Goal: Task Accomplishment & Management: Use online tool/utility

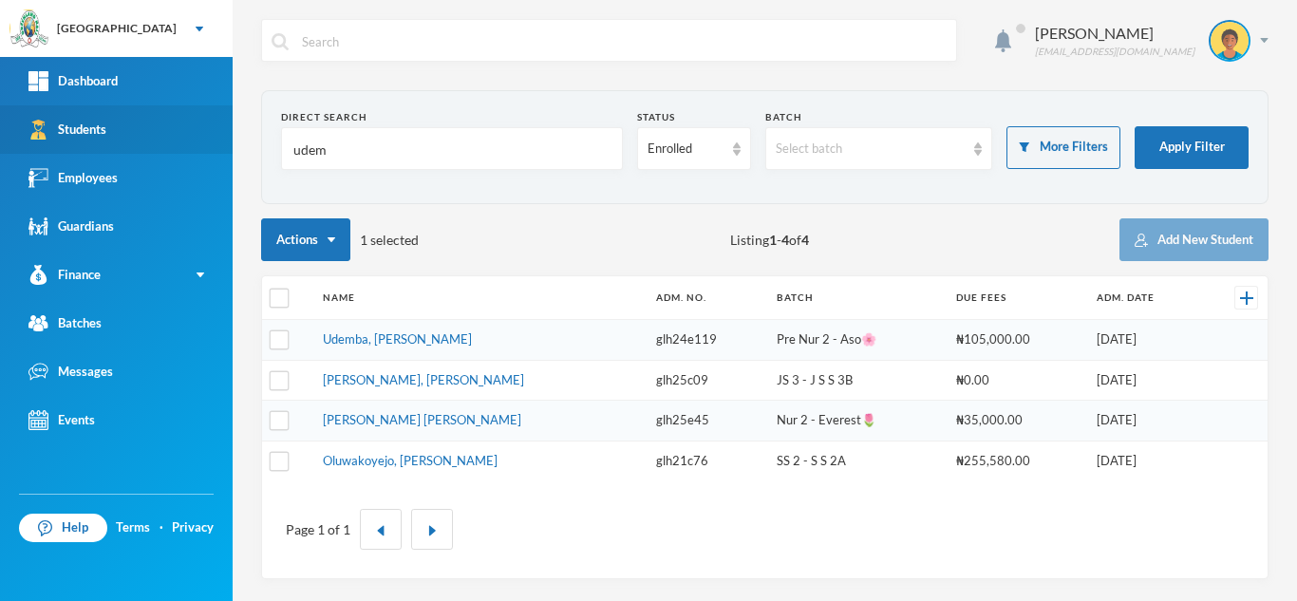
click at [185, 151] on div "Greenland Hall Your Bluebic Account Greenland Hall Add a New School Dashboard S…" at bounding box center [648, 300] width 1297 height 601
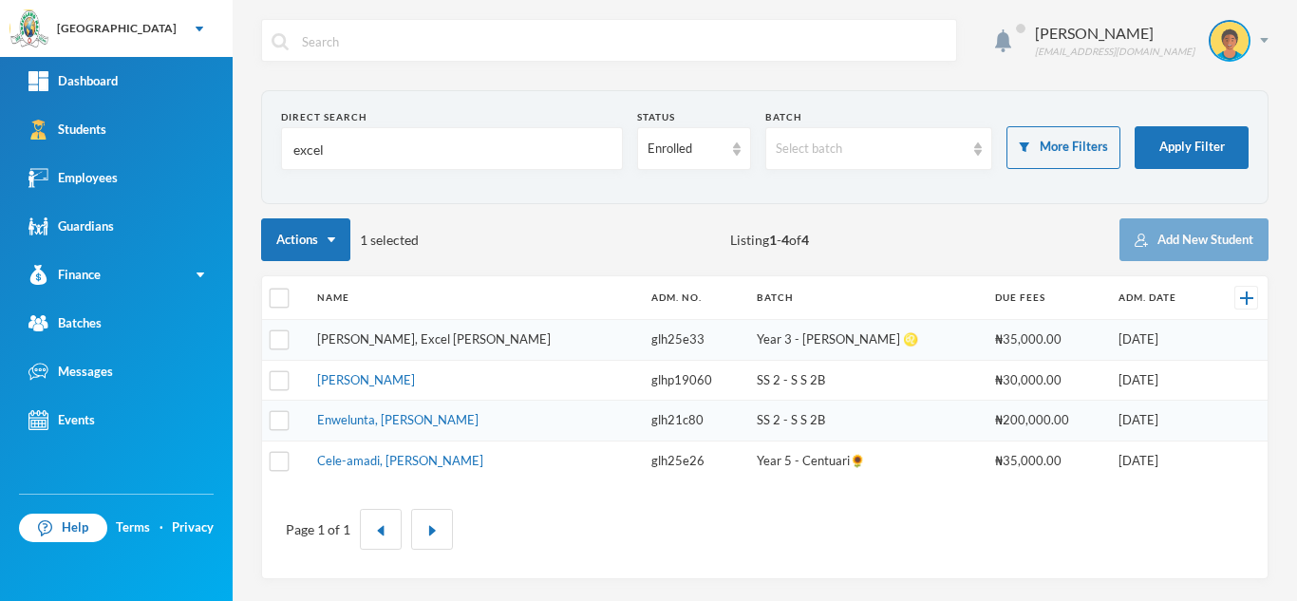
type input "excel"
click at [358, 339] on link "[PERSON_NAME], Excel [PERSON_NAME]" at bounding box center [433, 338] width 233 height 15
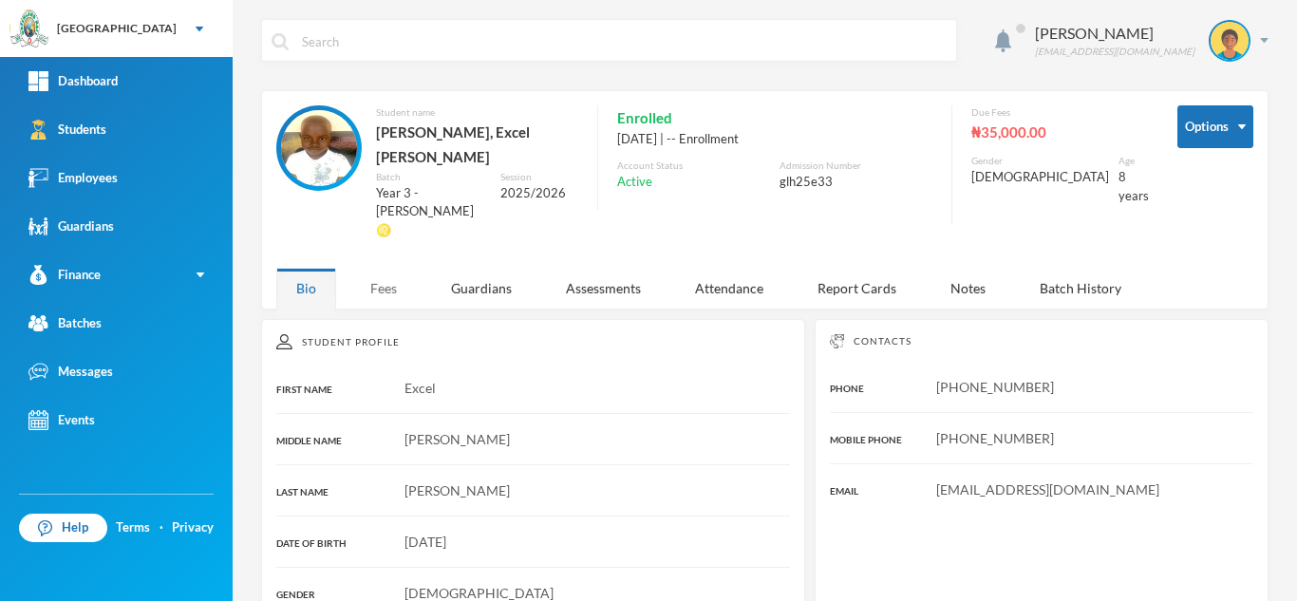
click at [374, 268] on div "Fees" at bounding box center [383, 288] width 66 height 41
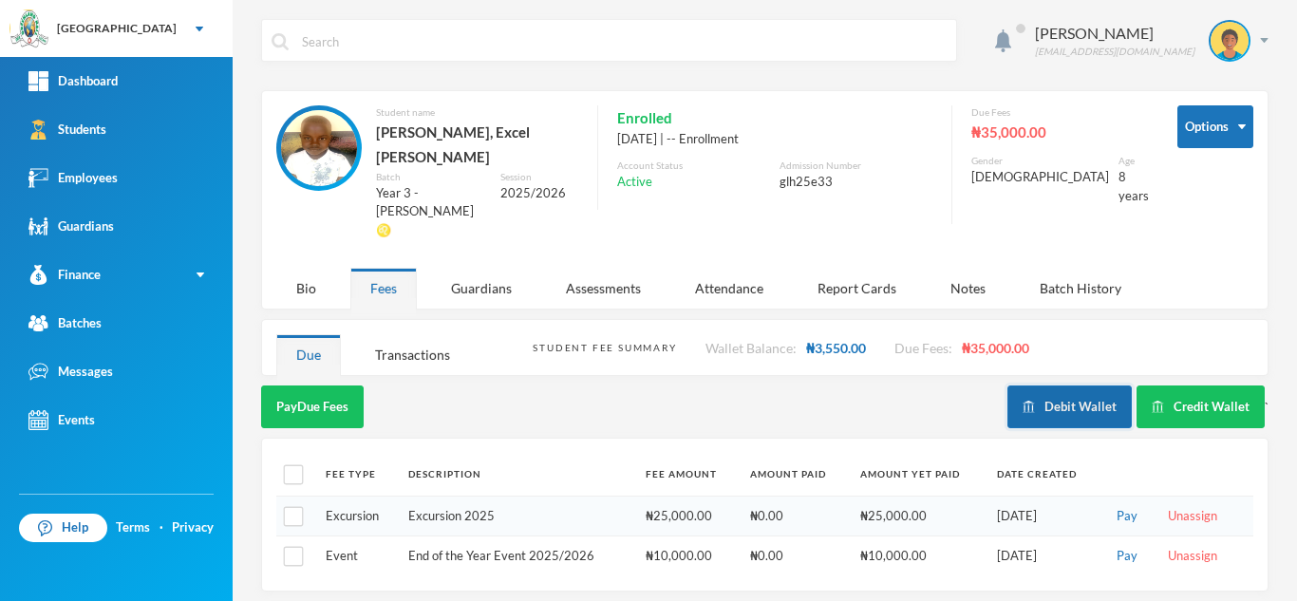
click at [1071, 385] on button "Debit Wallet" at bounding box center [1069, 406] width 124 height 43
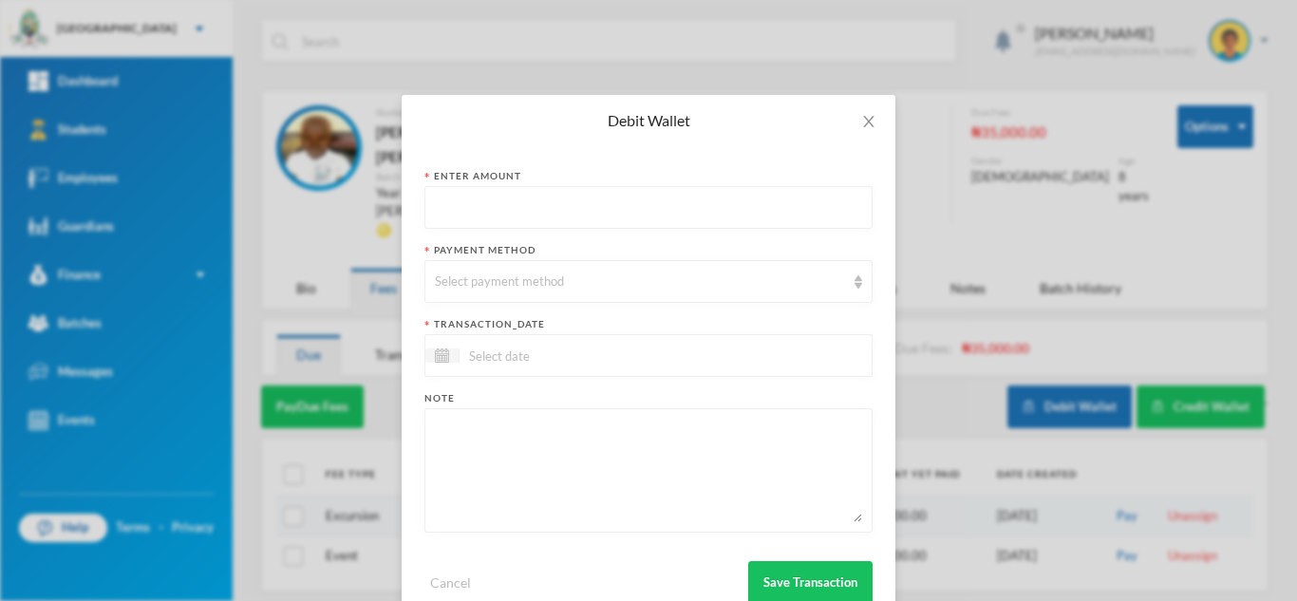
click at [451, 193] on input "text" at bounding box center [648, 208] width 427 height 43
type input "450"
click at [476, 280] on div "Select payment method" at bounding box center [640, 281] width 410 height 19
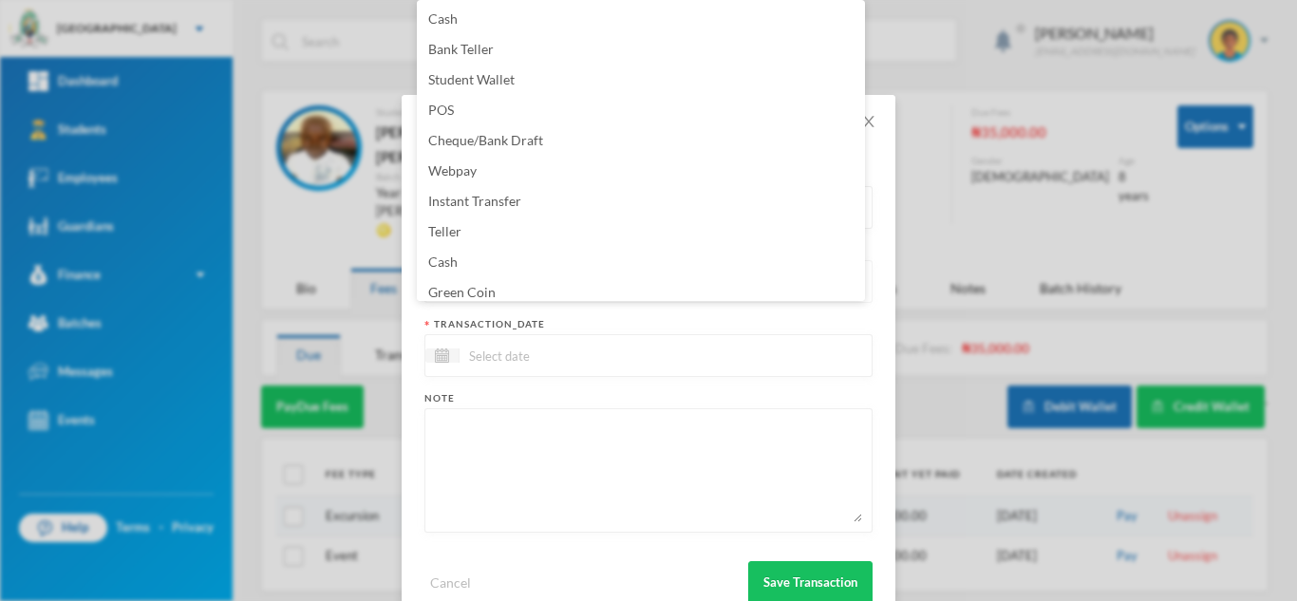
scroll to position [7, 0]
click at [476, 280] on span "Green Coin" at bounding box center [461, 285] width 67 height 16
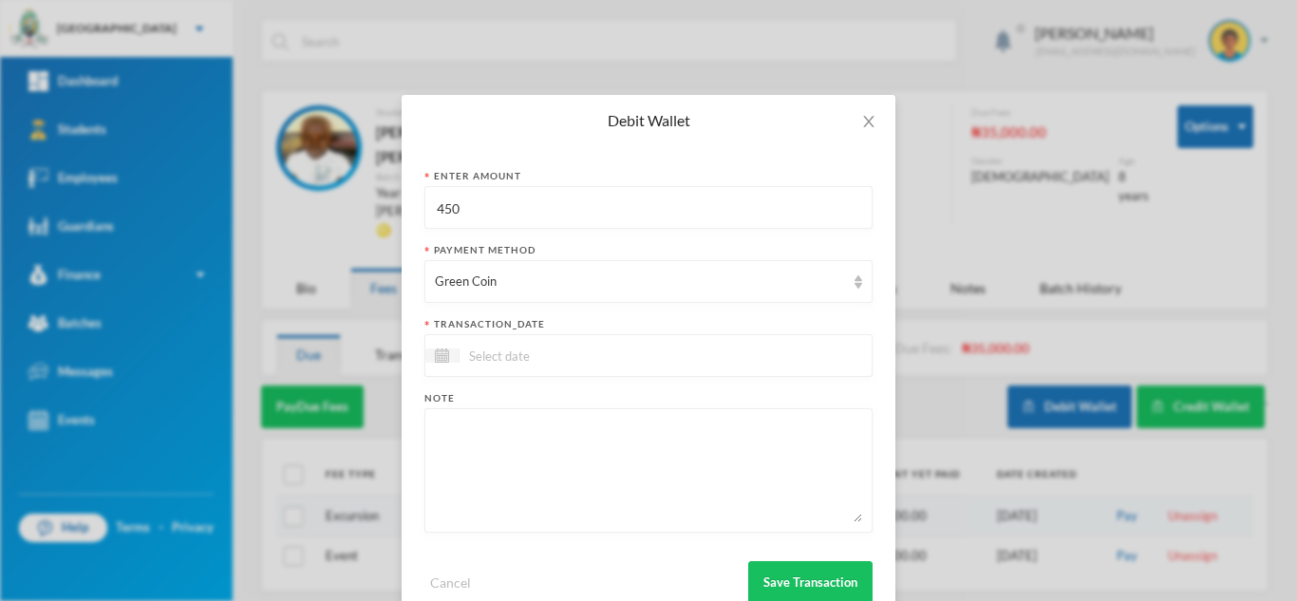
click at [521, 344] on div at bounding box center [648, 355] width 448 height 43
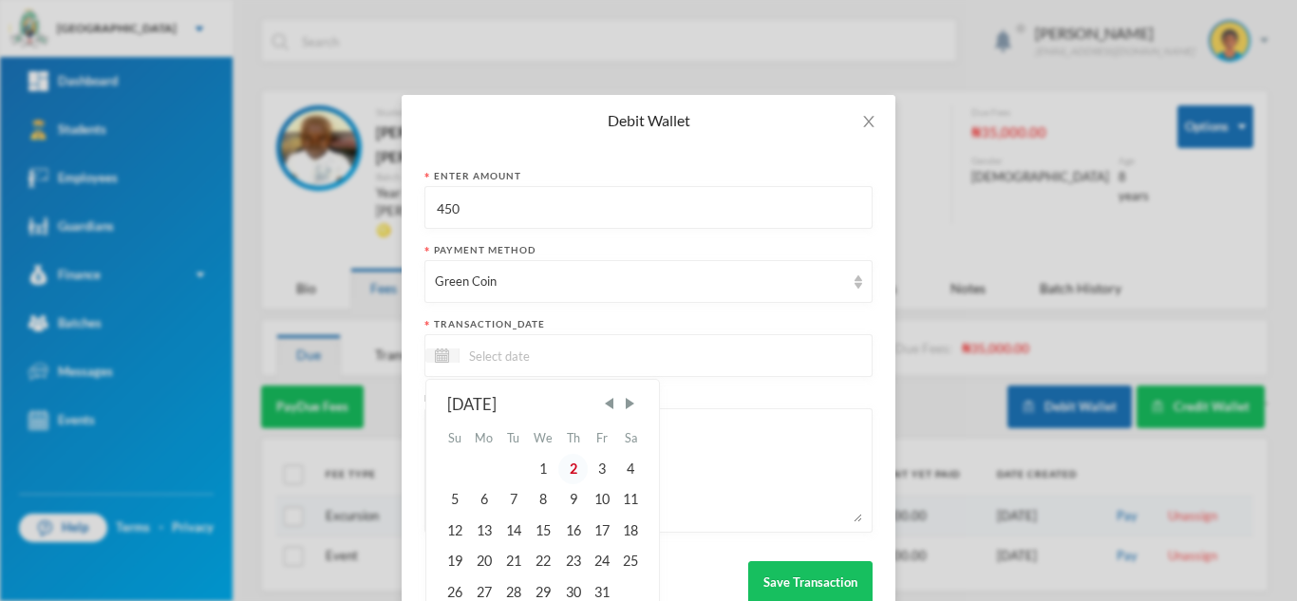
click at [569, 470] on div "2" at bounding box center [572, 469] width 28 height 30
type input "[DATE]"
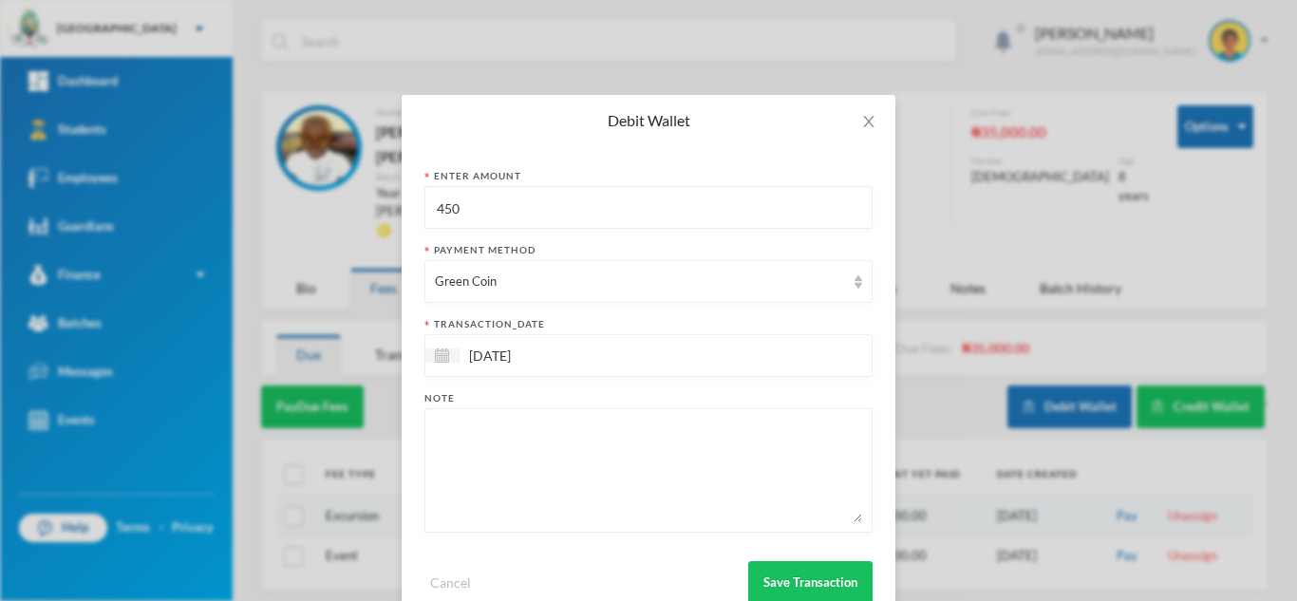
click at [569, 470] on textarea at bounding box center [648, 470] width 427 height 103
type textarea "snacks"
click at [792, 576] on button "Save Transaction" at bounding box center [810, 582] width 124 height 43
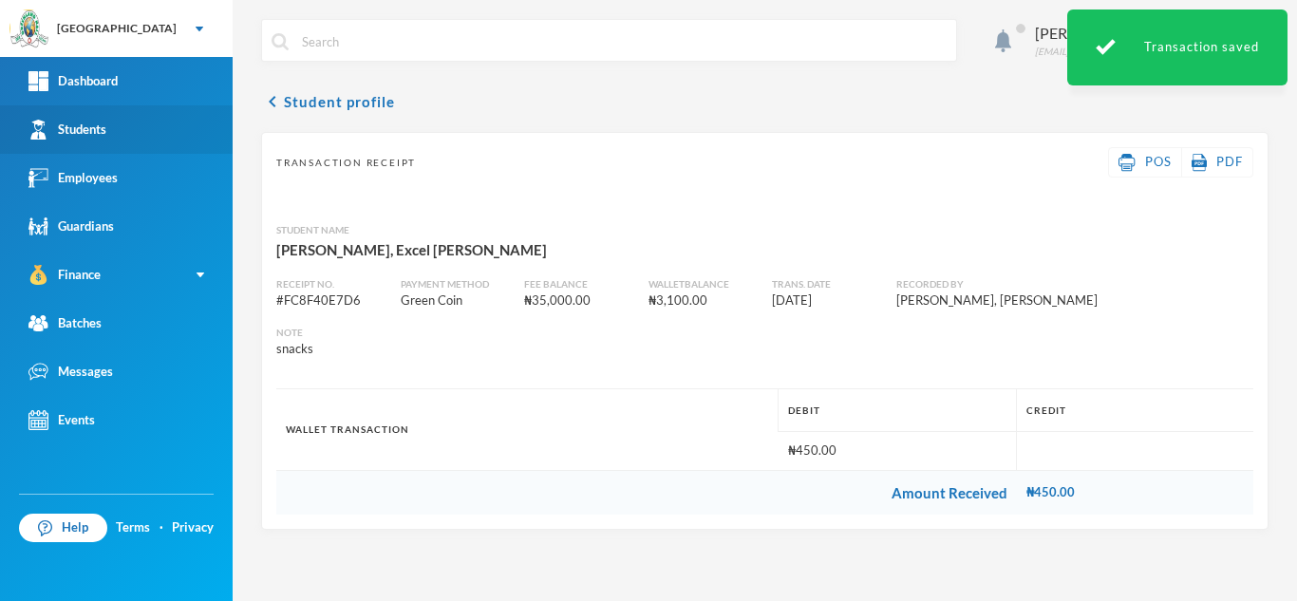
click at [70, 118] on link "Students" at bounding box center [116, 129] width 233 height 48
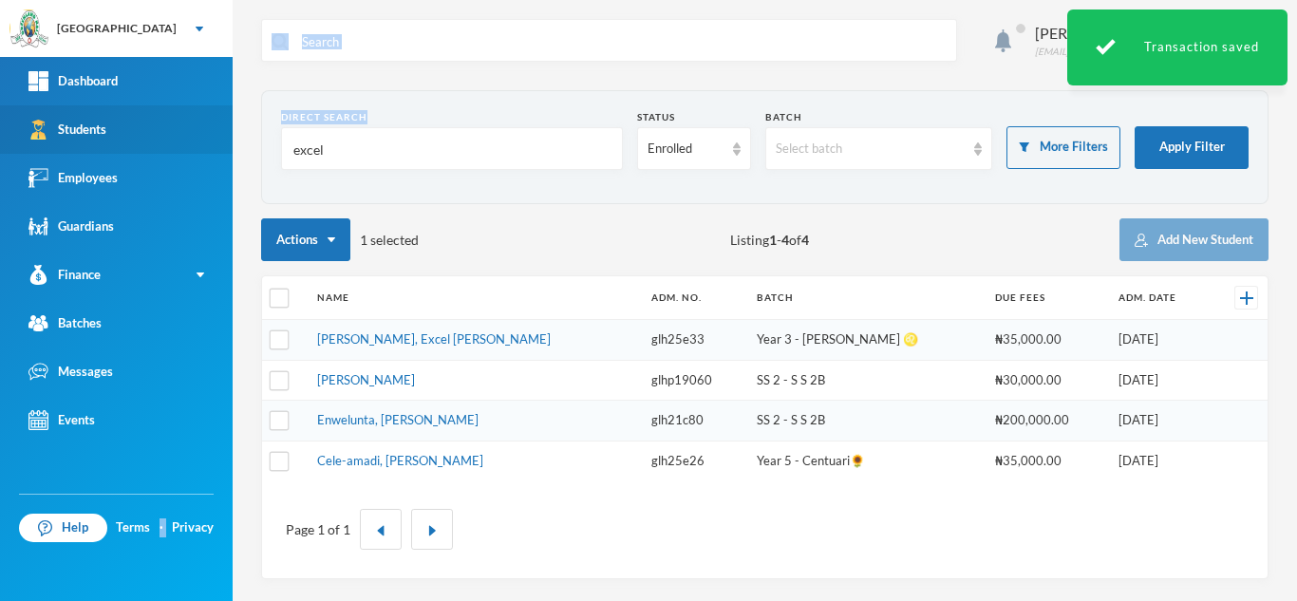
drag, startPoint x: 386, startPoint y: 175, endPoint x: 0, endPoint y: 121, distance: 389.9
click at [0, 121] on div "Greenland Hall Your Bluebic Account Greenland Hall Add a New School Dashboard S…" at bounding box center [648, 300] width 1297 height 601
click at [330, 155] on input "excel" at bounding box center [451, 149] width 321 height 43
drag, startPoint x: 330, startPoint y: 155, endPoint x: 128, endPoint y: 148, distance: 202.3
click at [128, 148] on div "Greenland Hall Your Bluebic Account Greenland Hall Add a New School Dashboard S…" at bounding box center [648, 300] width 1297 height 601
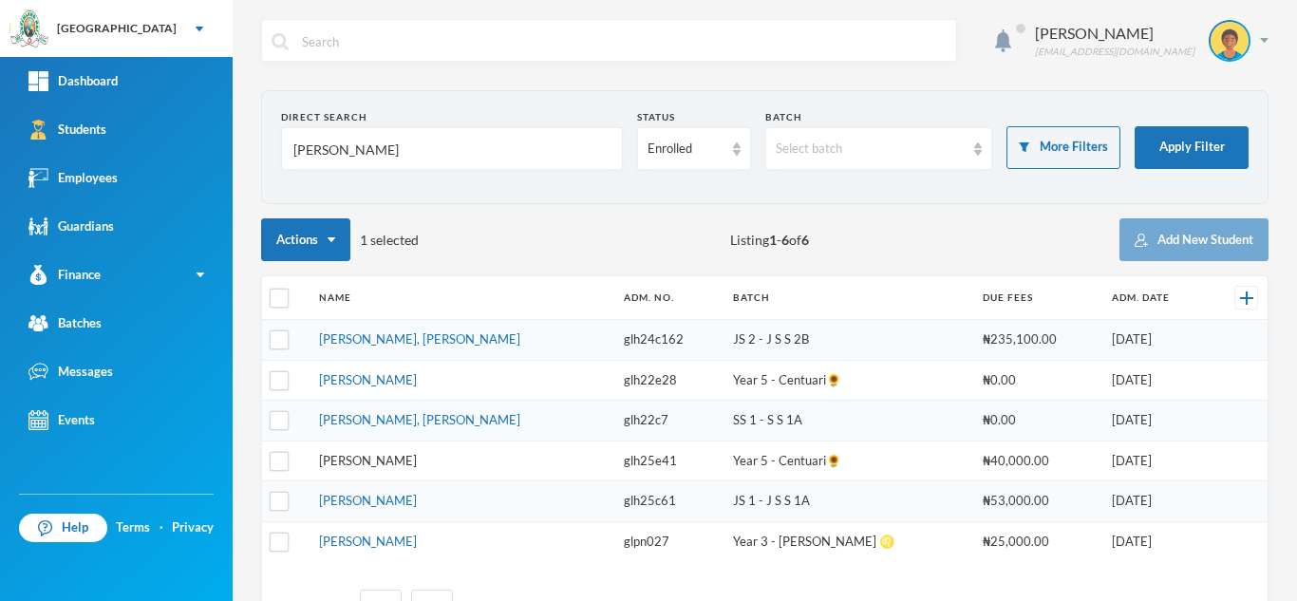
type input "[PERSON_NAME]"
click at [395, 459] on link "[PERSON_NAME]" at bounding box center [368, 460] width 98 height 15
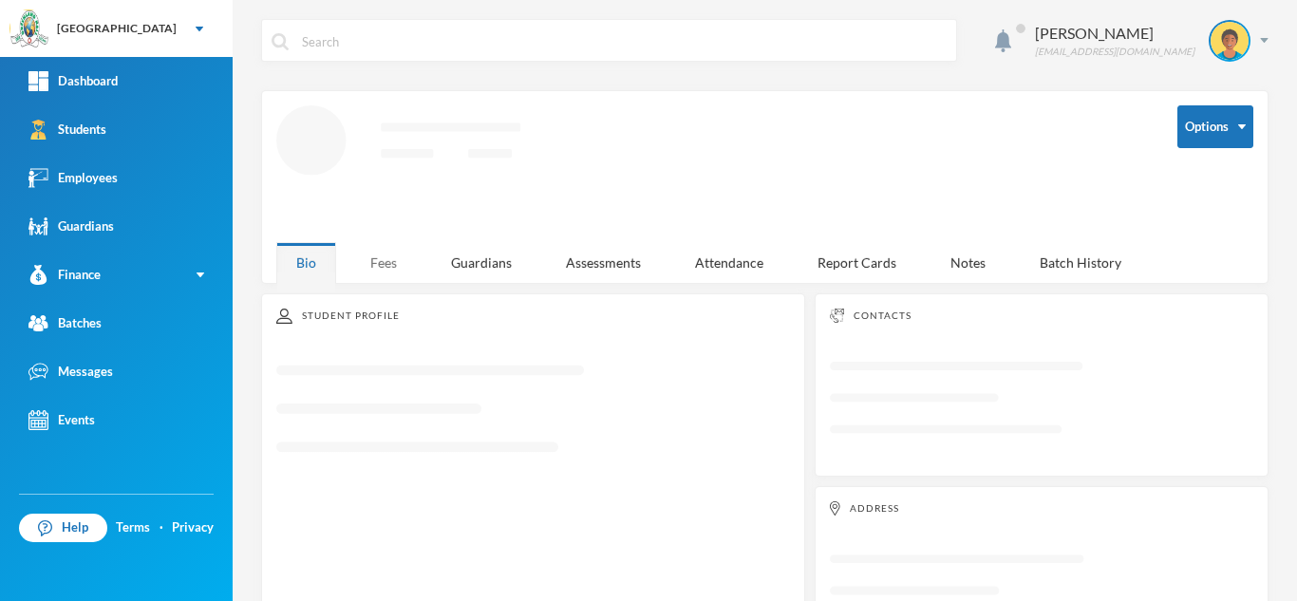
click at [376, 257] on div "Fees" at bounding box center [383, 262] width 66 height 41
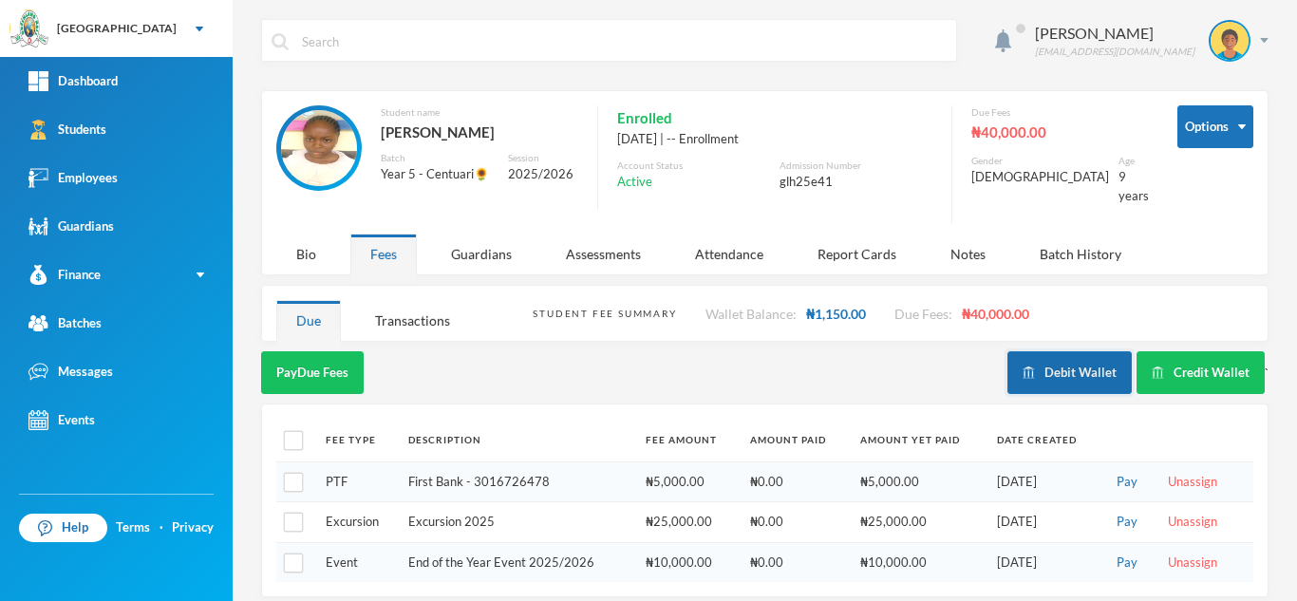
click at [1054, 352] on button "Debit Wallet" at bounding box center [1069, 372] width 124 height 43
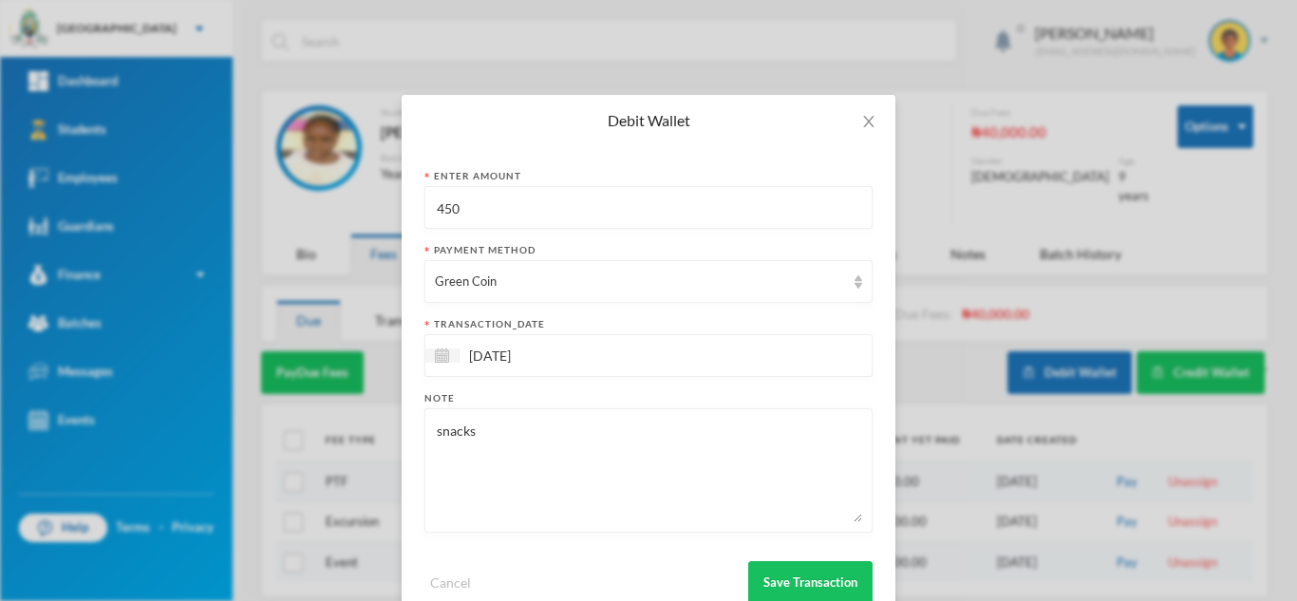
drag, startPoint x: 497, startPoint y: 224, endPoint x: 259, endPoint y: 198, distance: 239.6
click at [263, 199] on div "Debit Wallet Enter Amount 450 Payment Method Green Coin transaction_date 02/10/…" at bounding box center [648, 300] width 1297 height 601
type input "650"
click at [816, 582] on button "Save Transaction" at bounding box center [810, 582] width 124 height 43
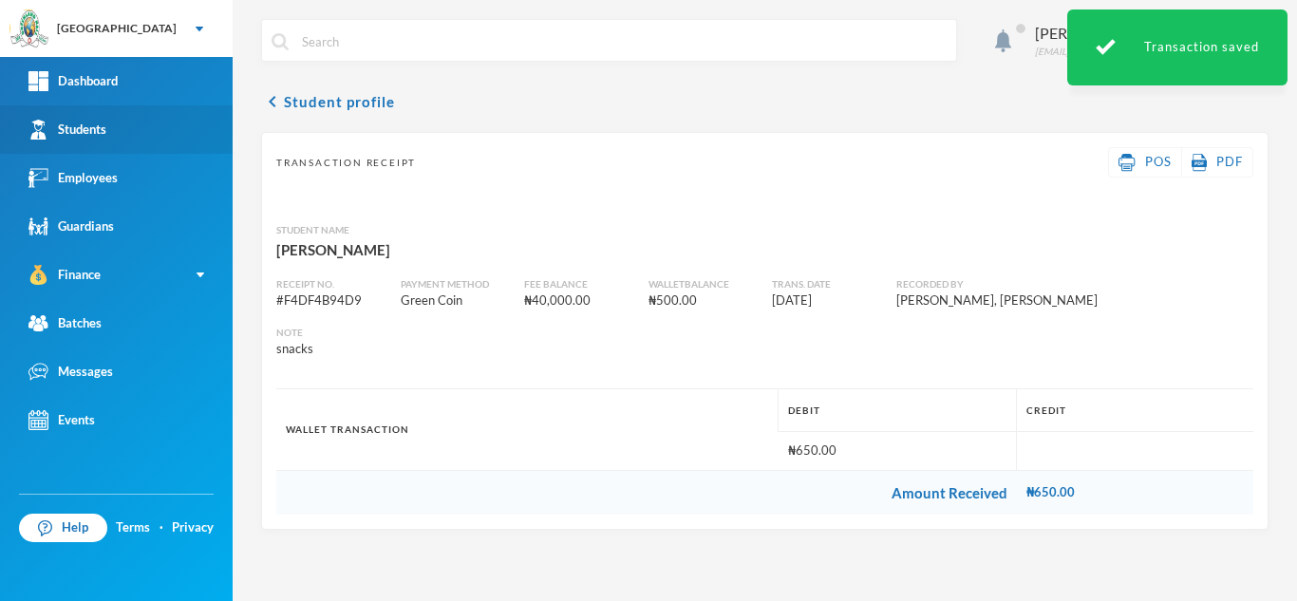
click at [122, 128] on link "Students" at bounding box center [116, 129] width 233 height 48
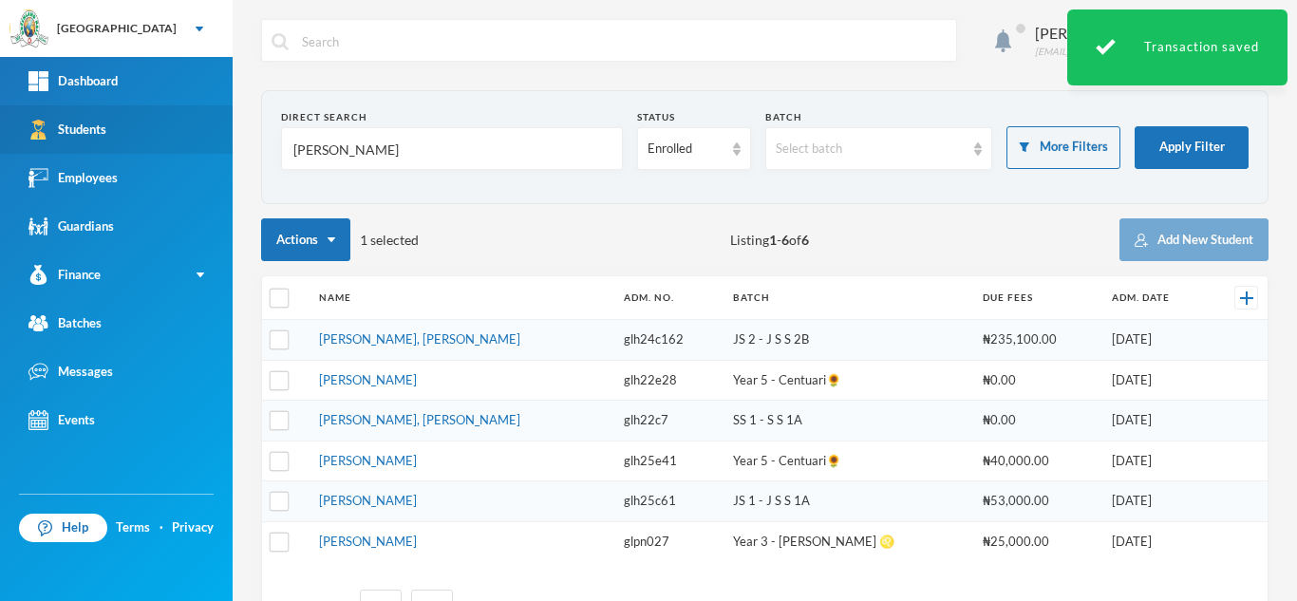
drag, startPoint x: 347, startPoint y: 146, endPoint x: 118, endPoint y: 143, distance: 229.7
click at [118, 143] on div "Greenland Hall Your Bluebic Account Greenland Hall Add a New School Dashboard S…" at bounding box center [648, 300] width 1297 height 601
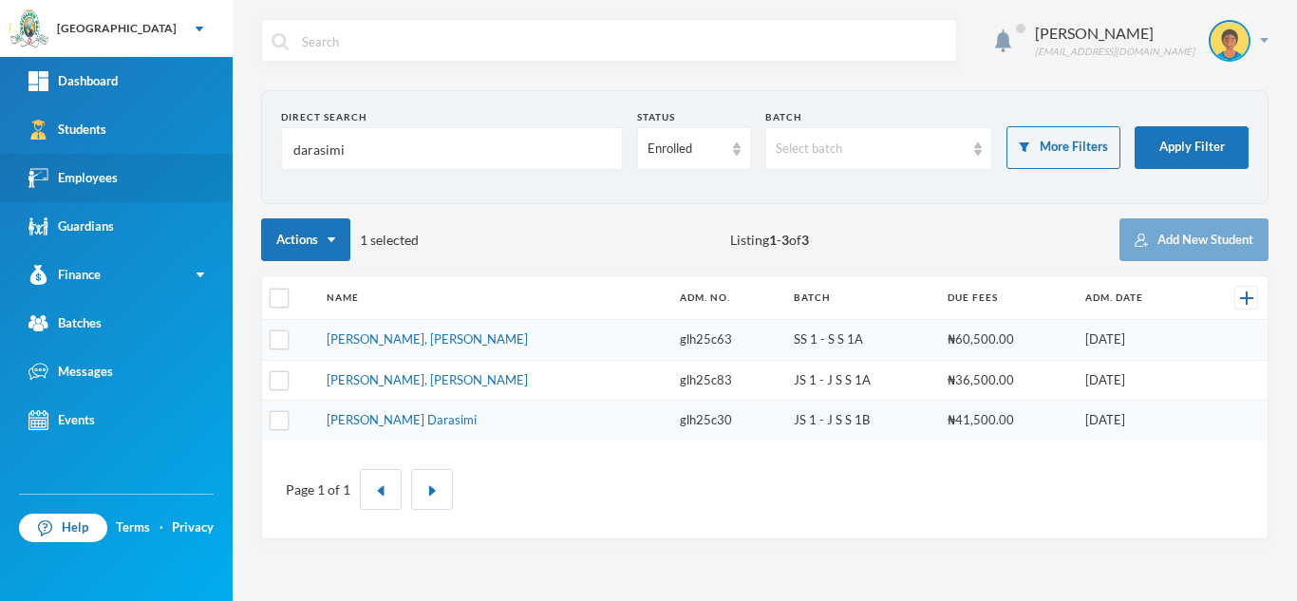
drag, startPoint x: 348, startPoint y: 148, endPoint x: 43, endPoint y: 179, distance: 307.2
click at [43, 179] on div "Greenland Hall Your Bluebic Account Greenland Hall Add a New School Dashboard S…" at bounding box center [648, 300] width 1297 height 601
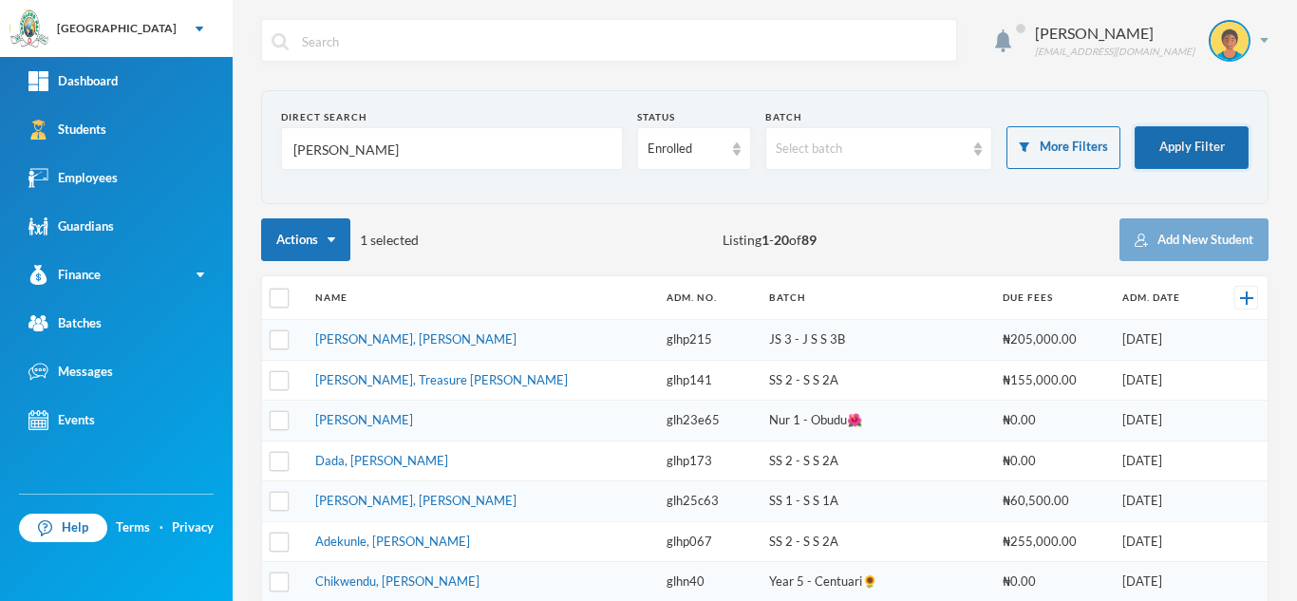
type input "david"
click at [1149, 140] on button "Apply Filter" at bounding box center [1191, 147] width 114 height 43
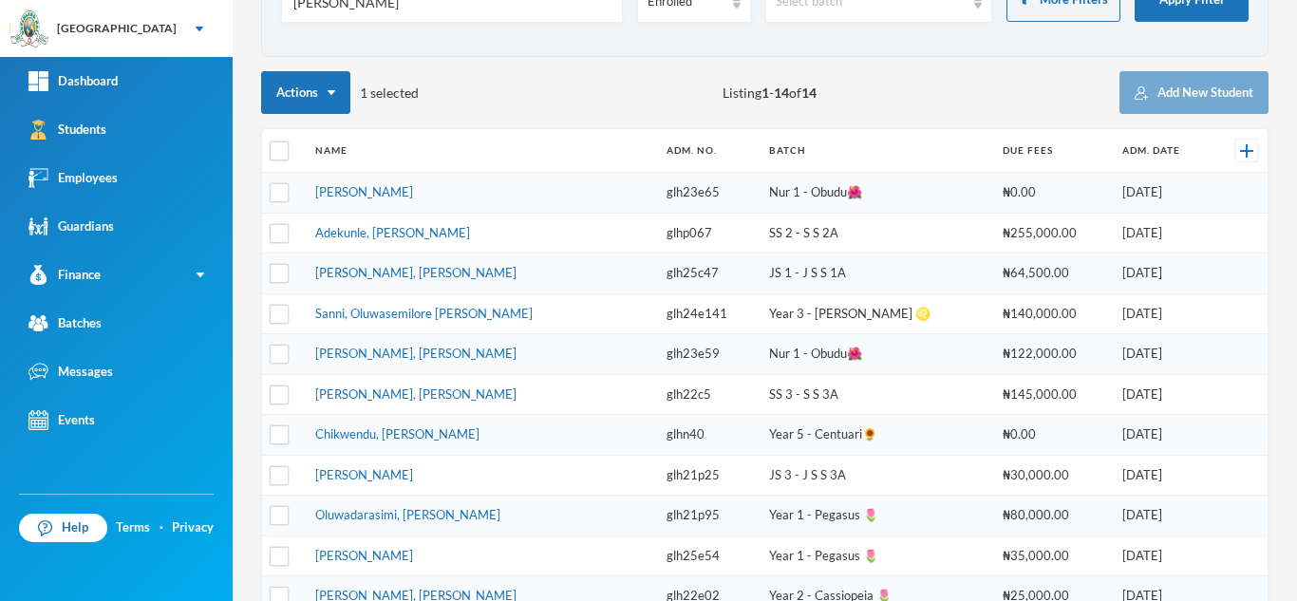
scroll to position [201, 0]
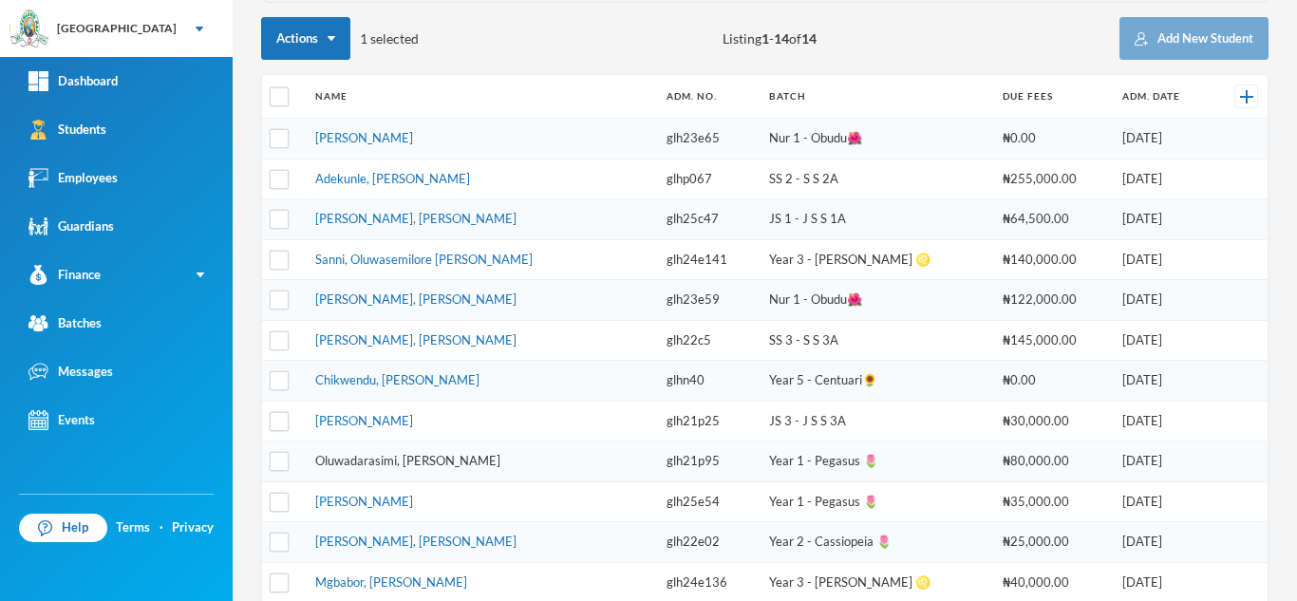
click at [448, 457] on link "Oluwadarasimi, [PERSON_NAME]" at bounding box center [407, 460] width 185 height 15
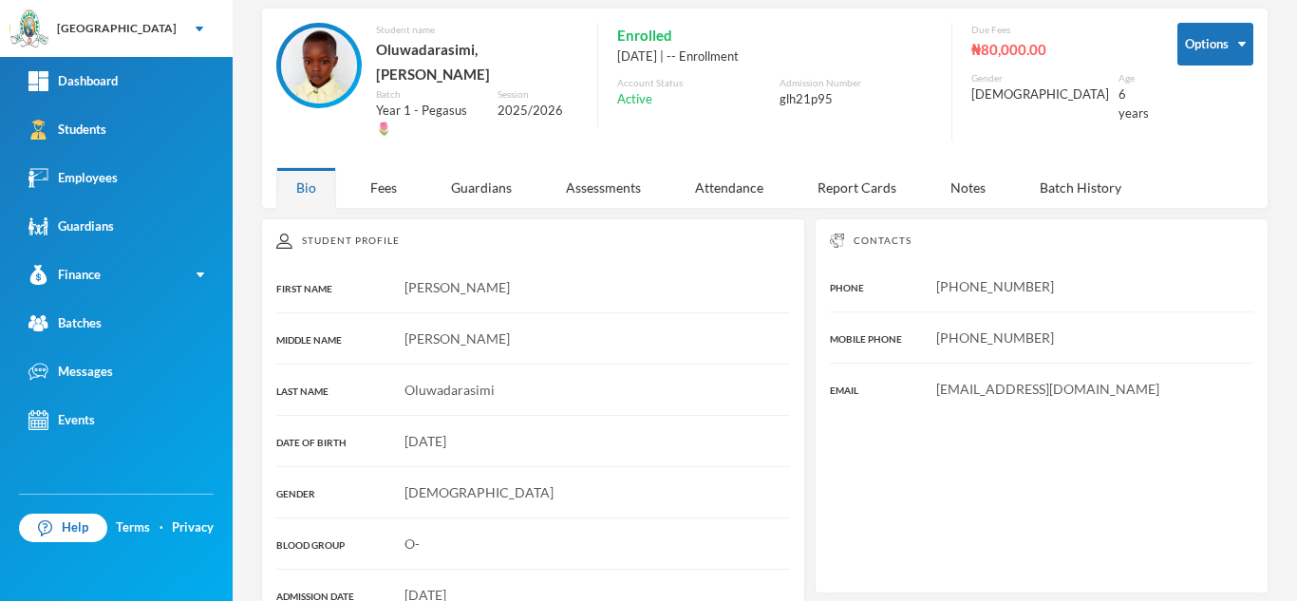
scroll to position [201, 0]
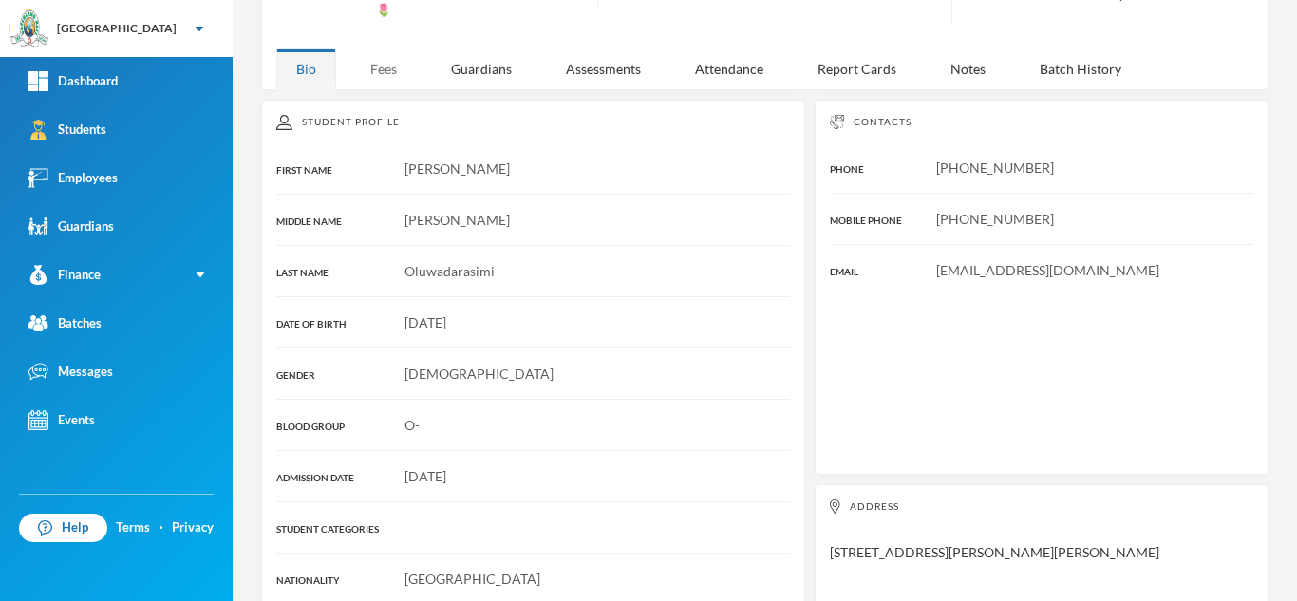
click at [386, 48] on div "Fees" at bounding box center [383, 68] width 66 height 41
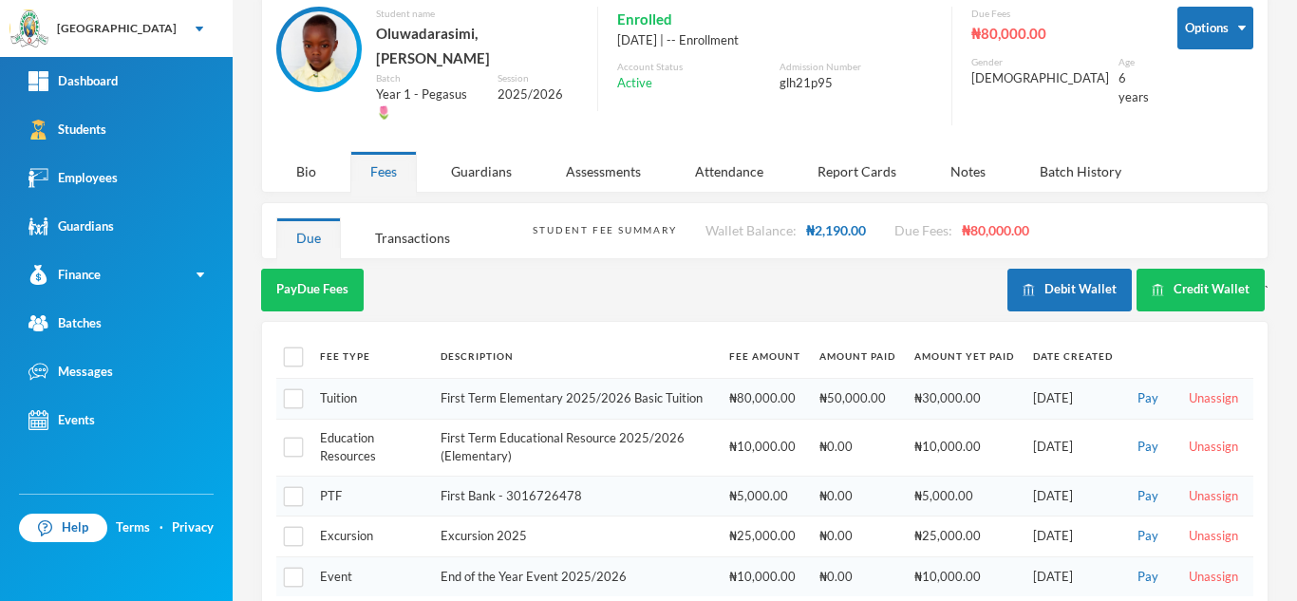
scroll to position [0, 0]
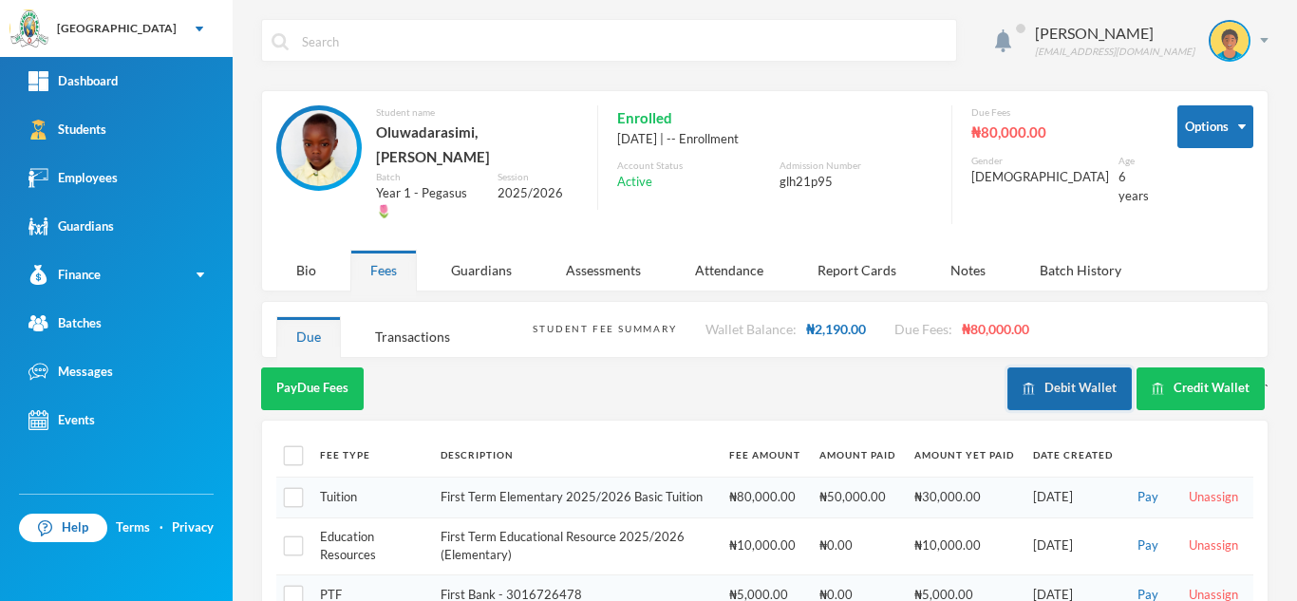
click at [1037, 367] on button "Debit Wallet" at bounding box center [1069, 388] width 124 height 43
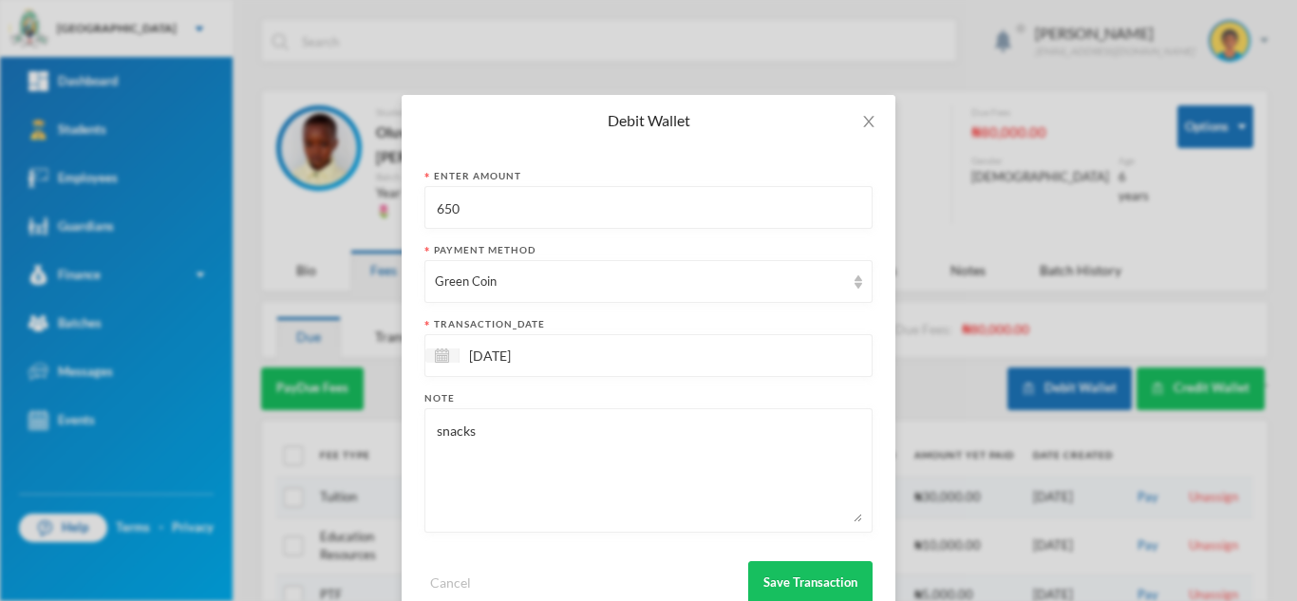
drag, startPoint x: 513, startPoint y: 210, endPoint x: 305, endPoint y: 218, distance: 209.0
click at [324, 210] on div "Debit Wallet Enter Amount 650 Payment Method Green Coin transaction_date 02/10/…" at bounding box center [648, 300] width 1297 height 601
type input "750"
click at [756, 580] on button "Save Transaction" at bounding box center [810, 582] width 124 height 43
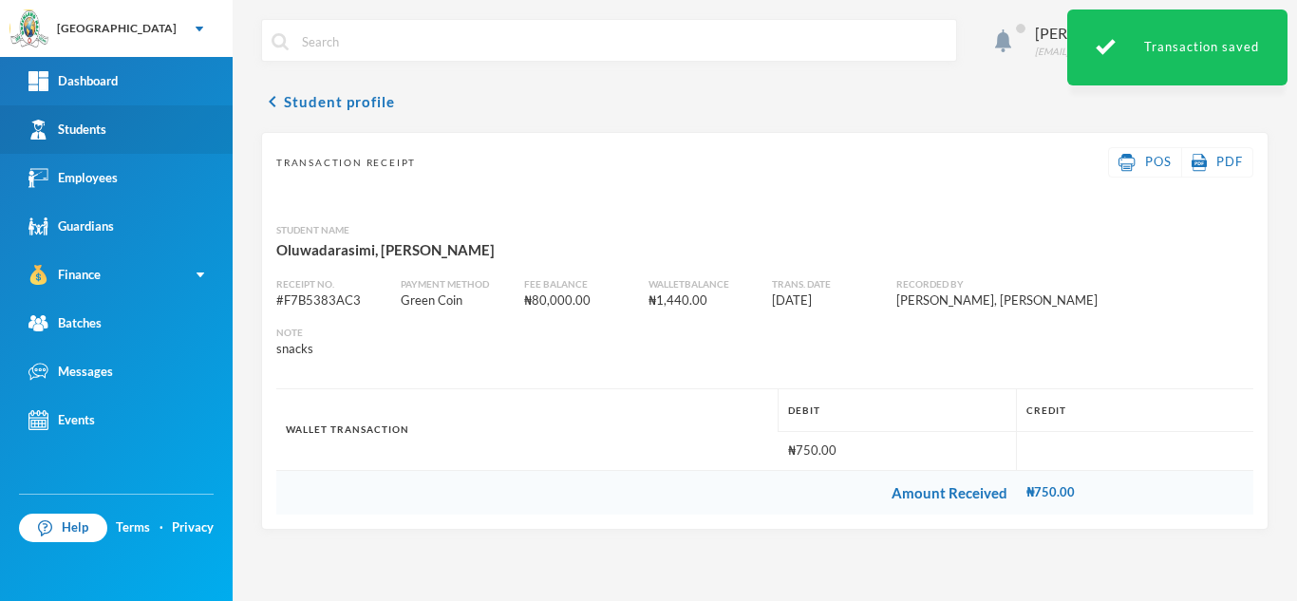
click at [117, 132] on link "Students" at bounding box center [116, 129] width 233 height 48
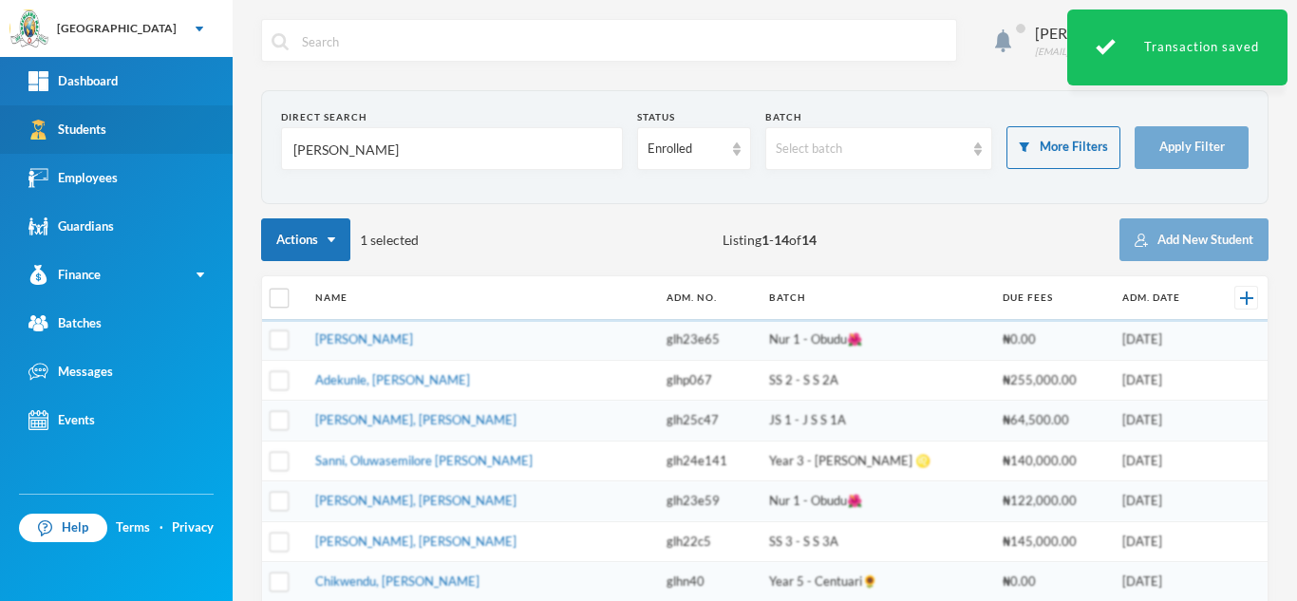
drag, startPoint x: 116, startPoint y: 110, endPoint x: 95, endPoint y: 106, distance: 21.2
click at [95, 106] on div "Greenland Hall Your Bluebic Account Greenland Hall Add a New School Dashboard S…" at bounding box center [648, 300] width 1297 height 601
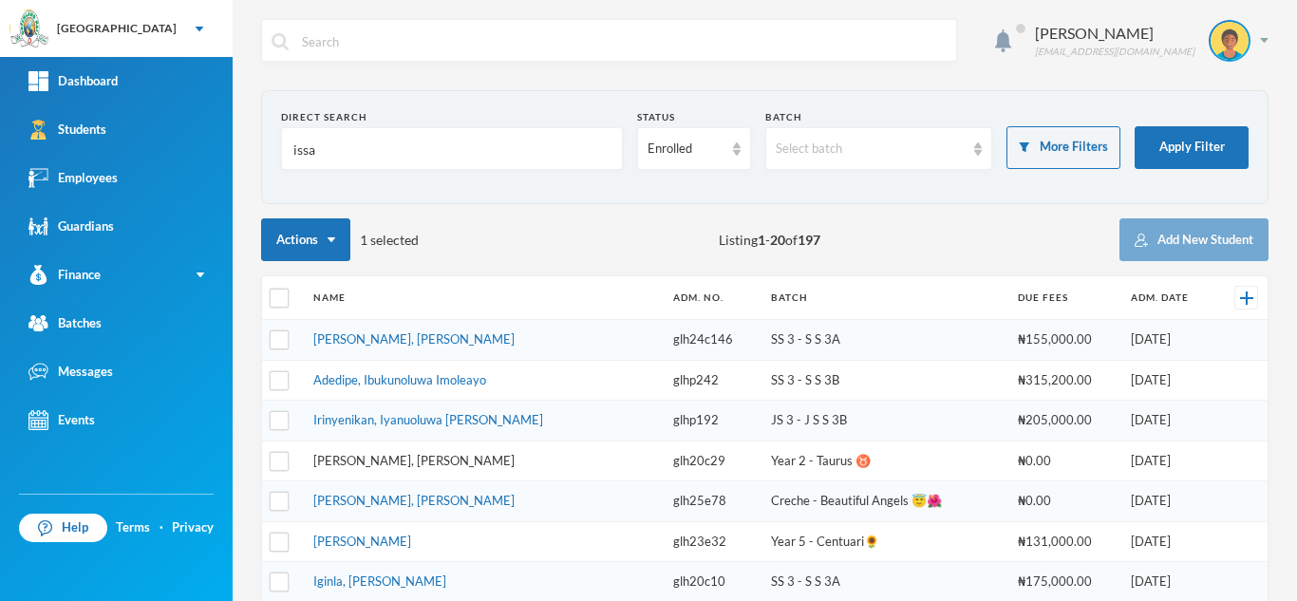
type input "issa"
click at [348, 337] on link "Ajala, Ifeoluwa Isreal" at bounding box center [413, 338] width 201 height 15
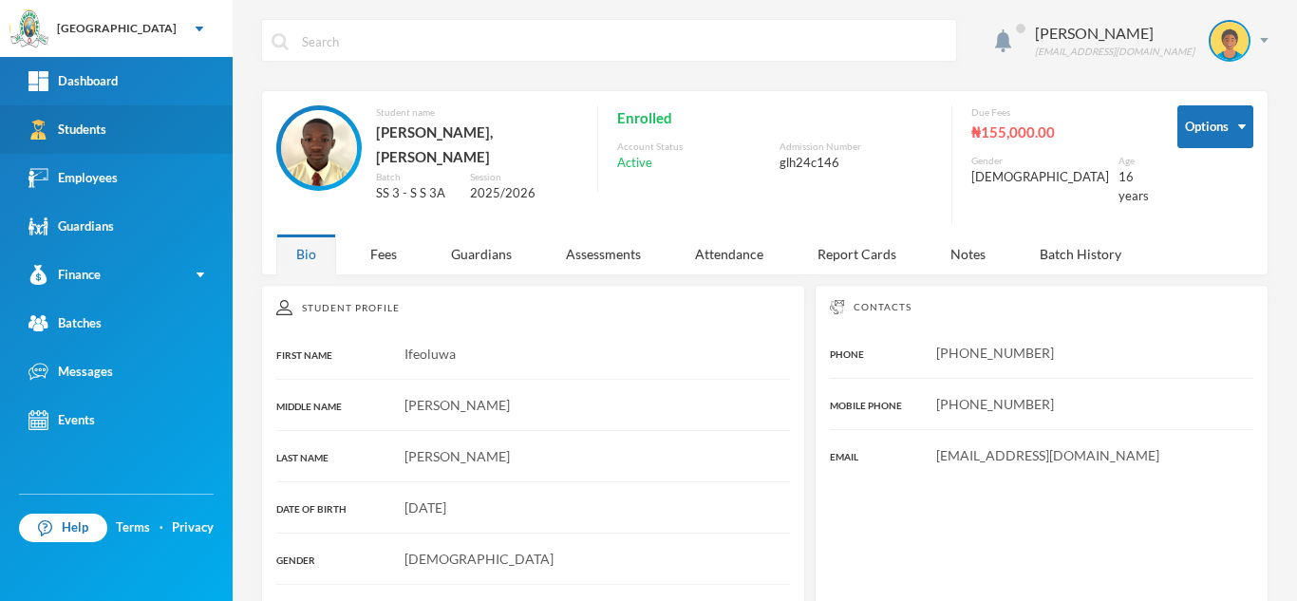
click at [167, 118] on link "Students" at bounding box center [116, 129] width 233 height 48
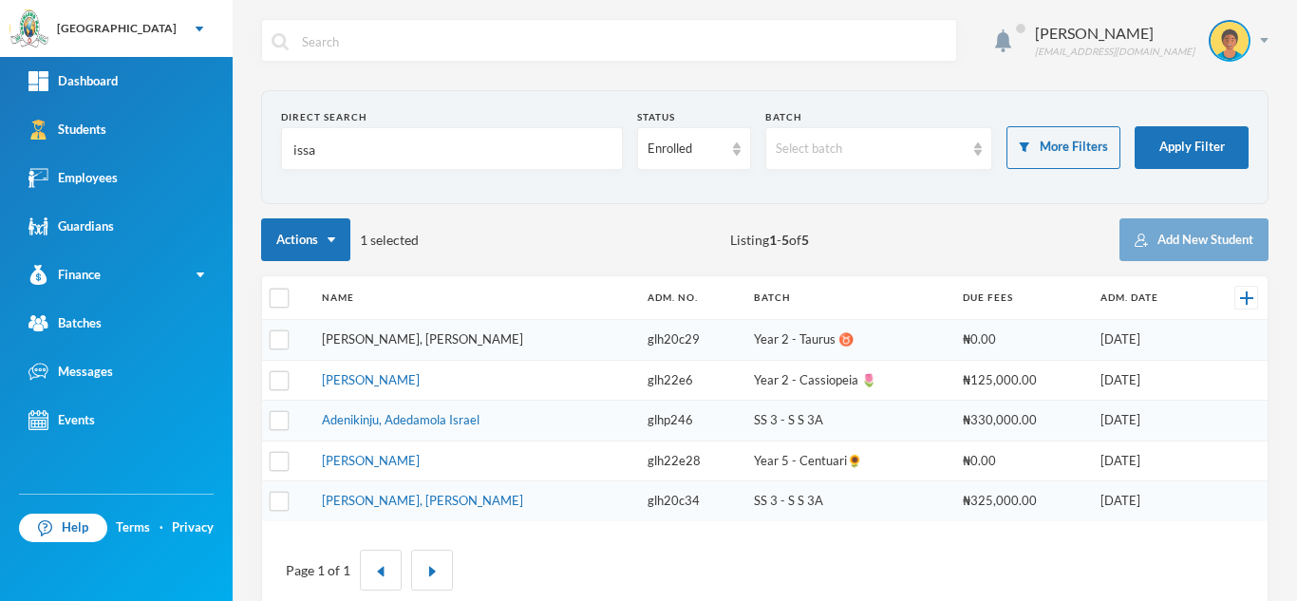
click at [380, 333] on link "Ibrahim, Issa Adisa" at bounding box center [422, 338] width 201 height 15
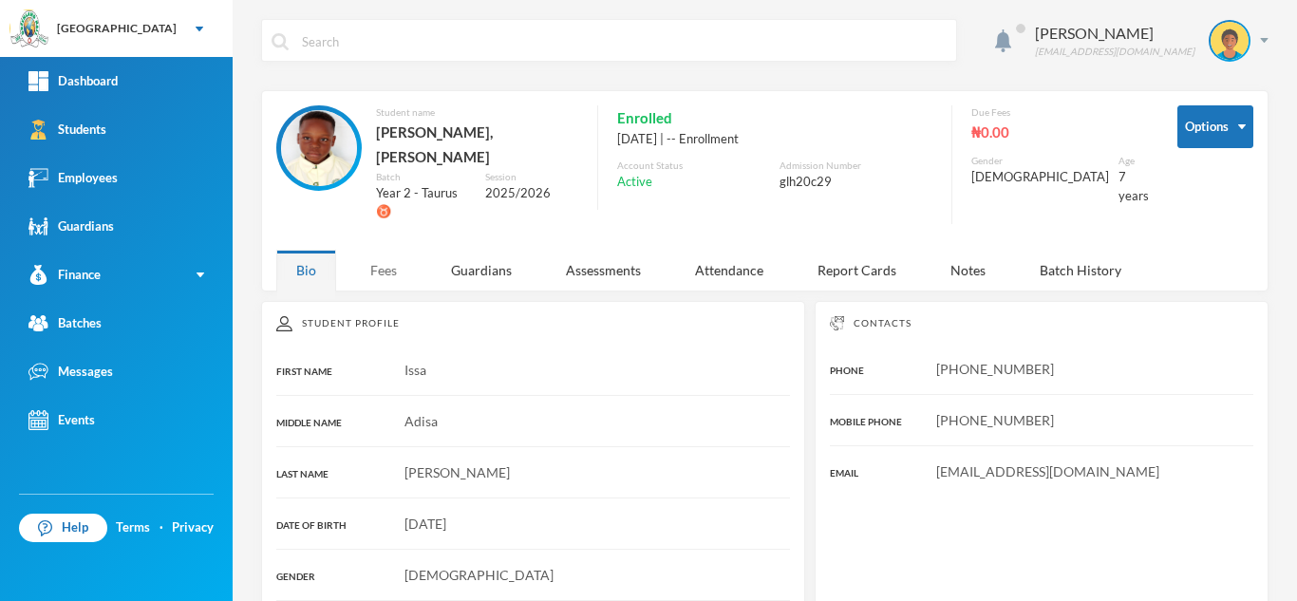
click at [370, 250] on div "Fees" at bounding box center [383, 270] width 66 height 41
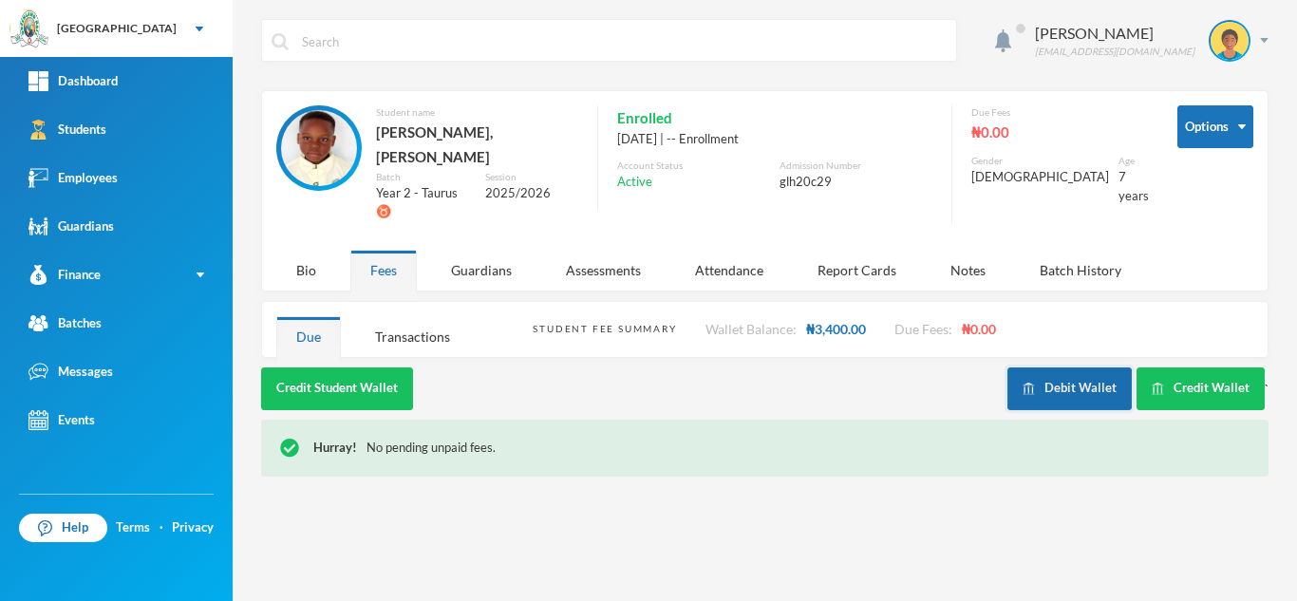
click at [1060, 367] on button "Debit Wallet" at bounding box center [1069, 388] width 124 height 43
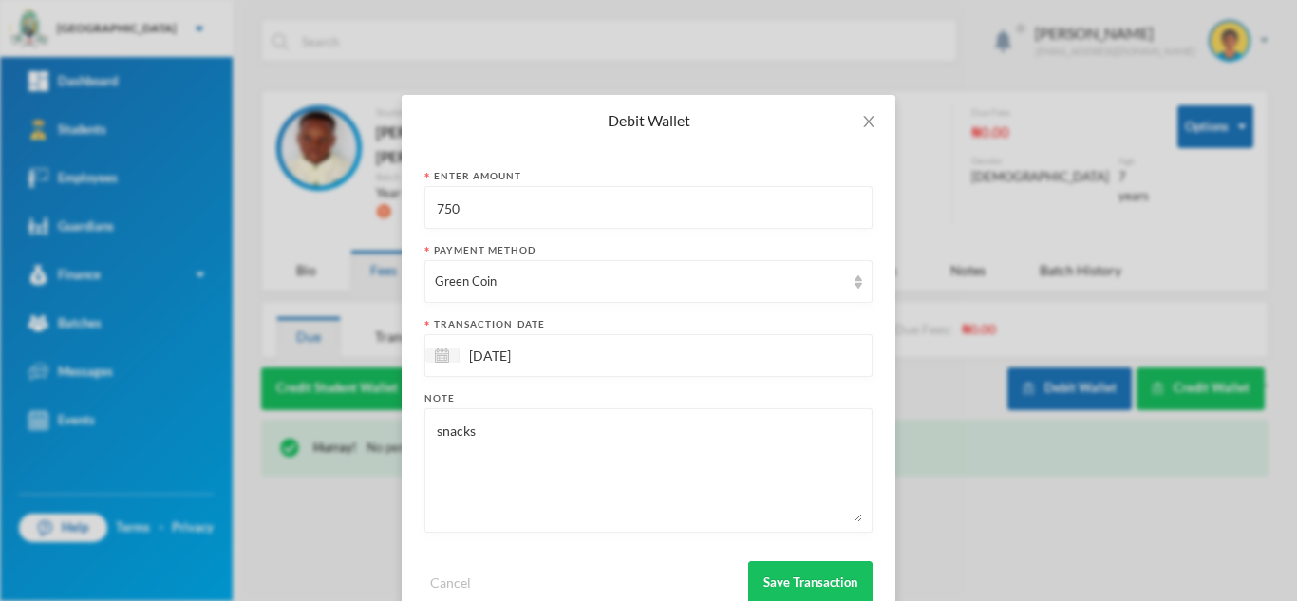
drag, startPoint x: 452, startPoint y: 201, endPoint x: 307, endPoint y: 175, distance: 147.6
click at [307, 175] on div "Debit Wallet Enter Amount 750 Payment Method Green Coin transaction_date 02/10/…" at bounding box center [648, 300] width 1297 height 601
type input "400"
click at [780, 566] on button "Save Transaction" at bounding box center [810, 582] width 124 height 43
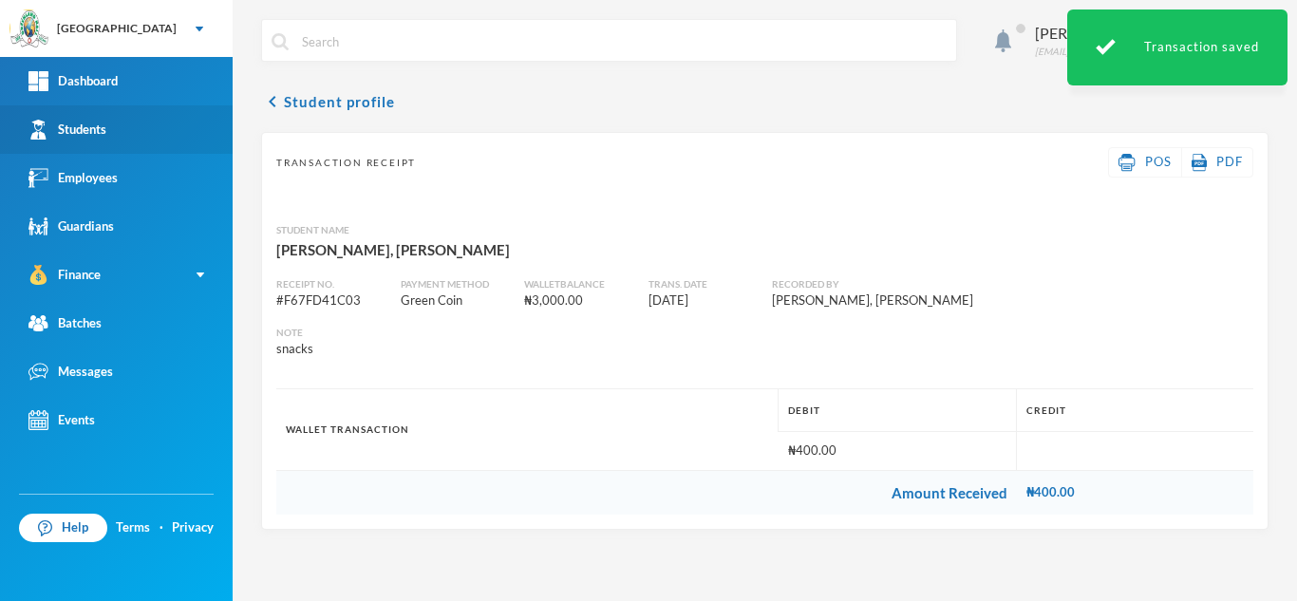
click at [118, 119] on link "Students" at bounding box center [116, 129] width 233 height 48
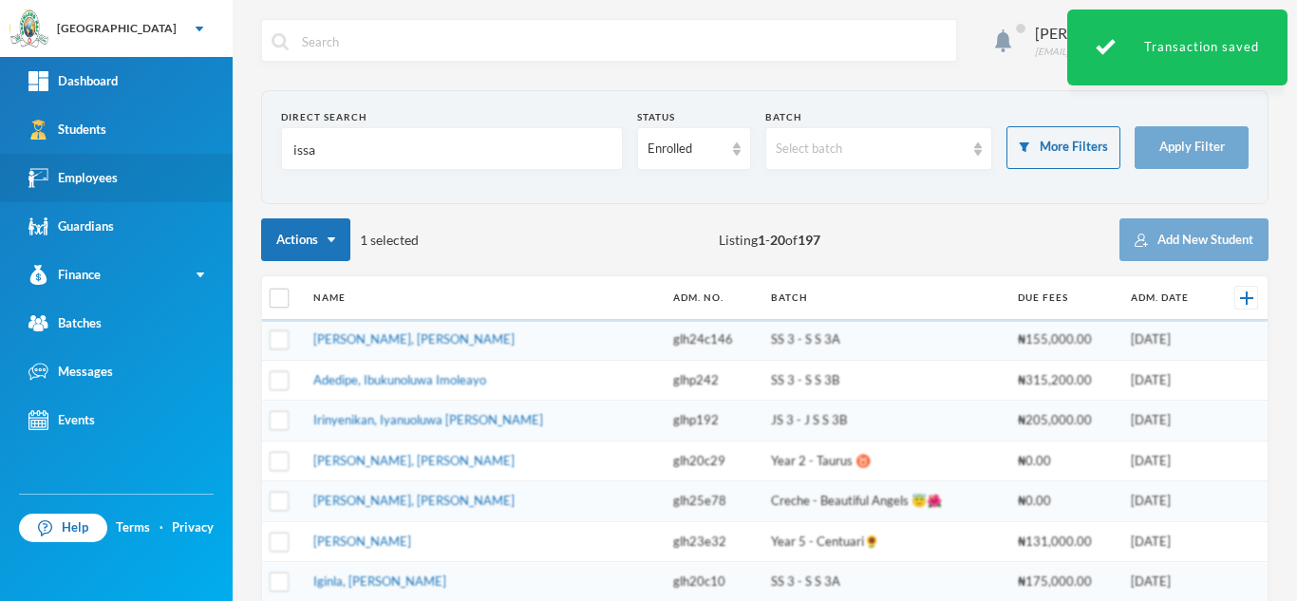
drag, startPoint x: 343, startPoint y: 149, endPoint x: 127, endPoint y: 154, distance: 215.5
click at [127, 154] on div "Greenland Hall Your Bluebic Account Greenland Hall Add a New School Dashboard S…" at bounding box center [648, 300] width 1297 height 601
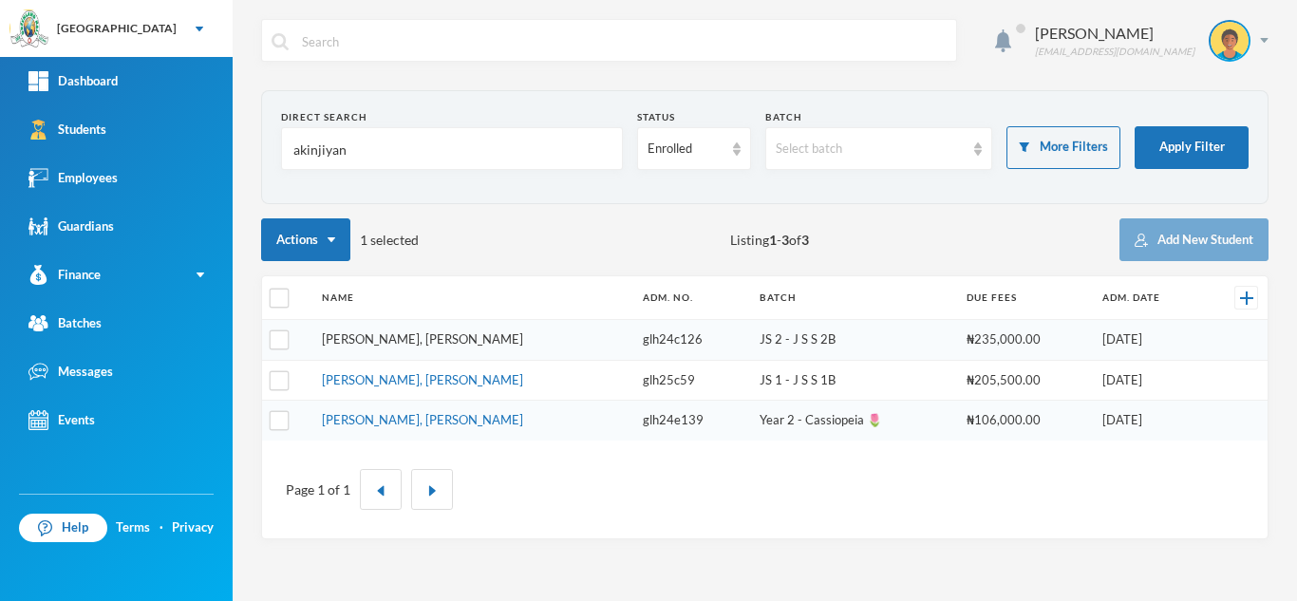
type input "akinjiyan"
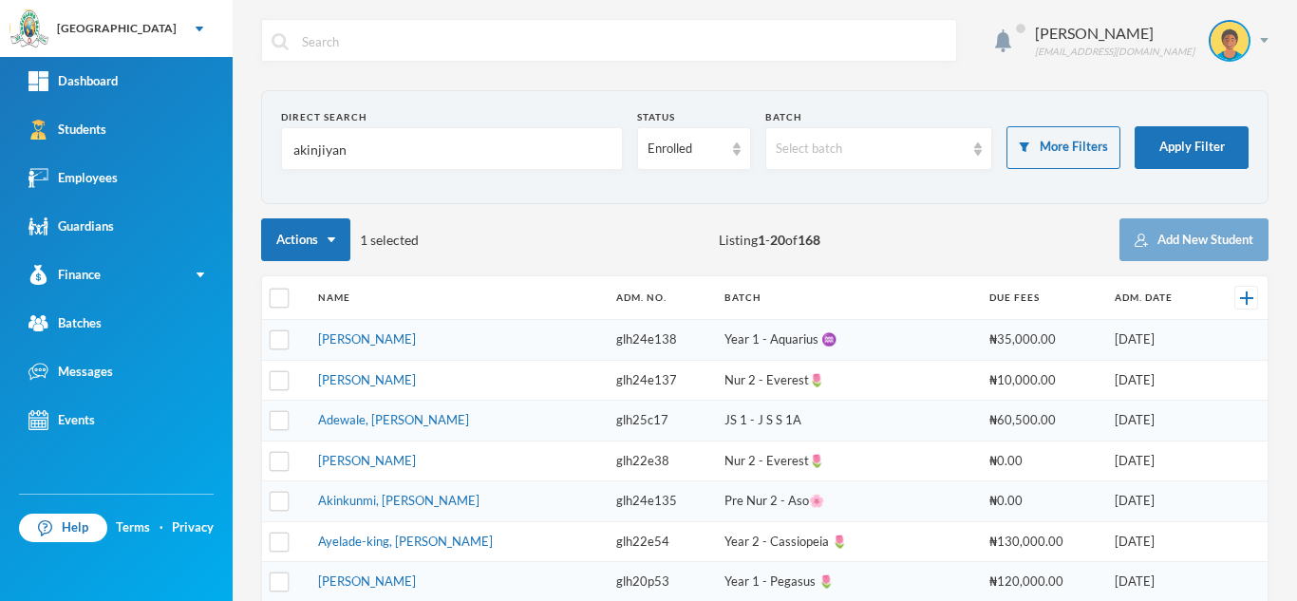
click at [416, 342] on link "Adeleke, Ahmad Adefolahanmi" at bounding box center [367, 338] width 98 height 15
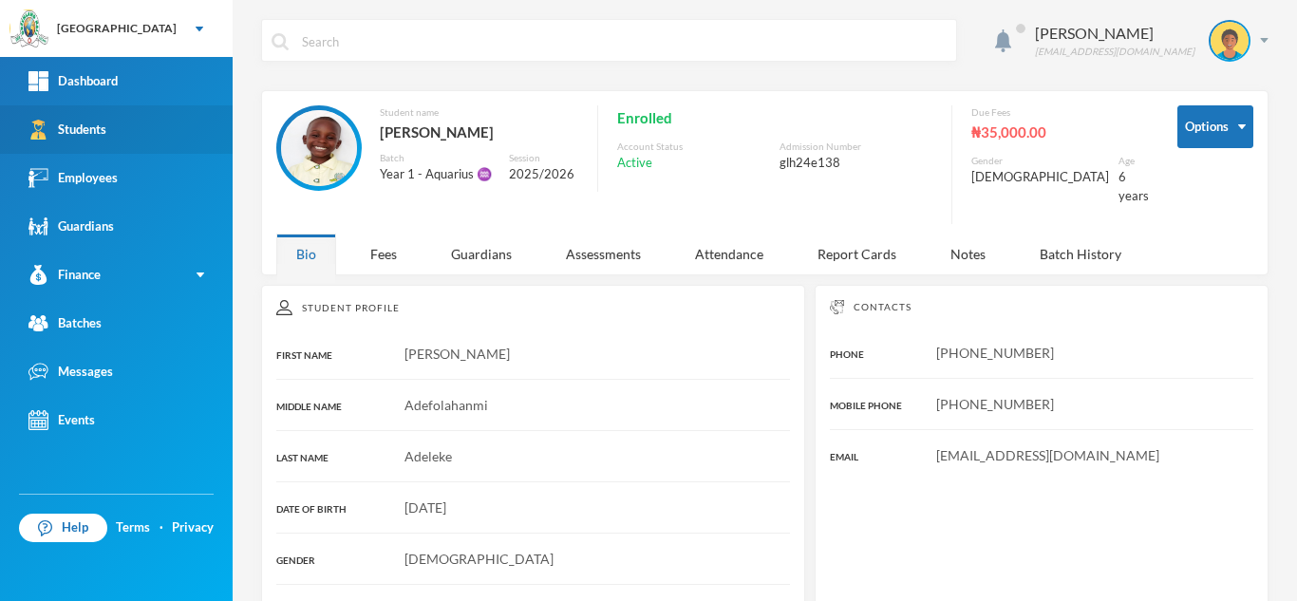
click at [92, 149] on link "Students" at bounding box center [116, 129] width 233 height 48
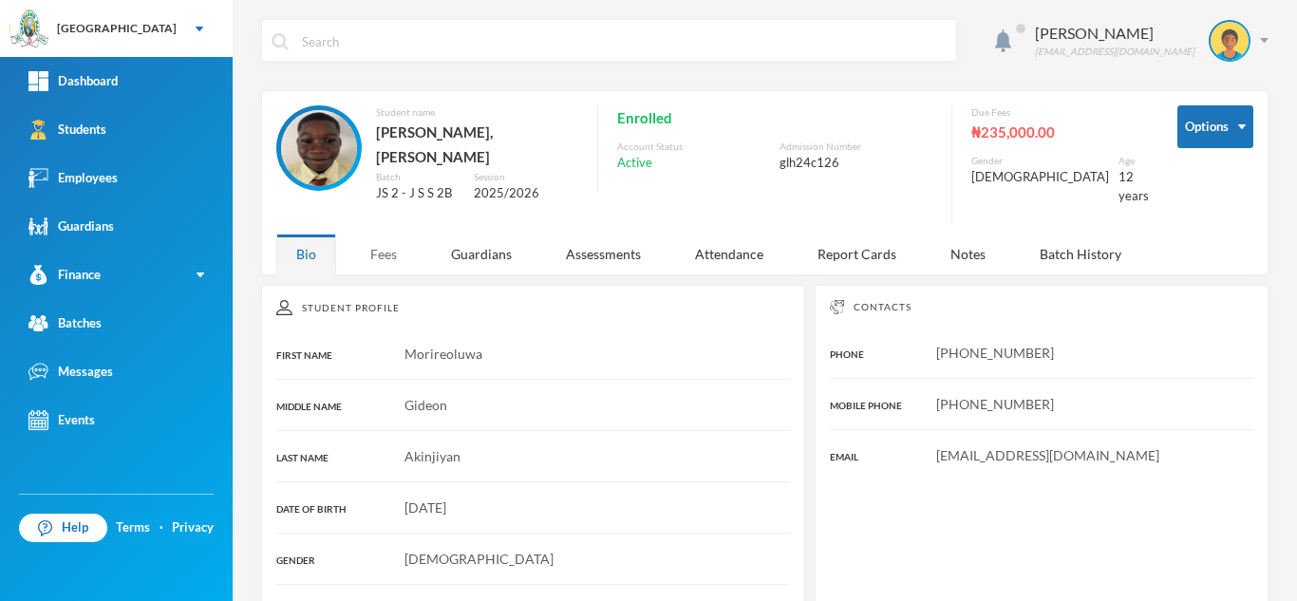
click at [368, 233] on div "Fees" at bounding box center [383, 253] width 66 height 41
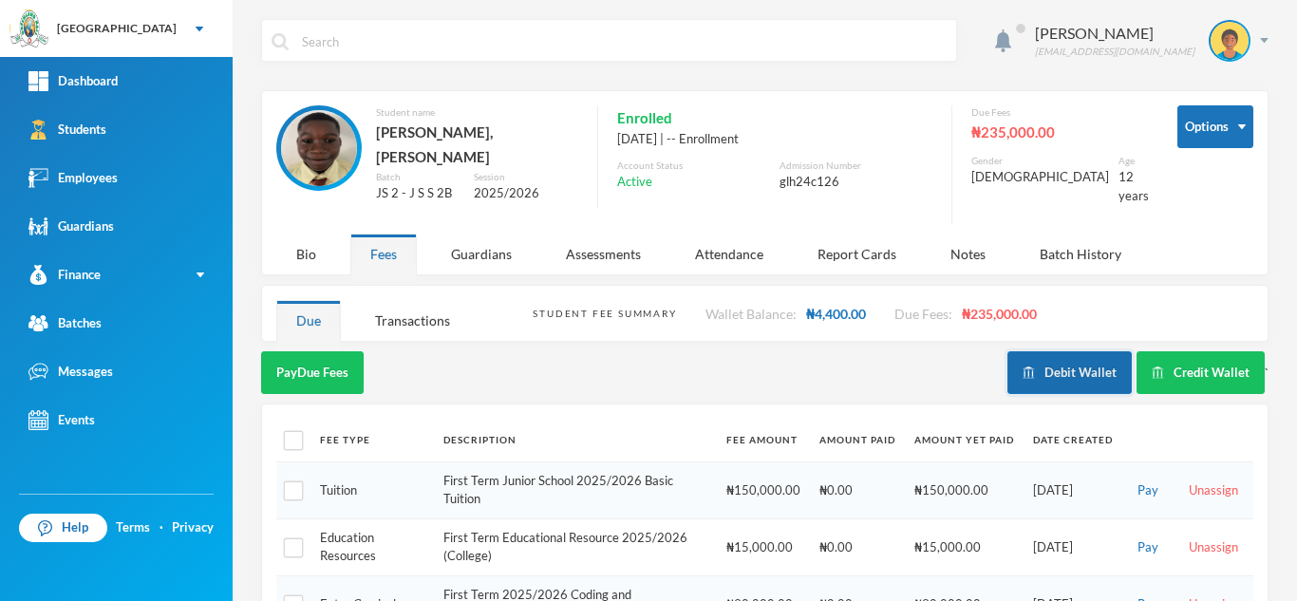
click at [1022, 366] on img "button" at bounding box center [1028, 372] width 12 height 12
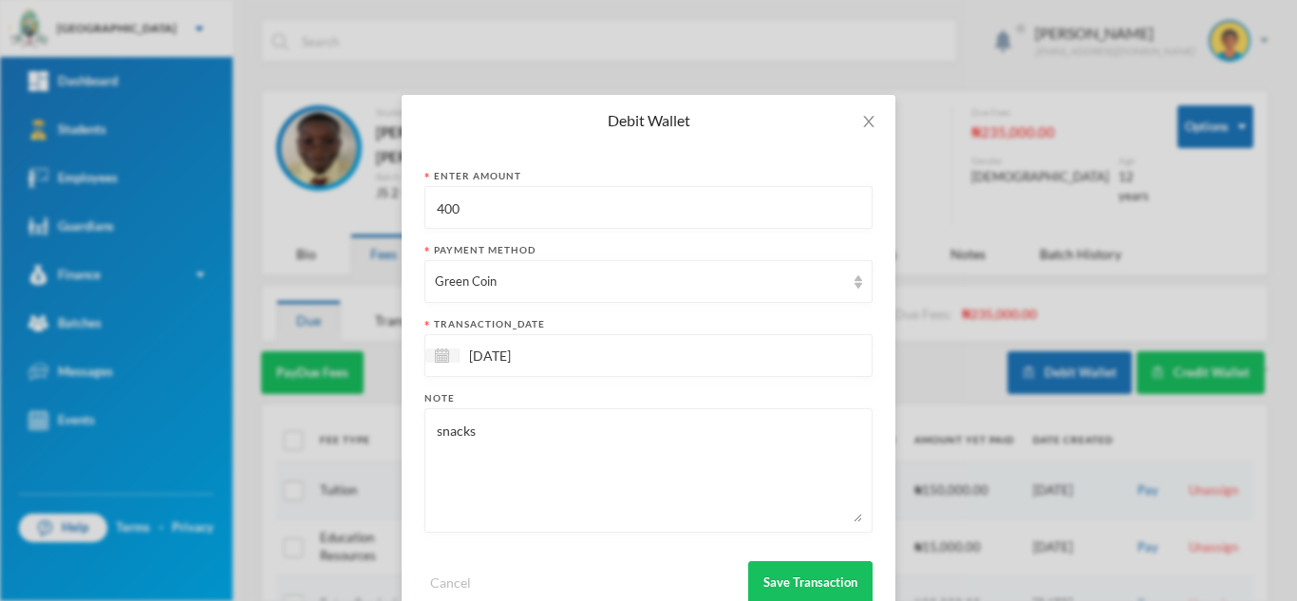
drag, startPoint x: 513, startPoint y: 200, endPoint x: 264, endPoint y: 190, distance: 249.8
click at [266, 190] on div "Debit Wallet Enter Amount 400 Payment Method Green Coin transaction_date 02/10/…" at bounding box center [648, 300] width 1297 height 601
type input "650"
click at [569, 451] on textarea "snacks" at bounding box center [648, 470] width 427 height 103
type textarea "snacks for adediwura"
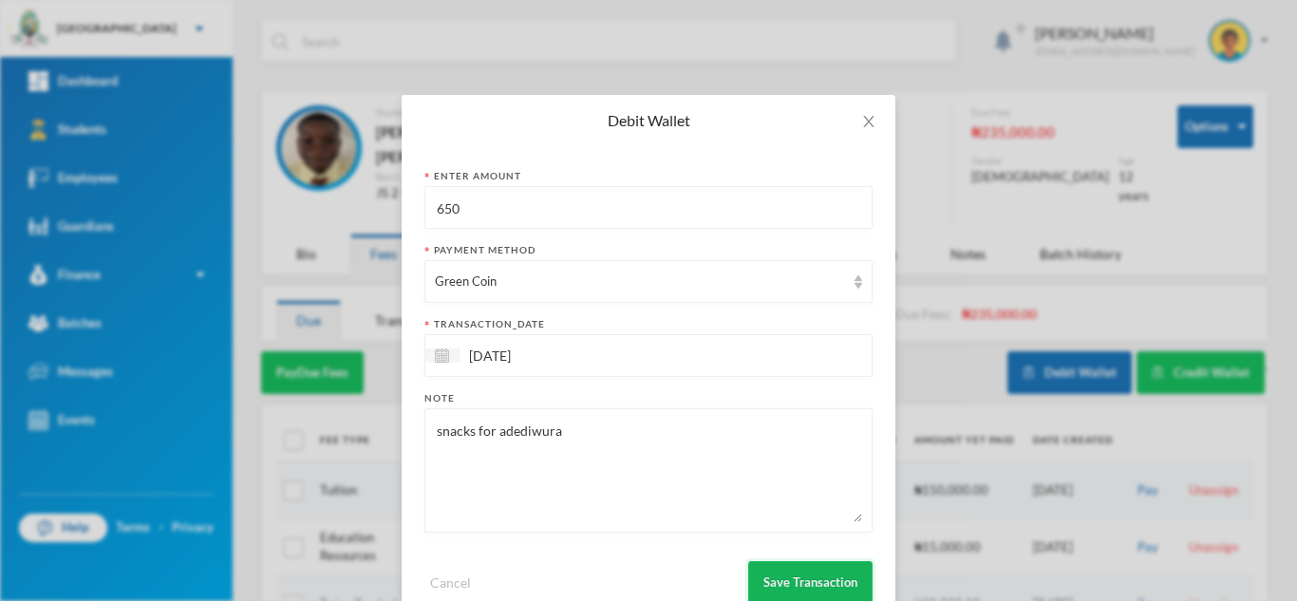
click at [790, 579] on button "Save Transaction" at bounding box center [810, 582] width 124 height 43
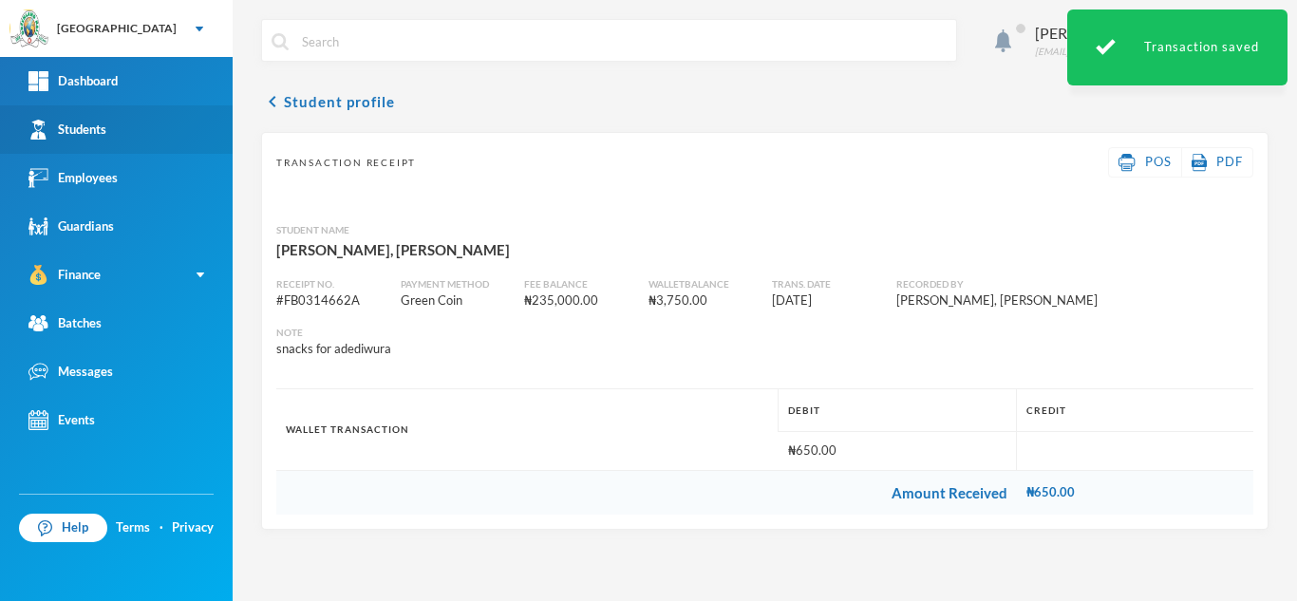
click at [168, 137] on link "Students" at bounding box center [116, 129] width 233 height 48
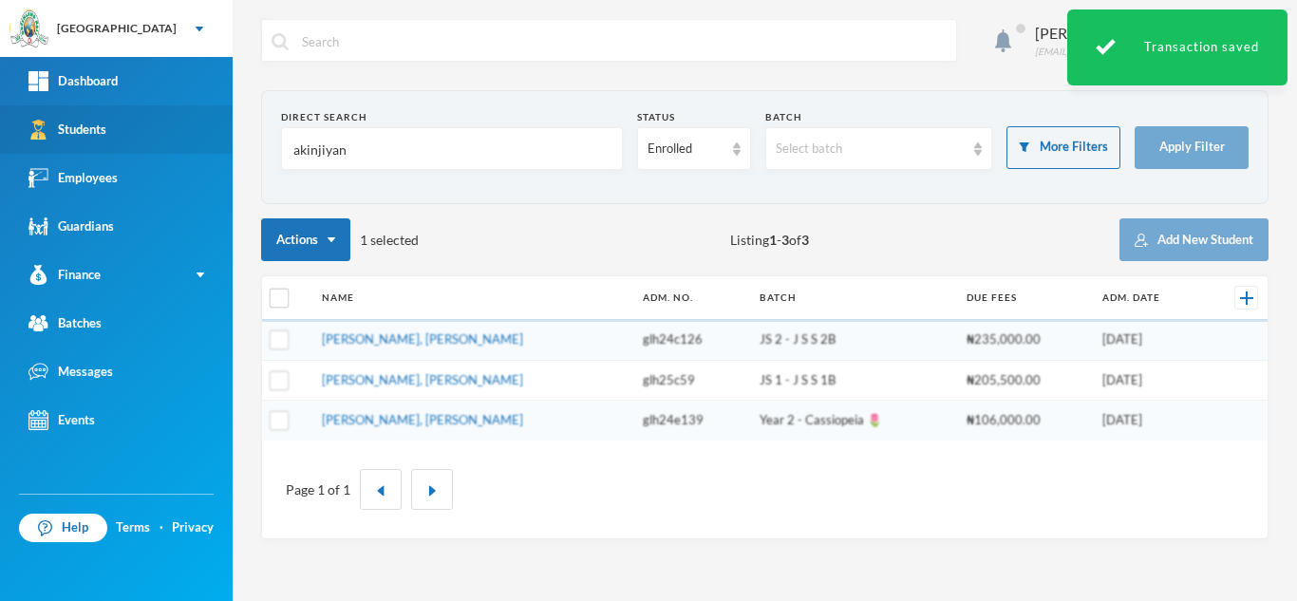
drag, startPoint x: 418, startPoint y: 165, endPoint x: 158, endPoint y: 144, distance: 260.9
click at [178, 143] on div "Greenland Hall Your Bluebic Account Greenland Hall Add a New School Dashboard S…" at bounding box center [648, 300] width 1297 height 601
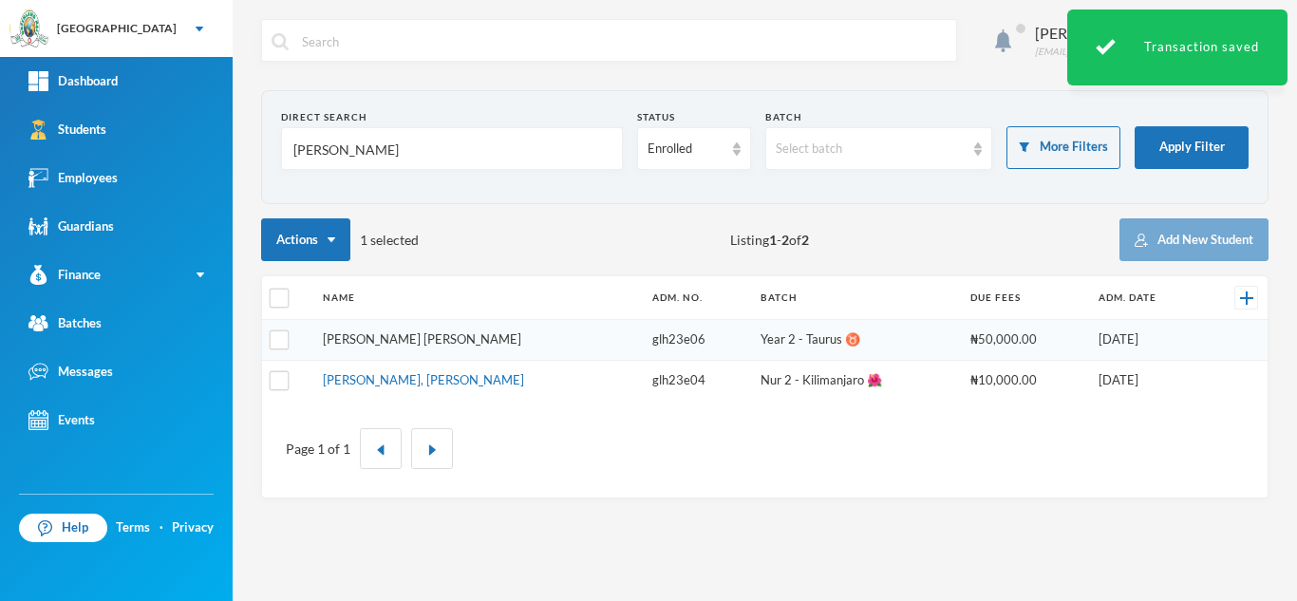
type input "asare"
click at [409, 339] on link "Asare, Charity Abena" at bounding box center [422, 338] width 198 height 15
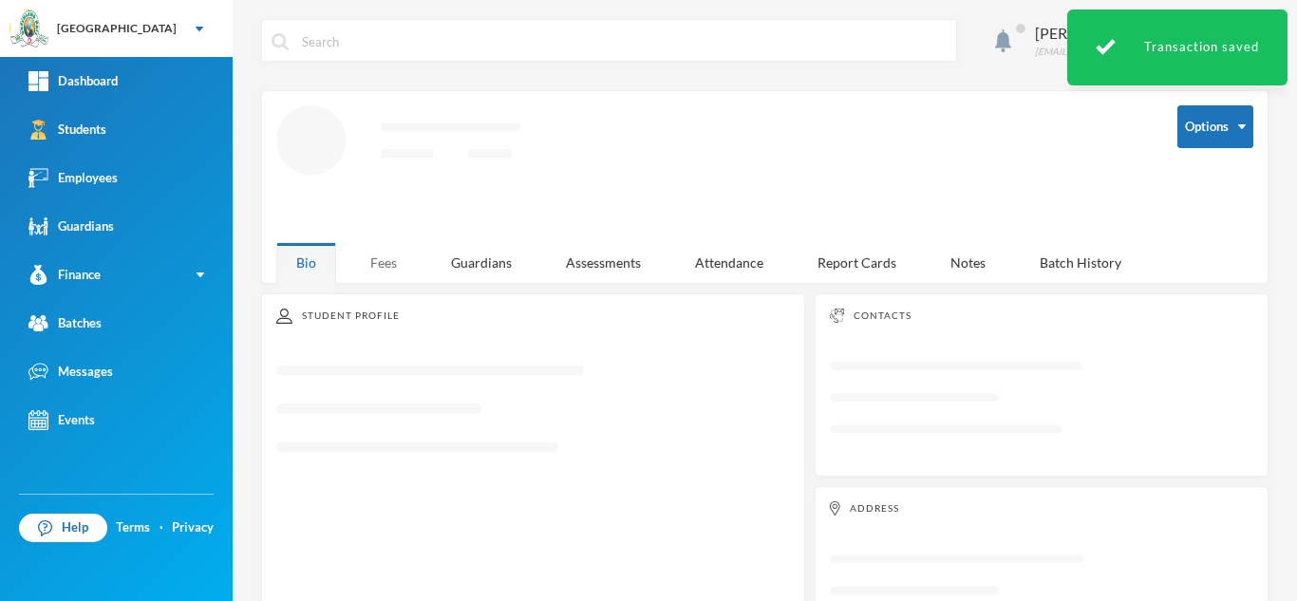
click at [388, 262] on div "Aderogba Olumide olumide.aderogba@greenlandhall.org Options Loading interface..…" at bounding box center [765, 300] width 1064 height 601
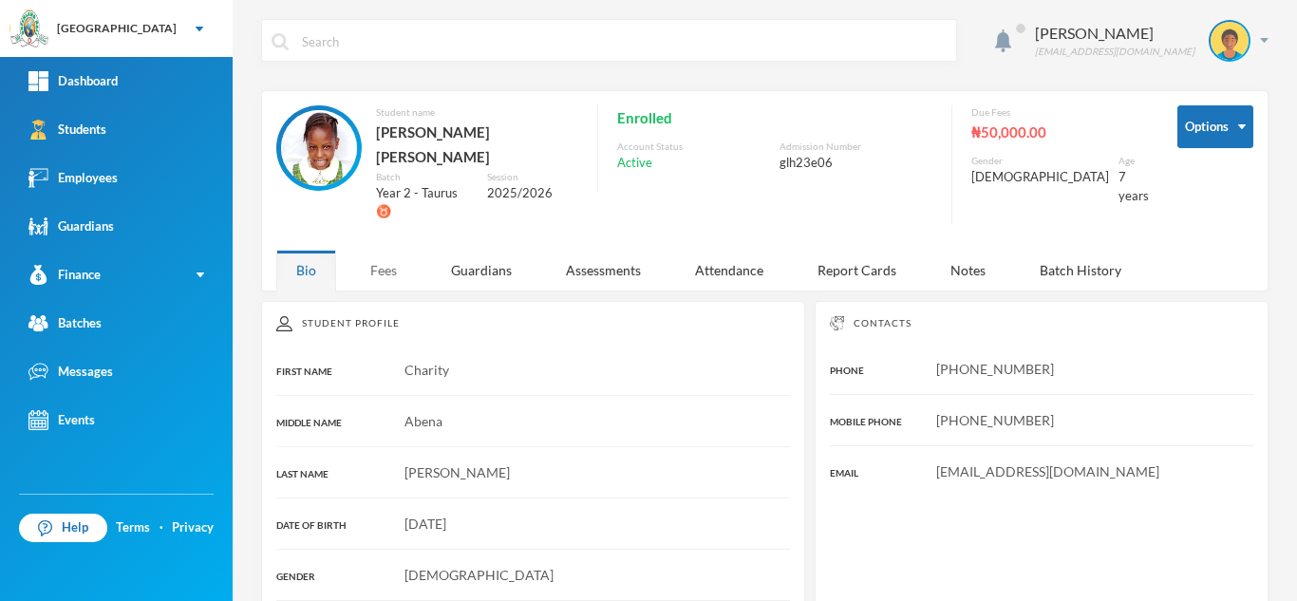
click at [383, 250] on div "Fees" at bounding box center [383, 270] width 66 height 41
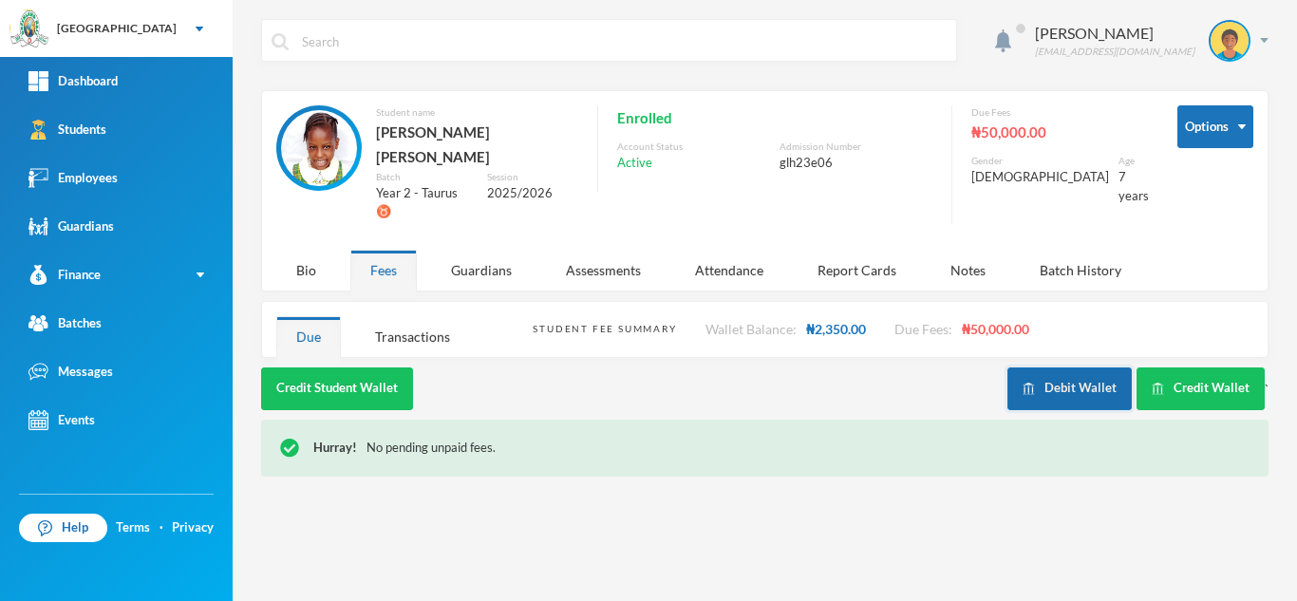
click at [1061, 367] on button "Debit Wallet" at bounding box center [1069, 388] width 124 height 43
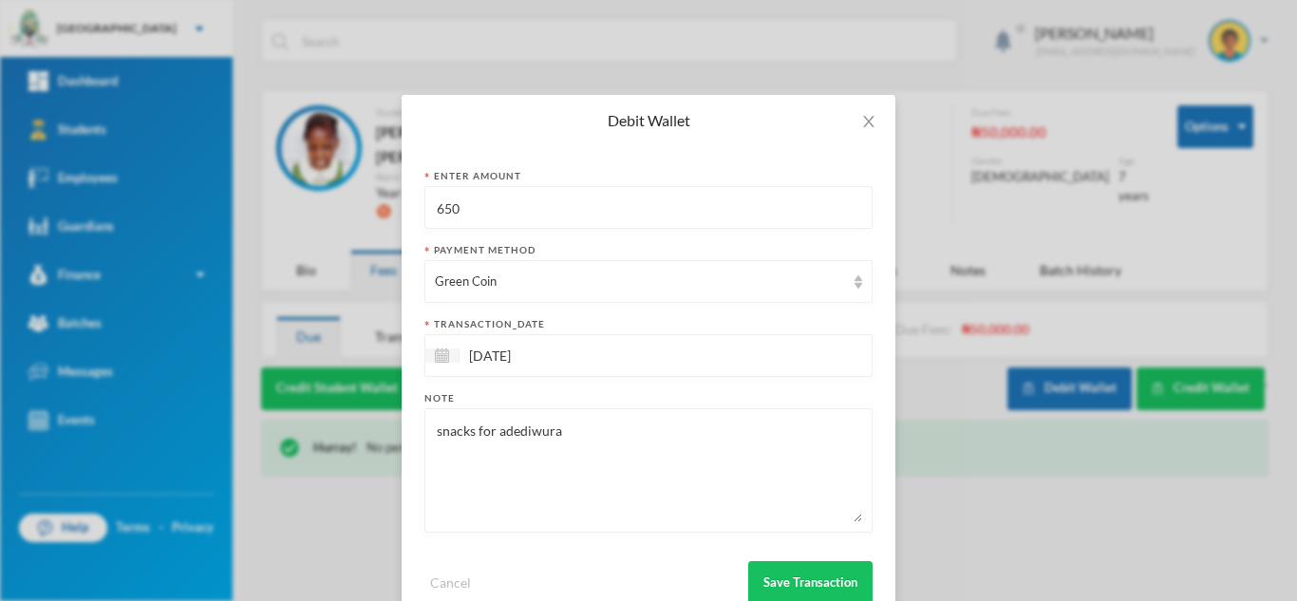
drag, startPoint x: 606, startPoint y: 430, endPoint x: 464, endPoint y: 401, distance: 144.5
click at [464, 401] on div "Note snacks for adediwura" at bounding box center [648, 461] width 448 height 141
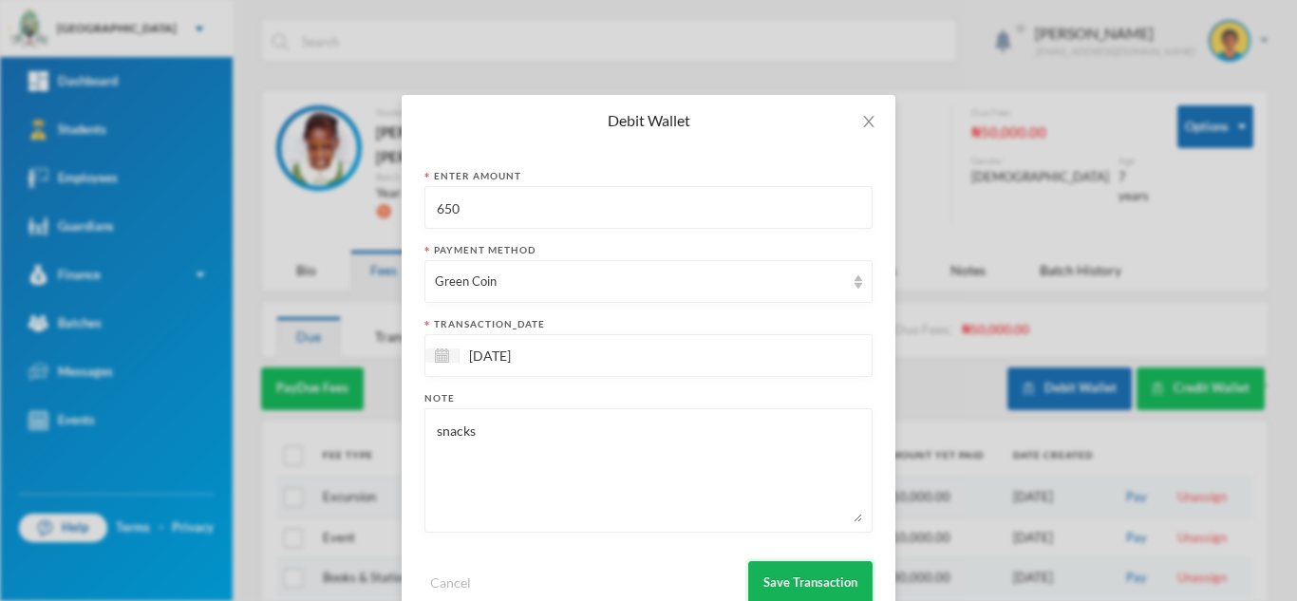
type textarea "snacks"
click at [786, 588] on button "Save Transaction" at bounding box center [810, 582] width 124 height 43
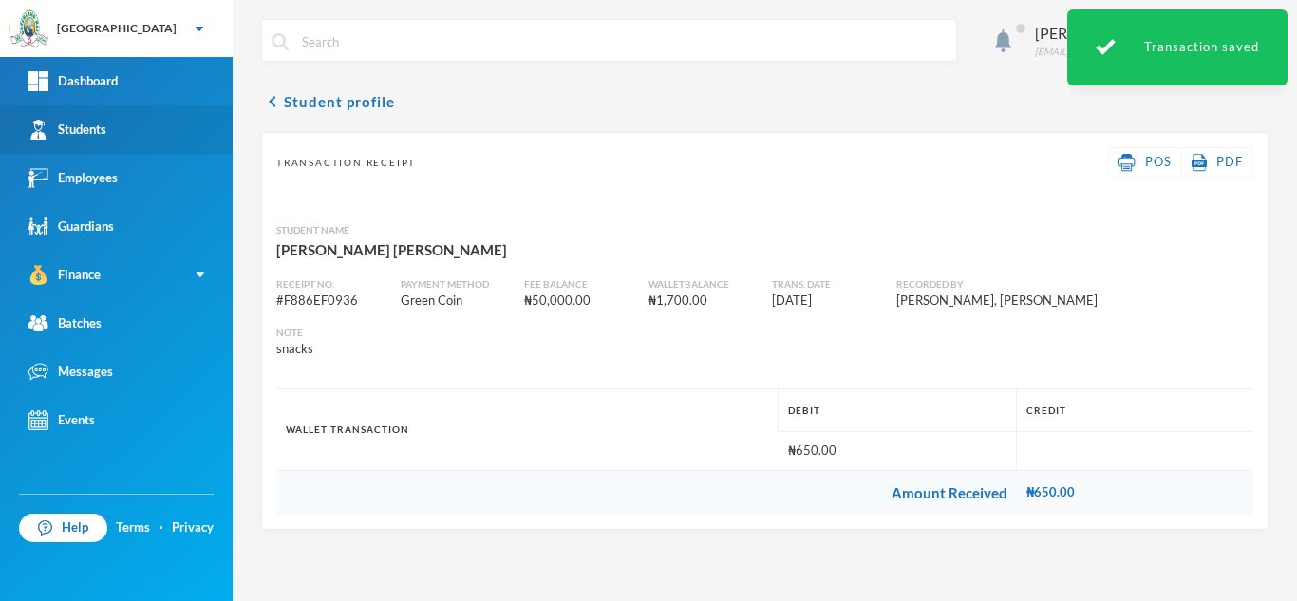
click at [95, 122] on div "Students" at bounding box center [67, 130] width 78 height 20
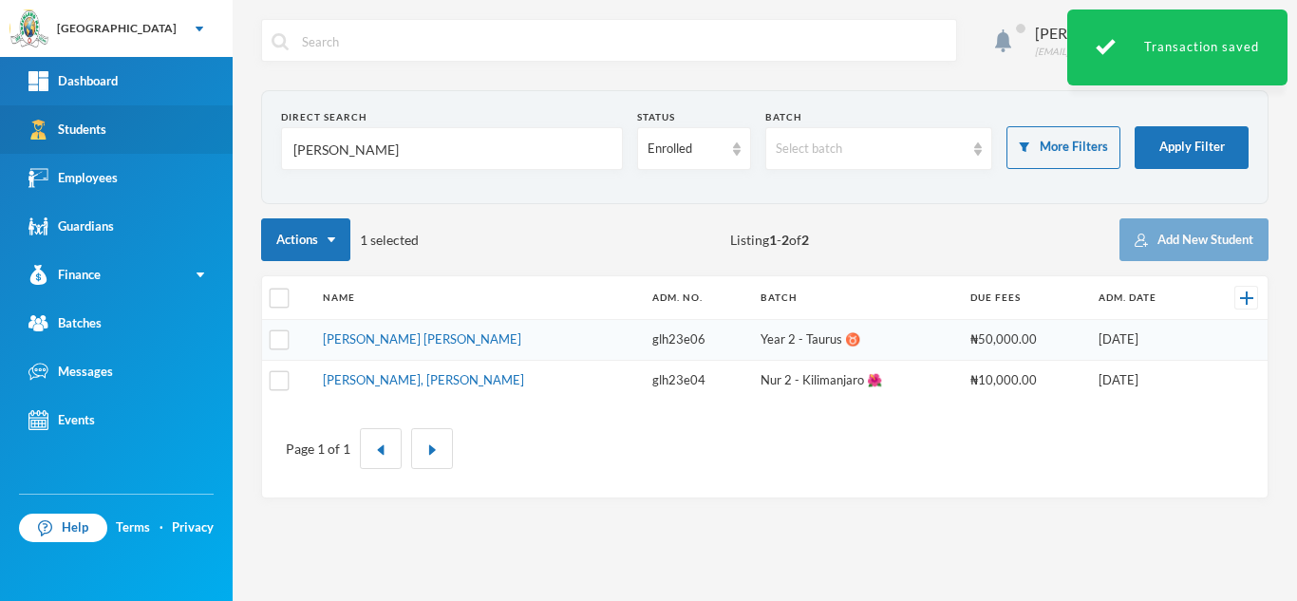
drag, startPoint x: 193, startPoint y: 144, endPoint x: 144, endPoint y: 146, distance: 48.4
click at [144, 146] on div "Greenland Hall Your Bluebic Account Greenland Hall Add a New School Dashboard S…" at bounding box center [648, 300] width 1297 height 601
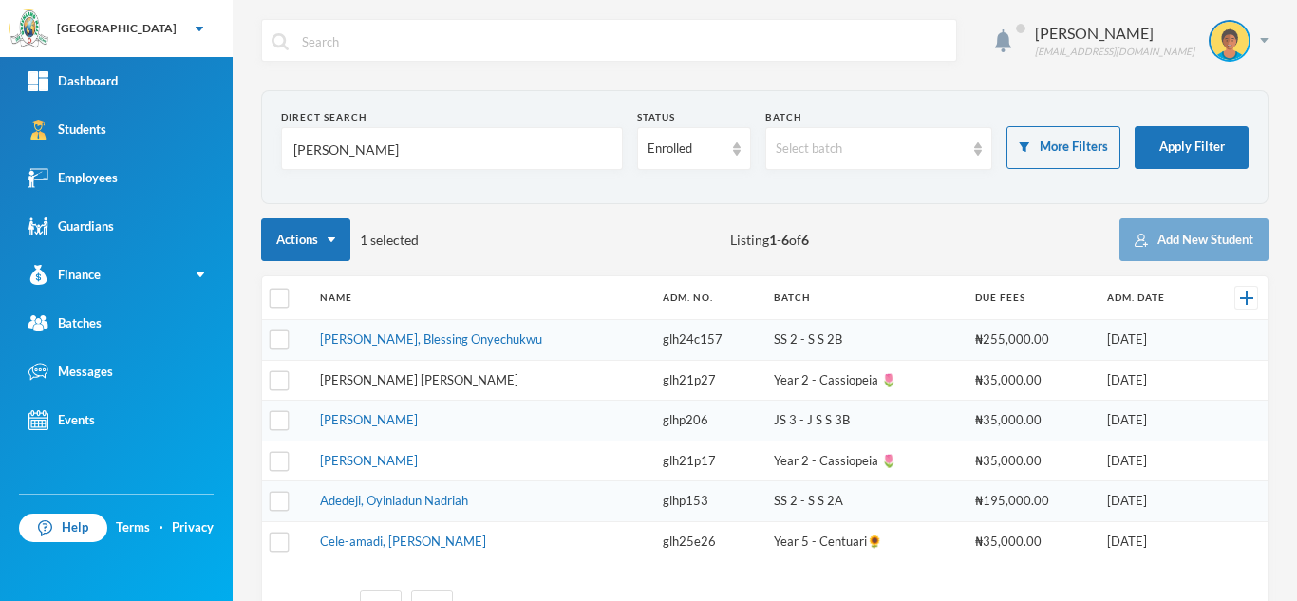
type input "nnadi"
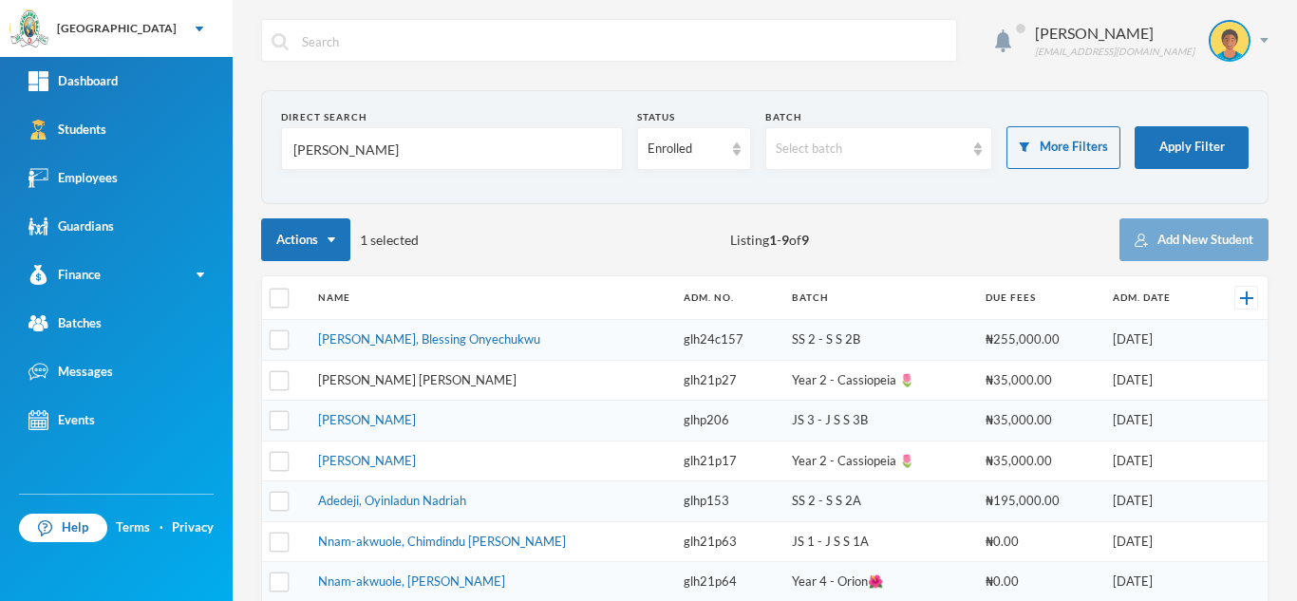
click at [411, 380] on link "Nnadi, Osinachi Emmanuel" at bounding box center [417, 379] width 198 height 15
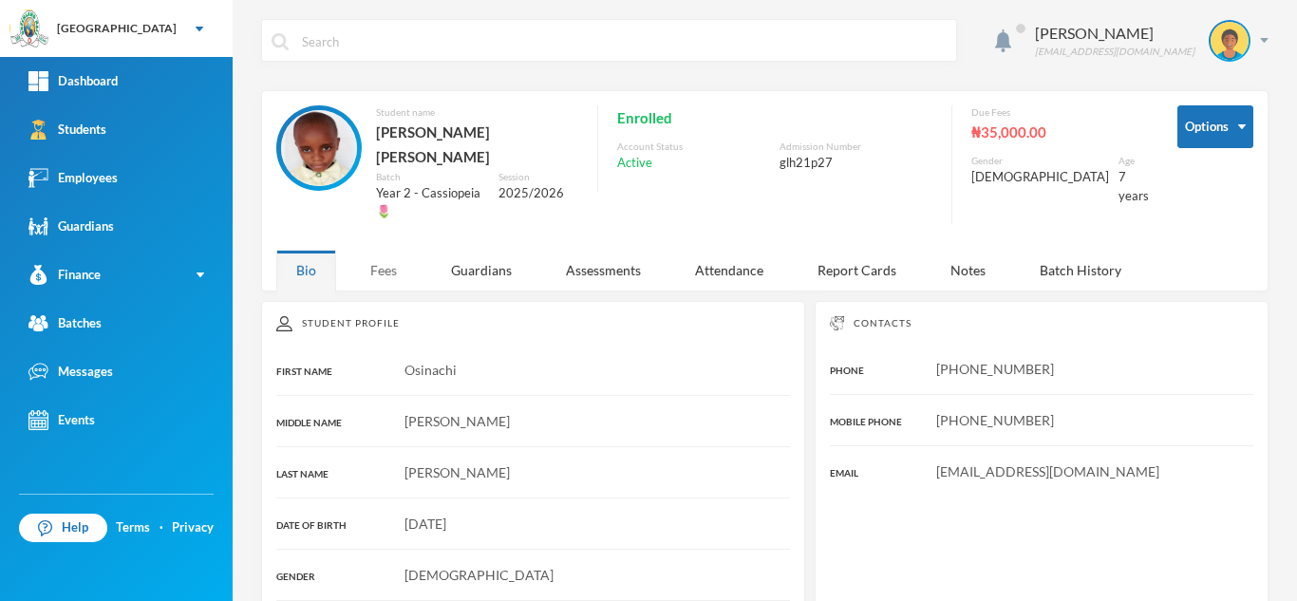
click at [383, 250] on div "Fees" at bounding box center [383, 270] width 66 height 41
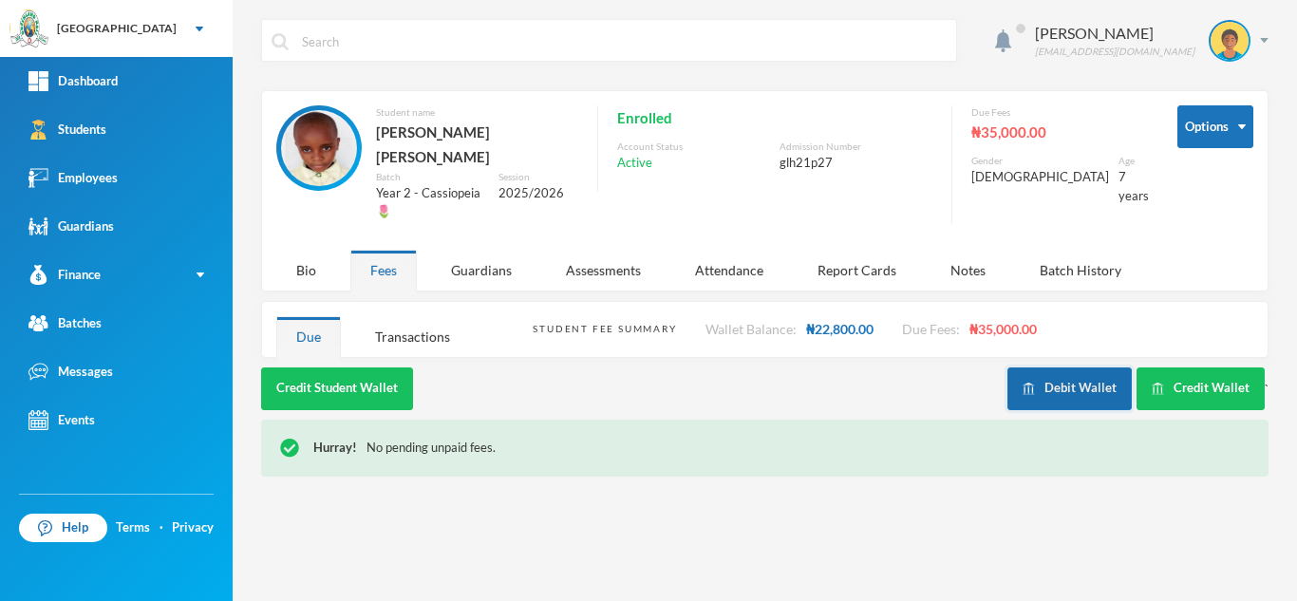
click at [1035, 383] on img "button" at bounding box center [1028, 389] width 12 height 12
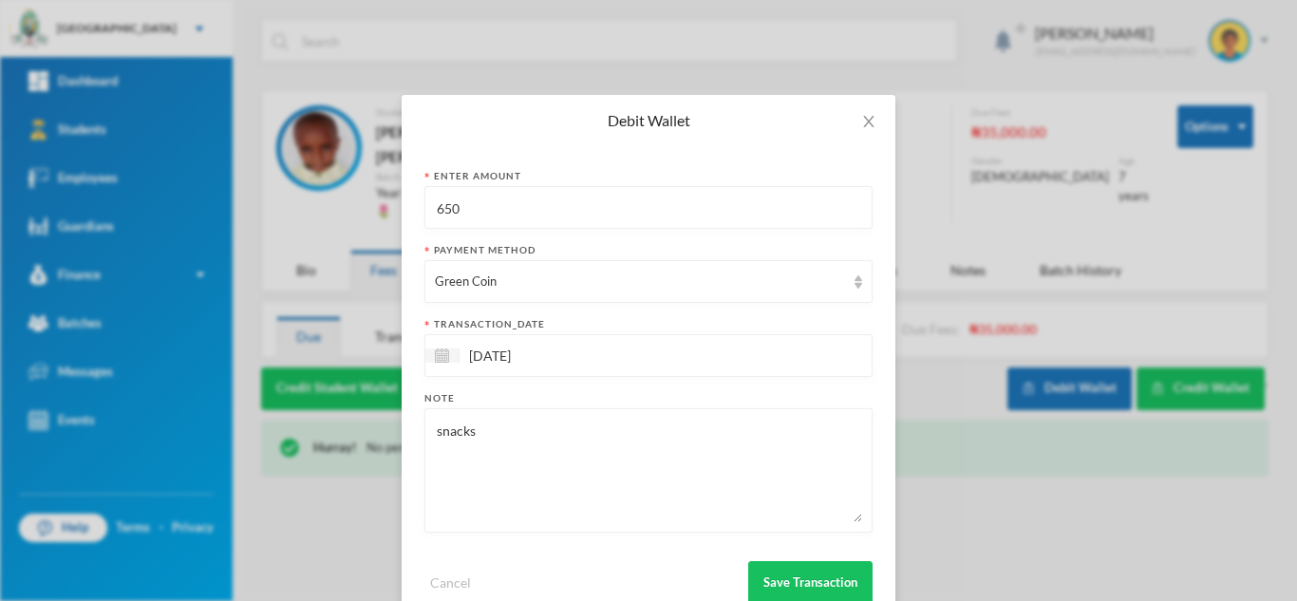
click at [306, 218] on div "Debit Wallet Enter Amount 650 Payment Method Green Coin transaction_date 02/10/…" at bounding box center [648, 300] width 1297 height 601
type input "700"
click at [801, 572] on button "Save Transaction" at bounding box center [810, 582] width 124 height 43
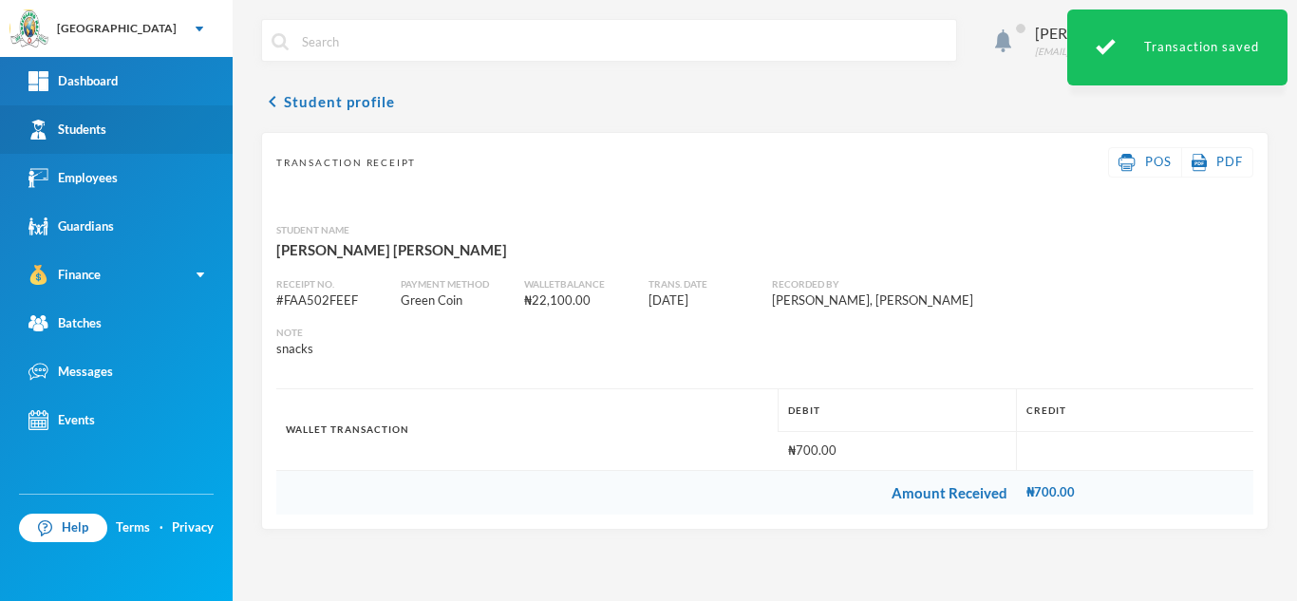
click at [198, 123] on link "Students" at bounding box center [116, 129] width 233 height 48
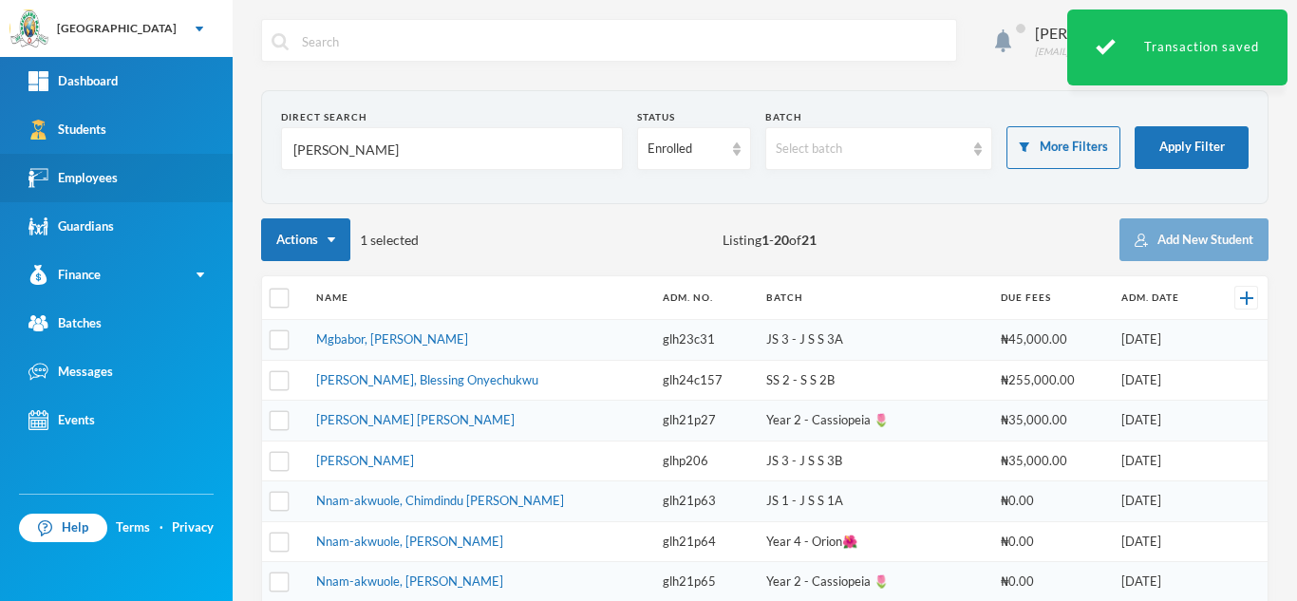
drag, startPoint x: 349, startPoint y: 153, endPoint x: 81, endPoint y: 160, distance: 268.7
click at [81, 160] on div "Greenland Hall Your Bluebic Account Greenland Hall Add a New School Dashboard S…" at bounding box center [648, 300] width 1297 height 601
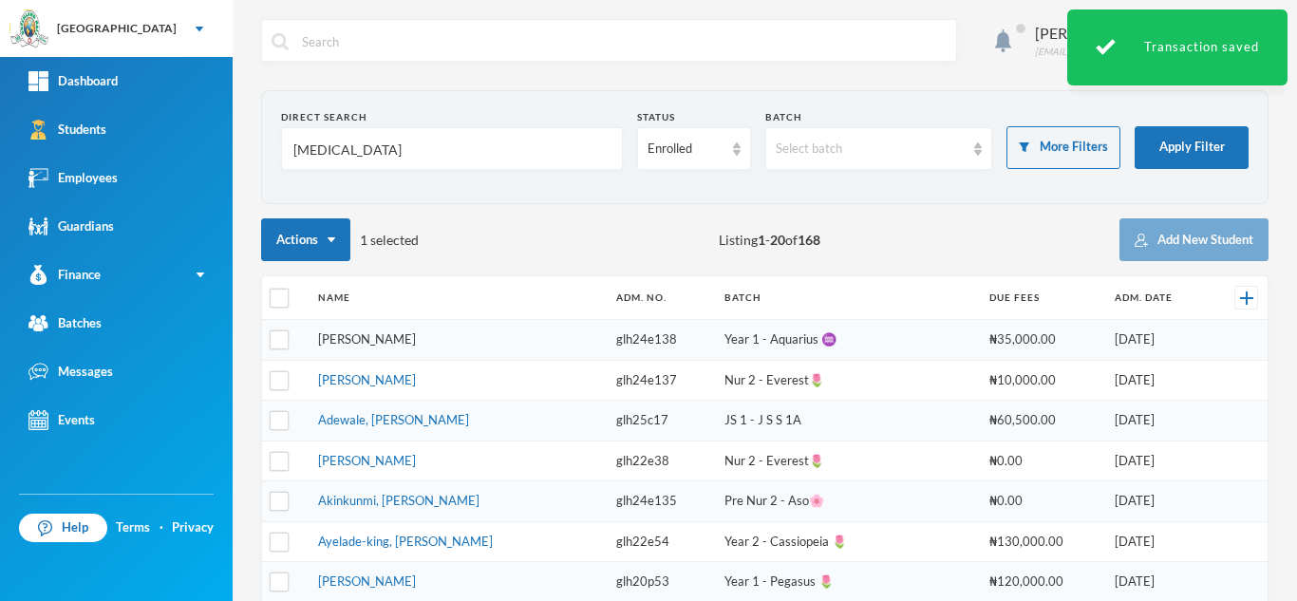
type input "alli"
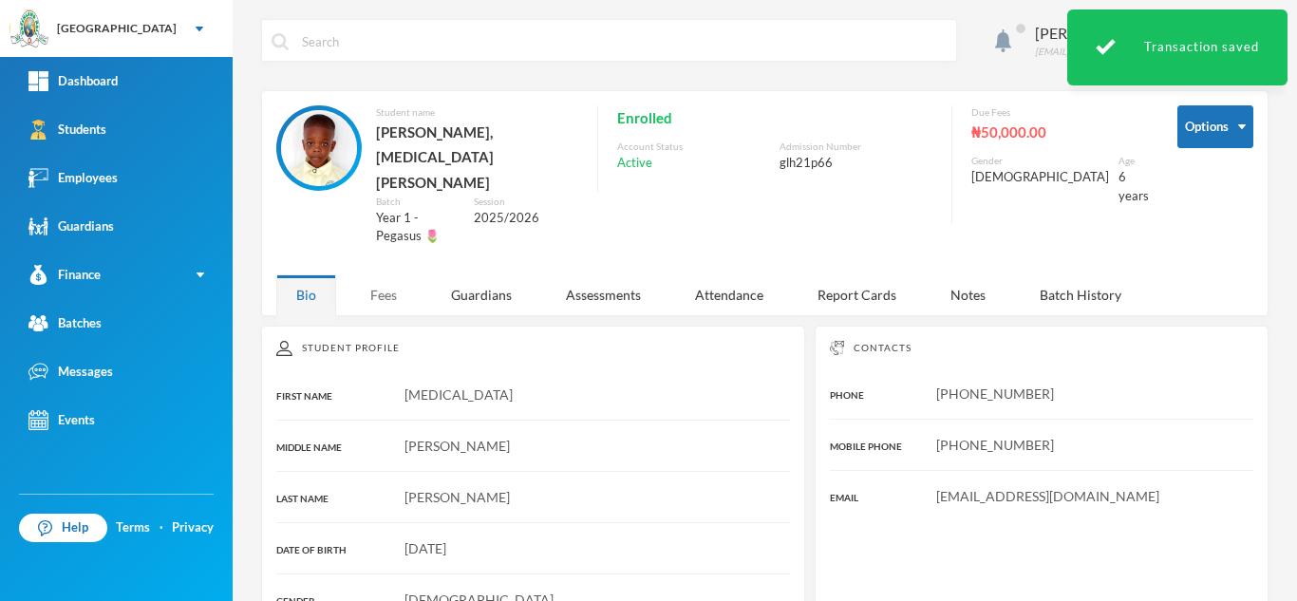
click at [387, 274] on div "Fees" at bounding box center [383, 294] width 66 height 41
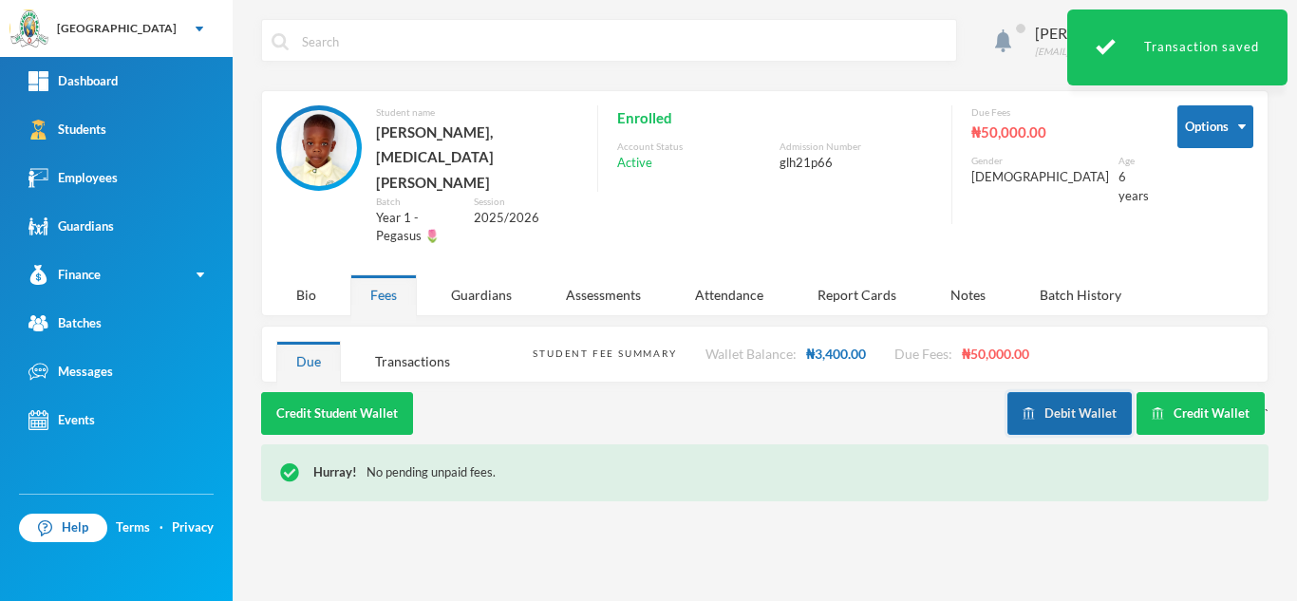
click at [1040, 392] on button "Debit Wallet" at bounding box center [1069, 413] width 124 height 43
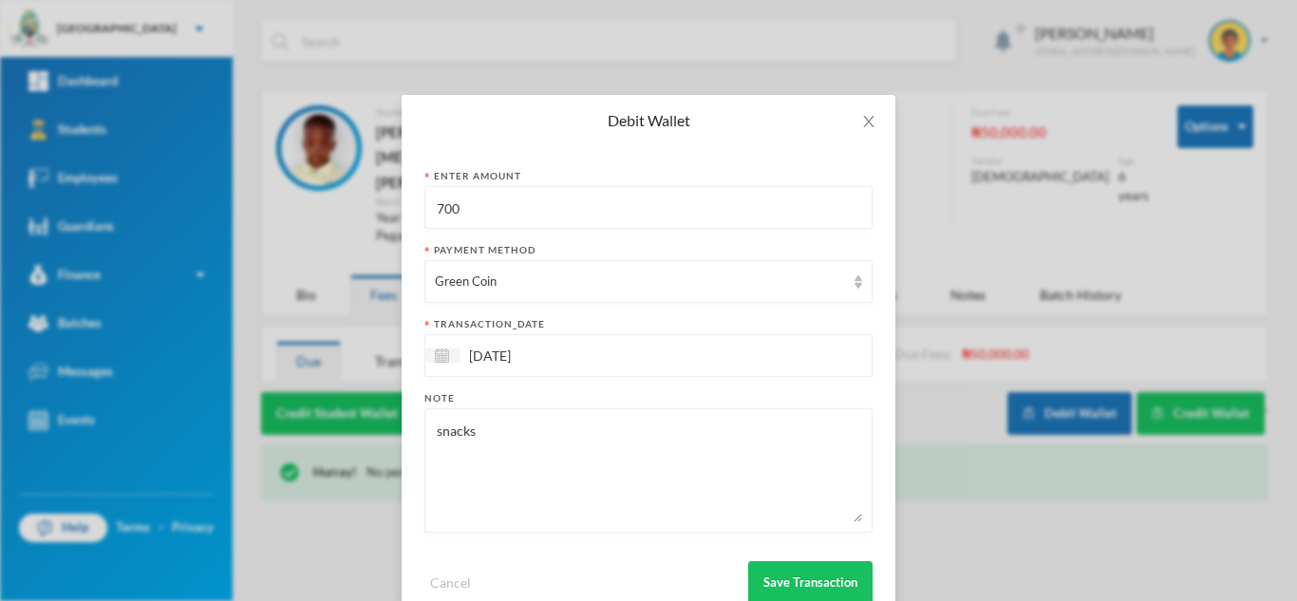
drag, startPoint x: 474, startPoint y: 219, endPoint x: 351, endPoint y: 204, distance: 123.4
click at [351, 204] on div "Debit Wallet Enter Amount 700 Payment Method Green Coin transaction_date 02/10/…" at bounding box center [648, 300] width 1297 height 601
type input "400"
click at [784, 580] on button "Save Transaction" at bounding box center [810, 582] width 124 height 43
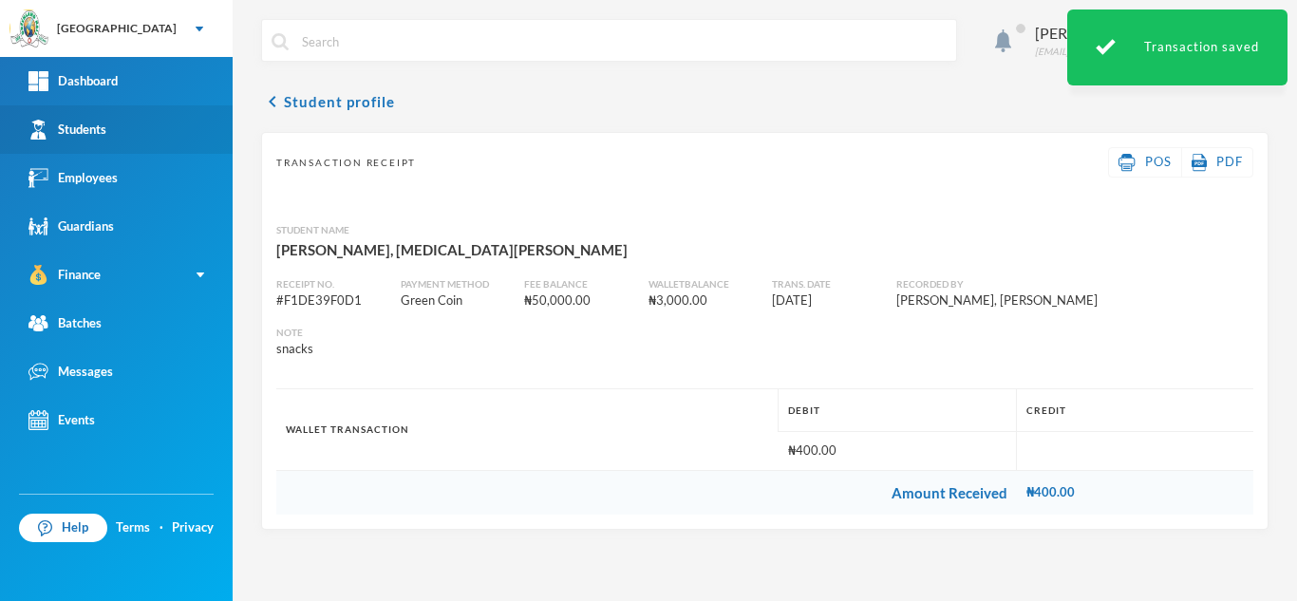
click at [59, 122] on div "Students" at bounding box center [67, 130] width 78 height 20
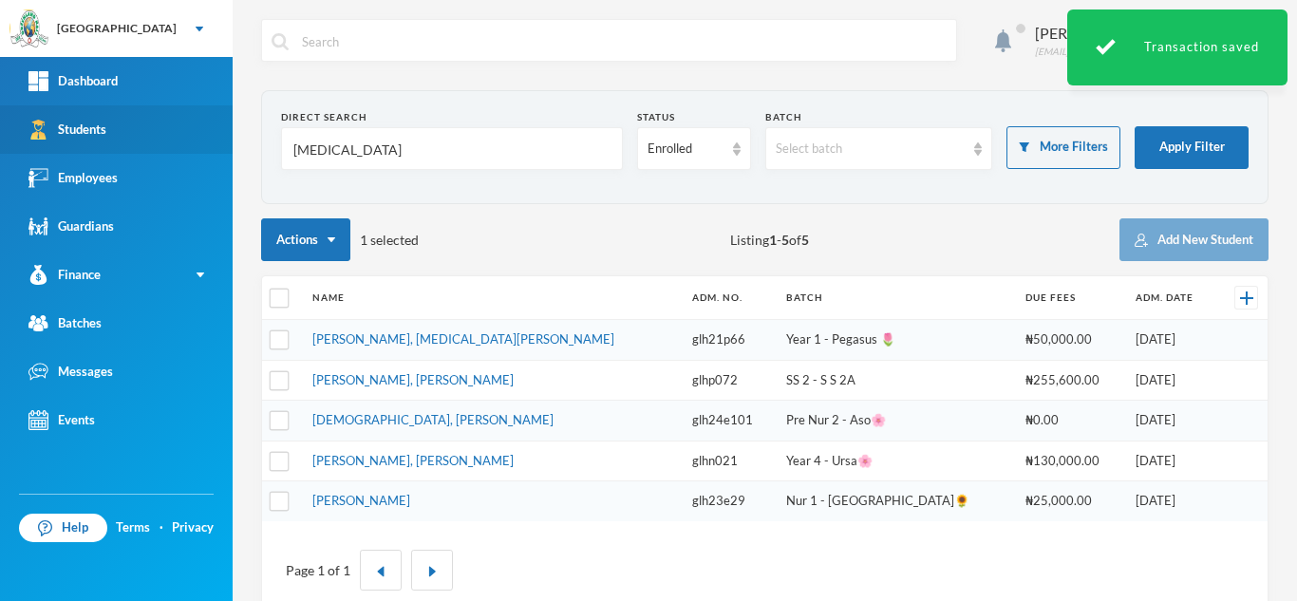
drag, startPoint x: 233, startPoint y: 140, endPoint x: 124, endPoint y: 129, distance: 109.6
click at [124, 129] on div "Greenland Hall Your Bluebic Account Greenland Hall Add a New School Dashboard S…" at bounding box center [648, 300] width 1297 height 601
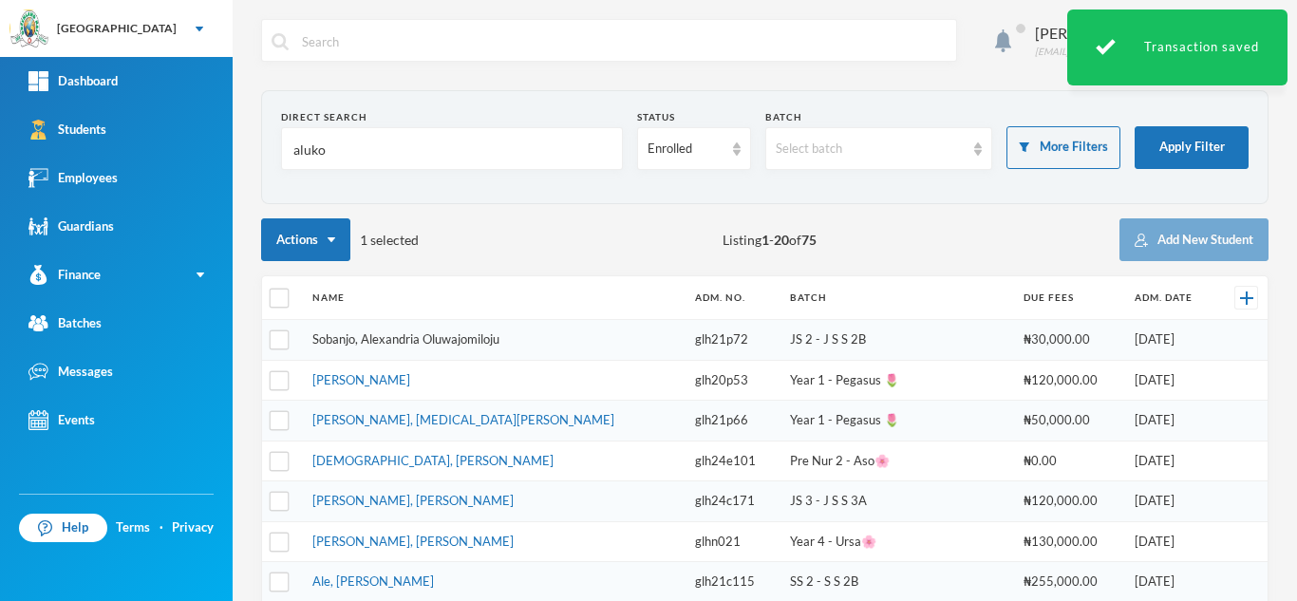
type input "aluko"
click at [403, 341] on link "Sobanjo, Alexandria Oluwajomiloju" at bounding box center [405, 338] width 187 height 15
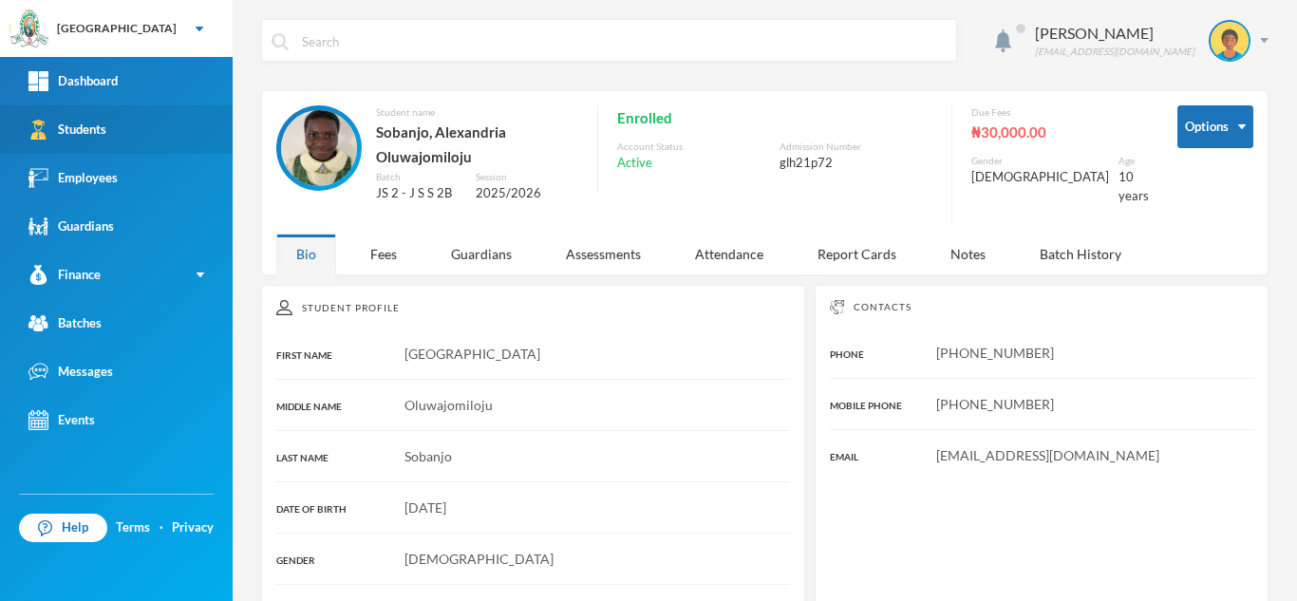
click at [133, 138] on link "Students" at bounding box center [116, 129] width 233 height 48
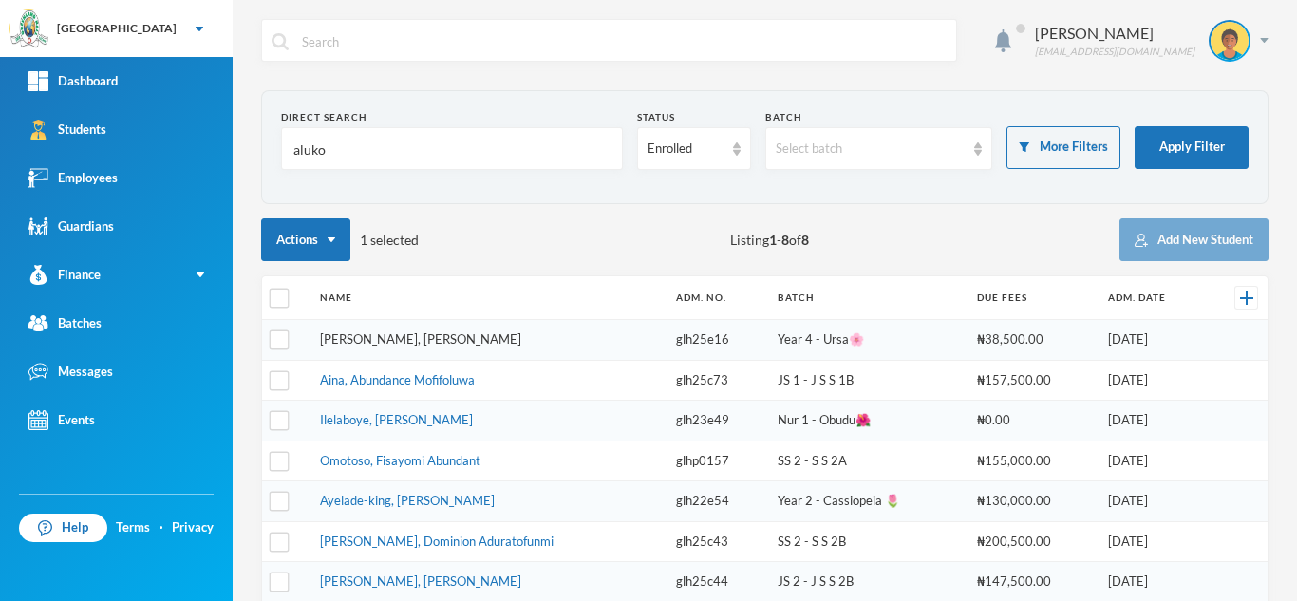
click at [383, 341] on link "Aluko, Okikiola Janet" at bounding box center [420, 338] width 201 height 15
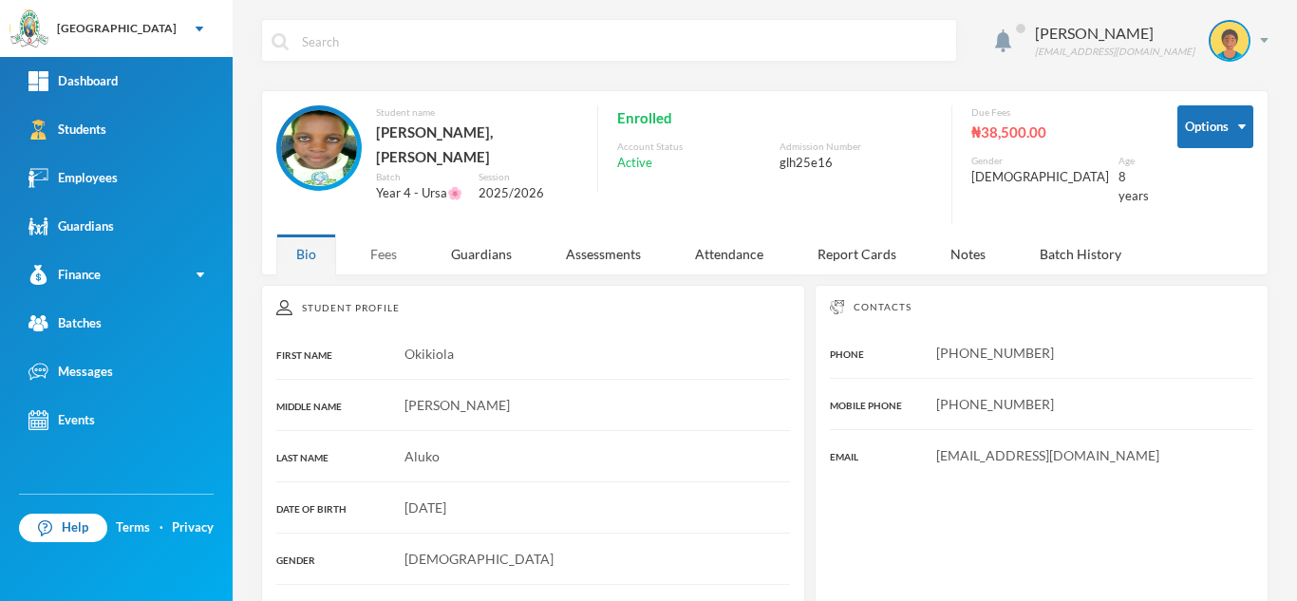
click at [380, 248] on div "Fees" at bounding box center [383, 253] width 66 height 41
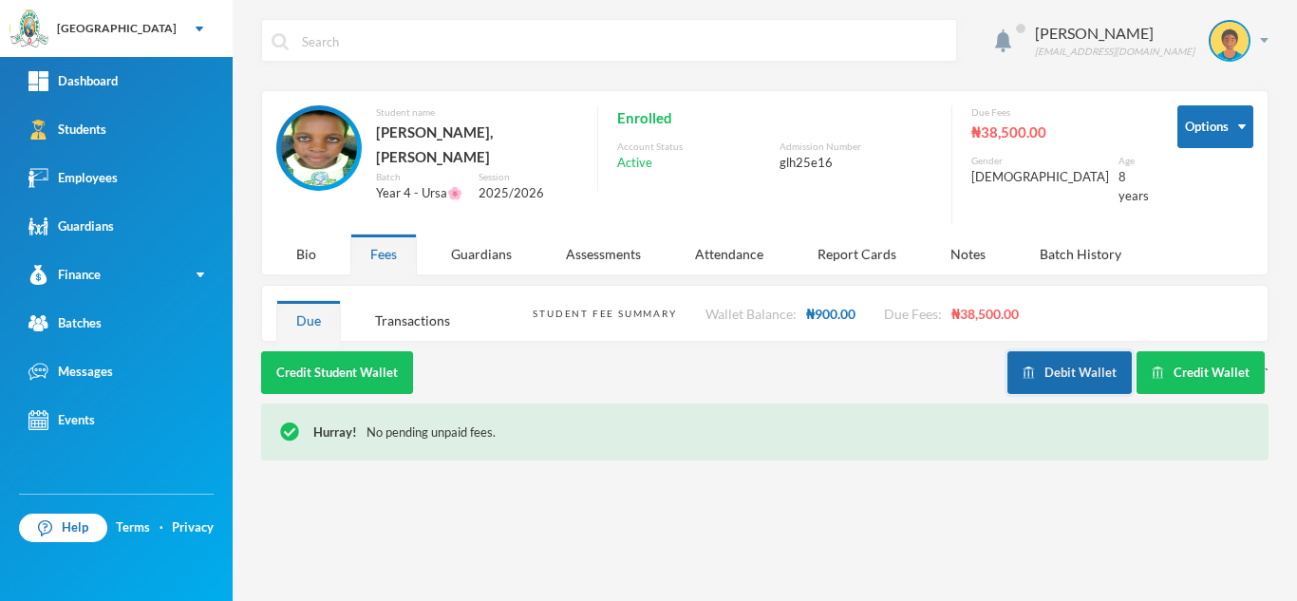
click at [1060, 369] on button "Debit Wallet" at bounding box center [1069, 372] width 124 height 43
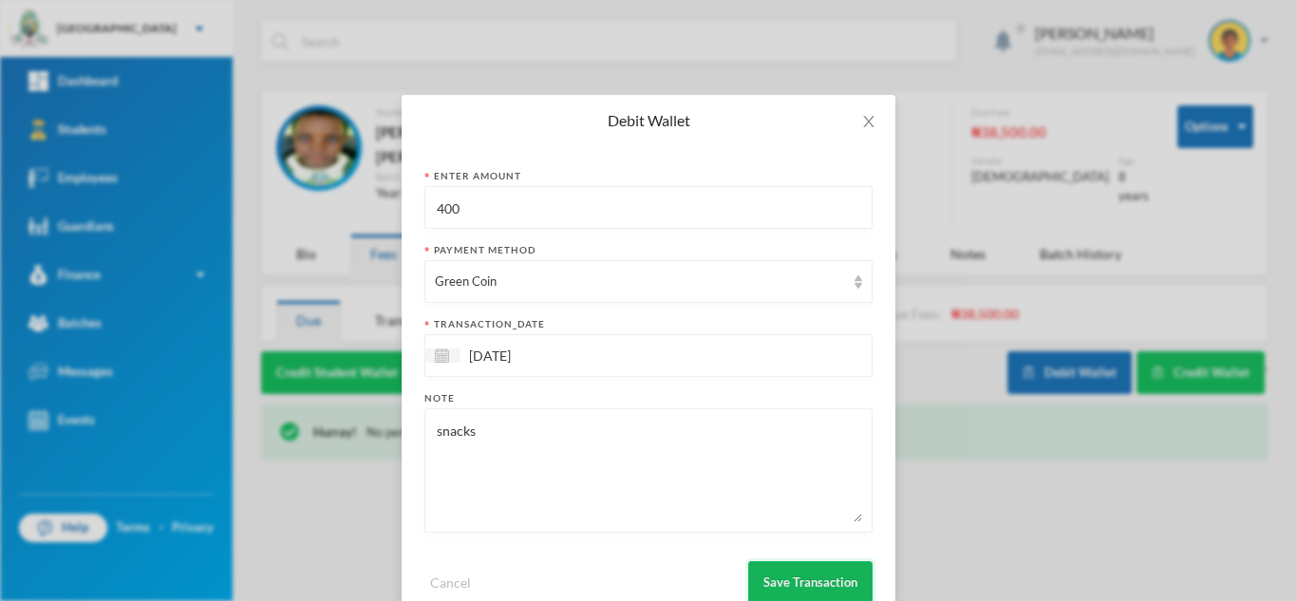
click at [813, 588] on button "Save Transaction" at bounding box center [810, 582] width 124 height 43
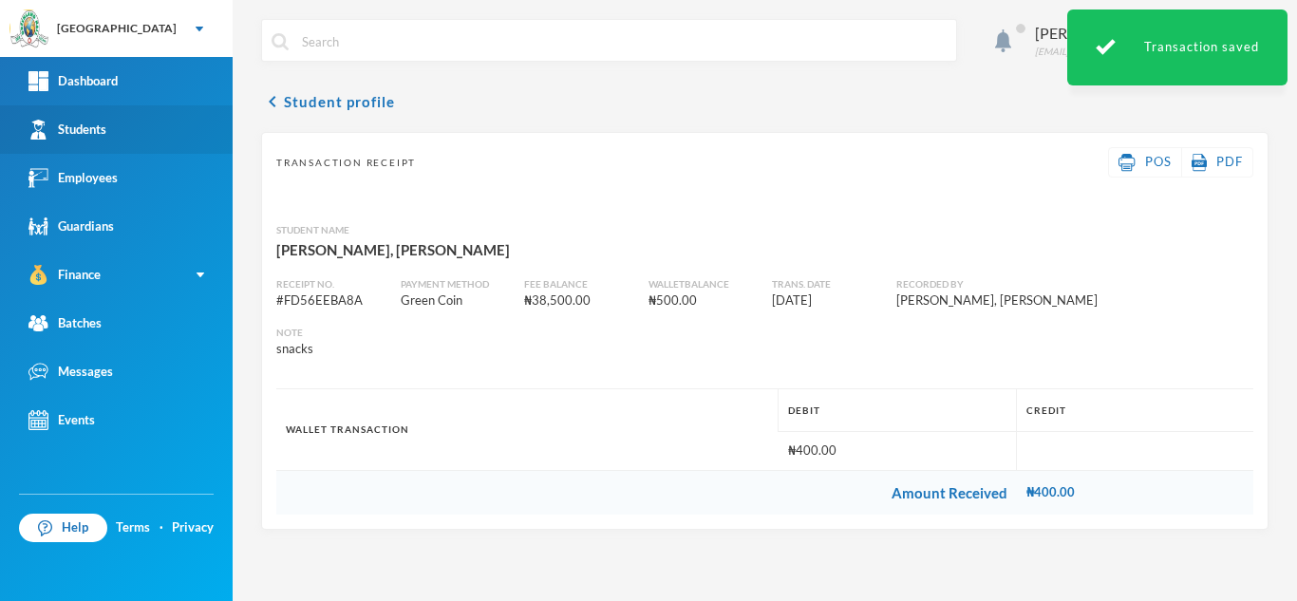
click at [139, 140] on link "Students" at bounding box center [116, 129] width 233 height 48
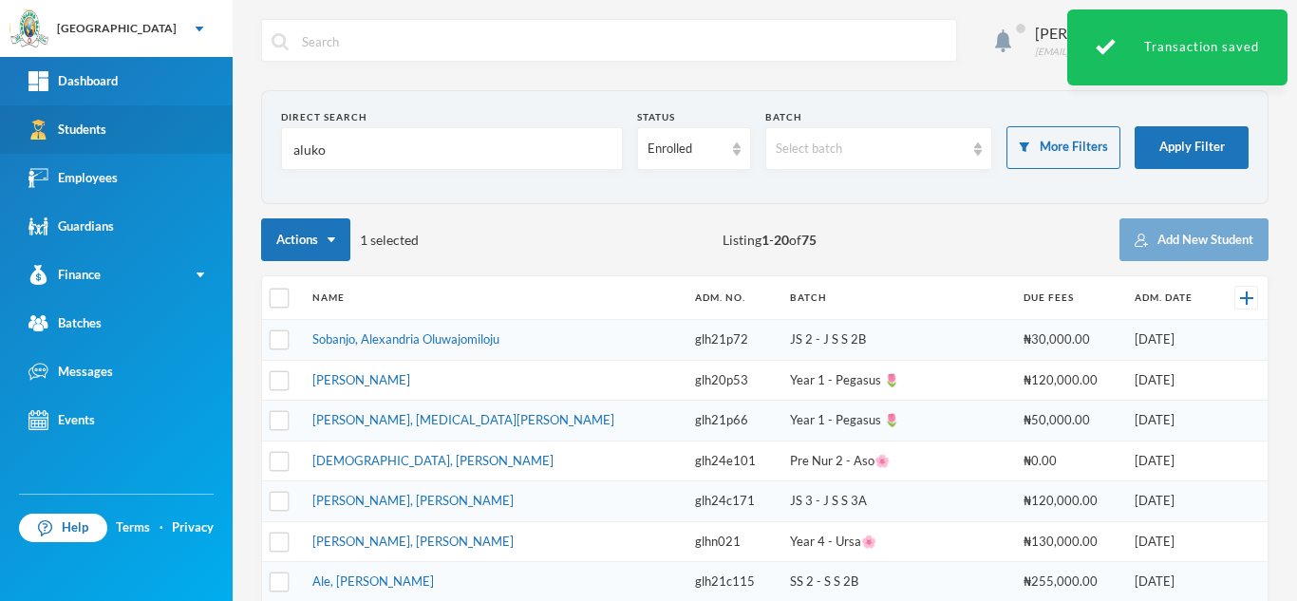
drag, startPoint x: 335, startPoint y: 159, endPoint x: 0, endPoint y: 109, distance: 338.7
click at [0, 109] on div "Greenland Hall Your Bluebic Account Greenland Hall Add a New School Dashboard S…" at bounding box center [648, 300] width 1297 height 601
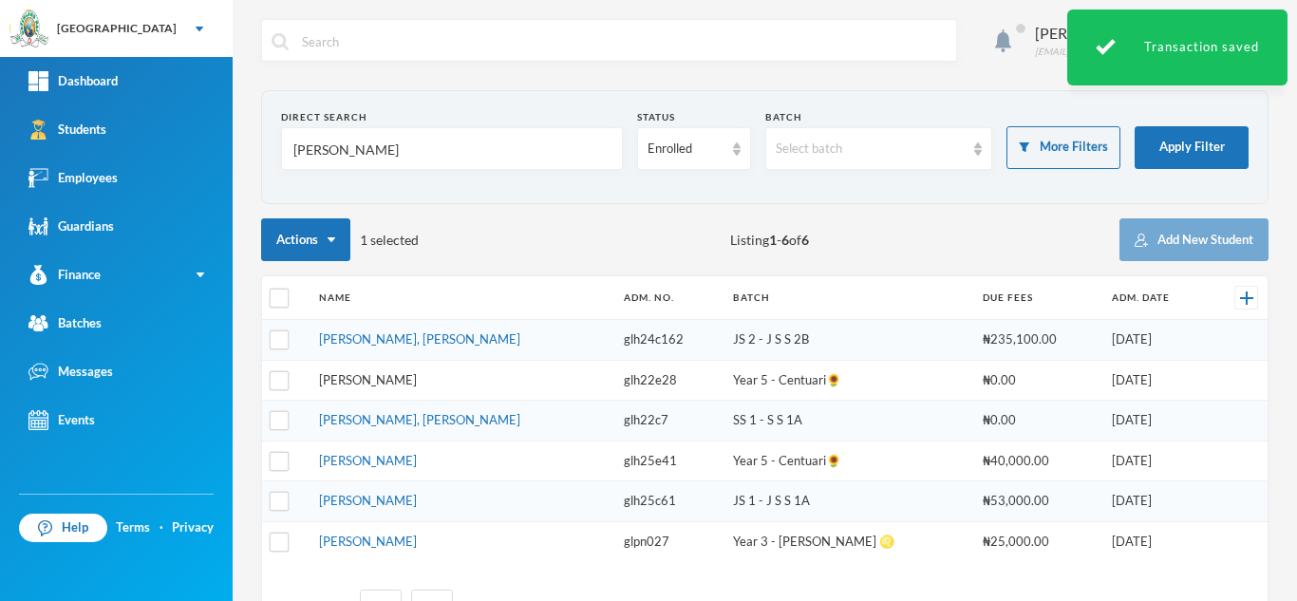
type input "hassan"
click at [381, 376] on link "Hassan, Faidat Ashake" at bounding box center [368, 379] width 98 height 15
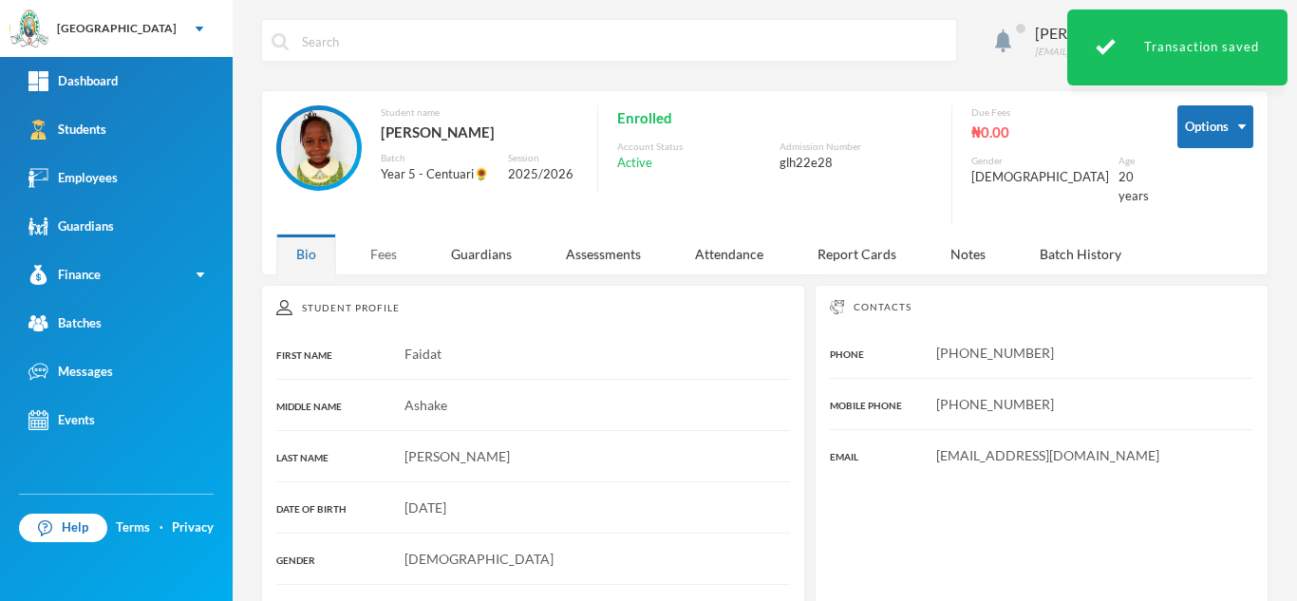
click at [390, 253] on div "Fees" at bounding box center [383, 253] width 66 height 41
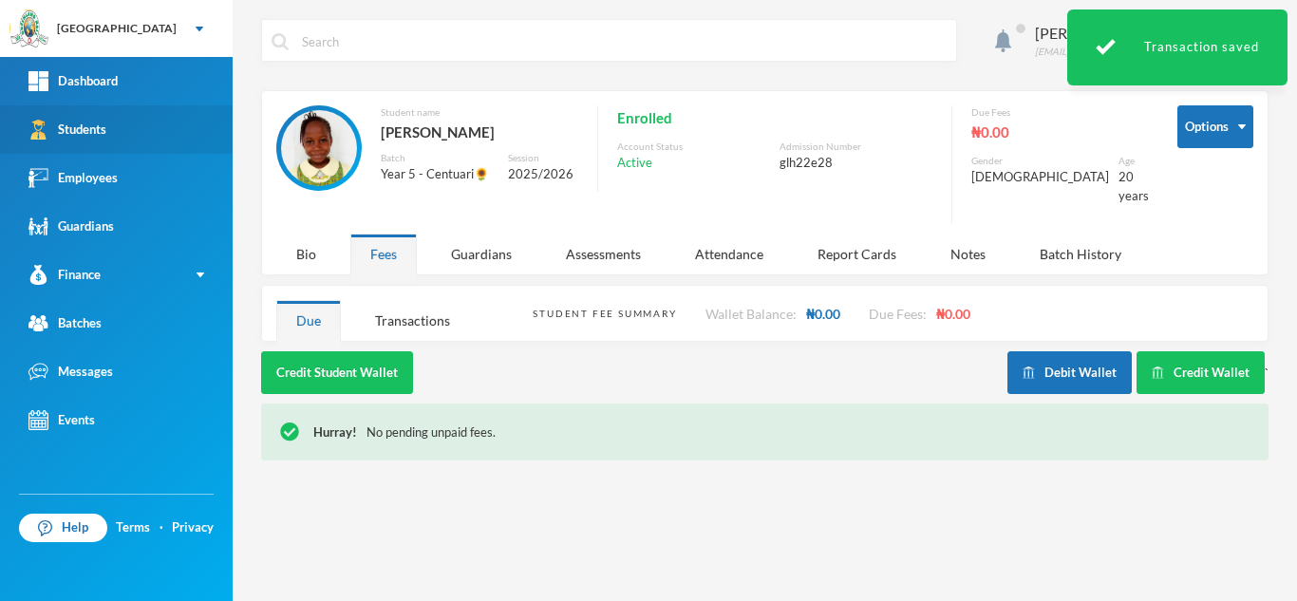
click at [191, 123] on link "Students" at bounding box center [116, 129] width 233 height 48
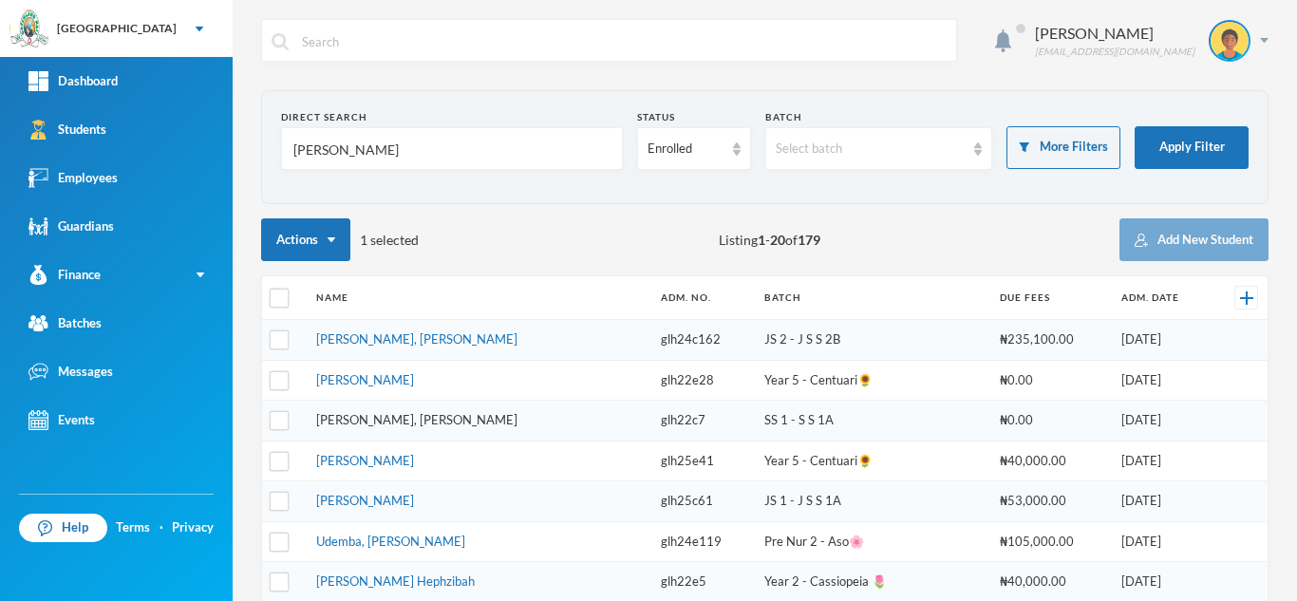
click at [420, 420] on link "Hassan, Amirat Agbeke" at bounding box center [416, 419] width 201 height 15
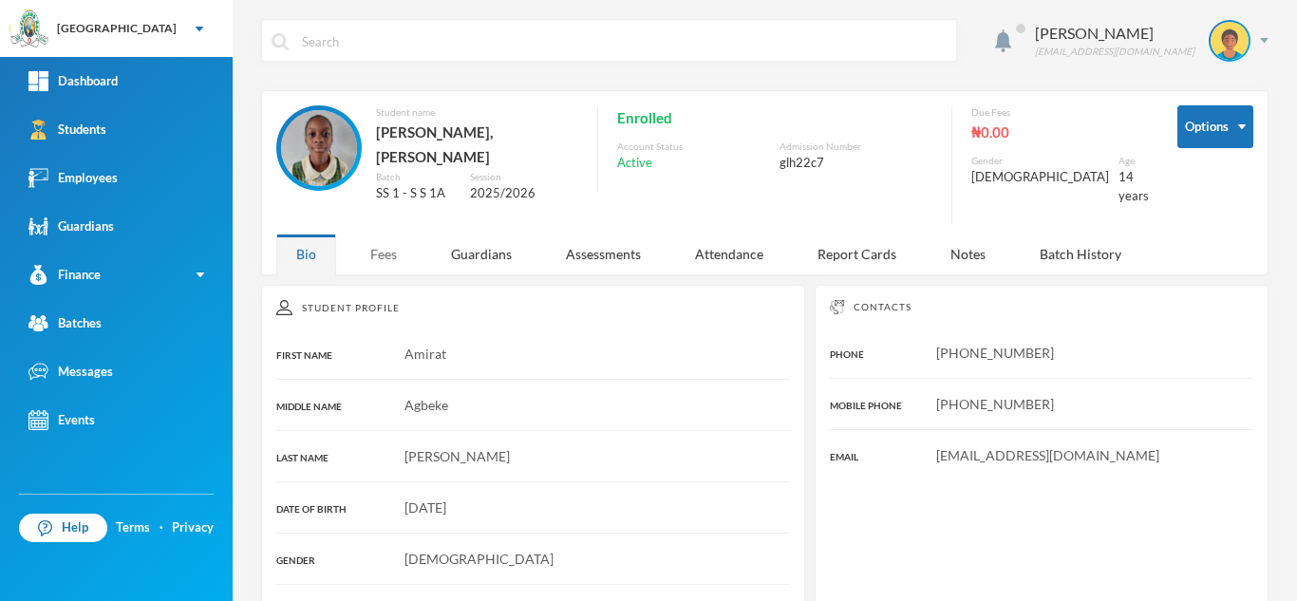
click at [394, 248] on div "Fees" at bounding box center [383, 253] width 66 height 41
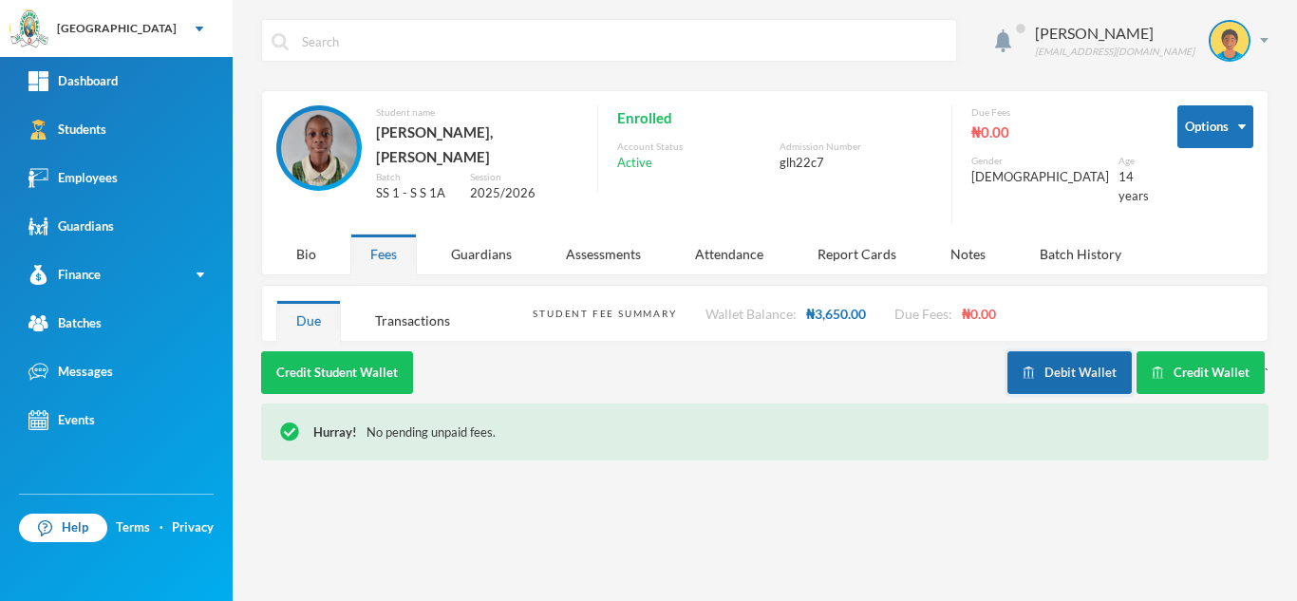
click at [1073, 359] on button "Debit Wallet" at bounding box center [1069, 372] width 124 height 43
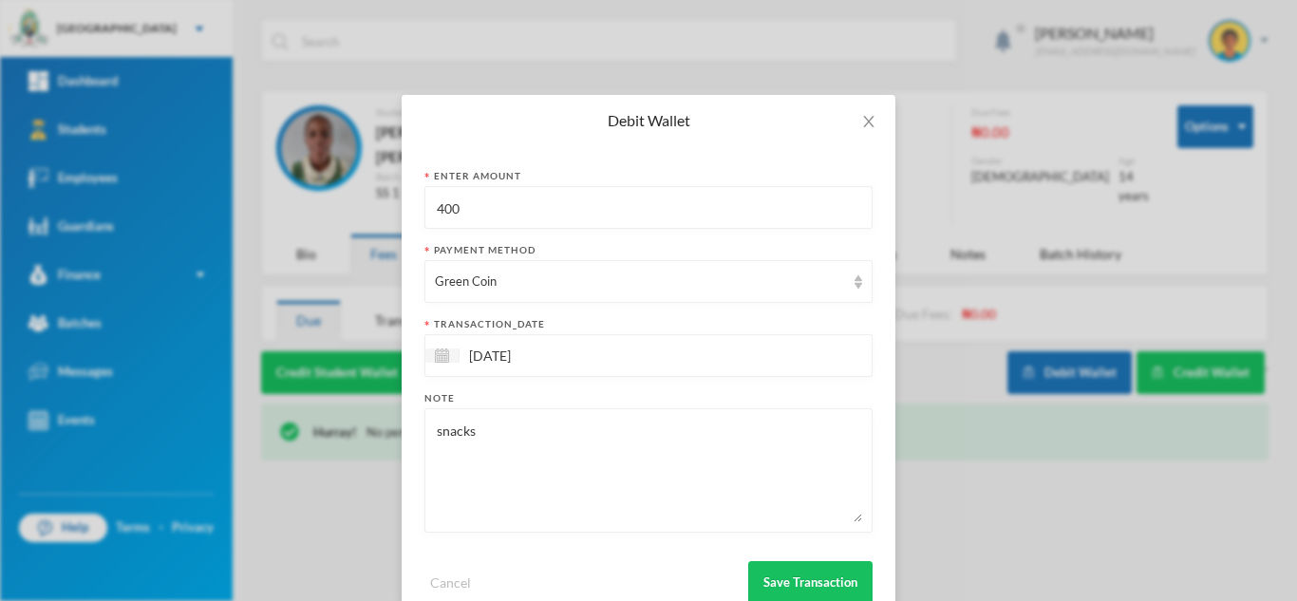
drag, startPoint x: 532, startPoint y: 222, endPoint x: 307, endPoint y: 172, distance: 230.5
click at [312, 172] on div "Debit Wallet Enter Amount 400 Payment Method Green Coin transaction_date 02/10/…" at bounding box center [648, 300] width 1297 height 601
type input "200"
click at [556, 410] on div "snacks" at bounding box center [648, 470] width 448 height 124
click at [559, 434] on textarea "snacks" at bounding box center [648, 470] width 427 height 103
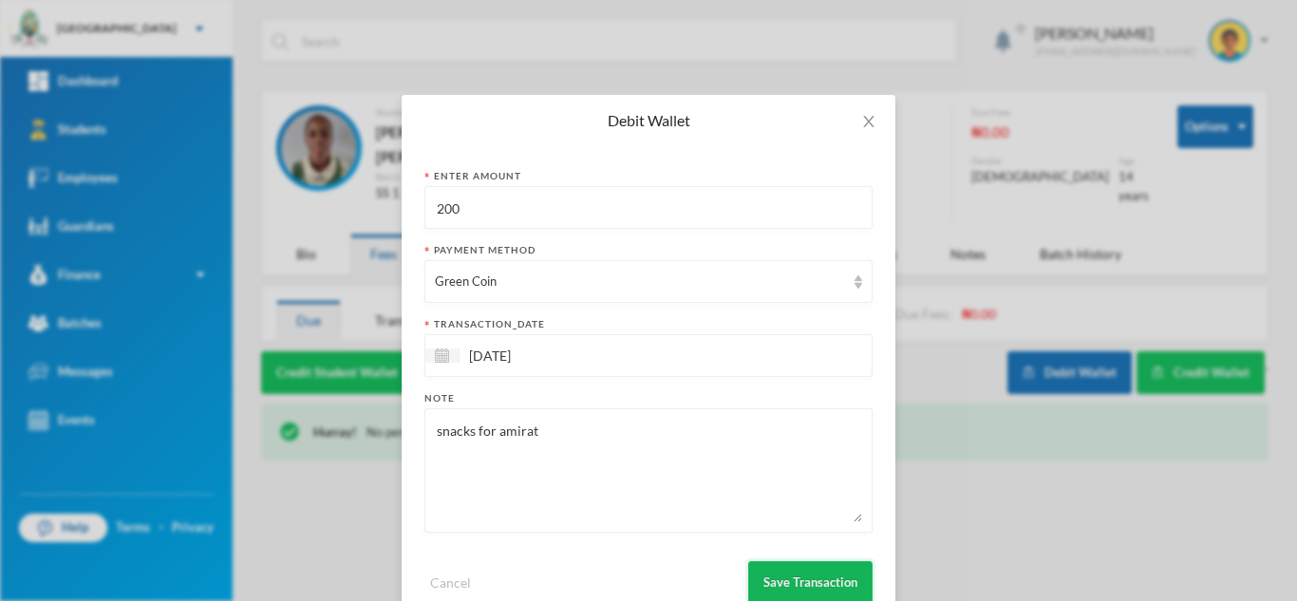
type textarea "snacks for amirat"
click at [780, 590] on button "Save Transaction" at bounding box center [810, 582] width 124 height 43
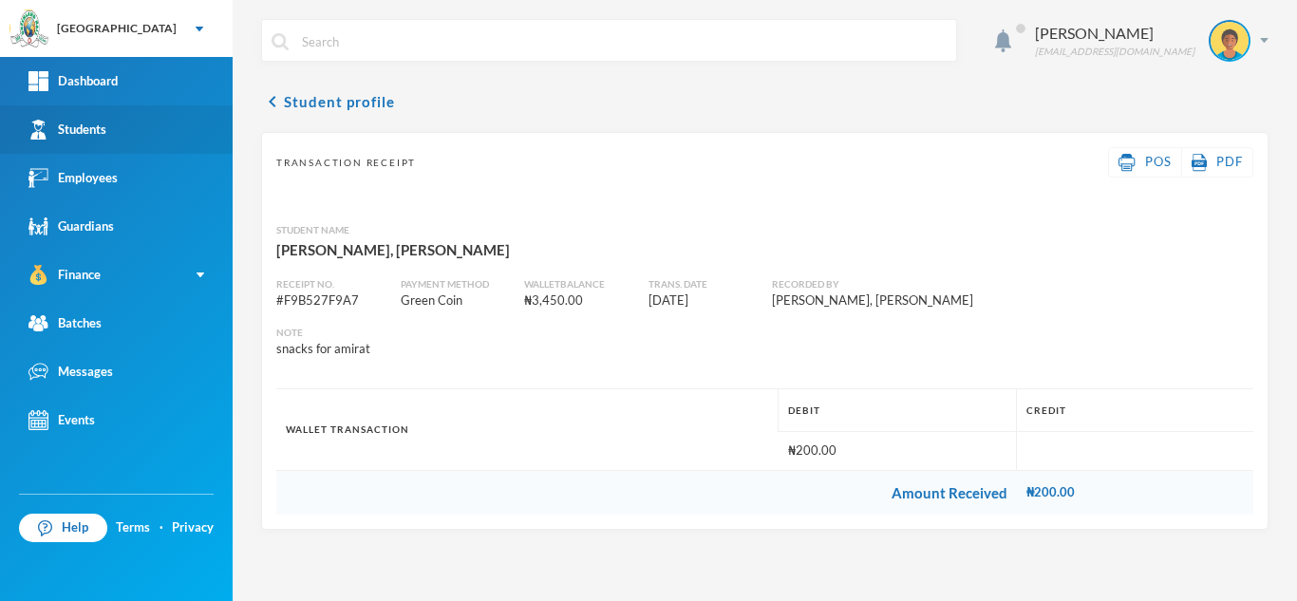
click at [100, 132] on div "Students" at bounding box center [67, 130] width 78 height 20
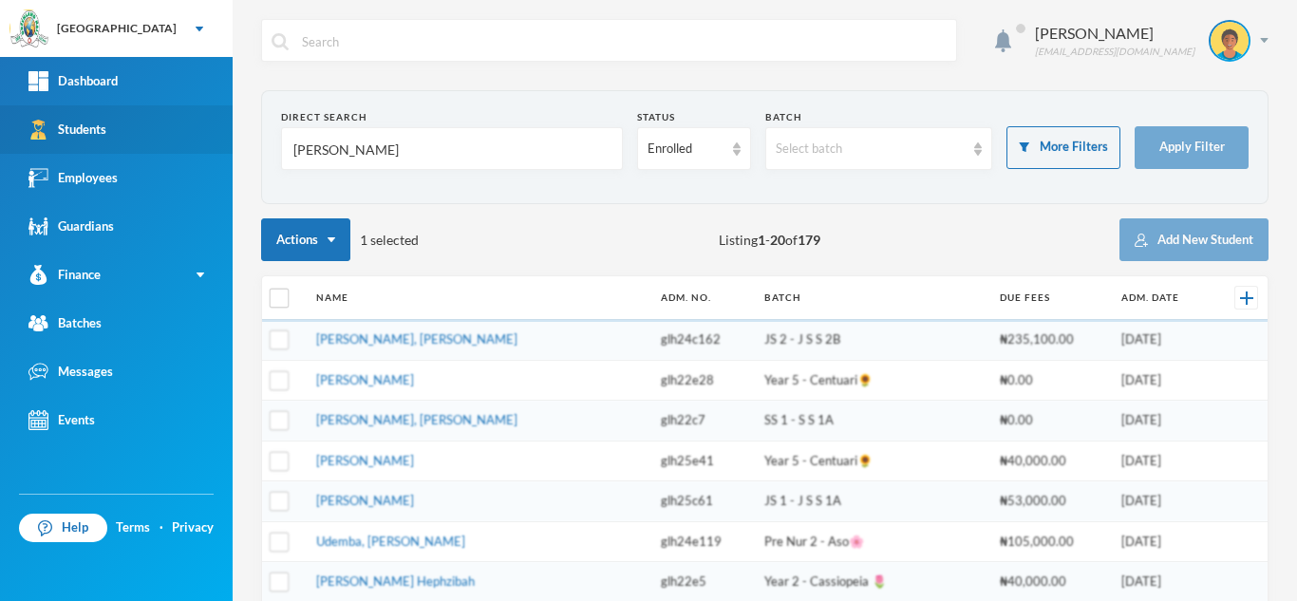
drag, startPoint x: 374, startPoint y: 153, endPoint x: 218, endPoint y: 153, distance: 155.7
click at [218, 153] on div "Greenland Hall Your Bluebic Account Greenland Hall Add a New School Dashboard S…" at bounding box center [648, 300] width 1297 height 601
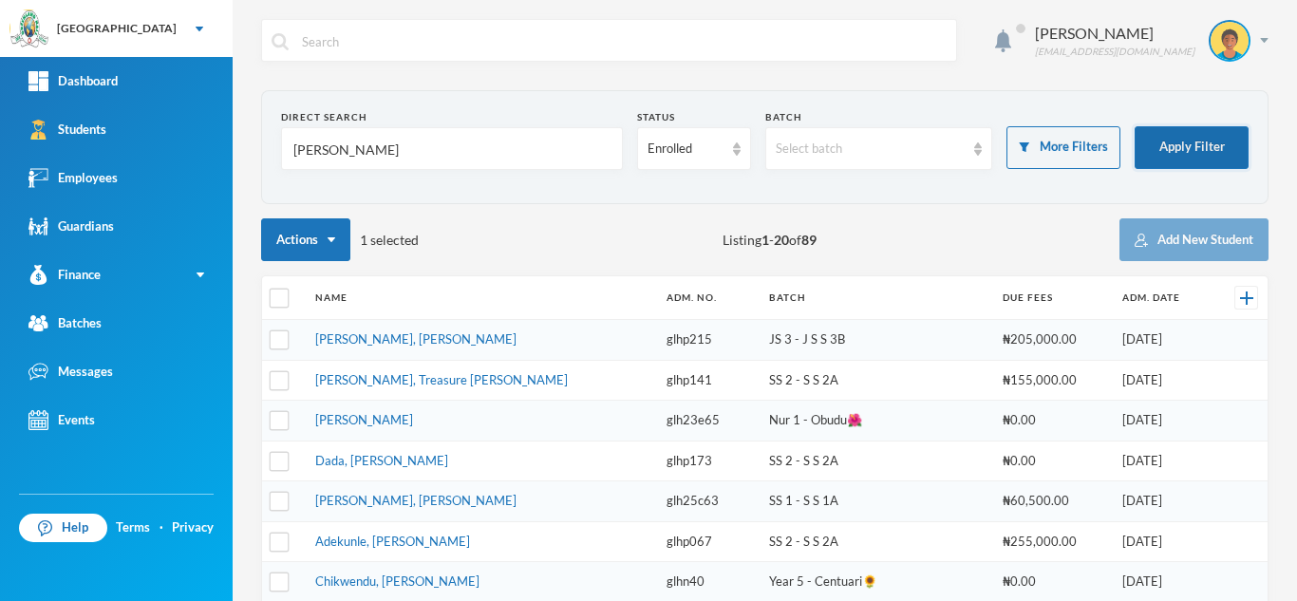
type input "david"
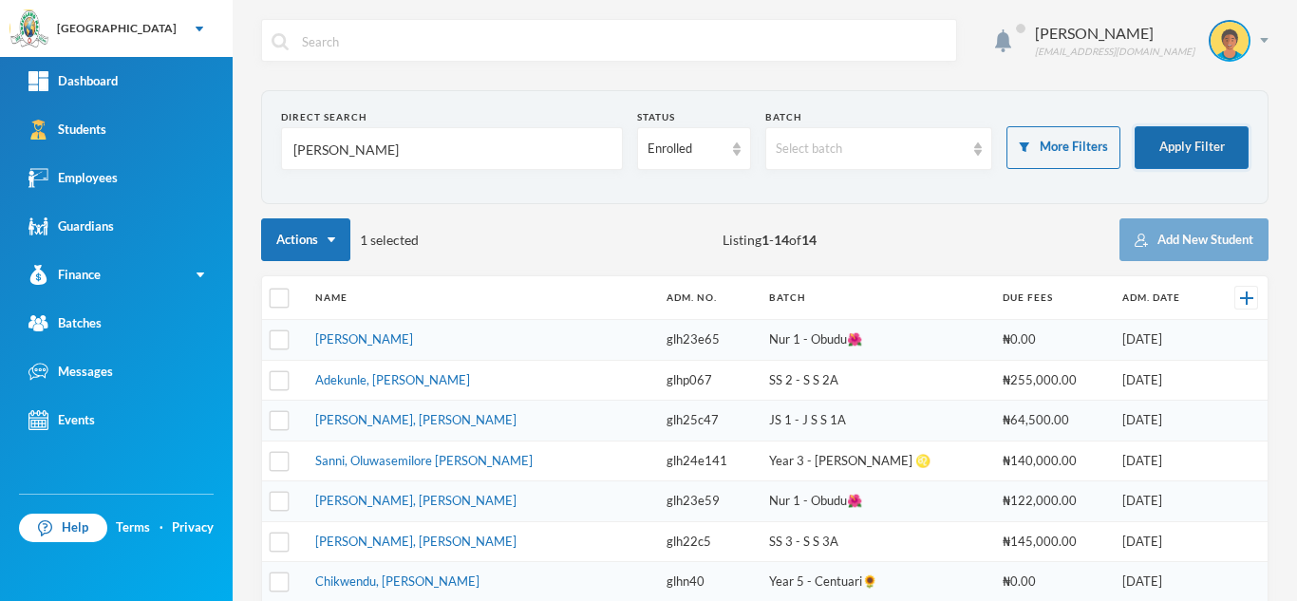
click at [1156, 154] on button "Apply Filter" at bounding box center [1191, 147] width 114 height 43
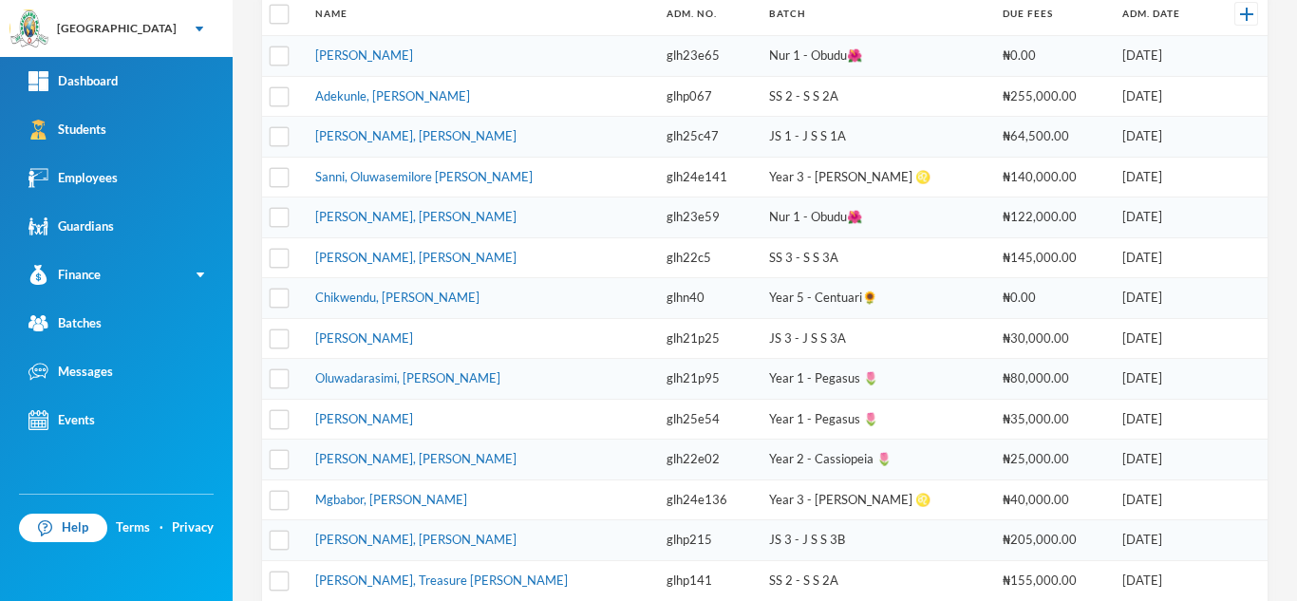
scroll to position [291, 0]
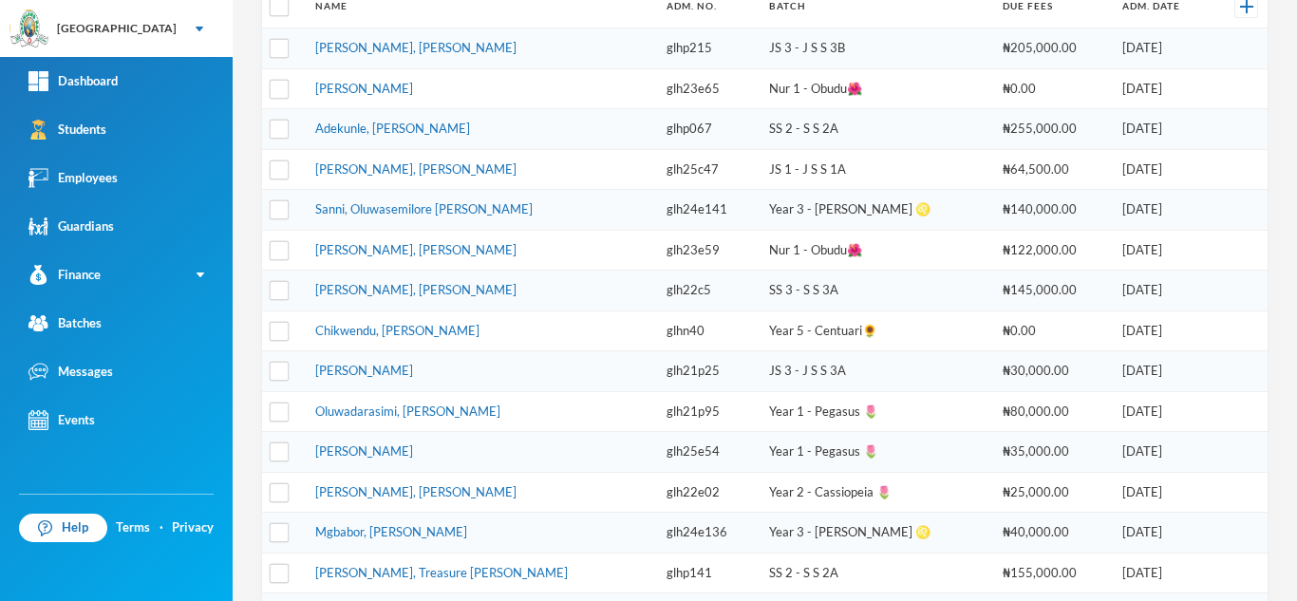
click at [332, 520] on td "Mgbabor, David Izuchukwu" at bounding box center [481, 533] width 350 height 41
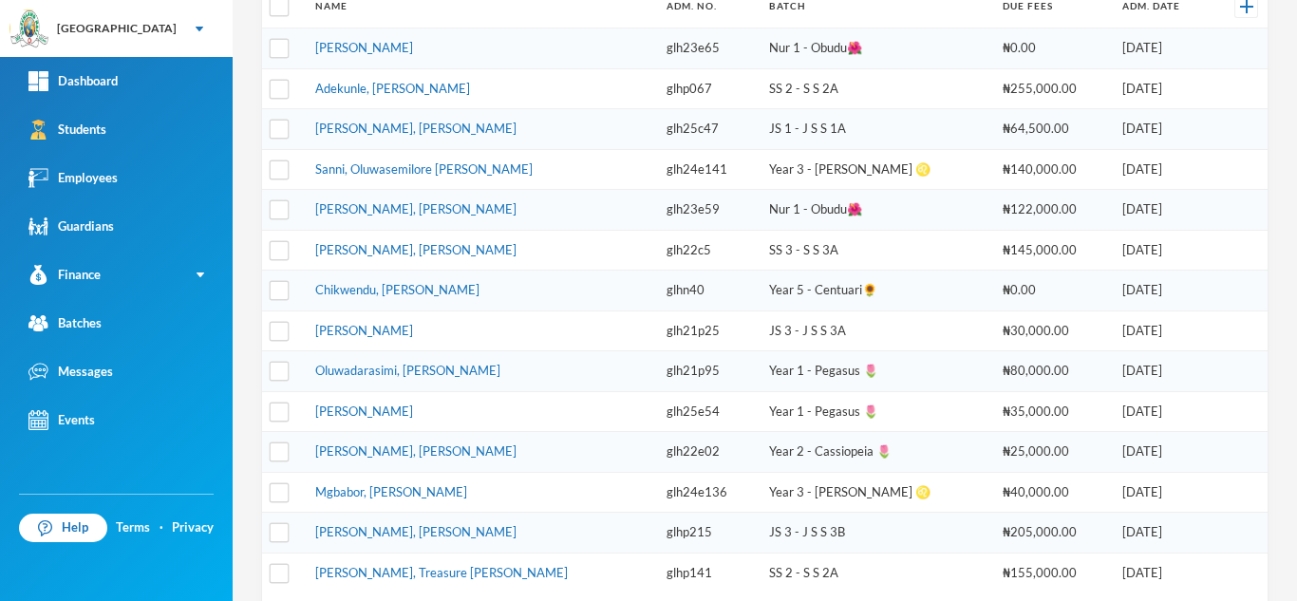
click at [333, 527] on tbody "David, Nathania Victory glh23e65 Nur 1 - Obudu🌺 ₦0.00 18/09/2023 Adekunle, Opem…" at bounding box center [764, 310] width 1005 height 565
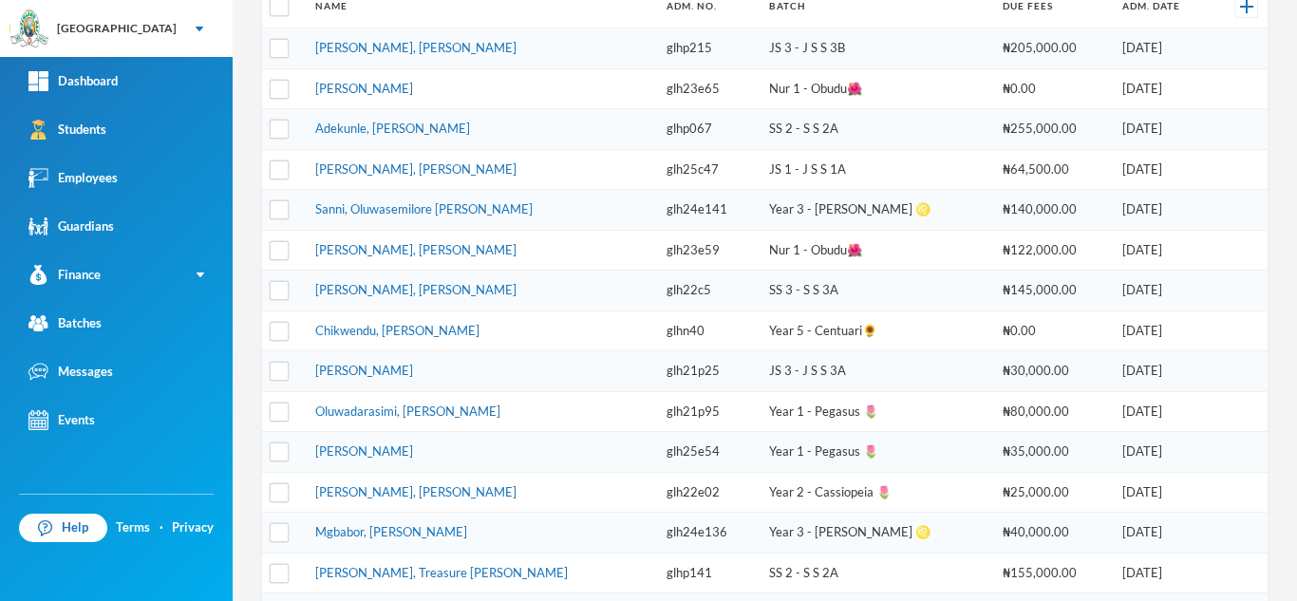
click at [333, 527] on link "Mgbabor, David Izuchukwu" at bounding box center [391, 531] width 152 height 15
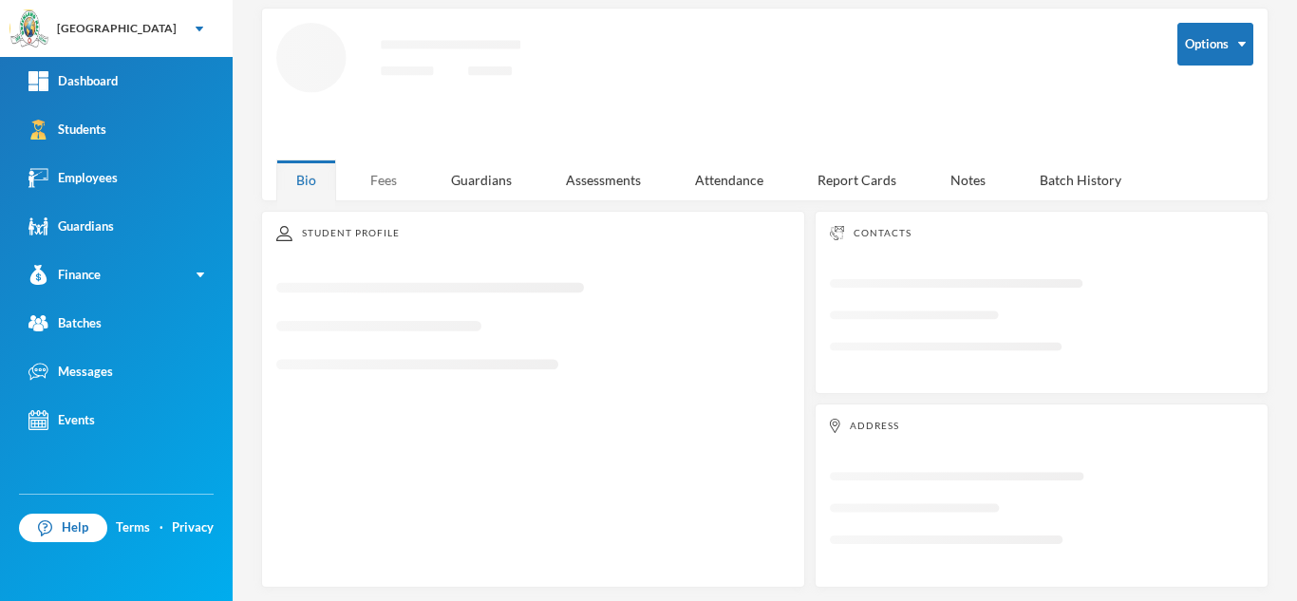
click at [405, 171] on div "Fees" at bounding box center [383, 179] width 66 height 41
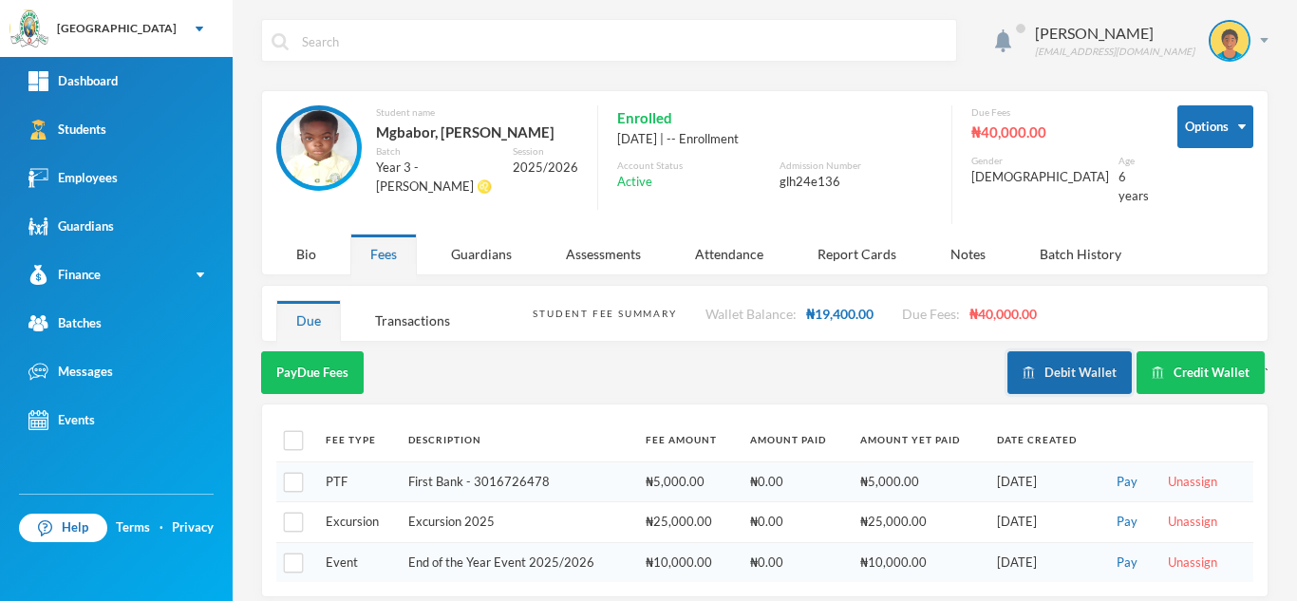
click at [1040, 365] on button "Debit Wallet" at bounding box center [1069, 372] width 124 height 43
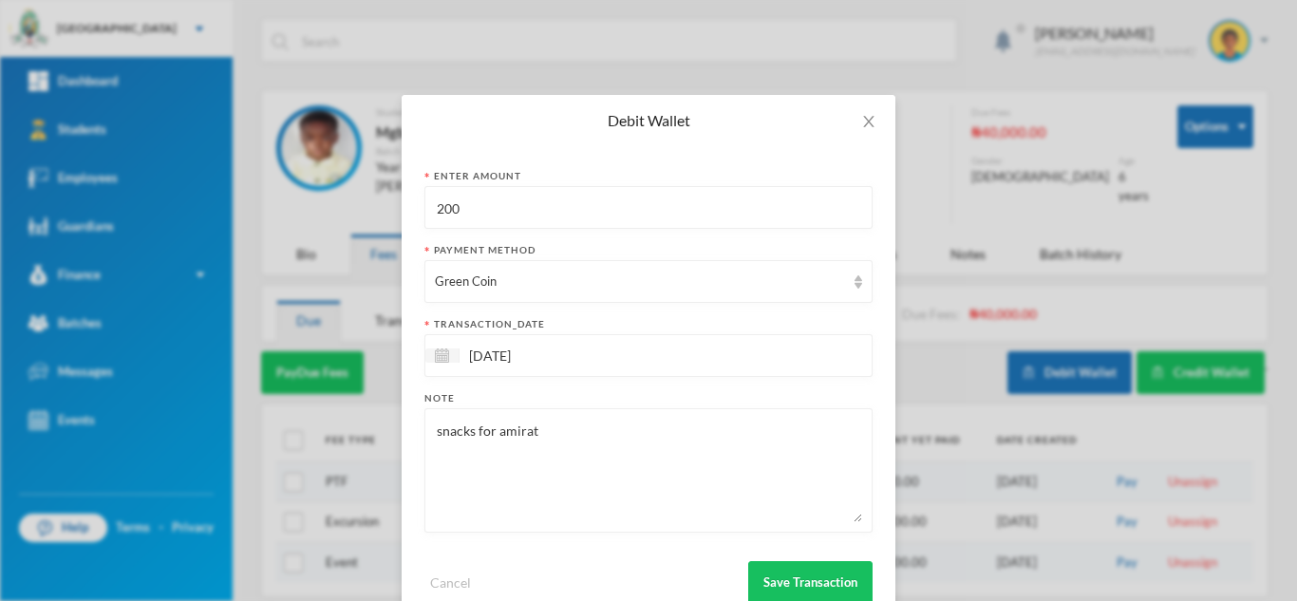
drag, startPoint x: 468, startPoint y: 199, endPoint x: 343, endPoint y: 177, distance: 127.2
click at [343, 177] on div "Debit Wallet Enter Amount 200 Payment Method Green Coin transaction_date 02/10/…" at bounding box center [648, 300] width 1297 height 601
type input "400"
drag, startPoint x: 580, startPoint y: 435, endPoint x: 475, endPoint y: 430, distance: 105.5
click at [475, 430] on textarea "snacks for amirat" at bounding box center [648, 470] width 427 height 103
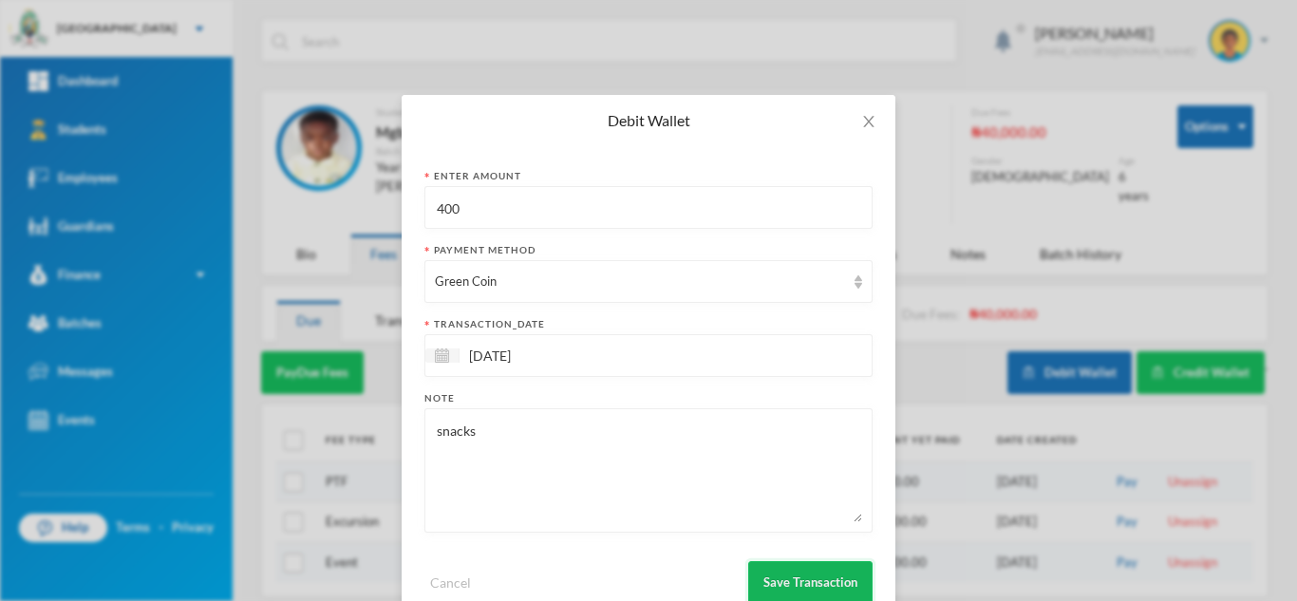
type textarea "snacks"
click at [780, 569] on button "Save Transaction" at bounding box center [810, 582] width 124 height 43
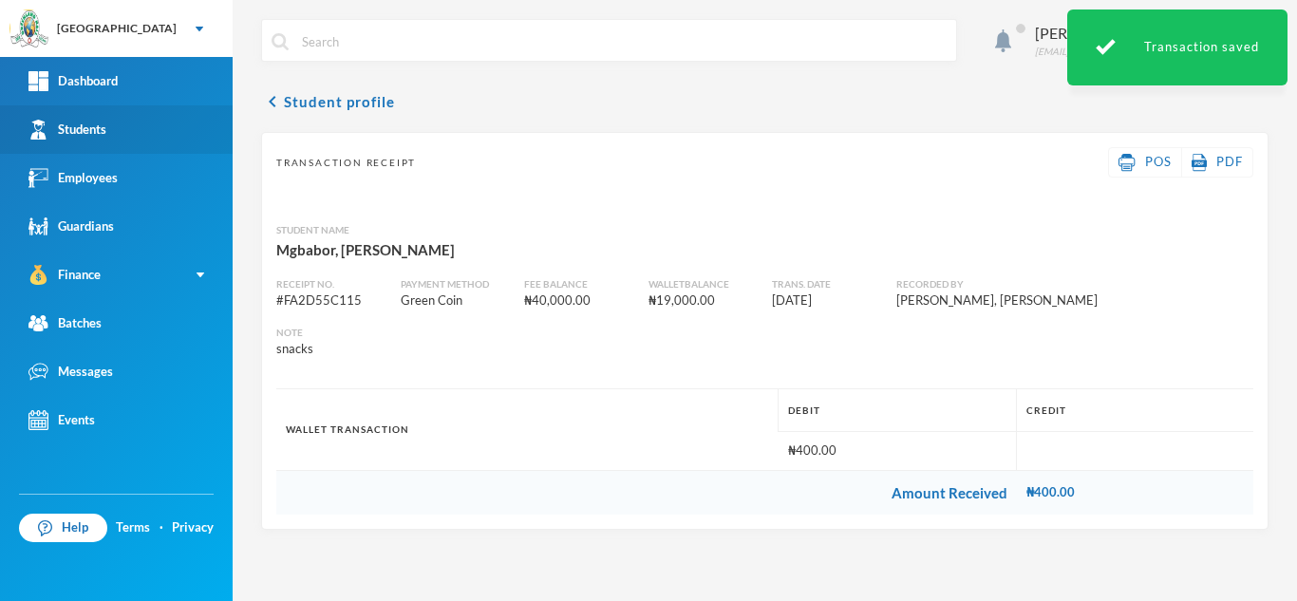
click at [154, 143] on link "Students" at bounding box center [116, 129] width 233 height 48
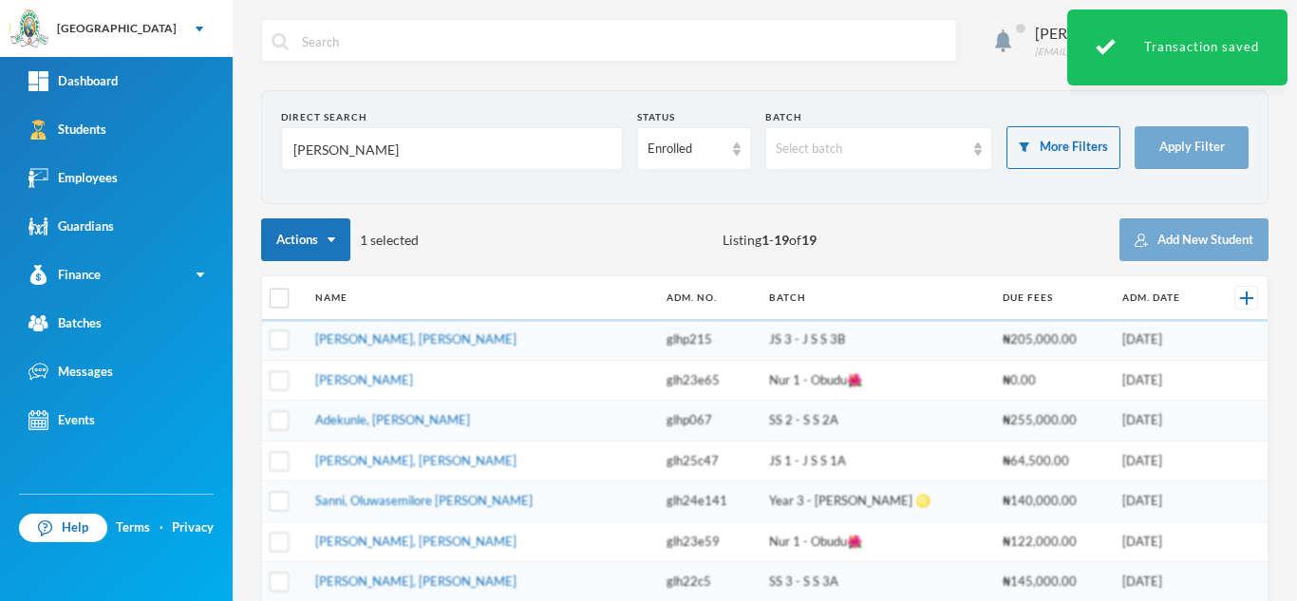
drag, startPoint x: 341, startPoint y: 158, endPoint x: 240, endPoint y: 140, distance: 102.2
click at [240, 140] on div "Aderogba Olumide olumide.aderogba@greenlandhall.org Direct Search david Status …" at bounding box center [765, 300] width 1064 height 601
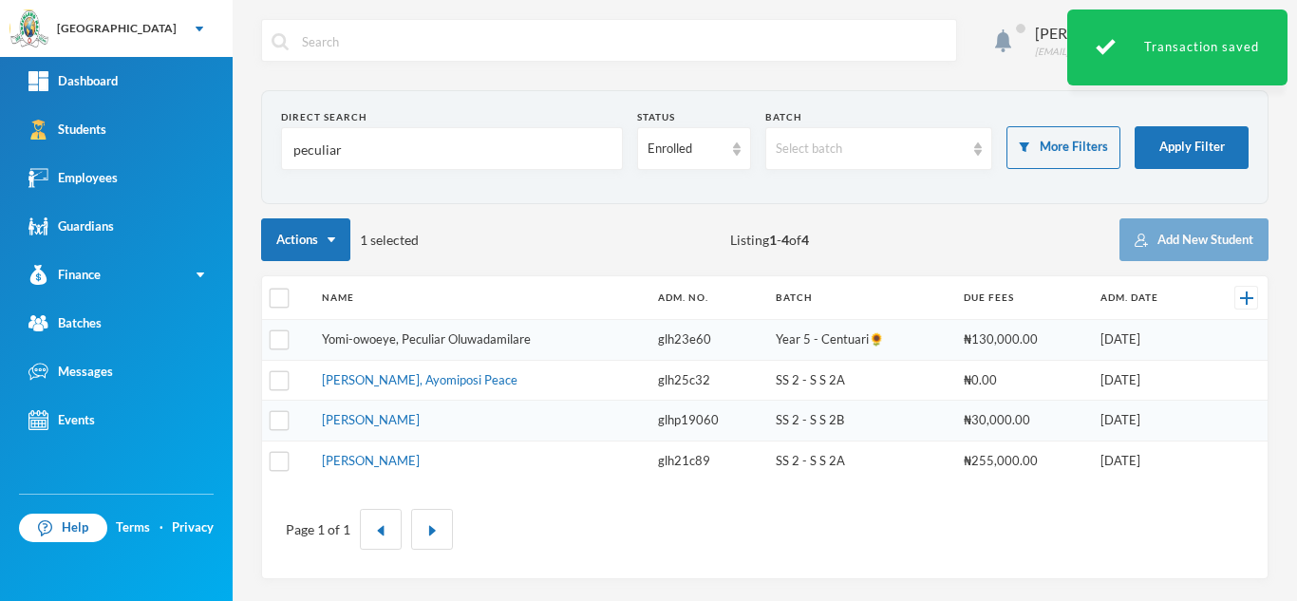
type input "peculiar"
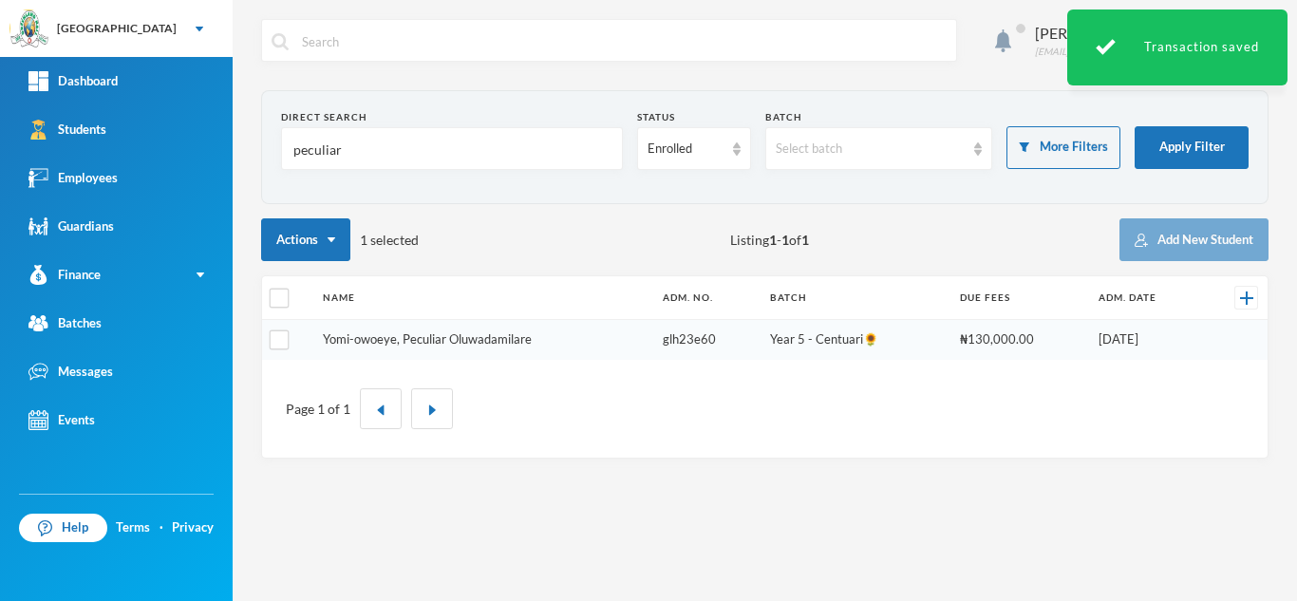
click at [453, 345] on link "Yomi-owoeye, Peculiar Oluwadamilare" at bounding box center [427, 338] width 209 height 15
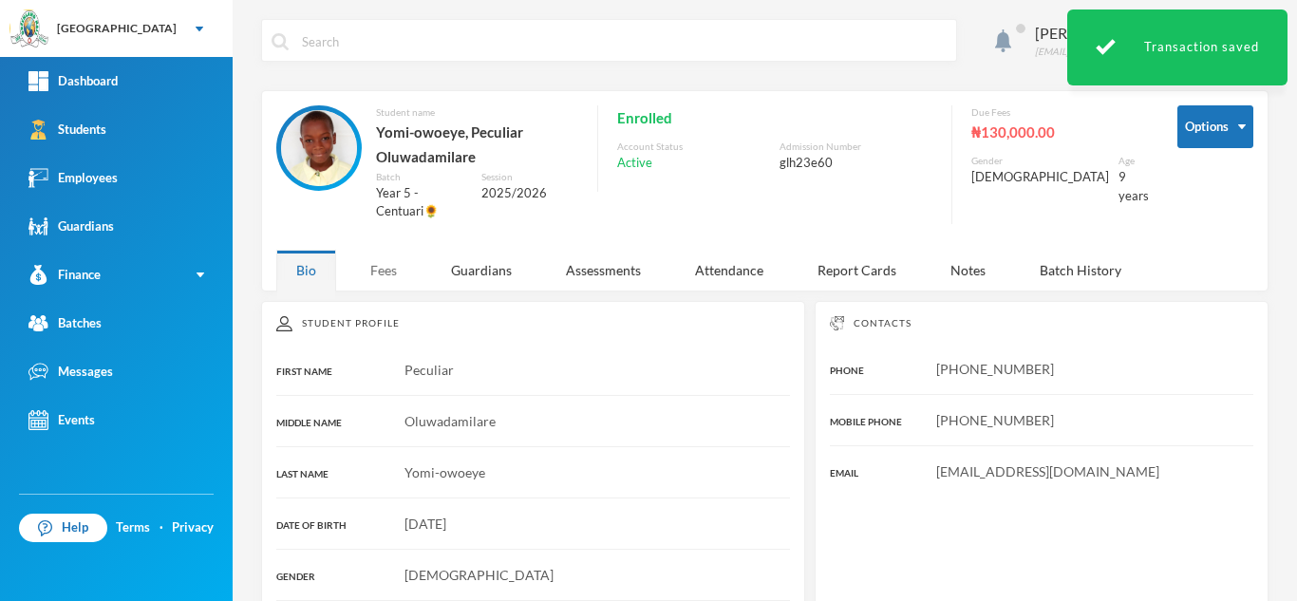
click at [369, 270] on div "Fees" at bounding box center [383, 270] width 66 height 41
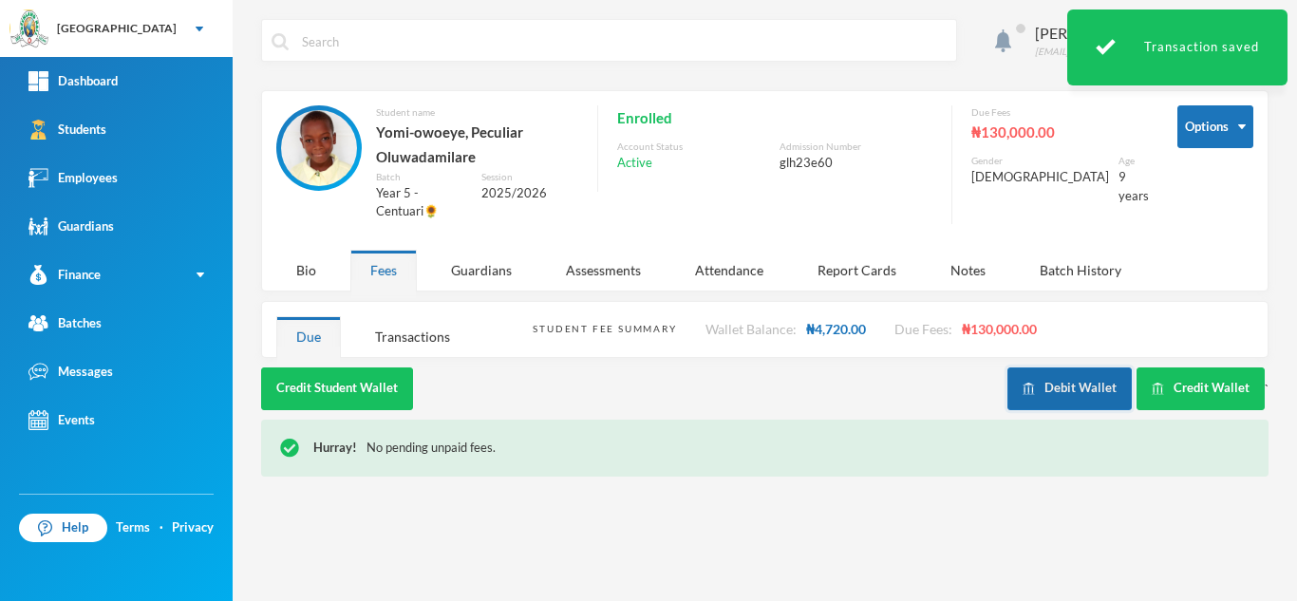
click at [1055, 384] on button "Debit Wallet" at bounding box center [1069, 388] width 124 height 43
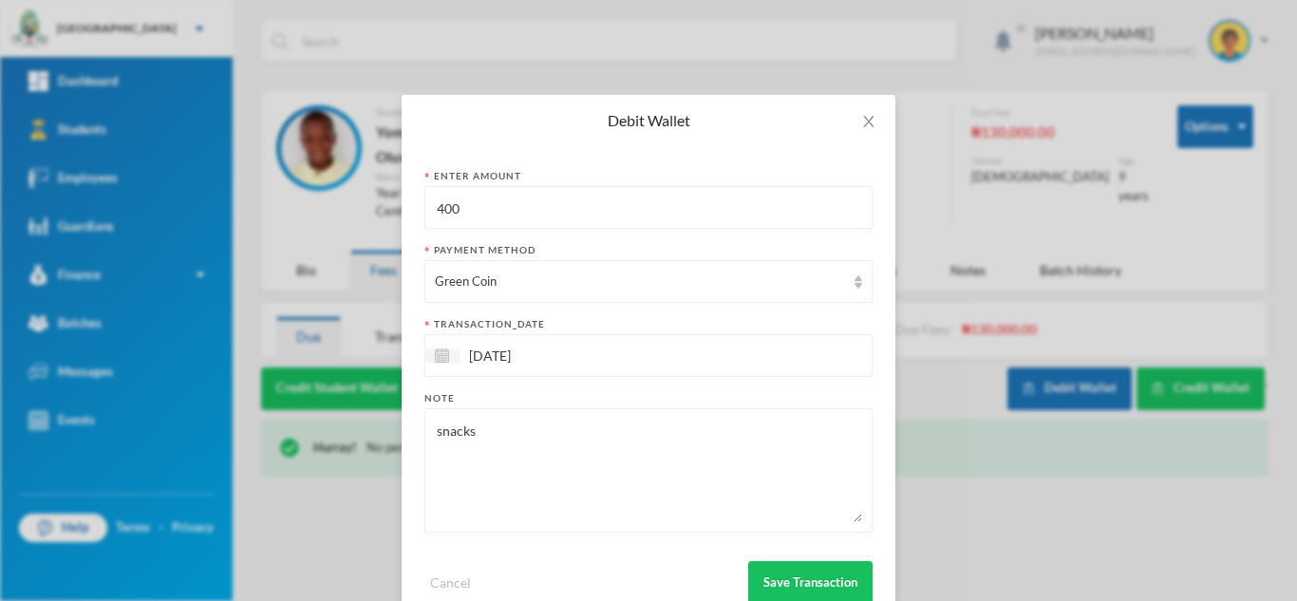
drag, startPoint x: 487, startPoint y: 204, endPoint x: 316, endPoint y: 184, distance: 172.0
click at [316, 184] on div "Debit Wallet Enter Amount 400 Payment Method Green Coin transaction_date 02/10/…" at bounding box center [648, 300] width 1297 height 601
type input "500"
click at [821, 585] on button "Save Transaction" at bounding box center [810, 582] width 124 height 43
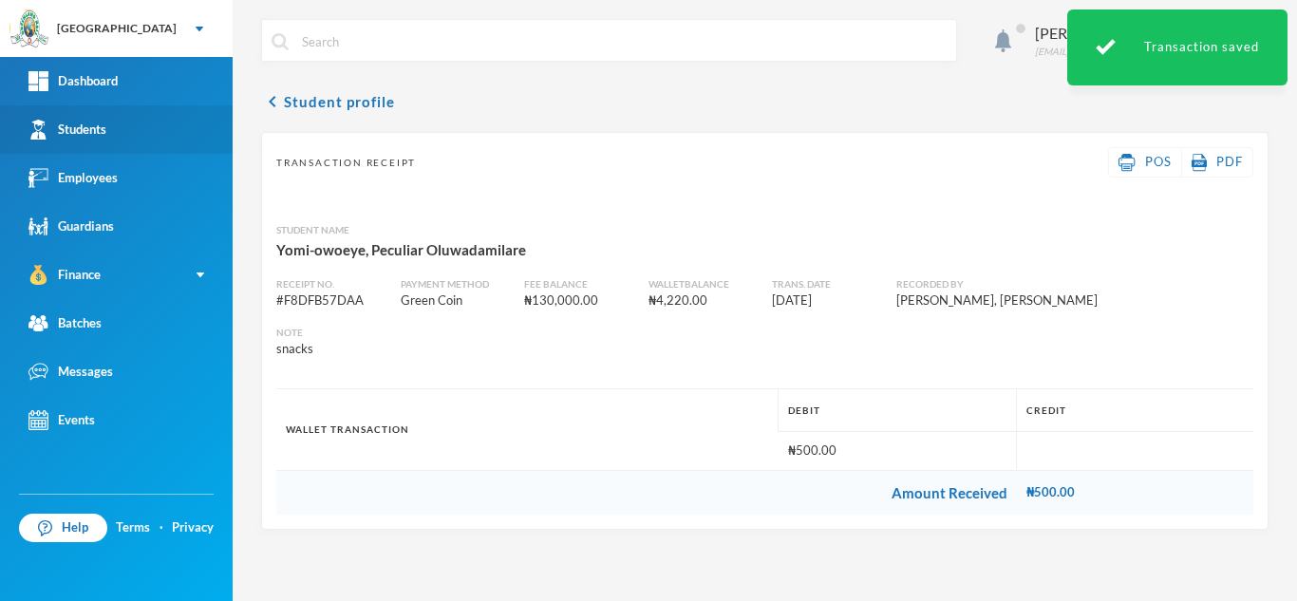
click at [160, 147] on link "Students" at bounding box center [116, 129] width 233 height 48
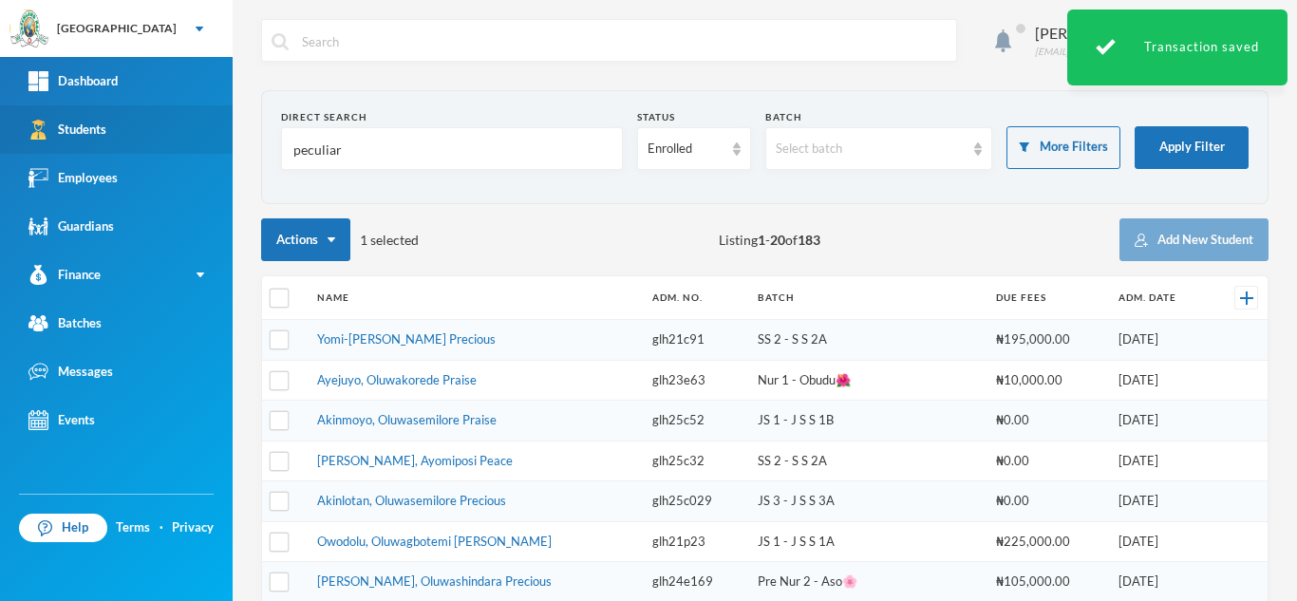
drag, startPoint x: 369, startPoint y: 163, endPoint x: 222, endPoint y: 143, distance: 148.5
click at [222, 143] on div "Greenland Hall Your Bluebic Account Greenland Hall Add a New School Dashboard S…" at bounding box center [648, 300] width 1297 height 601
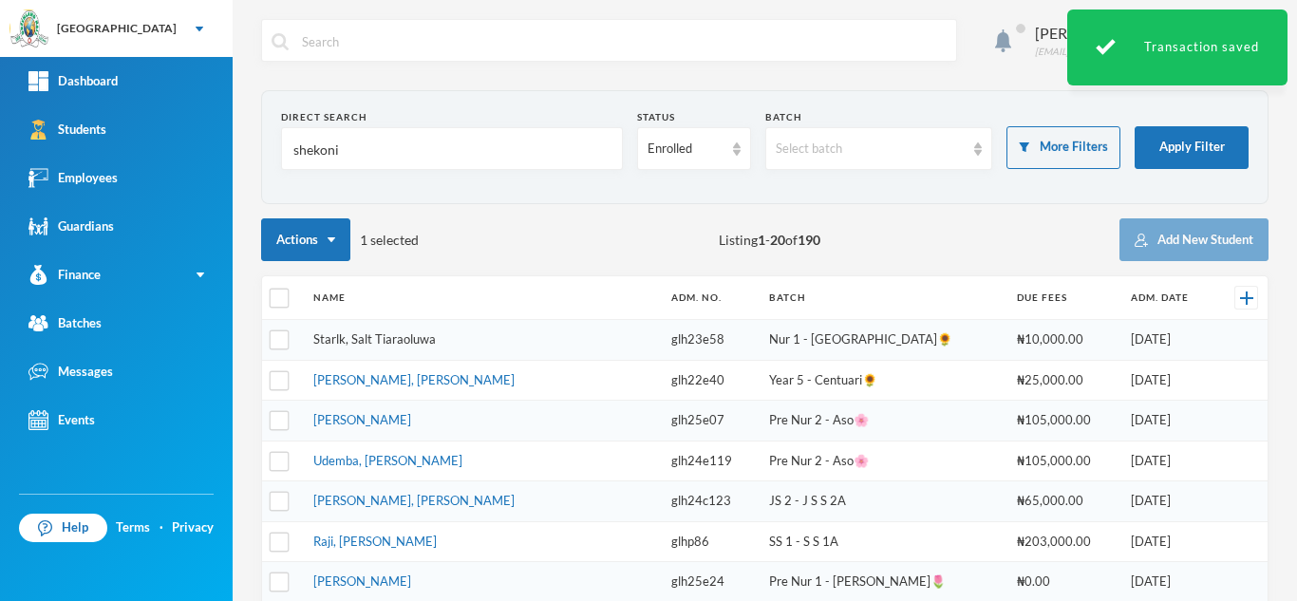
type input "shekoni"
click at [412, 335] on link "Starlk, Salt Tiaraoluwa" at bounding box center [374, 338] width 122 height 15
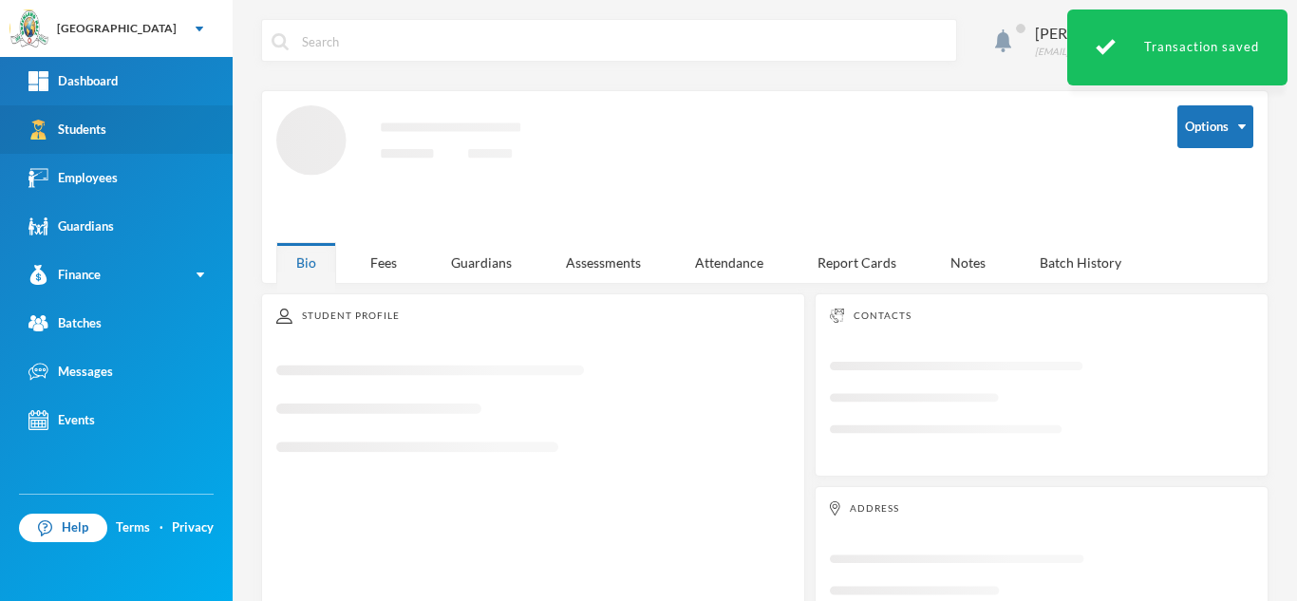
click at [101, 140] on link "Students" at bounding box center [116, 129] width 233 height 48
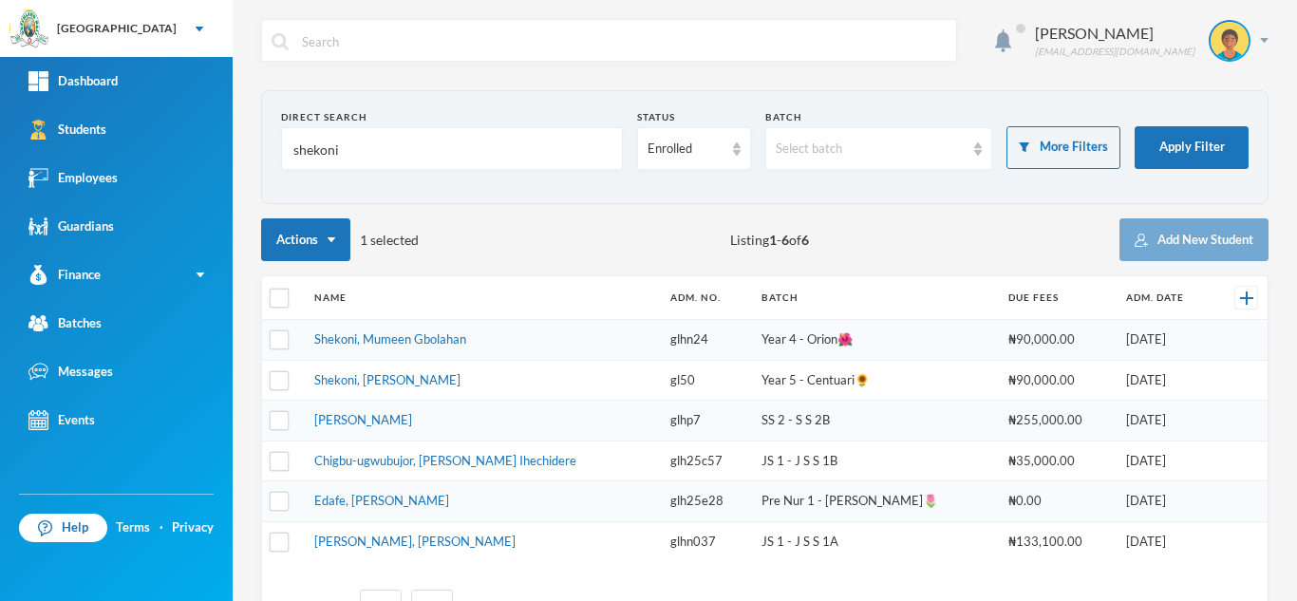
click at [416, 339] on link "Shekoni, Mumeen Gbolahan" at bounding box center [390, 338] width 152 height 15
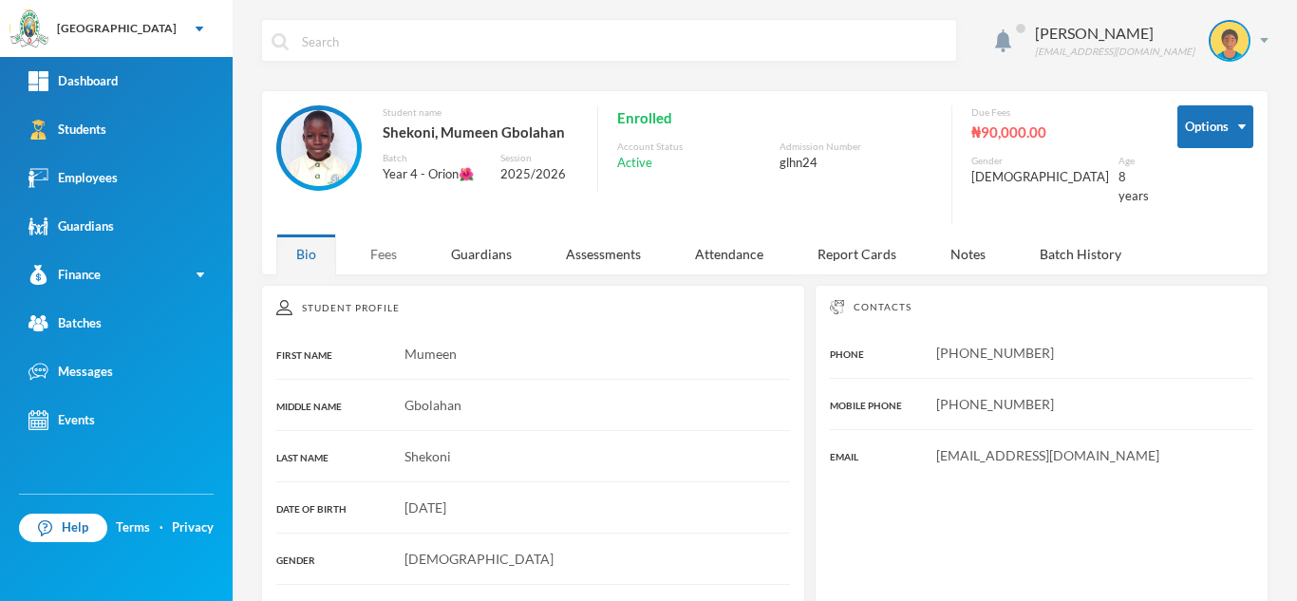
click at [378, 245] on div "Fees" at bounding box center [383, 253] width 66 height 41
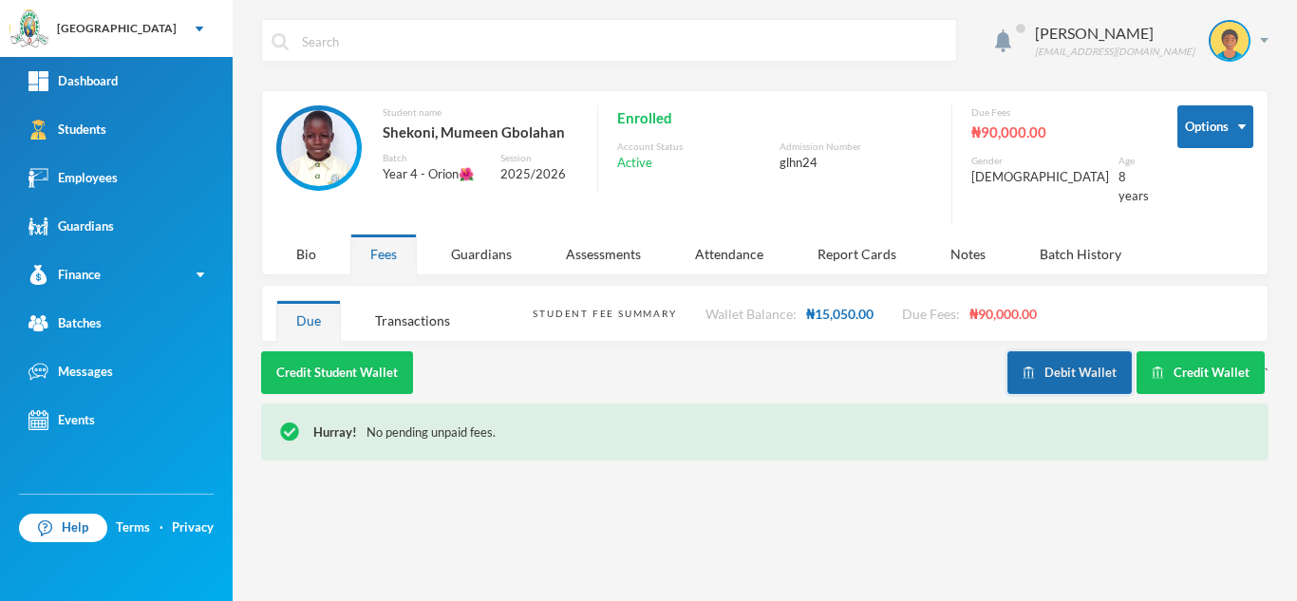
click at [1020, 351] on button "Debit Wallet" at bounding box center [1069, 372] width 124 height 43
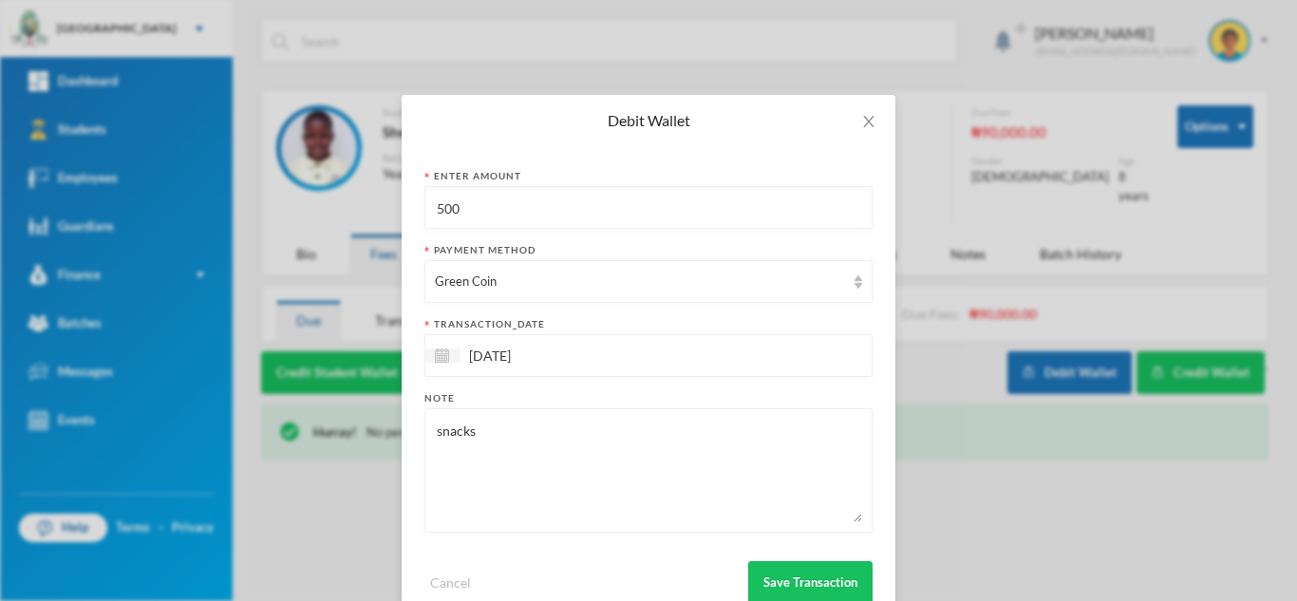
click at [308, 202] on div "Debit Wallet Enter Amount 500 Payment Method Green Coin transaction_date 02/10/…" at bounding box center [648, 300] width 1297 height 601
type input "300"
click at [799, 571] on button "Save Transaction" at bounding box center [810, 582] width 124 height 43
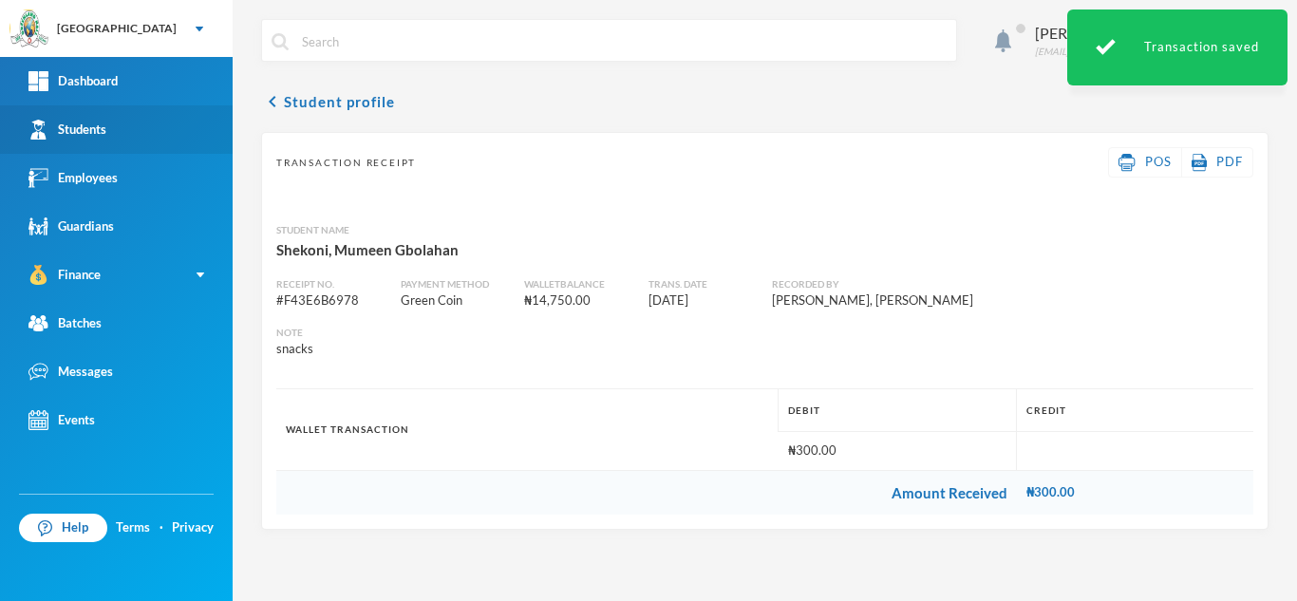
click at [159, 126] on link "Students" at bounding box center [116, 129] width 233 height 48
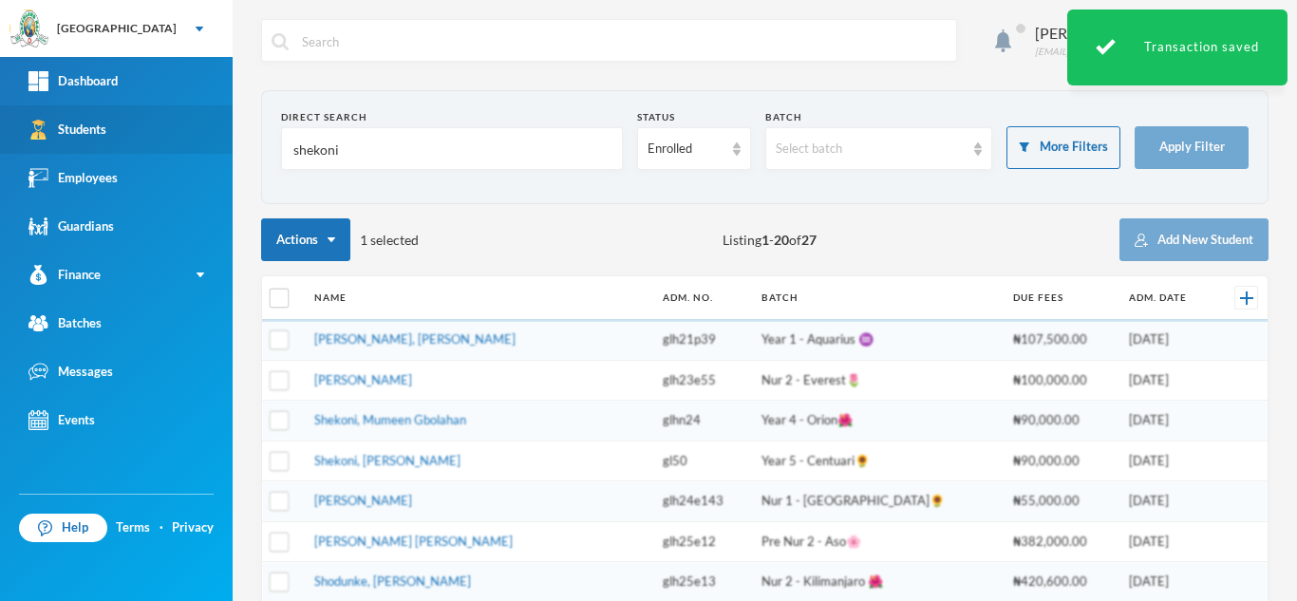
click at [138, 137] on div "Greenland Hall Your Bluebic Account Greenland Hall Add a New School Dashboard S…" at bounding box center [648, 300] width 1297 height 601
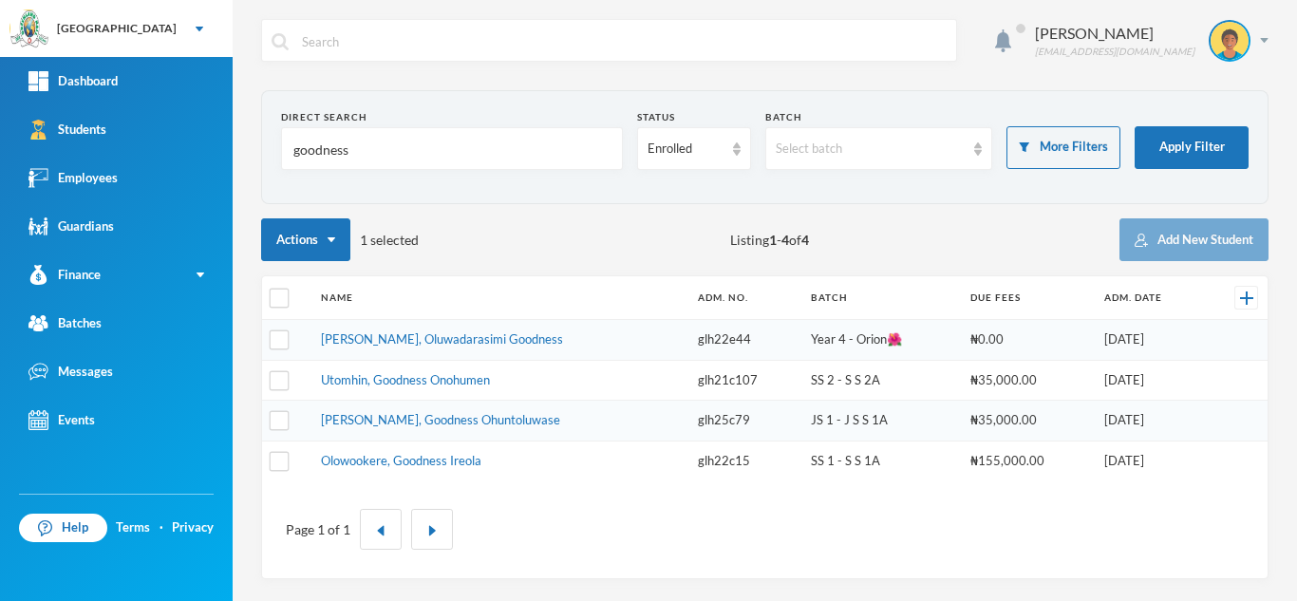
type input "goodness"
click at [420, 347] on td "Victor-idowu, Oluwadarasimi Goodness" at bounding box center [499, 340] width 377 height 41
click at [420, 344] on link "Victor-idowu, Oluwadarasimi Goodness" at bounding box center [442, 338] width 242 height 15
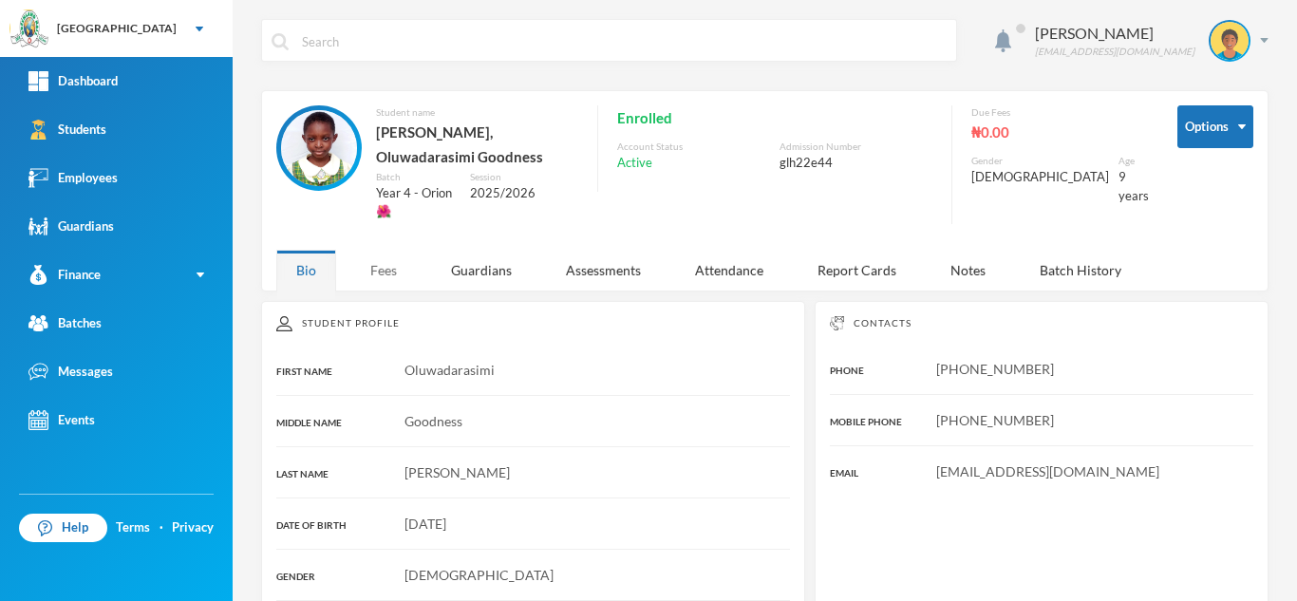
click at [395, 262] on div "Fees" at bounding box center [383, 270] width 66 height 41
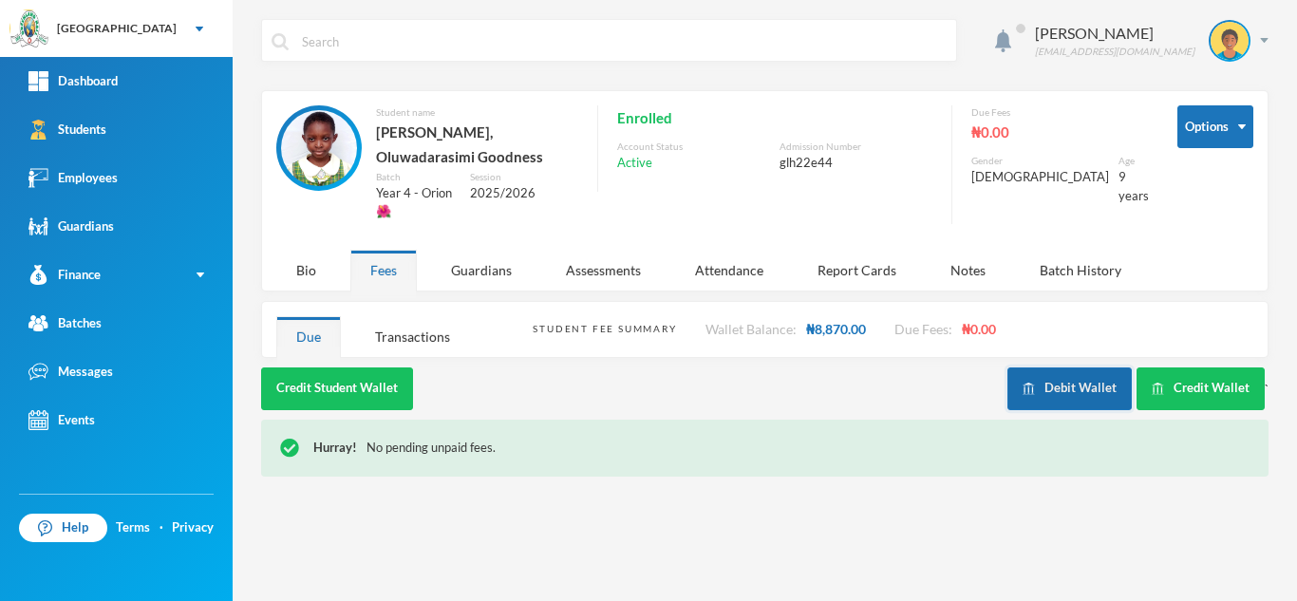
click at [1035, 383] on img "button" at bounding box center [1028, 389] width 12 height 12
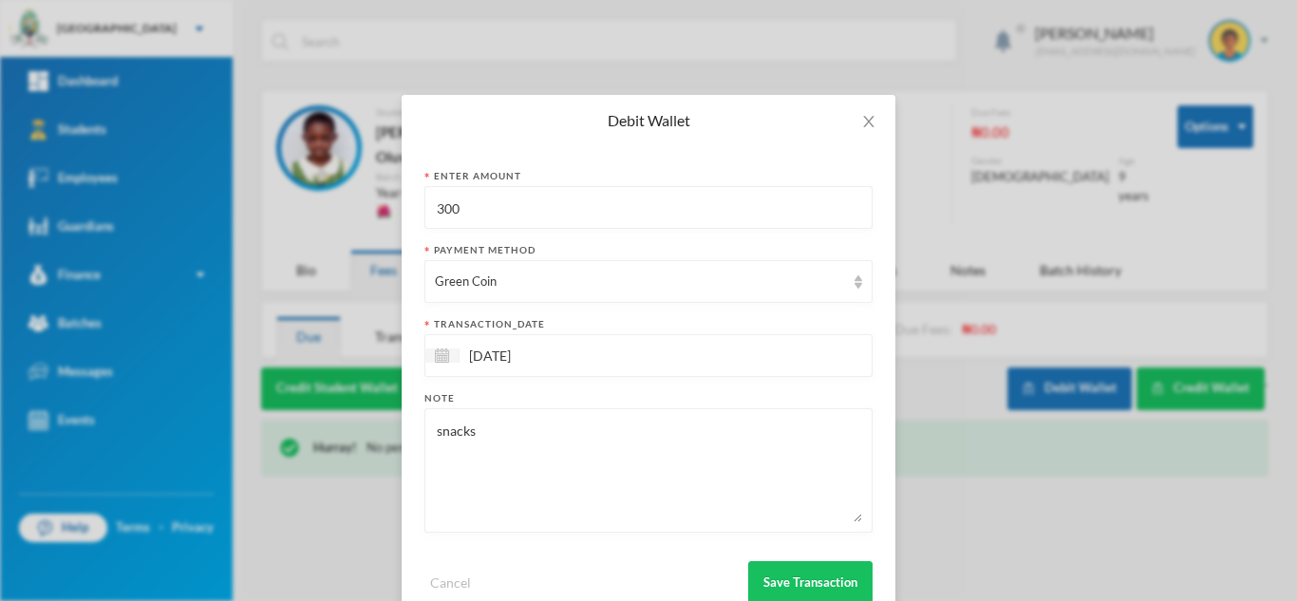
drag, startPoint x: 451, startPoint y: 216, endPoint x: 334, endPoint y: 199, distance: 118.0
click at [339, 199] on div "Debit Wallet Enter Amount 300 Payment Method Green Coin transaction_date 02/10/…" at bounding box center [648, 300] width 1297 height 601
type input "200"
click at [830, 568] on button "Save Transaction" at bounding box center [810, 582] width 124 height 43
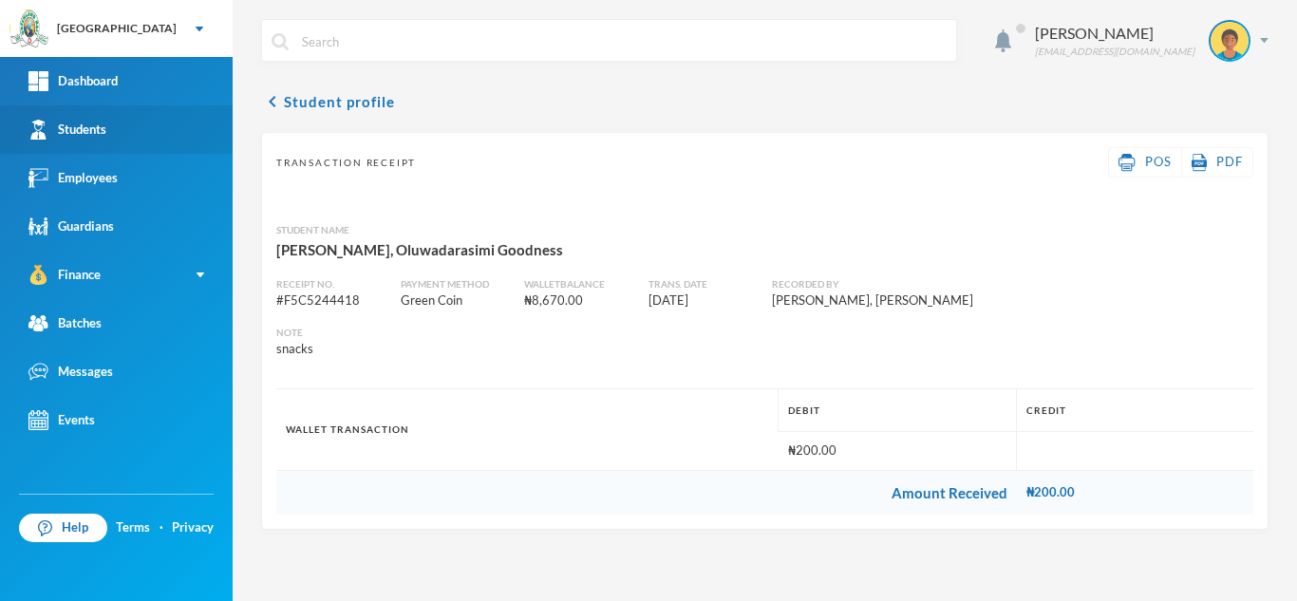
click at [142, 142] on link "Students" at bounding box center [116, 129] width 233 height 48
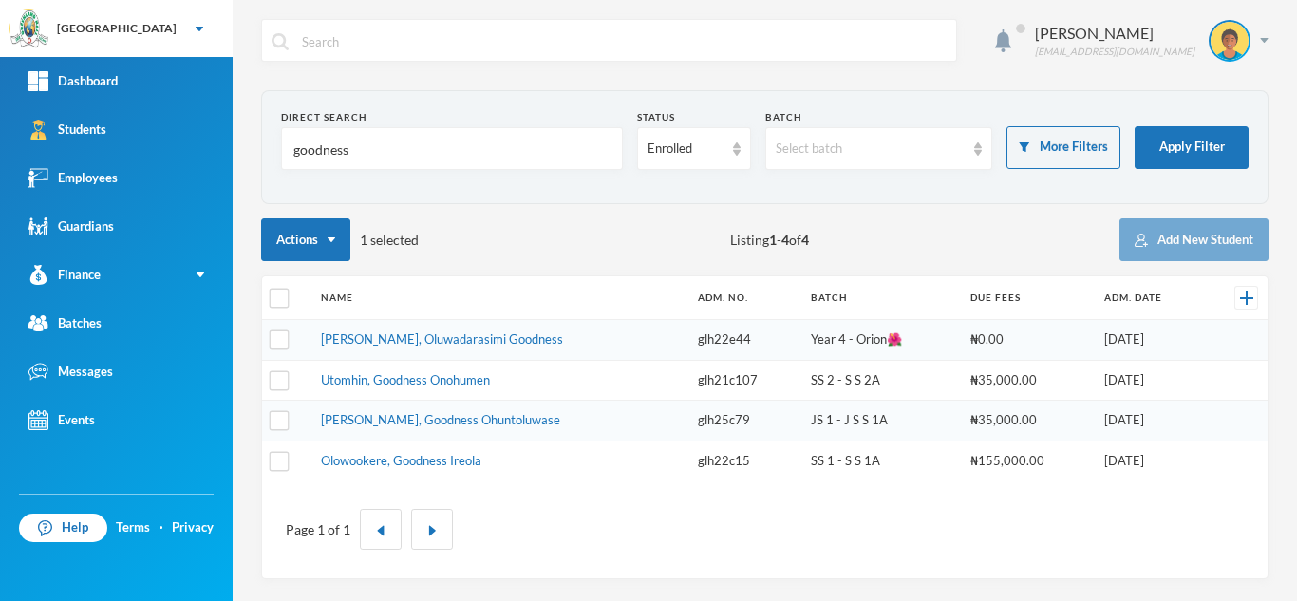
drag, startPoint x: 485, startPoint y: 178, endPoint x: 254, endPoint y: 193, distance: 231.1
click at [254, 193] on div "Aderogba Olumide olumide.aderogba@greenlandhall.org Direct Search goodness Stat…" at bounding box center [765, 300] width 1064 height 601
click at [379, 157] on input "goodness" at bounding box center [451, 149] width 321 height 43
drag, startPoint x: 379, startPoint y: 157, endPoint x: 270, endPoint y: 130, distance: 112.3
click at [270, 130] on section "Direct Search goodness Status Enrolled Batch Select batch More Filters Apply Fi…" at bounding box center [764, 147] width 1007 height 114
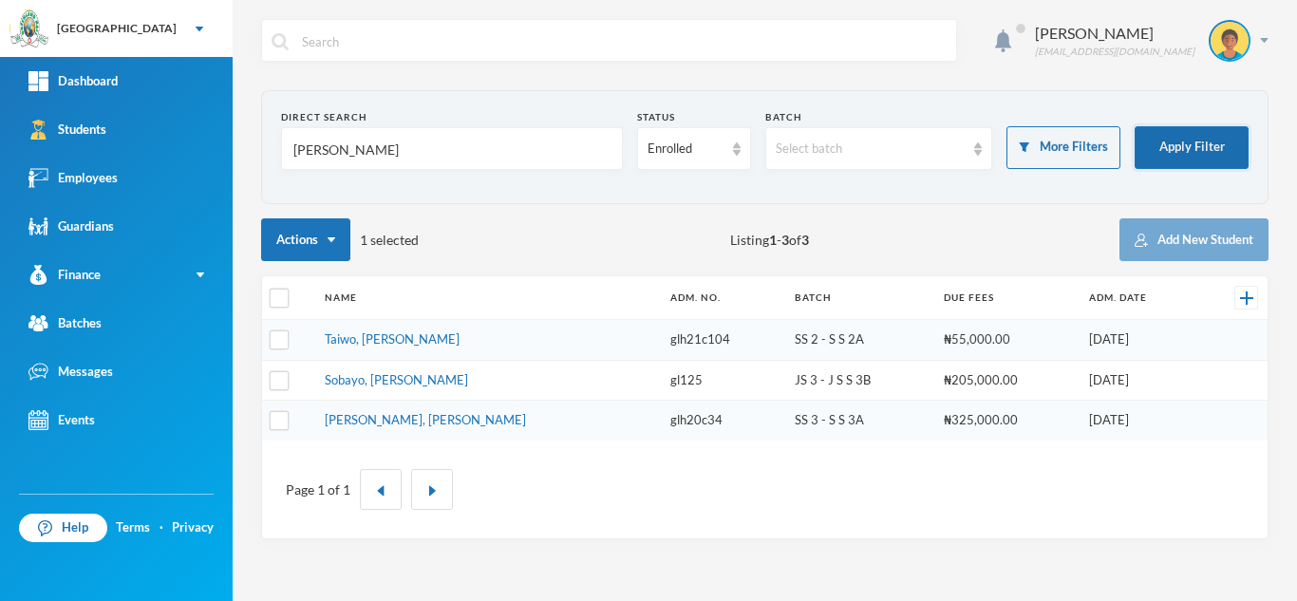
type input "arafat"
click at [1151, 153] on button "Apply Filter" at bounding box center [1191, 147] width 114 height 43
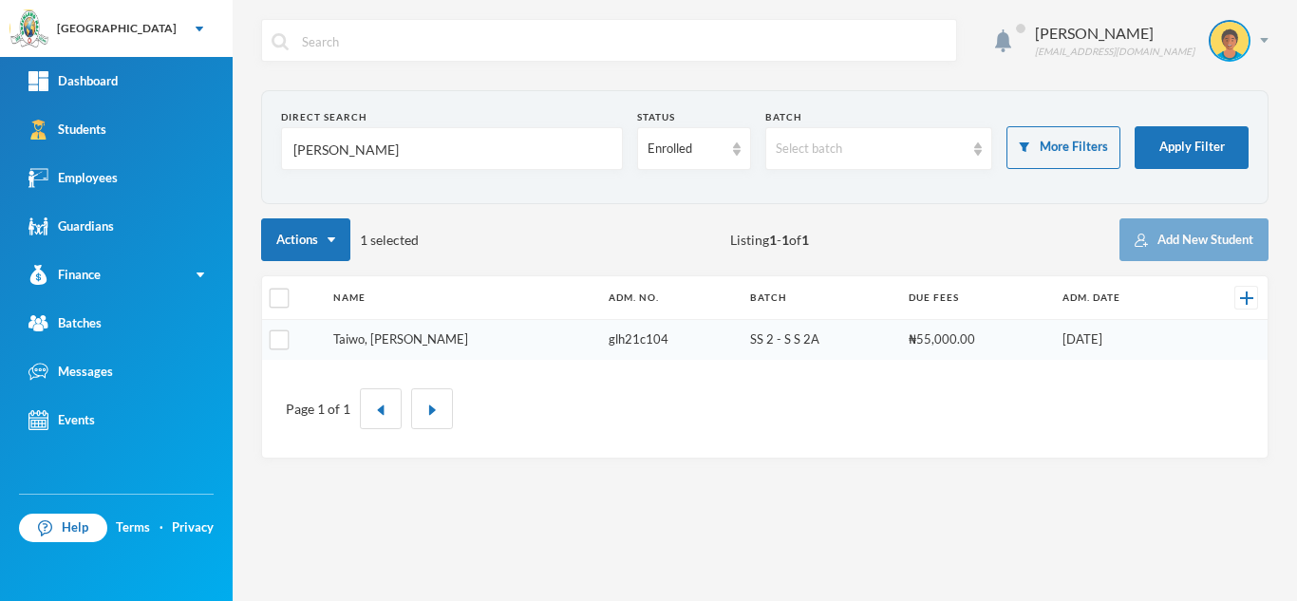
click at [412, 341] on link "Taiwo, Arafat Temilola" at bounding box center [400, 338] width 135 height 15
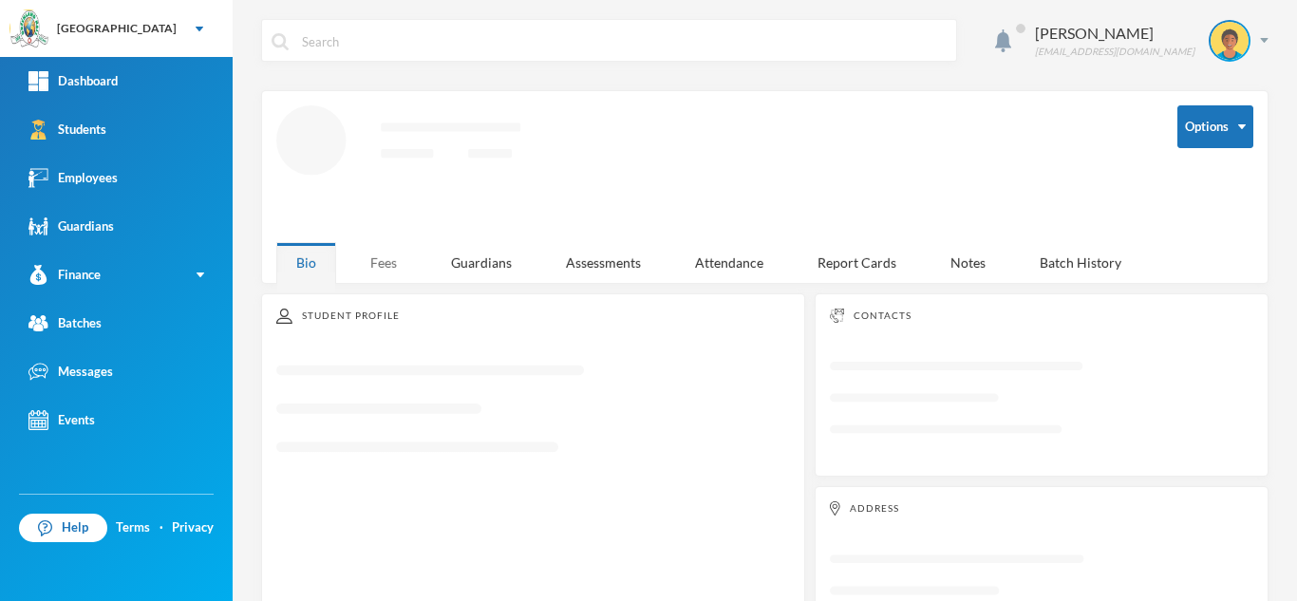
click at [364, 254] on div "Fees" at bounding box center [383, 262] width 66 height 41
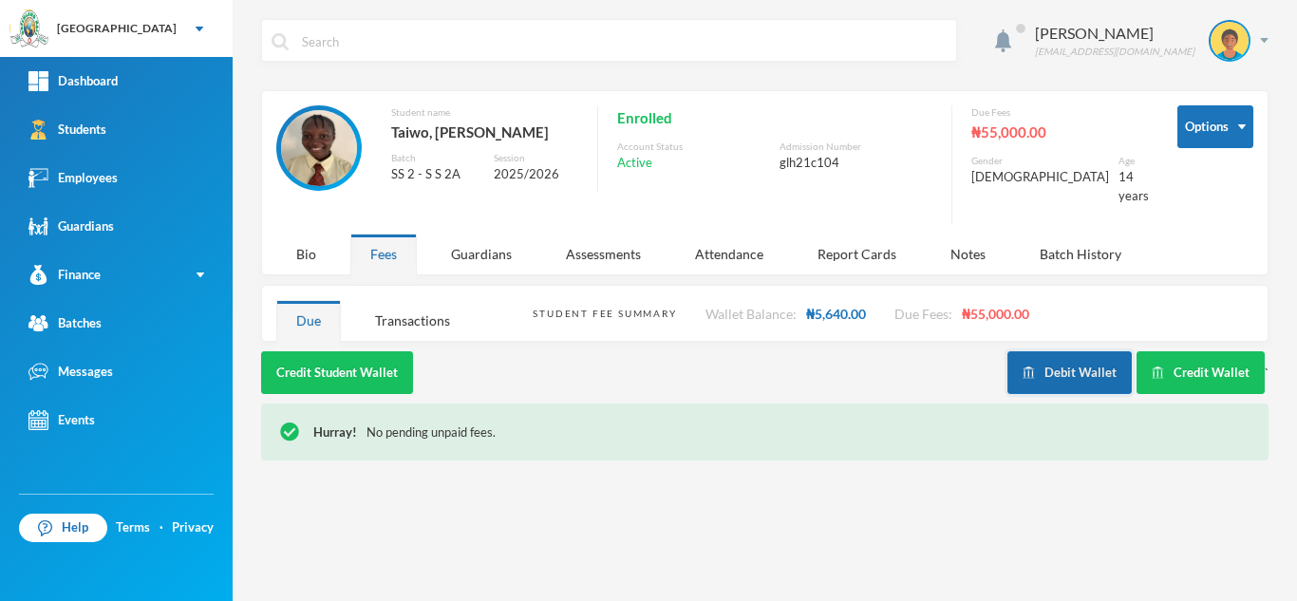
click at [1067, 359] on button "Debit Wallet" at bounding box center [1069, 372] width 124 height 43
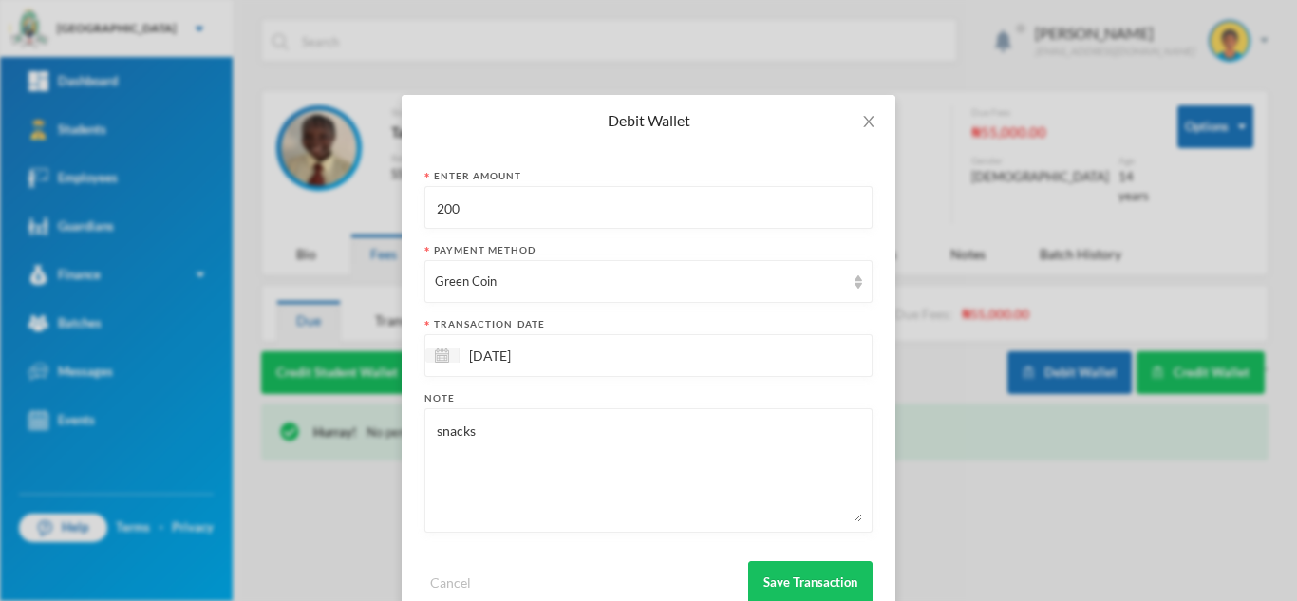
drag, startPoint x: 541, startPoint y: 210, endPoint x: 276, endPoint y: 228, distance: 265.4
click at [323, 211] on div "Debit Wallet Enter Amount 200 Payment Method Green Coin transaction_date 02/10/…" at bounding box center [648, 300] width 1297 height 601
type input "500"
click at [780, 569] on button "Save Transaction" at bounding box center [810, 582] width 124 height 43
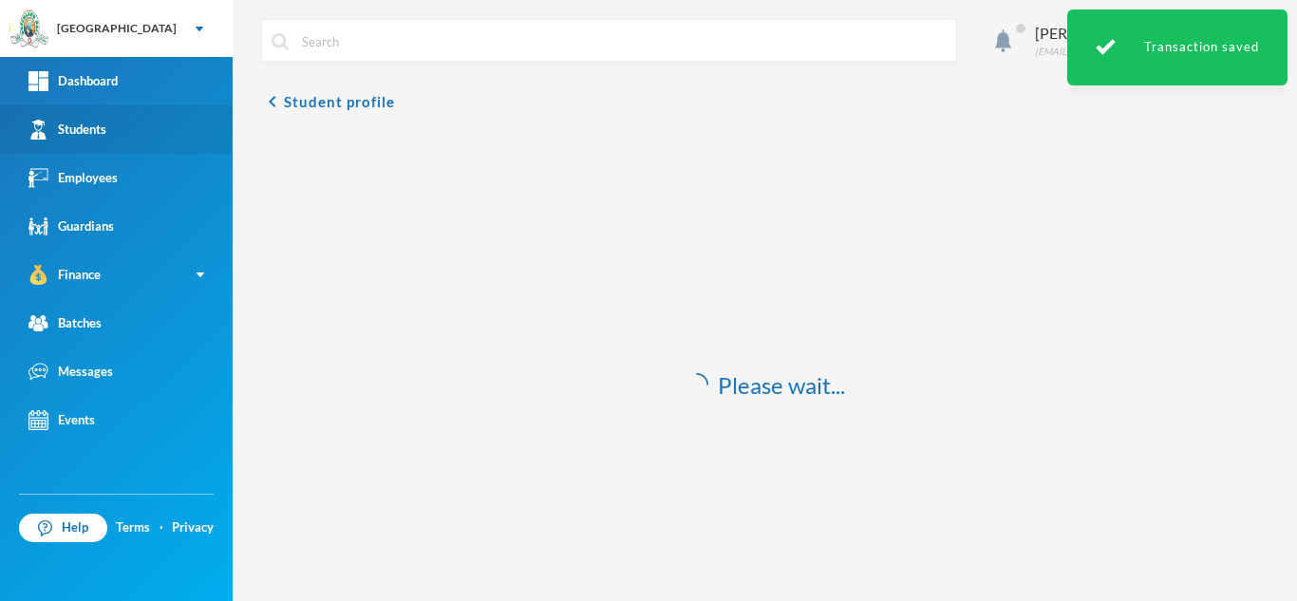
click at [109, 136] on link "Students" at bounding box center [116, 129] width 233 height 48
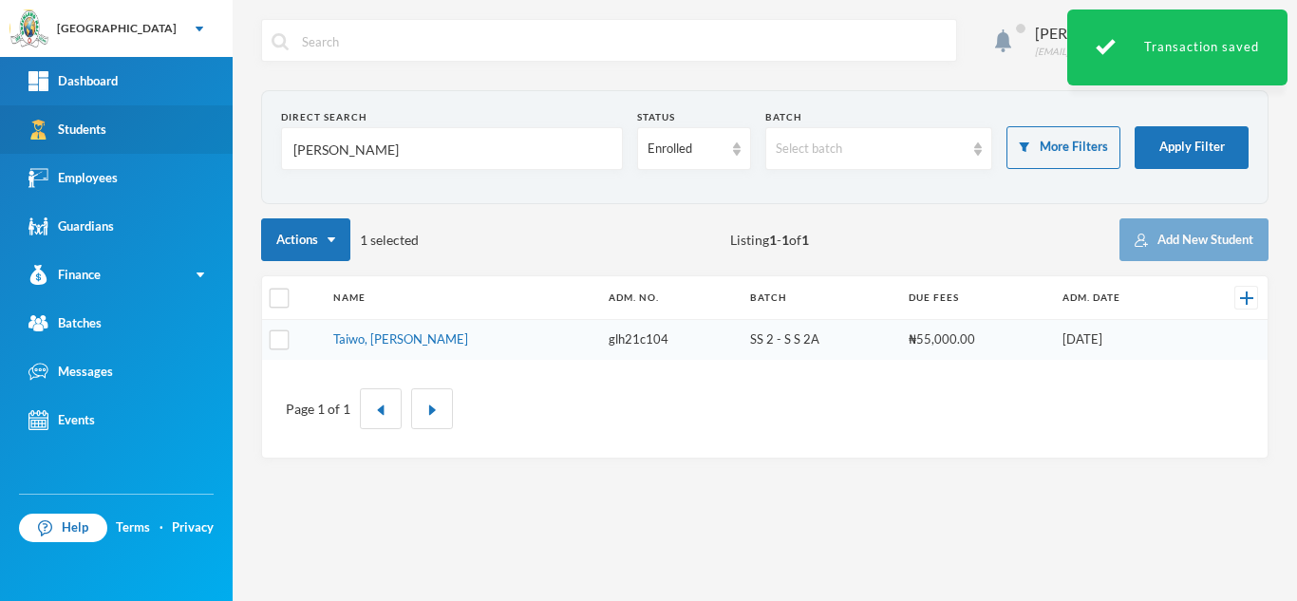
drag, startPoint x: 289, startPoint y: 138, endPoint x: 173, endPoint y: 119, distance: 118.3
click at [173, 119] on div "Greenland Hall Your Bluebic Account Greenland Hall Add a New School Dashboard S…" at bounding box center [648, 300] width 1297 height 601
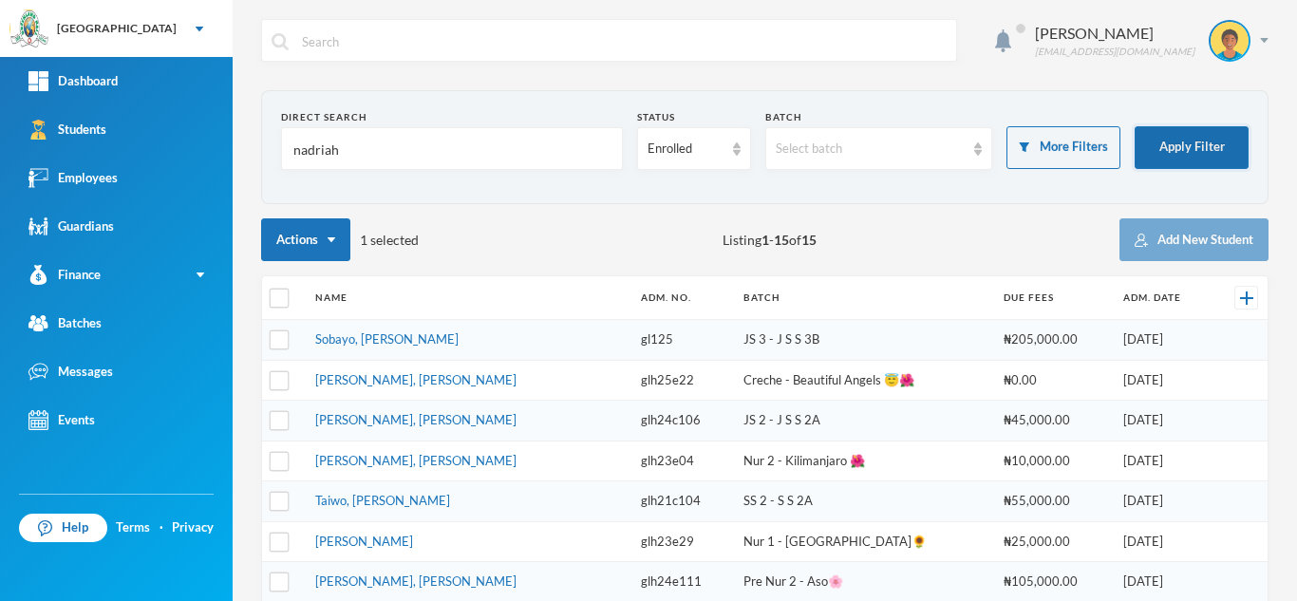
click at [1171, 145] on button "Apply Filter" at bounding box center [1191, 147] width 114 height 43
click at [1169, 140] on button "Apply Filter" at bounding box center [1191, 147] width 114 height 43
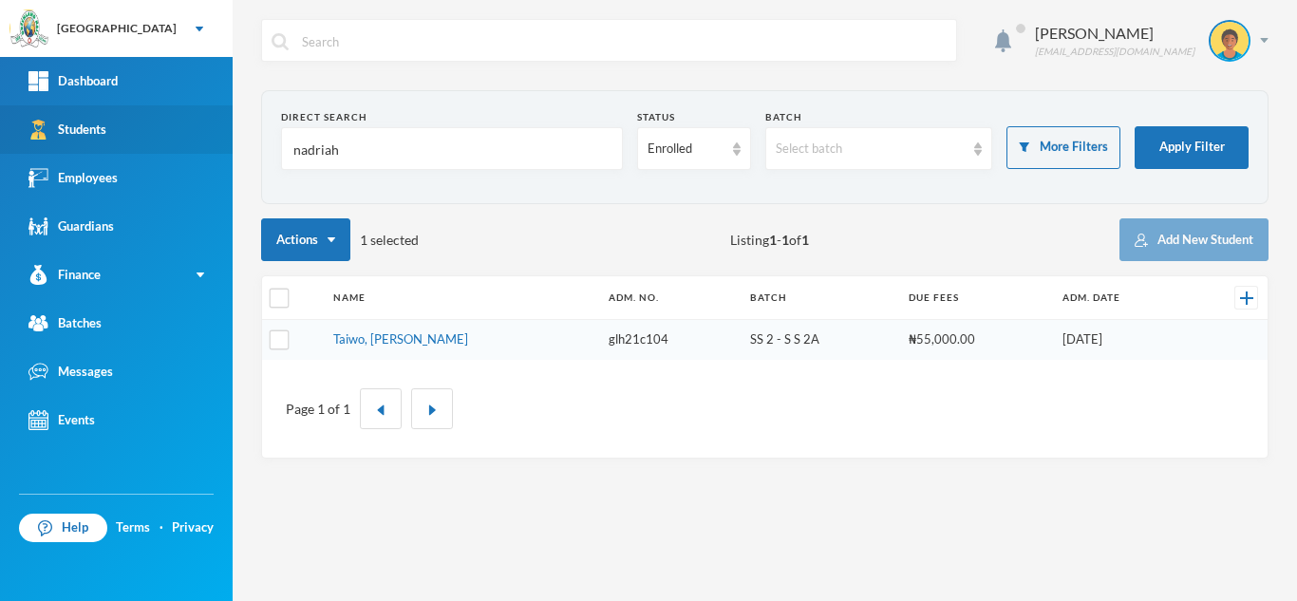
drag, startPoint x: 379, startPoint y: 156, endPoint x: 144, endPoint y: 145, distance: 234.7
click at [144, 145] on div "Greenland Hall Your Bluebic Account Greenland Hall Add a New School Dashboard S…" at bounding box center [648, 300] width 1297 height 601
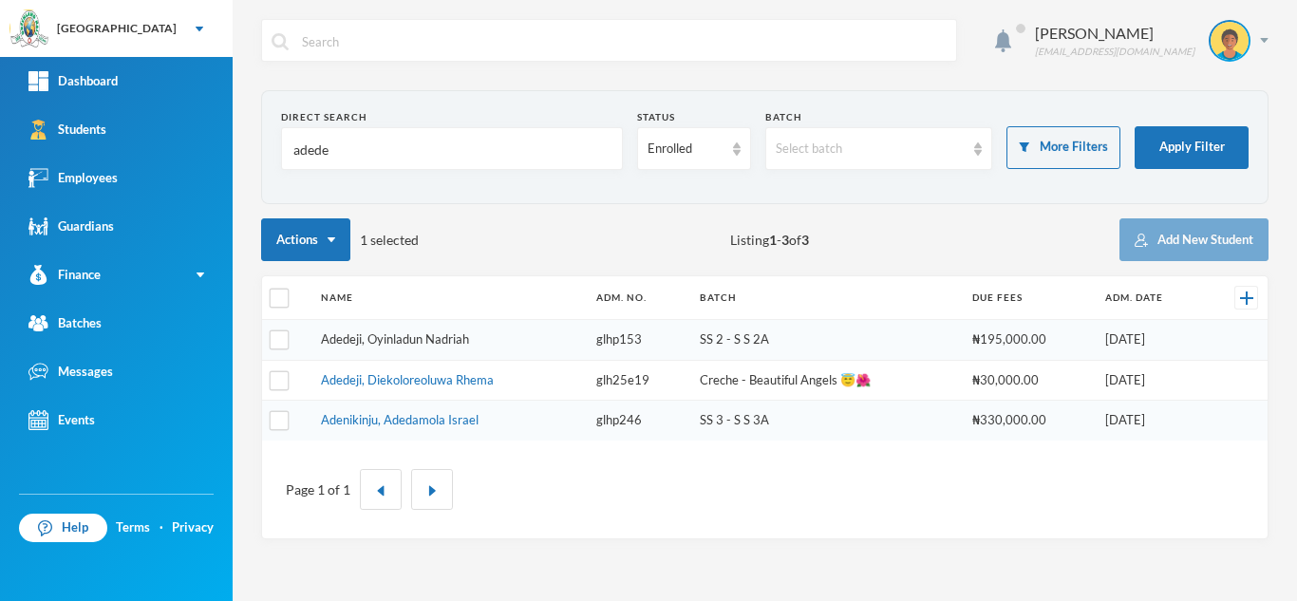
type input "adede"
click at [437, 343] on link "Adedeji, Oyinladun Nadriah" at bounding box center [395, 338] width 148 height 15
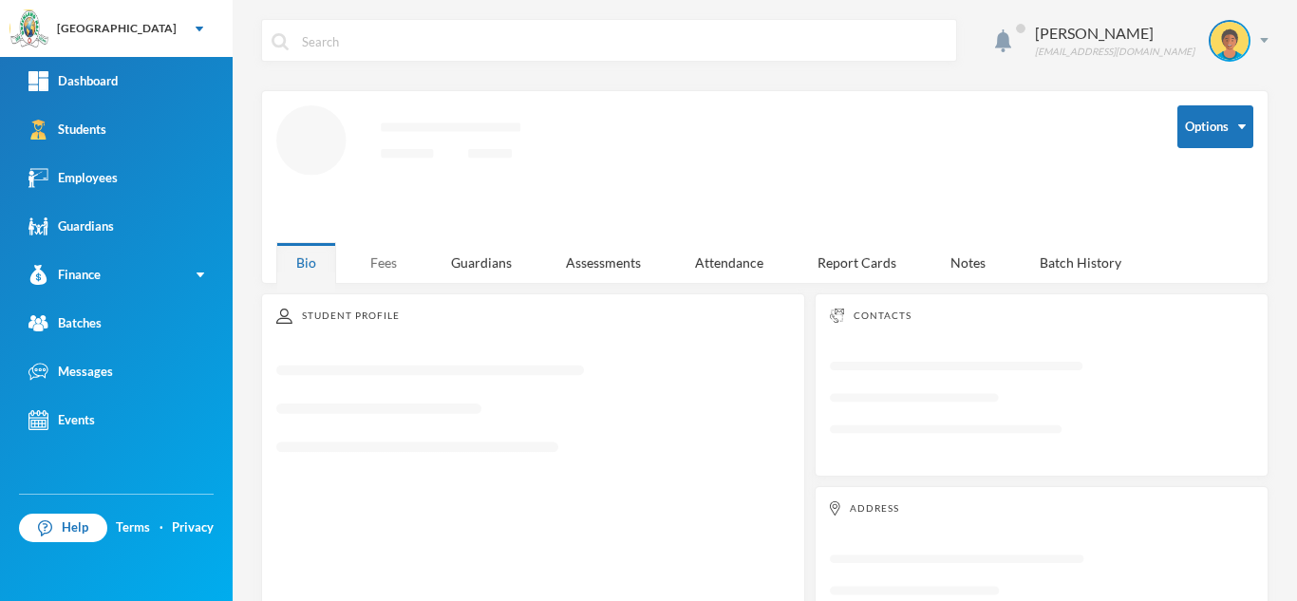
click at [389, 268] on div "Fees" at bounding box center [383, 262] width 66 height 41
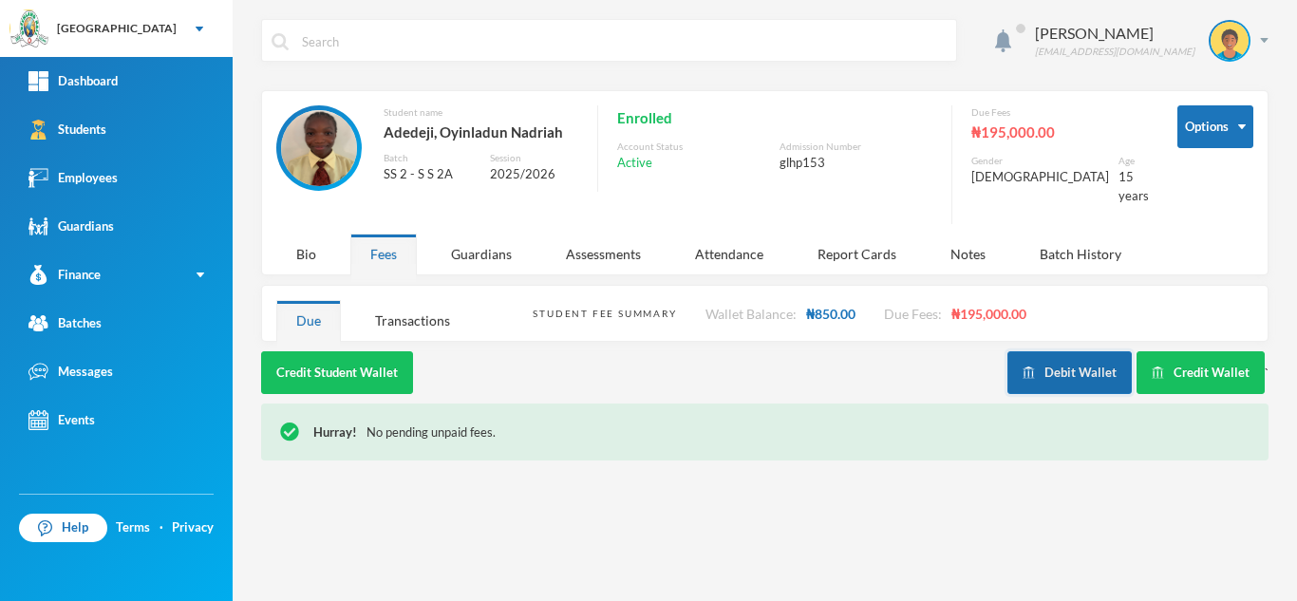
click at [1051, 370] on button "Debit Wallet" at bounding box center [1069, 372] width 124 height 43
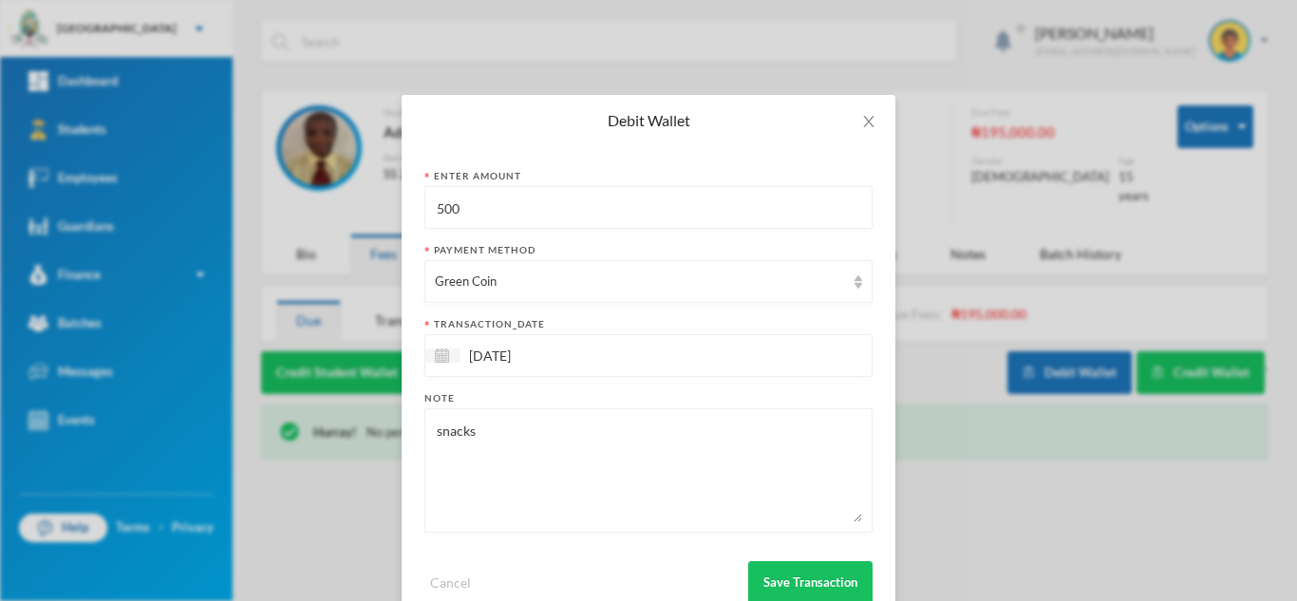
drag, startPoint x: 494, startPoint y: 224, endPoint x: 215, endPoint y: 184, distance: 280.9
click at [215, 184] on div "Debit Wallet Enter Amount 500 Payment Method Green Coin transaction_date [DATE]…" at bounding box center [648, 300] width 1297 height 601
type input "600"
click at [807, 563] on button "Save Transaction" at bounding box center [810, 582] width 124 height 43
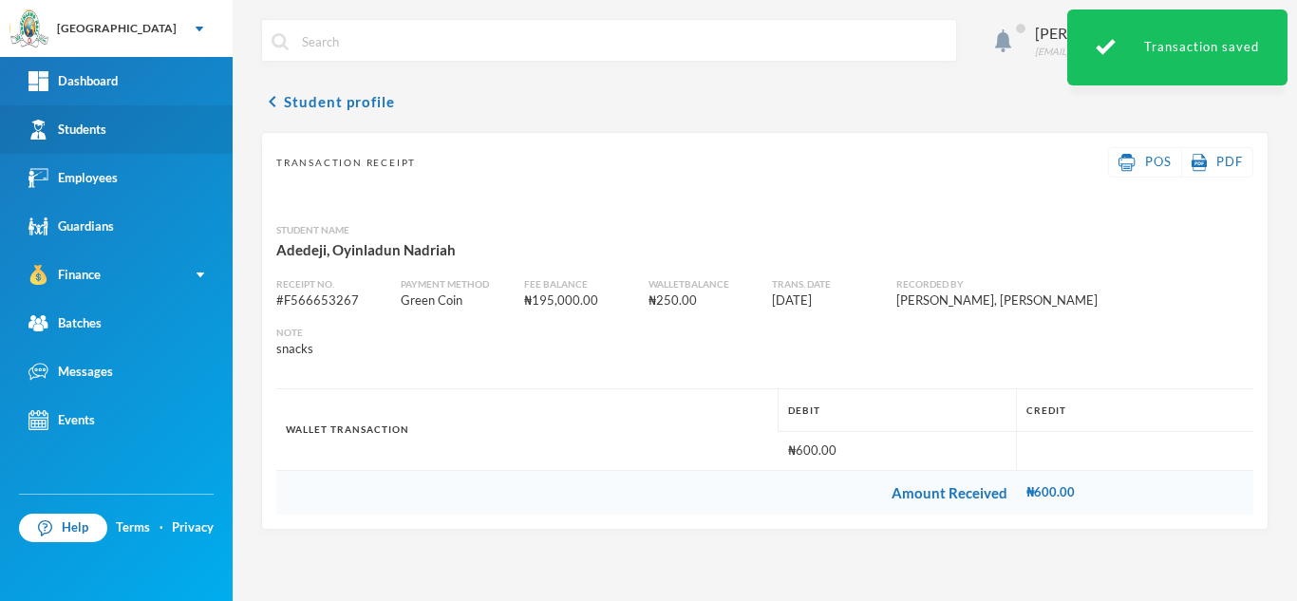
click at [162, 119] on link "Students" at bounding box center [116, 129] width 233 height 48
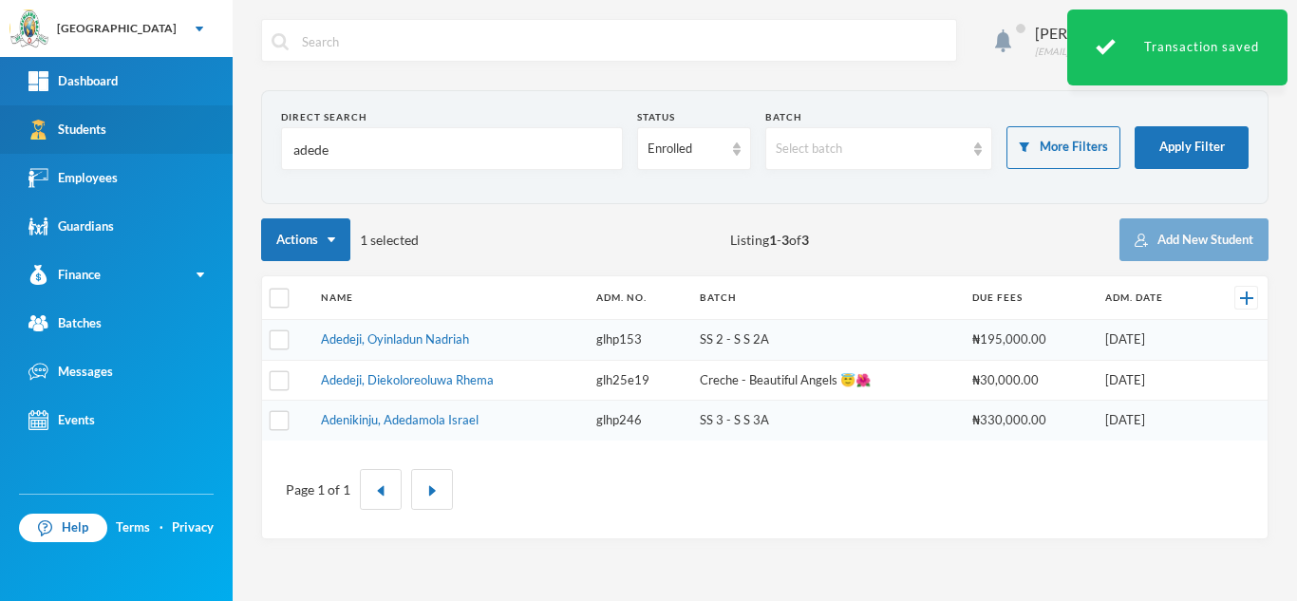
drag, startPoint x: 324, startPoint y: 140, endPoint x: 184, endPoint y: 129, distance: 139.9
click at [184, 129] on div "Greenland Hall Your Bluebic Account Greenland Hall Add a New School Dashboard S…" at bounding box center [648, 300] width 1297 height 601
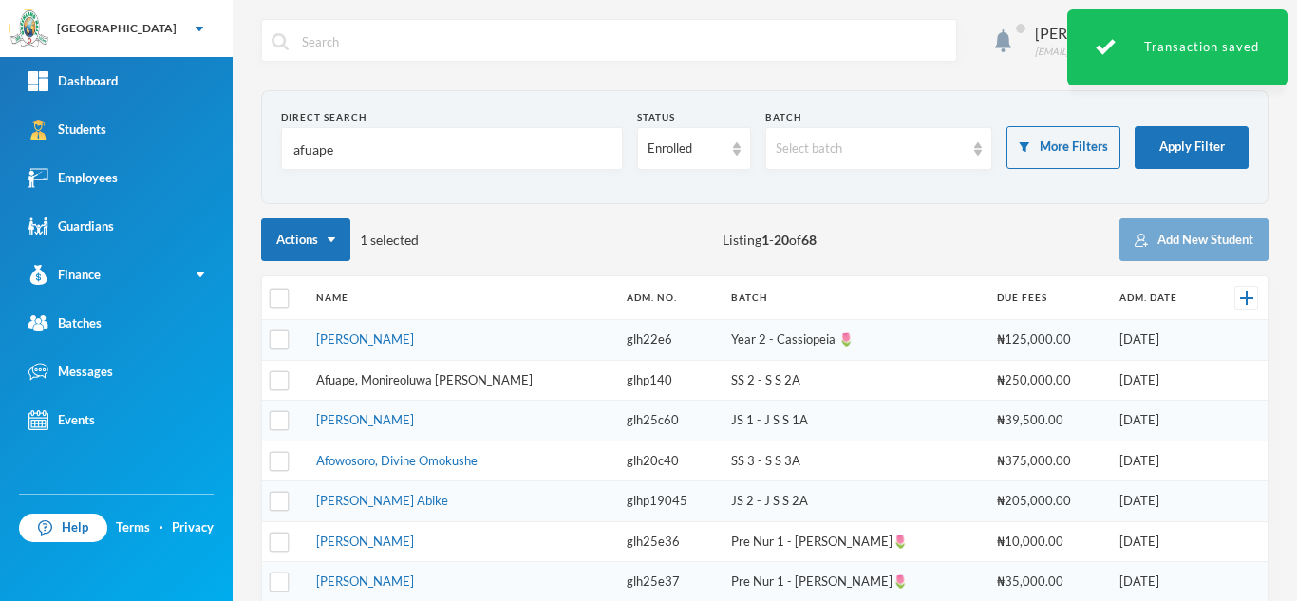
type input "afuape"
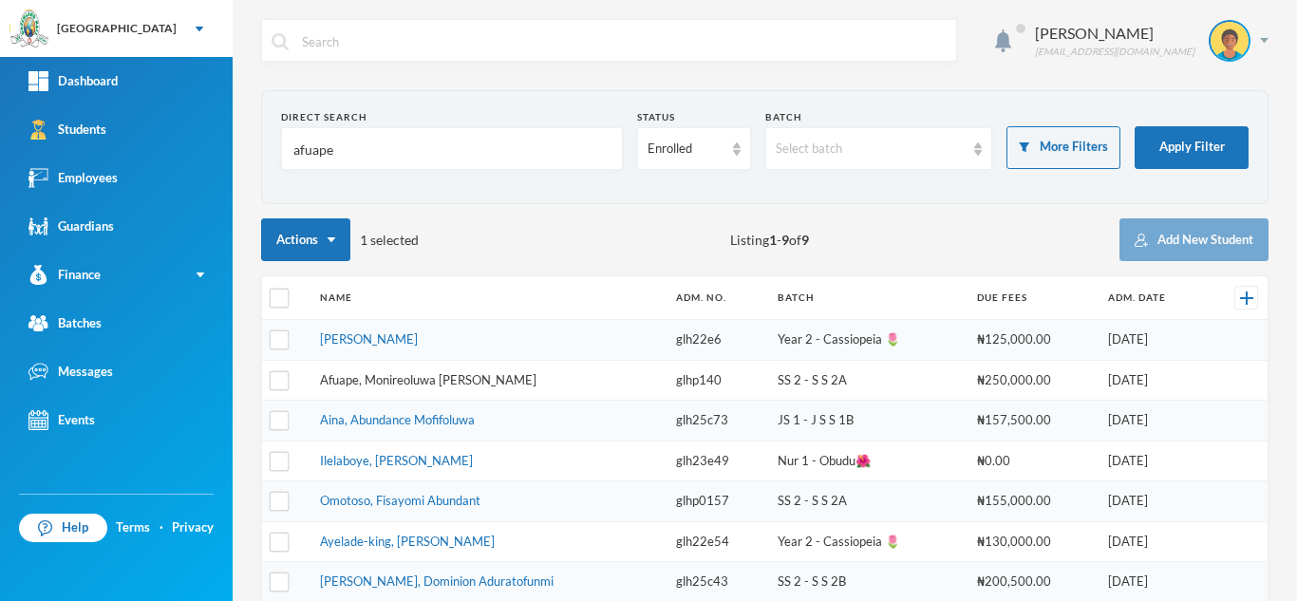
click at [365, 378] on link "Afuape, Monireoluwa Esther" at bounding box center [428, 379] width 216 height 15
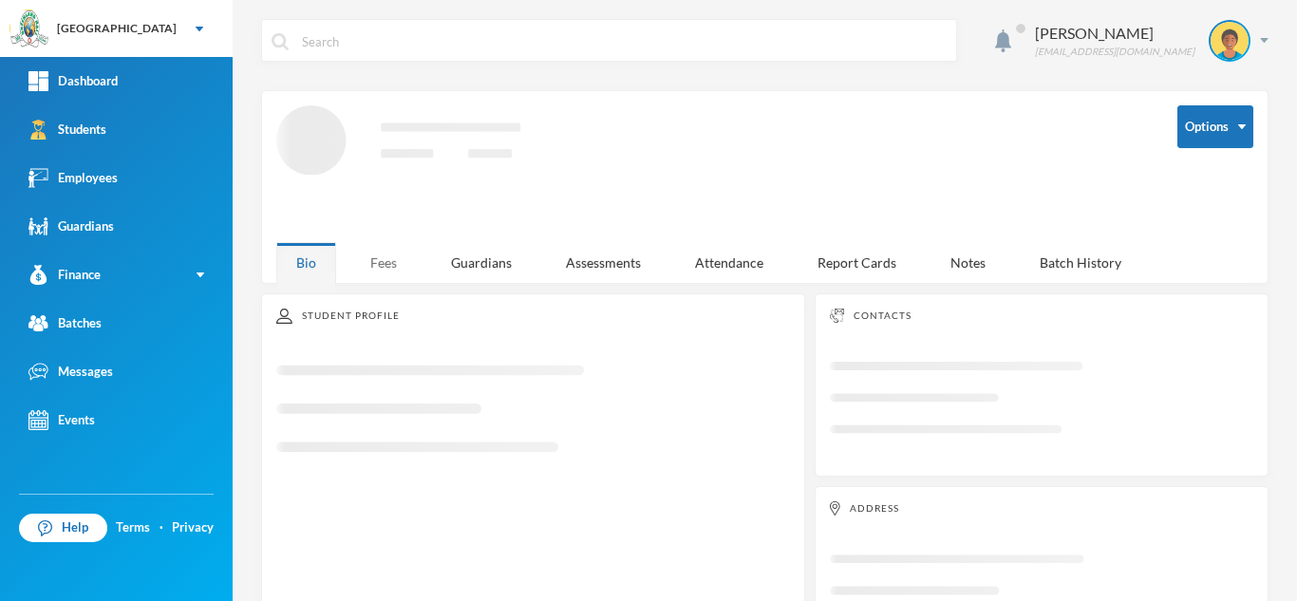
click at [391, 242] on div "Fees" at bounding box center [383, 262] width 66 height 41
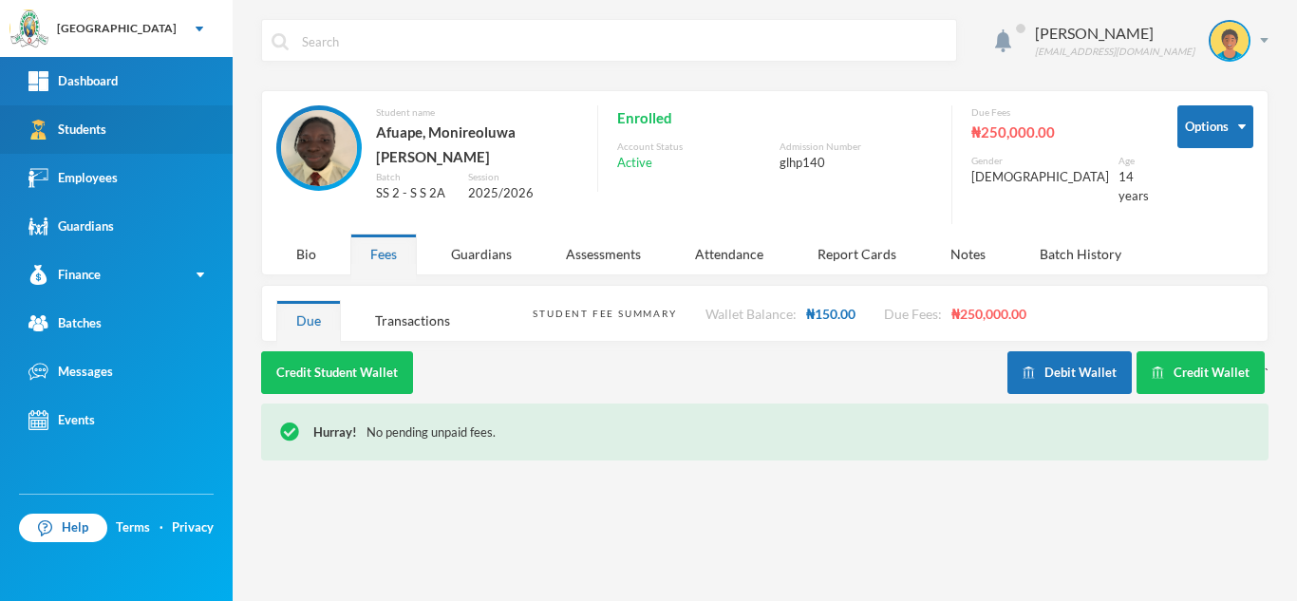
click at [141, 143] on link "Students" at bounding box center [116, 129] width 233 height 48
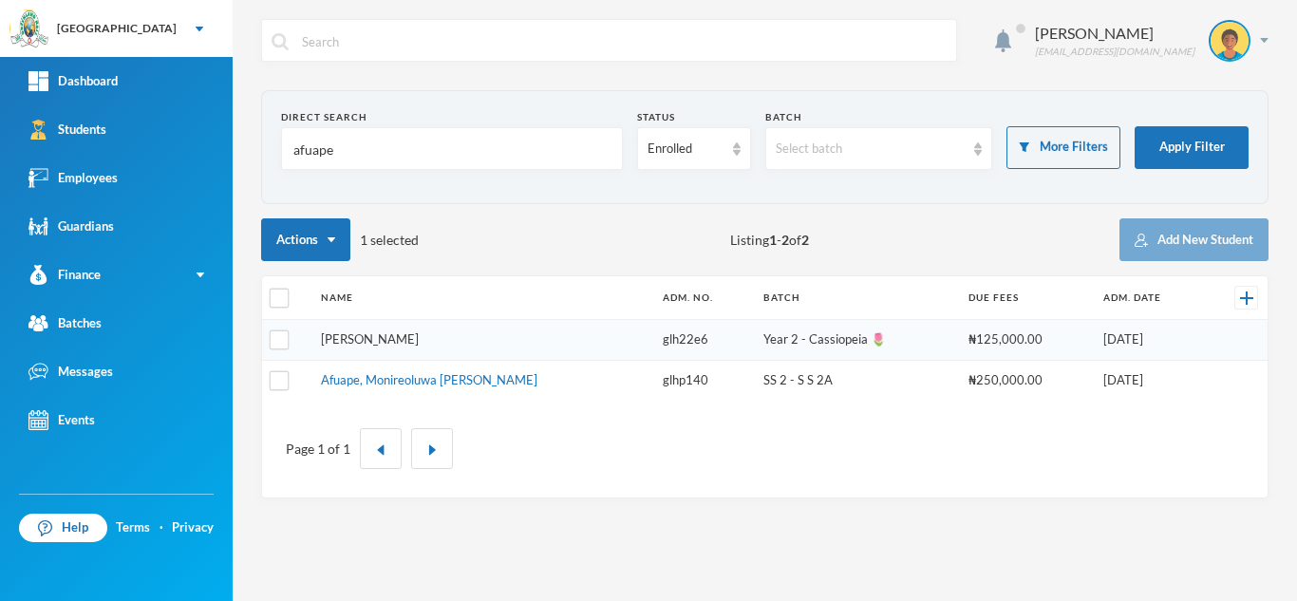
click at [350, 341] on link "[PERSON_NAME]" at bounding box center [370, 338] width 98 height 15
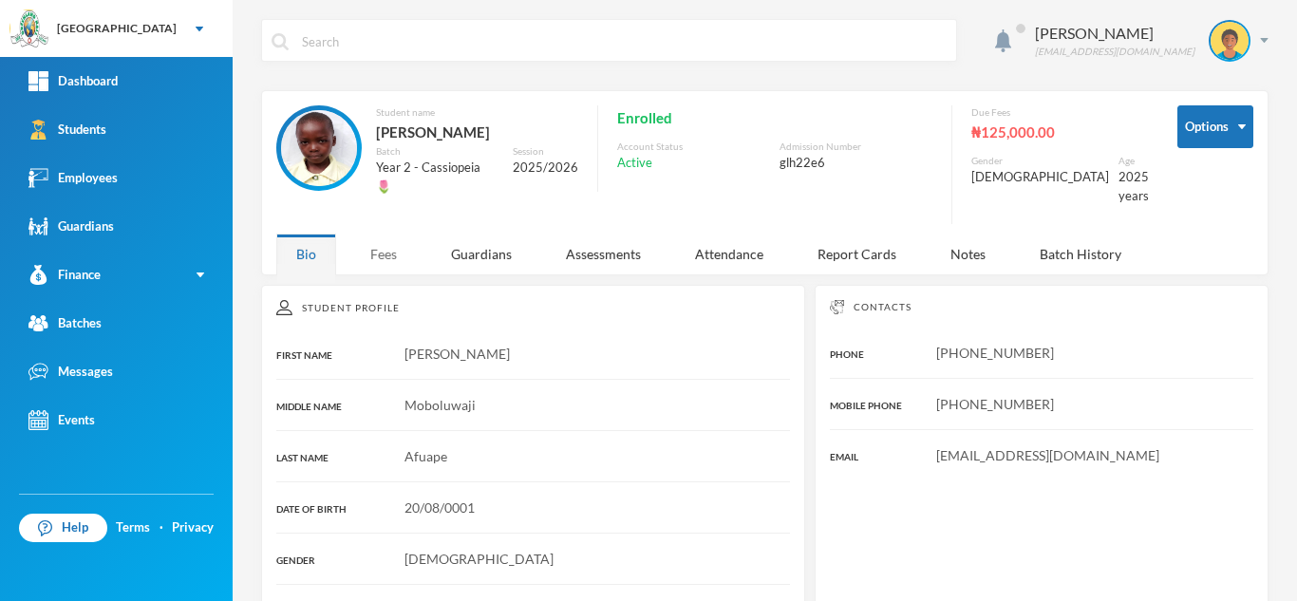
click at [394, 243] on div "Fees" at bounding box center [383, 253] width 66 height 41
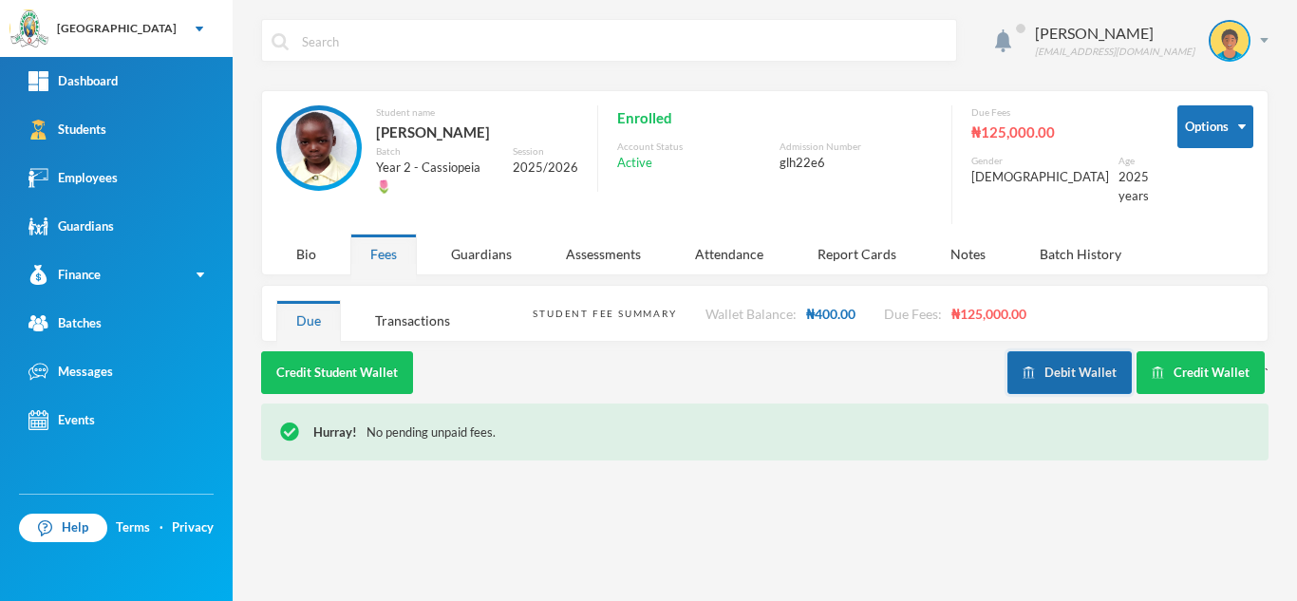
click at [1079, 353] on button "Debit Wallet" at bounding box center [1069, 372] width 124 height 43
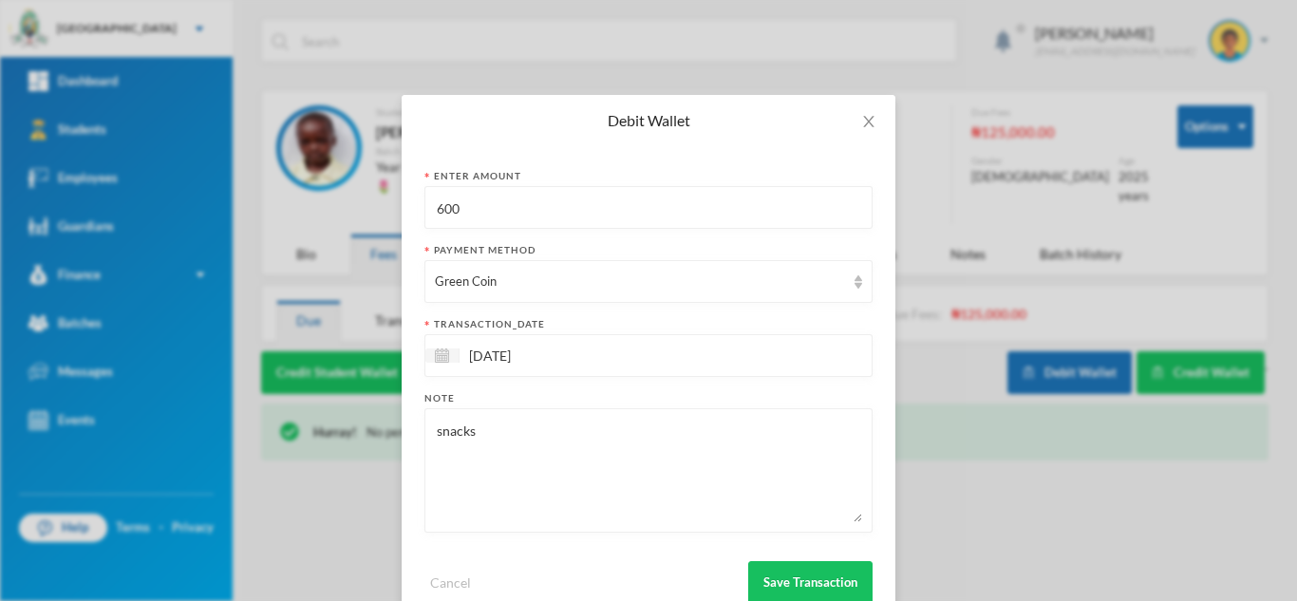
drag, startPoint x: 478, startPoint y: 204, endPoint x: 258, endPoint y: 208, distance: 220.2
click at [261, 207] on div "Debit Wallet Enter Amount 600 Payment Method Green Coin transaction_date [DATE]…" at bounding box center [648, 300] width 1297 height 601
type input "400"
click at [525, 452] on textarea "snacks" at bounding box center [648, 470] width 427 height 103
type textarea "snacks for monire"
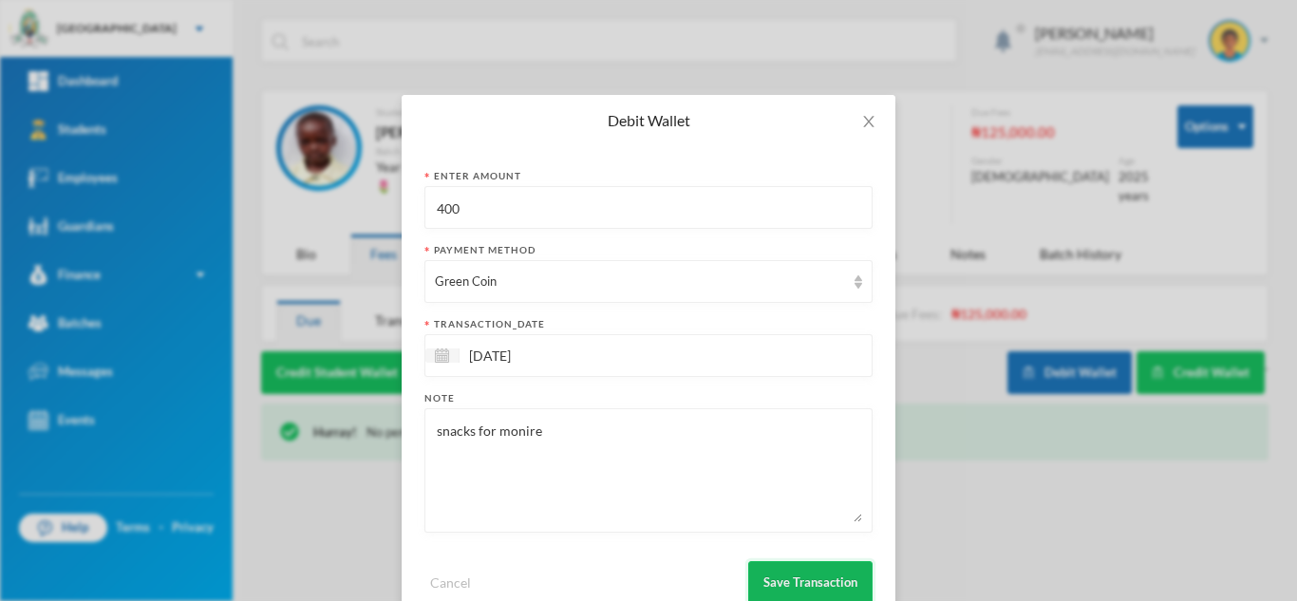
click at [808, 571] on button "Save Transaction" at bounding box center [810, 582] width 124 height 43
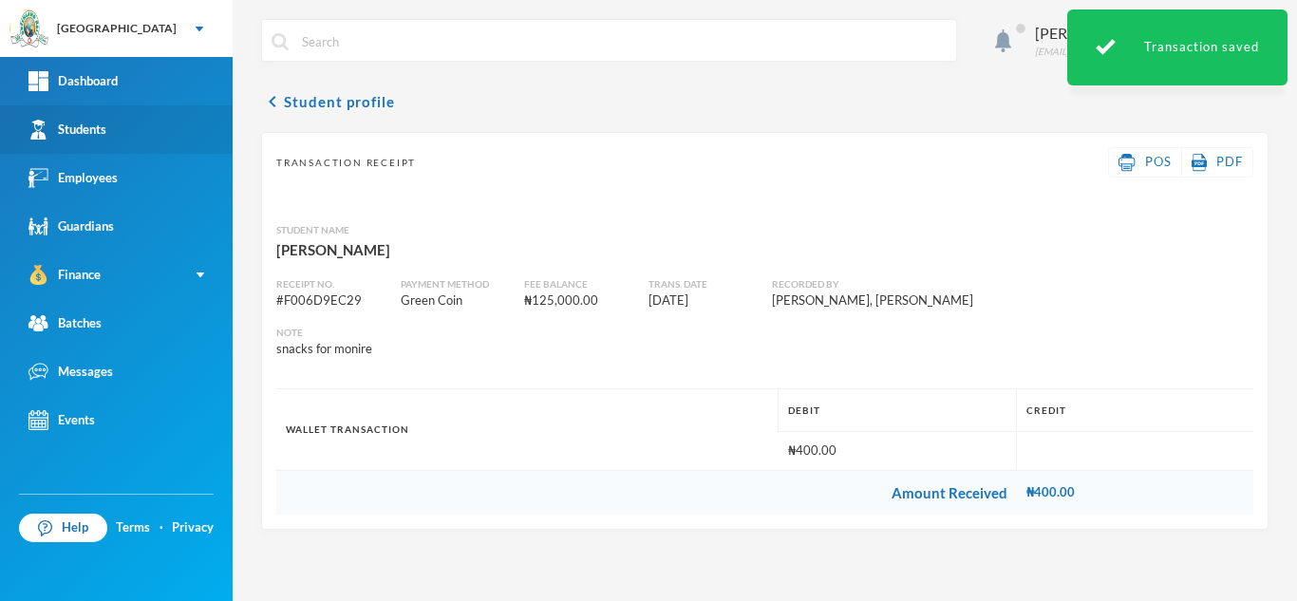
click at [171, 123] on link "Students" at bounding box center [116, 129] width 233 height 48
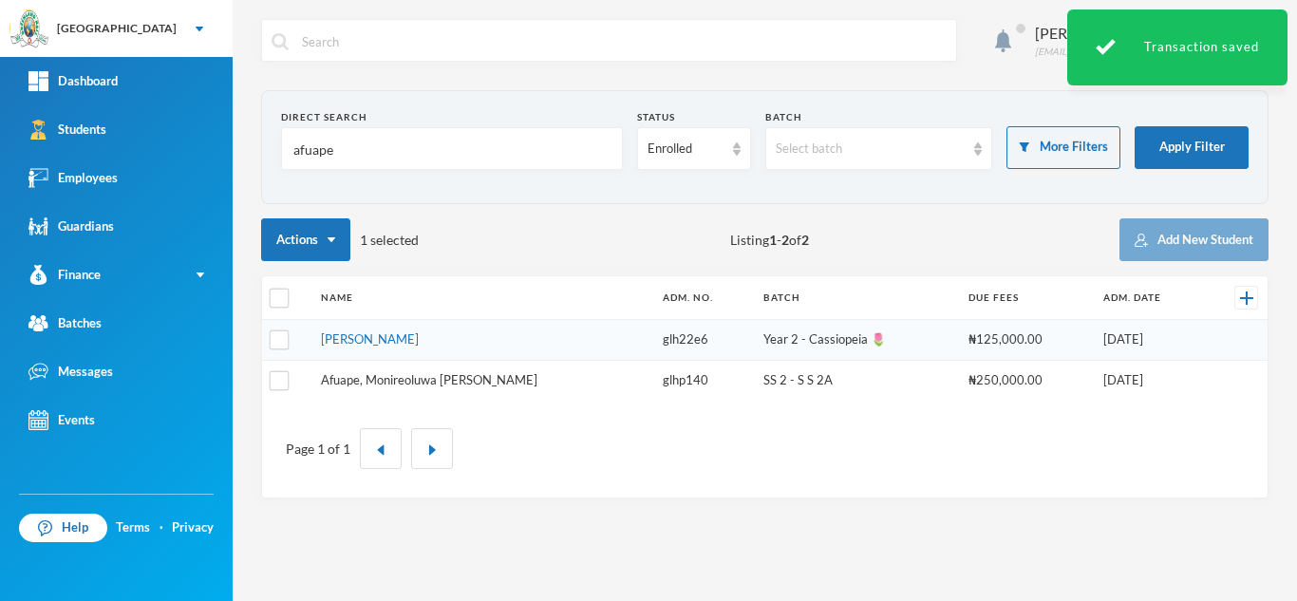
click at [402, 379] on link "Afuape, Monireoluwa Esther" at bounding box center [429, 379] width 216 height 15
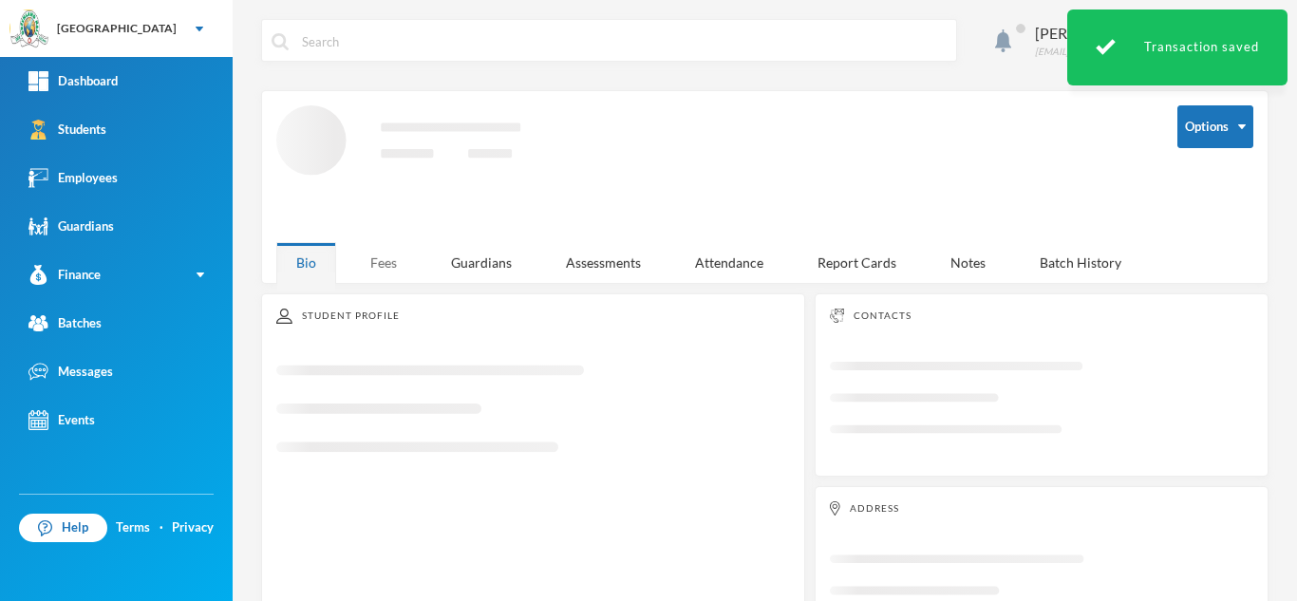
click at [395, 252] on div "Fees" at bounding box center [383, 262] width 66 height 41
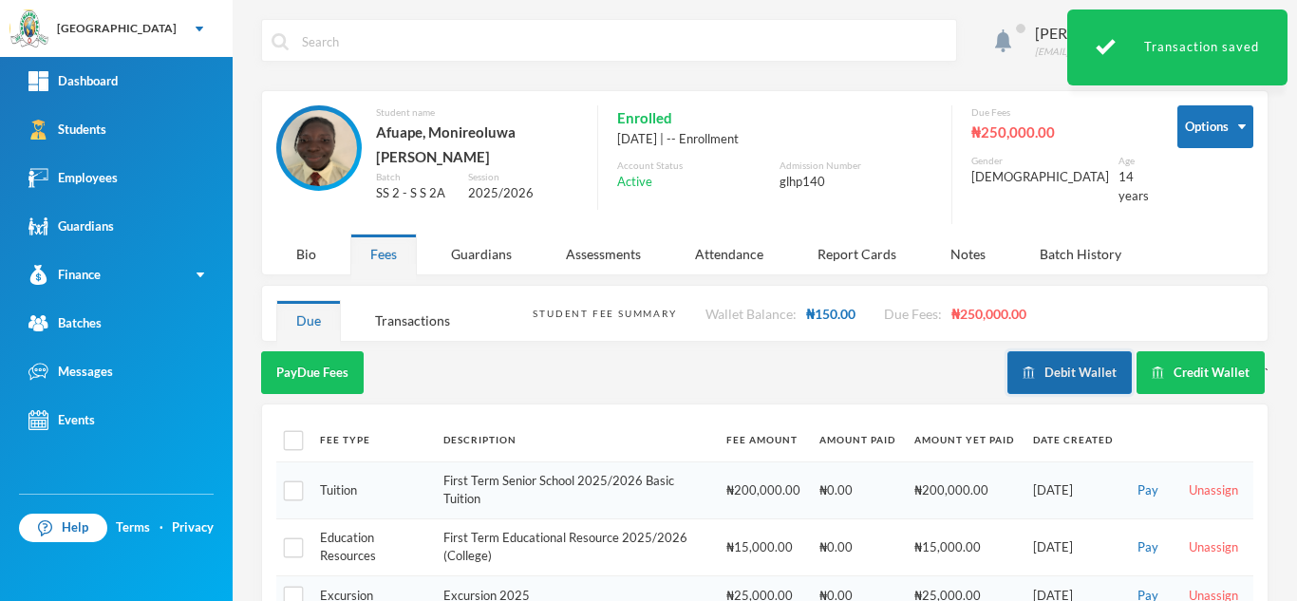
click at [1069, 351] on button "Debit Wallet" at bounding box center [1069, 372] width 124 height 43
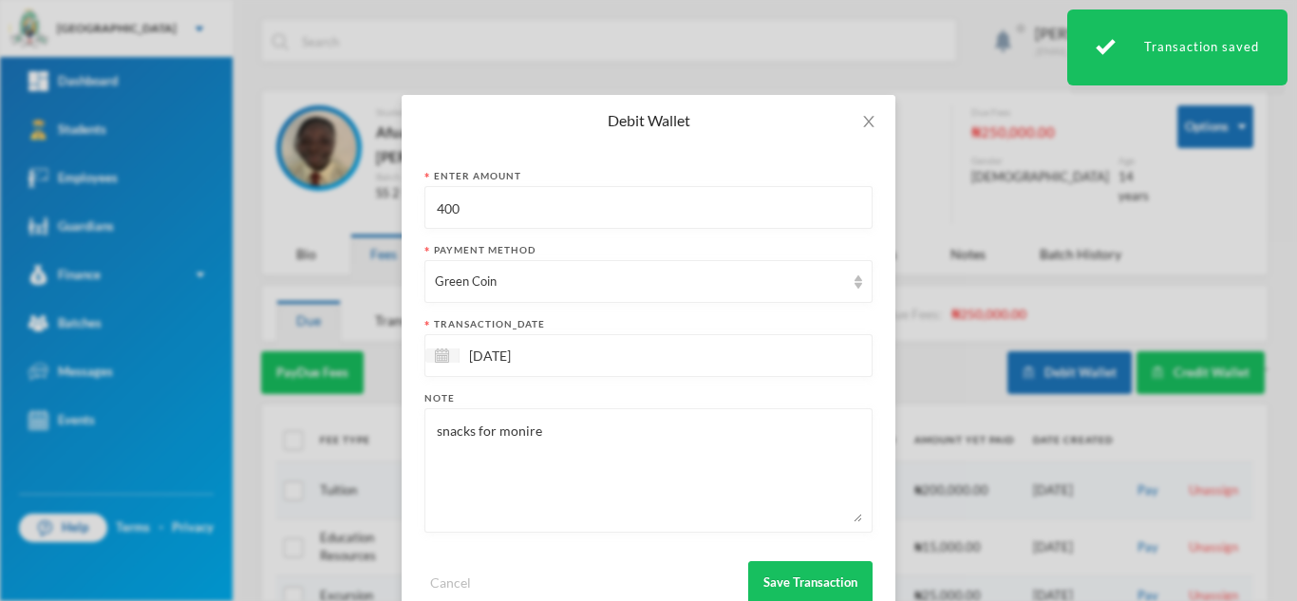
drag, startPoint x: 372, startPoint y: 210, endPoint x: 251, endPoint y: 223, distance: 122.2
click at [251, 223] on div "Debit Wallet Enter Amount 400 Payment Method Green Coin transaction_date 02/10/…" at bounding box center [648, 300] width 1297 height 601
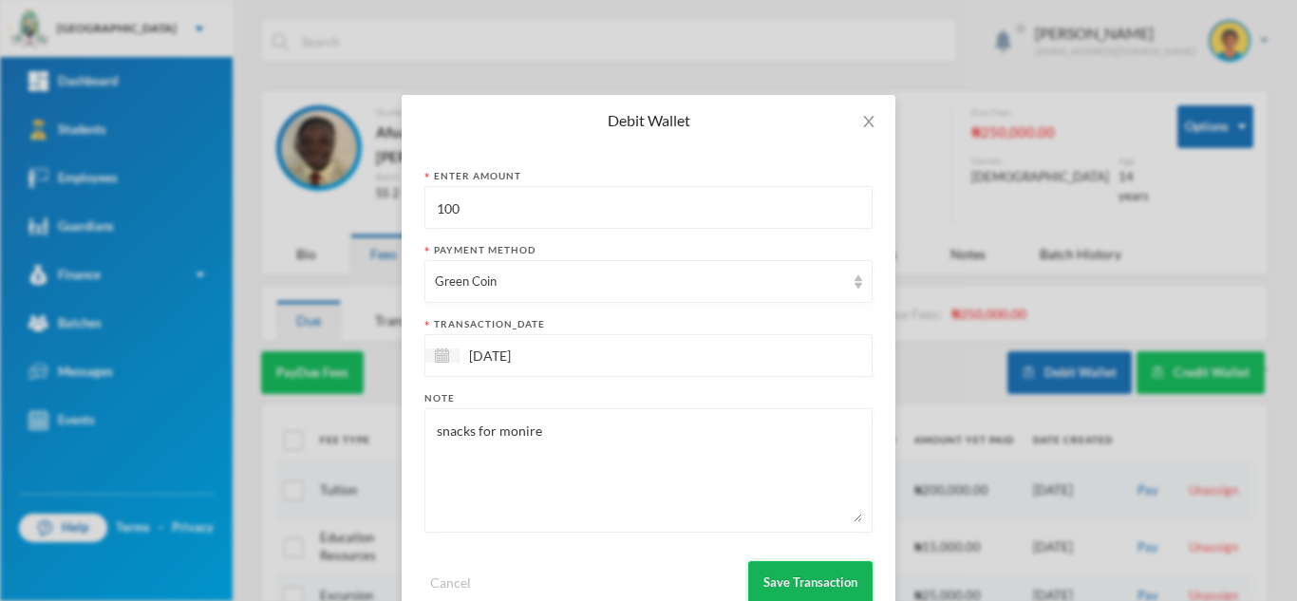
type input "100"
click at [787, 575] on button "Save Transaction" at bounding box center [810, 582] width 124 height 43
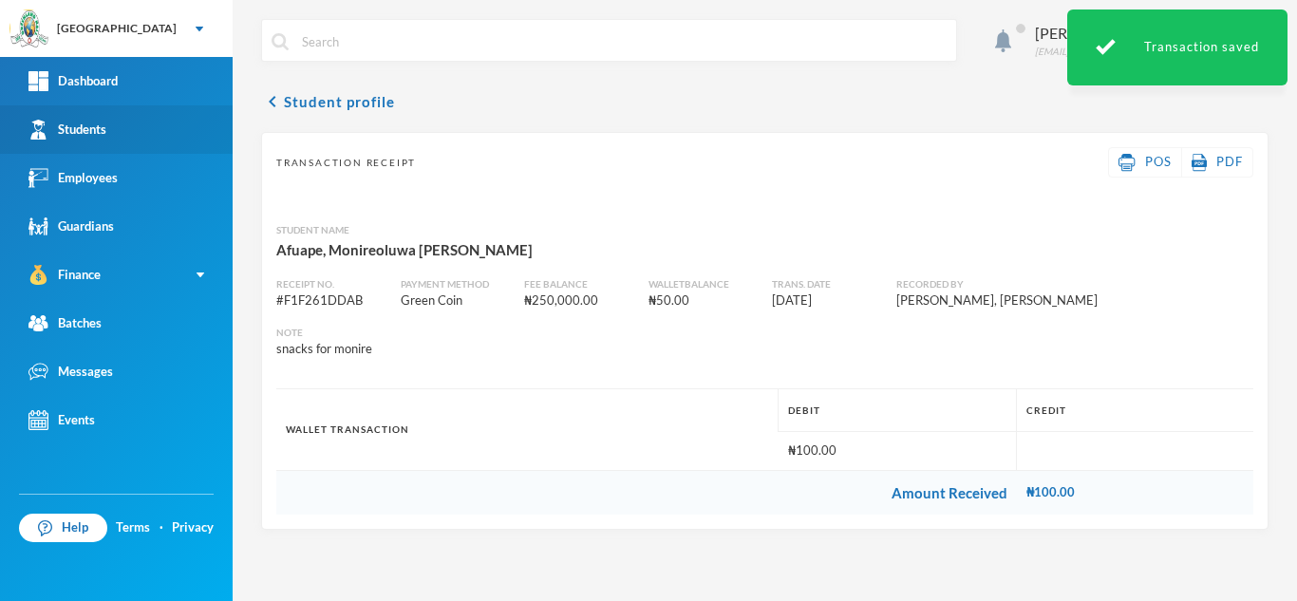
click at [141, 127] on link "Students" at bounding box center [116, 129] width 233 height 48
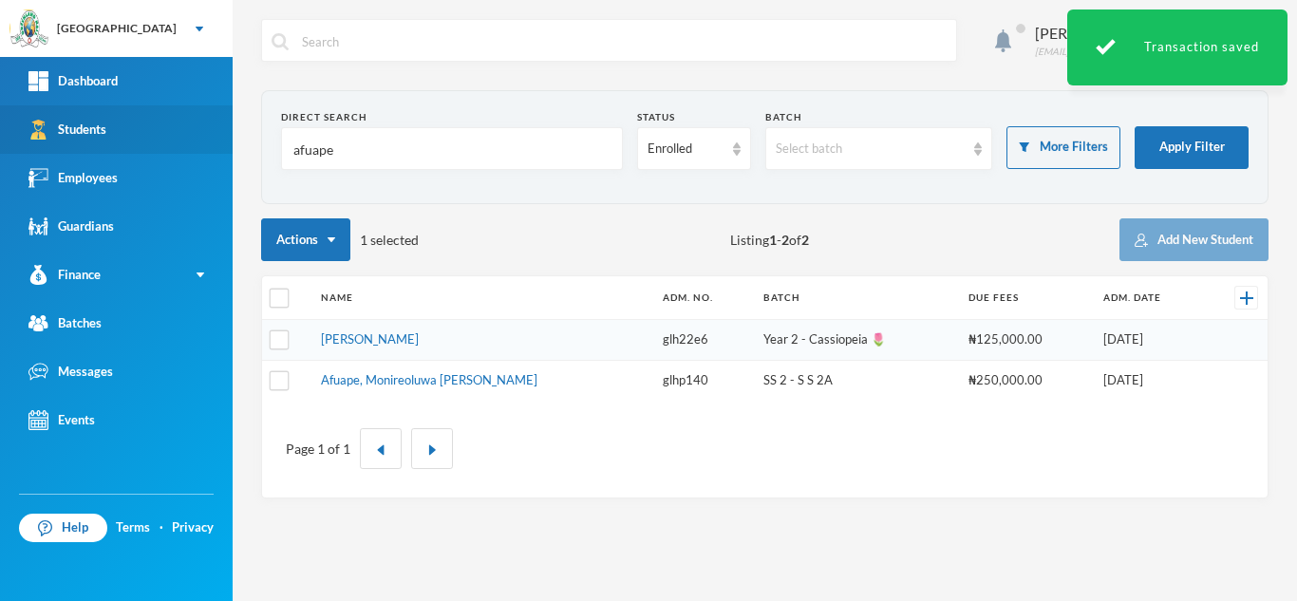
drag, startPoint x: 371, startPoint y: 148, endPoint x: 180, endPoint y: 116, distance: 193.5
click at [180, 116] on div "Greenland Hall Your Bluebic Account Greenland Hall Add a New School Dashboard S…" at bounding box center [648, 300] width 1297 height 601
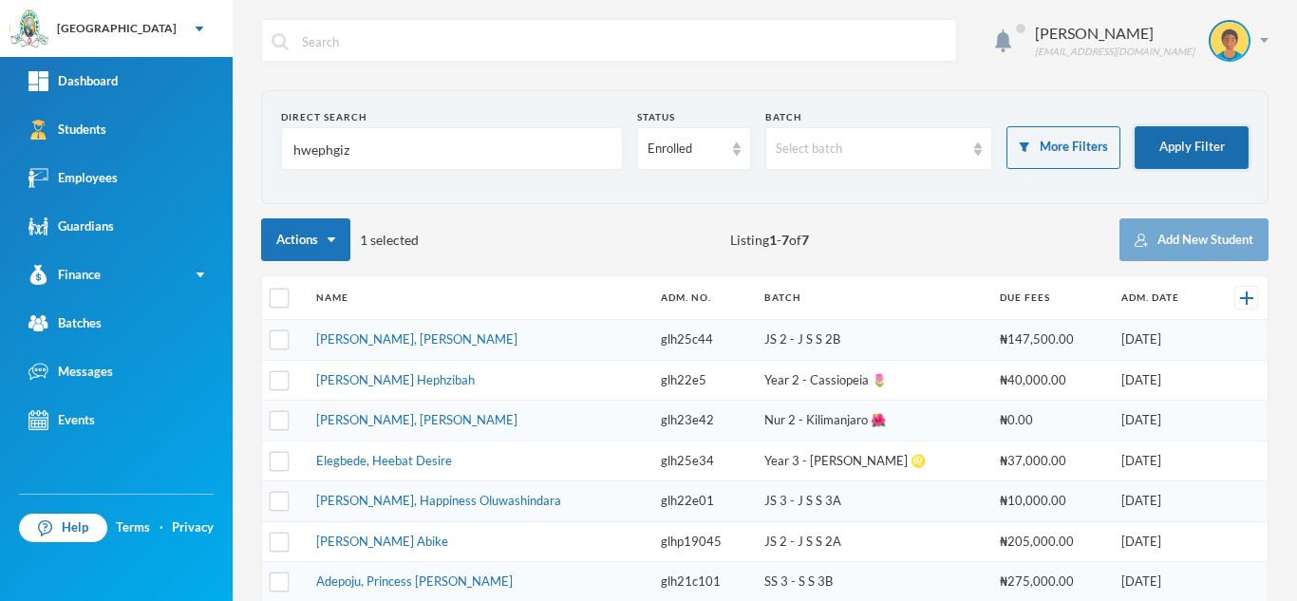
type input "hwephgiz"
click at [1195, 140] on button "Apply Filter" at bounding box center [1191, 147] width 114 height 43
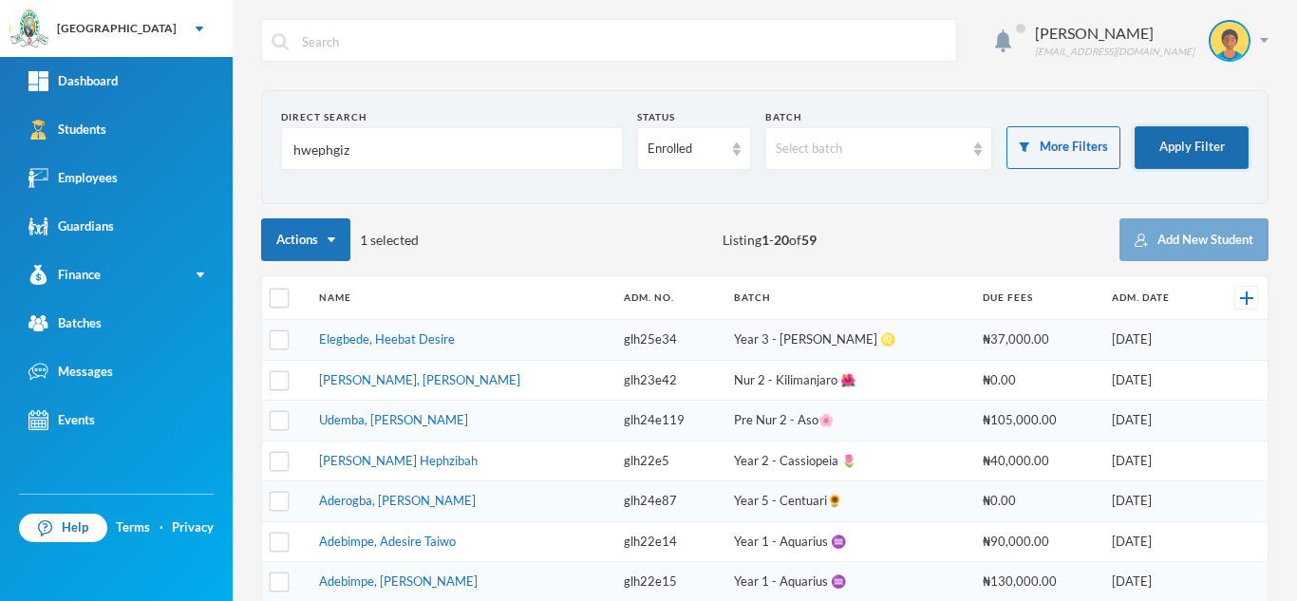
click at [1166, 143] on button "Apply Filter" at bounding box center [1191, 147] width 114 height 43
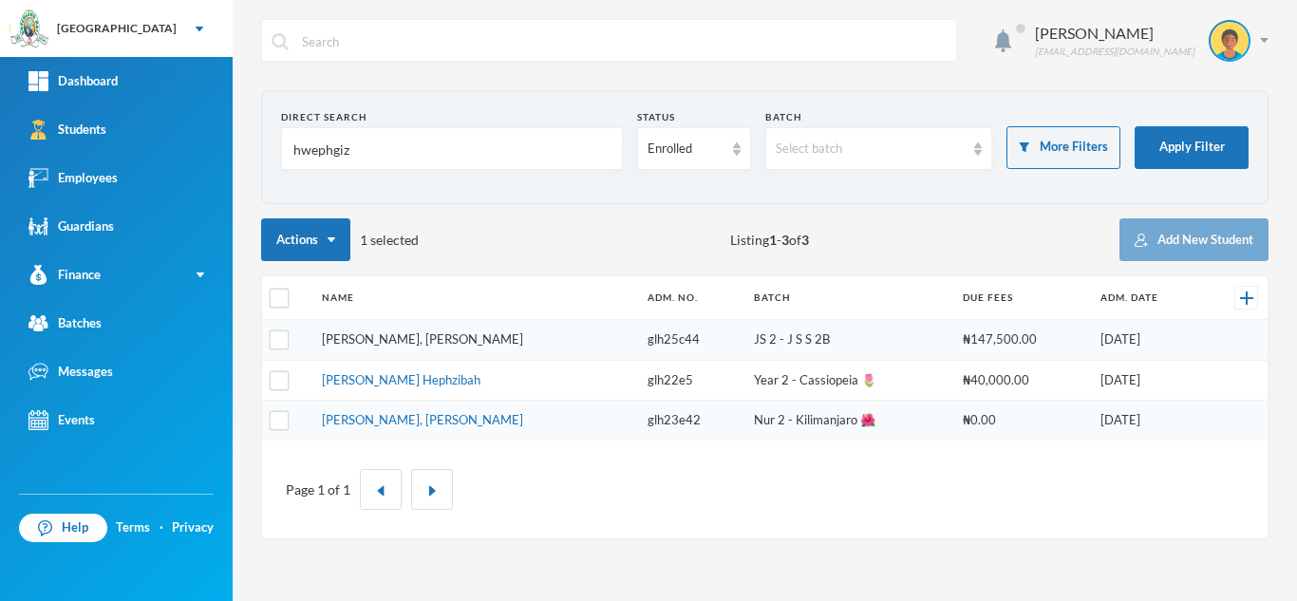
click at [401, 334] on link "Emmanuel, Hephzibah Adurafeyifunmi" at bounding box center [422, 338] width 201 height 15
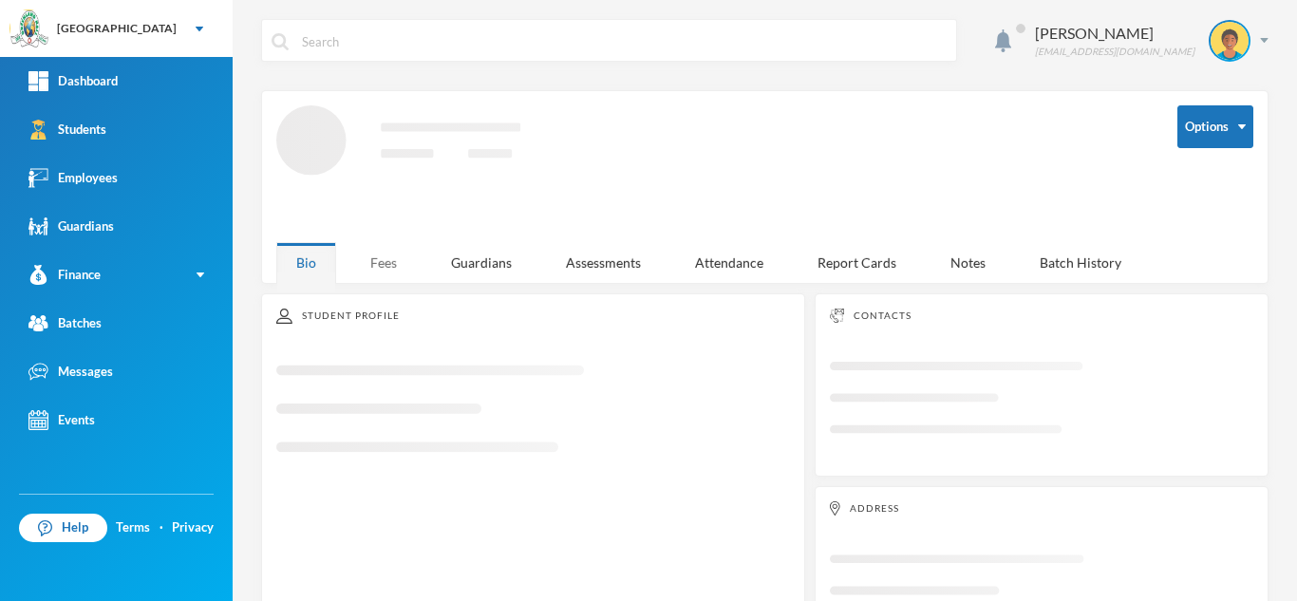
click at [379, 256] on div "Fees" at bounding box center [383, 262] width 66 height 41
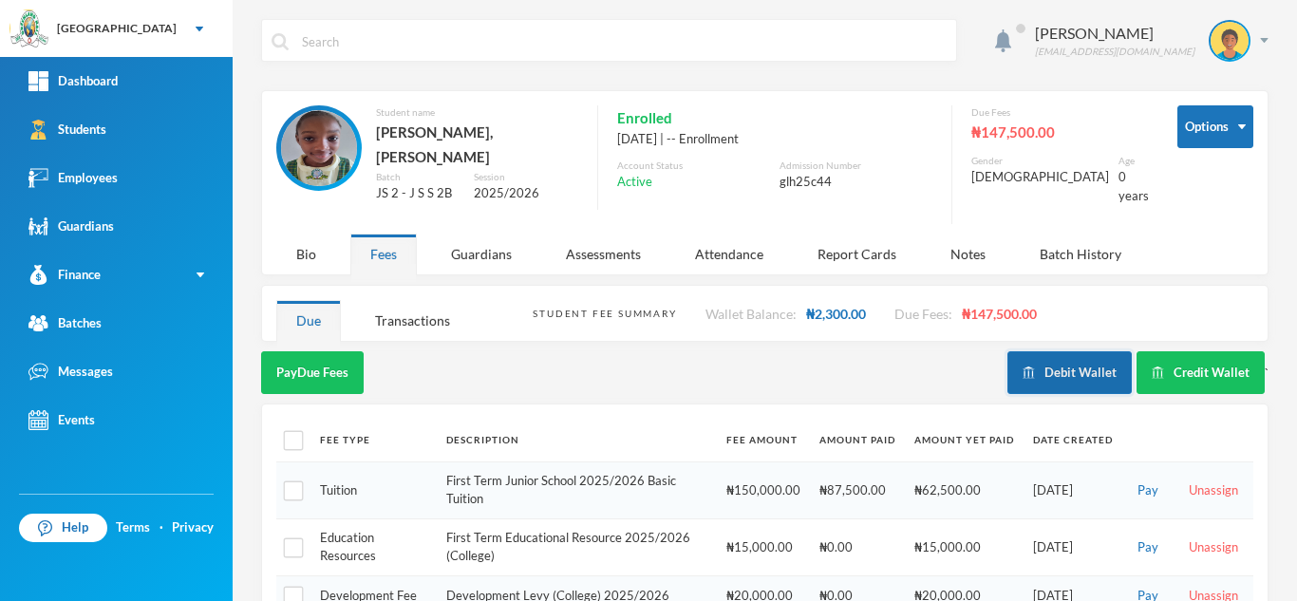
click at [1067, 366] on button "Debit Wallet" at bounding box center [1069, 372] width 124 height 43
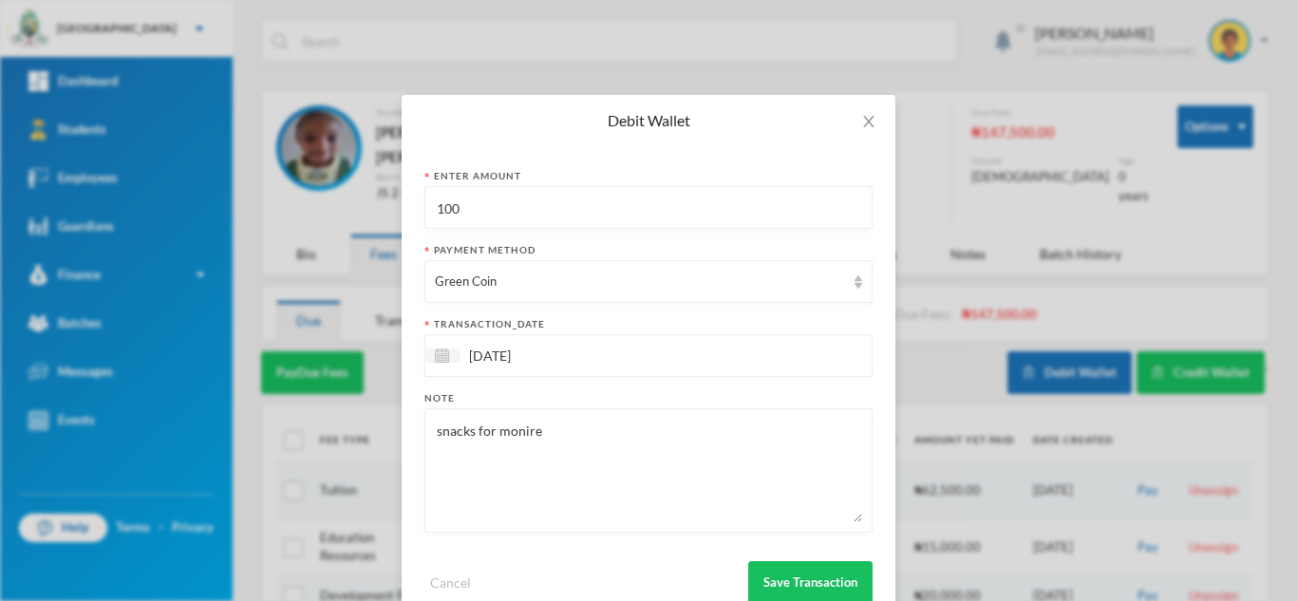
drag, startPoint x: 549, startPoint y: 431, endPoint x: 471, endPoint y: 417, distance: 79.1
click at [471, 417] on div "snacks for monire" at bounding box center [648, 470] width 448 height 124
type textarea "snacks"
click at [789, 579] on button "Save Transaction" at bounding box center [810, 582] width 124 height 43
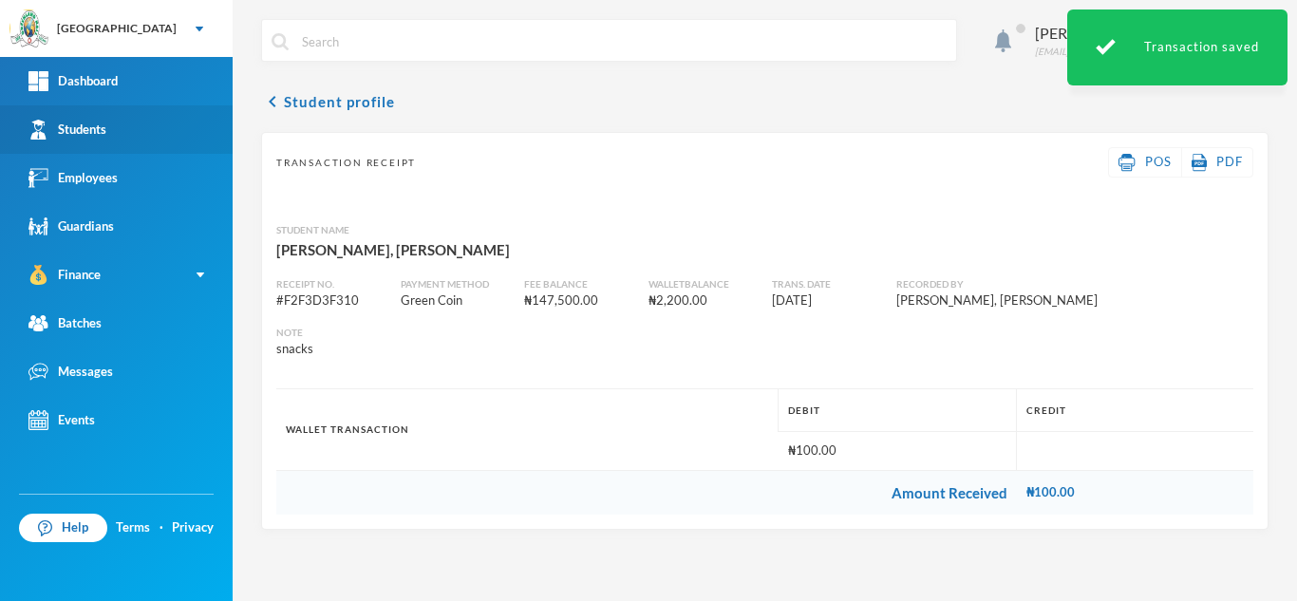
click at [104, 137] on div "Students" at bounding box center [67, 130] width 78 height 20
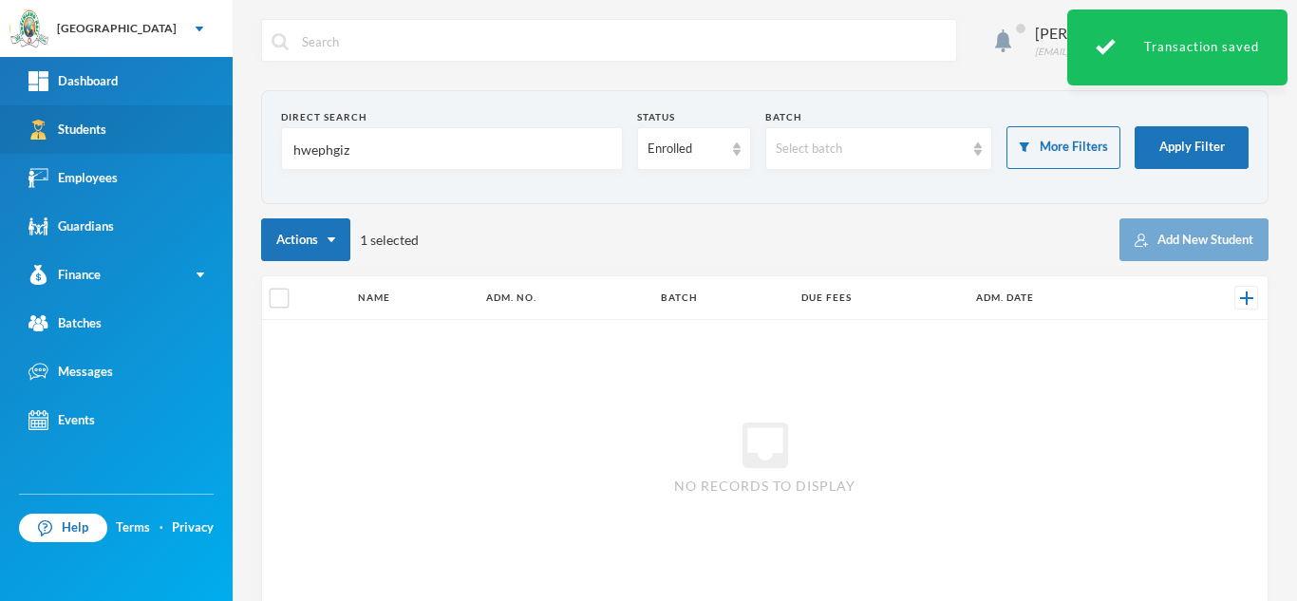
drag, startPoint x: 460, startPoint y: 163, endPoint x: 213, endPoint y: 138, distance: 249.0
click at [213, 138] on div "Greenland Hall Your Bluebic Account Greenland Hall Add a New School Dashboard S…" at bounding box center [648, 300] width 1297 height 601
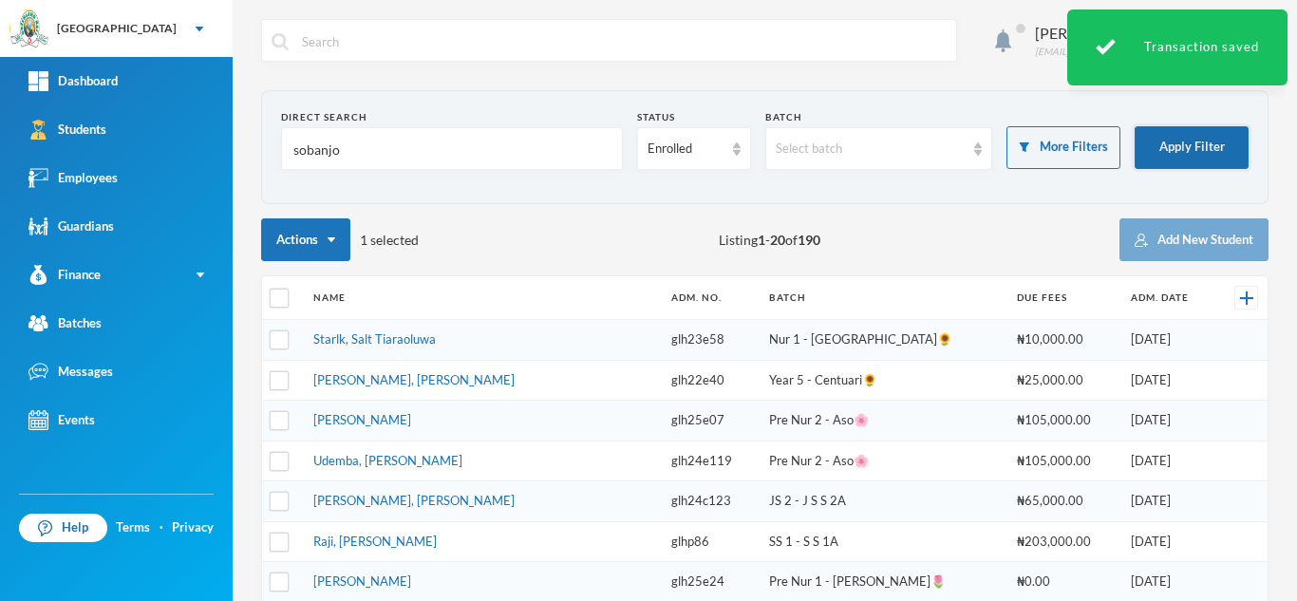
type input "sobanjo"
click at [1158, 146] on button "Apply Filter" at bounding box center [1191, 147] width 114 height 43
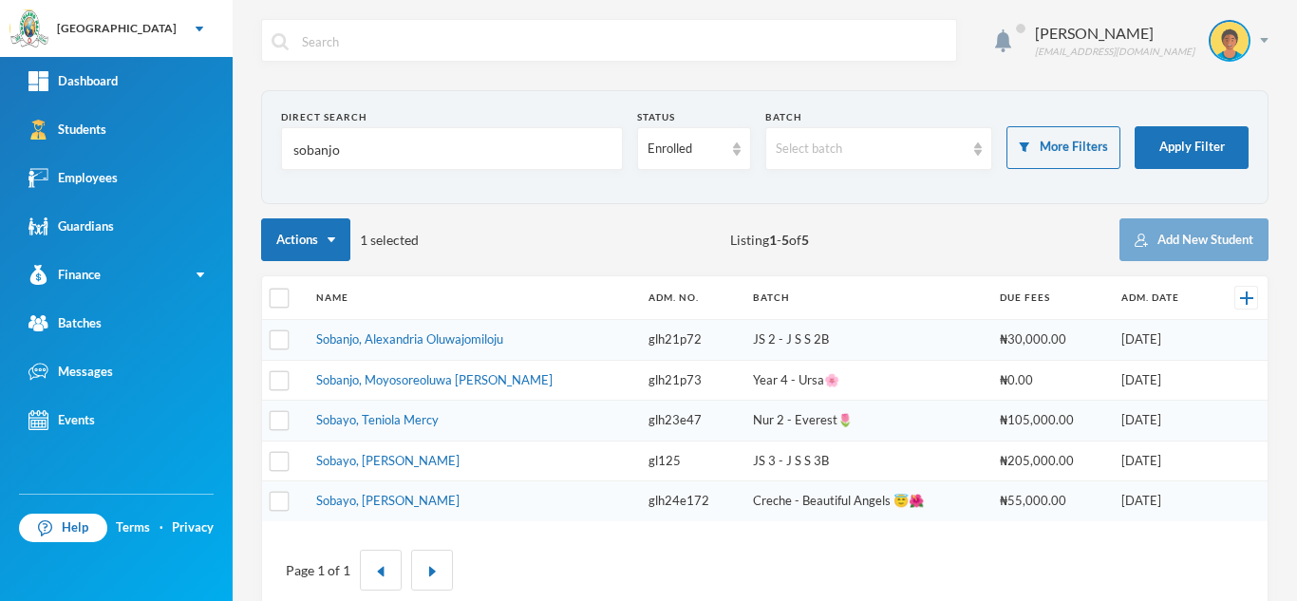
click at [396, 342] on link "Sobanjo, Alexandria Oluwajomiloju" at bounding box center [409, 338] width 187 height 15
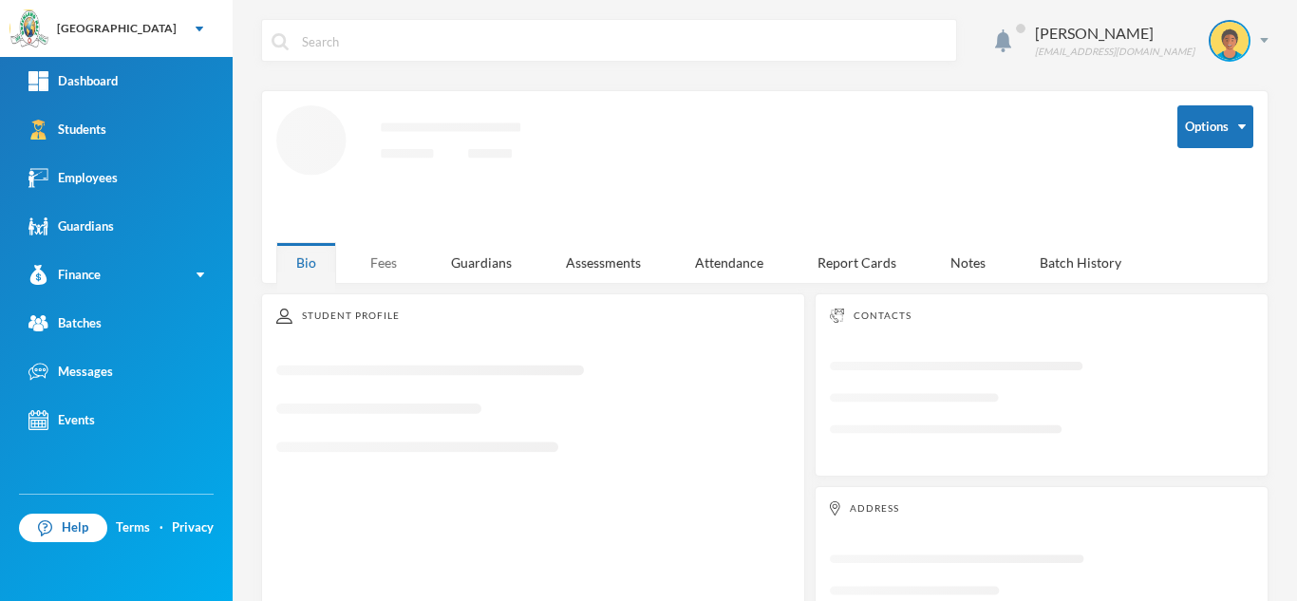
click at [383, 266] on div "Fees" at bounding box center [383, 262] width 66 height 41
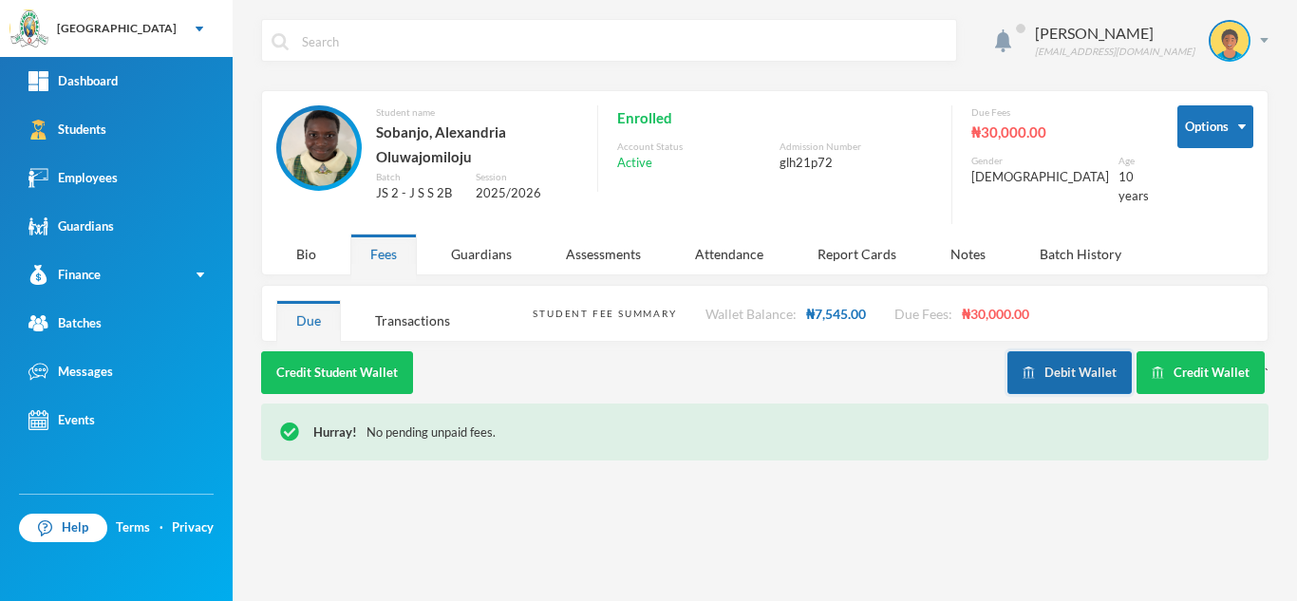
click at [1060, 377] on button "Debit Wallet" at bounding box center [1069, 372] width 124 height 43
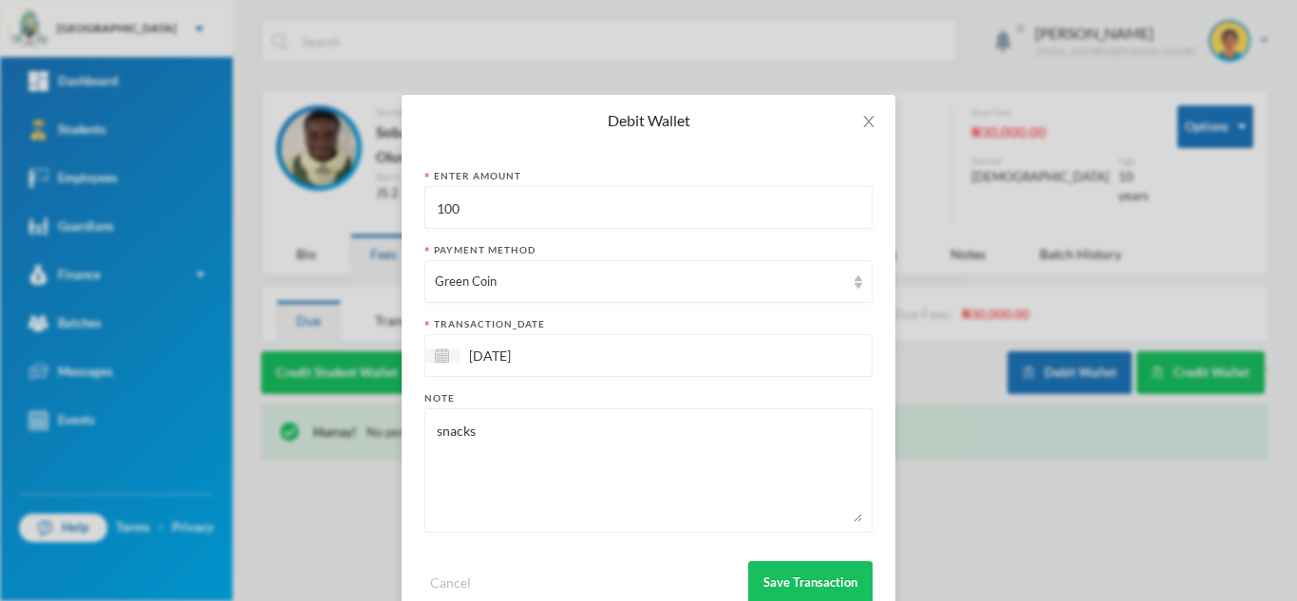
drag, startPoint x: 488, startPoint y: 190, endPoint x: 344, endPoint y: 199, distance: 144.6
click at [350, 198] on div "Debit Wallet Enter Amount 100 Payment Method Green Coin transaction_date 02/10/…" at bounding box center [648, 300] width 1297 height 601
type input "500"
click at [751, 567] on button "Save Transaction" at bounding box center [810, 582] width 124 height 43
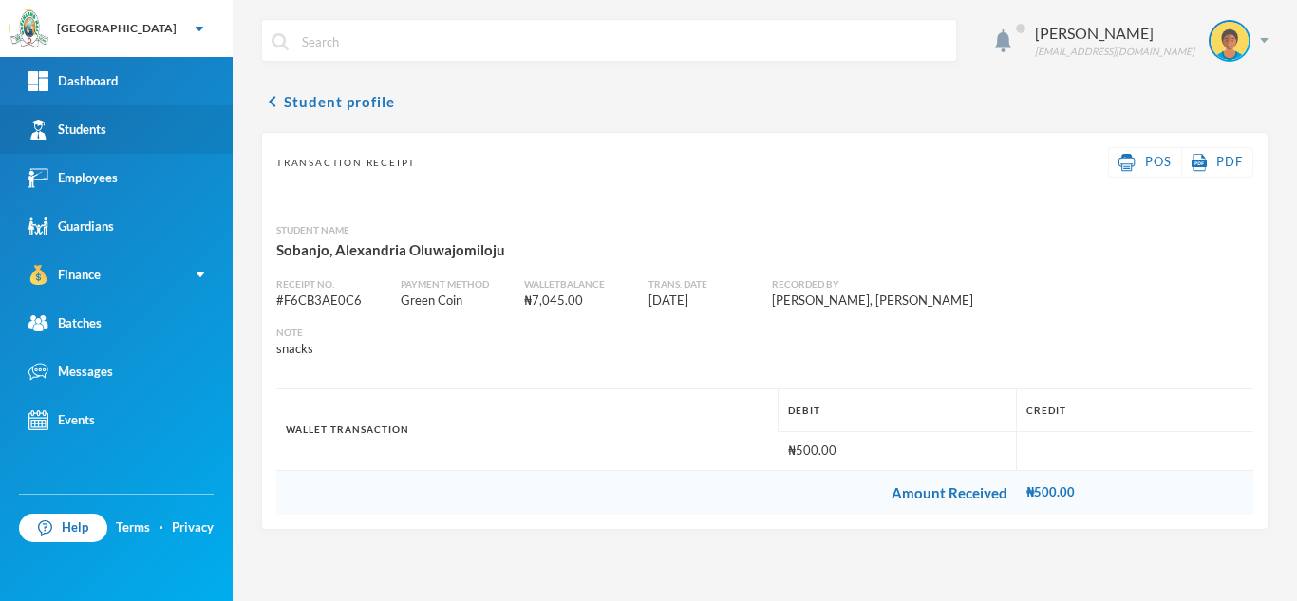
click at [150, 131] on link "Students" at bounding box center [116, 129] width 233 height 48
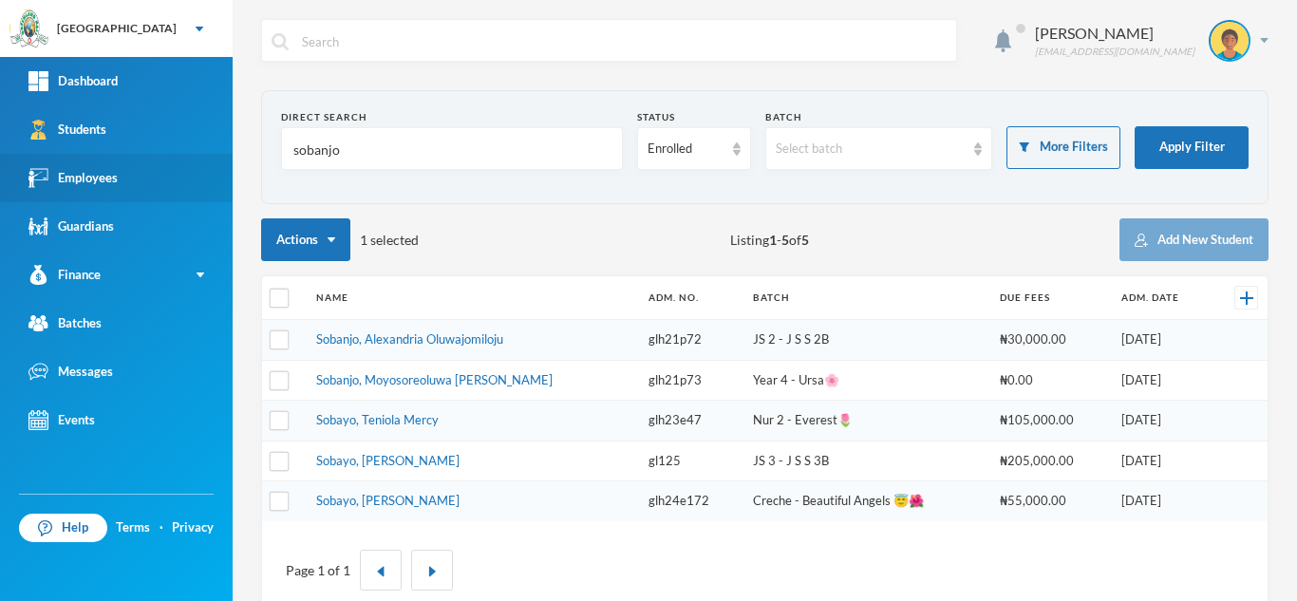
drag, startPoint x: 412, startPoint y: 144, endPoint x: 189, endPoint y: 185, distance: 226.8
click at [200, 181] on div "Greenland Hall Your Bluebic Account Greenland Hall Add a New School Dashboard S…" at bounding box center [648, 300] width 1297 height 601
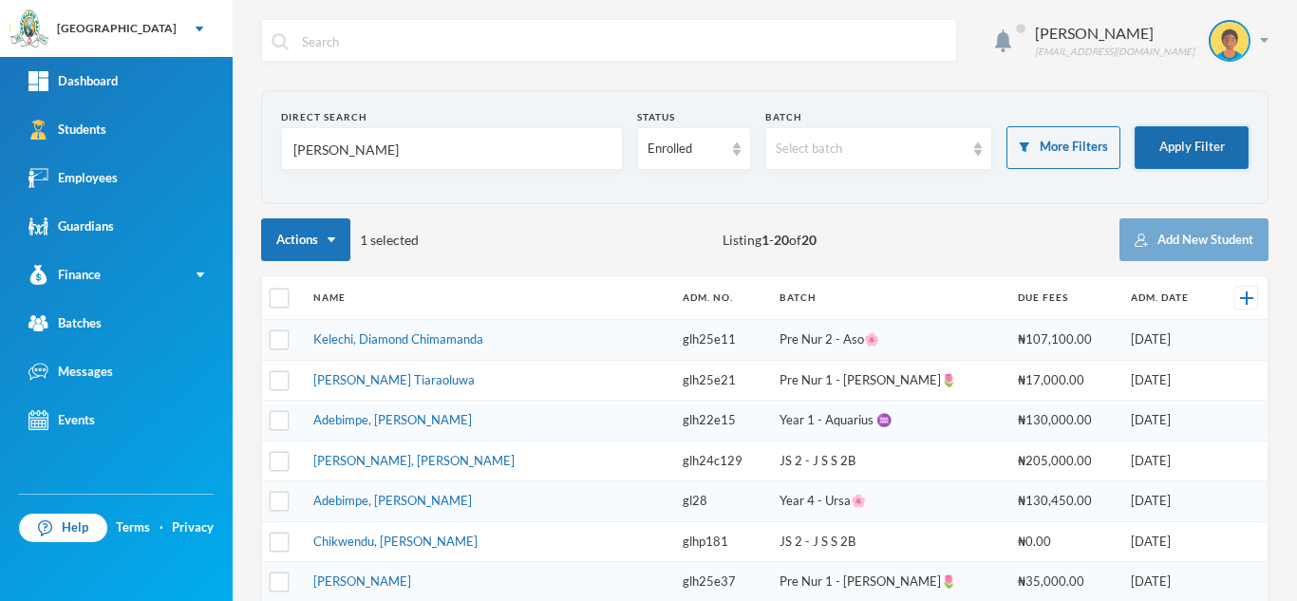
type input "kendra"
click at [1150, 128] on button "Apply Filter" at bounding box center [1191, 147] width 114 height 43
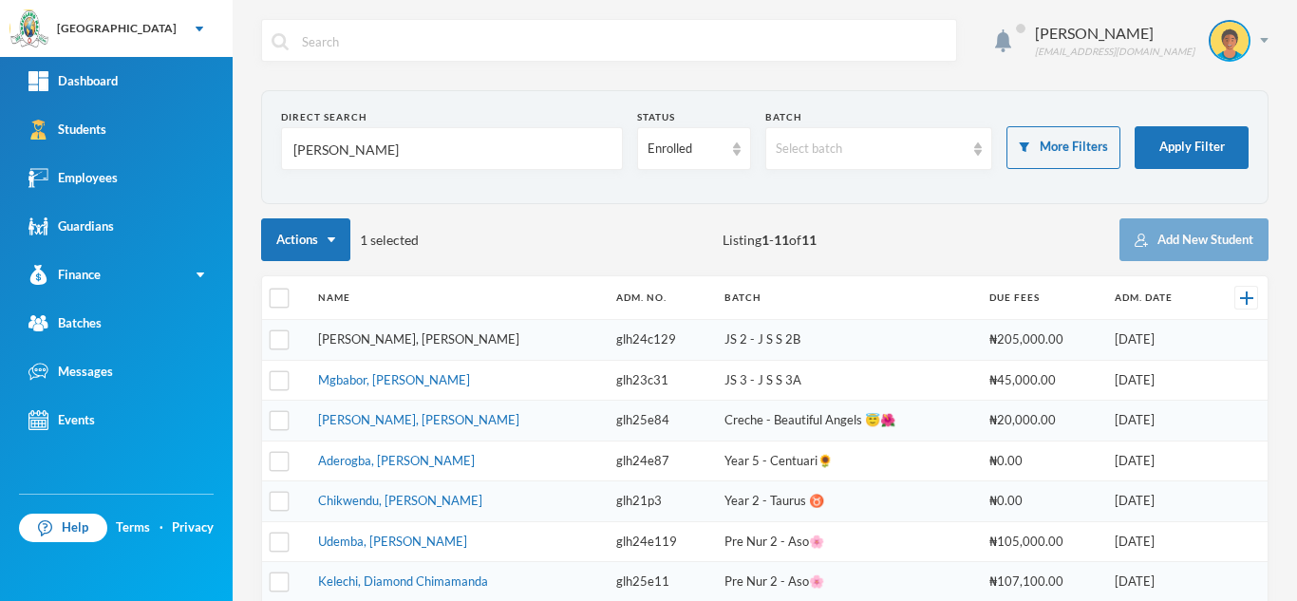
click at [382, 337] on link "John, Kendra Ngozi" at bounding box center [418, 338] width 201 height 15
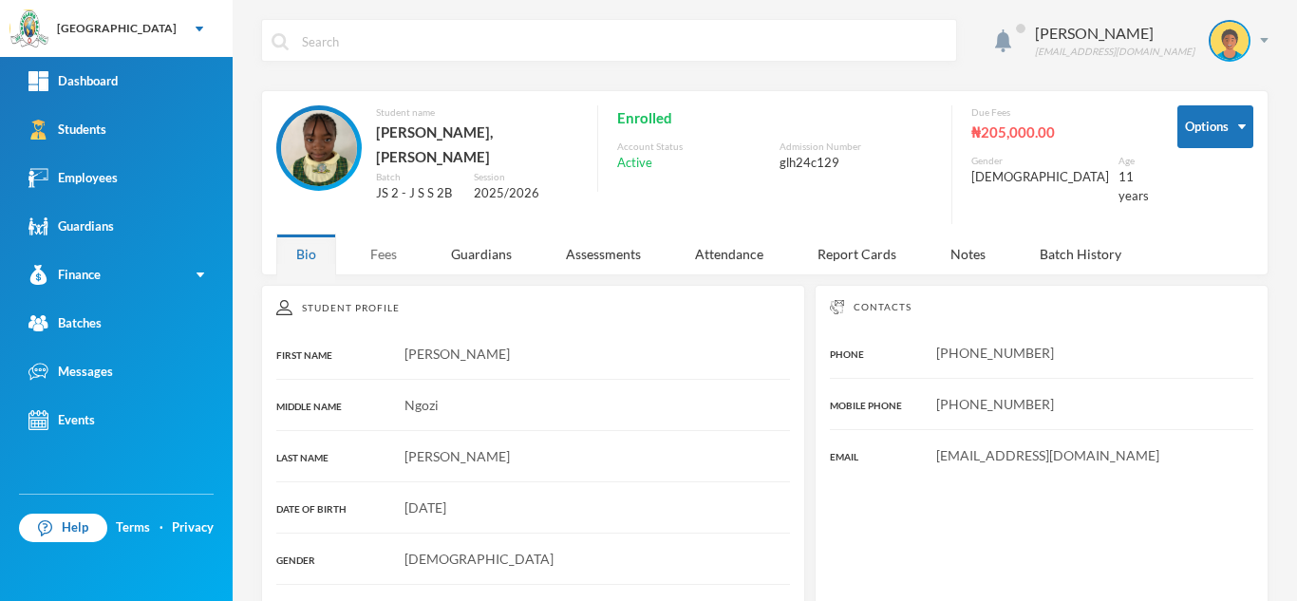
click at [387, 234] on div "Fees" at bounding box center [383, 253] width 66 height 41
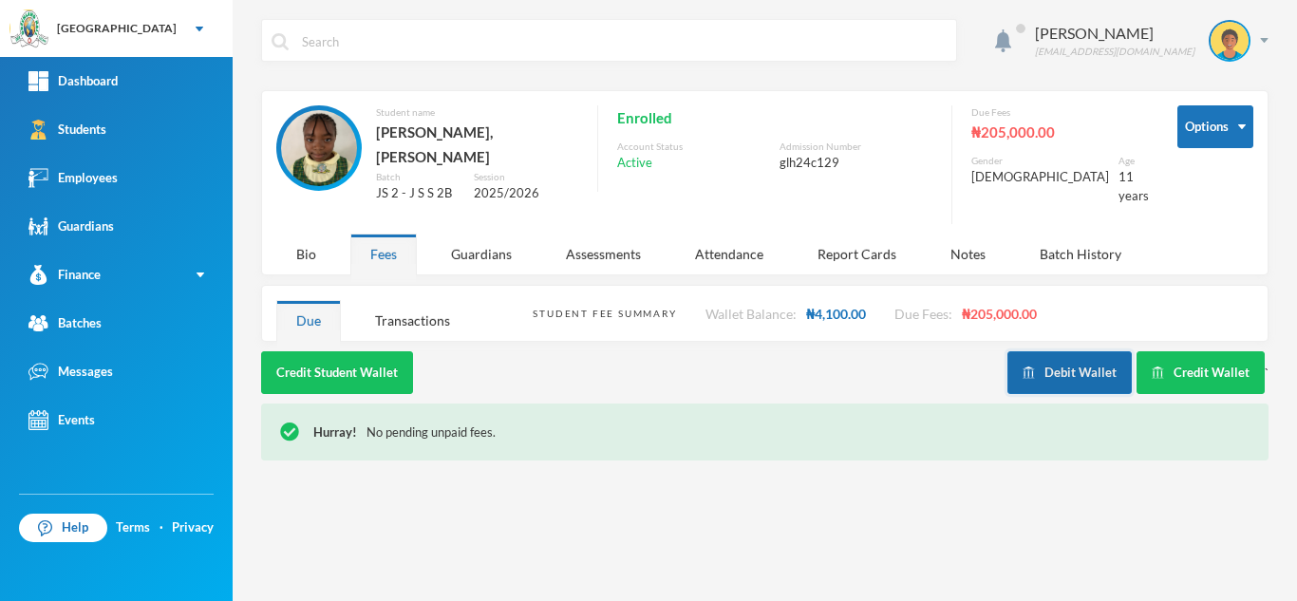
click at [1066, 358] on button "Debit Wallet" at bounding box center [1069, 372] width 124 height 43
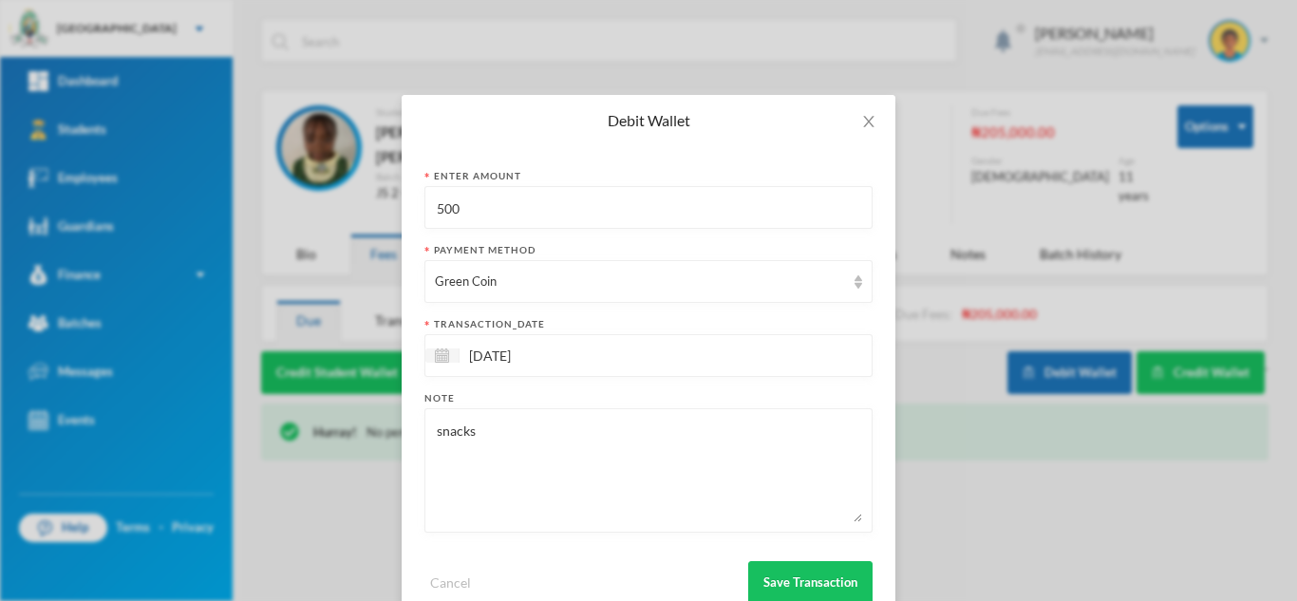
drag, startPoint x: 377, startPoint y: 196, endPoint x: 215, endPoint y: 209, distance: 162.8
click at [246, 199] on div "Debit Wallet Enter Amount 500 Payment Method Green Coin transaction_date 02/10/…" at bounding box center [648, 300] width 1297 height 601
type input "0"
type input "900"
click at [776, 562] on button "Save Transaction" at bounding box center [810, 582] width 124 height 43
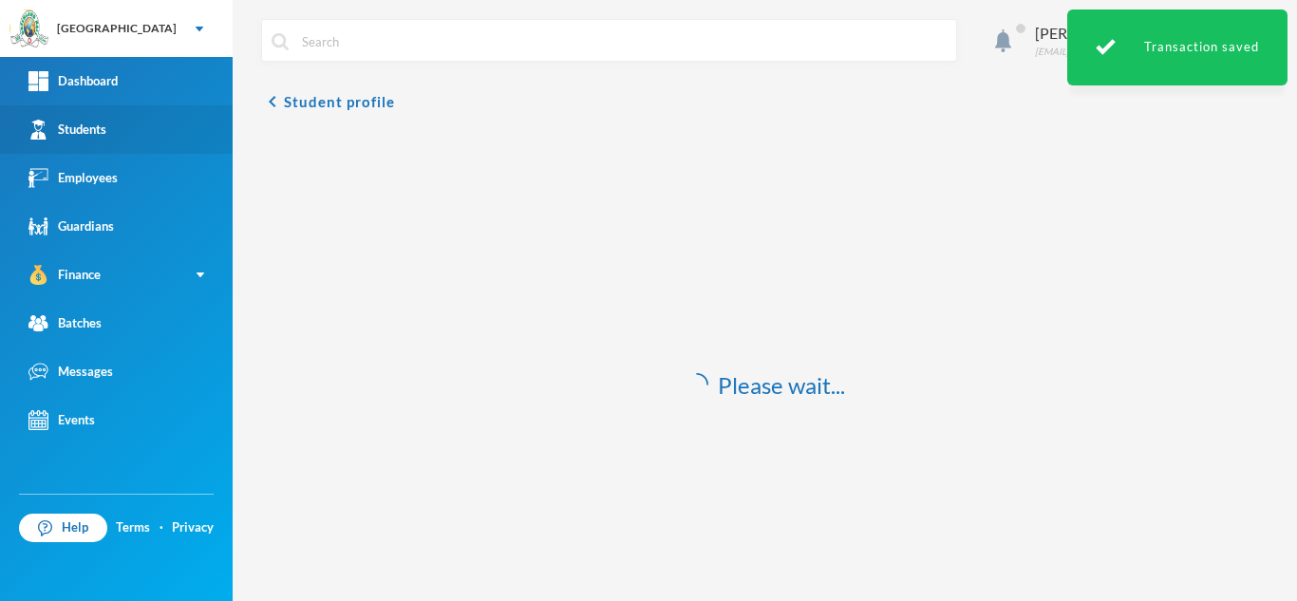
click at [165, 123] on link "Students" at bounding box center [116, 129] width 233 height 48
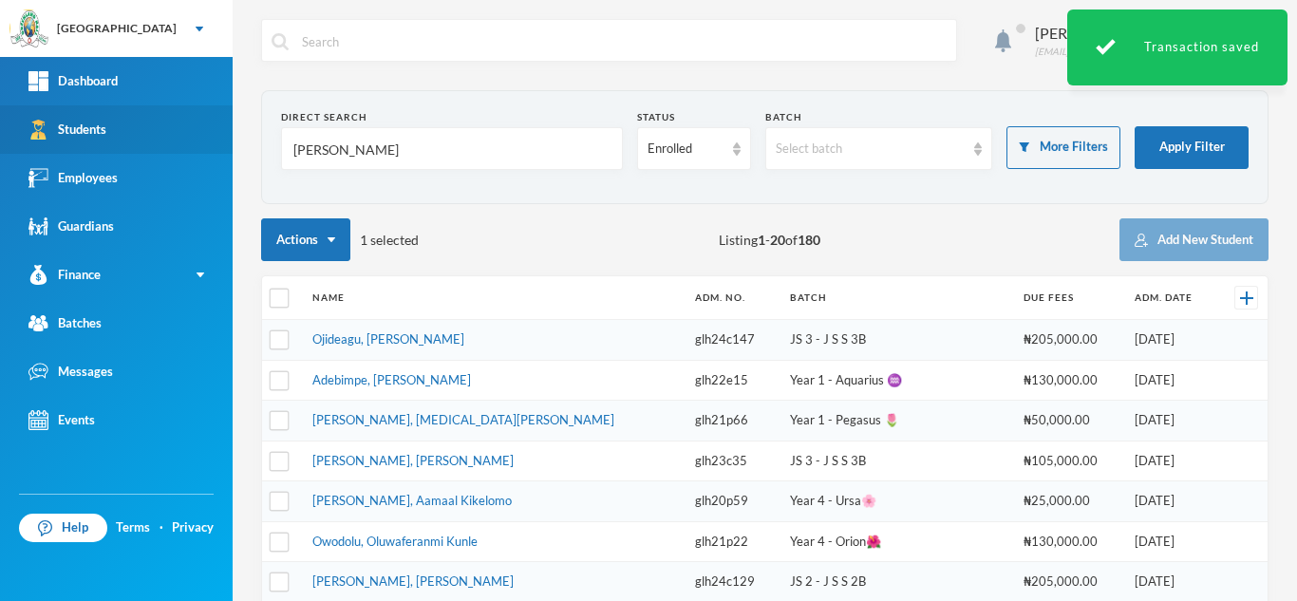
drag, startPoint x: 371, startPoint y: 144, endPoint x: 134, endPoint y: 105, distance: 240.5
click at [134, 105] on div "Greenland Hall Your Bluebic Account Greenland Hall Add a New School Dashboard S…" at bounding box center [648, 300] width 1297 height 601
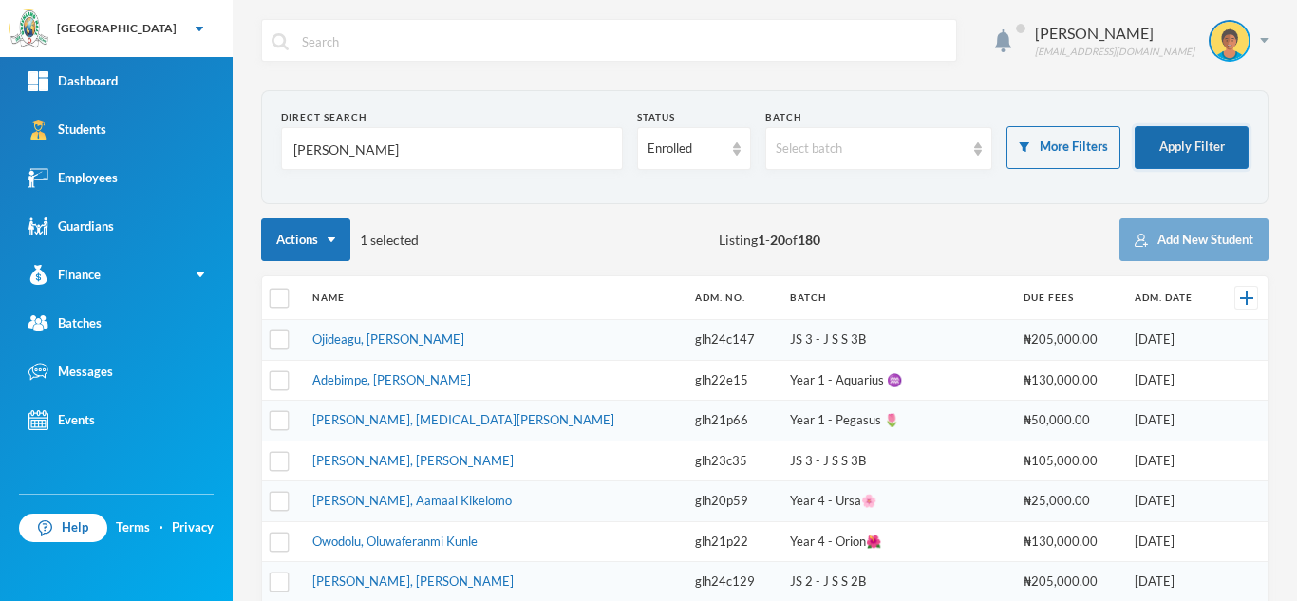
click at [1158, 149] on button "Apply Filter" at bounding box center [1191, 147] width 114 height 43
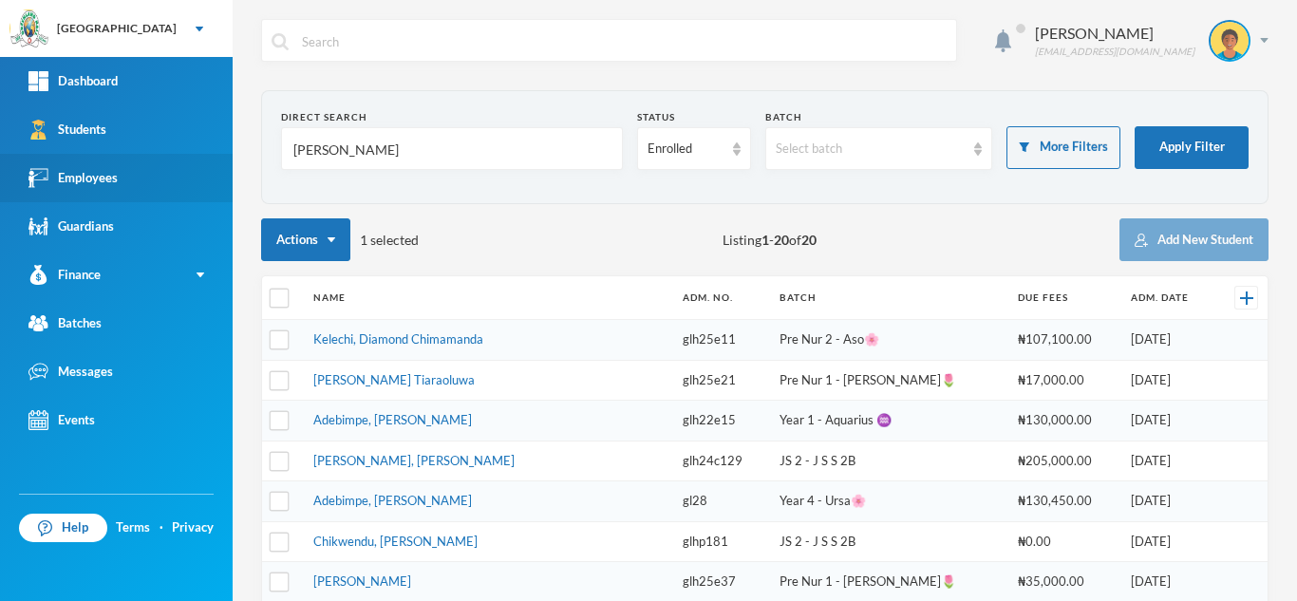
drag, startPoint x: 310, startPoint y: 148, endPoint x: 159, endPoint y: 159, distance: 151.3
click at [175, 155] on div "Greenland Hall Your Bluebic Account Greenland Hall Add a New School Dashboard S…" at bounding box center [648, 300] width 1297 height 601
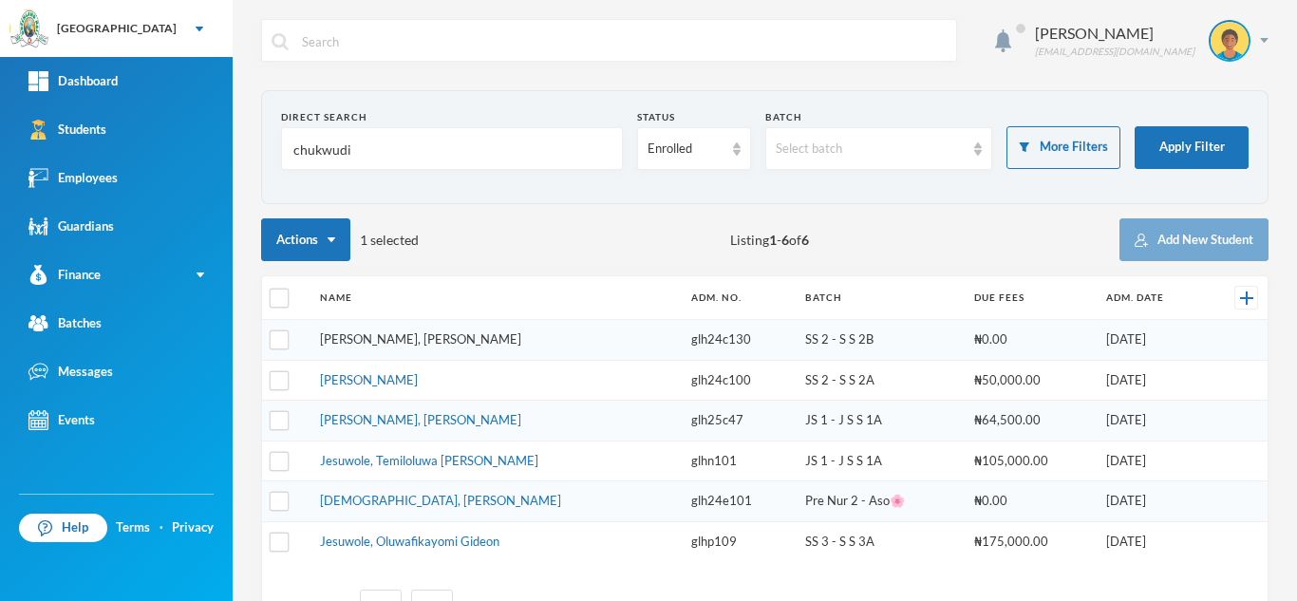
type input "chukwudi"
click at [402, 342] on link "[PERSON_NAME], [PERSON_NAME]" at bounding box center [420, 338] width 201 height 15
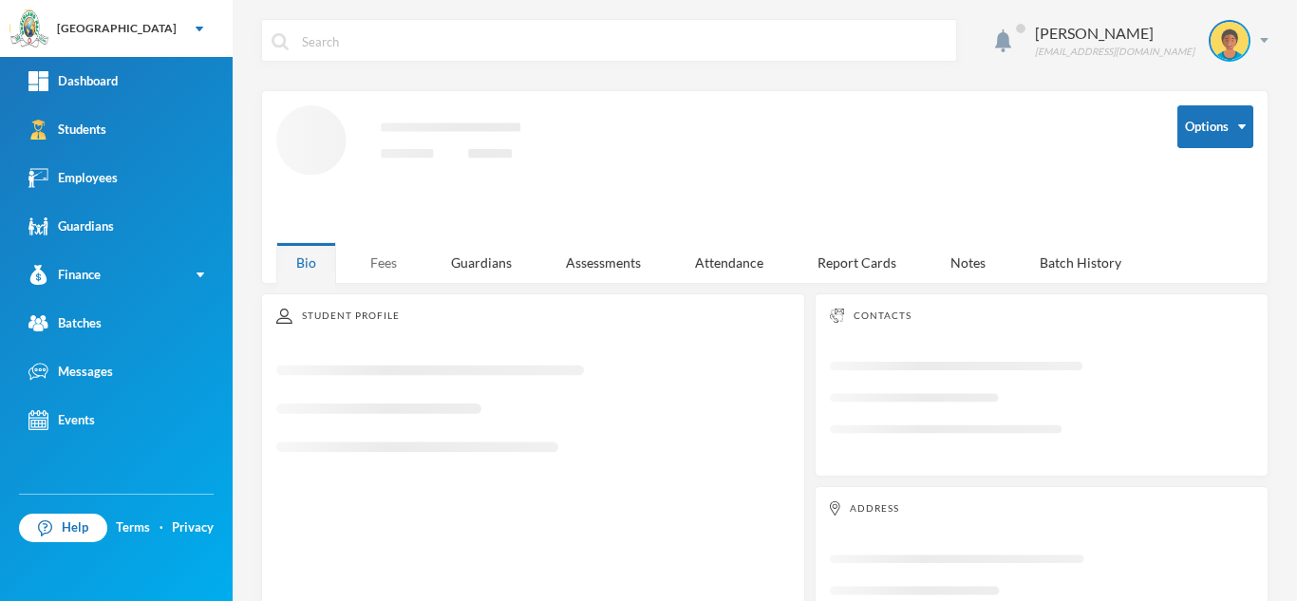
click at [380, 256] on div "Fees" at bounding box center [383, 262] width 66 height 41
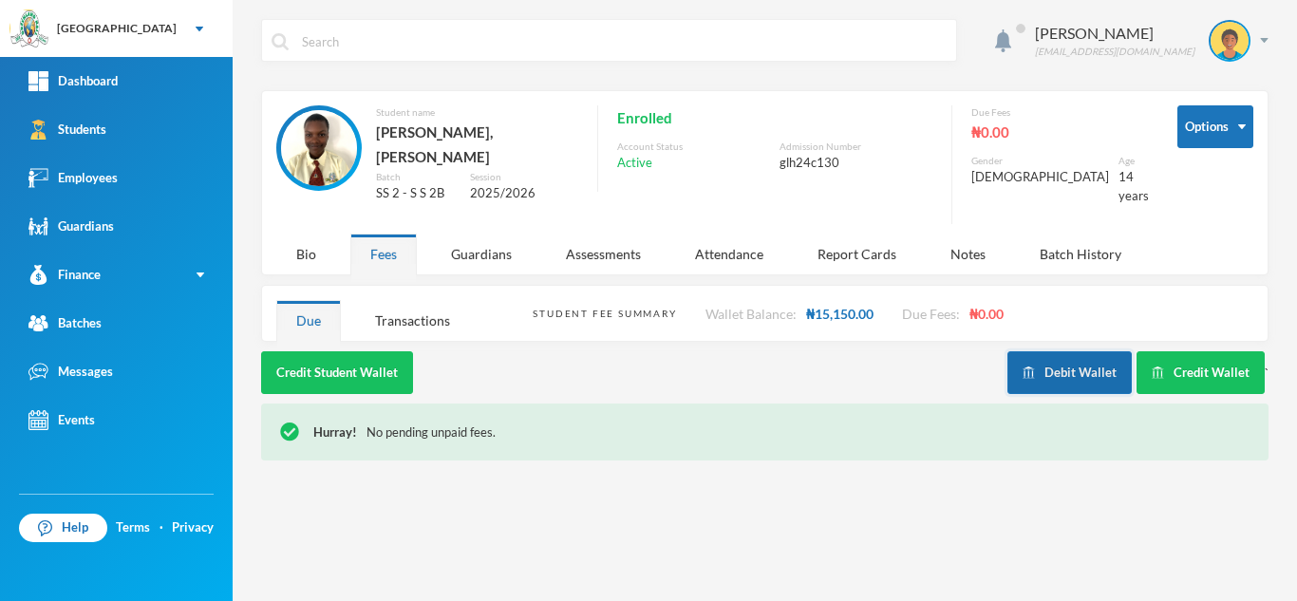
click at [1078, 364] on button "Debit Wallet" at bounding box center [1069, 372] width 124 height 43
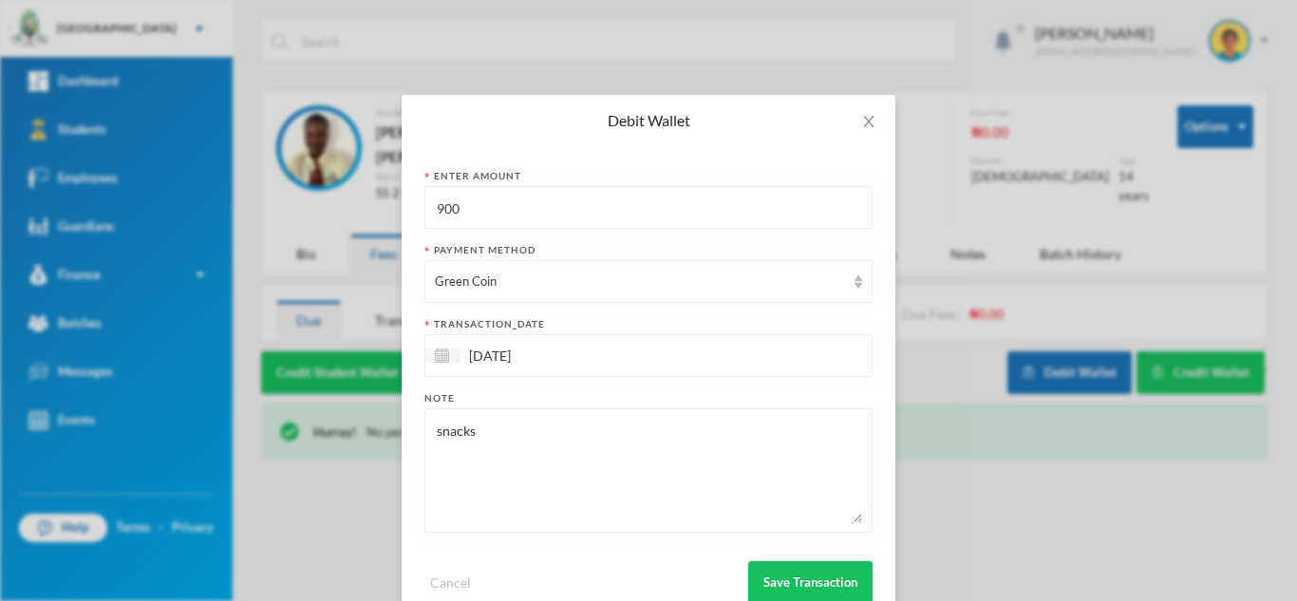
drag, startPoint x: 484, startPoint y: 201, endPoint x: 304, endPoint y: 170, distance: 183.0
click at [304, 170] on div "Debit Wallet Enter Amount 900 Payment Method Green Coin transaction_date 02/10/…" at bounding box center [648, 300] width 1297 height 601
type input "1100"
click at [775, 579] on button "Save Transaction" at bounding box center [810, 582] width 124 height 43
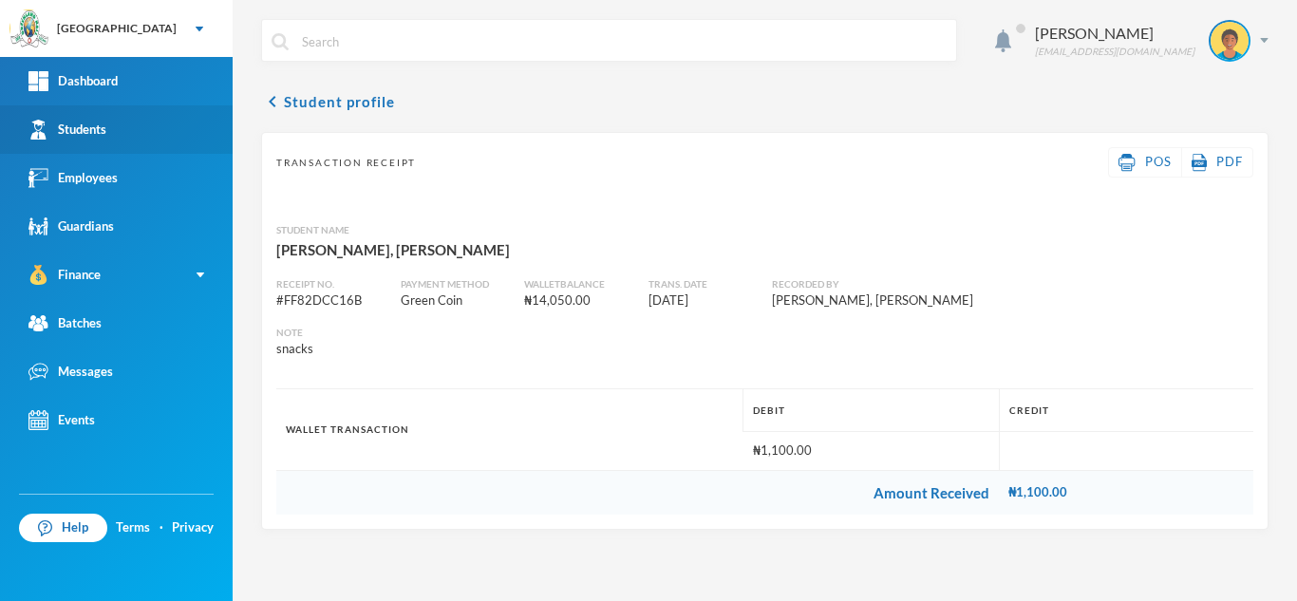
click at [84, 145] on link "Students" at bounding box center [116, 129] width 233 height 48
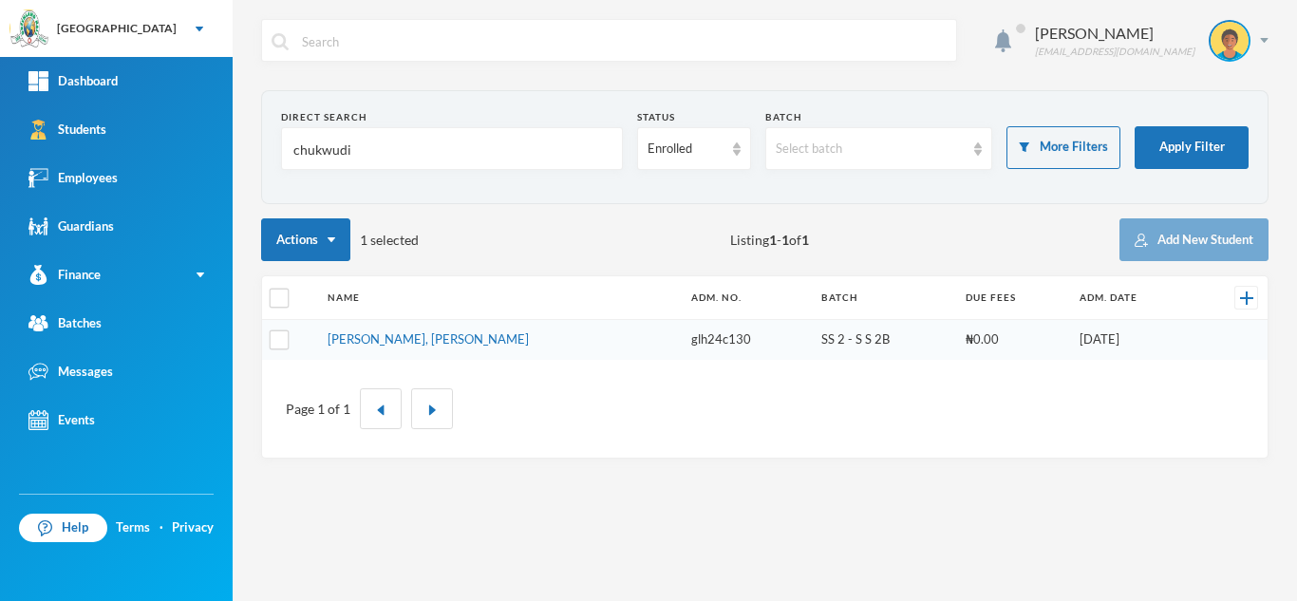
drag, startPoint x: 369, startPoint y: 156, endPoint x: 264, endPoint y: 140, distance: 106.6
click at [264, 140] on section "Direct Search chukwudi Status Enrolled Batch Select batch More Filters Apply Fi…" at bounding box center [764, 147] width 1007 height 114
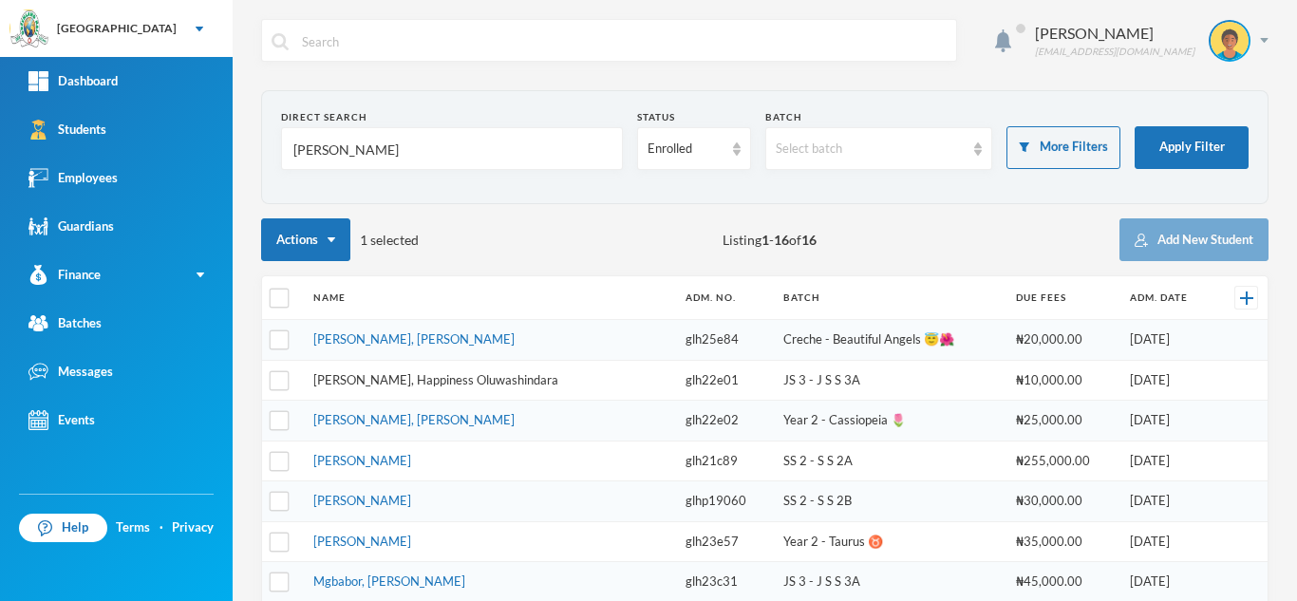
type input "george"
click at [400, 377] on link "[PERSON_NAME], Happiness Oluwashindara" at bounding box center [435, 379] width 245 height 15
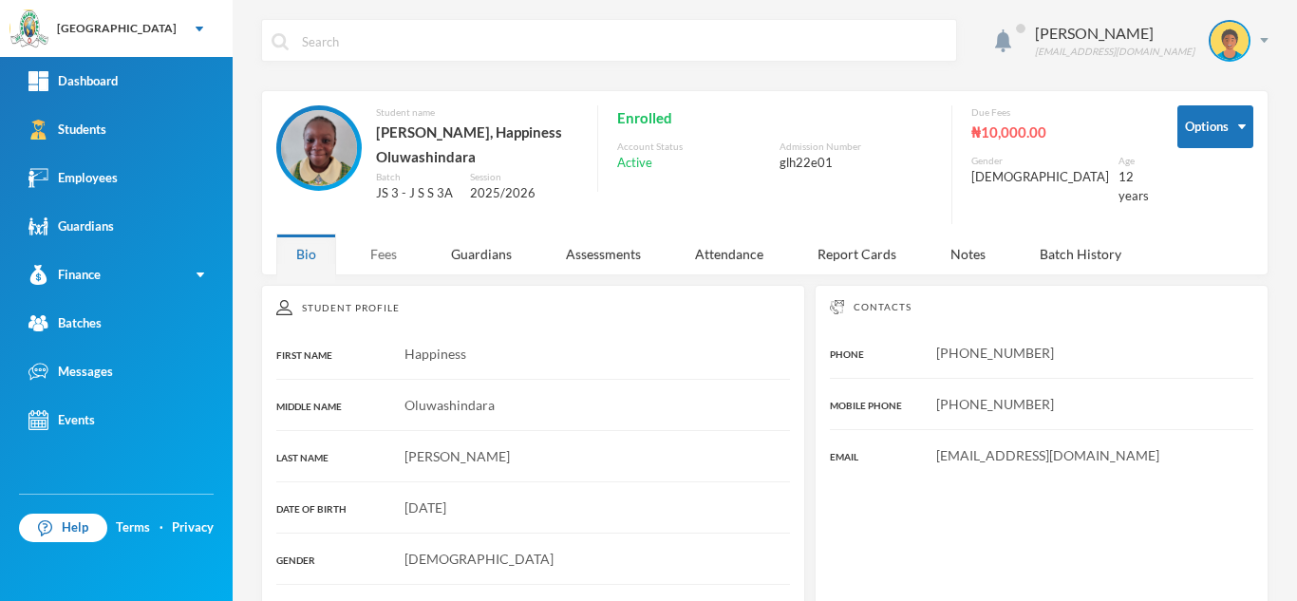
click at [370, 249] on div "Fees" at bounding box center [383, 253] width 66 height 41
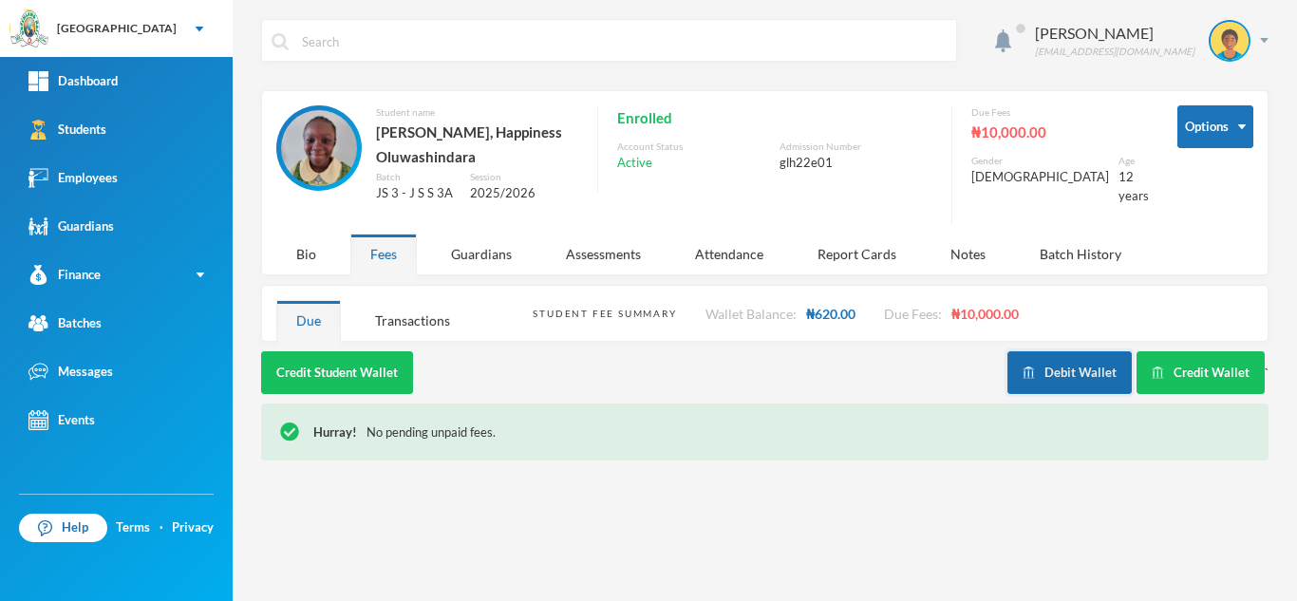
click at [1037, 380] on button "Debit Wallet" at bounding box center [1069, 372] width 124 height 43
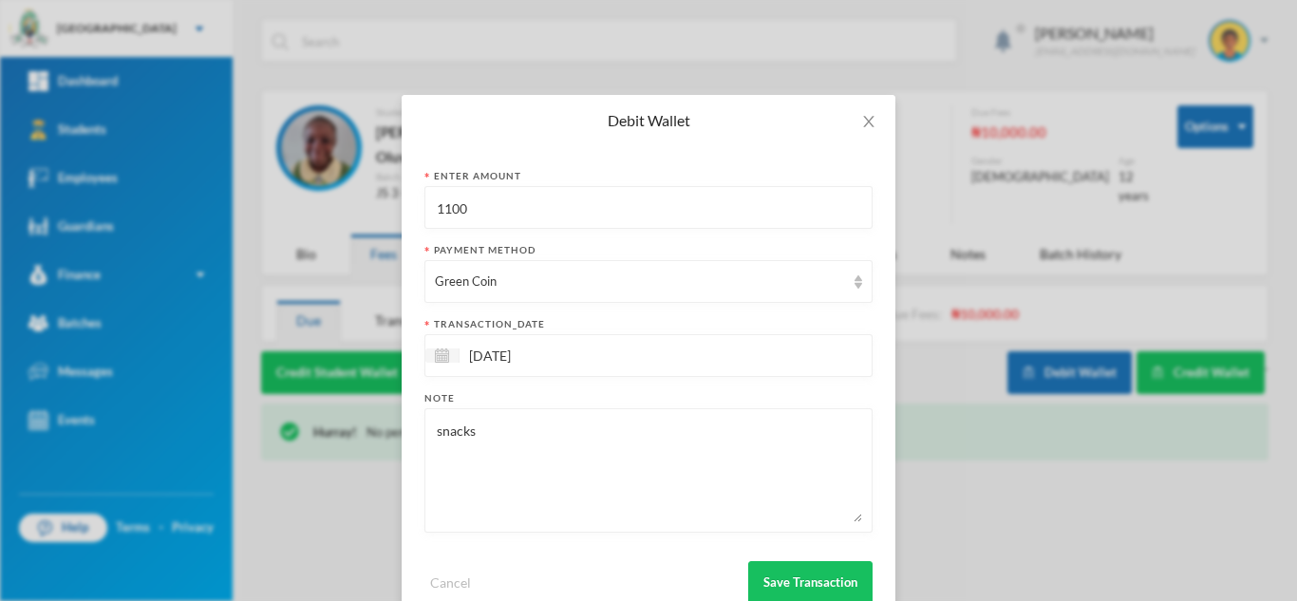
drag, startPoint x: 472, startPoint y: 207, endPoint x: 332, endPoint y: 165, distance: 145.6
click at [332, 165] on div "Debit Wallet Enter Amount 1100 Payment Method Green Coin transaction_date 02/10…" at bounding box center [648, 300] width 1297 height 601
type input "300"
click at [781, 566] on button "Save Transaction" at bounding box center [810, 582] width 124 height 43
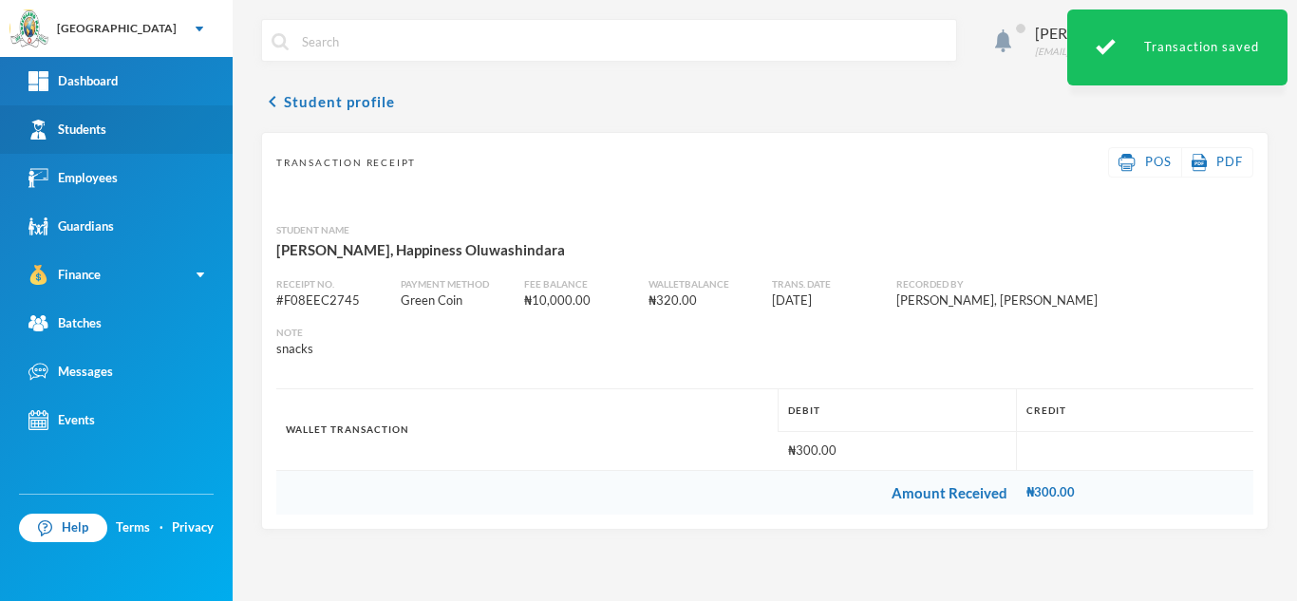
click at [84, 130] on div "Students" at bounding box center [67, 130] width 78 height 20
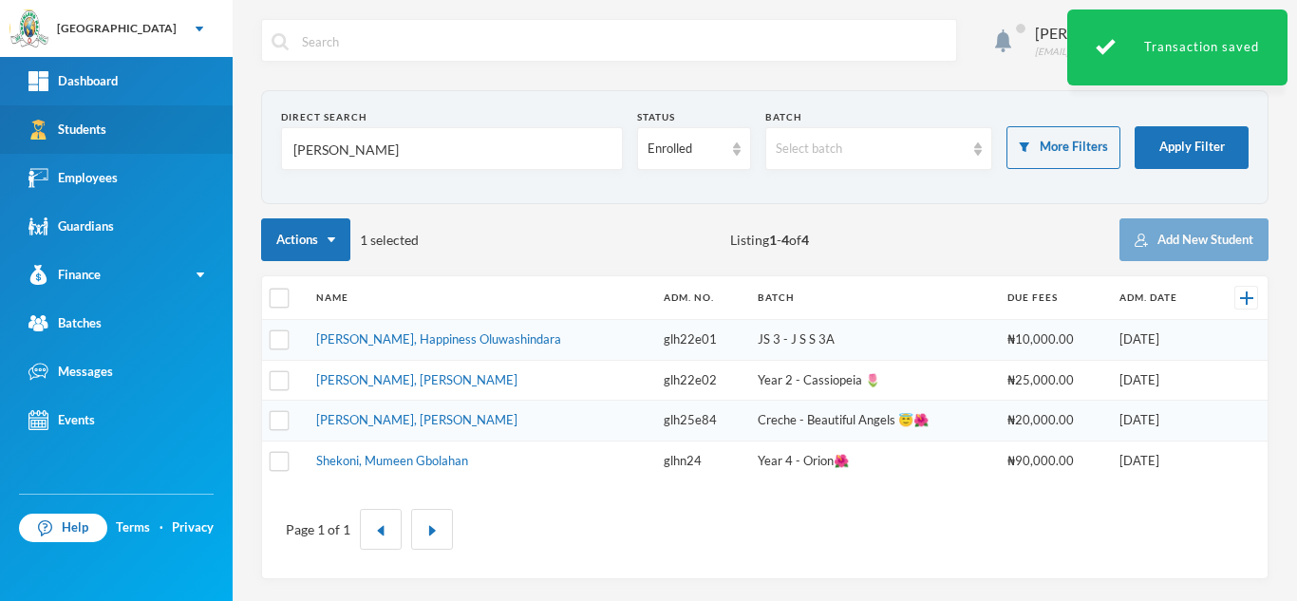
drag, startPoint x: 381, startPoint y: 152, endPoint x: 214, endPoint y: 139, distance: 167.6
click at [214, 139] on div "Greenland Hall Your Bluebic Account Greenland Hall Add a New School Dashboard S…" at bounding box center [648, 300] width 1297 height 601
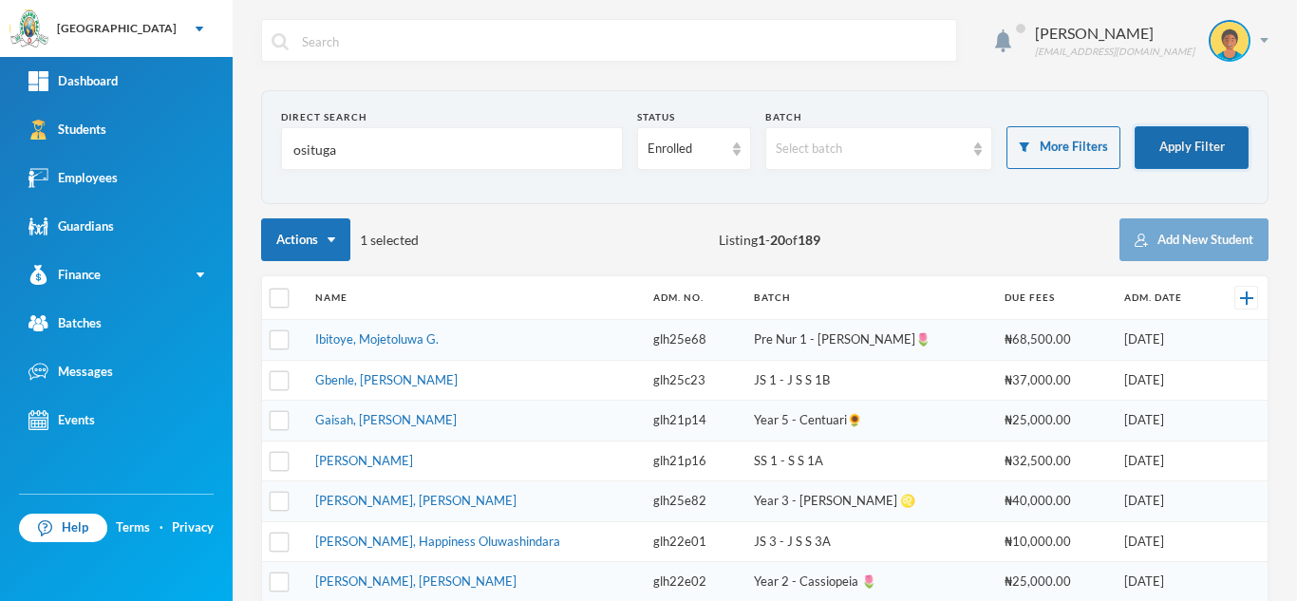
click at [1166, 145] on button "Apply Filter" at bounding box center [1191, 147] width 114 height 43
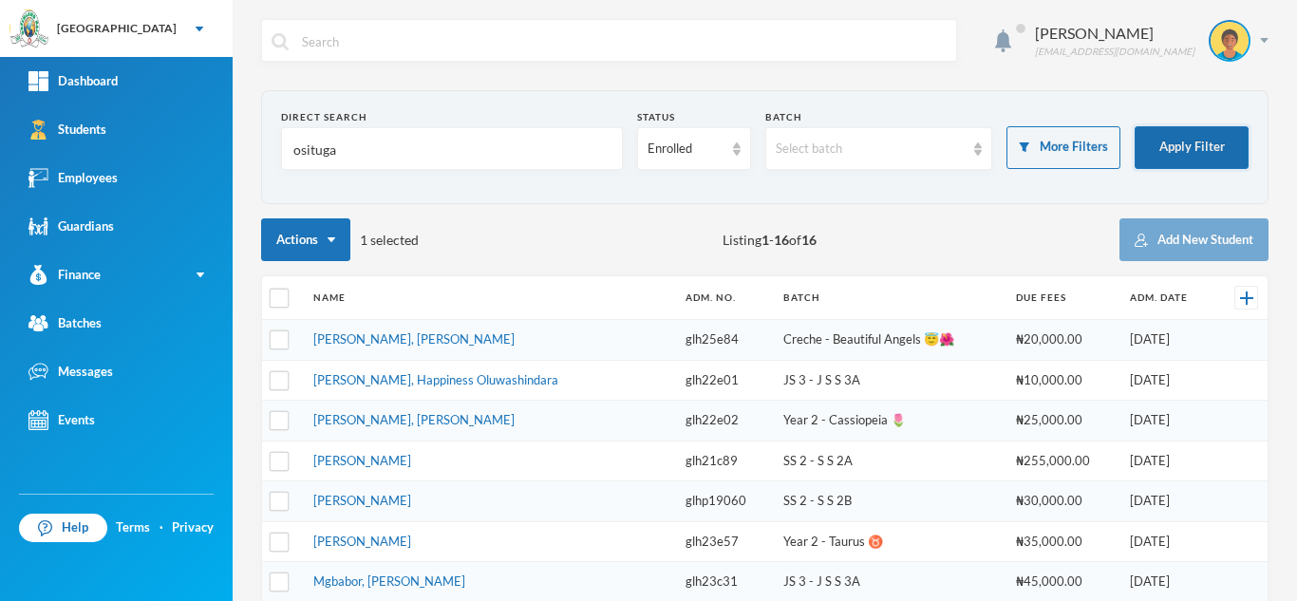
click at [1190, 138] on button "Apply Filter" at bounding box center [1191, 147] width 114 height 43
click at [1148, 147] on button "Apply Filter" at bounding box center [1191, 147] width 114 height 43
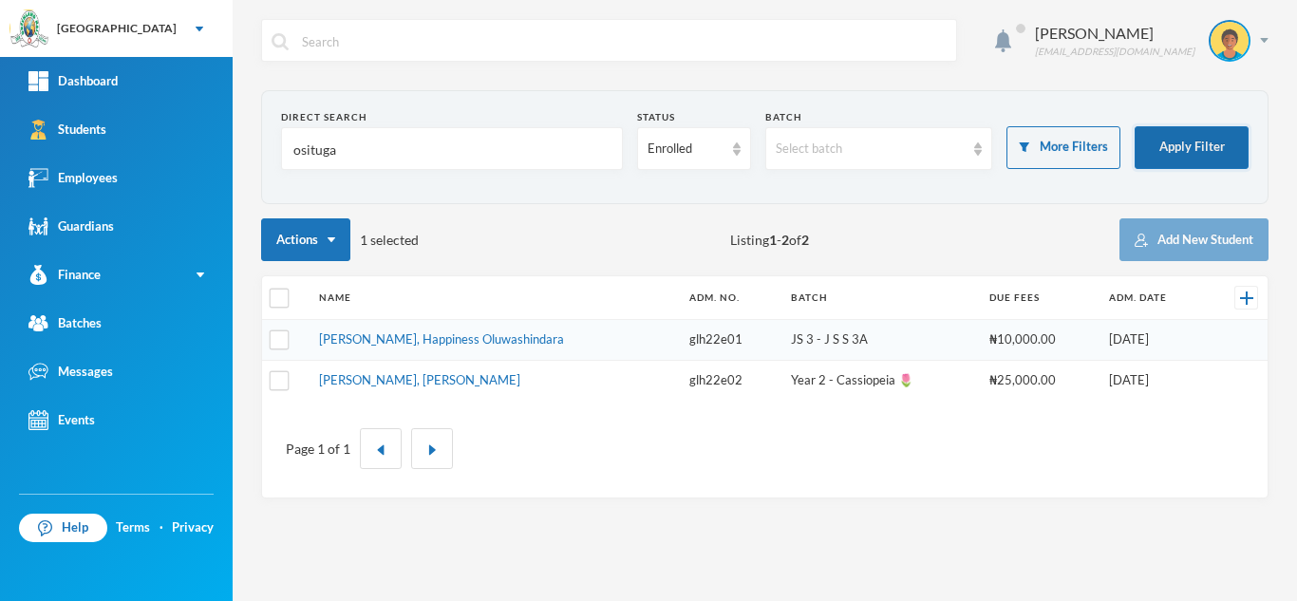
click at [1180, 157] on button "Apply Filter" at bounding box center [1191, 147] width 114 height 43
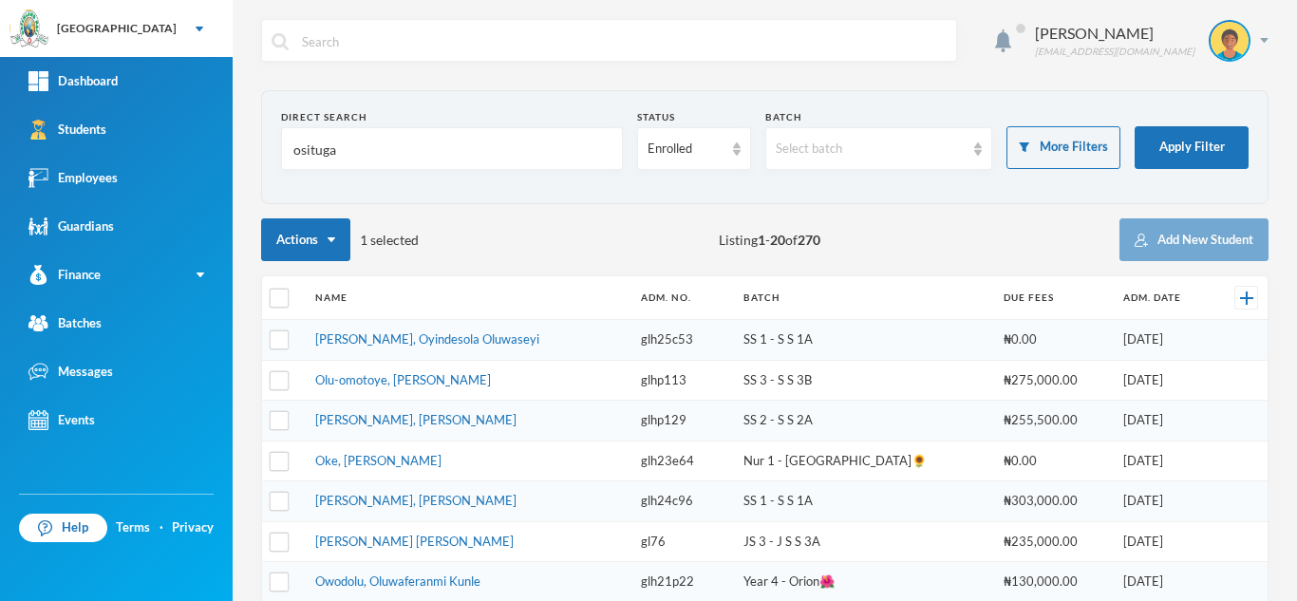
click at [366, 163] on input "osituga" at bounding box center [451, 149] width 321 height 43
click at [1166, 145] on button "Apply Filter" at bounding box center [1191, 147] width 114 height 43
click at [363, 147] on input "osituga" at bounding box center [451, 149] width 321 height 43
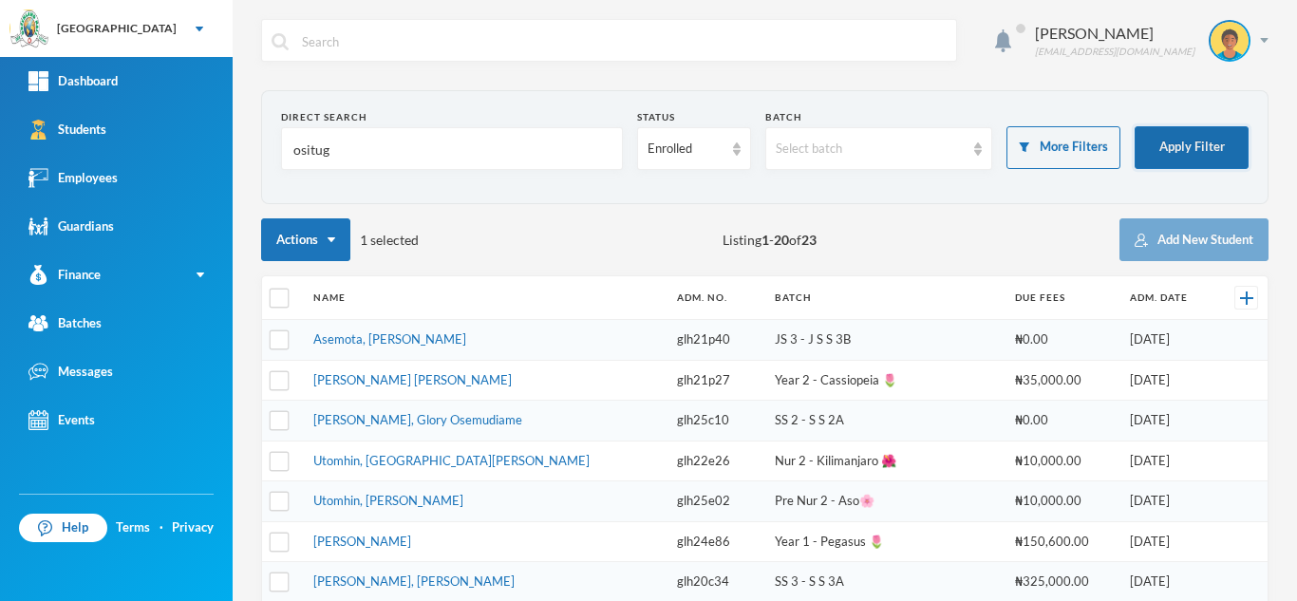
type input "ositug"
click at [1151, 144] on button "Apply Filter" at bounding box center [1191, 147] width 114 height 43
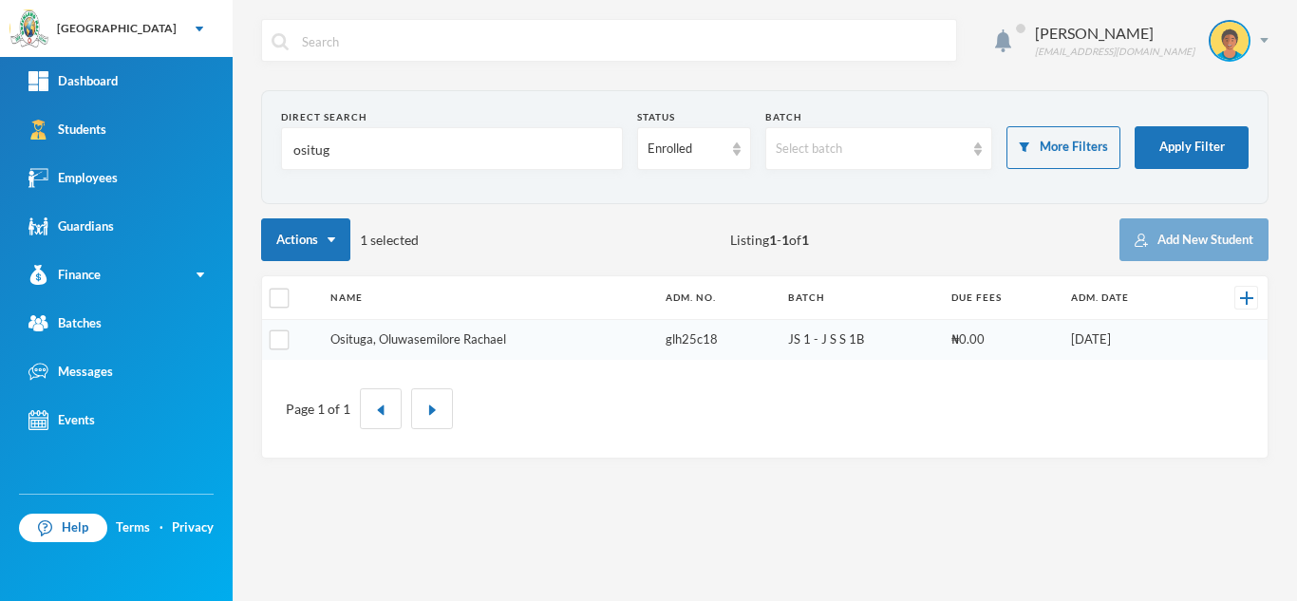
click at [410, 342] on link "Osituga, Oluwasemilore Rachael" at bounding box center [418, 338] width 176 height 15
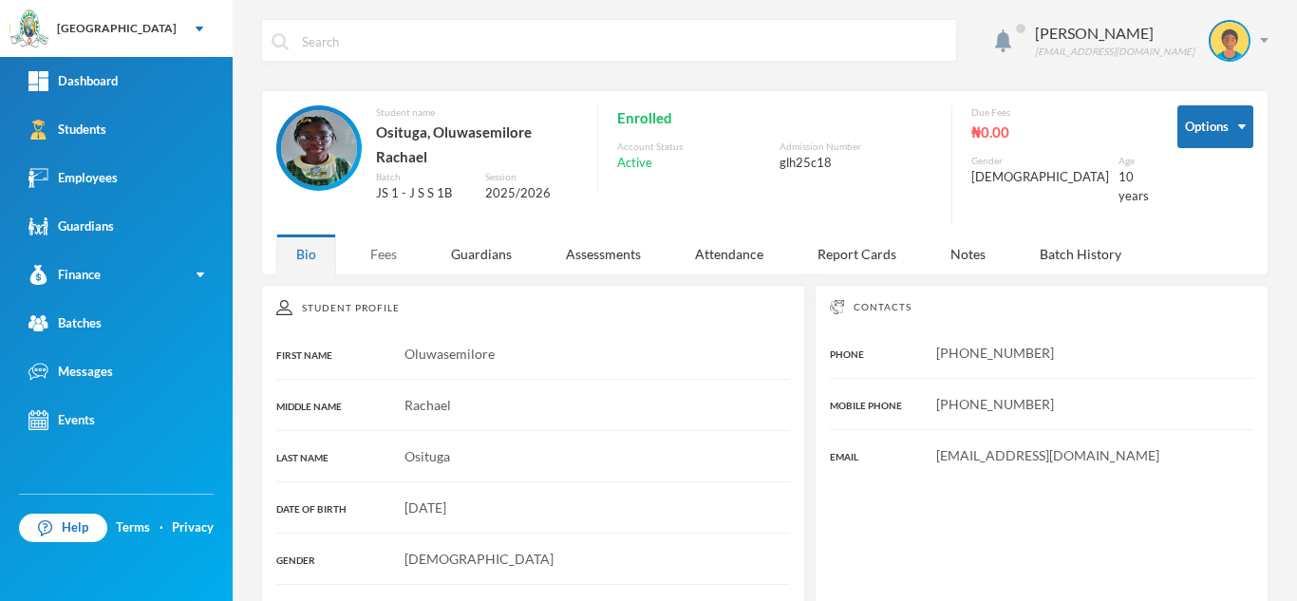
click at [390, 242] on div "Fees" at bounding box center [383, 253] width 66 height 41
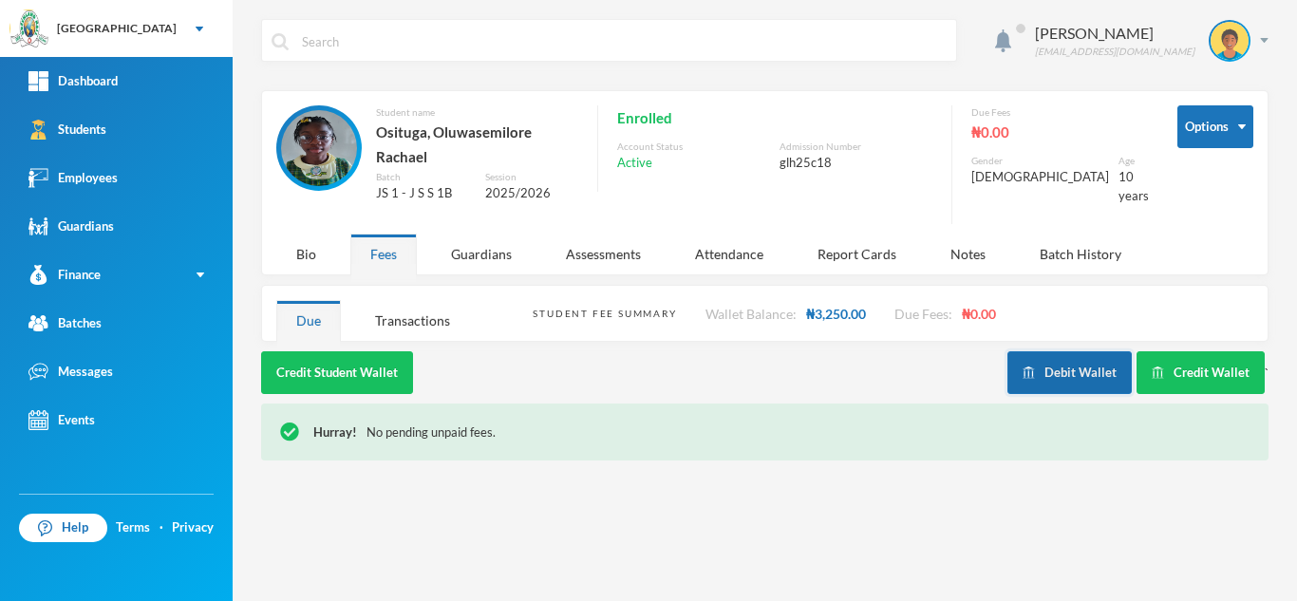
click at [1095, 351] on button "Debit Wallet" at bounding box center [1069, 372] width 124 height 43
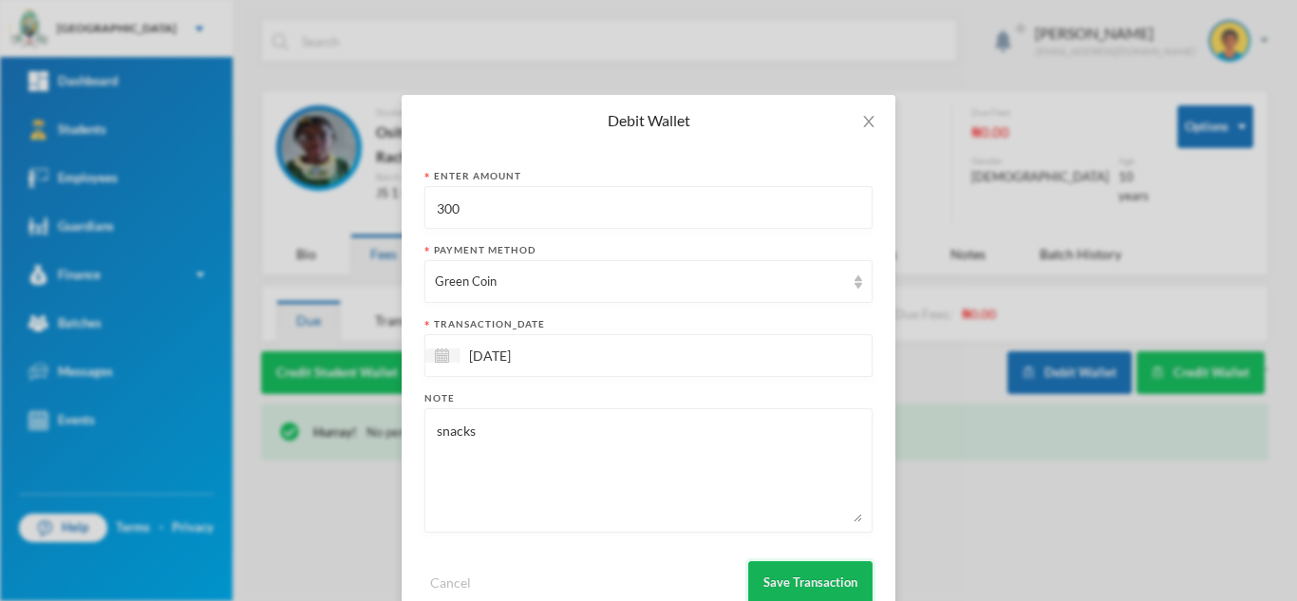
click at [778, 582] on button "Save Transaction" at bounding box center [810, 582] width 124 height 43
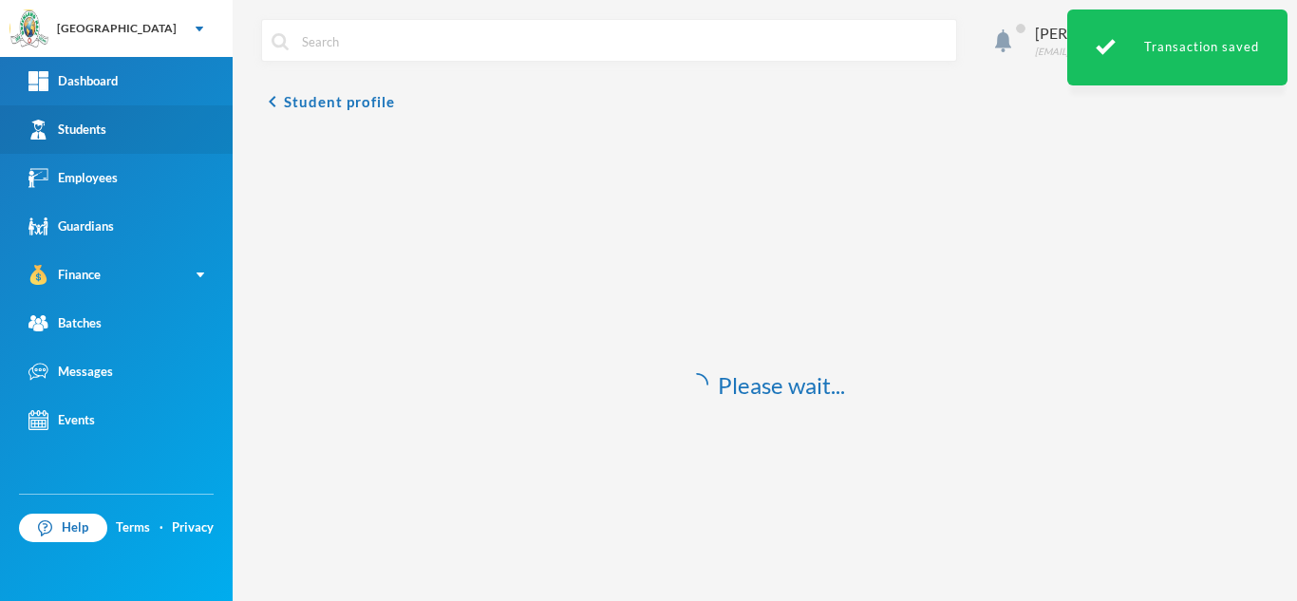
click at [162, 117] on link "Students" at bounding box center [116, 129] width 233 height 48
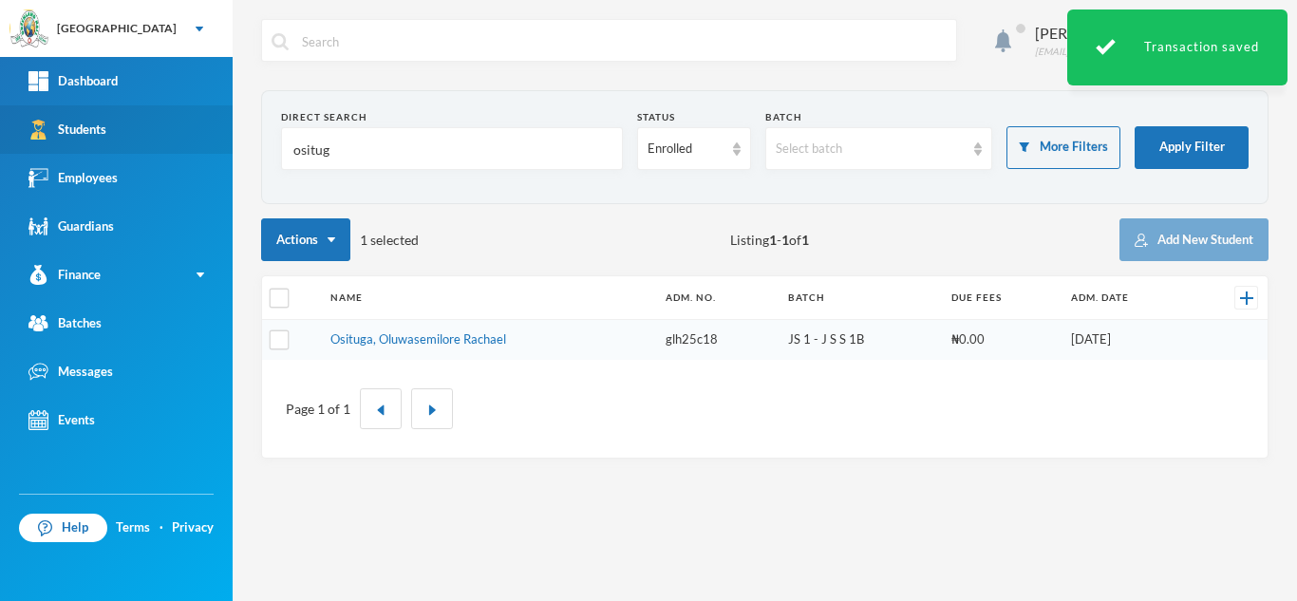
drag, startPoint x: 357, startPoint y: 147, endPoint x: 139, endPoint y: 140, distance: 218.4
click at [139, 140] on div "Greenland Hall Your Bluebic Account Greenland Hall Add a New School Dashboard S…" at bounding box center [648, 300] width 1297 height 601
type input "n"
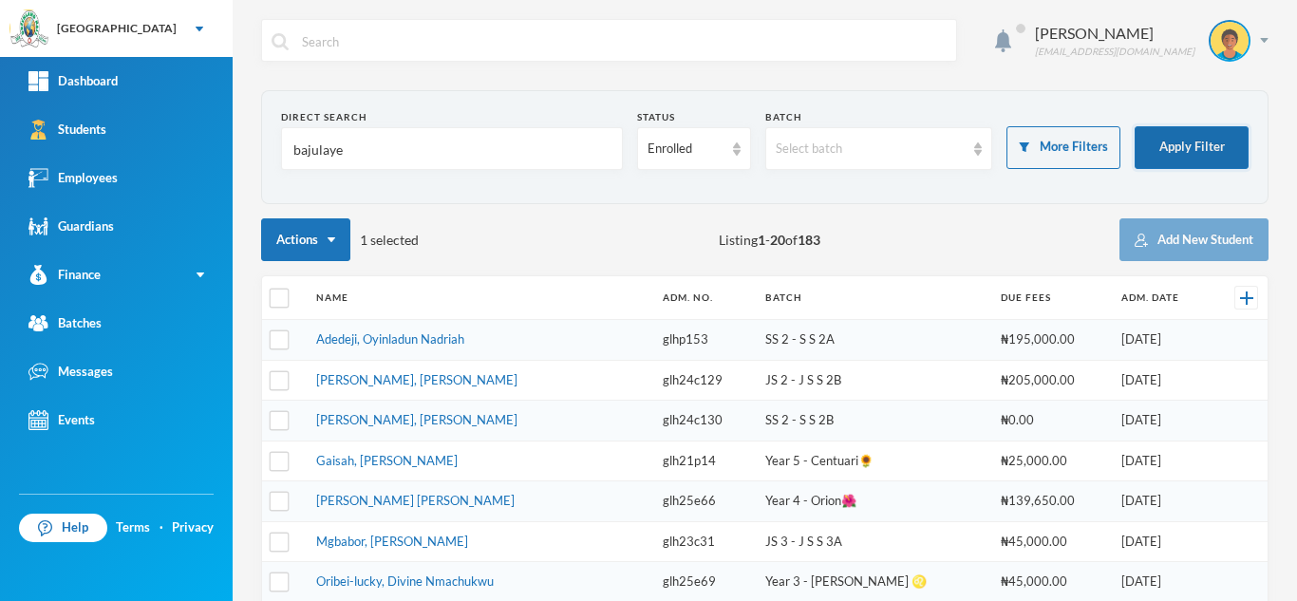
type input "bajulaye"
click at [1144, 140] on button "Apply Filter" at bounding box center [1191, 147] width 114 height 43
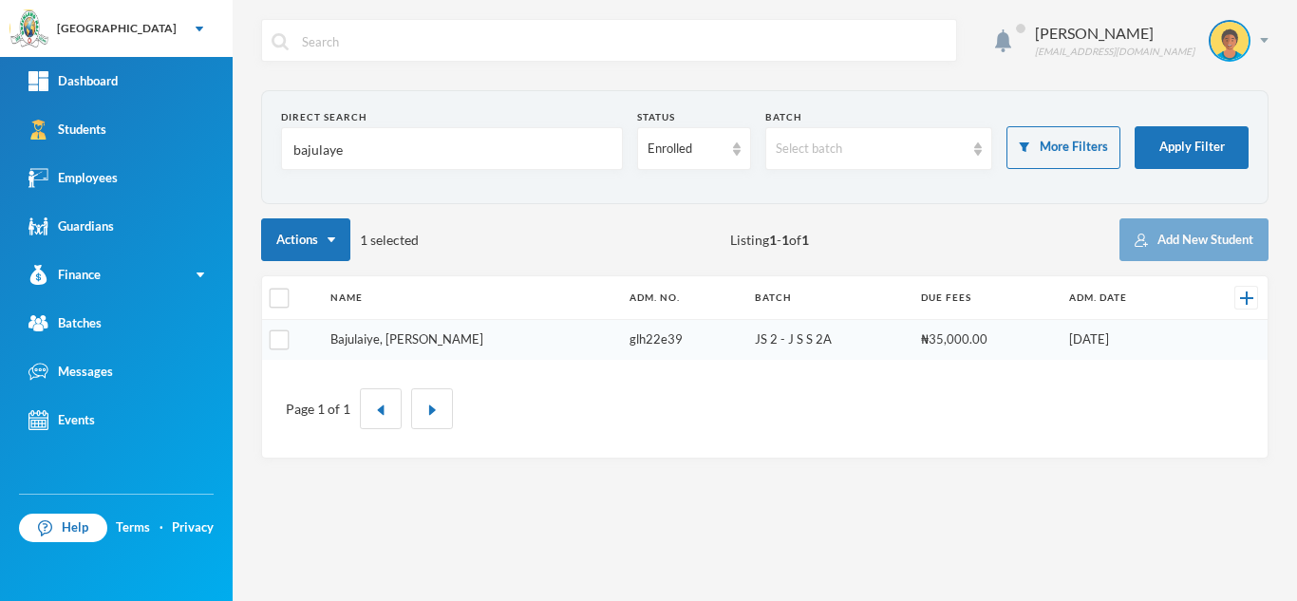
click at [428, 345] on link "Bajulaiye, Moyinoluwa Zion" at bounding box center [406, 338] width 153 height 15
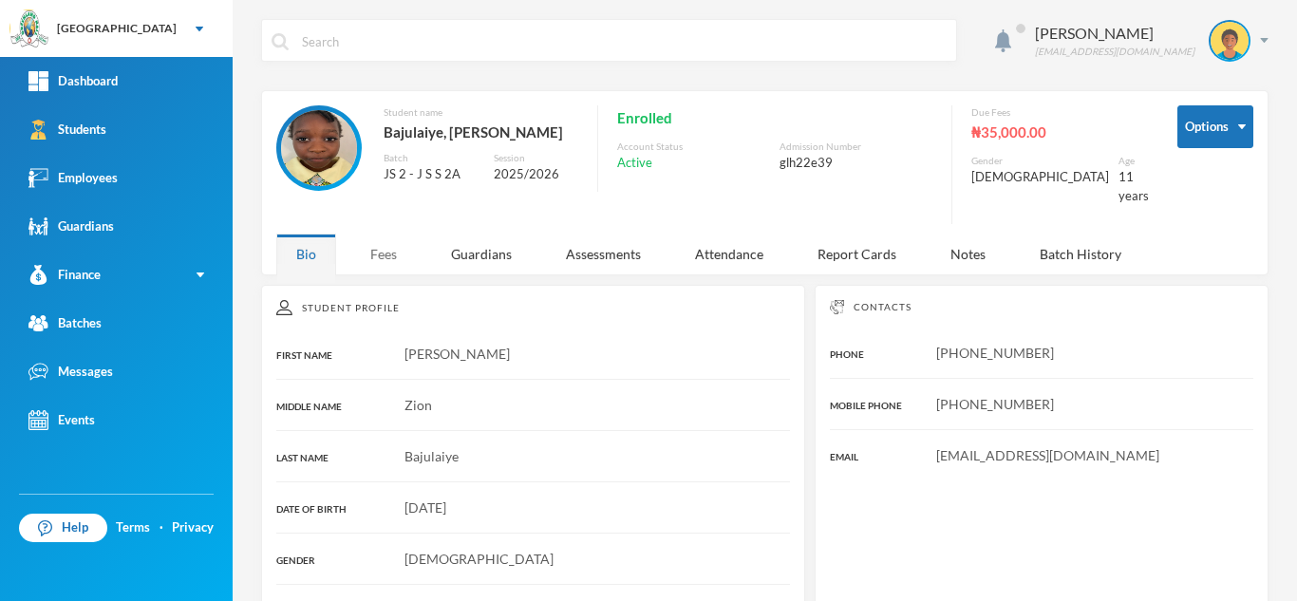
click at [383, 233] on div "Fees" at bounding box center [383, 253] width 66 height 41
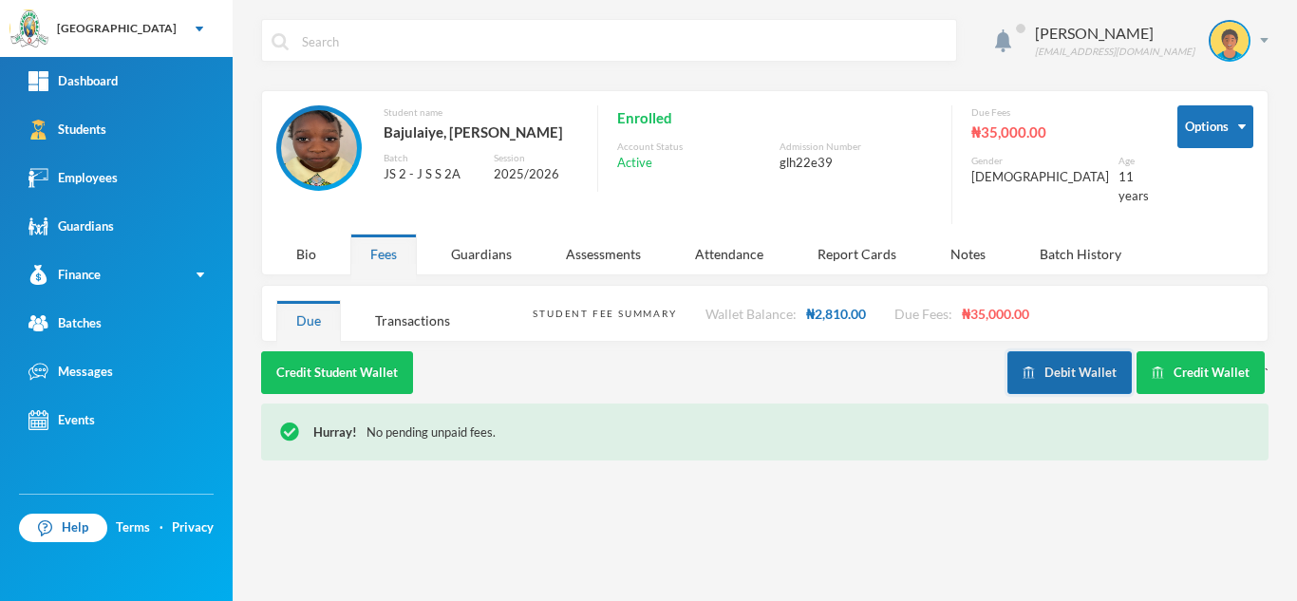
click at [1087, 360] on button "Debit Wallet" at bounding box center [1069, 372] width 124 height 43
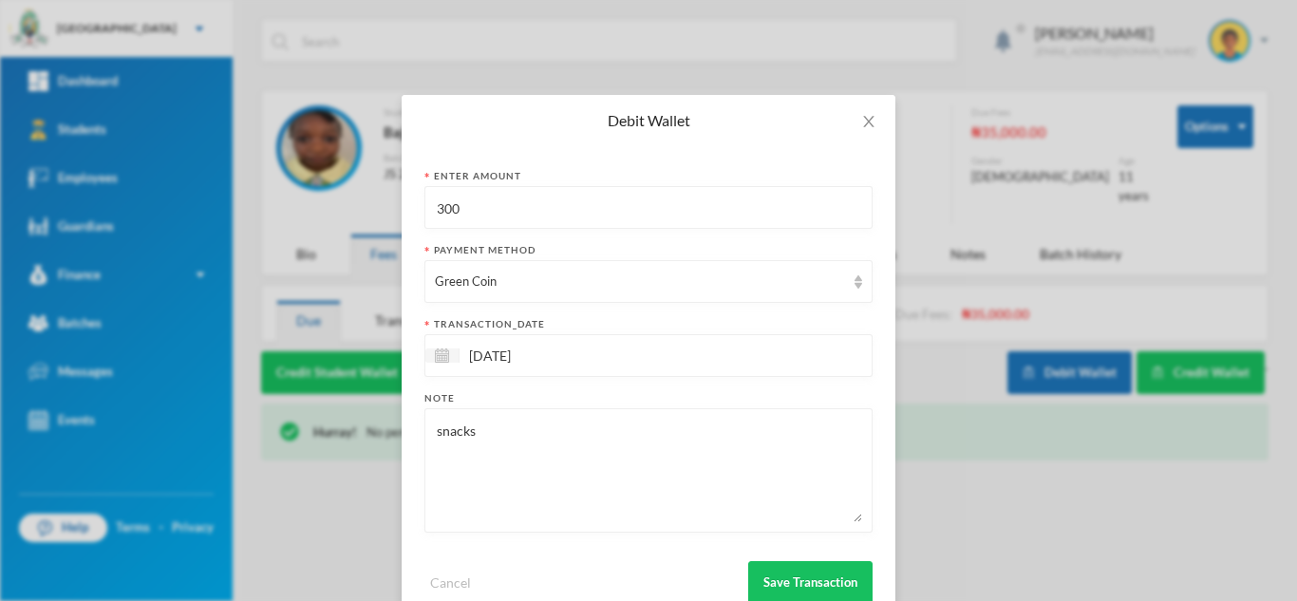
drag, startPoint x: 461, startPoint y: 210, endPoint x: 334, endPoint y: 213, distance: 127.2
click at [334, 213] on div "Debit Wallet Enter Amount 300 Payment Method Green Coin transaction_date 02/10/…" at bounding box center [648, 300] width 1297 height 601
type input "200"
click at [776, 570] on button "Save Transaction" at bounding box center [810, 582] width 124 height 43
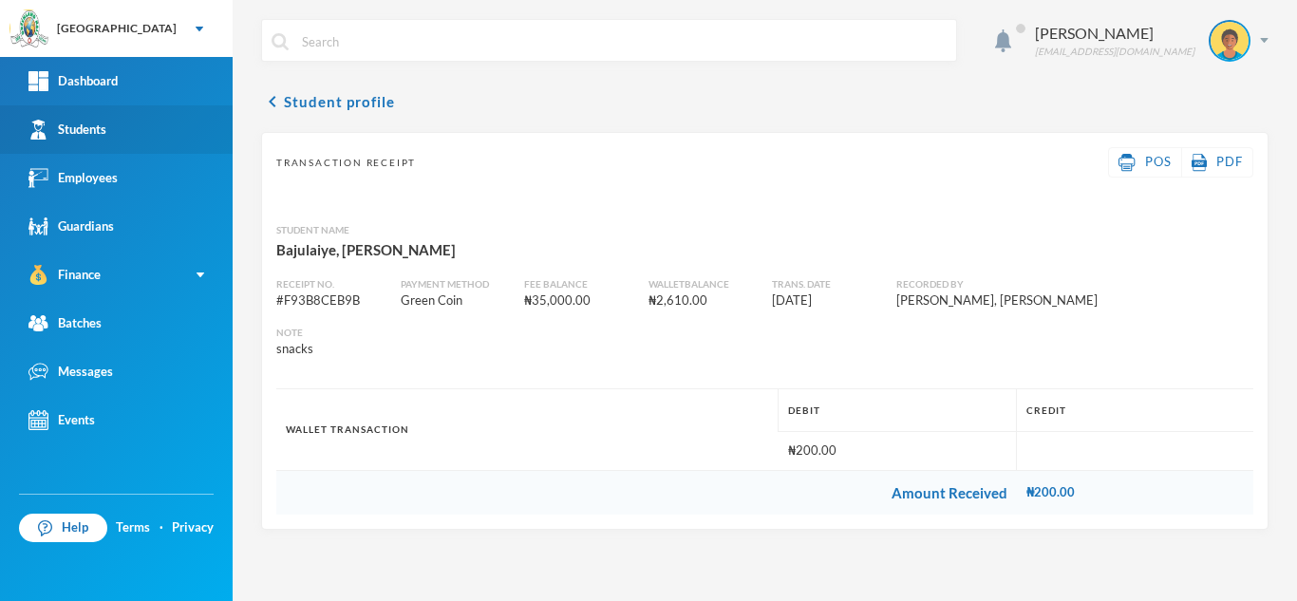
click at [138, 111] on link "Students" at bounding box center [116, 129] width 233 height 48
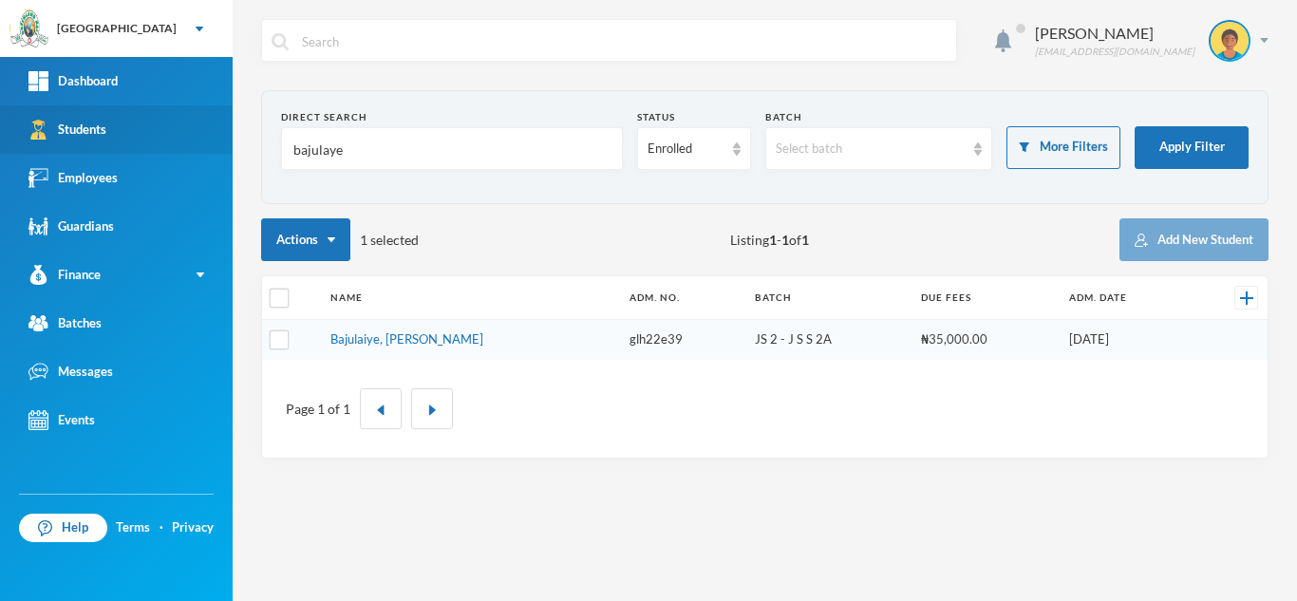
drag, startPoint x: 385, startPoint y: 155, endPoint x: 205, endPoint y: 153, distance: 180.3
click at [205, 153] on div "Greenland Hall Your Bluebic Account Greenland Hall Add a New School Dashboard S…" at bounding box center [648, 300] width 1297 height 601
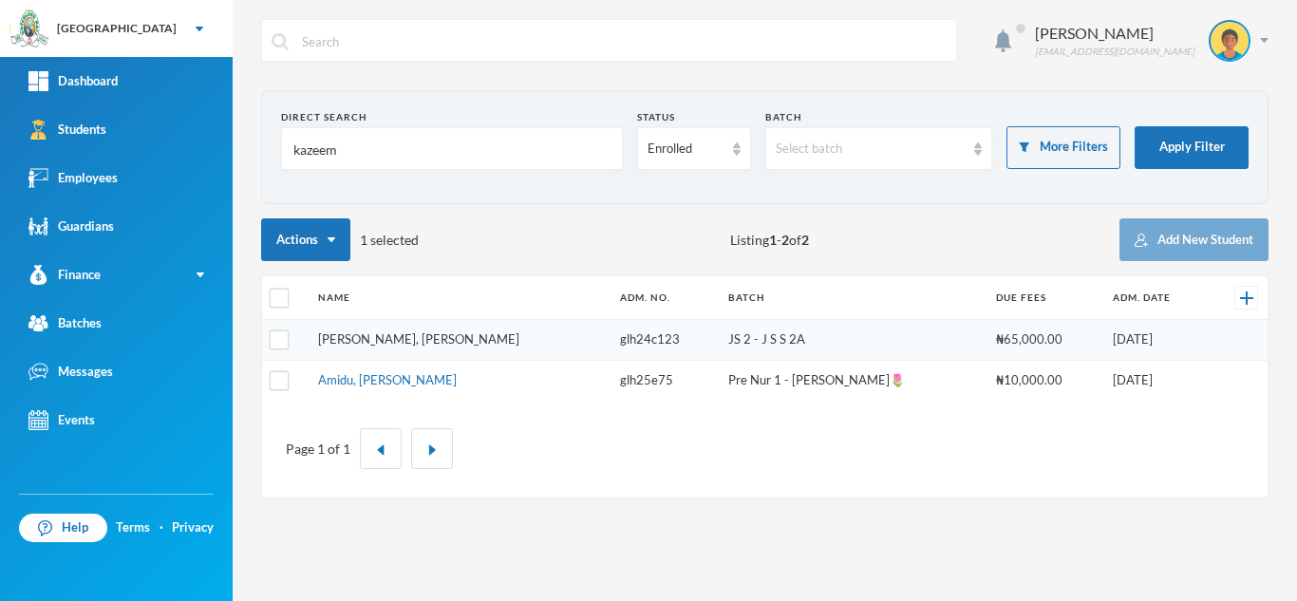
type input "kazeem"
click at [394, 343] on link "Kazeem, Samson Irewole" at bounding box center [418, 338] width 201 height 15
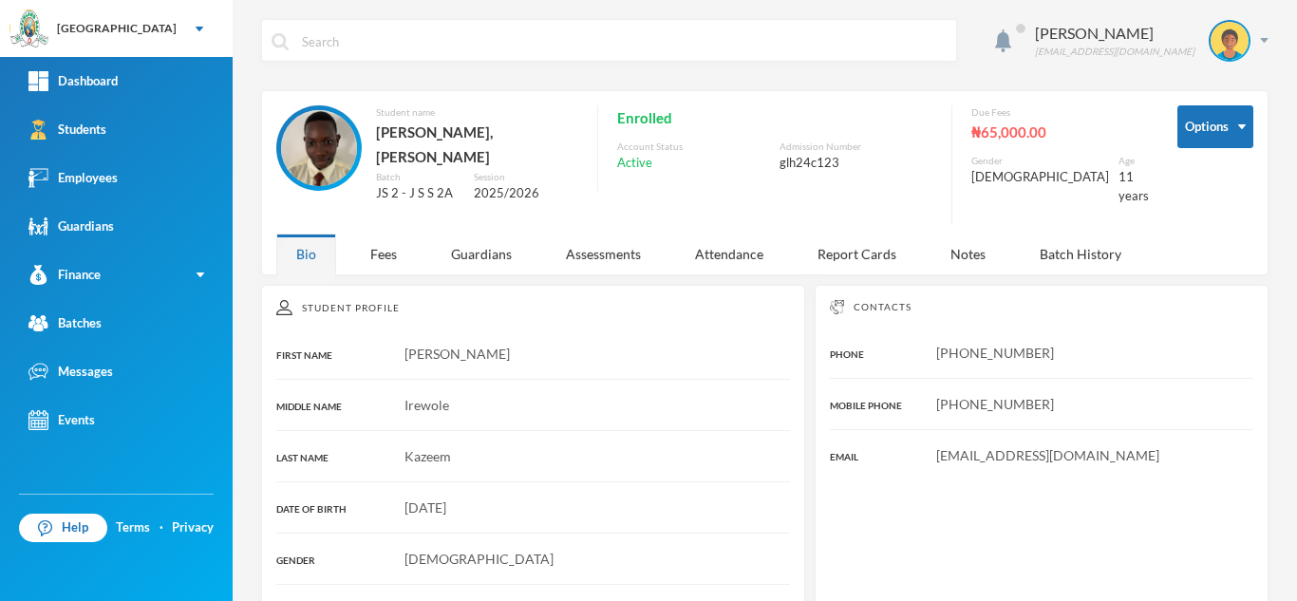
click at [383, 265] on div "Aderogba Olumide olumide.aderogba@greenlandhall.org Options Student name Kazeem…" at bounding box center [765, 300] width 1064 height 601
click at [379, 233] on div "Fees" at bounding box center [383, 253] width 66 height 41
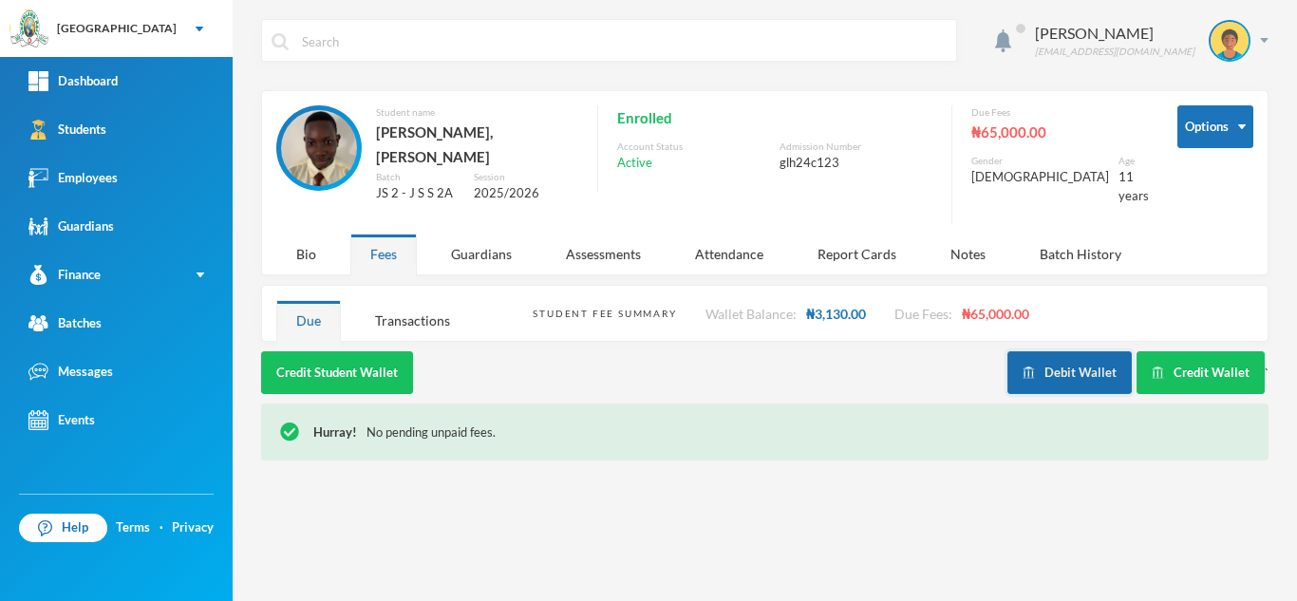
click at [1042, 356] on button "Debit Wallet" at bounding box center [1069, 372] width 124 height 43
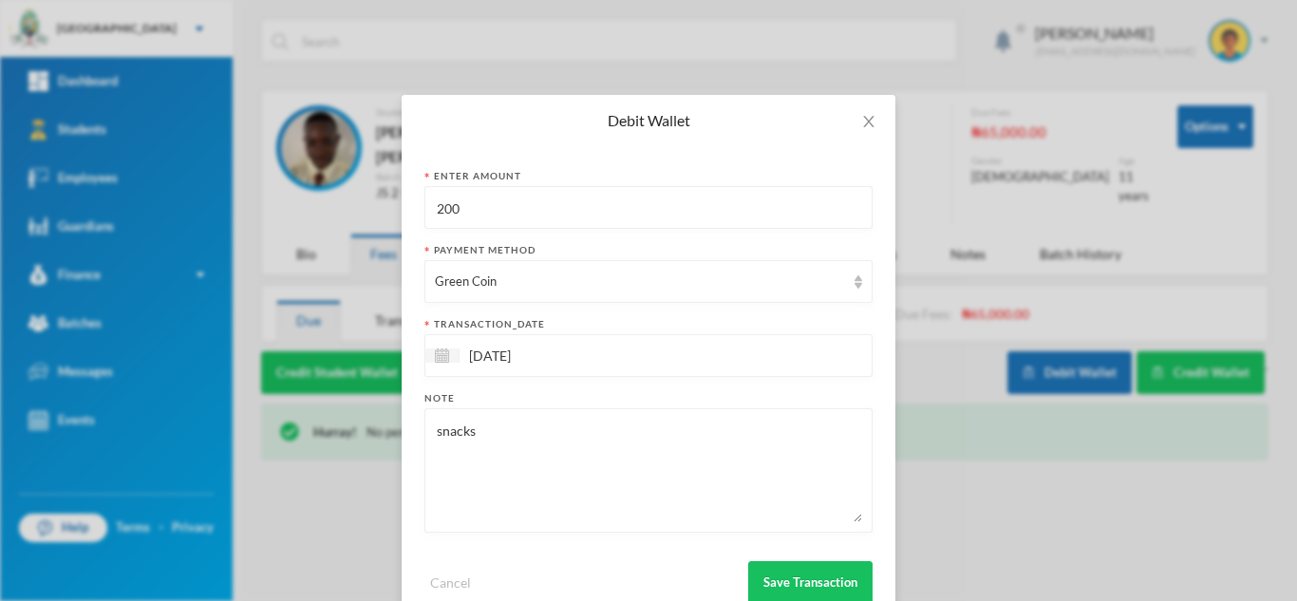
drag, startPoint x: 395, startPoint y: 206, endPoint x: 345, endPoint y: 211, distance: 50.5
click at [345, 211] on div "Debit Wallet Enter Amount 200 Payment Method Green Coin transaction_date 02/10/…" at bounding box center [648, 300] width 1297 height 601
type input "400"
click at [748, 584] on button "Save Transaction" at bounding box center [810, 582] width 124 height 43
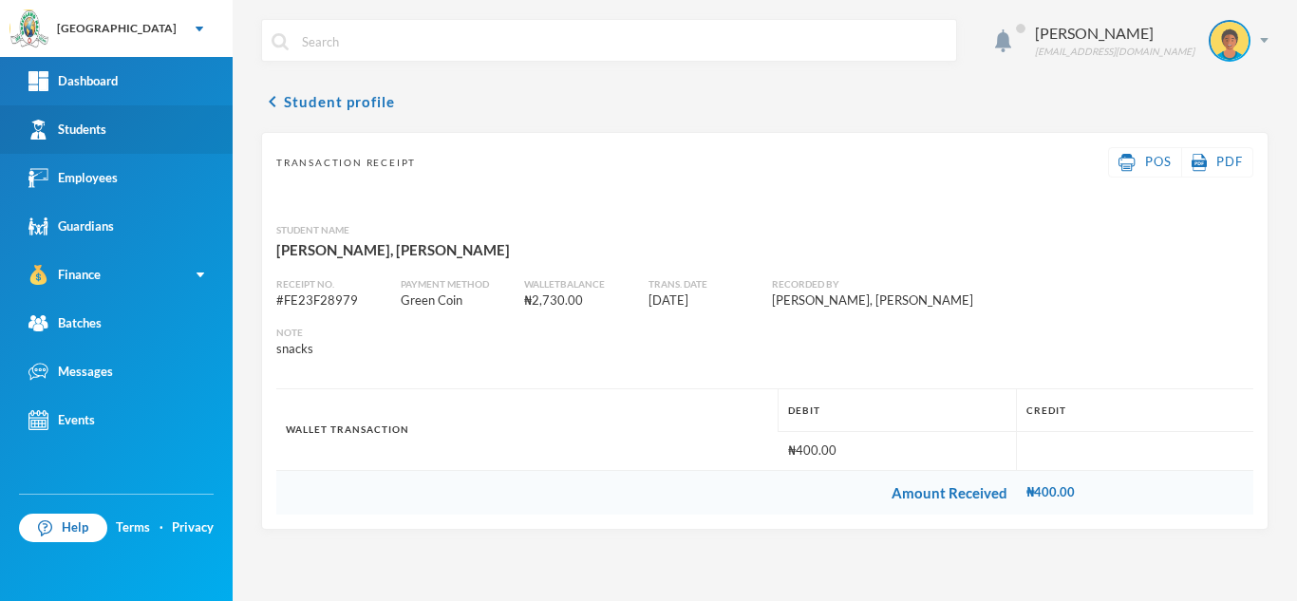
click at [130, 137] on link "Students" at bounding box center [116, 129] width 233 height 48
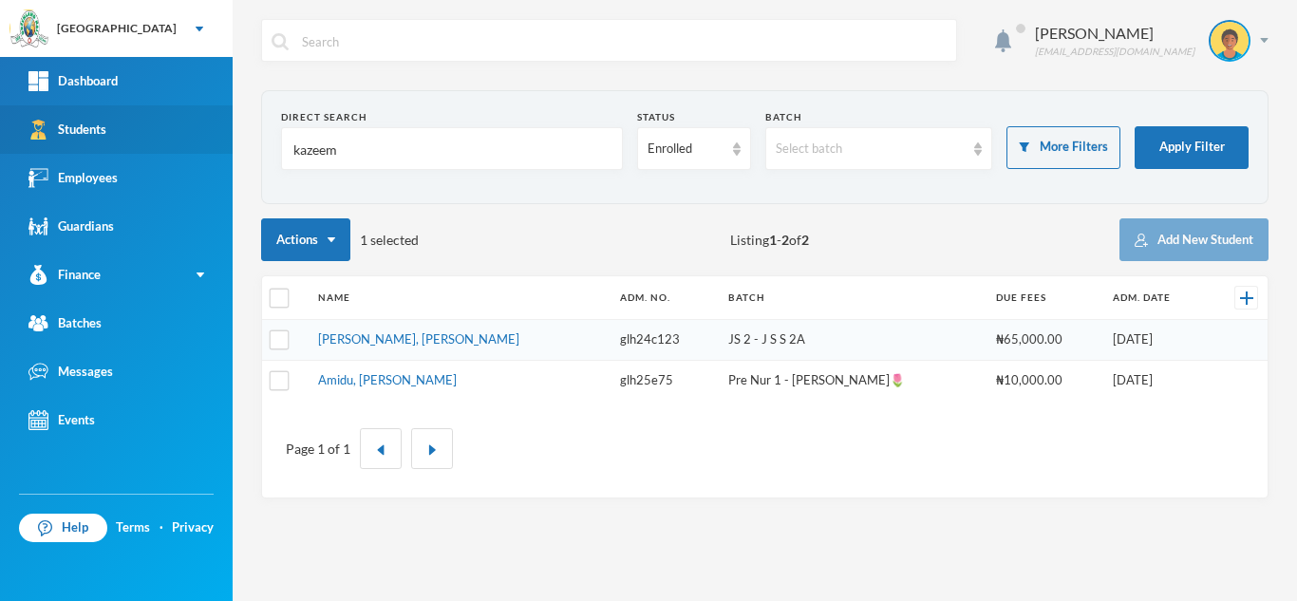
drag, startPoint x: 375, startPoint y: 157, endPoint x: 215, endPoint y: 149, distance: 159.6
click at [241, 149] on div "Aderogba Olumide olumide.aderogba@greenlandhall.org Direct Search kazeem Status…" at bounding box center [765, 300] width 1064 height 601
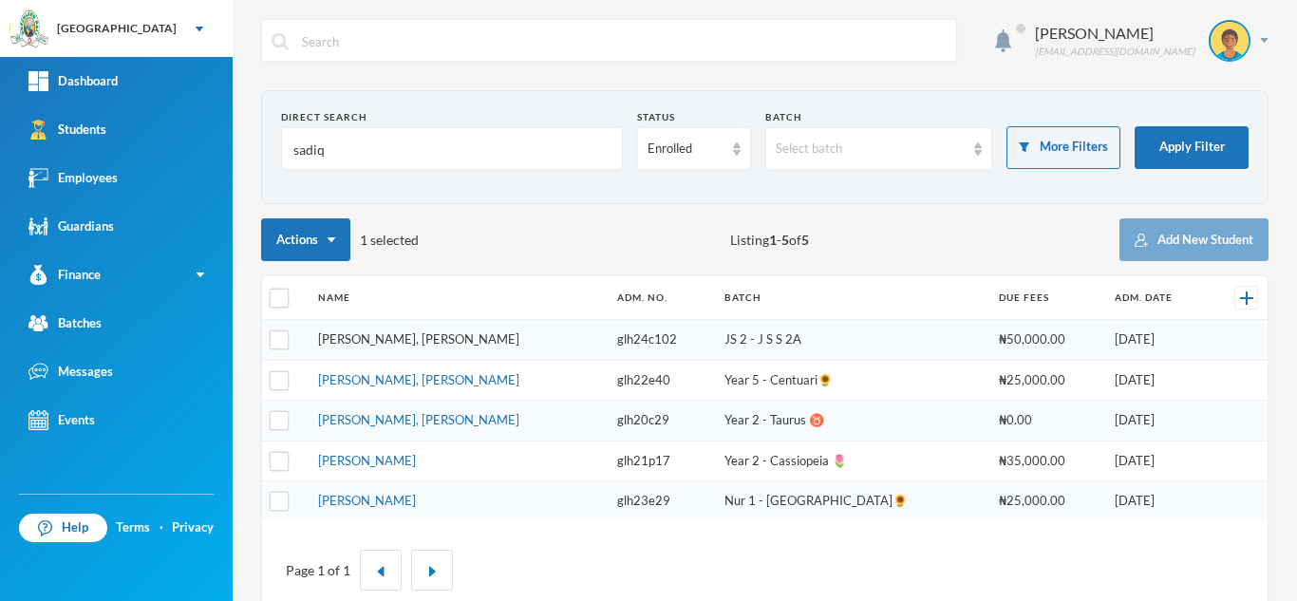
type input "sadiq"
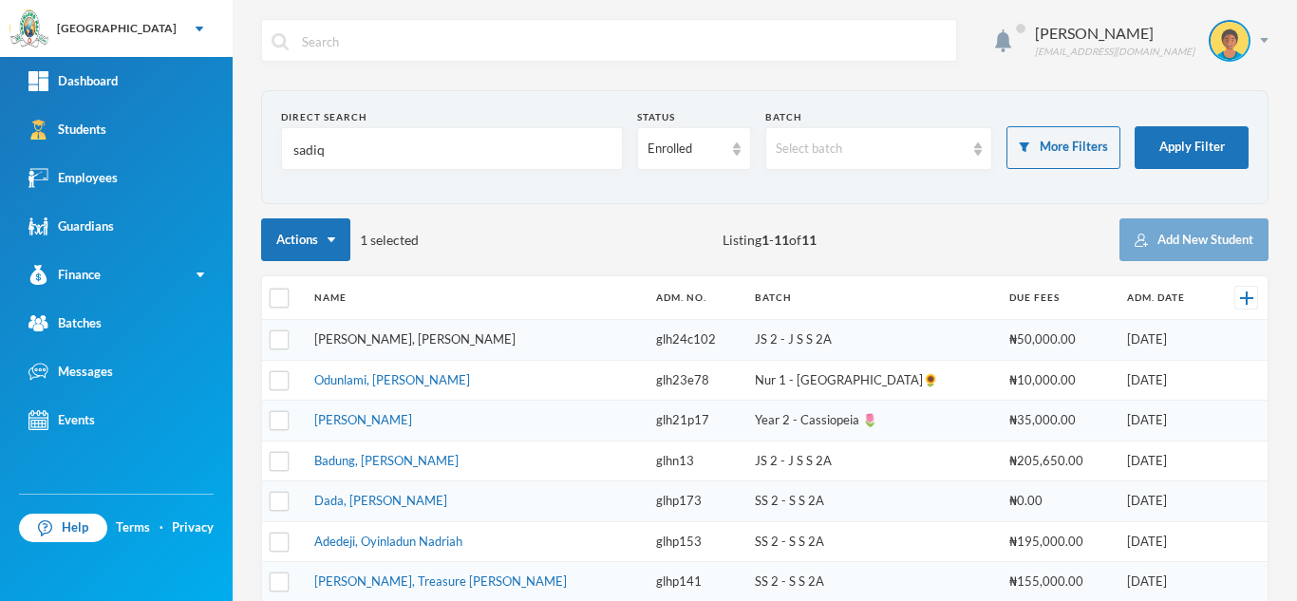
click at [380, 341] on link "Sadiq, Moyinoluwa Simeon" at bounding box center [414, 338] width 201 height 15
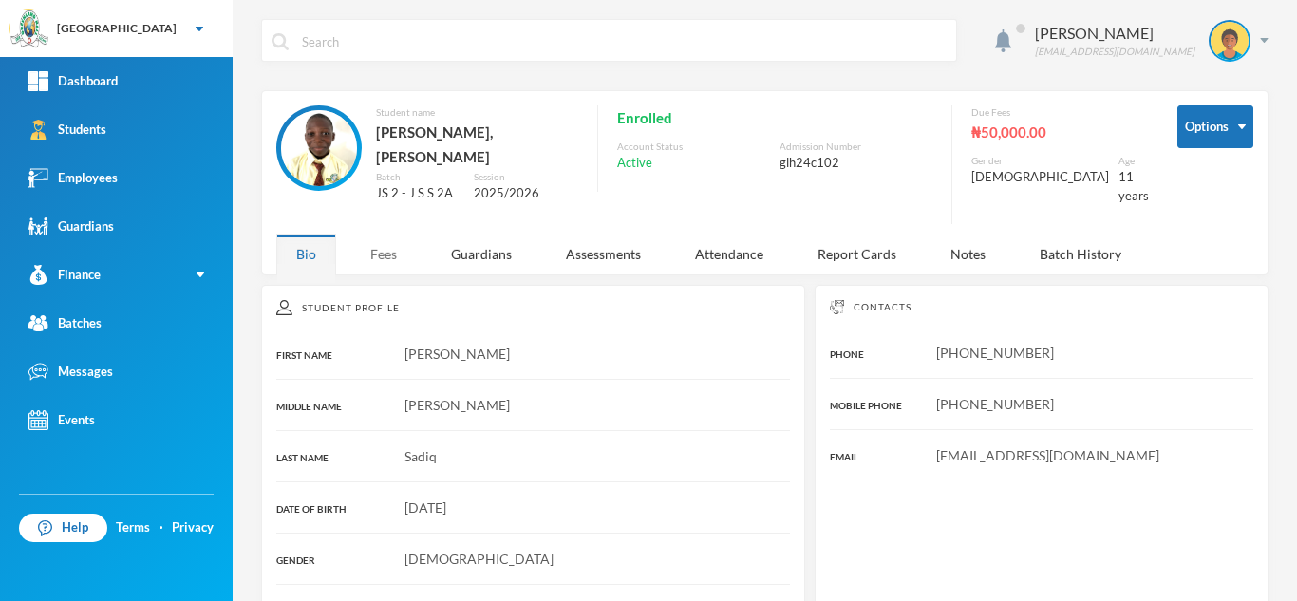
click at [365, 238] on div "Fees" at bounding box center [383, 253] width 66 height 41
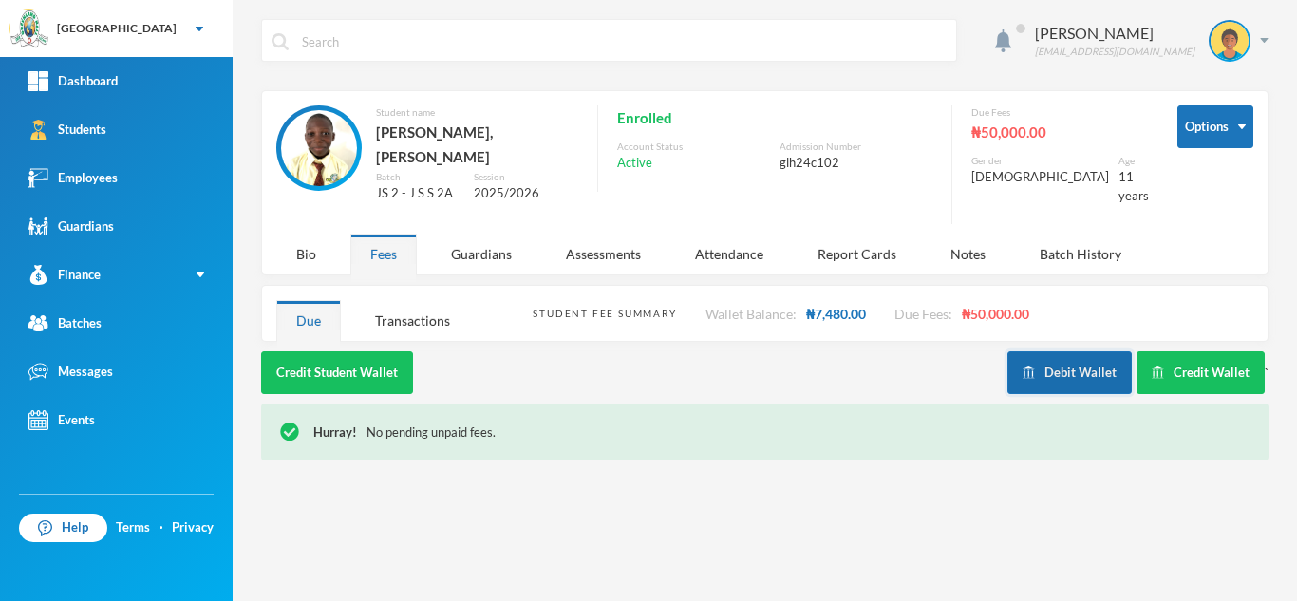
click at [1027, 368] on button "Debit Wallet" at bounding box center [1069, 372] width 124 height 43
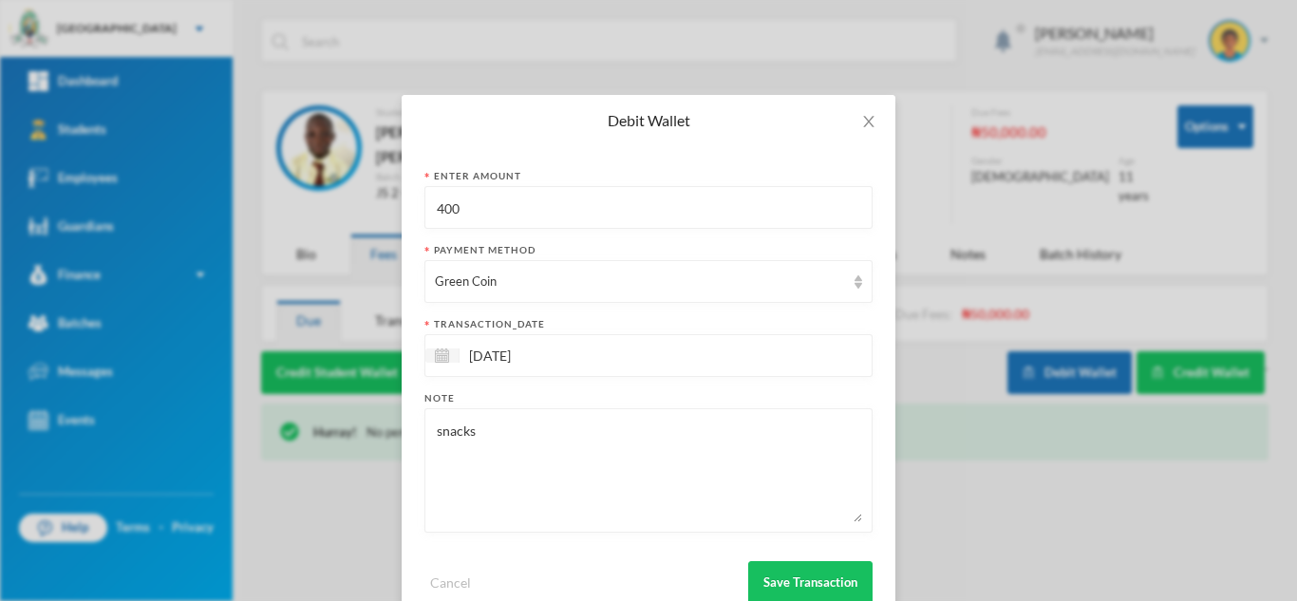
drag, startPoint x: 487, startPoint y: 223, endPoint x: 377, endPoint y: 221, distance: 110.1
click at [387, 221] on div "Debit Wallet Enter Amount 400 Payment Method Green Coin transaction_date 02/10/…" at bounding box center [648, 300] width 1297 height 601
type input "300"
click at [769, 572] on button "Save Transaction" at bounding box center [810, 582] width 124 height 43
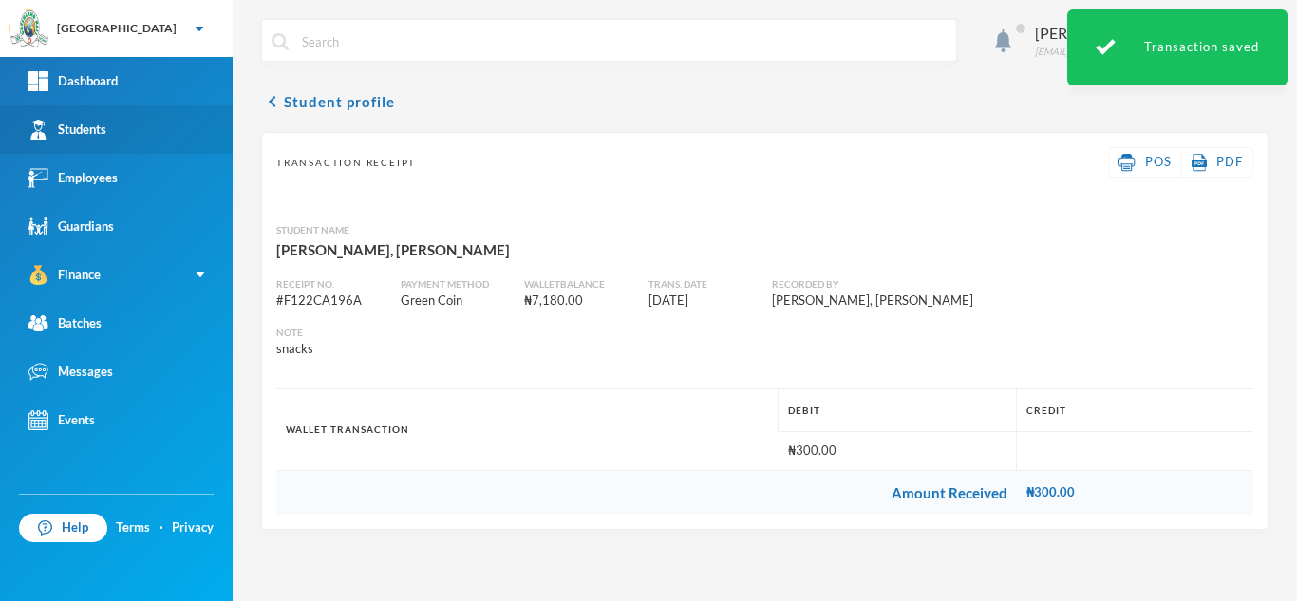
click at [100, 134] on div "Students" at bounding box center [67, 130] width 78 height 20
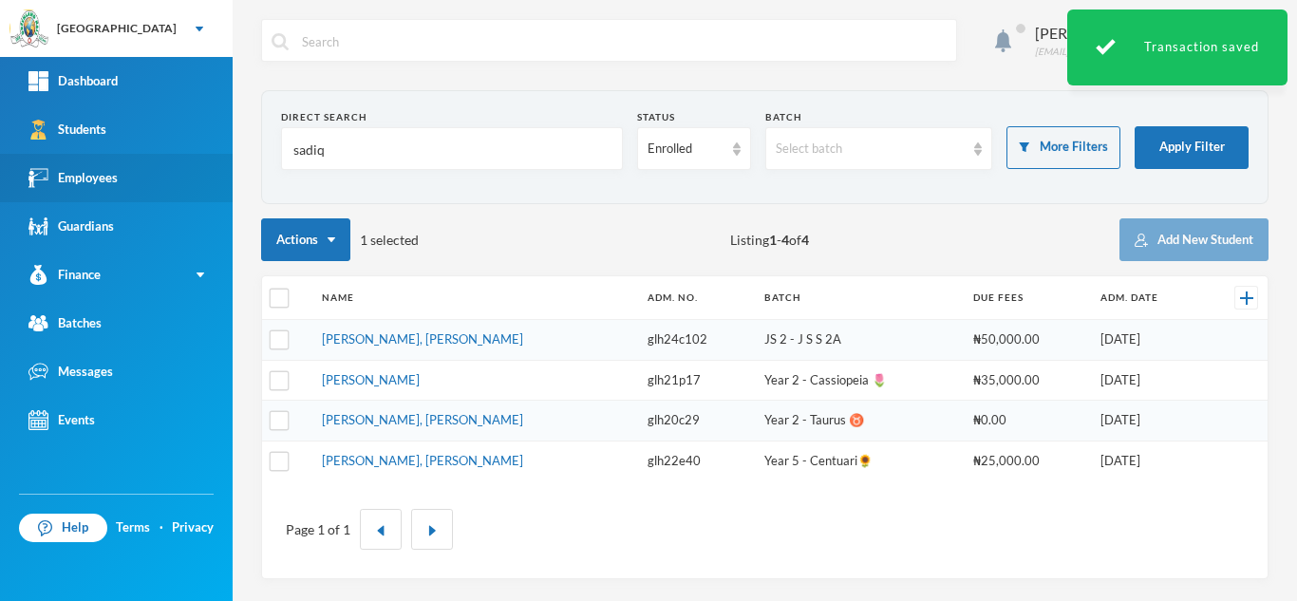
drag, startPoint x: 196, startPoint y: 159, endPoint x: 167, endPoint y: 164, distance: 29.0
click at [167, 164] on div "Greenland Hall Your Bluebic Account Greenland Hall Add a New School Dashboard S…" at bounding box center [648, 300] width 1297 height 601
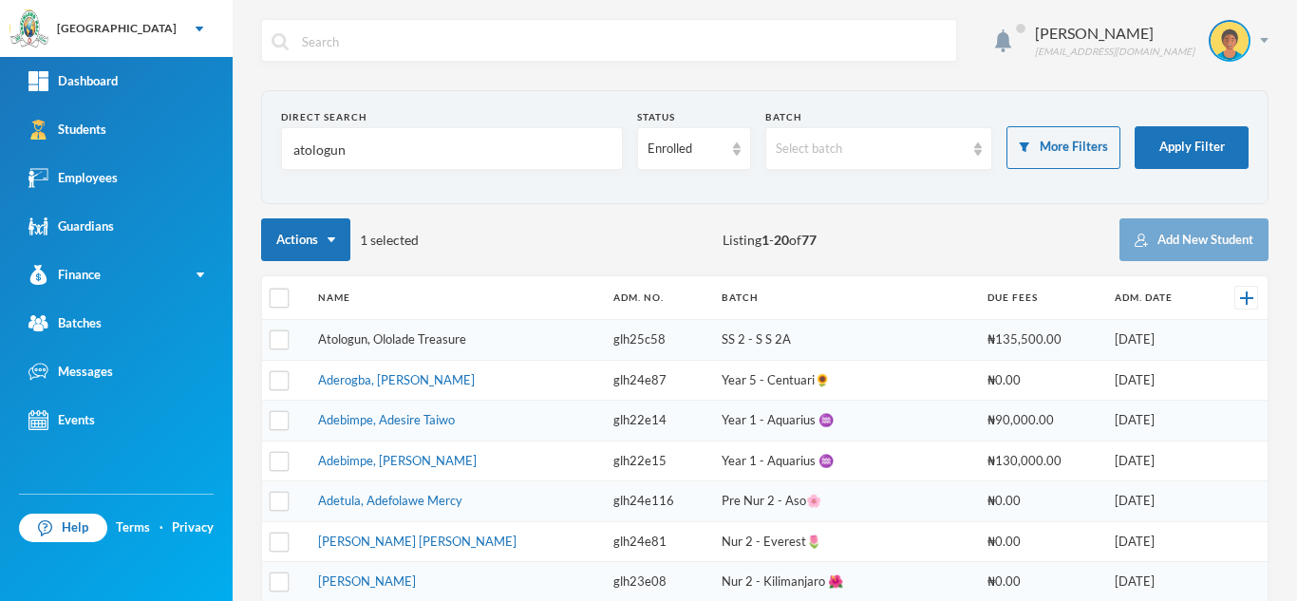
type input "atologun"
click at [405, 341] on link "Atologun, Ololade Treasure" at bounding box center [392, 338] width 148 height 15
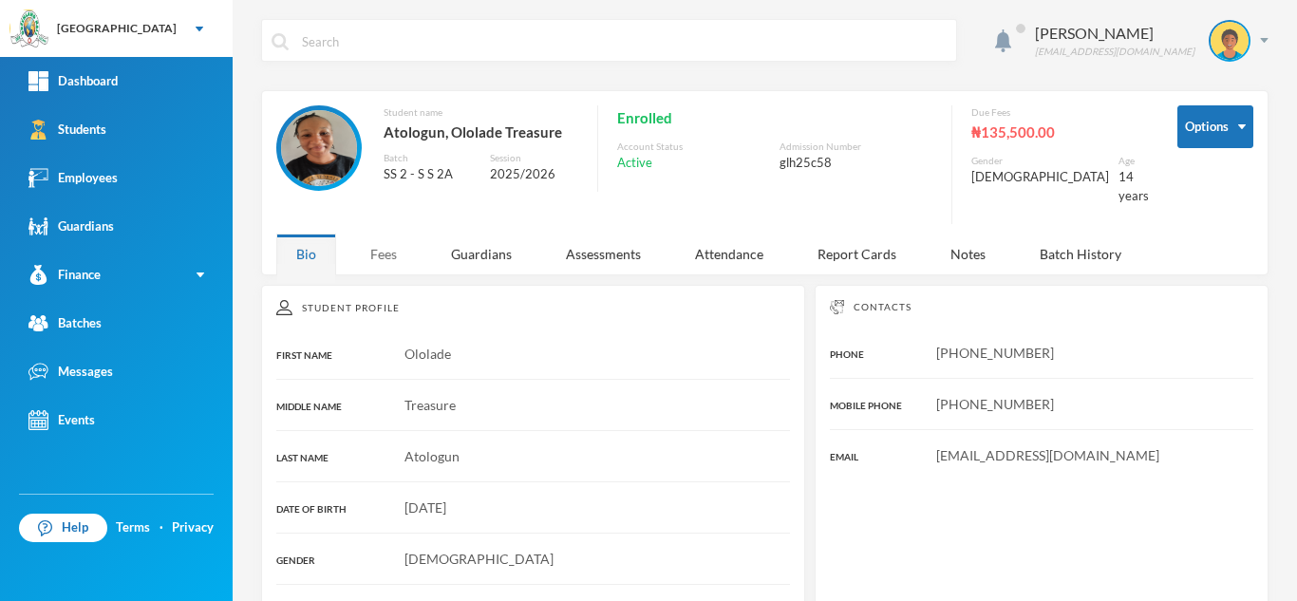
click at [365, 239] on div "Fees" at bounding box center [383, 253] width 66 height 41
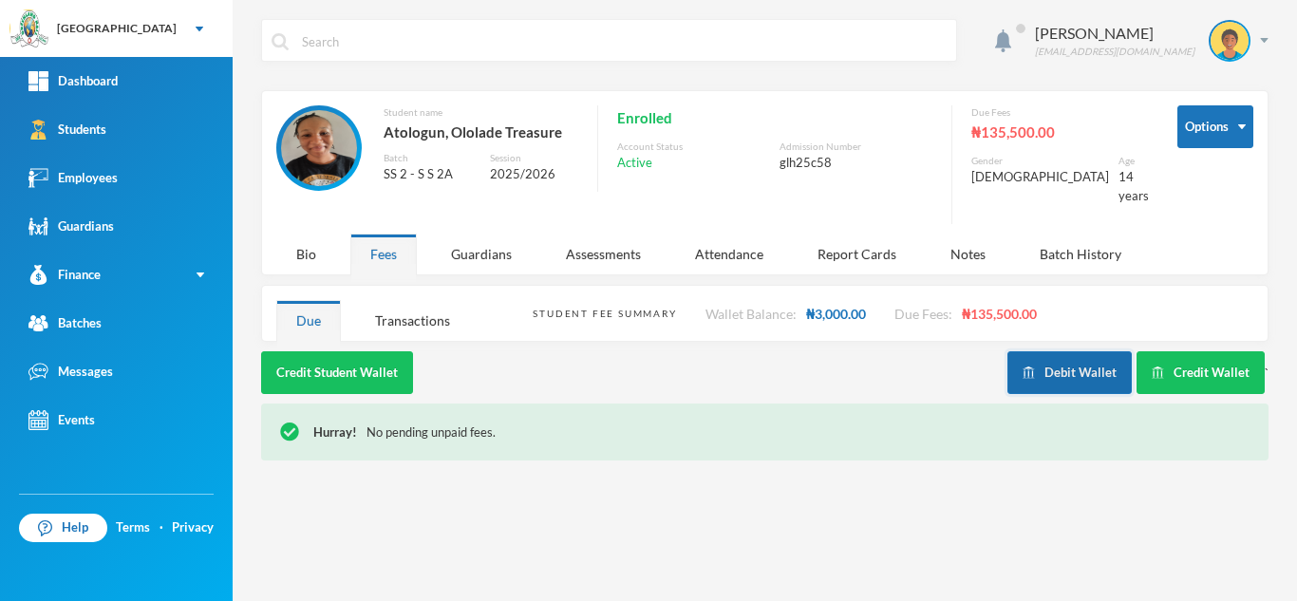
click at [1070, 351] on button "Debit Wallet" at bounding box center [1069, 372] width 124 height 43
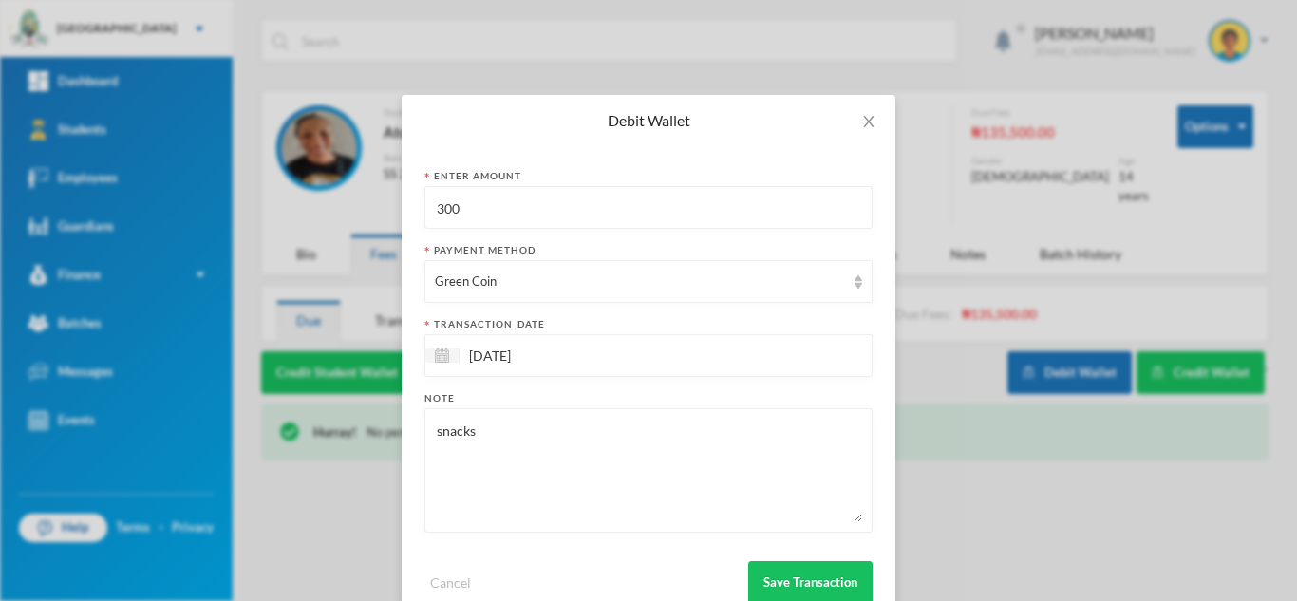
drag, startPoint x: 494, startPoint y: 223, endPoint x: 384, endPoint y: 214, distance: 109.6
click at [384, 214] on div "Debit Wallet Enter Amount 300 Payment Method Green Coin transaction_date 02/10/…" at bounding box center [648, 300] width 1297 height 601
type input "800"
click at [804, 576] on button "Save Transaction" at bounding box center [810, 582] width 124 height 43
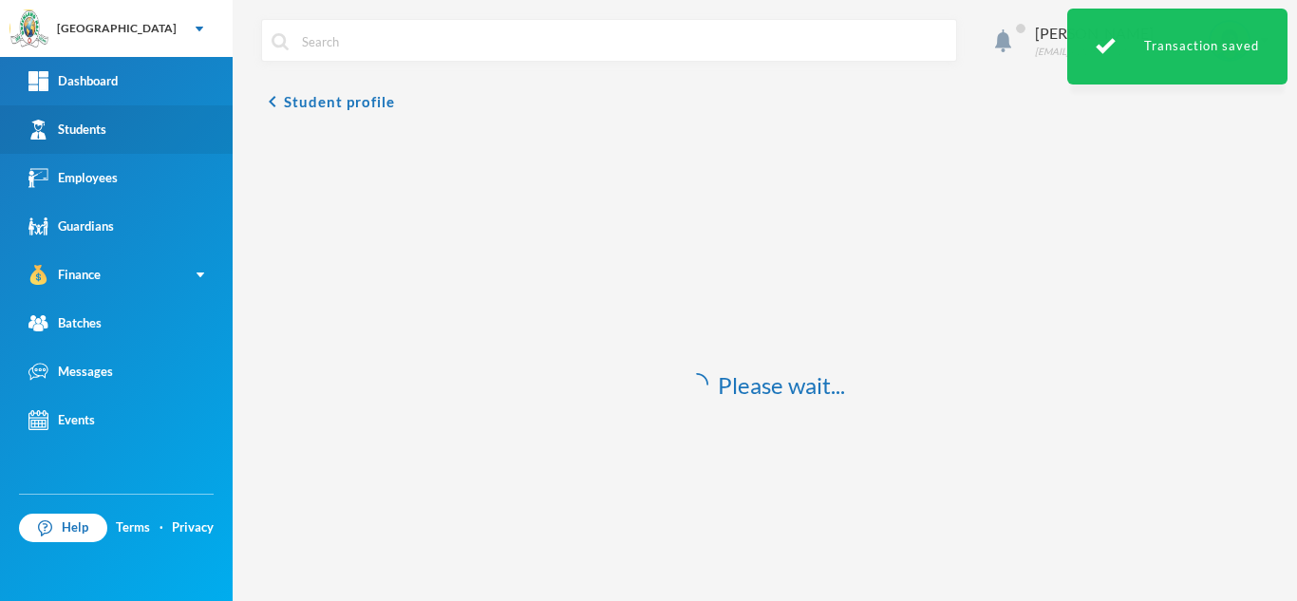
click at [117, 140] on link "Students" at bounding box center [116, 129] width 233 height 48
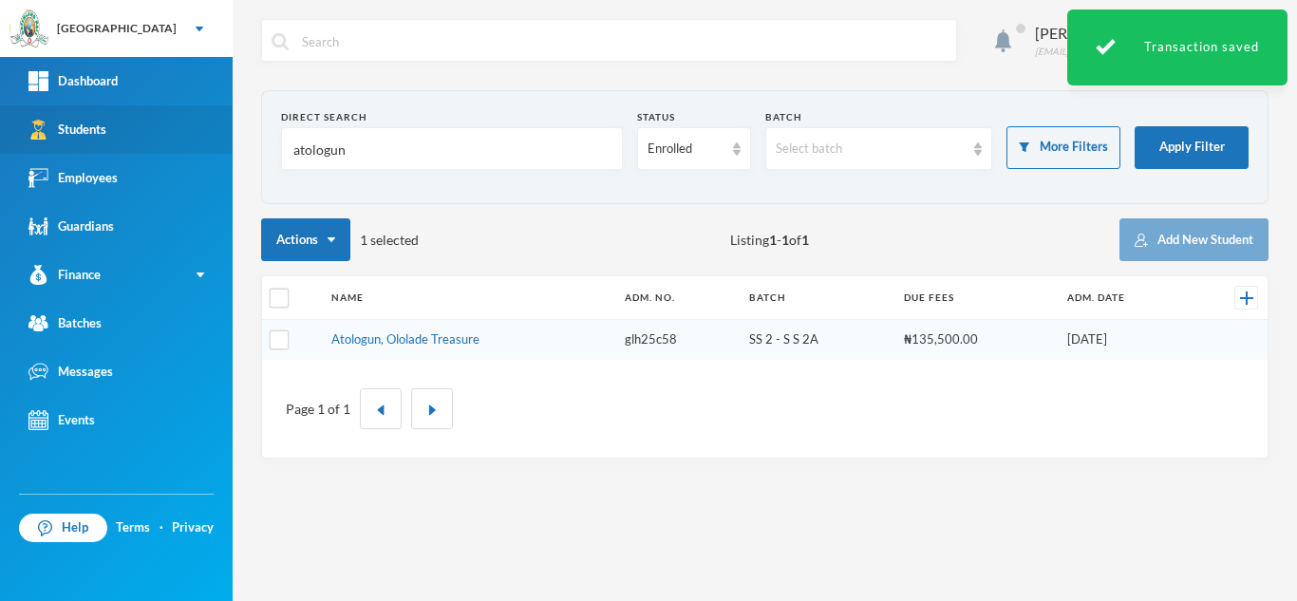
drag, startPoint x: 361, startPoint y: 158, endPoint x: 163, endPoint y: 147, distance: 197.7
click at [163, 147] on div "Greenland Hall Your Bluebic Account Greenland Hall Add a New School Dashboard S…" at bounding box center [648, 300] width 1297 height 601
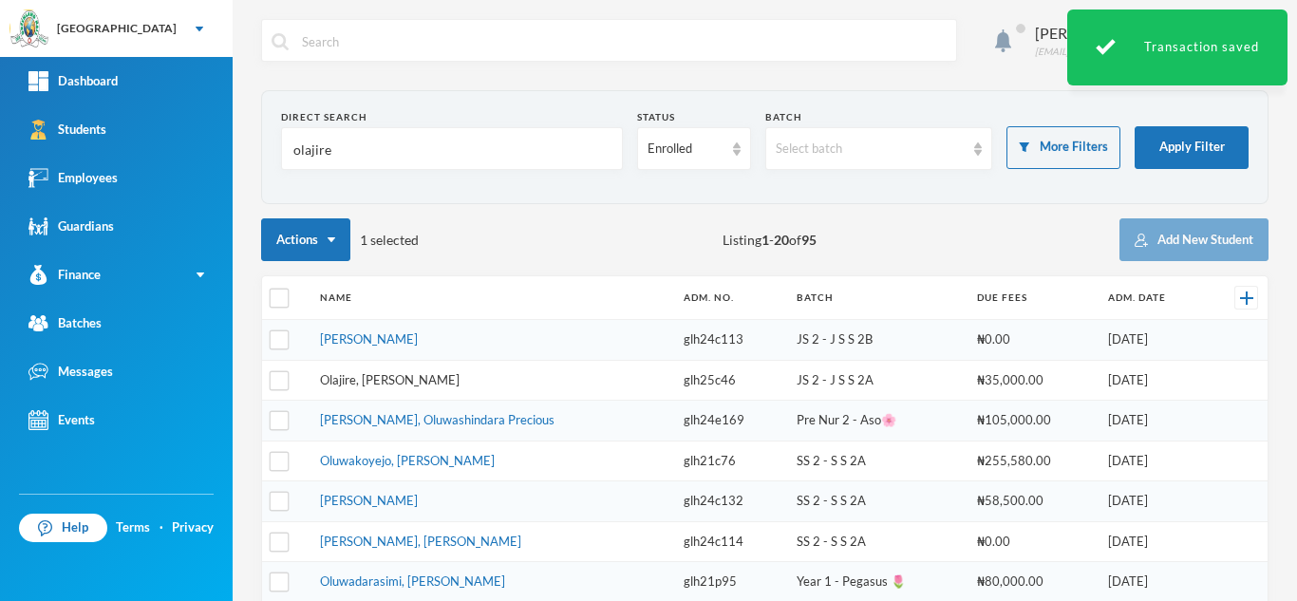
type input "olajire"
click at [407, 380] on link "Olajire, Oluwadabira Samuel" at bounding box center [390, 379] width 140 height 15
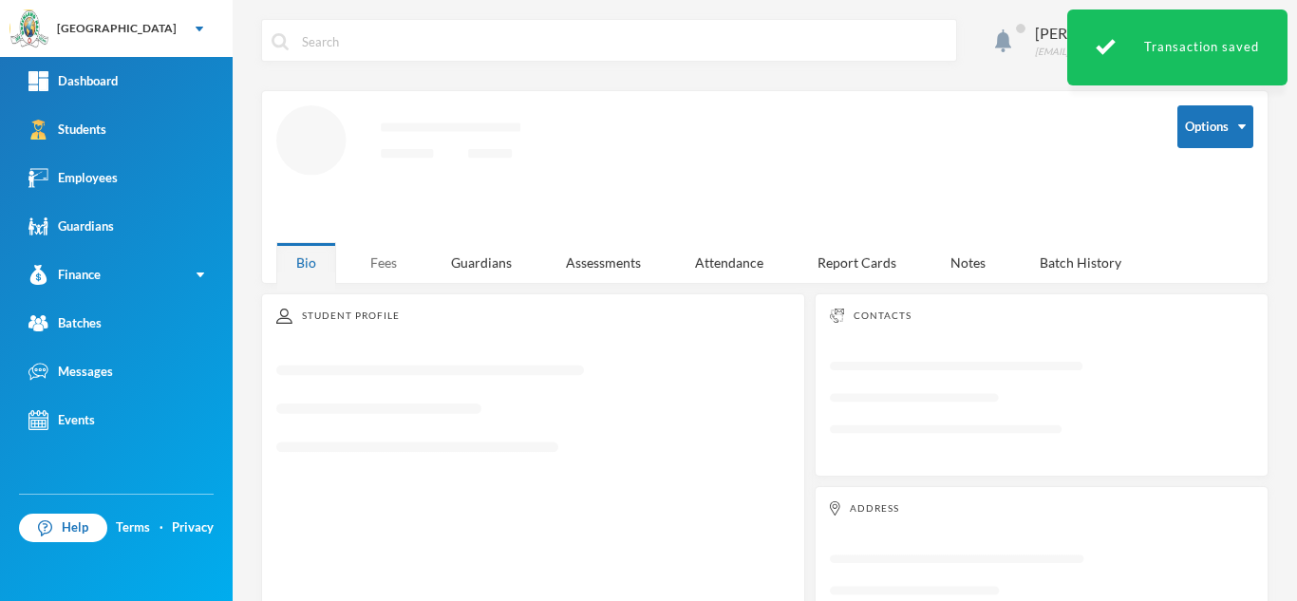
click at [381, 242] on div "Fees" at bounding box center [383, 262] width 66 height 41
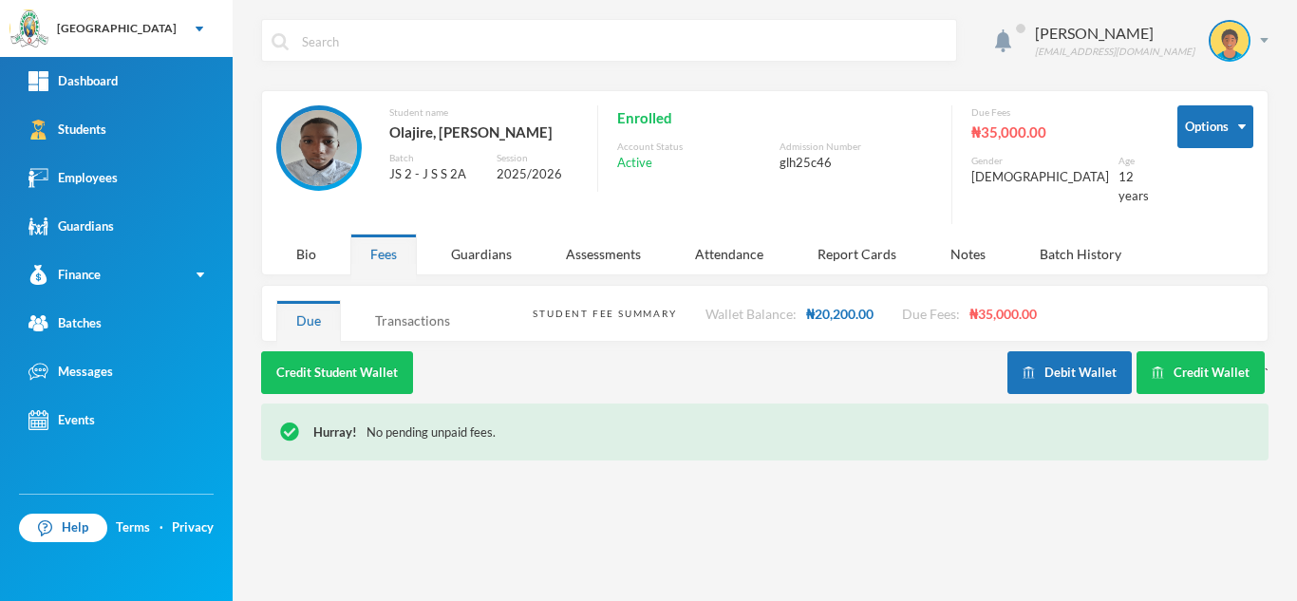
click at [422, 305] on div "Transactions" at bounding box center [412, 320] width 115 height 41
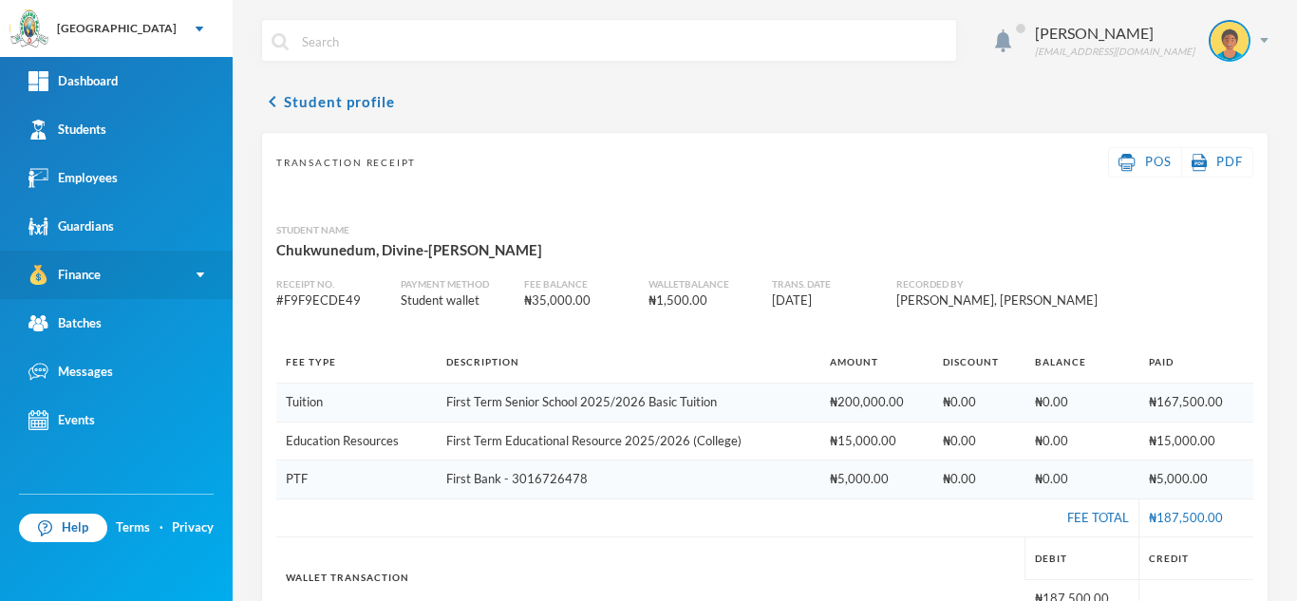
scroll to position [56, 0]
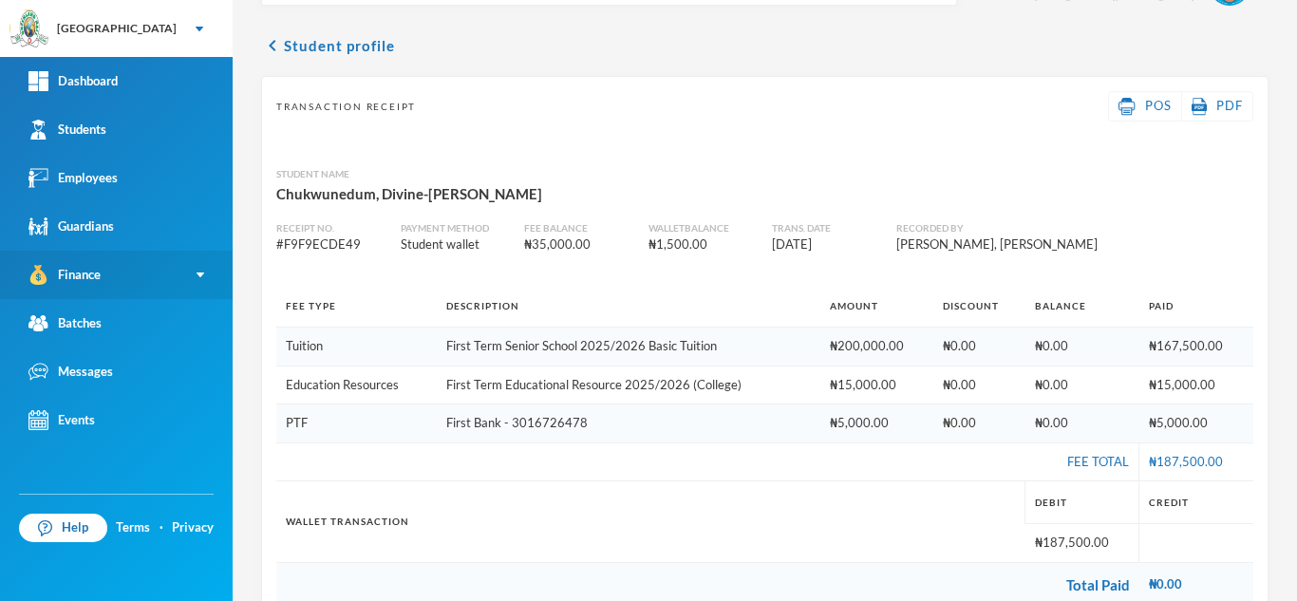
click at [129, 276] on link "Finance" at bounding box center [116, 275] width 233 height 48
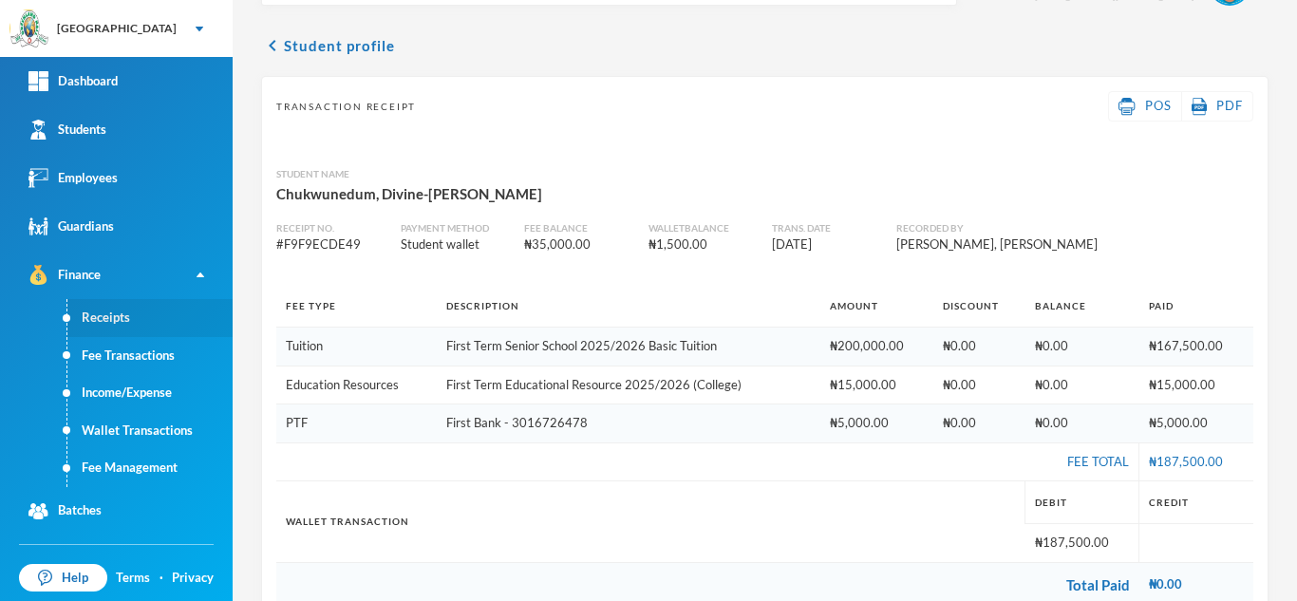
click at [130, 323] on link "Receipts" at bounding box center [149, 318] width 165 height 38
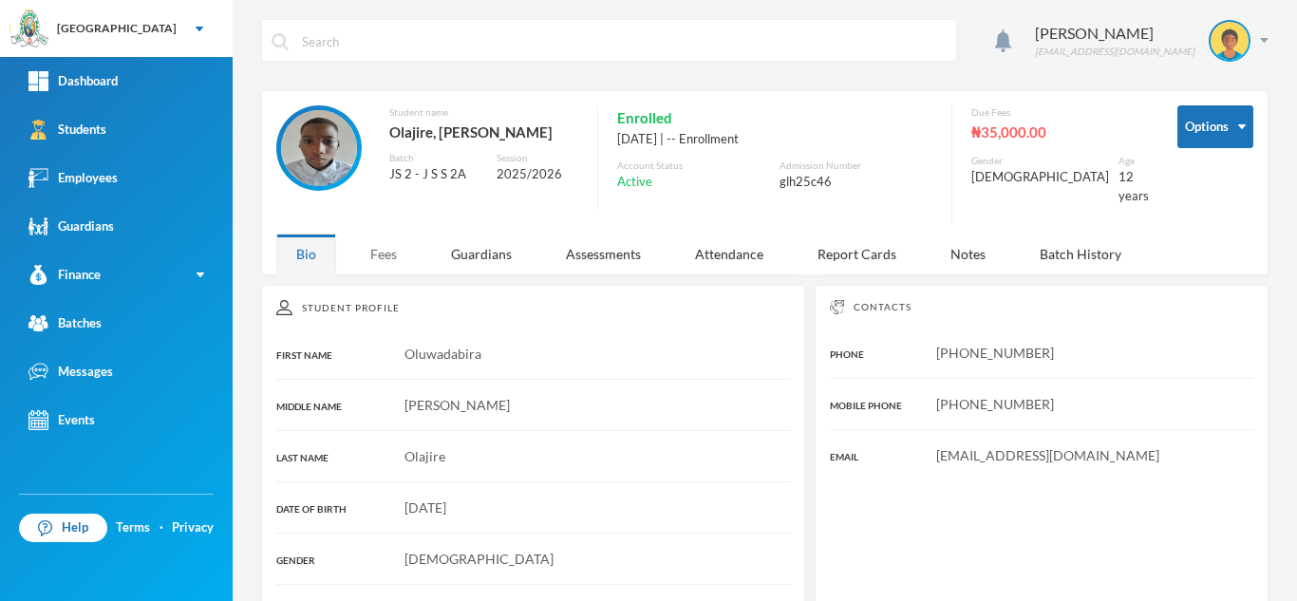
click at [383, 252] on div "Fees" at bounding box center [383, 253] width 66 height 41
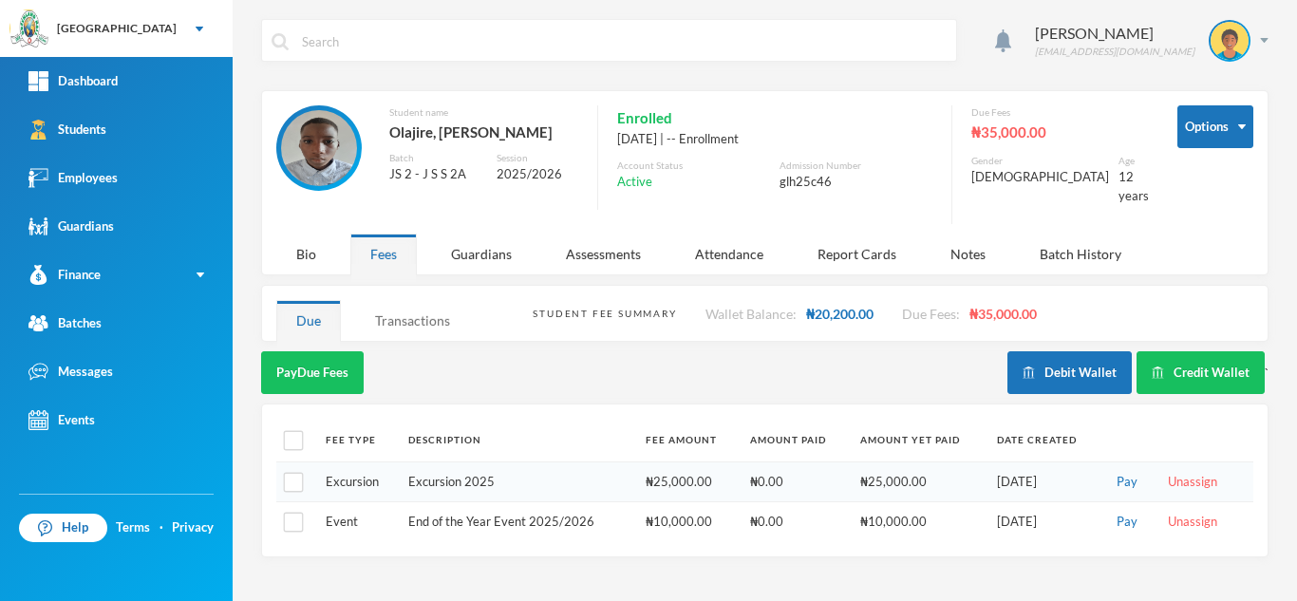
click at [403, 300] on div "Transactions" at bounding box center [412, 320] width 115 height 41
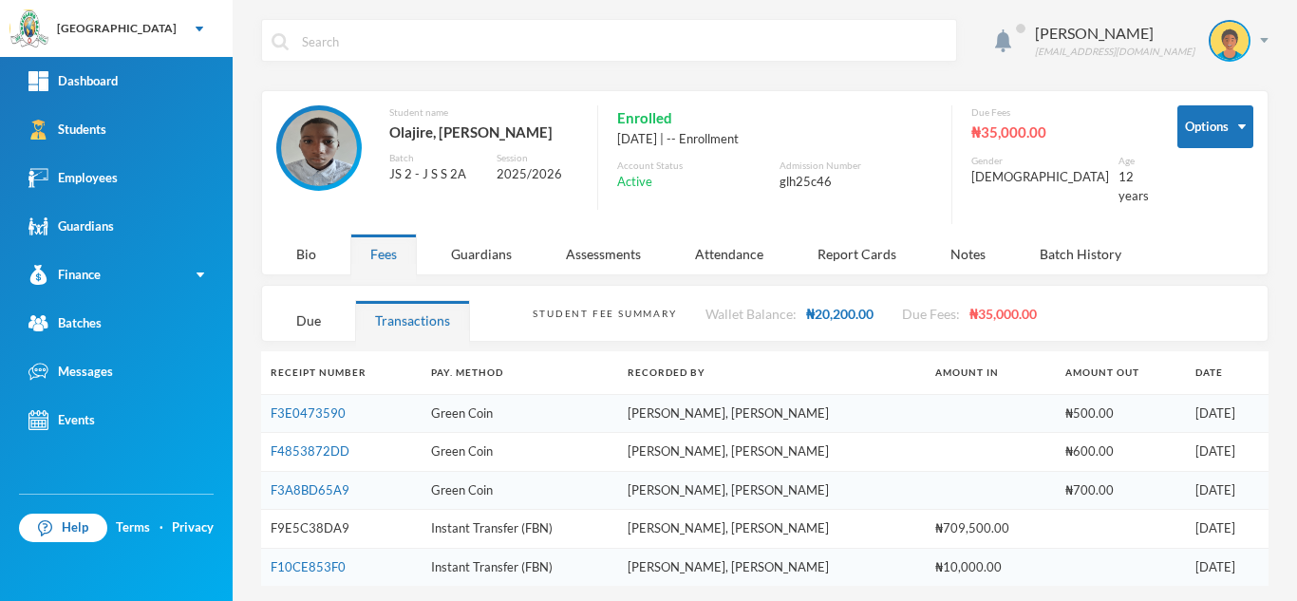
click at [323, 520] on link "F9E5C38DA9" at bounding box center [310, 527] width 79 height 15
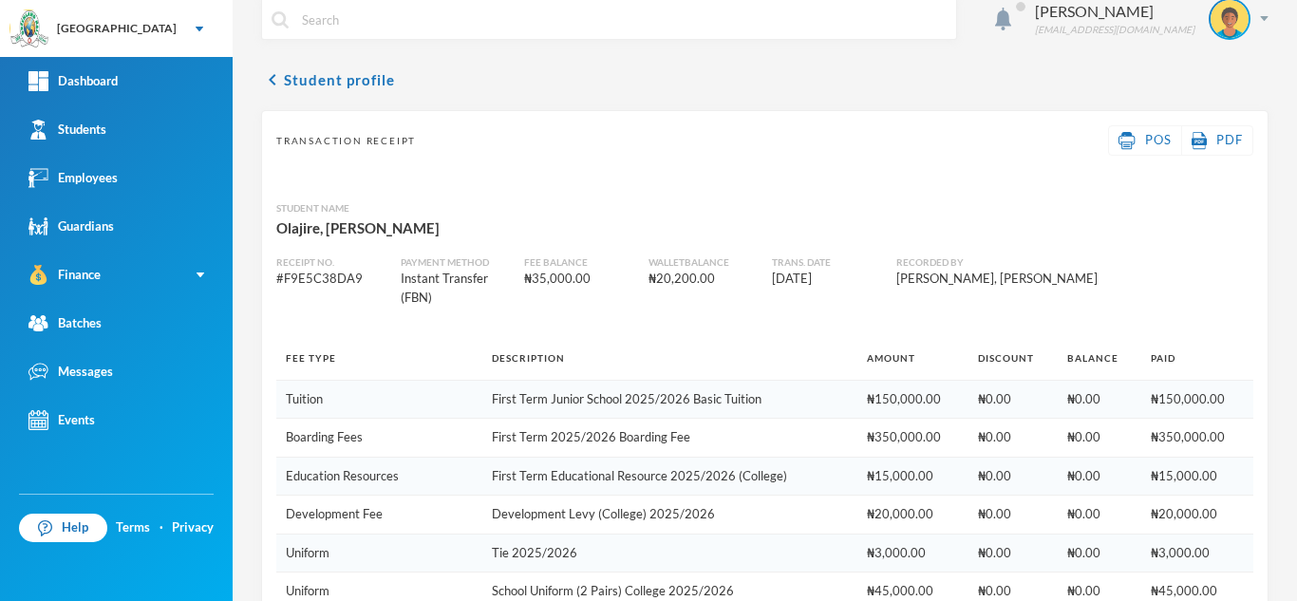
scroll to position [8, 0]
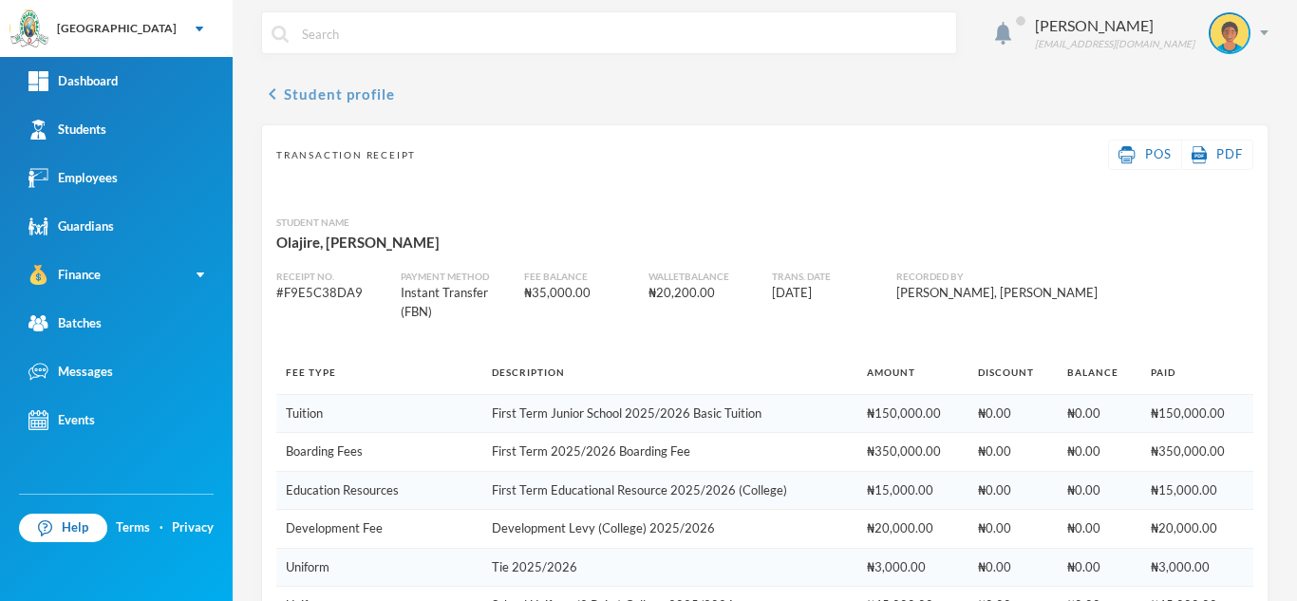
click at [322, 92] on button "chevron_left Student profile" at bounding box center [328, 94] width 134 height 23
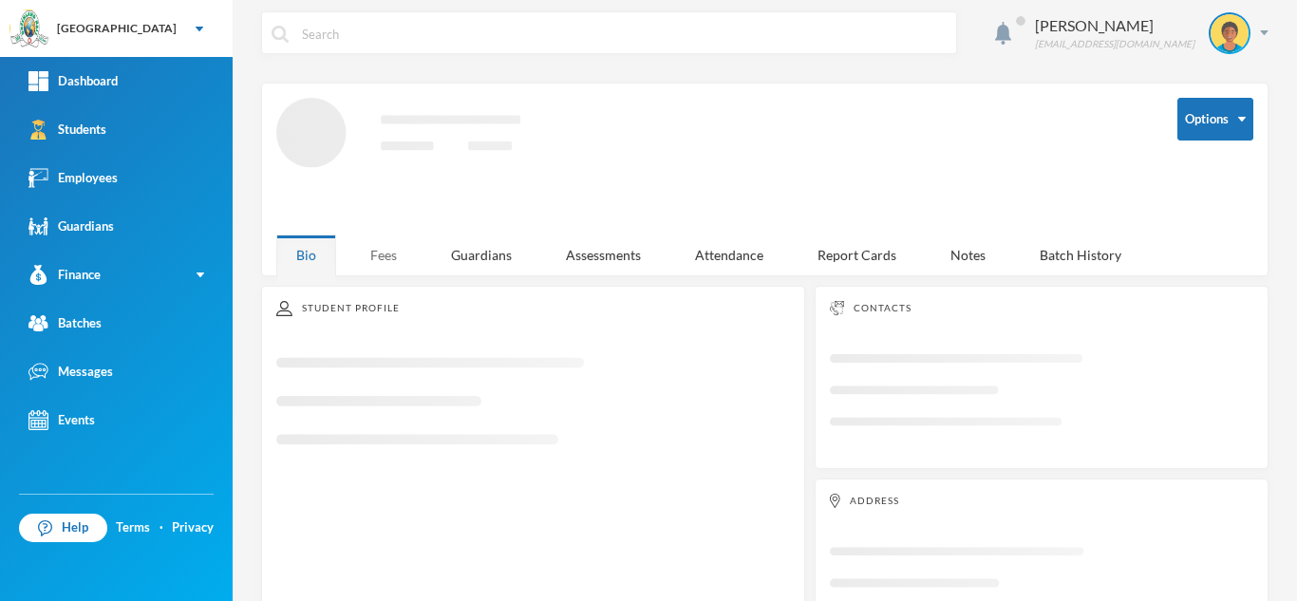
click at [399, 258] on div "Fees" at bounding box center [383, 254] width 66 height 41
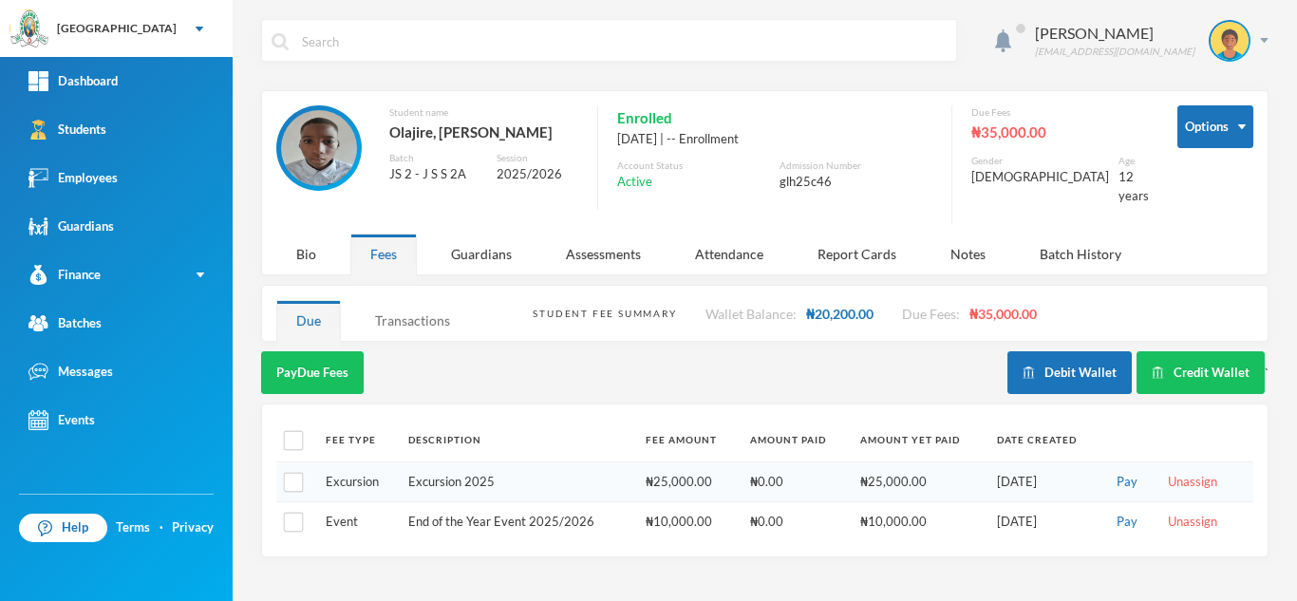
click at [408, 307] on div "Transactions" at bounding box center [412, 320] width 115 height 41
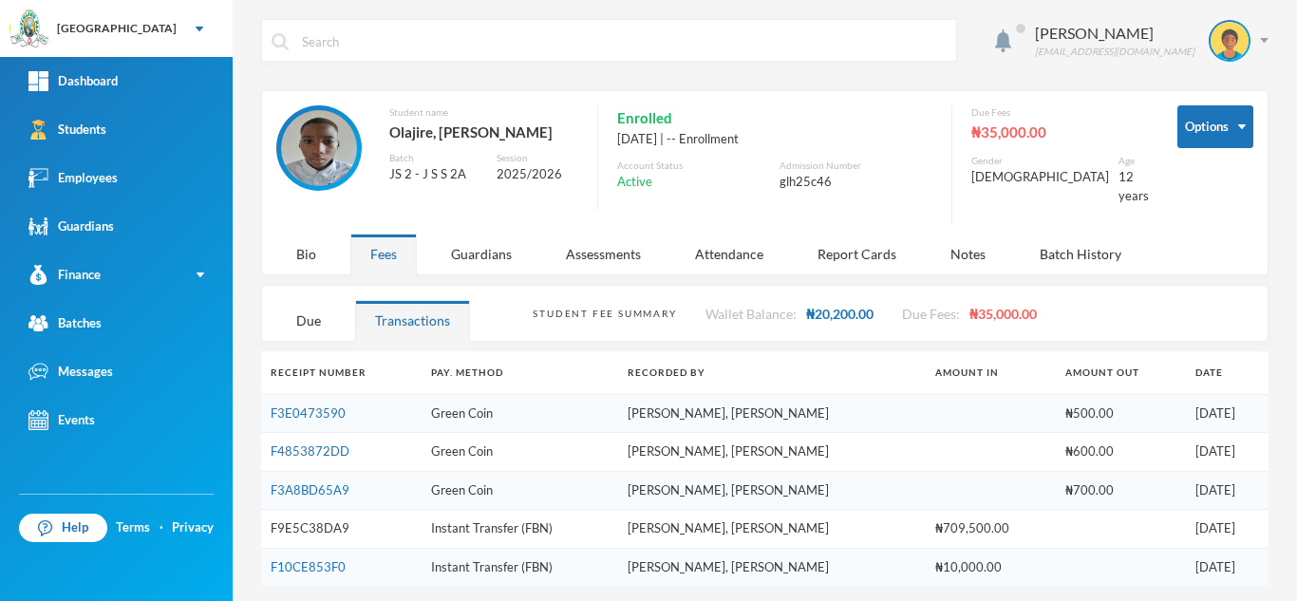
click at [324, 520] on link "F9E5C38DA9" at bounding box center [310, 527] width 79 height 15
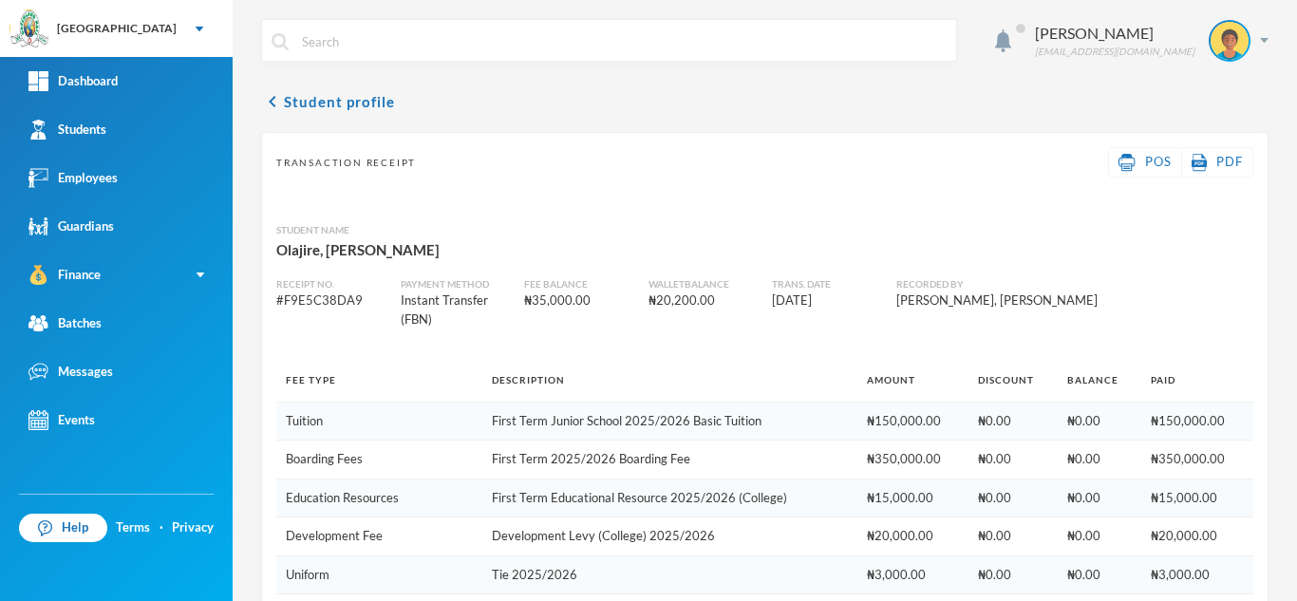
click at [345, 120] on div "chevron_left Student profile Transaction Receipt POS PDF Student Name Olajire, …" at bounding box center [764, 585] width 1007 height 991
click at [335, 97] on button "chevron_left Student profile" at bounding box center [328, 101] width 134 height 23
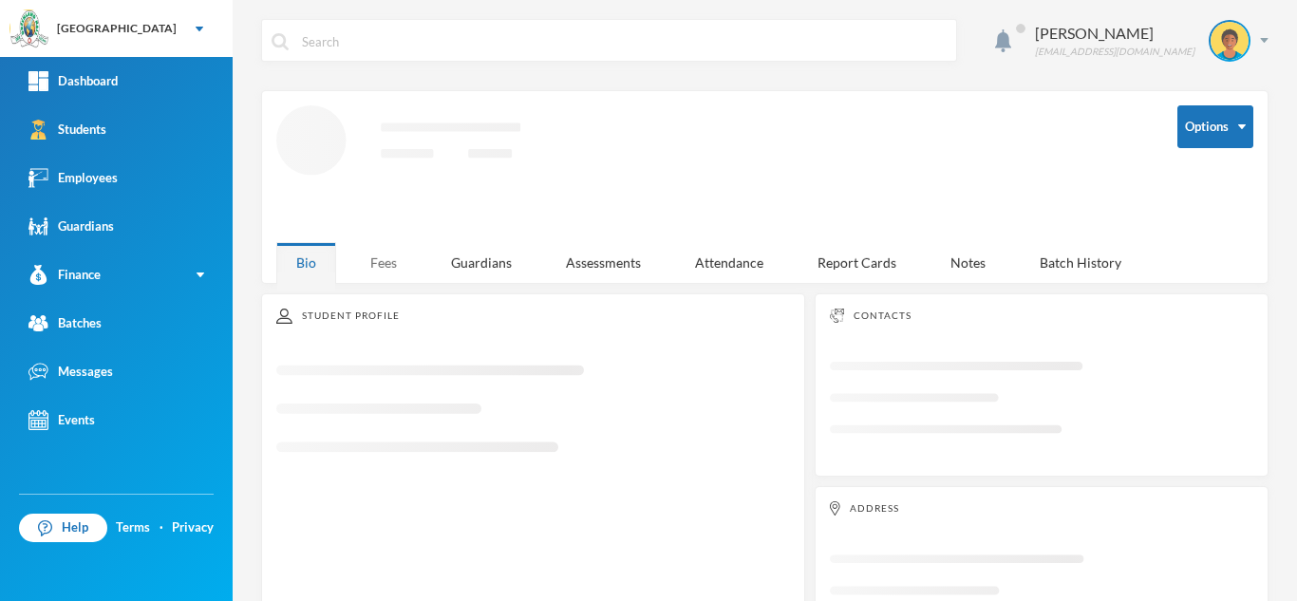
click at [380, 256] on div "Fees" at bounding box center [383, 262] width 66 height 41
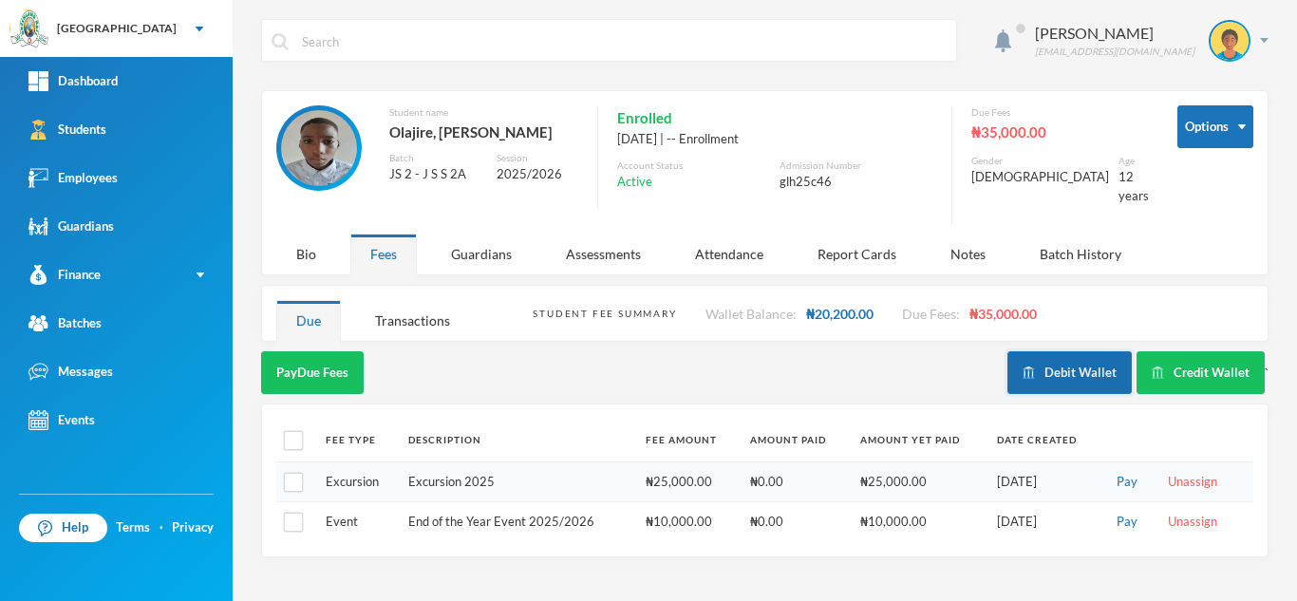
click at [1042, 351] on button "Debit Wallet" at bounding box center [1069, 372] width 124 height 43
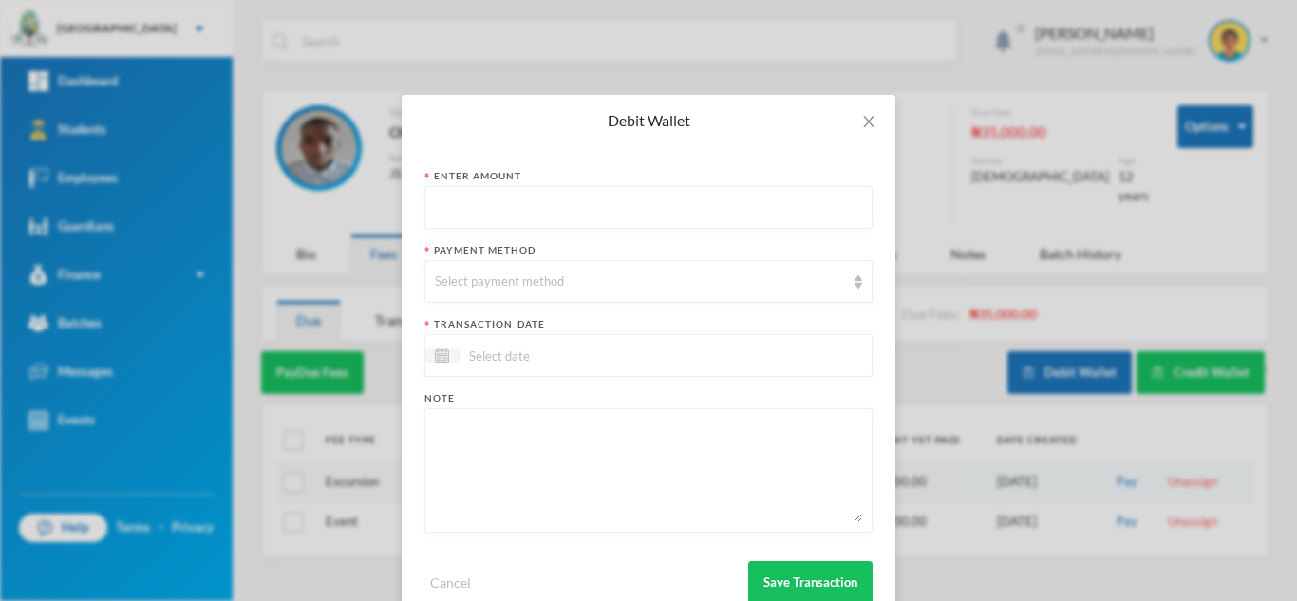
click at [508, 218] on input "text" at bounding box center [648, 208] width 427 height 43
type input "500"
click at [527, 275] on div "Select payment method" at bounding box center [640, 281] width 410 height 19
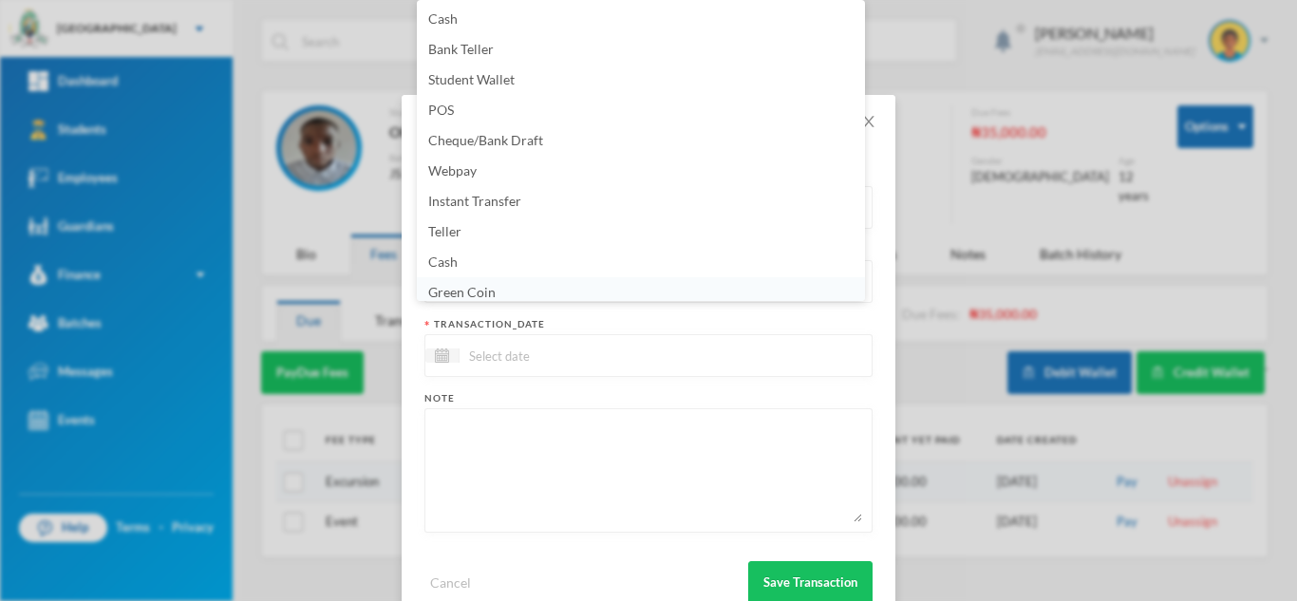
scroll to position [7, 0]
click at [526, 279] on li "Green Coin" at bounding box center [641, 286] width 448 height 30
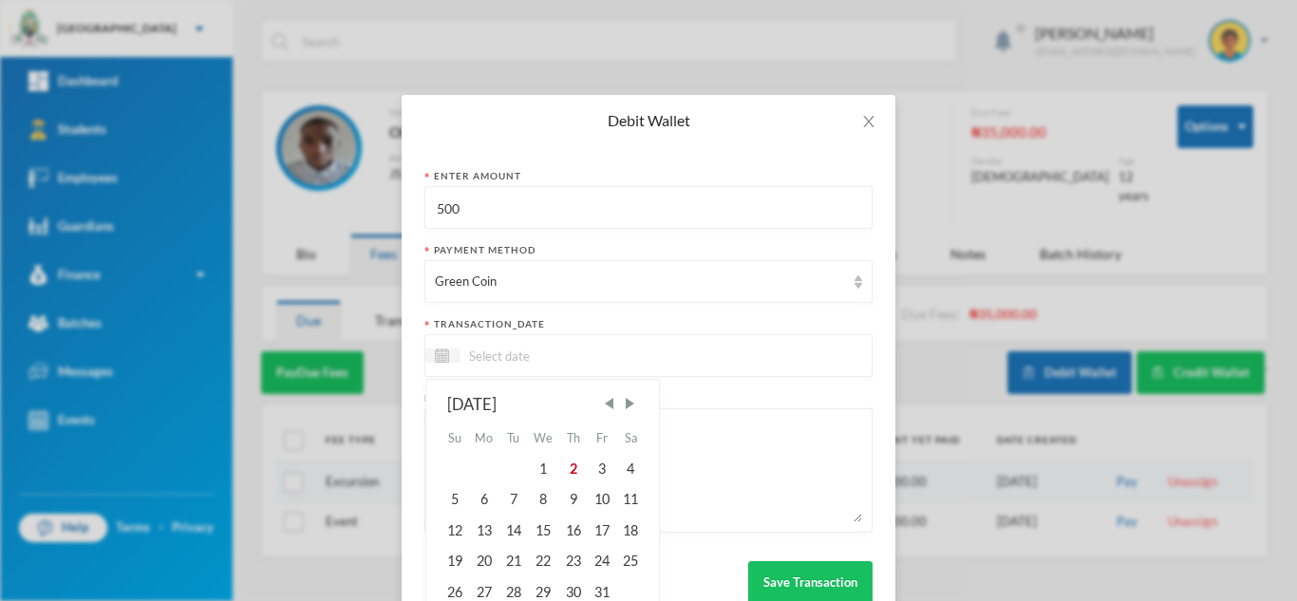
click at [517, 354] on input at bounding box center [538, 356] width 159 height 22
click at [576, 473] on div "2" at bounding box center [572, 469] width 28 height 30
type input "[DATE]"
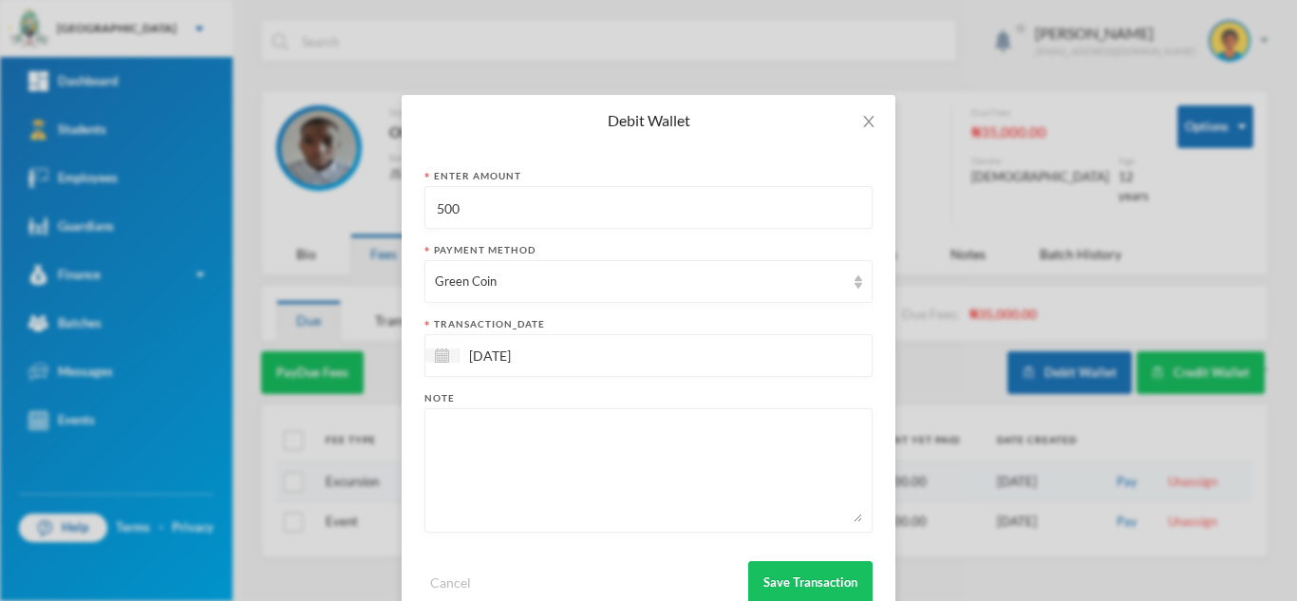
click at [555, 461] on textarea at bounding box center [648, 470] width 427 height 103
type textarea "snacks"
click at [770, 573] on button "Save Transaction" at bounding box center [810, 582] width 124 height 43
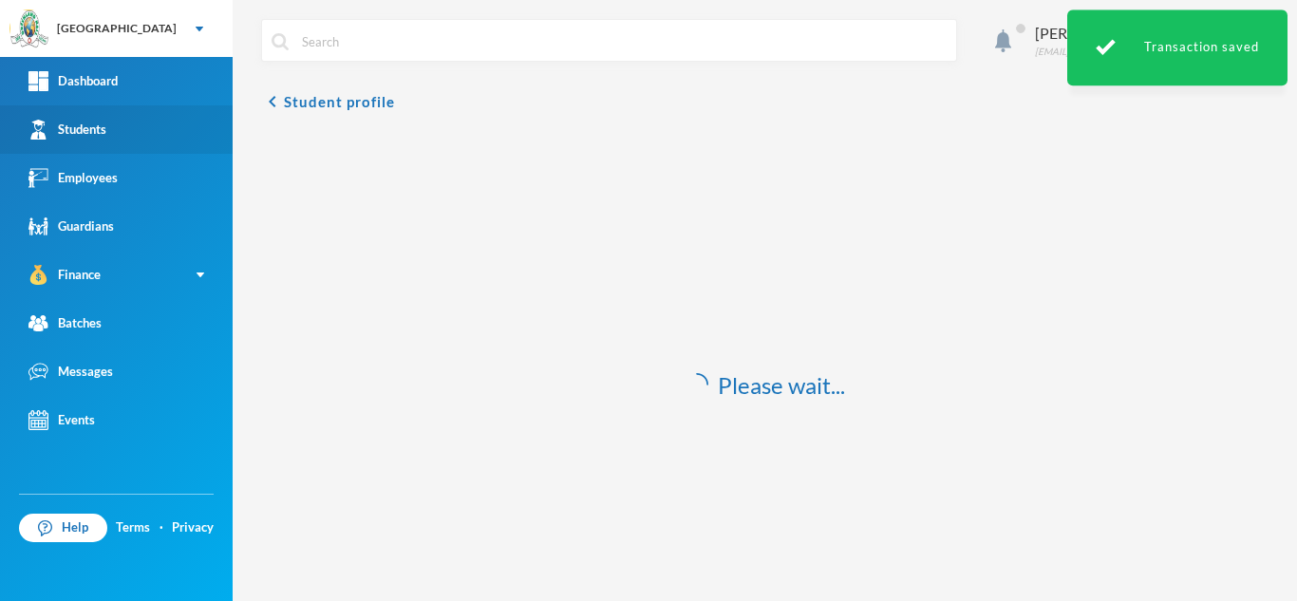
click at [149, 146] on link "Students" at bounding box center [116, 129] width 233 height 48
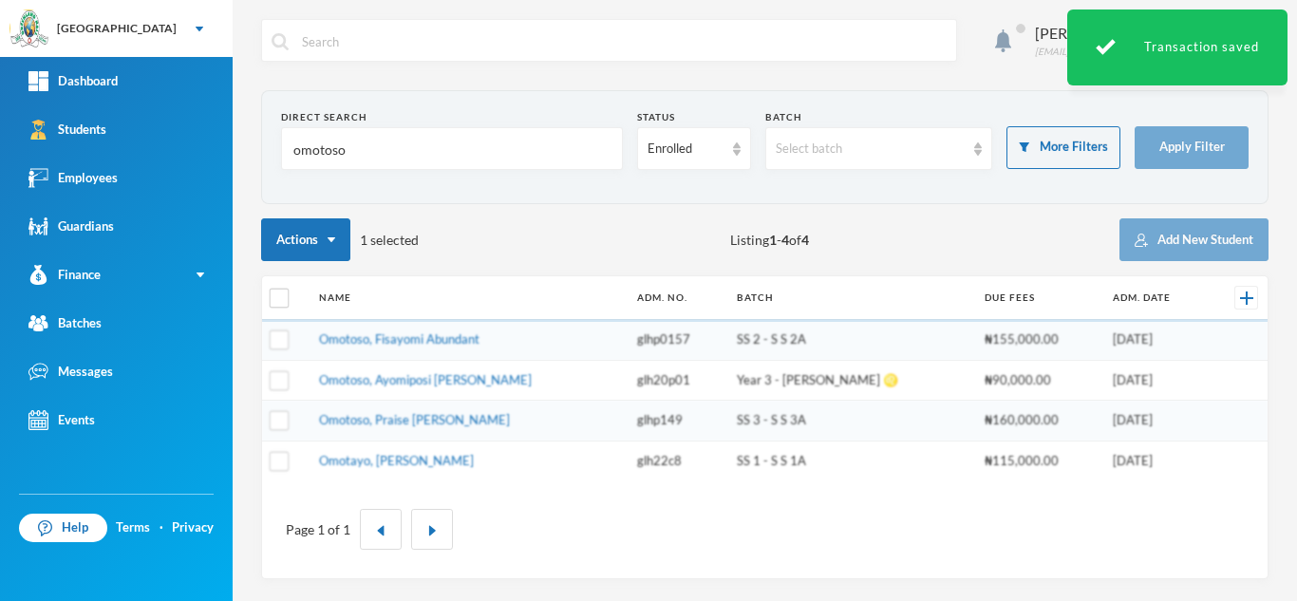
drag, startPoint x: 432, startPoint y: 162, endPoint x: 249, endPoint y: 154, distance: 183.4
click at [249, 154] on div "Aderogba Olumide olumide.aderogba@greenlandhall.org Direct Search omotoso Statu…" at bounding box center [765, 300] width 1064 height 601
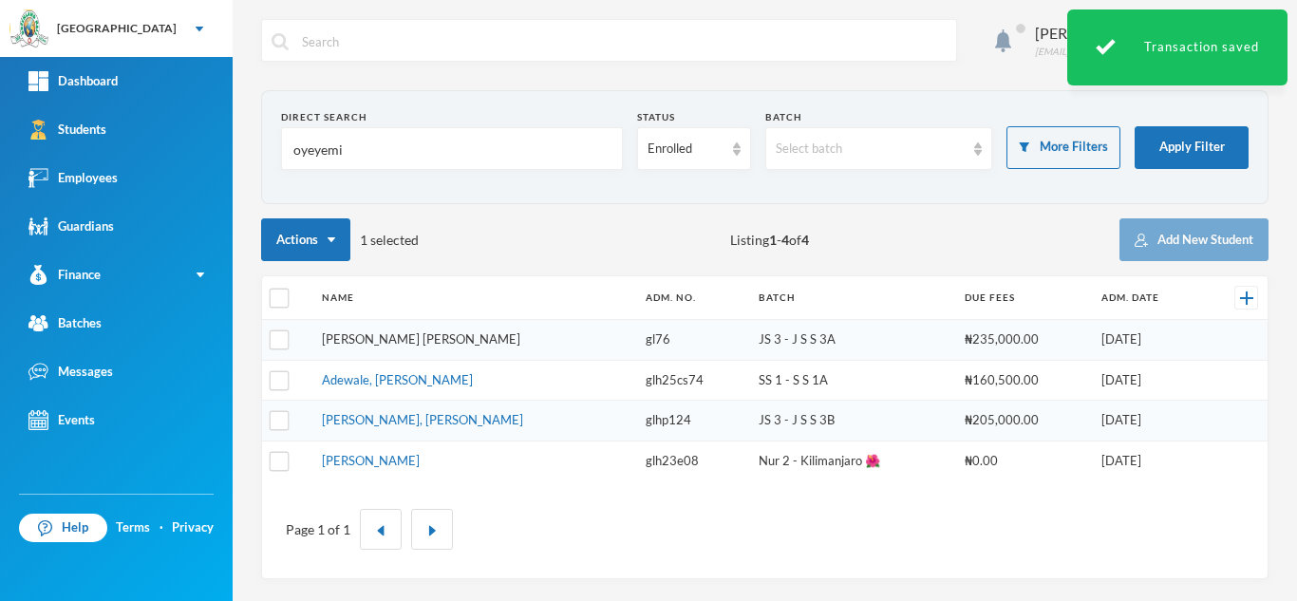
type input "oyeyemi"
click at [379, 337] on link "Oyeyemi, Oluwatimilehin Tokunbo" at bounding box center [421, 338] width 198 height 15
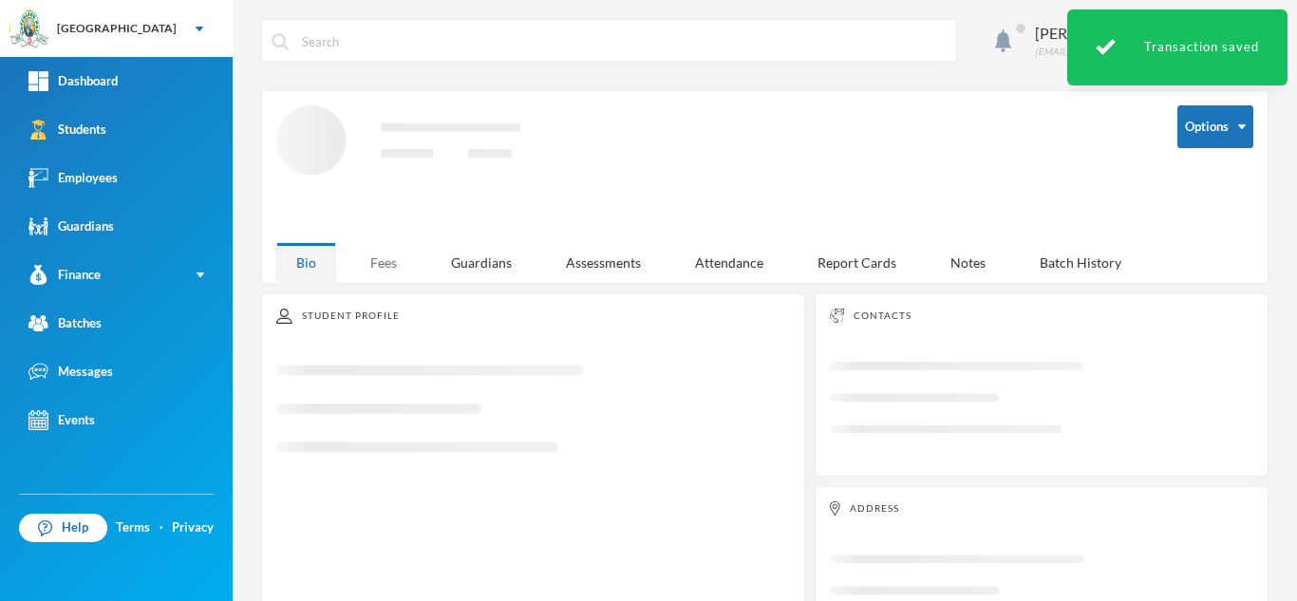
click at [394, 253] on div "Fees" at bounding box center [383, 262] width 66 height 41
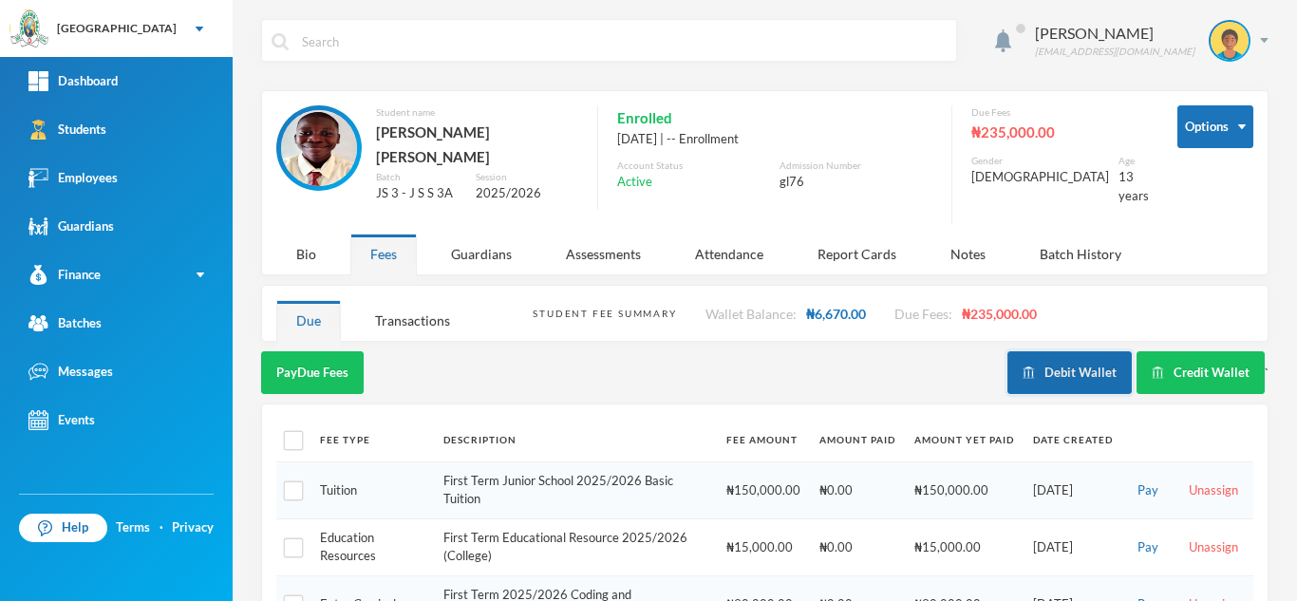
click at [1038, 351] on button "Debit Wallet" at bounding box center [1069, 372] width 124 height 43
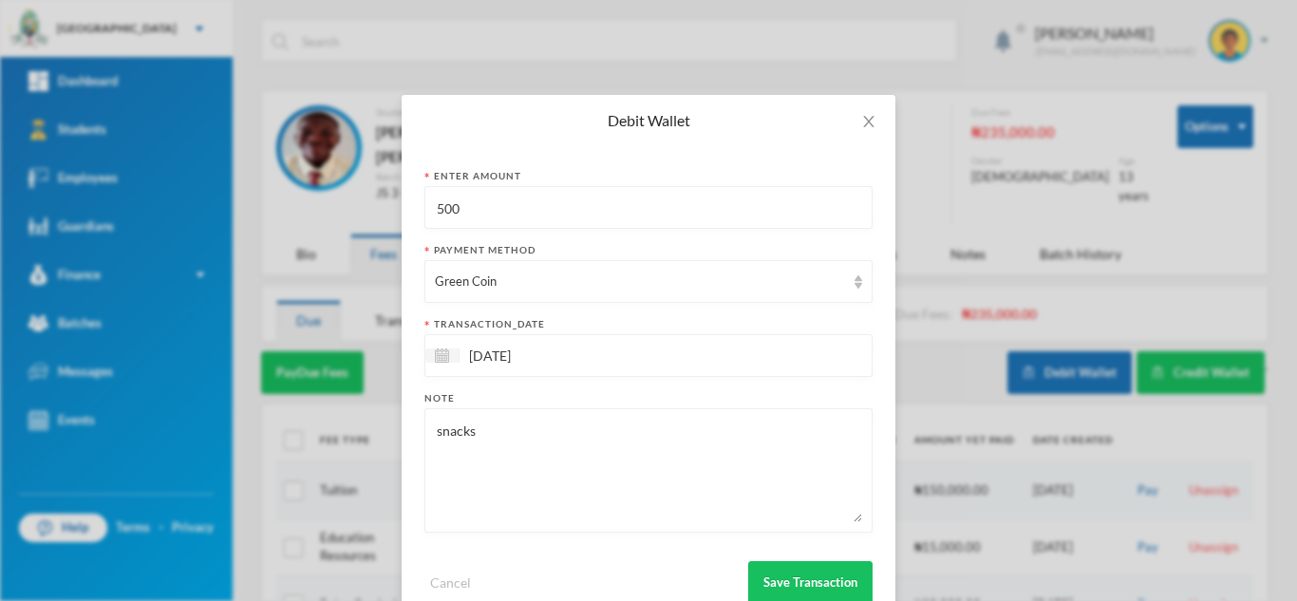
drag, startPoint x: 495, startPoint y: 201, endPoint x: 378, endPoint y: 191, distance: 117.2
click at [378, 191] on div "Debit Wallet Enter Amount 500 Payment Method Green Coin transaction_date [DATE]…" at bounding box center [648, 300] width 1297 height 601
type input "1200"
click at [785, 579] on button "Save Transaction" at bounding box center [810, 582] width 124 height 43
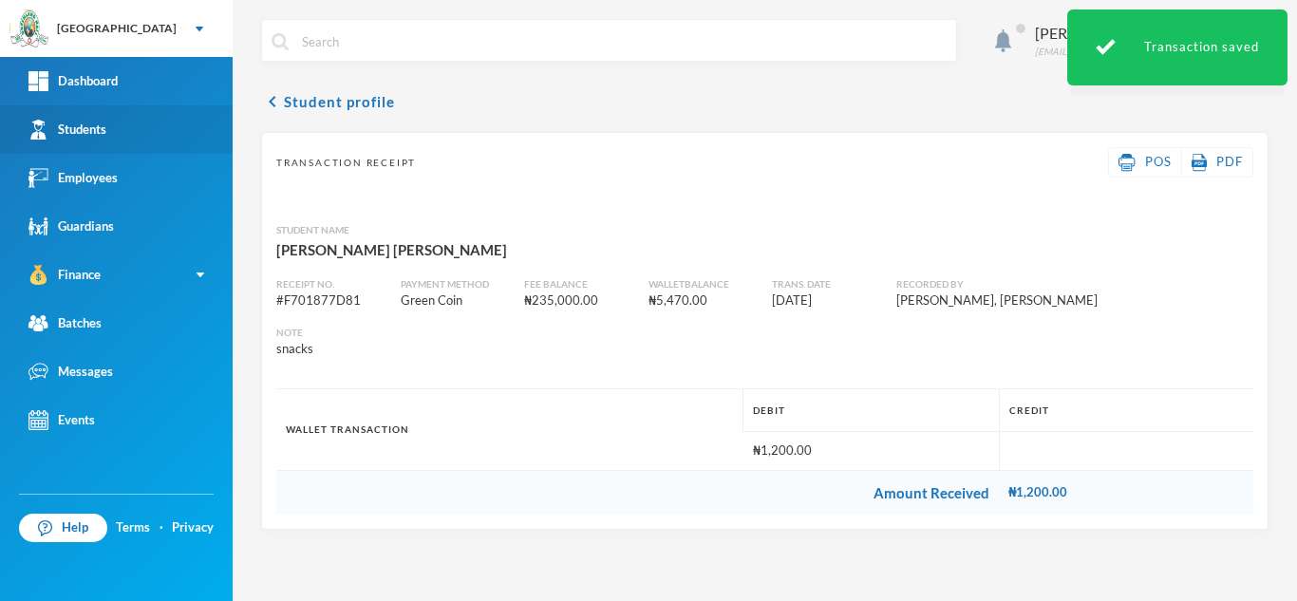
click at [85, 139] on div "Students" at bounding box center [67, 130] width 78 height 20
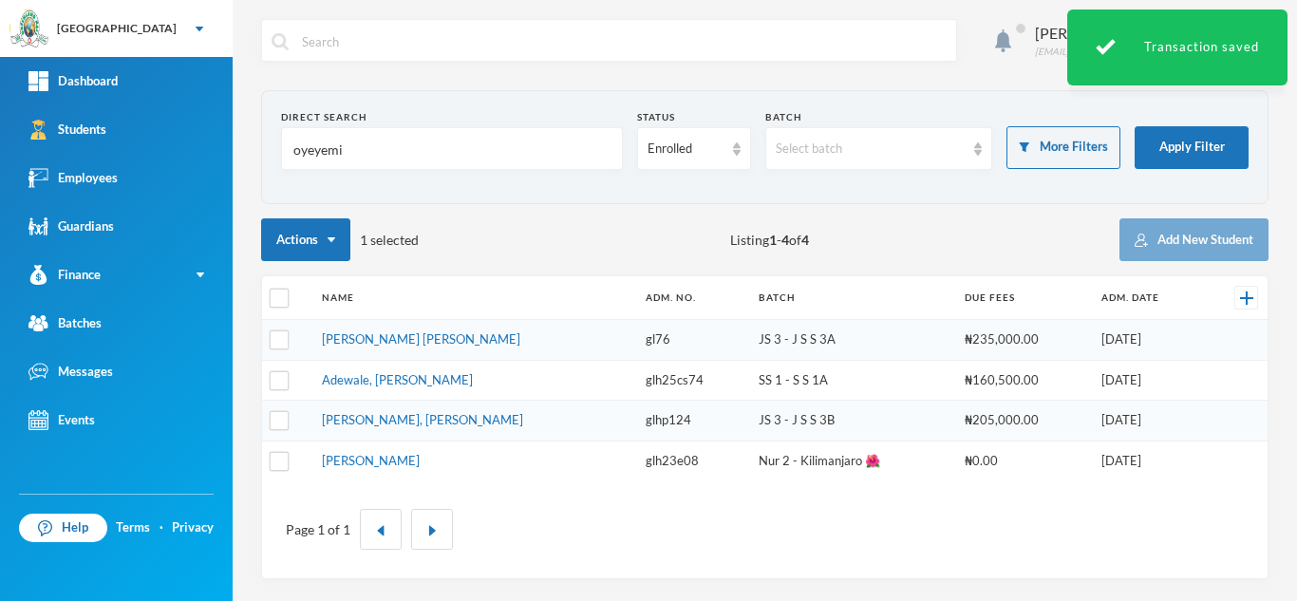
drag, startPoint x: 308, startPoint y: 152, endPoint x: 266, endPoint y: 146, distance: 43.1
click at [266, 146] on section "Direct Search oyeyemi Status Enrolled Batch Select batch More Filters Apply Fil…" at bounding box center [764, 147] width 1007 height 114
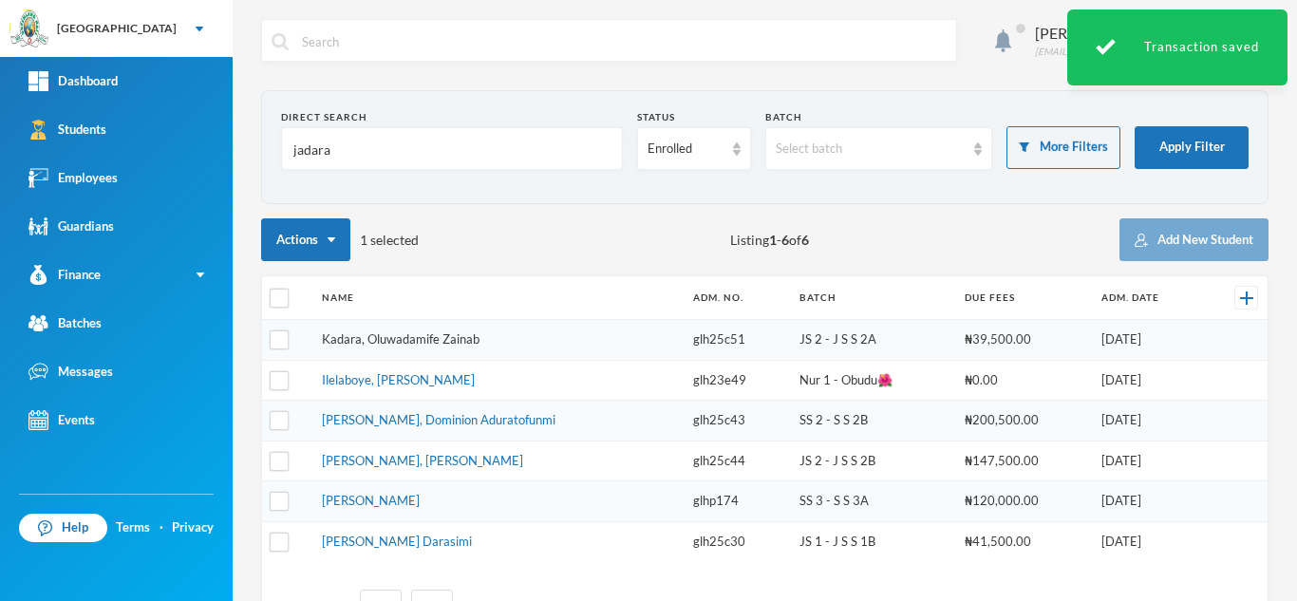
type input "jadara"
click at [380, 344] on link "Kadara, Oluwadamife Zainab" at bounding box center [401, 338] width 158 height 15
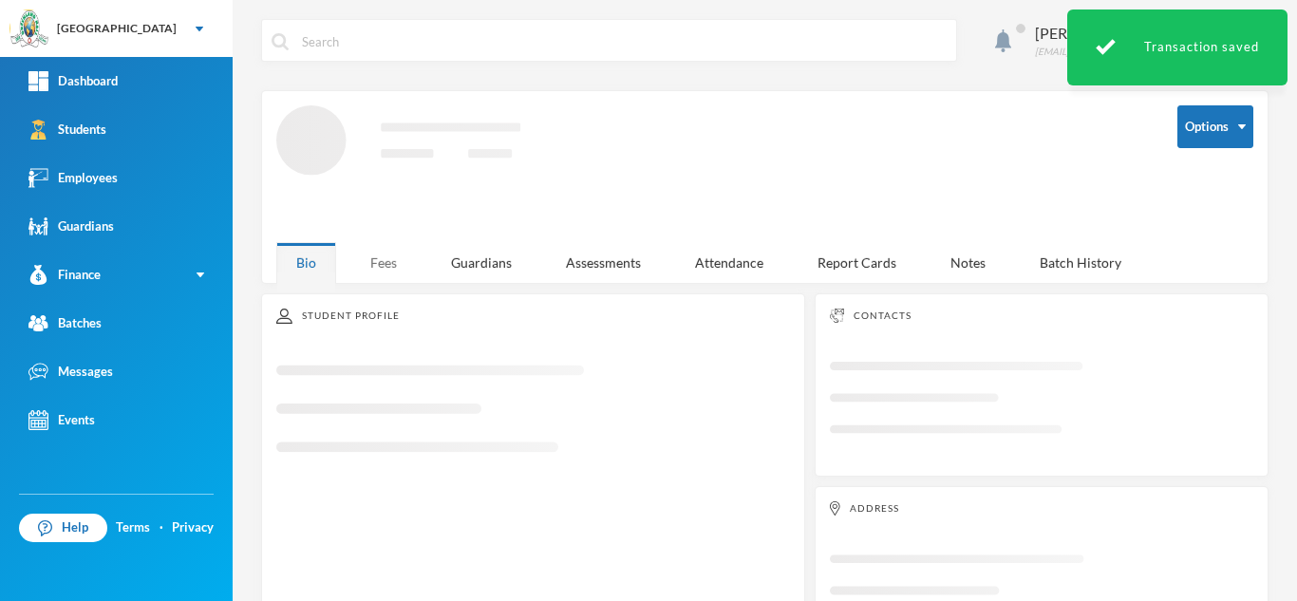
click at [371, 243] on div "Fees" at bounding box center [383, 262] width 66 height 41
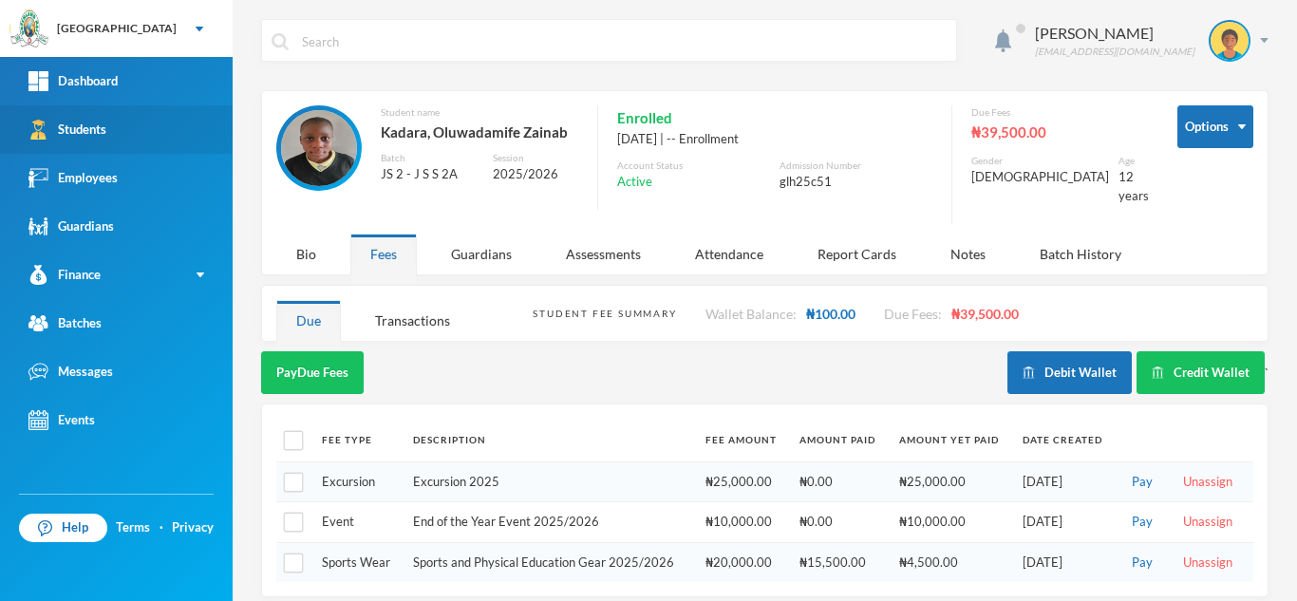
click at [92, 133] on div "Students" at bounding box center [67, 130] width 78 height 20
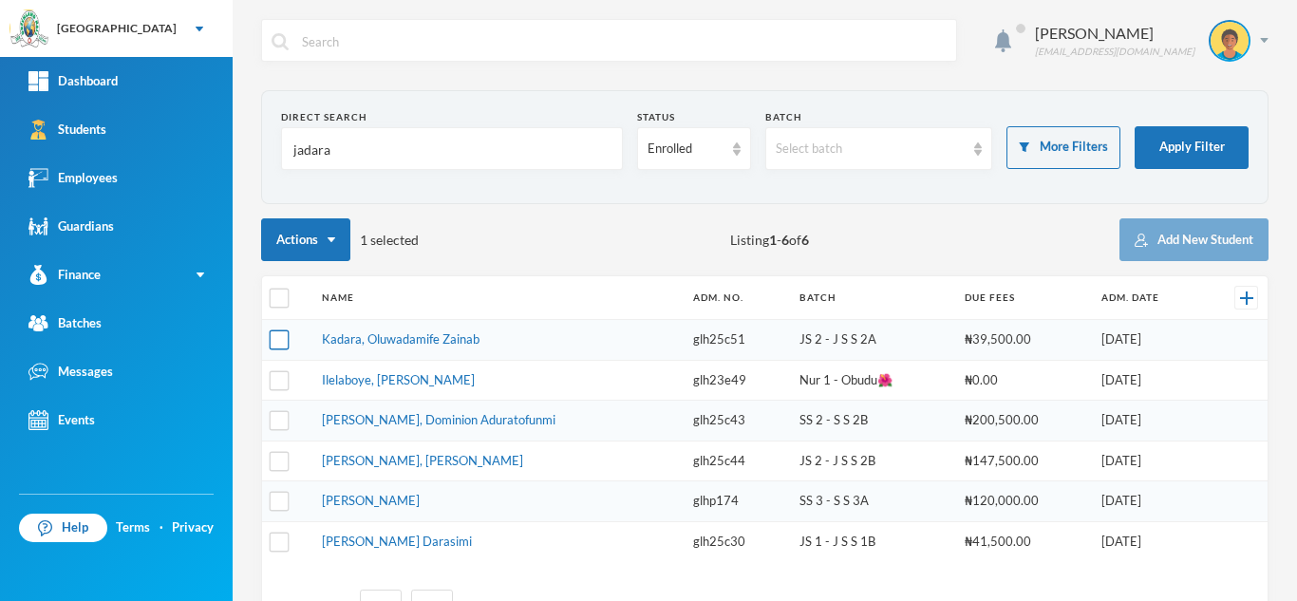
click at [282, 338] on input "checkbox" at bounding box center [280, 340] width 20 height 20
checkbox input "false"
click at [277, 305] on input "checkbox" at bounding box center [280, 299] width 20 height 20
checkbox input "true"
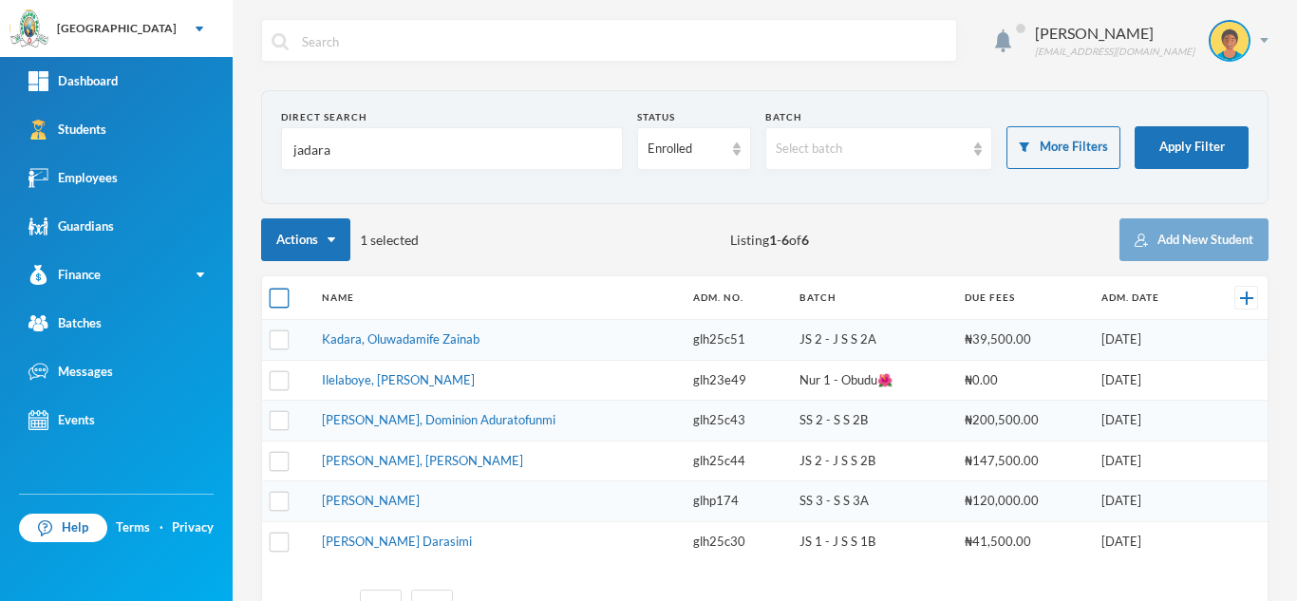
checkbox input "true"
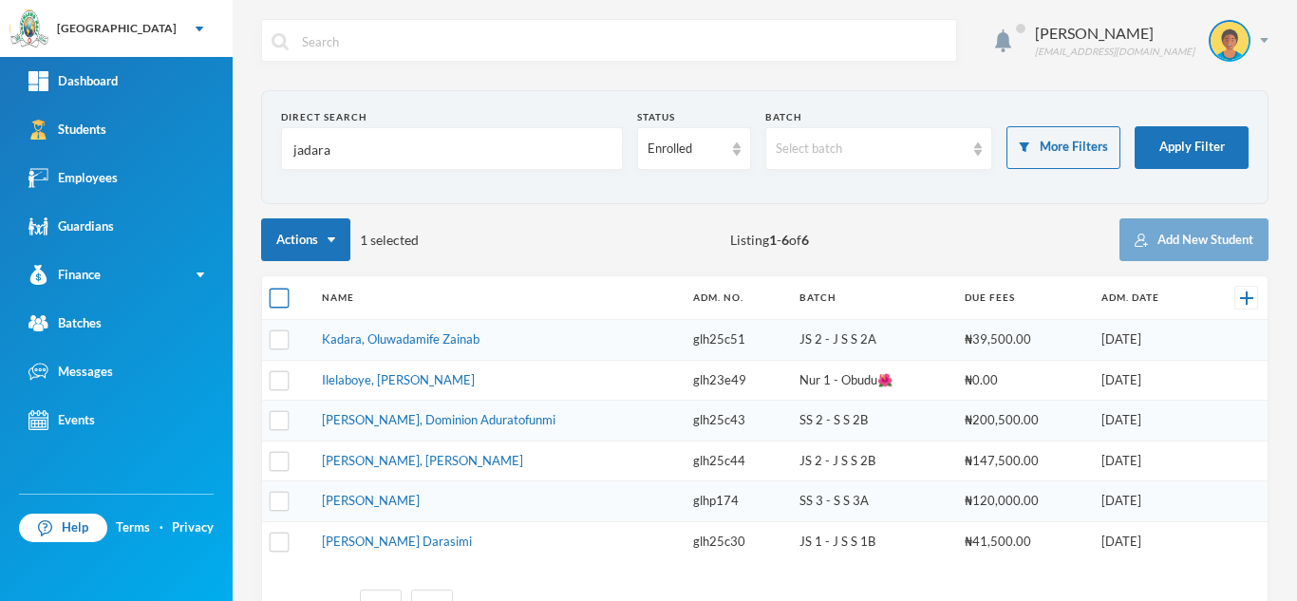
checkbox input "true"
click at [277, 305] on input "checkbox" at bounding box center [280, 299] width 20 height 20
checkbox input "false"
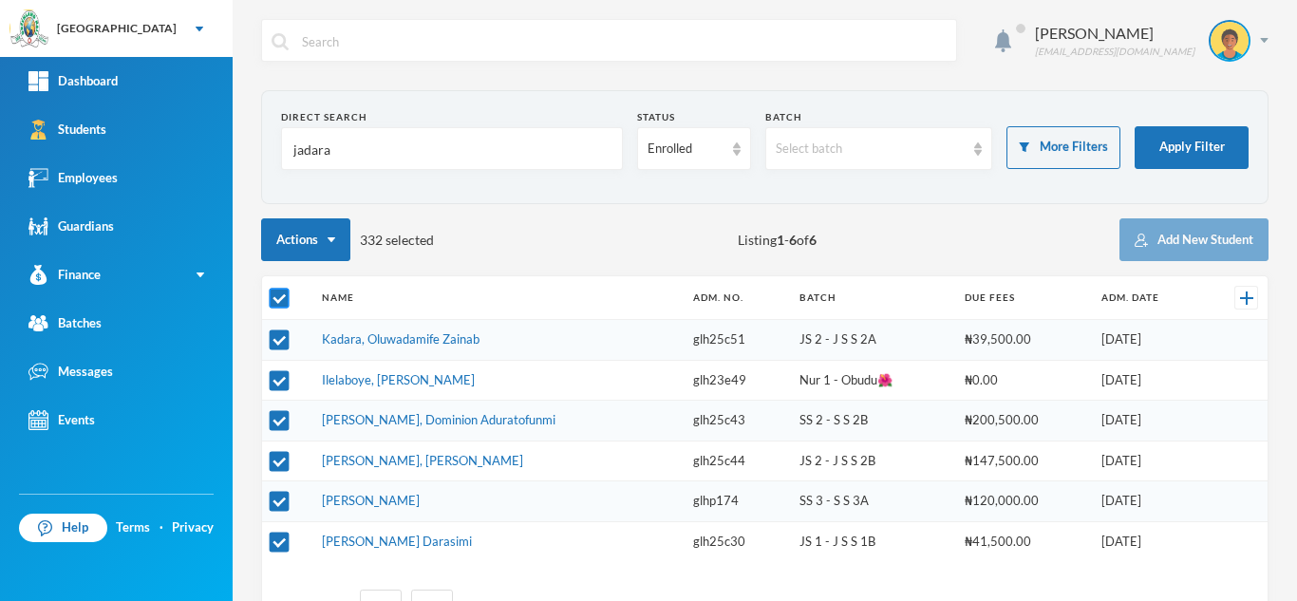
checkbox input "false"
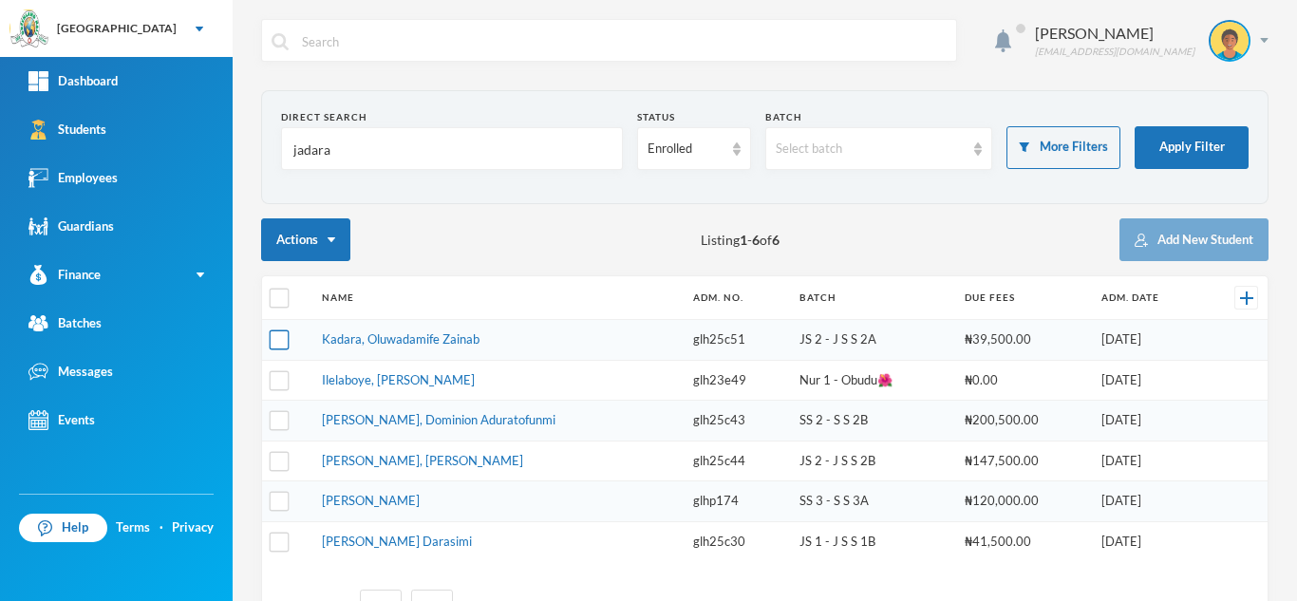
click at [281, 336] on input "checkbox" at bounding box center [280, 340] width 20 height 20
checkbox input "true"
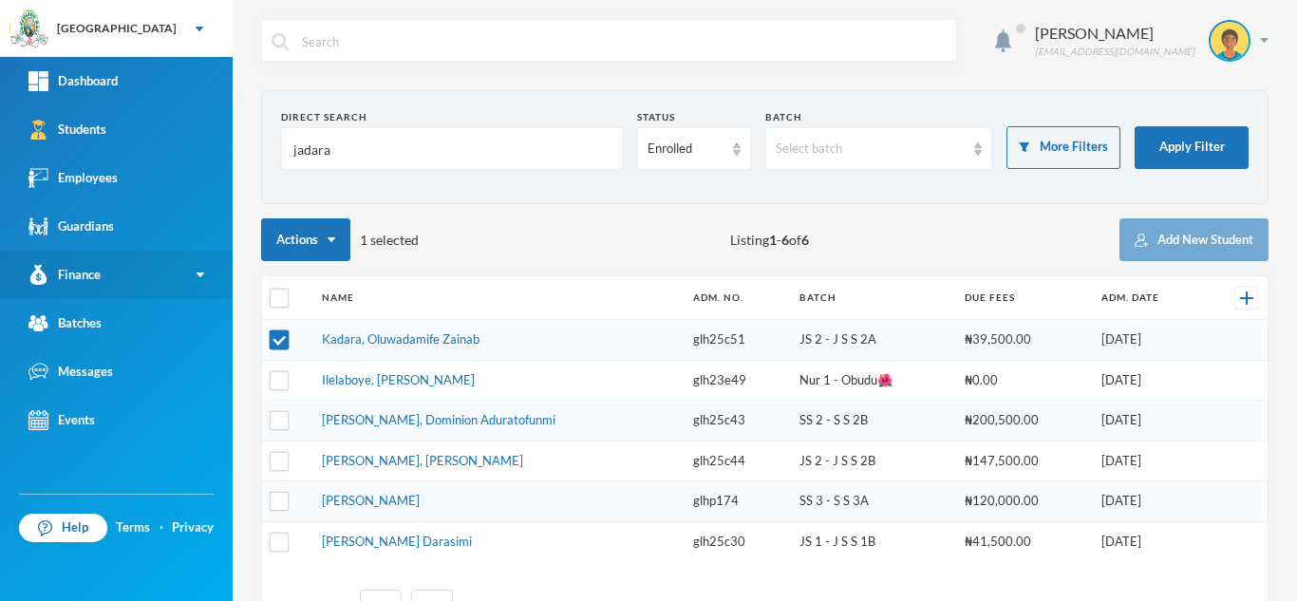
click at [179, 275] on link "Finance" at bounding box center [116, 275] width 233 height 48
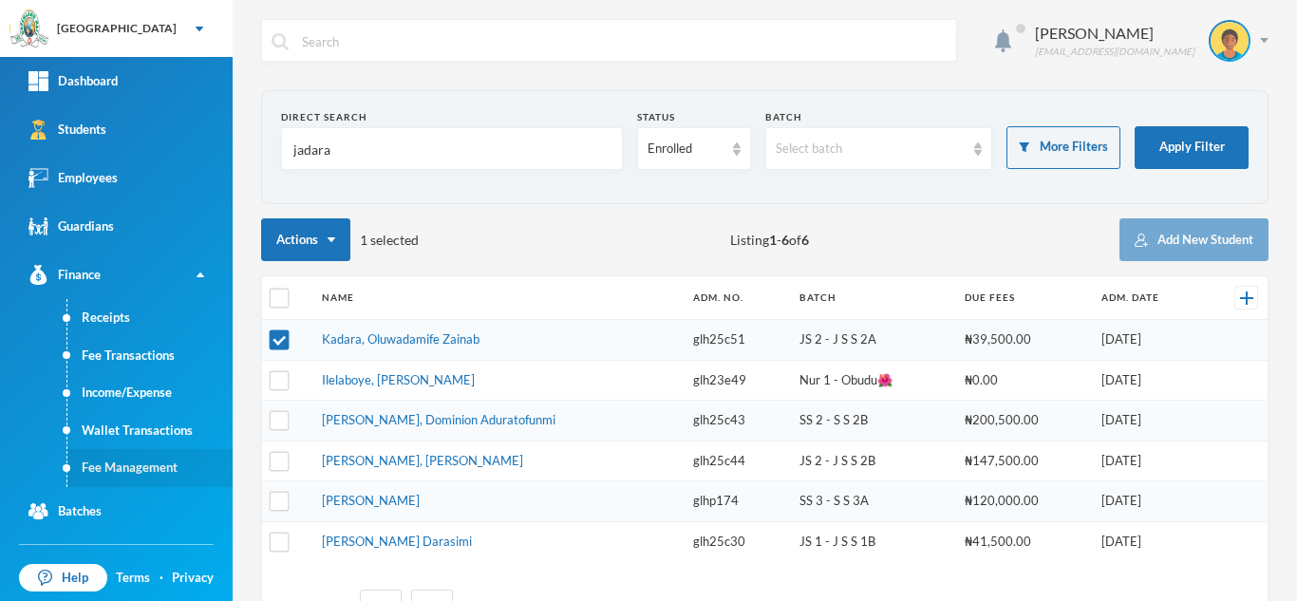
click at [160, 464] on link "Fee Management" at bounding box center [149, 468] width 165 height 38
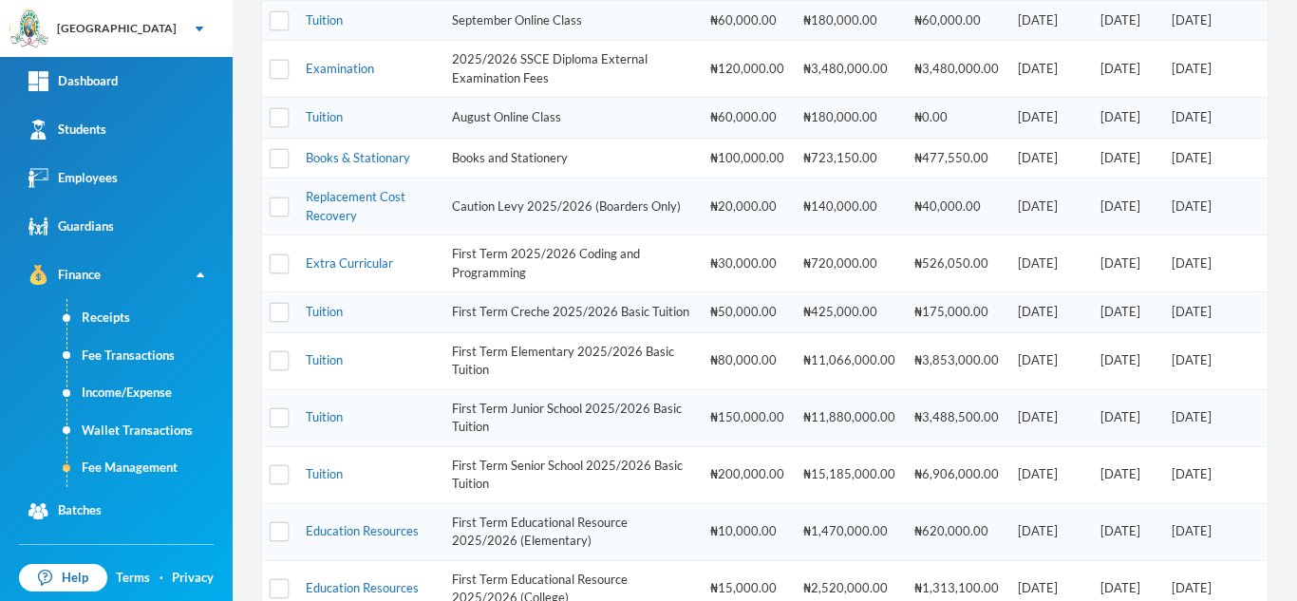
scroll to position [825, 0]
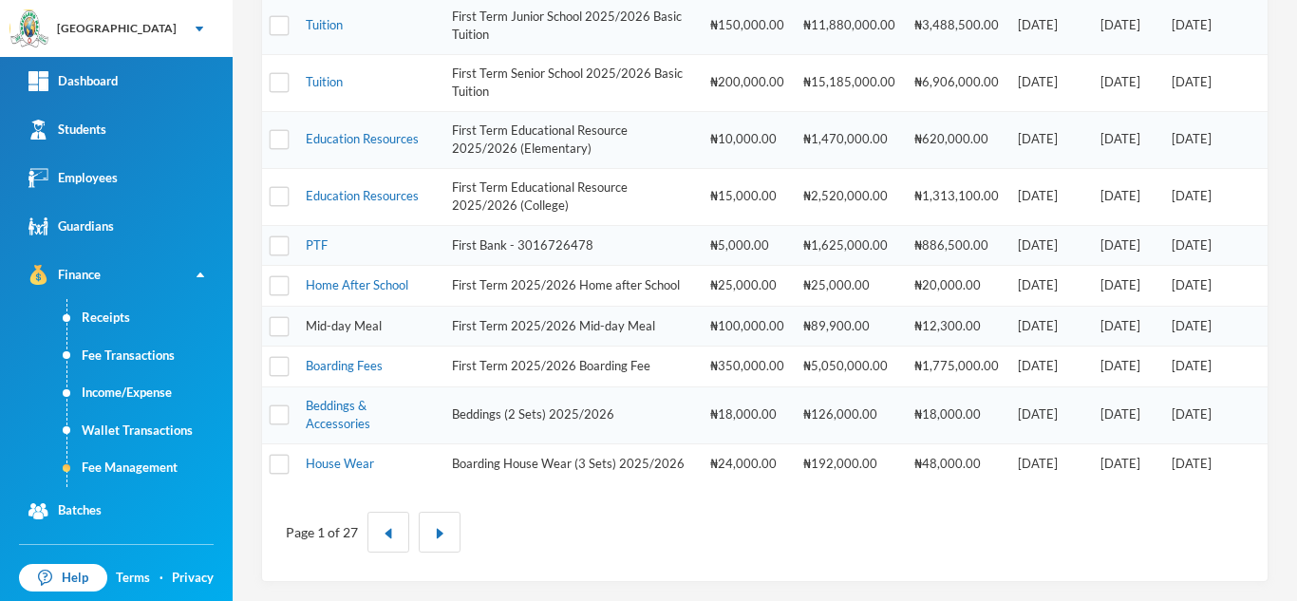
click at [327, 318] on link "Mid-day Meal" at bounding box center [344, 325] width 76 height 15
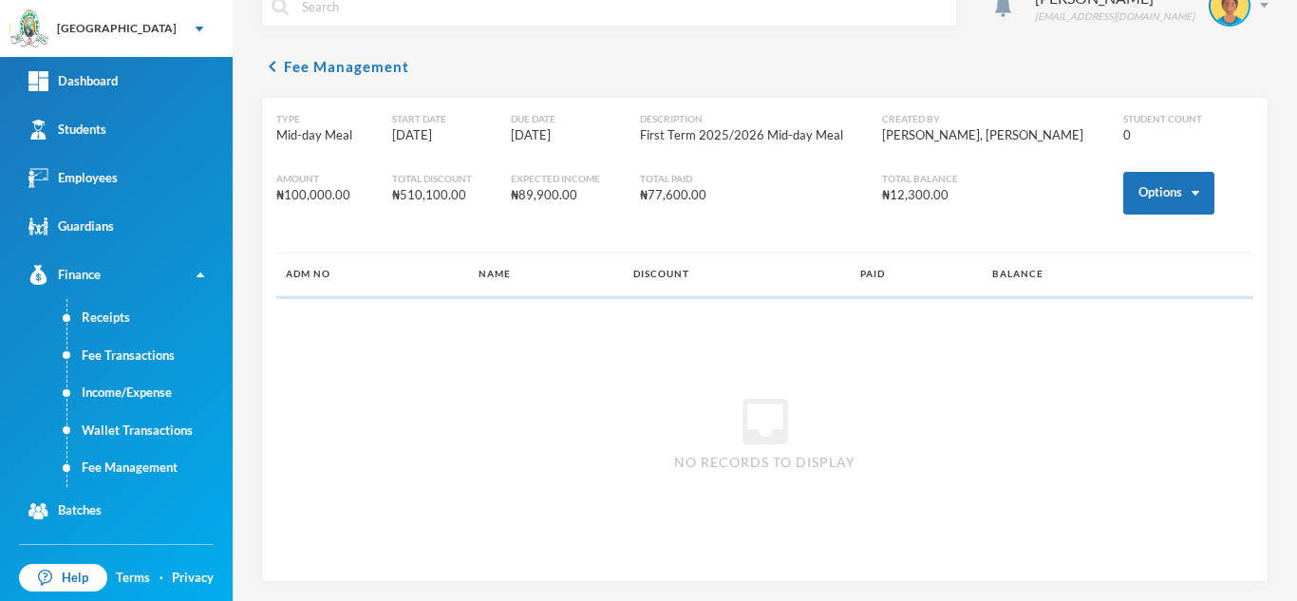
scroll to position [35, 0]
click at [1125, 185] on button "Options" at bounding box center [1168, 193] width 91 height 43
click at [1078, 269] on button "Assign to ( 1 ) selected students" at bounding box center [1097, 276] width 171 height 34
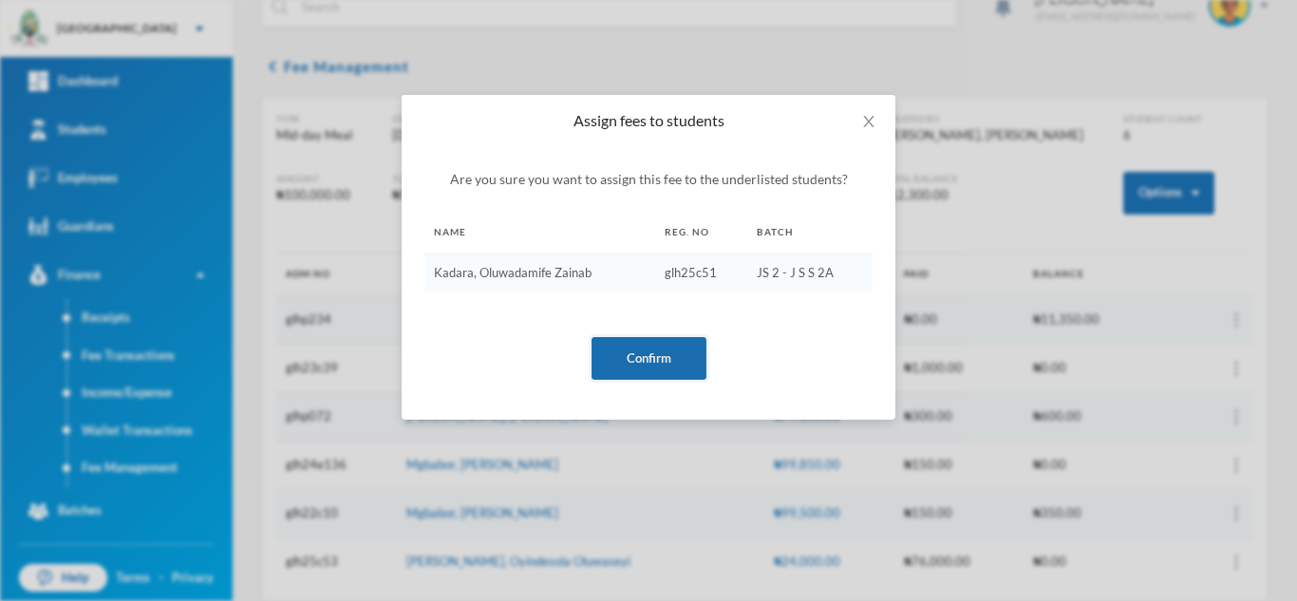
click at [682, 345] on button "Confirm" at bounding box center [648, 358] width 115 height 43
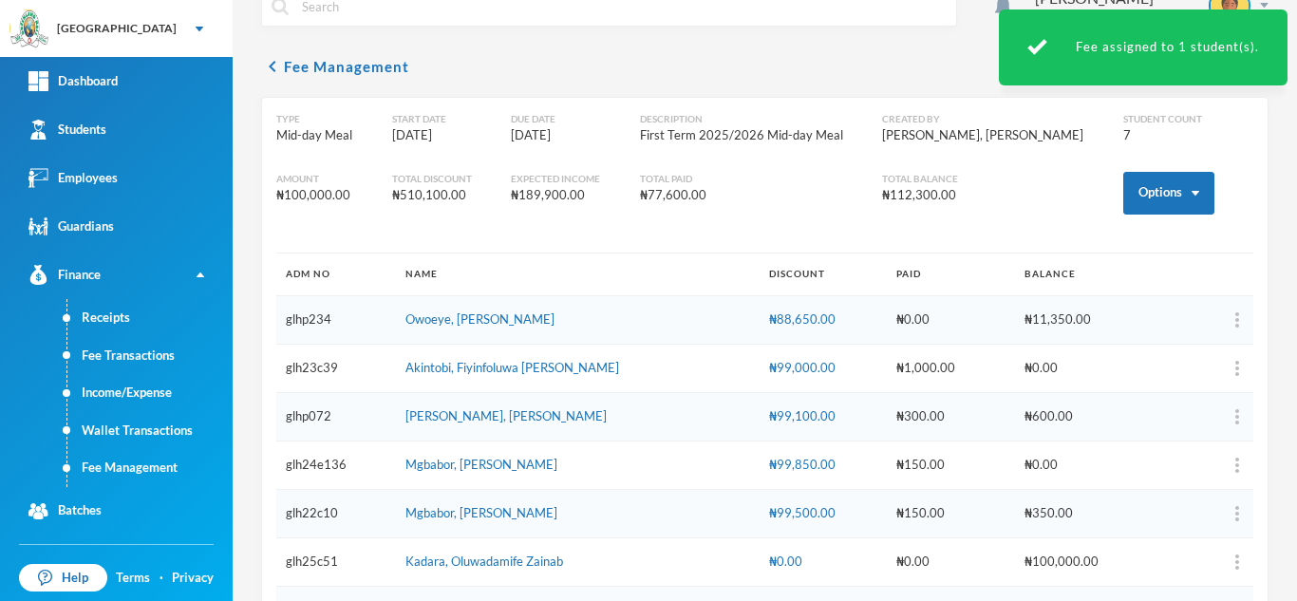
scroll to position [103, 0]
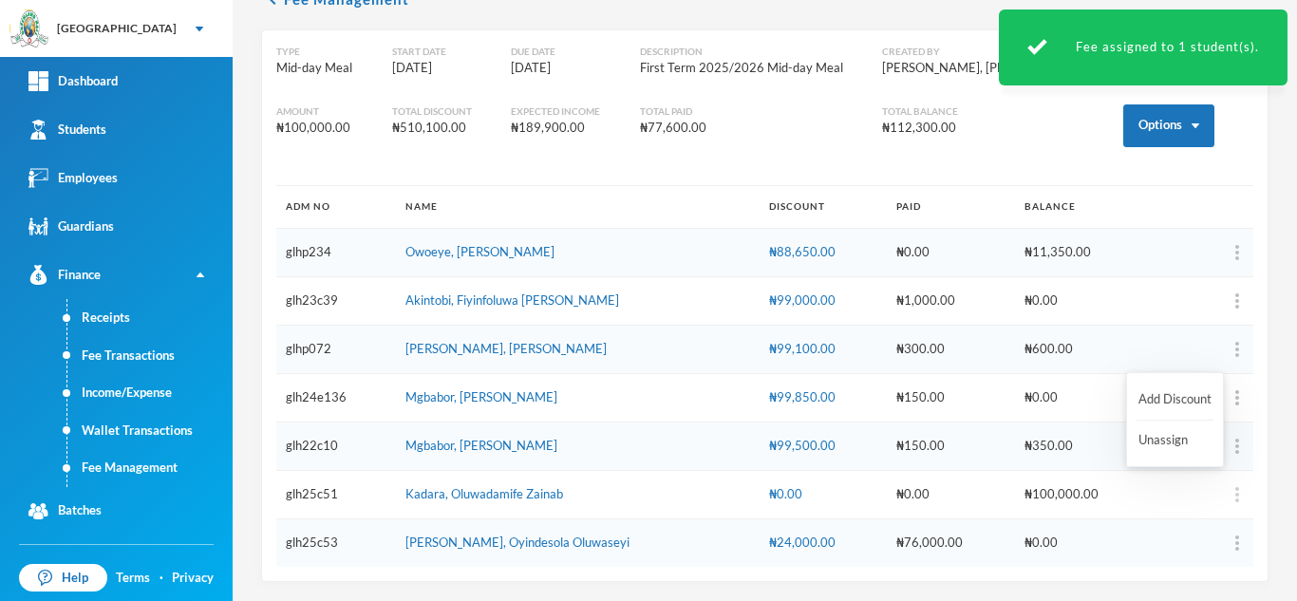
click at [1235, 487] on div "button" at bounding box center [1237, 494] width 4 height 15
click at [1144, 404] on button "Add Discount" at bounding box center [1174, 400] width 77 height 34
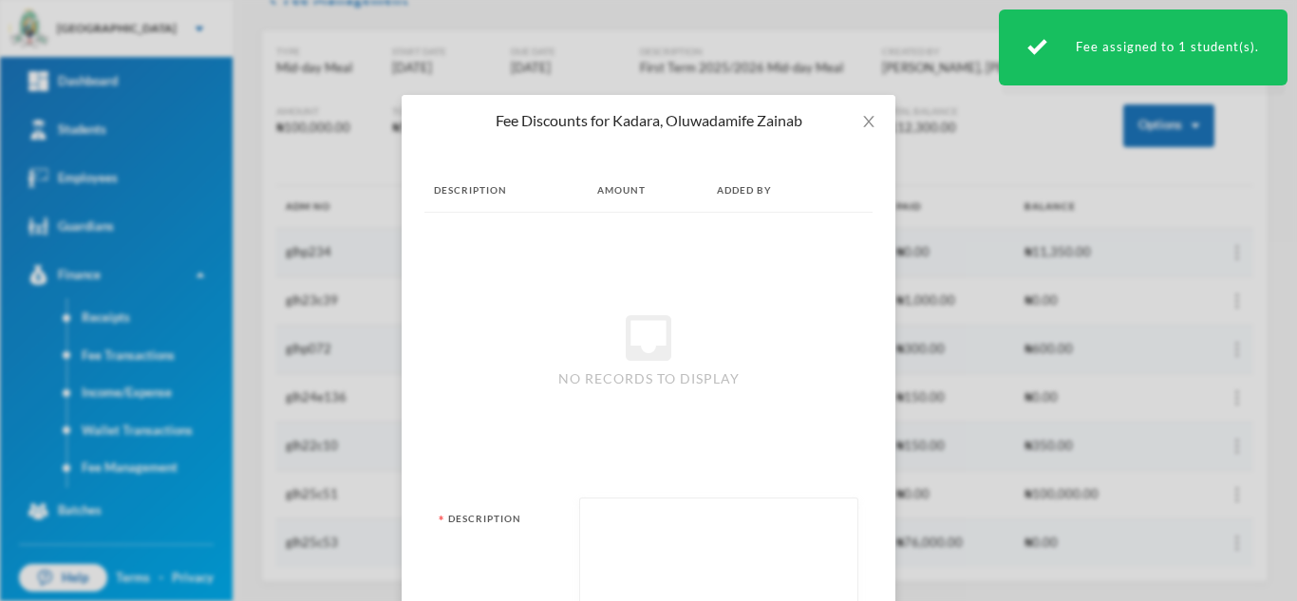
click at [676, 555] on textarea at bounding box center [718, 559] width 258 height 103
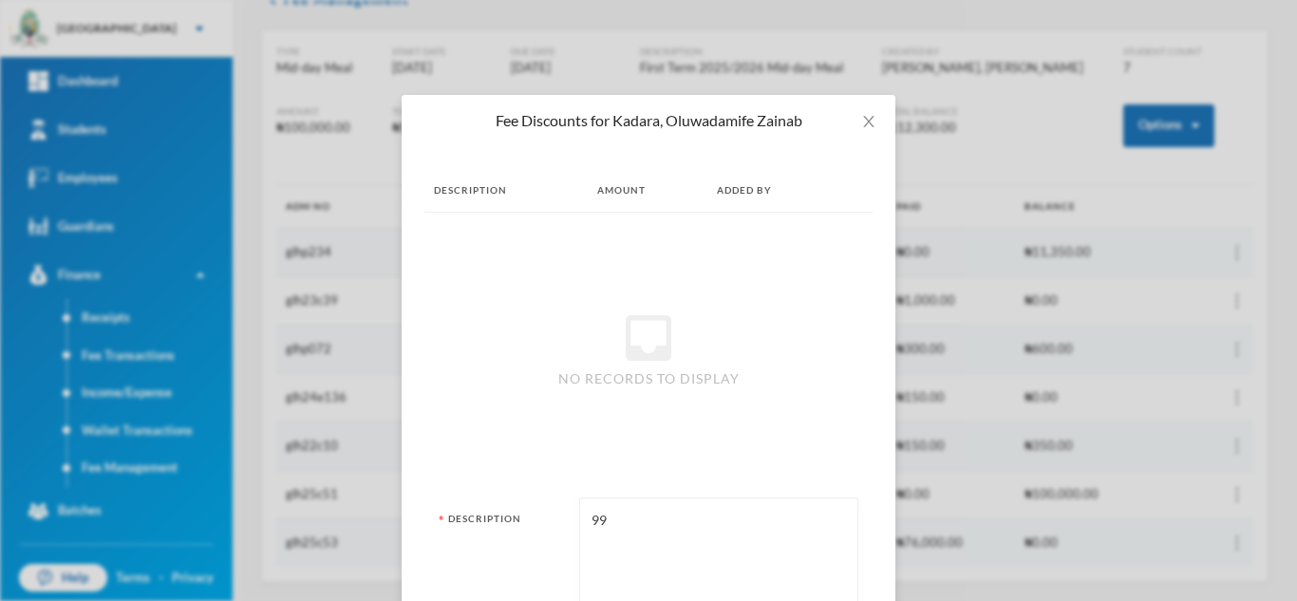
type textarea "9"
type textarea "snacks"
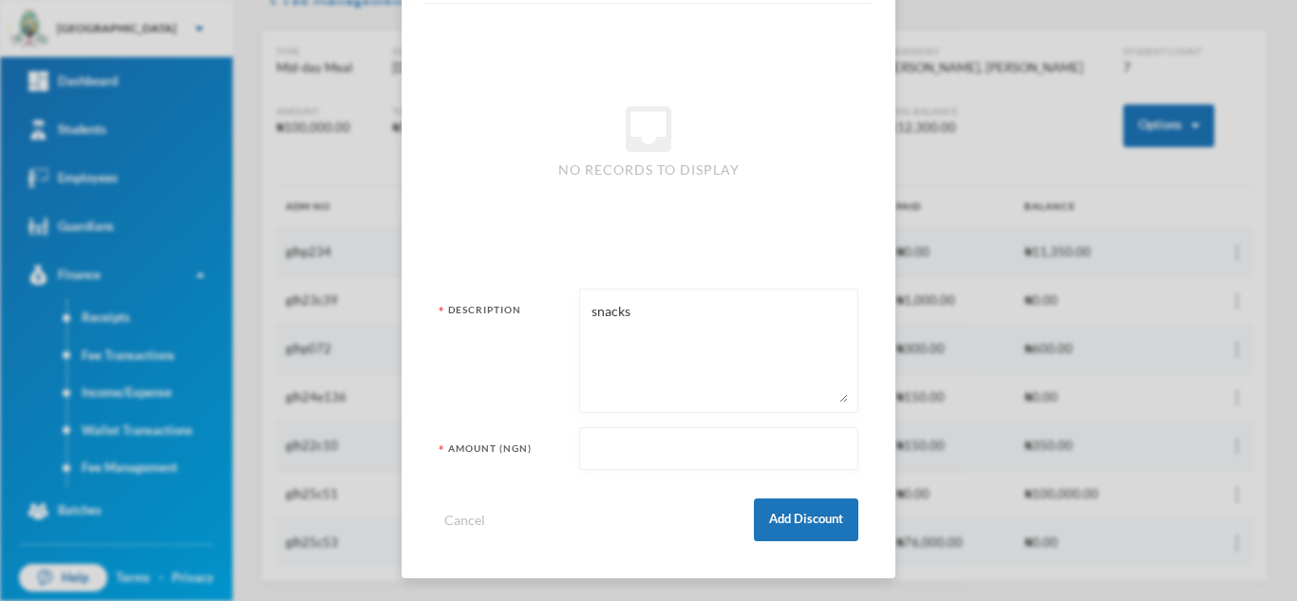
click at [579, 442] on div at bounding box center [718, 448] width 279 height 43
click at [589, 452] on input "text" at bounding box center [718, 449] width 258 height 43
type input "99400"
click at [777, 522] on button "Add Discount" at bounding box center [806, 519] width 104 height 43
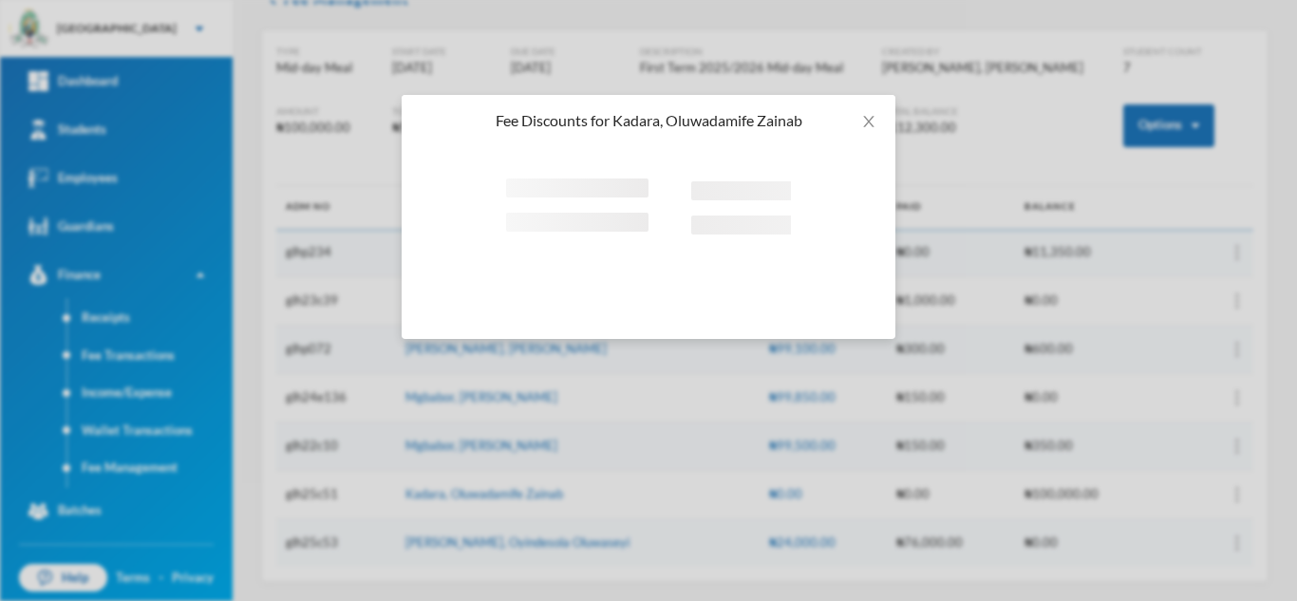
scroll to position [0, 0]
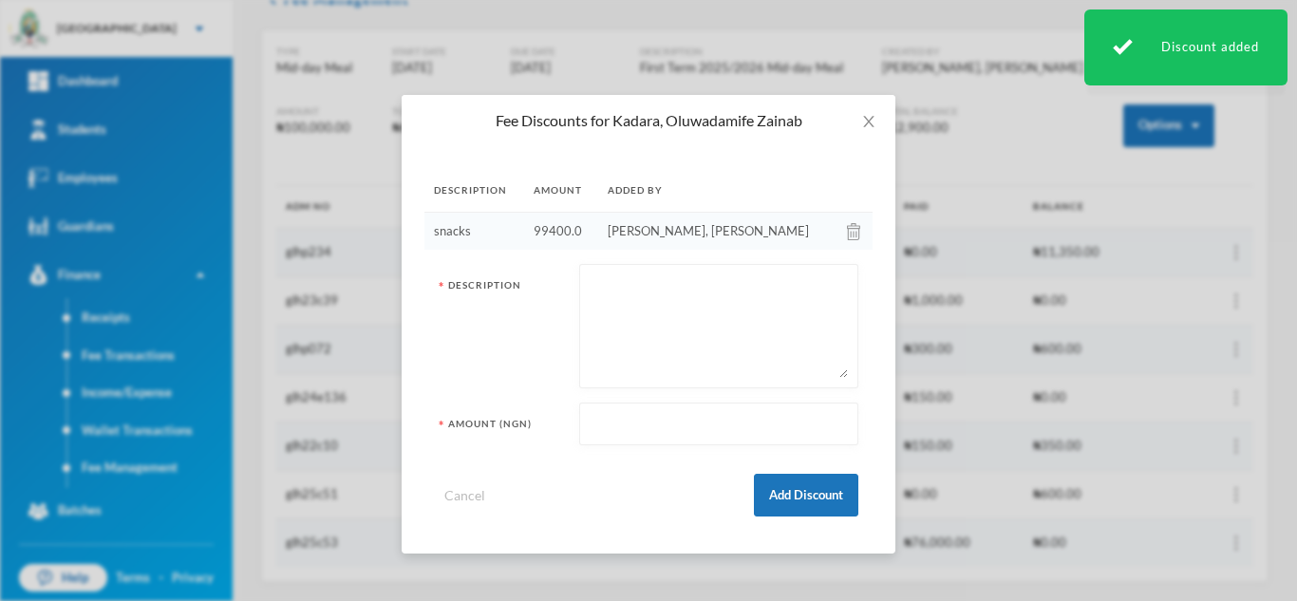
click at [107, 136] on div "Fee Discounts for Kadara, Oluwadamife Zainab Description Amount Added By snacks…" at bounding box center [648, 300] width 1297 height 601
click at [869, 121] on icon "icon: close" at bounding box center [868, 121] width 15 height 15
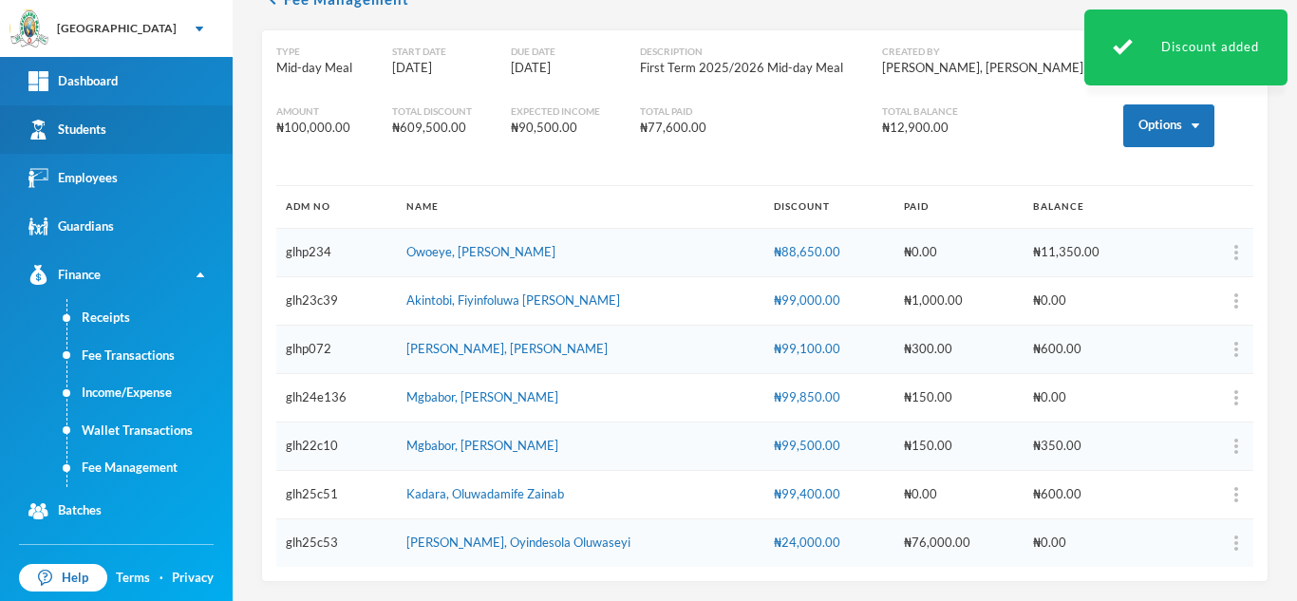
click at [115, 125] on link "Students" at bounding box center [116, 129] width 233 height 48
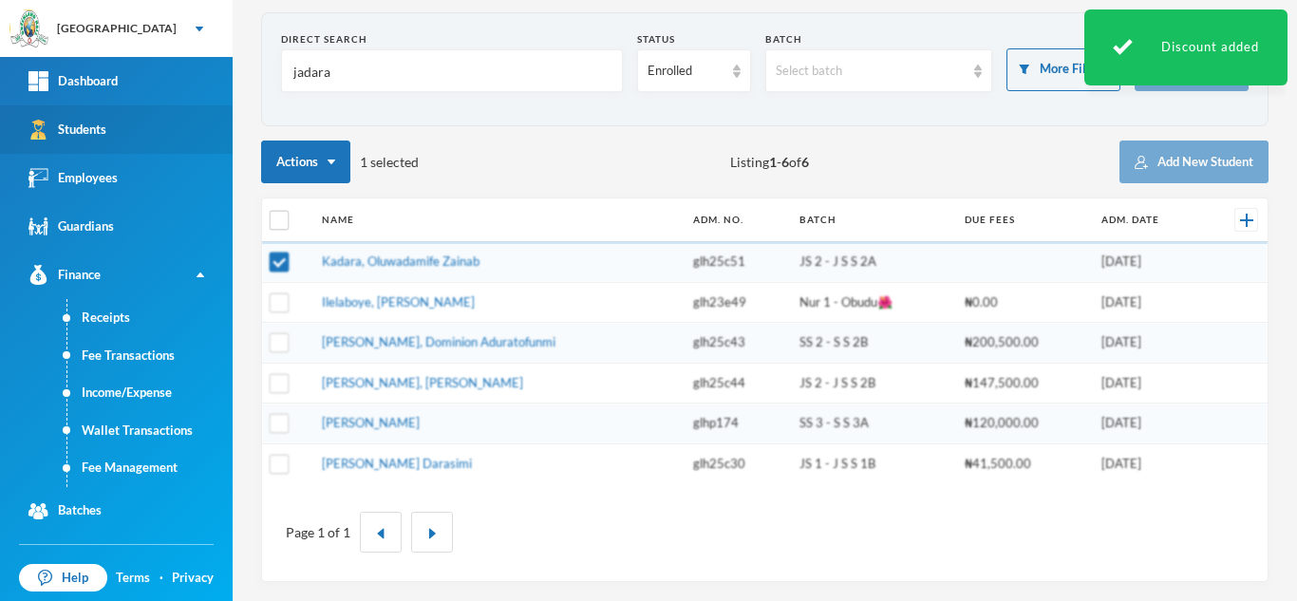
scroll to position [78, 0]
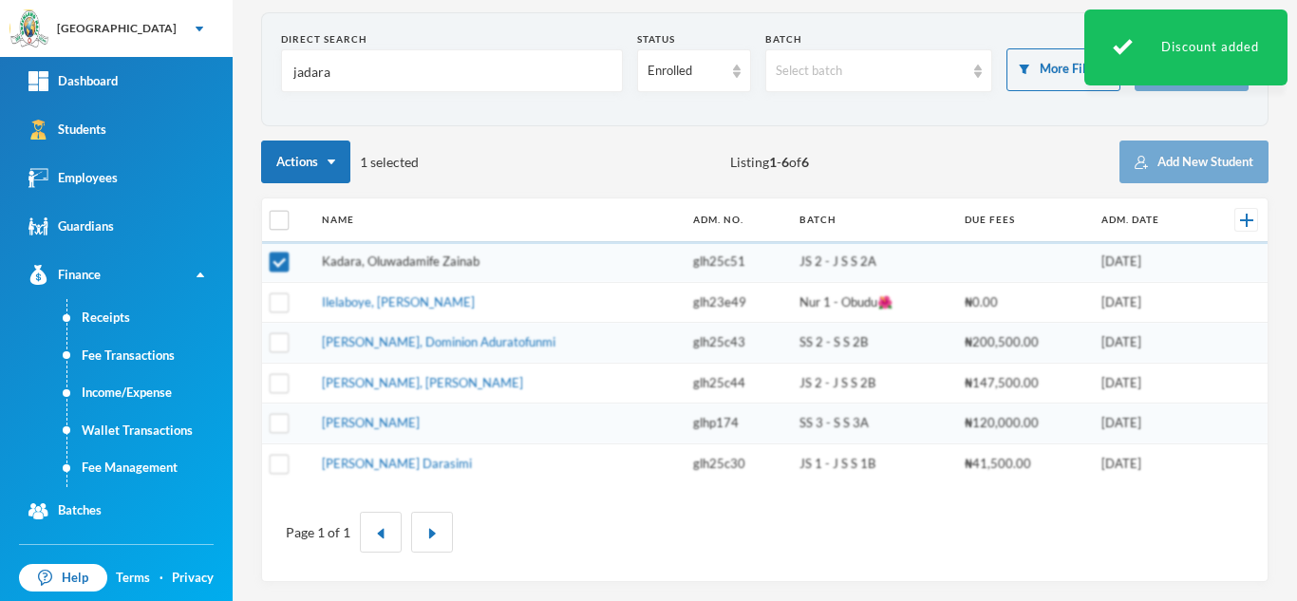
click at [437, 258] on link "Kadara, Oluwadamife Zainab" at bounding box center [401, 260] width 158 height 15
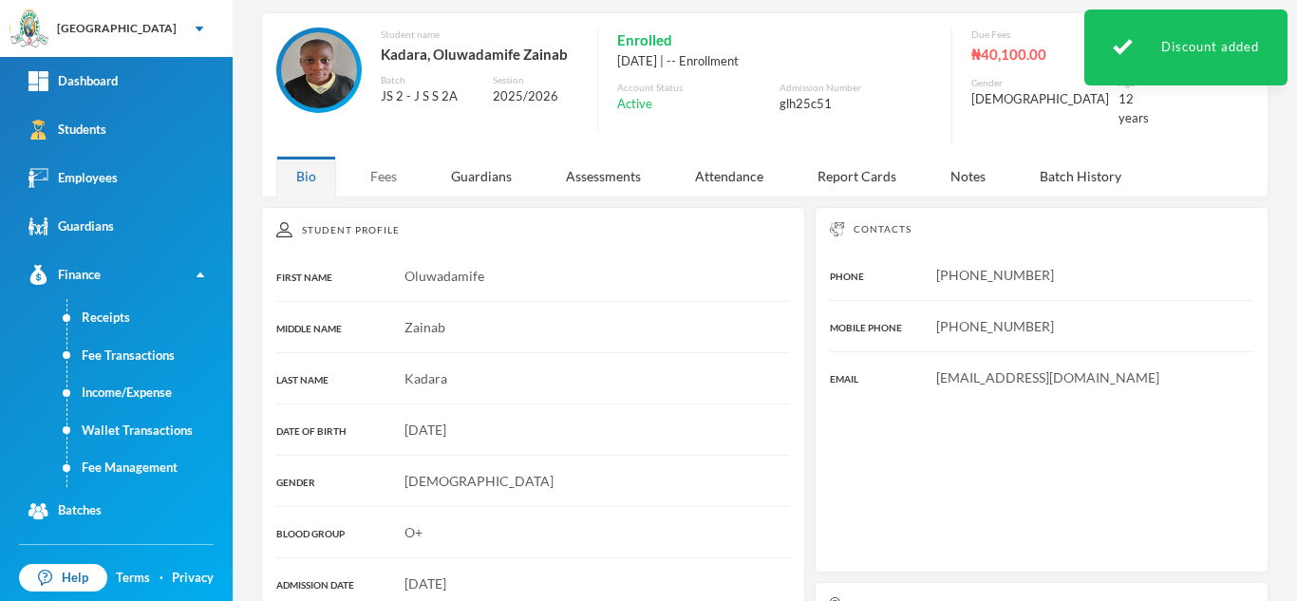
click at [392, 167] on div "Fees" at bounding box center [383, 176] width 66 height 41
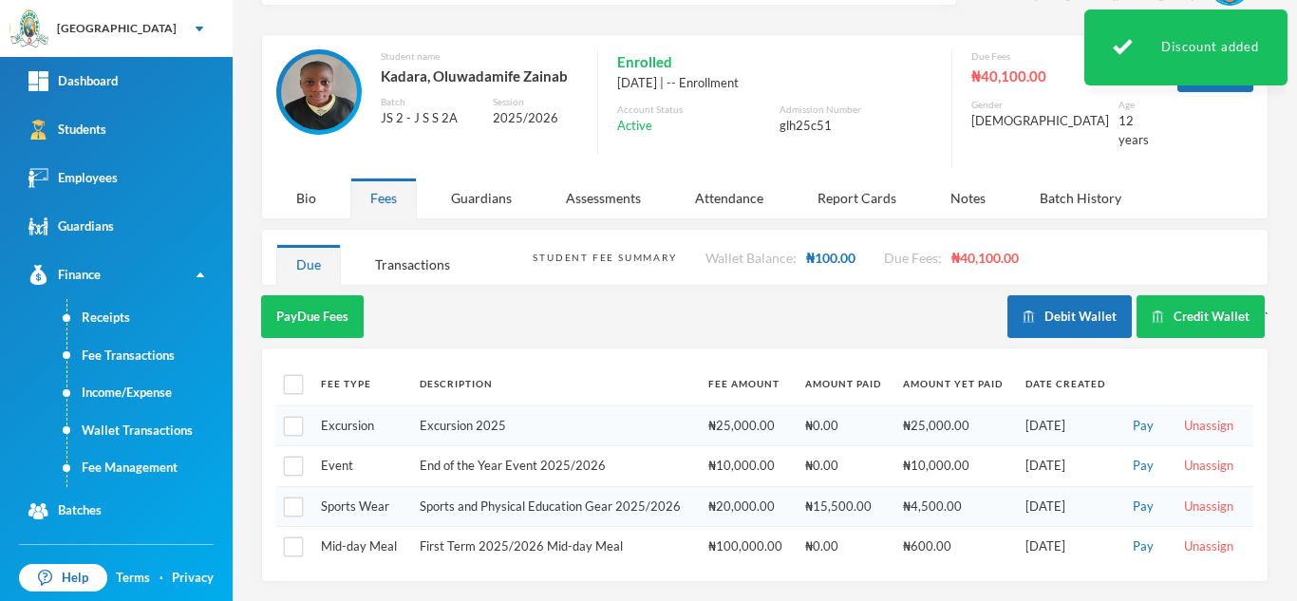
scroll to position [42, 0]
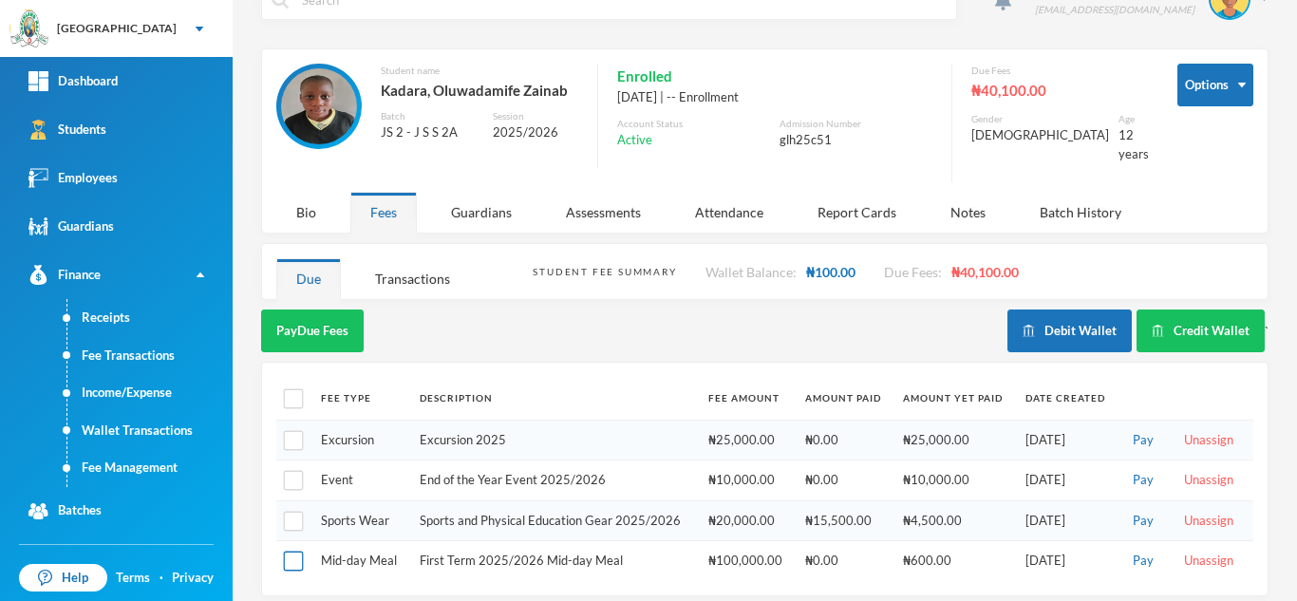
click at [293, 551] on input "checkbox" at bounding box center [294, 561] width 20 height 20
checkbox input "true"
click at [294, 312] on button "Pay Selected (1)" at bounding box center [319, 330] width 117 height 43
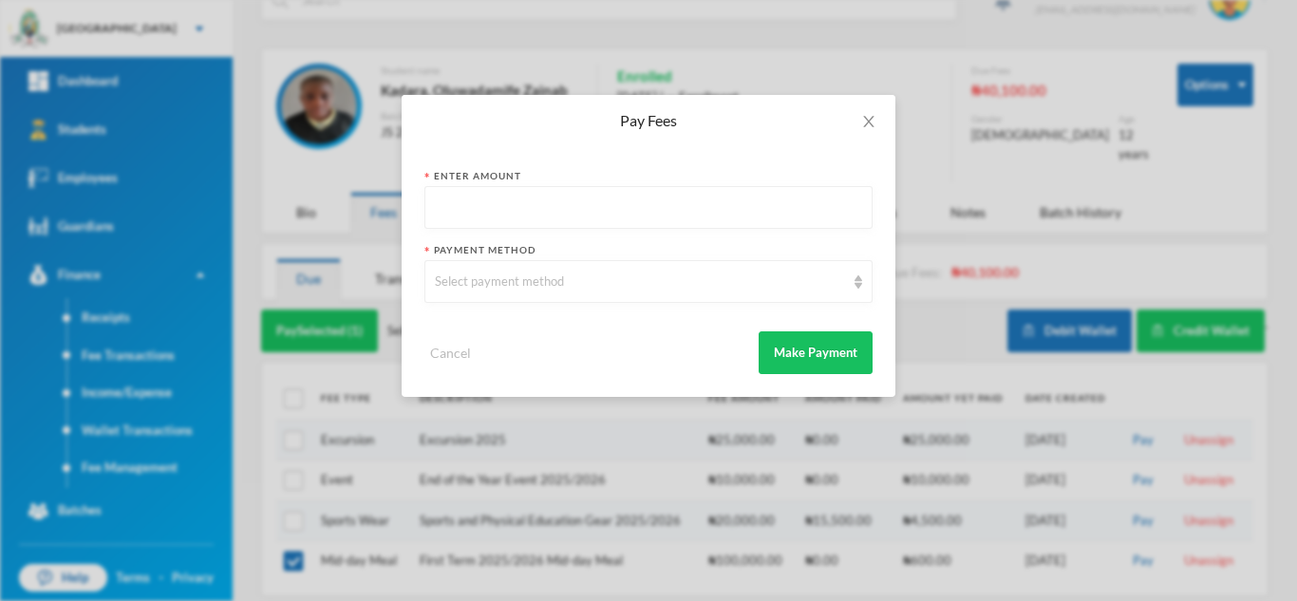
click at [532, 213] on input "text" at bounding box center [648, 208] width 427 height 43
type input "100"
click at [541, 280] on div "Select payment method" at bounding box center [640, 281] width 410 height 19
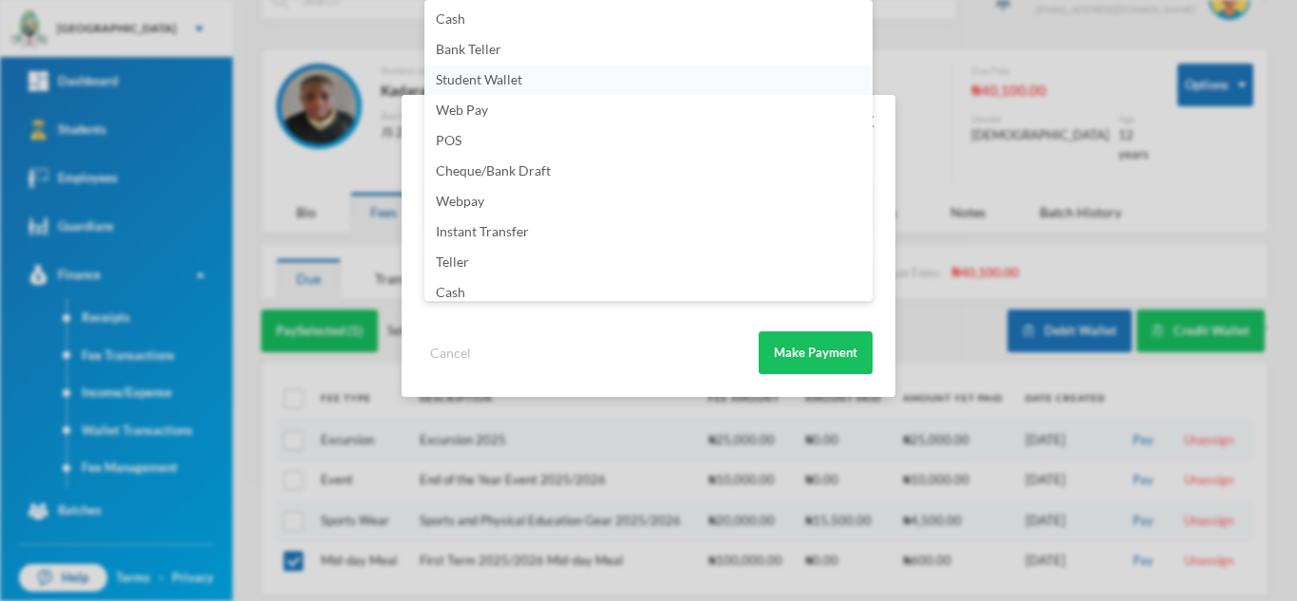
click at [476, 83] on span "Student Wallet" at bounding box center [479, 79] width 86 height 16
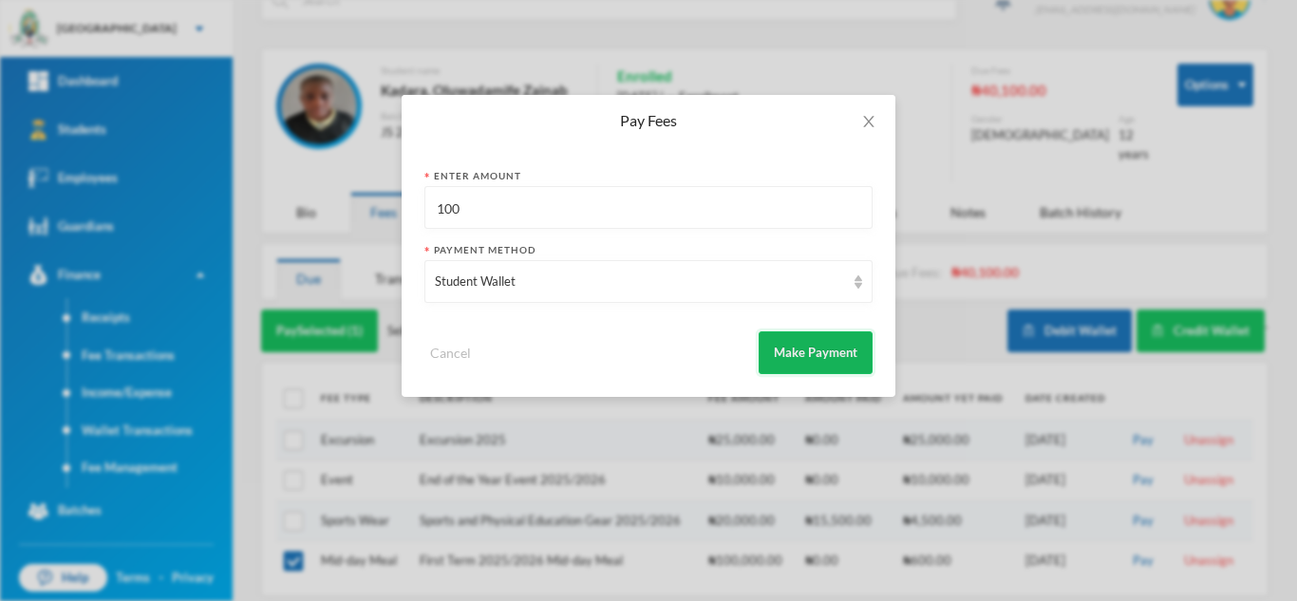
click at [768, 349] on button "Make Payment" at bounding box center [815, 352] width 114 height 43
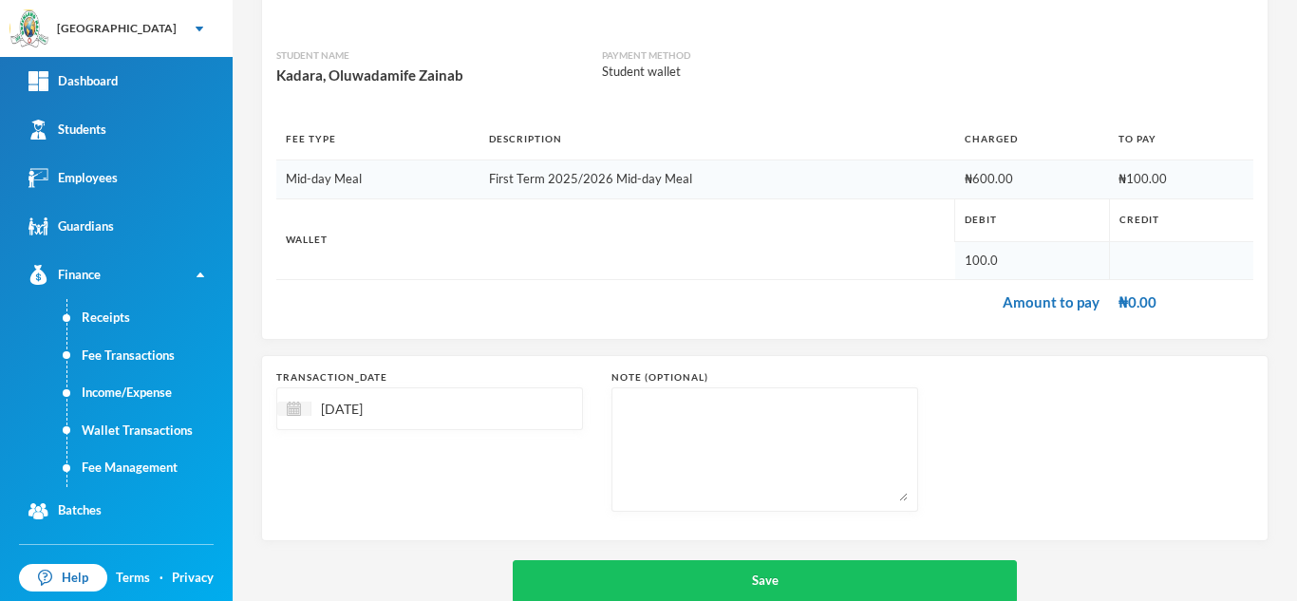
scroll to position [203, 0]
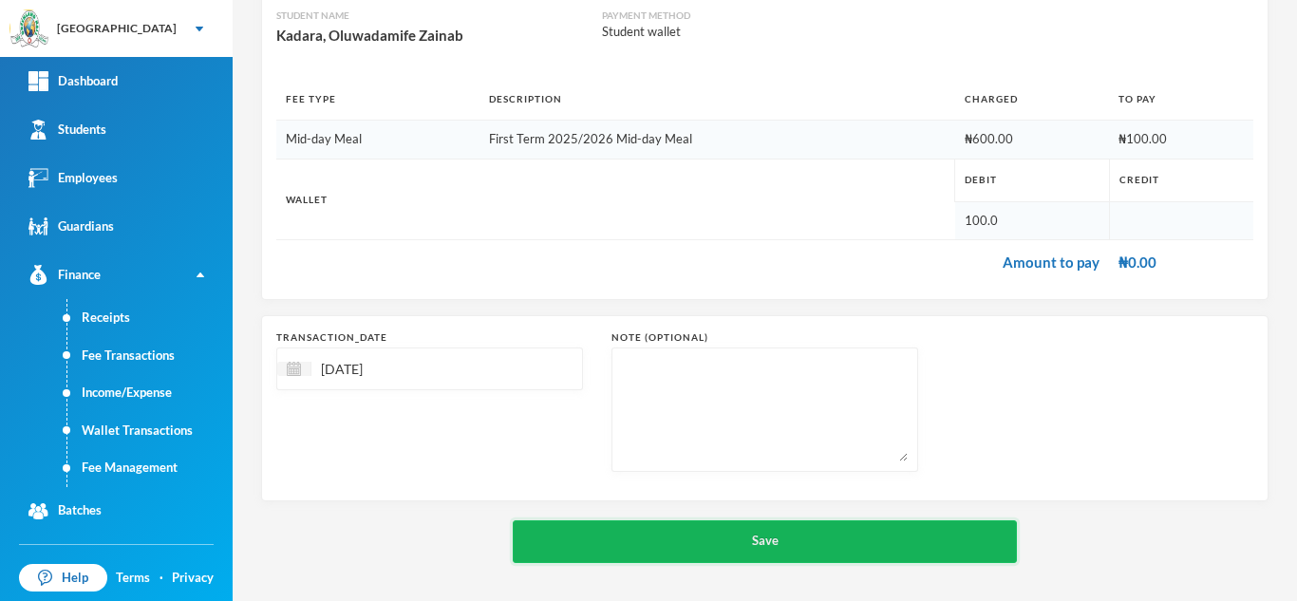
click at [813, 551] on button "Save" at bounding box center [765, 541] width 504 height 43
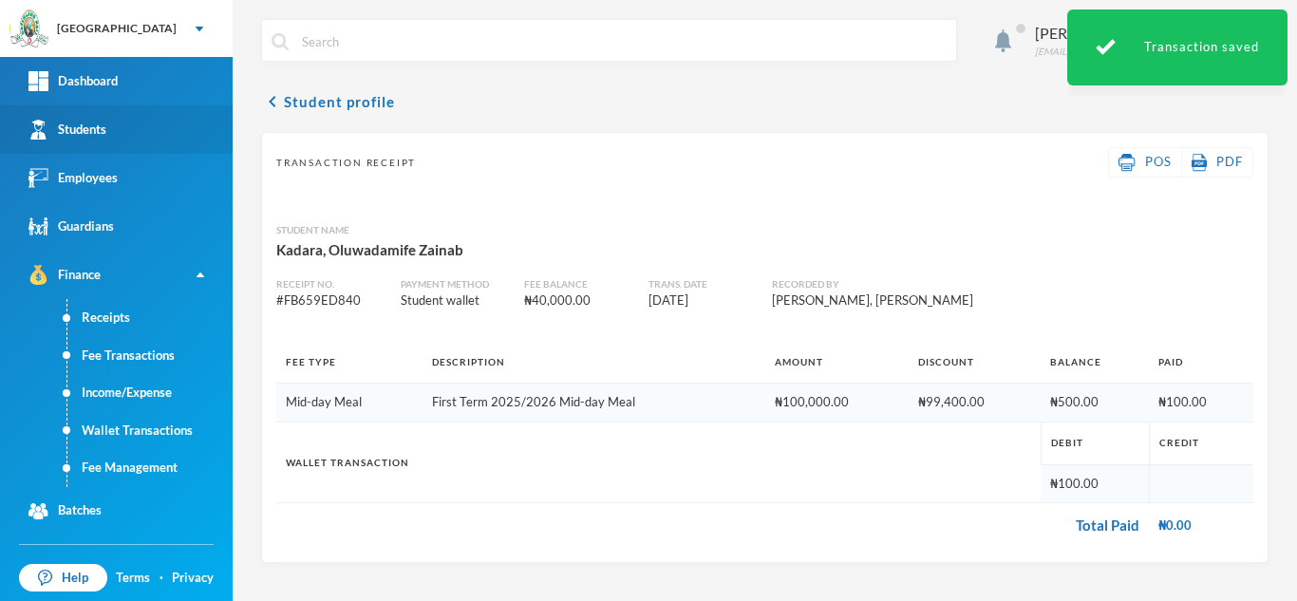
click at [89, 150] on link "Students" at bounding box center [116, 129] width 233 height 48
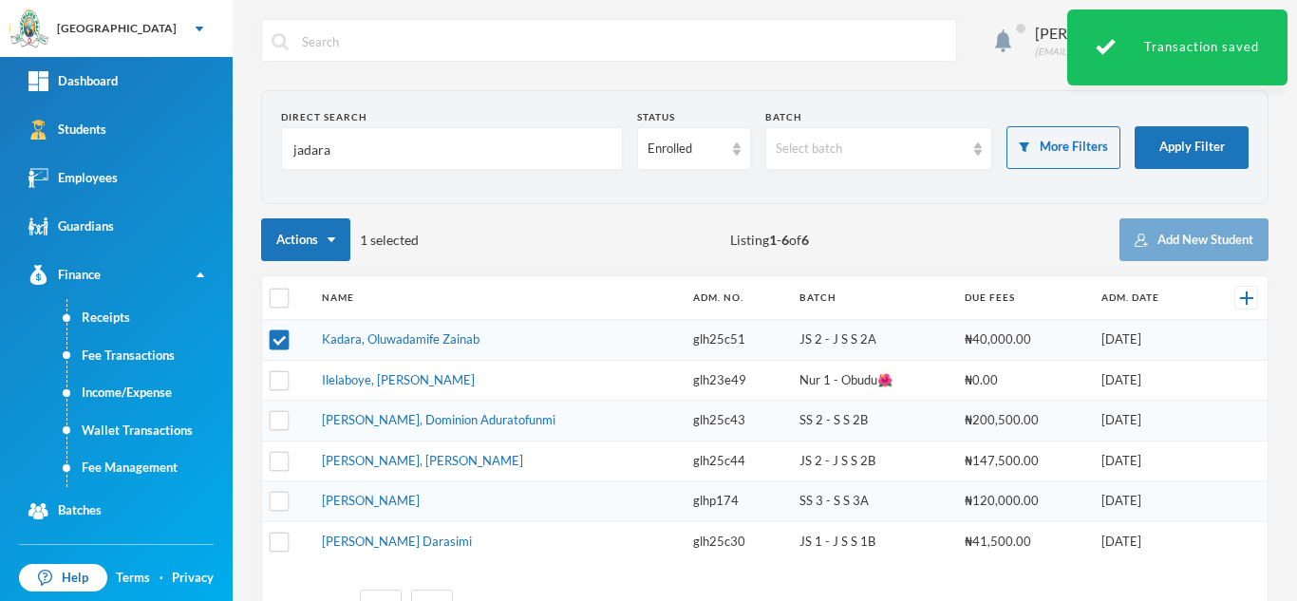
drag, startPoint x: 374, startPoint y: 146, endPoint x: 227, endPoint y: 146, distance: 147.1
click at [239, 146] on div "Aderogba Olumide olumide.aderogba@greenlandhall.org Direct Search jadara Status…" at bounding box center [765, 300] width 1064 height 601
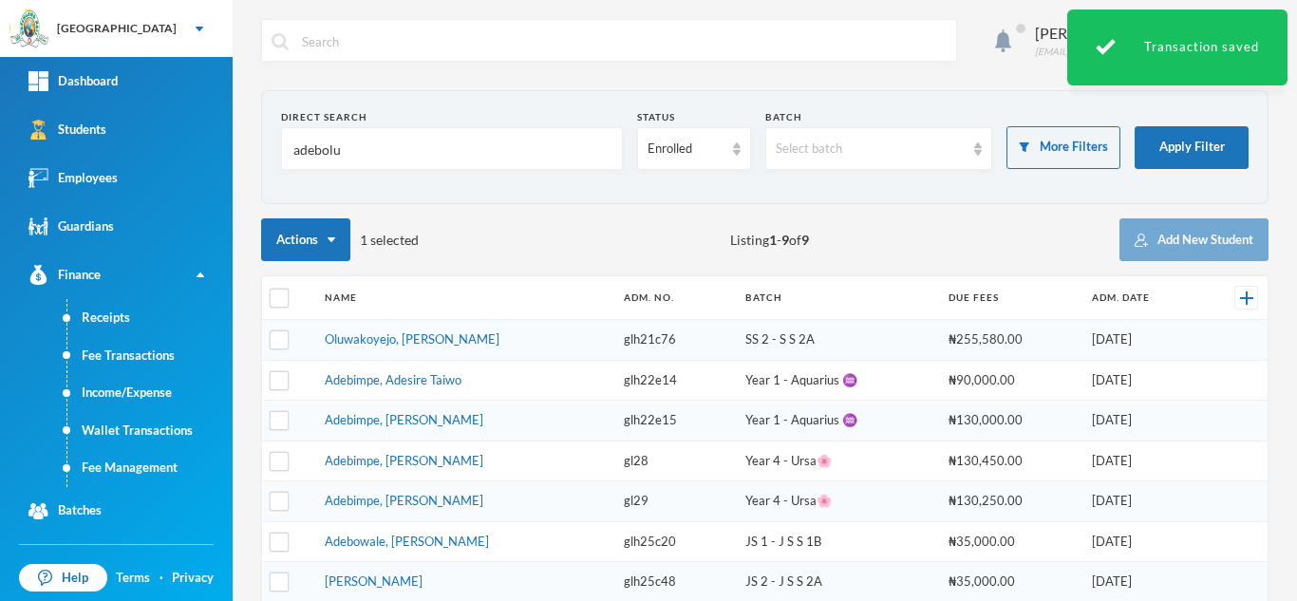
type input "adebolu"
click at [377, 341] on link "Oluwakoyejo, Joshua Adebayo" at bounding box center [412, 338] width 175 height 15
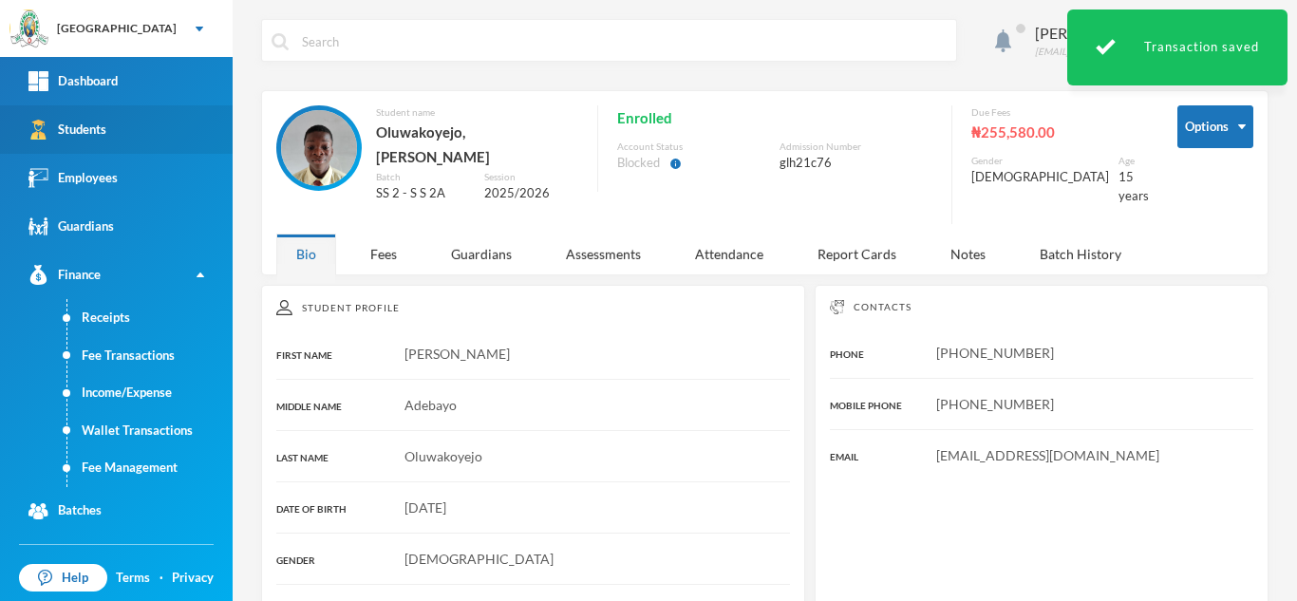
click at [114, 145] on link "Students" at bounding box center [116, 129] width 233 height 48
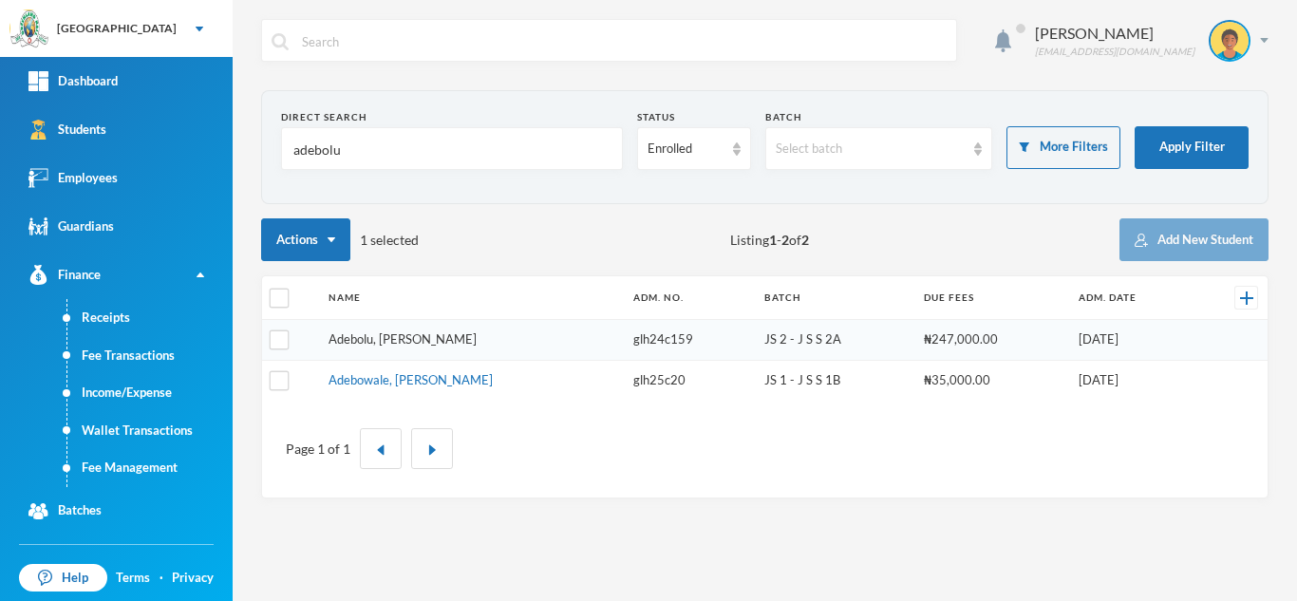
click at [383, 337] on link "Adebolu, Samuel Malik" at bounding box center [402, 338] width 148 height 15
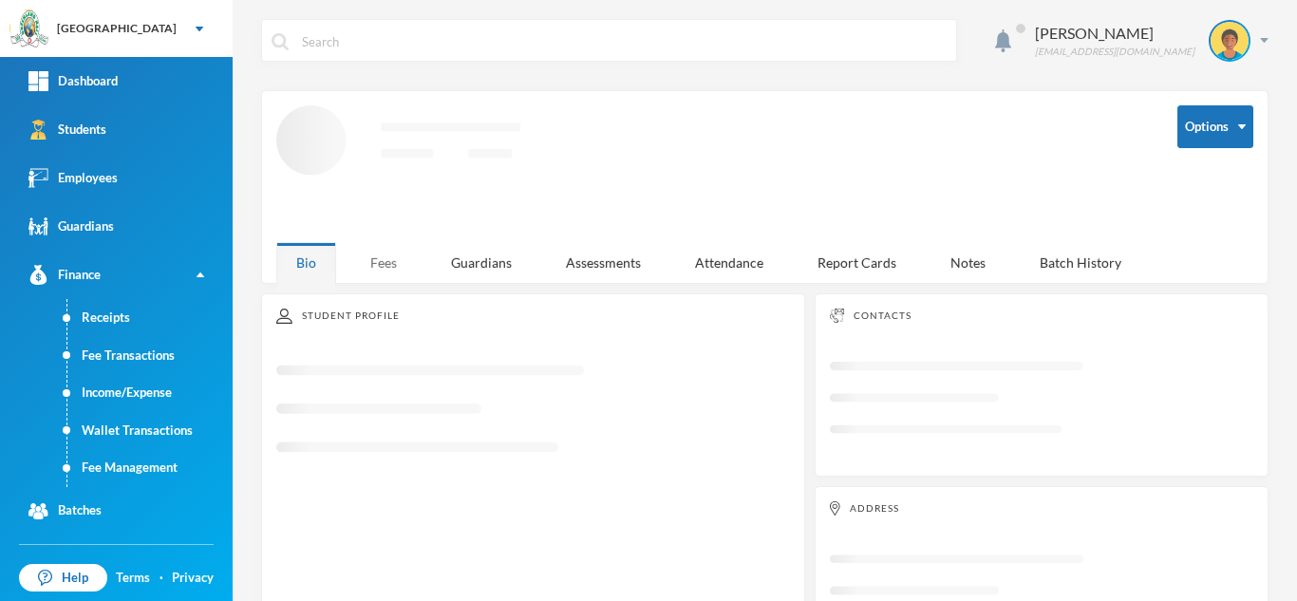
click at [385, 245] on div "Fees" at bounding box center [383, 262] width 66 height 41
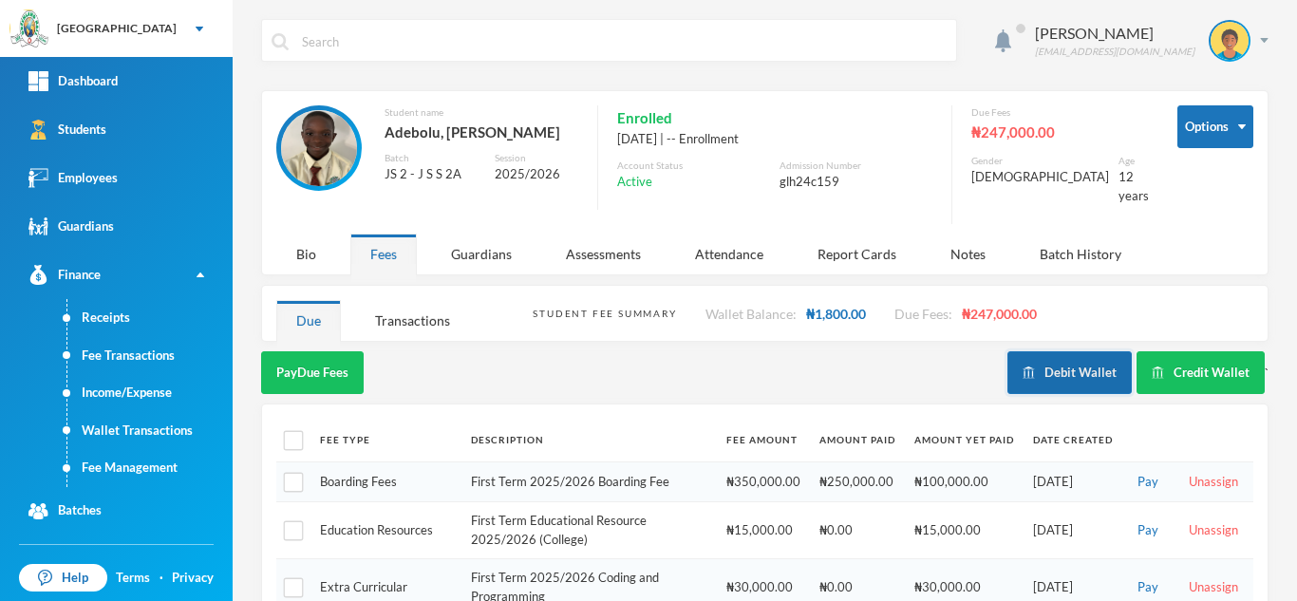
click at [1059, 361] on button "Debit Wallet" at bounding box center [1069, 372] width 124 height 43
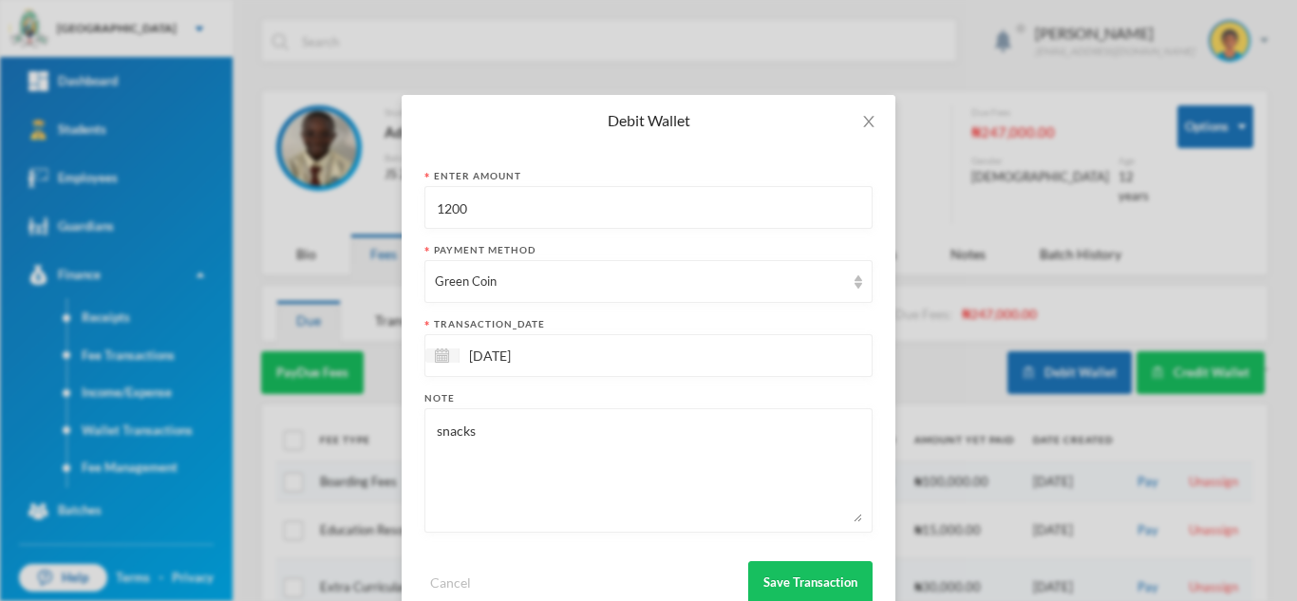
drag, startPoint x: 537, startPoint y: 215, endPoint x: 322, endPoint y: 217, distance: 215.5
click at [365, 208] on div "Debit Wallet Enter Amount 1200 Payment Method Green Coin transaction_date 02/10…" at bounding box center [648, 300] width 1297 height 601
type input "600"
click at [787, 574] on button "Save Transaction" at bounding box center [810, 582] width 124 height 43
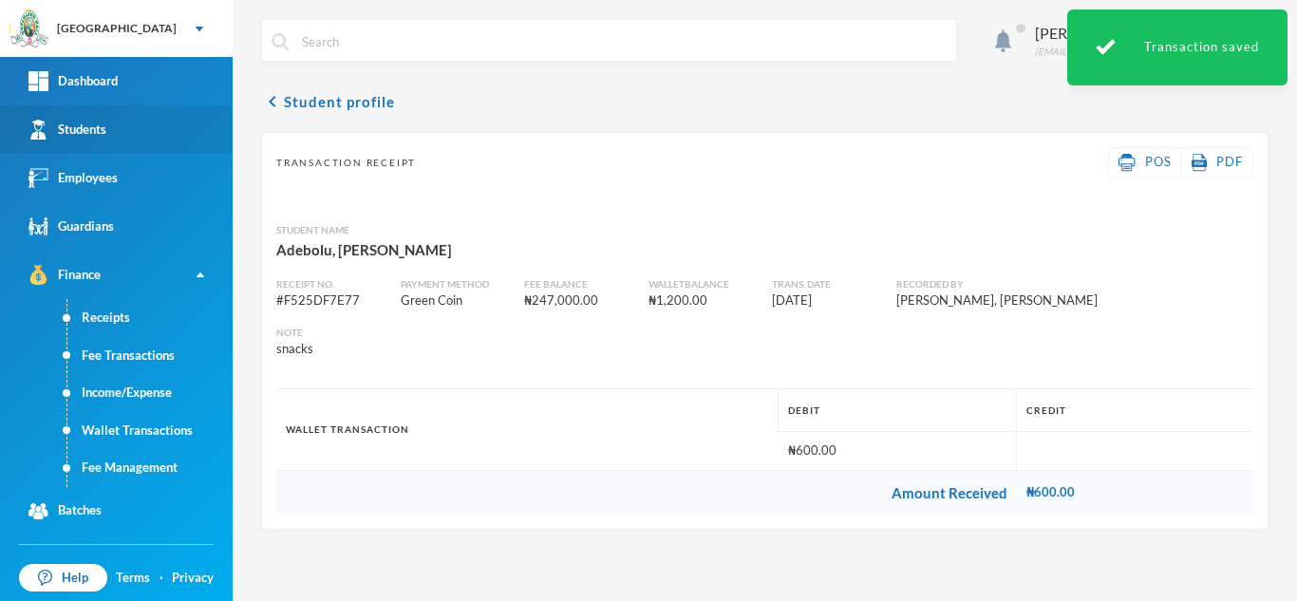
click at [162, 126] on link "Students" at bounding box center [116, 129] width 233 height 48
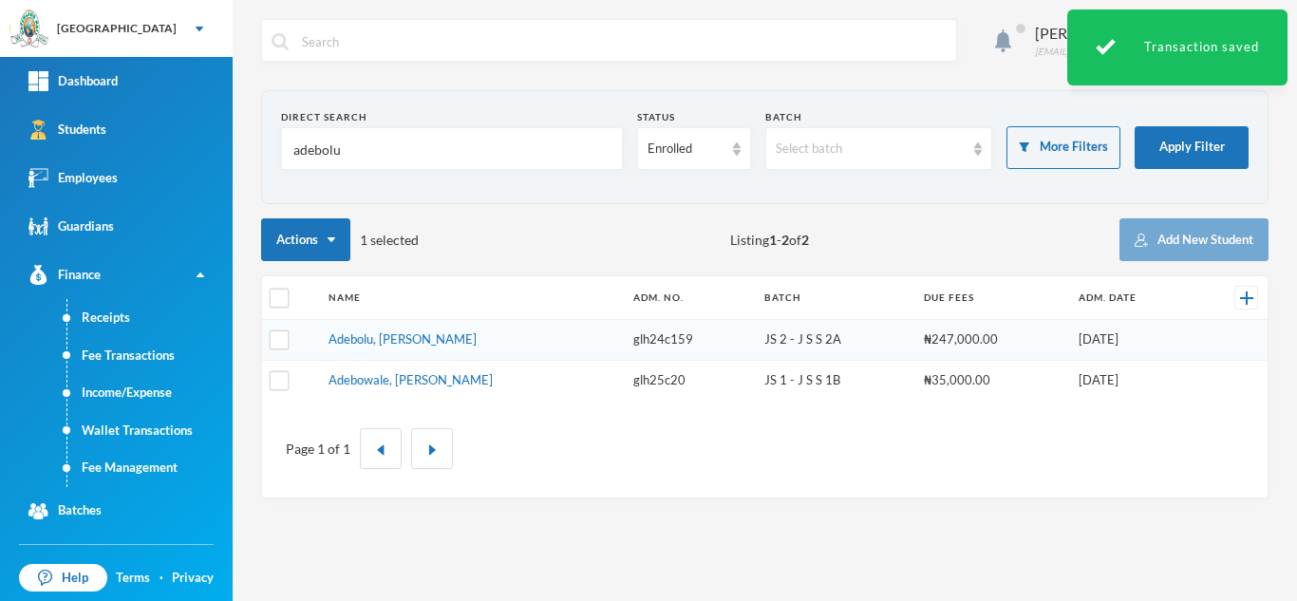
drag, startPoint x: 370, startPoint y: 152, endPoint x: 243, endPoint y: 133, distance: 128.6
click at [245, 133] on div "Aderogba Olumide olumide.aderogba@greenlandhall.org Direct Search adebolu Statu…" at bounding box center [765, 300] width 1064 height 601
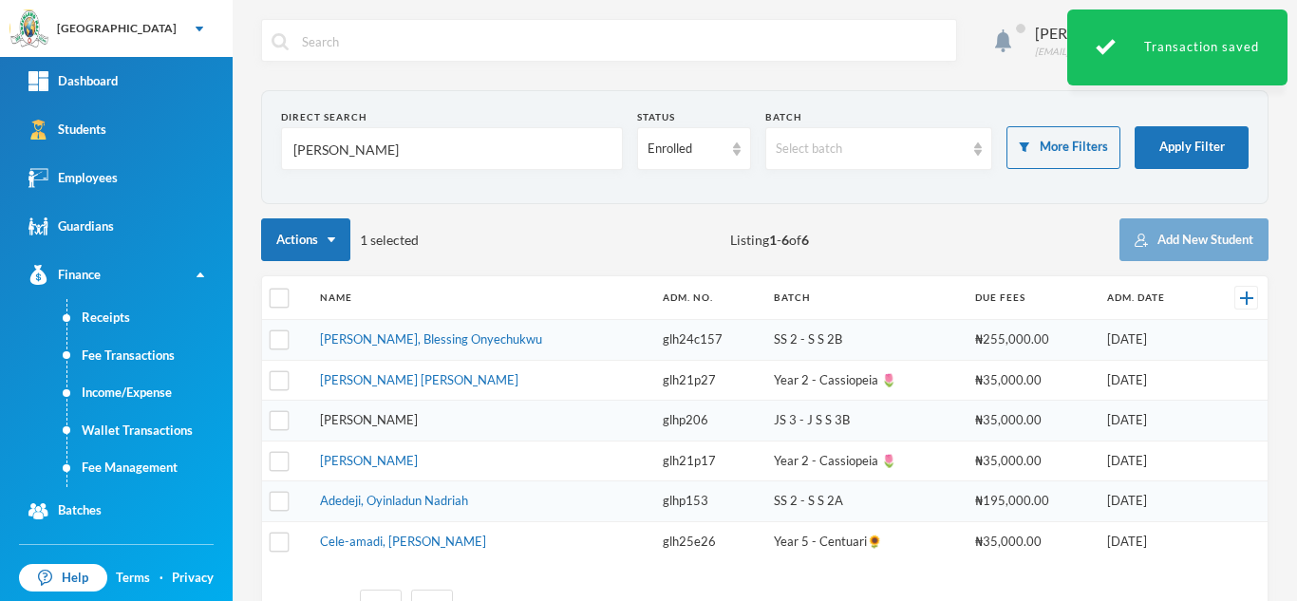
type input "[PERSON_NAME]"
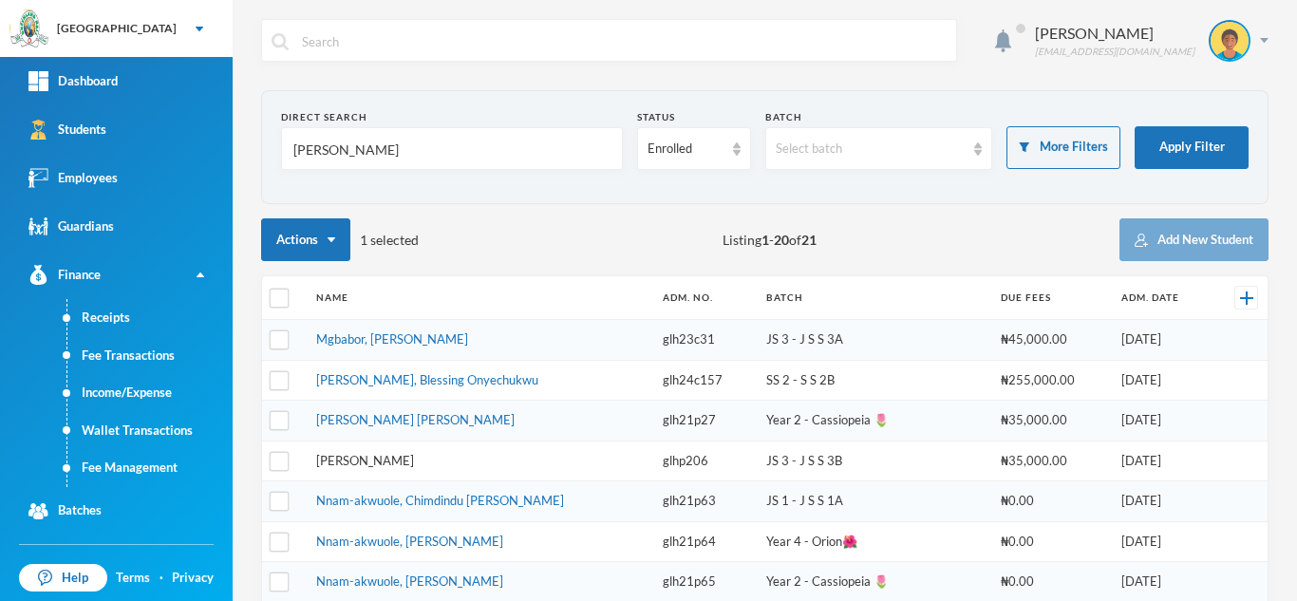
click at [393, 456] on link "[PERSON_NAME]" at bounding box center [365, 460] width 98 height 15
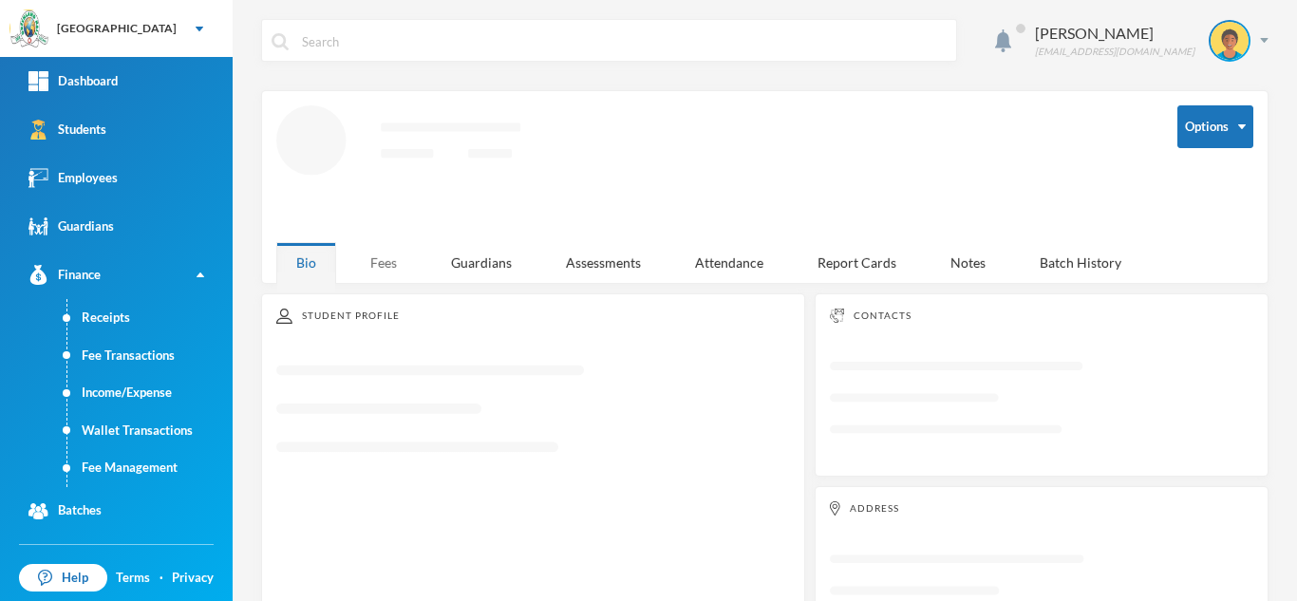
click at [370, 258] on div "Fees" at bounding box center [383, 262] width 66 height 41
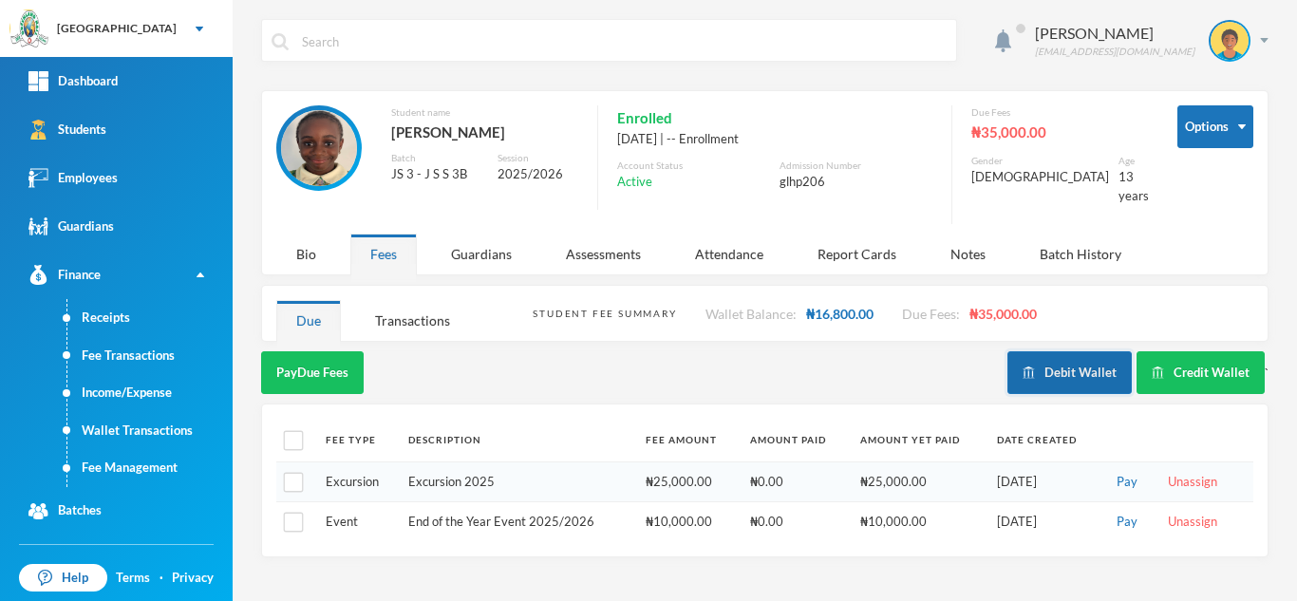
click at [1064, 365] on button "Debit Wallet" at bounding box center [1069, 372] width 124 height 43
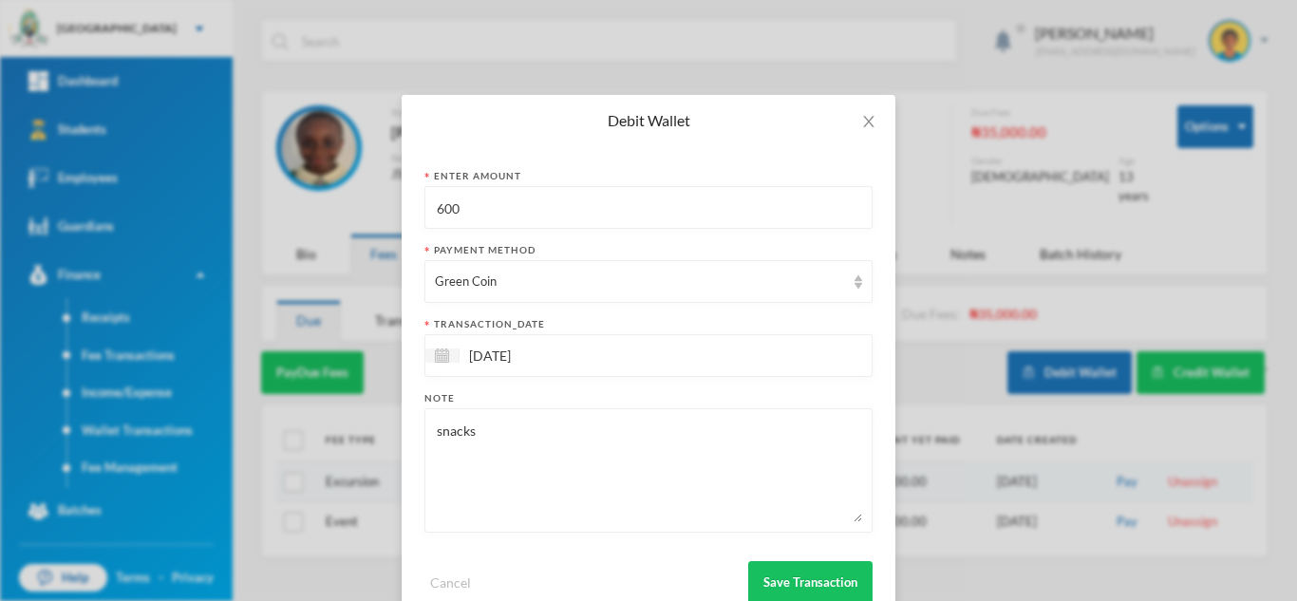
drag, startPoint x: 499, startPoint y: 214, endPoint x: 357, endPoint y: 218, distance: 142.5
click at [379, 215] on div "Debit Wallet Enter Amount 600 Payment Method Green Coin transaction_date 02/10/…" at bounding box center [648, 300] width 1297 height 601
type input "700"
click at [787, 582] on button "Save Transaction" at bounding box center [810, 582] width 124 height 43
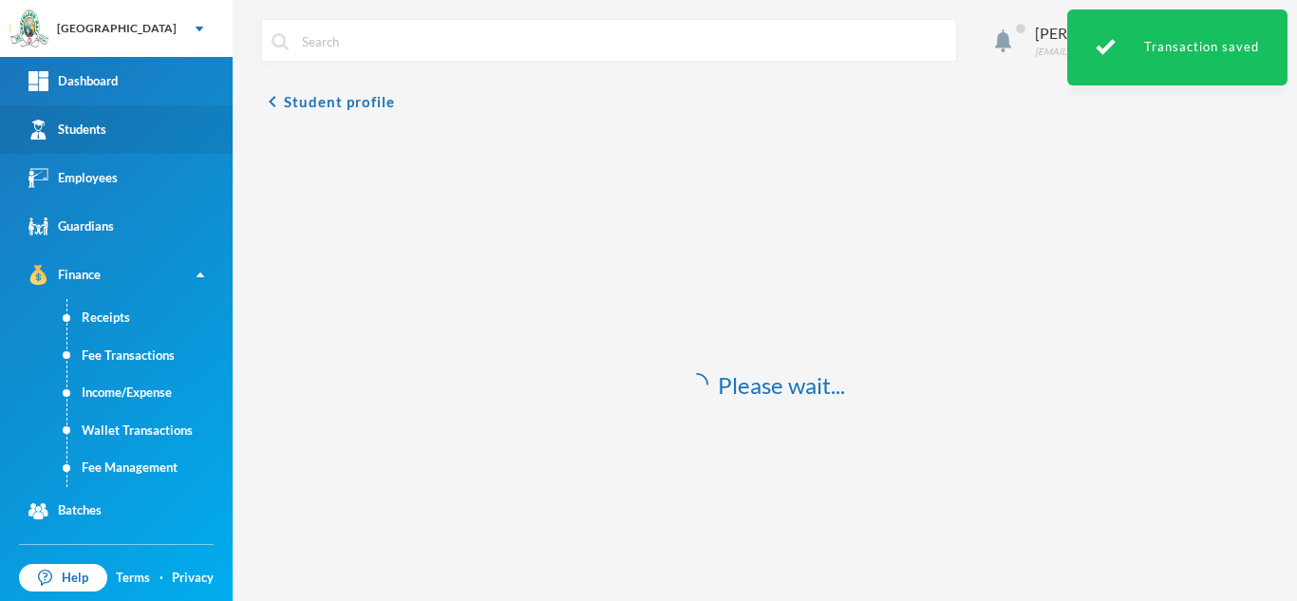
click at [89, 121] on div "Students" at bounding box center [67, 130] width 78 height 20
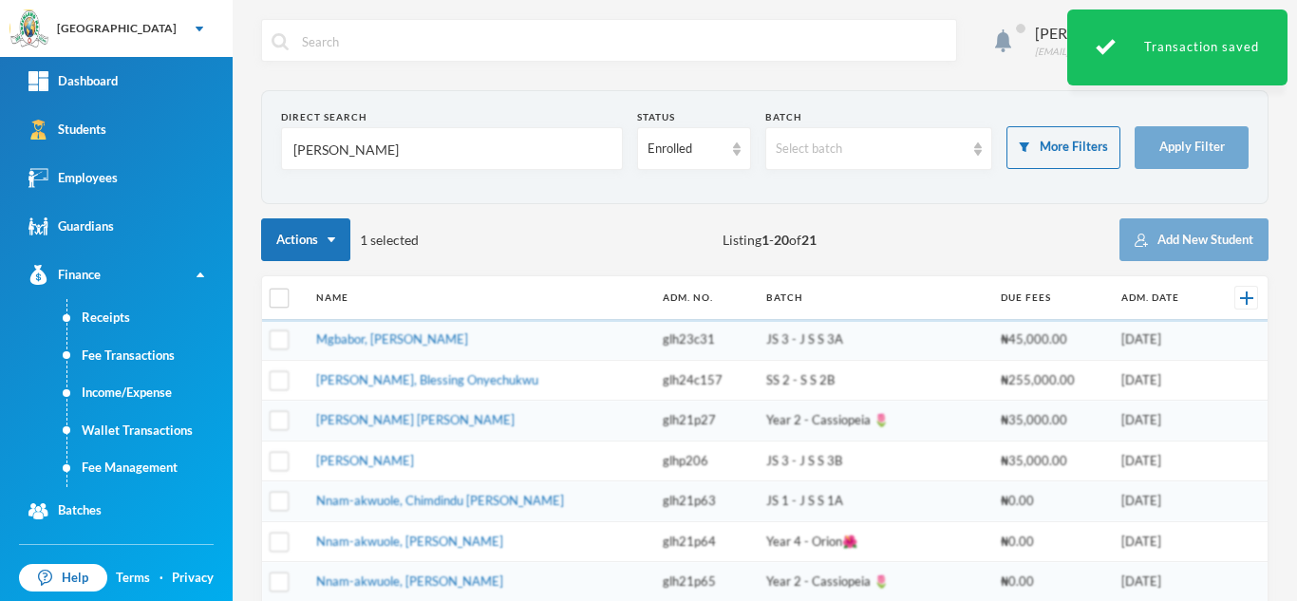
drag, startPoint x: 360, startPoint y: 164, endPoint x: 229, endPoint y: 152, distance: 131.6
click at [229, 152] on div "Greenland Hall Your Bluebic Account Greenland Hall Add a New School Dashboard S…" at bounding box center [648, 300] width 1297 height 601
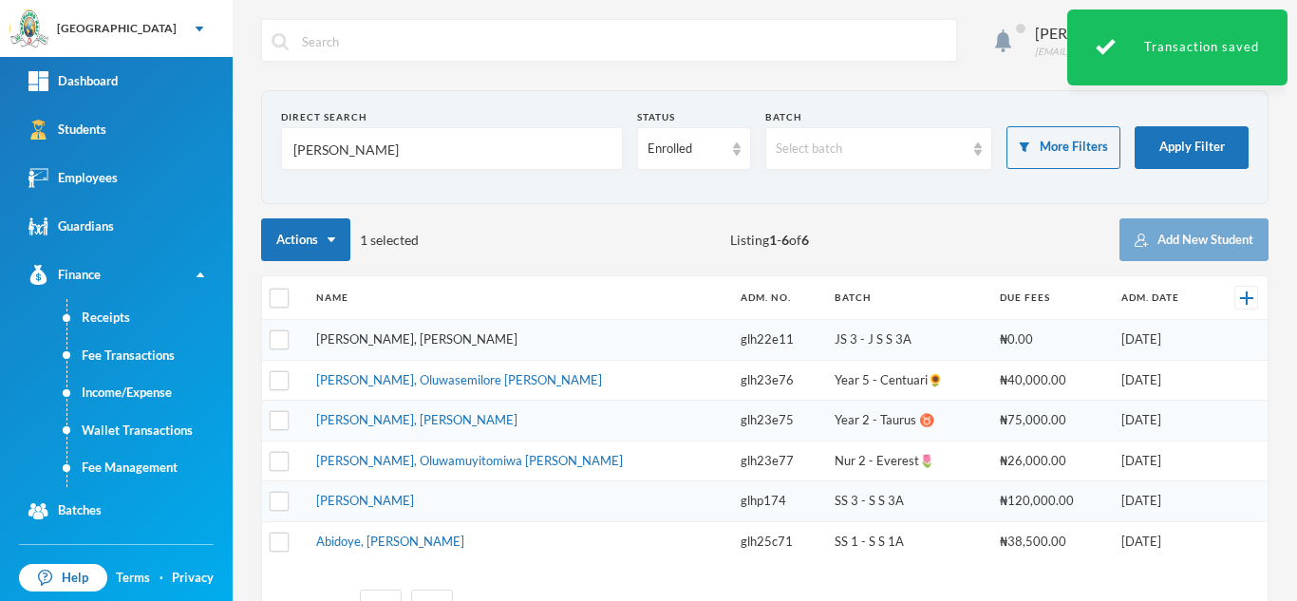
type input "abiodun"
click at [395, 341] on link "Abiodun, Lawrence Temidayo" at bounding box center [416, 338] width 201 height 15
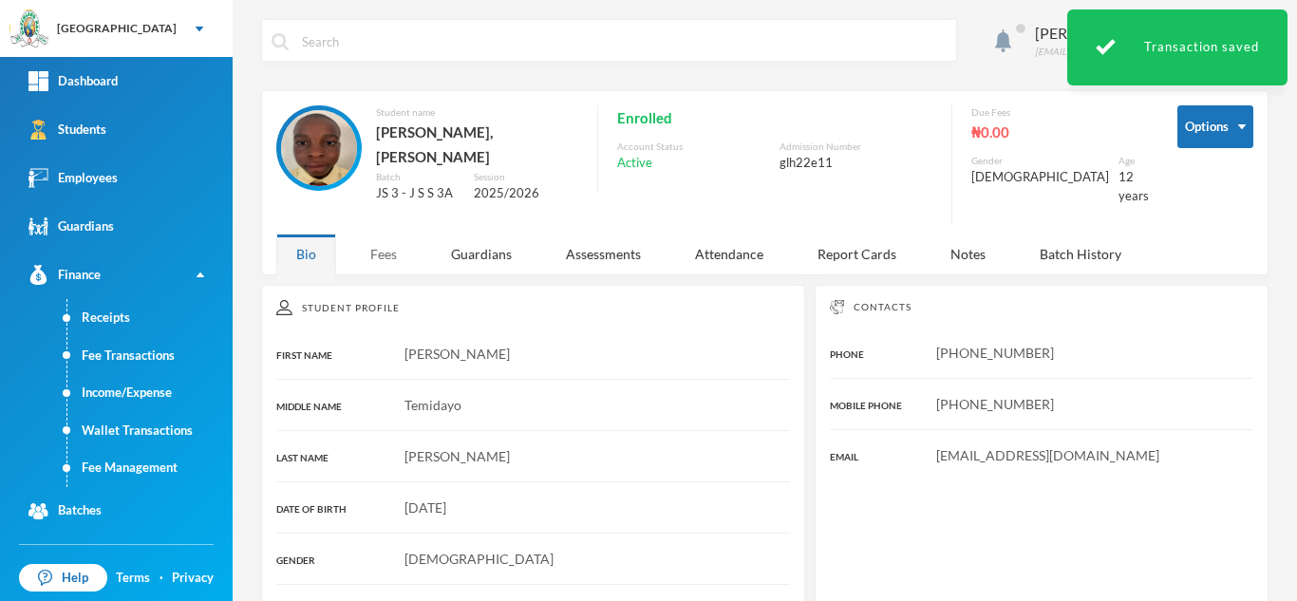
click at [386, 233] on div "Fees" at bounding box center [383, 253] width 66 height 41
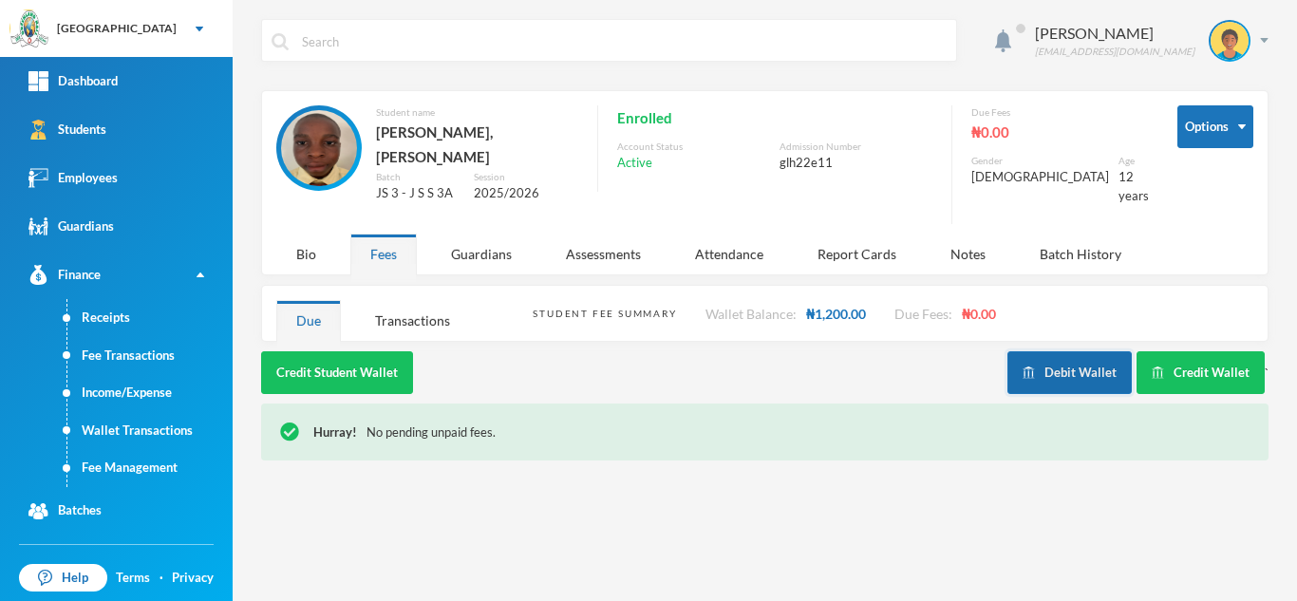
click at [1077, 360] on button "Debit Wallet" at bounding box center [1069, 372] width 124 height 43
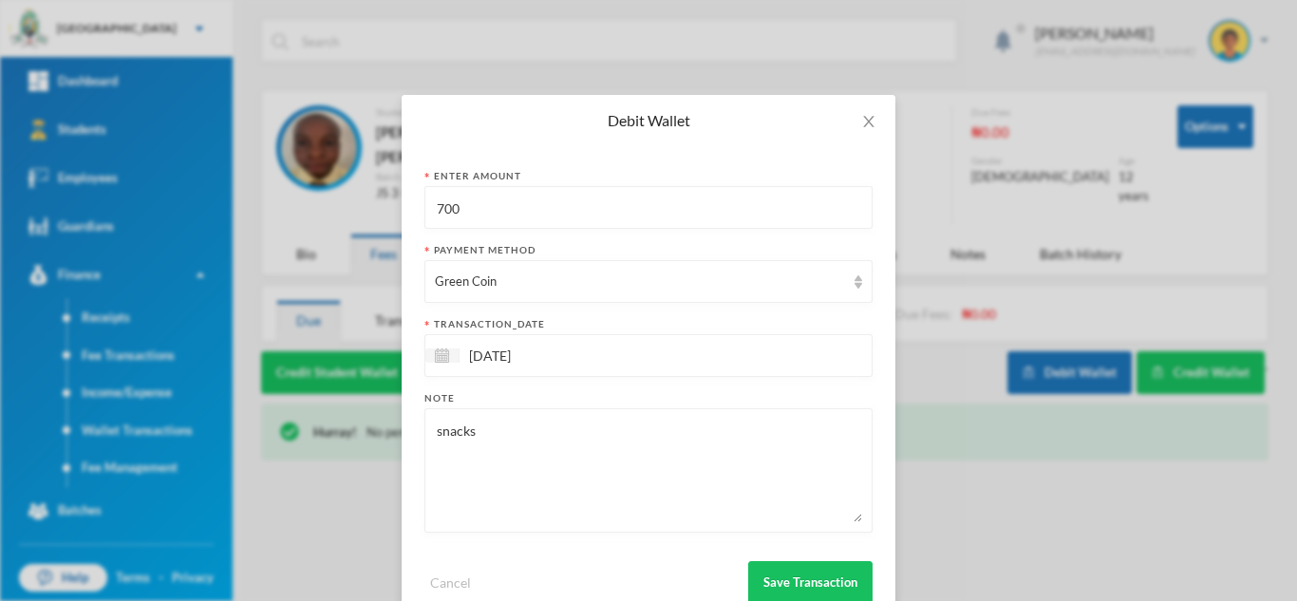
drag, startPoint x: 476, startPoint y: 211, endPoint x: 309, endPoint y: 191, distance: 168.2
click at [317, 191] on div "Debit Wallet Enter Amount 700 Payment Method Green Coin transaction_date 02/10/…" at bounding box center [648, 300] width 1297 height 601
type input "1000"
click at [810, 563] on button "Save Transaction" at bounding box center [810, 582] width 124 height 43
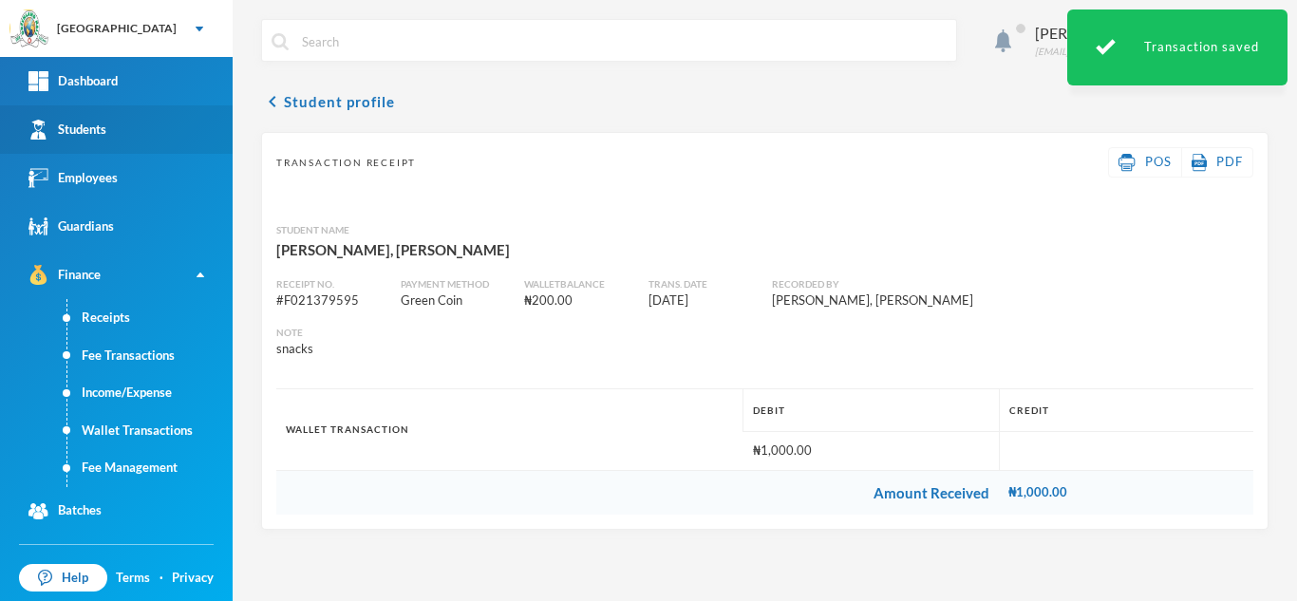
click at [117, 142] on link "Students" at bounding box center [116, 129] width 233 height 48
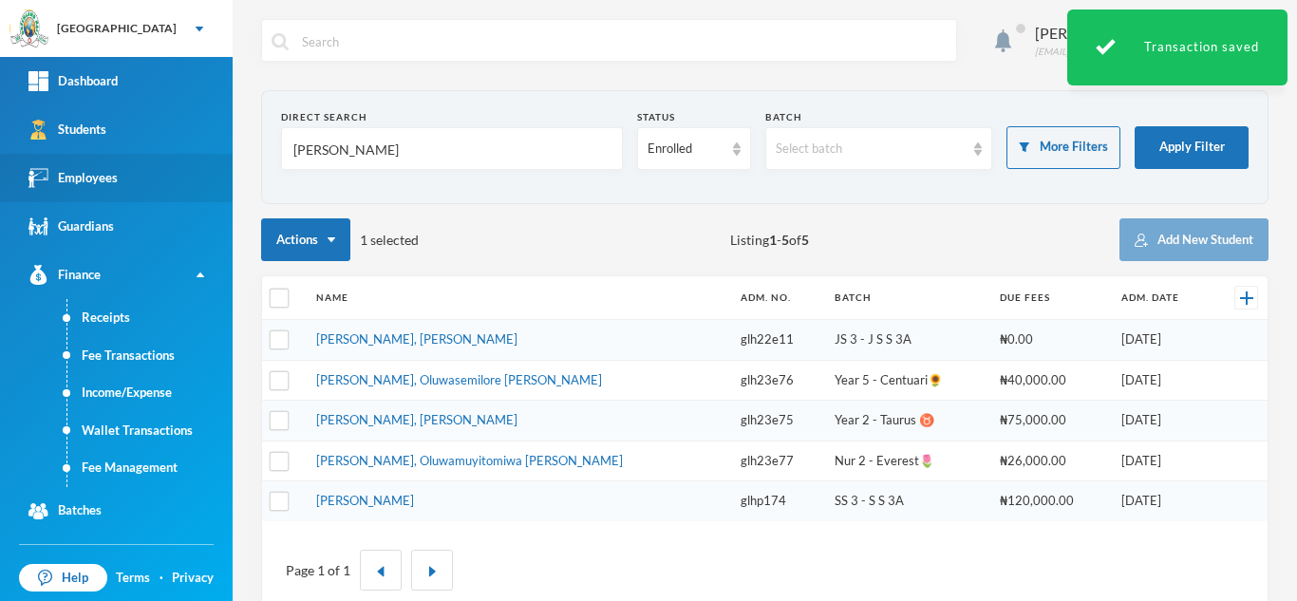
drag, startPoint x: 358, startPoint y: 146, endPoint x: 136, endPoint y: 158, distance: 222.4
click at [141, 158] on div "Greenland Hall Your Bluebic Account Greenland Hall Add a New School Dashboard S…" at bounding box center [648, 300] width 1297 height 601
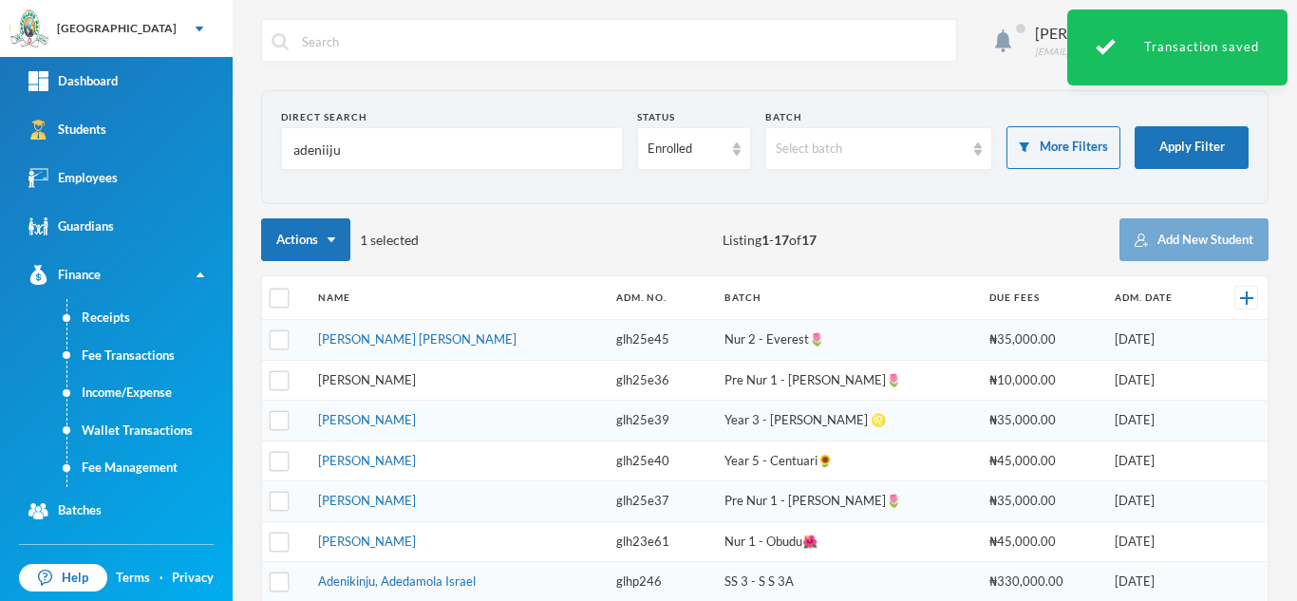
type input "adeniiju"
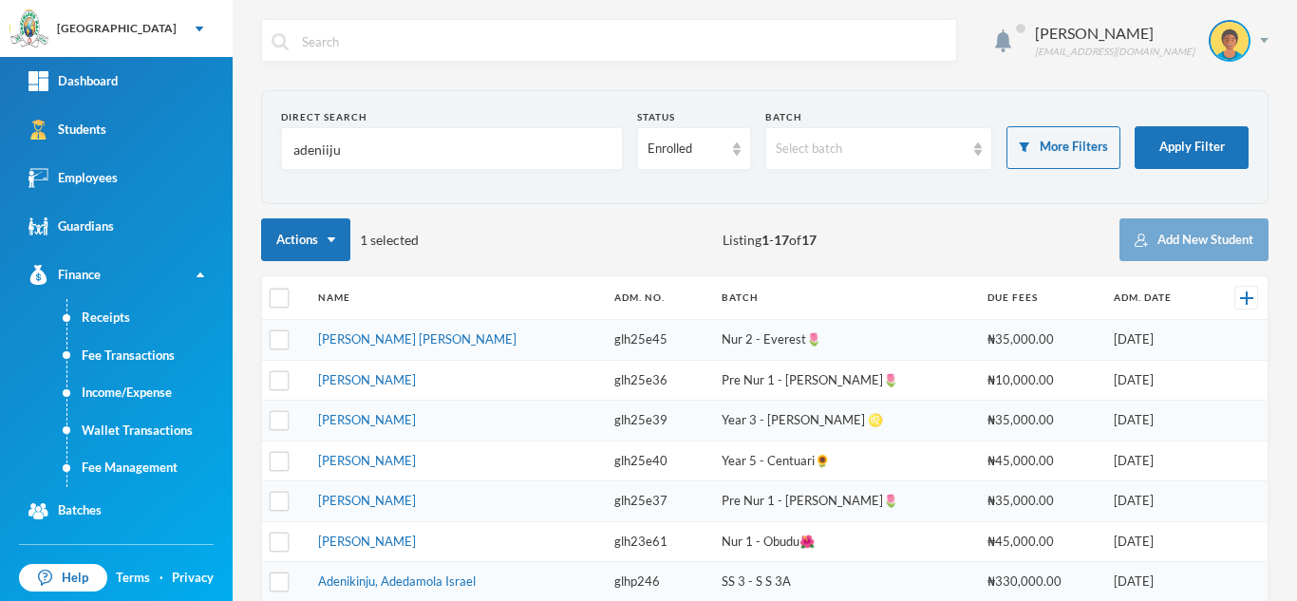
click at [358, 376] on link "Adeniran, Taiwo Abdulrahmon" at bounding box center [367, 379] width 98 height 15
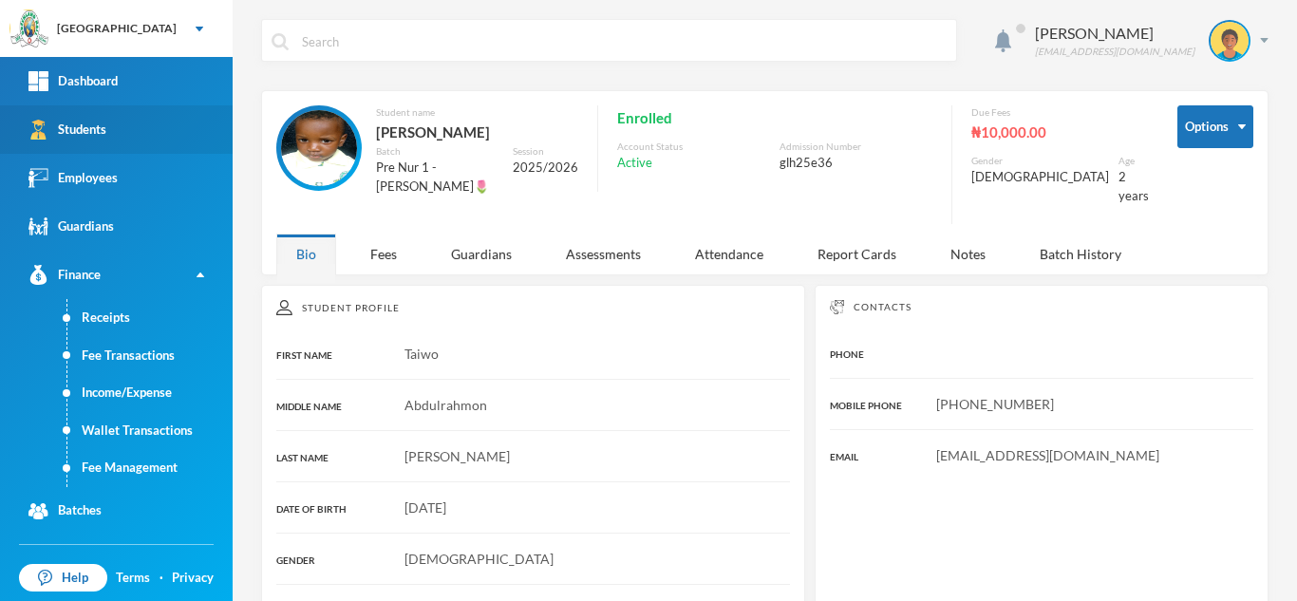
click at [177, 125] on link "Students" at bounding box center [116, 129] width 233 height 48
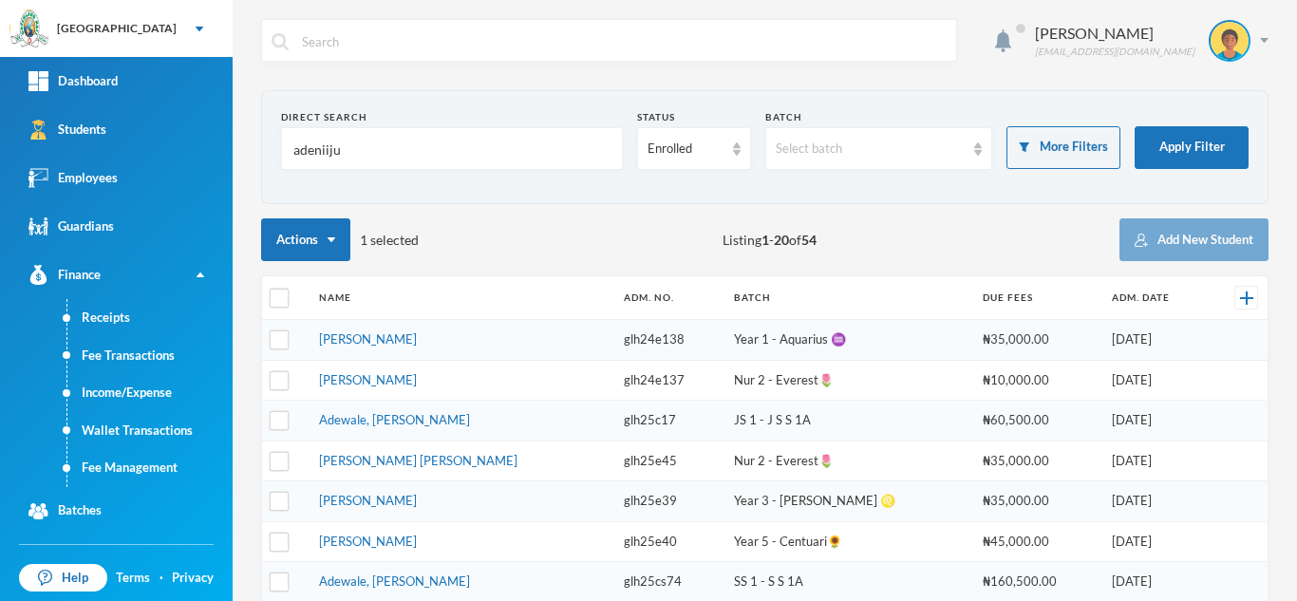
click at [331, 149] on input "adeniiju" at bounding box center [451, 149] width 321 height 43
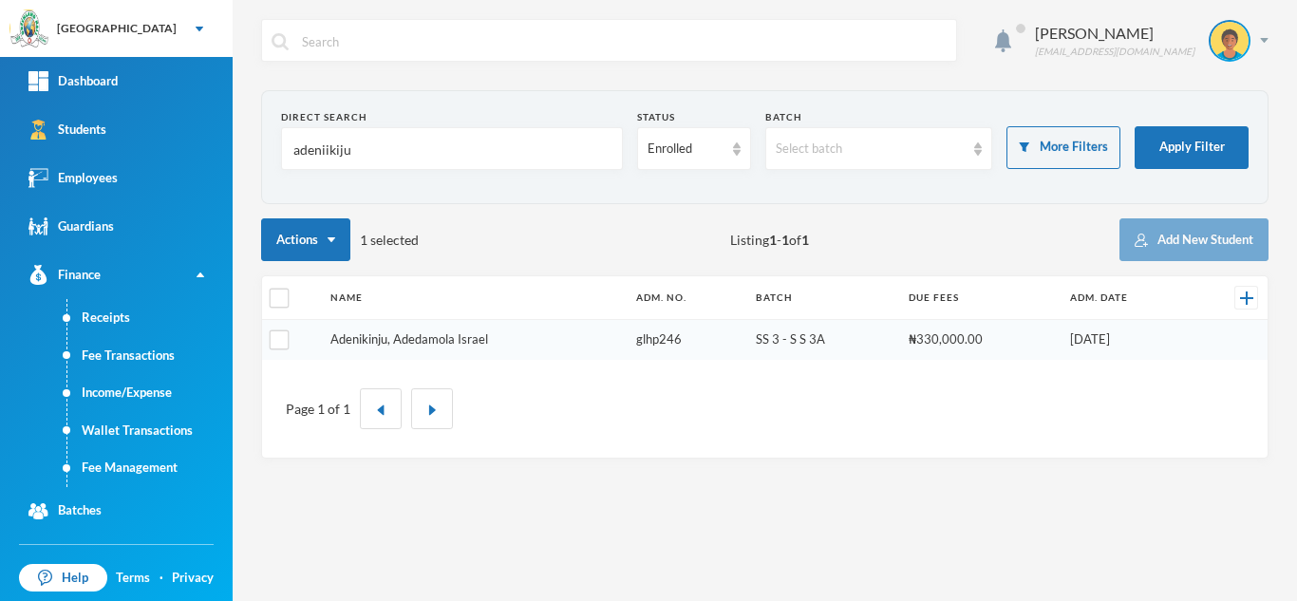
type input "adeniikiju"
click at [357, 338] on tbody "Adenikinju, Adedamola Israel glhp246 SS 3 - S S 3A ₦330,000.00 09/01/2012" at bounding box center [764, 340] width 1005 height 40
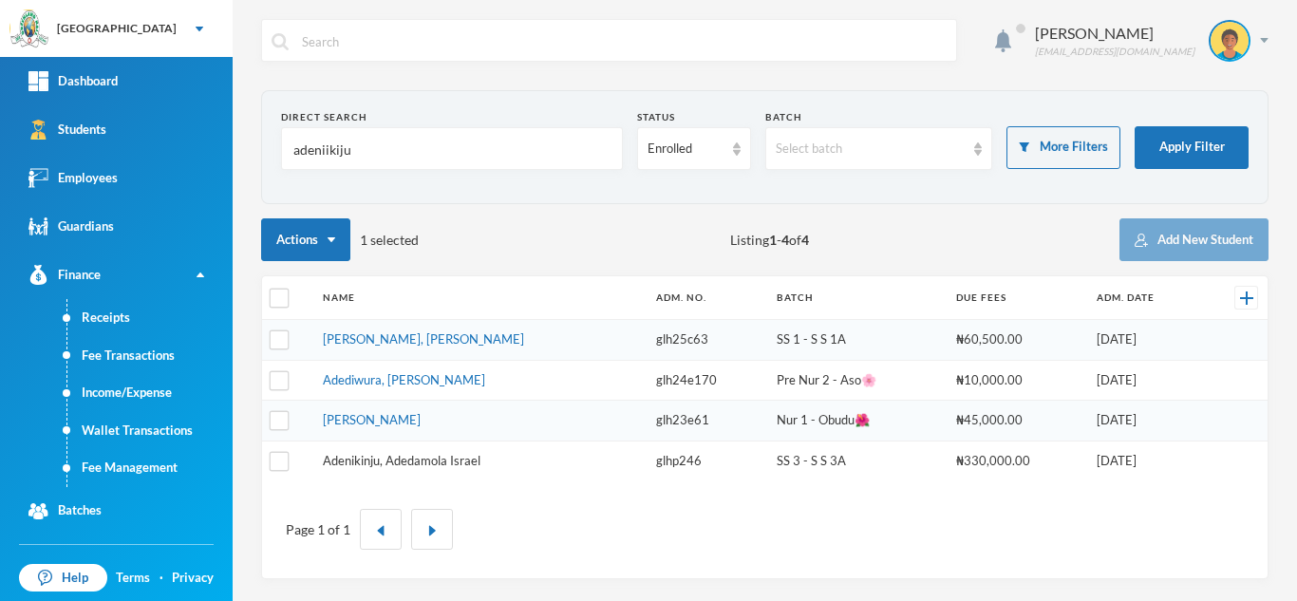
click at [353, 333] on link "Popoola, Darasimi Adediwura" at bounding box center [423, 338] width 201 height 15
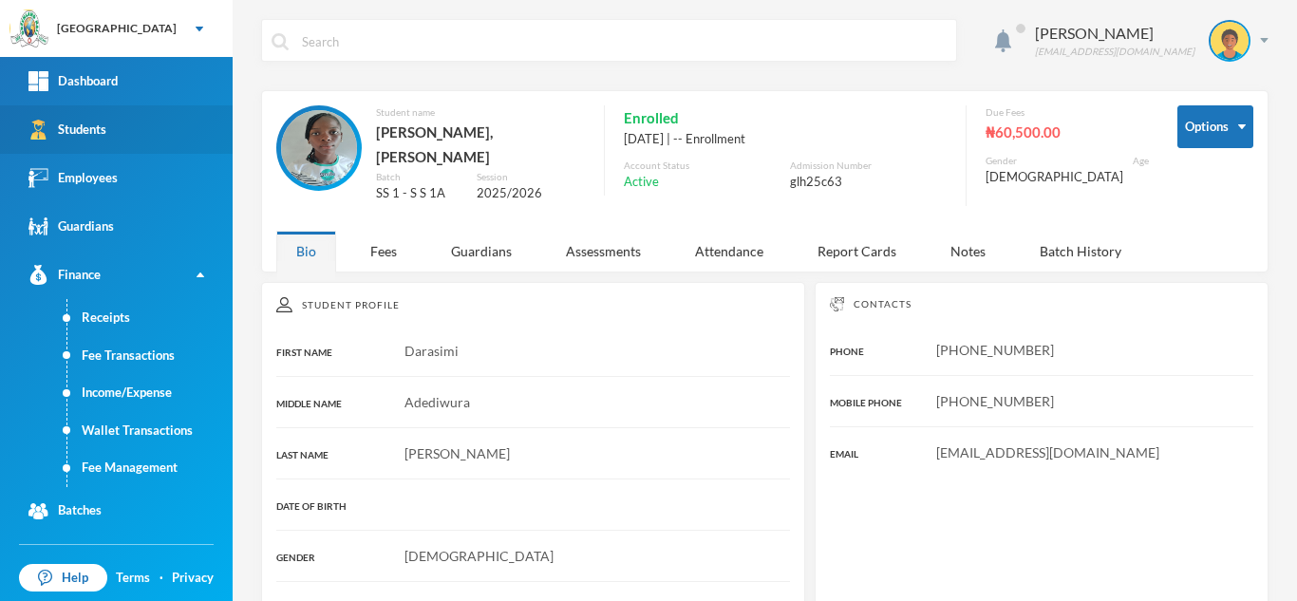
click at [162, 142] on link "Students" at bounding box center [116, 129] width 233 height 48
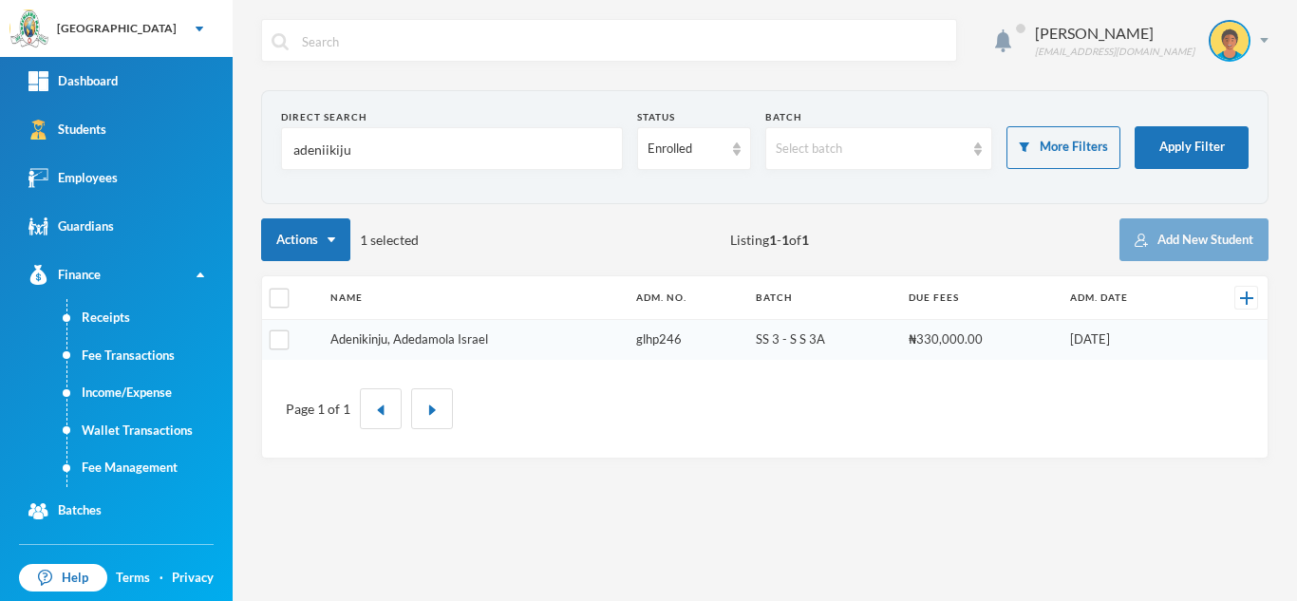
click at [435, 332] on link "Adenikinju, Adedamola Israel" at bounding box center [409, 338] width 158 height 15
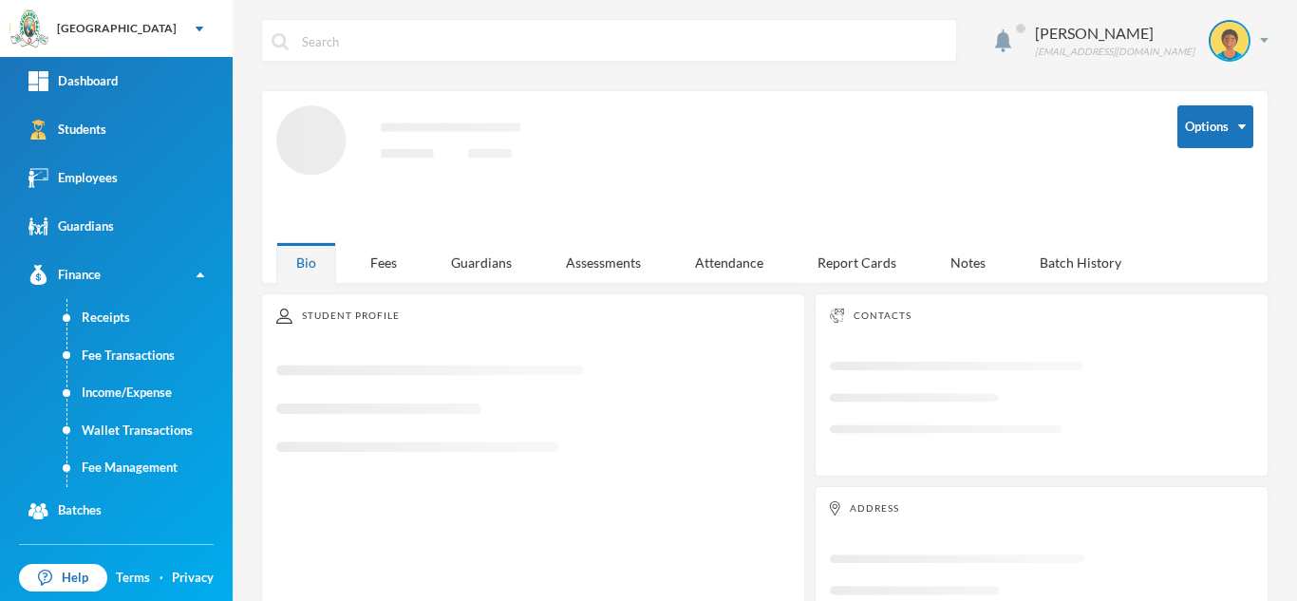
click at [371, 235] on div "Options Loading interface..." at bounding box center [764, 173] width 977 height 137
click at [388, 259] on div "Fees" at bounding box center [383, 262] width 66 height 41
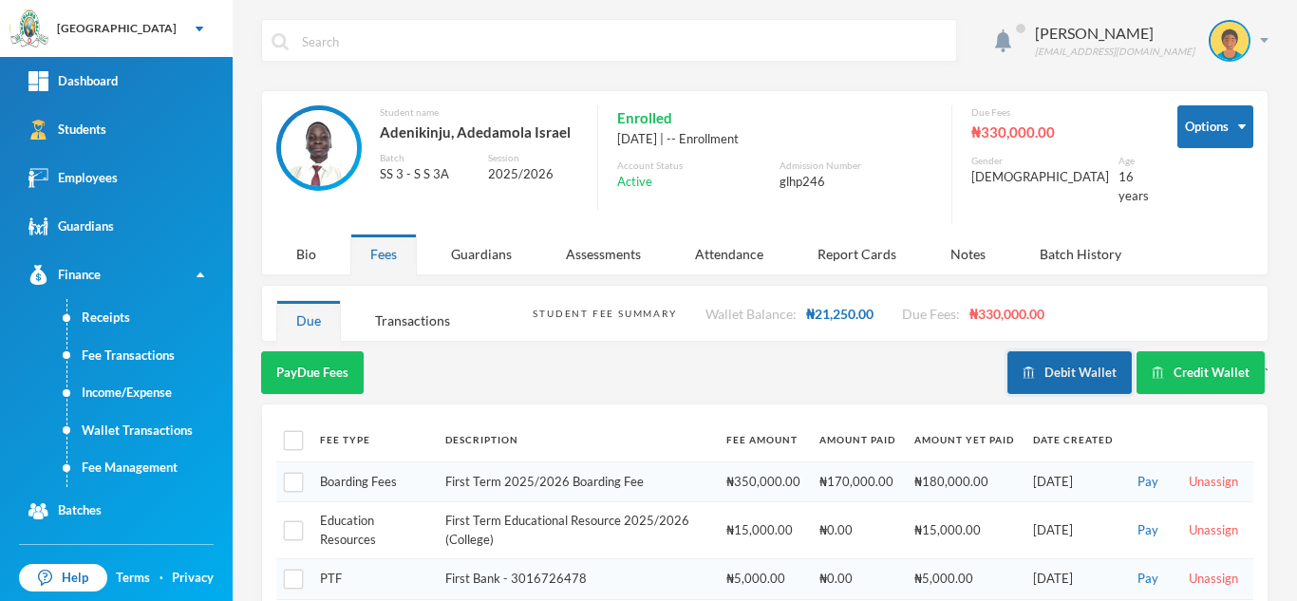
click at [1033, 364] on button "Debit Wallet" at bounding box center [1069, 372] width 124 height 43
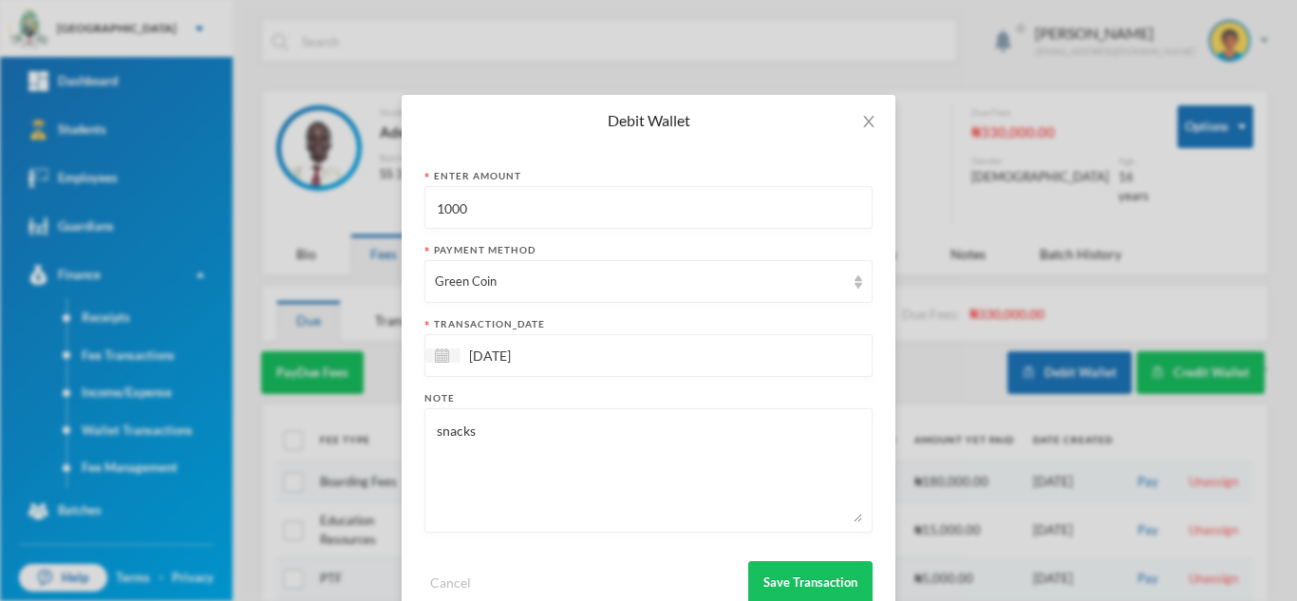
drag, startPoint x: 482, startPoint y: 217, endPoint x: 401, endPoint y: 215, distance: 80.7
click at [413, 219] on div "Enter Amount 1000 Payment Method Green Coin transaction_date 02/10/2025 Note sn…" at bounding box center [648, 386] width 494 height 480
type input "1800"
click at [823, 569] on button "Save Transaction" at bounding box center [810, 582] width 124 height 43
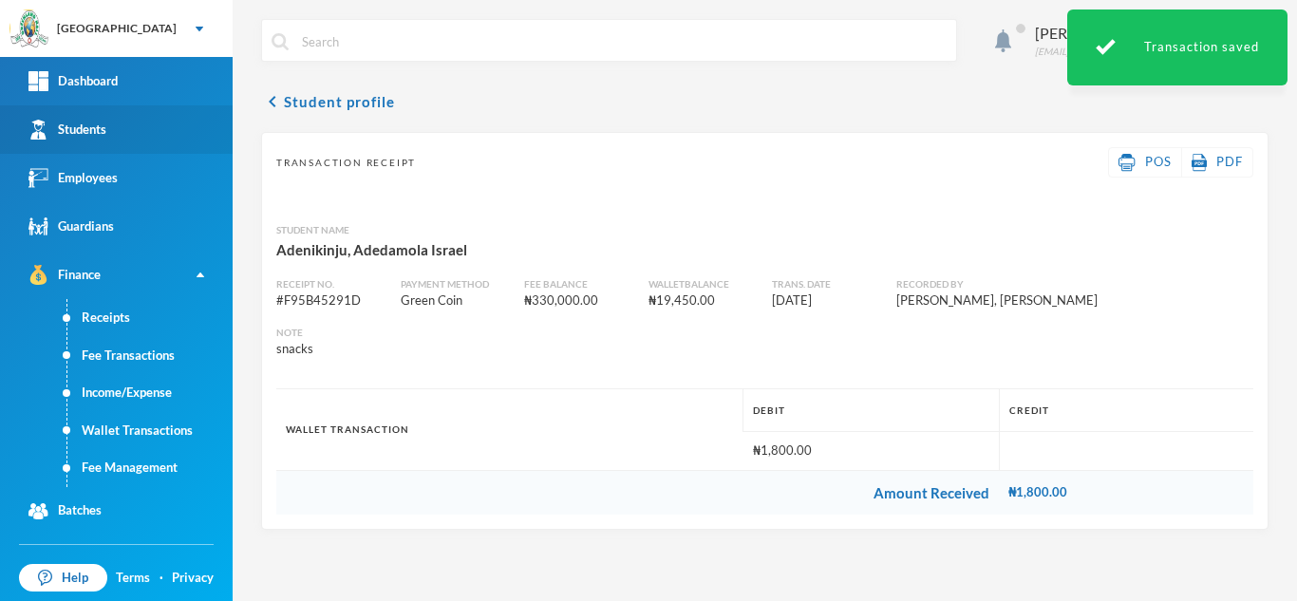
click at [124, 121] on link "Students" at bounding box center [116, 129] width 233 height 48
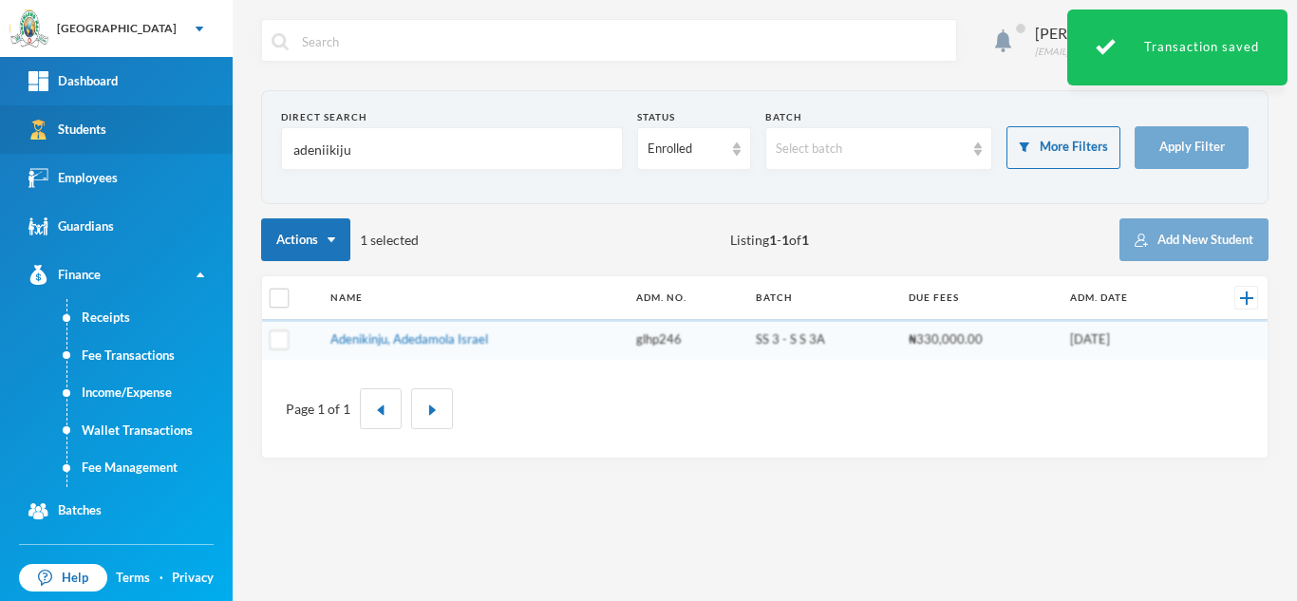
drag, startPoint x: 361, startPoint y: 149, endPoint x: 152, endPoint y: 140, distance: 209.0
click at [152, 140] on div "Greenland Hall Your Bluebic Account Greenland Hall Add a New School Dashboard S…" at bounding box center [648, 300] width 1297 height 601
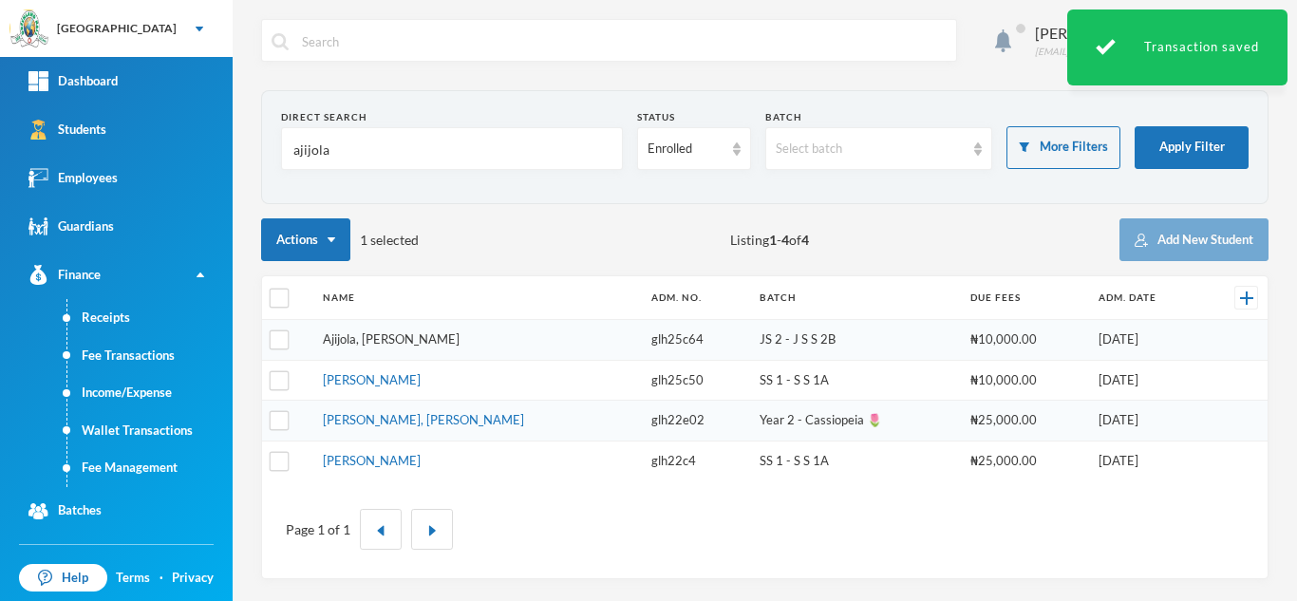
type input "ajijola"
click at [429, 342] on link "Ajijola, Eriayo Samuel" at bounding box center [391, 338] width 137 height 15
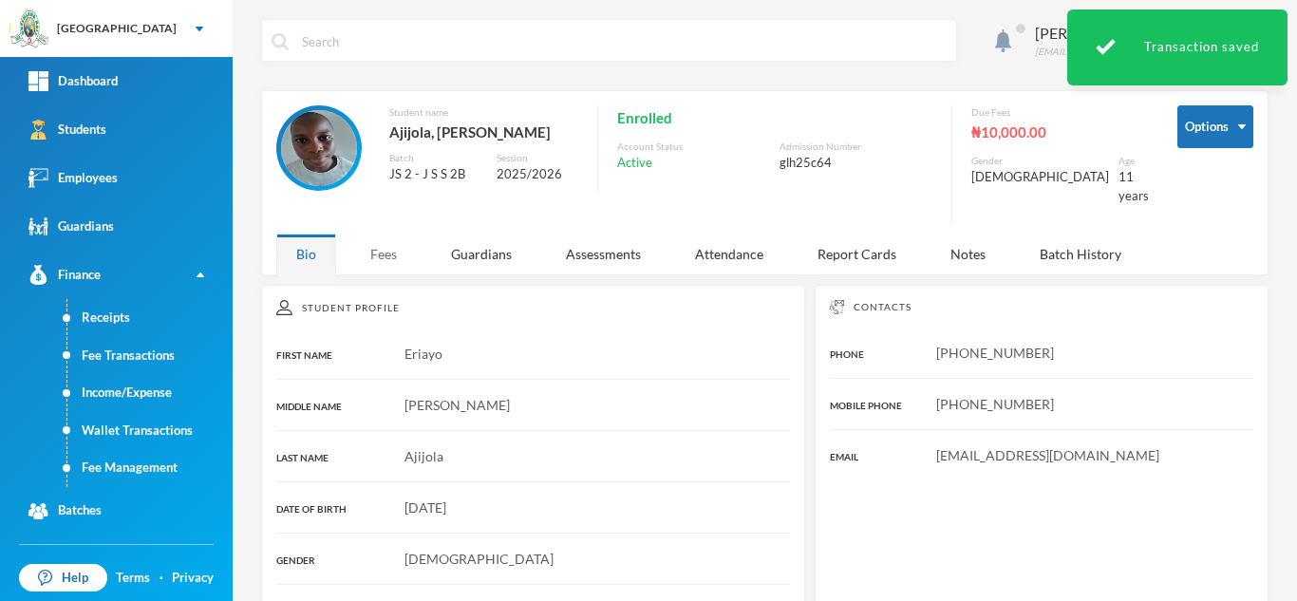
click at [372, 235] on div "Fees" at bounding box center [383, 253] width 66 height 41
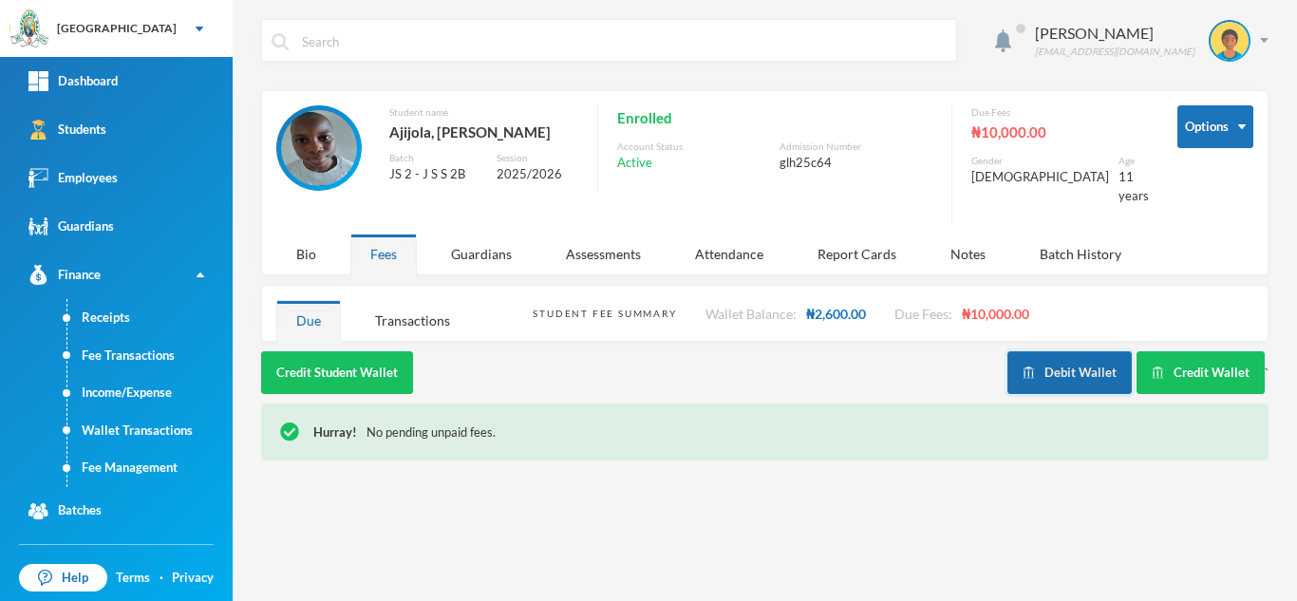
click at [1050, 351] on button "Debit Wallet" at bounding box center [1069, 372] width 124 height 43
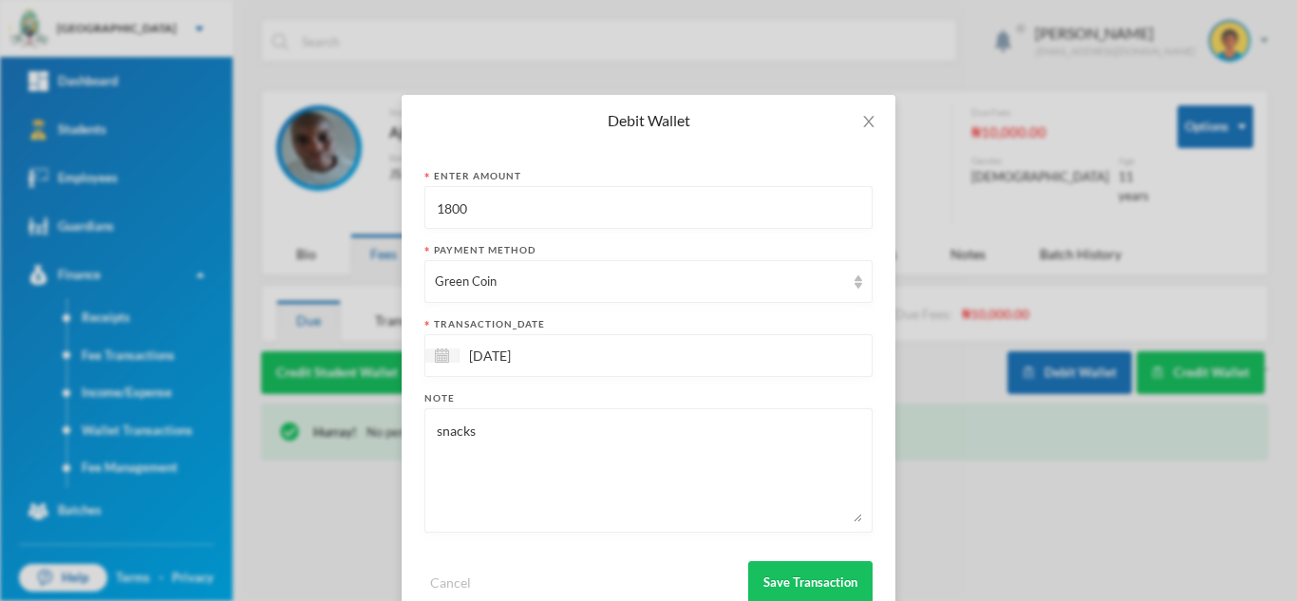
drag, startPoint x: 414, startPoint y: 218, endPoint x: 298, endPoint y: 224, distance: 115.9
click at [323, 221] on div "Debit Wallet Enter Amount 1800 Payment Method Green Coin transaction_date 02/10…" at bounding box center [648, 300] width 1297 height 601
type input "700"
click at [789, 569] on button "Save Transaction" at bounding box center [810, 582] width 124 height 43
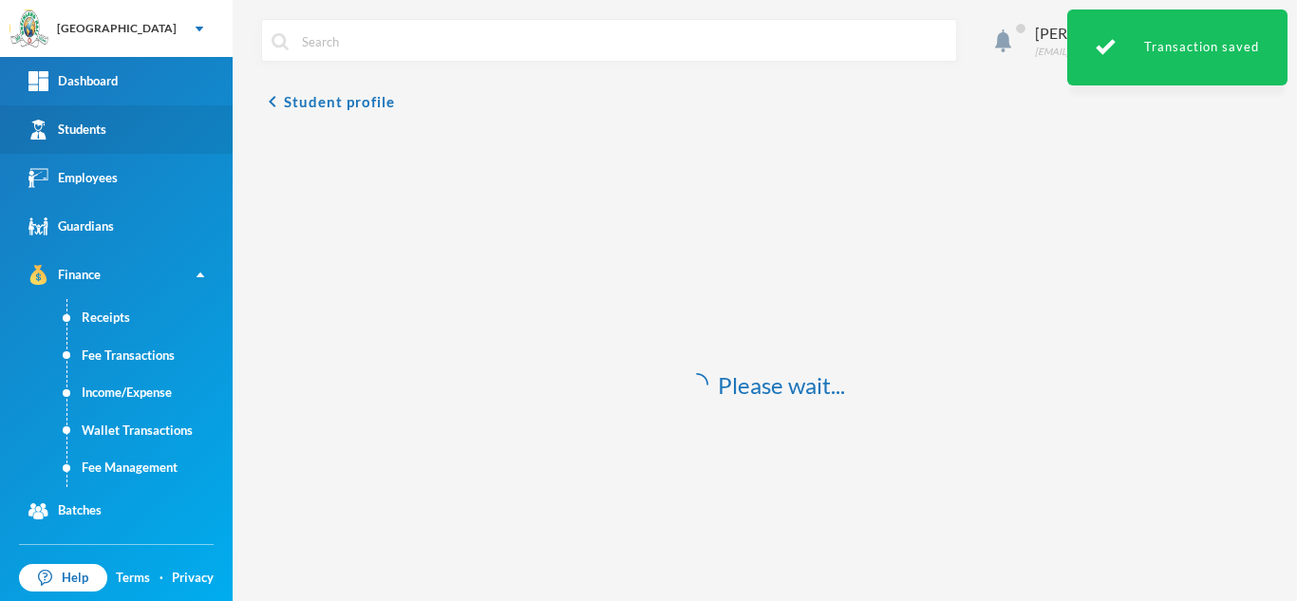
click at [146, 129] on link "Students" at bounding box center [116, 129] width 233 height 48
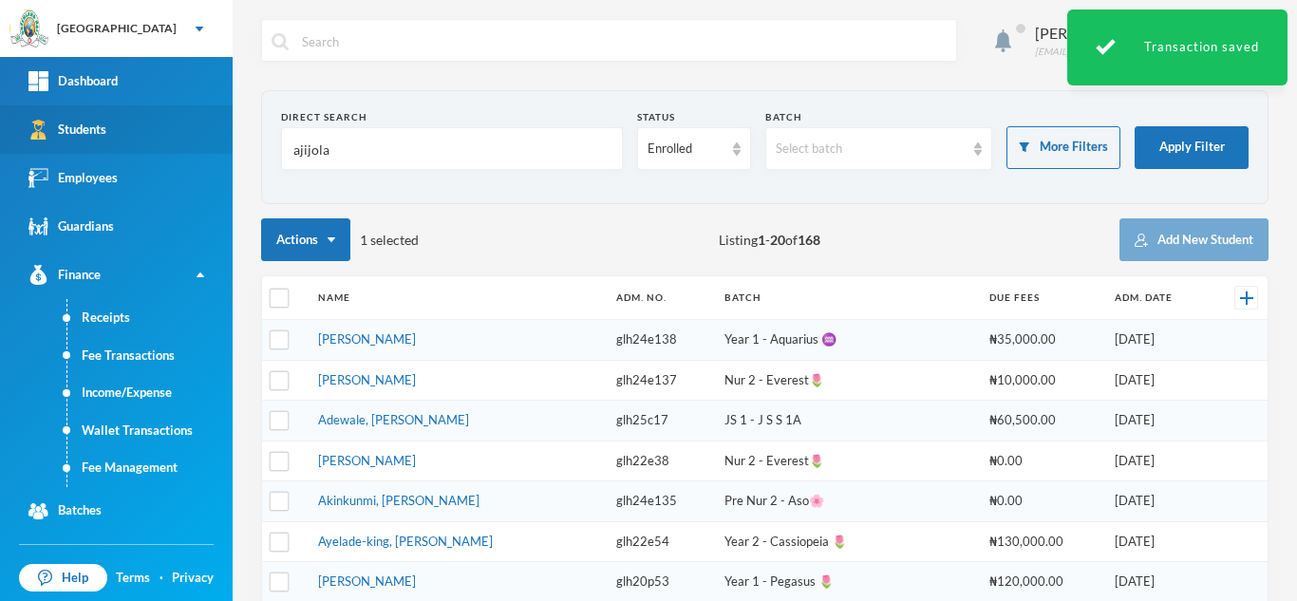
drag, startPoint x: 420, startPoint y: 160, endPoint x: 164, endPoint y: 140, distance: 256.2
click at [172, 140] on div "Greenland Hall Your Bluebic Account Greenland Hall Add a New School Dashboard S…" at bounding box center [648, 300] width 1297 height 601
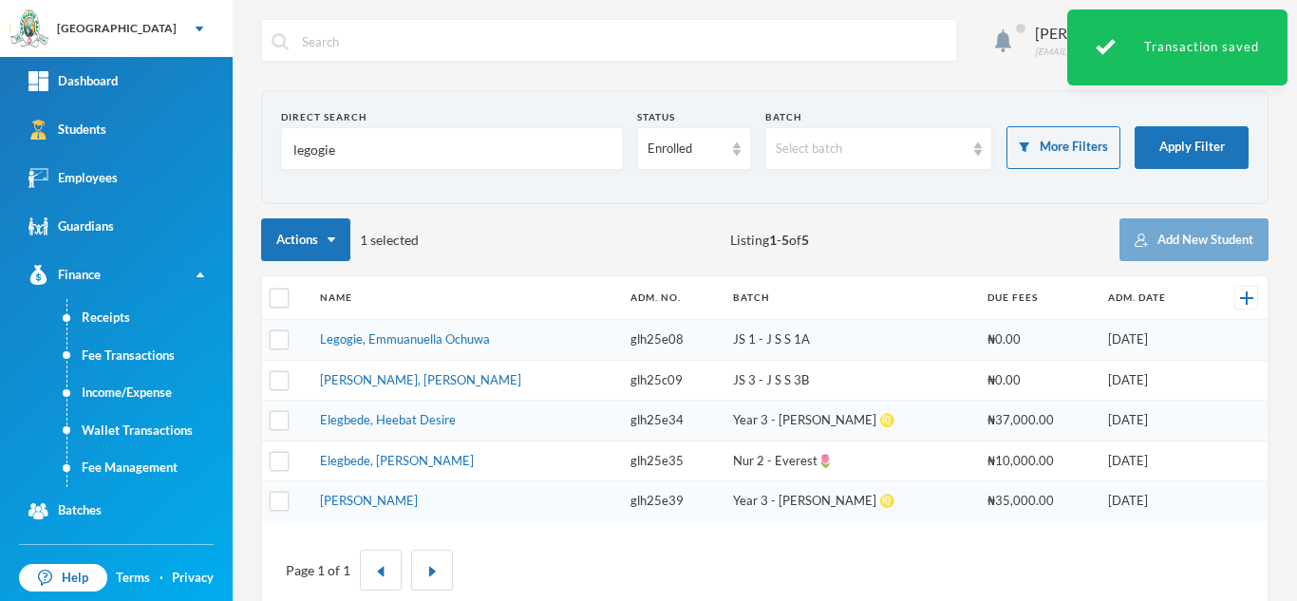
type input "legogie"
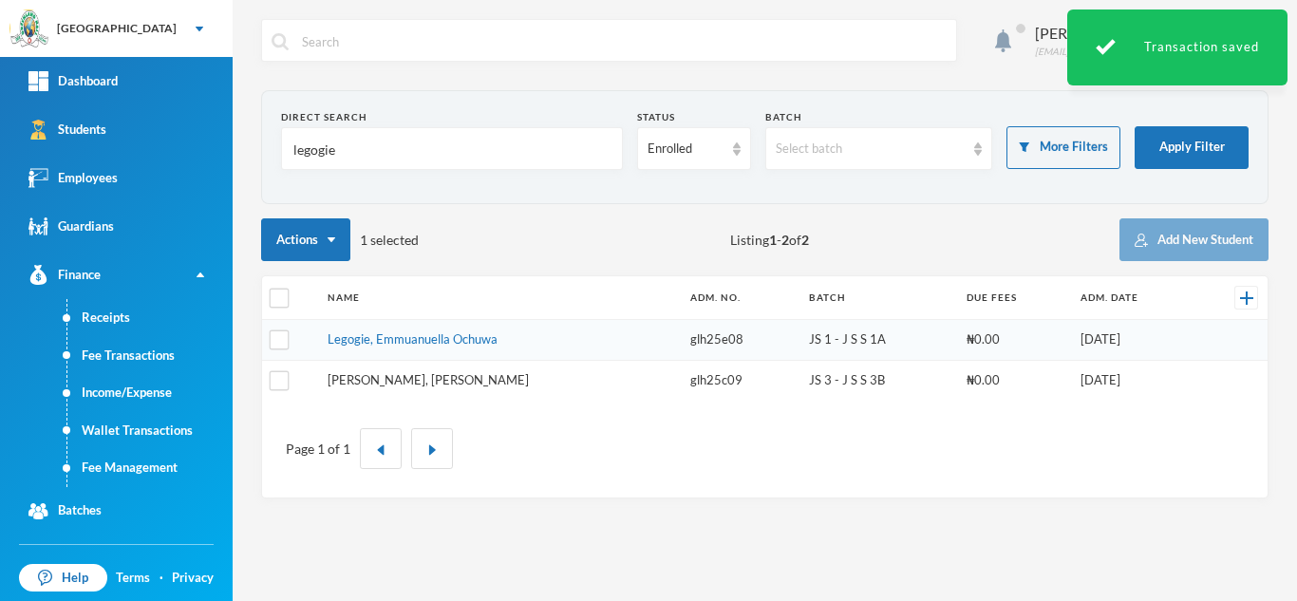
click at [385, 377] on link "Legogie, Brian Uyemi" at bounding box center [427, 379] width 201 height 15
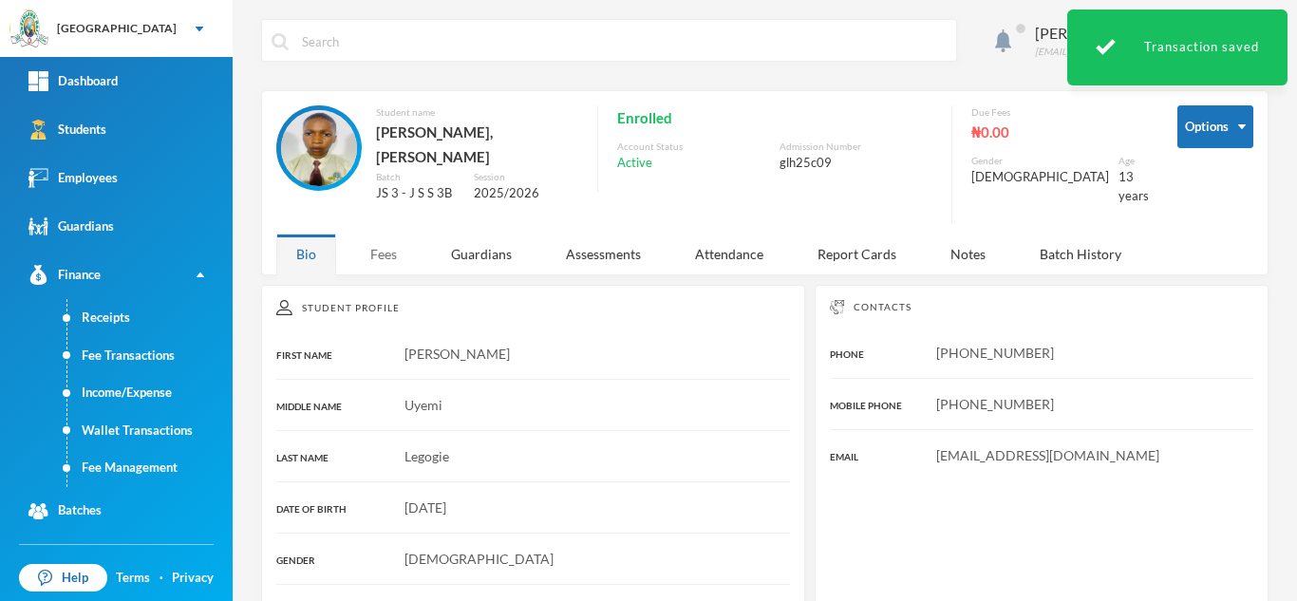
click at [364, 233] on div "Fees" at bounding box center [383, 253] width 66 height 41
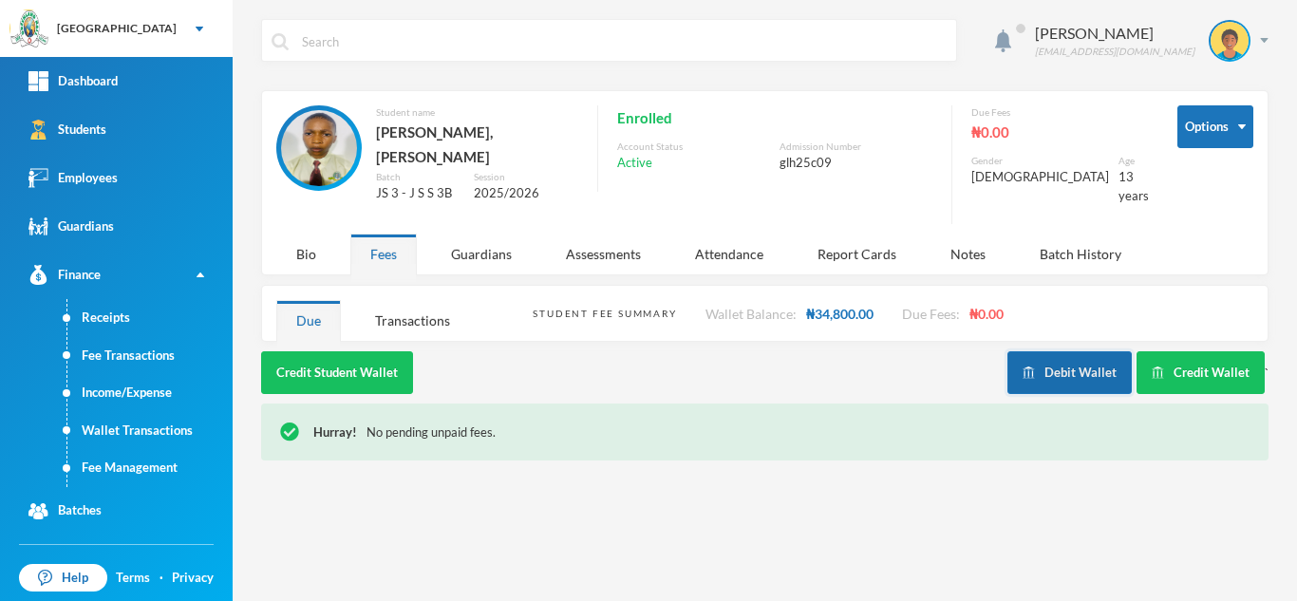
click at [1107, 366] on button "Debit Wallet" at bounding box center [1069, 372] width 124 height 43
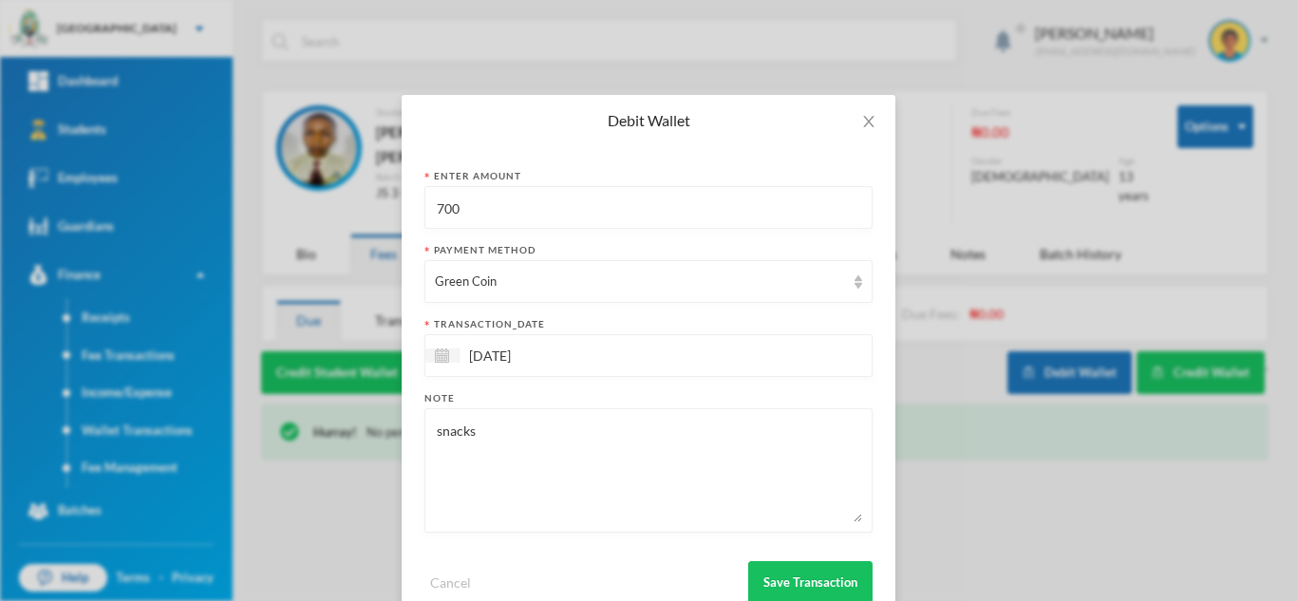
drag, startPoint x: 486, startPoint y: 197, endPoint x: 327, endPoint y: 200, distance: 158.5
click at [350, 198] on div "Debit Wallet Enter Amount 700 Payment Method Green Coin transaction_date 02/10/…" at bounding box center [648, 300] width 1297 height 601
type input "1000"
click at [793, 564] on button "Save Transaction" at bounding box center [810, 582] width 124 height 43
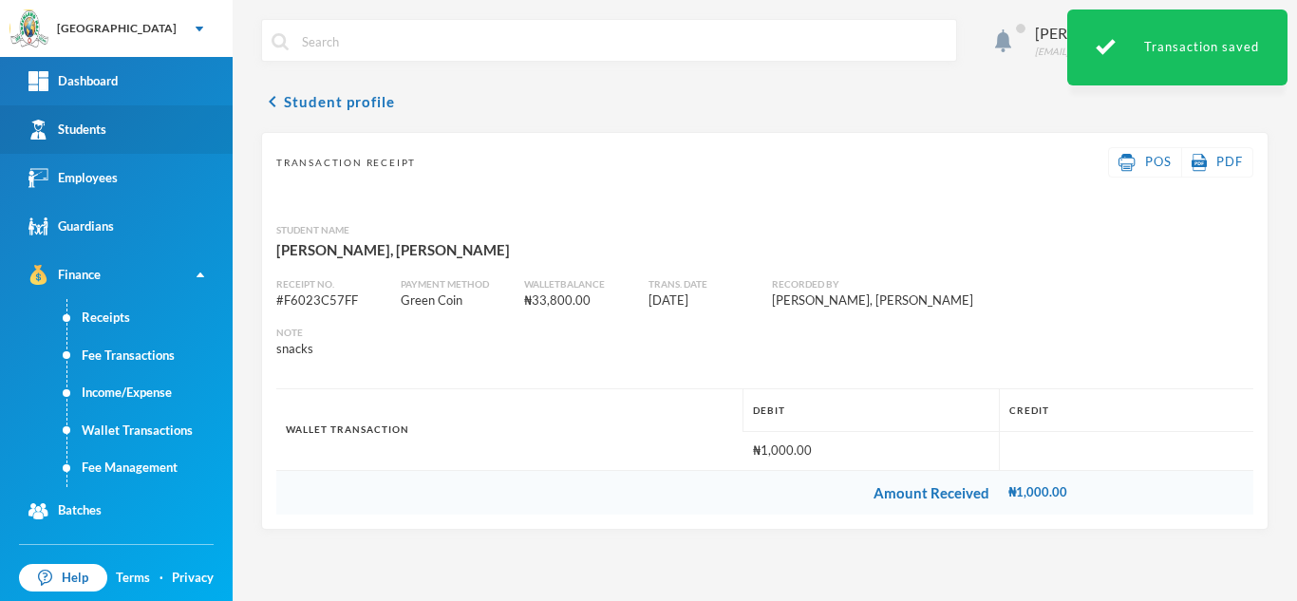
click at [80, 118] on link "Students" at bounding box center [116, 129] width 233 height 48
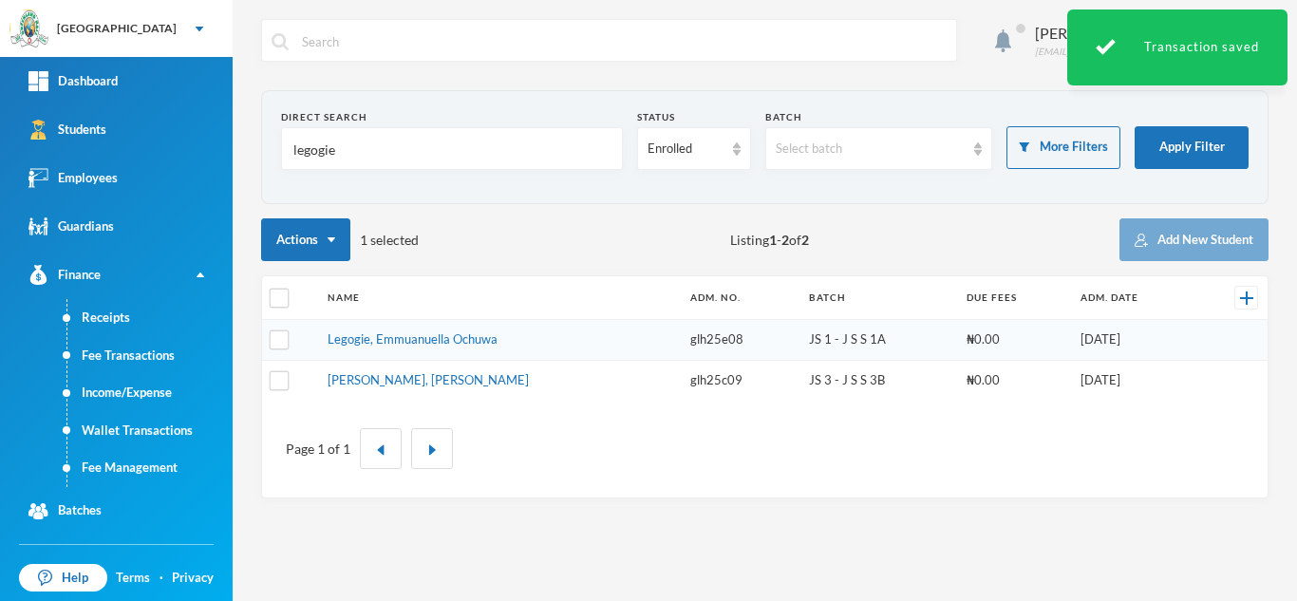
drag, startPoint x: 384, startPoint y: 140, endPoint x: 238, endPoint y: 146, distance: 146.3
click at [263, 140] on section "Direct Search legogie Status Enrolled Batch Select batch More Filters Apply Fil…" at bounding box center [764, 147] width 1007 height 114
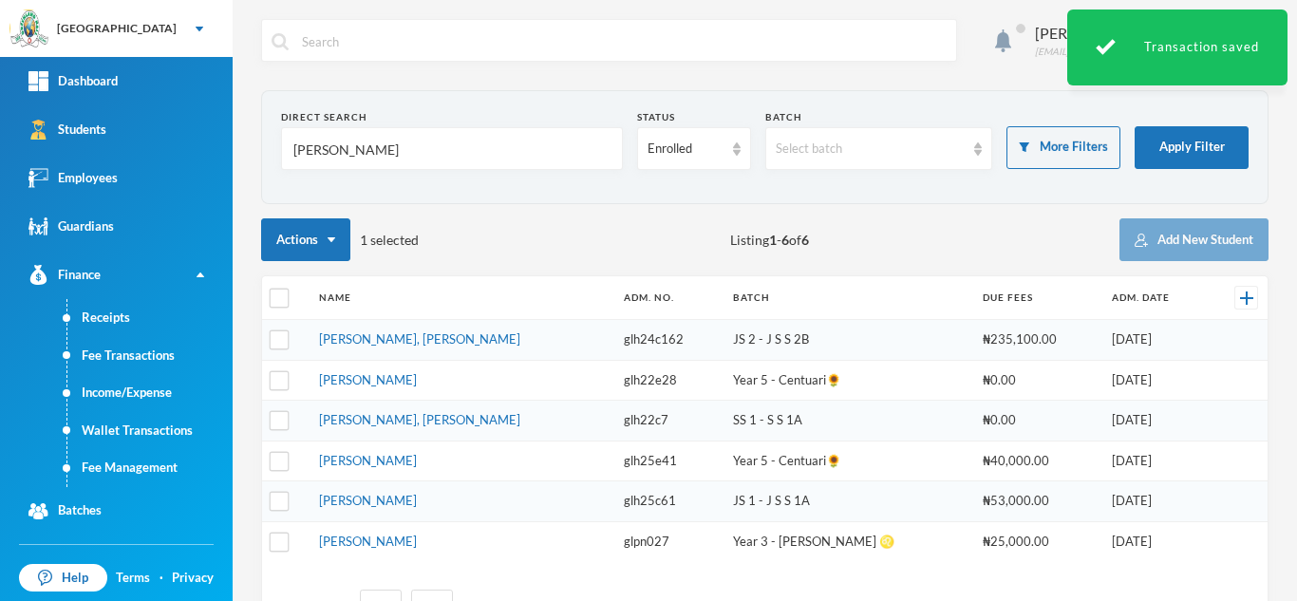
type input "hassan"
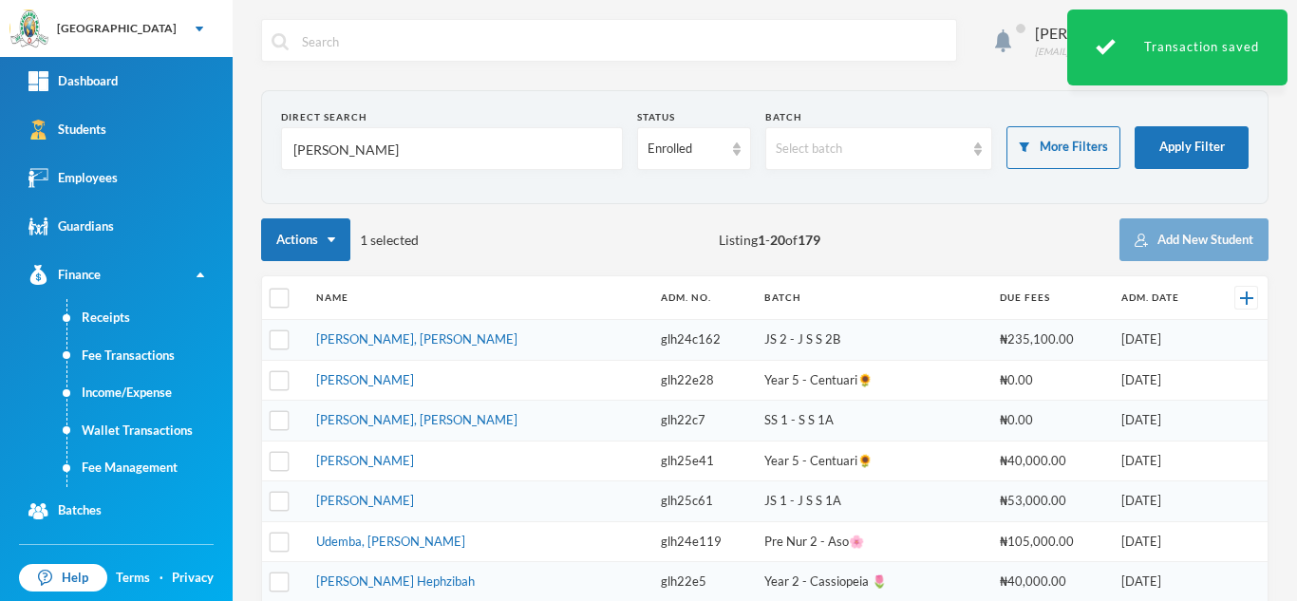
click at [425, 328] on td "Hassan, Olamilekan Dunmininu" at bounding box center [479, 340] width 345 height 41
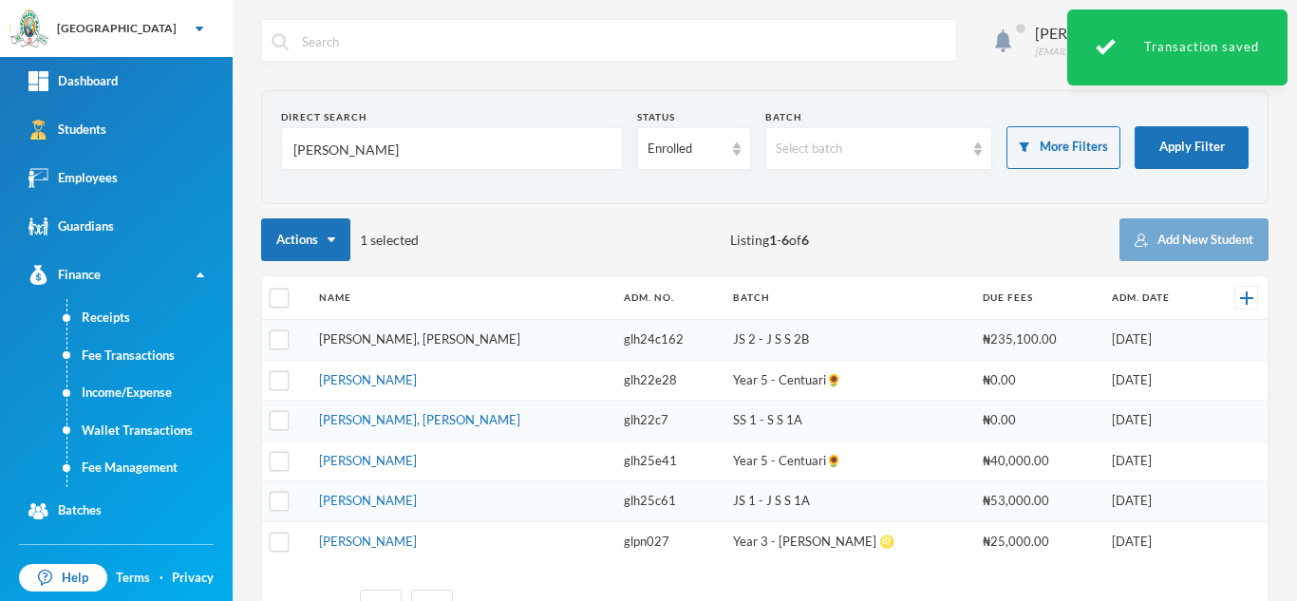
click at [419, 335] on link "Hassan, Olamilekan Dunmininu" at bounding box center [419, 338] width 201 height 15
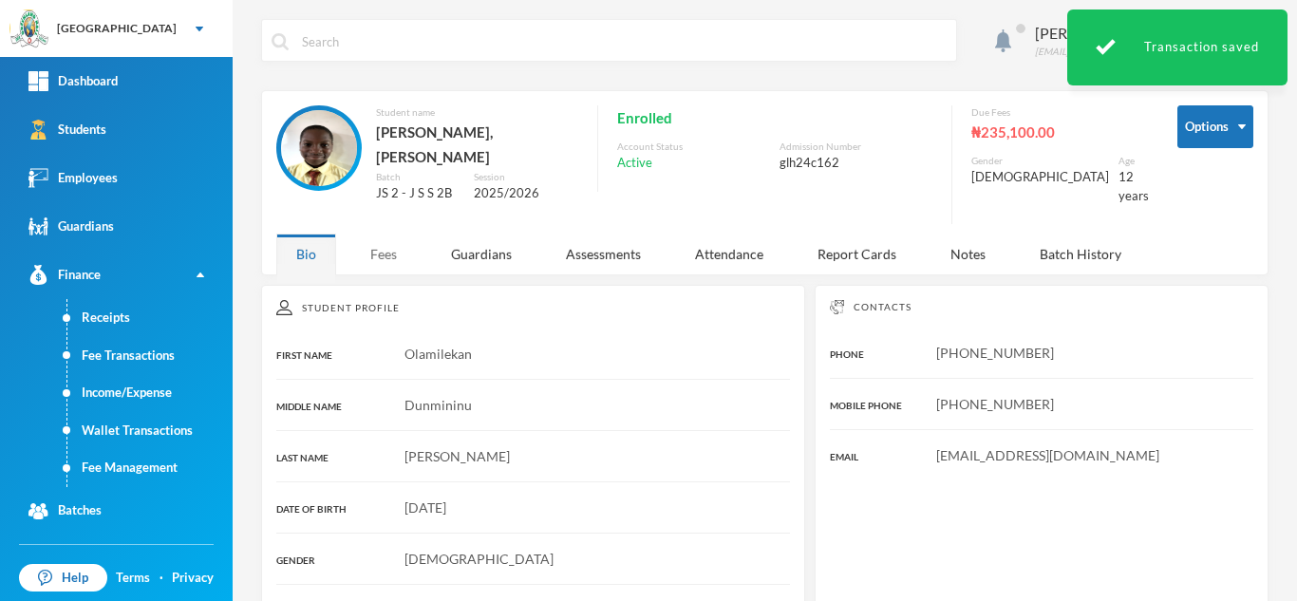
click at [384, 243] on div "Fees" at bounding box center [383, 253] width 66 height 41
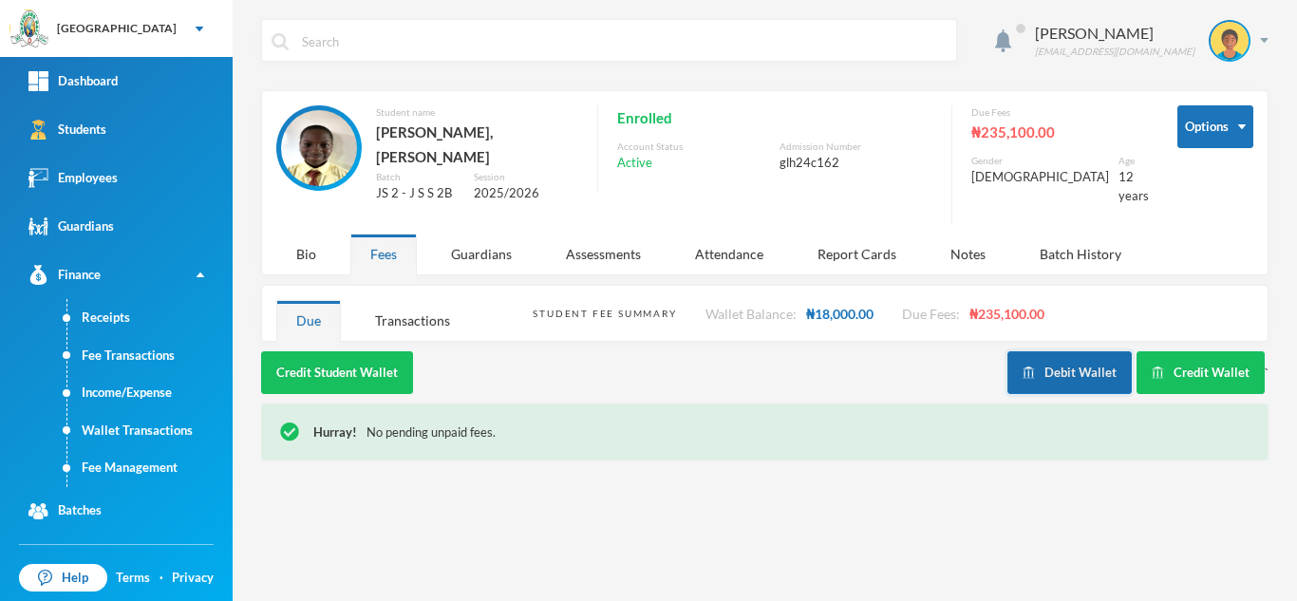
click at [1044, 355] on button "Debit Wallet" at bounding box center [1069, 372] width 124 height 43
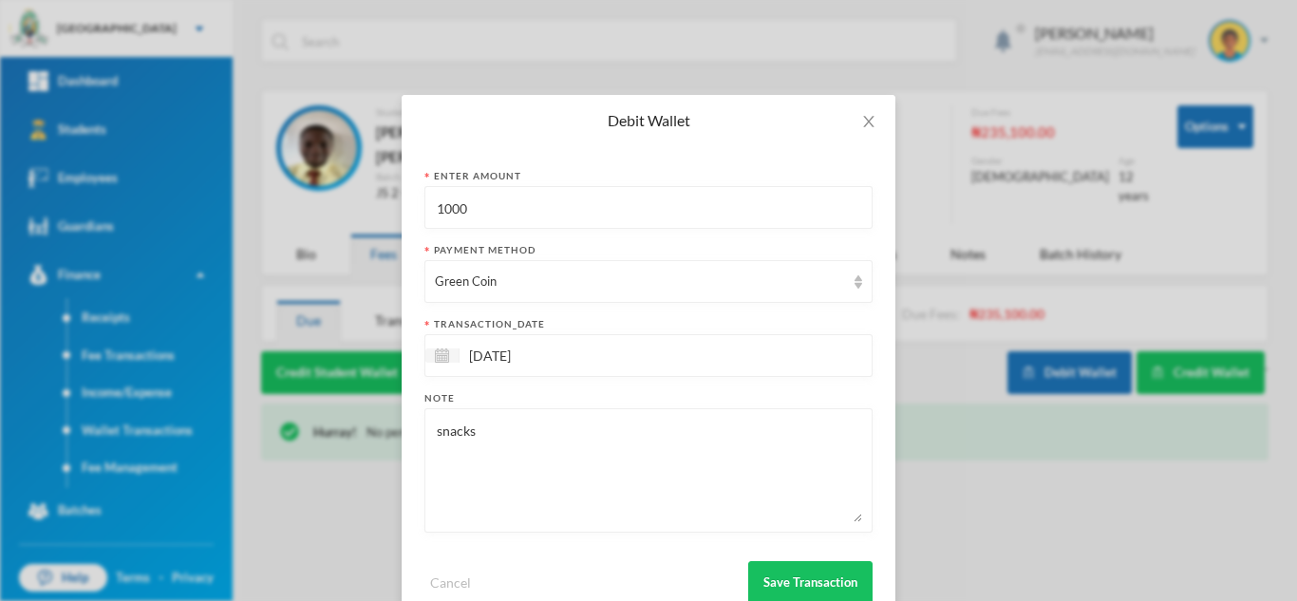
drag, startPoint x: 484, startPoint y: 205, endPoint x: 317, endPoint y: 217, distance: 167.5
click at [320, 217] on div "Debit Wallet Enter Amount 1000 Payment Method Green Coin transaction_date 02/10…" at bounding box center [648, 300] width 1297 height 601
type input "400"
click at [834, 570] on button "Save Transaction" at bounding box center [810, 582] width 124 height 43
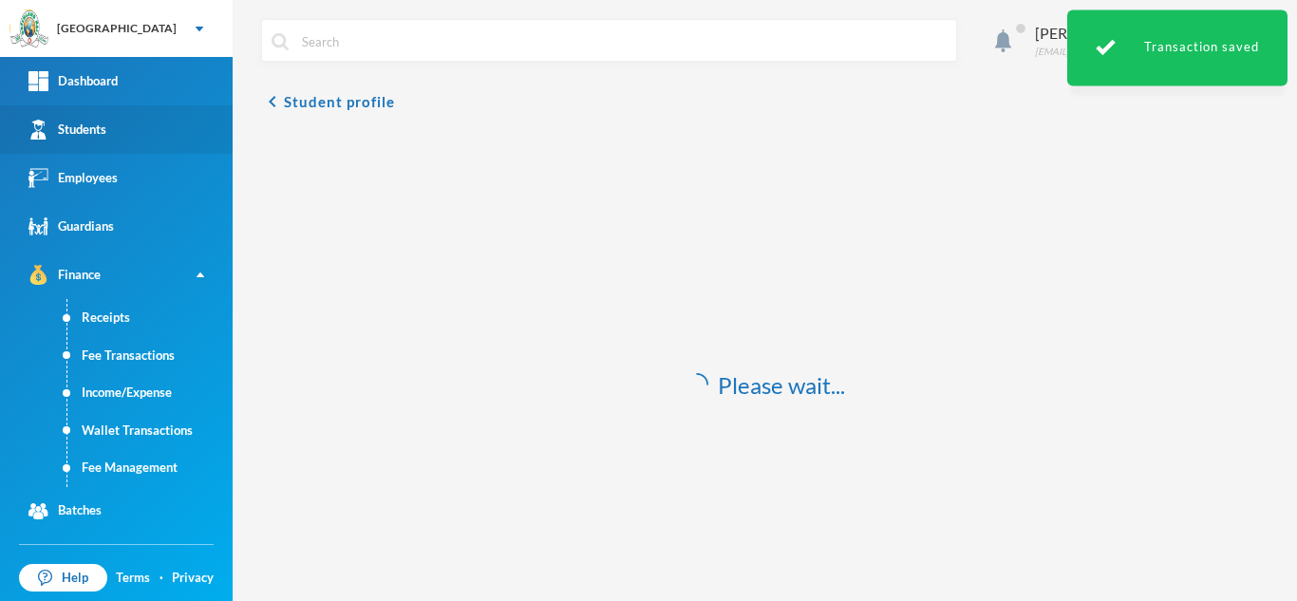
click at [91, 132] on div "Students" at bounding box center [67, 130] width 78 height 20
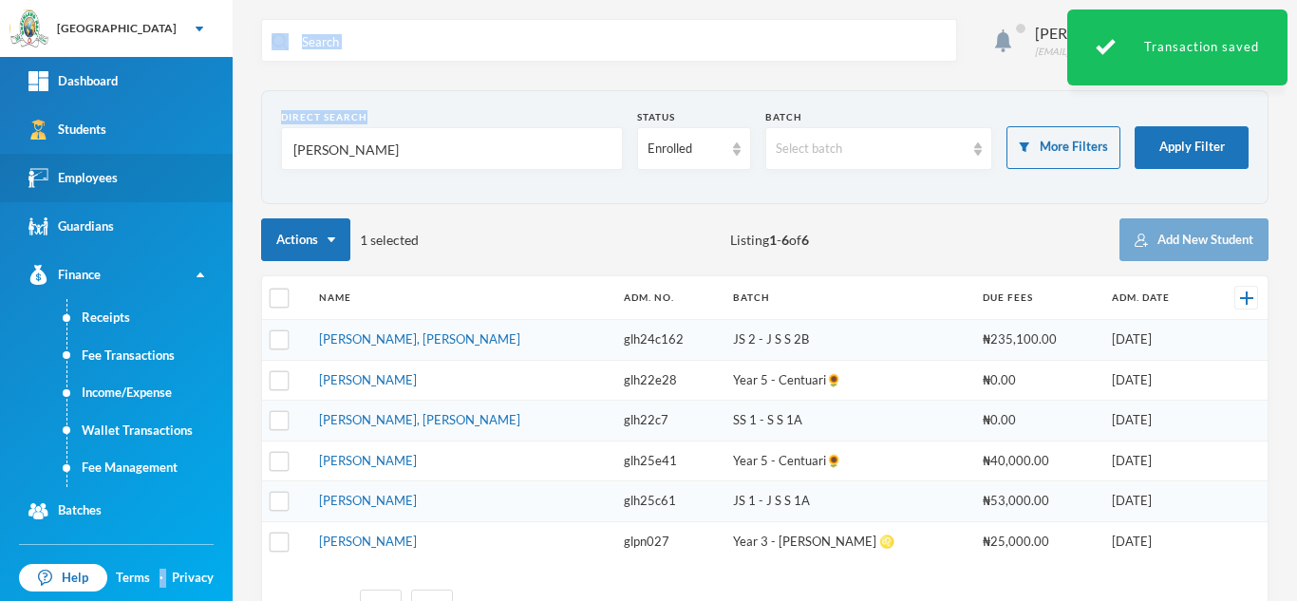
drag, startPoint x: 467, startPoint y: 125, endPoint x: 169, endPoint y: 180, distance: 303.1
click at [169, 180] on div "Greenland Hall Your Bluebic Account Greenland Hall Add a New School Dashboard S…" at bounding box center [648, 300] width 1297 height 601
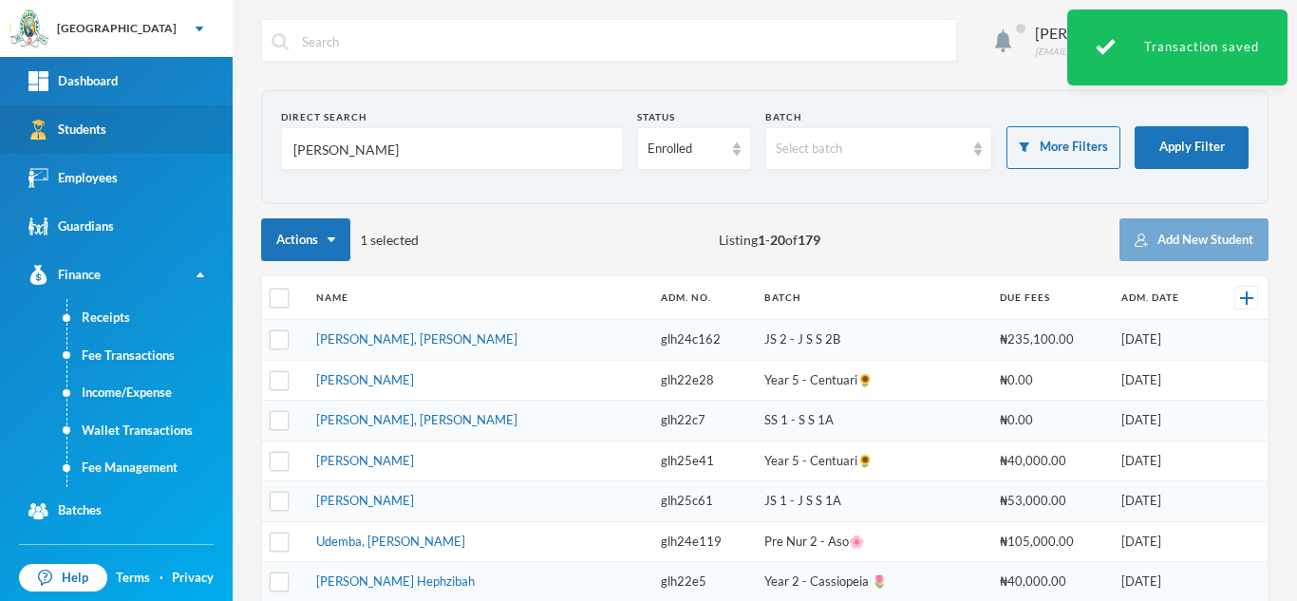
drag, startPoint x: 370, startPoint y: 140, endPoint x: 214, endPoint y: 145, distance: 156.7
click at [214, 145] on div "Greenland Hall Your Bluebic Account Greenland Hall Add a New School Dashboard S…" at bounding box center [648, 300] width 1297 height 601
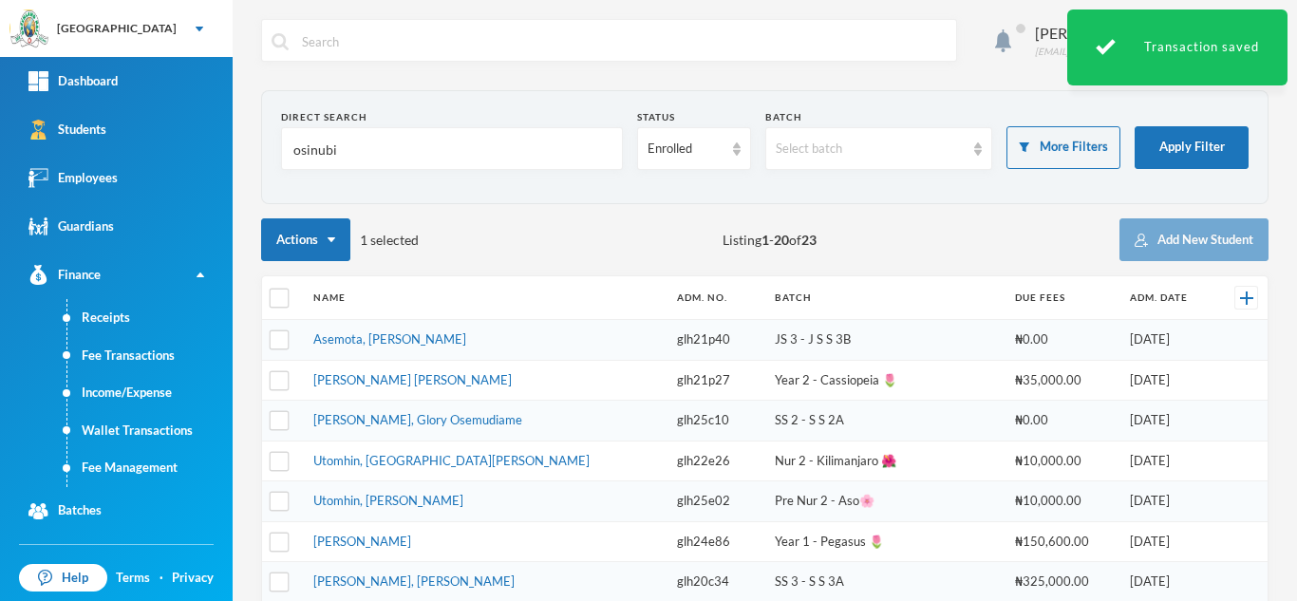
type input "osinubi"
click at [383, 330] on td "Asemota, Osamudiame Emmanuel" at bounding box center [486, 340] width 364 height 41
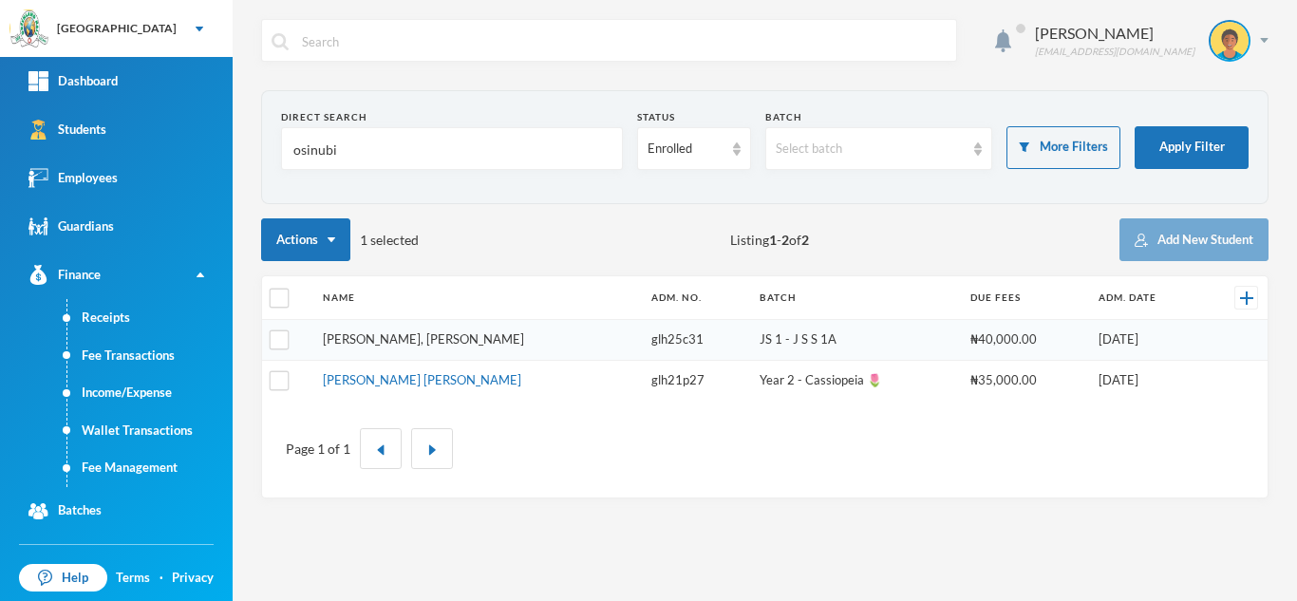
click at [358, 336] on link "Osinubi, Emmanuel Oluwafemi" at bounding box center [423, 338] width 201 height 15
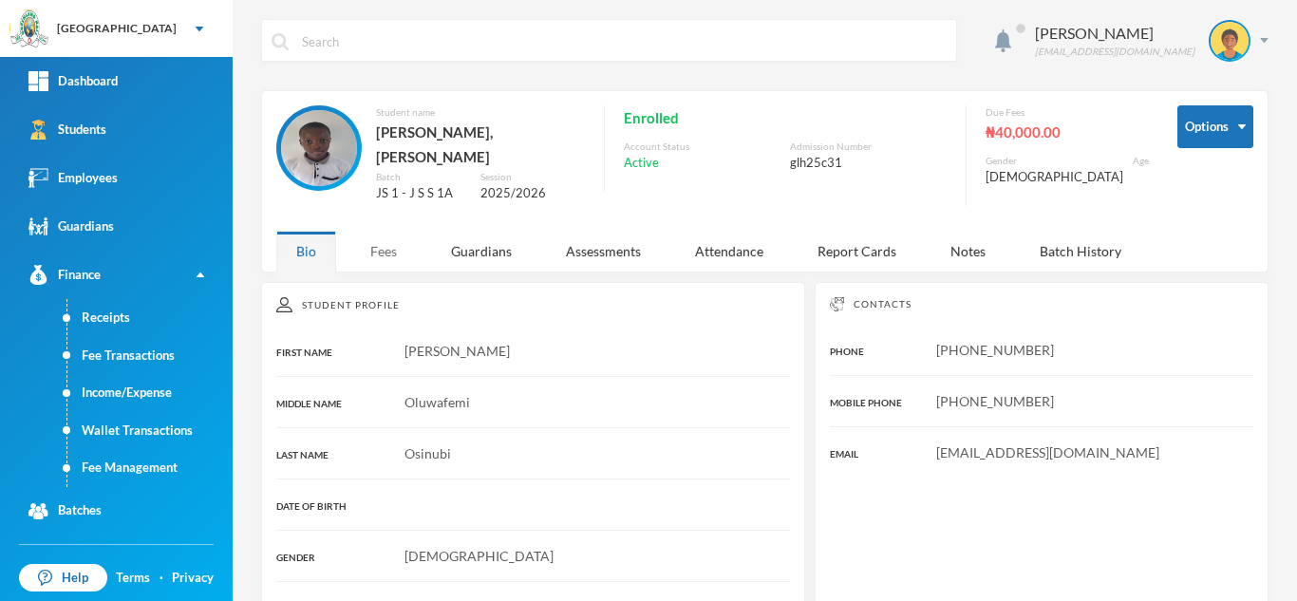
click at [380, 239] on div "Fees" at bounding box center [383, 251] width 66 height 41
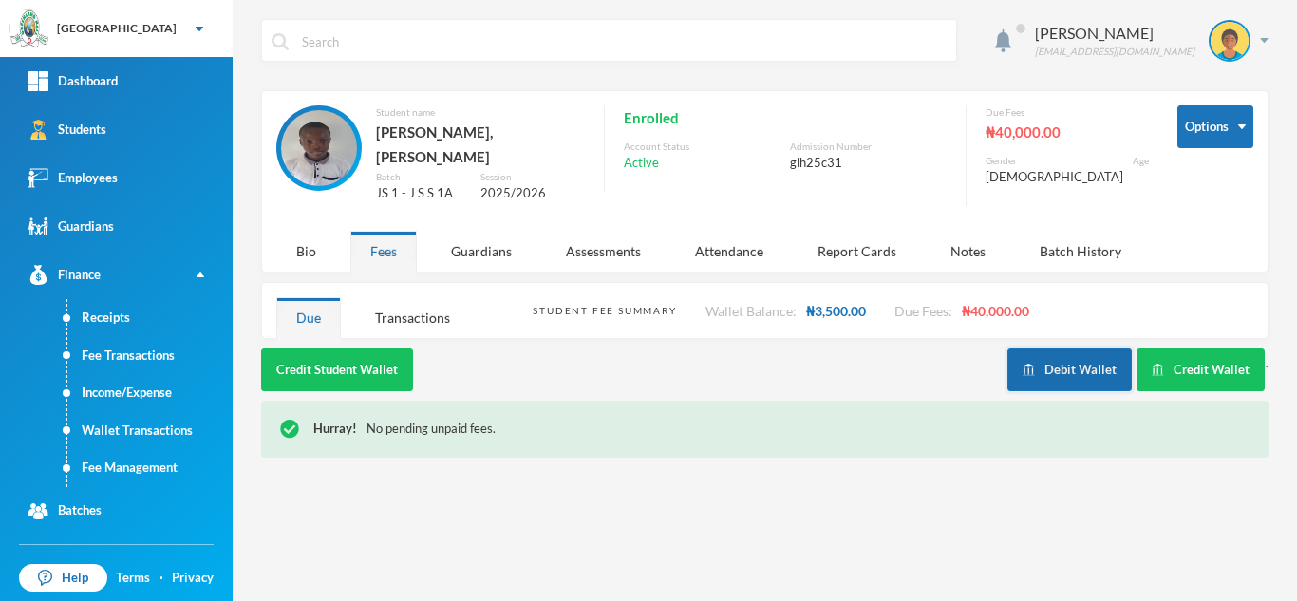
click at [1040, 358] on button "Debit Wallet" at bounding box center [1069, 369] width 124 height 43
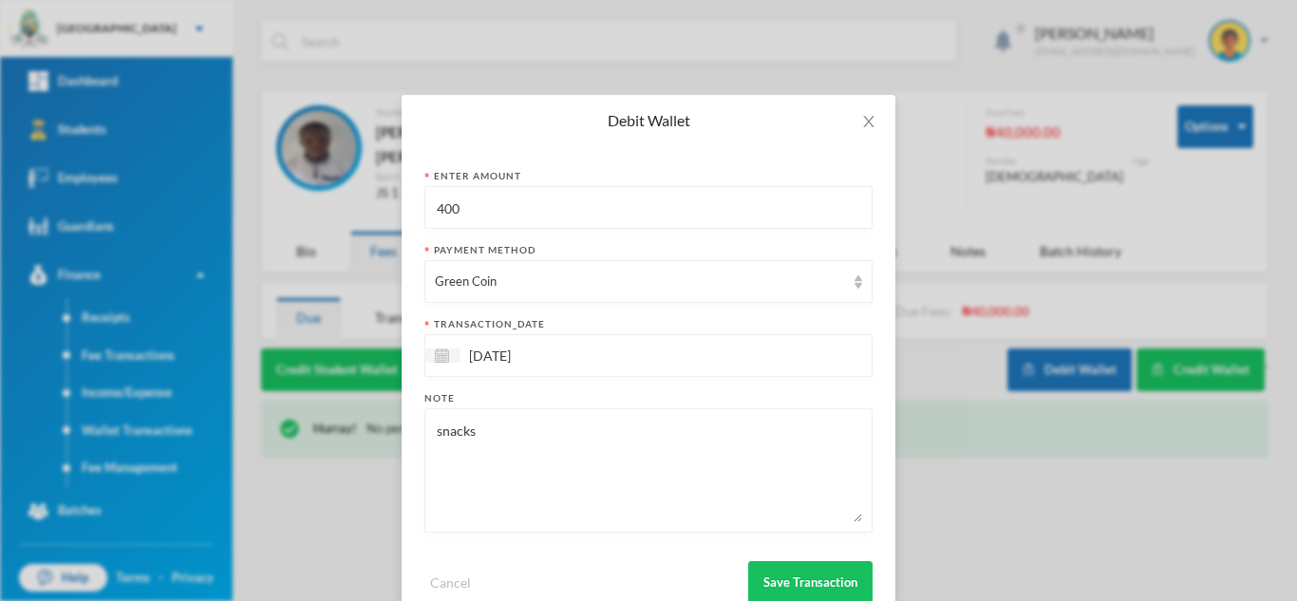
drag, startPoint x: 459, startPoint y: 207, endPoint x: 343, endPoint y: 187, distance: 118.4
click at [343, 187] on div "Debit Wallet Enter Amount 400 Payment Method Green Coin transaction_date 02/10/…" at bounding box center [648, 300] width 1297 height 601
type input "500"
click at [808, 569] on button "Save Transaction" at bounding box center [810, 582] width 124 height 43
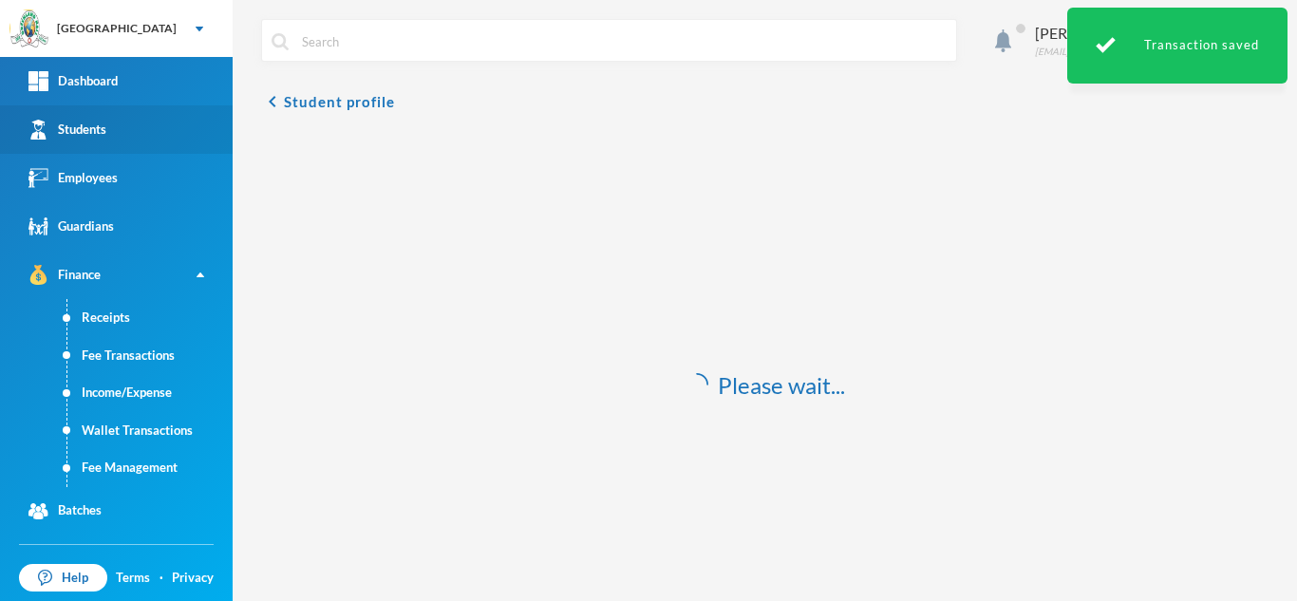
click at [162, 119] on link "Students" at bounding box center [116, 129] width 233 height 48
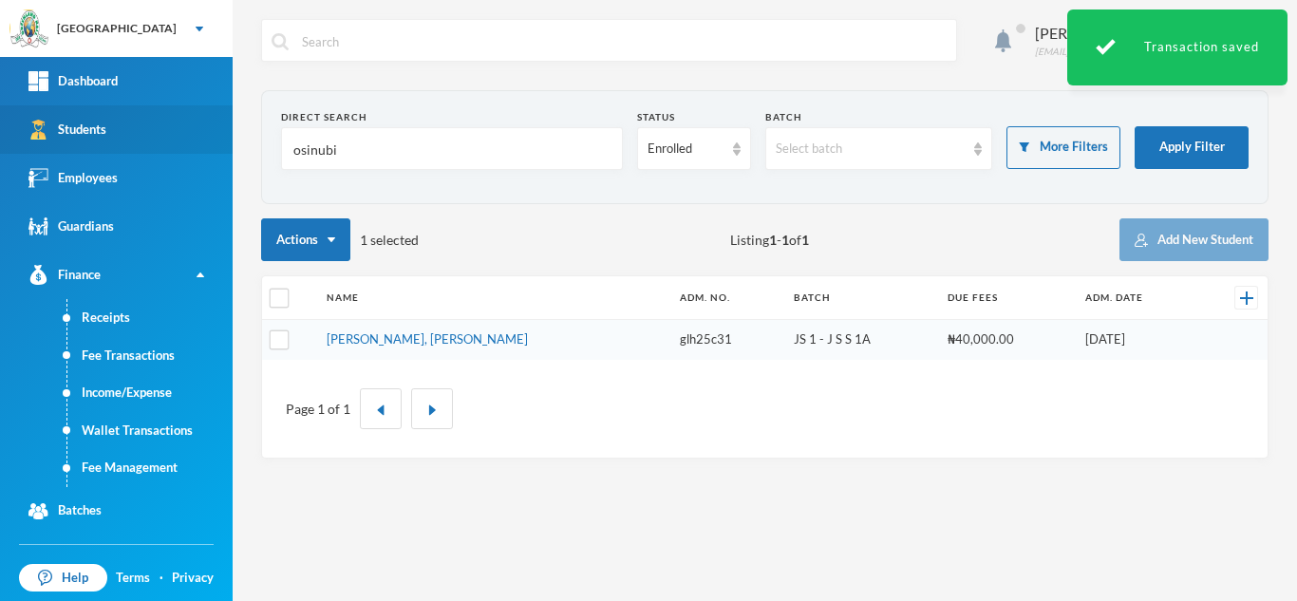
drag, startPoint x: 379, startPoint y: 137, endPoint x: 178, endPoint y: 130, distance: 200.4
click at [192, 129] on div "Greenland Hall Your Bluebic Account Greenland Hall Add a New School Dashboard S…" at bounding box center [648, 300] width 1297 height 601
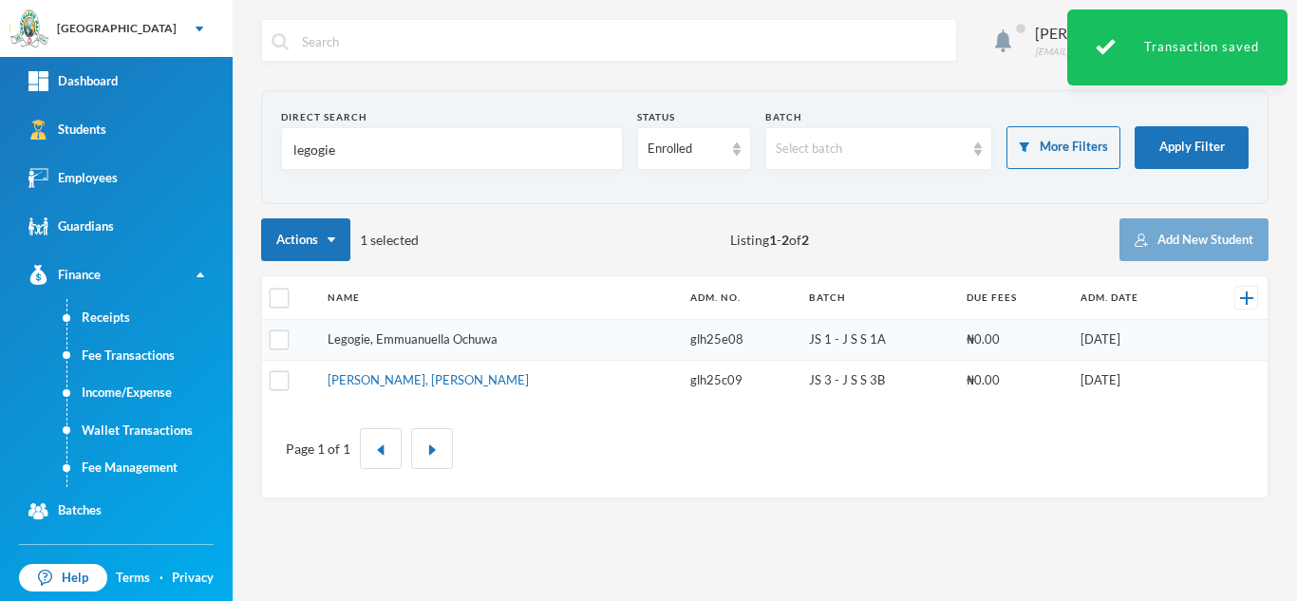
type input "legogie"
click at [353, 341] on link "Legogie, Emmuanuella Ochuwa" at bounding box center [412, 338] width 170 height 15
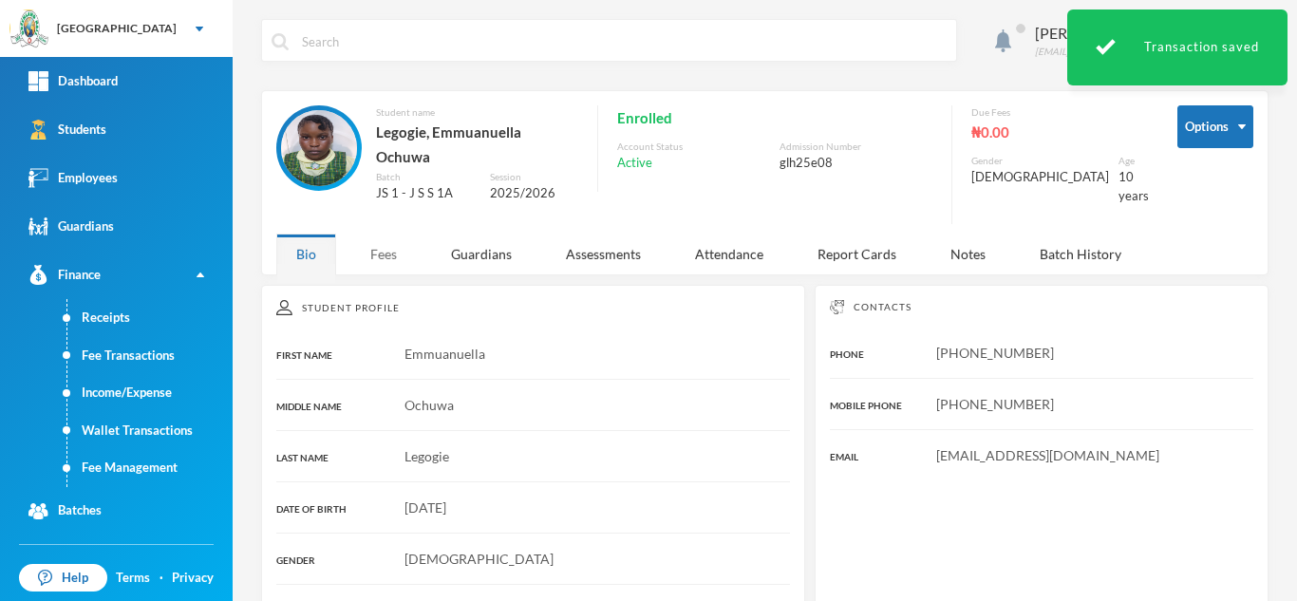
click at [371, 243] on div "Fees" at bounding box center [383, 253] width 66 height 41
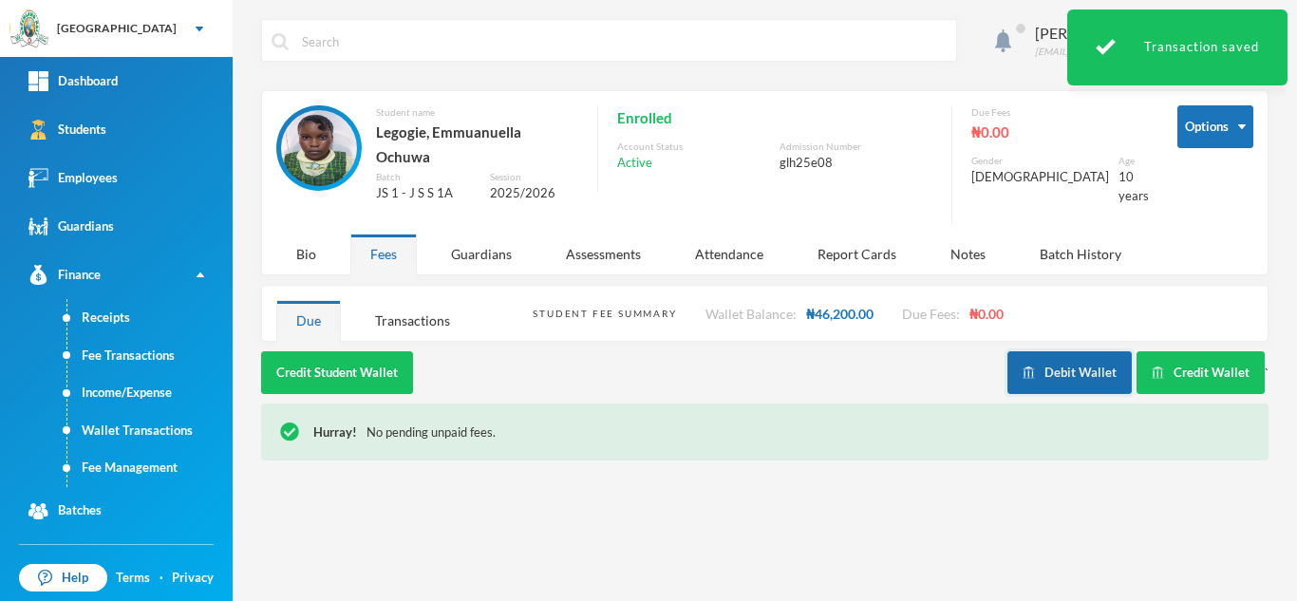
click at [1117, 351] on button "Debit Wallet" at bounding box center [1069, 372] width 124 height 43
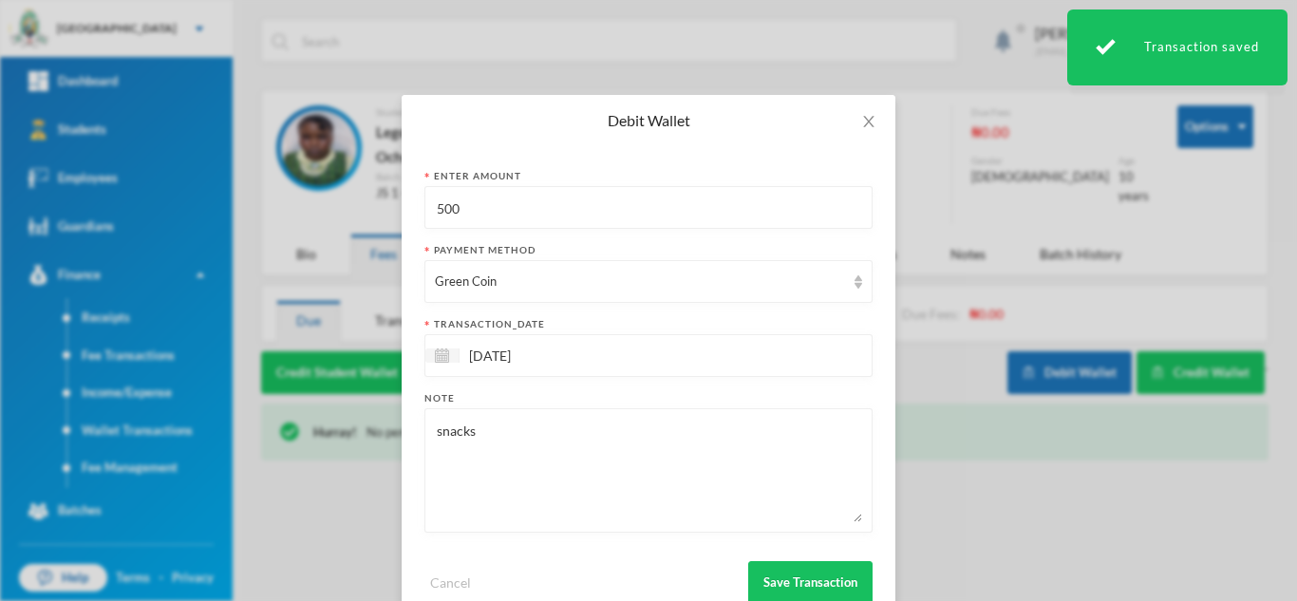
drag, startPoint x: 478, startPoint y: 207, endPoint x: 343, endPoint y: 198, distance: 136.0
click at [343, 198] on div "Debit Wallet Enter Amount 500 Payment Method Green Coin transaction_date 02/10/…" at bounding box center [648, 300] width 1297 height 601
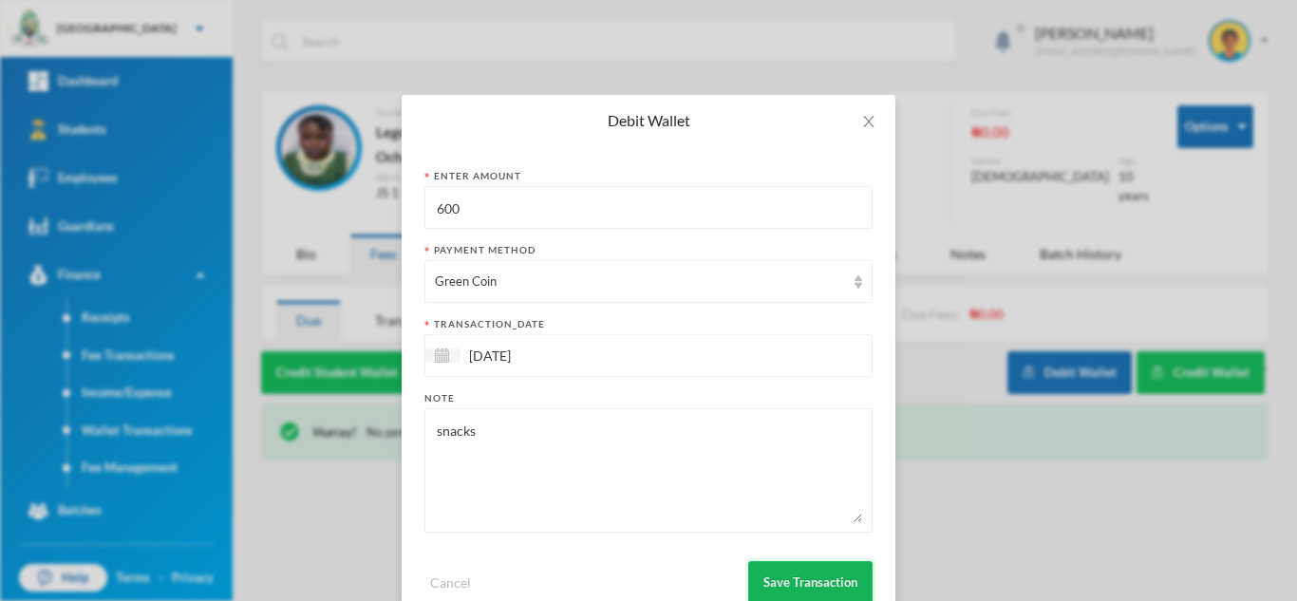
type input "600"
click at [769, 582] on button "Save Transaction" at bounding box center [810, 582] width 124 height 43
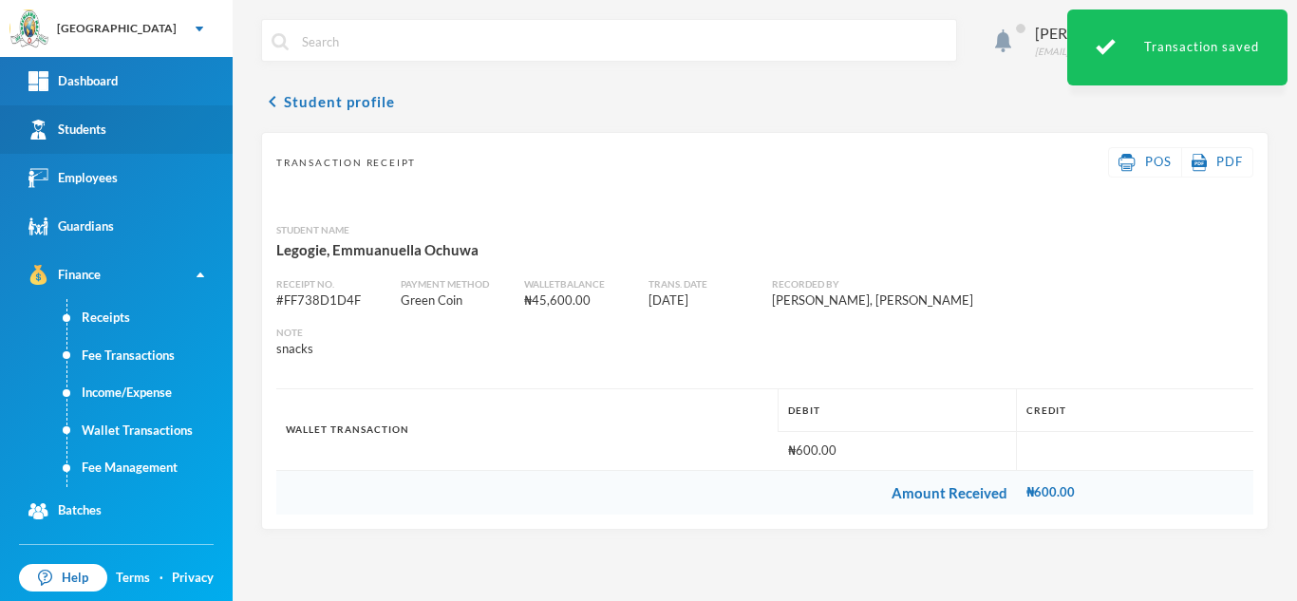
click at [119, 127] on link "Students" at bounding box center [116, 129] width 233 height 48
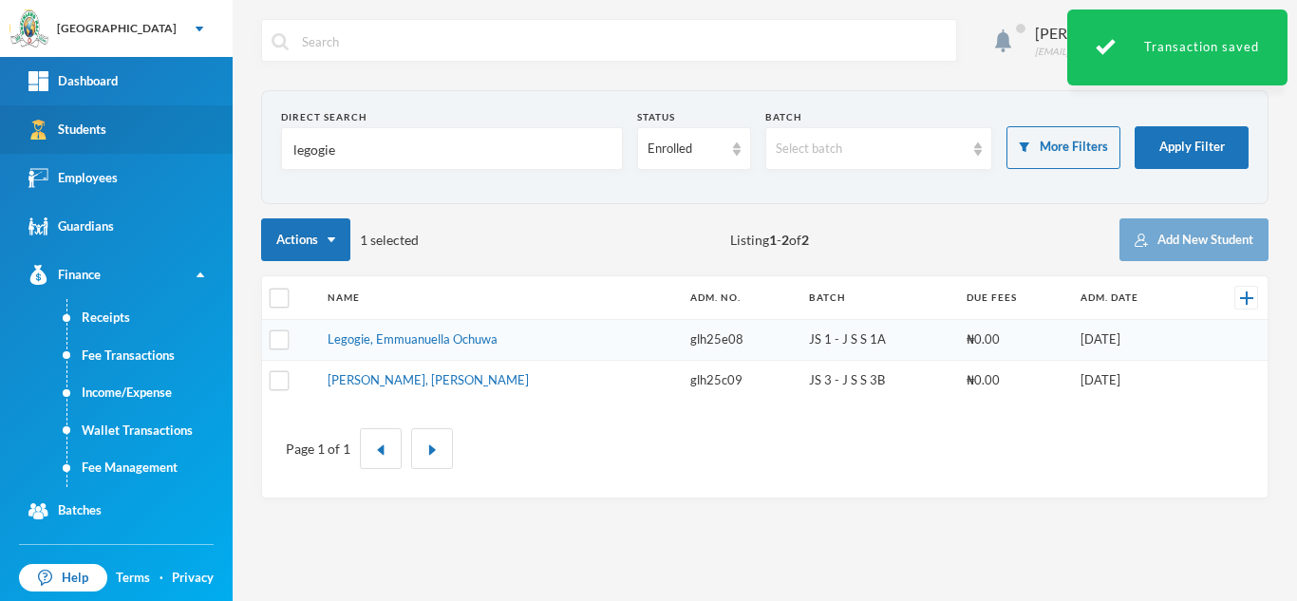
drag, startPoint x: 363, startPoint y: 170, endPoint x: 188, endPoint y: 131, distance: 178.9
click at [188, 131] on div "Greenland Hall Your Bluebic Account Greenland Hall Add a New School Dashboard S…" at bounding box center [648, 300] width 1297 height 601
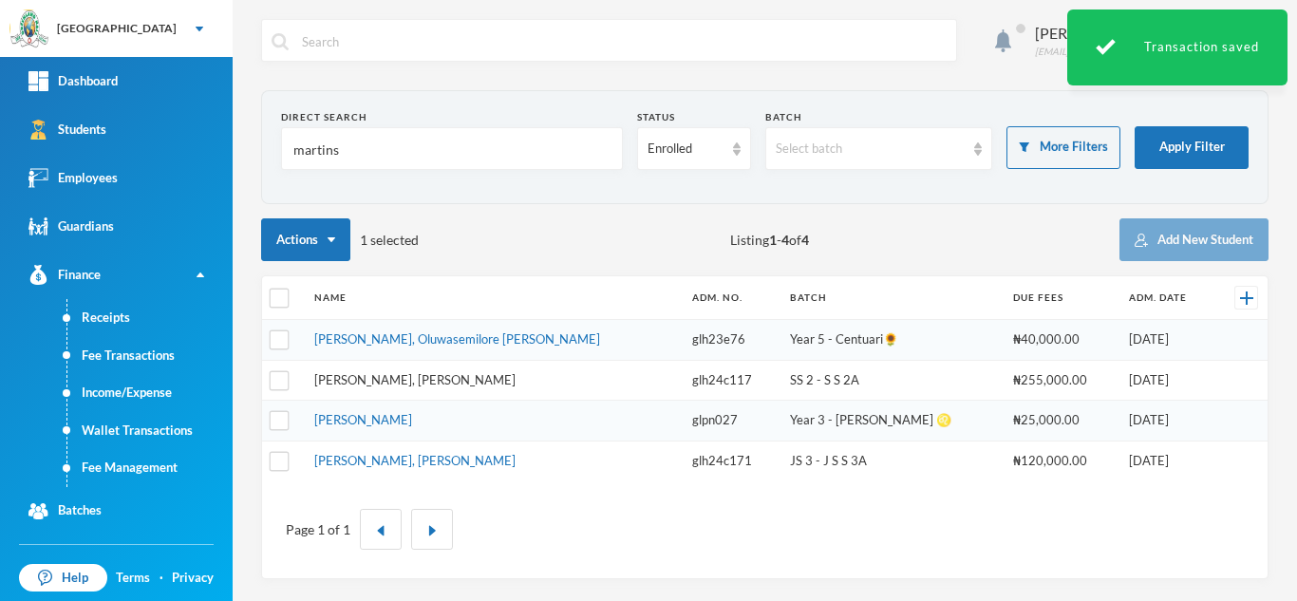
type input "martins"
click at [379, 380] on link "Martins, Teniola Feyisola" at bounding box center [414, 379] width 201 height 15
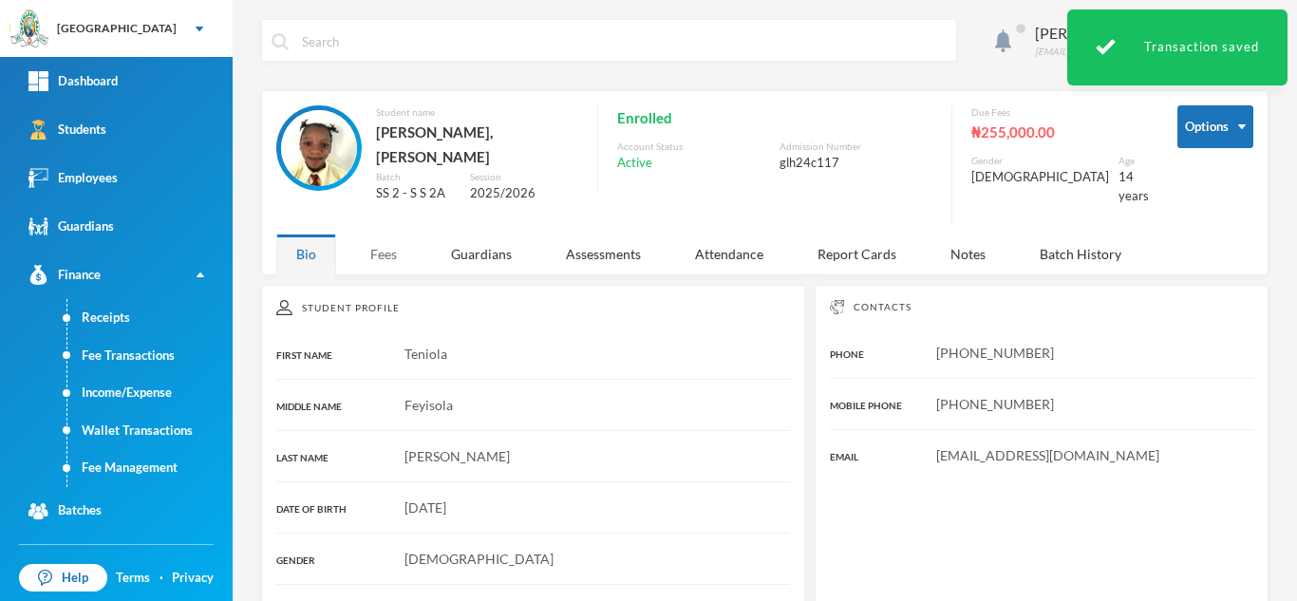
click at [373, 233] on div "Fees" at bounding box center [383, 253] width 66 height 41
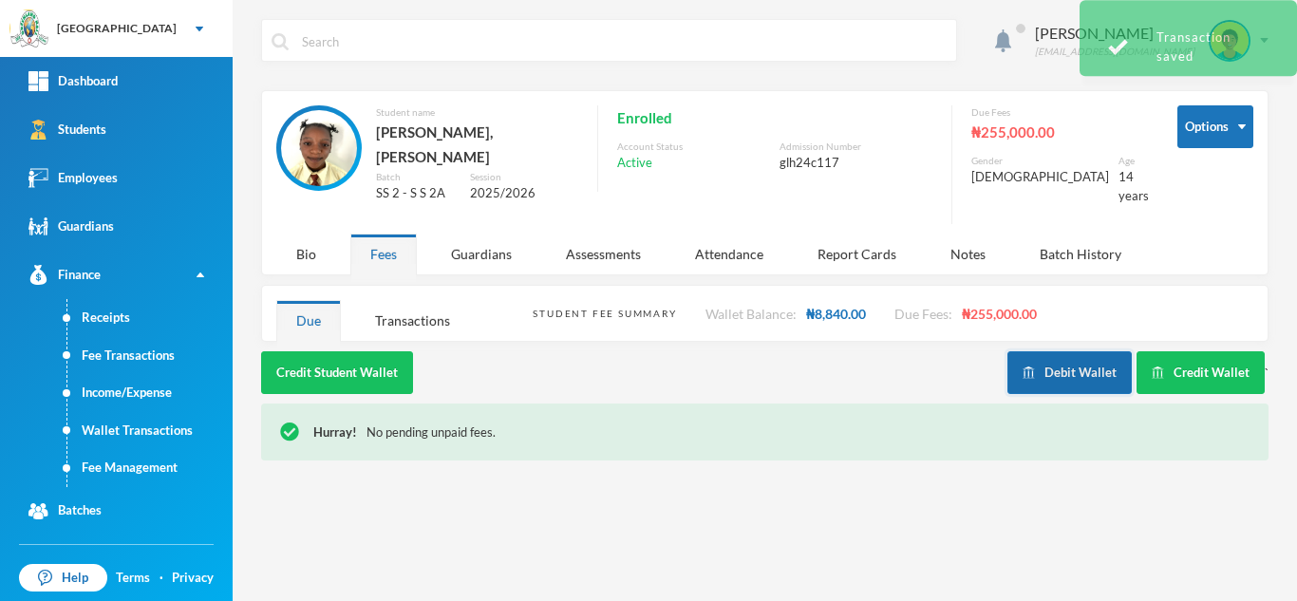
click at [1077, 351] on button "Debit Wallet" at bounding box center [1069, 372] width 124 height 43
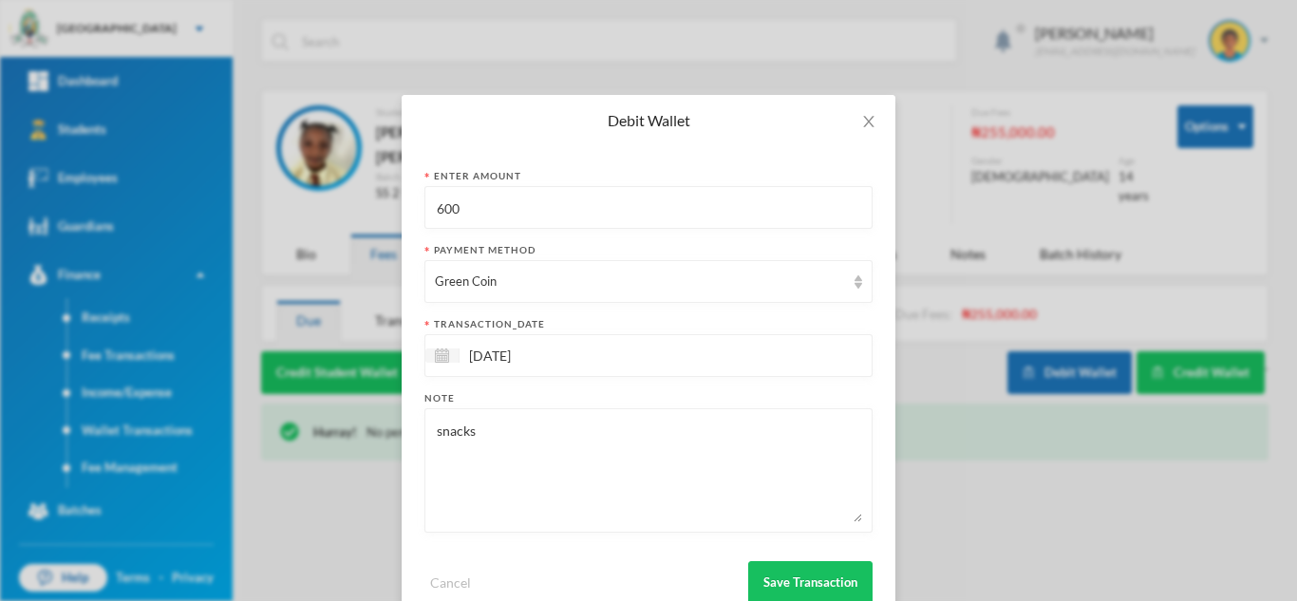
drag, startPoint x: 495, startPoint y: 204, endPoint x: 325, endPoint y: 197, distance: 171.0
click at [325, 197] on div "Debit Wallet Enter Amount 600 Payment Method Green Coin transaction_date 02/10/…" at bounding box center [648, 300] width 1297 height 601
type input "800"
click at [761, 573] on button "Save Transaction" at bounding box center [810, 582] width 124 height 43
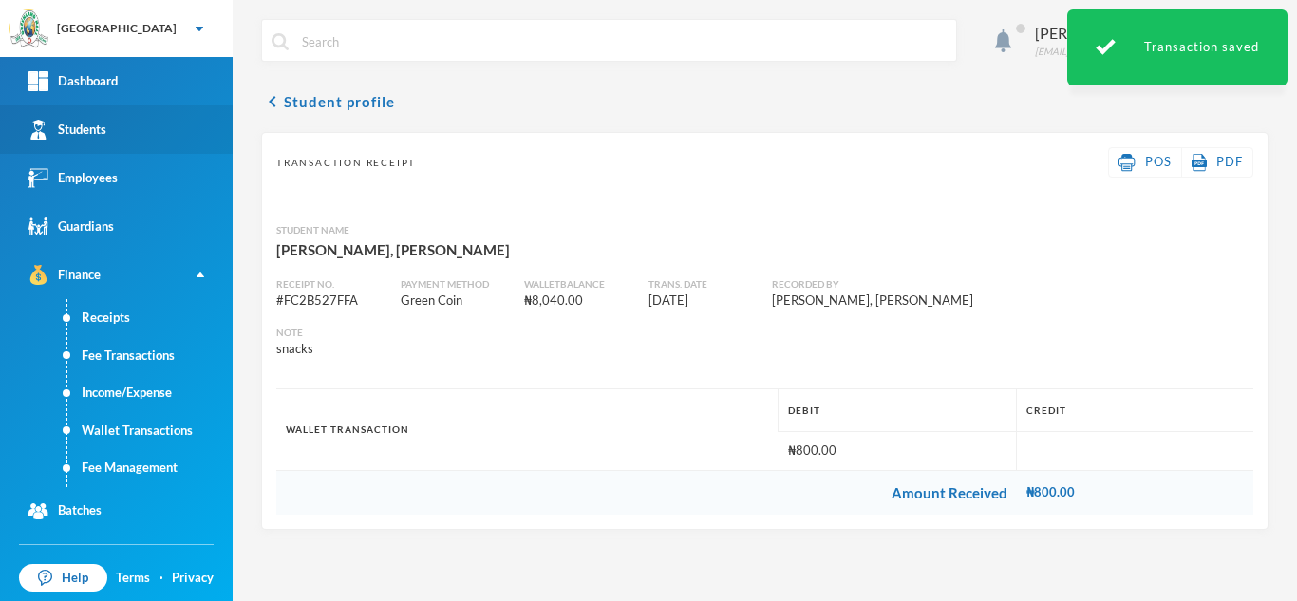
click at [130, 106] on link "Students" at bounding box center [116, 129] width 233 height 48
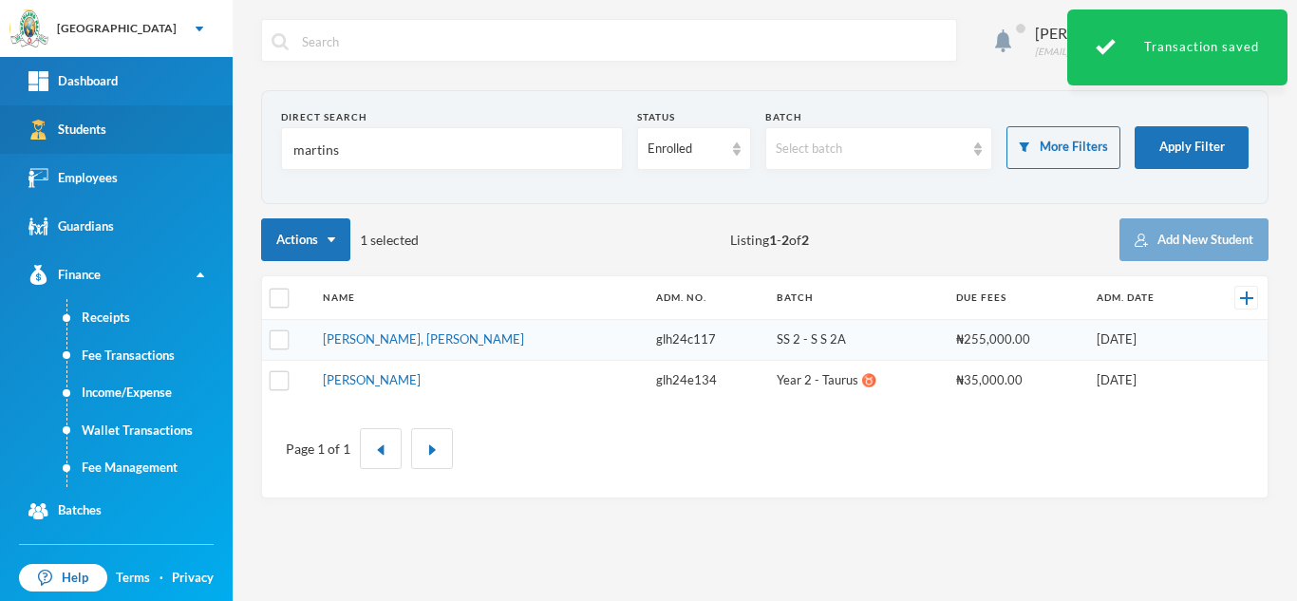
drag, startPoint x: 343, startPoint y: 145, endPoint x: 116, endPoint y: 141, distance: 226.9
click at [116, 141] on div "Greenland Hall Your Bluebic Account Greenland Hall Add a New School Dashboard S…" at bounding box center [648, 300] width 1297 height 601
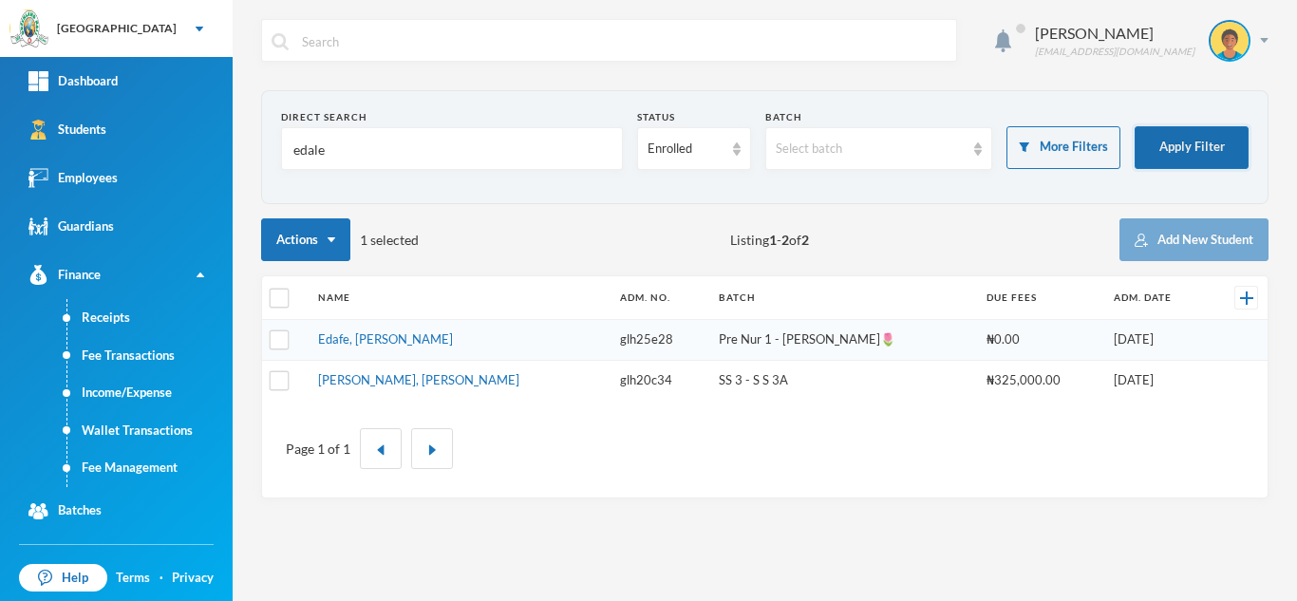
type input "edale"
click at [1160, 138] on button "Apply Filter" at bounding box center [1191, 147] width 114 height 43
click at [365, 341] on tbody "Edafe, Asher Efemena glh25e28 Pre Nur 1 - Simien🌷 ₦0.00 07/08/2025 Adams-busali…" at bounding box center [764, 360] width 1005 height 81
click at [365, 341] on link "Edafe, Asher Efemena" at bounding box center [385, 338] width 135 height 15
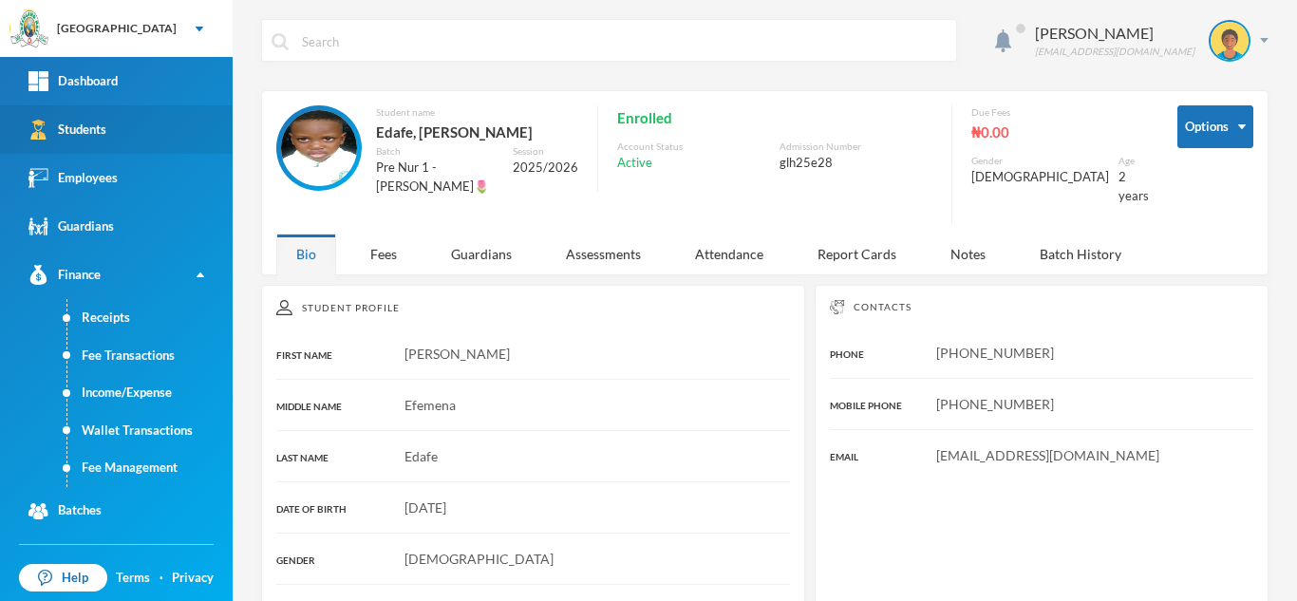
click at [106, 118] on link "Students" at bounding box center [116, 129] width 233 height 48
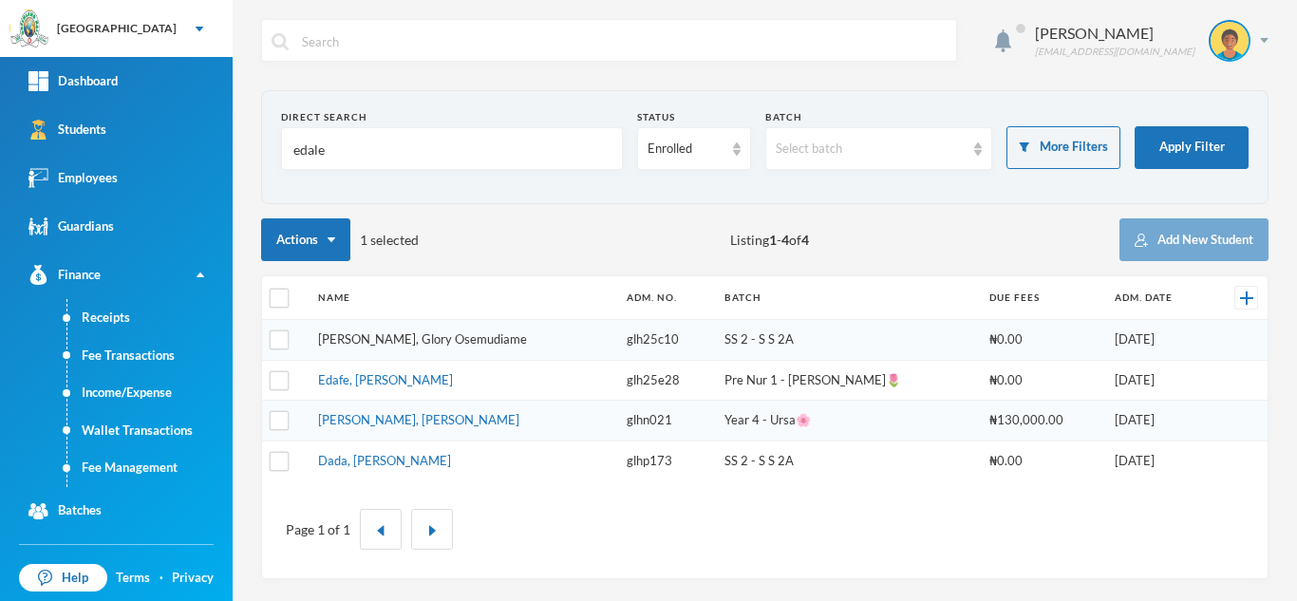
click at [404, 339] on link "Ediale, Glory Osemudiame" at bounding box center [422, 338] width 209 height 15
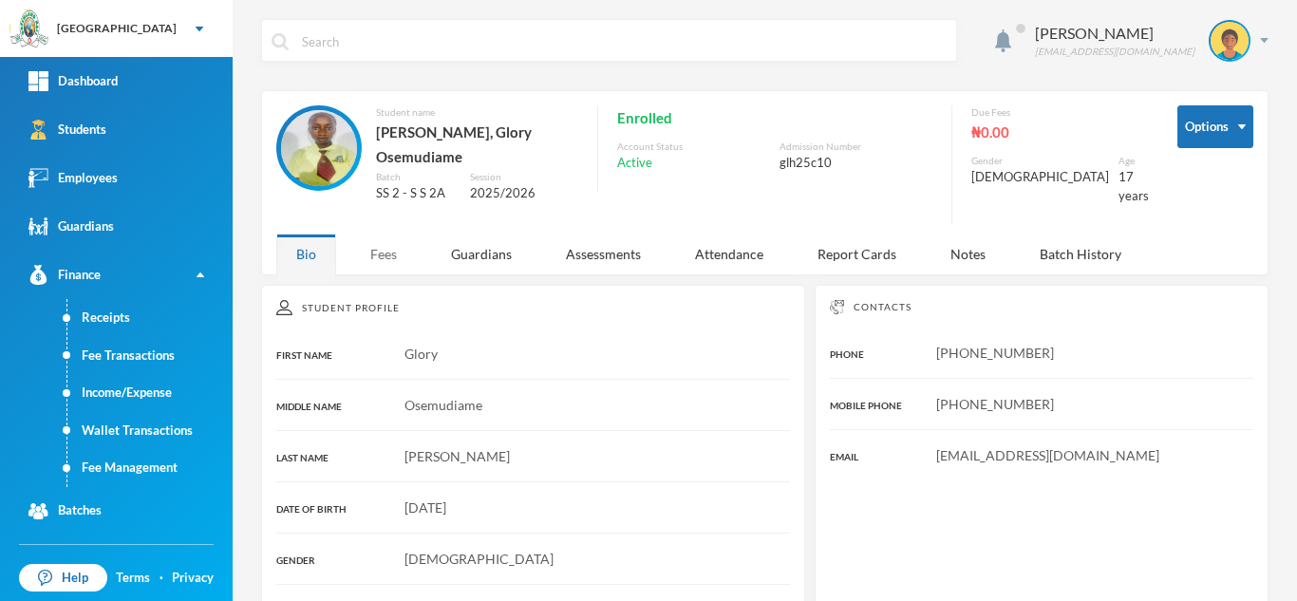
click at [376, 238] on div "Fees" at bounding box center [383, 253] width 66 height 41
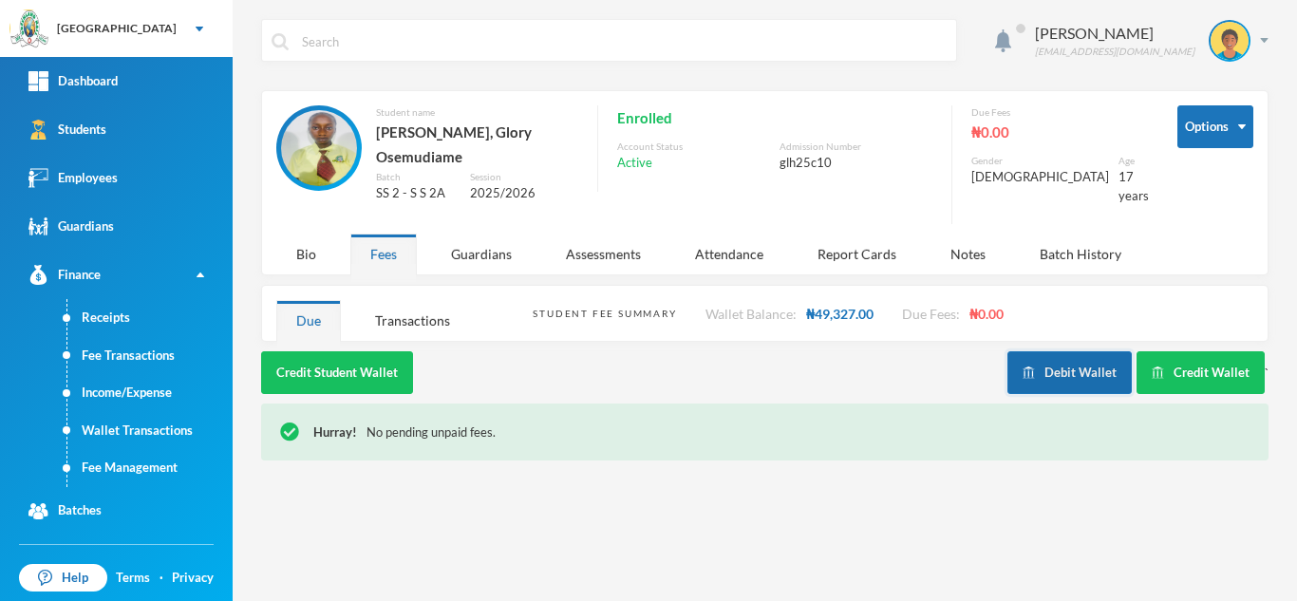
click at [1028, 366] on img "button" at bounding box center [1028, 372] width 12 height 12
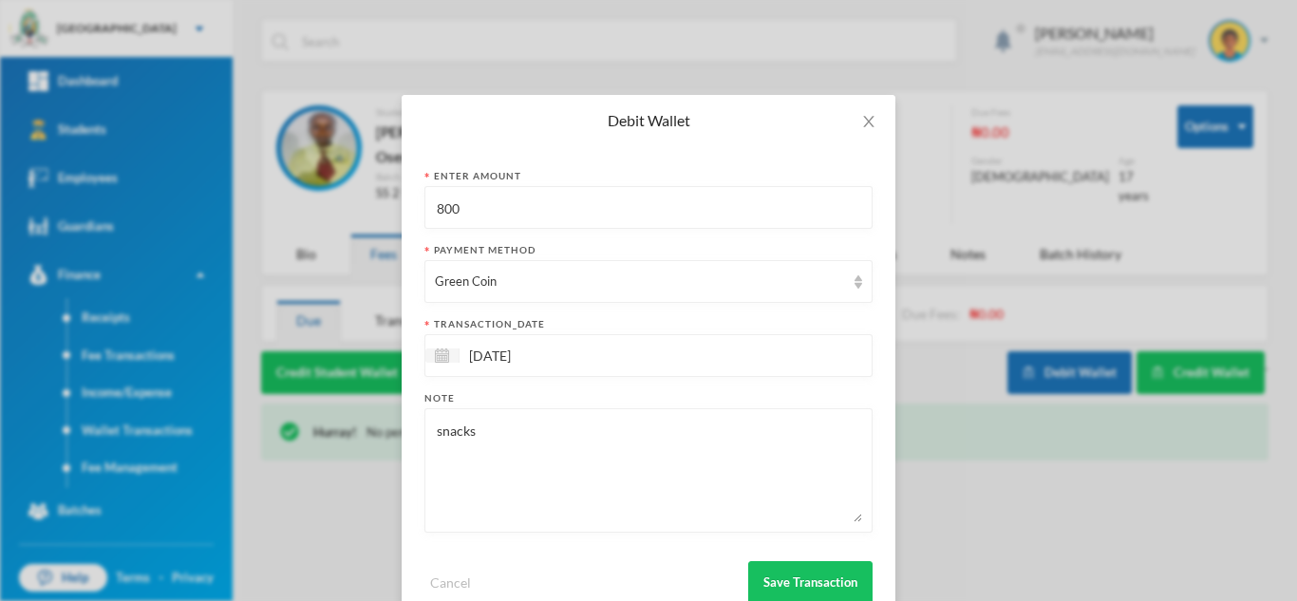
drag, startPoint x: 456, startPoint y: 194, endPoint x: 383, endPoint y: 201, distance: 73.5
click at [383, 201] on div "Debit Wallet Enter Amount 800 Payment Method Green Coin transaction_date 02/10/…" at bounding box center [648, 300] width 1297 height 601
type input "300"
click at [788, 567] on button "Save Transaction" at bounding box center [810, 582] width 124 height 43
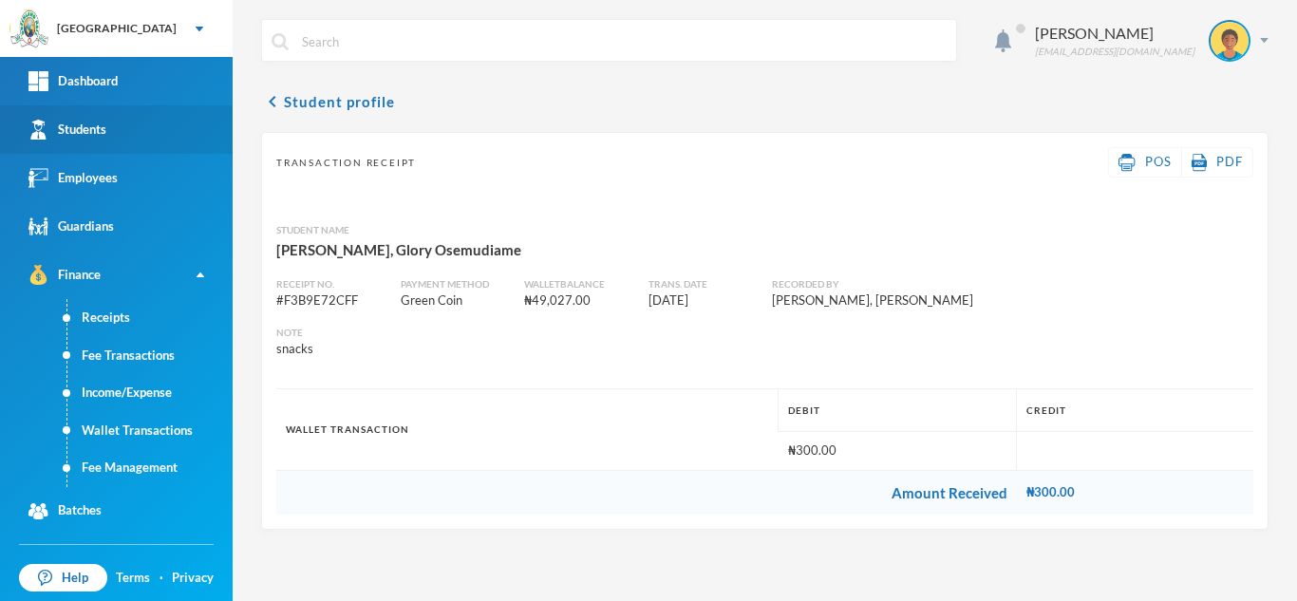
click at [170, 134] on link "Students" at bounding box center [116, 129] width 233 height 48
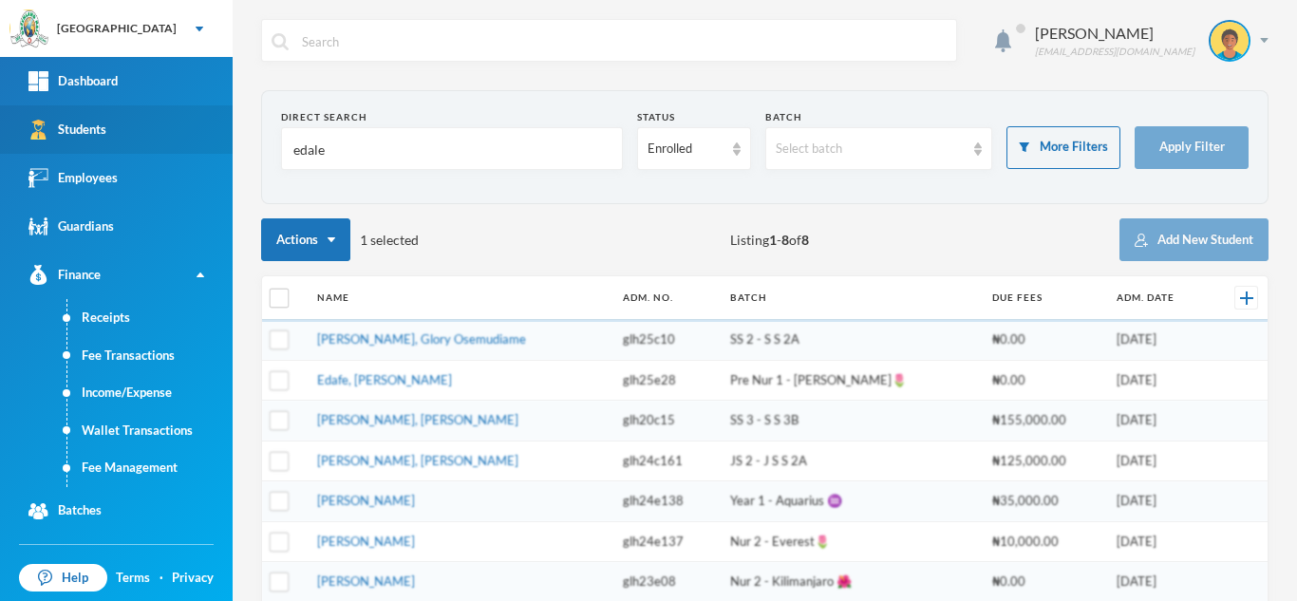
drag, startPoint x: 361, startPoint y: 157, endPoint x: 198, endPoint y: 140, distance: 163.2
click at [203, 140] on div "Greenland Hall Your Bluebic Account Greenland Hall Add a New School Dashboard S…" at bounding box center [648, 300] width 1297 height 601
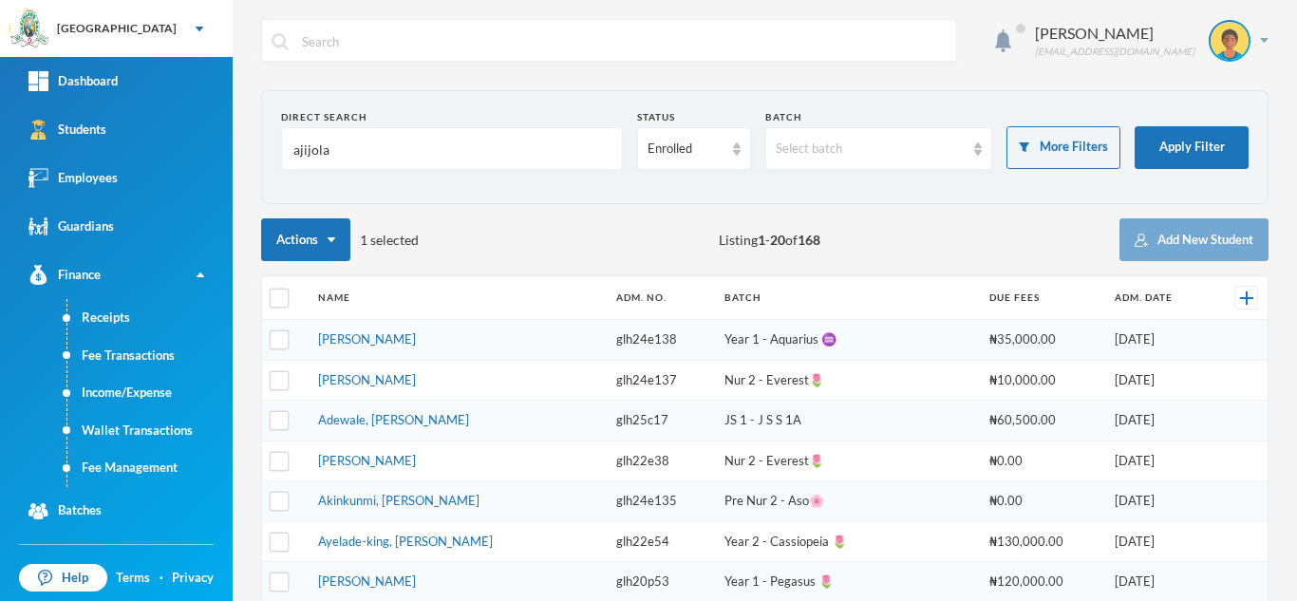
type input "ajijola"
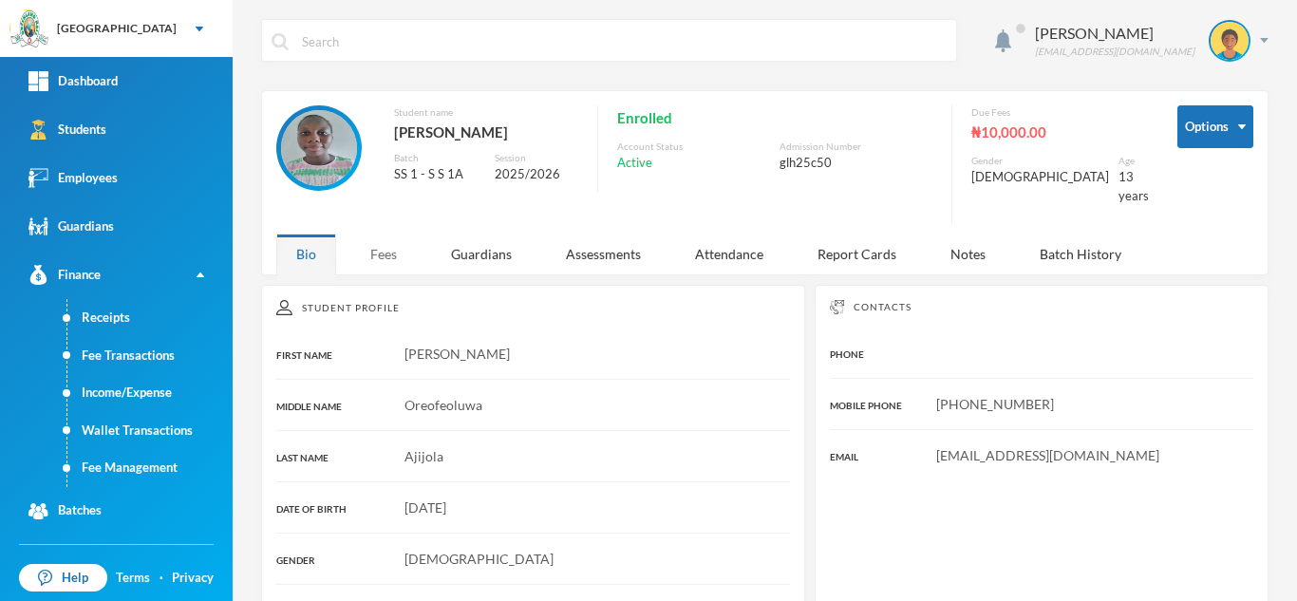
click at [372, 244] on div "Fees" at bounding box center [383, 253] width 66 height 41
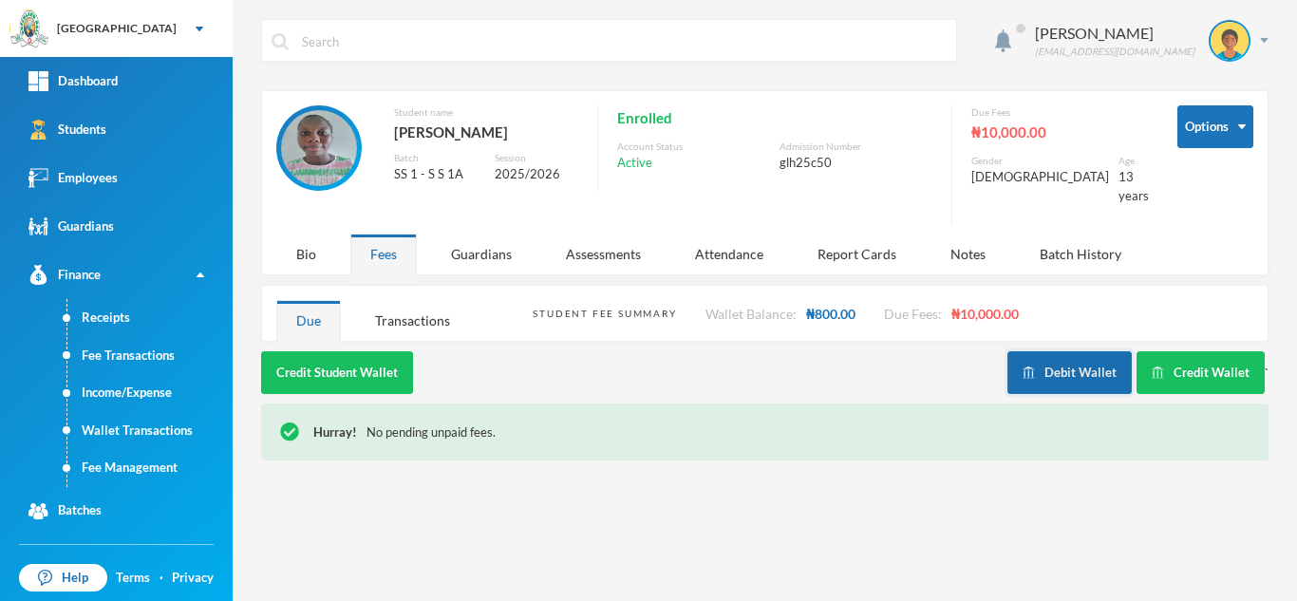
click at [1032, 351] on button "Debit Wallet" at bounding box center [1069, 372] width 124 height 43
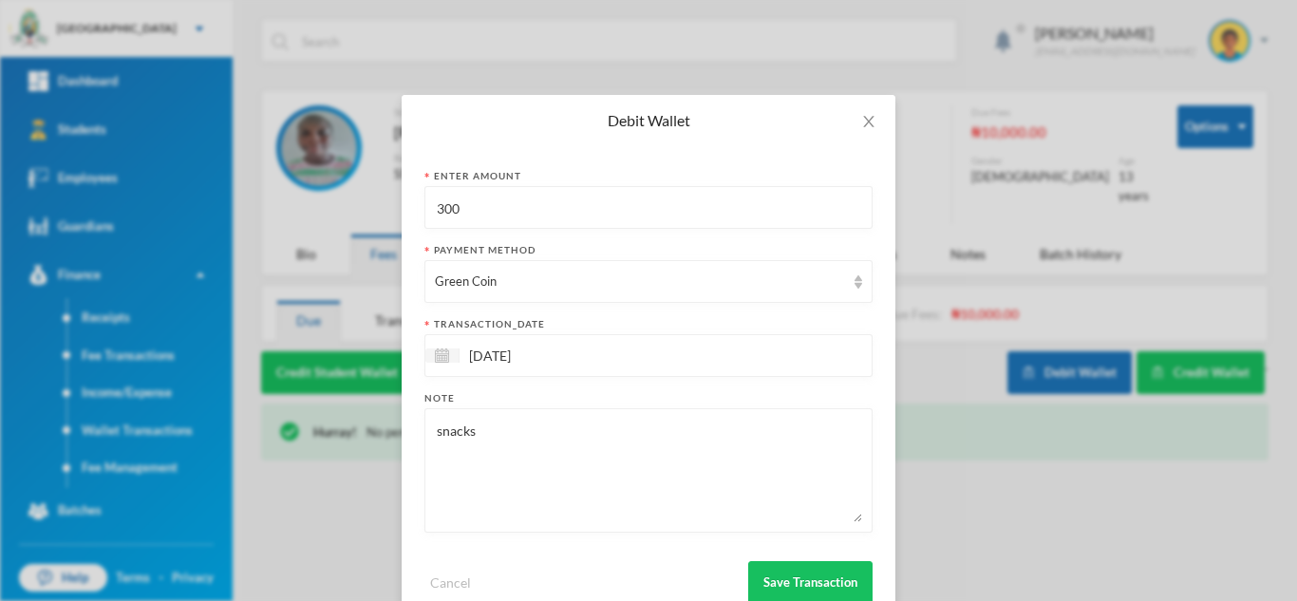
drag, startPoint x: 605, startPoint y: 202, endPoint x: 323, endPoint y: 174, distance: 283.3
click at [323, 174] on div "Debit Wallet Enter Amount 300 Payment Method Green Coin transaction_date 02/10/…" at bounding box center [648, 300] width 1297 height 601
type input "700"
click at [774, 586] on button "Save Transaction" at bounding box center [810, 582] width 124 height 43
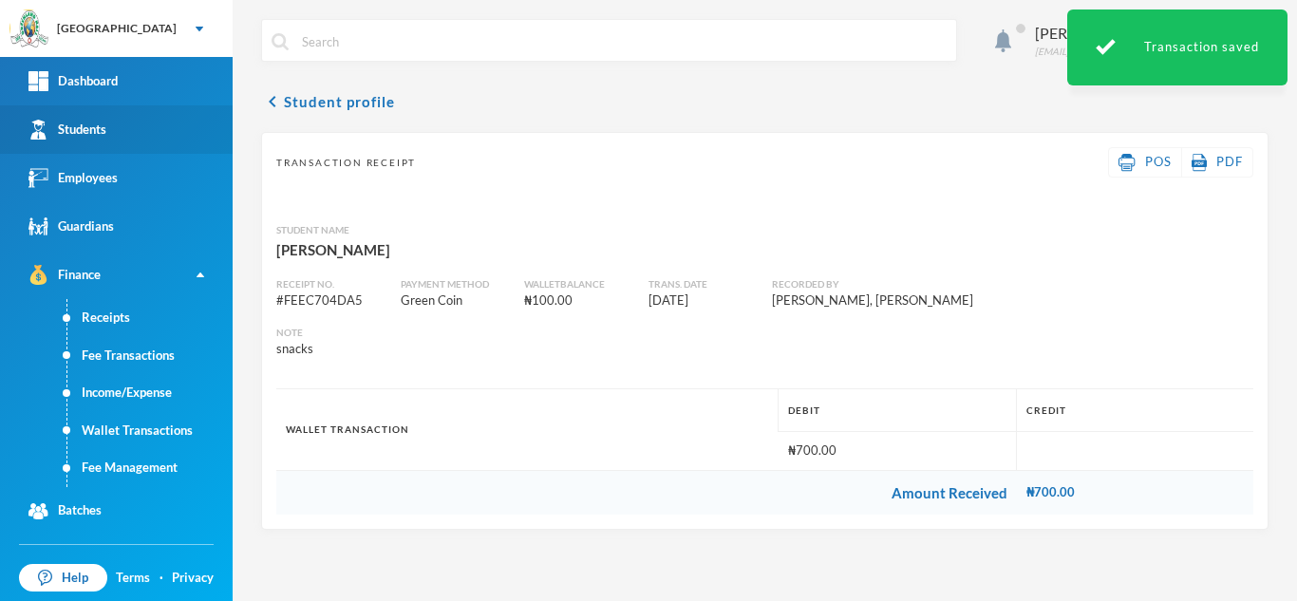
click at [67, 118] on link "Students" at bounding box center [116, 129] width 233 height 48
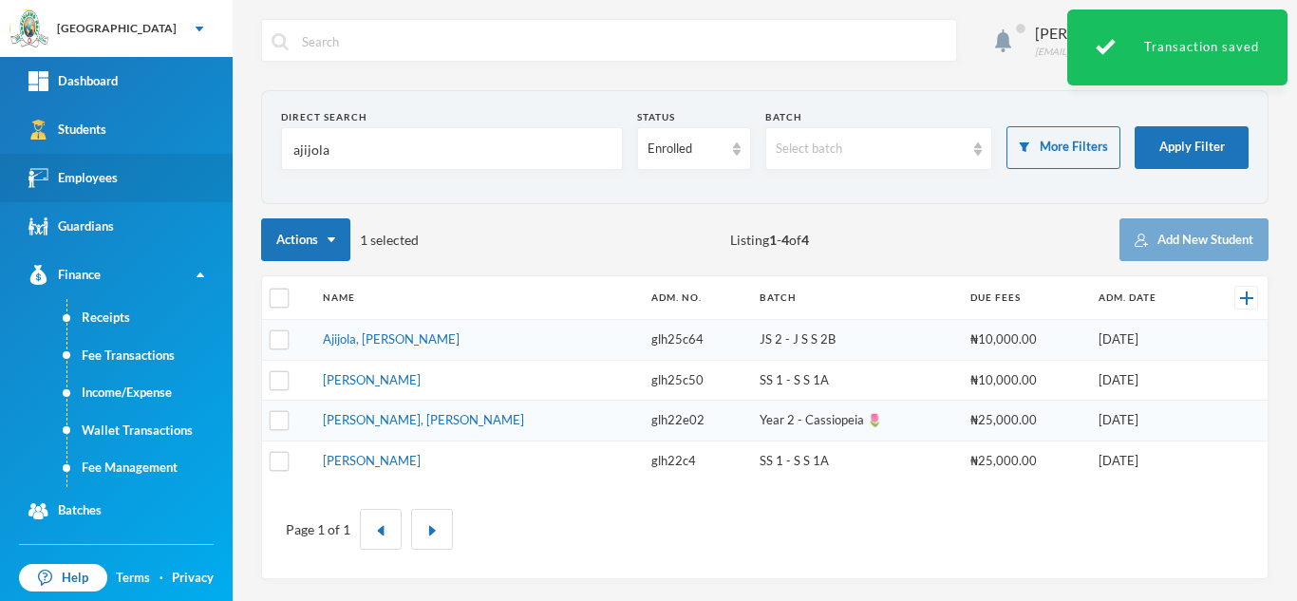
drag, startPoint x: 258, startPoint y: 154, endPoint x: 186, endPoint y: 154, distance: 72.1
click at [207, 153] on div "Greenland Hall Your Bluebic Account Greenland Hall Add a New School Dashboard S…" at bounding box center [648, 300] width 1297 height 601
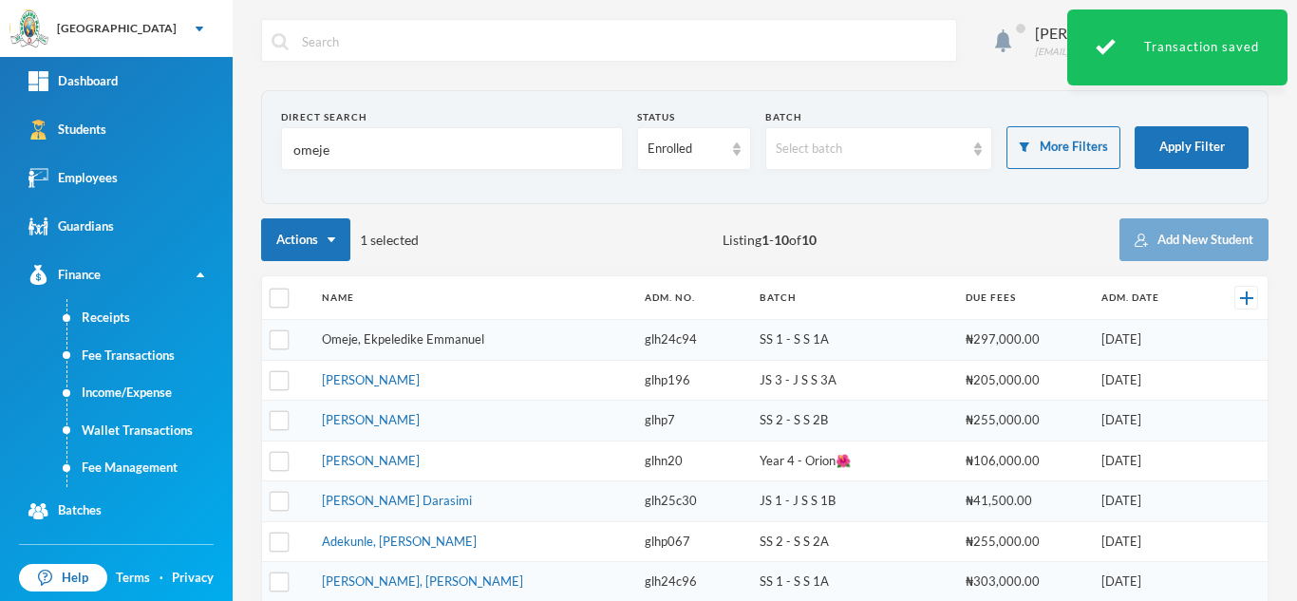
type input "omeje"
click at [369, 336] on link "Omeje, Ekpeledike Emmanuel" at bounding box center [403, 338] width 162 height 15
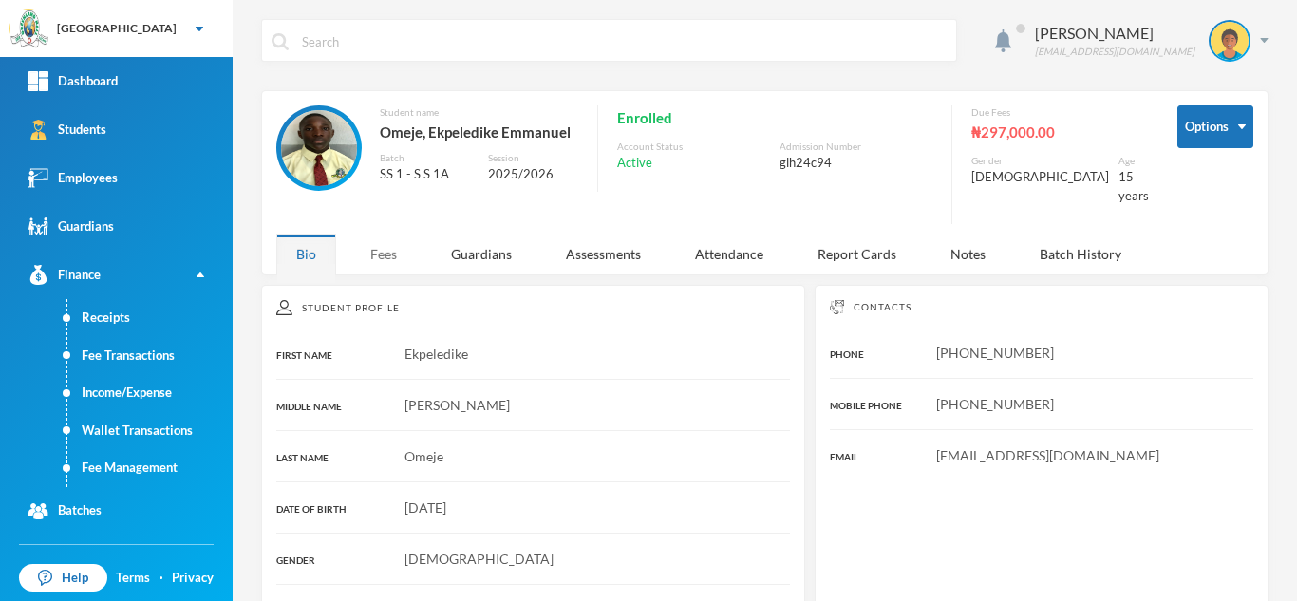
click at [383, 251] on div "Fees" at bounding box center [383, 253] width 66 height 41
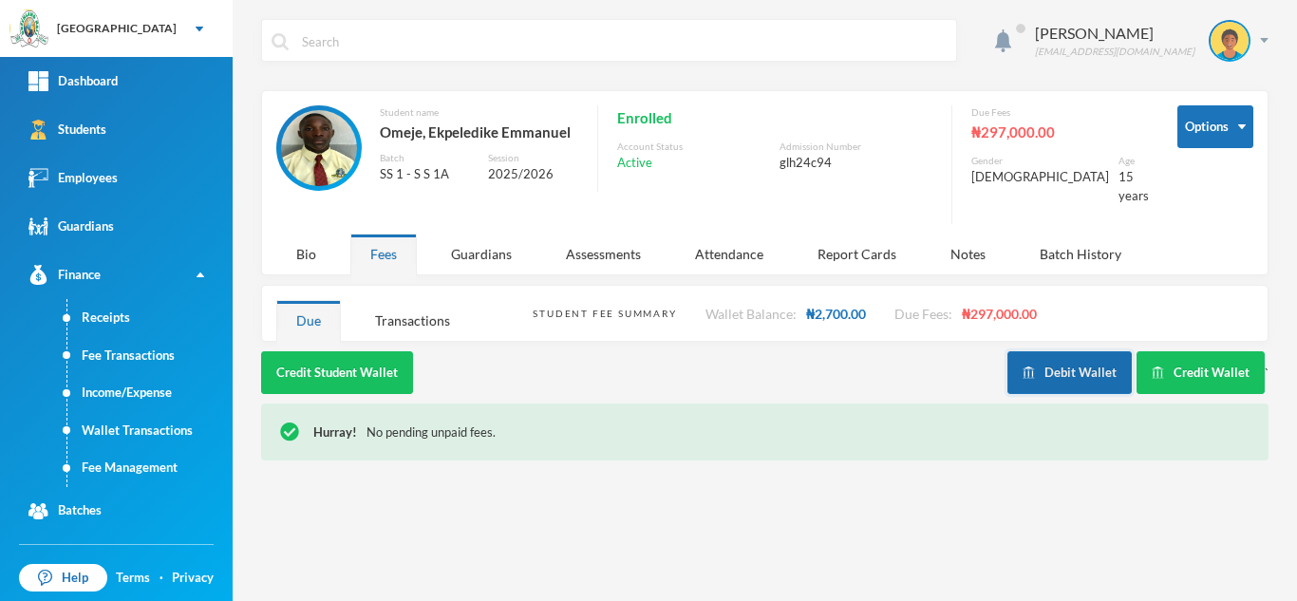
click at [1052, 357] on button "Debit Wallet" at bounding box center [1069, 372] width 124 height 43
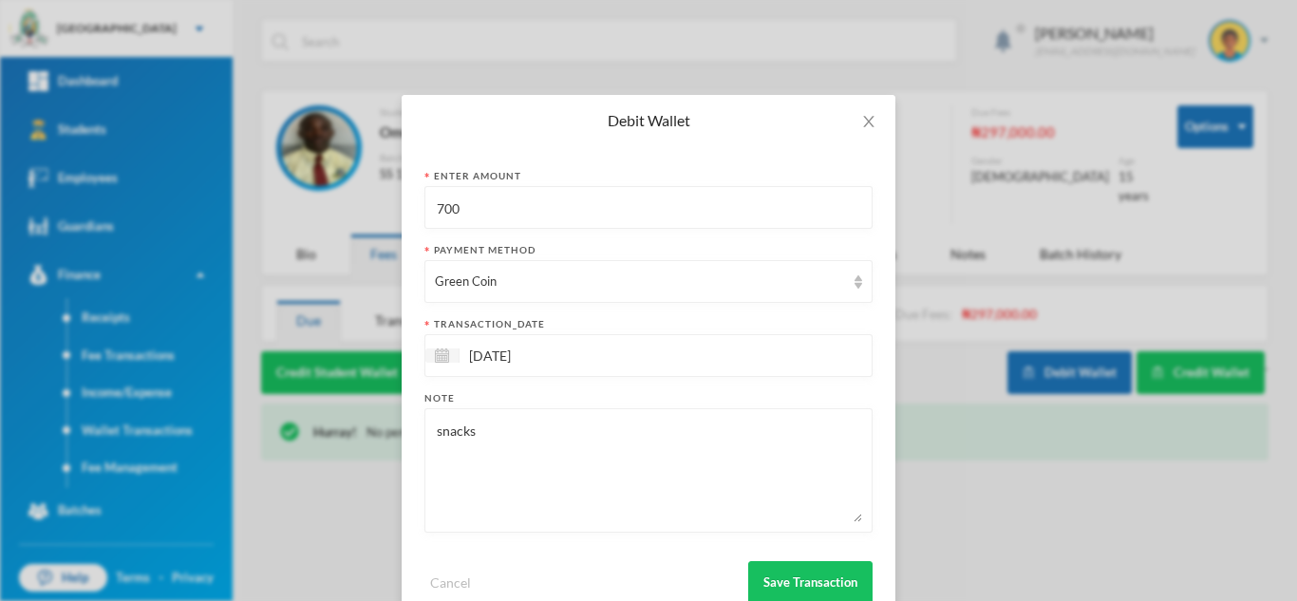
drag, startPoint x: 511, startPoint y: 218, endPoint x: 385, endPoint y: 213, distance: 125.4
click at [393, 216] on div "Debit Wallet Enter Amount 700 Payment Method Green Coin transaction_date 02/10/…" at bounding box center [648, 300] width 1297 height 601
type input "200"
click at [791, 574] on button "Save Transaction" at bounding box center [810, 582] width 124 height 43
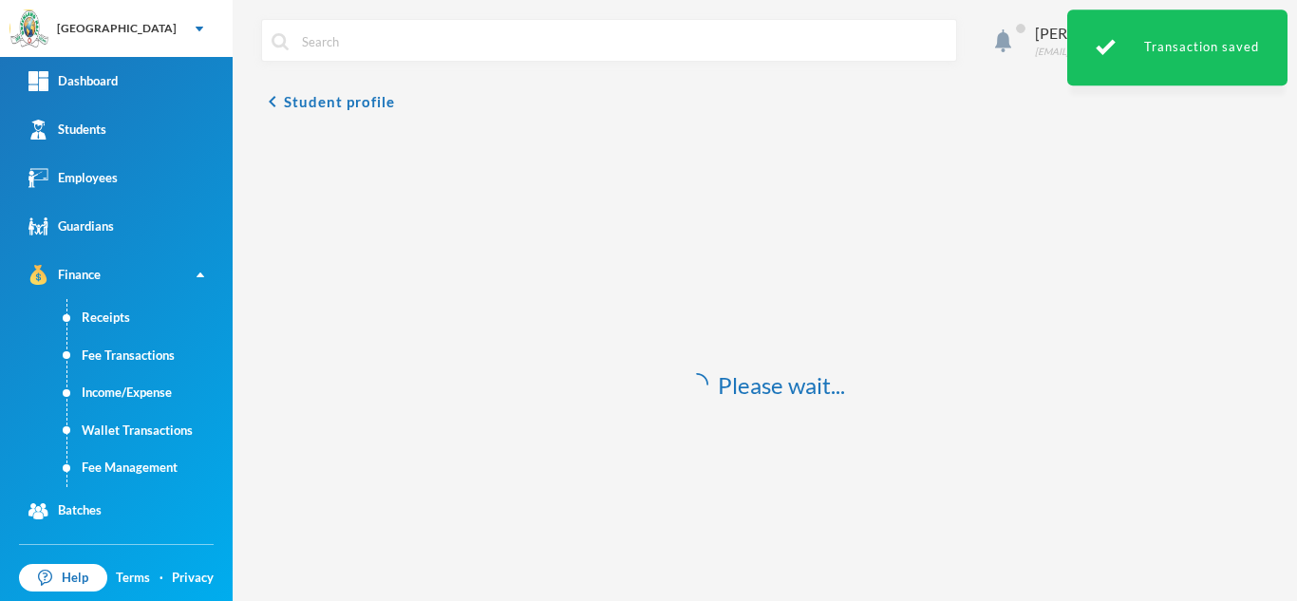
click at [81, 116] on link "Students" at bounding box center [116, 129] width 233 height 48
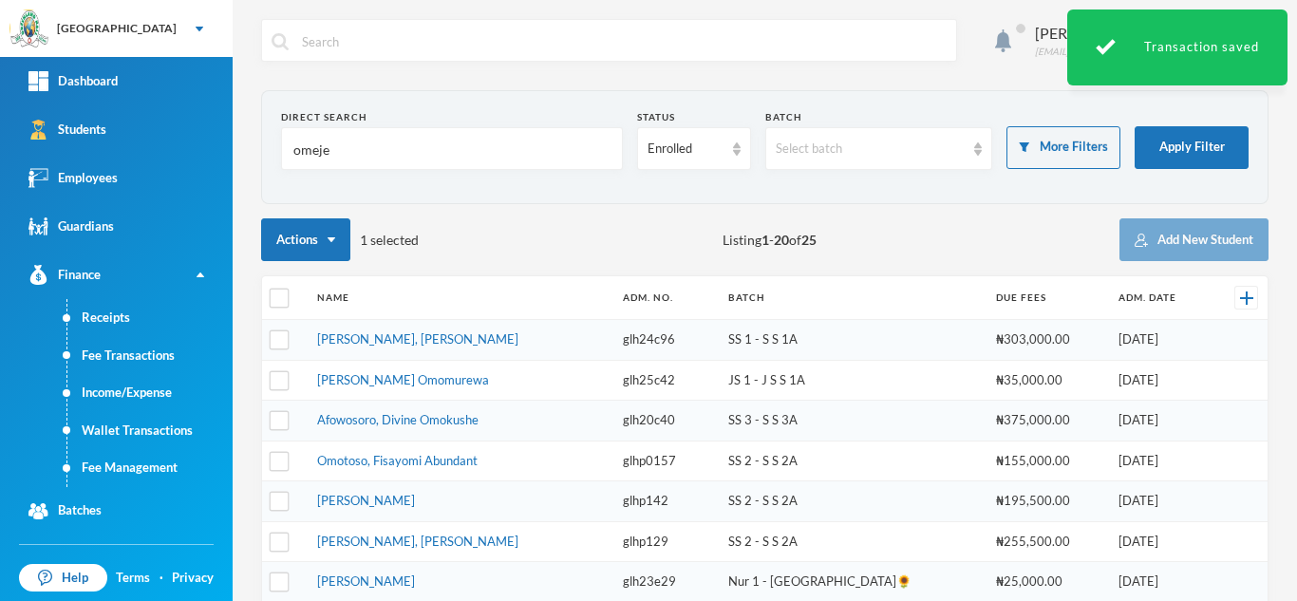
drag, startPoint x: 341, startPoint y: 136, endPoint x: 240, endPoint y: 145, distance: 101.1
click at [240, 145] on div "Aderogba Olumide olumide.aderogba@greenlandhall.org Direct Search omeje Status …" at bounding box center [765, 300] width 1064 height 601
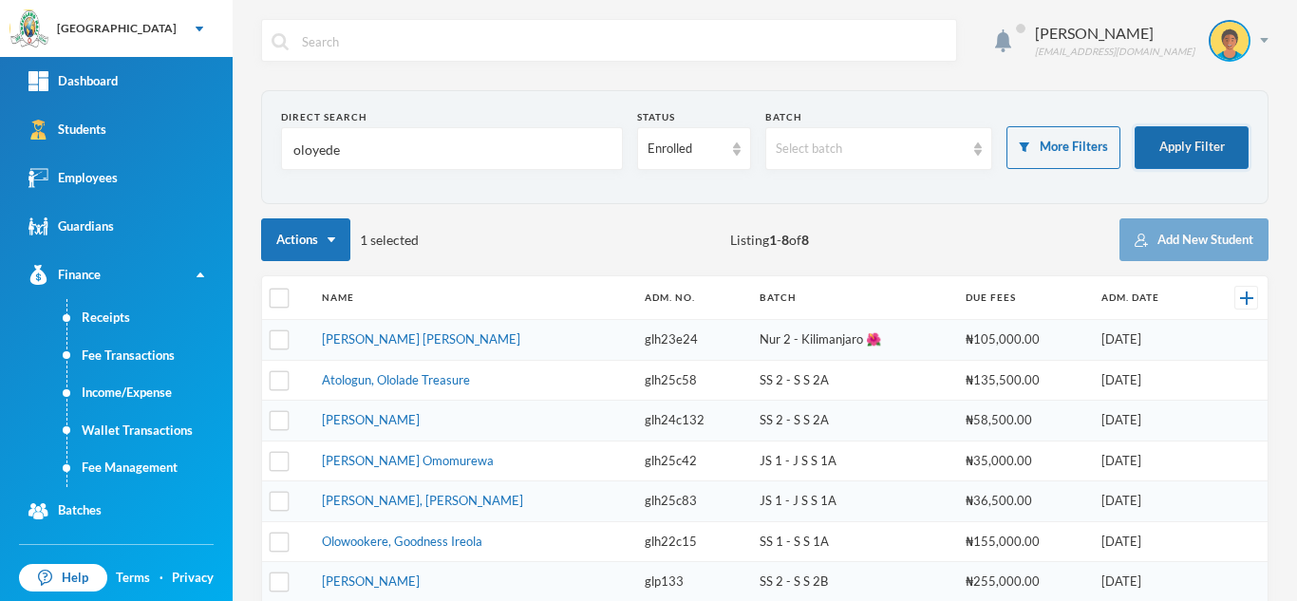
type input "oloyede"
click at [1148, 148] on button "Apply Filter" at bounding box center [1191, 147] width 114 height 43
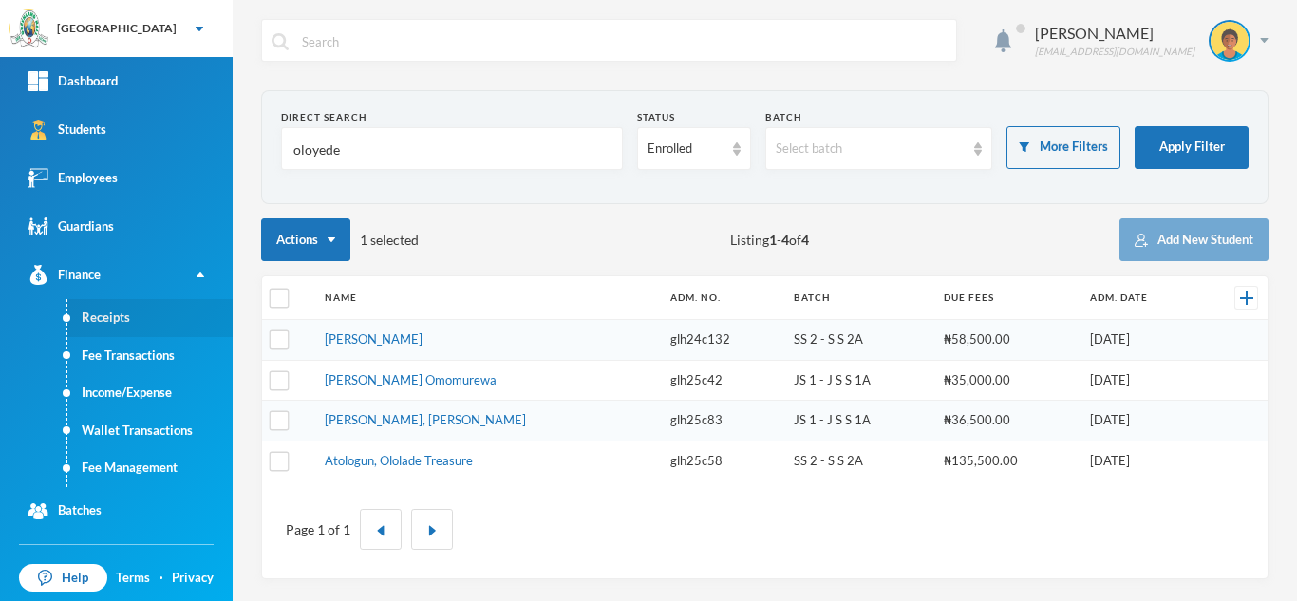
click at [128, 315] on link "Receipts" at bounding box center [149, 318] width 165 height 38
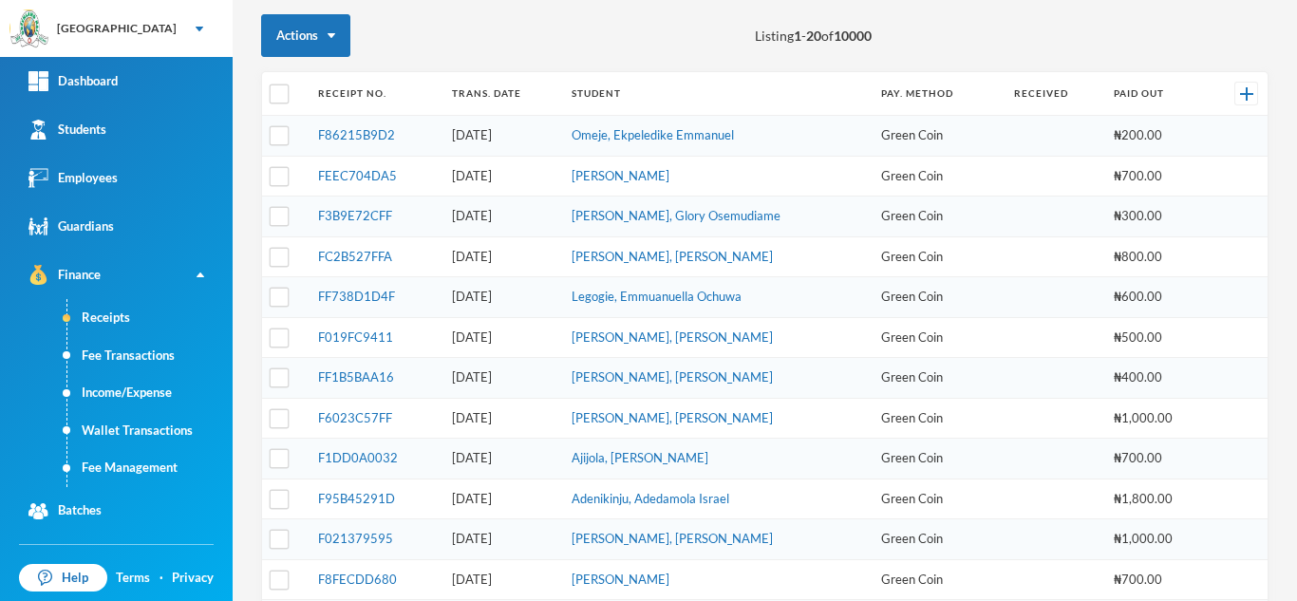
scroll to position [210, 0]
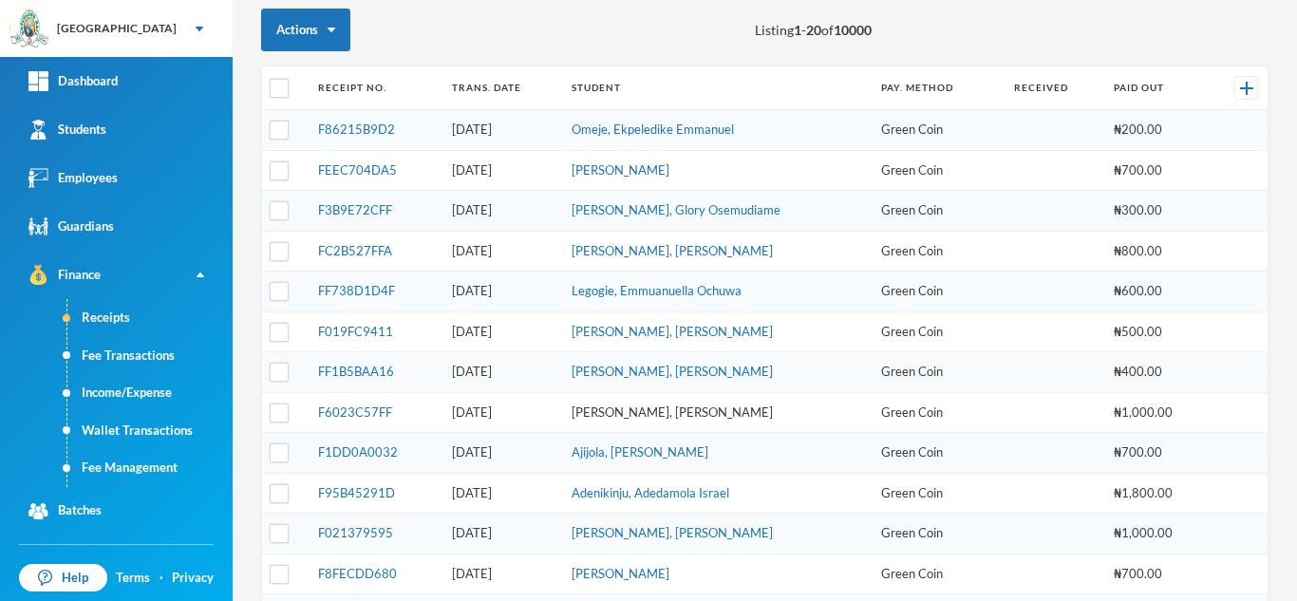
click at [620, 414] on link "Legogie, Brian Uyemi" at bounding box center [671, 411] width 201 height 15
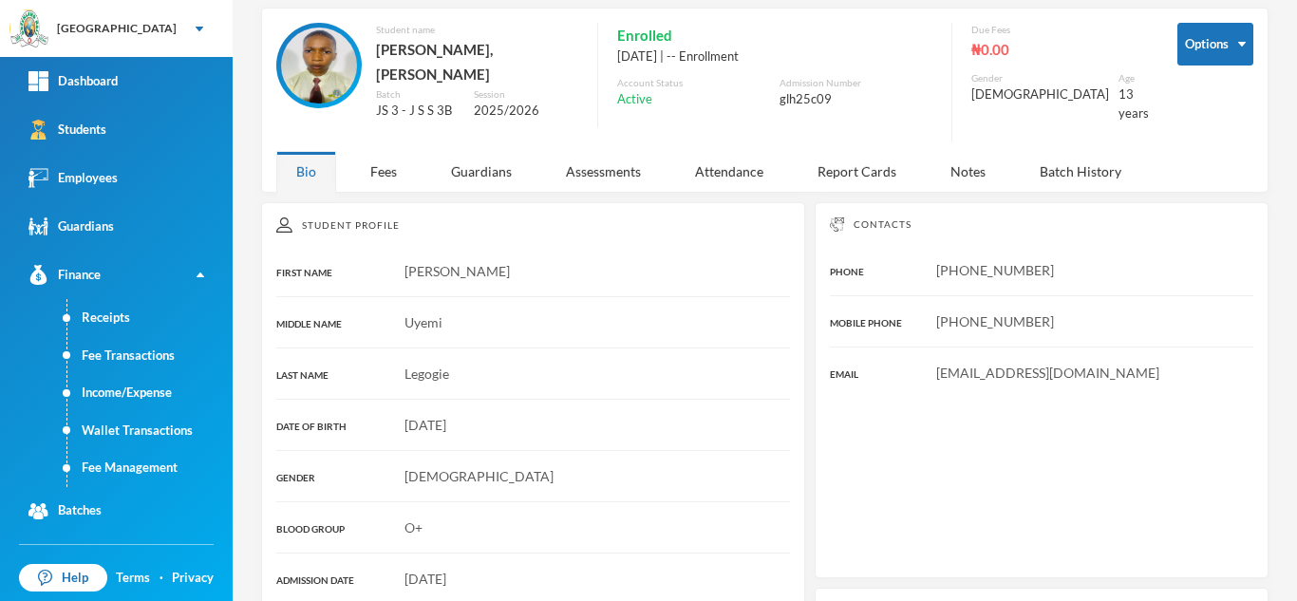
scroll to position [210, 0]
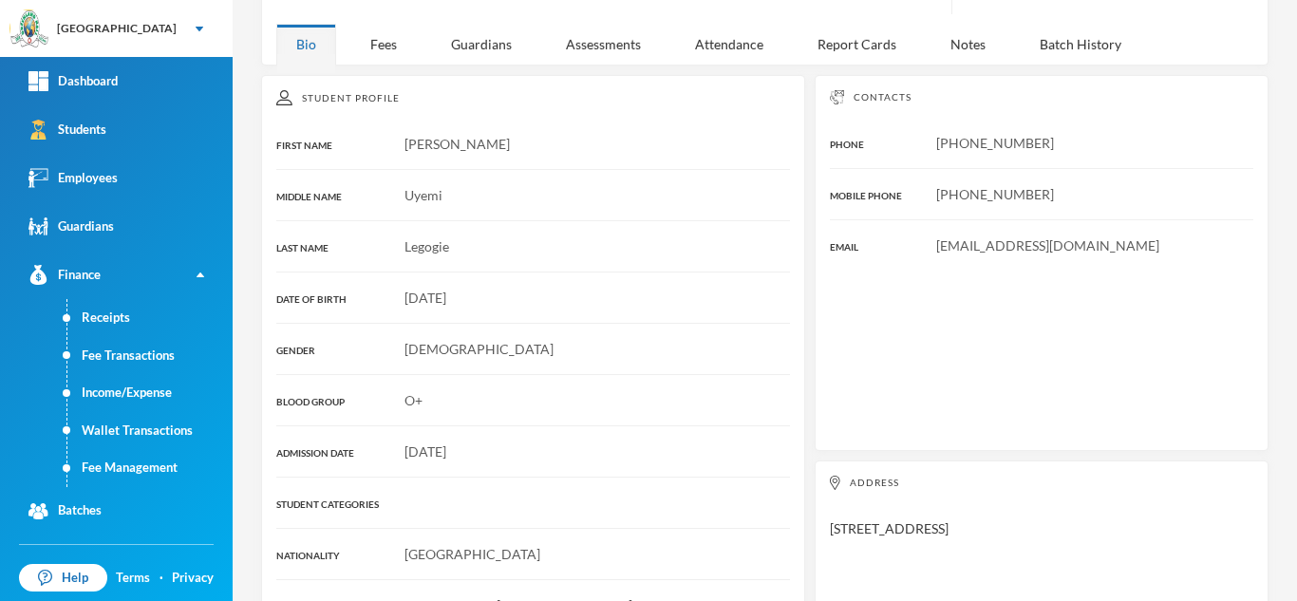
click at [391, 170] on div "Student Profile FIRST NAME Brian MIDDLE NAME Uyemi LAST NAME Legogie DATE OF BI…" at bounding box center [533, 404] width 544 height 658
click at [392, 30] on div "Fees" at bounding box center [383, 44] width 66 height 41
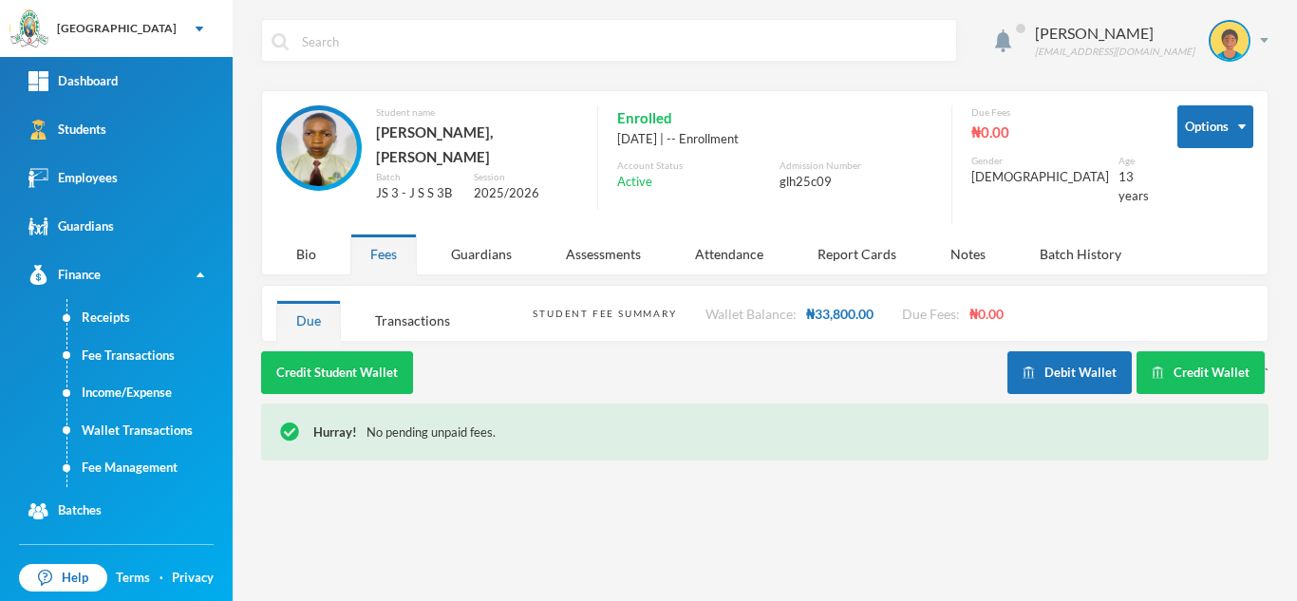
scroll to position [0, 0]
click at [1157, 366] on img "button" at bounding box center [1157, 372] width 12 height 12
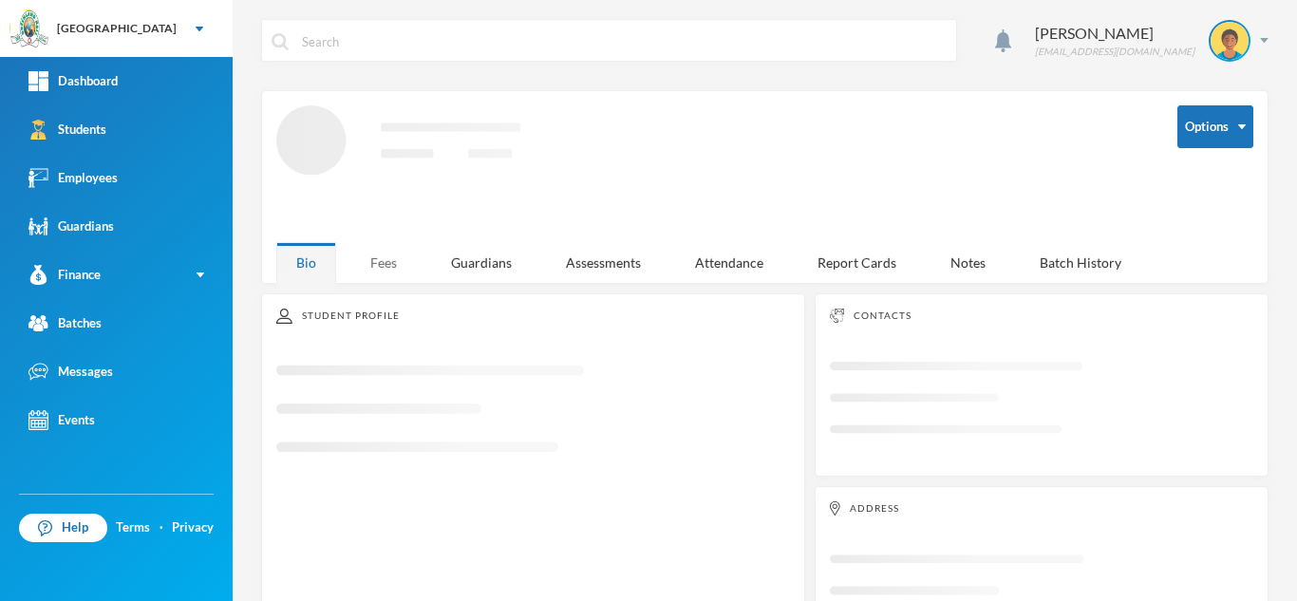
click at [382, 245] on div "Fees" at bounding box center [383, 262] width 66 height 41
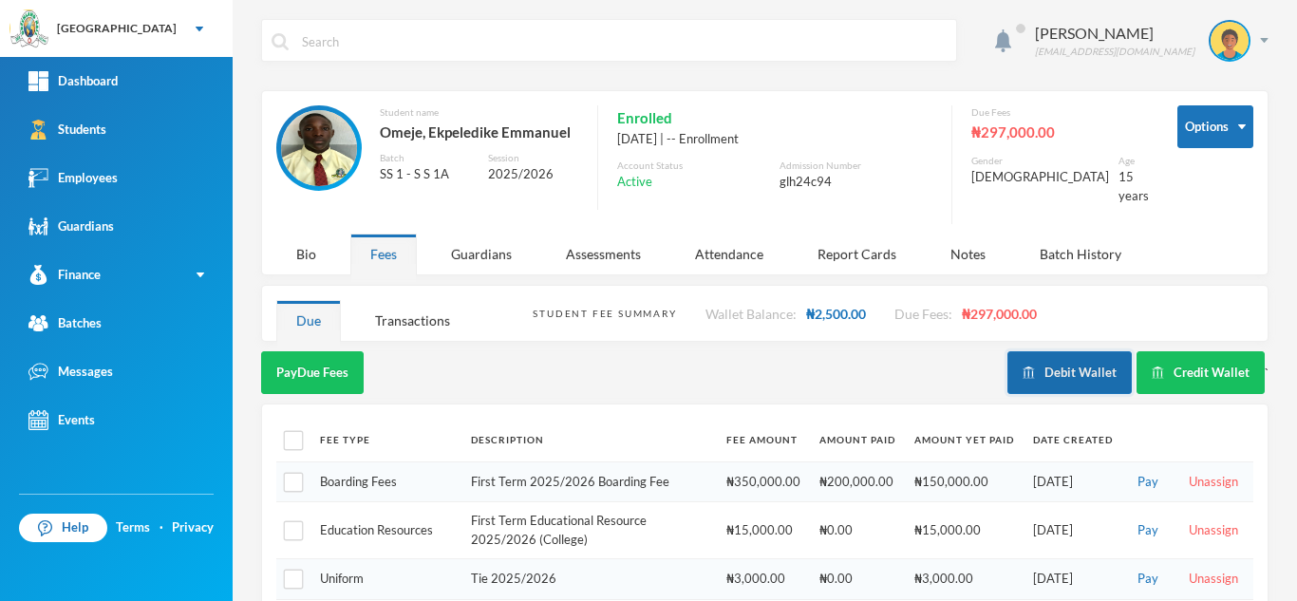
click at [1039, 357] on button "Debit Wallet" at bounding box center [1069, 372] width 124 height 43
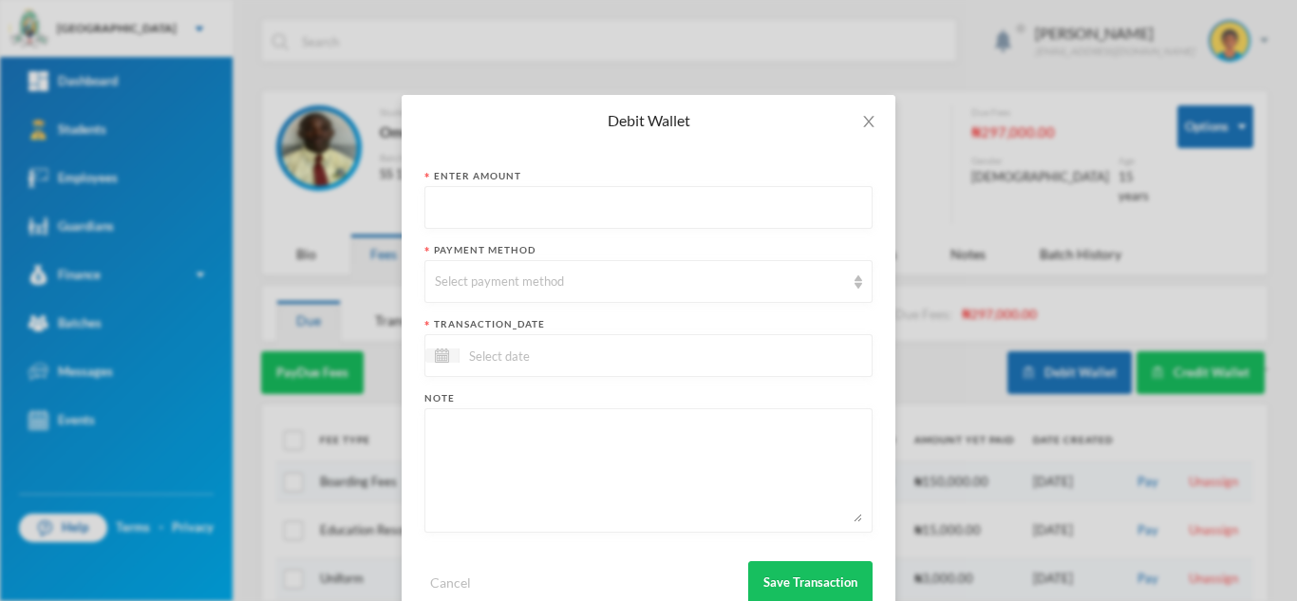
click at [443, 186] on div at bounding box center [648, 207] width 448 height 43
click at [465, 215] on input "text" at bounding box center [648, 208] width 427 height 43
type input "600"
click at [471, 281] on div "Select payment method" at bounding box center [640, 281] width 410 height 19
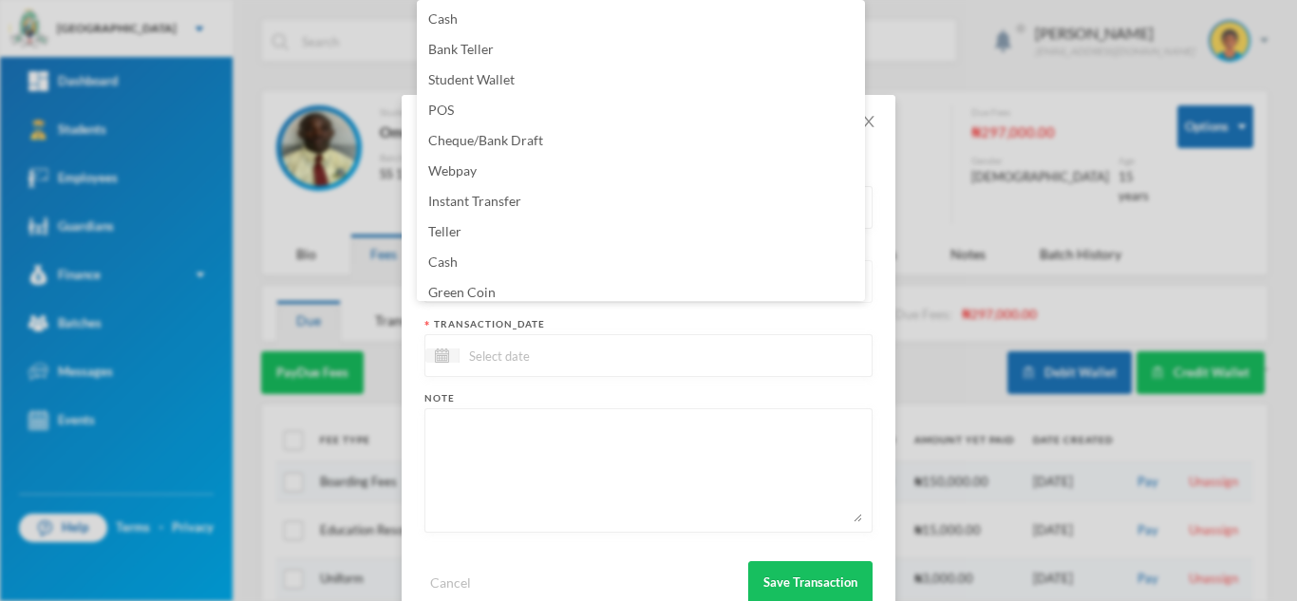
scroll to position [7, 0]
click at [471, 281] on span "Green Coin" at bounding box center [461, 285] width 67 height 16
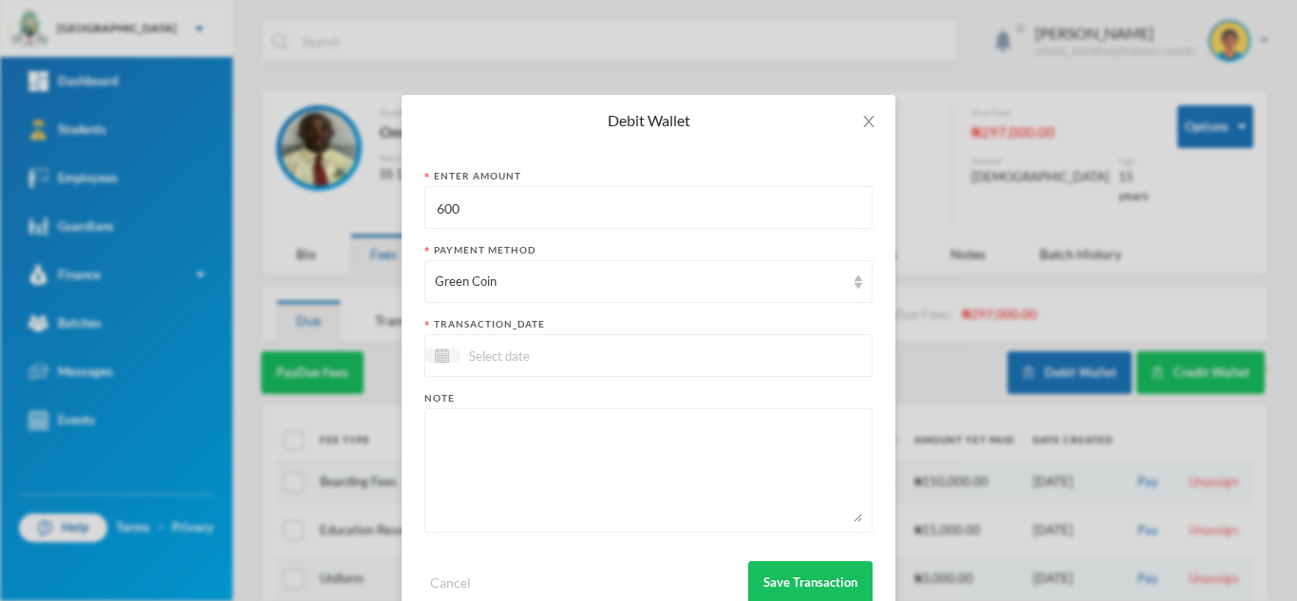
click at [498, 338] on div at bounding box center [648, 355] width 448 height 43
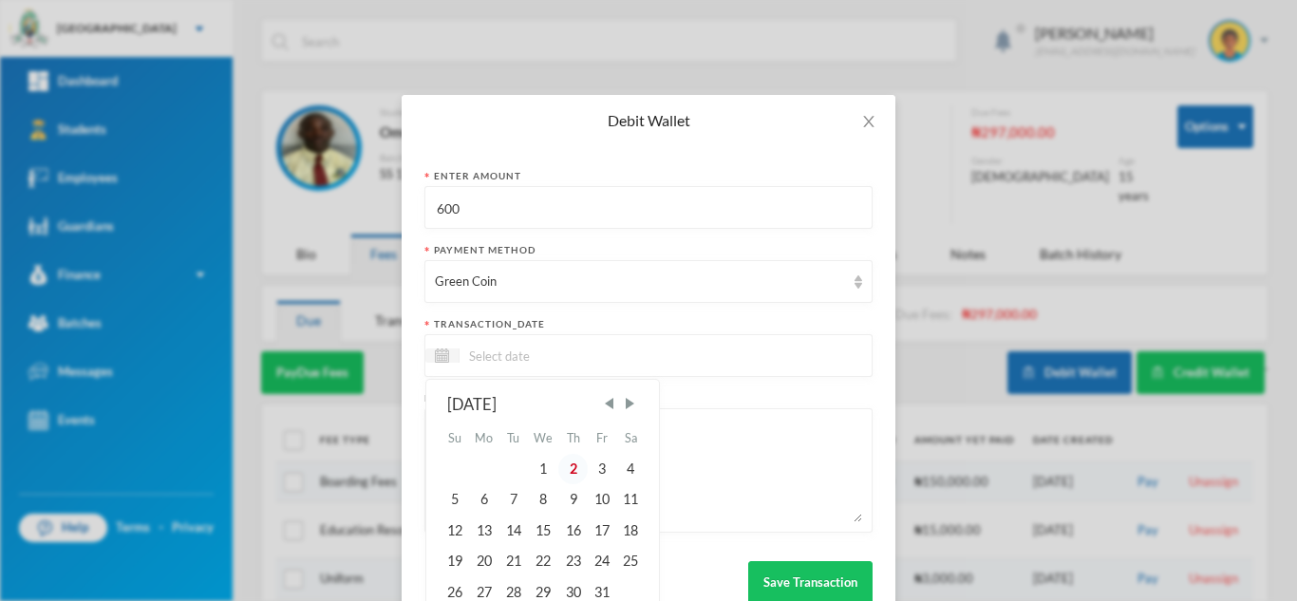
click at [575, 479] on div "2" at bounding box center [572, 469] width 28 height 30
type input "[DATE]"
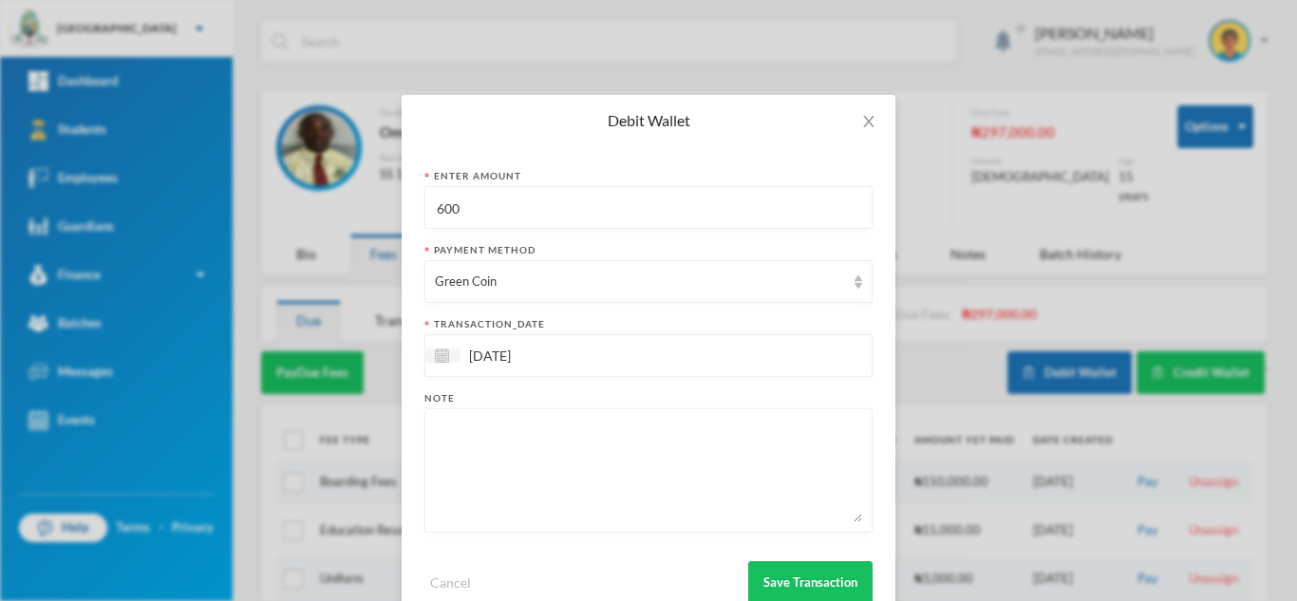
click at [575, 479] on textarea at bounding box center [648, 470] width 427 height 103
type textarea "snacks"
click at [774, 569] on button "Save Transaction" at bounding box center [810, 582] width 124 height 43
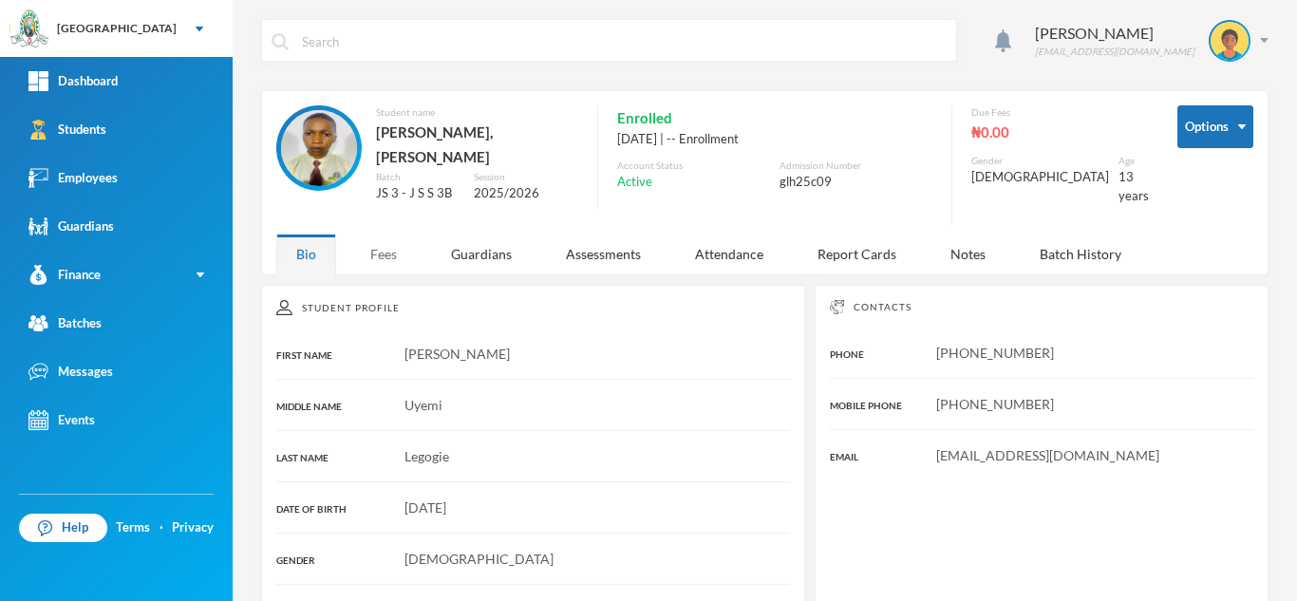
click at [383, 253] on div "Fees" at bounding box center [383, 253] width 66 height 41
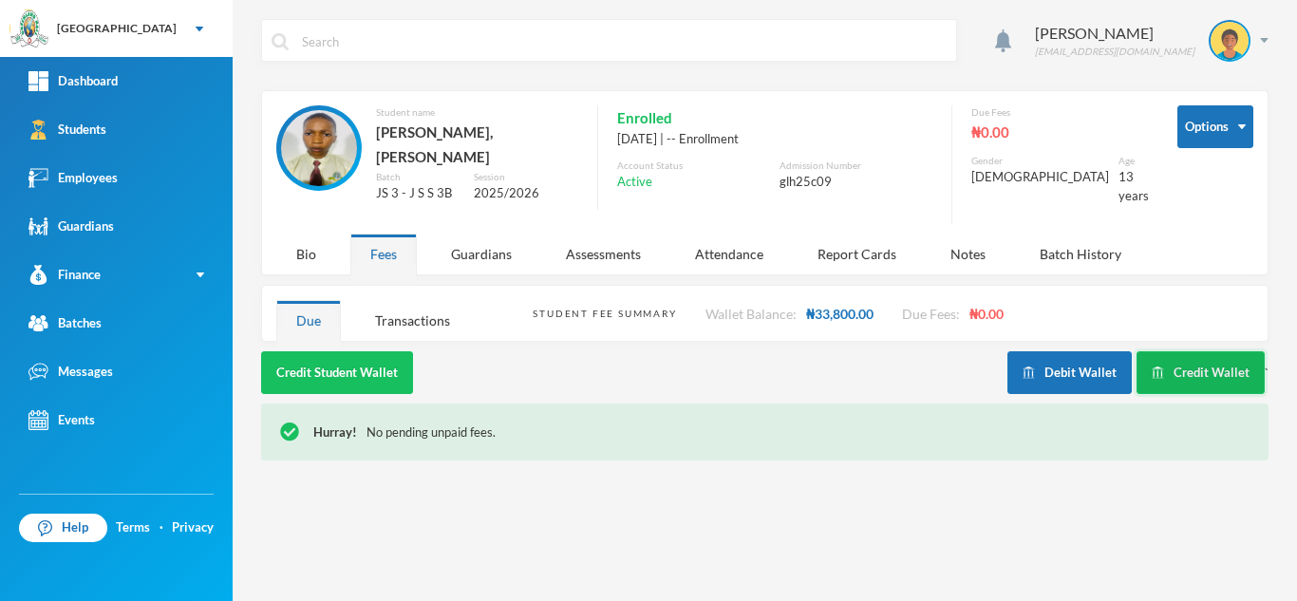
click at [1162, 367] on button "Credit Wallet" at bounding box center [1200, 372] width 128 height 43
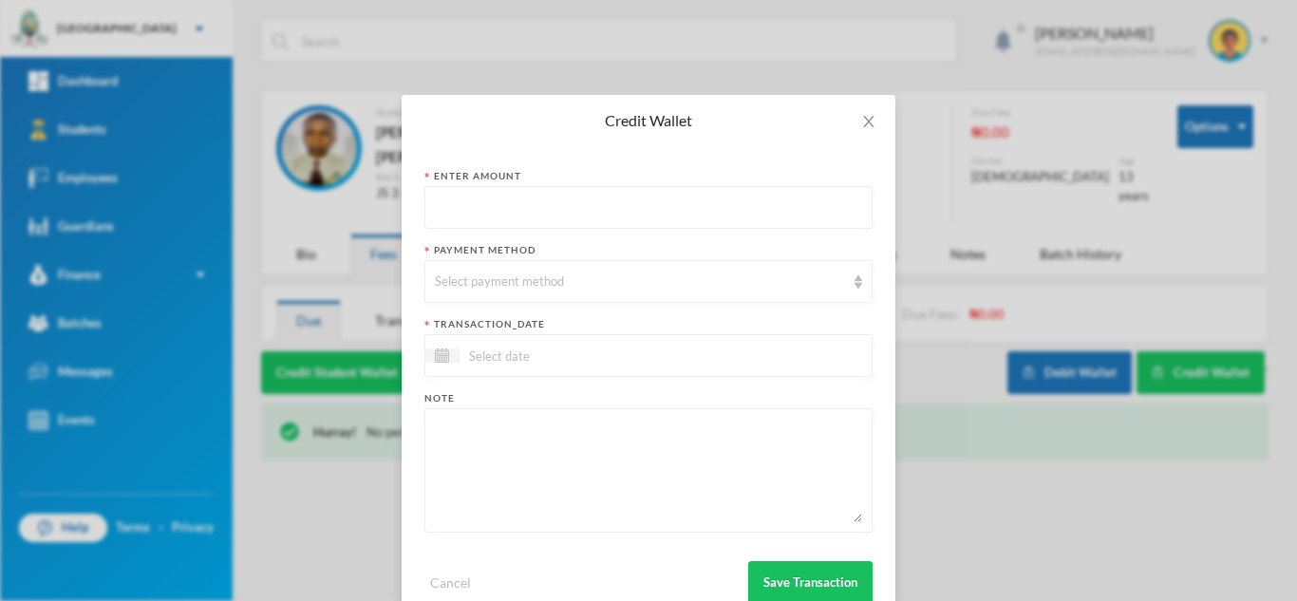
click at [560, 199] on input "text" at bounding box center [648, 208] width 427 height 43
type input "300"
click at [567, 271] on div "Select payment method" at bounding box center [648, 281] width 448 height 43
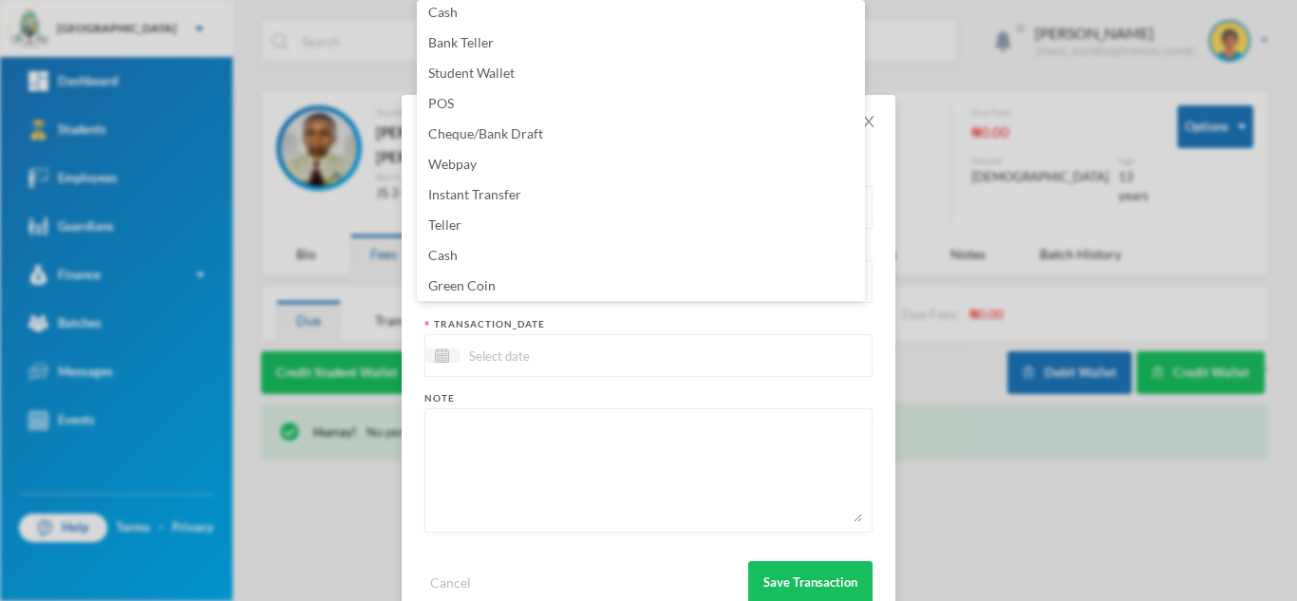
scroll to position [193, 0]
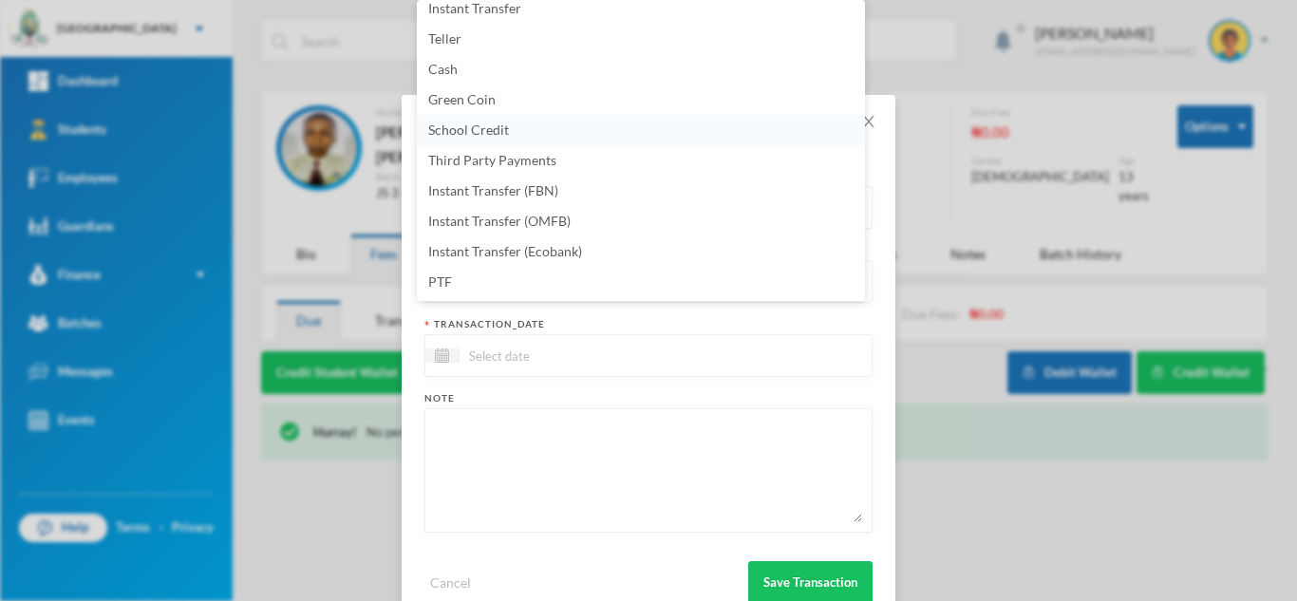
click at [450, 129] on span "School Credit" at bounding box center [468, 129] width 81 height 16
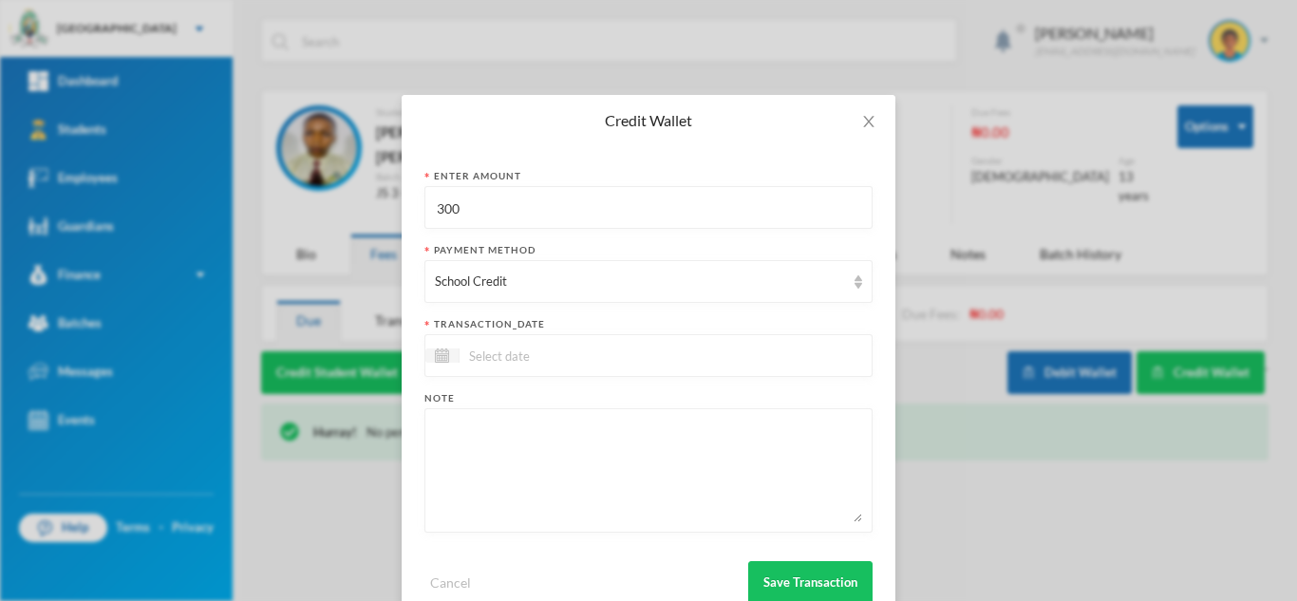
click at [512, 349] on input at bounding box center [538, 356] width 159 height 22
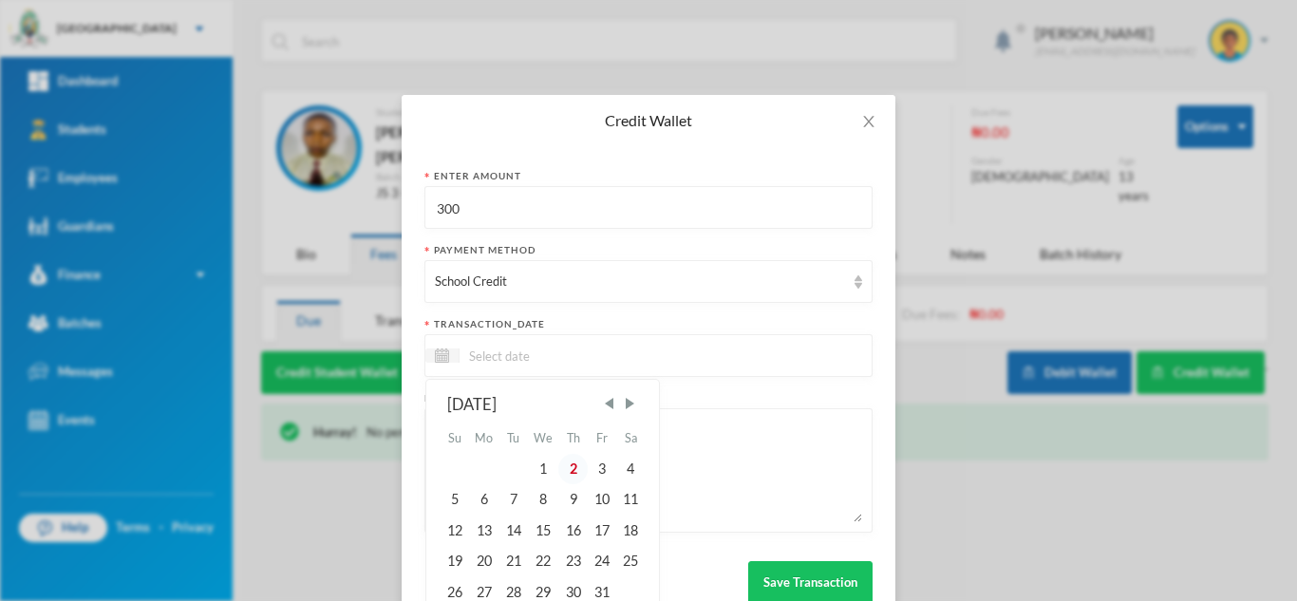
click at [564, 461] on div "2" at bounding box center [572, 469] width 28 height 30
type input "[DATE]"
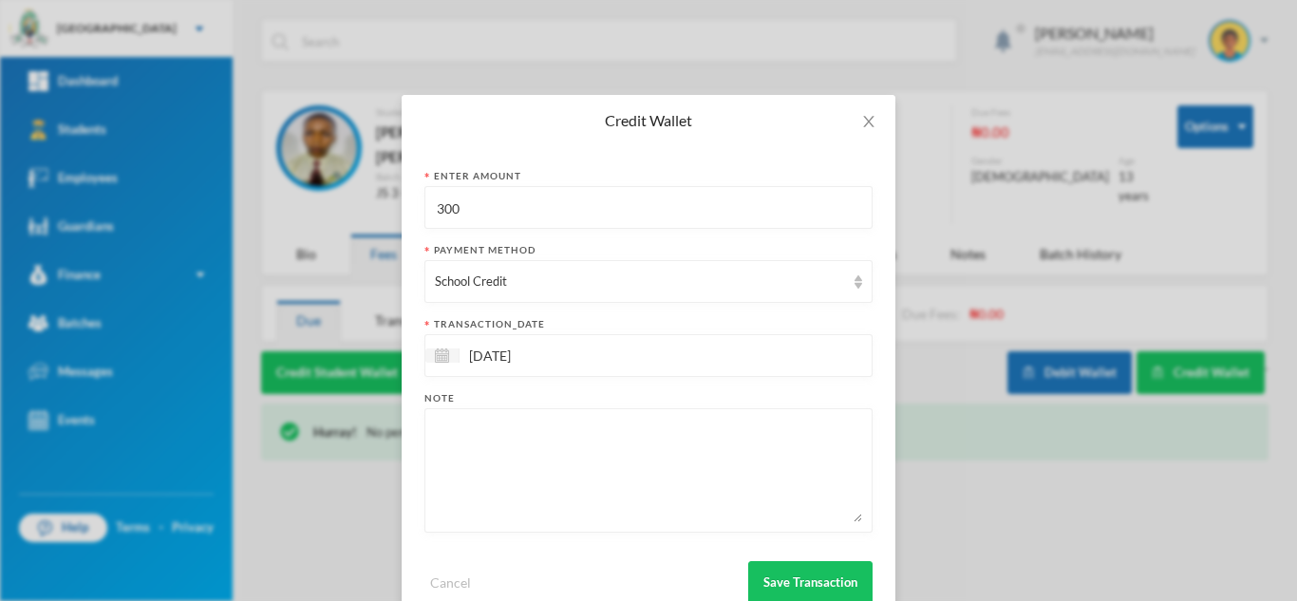
click at [564, 461] on textarea at bounding box center [648, 470] width 427 height 103
type textarea "double debit"
click at [780, 572] on button "Save Transaction" at bounding box center [810, 582] width 124 height 43
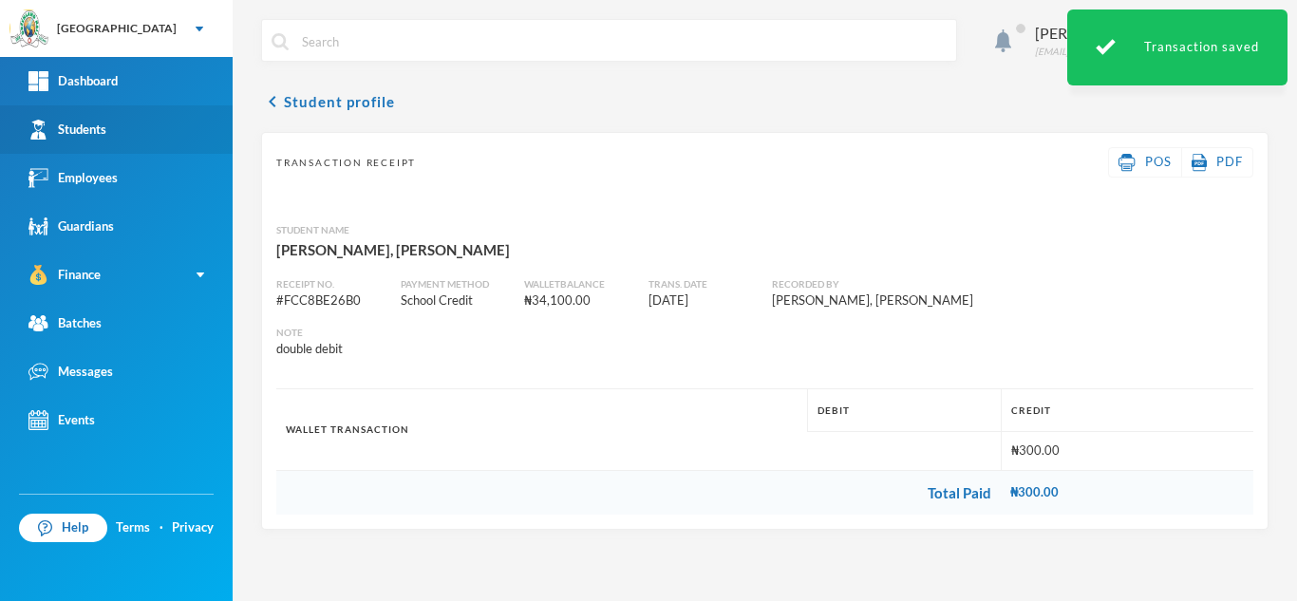
click at [122, 138] on link "Students" at bounding box center [116, 129] width 233 height 48
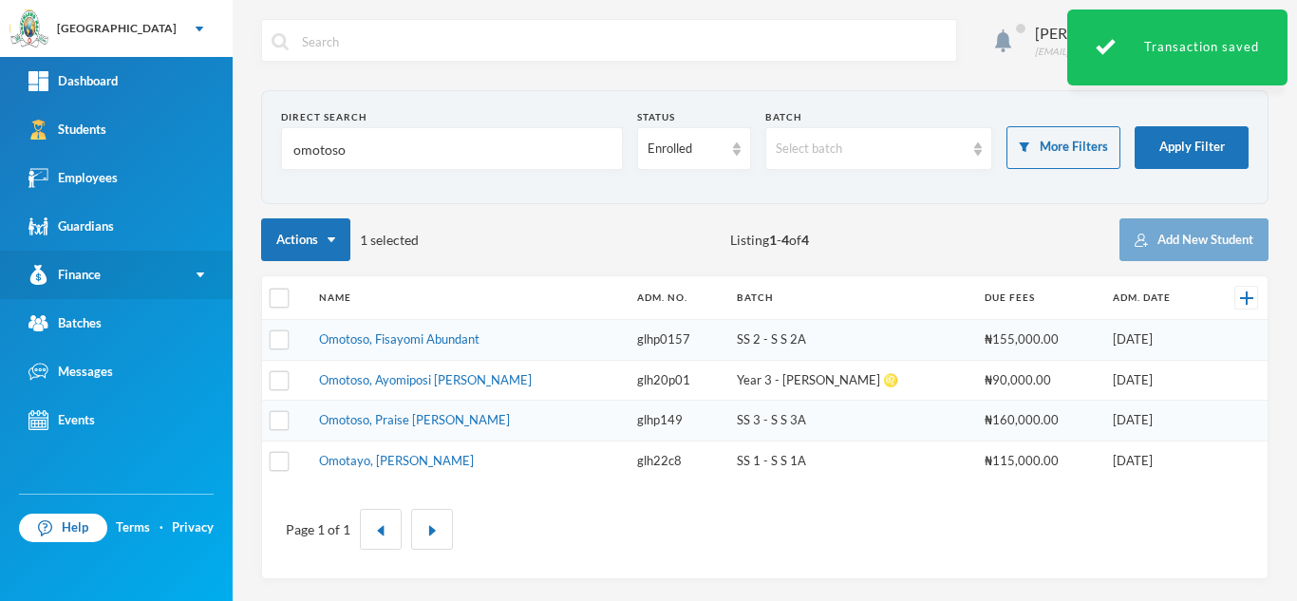
click at [90, 262] on link "Finance" at bounding box center [116, 275] width 233 height 48
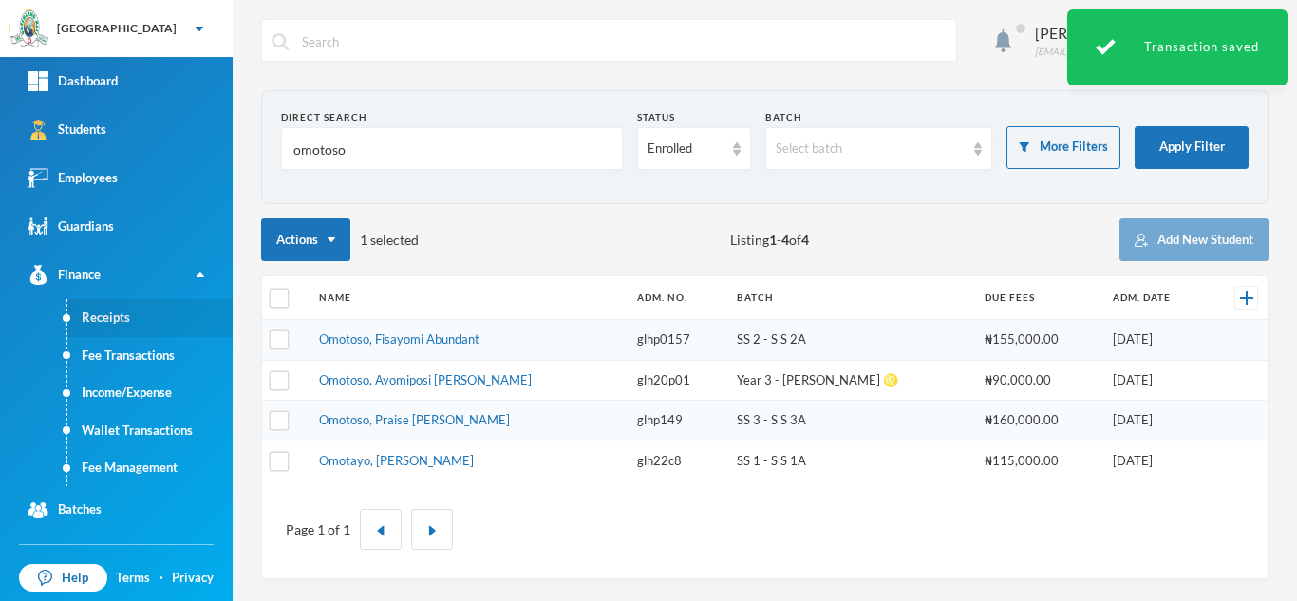
click at [114, 320] on link "Receipts" at bounding box center [149, 318] width 165 height 38
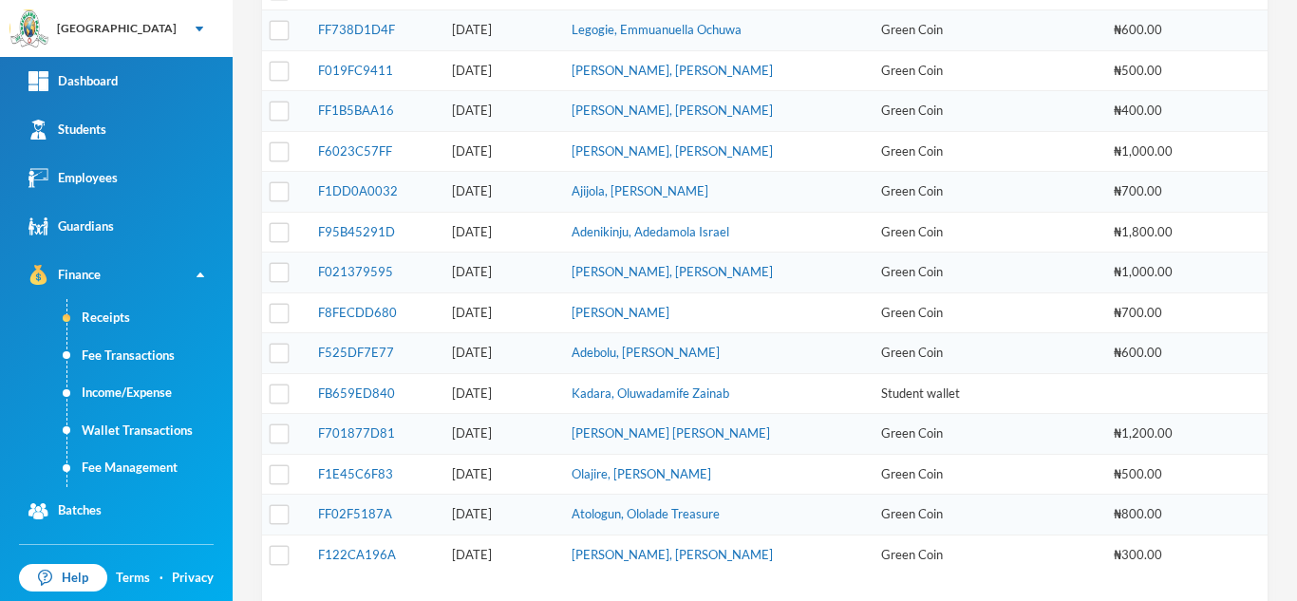
scroll to position [643, 0]
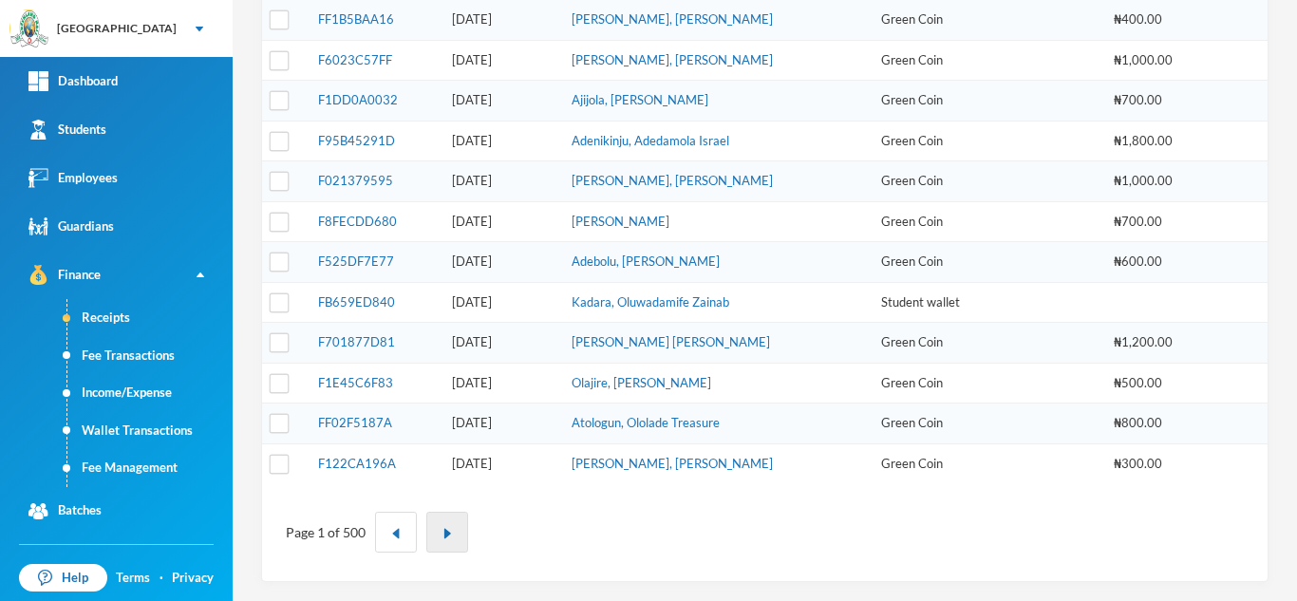
click at [430, 532] on button "button" at bounding box center [447, 532] width 42 height 41
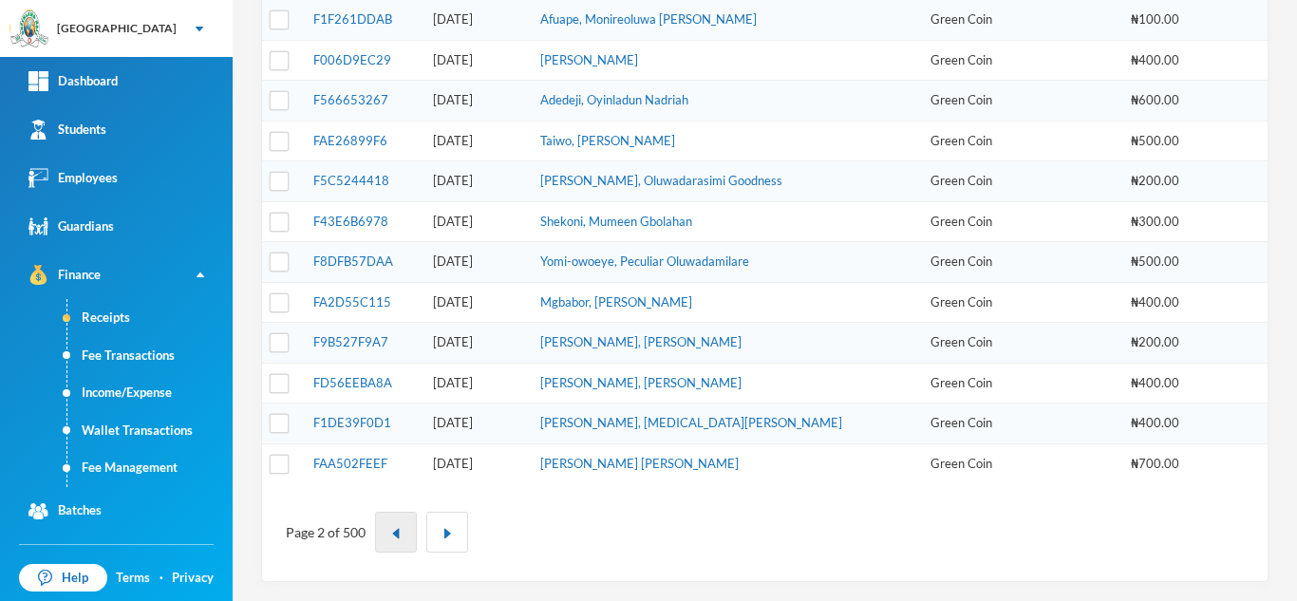
click at [387, 524] on button "button" at bounding box center [396, 532] width 42 height 41
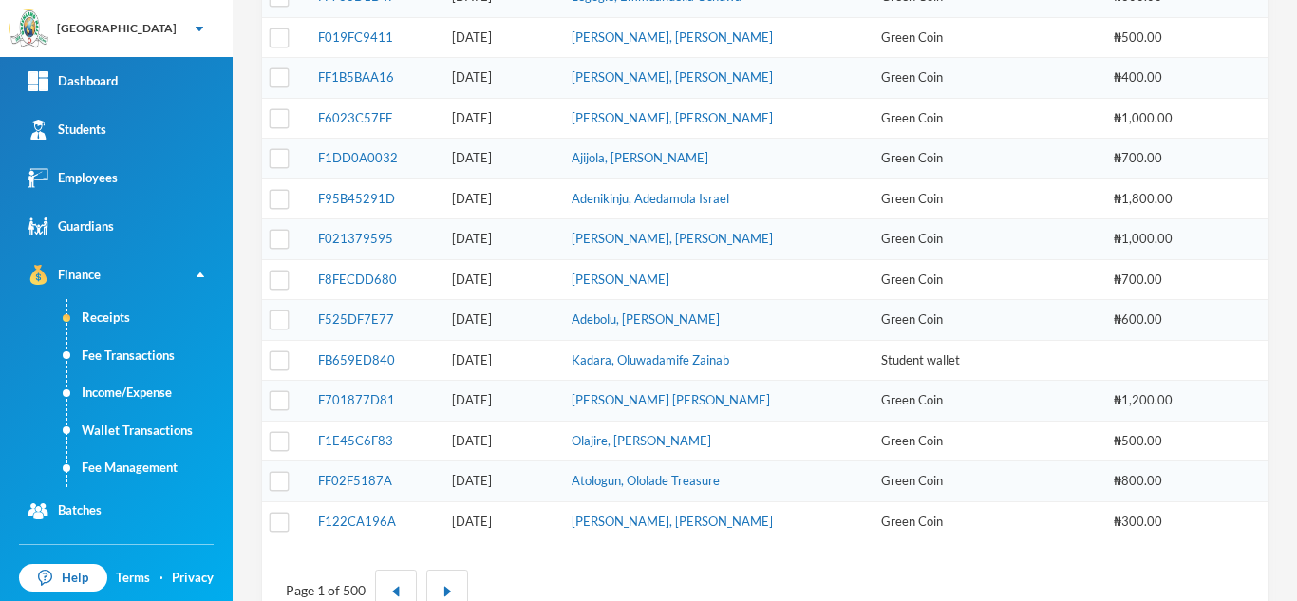
scroll to position [636, 0]
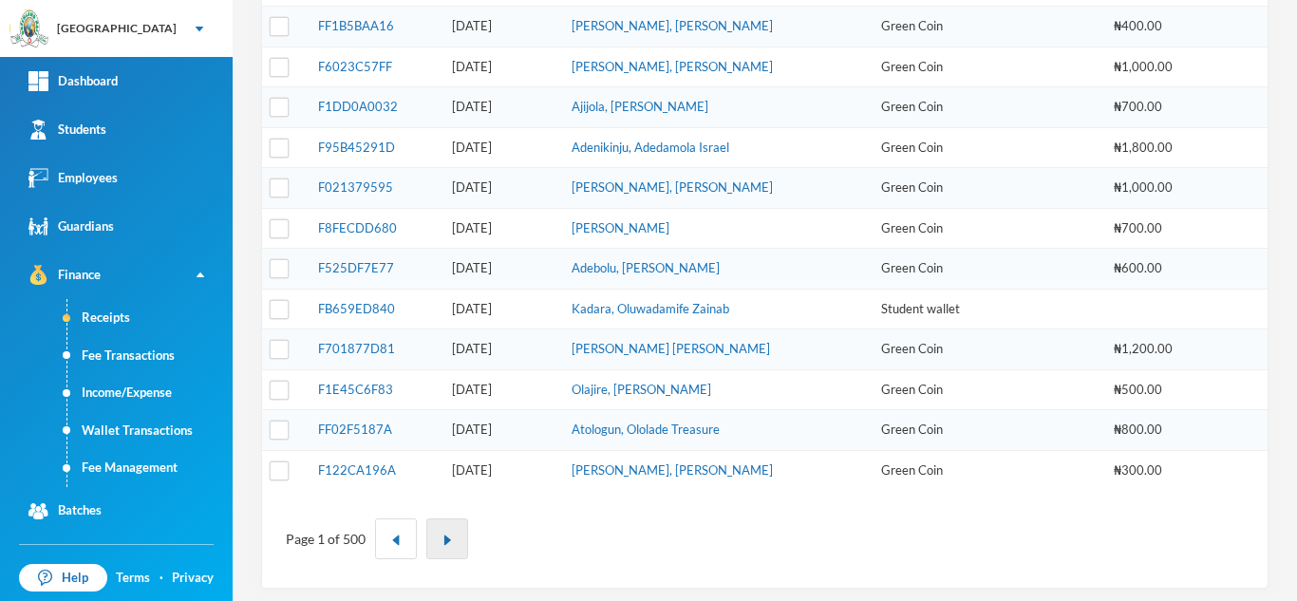
click at [452, 537] on button "button" at bounding box center [447, 538] width 42 height 41
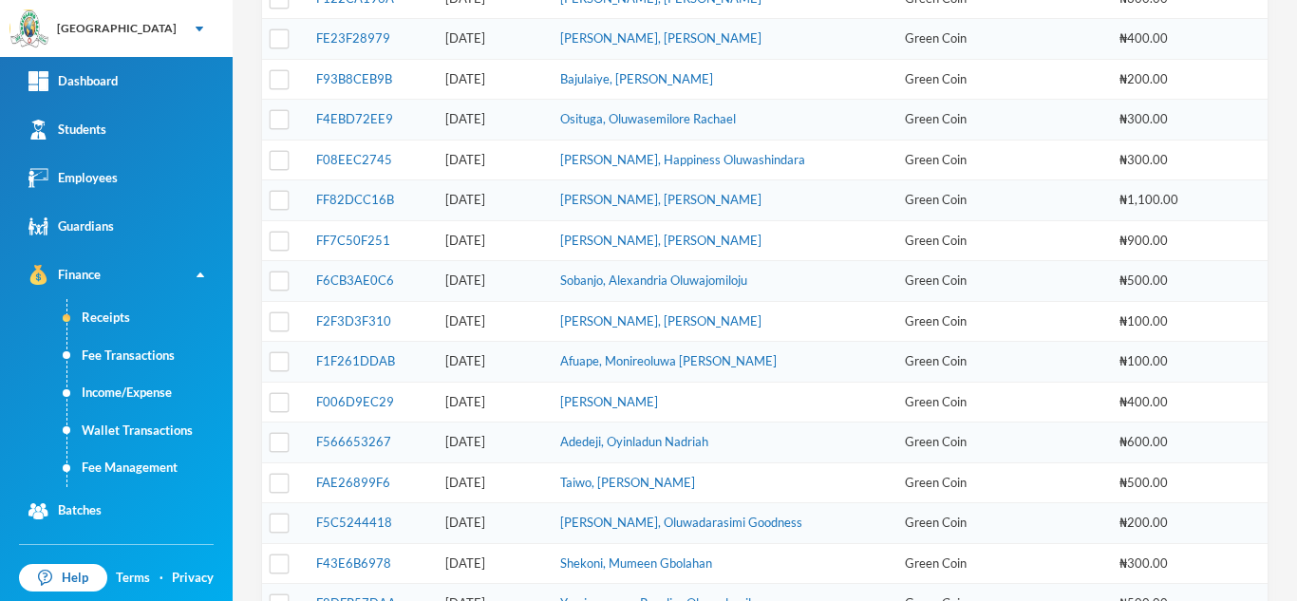
scroll to position [643, 0]
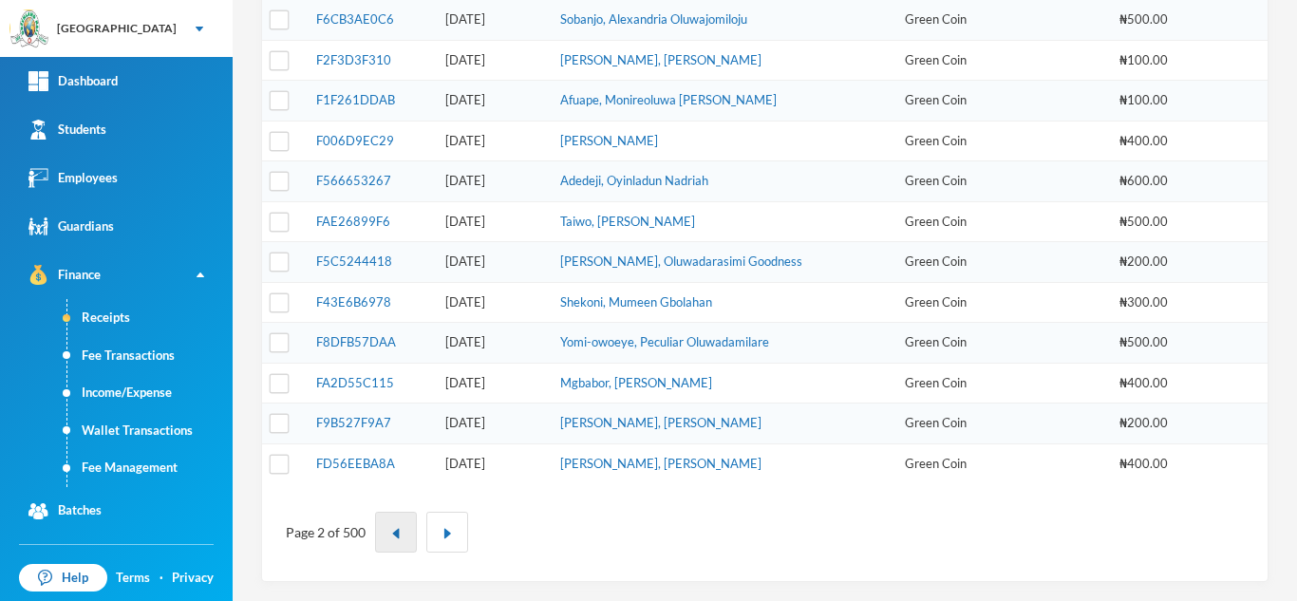
click at [386, 528] on button "button" at bounding box center [396, 532] width 42 height 41
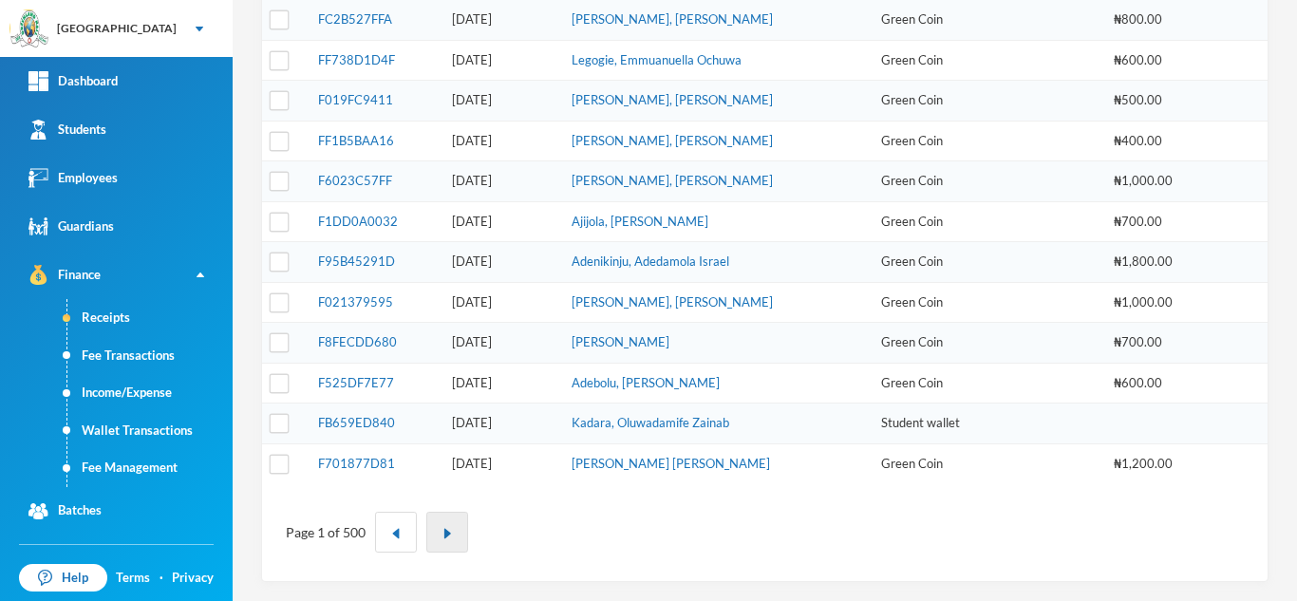
click at [448, 540] on button "button" at bounding box center [447, 532] width 42 height 41
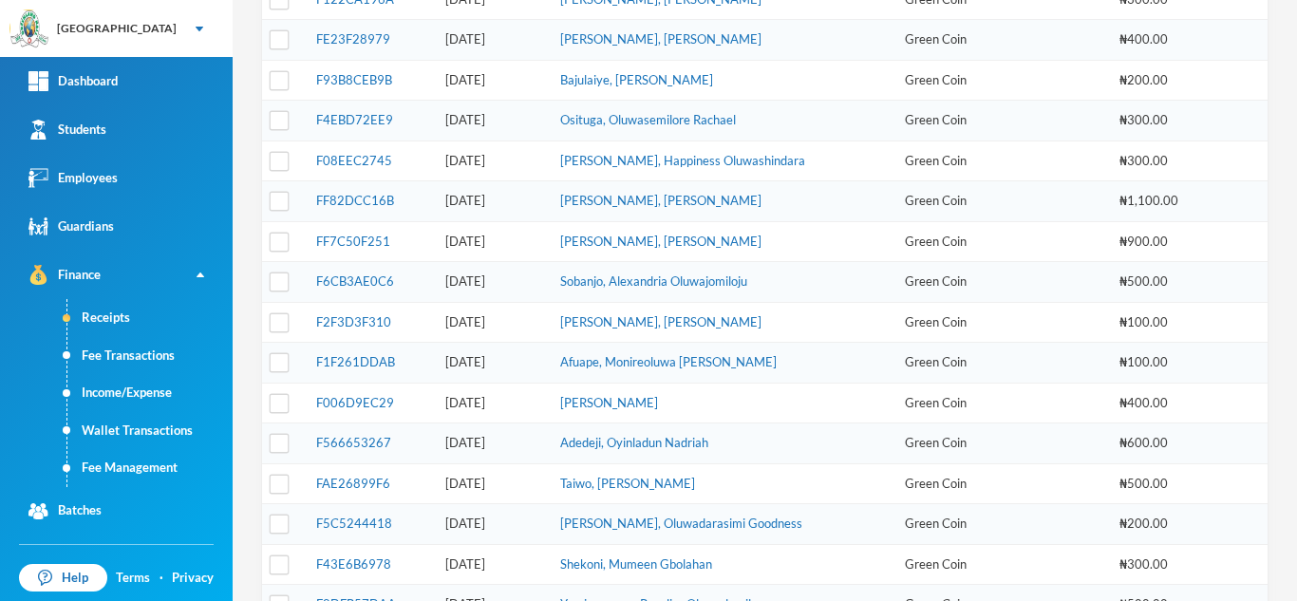
scroll to position [624, 0]
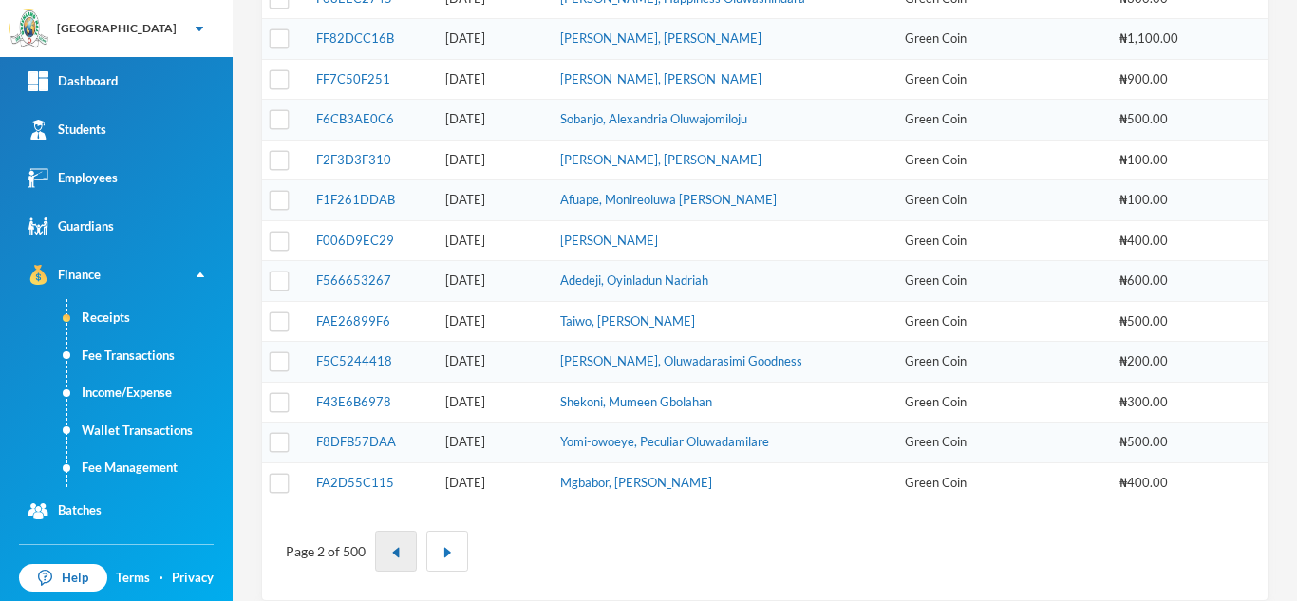
click at [397, 559] on button "button" at bounding box center [396, 551] width 42 height 41
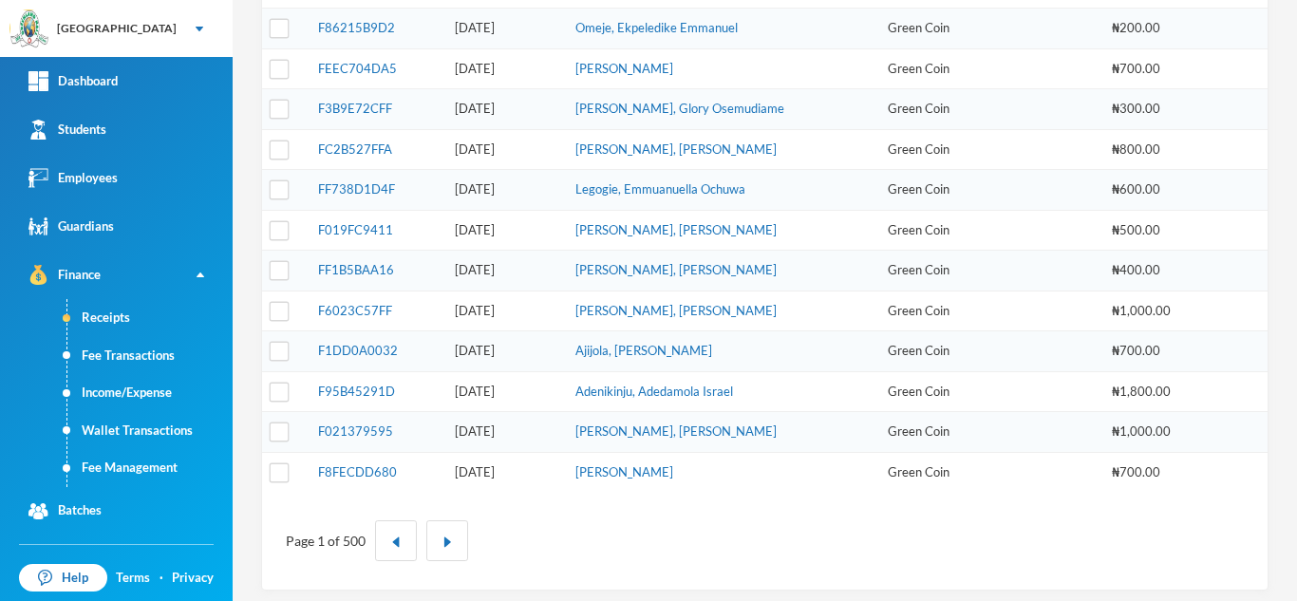
scroll to position [643, 0]
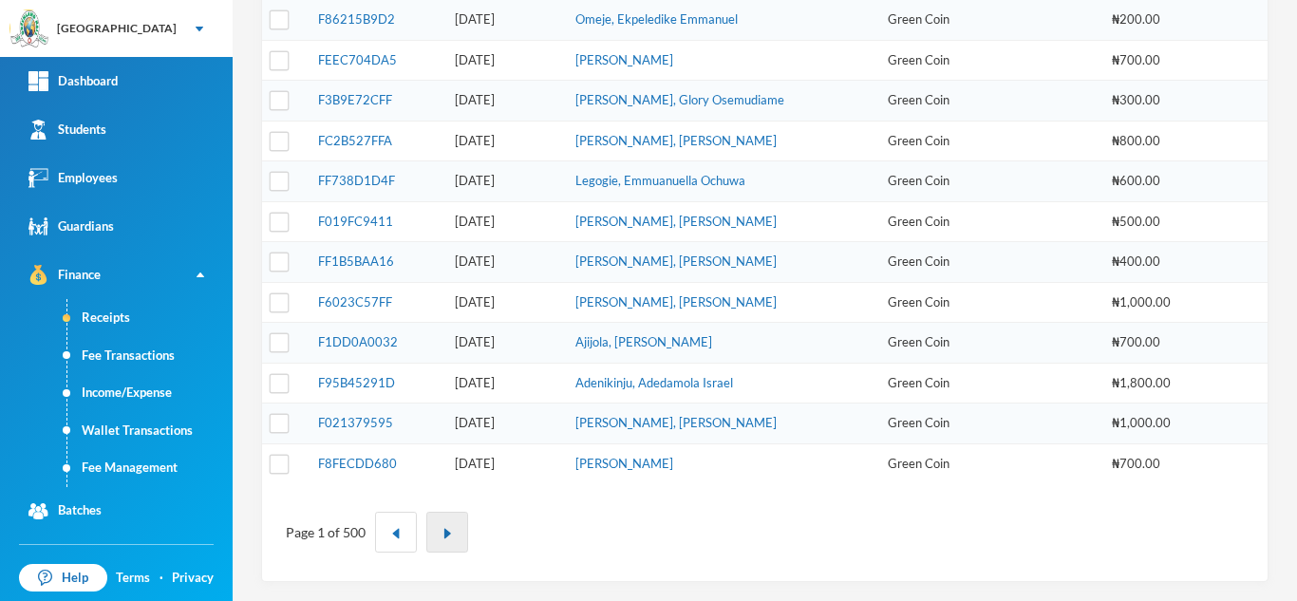
click at [431, 525] on button "button" at bounding box center [447, 532] width 42 height 41
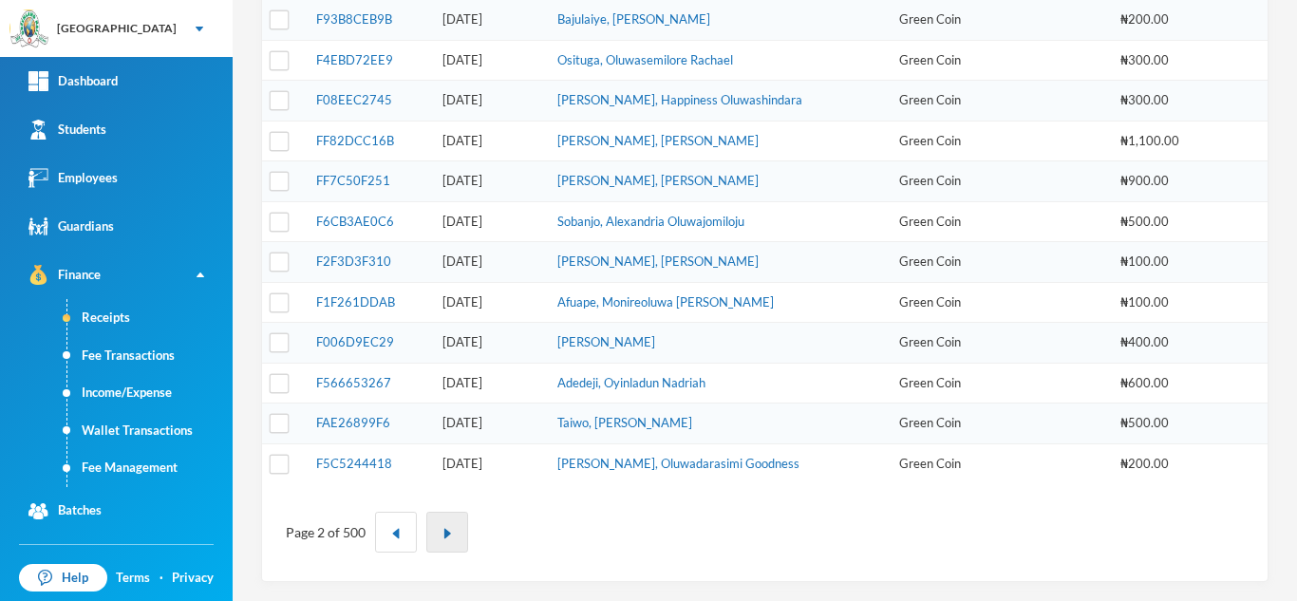
click at [446, 525] on button "button" at bounding box center [447, 532] width 42 height 41
click at [392, 535] on img "button" at bounding box center [395, 533] width 11 height 11
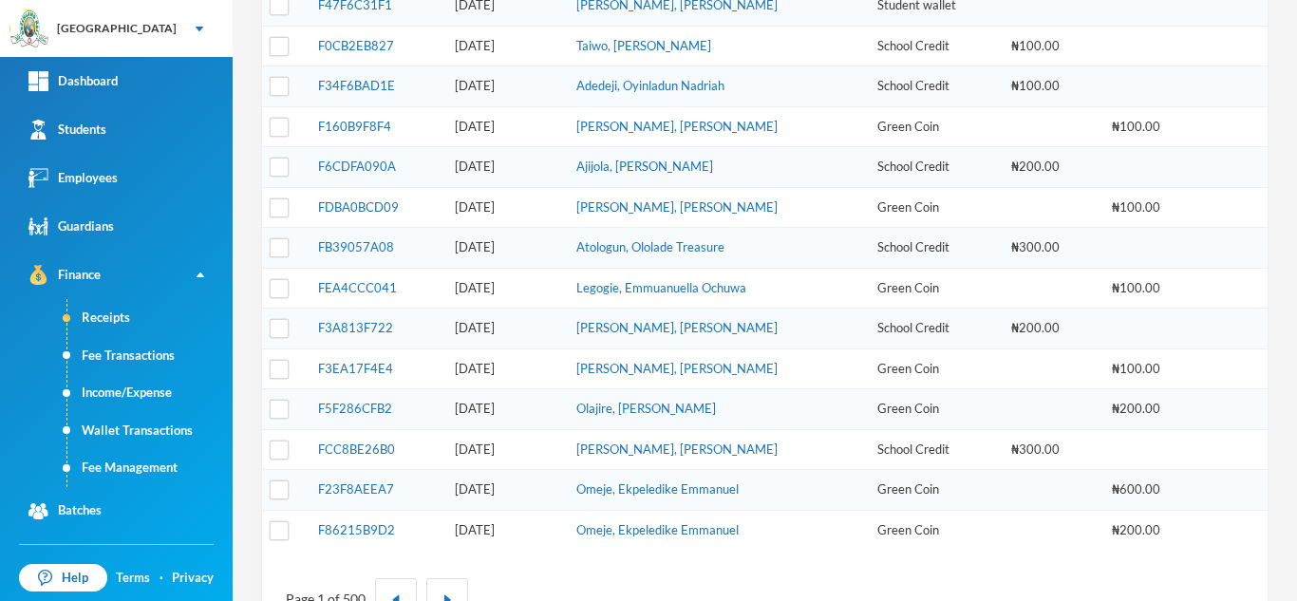
scroll to position [613, 0]
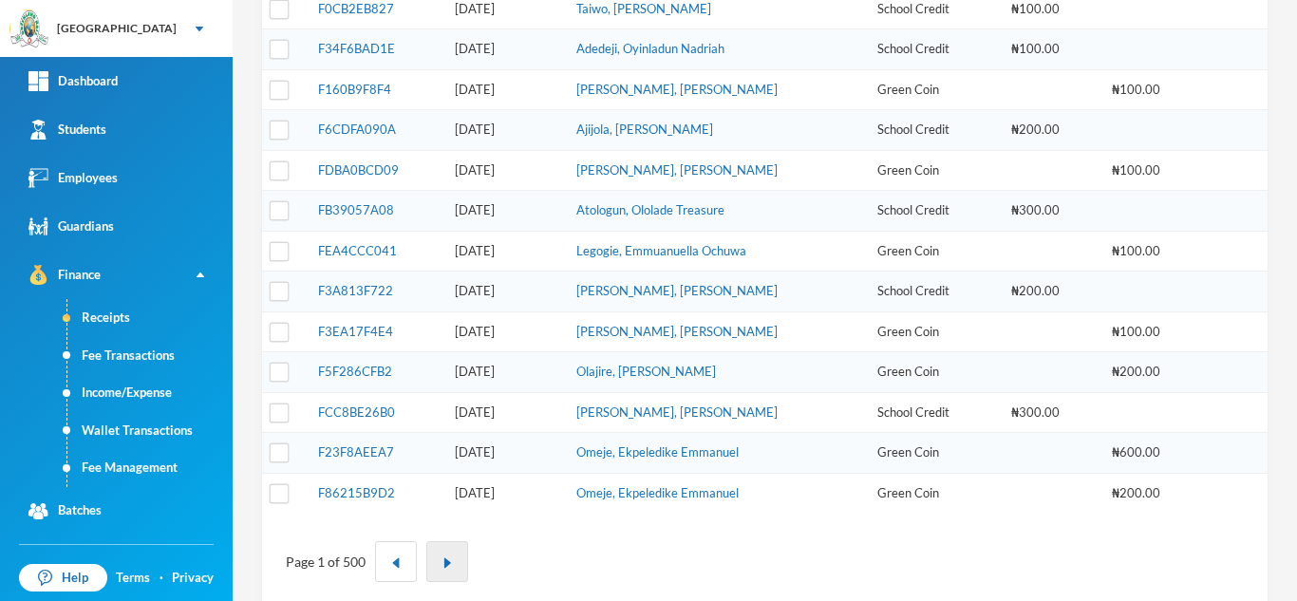
click at [450, 560] on img "button" at bounding box center [446, 562] width 11 height 11
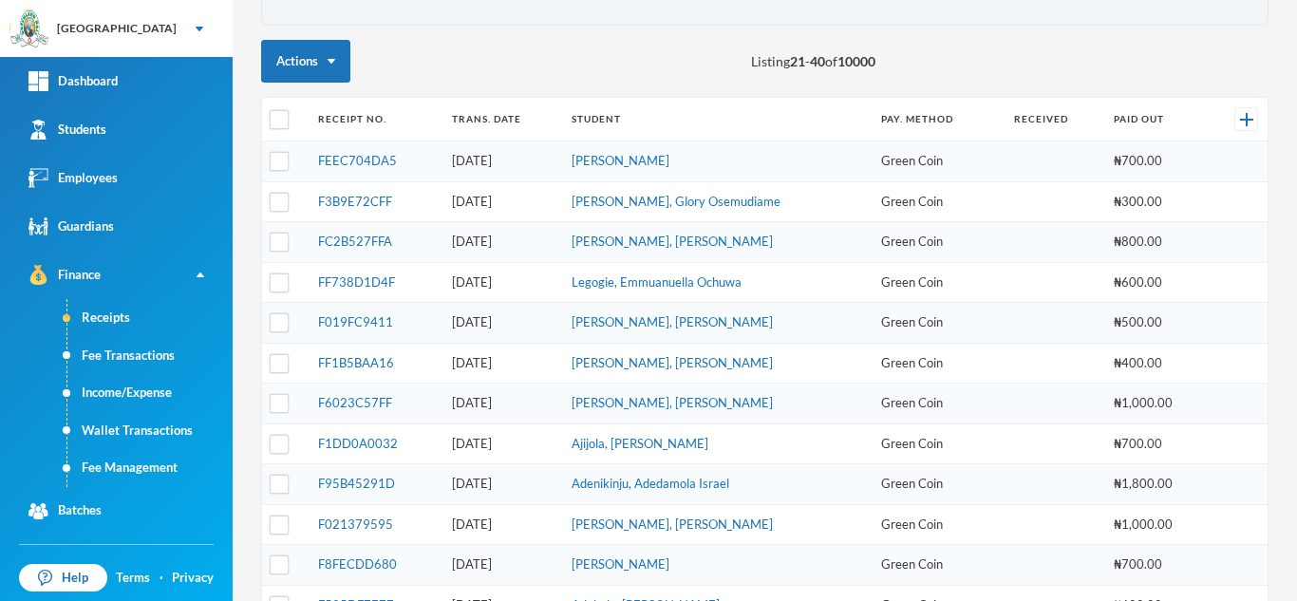
scroll to position [643, 0]
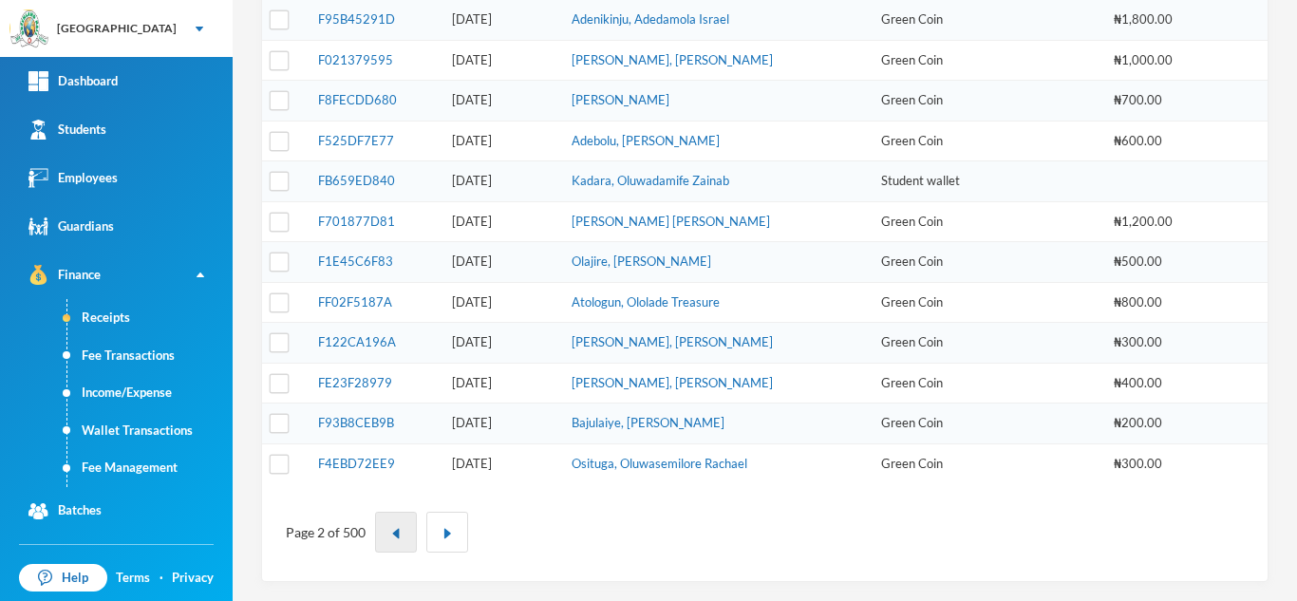
click at [395, 529] on img "button" at bounding box center [395, 533] width 11 height 11
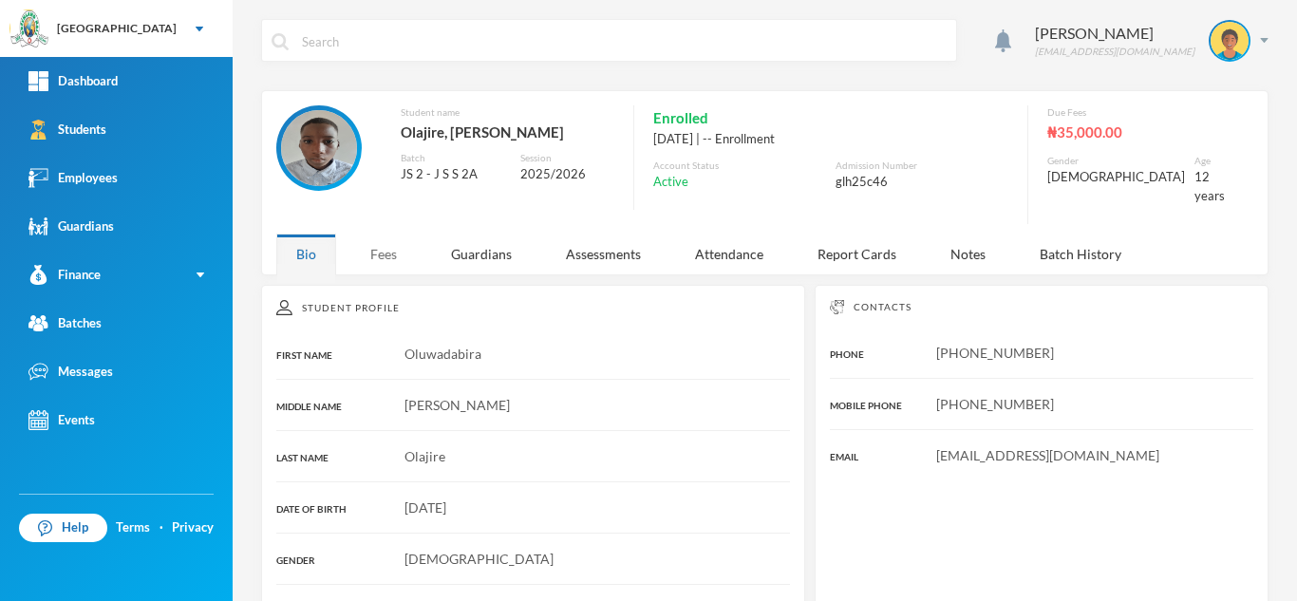
click at [394, 243] on div "Fees" at bounding box center [383, 253] width 66 height 41
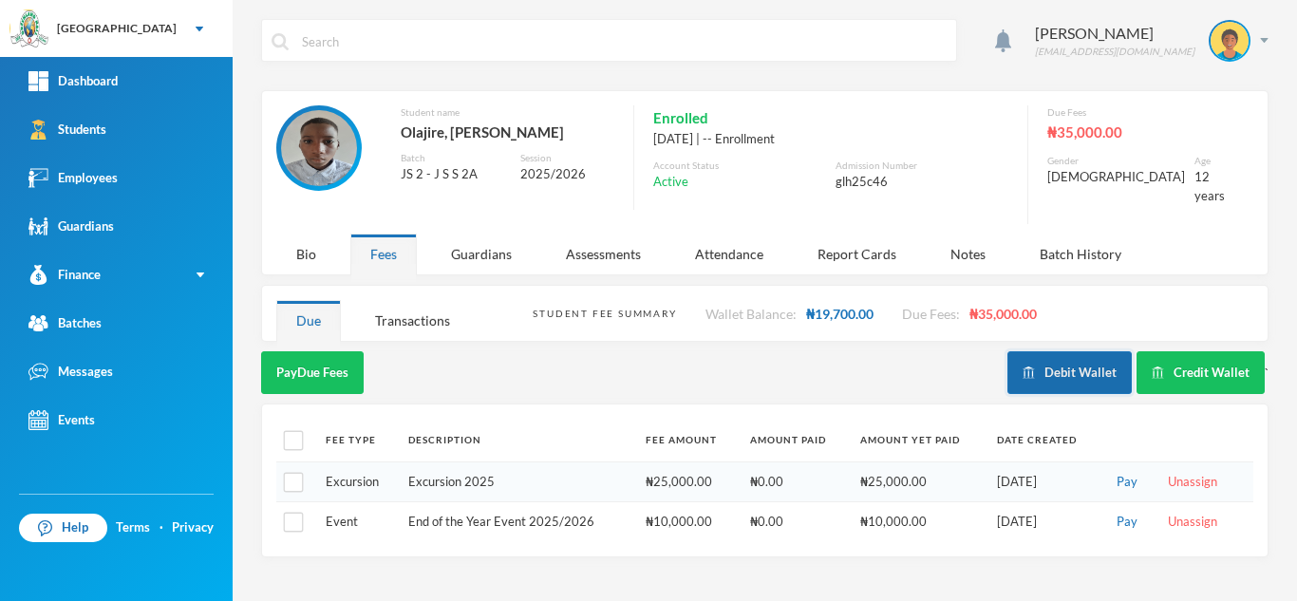
click at [1086, 363] on button "Debit Wallet" at bounding box center [1069, 372] width 124 height 43
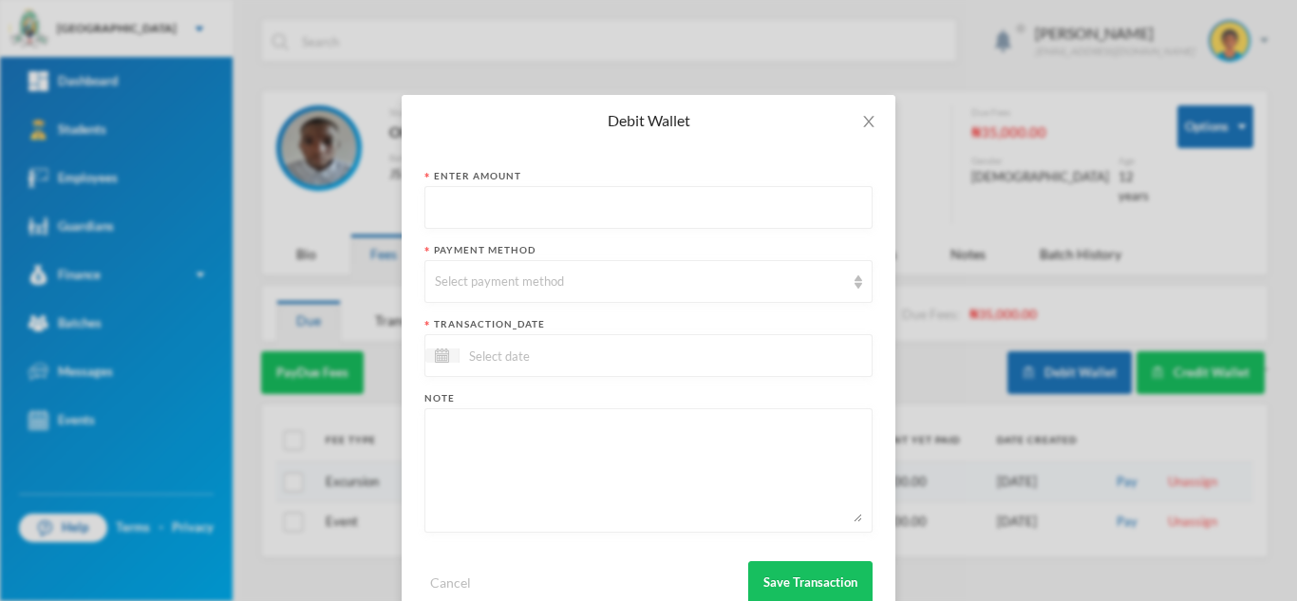
click at [510, 219] on input "text" at bounding box center [648, 208] width 427 height 43
type input "200"
click at [509, 282] on div "Select payment method" at bounding box center [640, 281] width 410 height 19
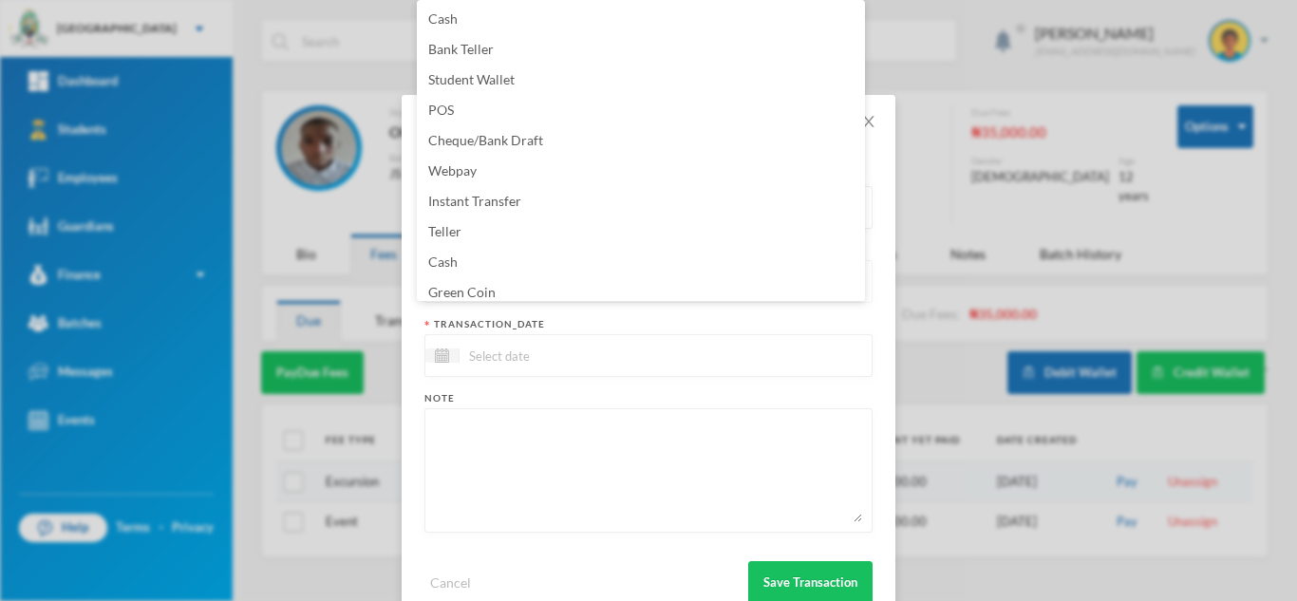
scroll to position [7, 0]
click at [509, 282] on li "Green Coin" at bounding box center [641, 286] width 448 height 30
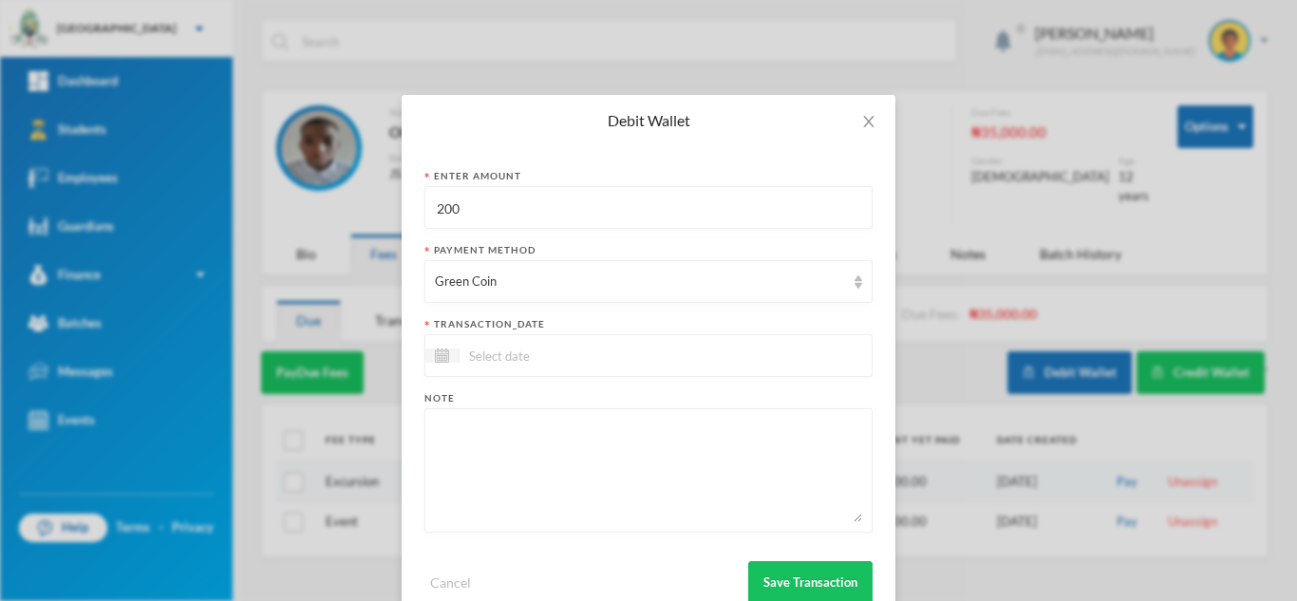
click at [514, 343] on div at bounding box center [648, 355] width 448 height 43
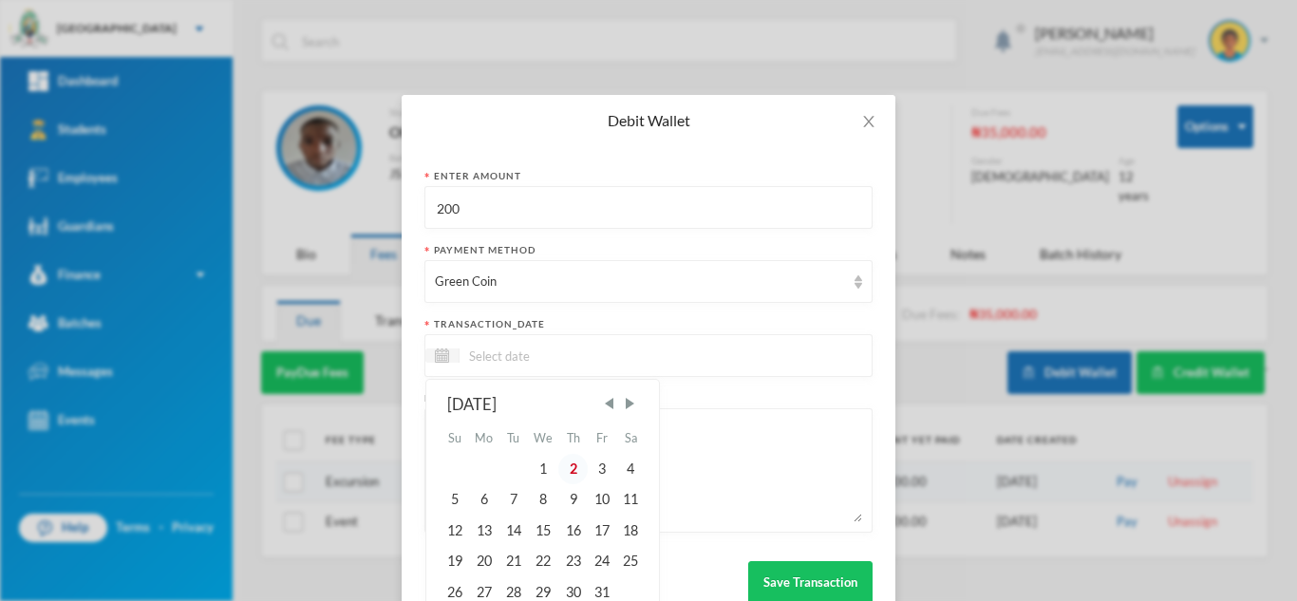
click at [563, 464] on div "2" at bounding box center [572, 469] width 28 height 30
type input "[DATE]"
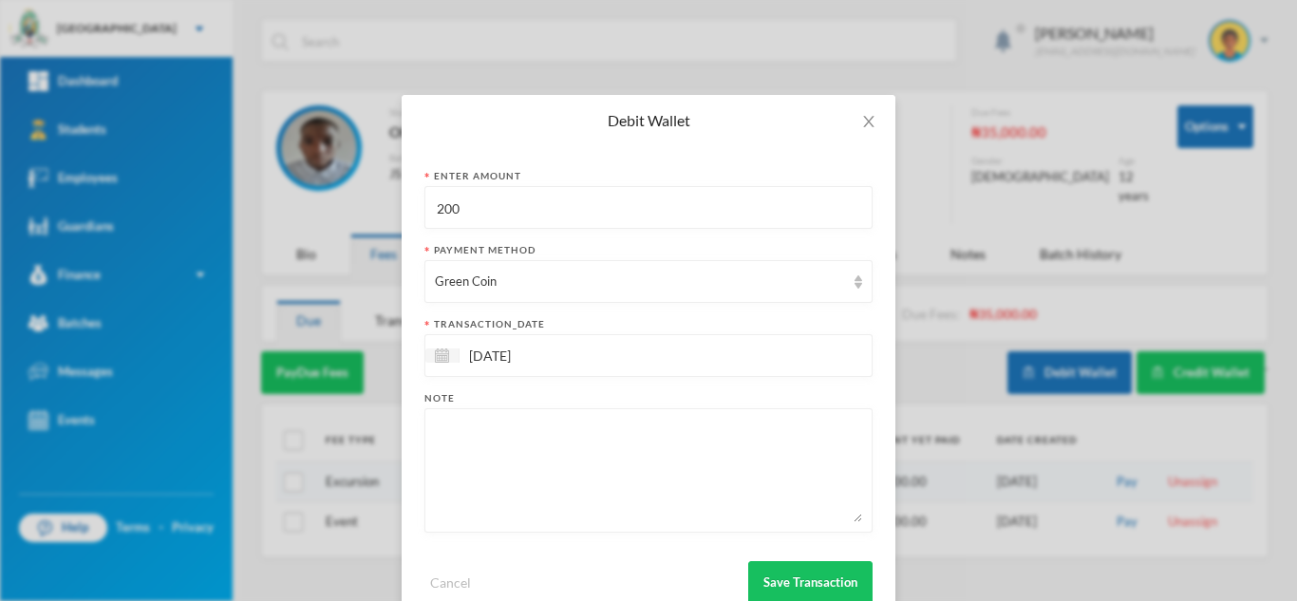
click at [563, 464] on textarea at bounding box center [648, 470] width 427 height 103
type textarea "snacks"
click at [825, 584] on button "Save Transaction" at bounding box center [810, 582] width 124 height 43
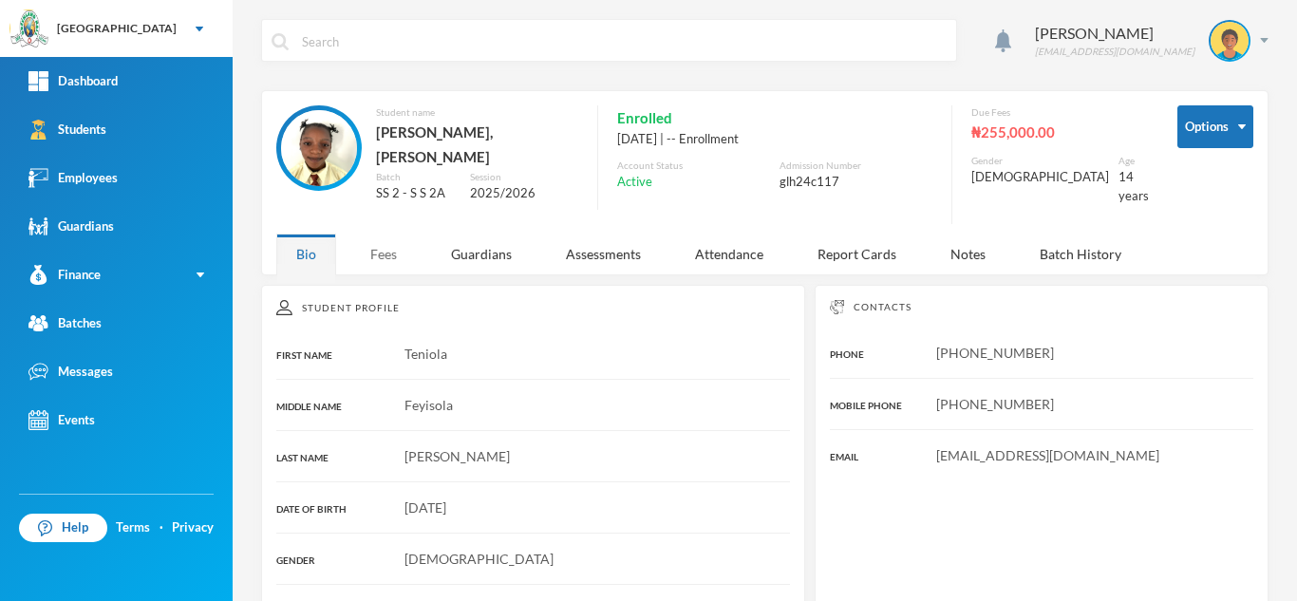
click at [394, 246] on div "Fees" at bounding box center [383, 253] width 66 height 41
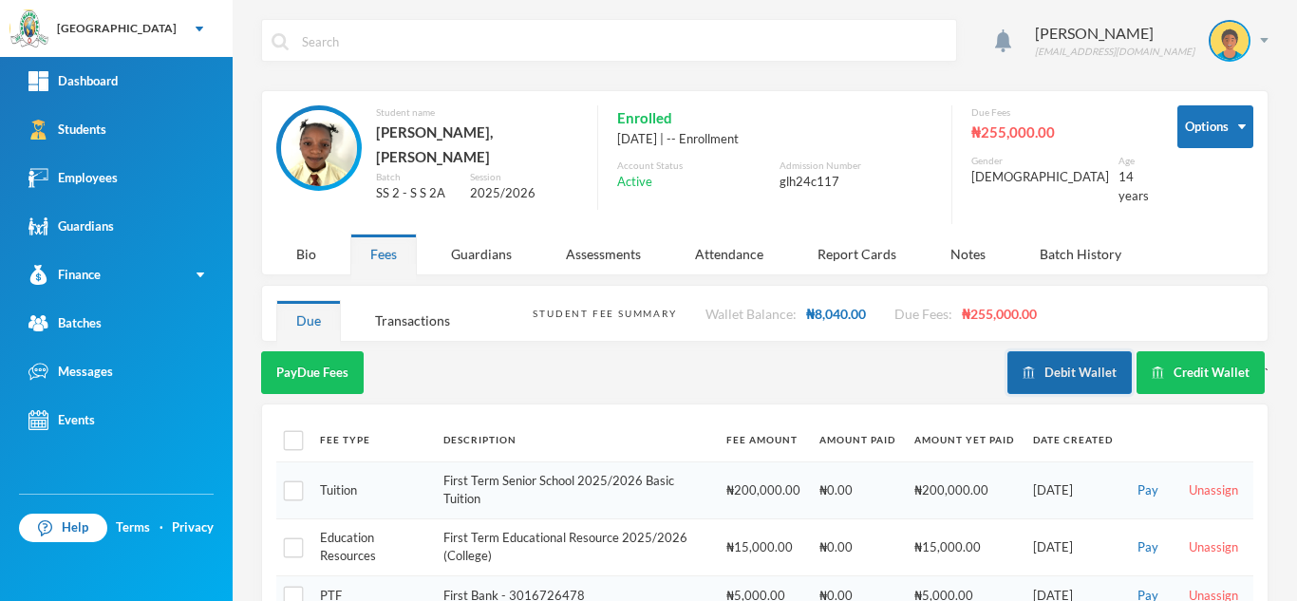
click at [1068, 359] on button "Debit Wallet" at bounding box center [1069, 372] width 124 height 43
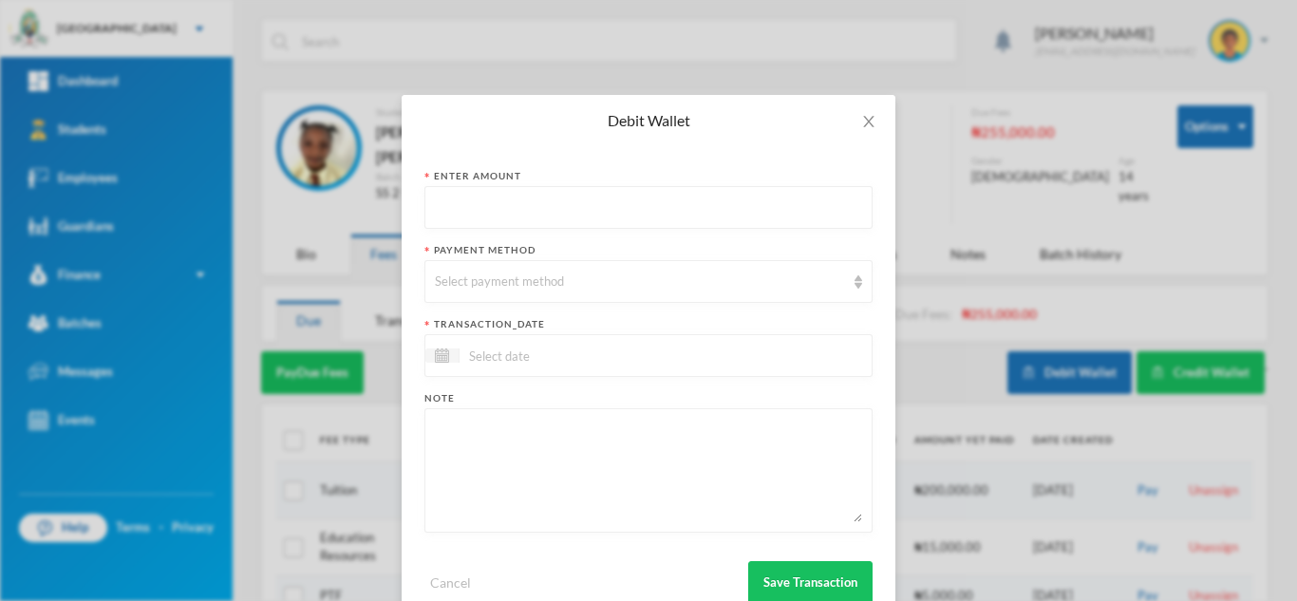
click at [519, 207] on input "text" at bounding box center [648, 208] width 427 height 43
type input "100"
click at [519, 272] on div "Select payment method" at bounding box center [640, 281] width 410 height 19
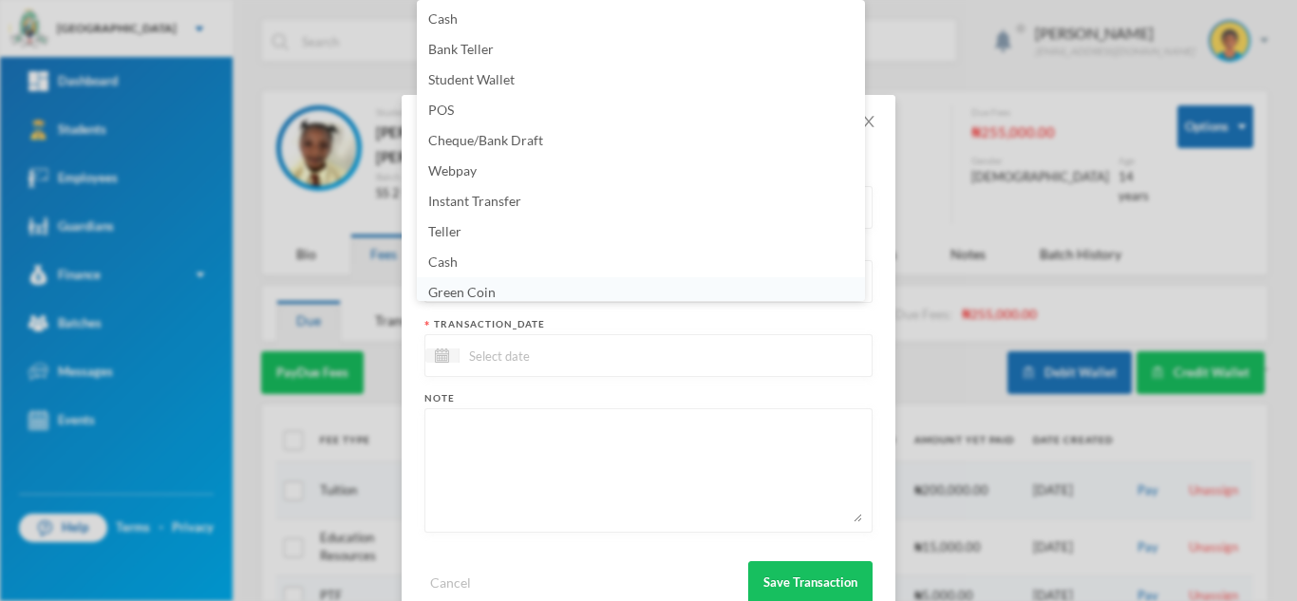
scroll to position [7, 0]
click at [518, 286] on li "Green Coin" at bounding box center [641, 286] width 448 height 30
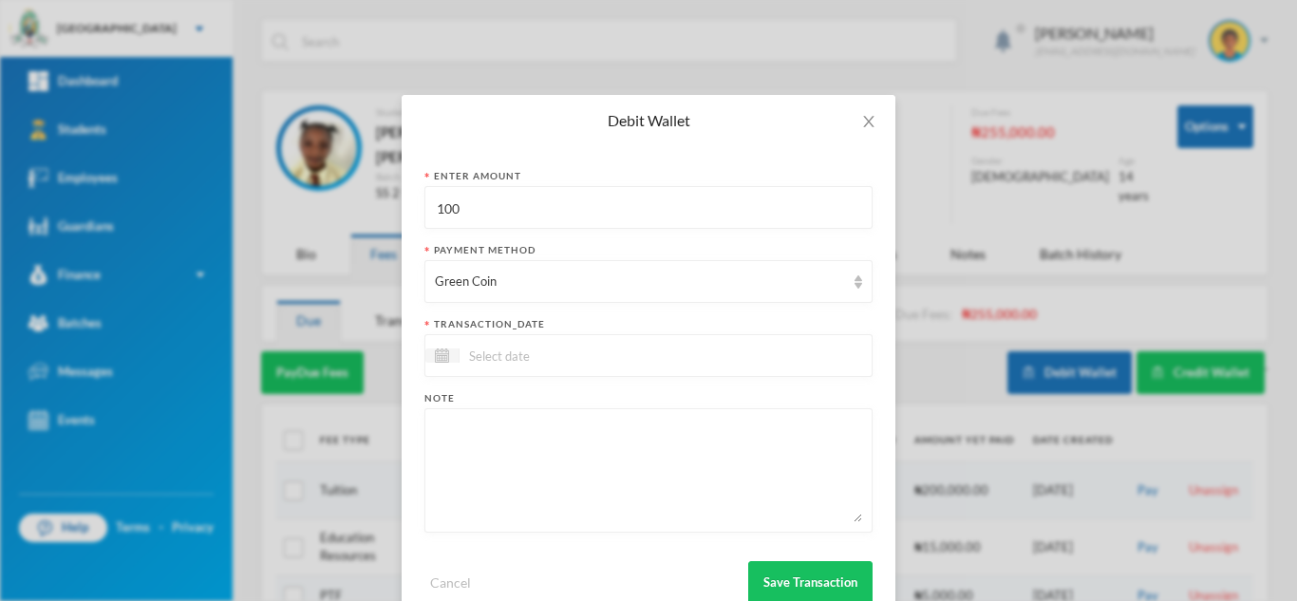
click at [503, 363] on input at bounding box center [538, 356] width 159 height 22
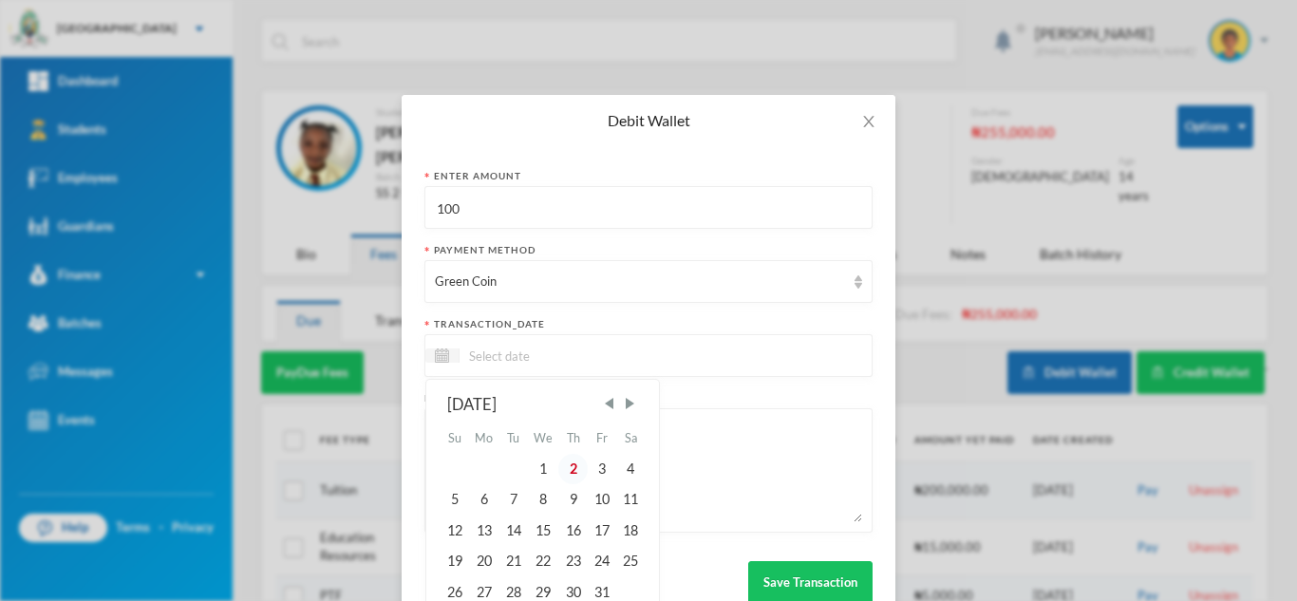
click at [570, 469] on div "2" at bounding box center [572, 469] width 28 height 30
type input "[DATE]"
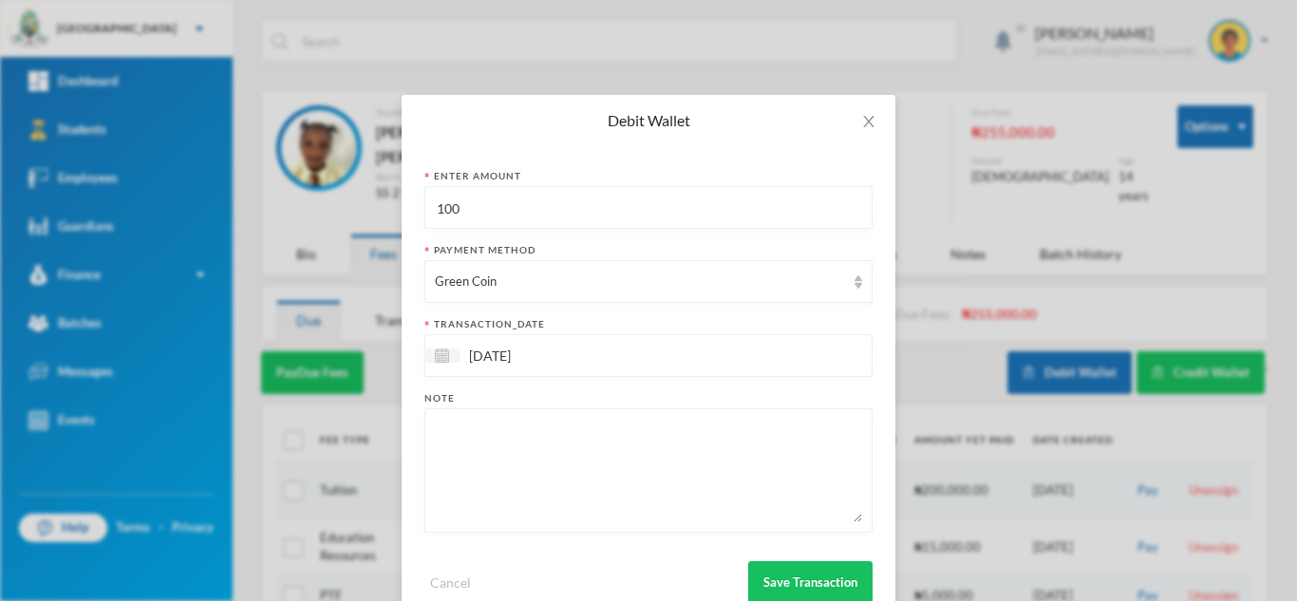
click at [570, 469] on textarea at bounding box center [648, 470] width 427 height 103
type textarea "snacks"
click at [803, 590] on button "Save Transaction" at bounding box center [810, 582] width 124 height 43
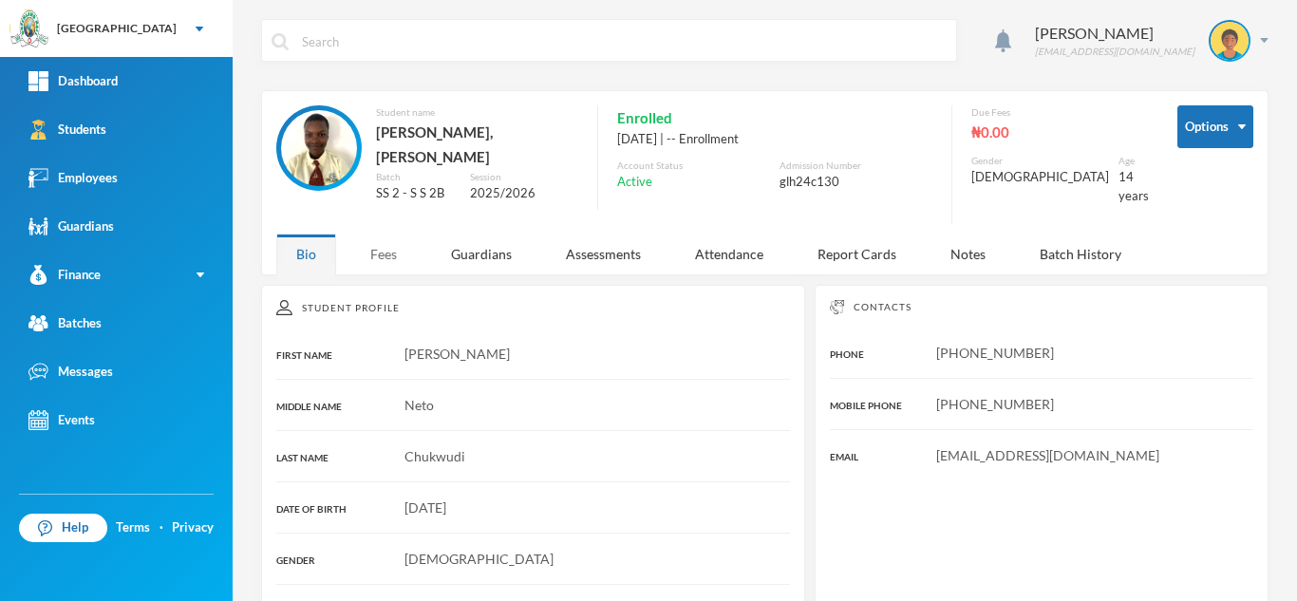
click at [370, 233] on div "Fees" at bounding box center [383, 253] width 66 height 41
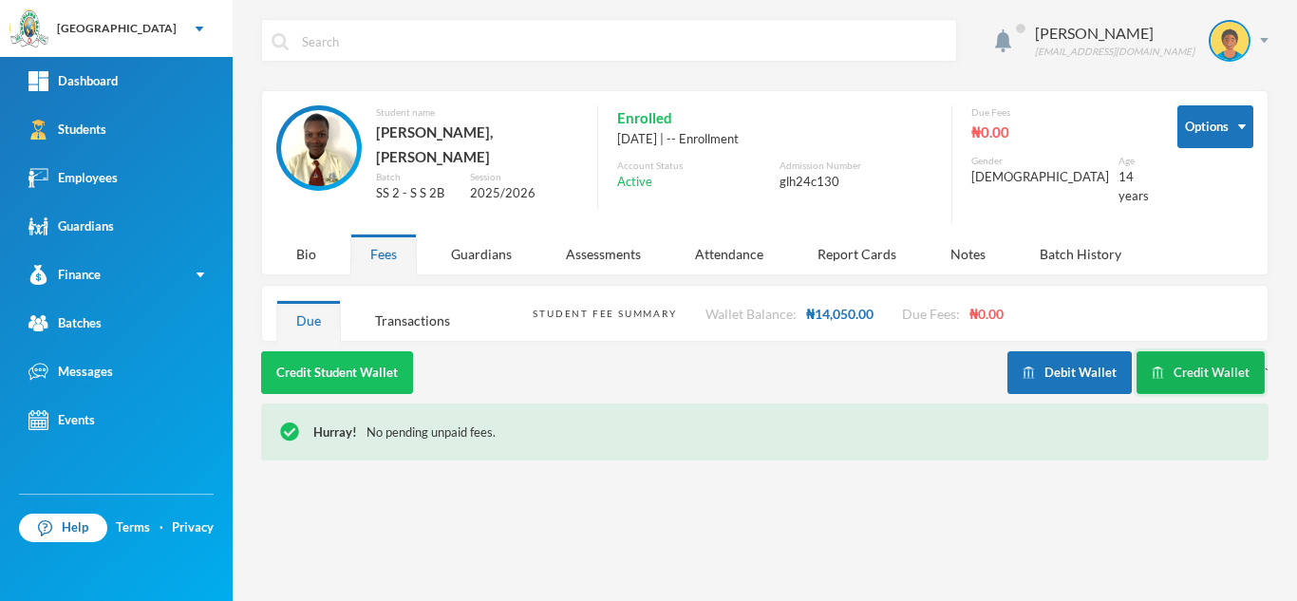
click at [1168, 366] on button "Credit Wallet" at bounding box center [1200, 372] width 128 height 43
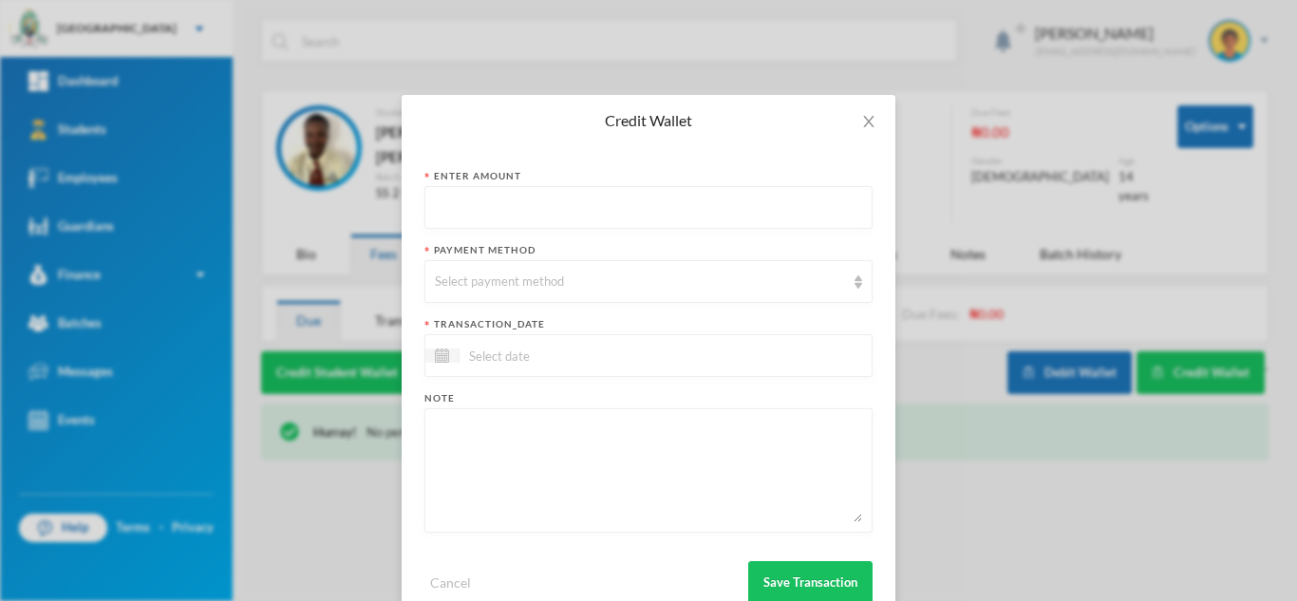
click at [541, 204] on input "text" at bounding box center [648, 208] width 427 height 43
type input "200"
click at [515, 268] on div "Select payment method" at bounding box center [648, 281] width 448 height 43
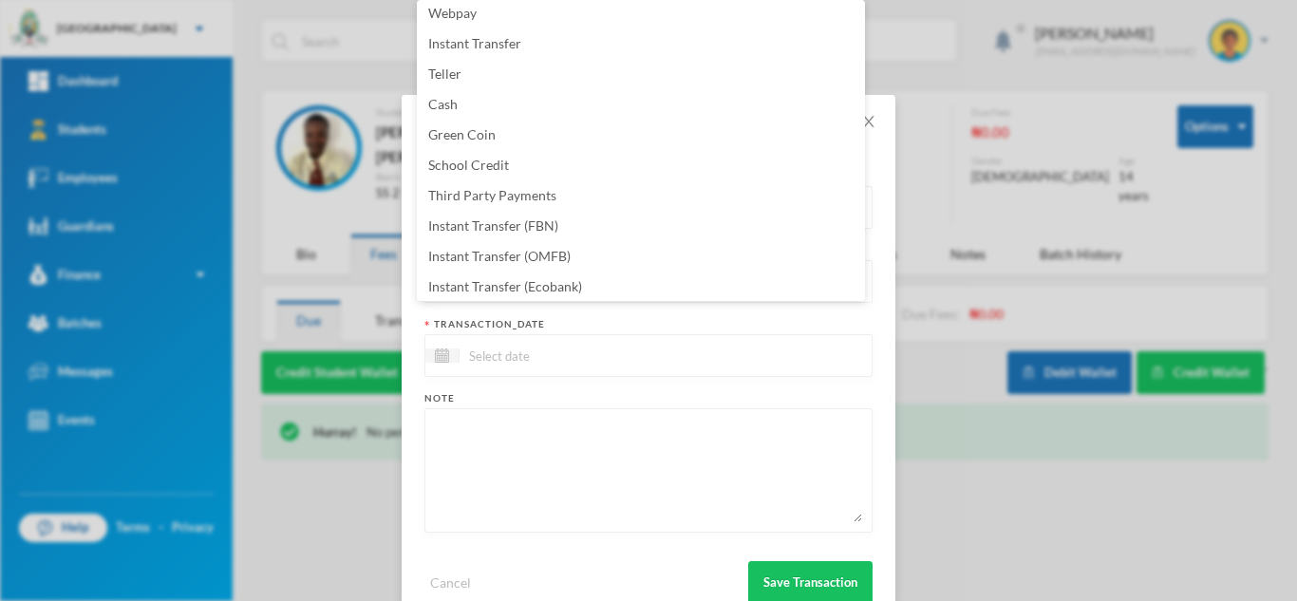
scroll to position [193, 0]
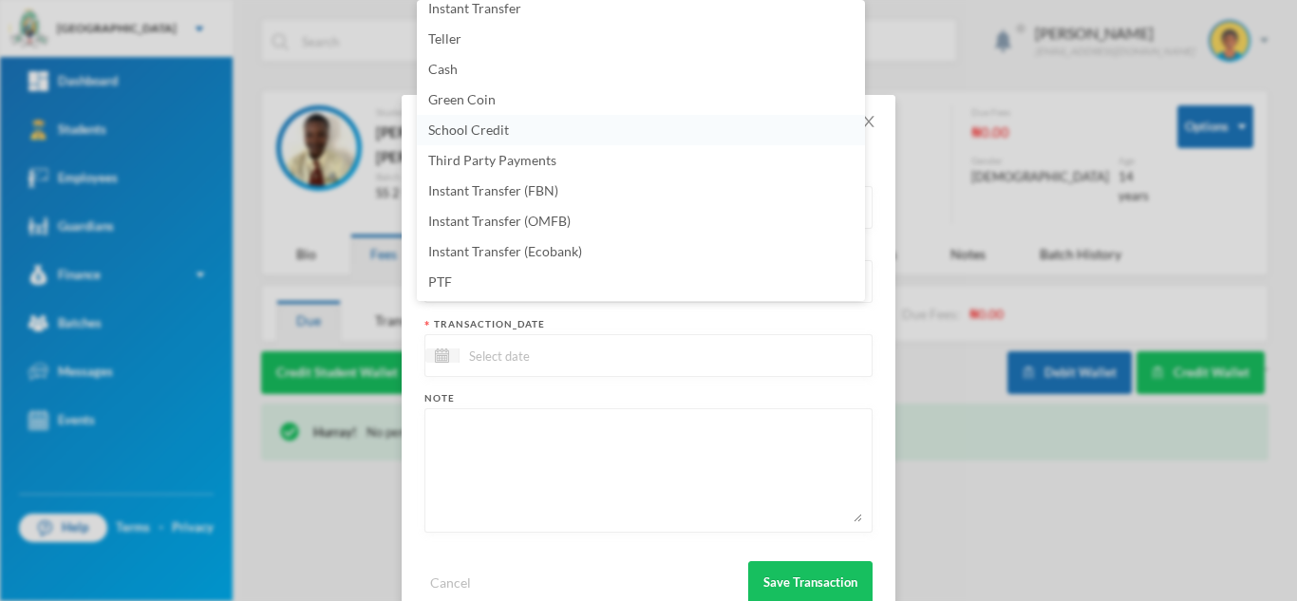
click at [483, 124] on span "School Credit" at bounding box center [468, 129] width 81 height 16
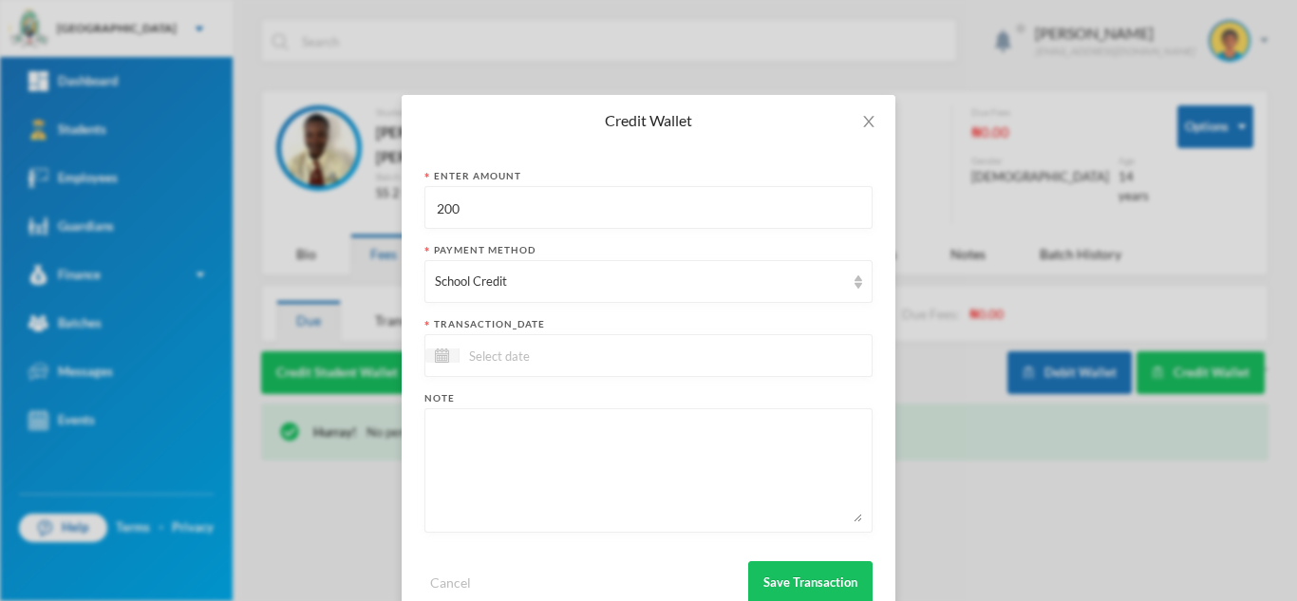
click at [490, 355] on input at bounding box center [538, 356] width 159 height 22
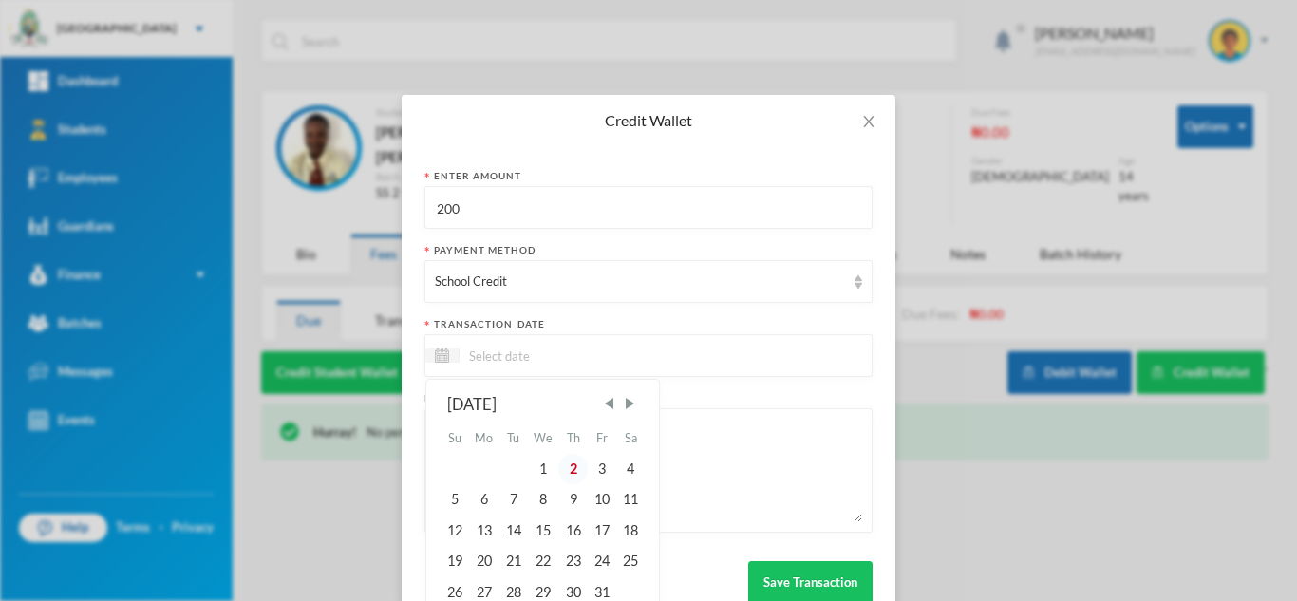
click at [571, 465] on div "2" at bounding box center [572, 469] width 28 height 30
type input "[DATE]"
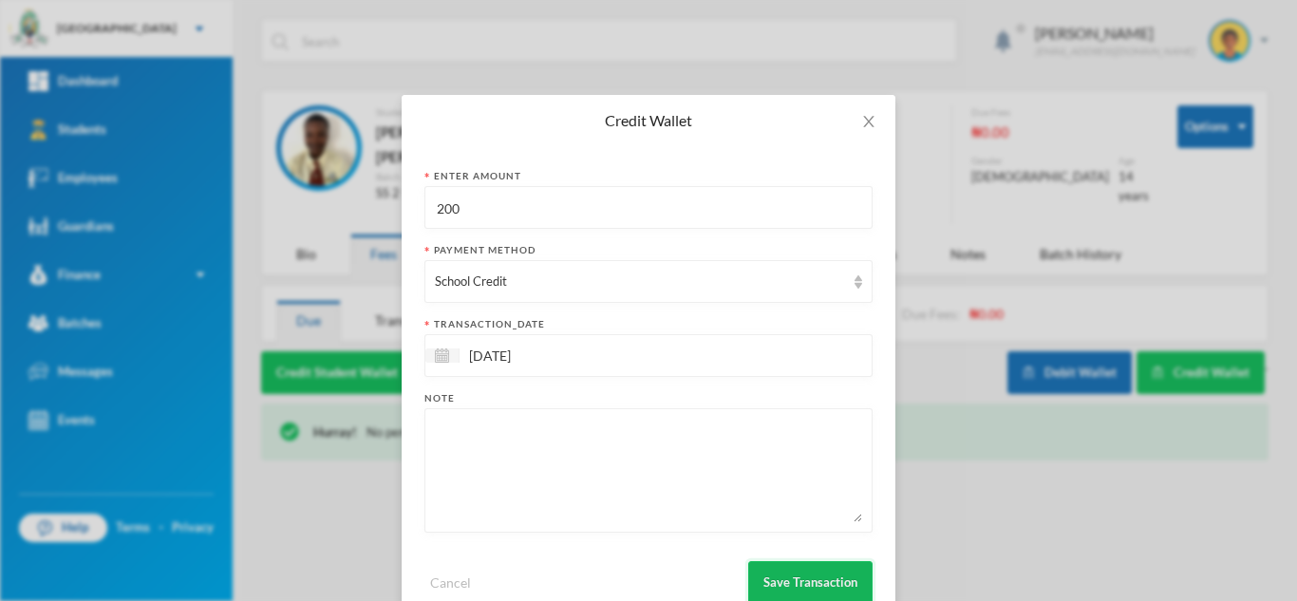
click at [811, 584] on button "Save Transaction" at bounding box center [810, 582] width 124 height 43
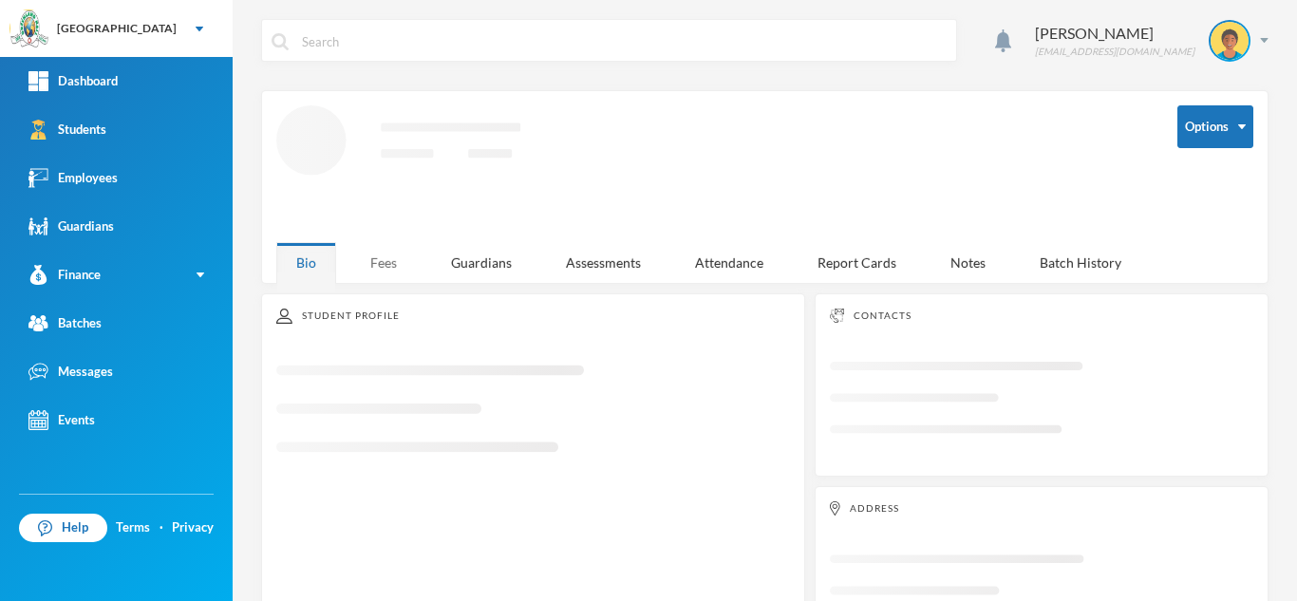
click at [383, 252] on div "Fees" at bounding box center [383, 262] width 66 height 41
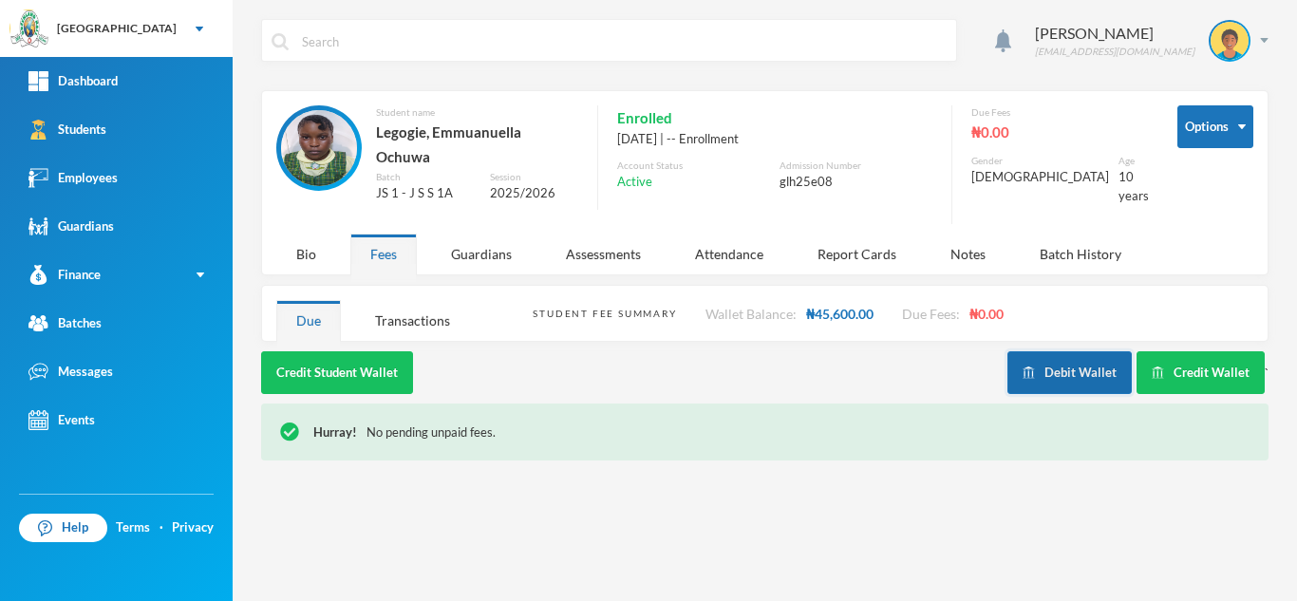
click at [1074, 359] on button "Debit Wallet" at bounding box center [1069, 372] width 124 height 43
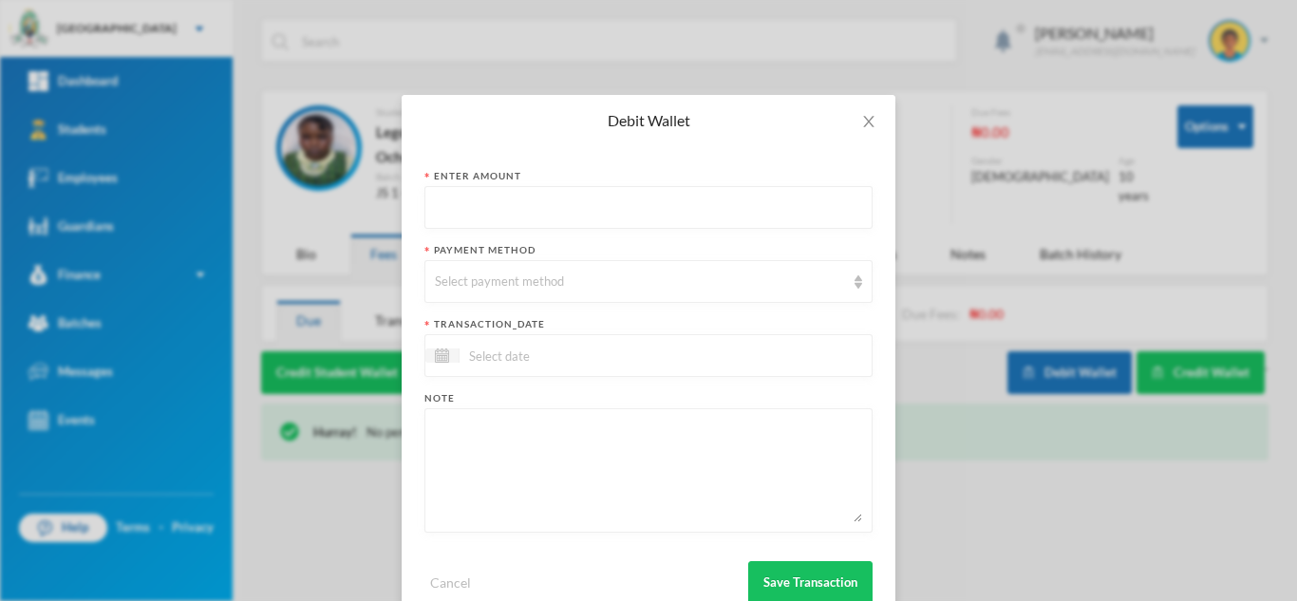
click at [643, 204] on input "text" at bounding box center [648, 208] width 427 height 43
type input "100"
click at [631, 286] on div "Select payment method" at bounding box center [640, 281] width 410 height 19
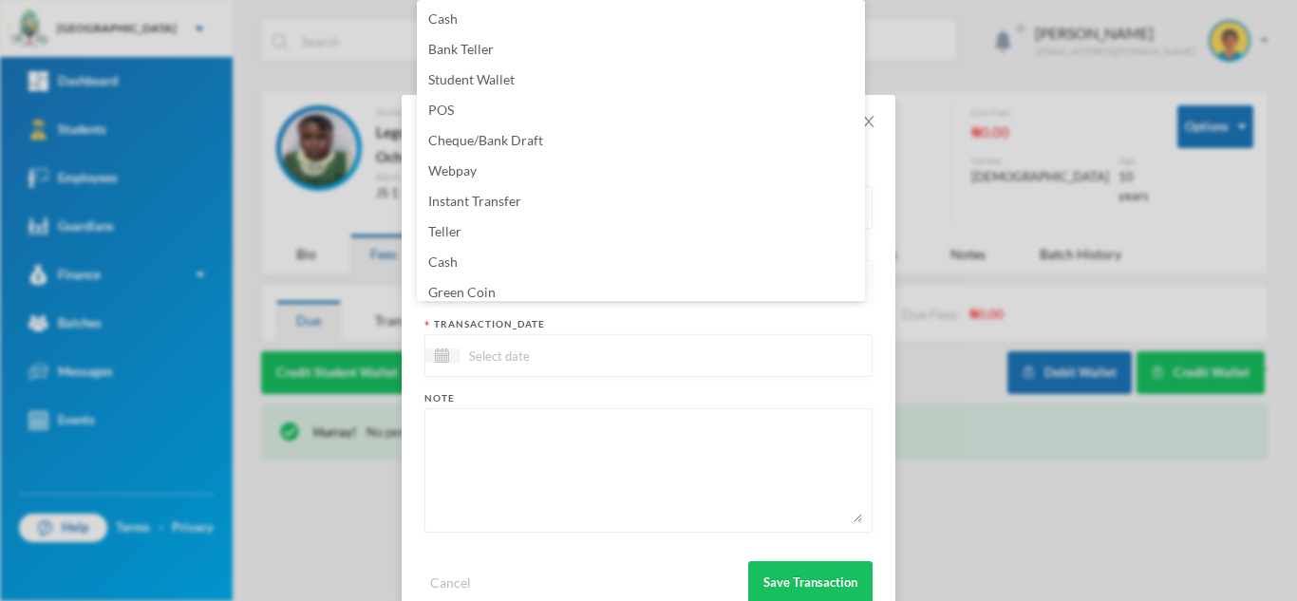
scroll to position [7, 0]
click at [631, 286] on li "Green Coin" at bounding box center [641, 286] width 448 height 30
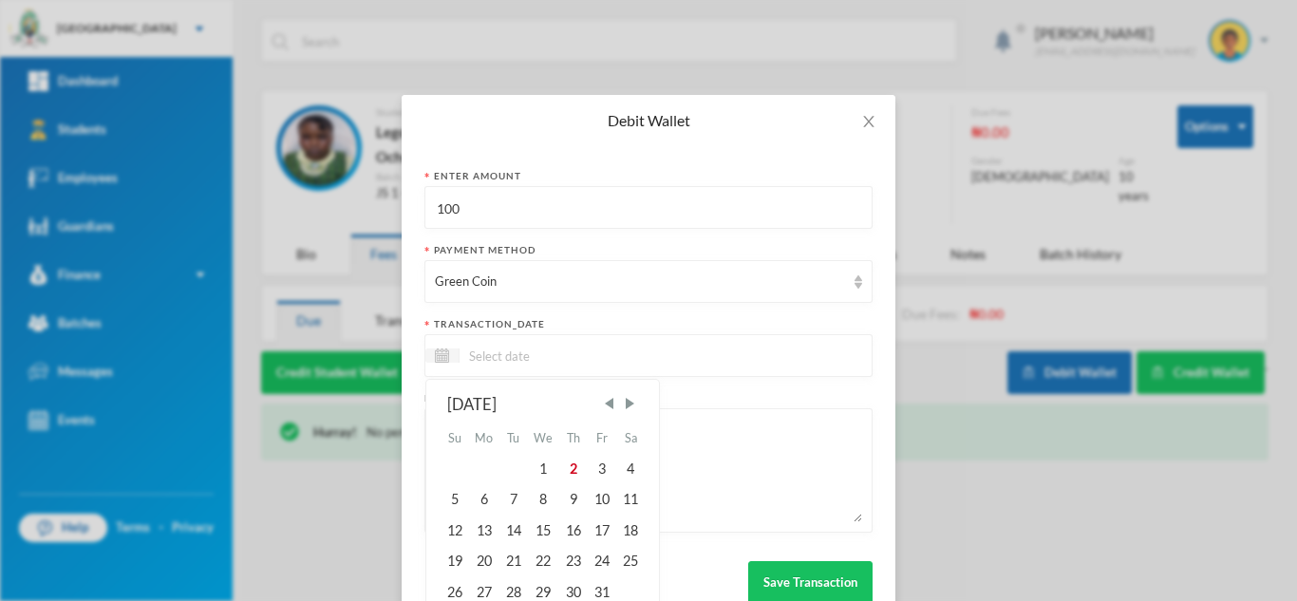
click at [587, 355] on input at bounding box center [538, 356] width 159 height 22
click at [562, 475] on div "2" at bounding box center [572, 469] width 28 height 30
type input "[DATE]"
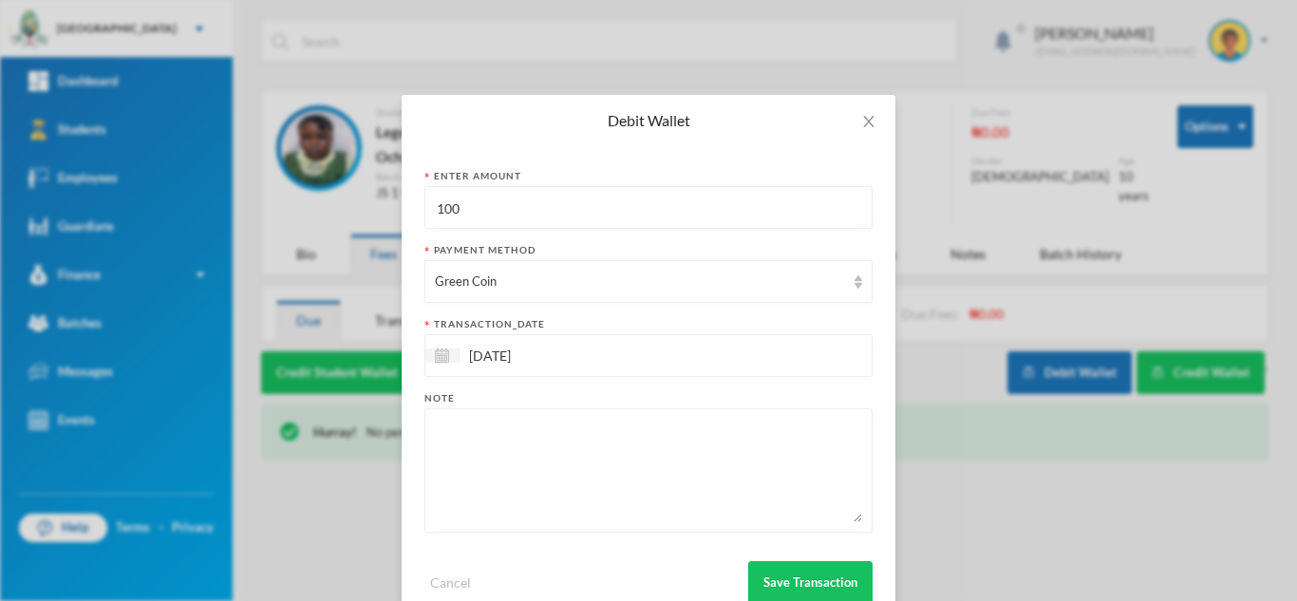
click at [562, 475] on textarea at bounding box center [648, 470] width 427 height 103
click at [663, 510] on textarea "snacks" at bounding box center [648, 470] width 427 height 103
type textarea "snacks"
click at [771, 567] on button "Save Transaction" at bounding box center [810, 582] width 124 height 43
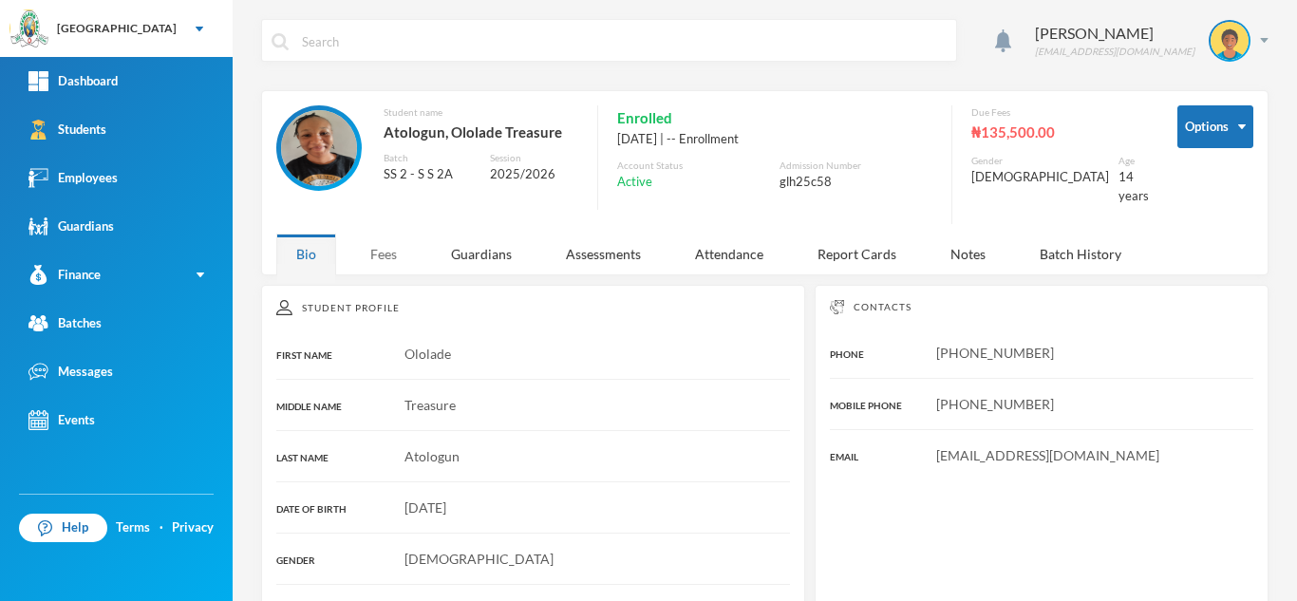
click at [383, 241] on div "Fees" at bounding box center [383, 253] width 66 height 41
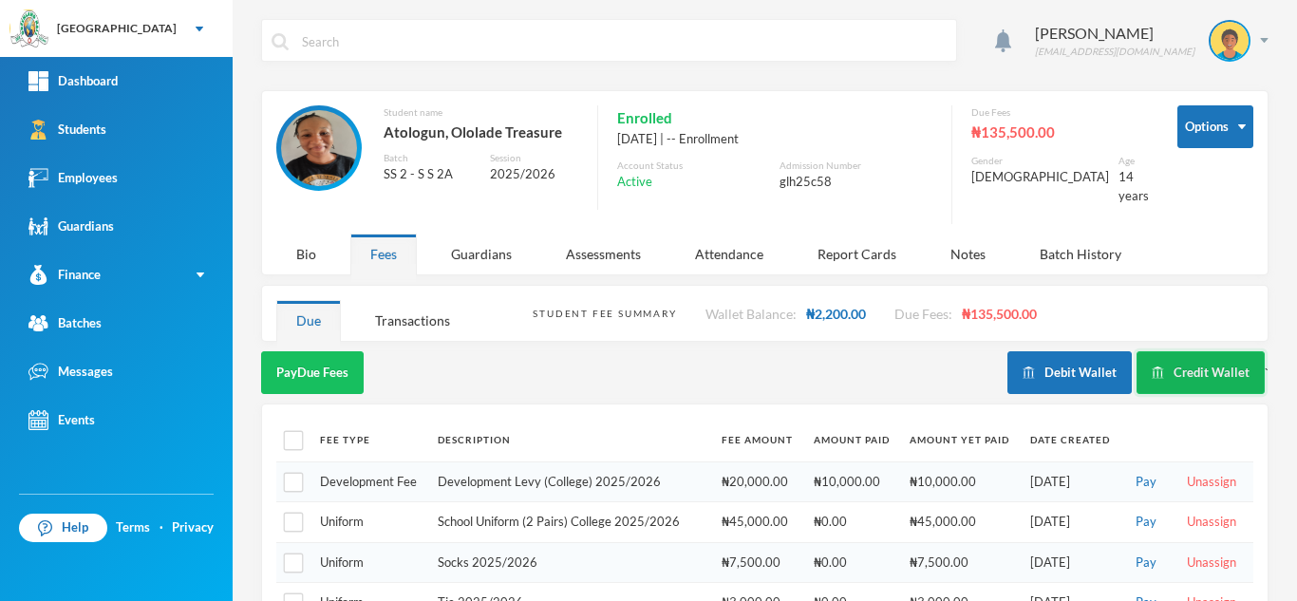
click at [1152, 351] on button "Credit Wallet" at bounding box center [1200, 372] width 128 height 43
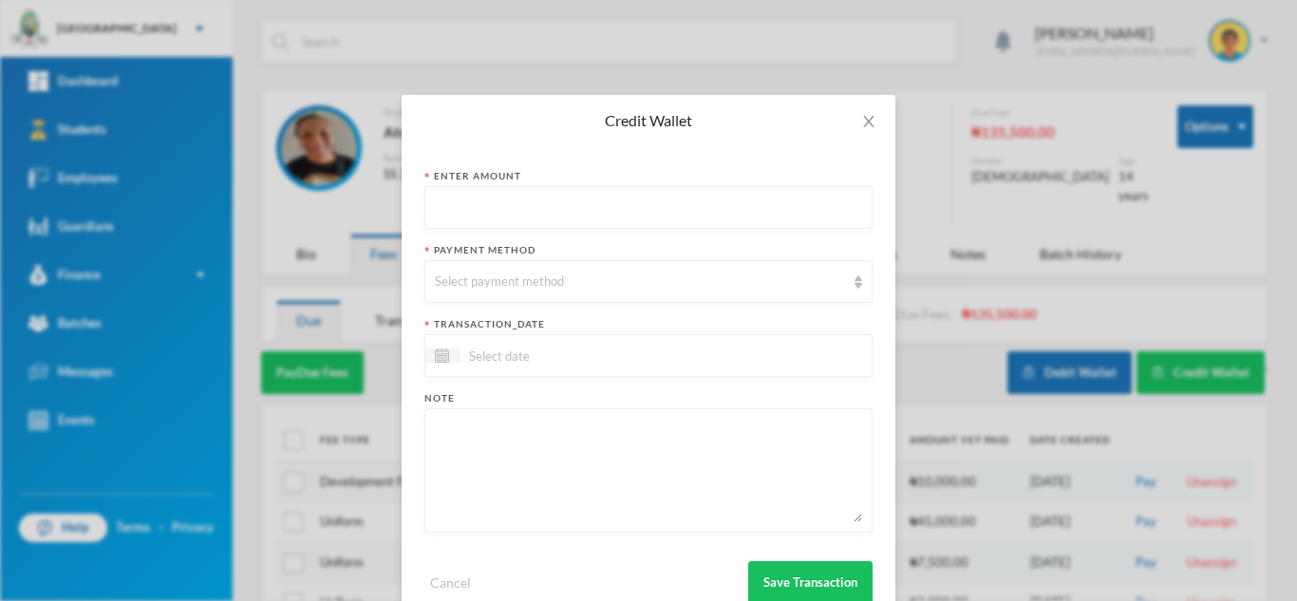
click at [628, 190] on input "text" at bounding box center [648, 208] width 427 height 43
type input "300"
click at [607, 277] on div "Select payment method" at bounding box center [640, 281] width 410 height 19
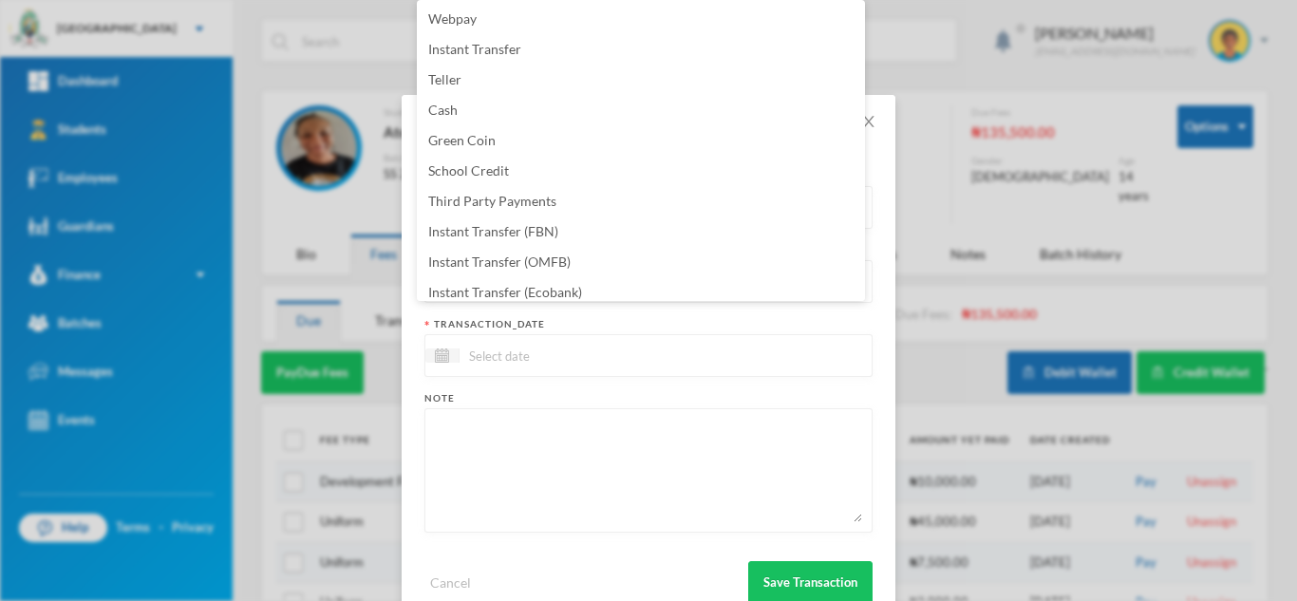
scroll to position [193, 0]
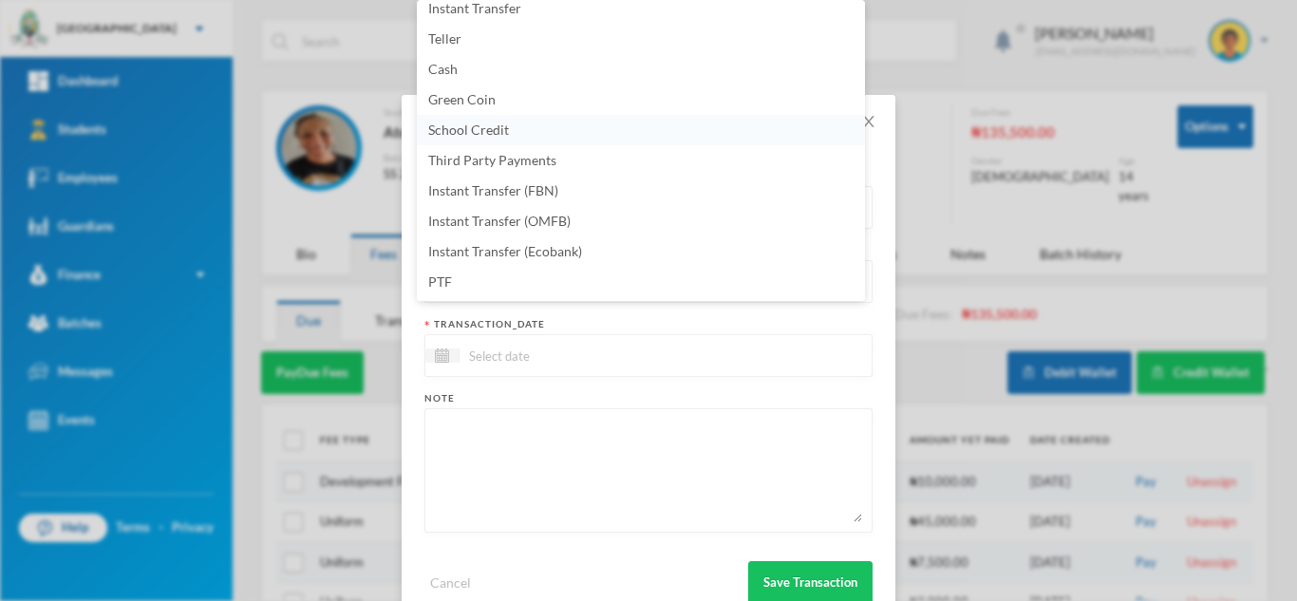
click at [472, 137] on span "School Credit" at bounding box center [468, 129] width 81 height 16
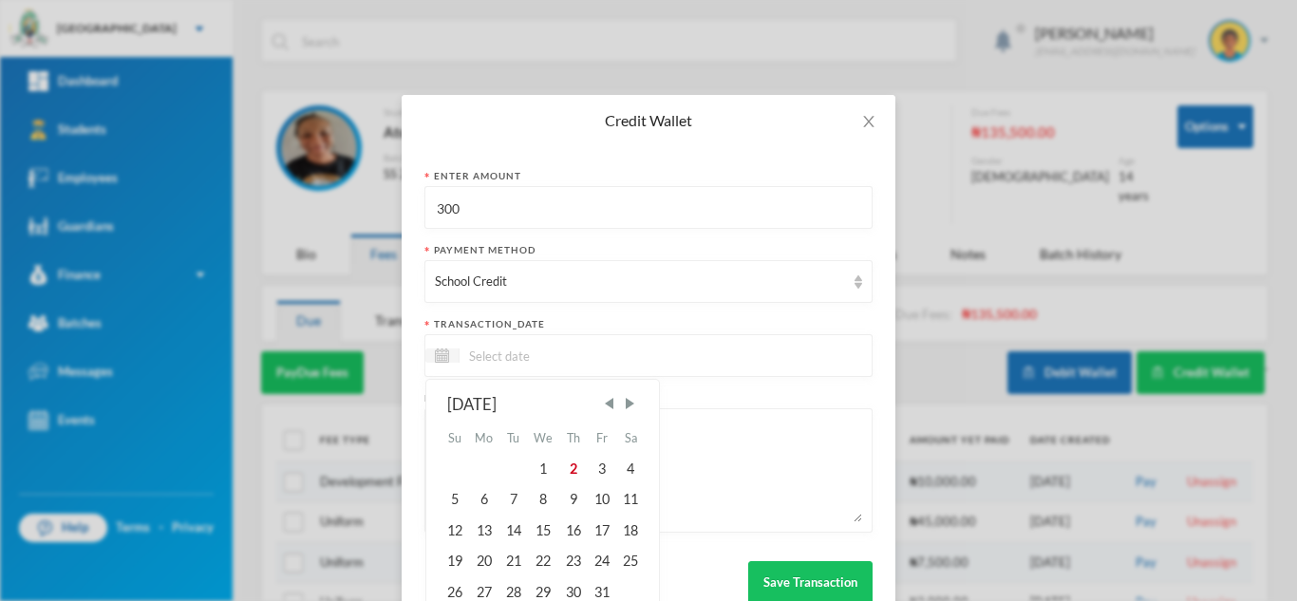
click at [490, 354] on input at bounding box center [538, 356] width 159 height 22
click at [566, 469] on div "2" at bounding box center [572, 469] width 28 height 30
type input "[DATE]"
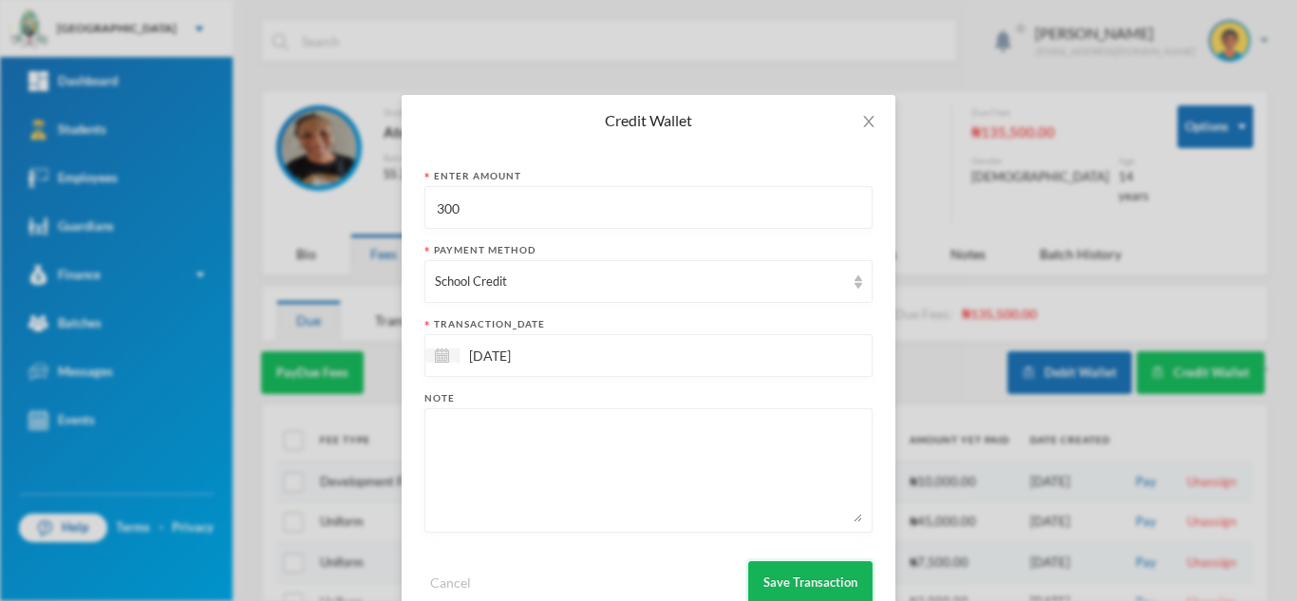
click at [755, 569] on button "Save Transaction" at bounding box center [810, 582] width 124 height 43
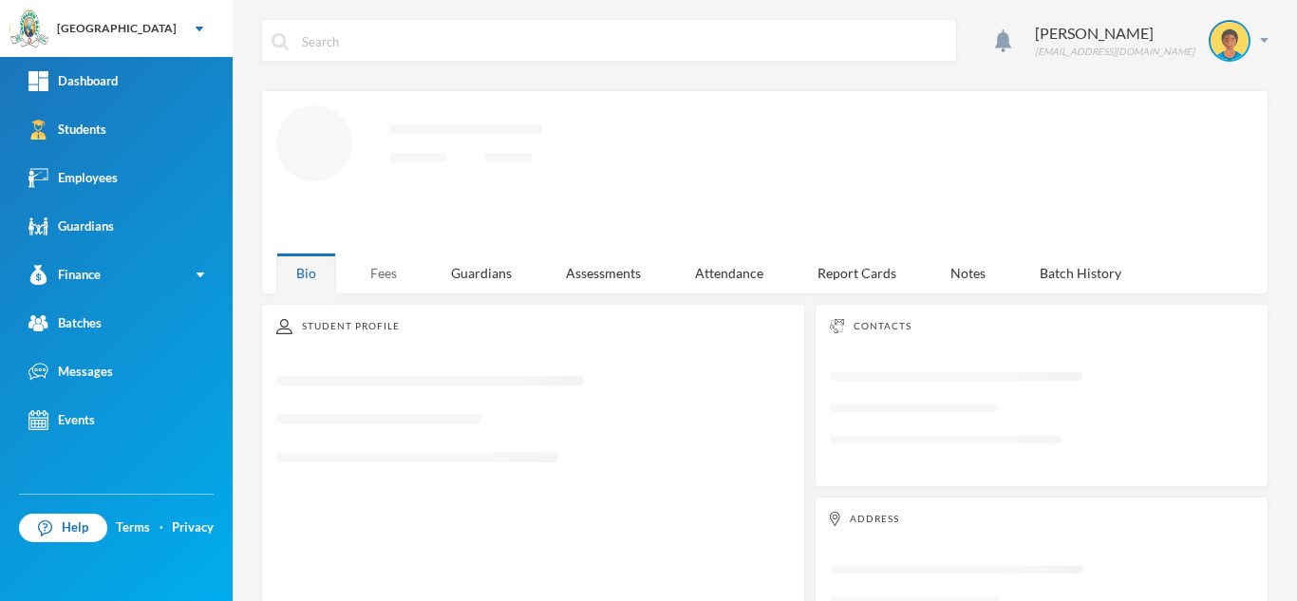
click at [375, 277] on div "Fees" at bounding box center [383, 272] width 66 height 41
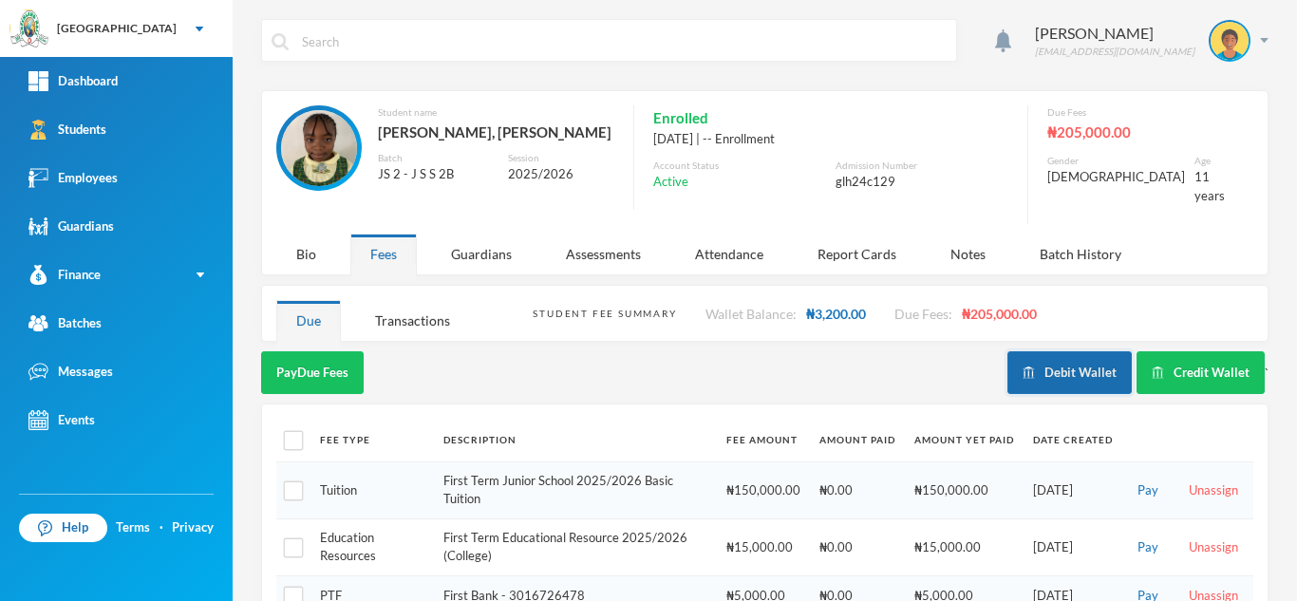
click at [1046, 380] on button "Debit Wallet" at bounding box center [1069, 372] width 124 height 43
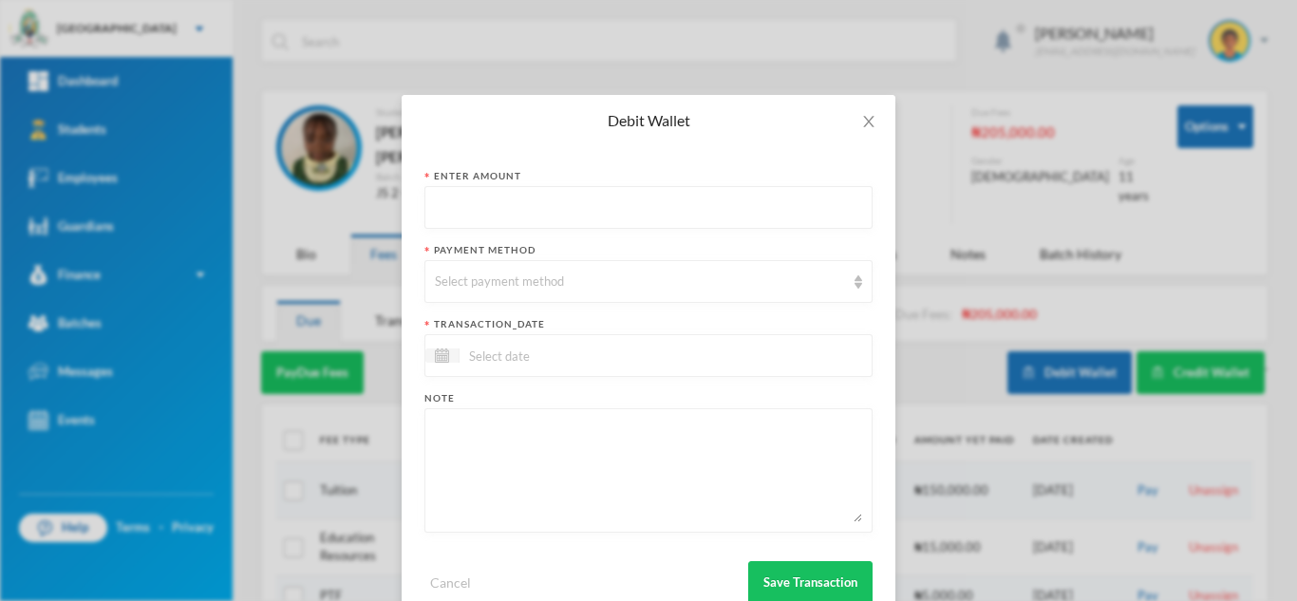
click at [471, 196] on input "text" at bounding box center [648, 208] width 427 height 43
type input "100"
click at [474, 276] on div "Select payment method" at bounding box center [640, 281] width 410 height 19
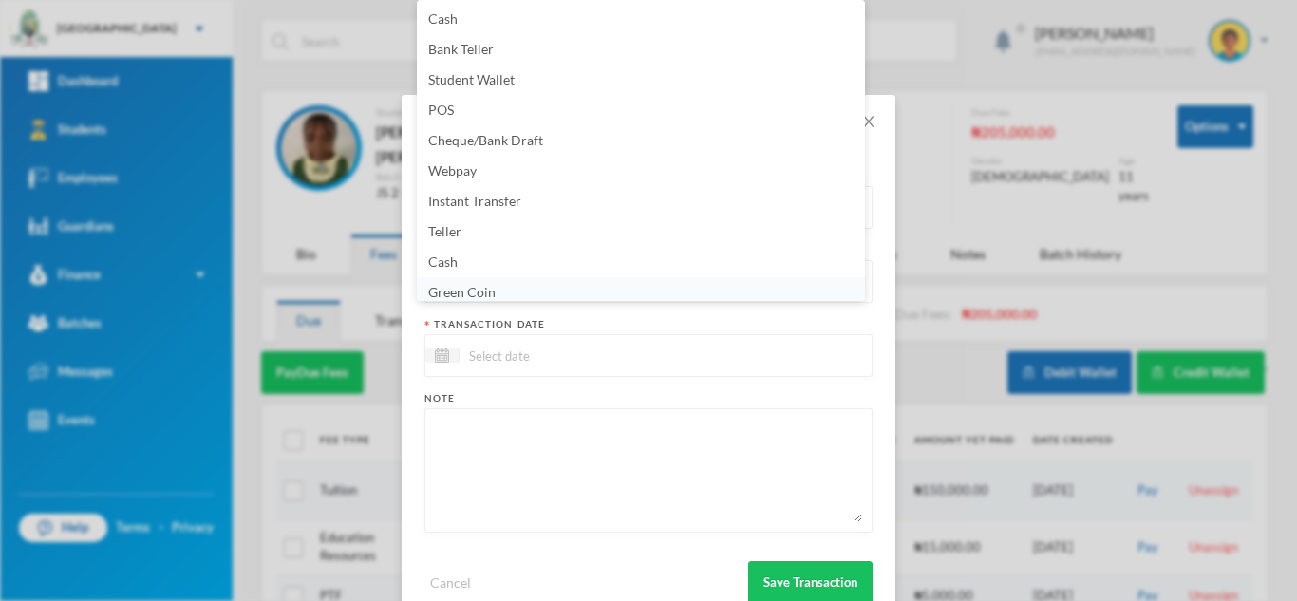
scroll to position [7, 0]
click at [473, 281] on span "Green Coin" at bounding box center [461, 285] width 67 height 16
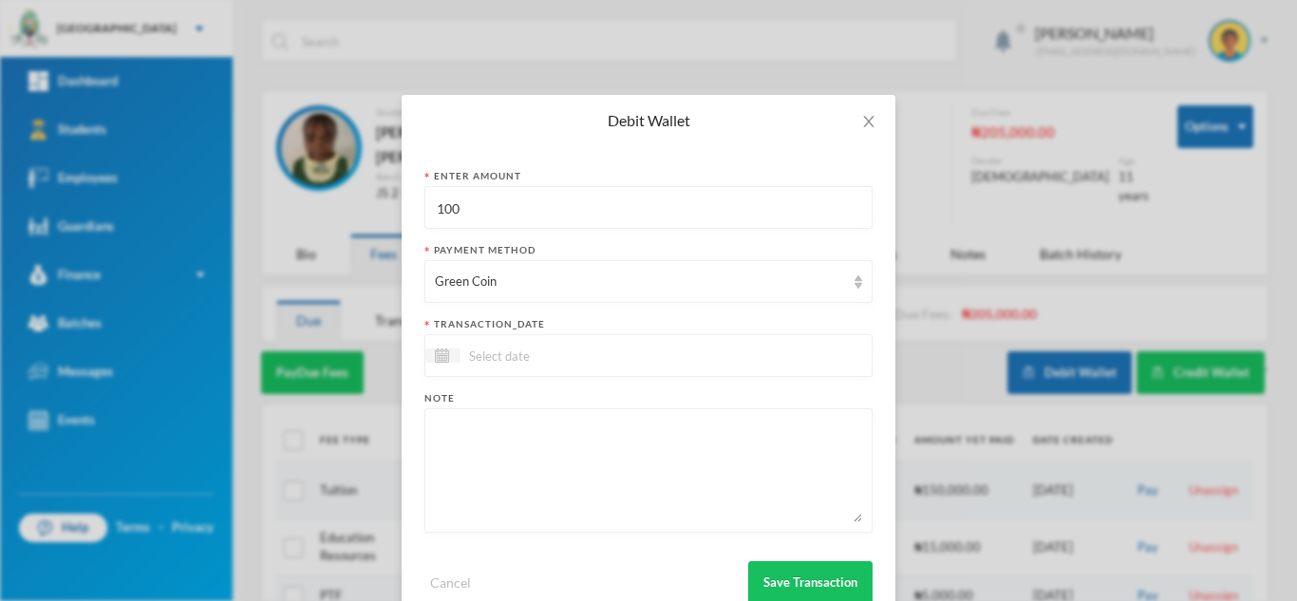
click at [488, 359] on input at bounding box center [538, 356] width 159 height 22
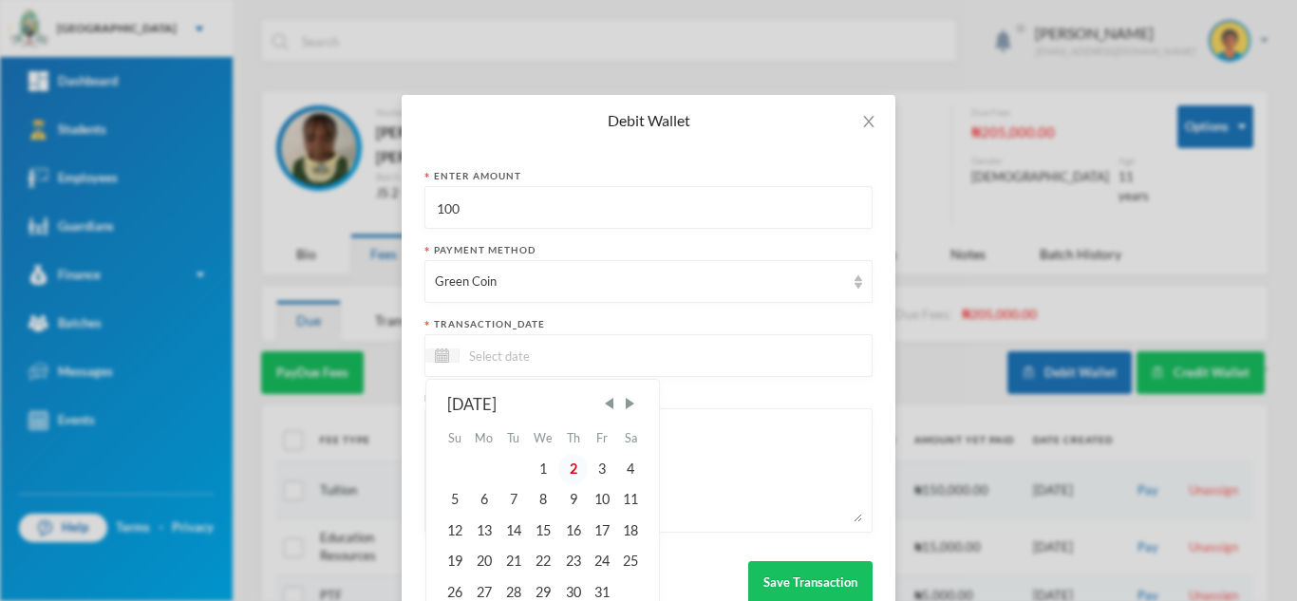
click at [573, 471] on div "2" at bounding box center [572, 469] width 28 height 30
type input "[DATE]"
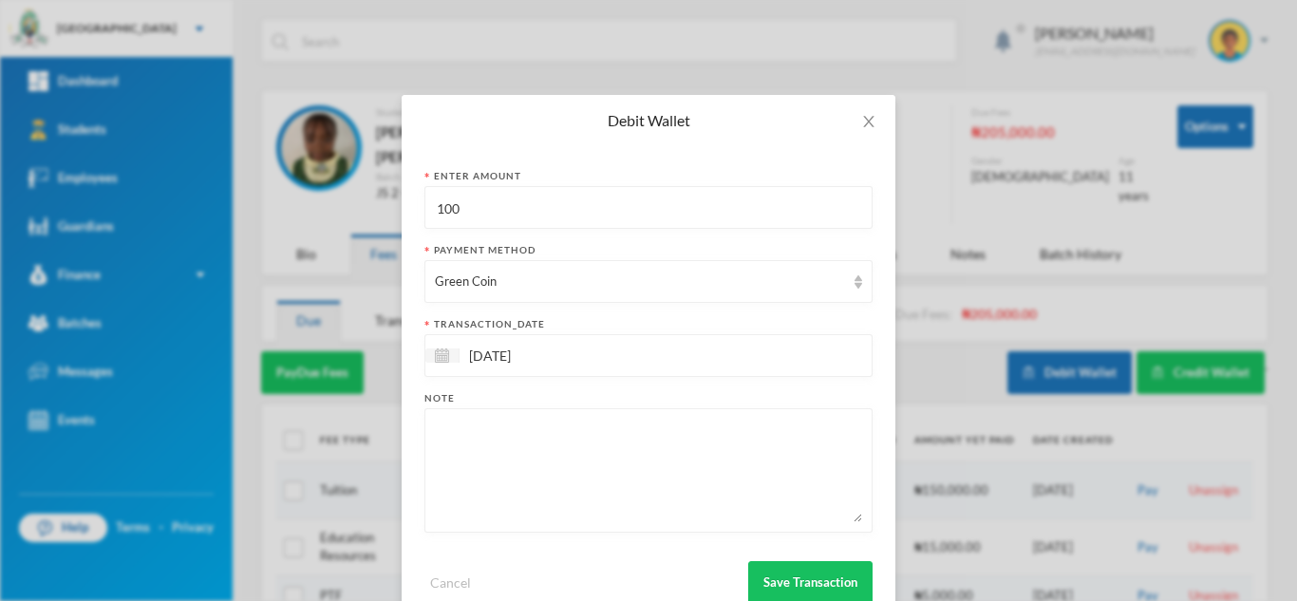
click at [573, 471] on textarea at bounding box center [648, 470] width 427 height 103
type textarea "snacks"
click at [848, 587] on button "Save Transaction" at bounding box center [810, 582] width 124 height 43
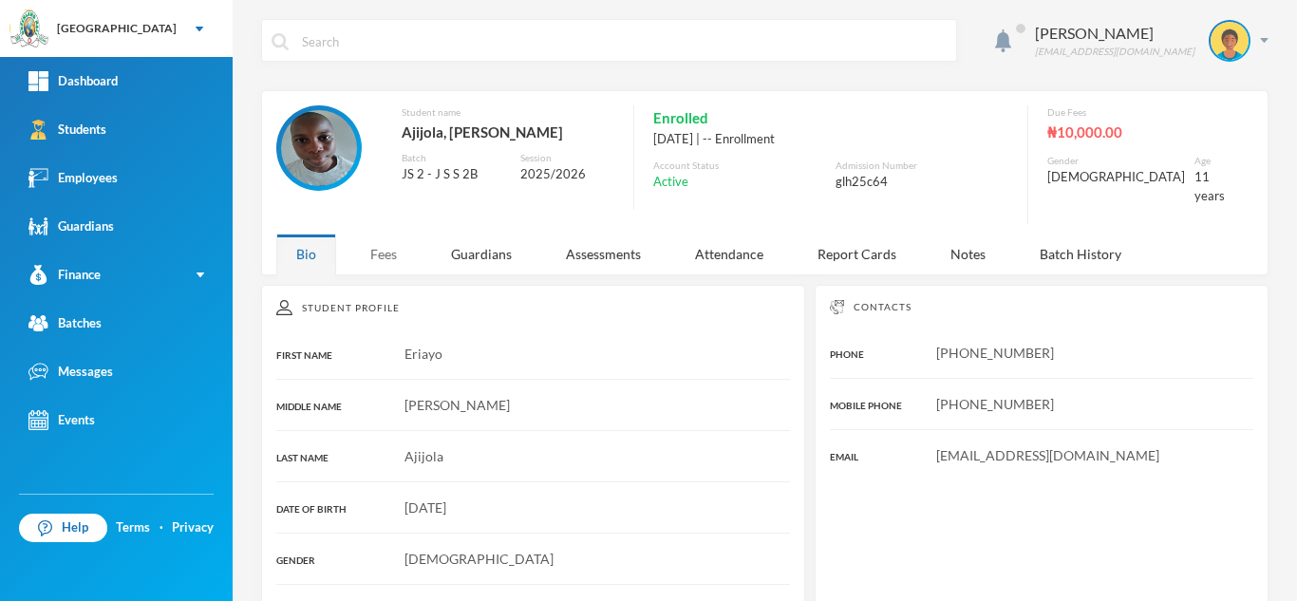
click at [385, 233] on div "Fees" at bounding box center [383, 253] width 66 height 41
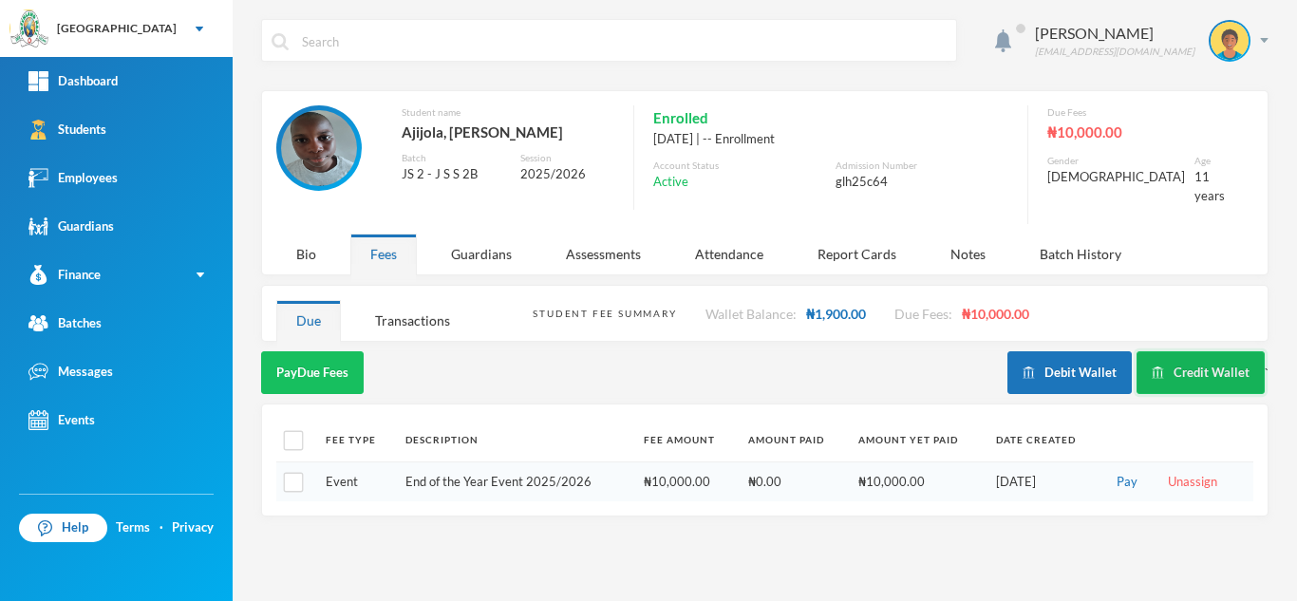
click at [1200, 369] on button "Credit Wallet" at bounding box center [1200, 372] width 128 height 43
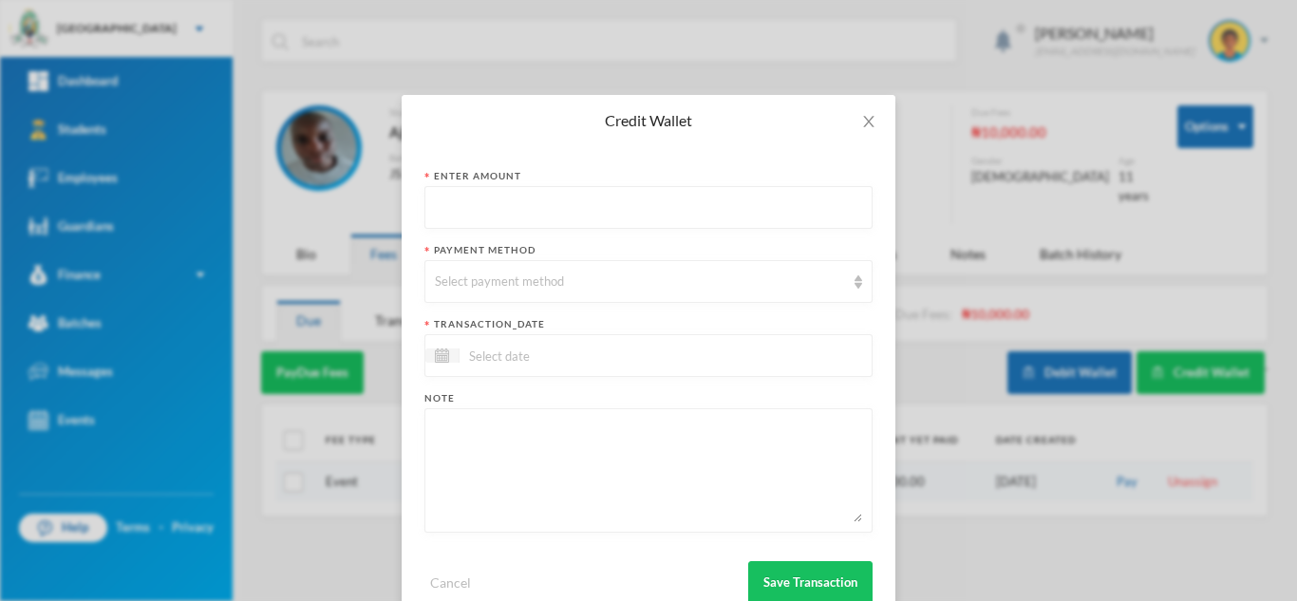
click at [646, 214] on input "text" at bounding box center [648, 208] width 427 height 43
type input "200"
click at [635, 272] on div "Select payment method" at bounding box center [640, 281] width 410 height 19
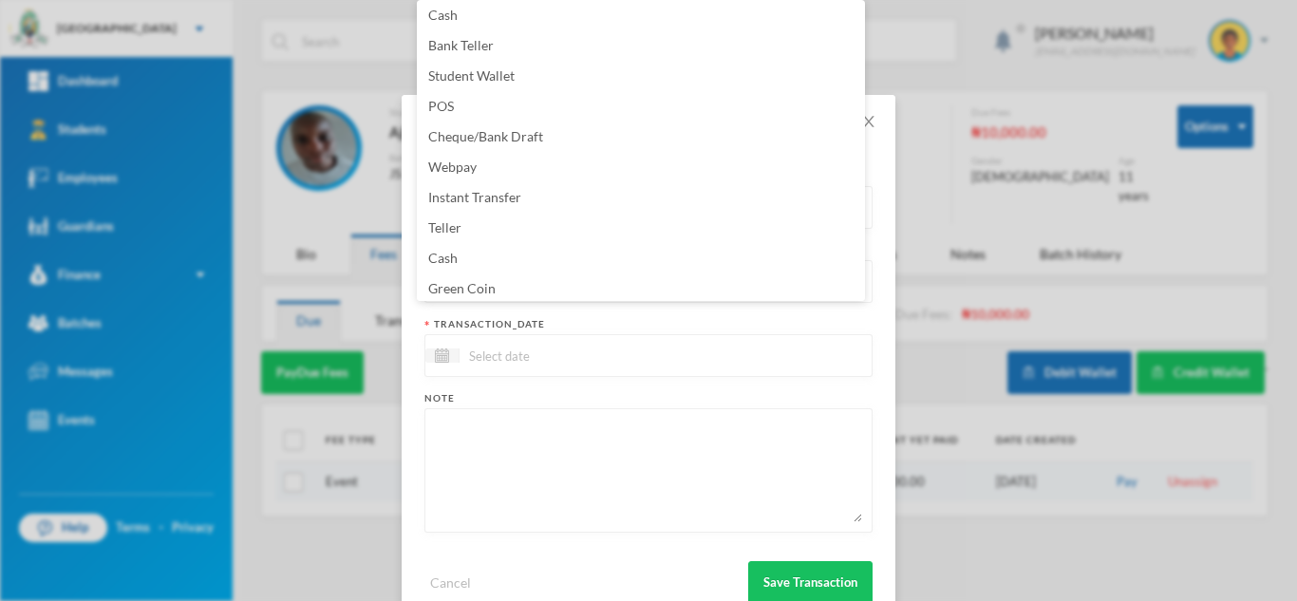
scroll to position [193, 0]
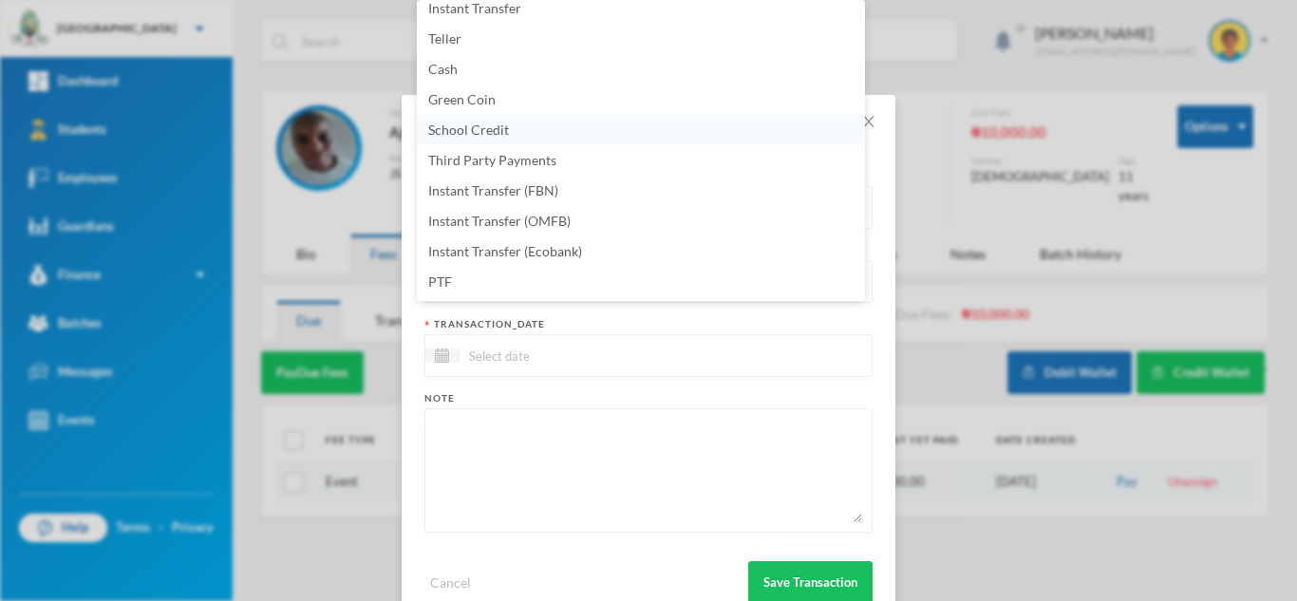
click at [527, 132] on li "School Credit" at bounding box center [641, 130] width 448 height 30
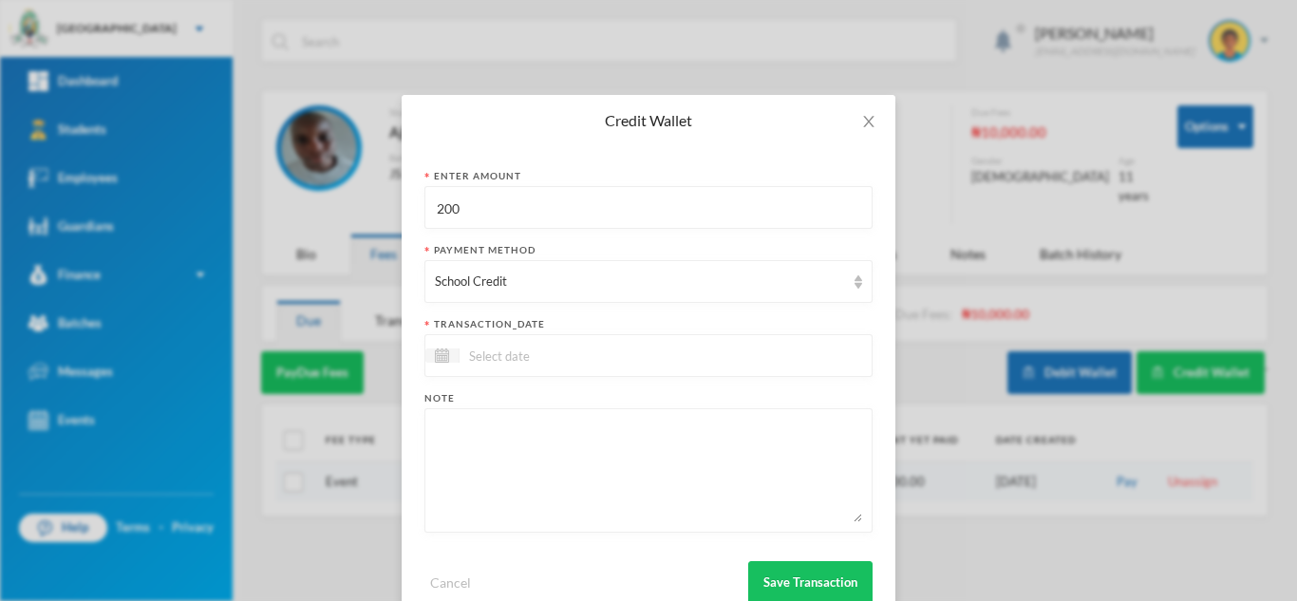
click at [521, 369] on div at bounding box center [648, 355] width 448 height 43
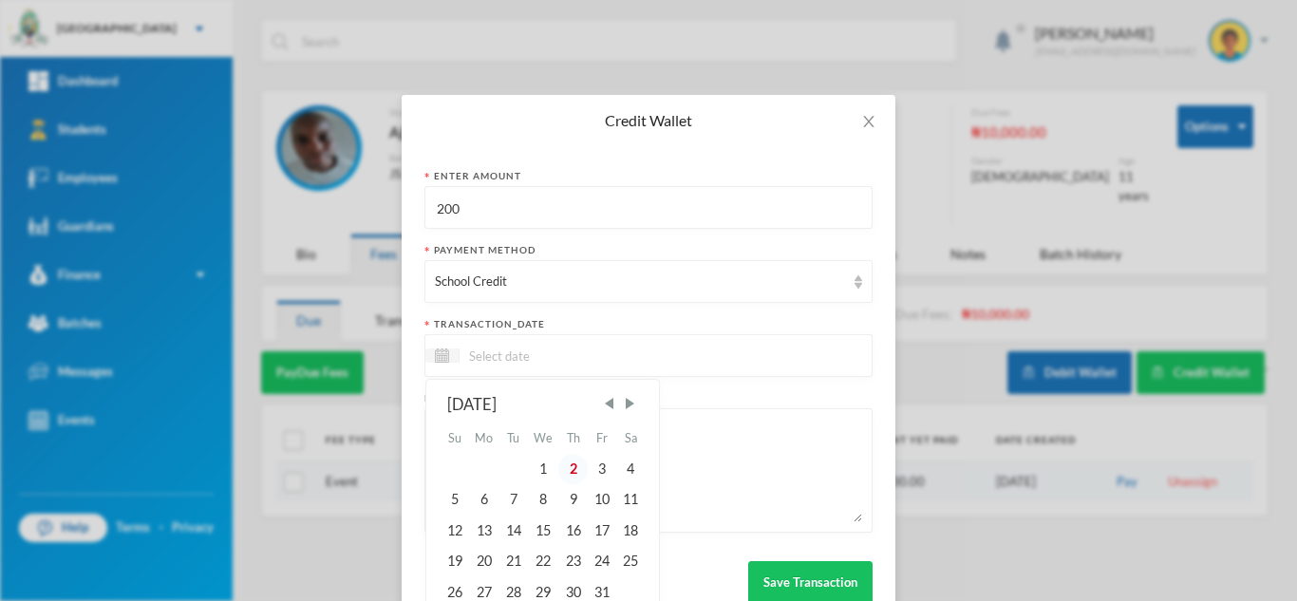
click at [568, 472] on div "2" at bounding box center [572, 469] width 28 height 30
type input "[DATE]"
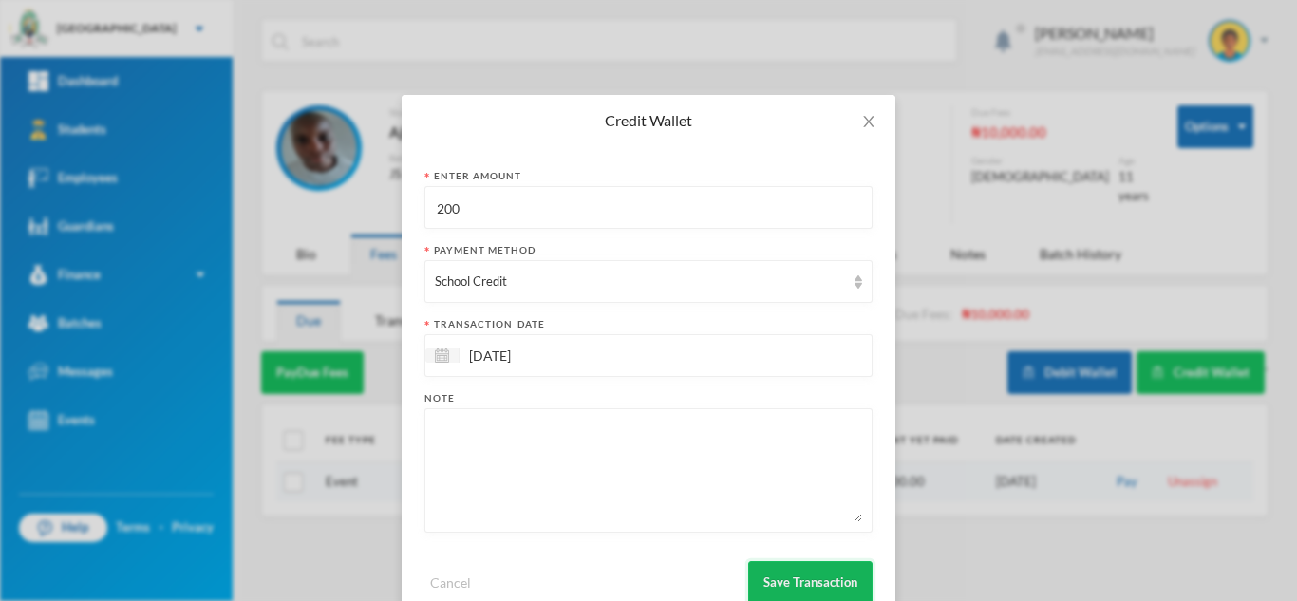
click at [786, 567] on button "Save Transaction" at bounding box center [810, 582] width 124 height 43
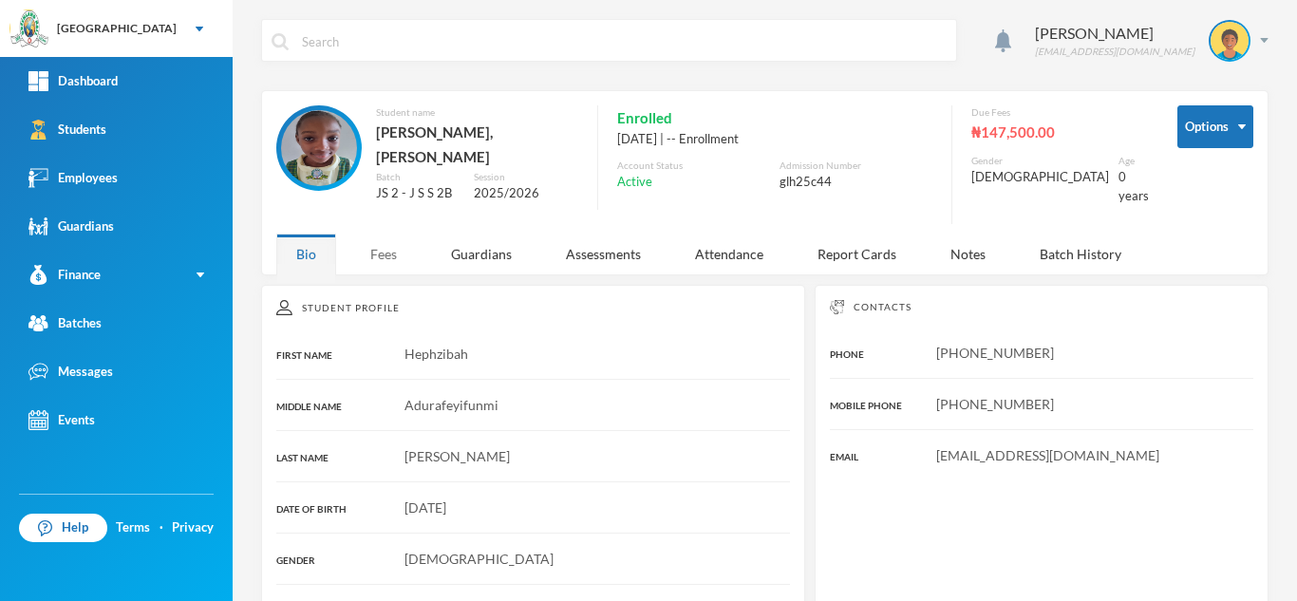
click at [378, 259] on div "Fees" at bounding box center [383, 253] width 66 height 41
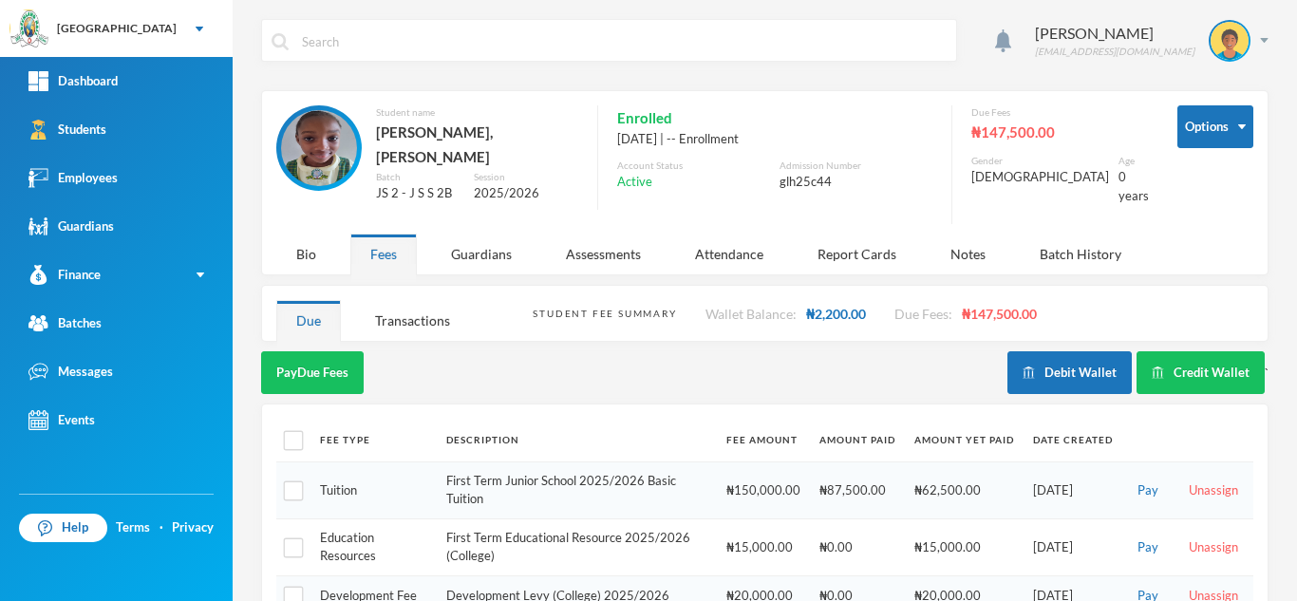
click at [1046, 347] on div "Aderogba Olumide [EMAIL_ADDRESS][DOMAIN_NAME] Options Student name [PERSON_NAME…" at bounding box center [765, 300] width 1064 height 601
click at [1023, 360] on button "Debit Wallet" at bounding box center [1069, 372] width 124 height 43
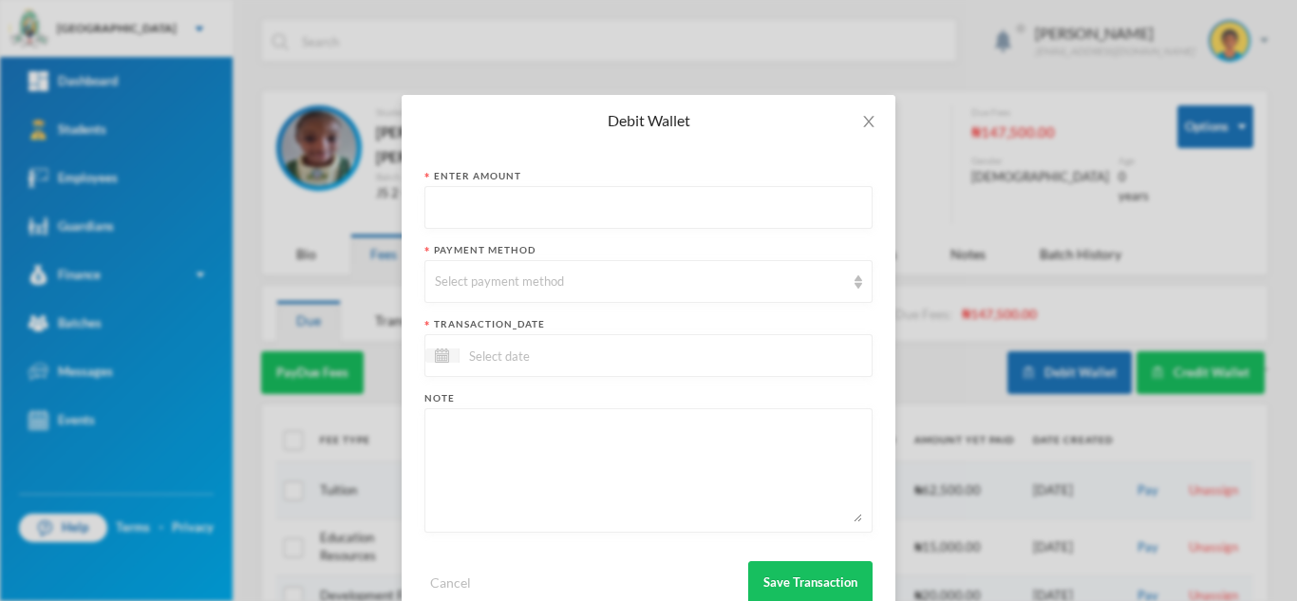
click at [507, 194] on input "text" at bounding box center [648, 208] width 427 height 43
type input "100"
click at [530, 281] on div "Select payment method" at bounding box center [640, 281] width 410 height 19
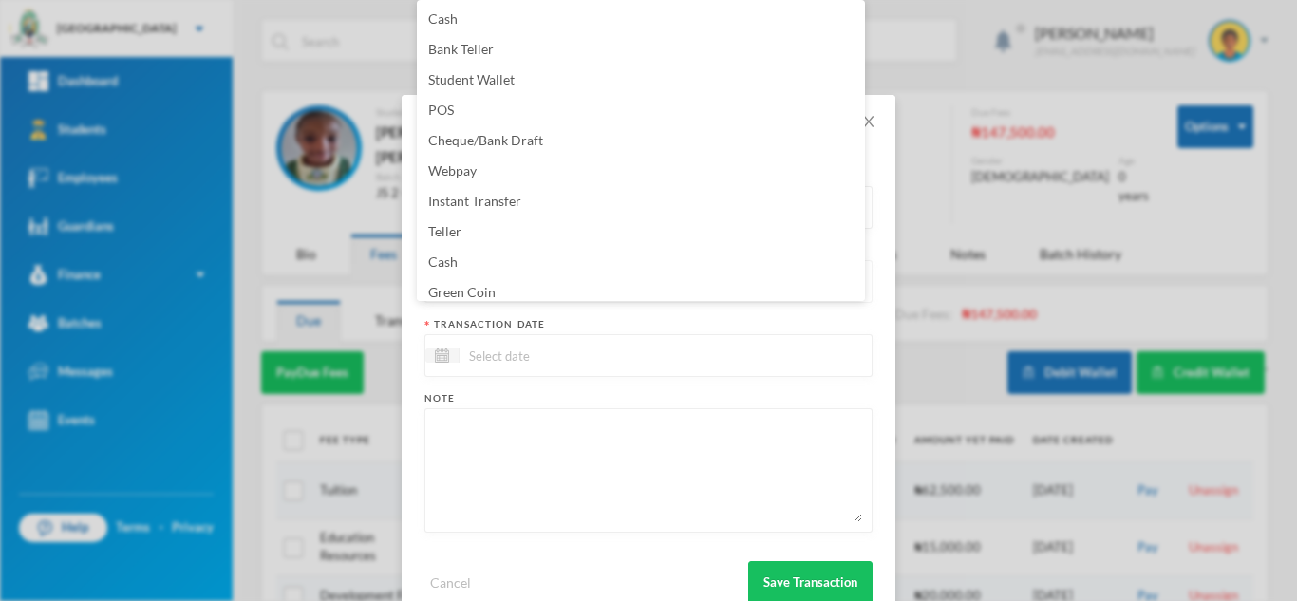
scroll to position [7, 0]
click at [530, 281] on li "Green Coin" at bounding box center [641, 286] width 448 height 30
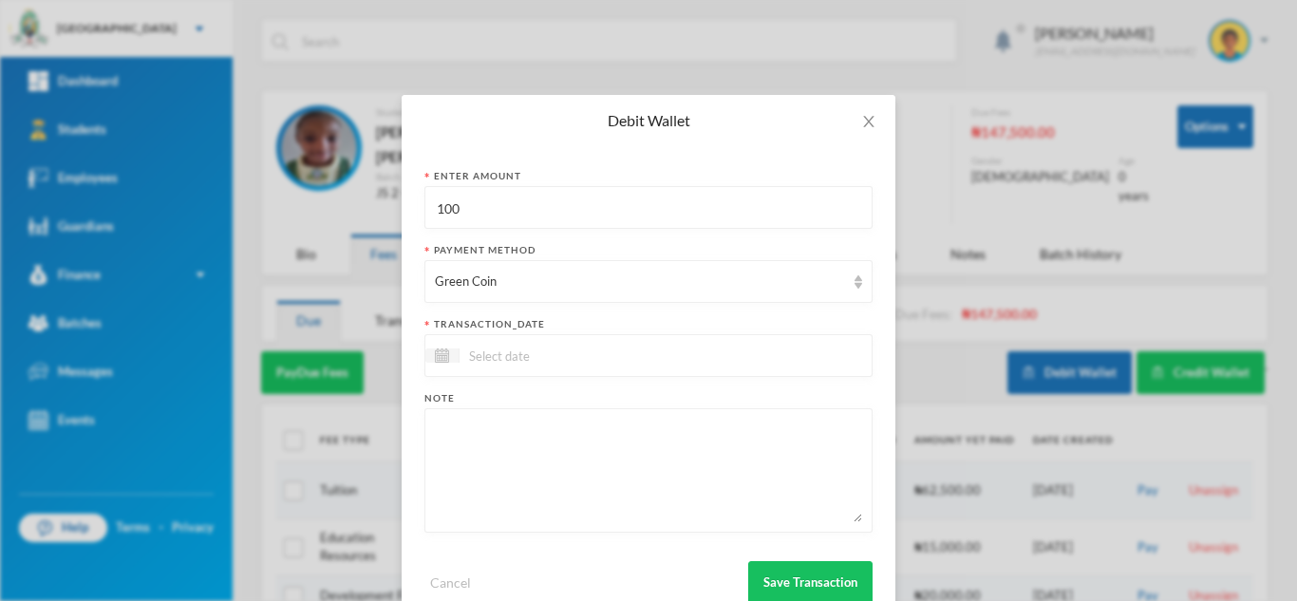
click at [524, 356] on input at bounding box center [538, 356] width 159 height 22
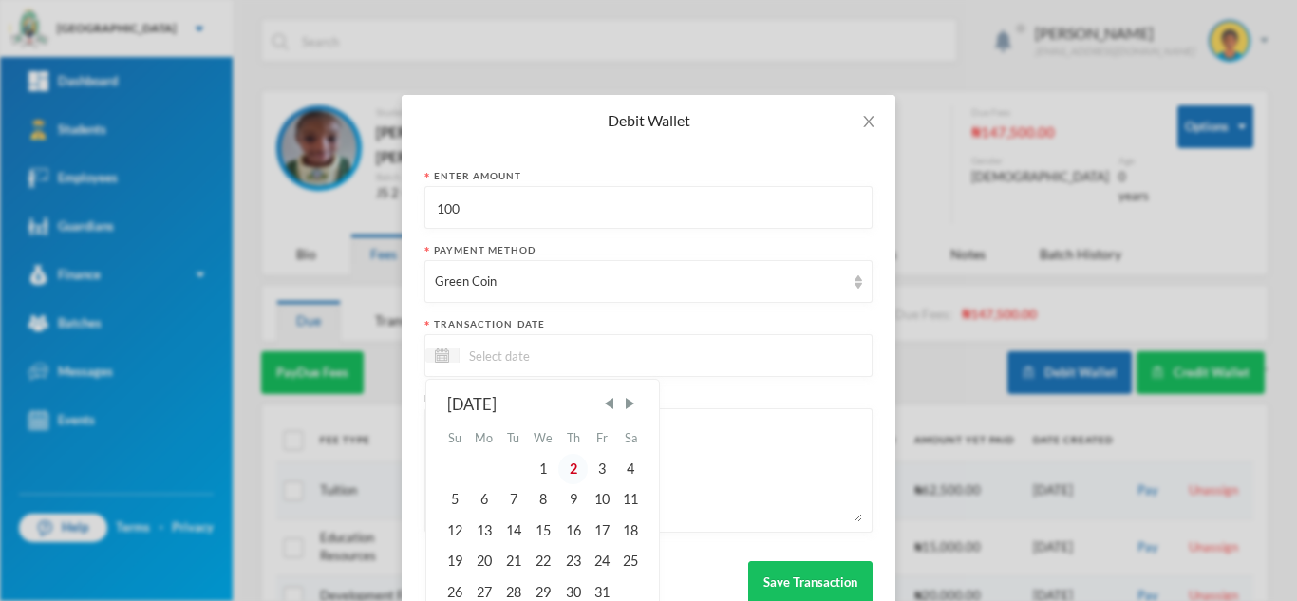
click at [563, 457] on div "2" at bounding box center [572, 469] width 28 height 30
type input "[DATE]"
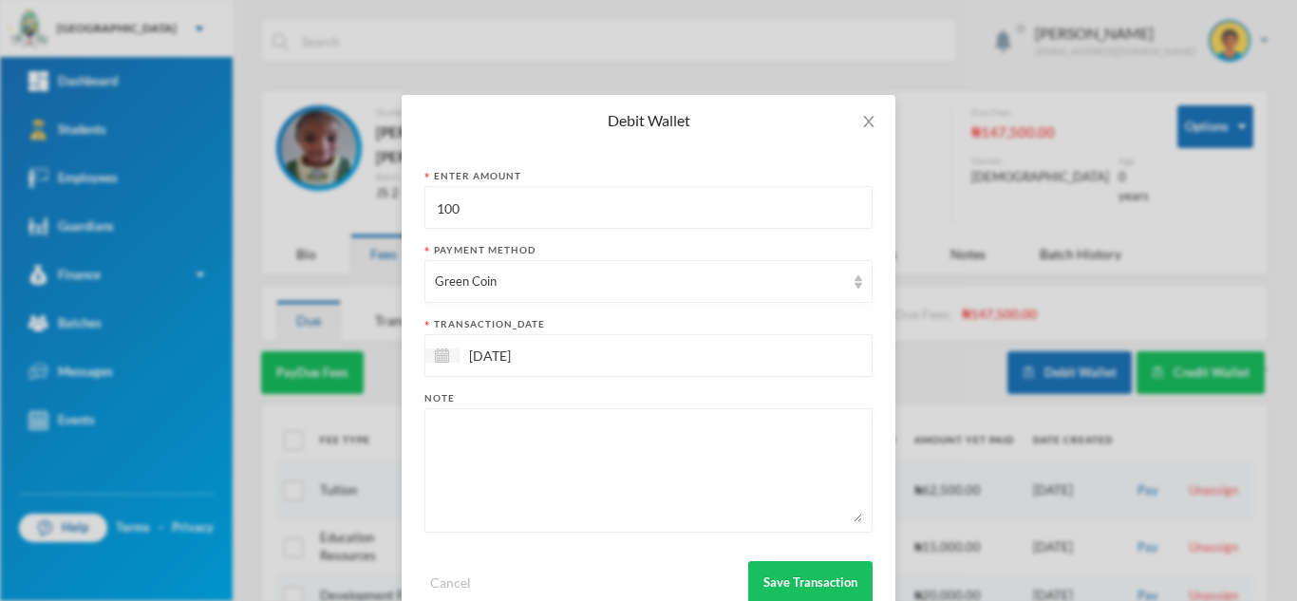
click at [563, 457] on textarea at bounding box center [648, 470] width 427 height 103
type textarea "snacks"
click at [849, 584] on button "Save Transaction" at bounding box center [810, 582] width 124 height 43
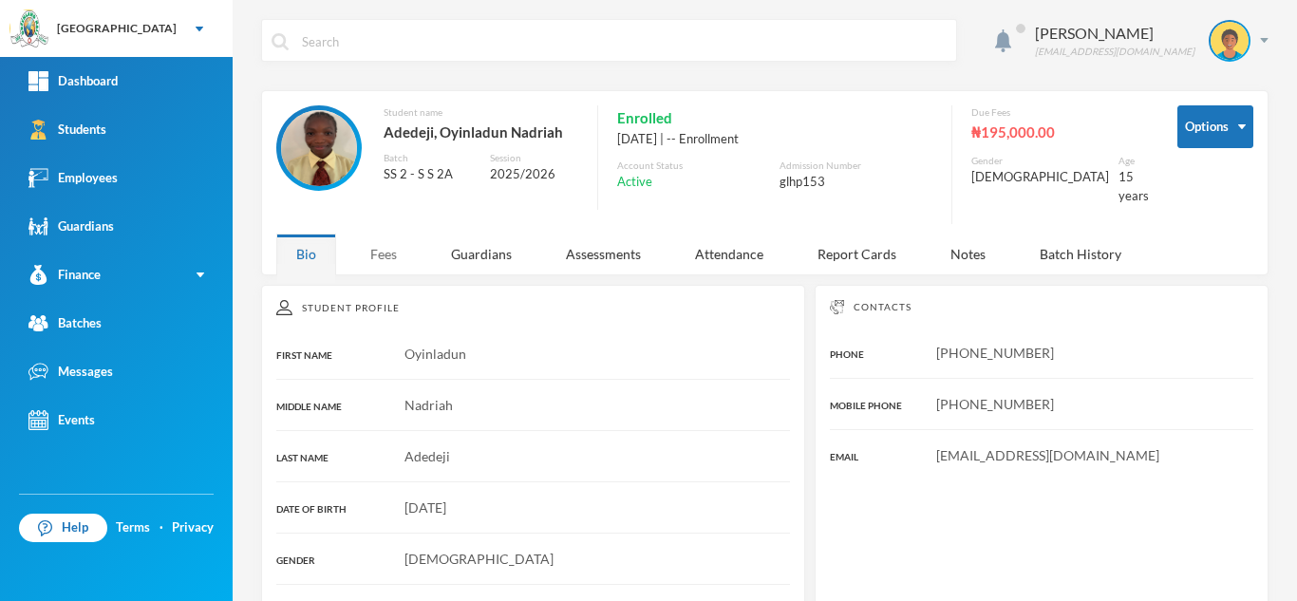
click at [397, 238] on div "Fees" at bounding box center [383, 253] width 66 height 41
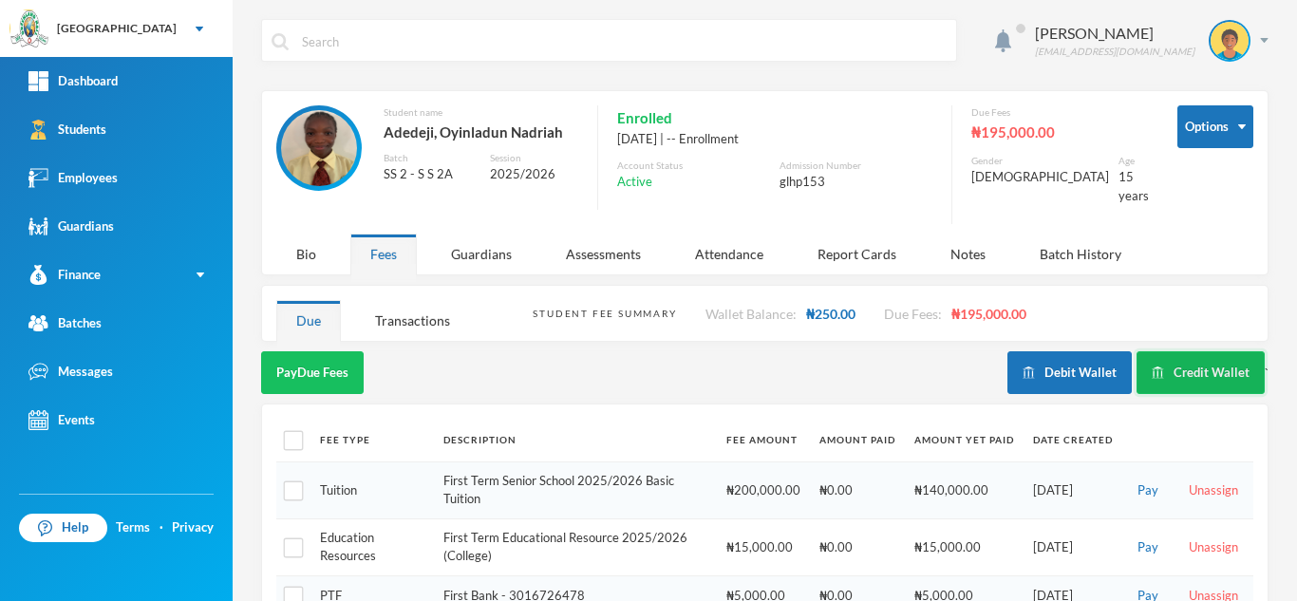
click at [1195, 358] on button "Credit Wallet" at bounding box center [1200, 372] width 128 height 43
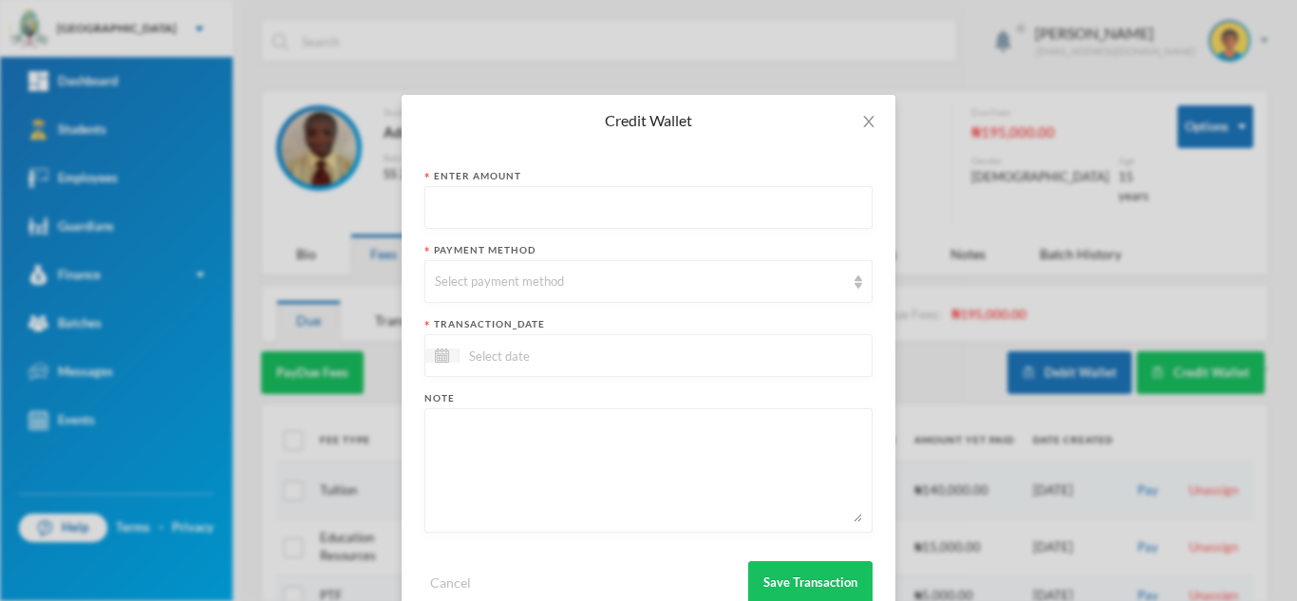
click at [647, 215] on input "text" at bounding box center [648, 208] width 427 height 43
type input "100"
click at [572, 278] on div "Select payment method" at bounding box center [640, 281] width 410 height 19
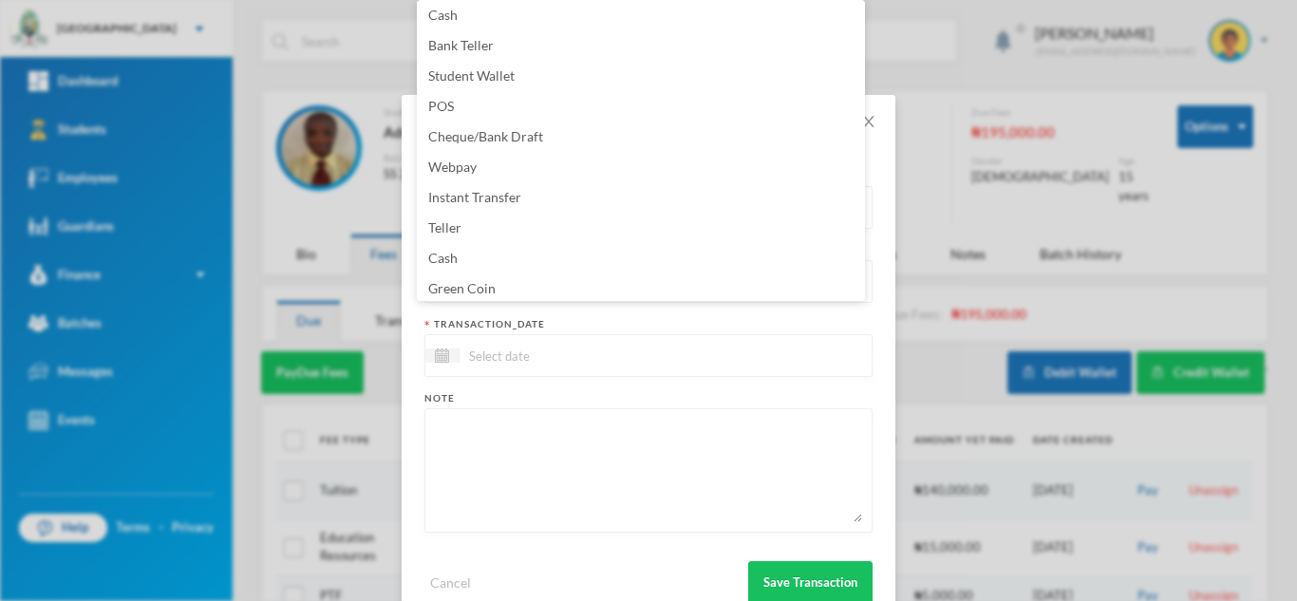
scroll to position [193, 0]
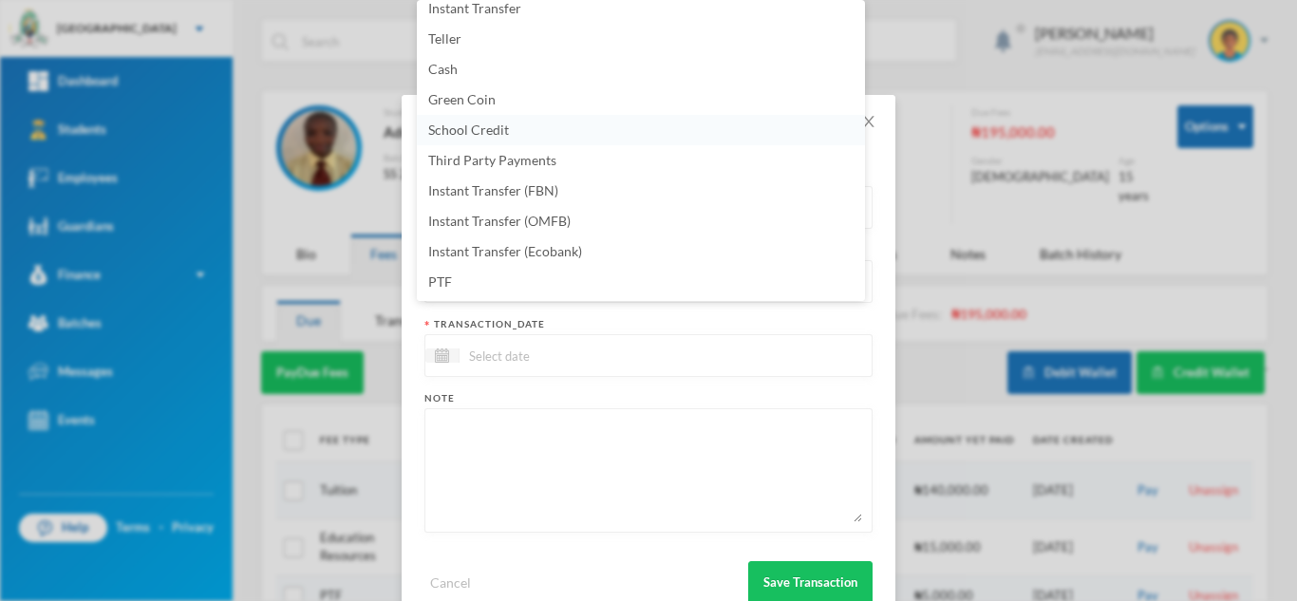
click at [532, 132] on li "School Credit" at bounding box center [641, 130] width 448 height 30
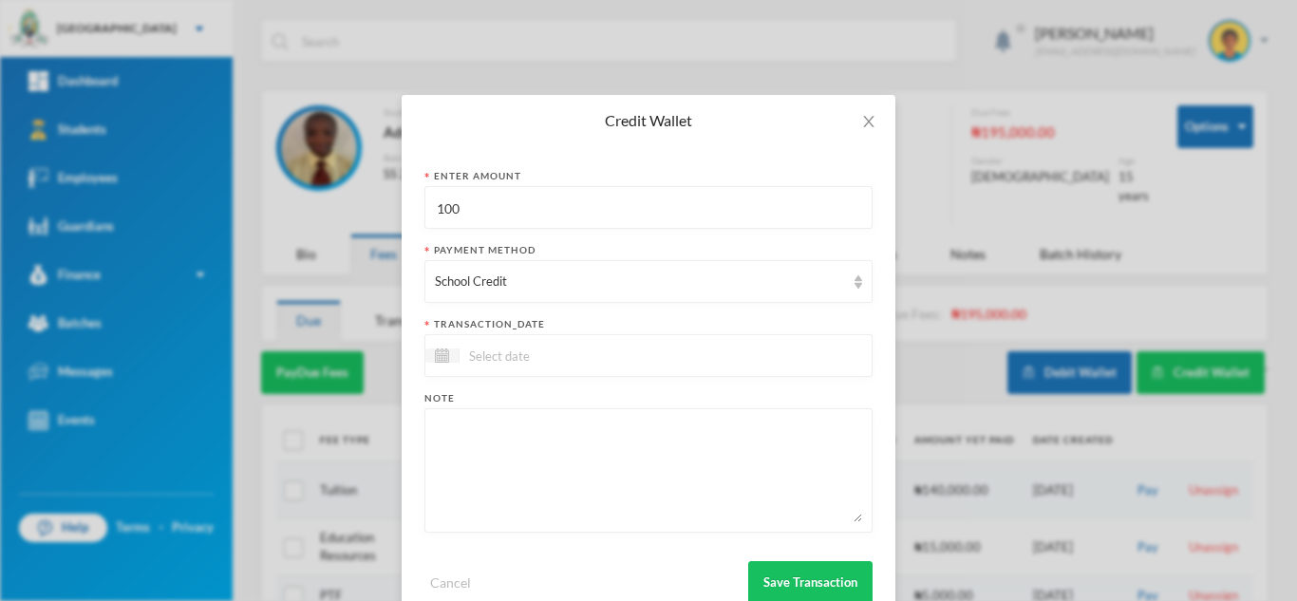
click at [530, 352] on input at bounding box center [538, 356] width 159 height 22
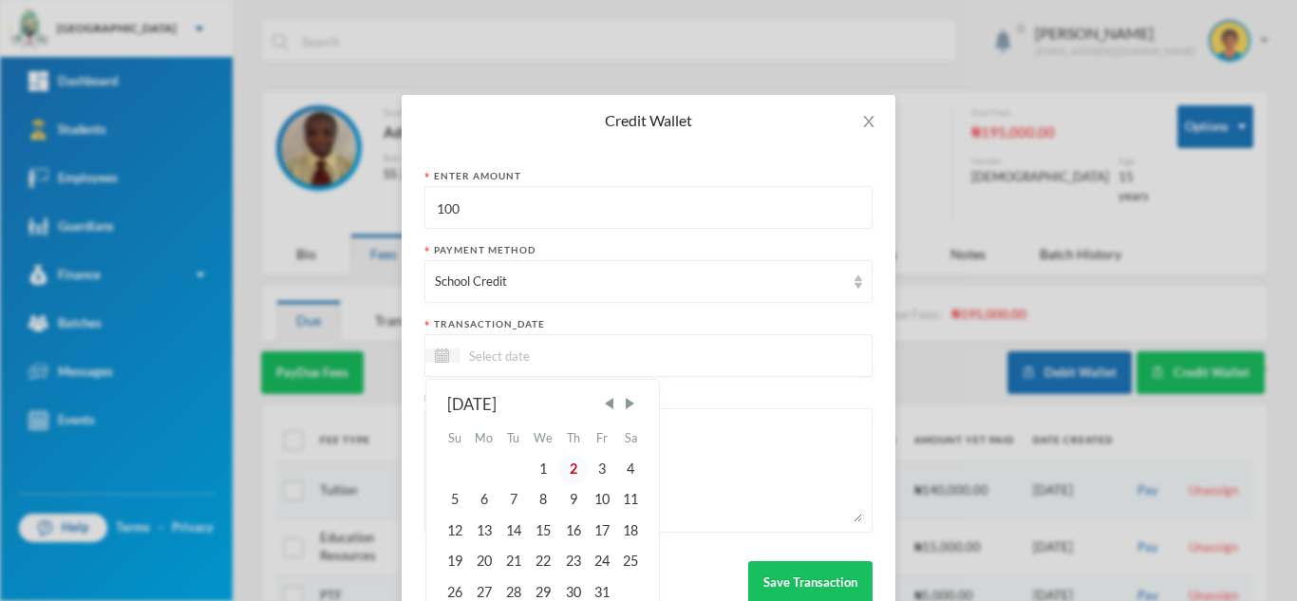
click at [564, 470] on div "2" at bounding box center [572, 469] width 28 height 30
type input "[DATE]"
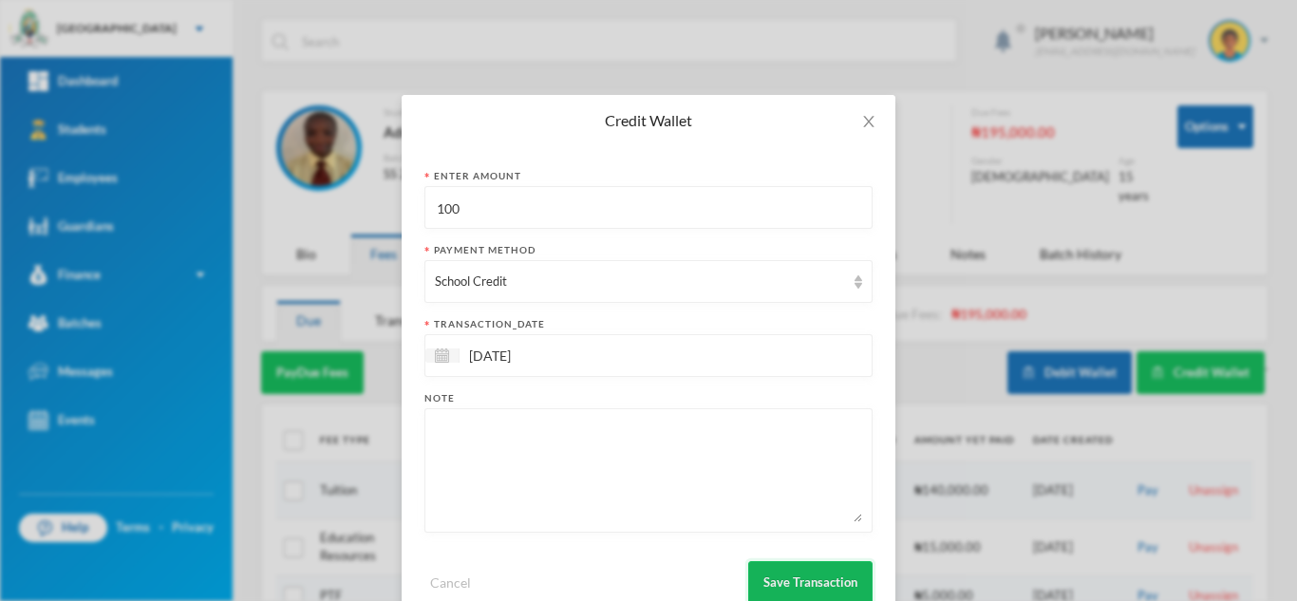
click at [793, 585] on button "Save Transaction" at bounding box center [810, 582] width 124 height 43
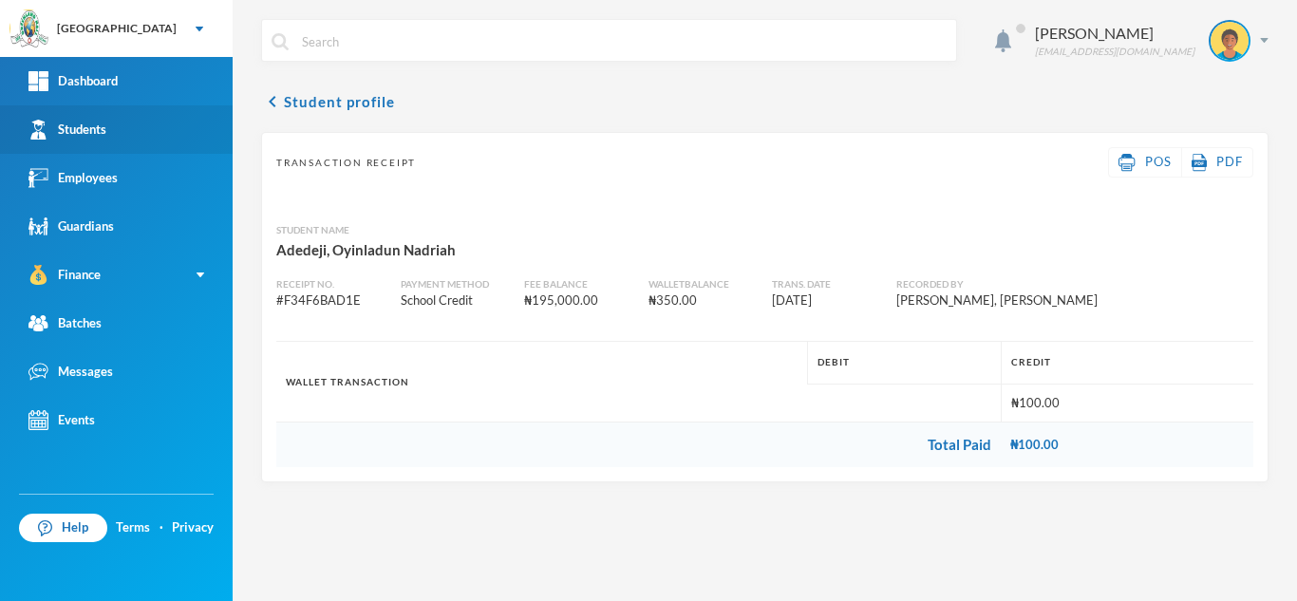
click at [78, 139] on div "Students" at bounding box center [67, 130] width 78 height 20
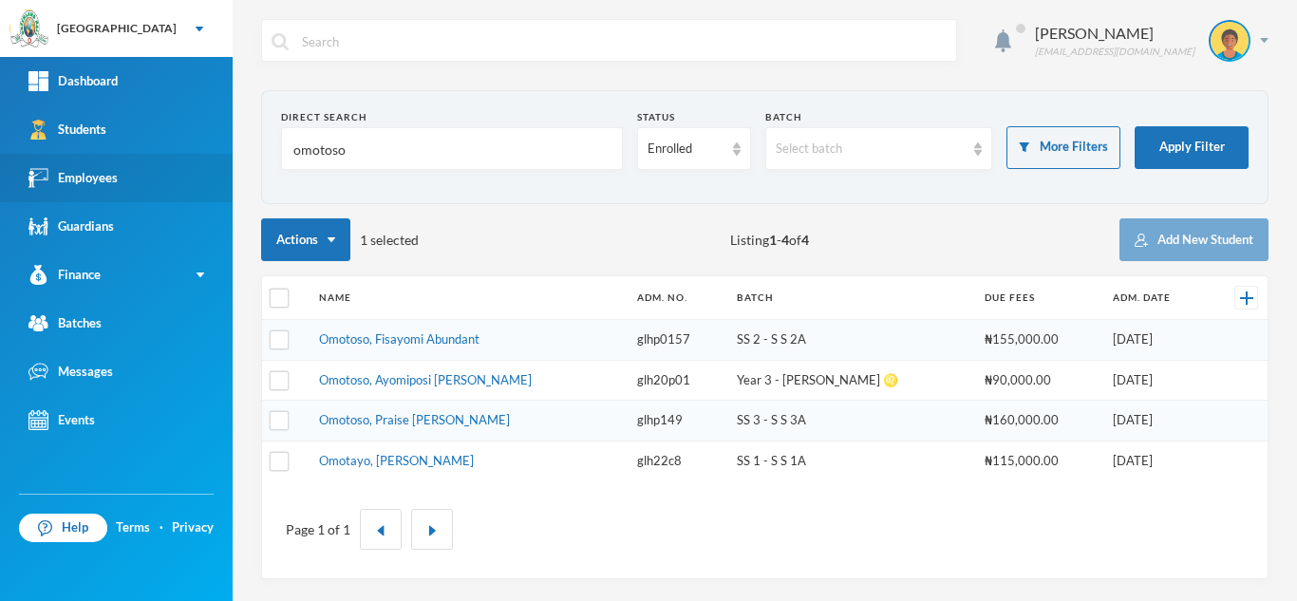
drag, startPoint x: 386, startPoint y: 161, endPoint x: 119, endPoint y: 154, distance: 267.8
click at [138, 144] on div "Greenland Hall Your Bluebic Account Greenland Hall Add a New School Dashboard S…" at bounding box center [648, 300] width 1297 height 601
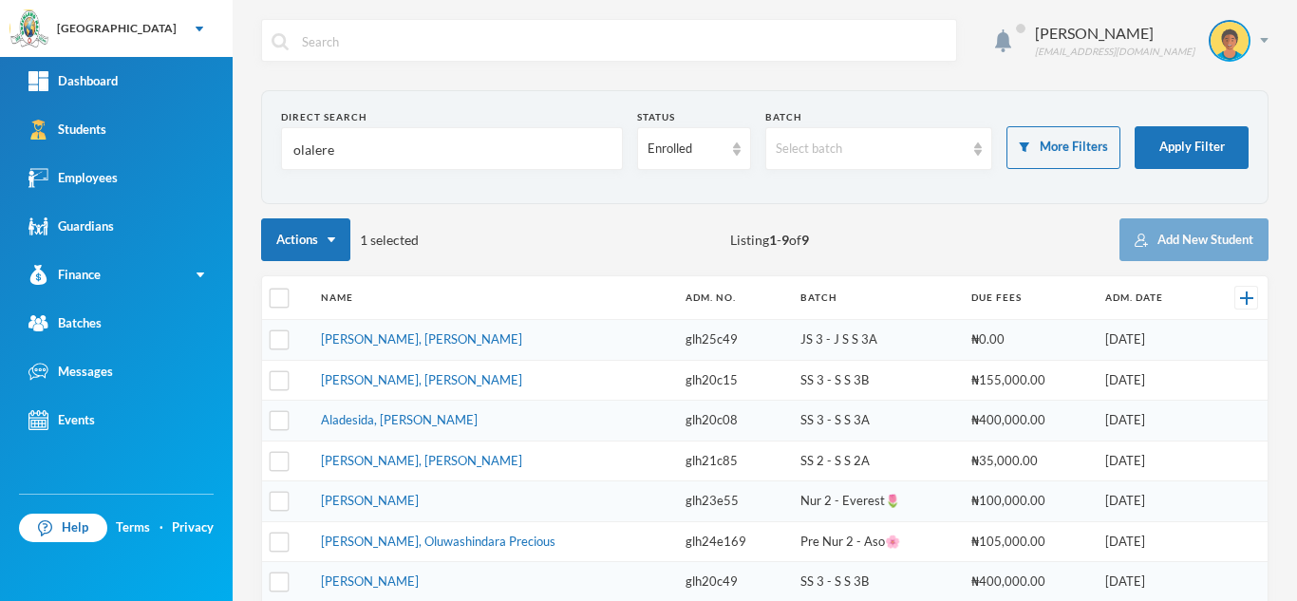
type input "olalere"
click at [375, 329] on td "[PERSON_NAME], [PERSON_NAME]" at bounding box center [493, 340] width 364 height 41
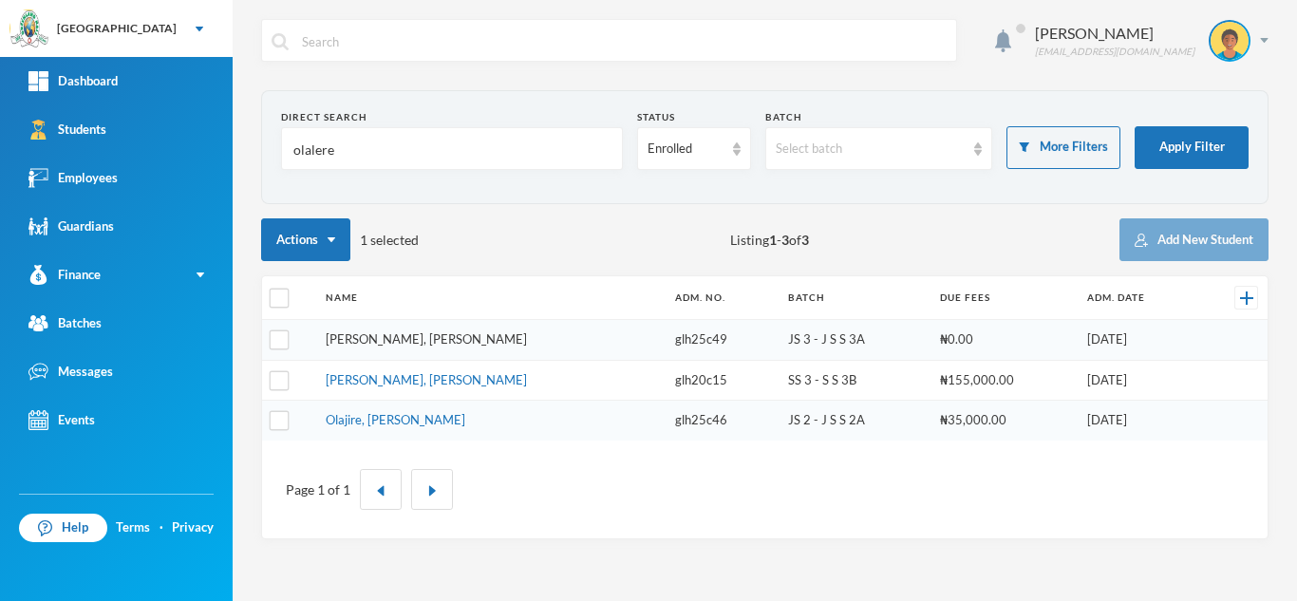
click at [375, 336] on link "[PERSON_NAME], [PERSON_NAME]" at bounding box center [426, 338] width 201 height 15
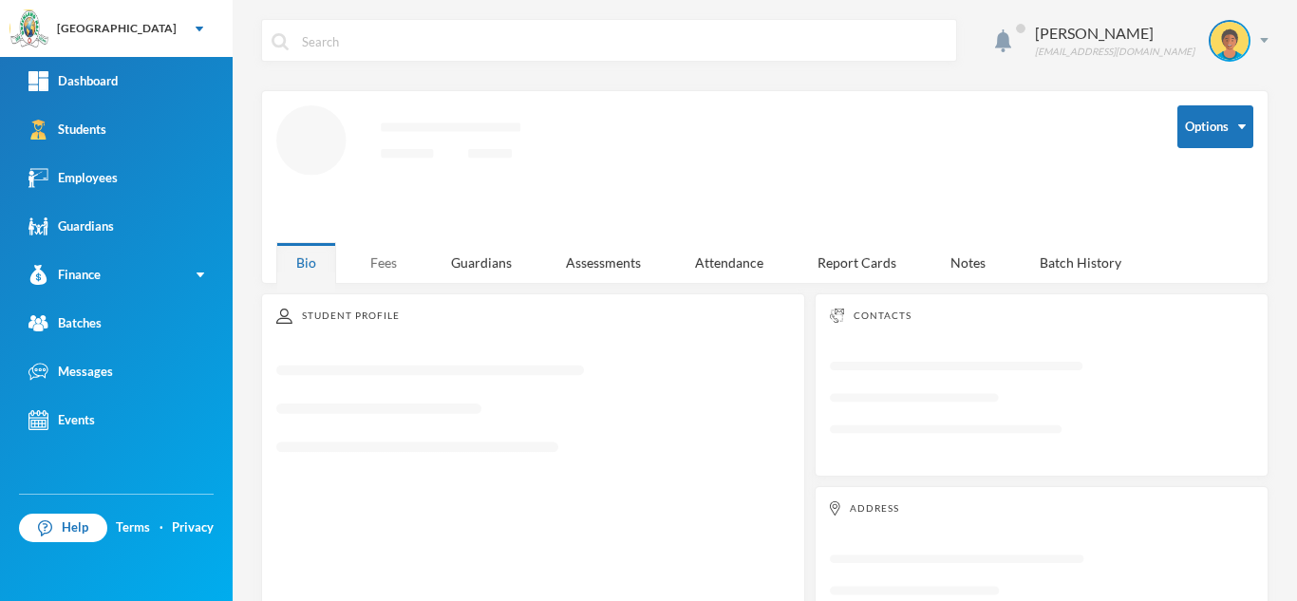
click at [372, 267] on div "Fees" at bounding box center [383, 262] width 66 height 41
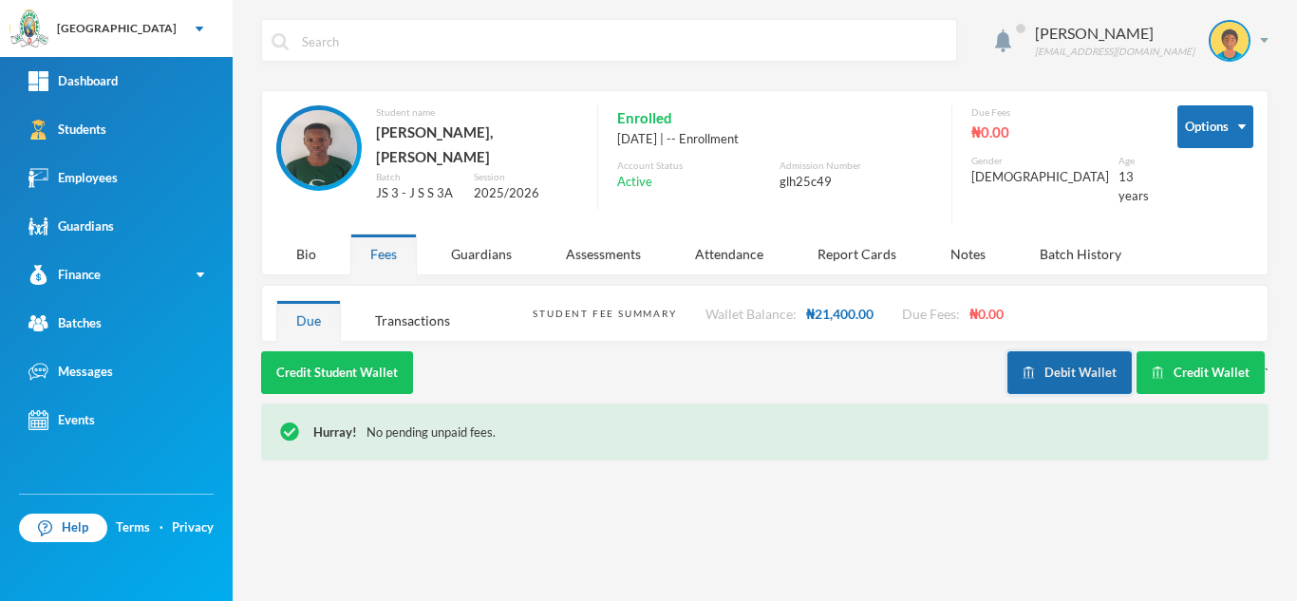
click at [1074, 365] on button "Debit Wallet" at bounding box center [1069, 372] width 124 height 43
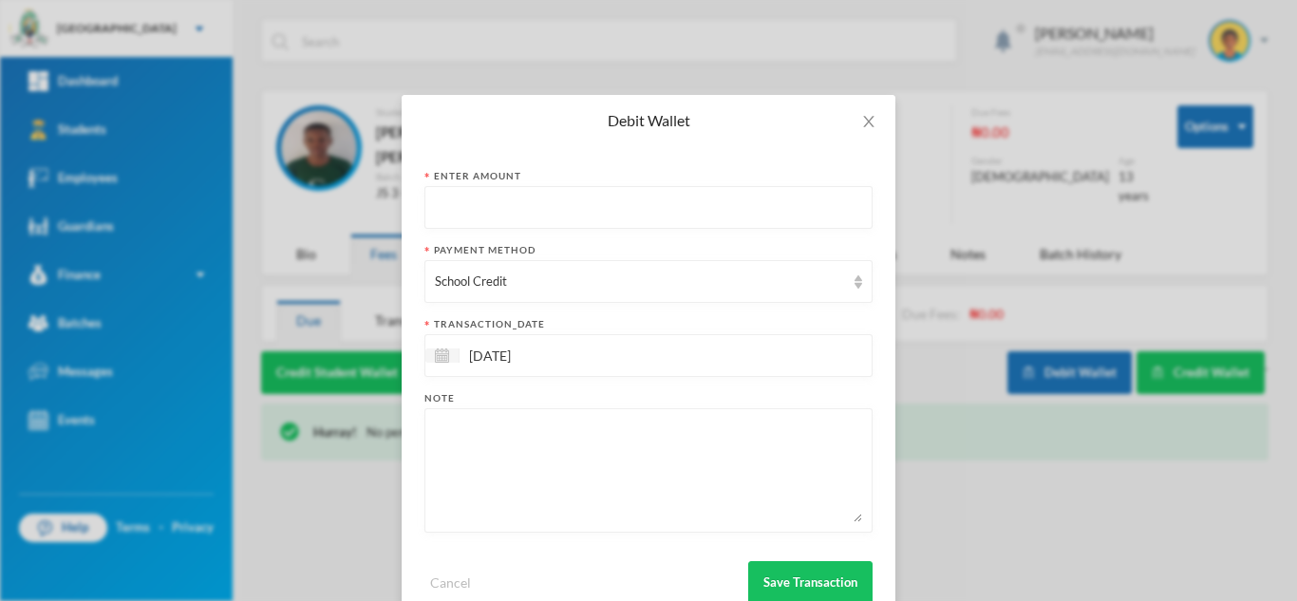
click at [435, 195] on input "text" at bounding box center [648, 208] width 427 height 43
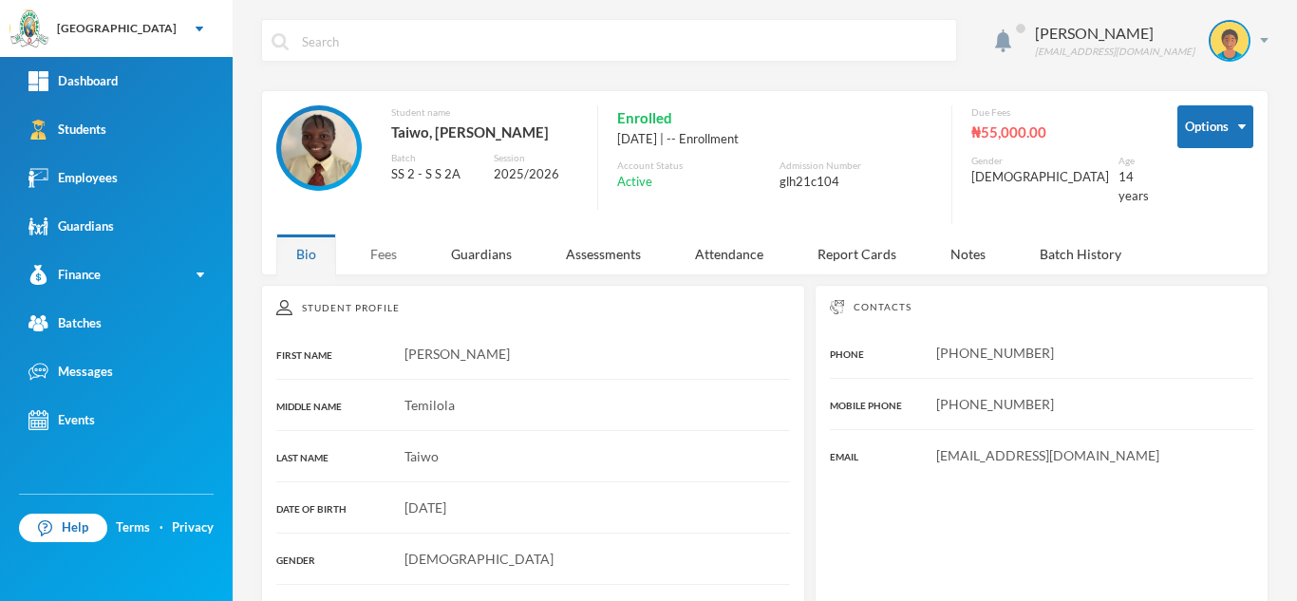
click at [385, 235] on div "Fees" at bounding box center [383, 253] width 66 height 41
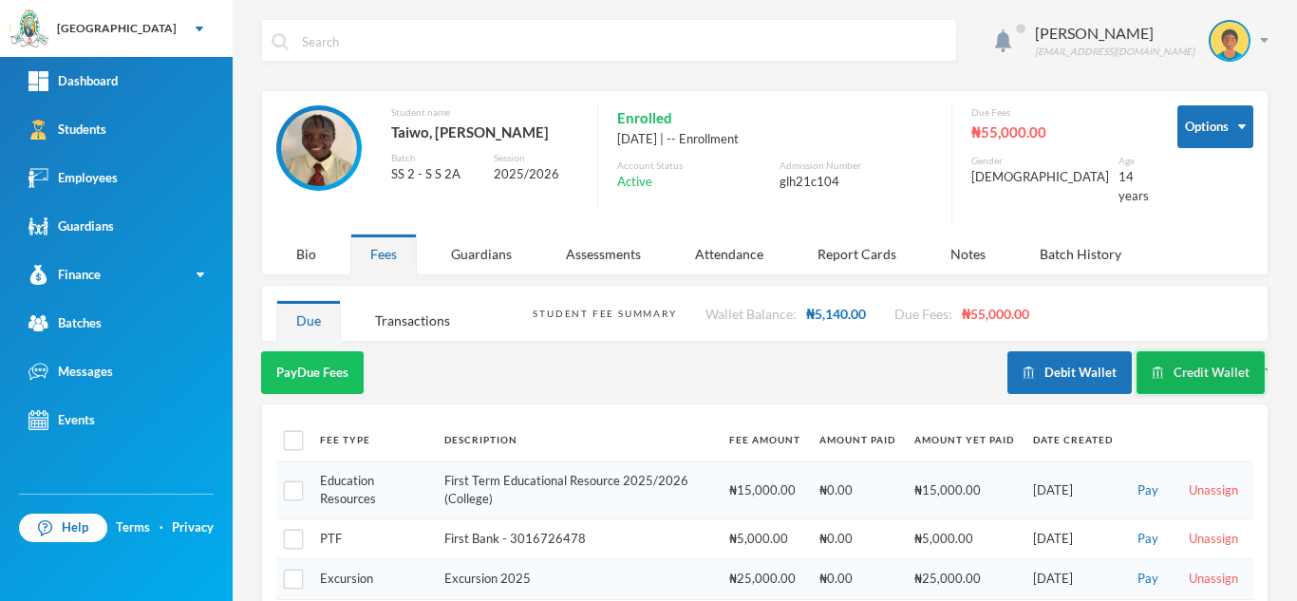
click at [1192, 361] on button "Credit Wallet" at bounding box center [1200, 372] width 128 height 43
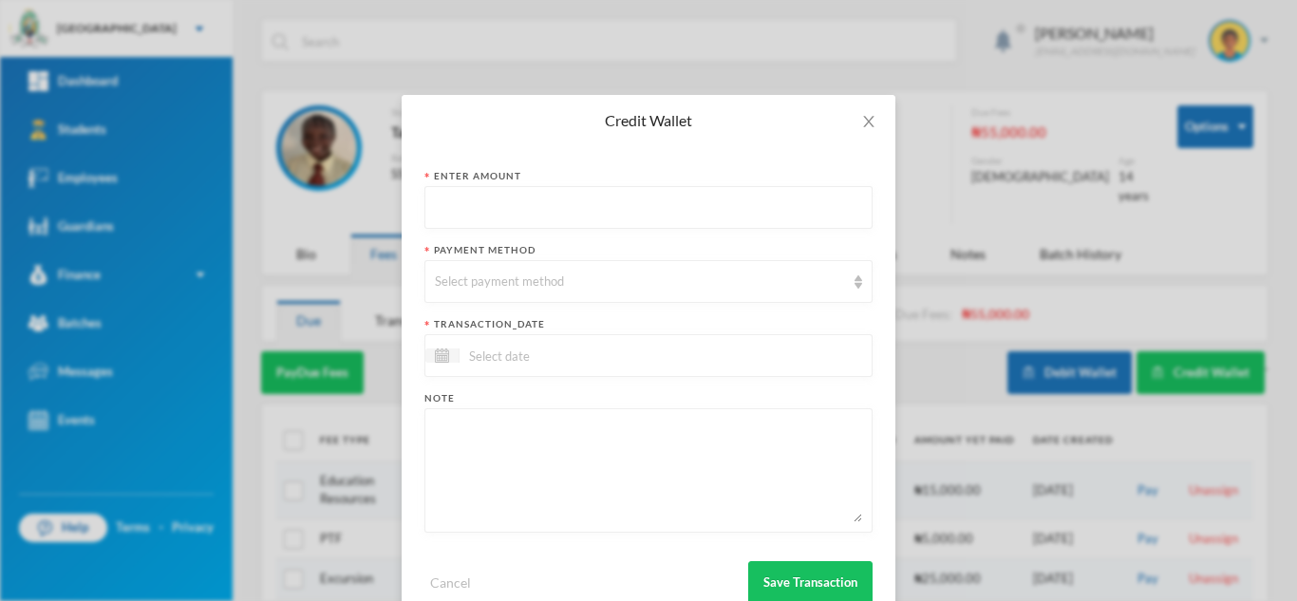
click at [588, 210] on input "text" at bounding box center [648, 208] width 427 height 43
type input "100"
click at [538, 271] on div "Select payment method" at bounding box center [648, 281] width 448 height 43
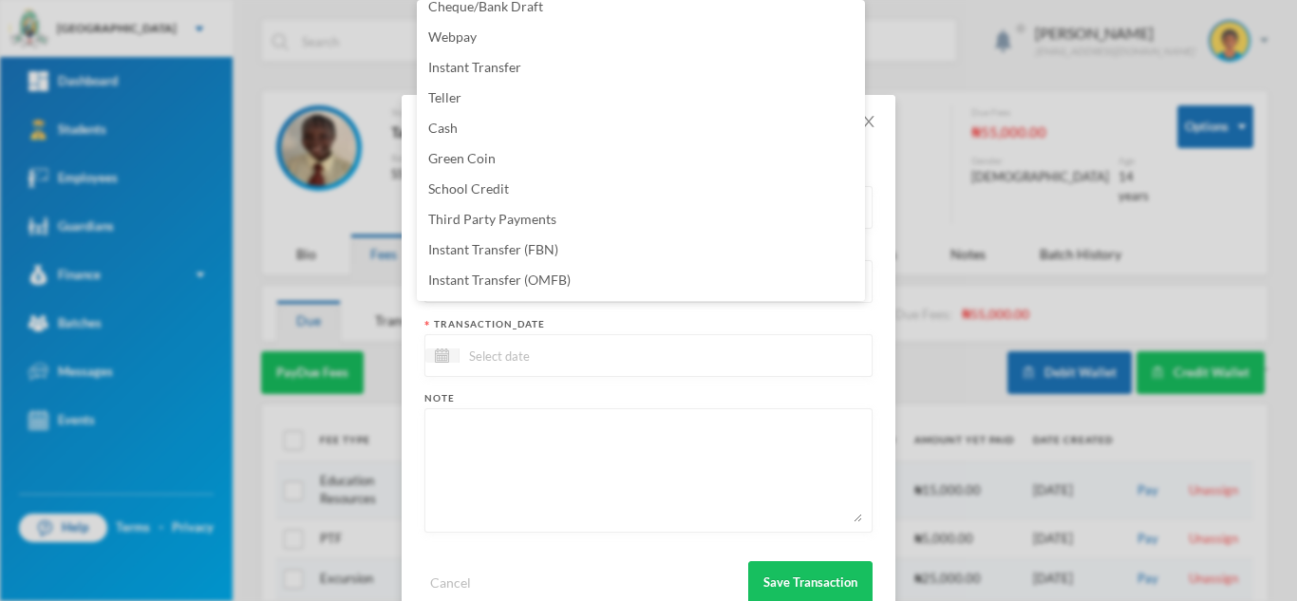
scroll to position [193, 0]
click at [496, 123] on span "School Credit" at bounding box center [468, 129] width 81 height 16
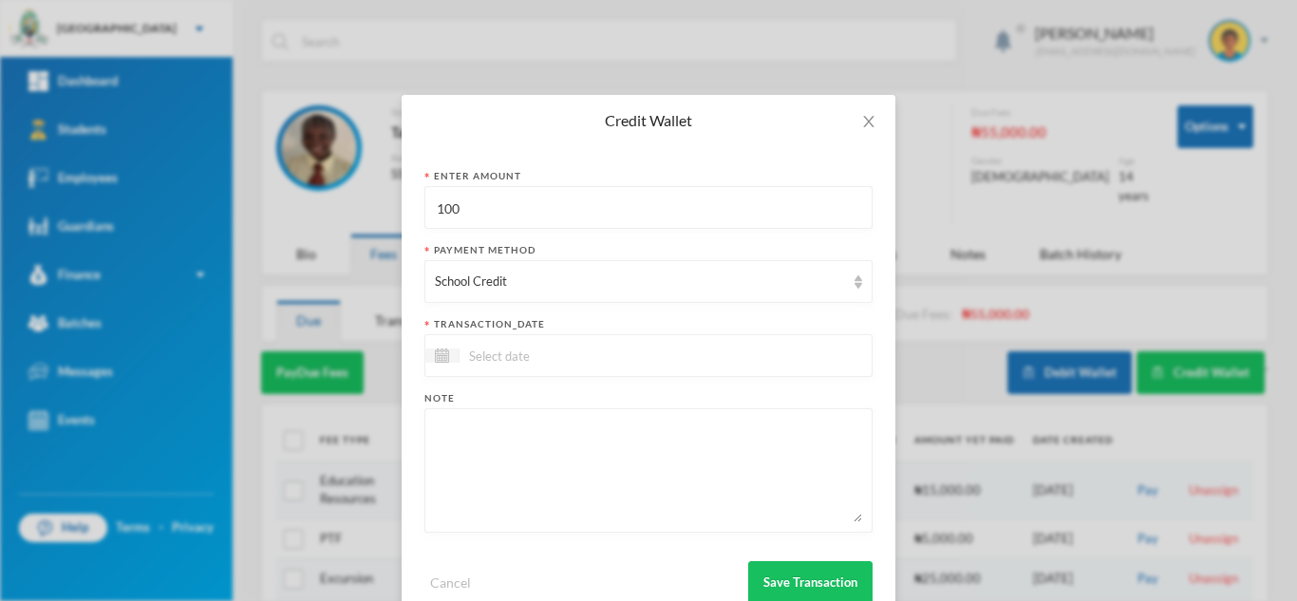
click at [502, 352] on input at bounding box center [538, 356] width 159 height 22
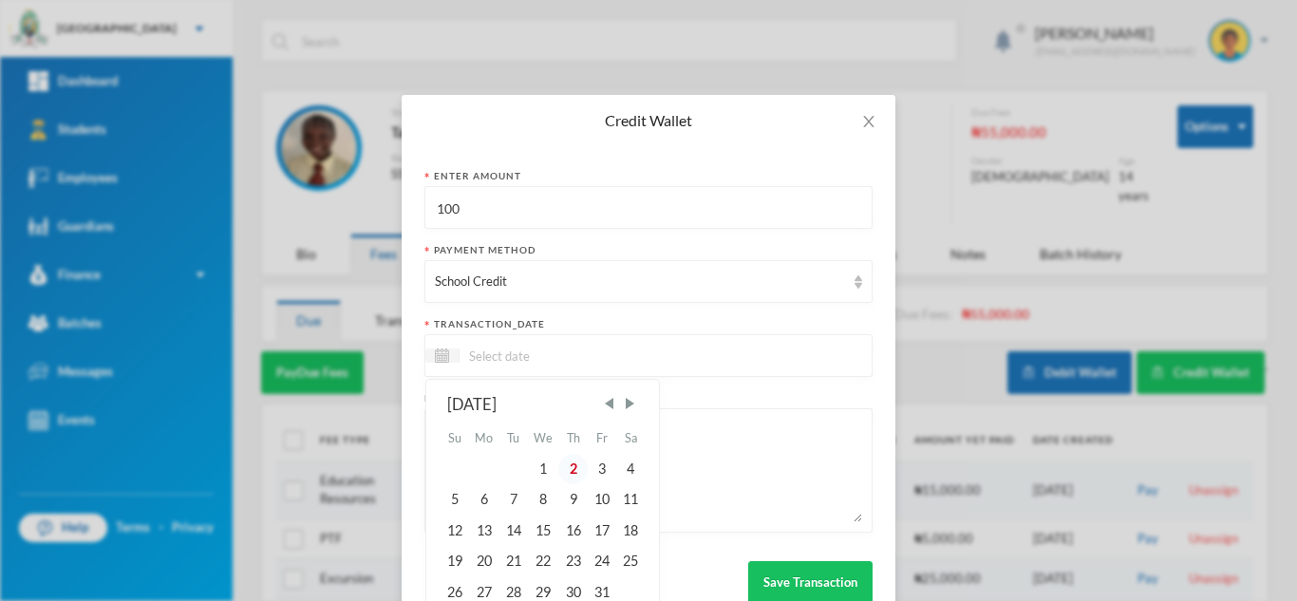
click at [572, 468] on div "2" at bounding box center [572, 469] width 28 height 30
type input "[DATE]"
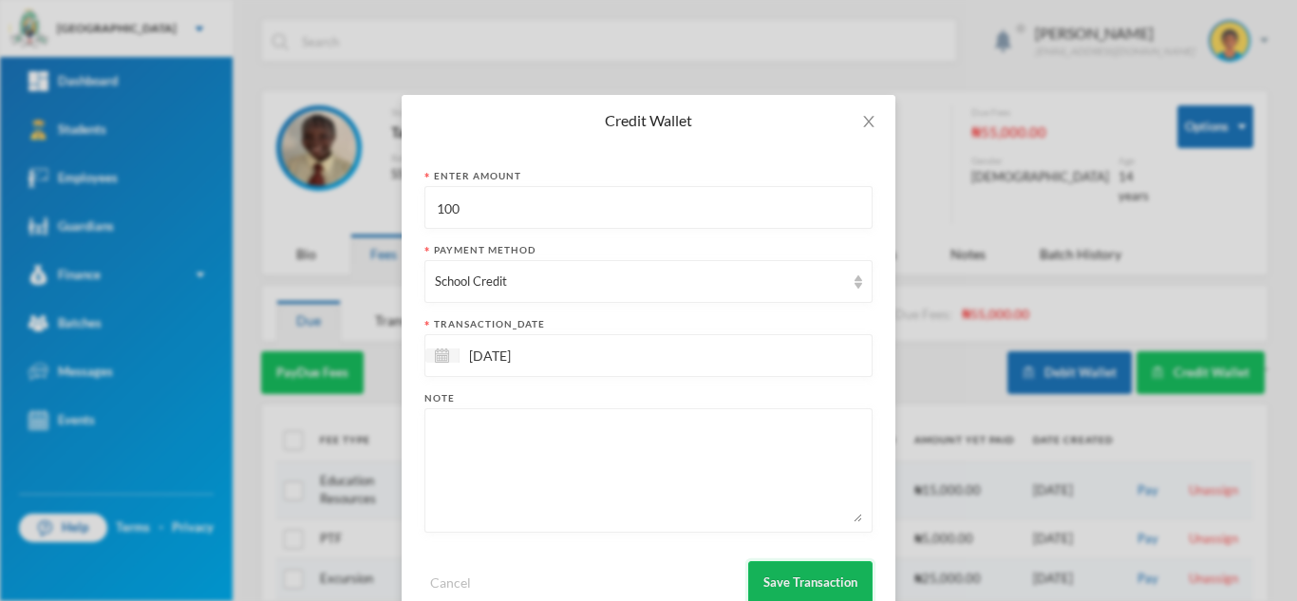
click at [780, 577] on button "Save Transaction" at bounding box center [810, 582] width 124 height 43
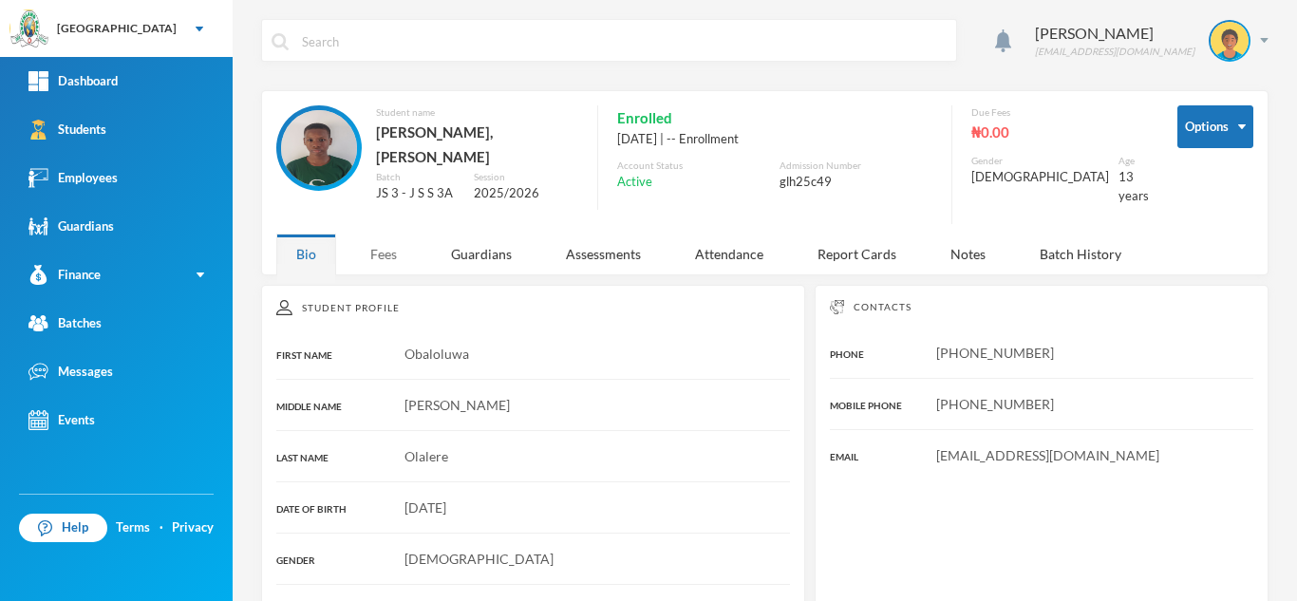
click at [390, 248] on div "Fees" at bounding box center [383, 253] width 66 height 41
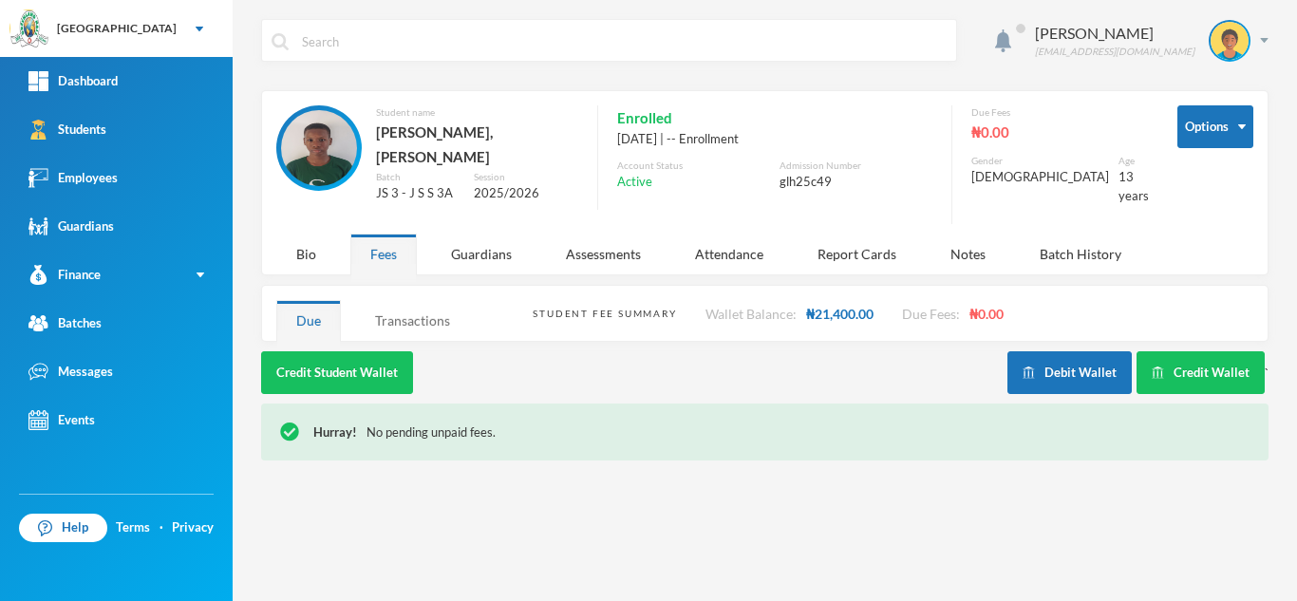
click at [427, 304] on div "Transactions" at bounding box center [412, 320] width 115 height 41
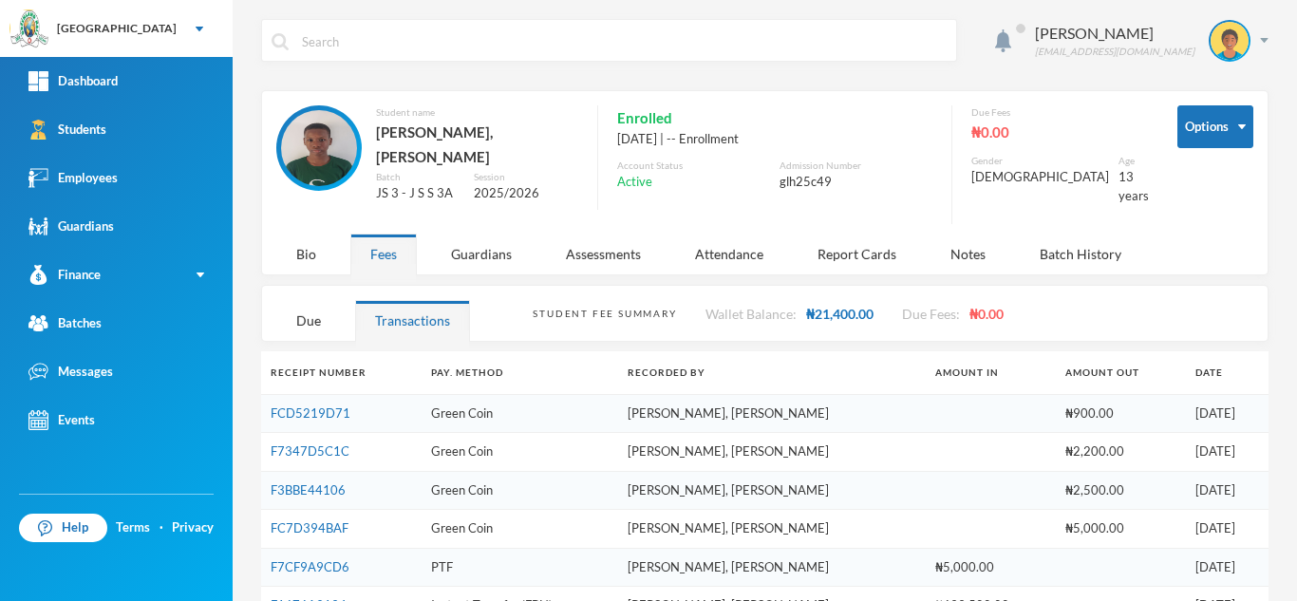
scroll to position [105, 0]
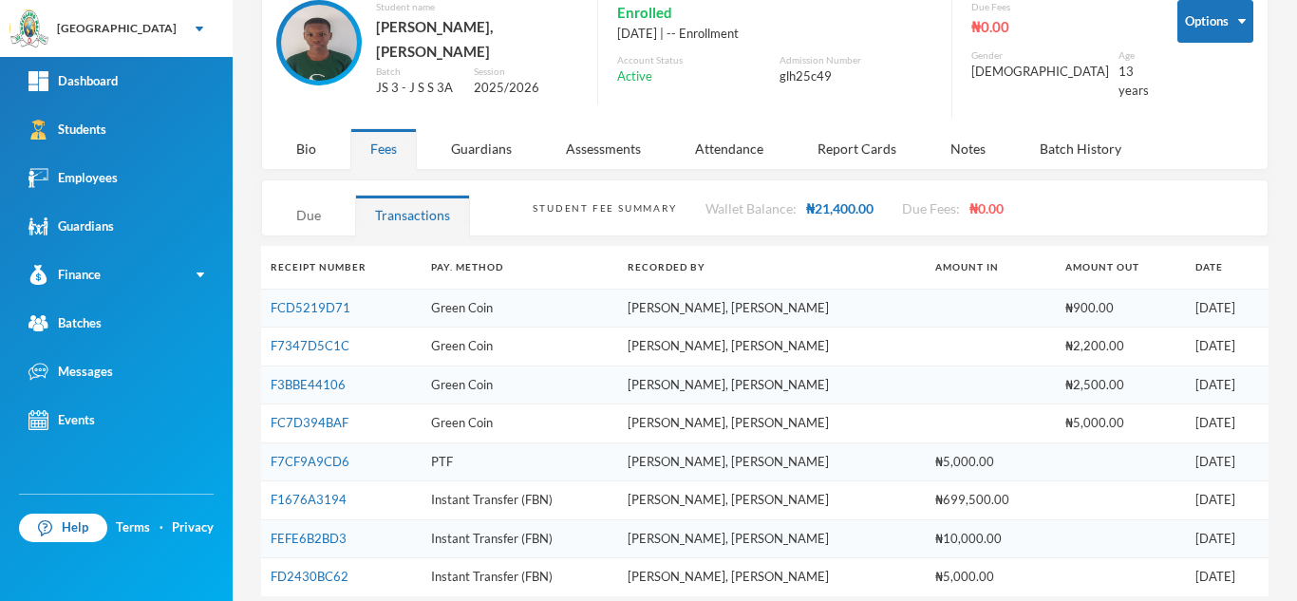
click at [301, 205] on div "Due" at bounding box center [308, 215] width 65 height 41
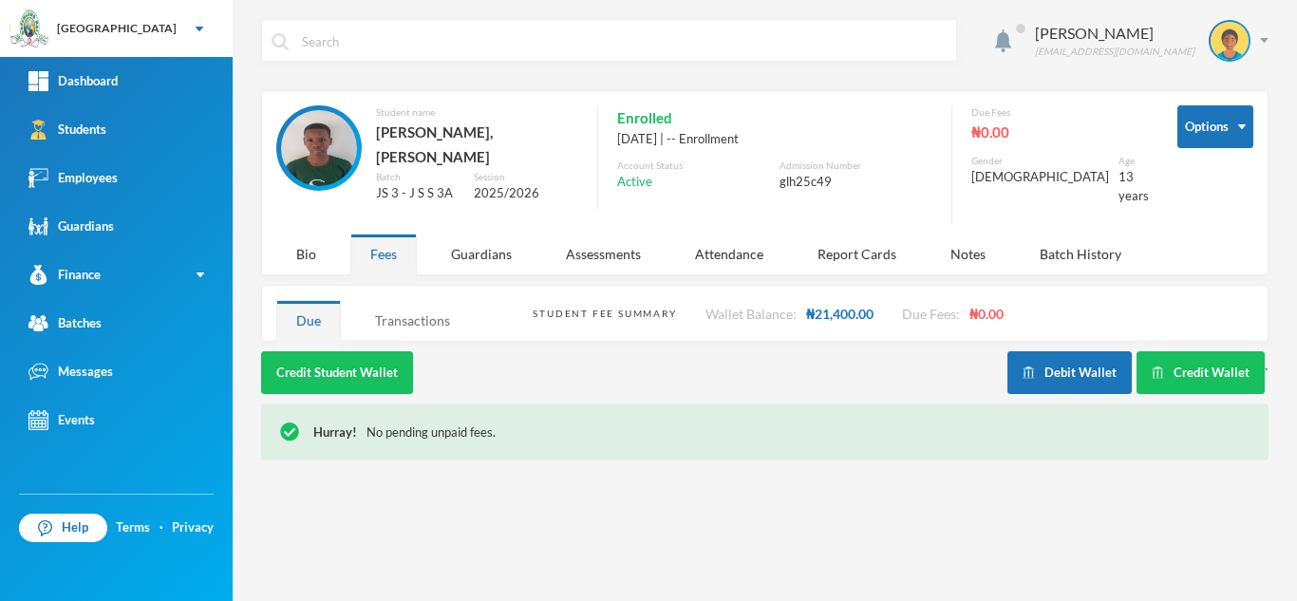
click at [406, 308] on div "Transactions" at bounding box center [412, 320] width 115 height 41
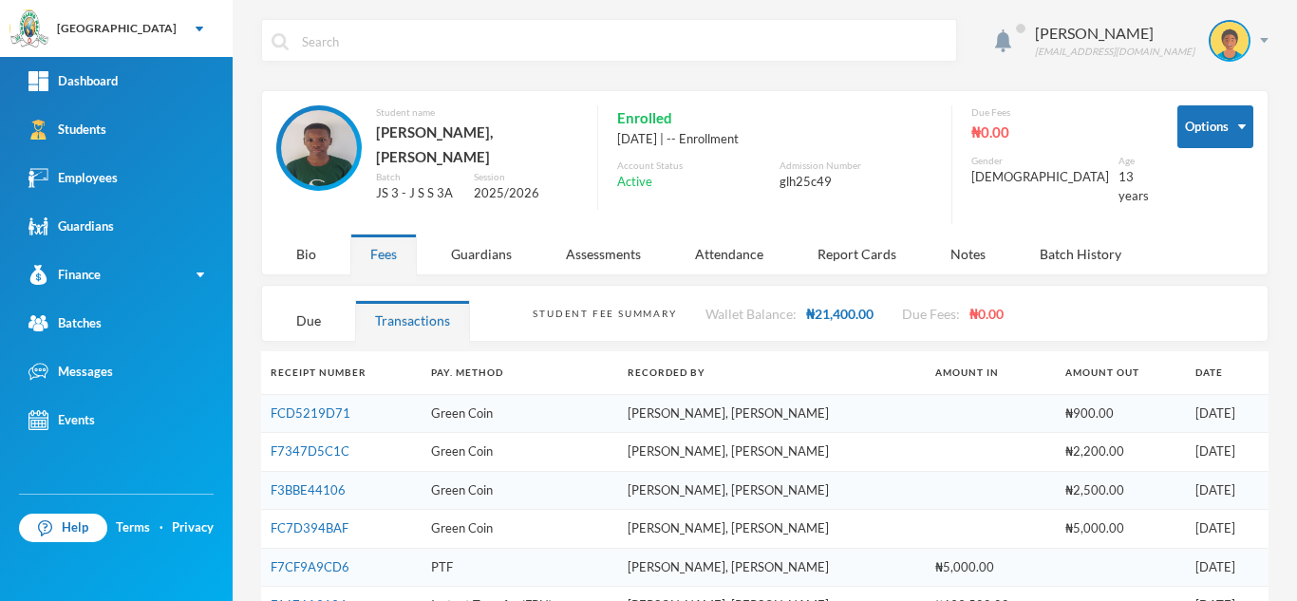
click at [291, 587] on td "F1676A3194" at bounding box center [341, 606] width 160 height 39
click at [290, 597] on link "F1676A3194" at bounding box center [309, 604] width 76 height 15
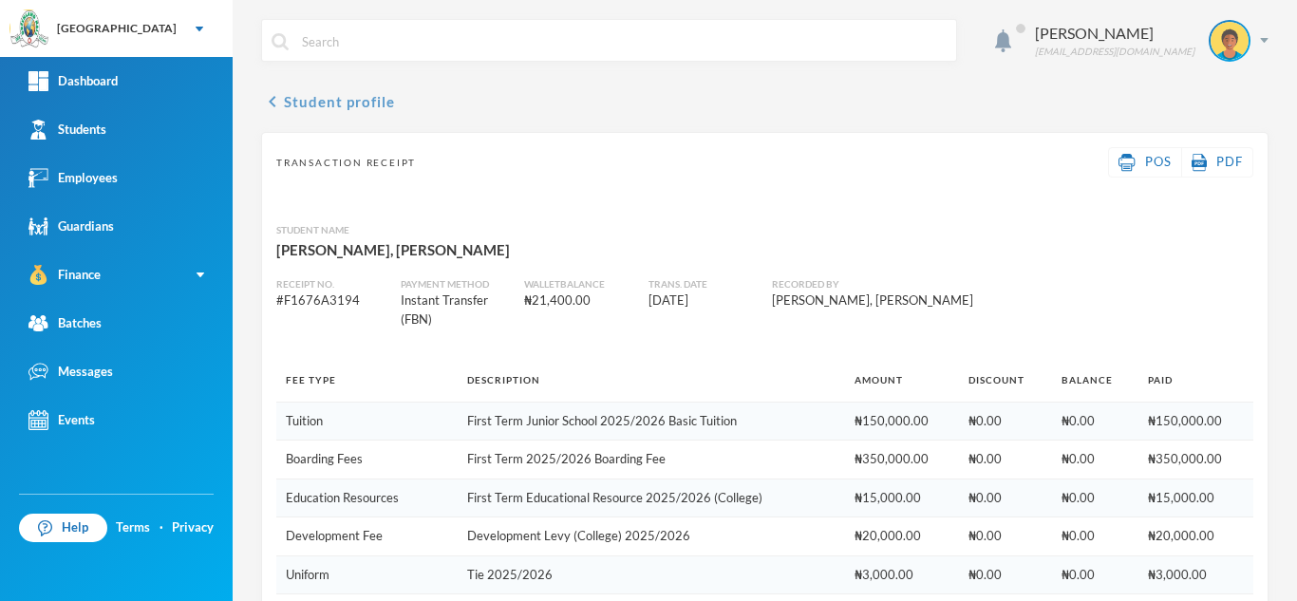
click at [340, 101] on button "chevron_left Student profile" at bounding box center [328, 101] width 134 height 23
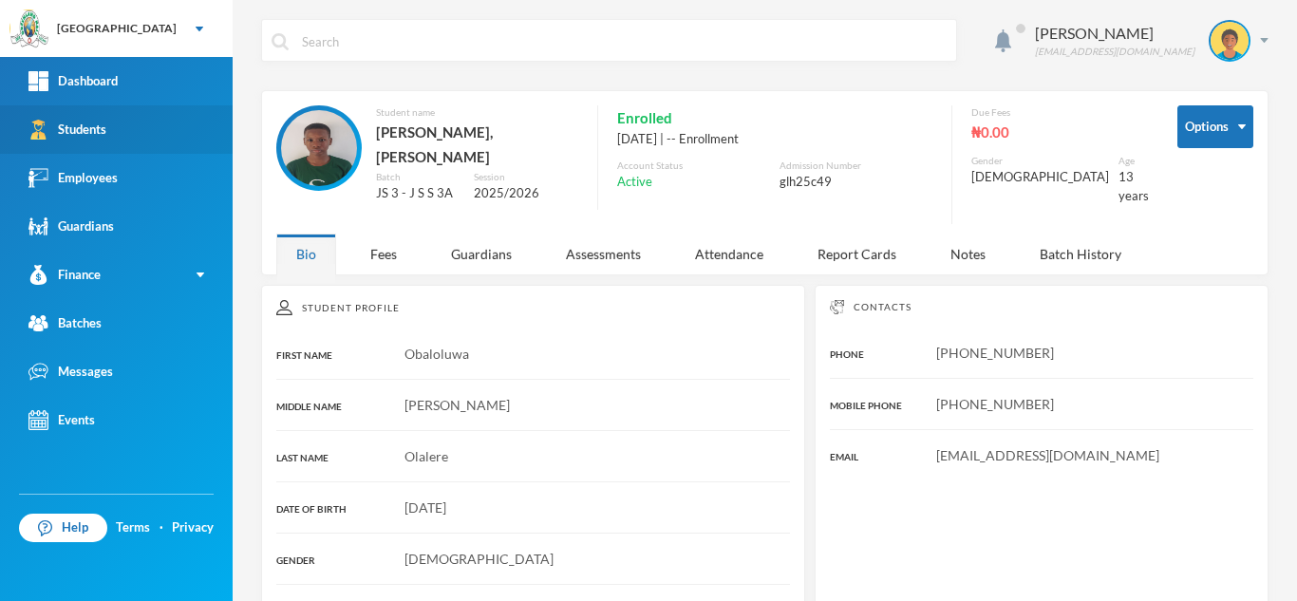
click at [136, 114] on link "Students" at bounding box center [116, 129] width 233 height 48
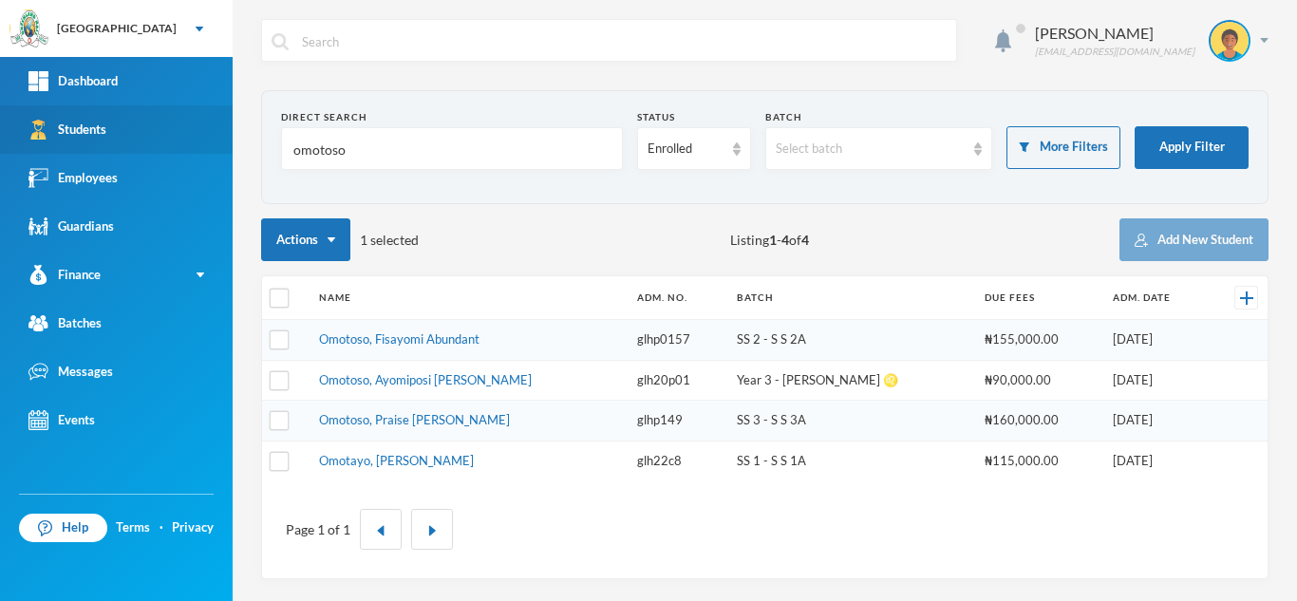
drag, startPoint x: 65, startPoint y: 152, endPoint x: 45, endPoint y: 153, distance: 20.9
click at [45, 153] on div "Greenland Hall Your Bluebic Account Greenland Hall Add a New School Dashboard S…" at bounding box center [648, 300] width 1297 height 601
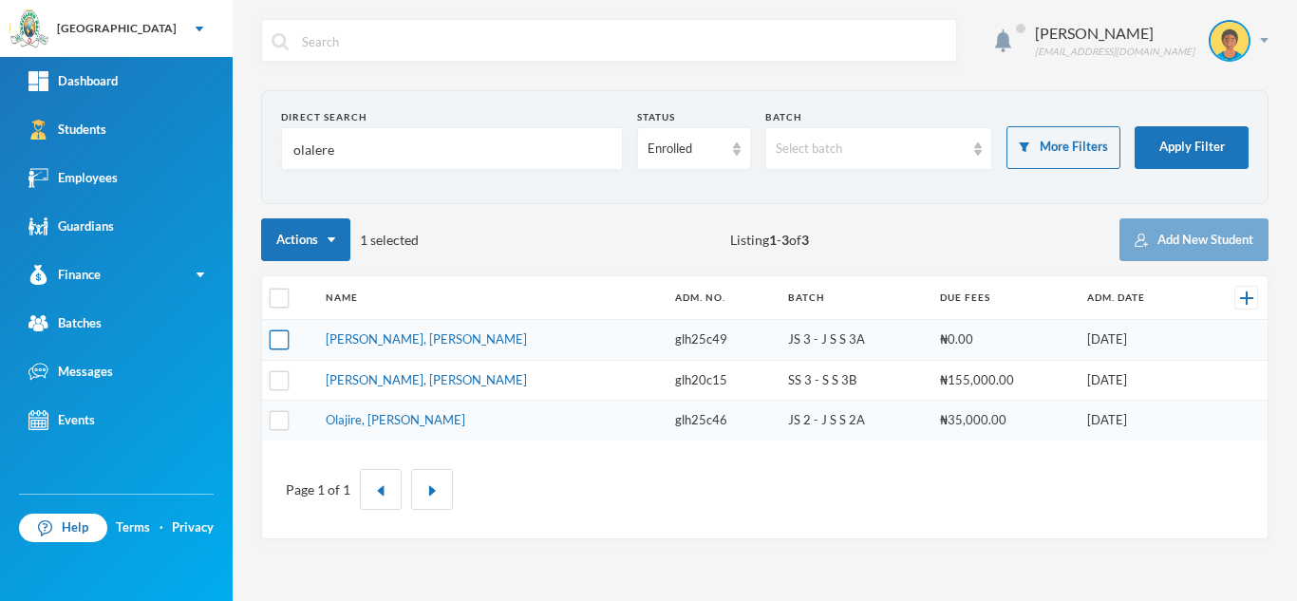
type input "olalere"
click at [279, 343] on input "checkbox" at bounding box center [280, 340] width 20 height 20
checkbox input "false"
click at [276, 293] on input "checkbox" at bounding box center [280, 299] width 20 height 20
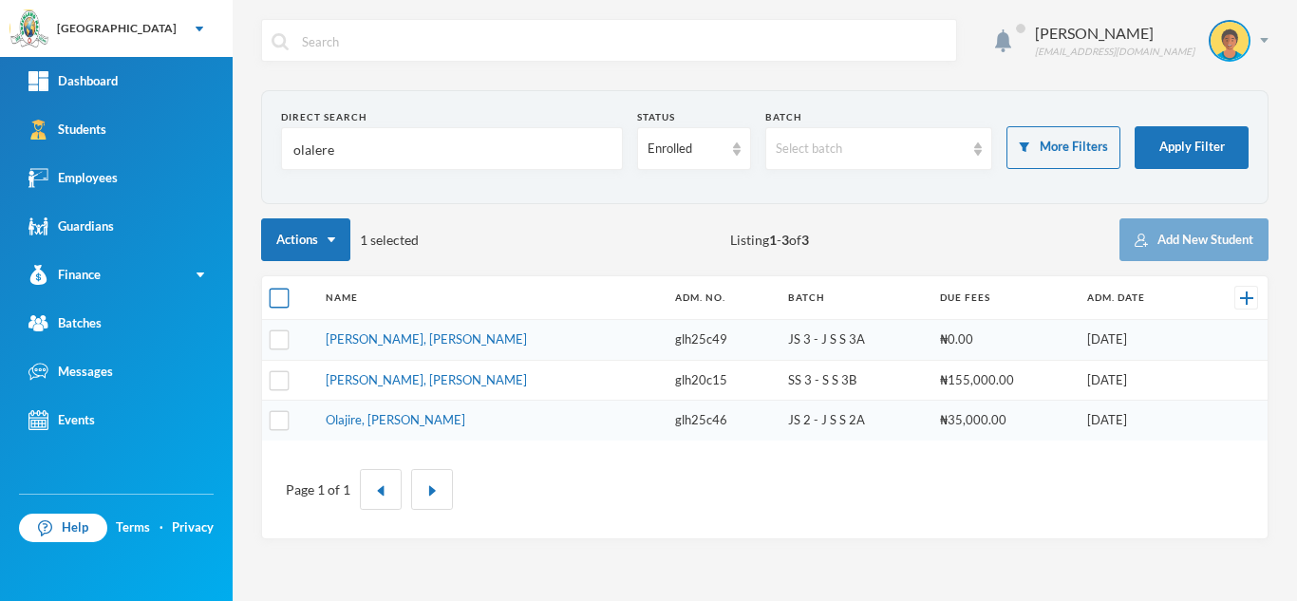
checkbox input "true"
click at [276, 293] on input "checkbox" at bounding box center [280, 299] width 20 height 20
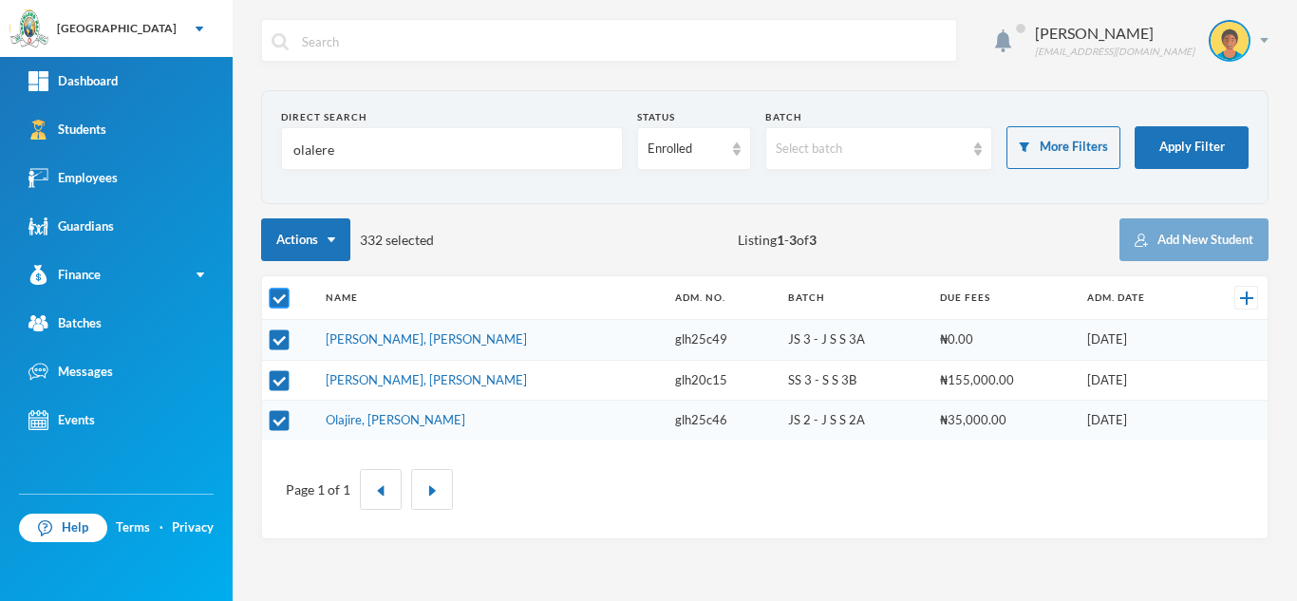
checkbox input "false"
click at [277, 341] on input "checkbox" at bounding box center [280, 340] width 20 height 20
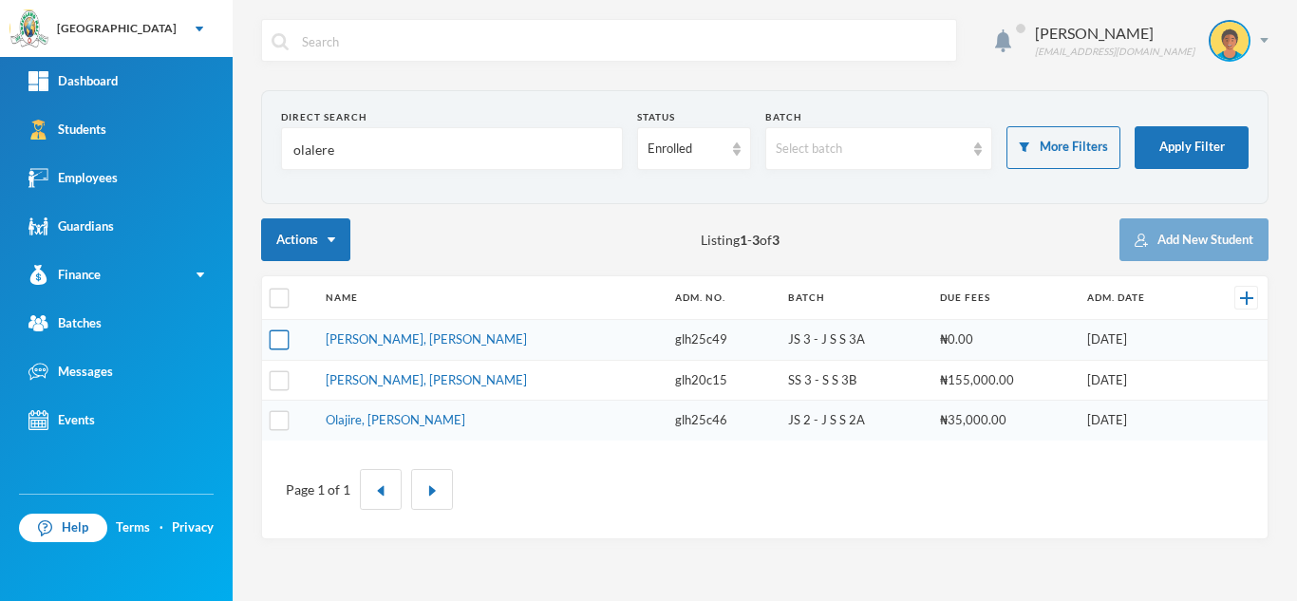
checkbox input "true"
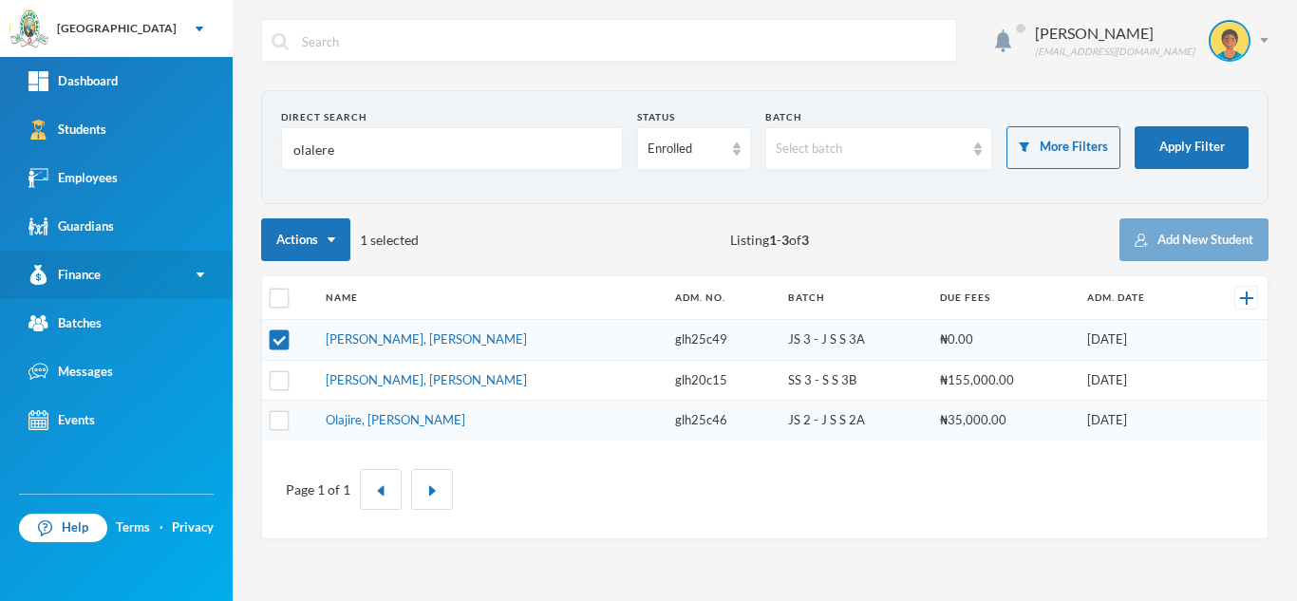
click at [171, 272] on link "Finance" at bounding box center [116, 275] width 233 height 48
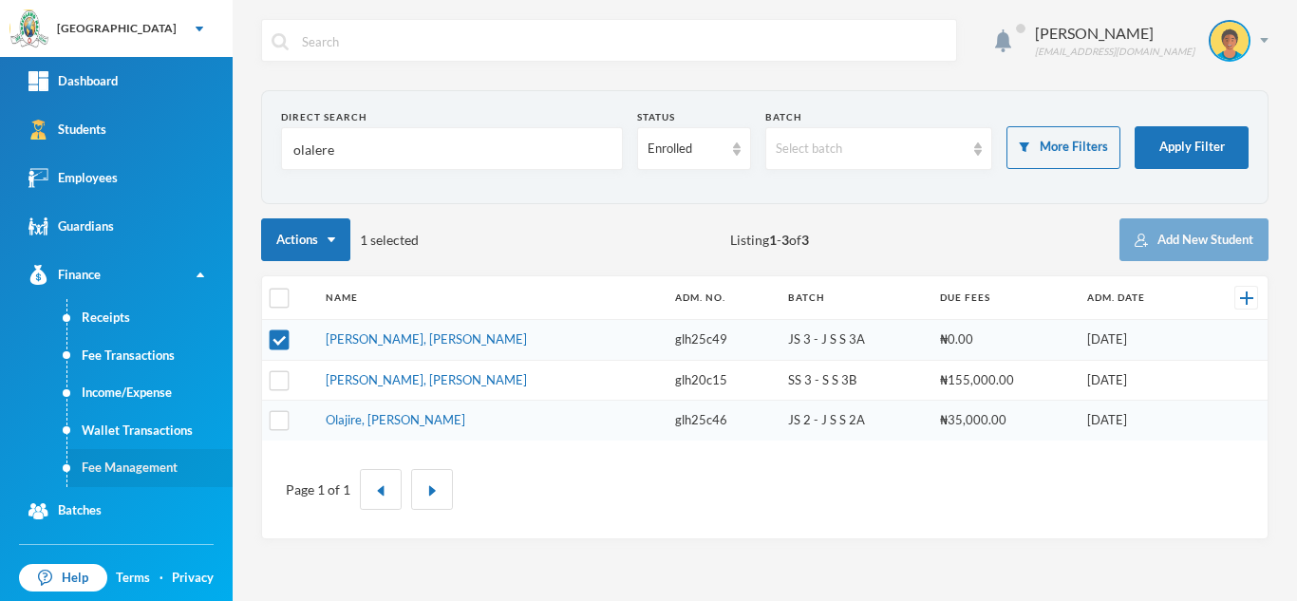
click at [124, 478] on link "Fee Management" at bounding box center [149, 468] width 165 height 38
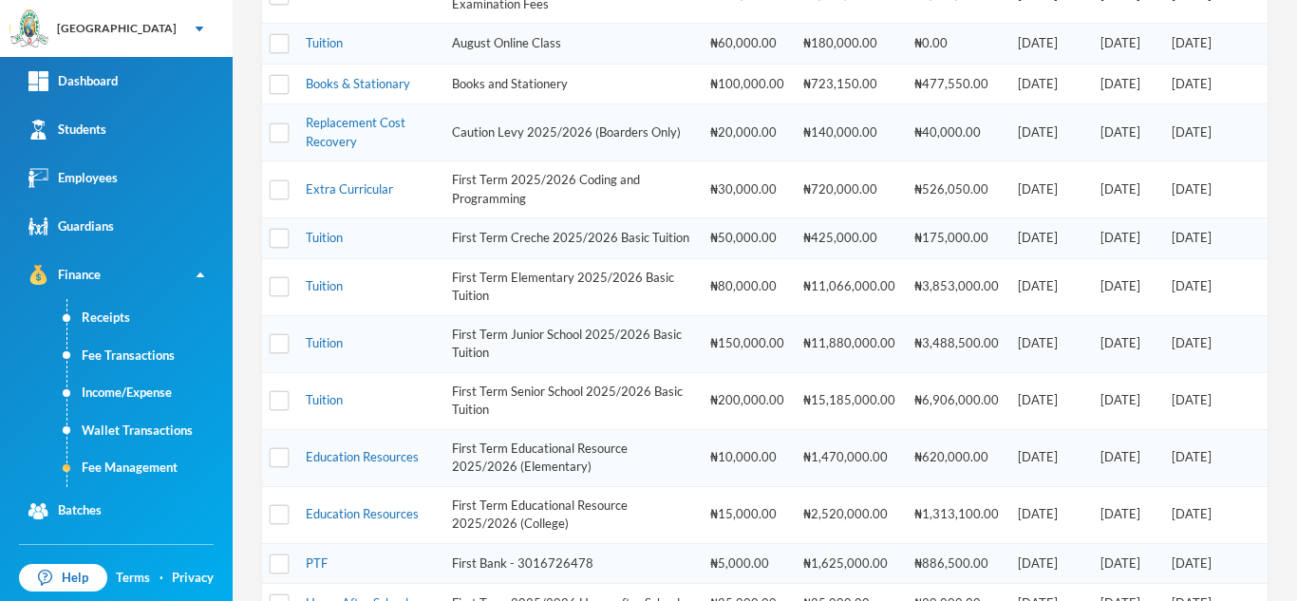
scroll to position [469, 0]
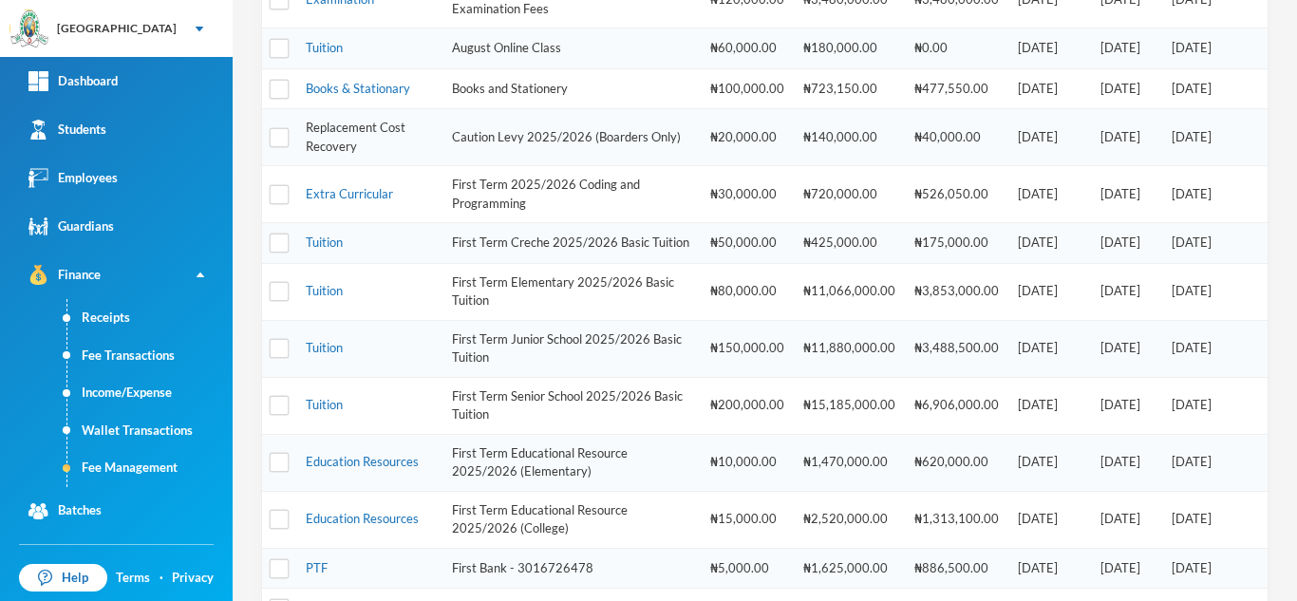
click at [335, 126] on link "Replacement Cost Recovery" at bounding box center [356, 137] width 100 height 34
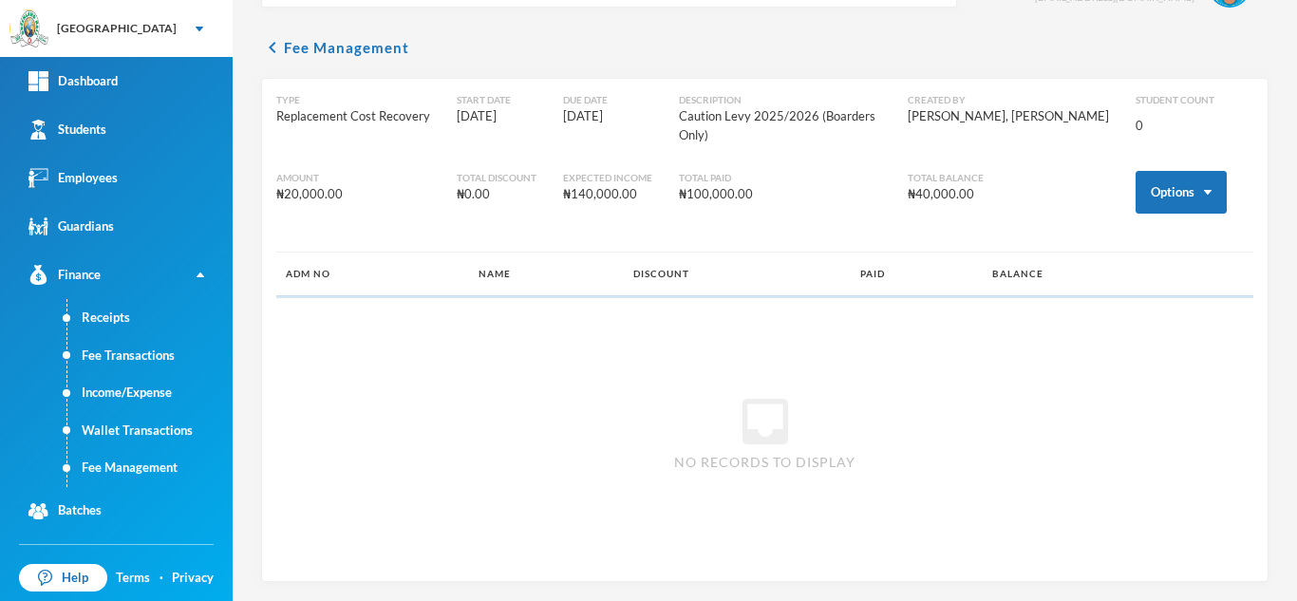
scroll to position [35, 0]
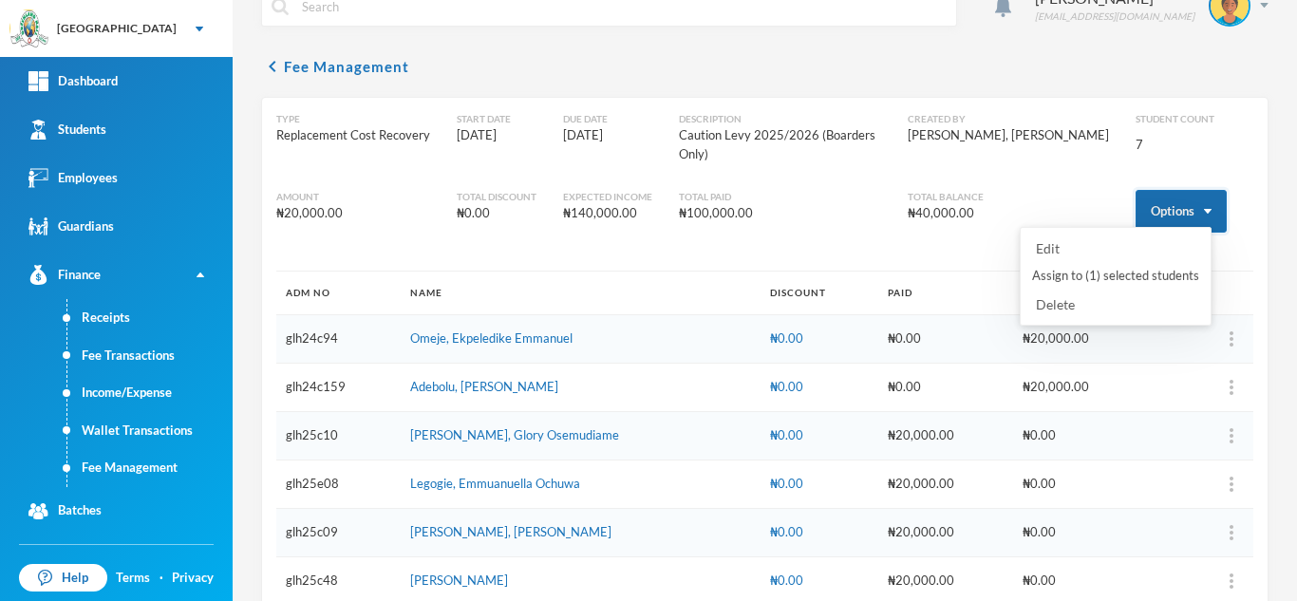
click at [1135, 204] on button "Options" at bounding box center [1180, 211] width 91 height 43
click at [1106, 271] on button "Assign to ( 1 ) selected students" at bounding box center [1115, 276] width 171 height 34
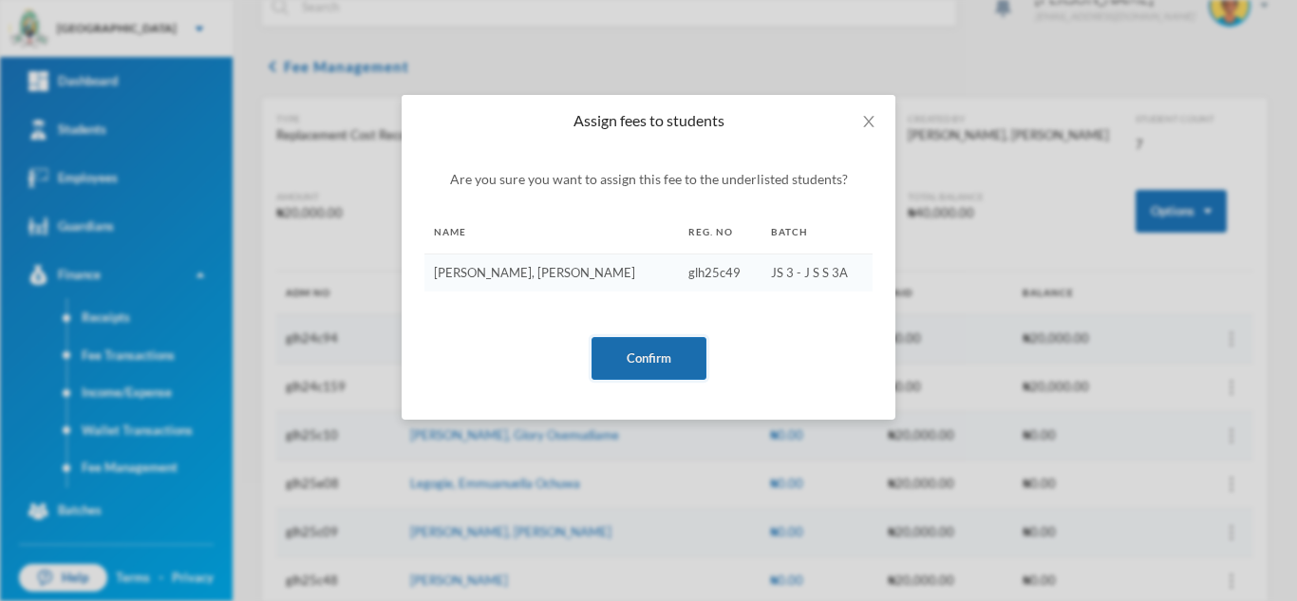
click at [649, 351] on button "Confirm" at bounding box center [648, 358] width 115 height 43
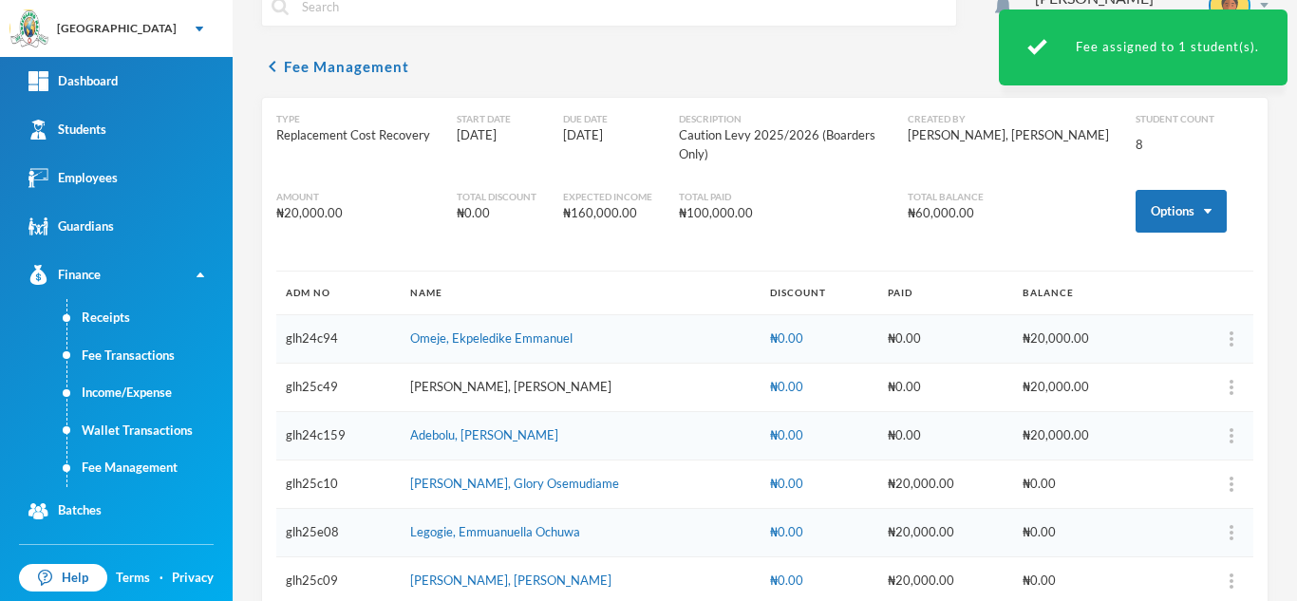
click at [495, 379] on link "[PERSON_NAME], [PERSON_NAME]" at bounding box center [510, 386] width 201 height 15
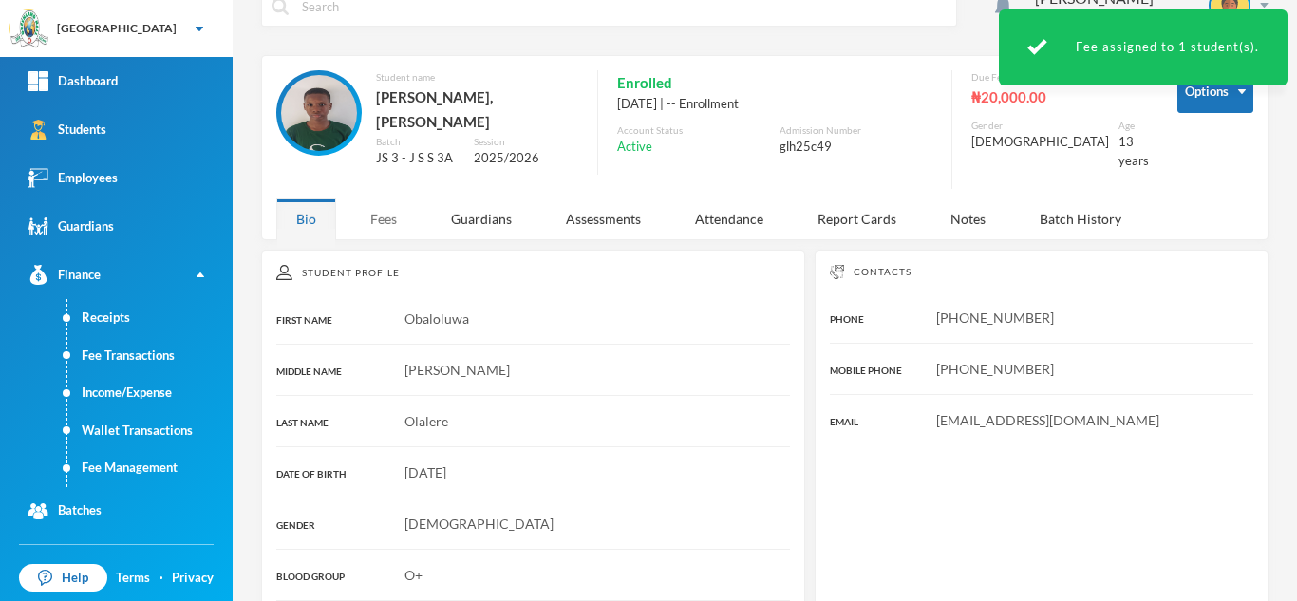
click at [371, 215] on div "Fees" at bounding box center [383, 218] width 66 height 41
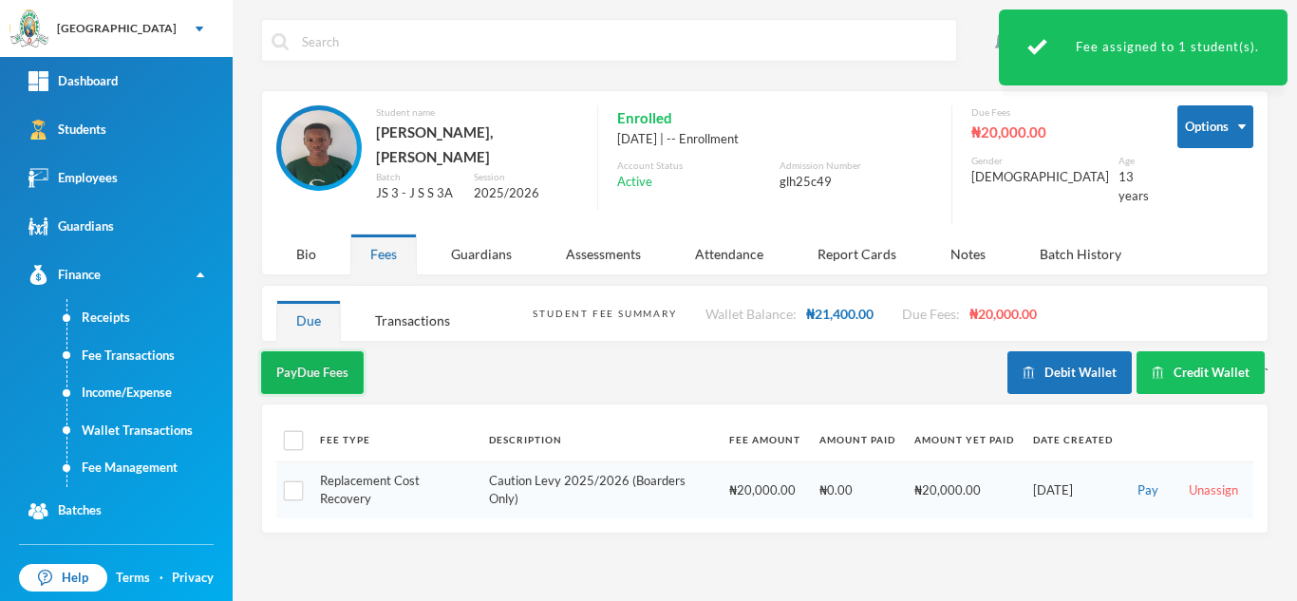
click at [316, 351] on button "Pay Due Fees" at bounding box center [312, 372] width 103 height 43
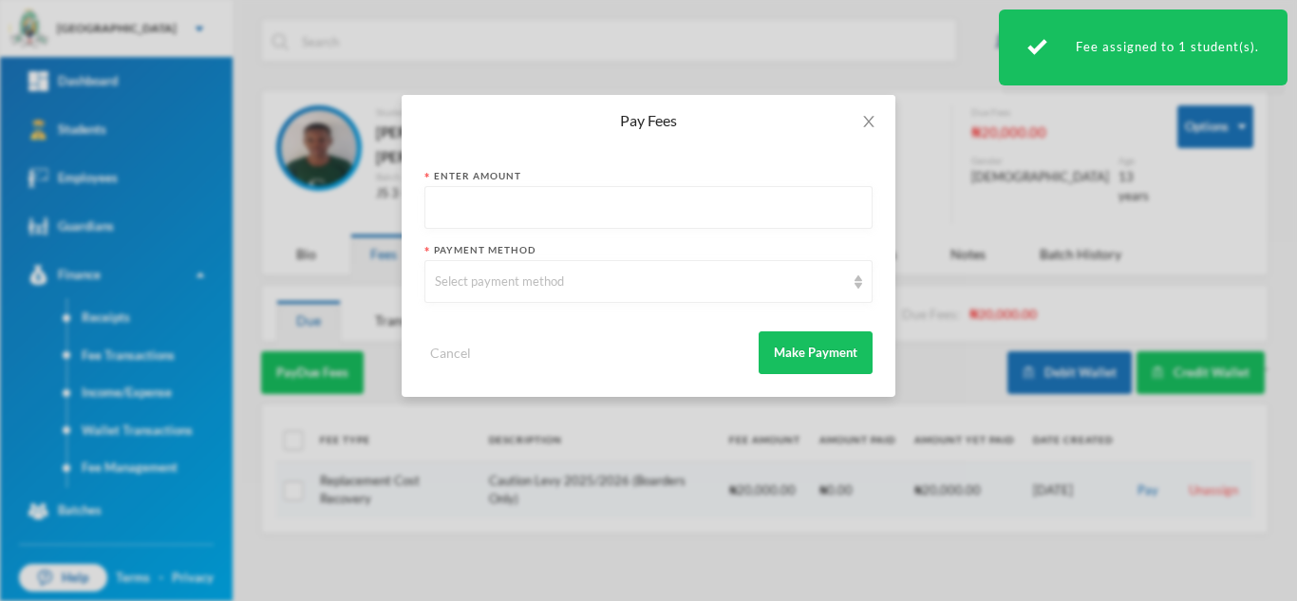
click at [445, 212] on input "text" at bounding box center [648, 208] width 427 height 43
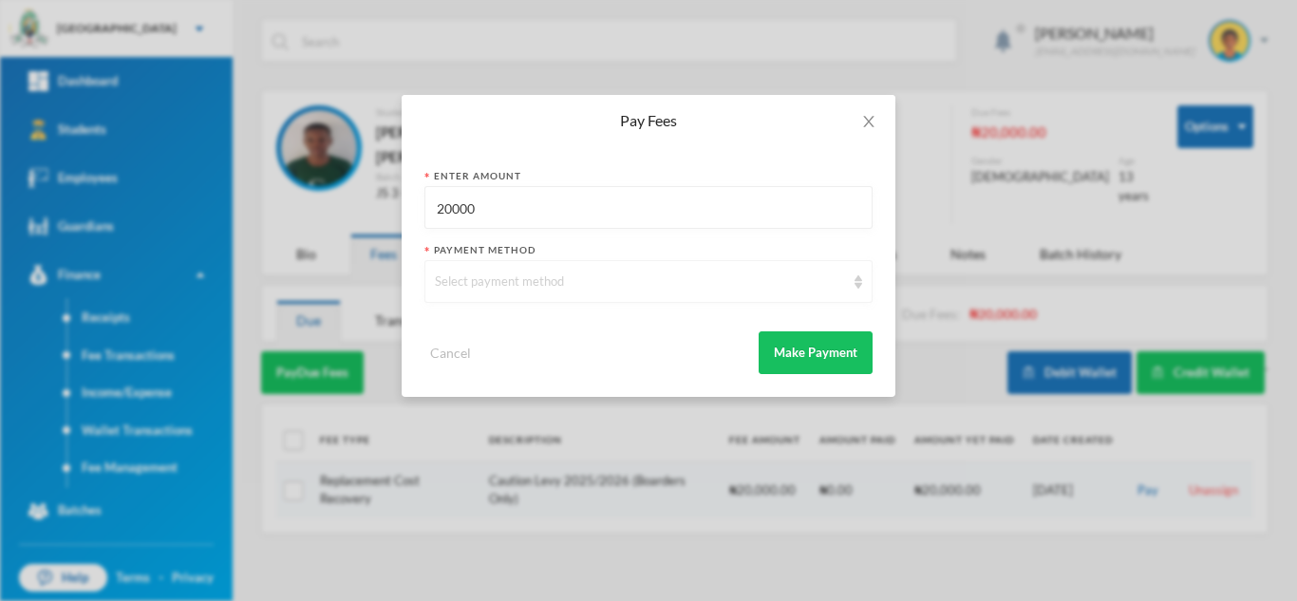
type input "20000"
click at [579, 285] on div "Select payment method" at bounding box center [640, 281] width 410 height 19
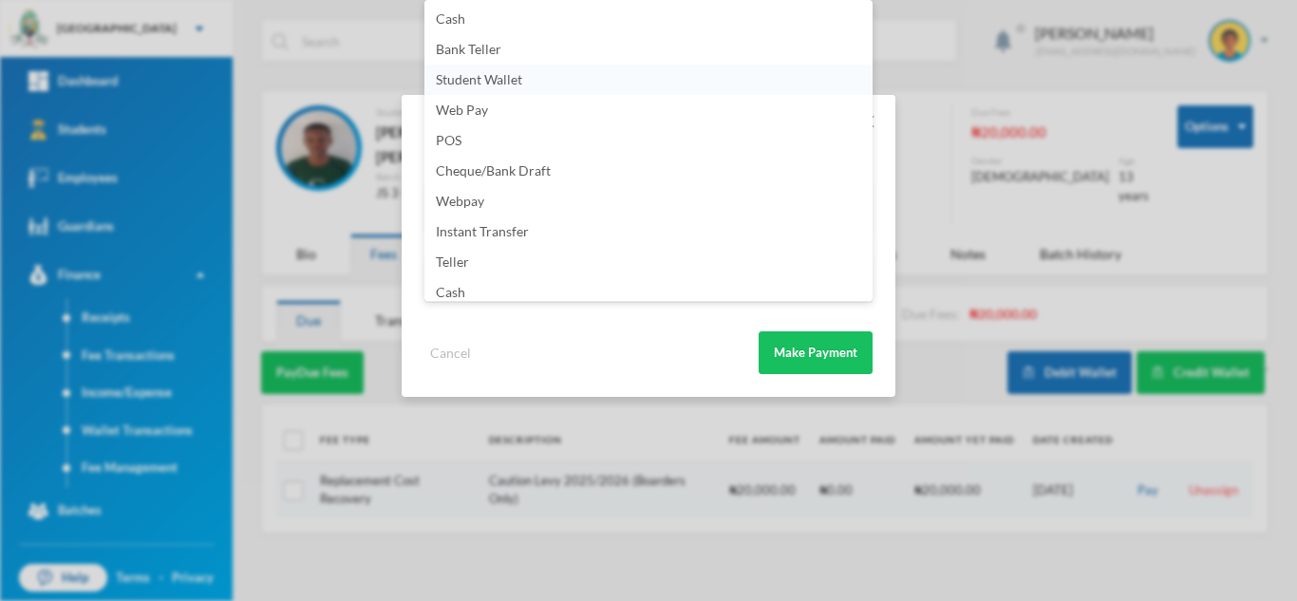
click at [534, 73] on li "Student Wallet" at bounding box center [648, 80] width 448 height 30
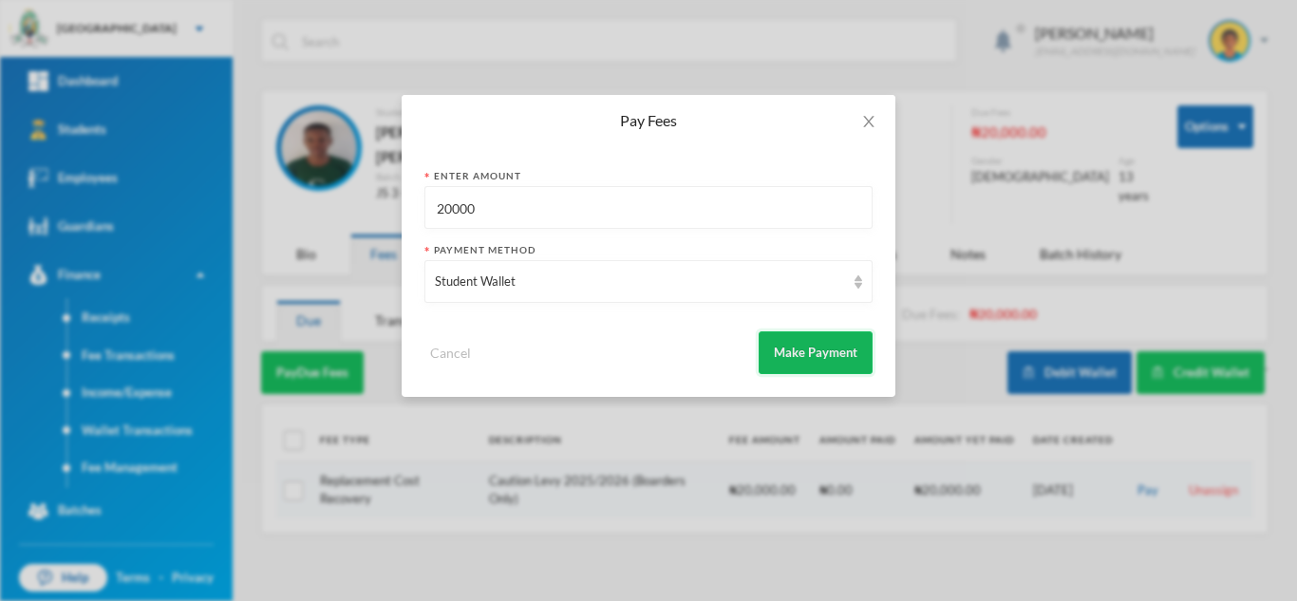
click at [793, 343] on button "Make Payment" at bounding box center [815, 352] width 114 height 43
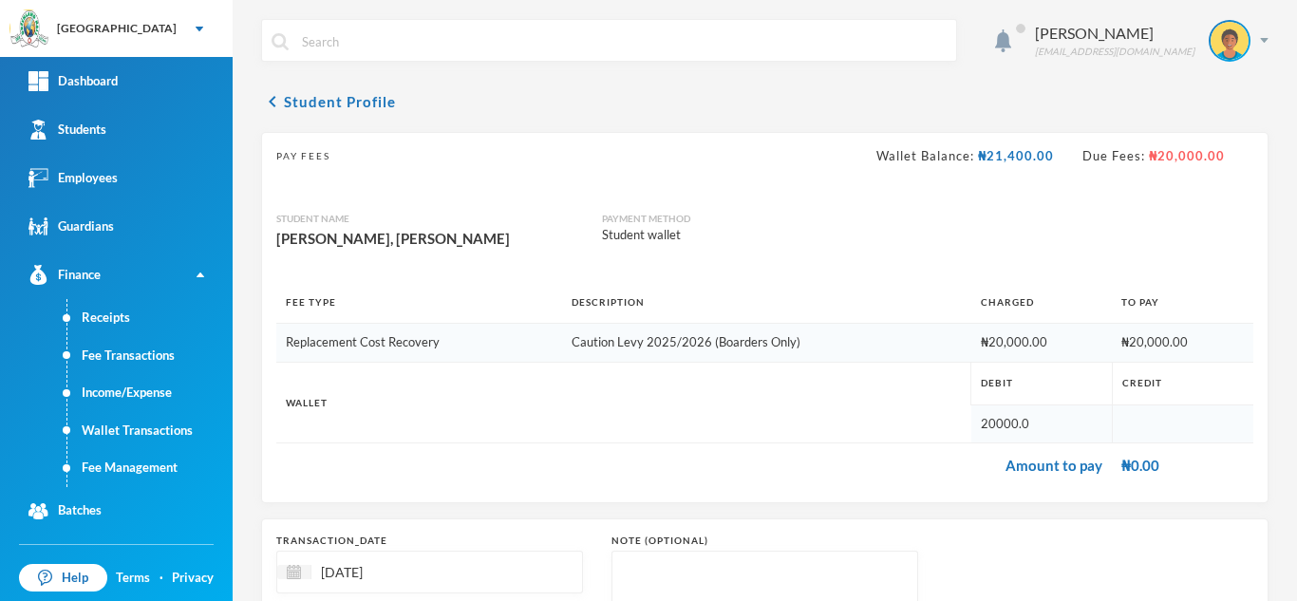
scroll to position [203, 0]
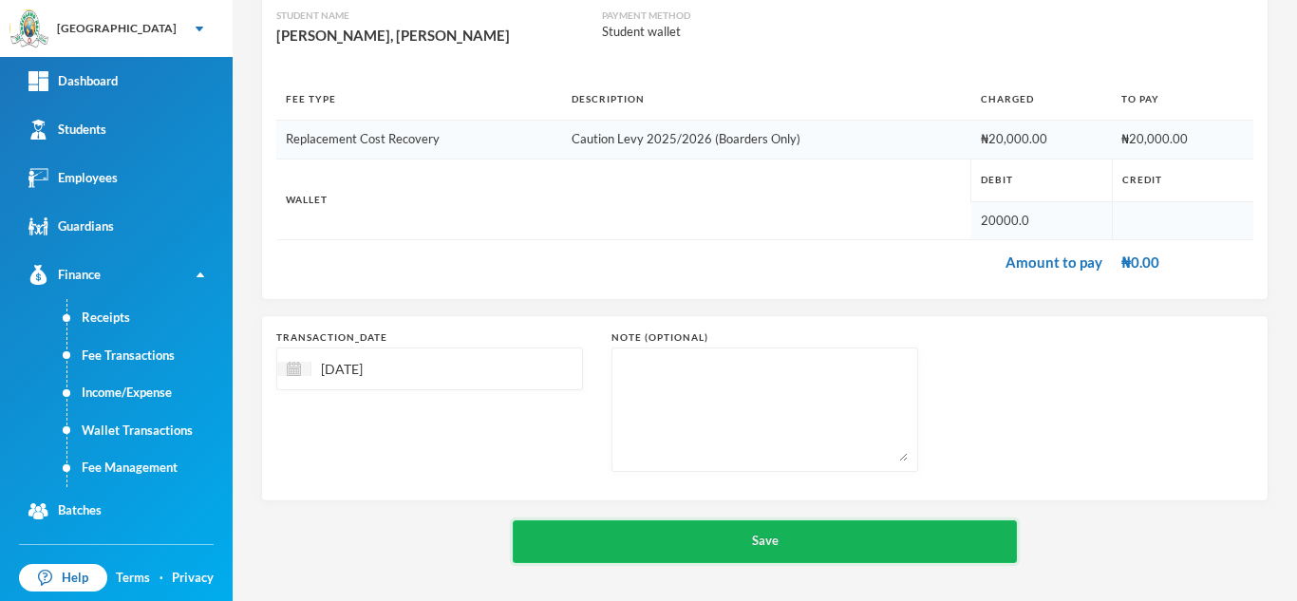
click at [771, 530] on button "Save" at bounding box center [765, 541] width 504 height 43
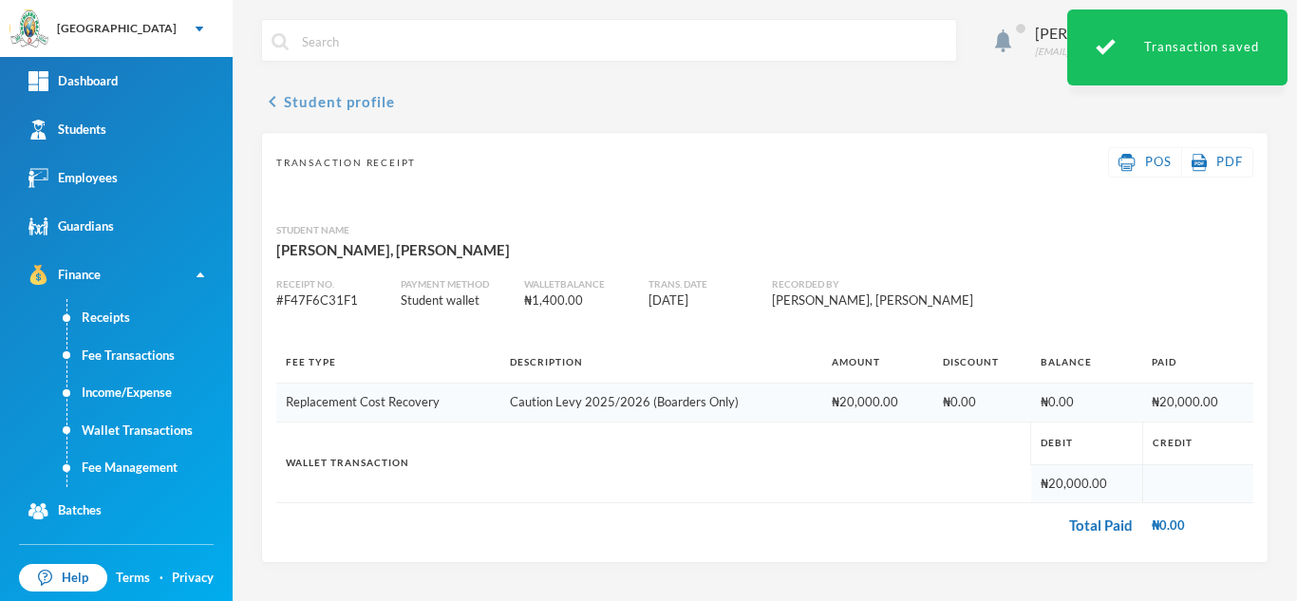
click at [309, 104] on button "chevron_left Student profile" at bounding box center [328, 101] width 134 height 23
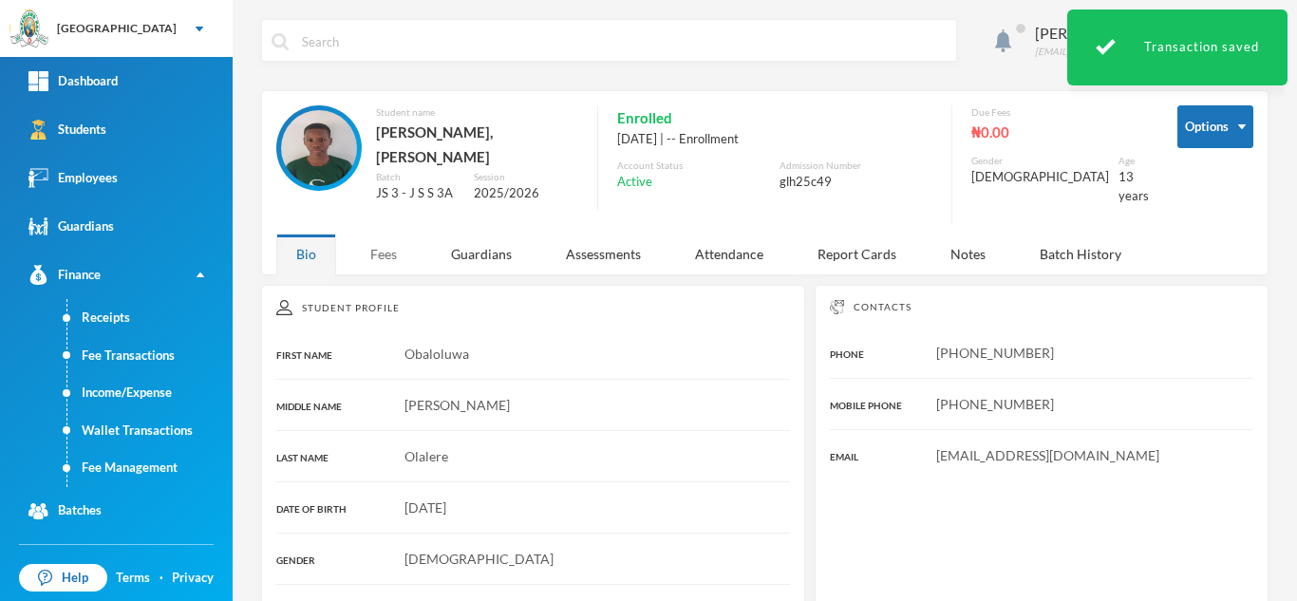
click at [390, 249] on div "Fees" at bounding box center [383, 253] width 66 height 41
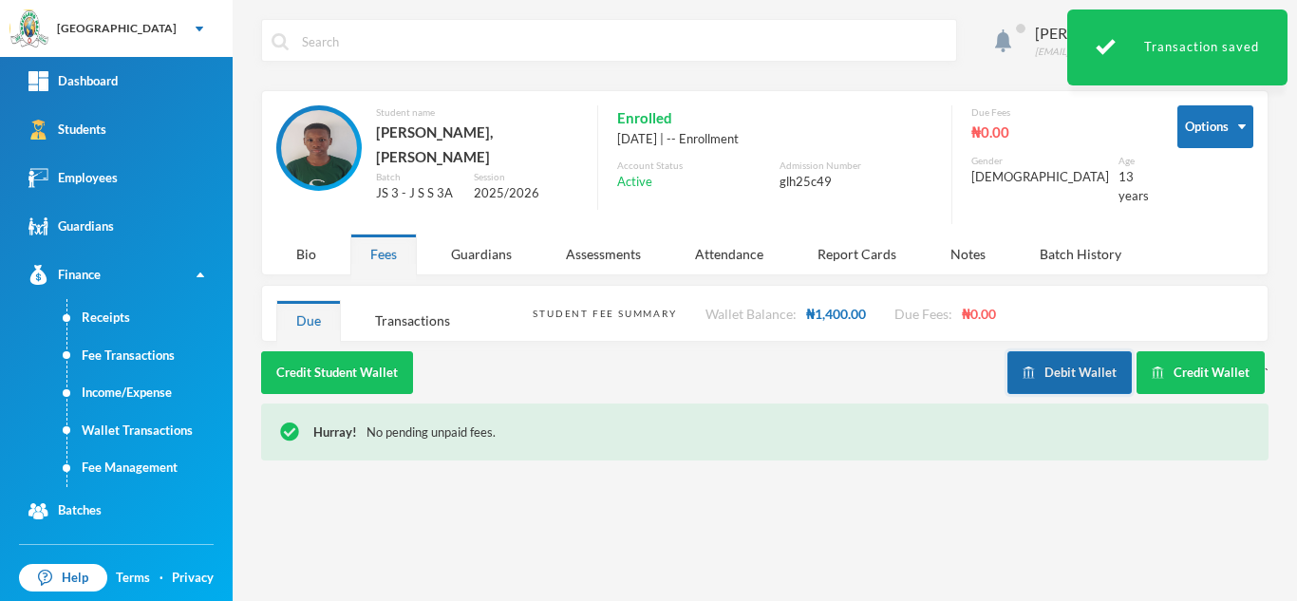
click at [1040, 351] on button "Debit Wallet" at bounding box center [1069, 372] width 124 height 43
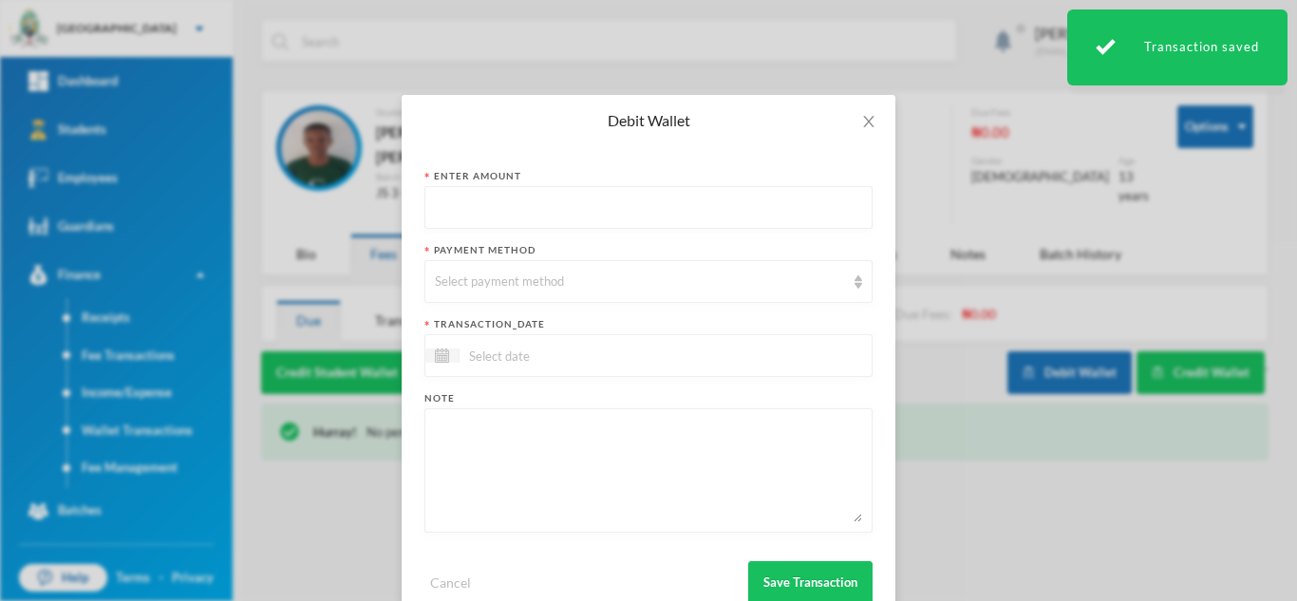
click at [609, 212] on input "text" at bounding box center [648, 208] width 427 height 43
type input "1400"
click at [656, 288] on div "Select payment method" at bounding box center [640, 281] width 410 height 19
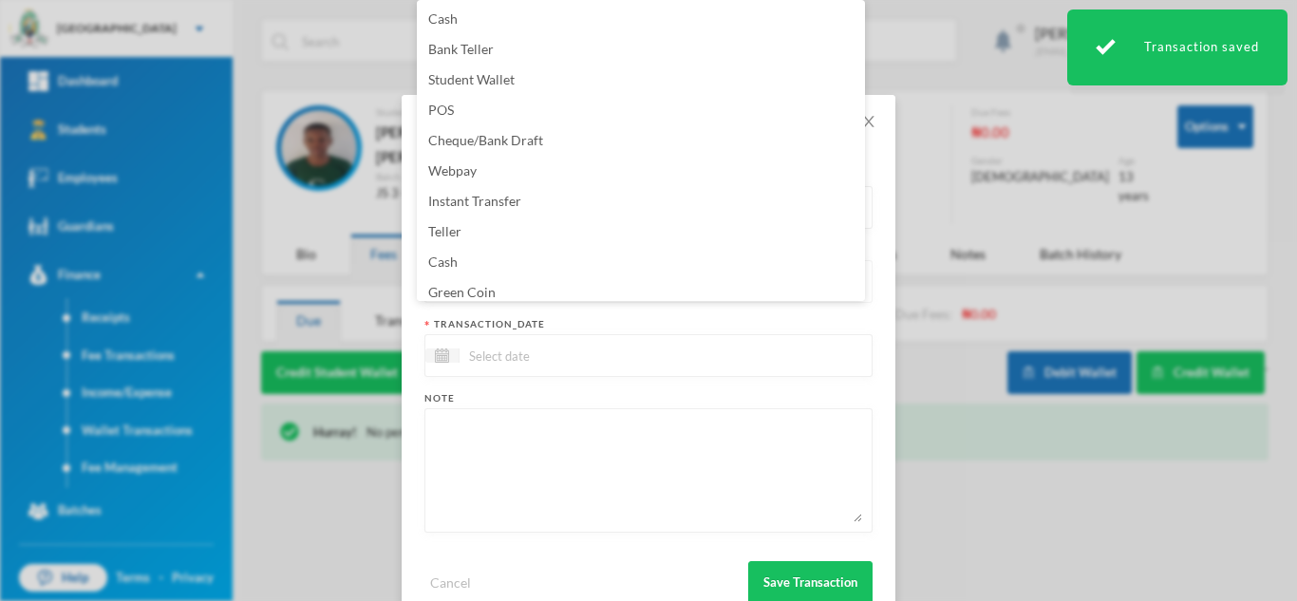
scroll to position [7, 0]
click at [656, 288] on li "Green Coin" at bounding box center [641, 286] width 448 height 30
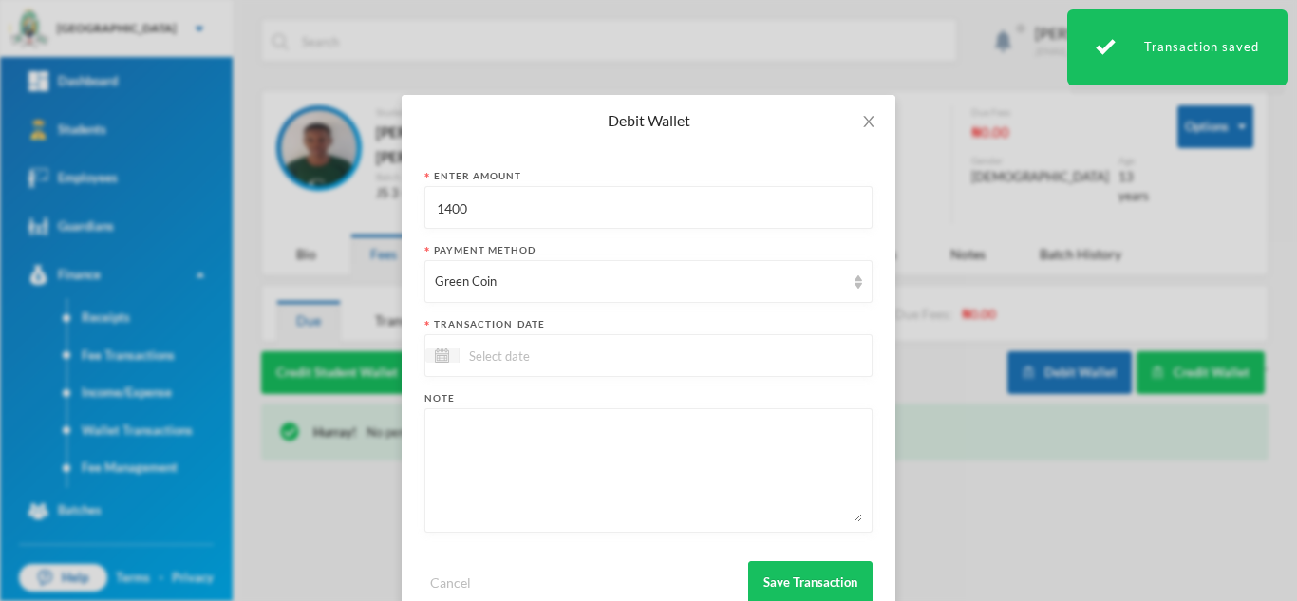
click at [603, 344] on div at bounding box center [648, 355] width 448 height 43
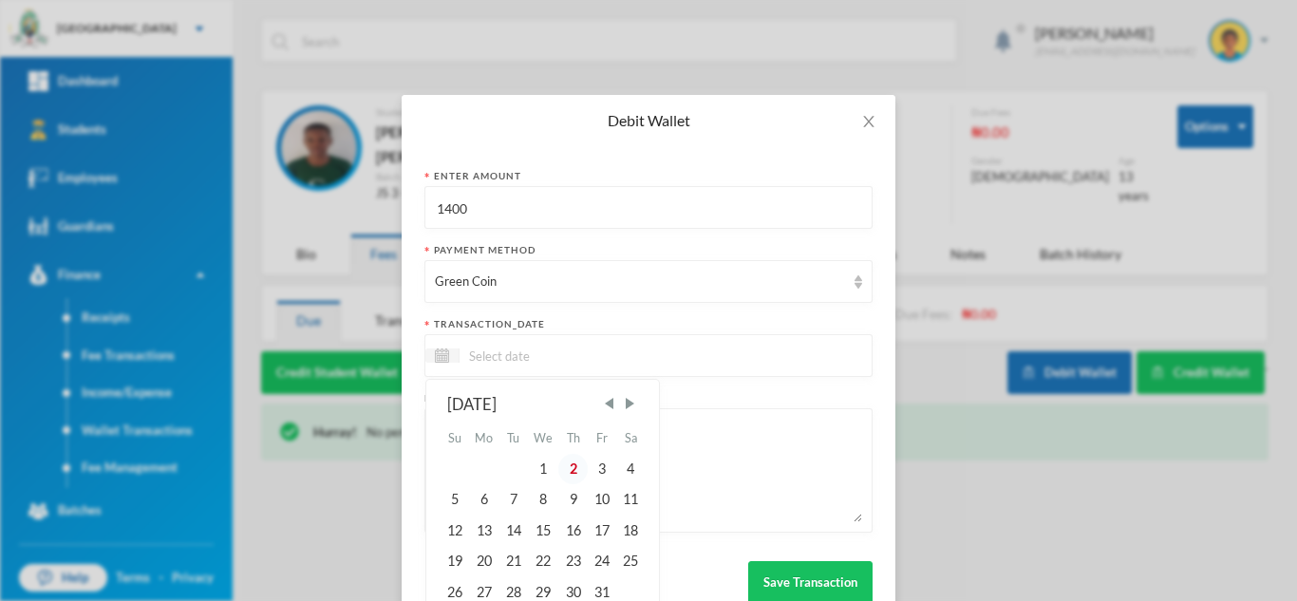
click at [574, 462] on div "2" at bounding box center [572, 469] width 28 height 30
type input "[DATE]"
click at [574, 462] on textarea at bounding box center [648, 470] width 427 height 103
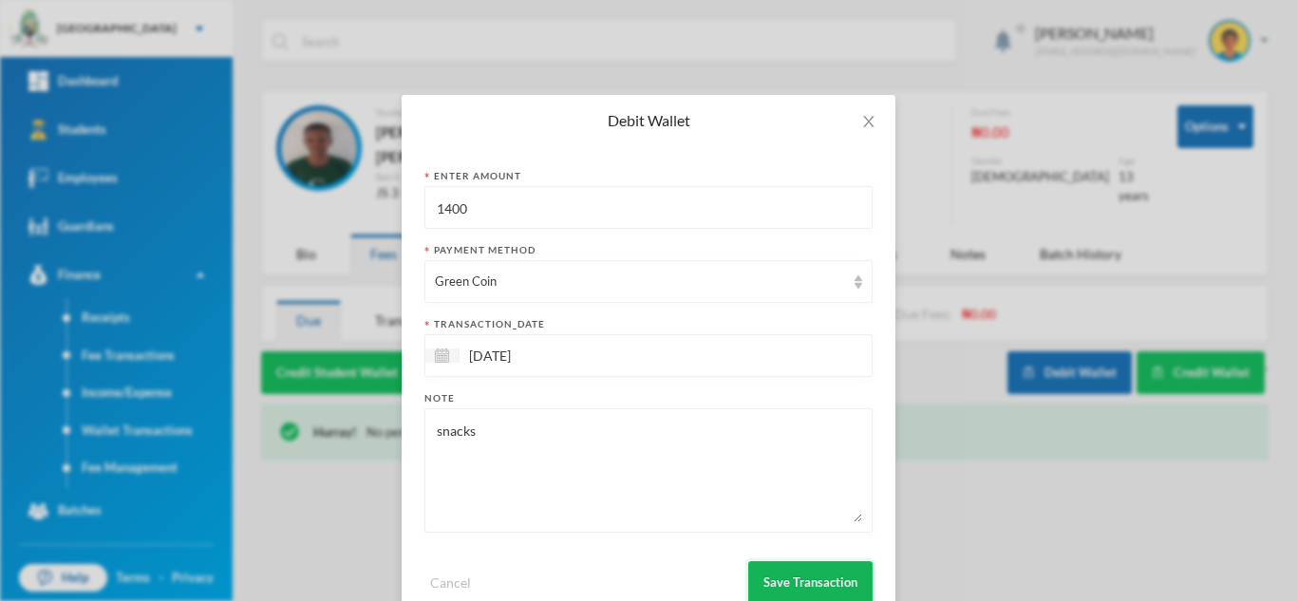
type textarea "snacks"
click at [802, 586] on button "Save Transaction" at bounding box center [810, 582] width 124 height 43
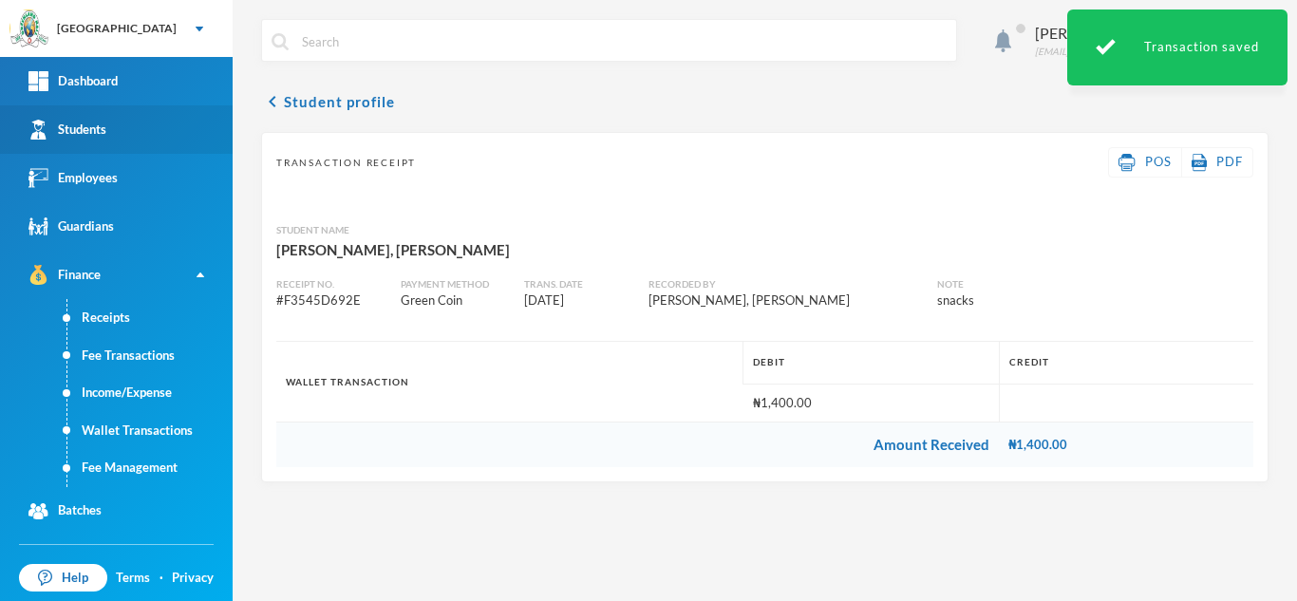
click at [148, 112] on link "Students" at bounding box center [116, 129] width 233 height 48
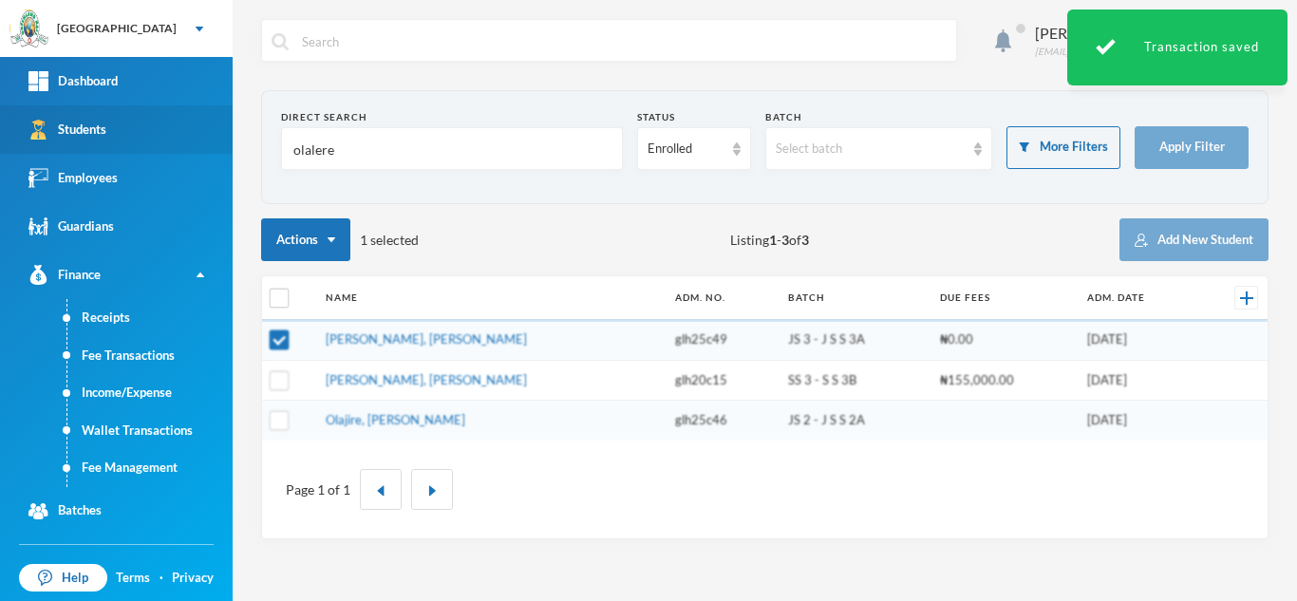
drag, startPoint x: 351, startPoint y: 158, endPoint x: 134, endPoint y: 139, distance: 218.2
click at [134, 139] on div "Greenland Hall Your Bluebic Account Greenland Hall Add a New School Dashboard S…" at bounding box center [648, 300] width 1297 height 601
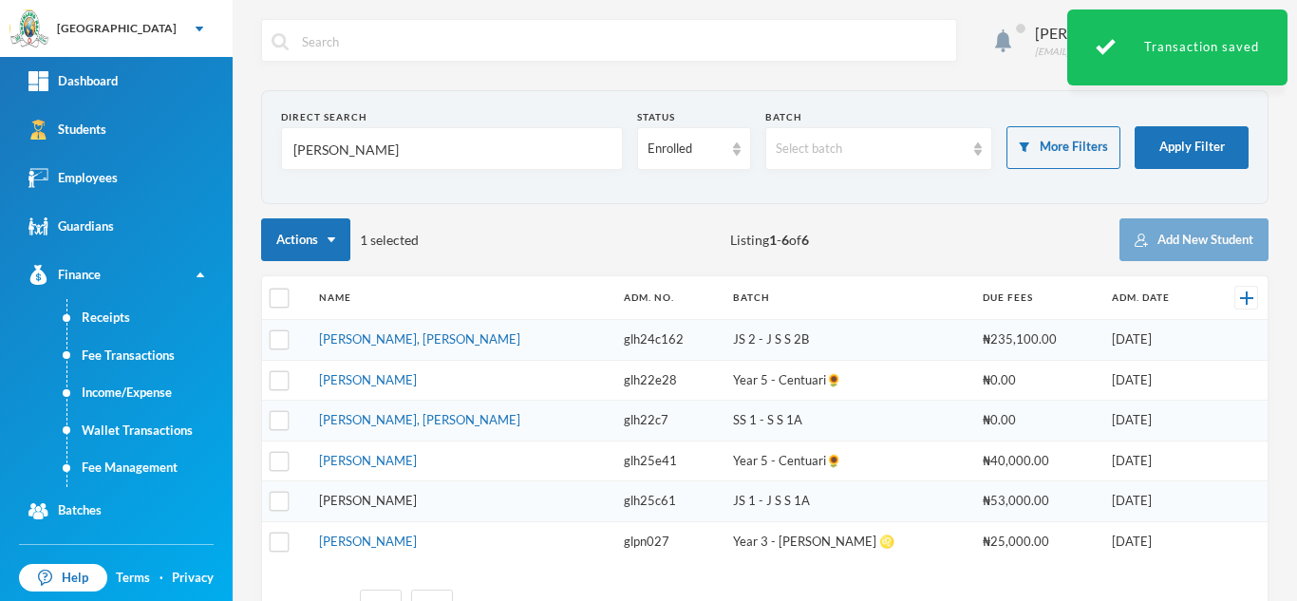
type input "[PERSON_NAME]"
click at [364, 494] on link "[PERSON_NAME]" at bounding box center [368, 500] width 98 height 15
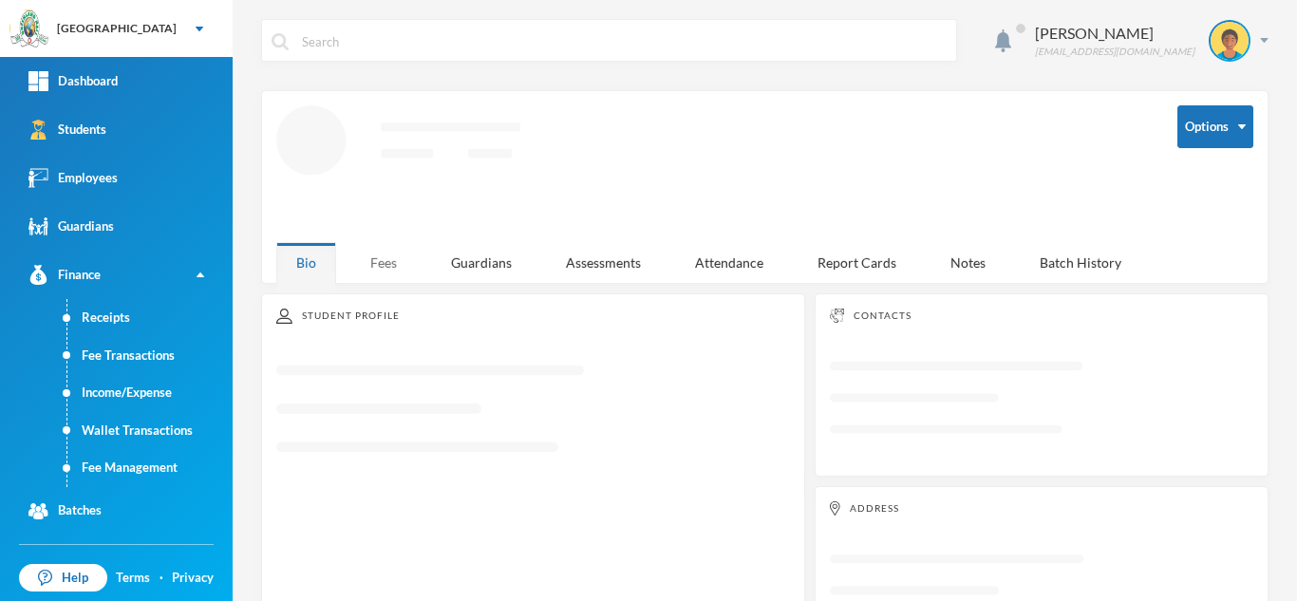
click at [374, 251] on div "Fees" at bounding box center [383, 262] width 66 height 41
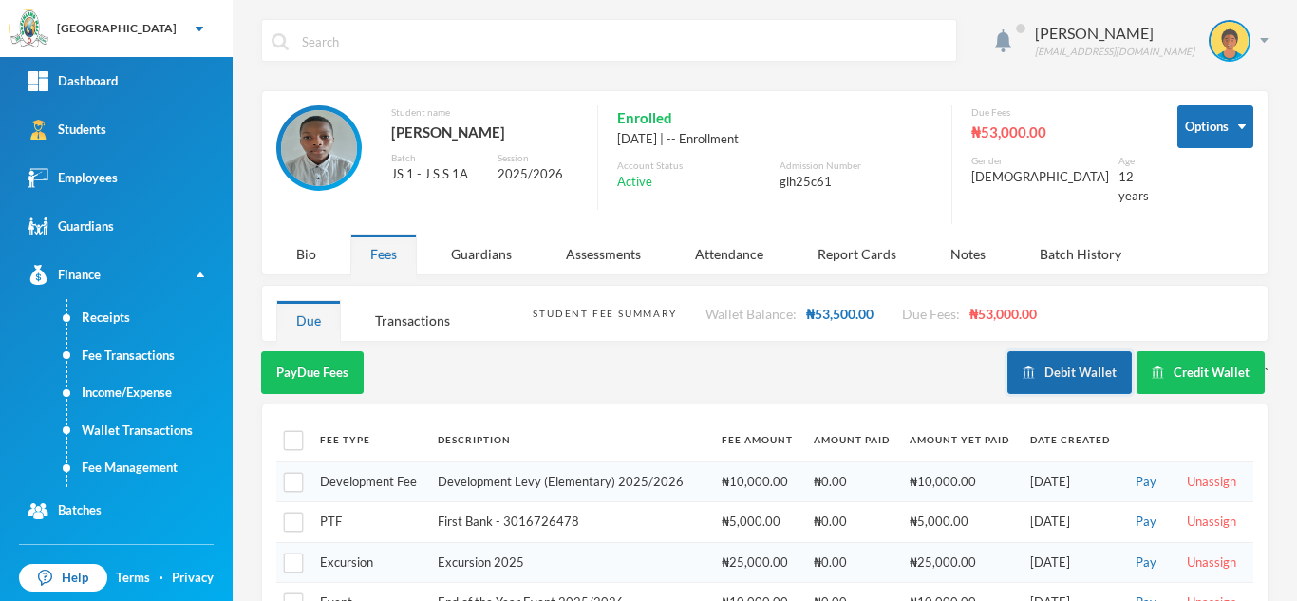
click at [1058, 358] on button "Debit Wallet" at bounding box center [1069, 372] width 124 height 43
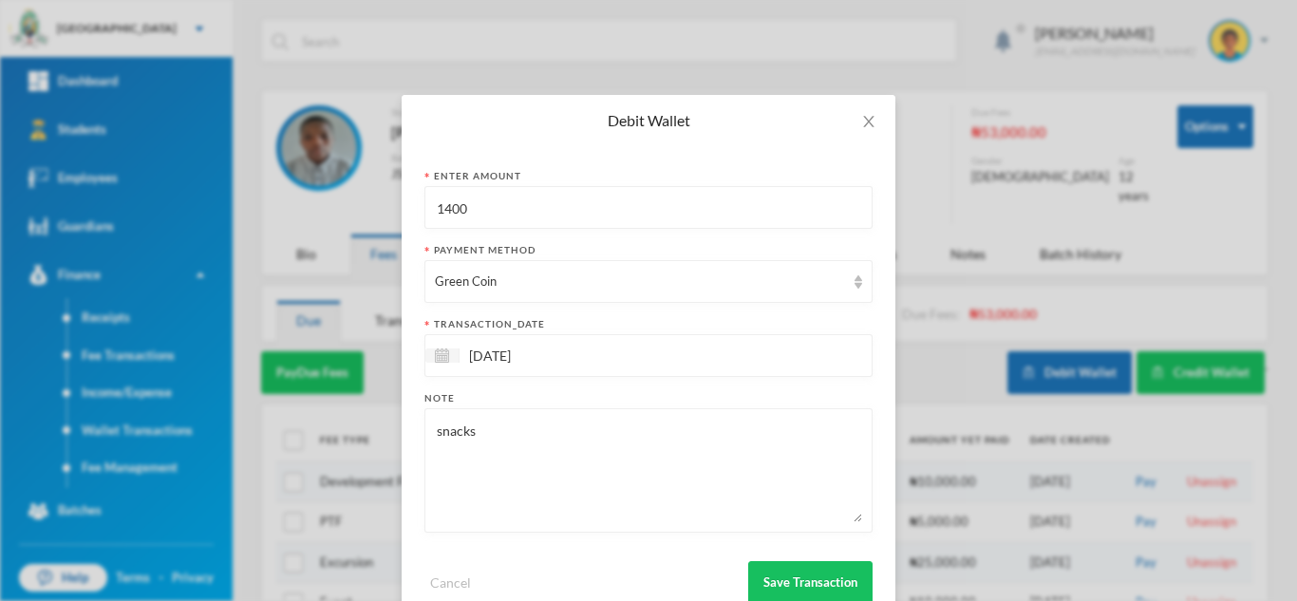
drag, startPoint x: 528, startPoint y: 218, endPoint x: 222, endPoint y: 215, distance: 305.6
click at [296, 204] on div "Debit Wallet Enter Amount 1400 Payment Method Green Coin transaction_date [DATE…" at bounding box center [648, 300] width 1297 height 601
type input "500"
click at [805, 575] on button "Save Transaction" at bounding box center [810, 582] width 124 height 43
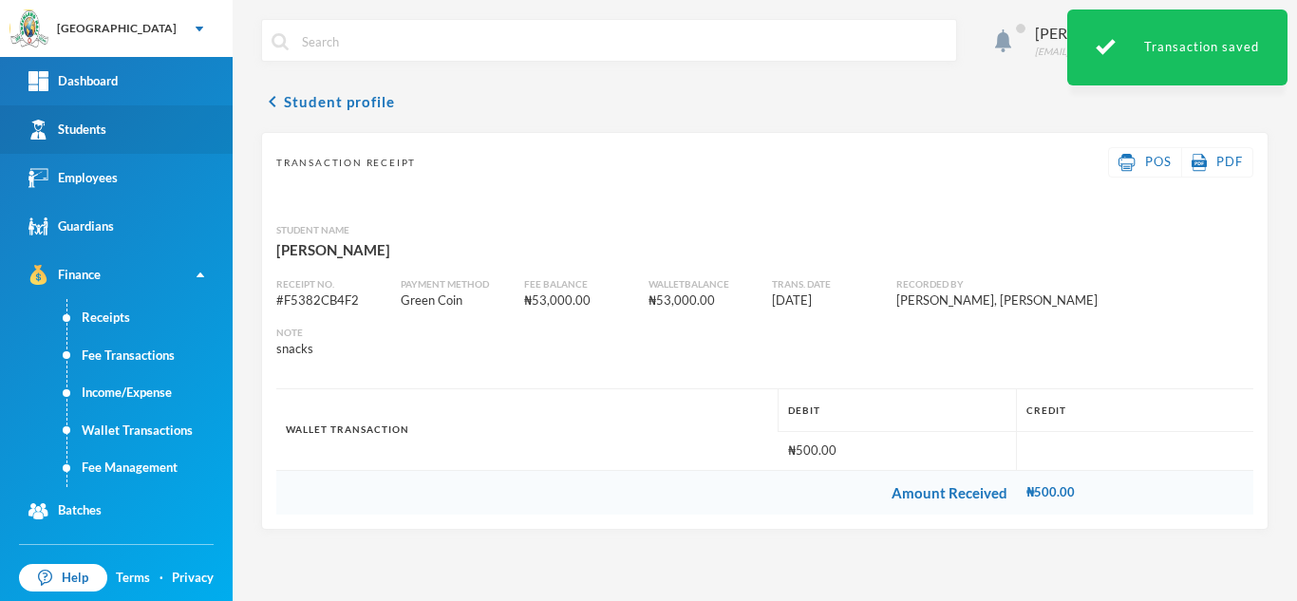
click at [112, 122] on link "Students" at bounding box center [116, 129] width 233 height 48
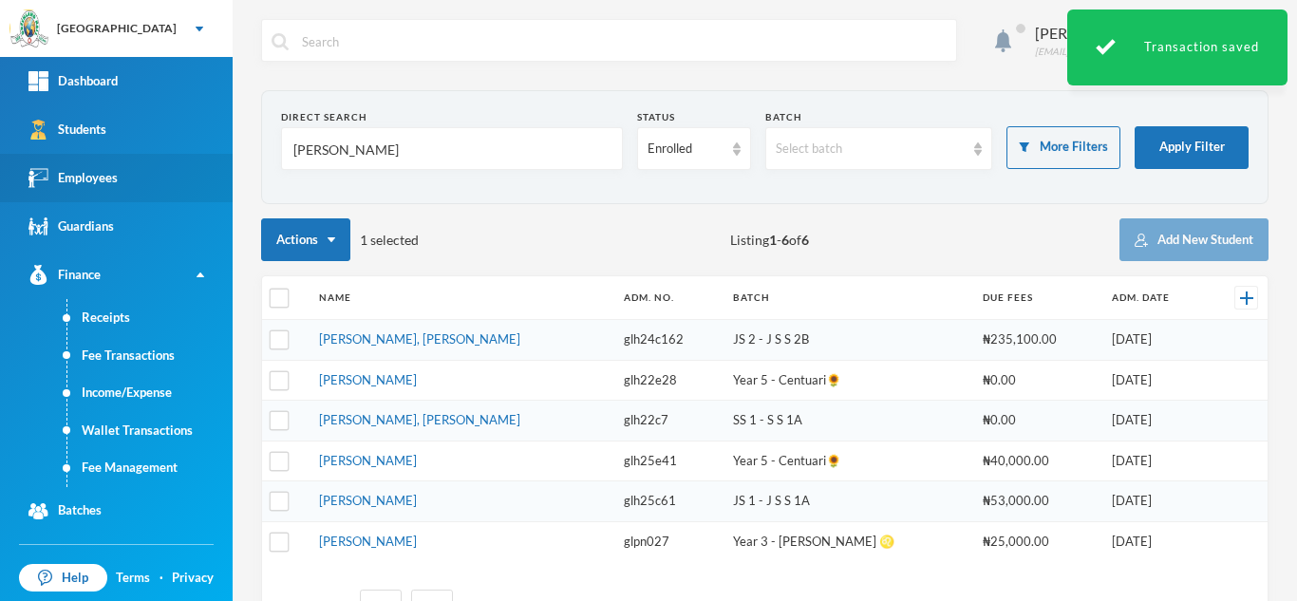
drag, startPoint x: 366, startPoint y: 147, endPoint x: 98, endPoint y: 167, distance: 269.3
click at [166, 152] on div "Greenland Hall Your Bluebic Account Greenland Hall Add a New School Dashboard S…" at bounding box center [648, 300] width 1297 height 601
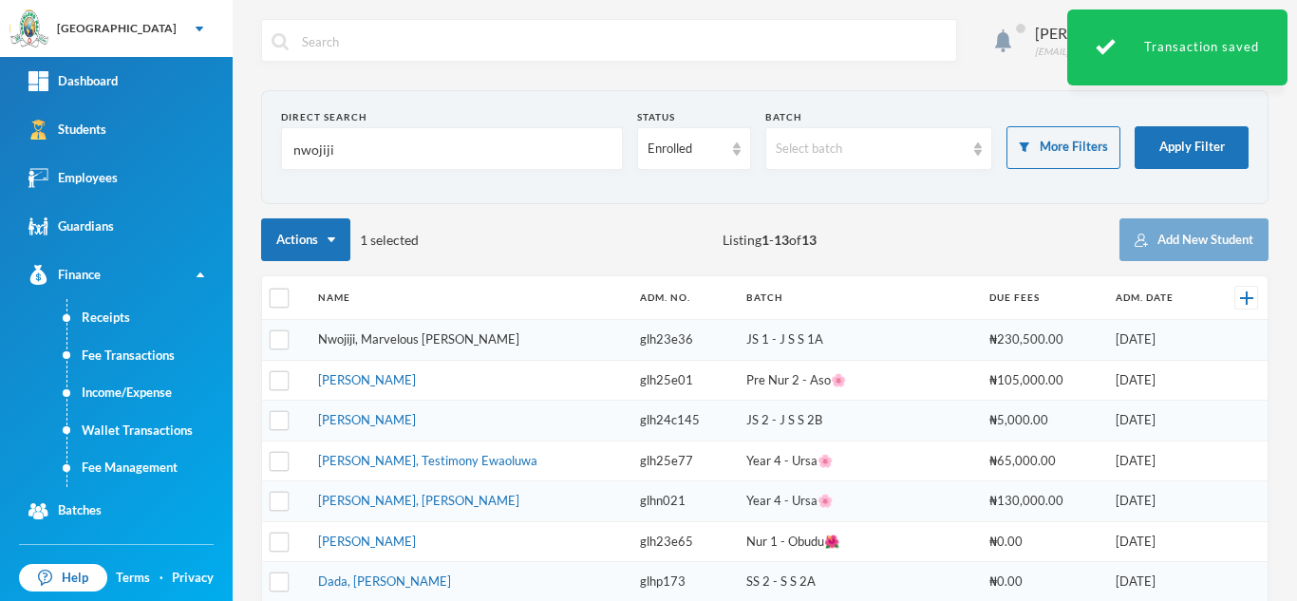
type input "nwojiji"
click at [439, 341] on link "Nwojiji, Marvelous [PERSON_NAME]" at bounding box center [418, 338] width 201 height 15
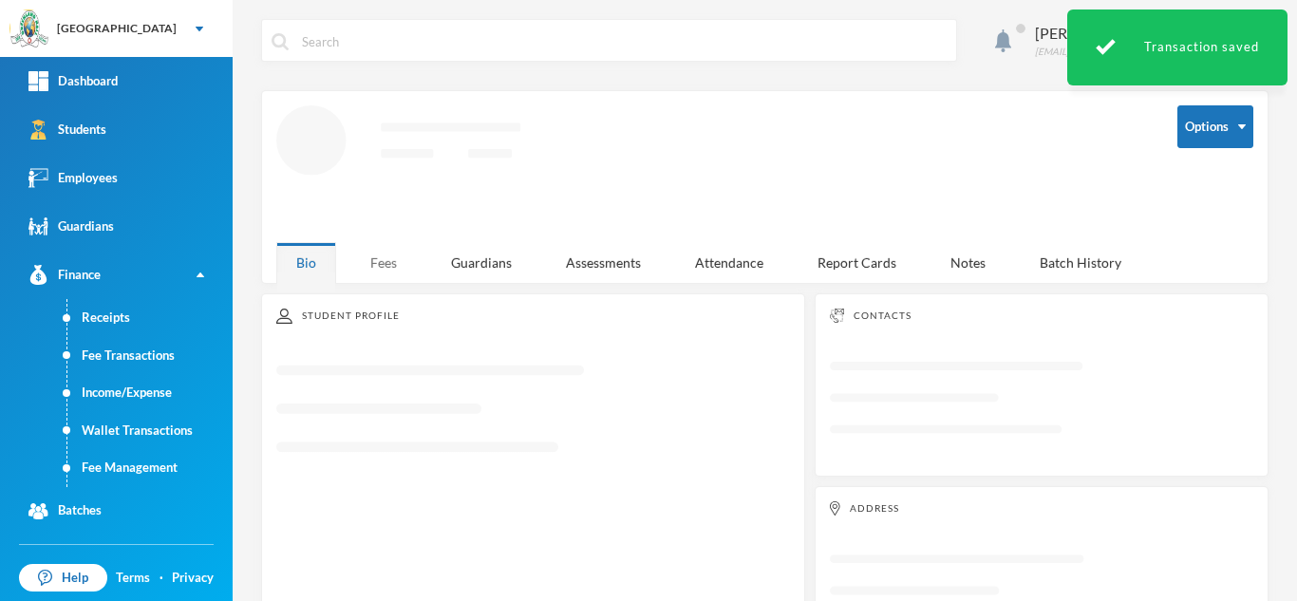
click at [379, 246] on div "Fees" at bounding box center [383, 262] width 66 height 41
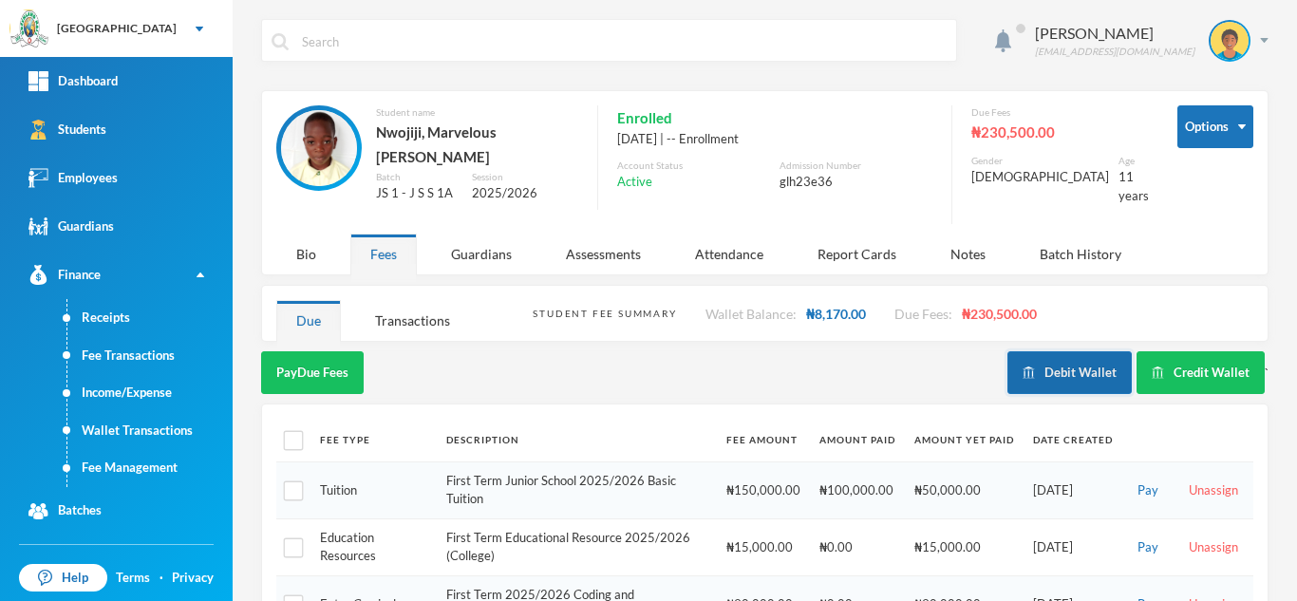
click at [1038, 364] on button "Debit Wallet" at bounding box center [1069, 372] width 124 height 43
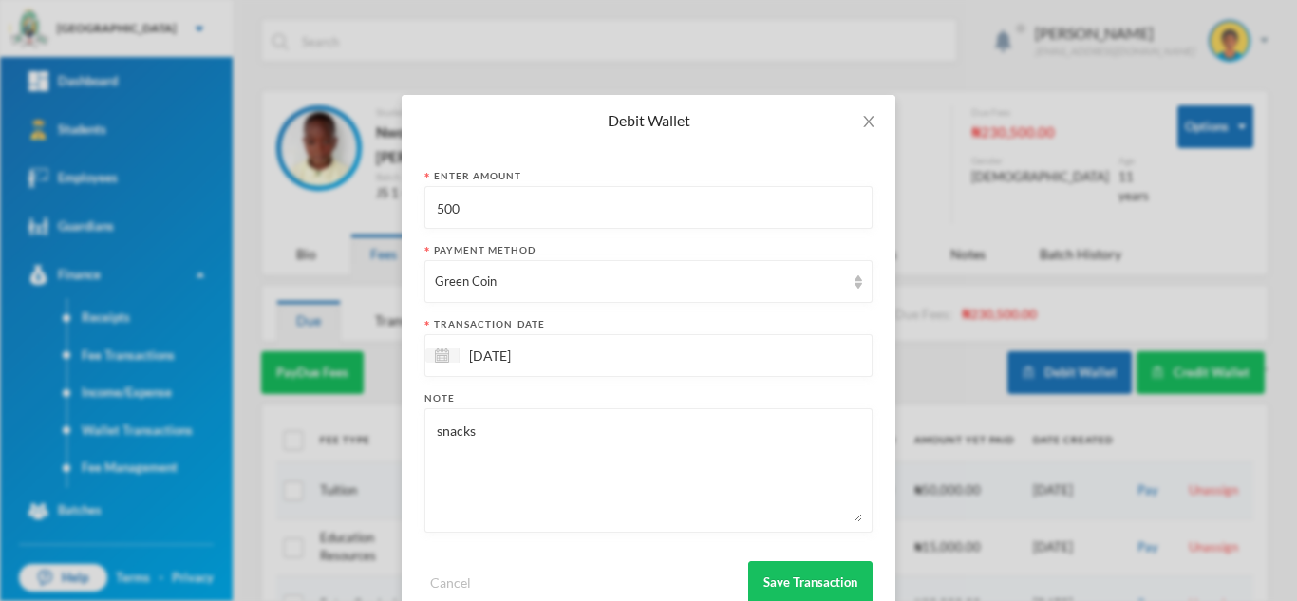
drag, startPoint x: 540, startPoint y: 205, endPoint x: 215, endPoint y: 190, distance: 325.0
click at [233, 185] on div "Debit Wallet Enter Amount 500 Payment Method Green Coin transaction_date [DATE]…" at bounding box center [648, 300] width 1297 height 601
type input "600"
click at [811, 588] on button "Save Transaction" at bounding box center [810, 582] width 124 height 43
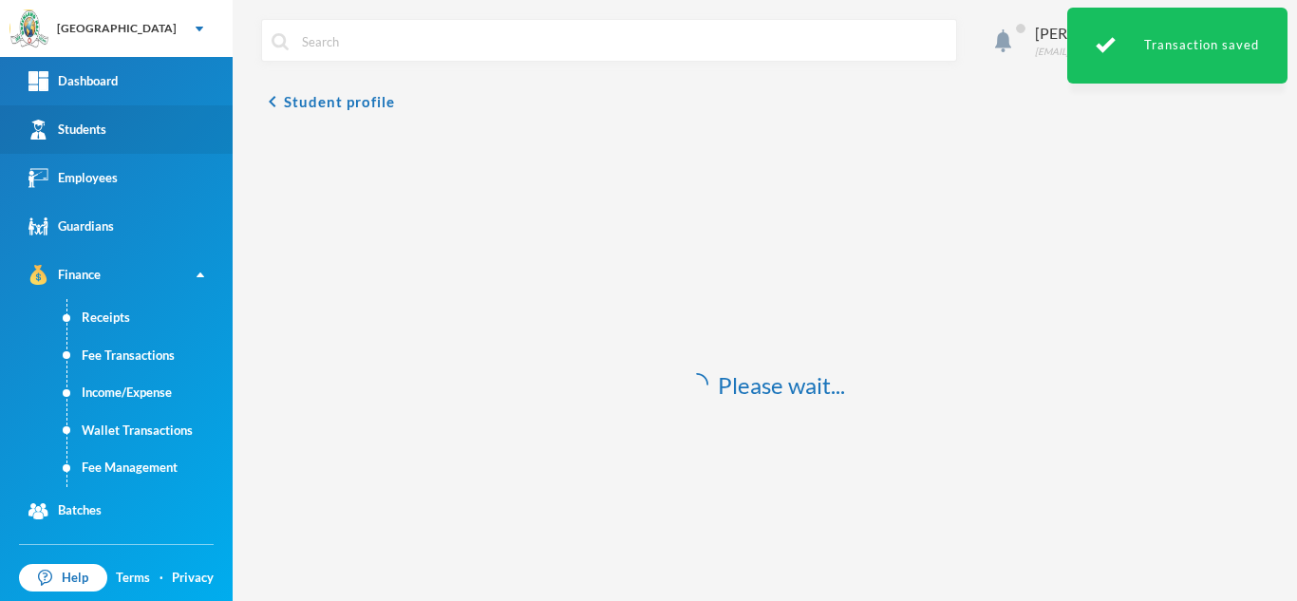
click at [135, 126] on link "Students" at bounding box center [116, 129] width 233 height 48
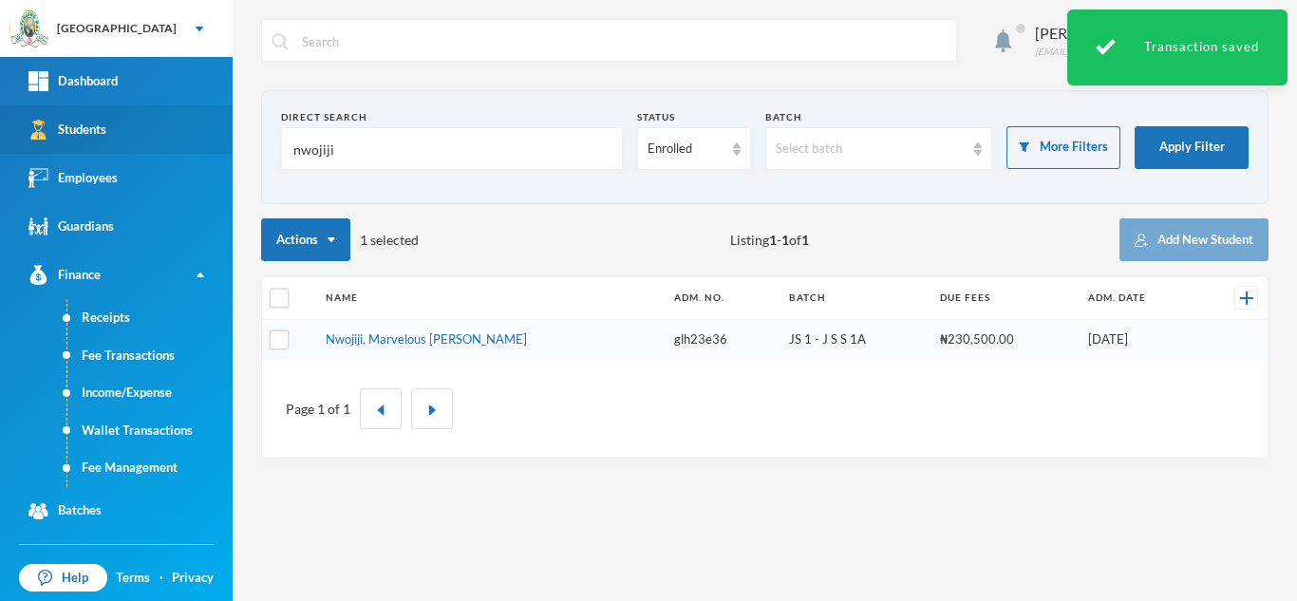
drag, startPoint x: 364, startPoint y: 155, endPoint x: 182, endPoint y: 136, distance: 182.3
click at [182, 136] on div "Greenland Hall Your Bluebic Account Greenland Hall Add a New School Dashboard S…" at bounding box center [648, 300] width 1297 height 601
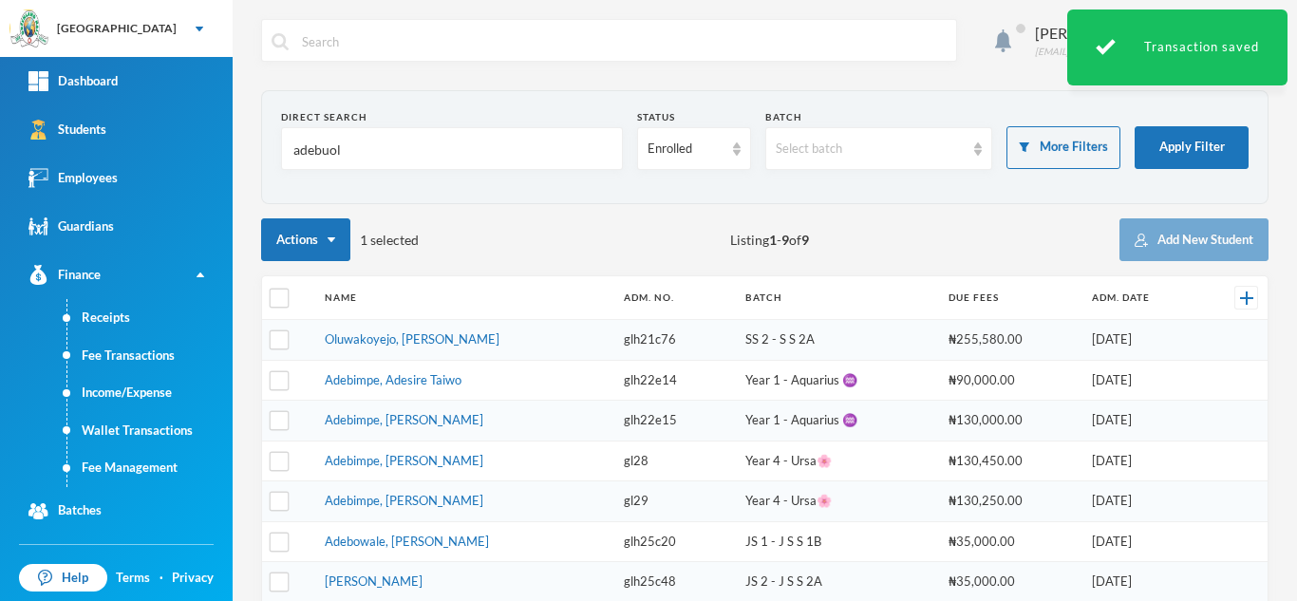
type input "adebuol"
click at [357, 343] on link "Oluwakoyejo, [PERSON_NAME]" at bounding box center [412, 338] width 175 height 15
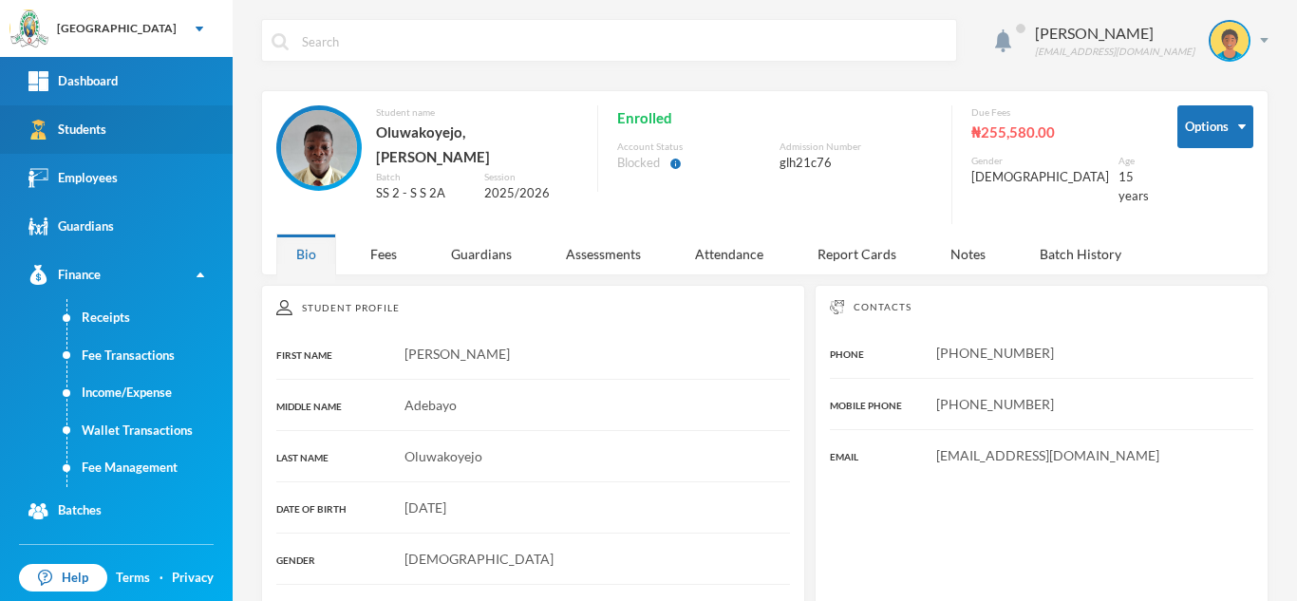
click at [167, 137] on link "Students" at bounding box center [116, 129] width 233 height 48
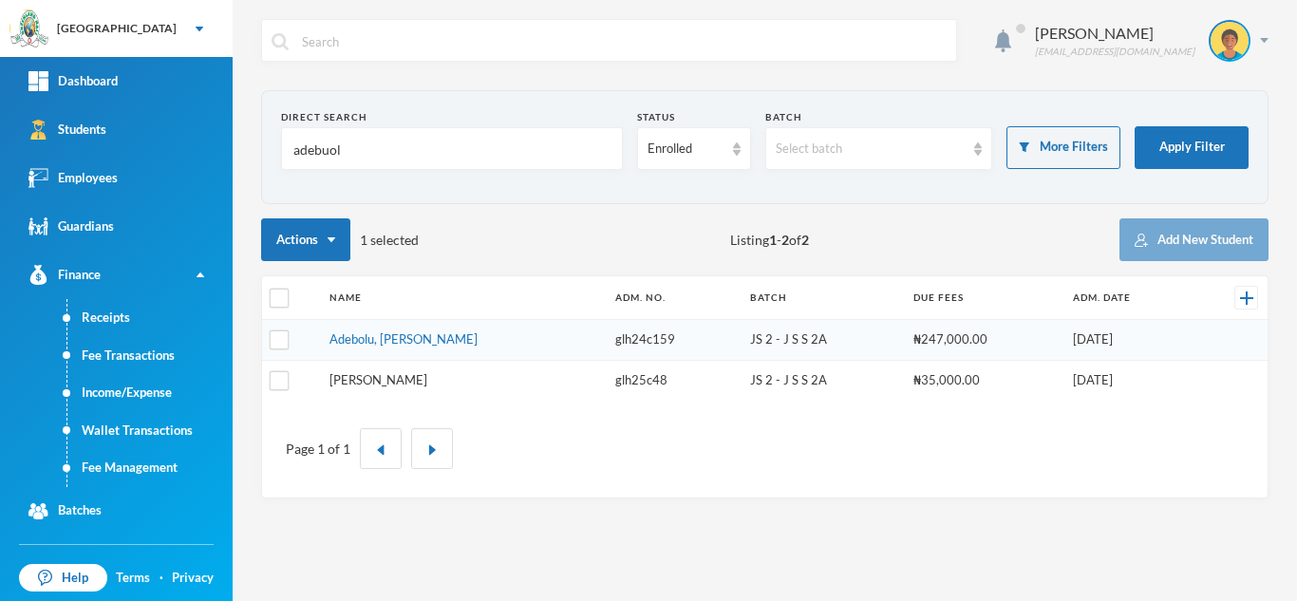
click at [383, 385] on link "[PERSON_NAME]" at bounding box center [378, 379] width 98 height 15
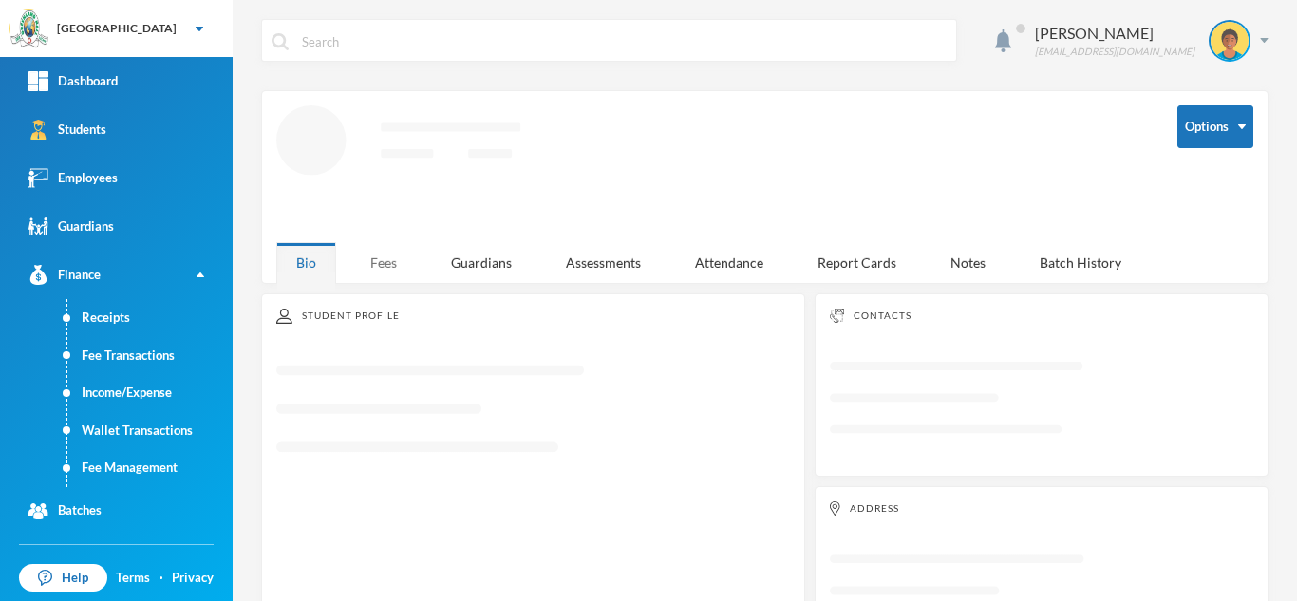
click at [376, 247] on div "Fees" at bounding box center [383, 262] width 66 height 41
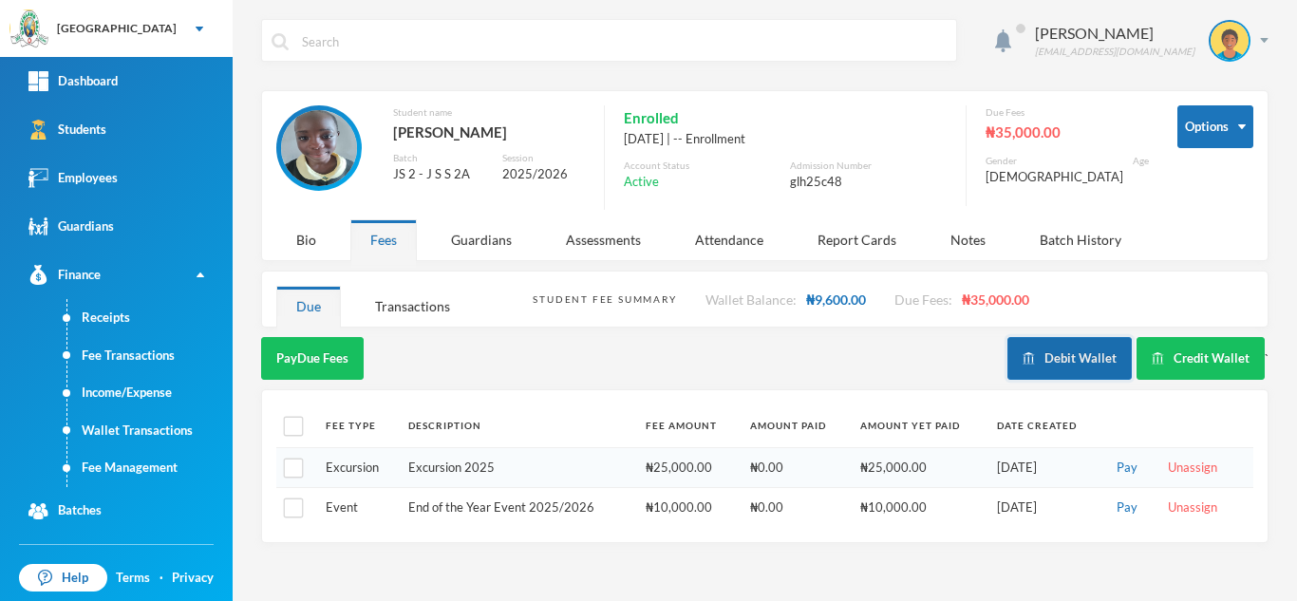
click at [1039, 367] on button "Debit Wallet" at bounding box center [1069, 358] width 124 height 43
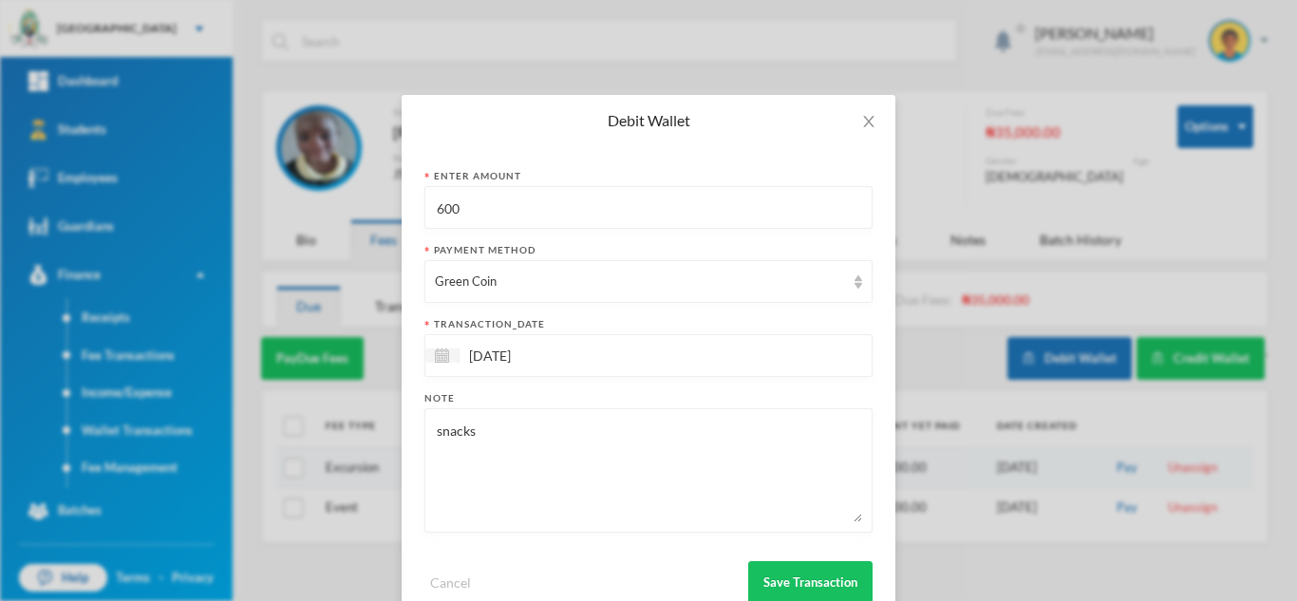
drag, startPoint x: 475, startPoint y: 208, endPoint x: 325, endPoint y: 175, distance: 153.6
click at [325, 175] on div "Debit Wallet Enter Amount 600 Payment Method Green Coin transaction_date [DATE]…" at bounding box center [648, 300] width 1297 height 601
type input "400"
click at [775, 576] on button "Save Transaction" at bounding box center [810, 582] width 124 height 43
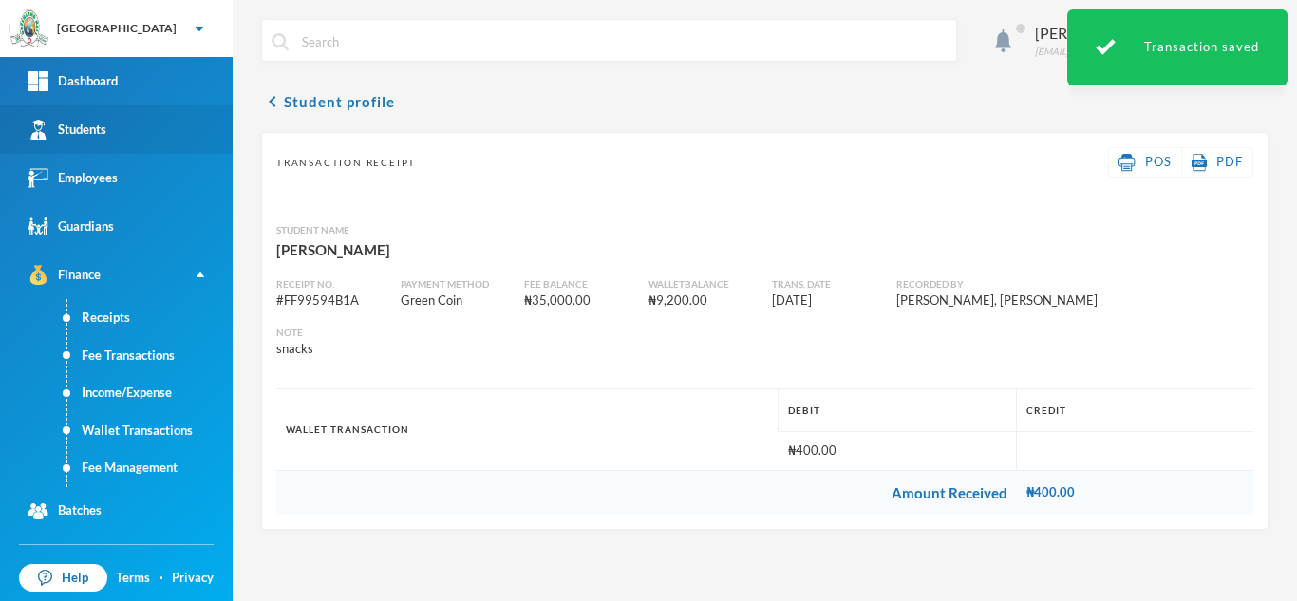
click at [141, 133] on link "Students" at bounding box center [116, 129] width 233 height 48
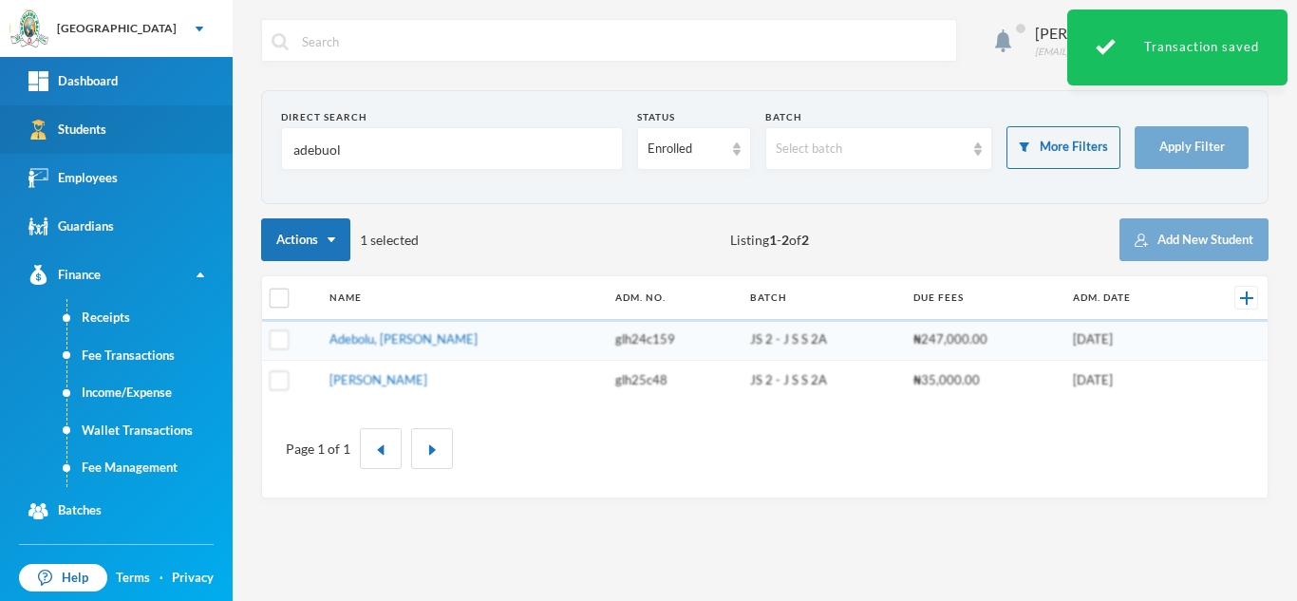
drag, startPoint x: 316, startPoint y: 143, endPoint x: 178, endPoint y: 127, distance: 138.6
click at [192, 127] on div "Greenland Hall Your Bluebic Account Greenland Hall Add a New School Dashboard S…" at bounding box center [648, 300] width 1297 height 601
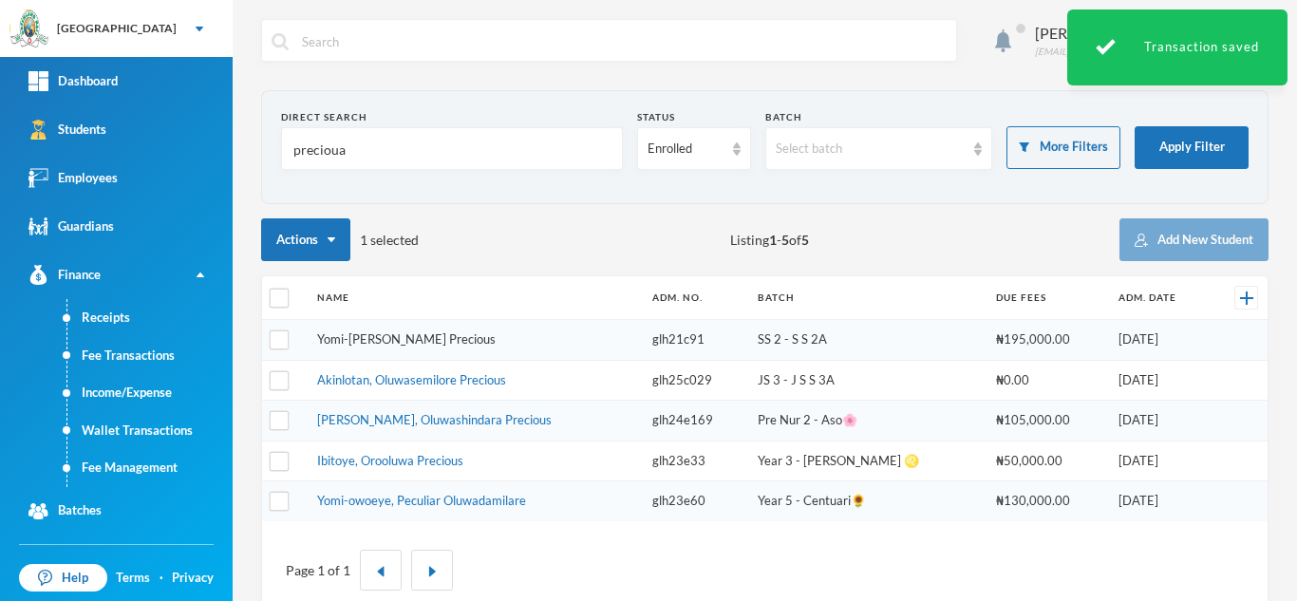
type input "precioua"
click at [421, 340] on link "Yomi-[PERSON_NAME] Precious" at bounding box center [406, 338] width 178 height 15
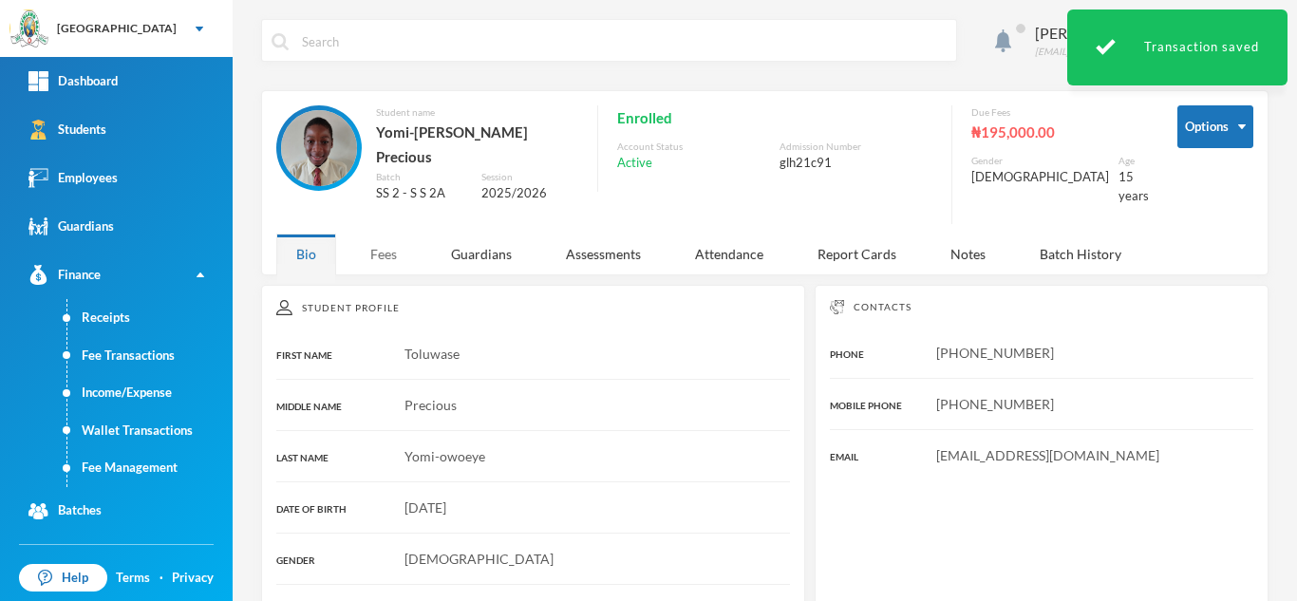
click at [381, 235] on div "Fees" at bounding box center [383, 253] width 66 height 41
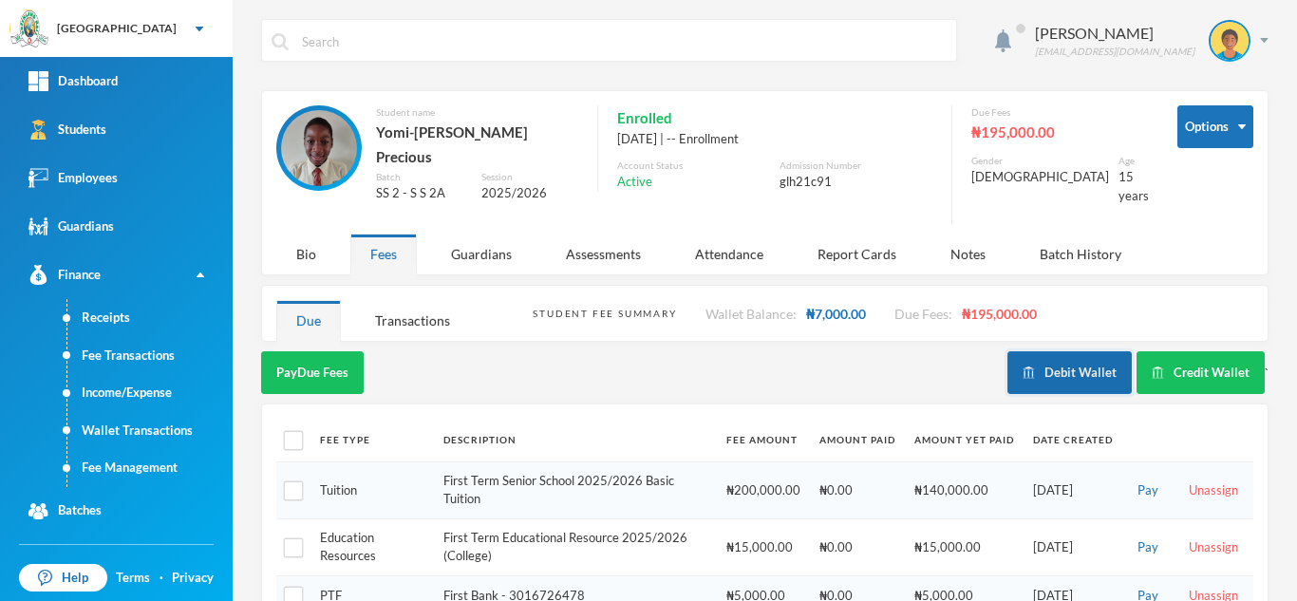
click at [1080, 359] on button "Debit Wallet" at bounding box center [1069, 372] width 124 height 43
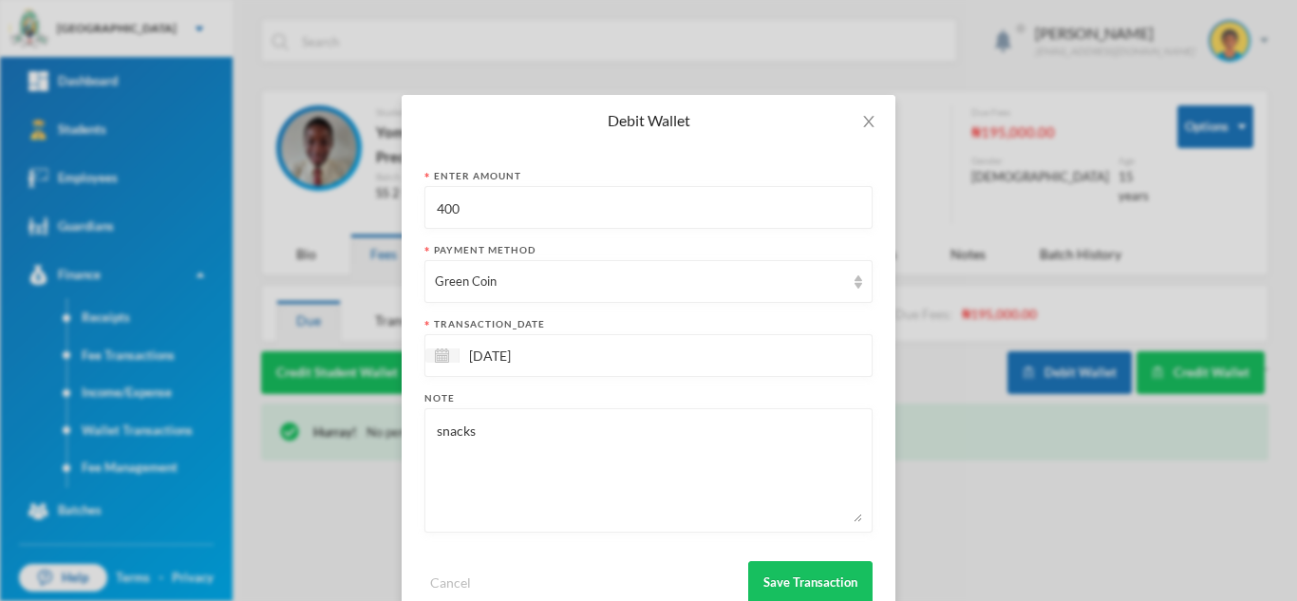
drag, startPoint x: 543, startPoint y: 223, endPoint x: 247, endPoint y: 230, distance: 296.2
click at [257, 227] on div "Debit Wallet Enter Amount 400 Payment Method Green Coin transaction_date 02/10/…" at bounding box center [648, 300] width 1297 height 601
type input "800"
click at [792, 566] on button "Save Transaction" at bounding box center [810, 582] width 124 height 43
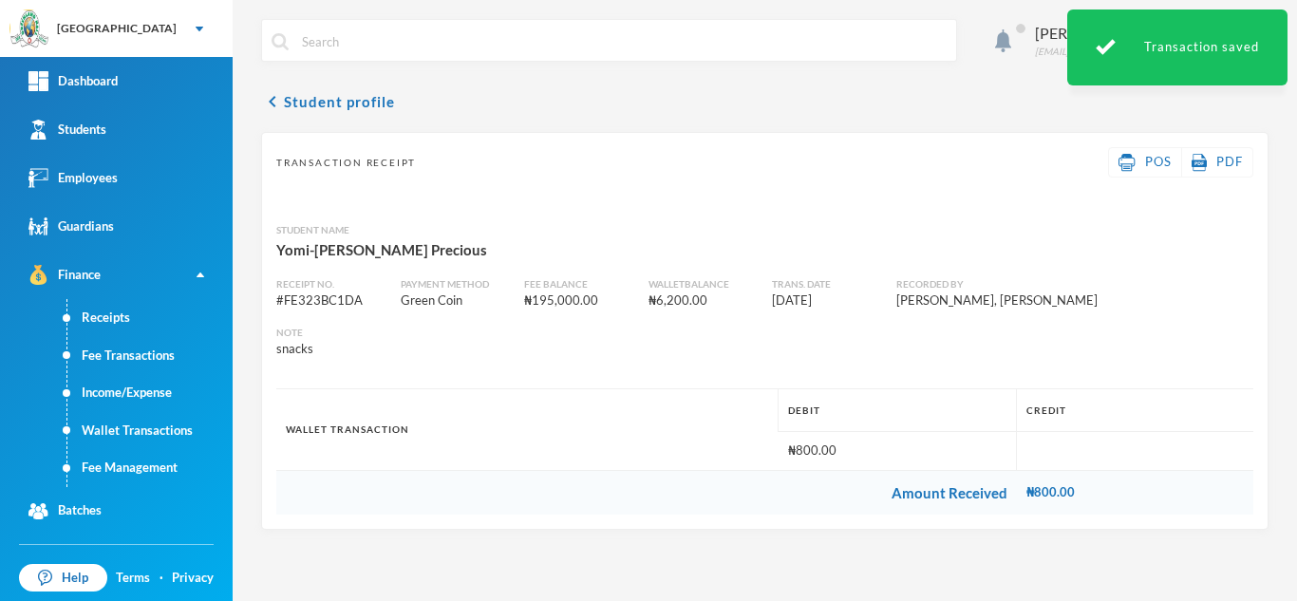
click at [792, 566] on div "Aderogba Olumide olumide.aderogba@greenlandhall.org chevron_left Student profil…" at bounding box center [765, 300] width 1064 height 601
click at [124, 140] on link "Students" at bounding box center [116, 129] width 233 height 48
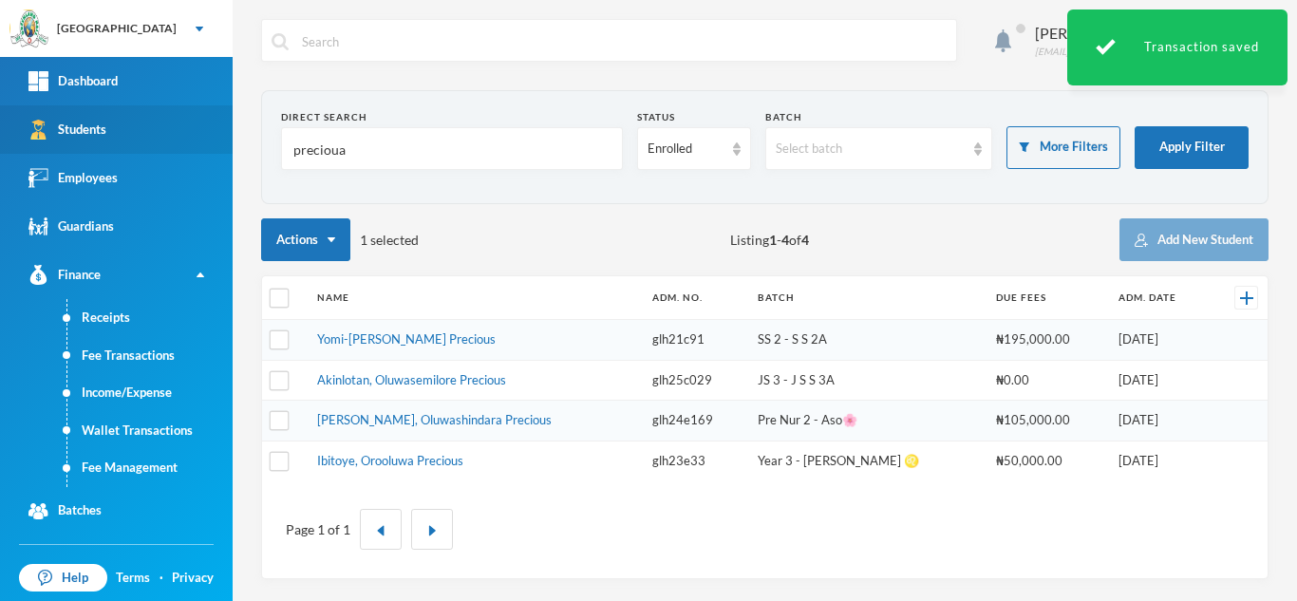
drag, startPoint x: 358, startPoint y: 142, endPoint x: 162, endPoint y: 141, distance: 195.5
click at [162, 141] on div "Greenland Hall Your Bluebic Account Greenland Hall Add a New School Dashboard S…" at bounding box center [648, 300] width 1297 height 601
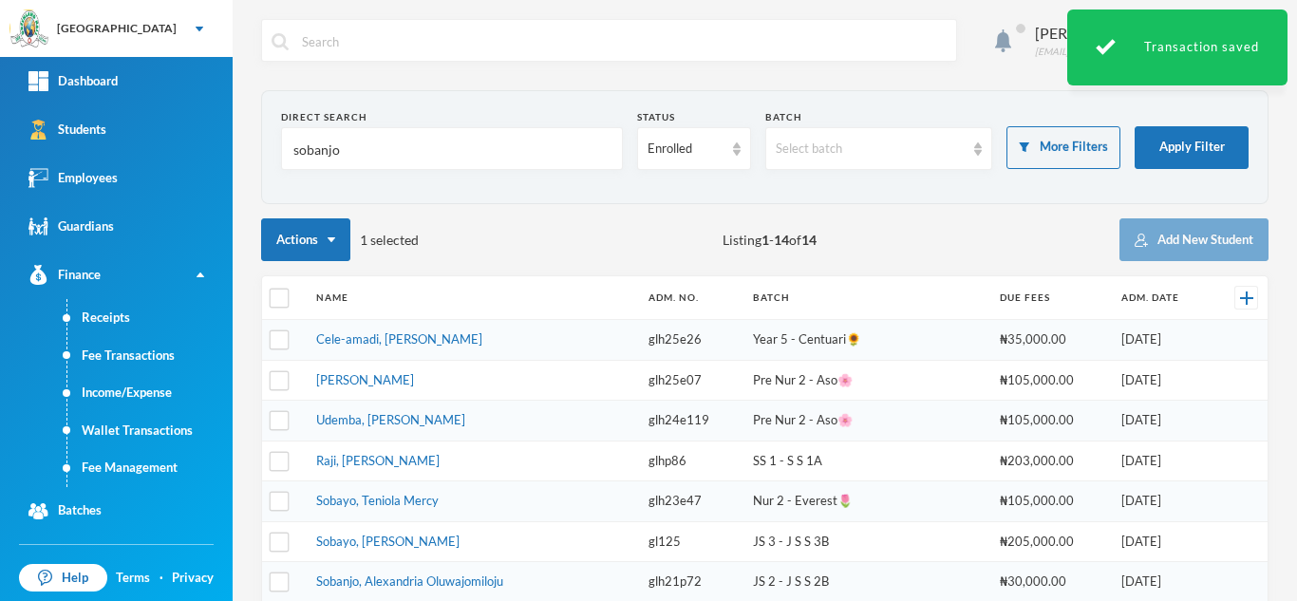
type input "sobanjo"
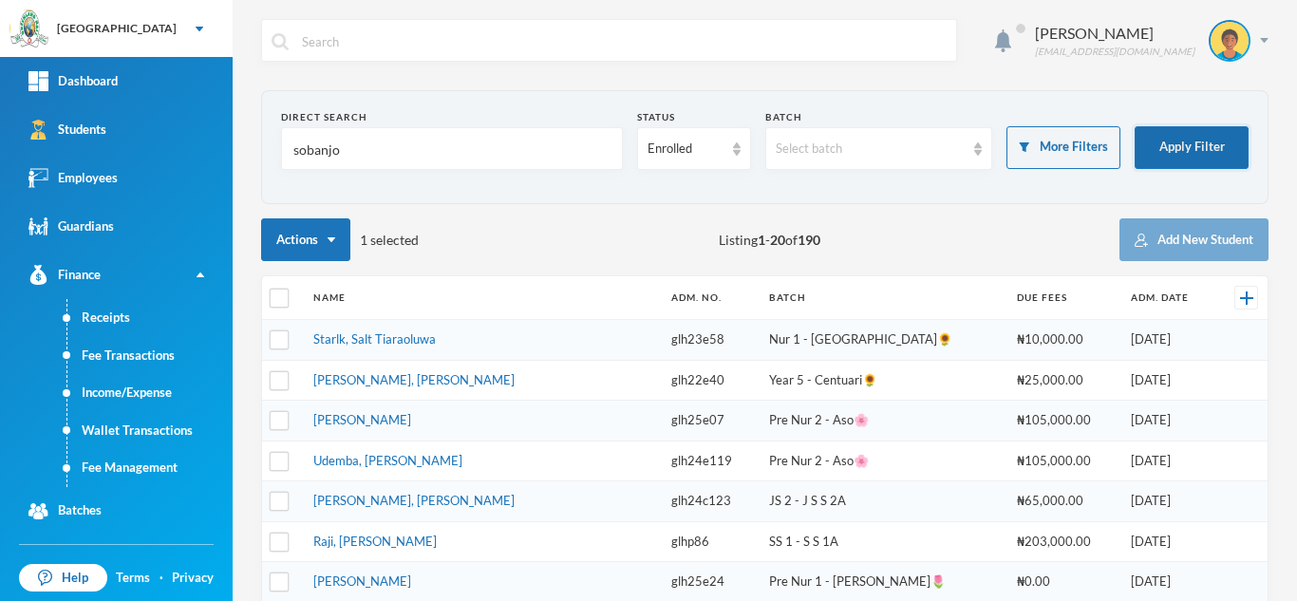
click at [1163, 144] on button "Apply Filter" at bounding box center [1191, 147] width 114 height 43
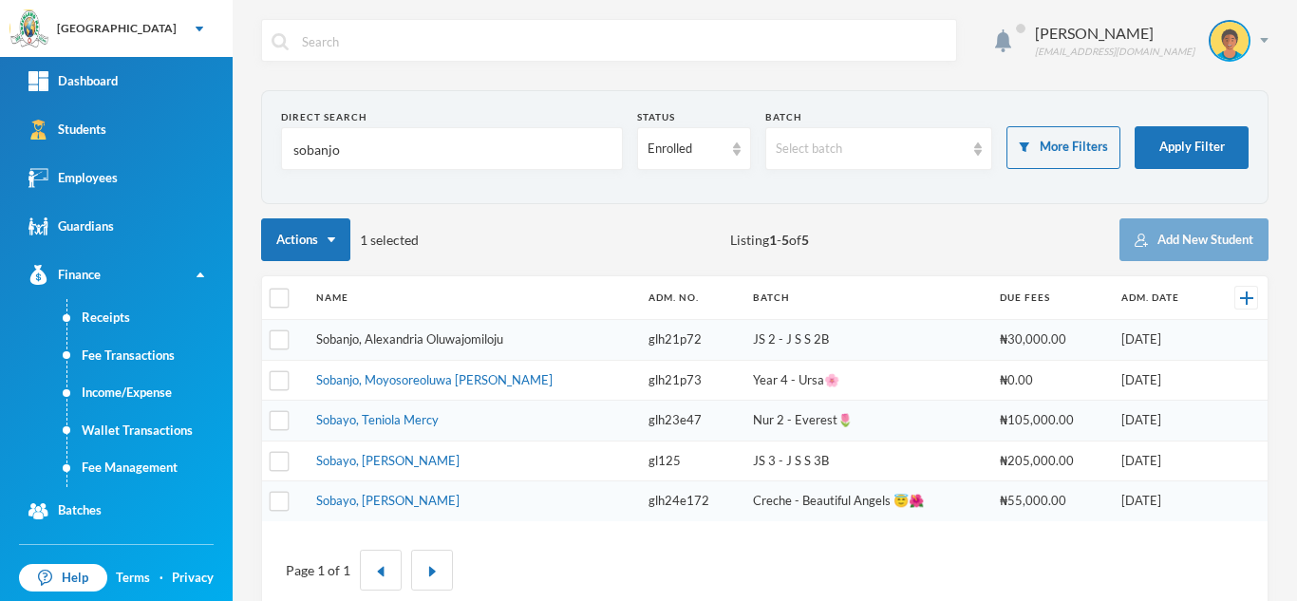
click at [392, 335] on link "Sobanjo, Alexandria Oluwajomiloju" at bounding box center [409, 338] width 187 height 15
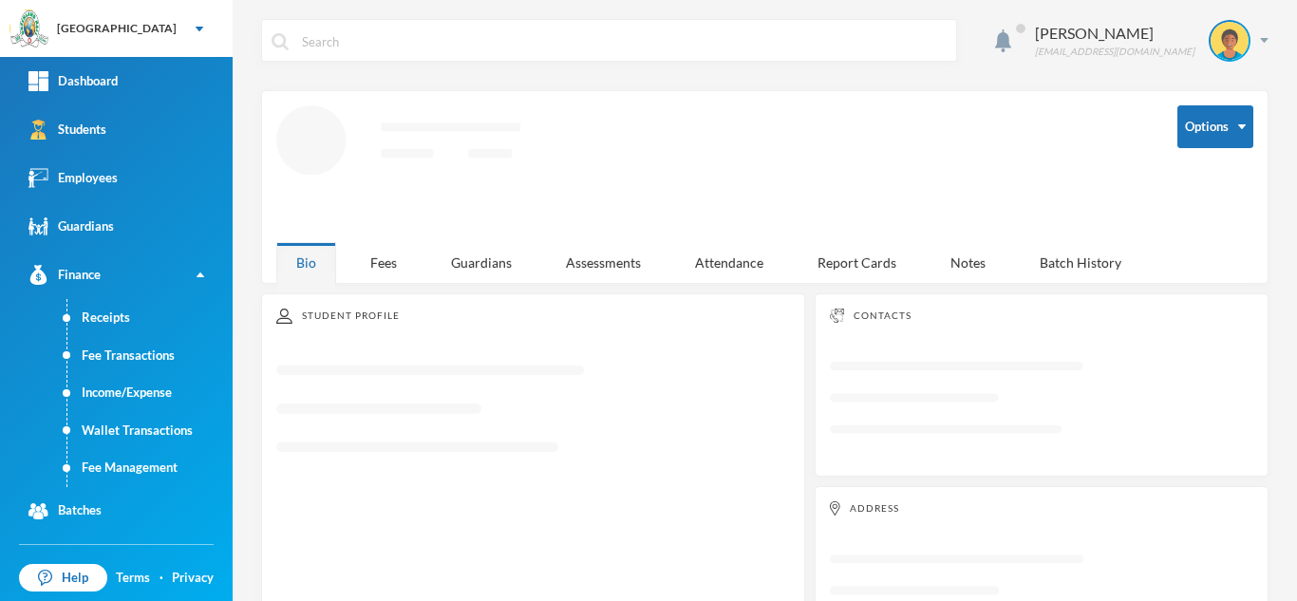
click at [379, 236] on div "Options Loading interface..." at bounding box center [764, 173] width 977 height 137
click at [376, 252] on div "Fees" at bounding box center [383, 262] width 66 height 41
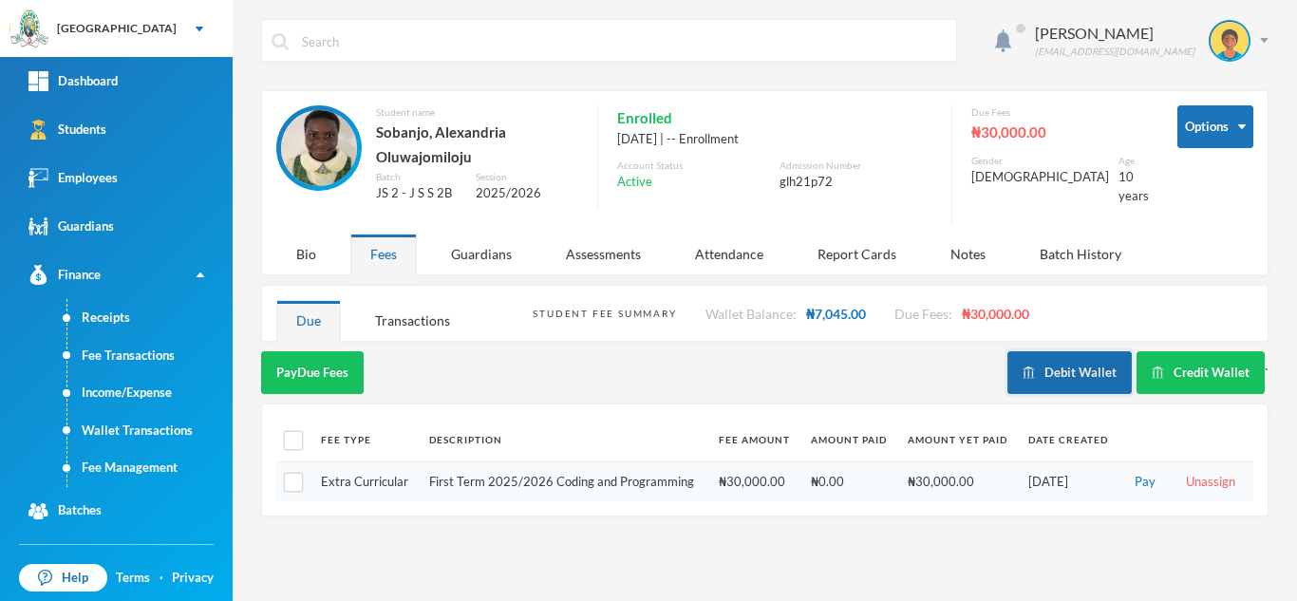
click at [1068, 374] on button "Debit Wallet" at bounding box center [1069, 372] width 124 height 43
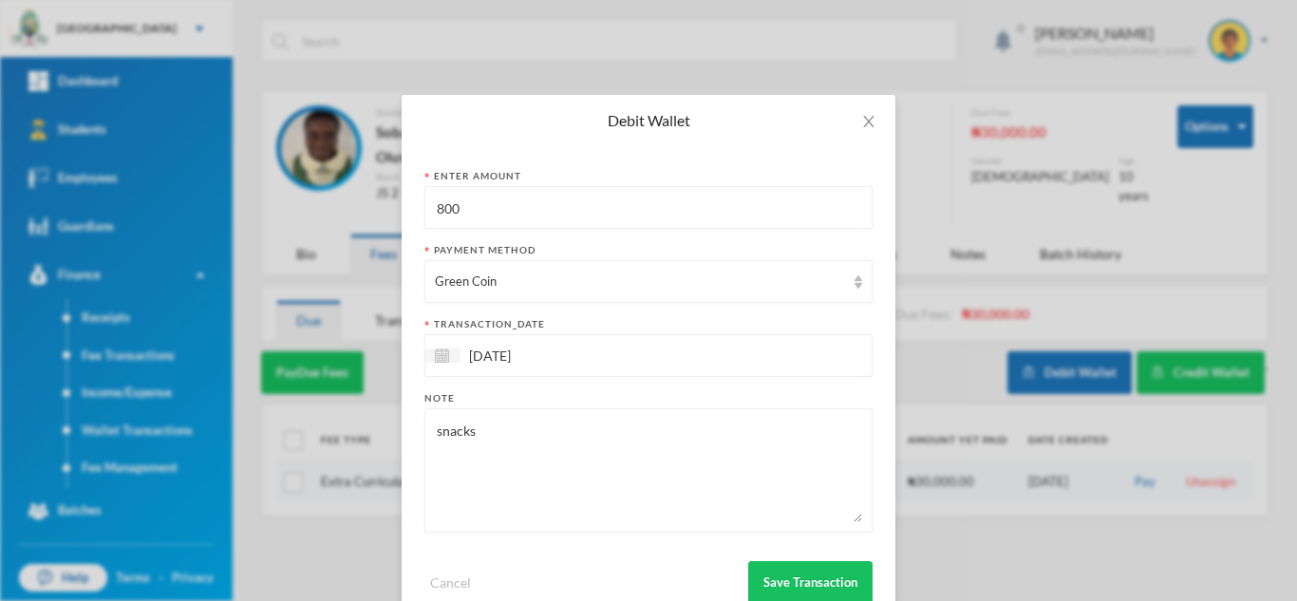
drag, startPoint x: 585, startPoint y: 202, endPoint x: 383, endPoint y: 196, distance: 202.3
click at [383, 196] on div "Debit Wallet Enter Amount 800 Payment Method Green Coin transaction_date 02/10/…" at bounding box center [648, 300] width 1297 height 601
type input "200"
click at [750, 569] on button "Save Transaction" at bounding box center [810, 582] width 124 height 43
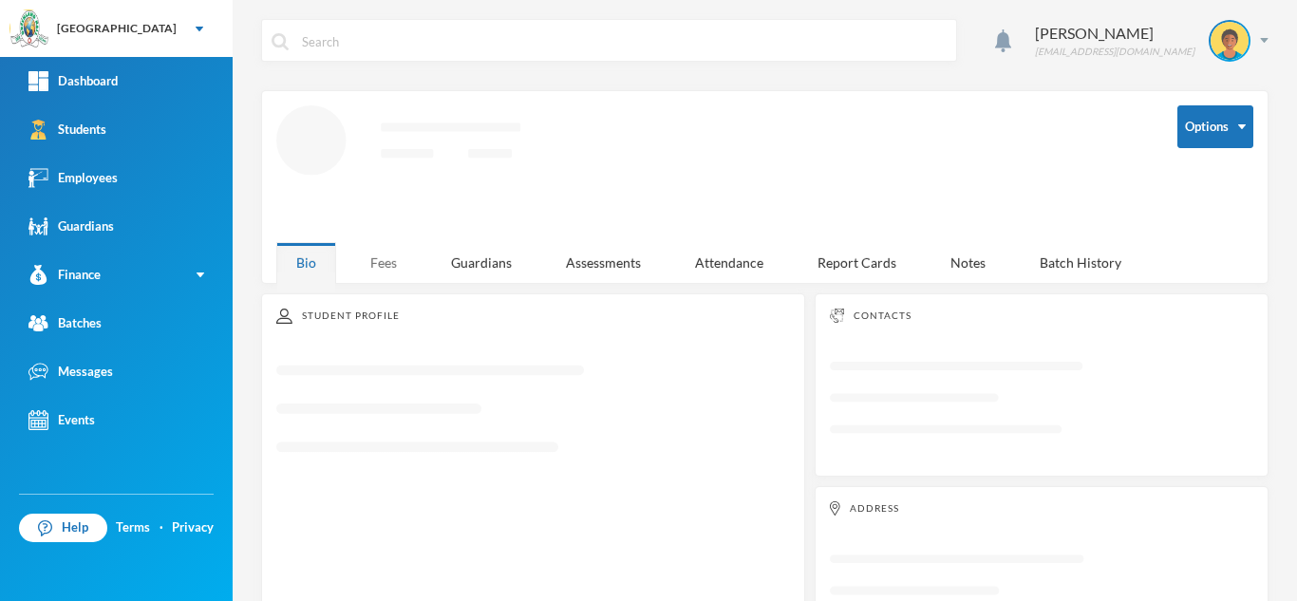
click at [383, 259] on div "Fees" at bounding box center [383, 262] width 66 height 41
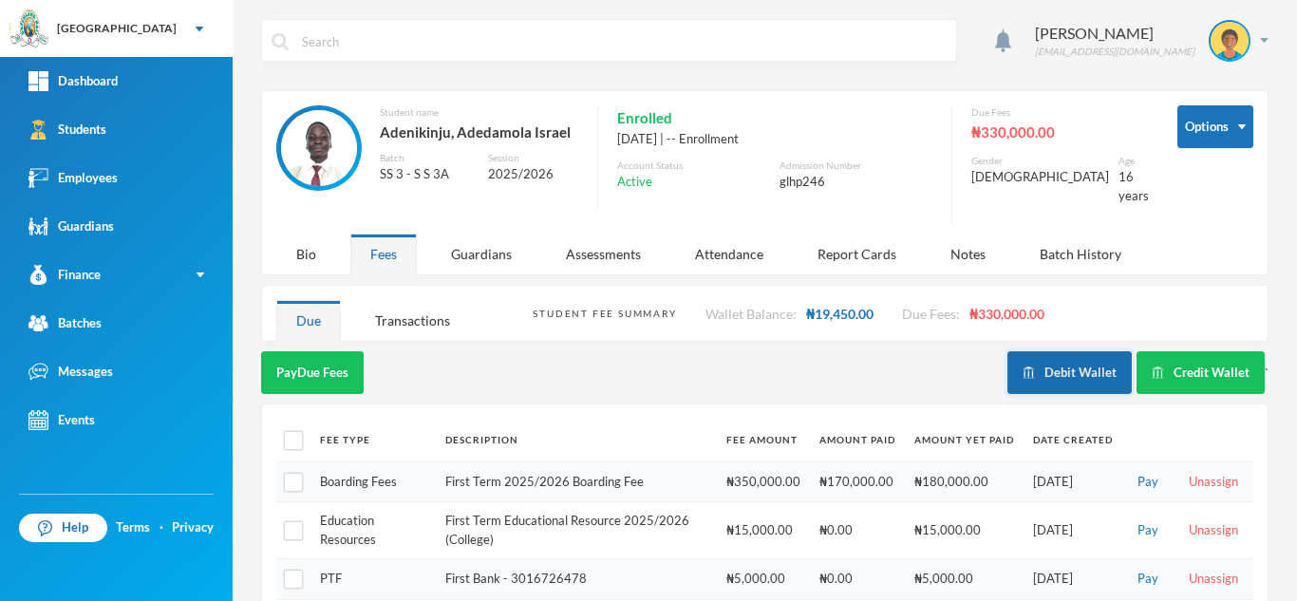
click at [1042, 357] on button "Debit Wallet" at bounding box center [1069, 372] width 124 height 43
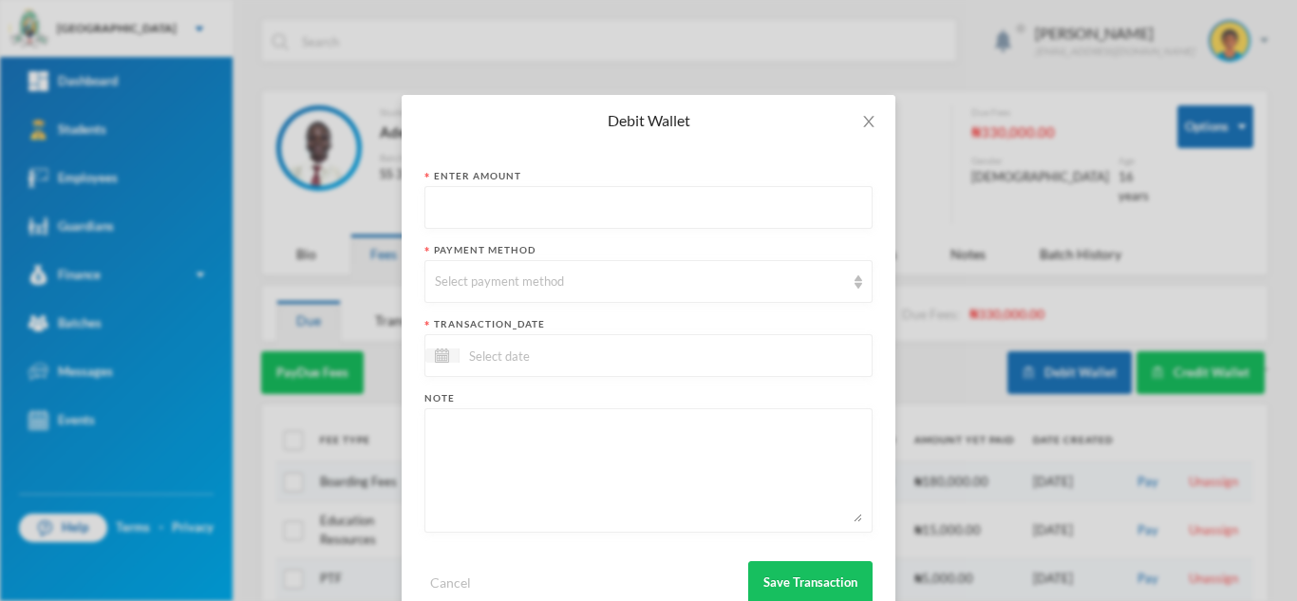
click at [504, 211] on input "text" at bounding box center [648, 208] width 427 height 43
type input "700"
click at [479, 305] on form "Enter Amount 700 Payment Method Select payment method transaction_date Note Can…" at bounding box center [648, 386] width 448 height 435
click at [480, 284] on div "Select payment method" at bounding box center [640, 281] width 410 height 19
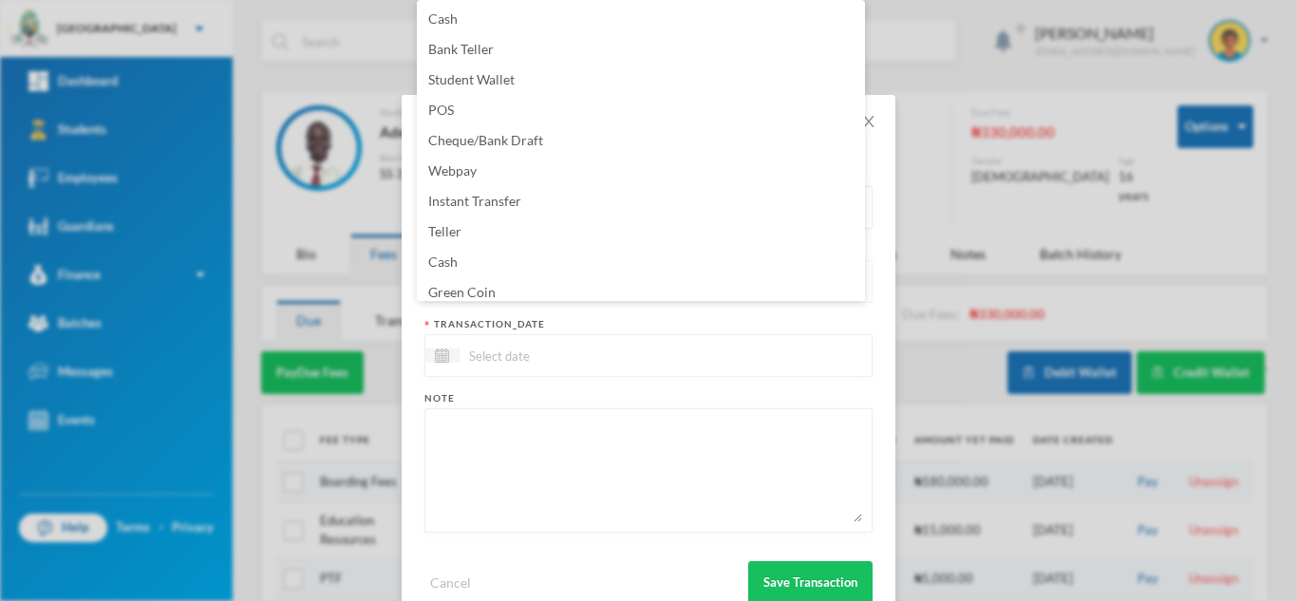
scroll to position [7, 0]
click at [480, 284] on span "Green Coin" at bounding box center [461, 285] width 67 height 16
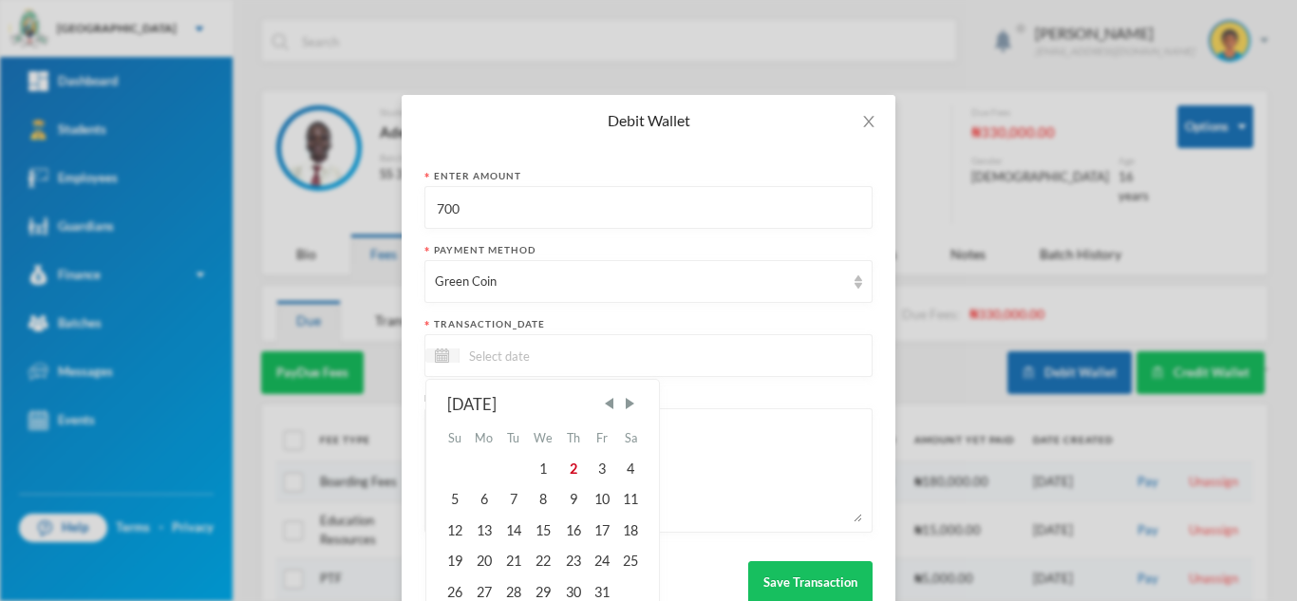
click at [498, 347] on input at bounding box center [538, 356] width 159 height 22
click at [588, 476] on div "3" at bounding box center [602, 469] width 28 height 30
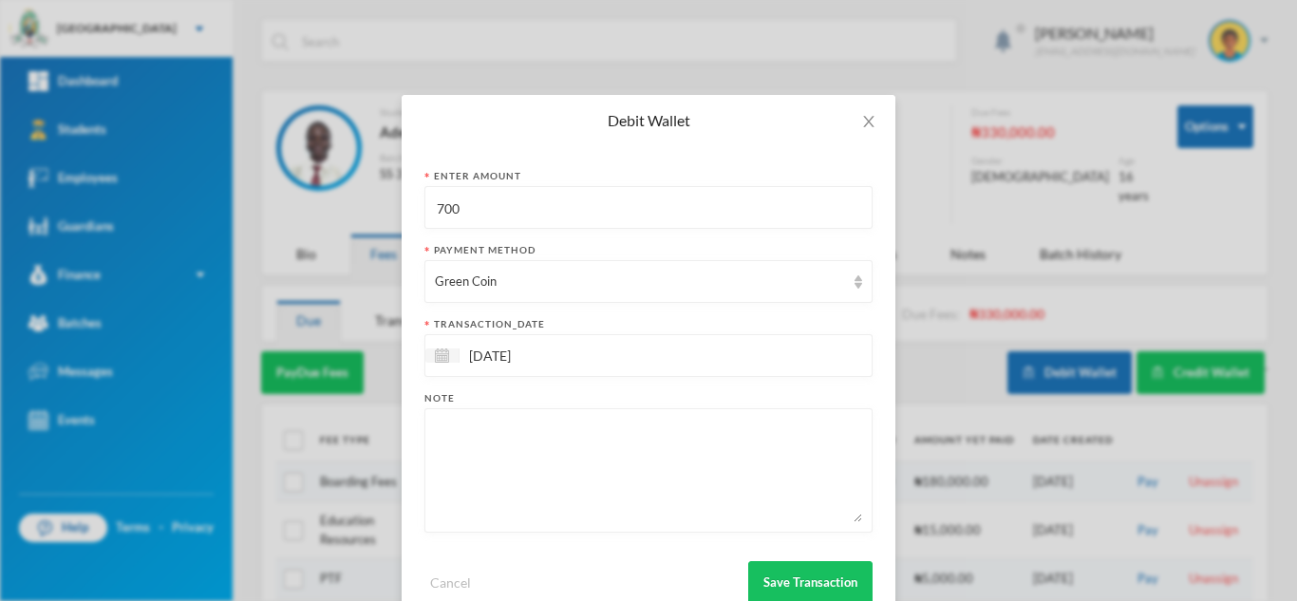
click at [572, 470] on textarea at bounding box center [648, 470] width 427 height 103
click at [469, 350] on input "[DATE]" at bounding box center [538, 356] width 159 height 22
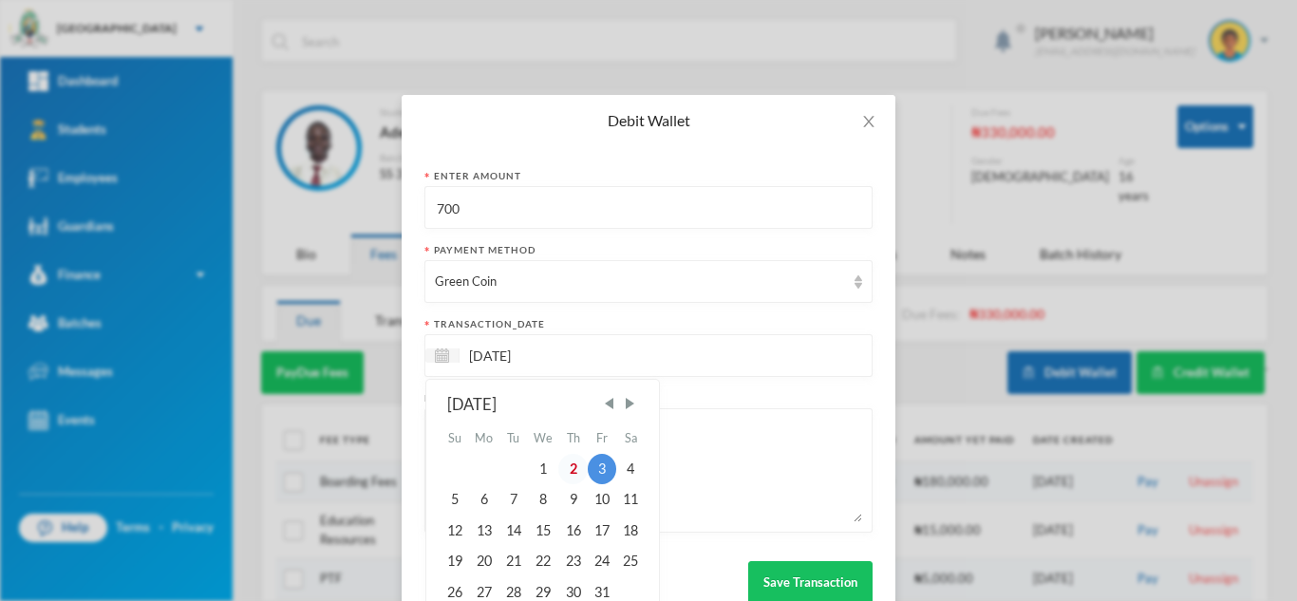
click at [558, 466] on div "2" at bounding box center [572, 469] width 28 height 30
type input "[DATE]"
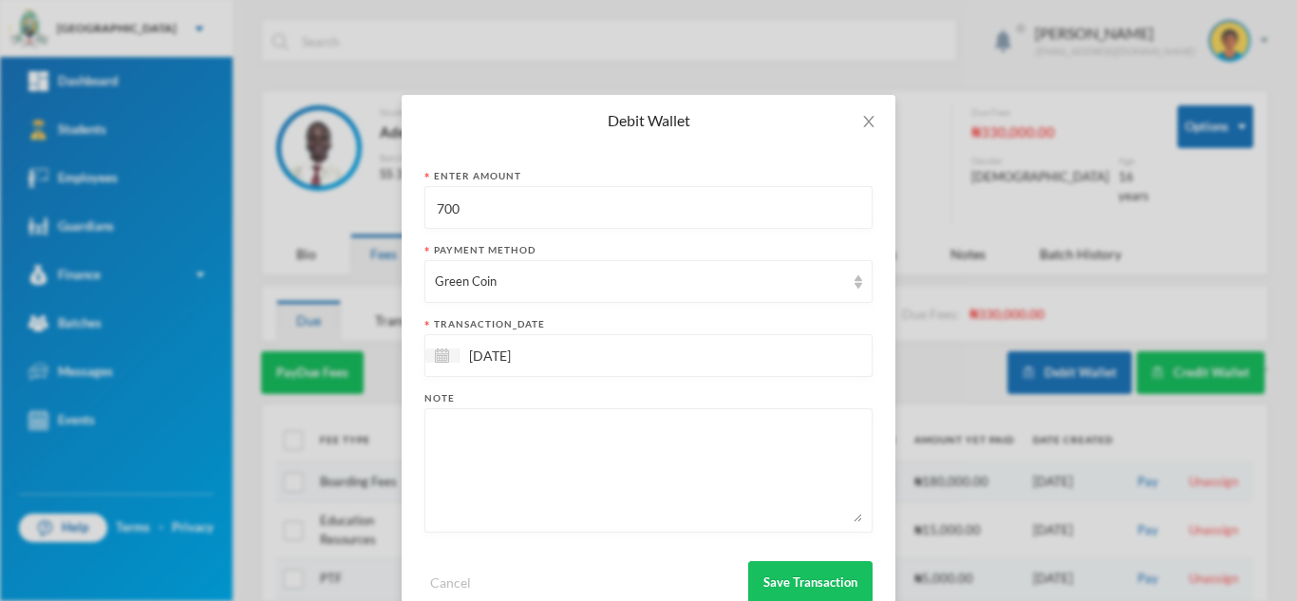
click at [558, 466] on textarea at bounding box center [648, 470] width 427 height 103
type textarea "snacks"
click at [762, 572] on button "Save Transaction" at bounding box center [810, 582] width 124 height 43
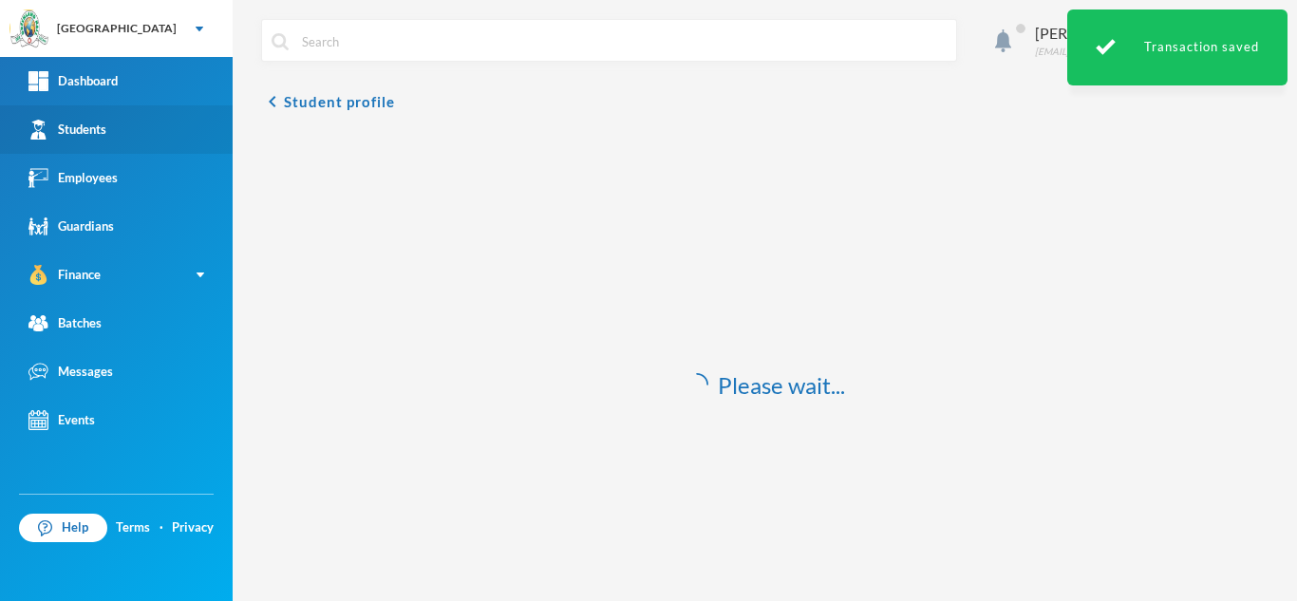
click at [167, 106] on link "Students" at bounding box center [116, 129] width 233 height 48
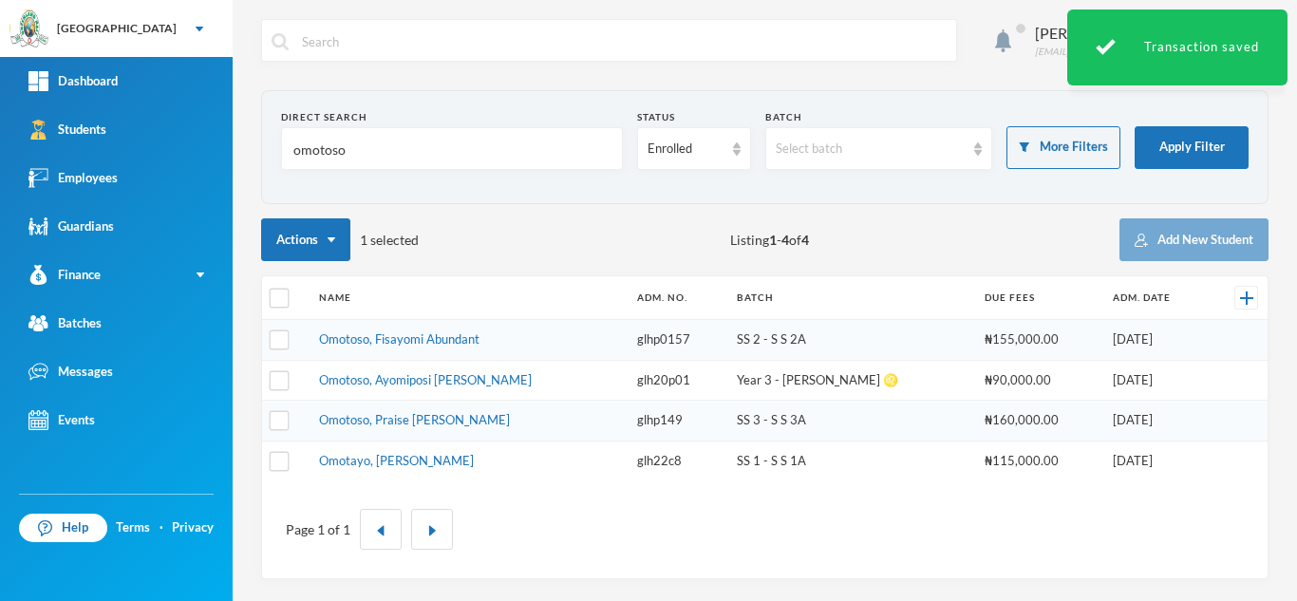
drag, startPoint x: 392, startPoint y: 154, endPoint x: 274, endPoint y: 147, distance: 117.9
click at [274, 147] on section "Direct Search omotoso Status Enrolled Batch Select batch More Filters Apply Fil…" at bounding box center [764, 147] width 1007 height 114
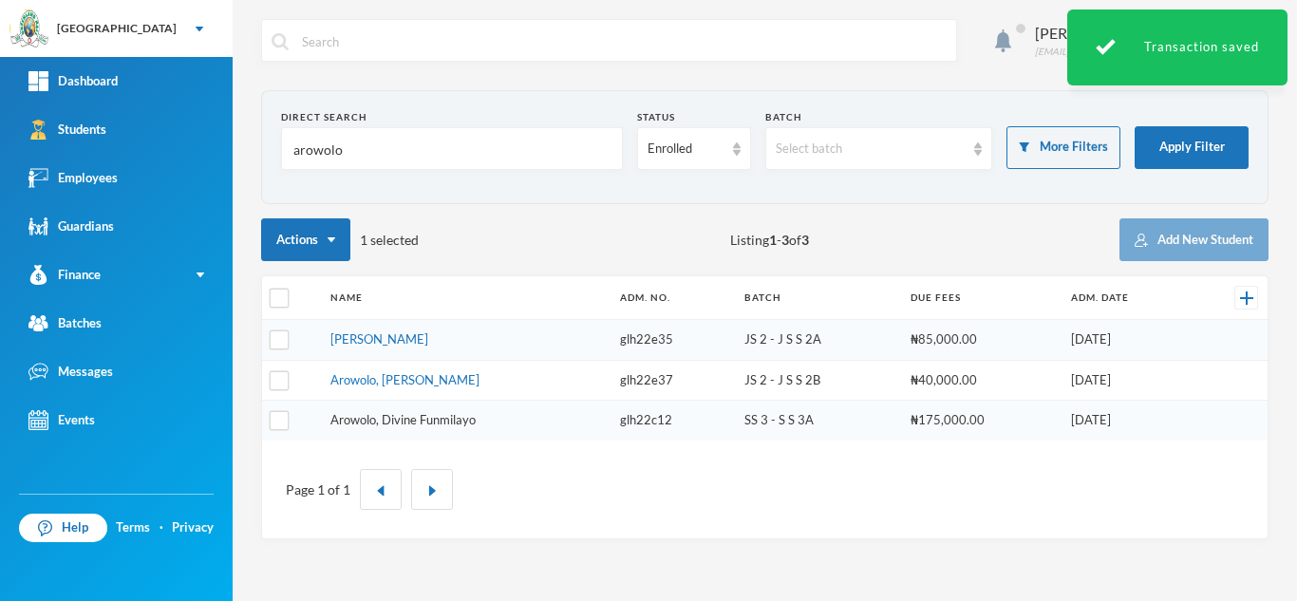
type input "arowolo"
click at [408, 413] on link "Arowolo, Divine Funmilayo" at bounding box center [402, 419] width 145 height 15
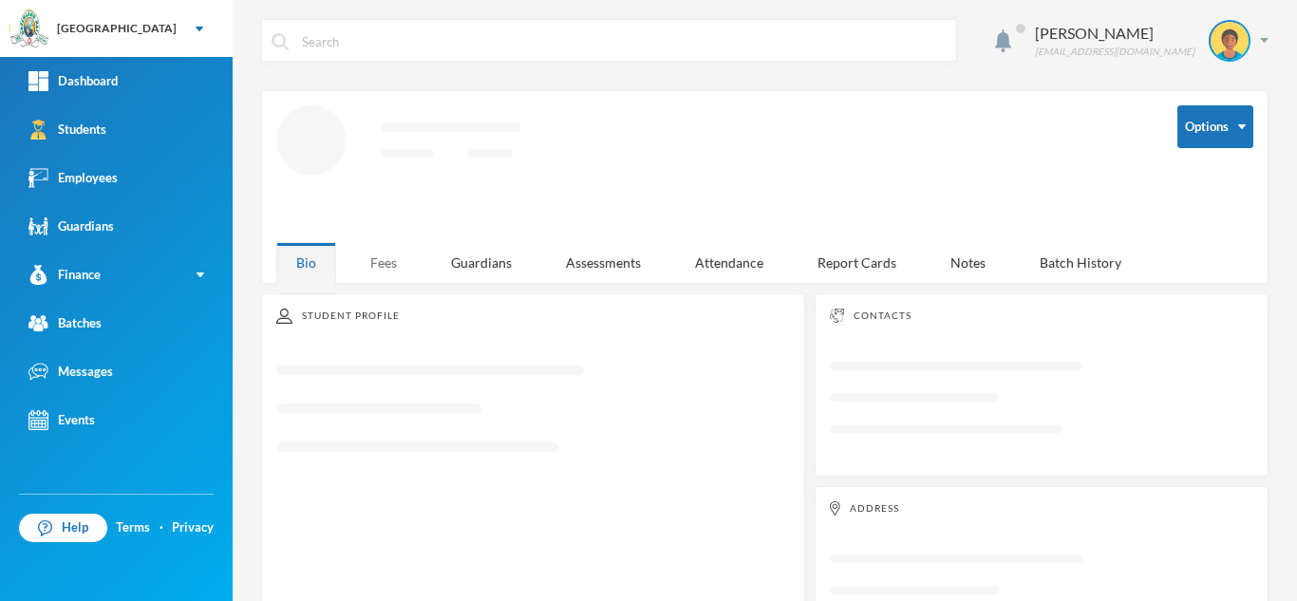
click at [379, 255] on div "Fees" at bounding box center [383, 262] width 66 height 41
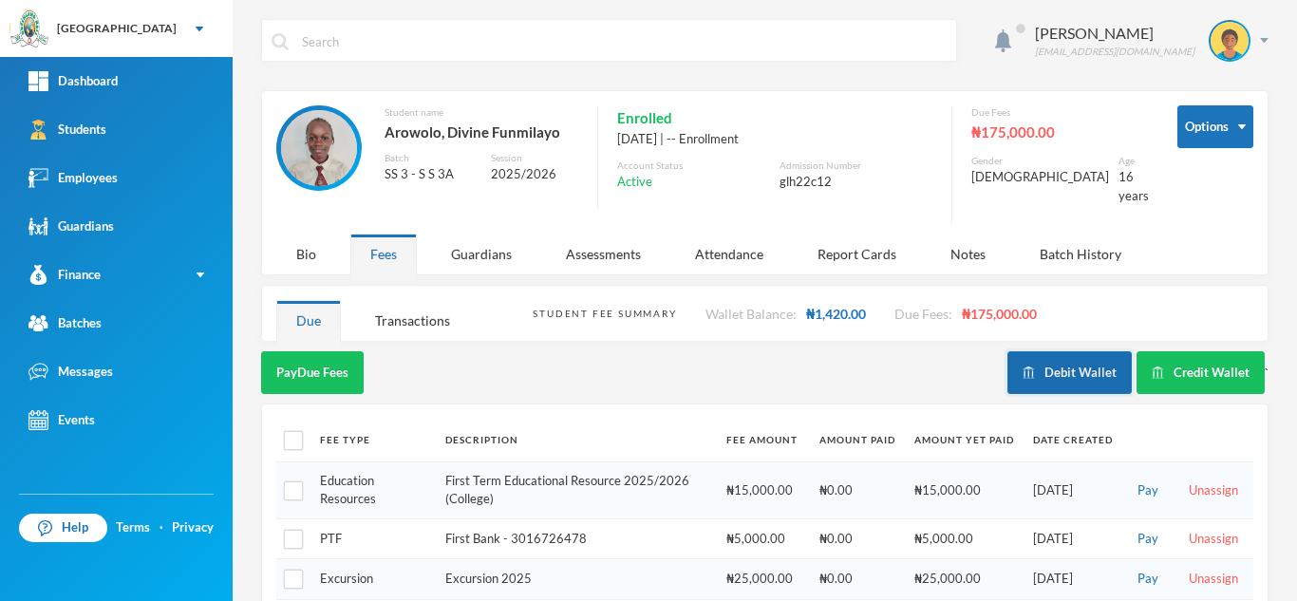
click at [1074, 365] on button "Debit Wallet" at bounding box center [1069, 372] width 124 height 43
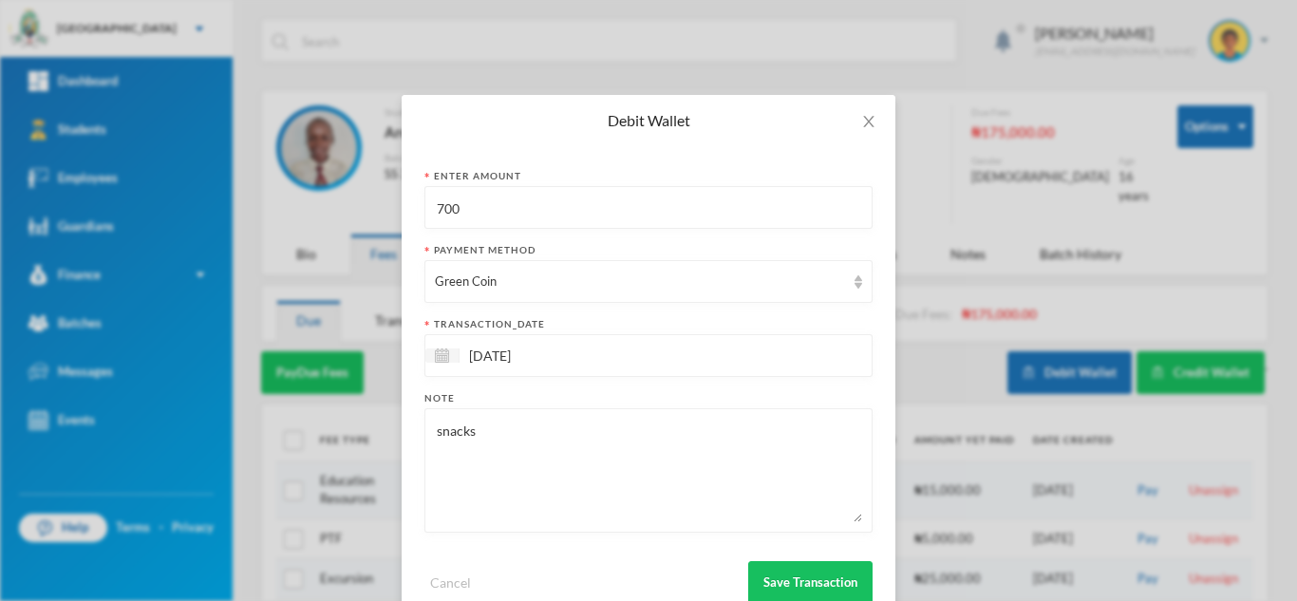
drag, startPoint x: 568, startPoint y: 194, endPoint x: 317, endPoint y: 179, distance: 251.0
click at [364, 172] on div "Debit Wallet Enter Amount 700 Payment Method Green Coin transaction_date 02/10/…" at bounding box center [648, 300] width 1297 height 601
type input "600"
click at [775, 569] on button "Save Transaction" at bounding box center [810, 582] width 124 height 43
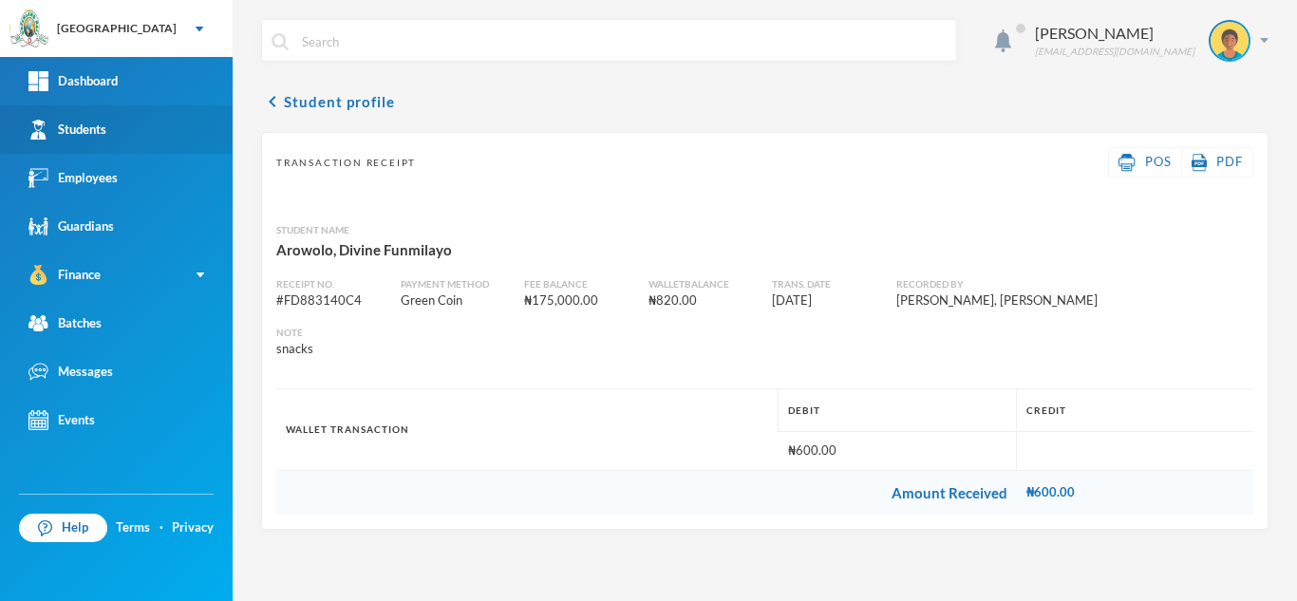
click at [93, 125] on div "Students" at bounding box center [67, 130] width 78 height 20
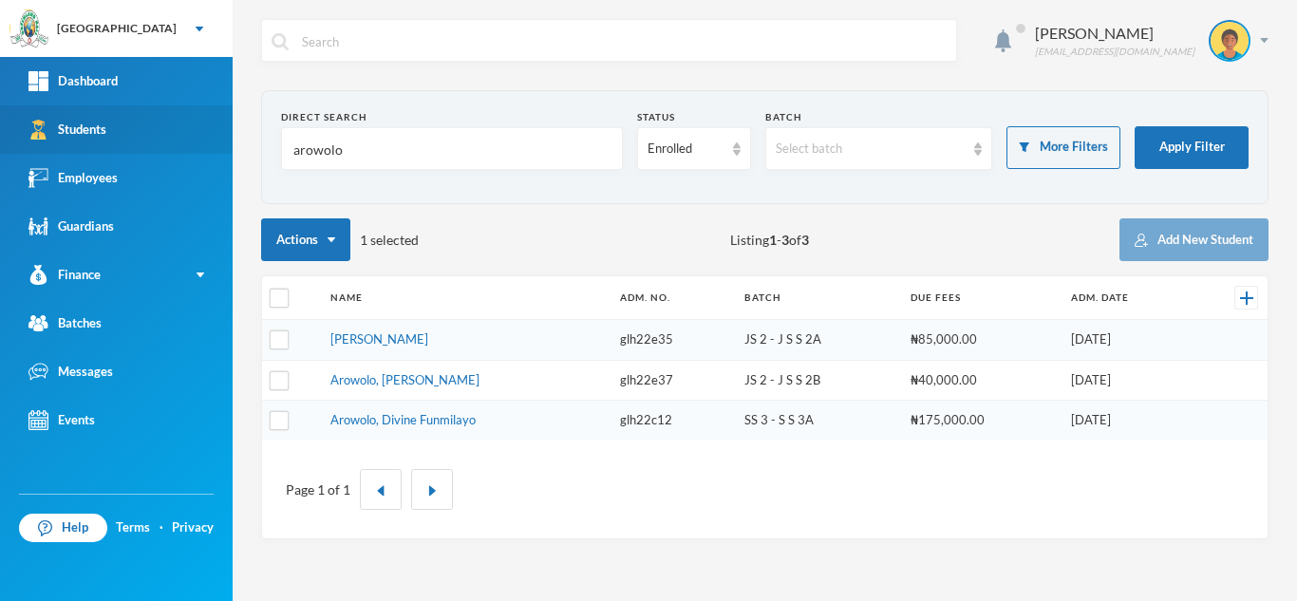
drag, startPoint x: 376, startPoint y: 139, endPoint x: 30, endPoint y: 143, distance: 345.5
click at [94, 127] on div "Greenland Hall Your Bluebic Account Greenland Hall Add a New School Dashboard S…" at bounding box center [648, 300] width 1297 height 601
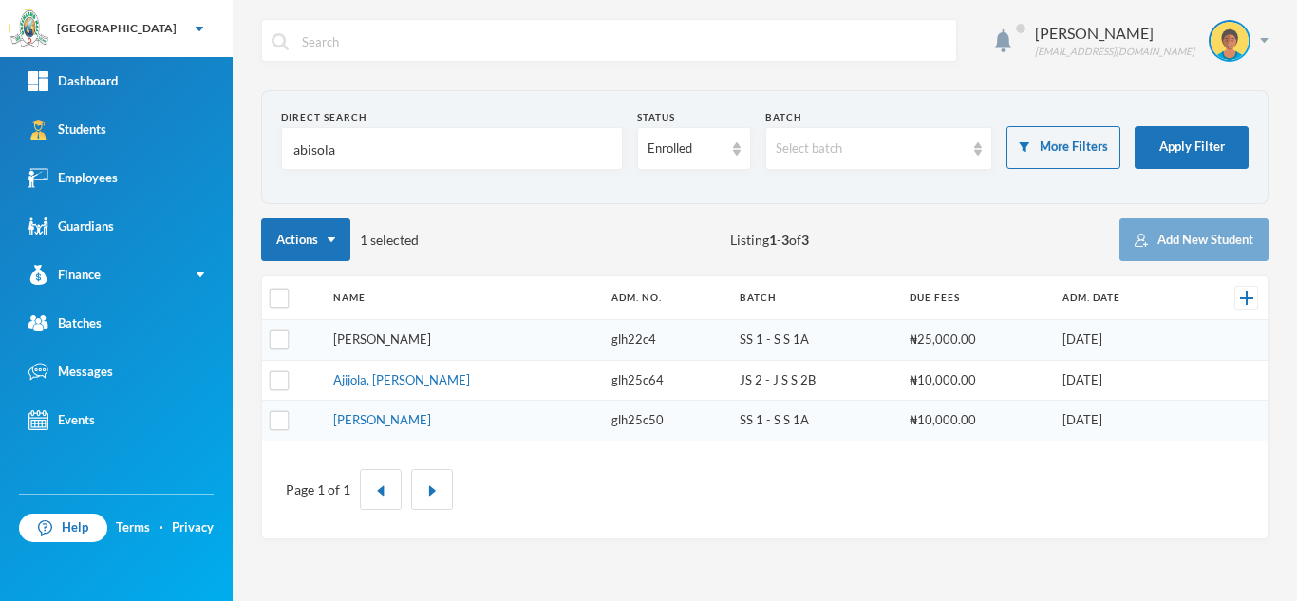
type input "abisola"
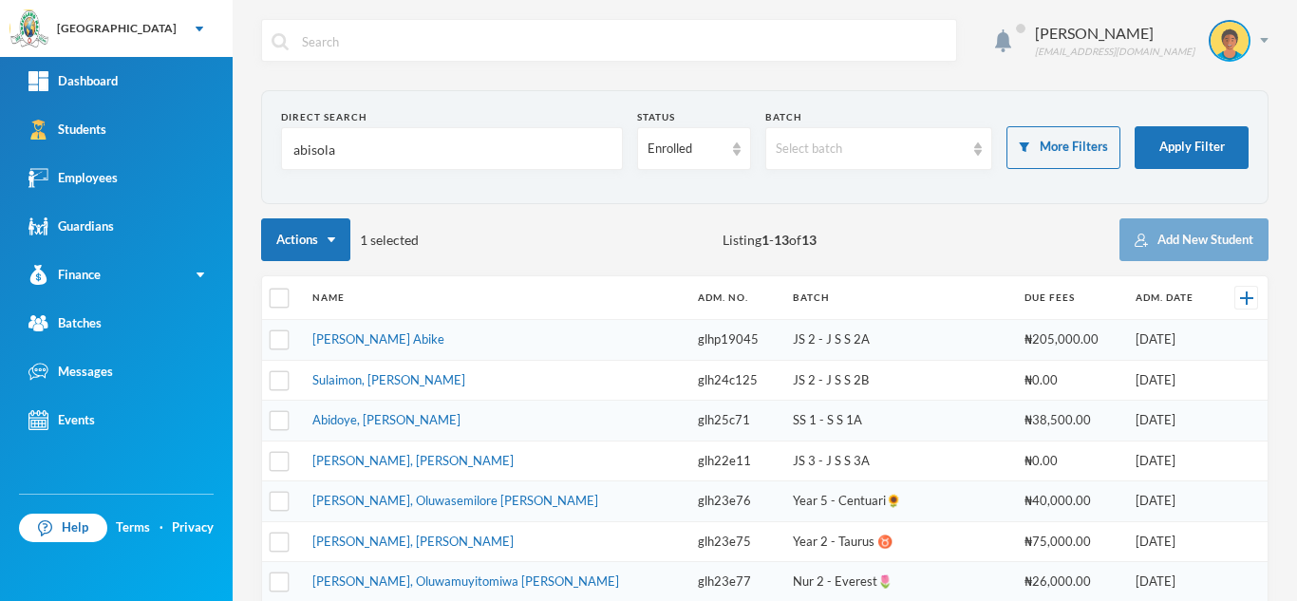
click at [350, 342] on link "Adepoju, Ibukunoluwa Abike" at bounding box center [378, 338] width 132 height 15
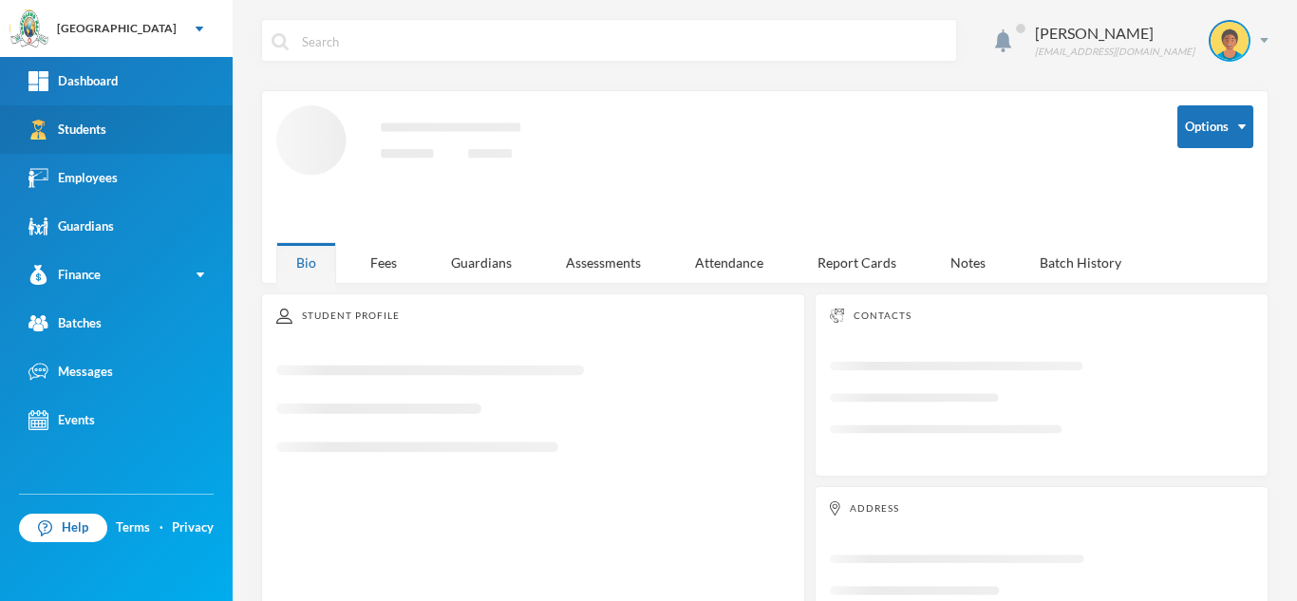
click at [154, 124] on link "Students" at bounding box center [116, 129] width 233 height 48
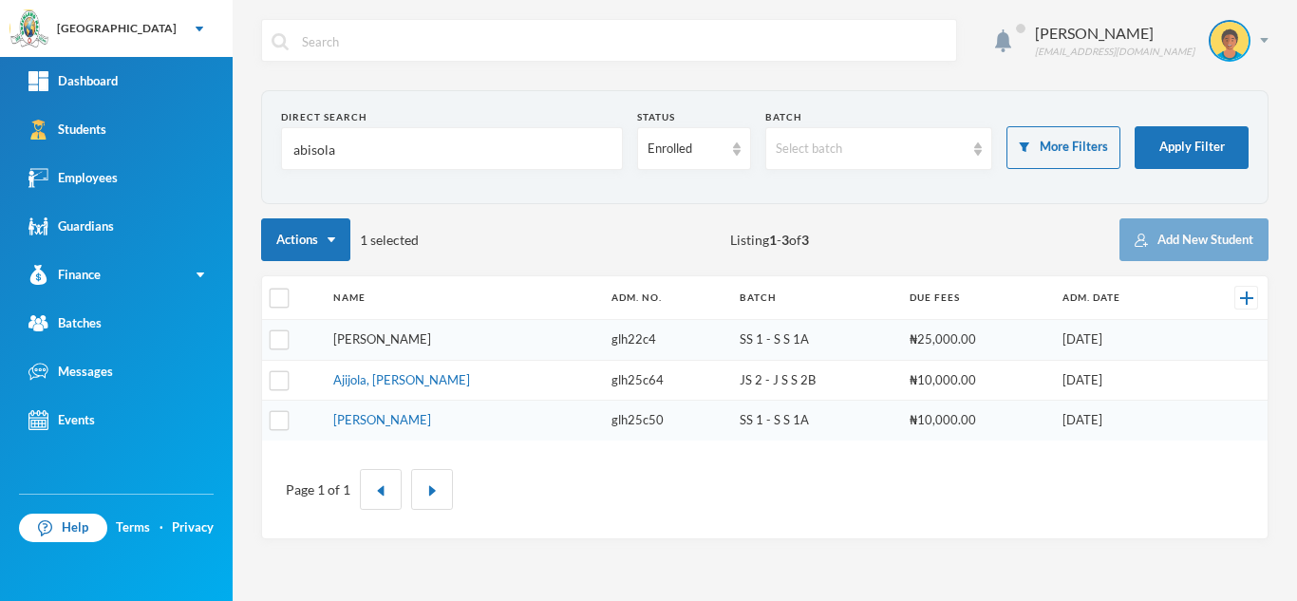
click at [368, 336] on link "Samuel, Abisola Favour" at bounding box center [382, 338] width 98 height 15
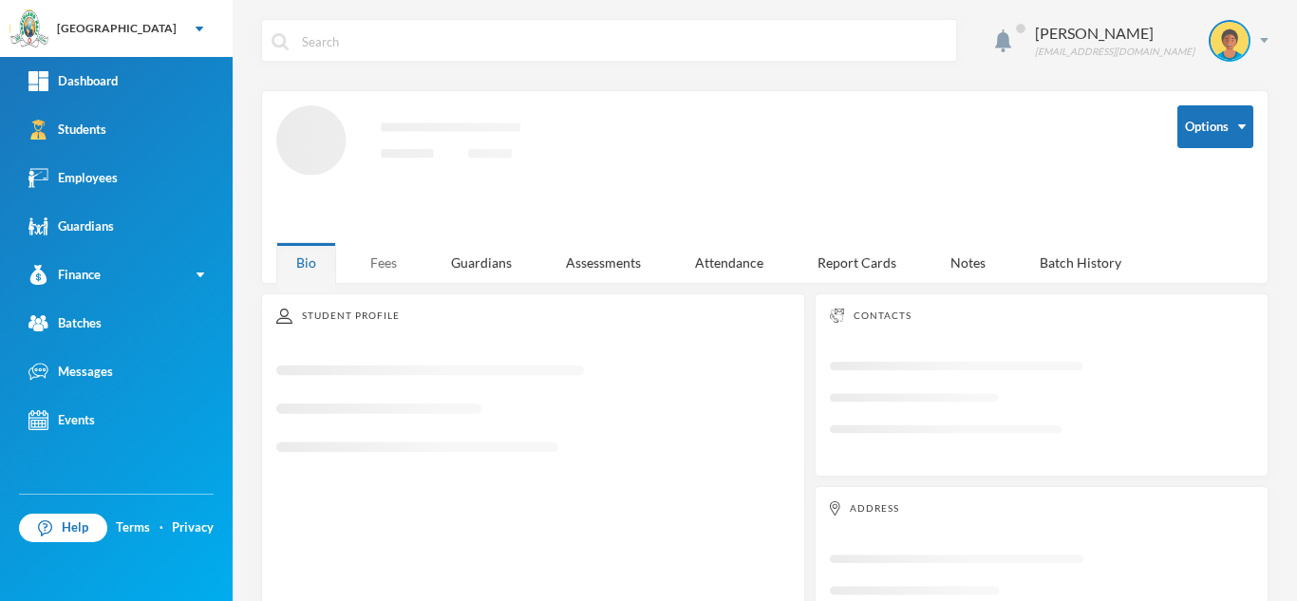
click at [382, 251] on div "Fees" at bounding box center [383, 262] width 66 height 41
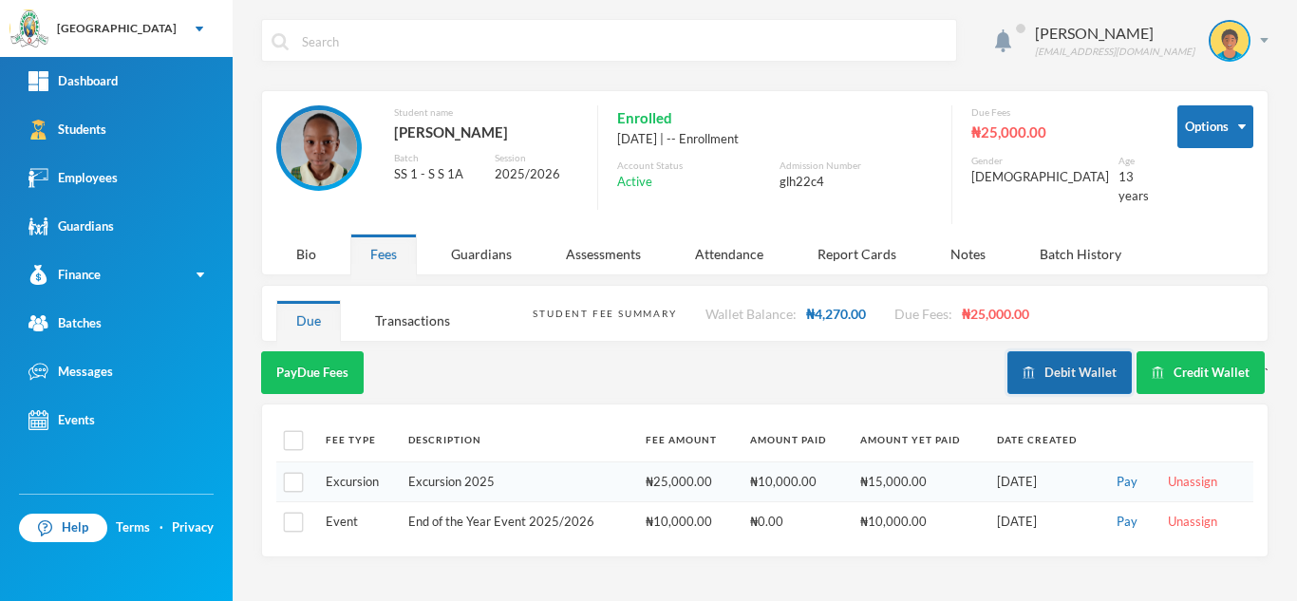
click at [1078, 355] on button "Debit Wallet" at bounding box center [1069, 372] width 124 height 43
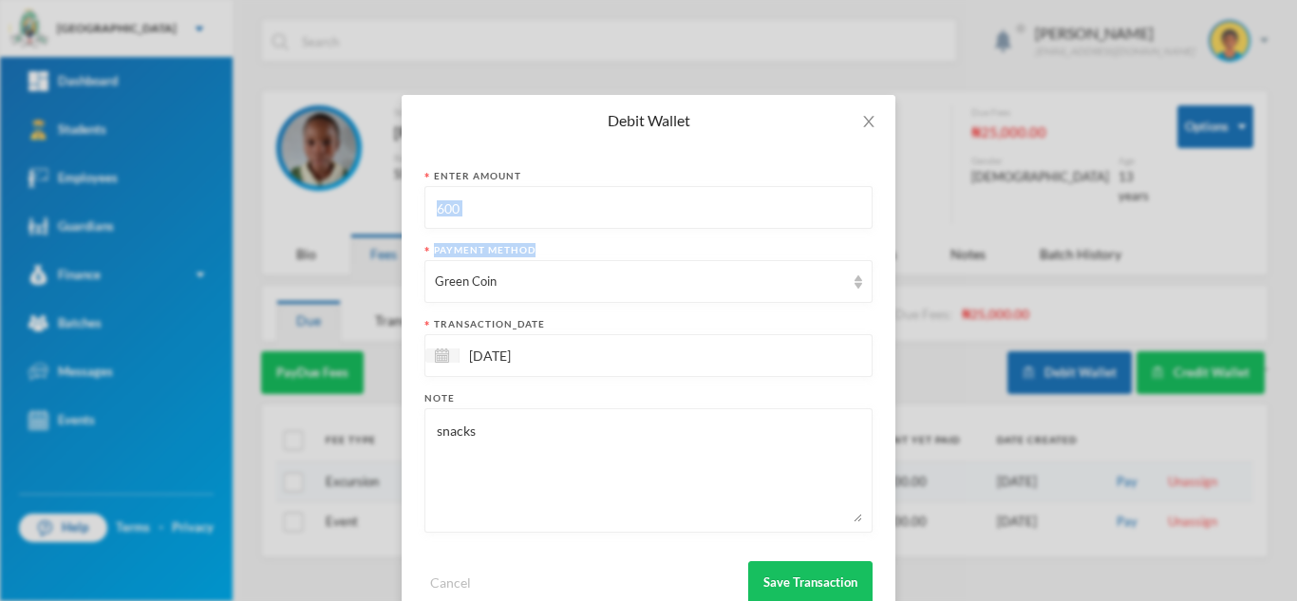
drag, startPoint x: 592, startPoint y: 233, endPoint x: 409, endPoint y: 215, distance: 184.1
click at [409, 215] on div "Enter Amount 600 Payment Method Green Coin transaction_date 02/10/2025 Note sna…" at bounding box center [648, 386] width 494 height 480
click at [495, 216] on input "600" at bounding box center [648, 208] width 427 height 43
drag, startPoint x: 495, startPoint y: 216, endPoint x: 394, endPoint y: 206, distance: 102.1
click at [401, 206] on div "Enter Amount 600 Payment Method Green Coin transaction_date 02/10/2025 Note sna…" at bounding box center [648, 386] width 494 height 480
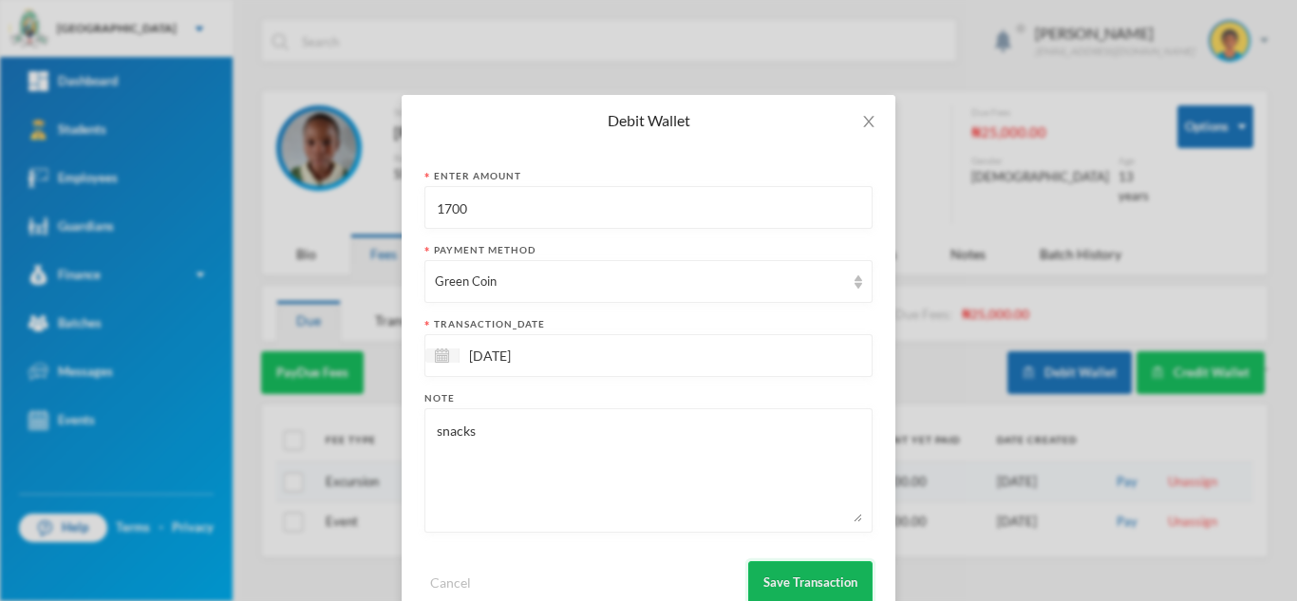
type input "1700"
click at [810, 561] on button "Save Transaction" at bounding box center [810, 582] width 124 height 43
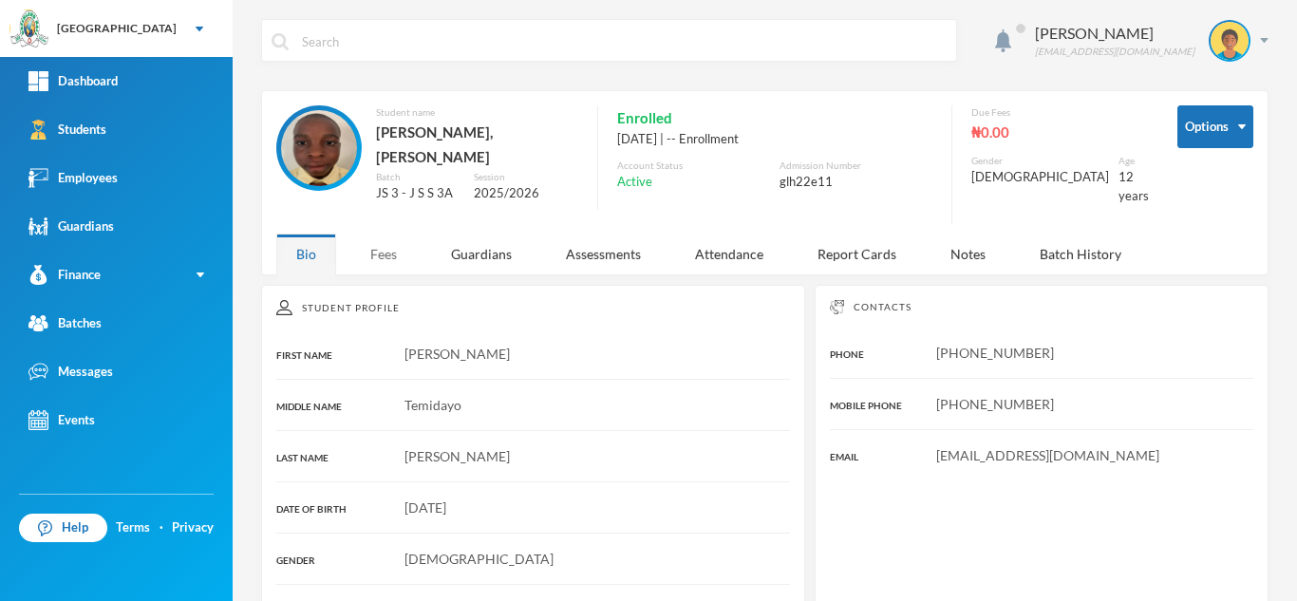
click at [390, 233] on div "Fees" at bounding box center [383, 253] width 66 height 41
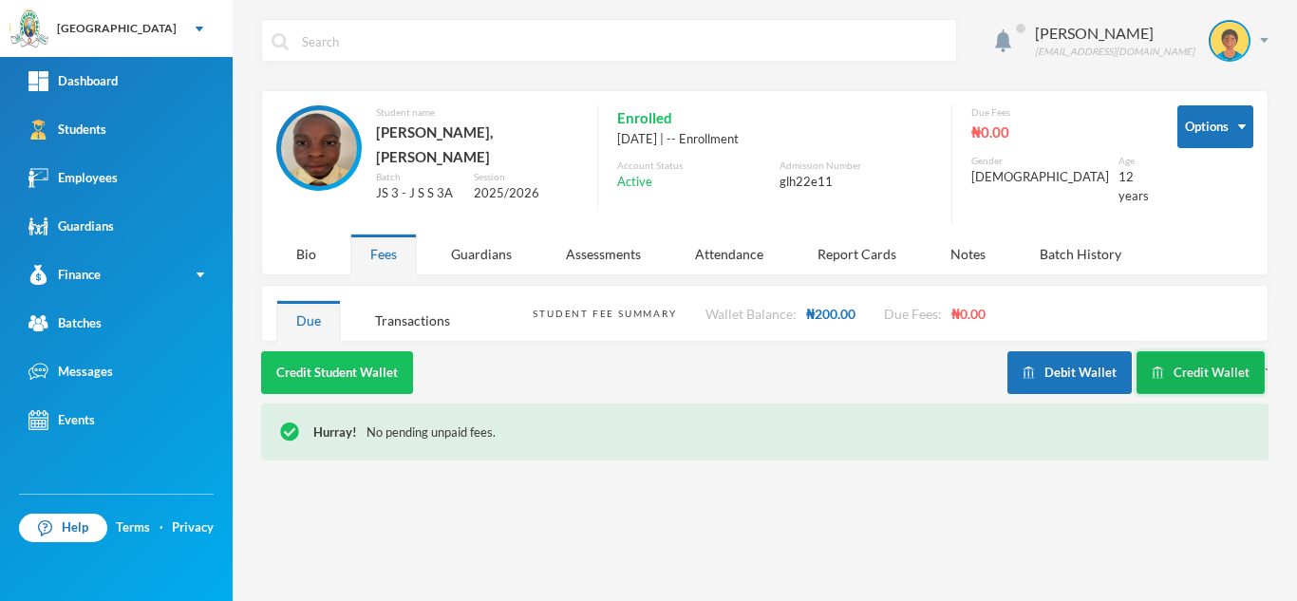
click at [1174, 365] on button "Credit Wallet" at bounding box center [1200, 372] width 128 height 43
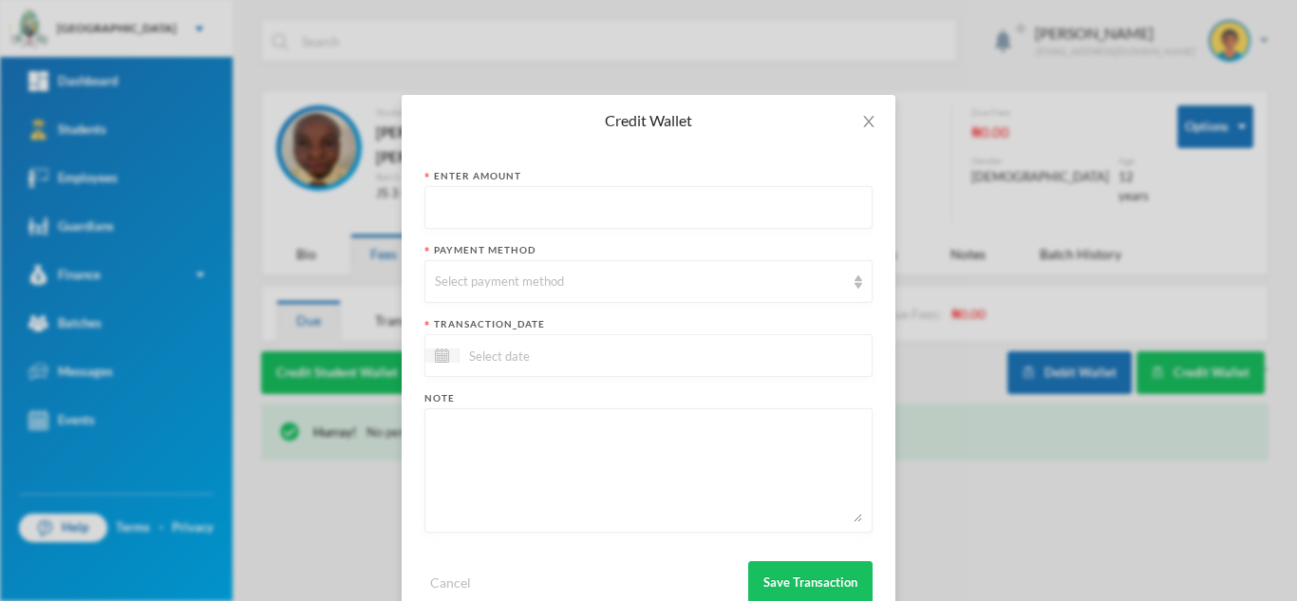
click at [656, 177] on div "Enter Amount" at bounding box center [648, 176] width 448 height 14
click at [651, 196] on input "text" at bounding box center [648, 208] width 427 height 43
type input "700"
click at [592, 292] on div "Select payment method" at bounding box center [648, 281] width 448 height 43
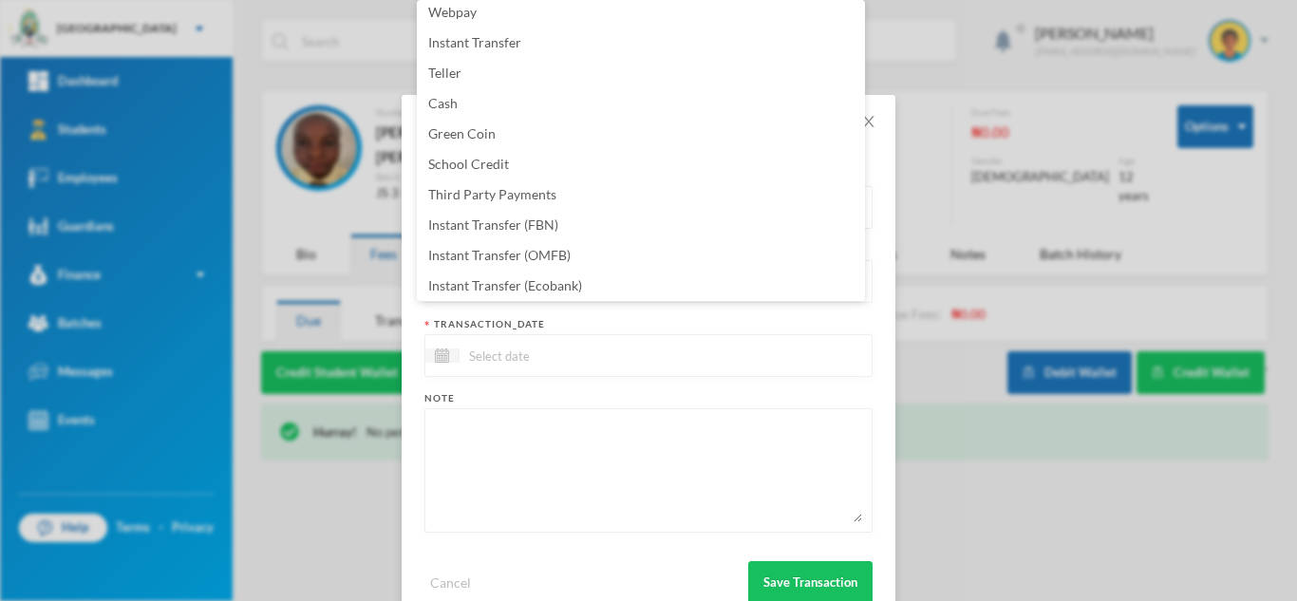
scroll to position [193, 0]
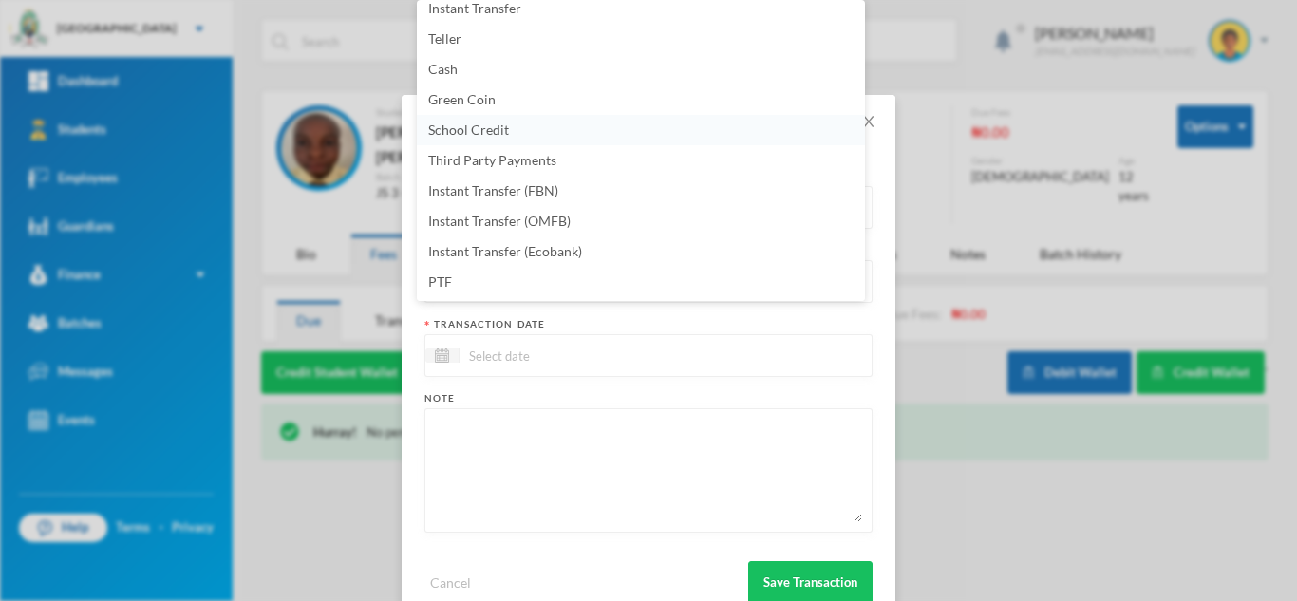
click at [521, 134] on li "School Credit" at bounding box center [641, 130] width 448 height 30
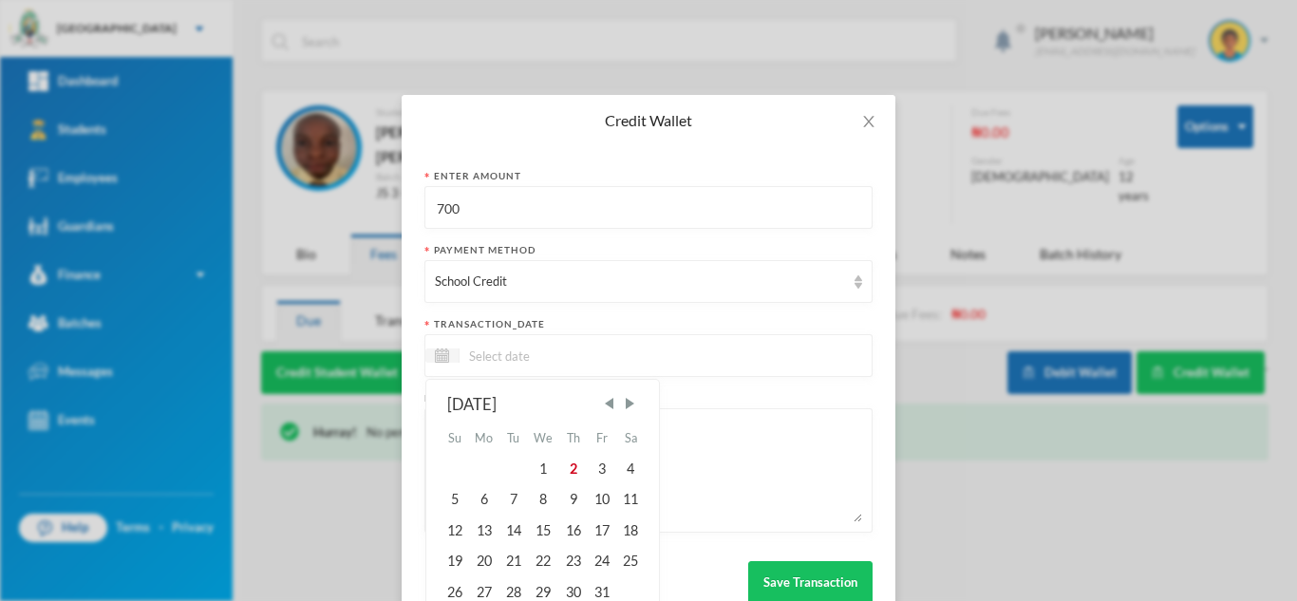
click at [543, 355] on input at bounding box center [538, 356] width 159 height 22
click at [560, 466] on div "2" at bounding box center [572, 469] width 28 height 30
type input "[DATE]"
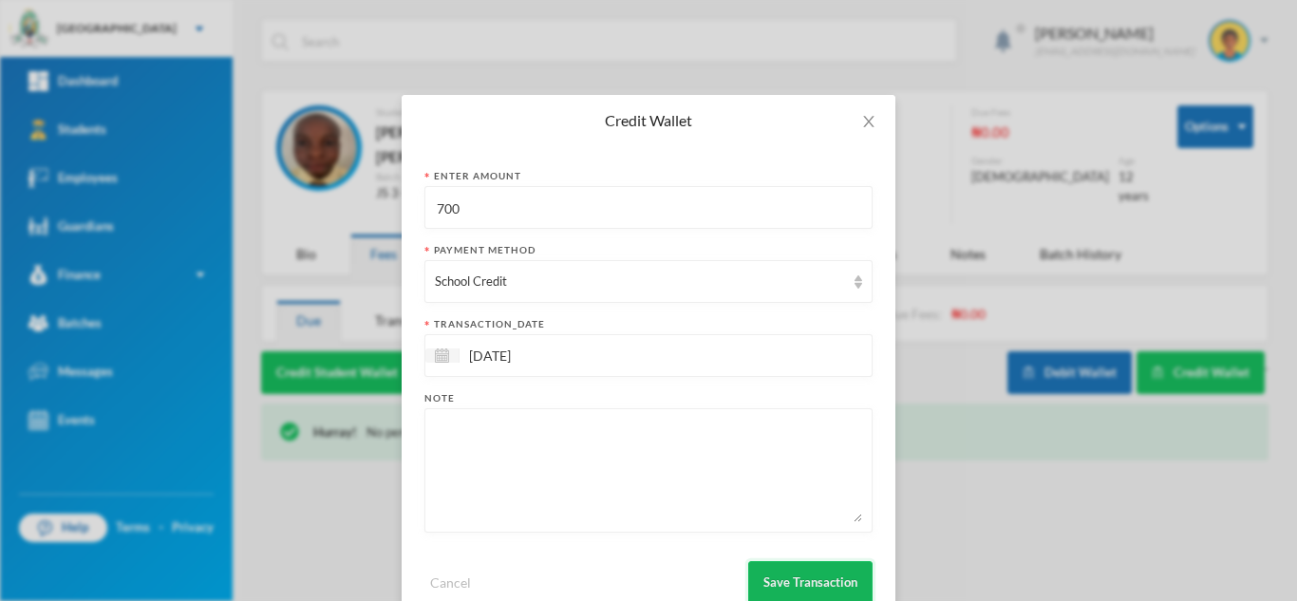
click at [802, 579] on button "Save Transaction" at bounding box center [810, 582] width 124 height 43
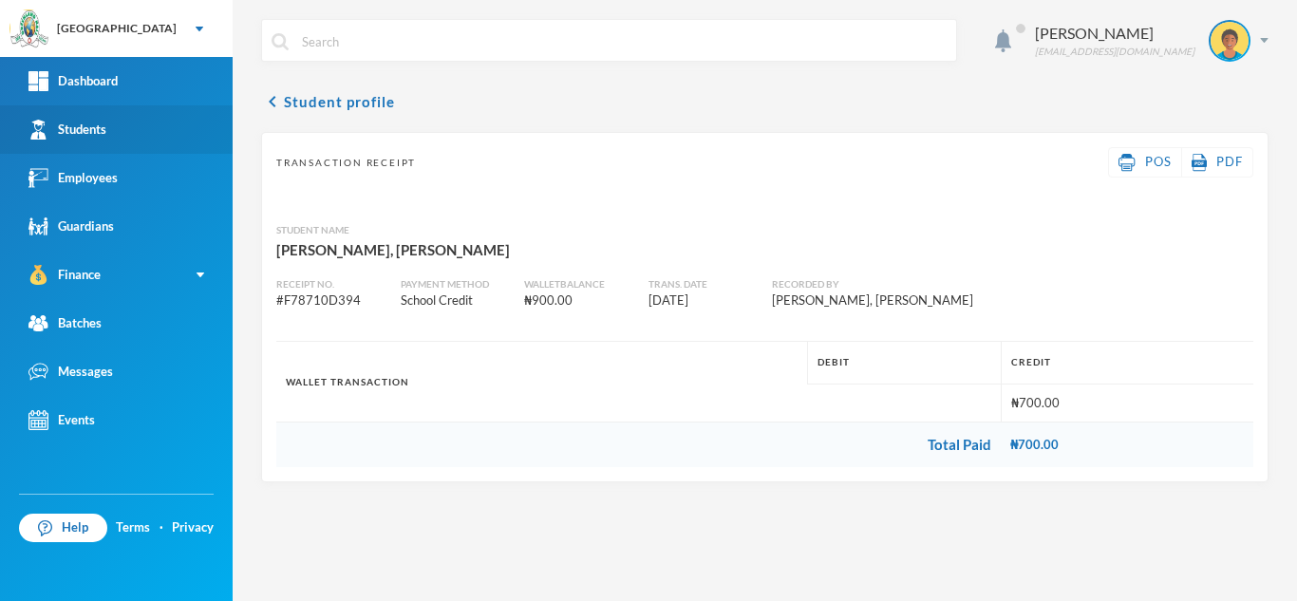
click at [99, 123] on div "Students" at bounding box center [67, 130] width 78 height 20
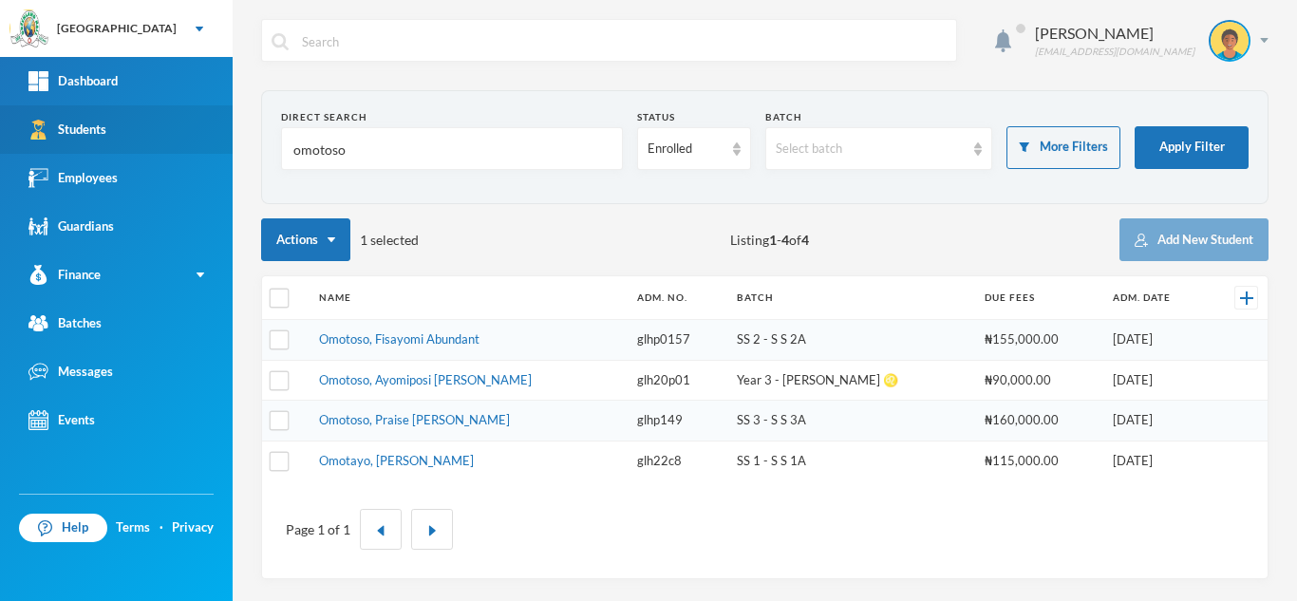
drag, startPoint x: 355, startPoint y: 161, endPoint x: 214, endPoint y: 147, distance: 142.1
click at [214, 147] on div "Greenland Hall Your Bluebic Account Greenland Hall Add a New School Dashboard S…" at bounding box center [648, 300] width 1297 height 601
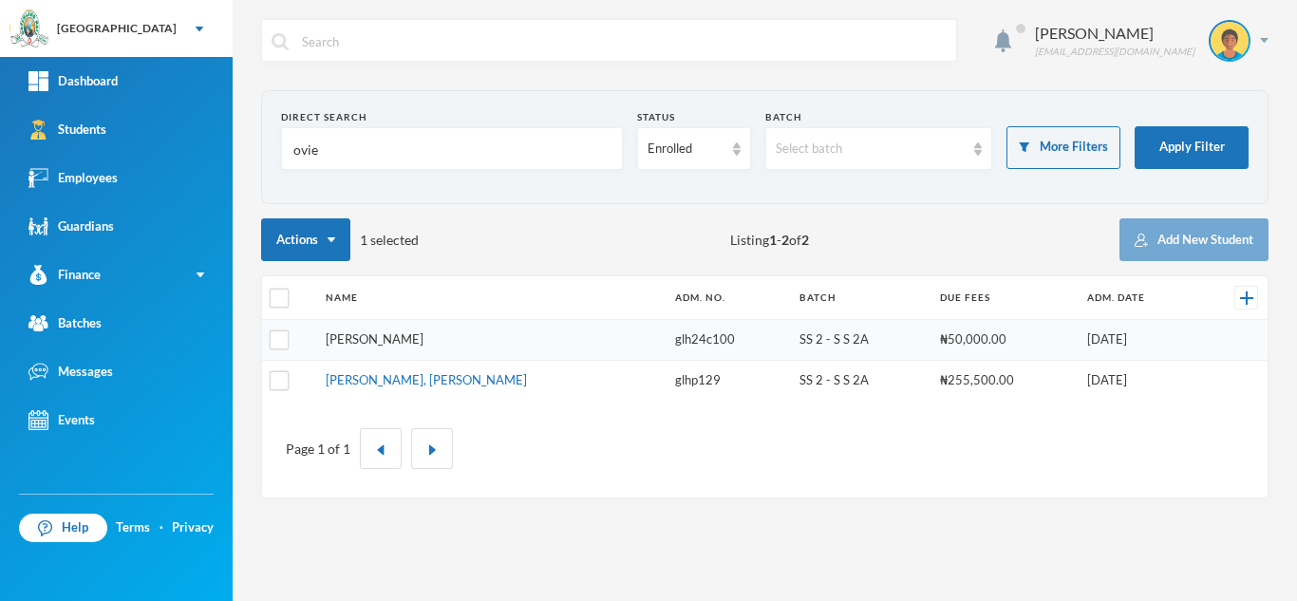
type input "ovie"
click at [364, 337] on link "[PERSON_NAME]" at bounding box center [375, 338] width 98 height 15
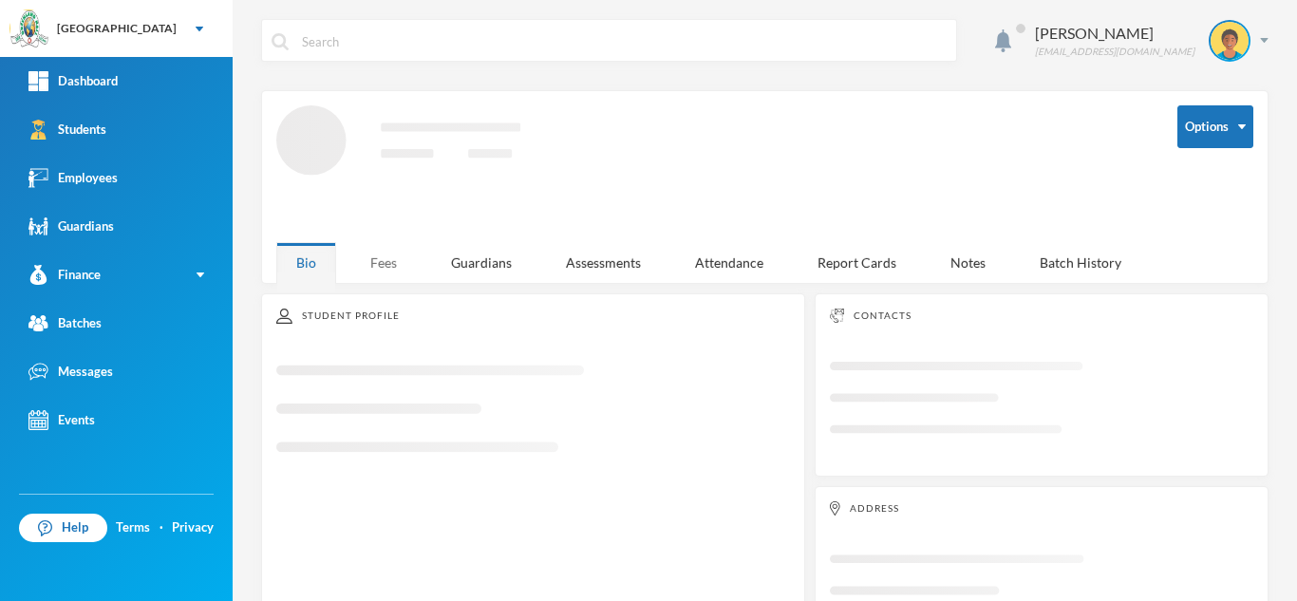
click at [395, 252] on div "Fees" at bounding box center [383, 262] width 66 height 41
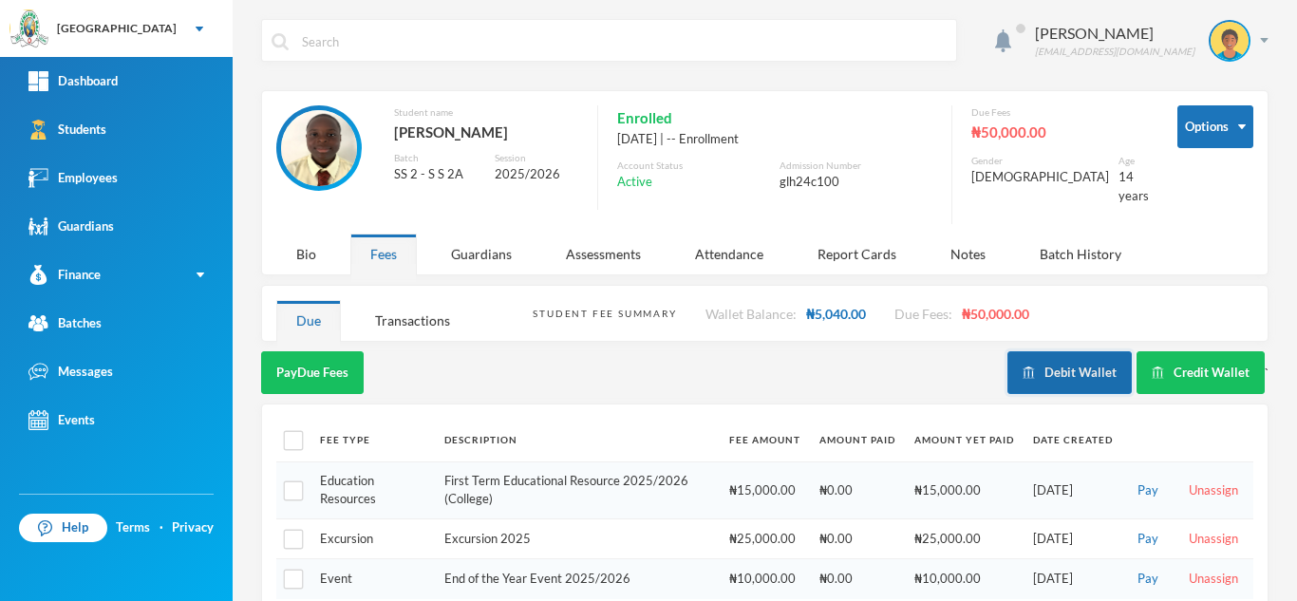
click at [1083, 359] on button "Debit Wallet" at bounding box center [1069, 372] width 124 height 43
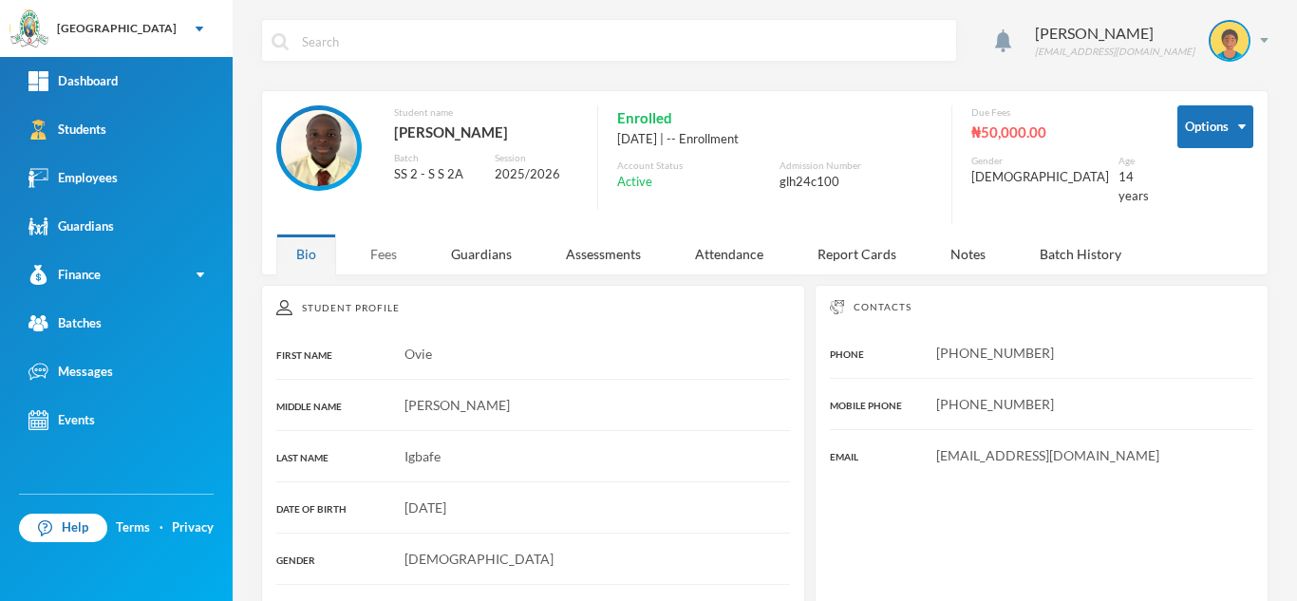
click at [383, 259] on div "Fees" at bounding box center [383, 253] width 66 height 41
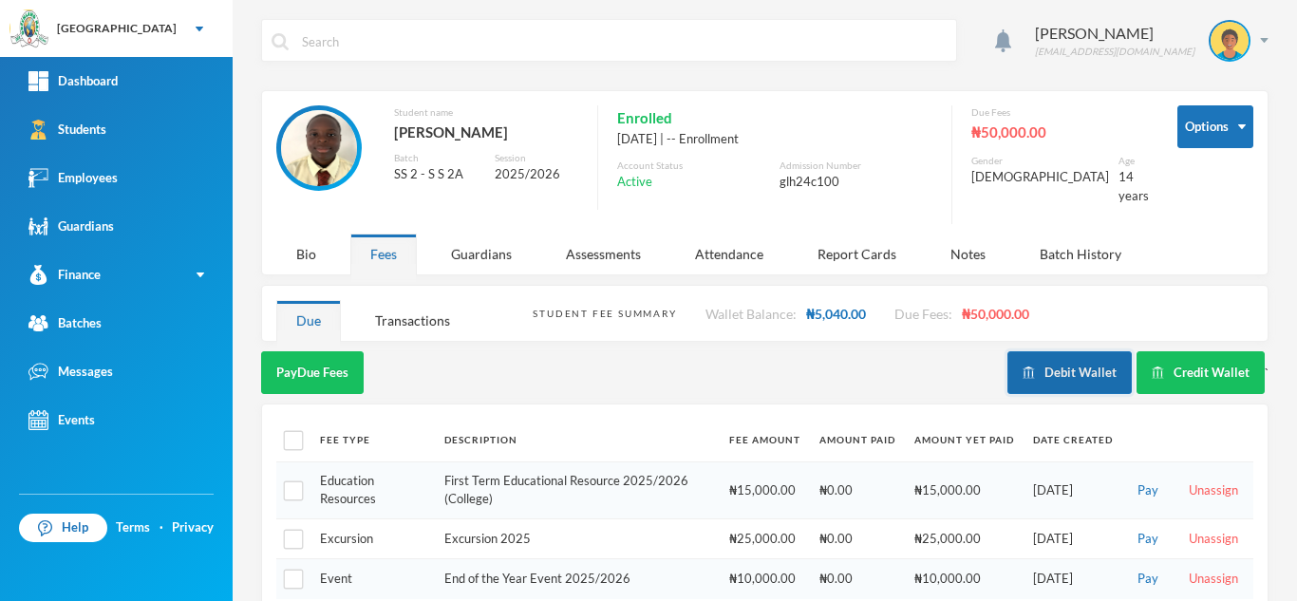
click at [1055, 355] on button "Debit Wallet" at bounding box center [1069, 372] width 124 height 43
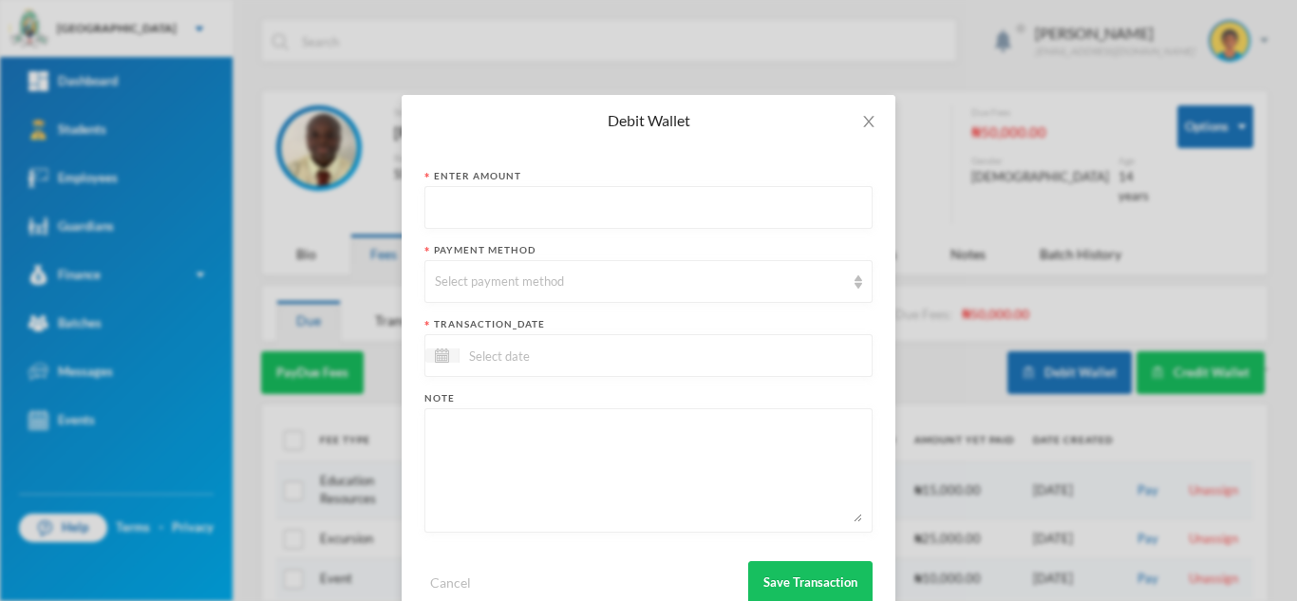
click at [728, 214] on input "text" at bounding box center [648, 208] width 427 height 43
type input "400"
click at [688, 286] on div "Select payment method" at bounding box center [640, 281] width 410 height 19
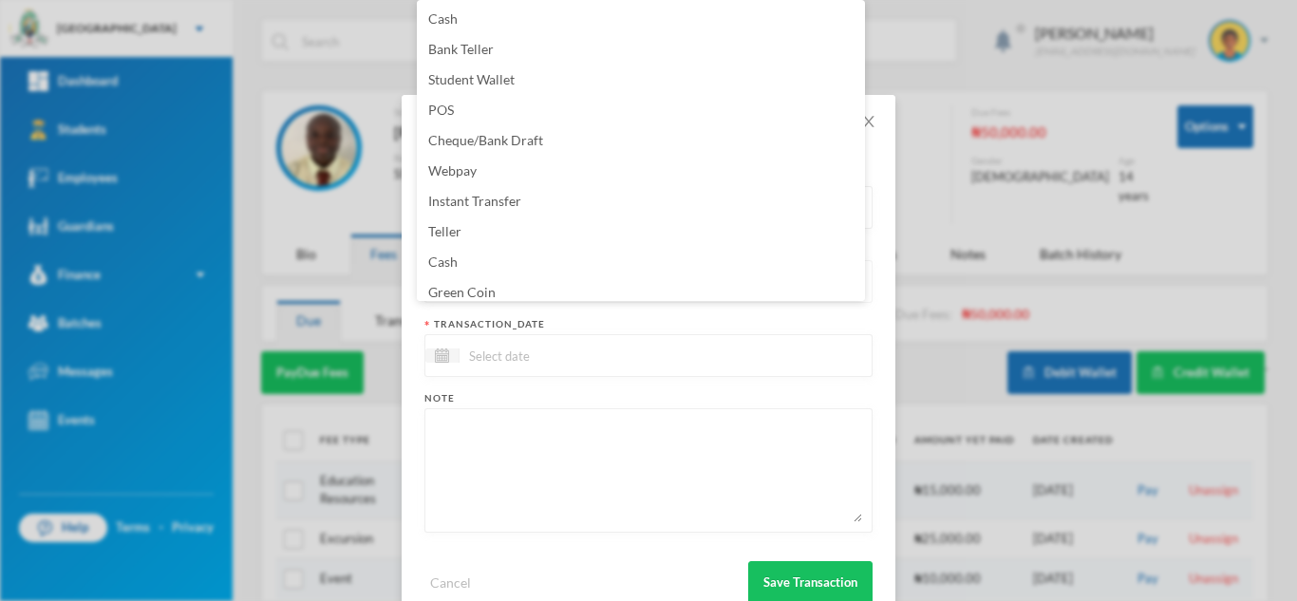
scroll to position [7, 0]
click at [688, 286] on li "Green Coin" at bounding box center [641, 286] width 448 height 30
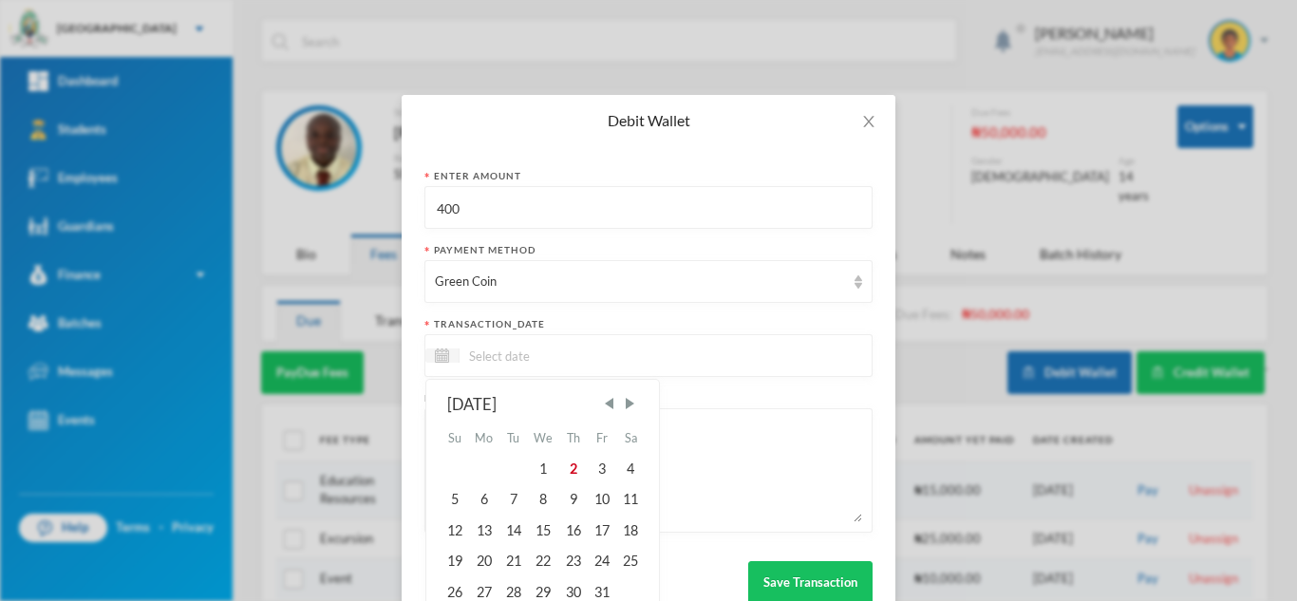
click at [595, 363] on input at bounding box center [538, 356] width 159 height 22
click at [568, 474] on div "2" at bounding box center [572, 469] width 28 height 30
type input "[DATE]"
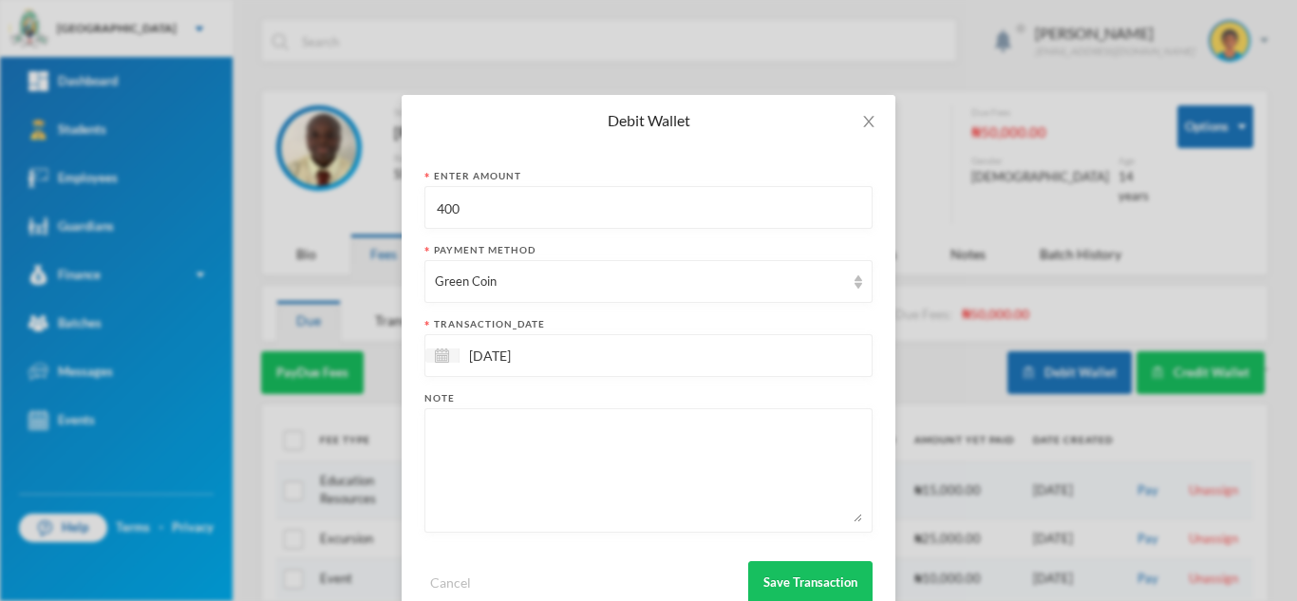
click at [568, 474] on textarea at bounding box center [648, 470] width 427 height 103
type textarea "snacks"
click at [812, 575] on button "Save Transaction" at bounding box center [810, 582] width 124 height 43
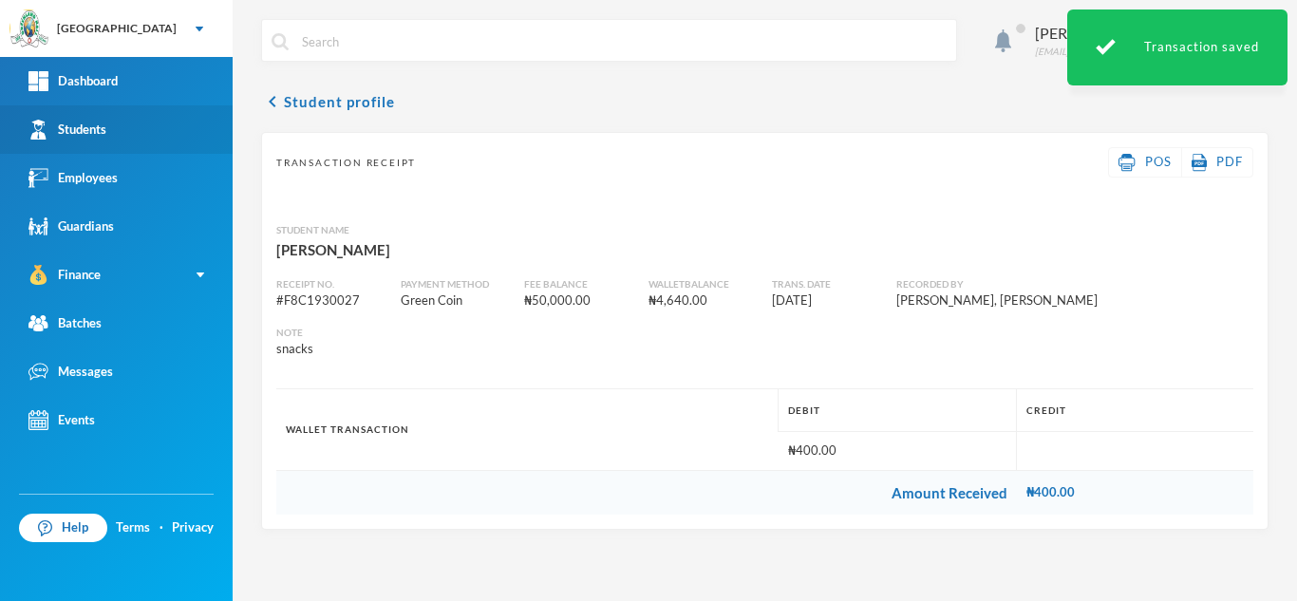
click at [110, 131] on link "Students" at bounding box center [116, 129] width 233 height 48
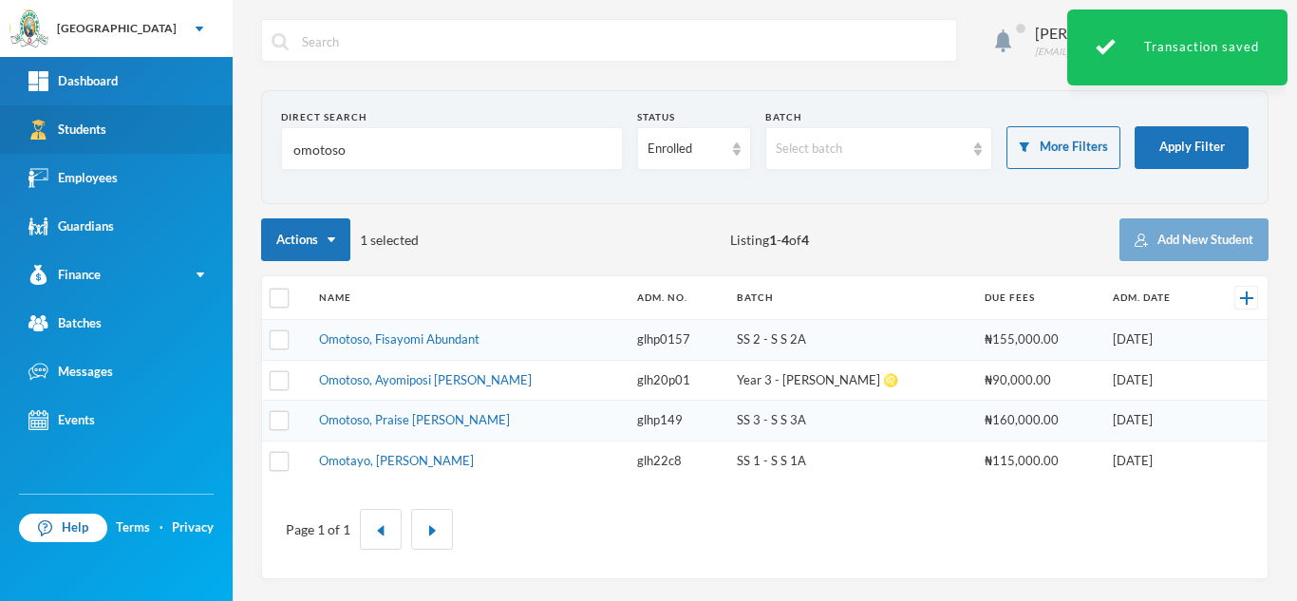
drag, startPoint x: 402, startPoint y: 134, endPoint x: 186, endPoint y: 143, distance: 216.6
click at [186, 143] on div "Greenland Hall Your Bluebic Account Greenland Hall Add a New School Dashboard S…" at bounding box center [648, 300] width 1297 height 601
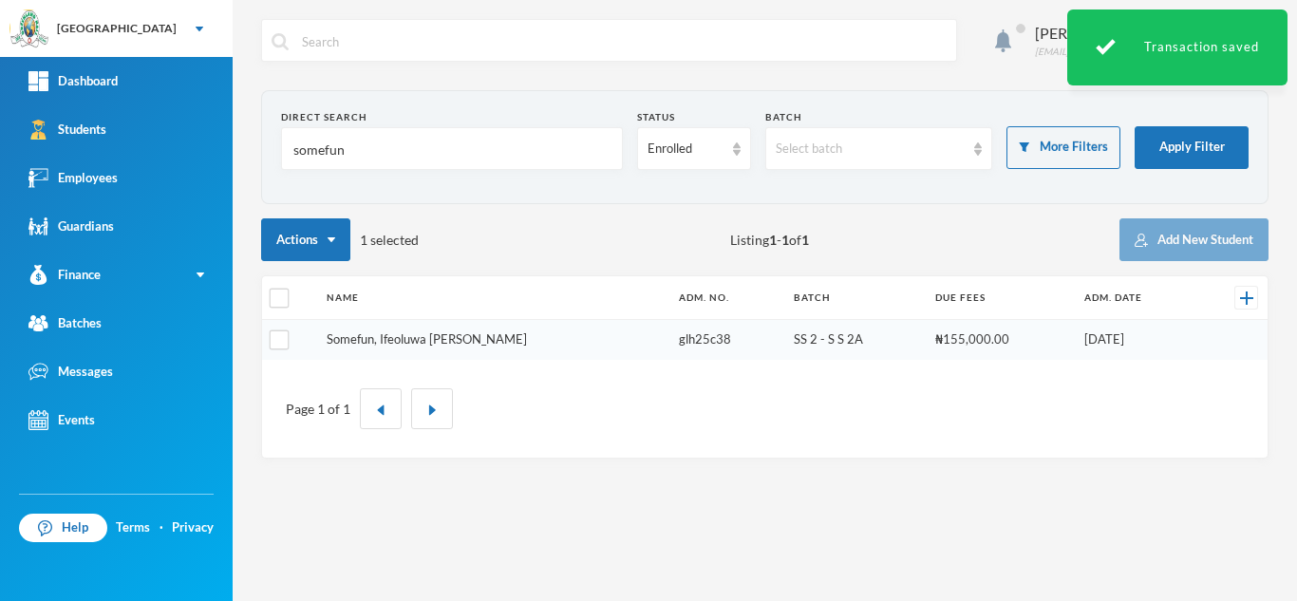
type input "somefun"
click at [411, 340] on link "Somefun, Ifeoluwa Juliet" at bounding box center [427, 338] width 200 height 15
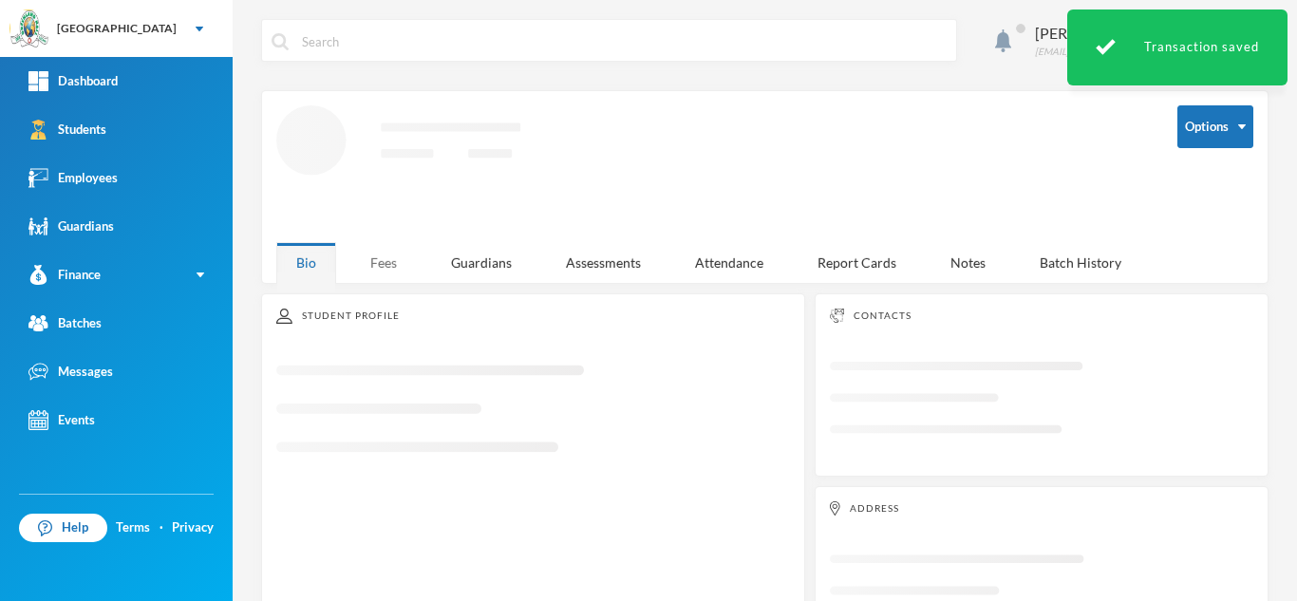
click at [386, 252] on div "Fees" at bounding box center [383, 262] width 66 height 41
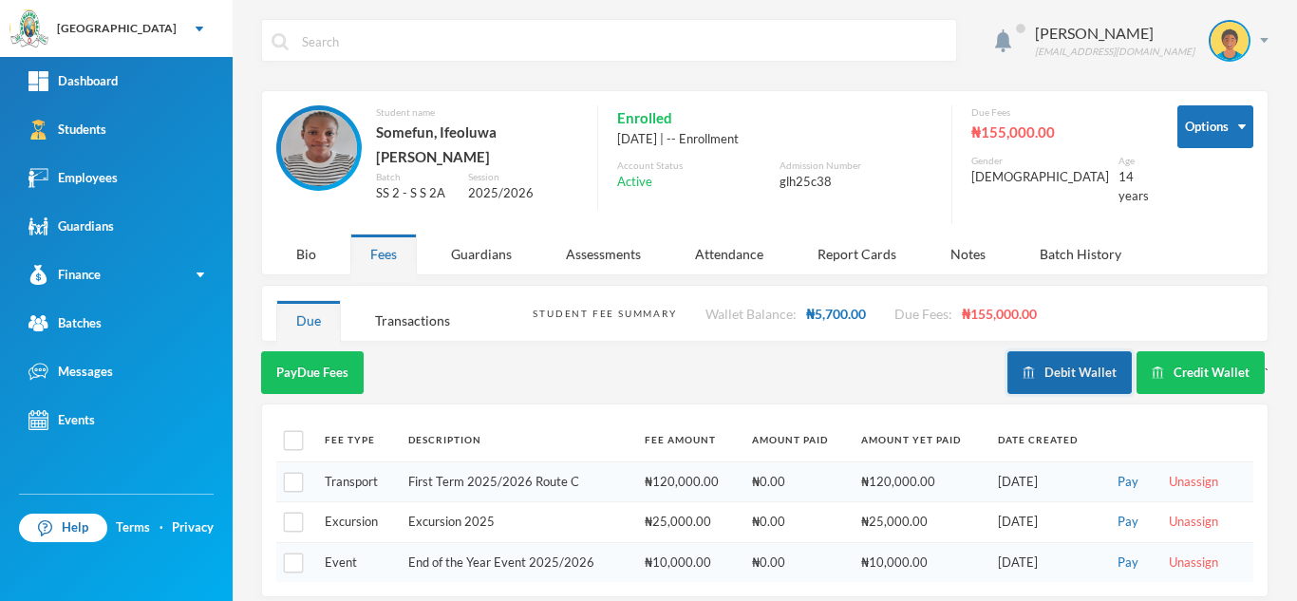
click at [1032, 351] on button "Debit Wallet" at bounding box center [1069, 372] width 124 height 43
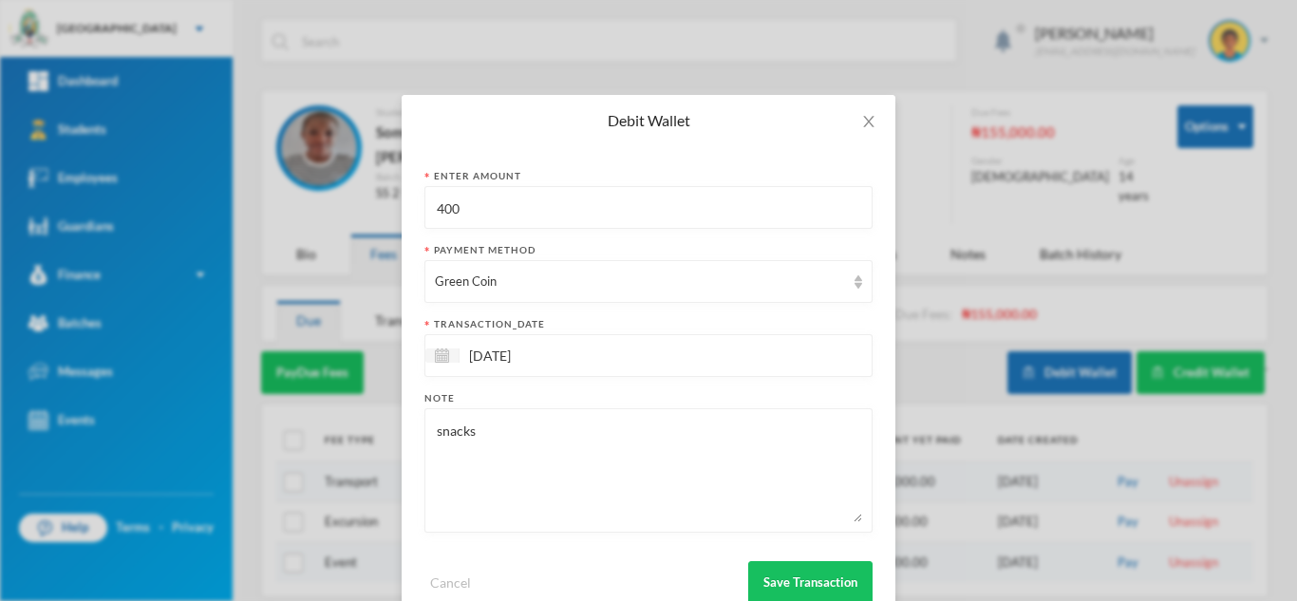
drag, startPoint x: 532, startPoint y: 225, endPoint x: 388, endPoint y: 216, distance: 144.5
click at [388, 216] on div "Debit Wallet Enter Amount 400 Payment Method Green Coin transaction_date 02/10/…" at bounding box center [648, 300] width 1297 height 601
type input "200"
click at [760, 565] on button "Save Transaction" at bounding box center [810, 582] width 124 height 43
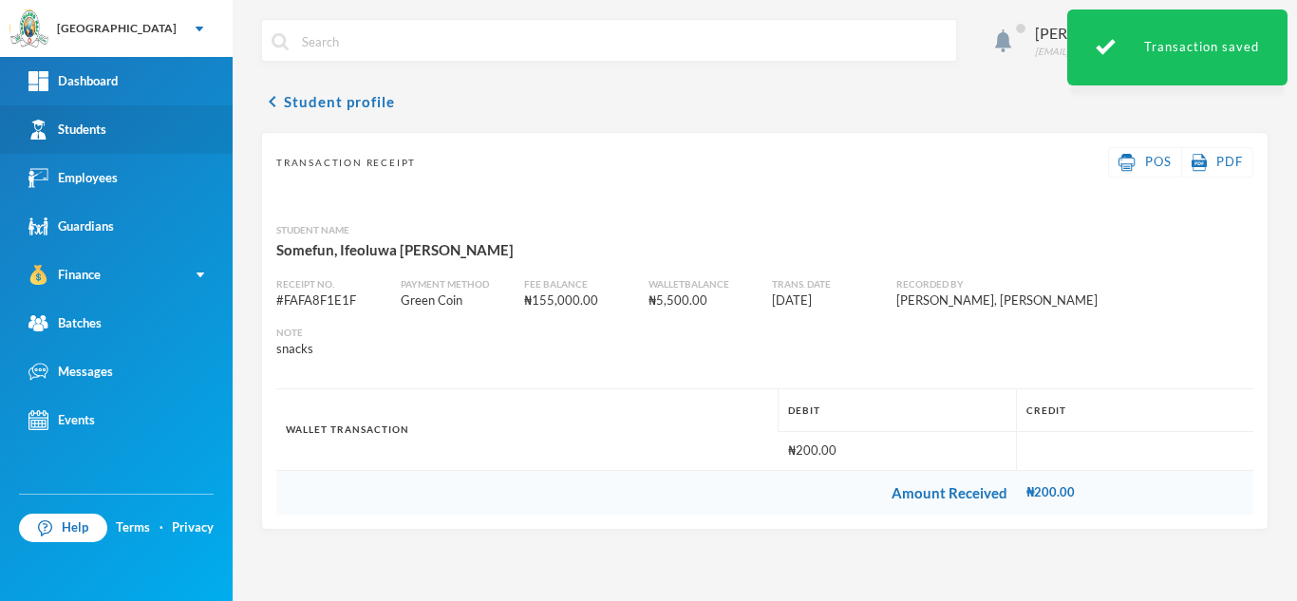
click at [127, 122] on link "Students" at bounding box center [116, 129] width 233 height 48
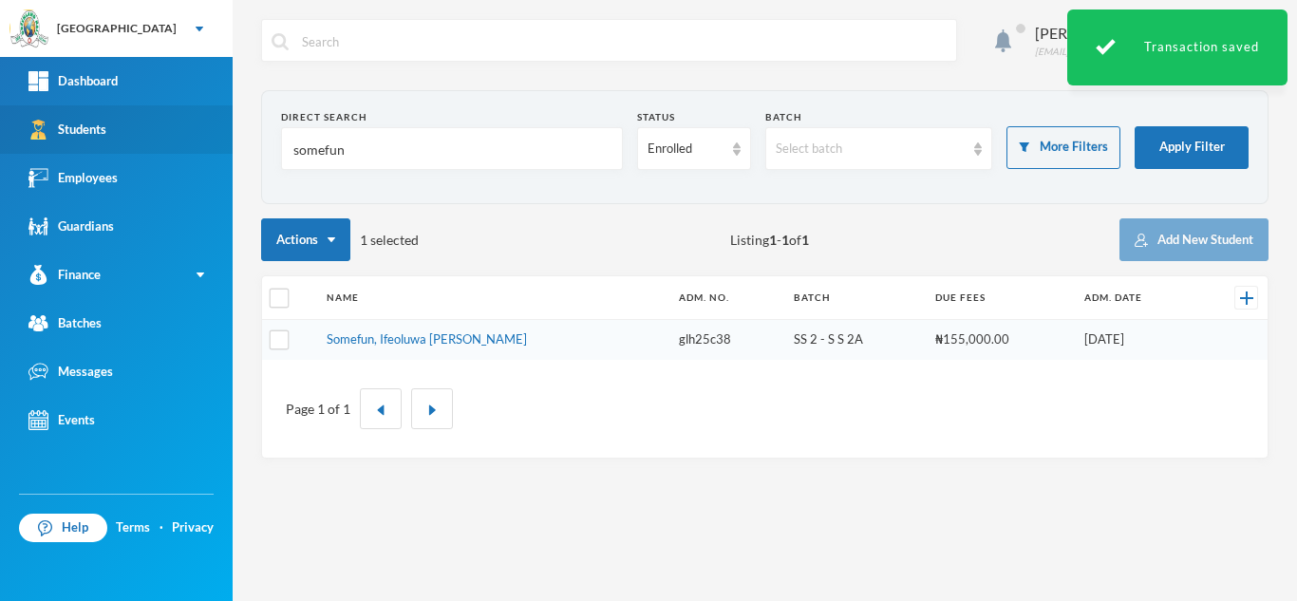
drag, startPoint x: 368, startPoint y: 160, endPoint x: 194, endPoint y: 147, distance: 175.1
click at [194, 147] on div "Greenland Hall Your Bluebic Account Greenland Hall Add a New School Dashboard S…" at bounding box center [648, 300] width 1297 height 601
type input "v"
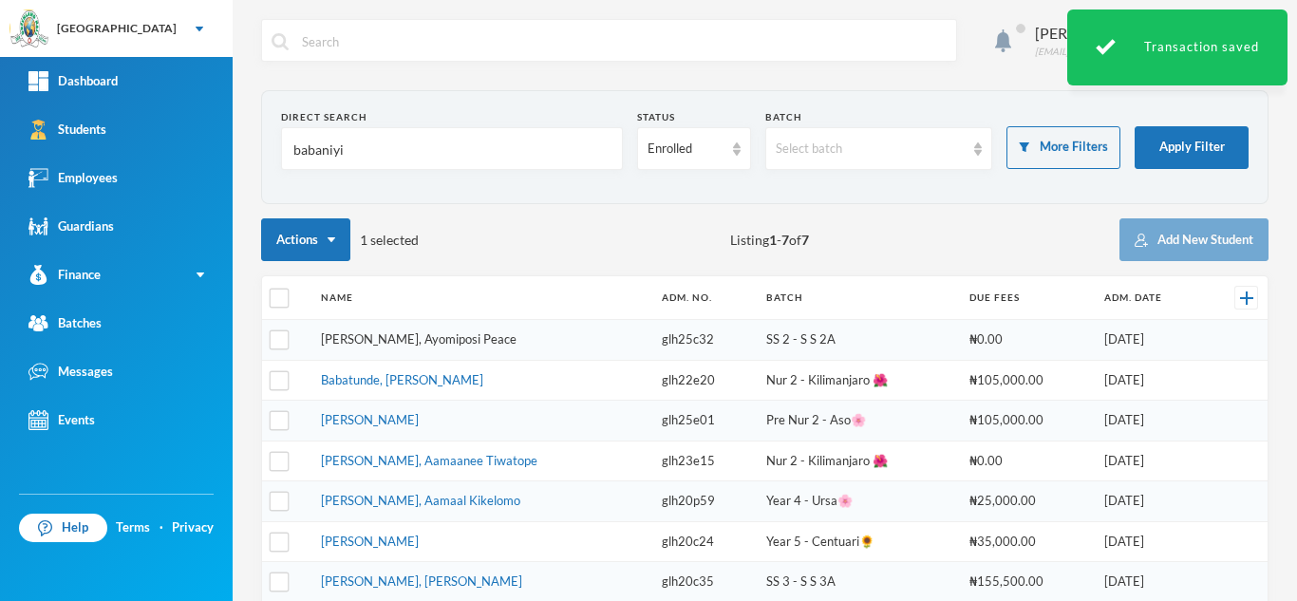
type input "babaniyi"
click at [386, 338] on link "[PERSON_NAME], Ayomiposi Peace" at bounding box center [419, 338] width 196 height 15
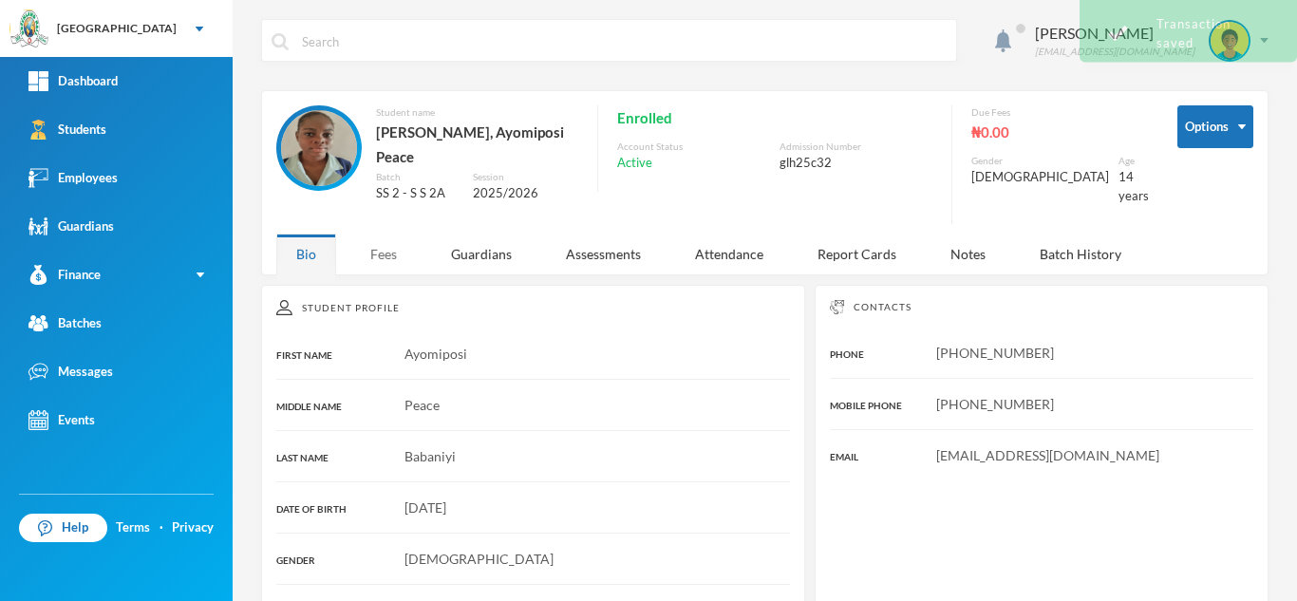
click at [388, 234] on div "Fees" at bounding box center [383, 253] width 66 height 41
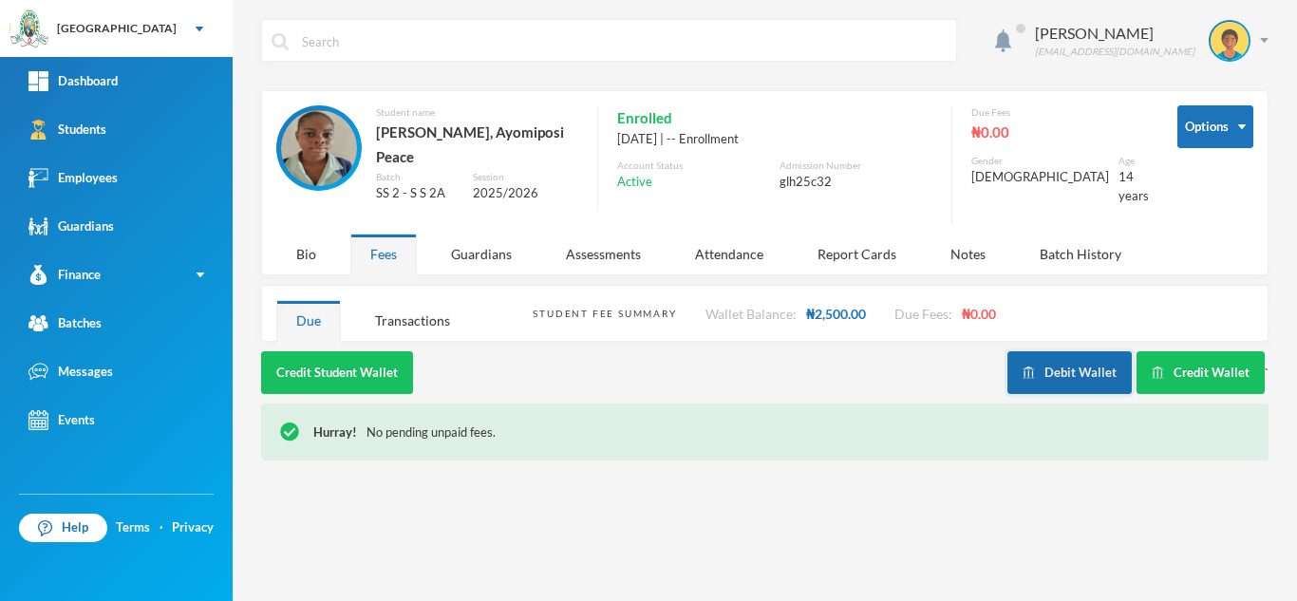
click at [1049, 353] on button "Debit Wallet" at bounding box center [1069, 372] width 124 height 43
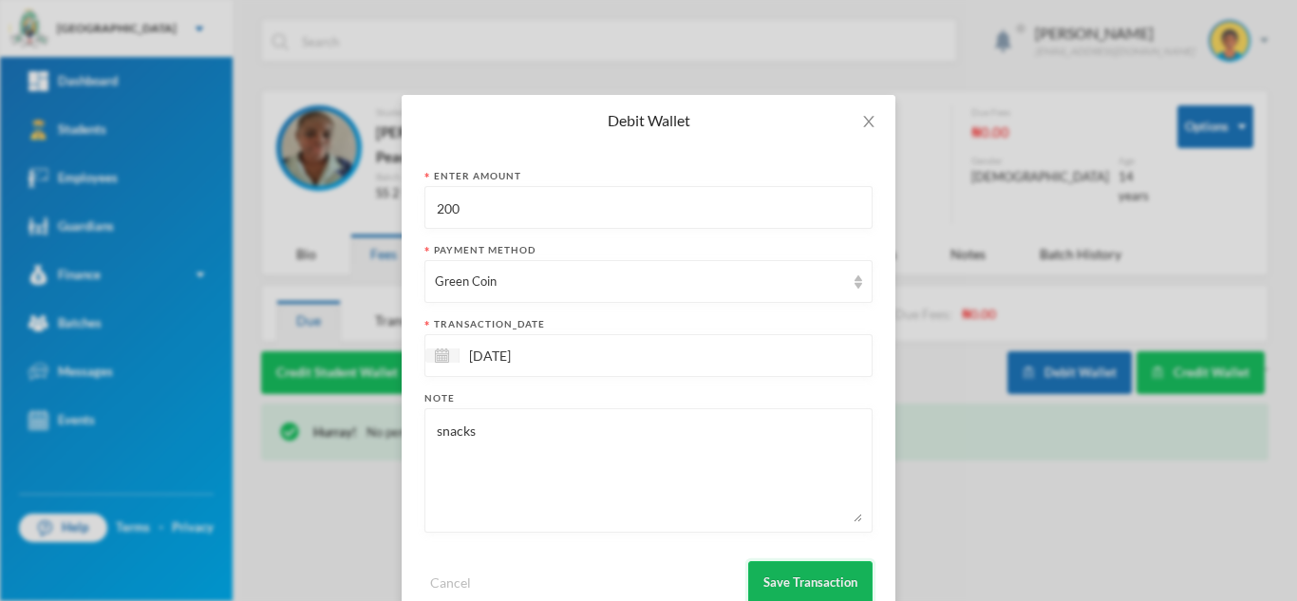
click at [818, 574] on button "Save Transaction" at bounding box center [810, 582] width 124 height 43
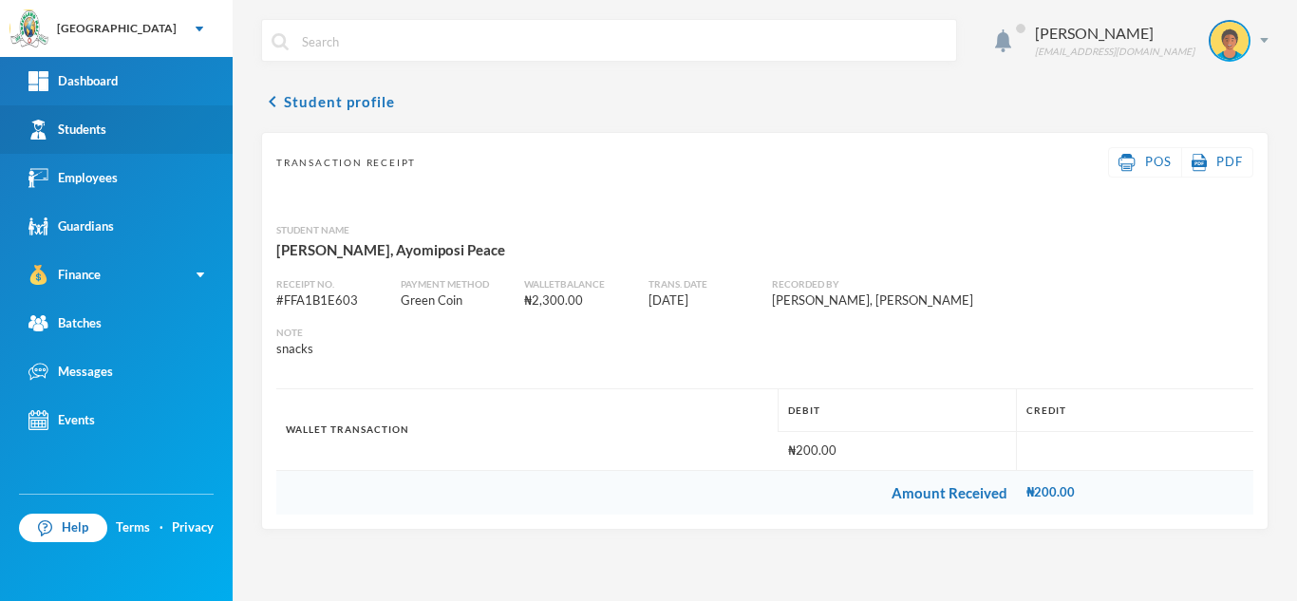
click at [156, 112] on link "Students" at bounding box center [116, 129] width 233 height 48
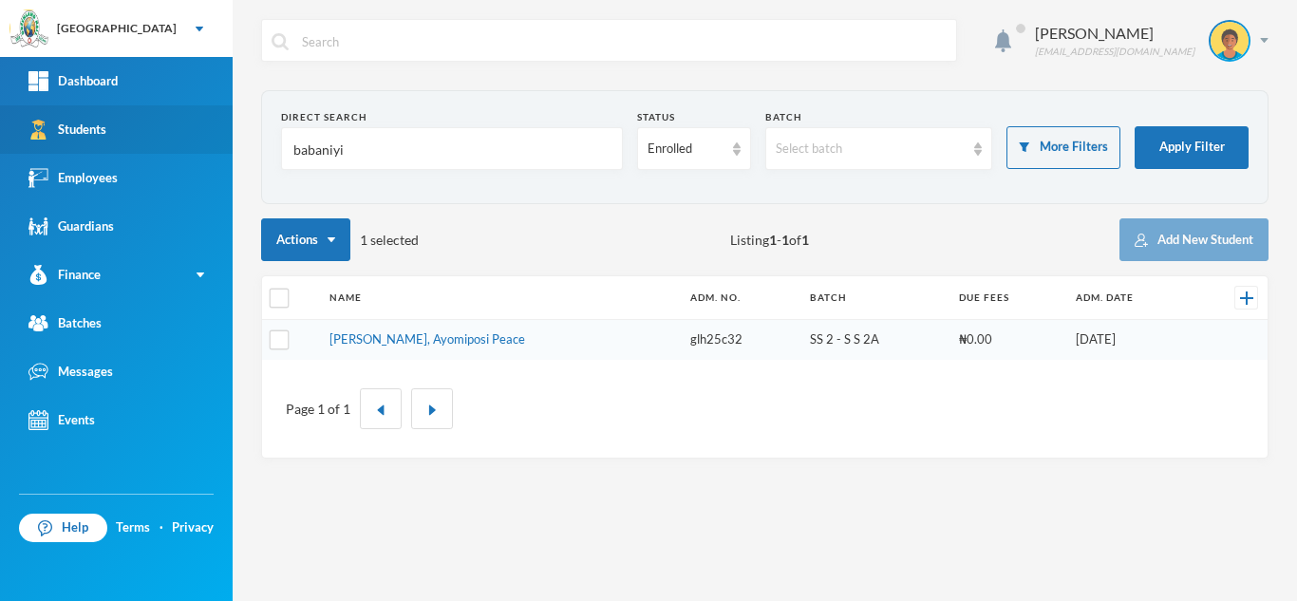
drag, startPoint x: 344, startPoint y: 146, endPoint x: 191, endPoint y: 126, distance: 154.1
click at [191, 126] on div "Greenland Hall Your Bluebic Account Greenland Hall Add a New School Dashboard S…" at bounding box center [648, 300] width 1297 height 601
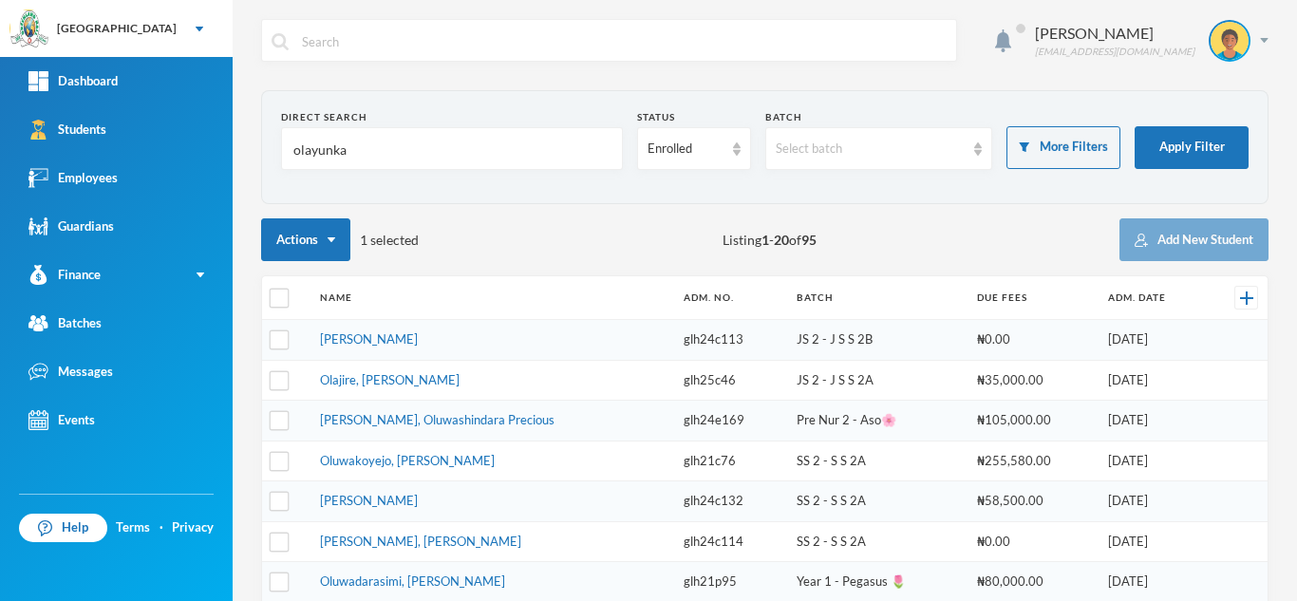
type input "olayunka"
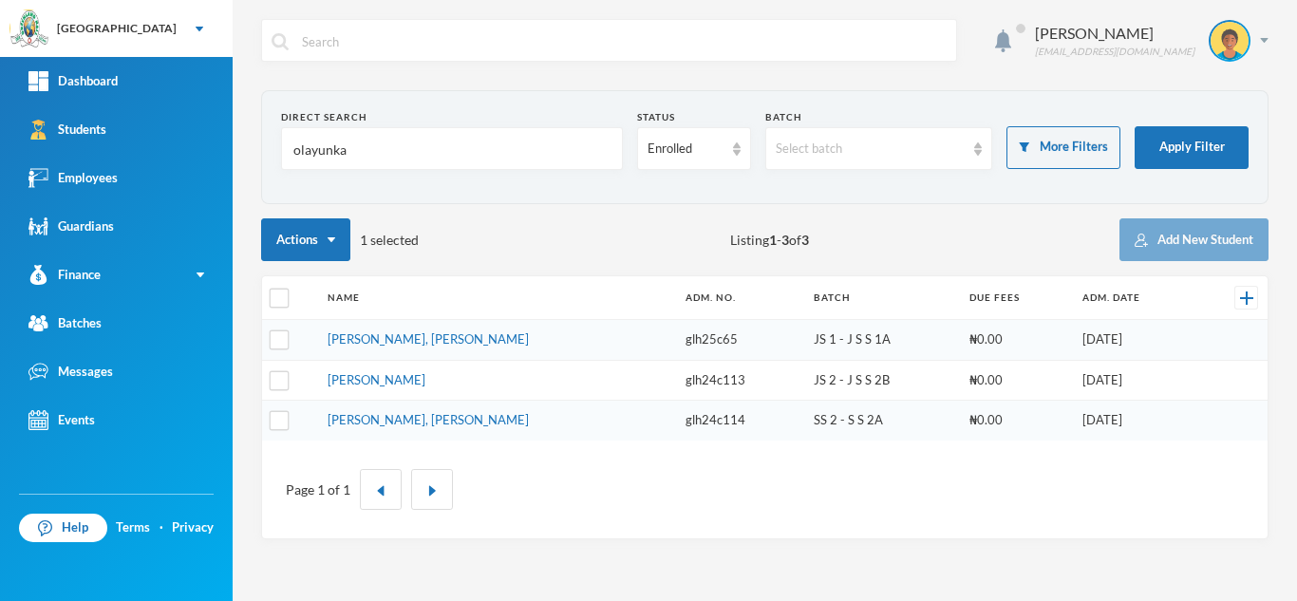
click at [381, 414] on link "[PERSON_NAME], [PERSON_NAME]" at bounding box center [427, 419] width 201 height 15
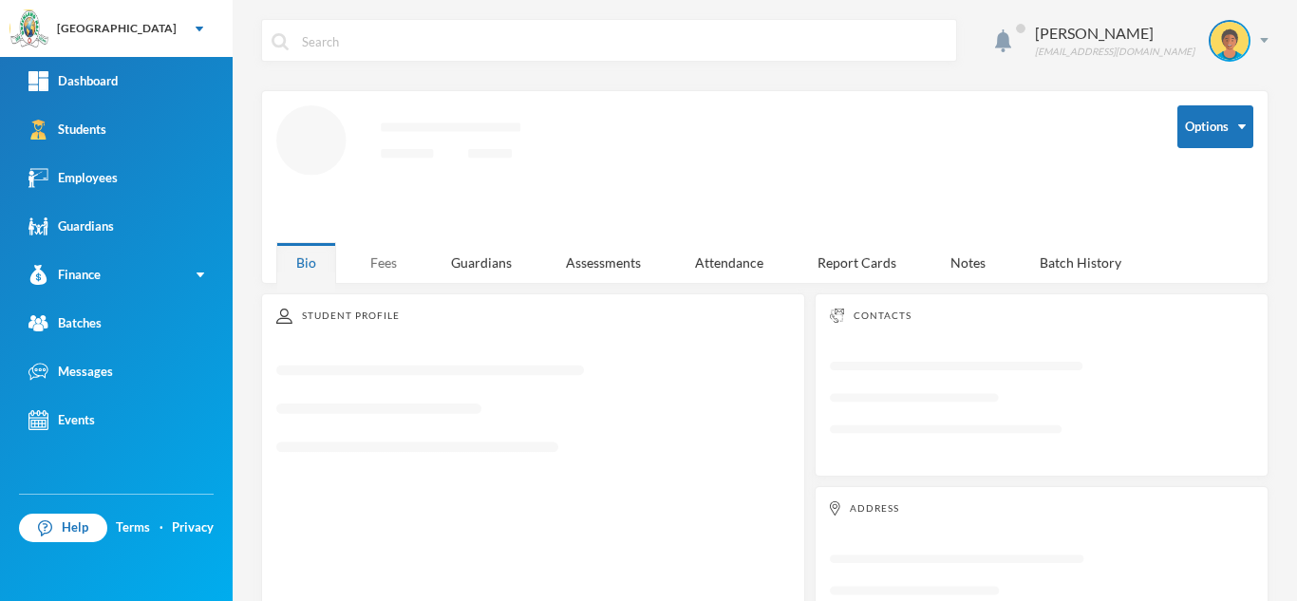
click at [389, 261] on div "Fees" at bounding box center [383, 262] width 66 height 41
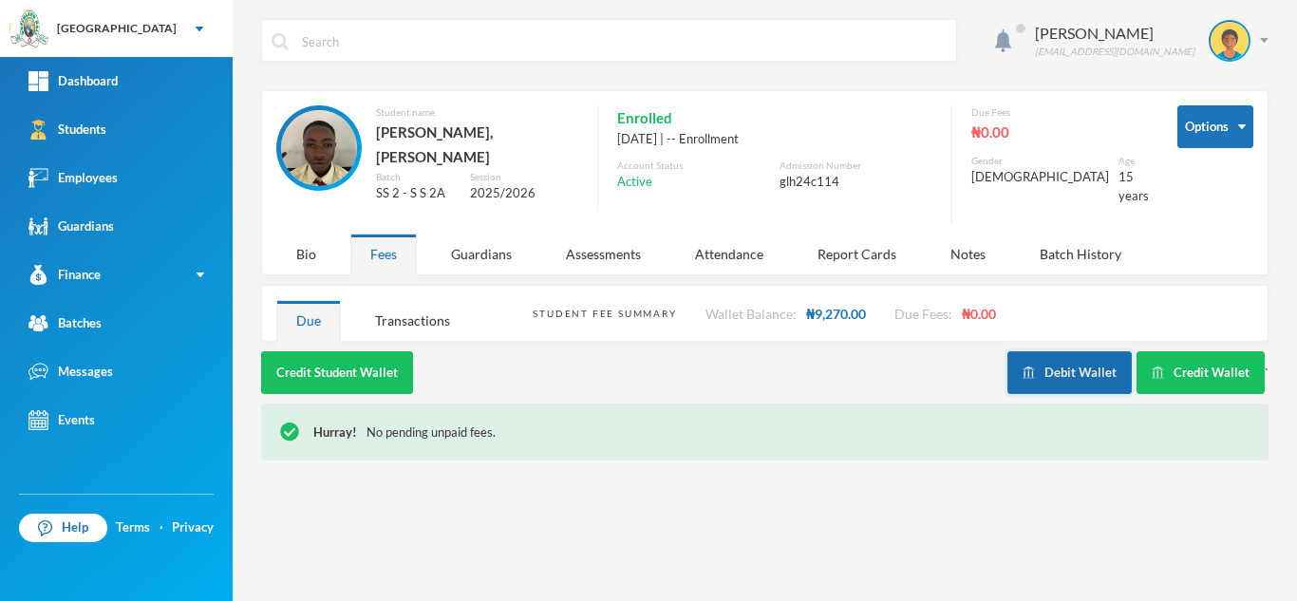
click at [1058, 371] on button "Debit Wallet" at bounding box center [1069, 372] width 124 height 43
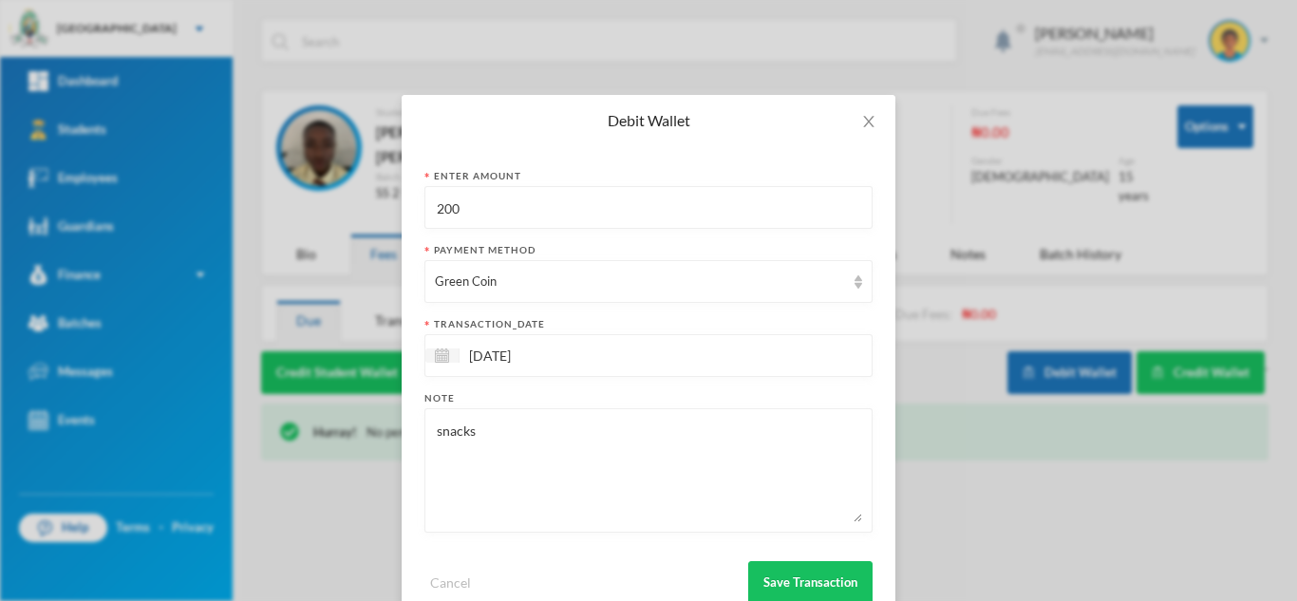
drag, startPoint x: 569, startPoint y: 218, endPoint x: 309, endPoint y: 194, distance: 261.2
click at [311, 194] on div "Debit Wallet Enter Amount 200 Payment Method Green Coin transaction_date 02/10/…" at bounding box center [648, 300] width 1297 height 601
type input "400"
click at [780, 570] on button "Save Transaction" at bounding box center [810, 582] width 124 height 43
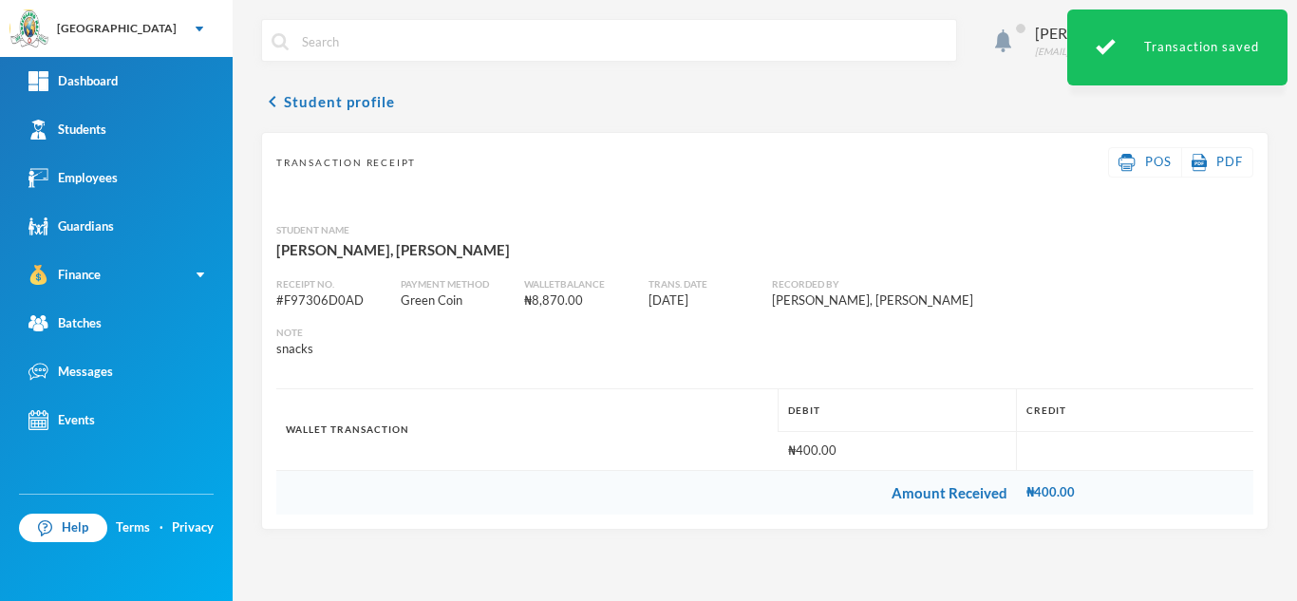
drag, startPoint x: 780, startPoint y: 570, endPoint x: 314, endPoint y: 210, distance: 589.3
drag, startPoint x: 314, startPoint y: 210, endPoint x: 81, endPoint y: 127, distance: 247.7
click at [81, 127] on div "Students" at bounding box center [67, 130] width 78 height 20
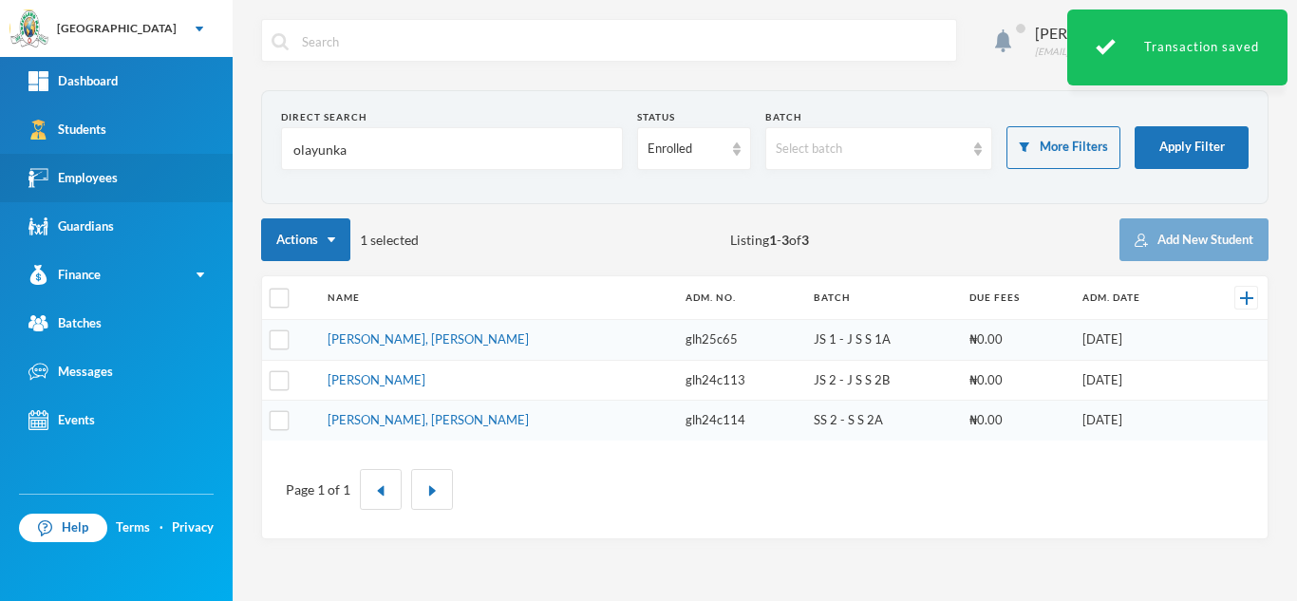
drag, startPoint x: 391, startPoint y: 148, endPoint x: 194, endPoint y: 160, distance: 197.8
click at [194, 160] on div "Greenland Hall Your Bluebic Account Greenland Hall Add a New School Dashboard S…" at bounding box center [648, 300] width 1297 height 601
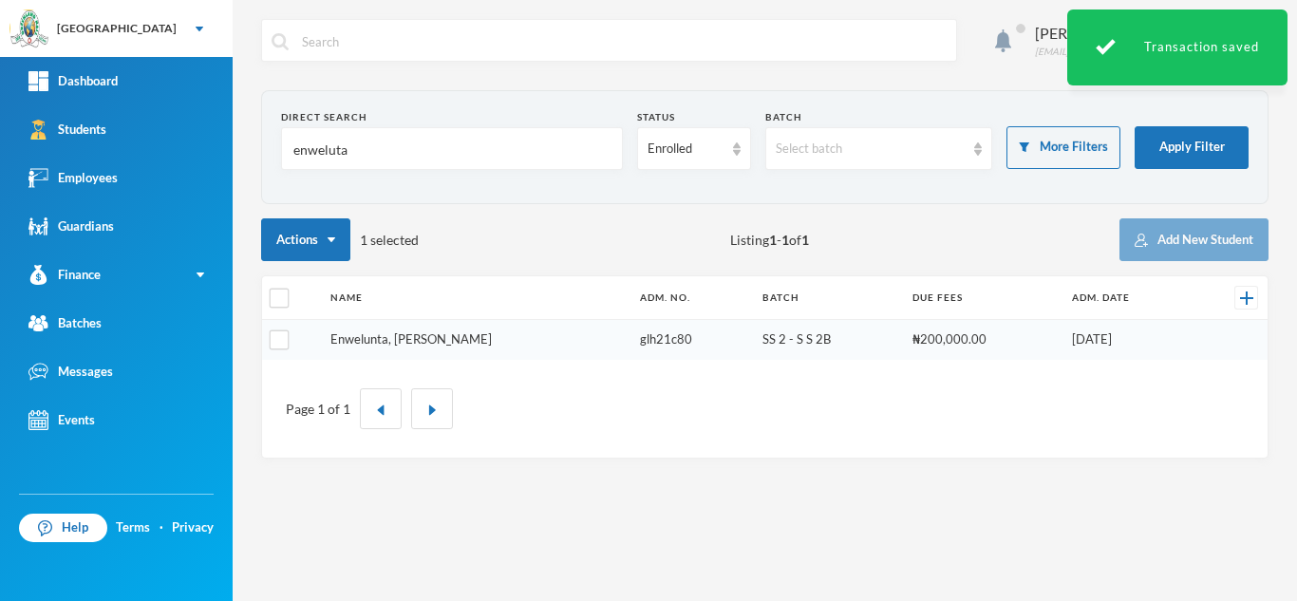
type input "enweluta"
click at [410, 337] on tbody "Enwelunta, Destiny Onyinyechi glh21c80 SS 2 - S S 2B ₦200,000.00 13/09/2021" at bounding box center [764, 340] width 1005 height 40
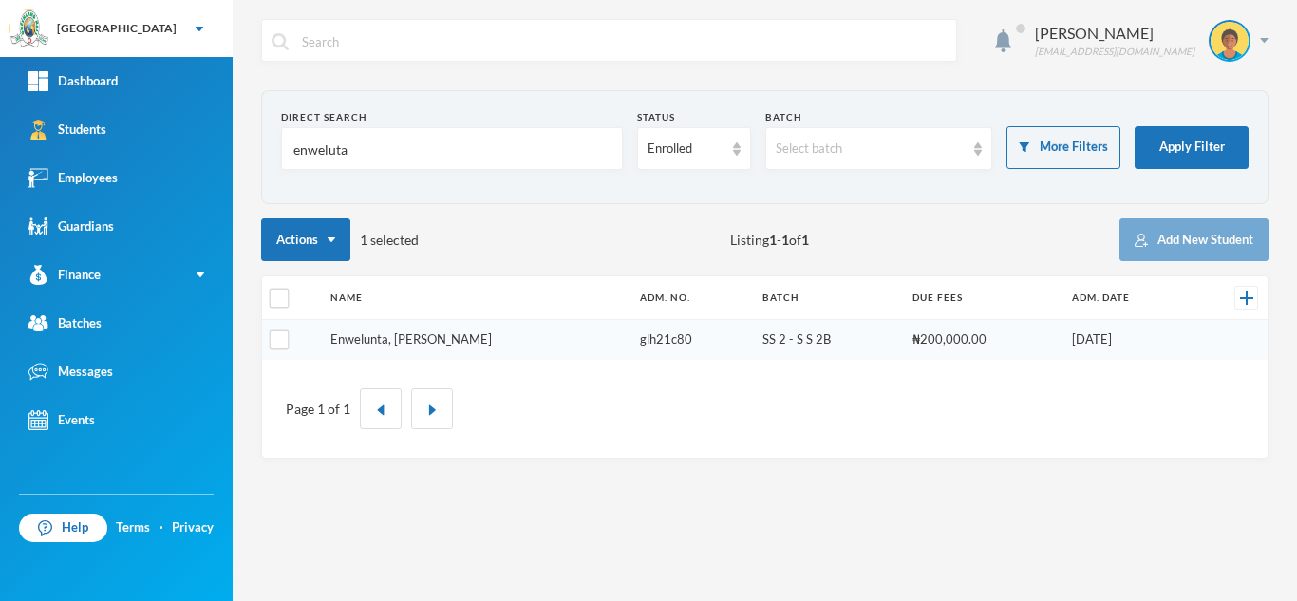
click at [447, 338] on link "Enwelunta, [PERSON_NAME]" at bounding box center [410, 338] width 161 height 15
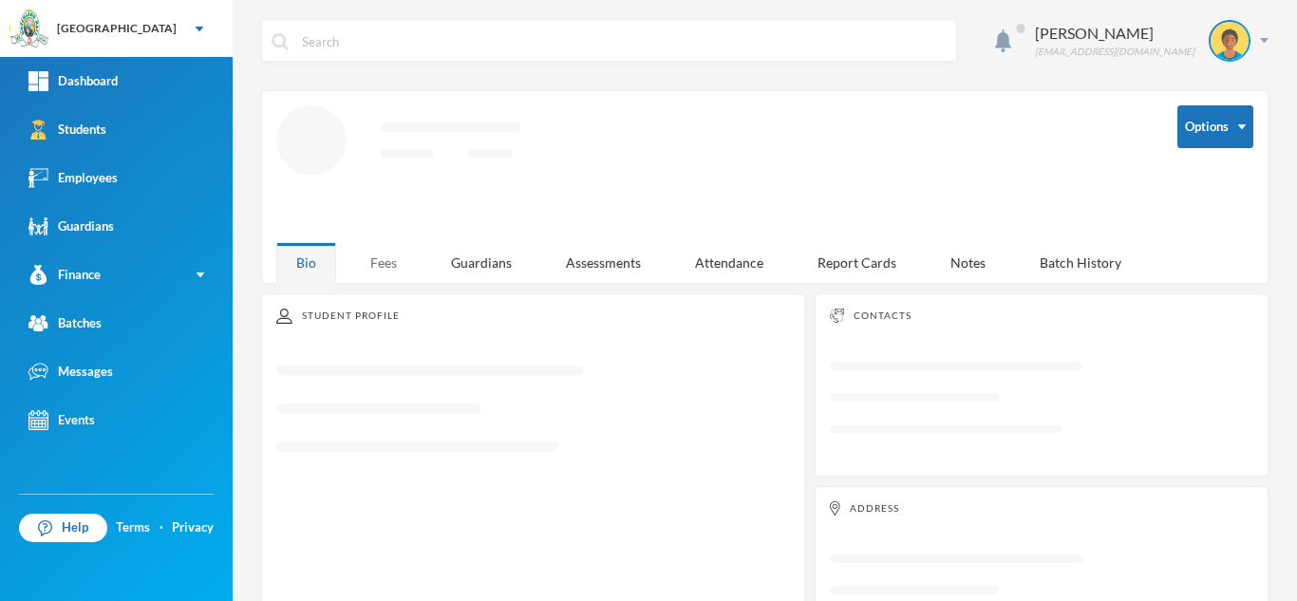
click at [381, 258] on div "Fees" at bounding box center [383, 262] width 66 height 41
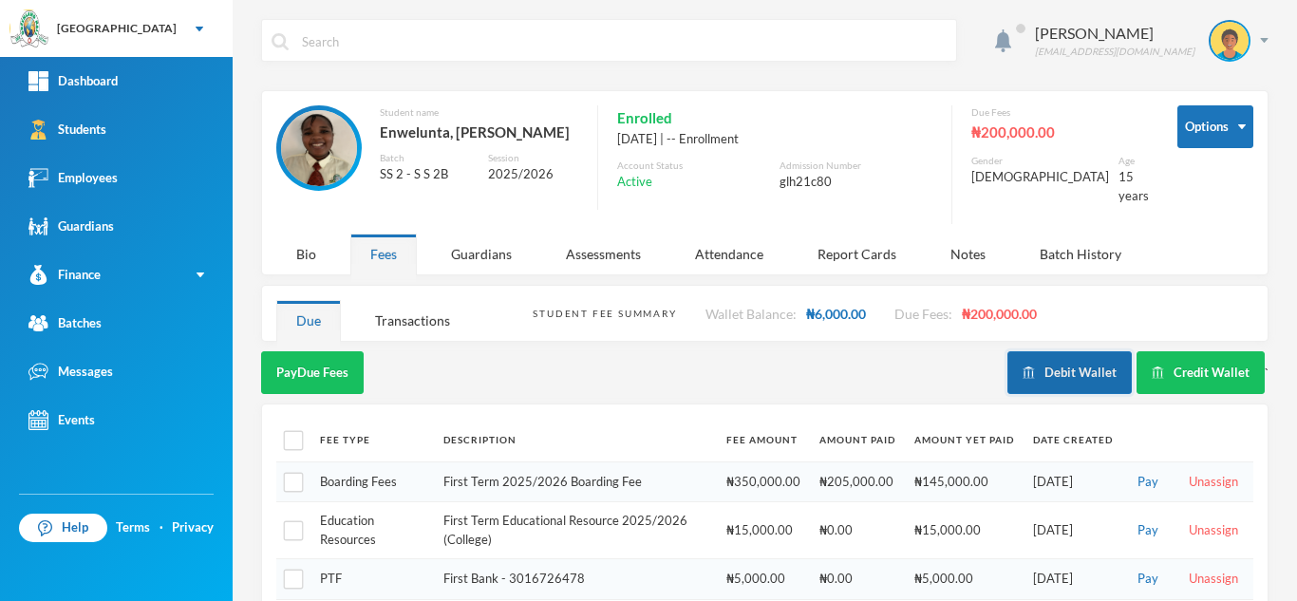
click at [1032, 358] on button "Debit Wallet" at bounding box center [1069, 372] width 124 height 43
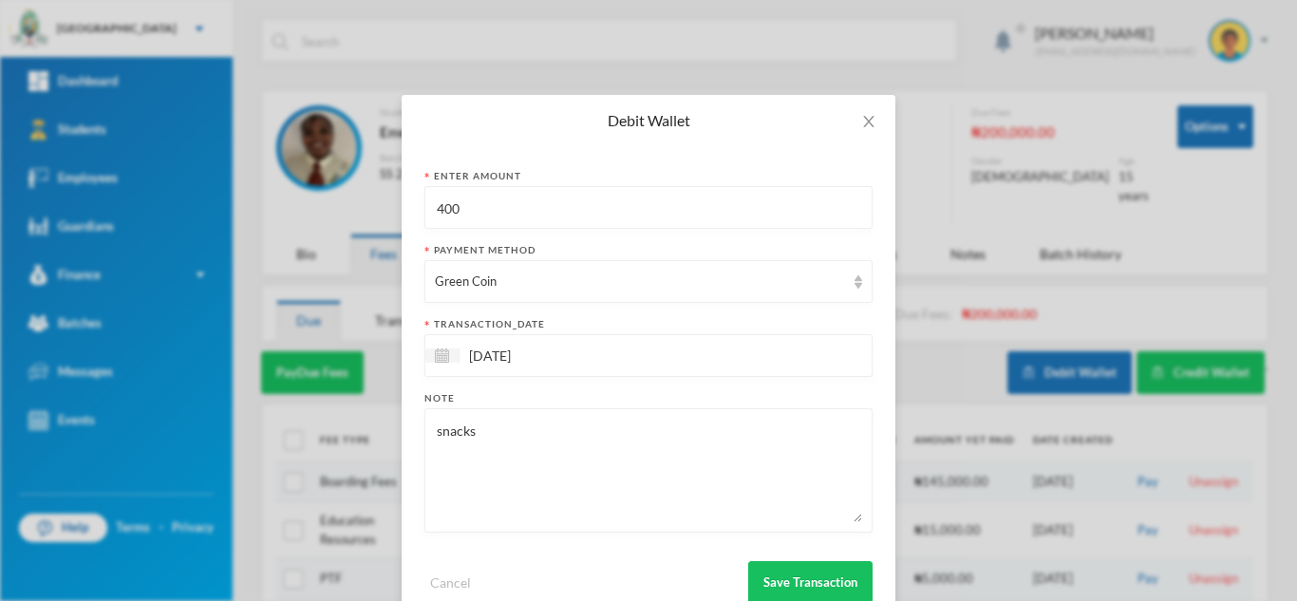
drag, startPoint x: 543, startPoint y: 215, endPoint x: 367, endPoint y: 192, distance: 177.1
click at [374, 195] on div "Debit Wallet Enter Amount 400 Payment Method Green Coin transaction_date 02/10/…" at bounding box center [648, 300] width 1297 height 601
type input "1100"
click at [800, 576] on button "Save Transaction" at bounding box center [810, 582] width 124 height 43
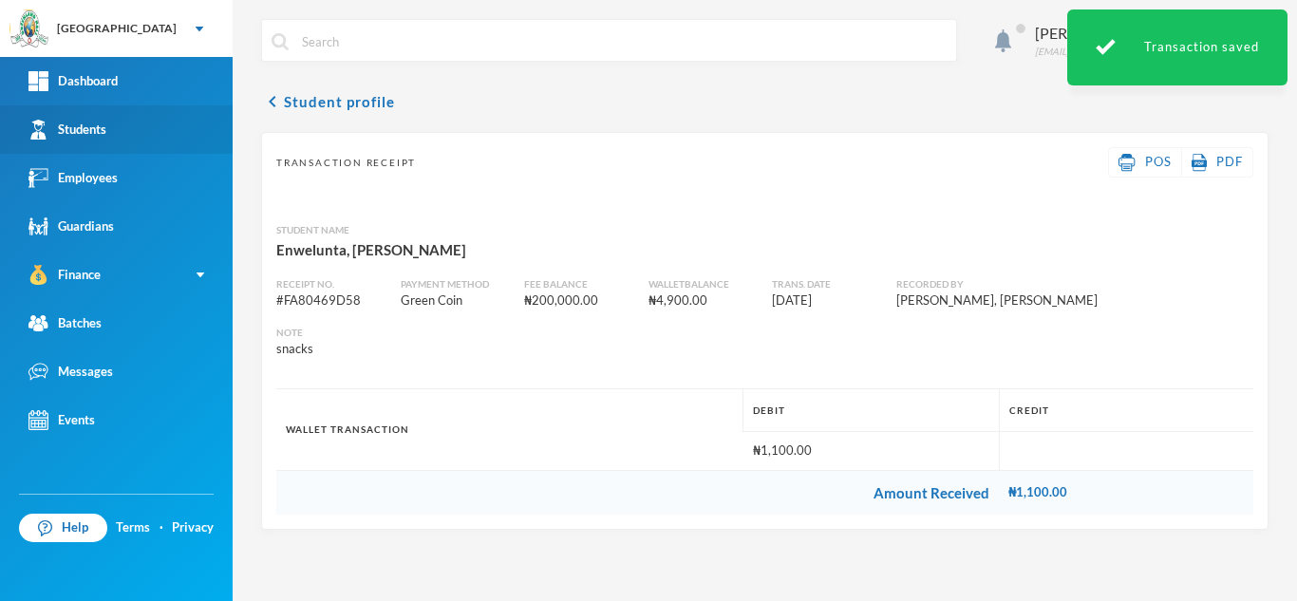
click at [121, 122] on link "Students" at bounding box center [116, 129] width 233 height 48
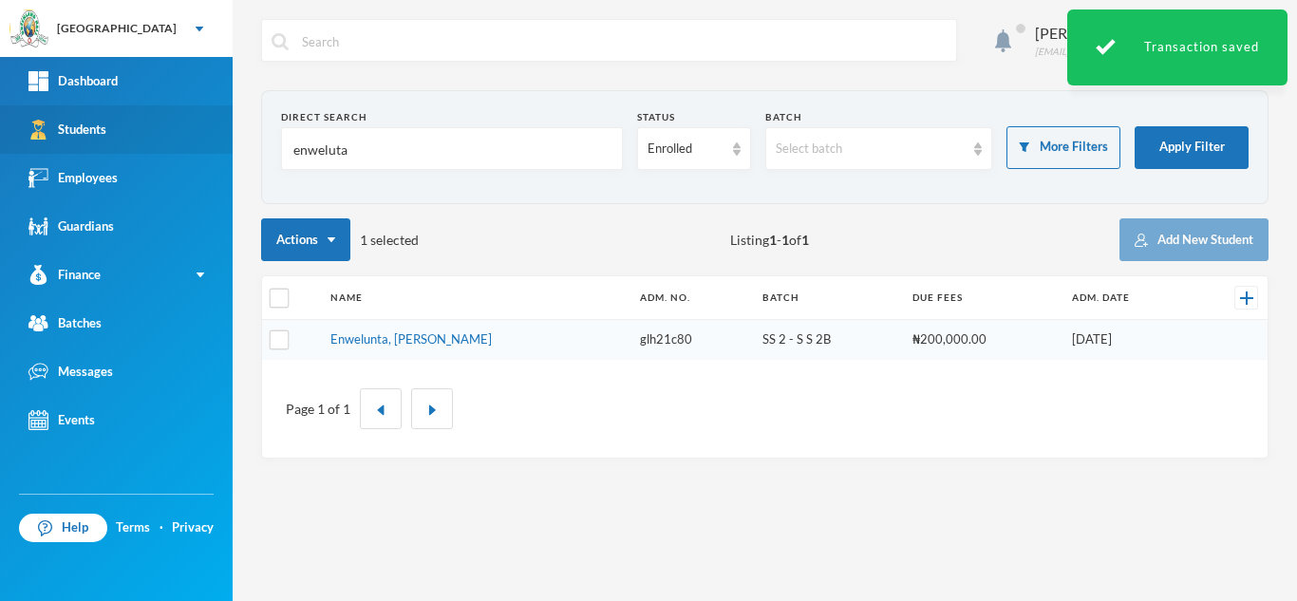
drag, startPoint x: 398, startPoint y: 161, endPoint x: 210, endPoint y: 141, distance: 189.0
click at [210, 141] on div "Greenland Hall Your Bluebic Account Greenland Hall Add a New School Dashboard S…" at bounding box center [648, 300] width 1297 height 601
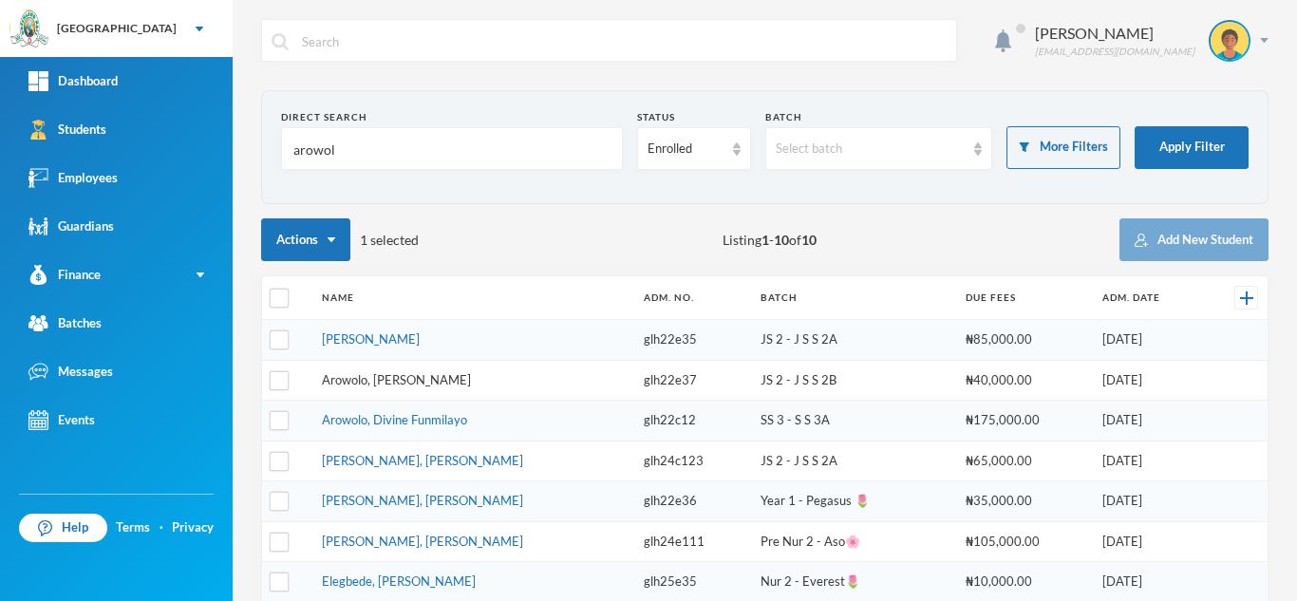
type input "arowol"
click at [339, 383] on link "Arowolo, [PERSON_NAME]" at bounding box center [396, 379] width 149 height 15
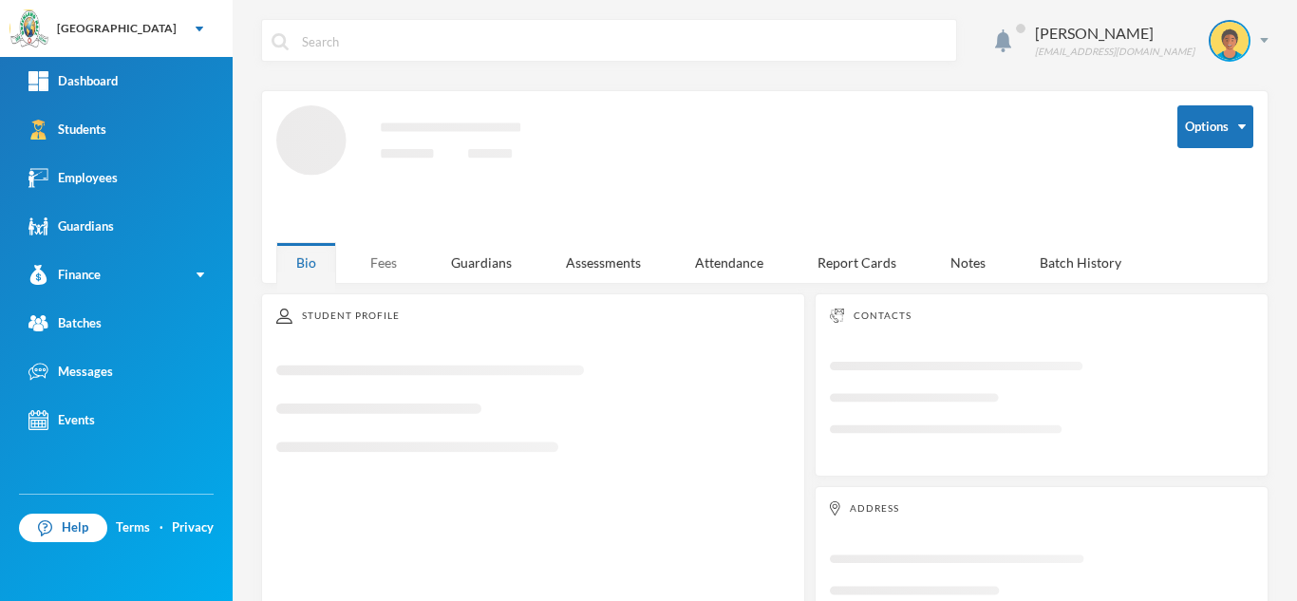
click at [391, 252] on div "Fees" at bounding box center [383, 262] width 66 height 41
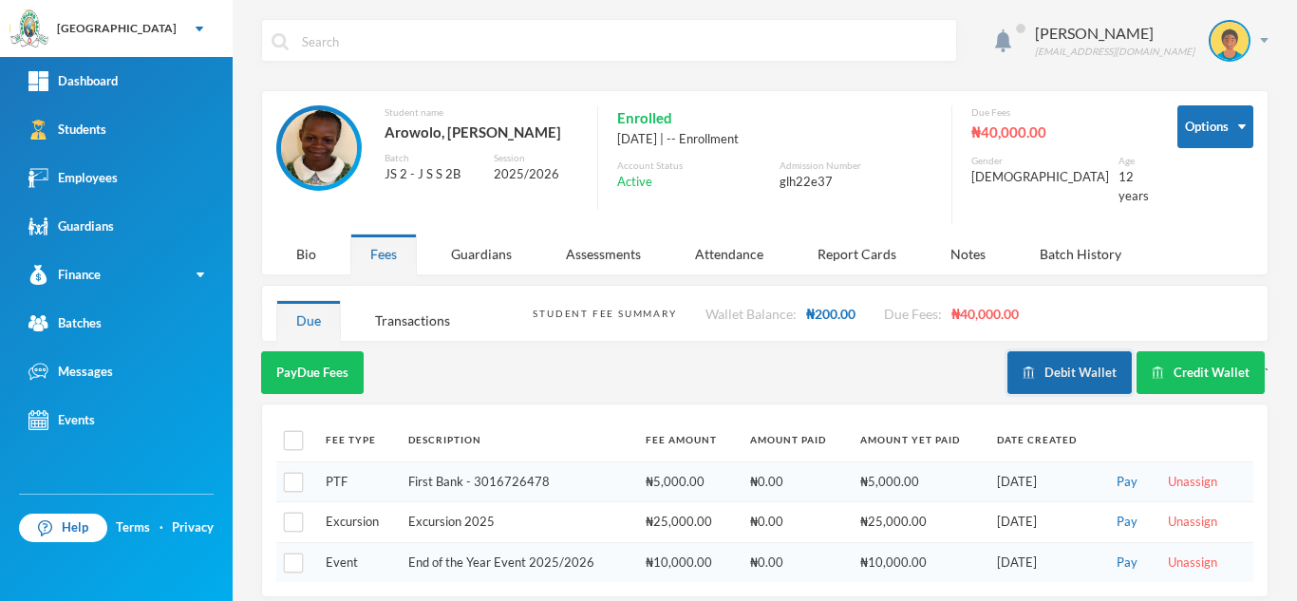
click at [1022, 366] on img "button" at bounding box center [1028, 372] width 12 height 12
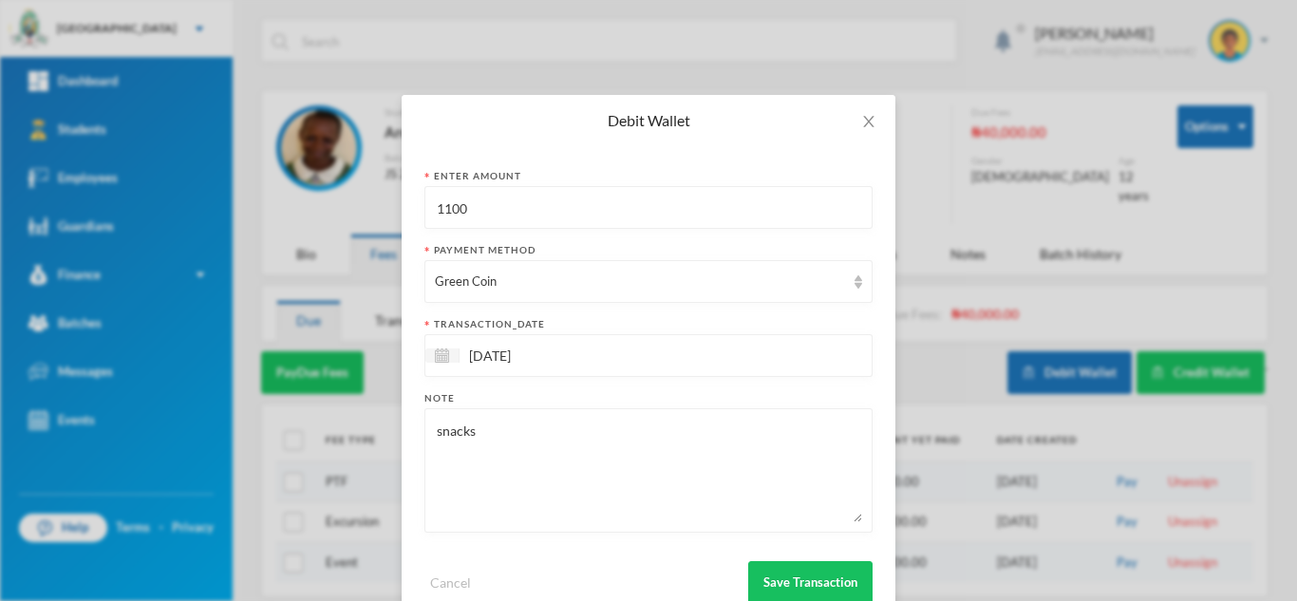
drag, startPoint x: 472, startPoint y: 220, endPoint x: 270, endPoint y: 185, distance: 205.2
click at [270, 185] on div "Debit Wallet Enter Amount 1100 Payment Method Green Coin transaction_date 02/10…" at bounding box center [648, 300] width 1297 height 601
type input "100"
click at [769, 584] on button "Save Transaction" at bounding box center [810, 582] width 124 height 43
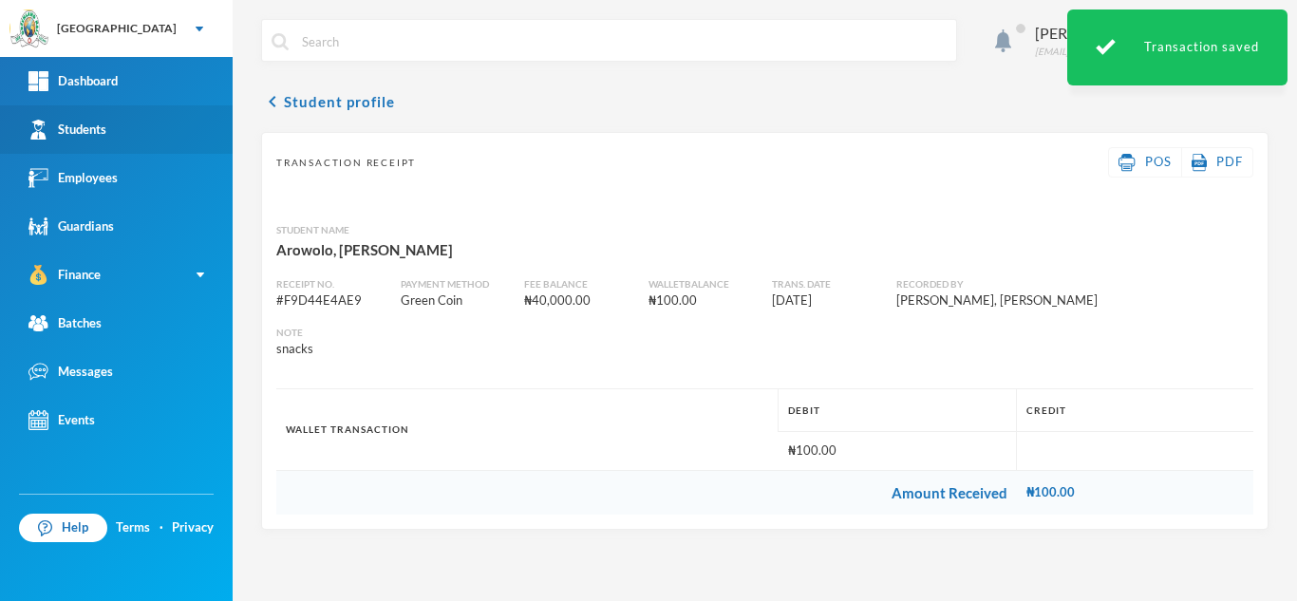
click at [78, 132] on div "Students" at bounding box center [67, 130] width 78 height 20
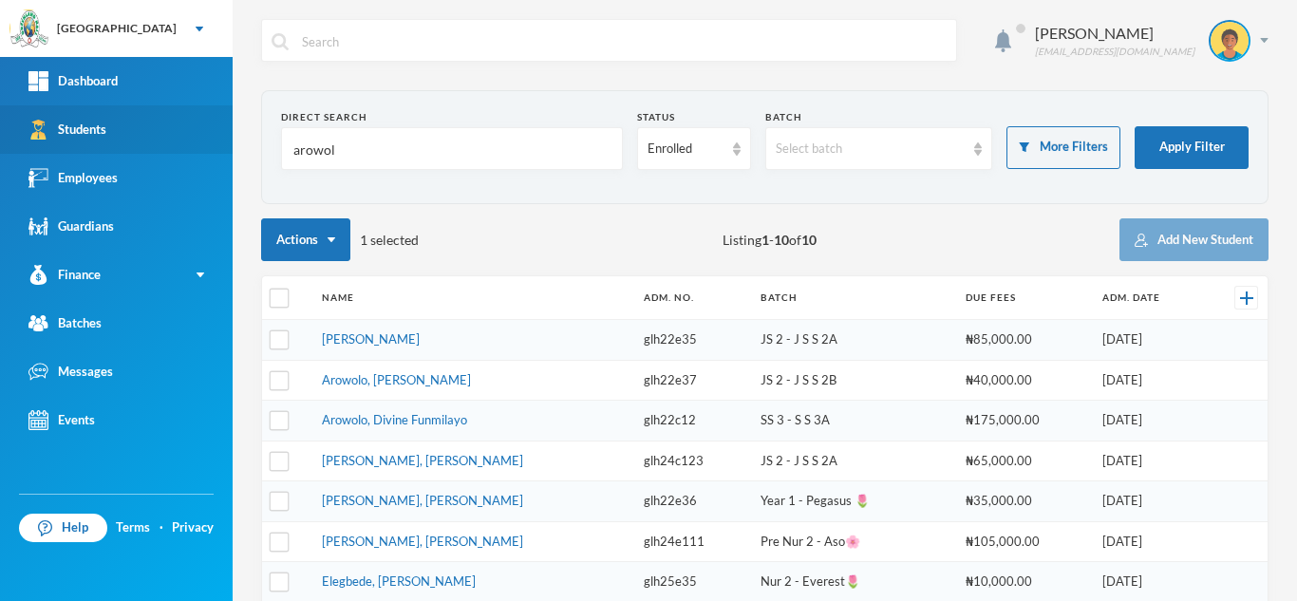
drag, startPoint x: 359, startPoint y: 146, endPoint x: 194, endPoint y: 147, distance: 165.2
click at [194, 147] on div "Greenland Hall Your Bluebic Account Greenland Hall Add a New School Dashboard S…" at bounding box center [648, 300] width 1297 height 601
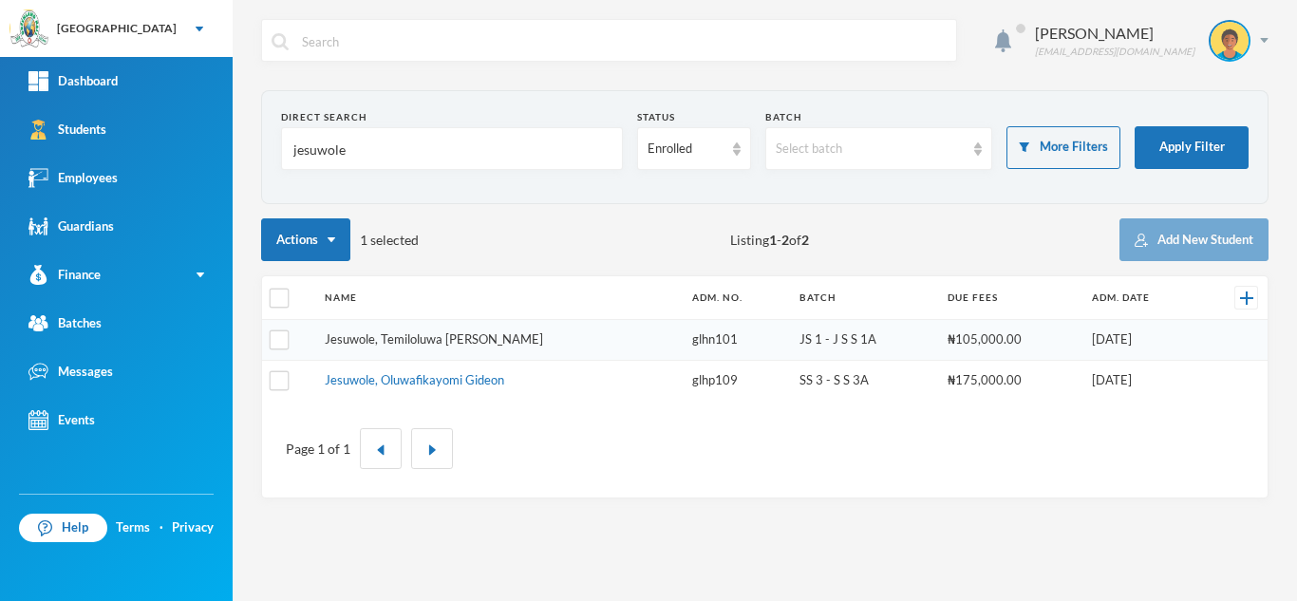
type input "jesuwole"
click at [411, 342] on link "Jesuwole, Temiloluwa [PERSON_NAME]" at bounding box center [434, 338] width 218 height 15
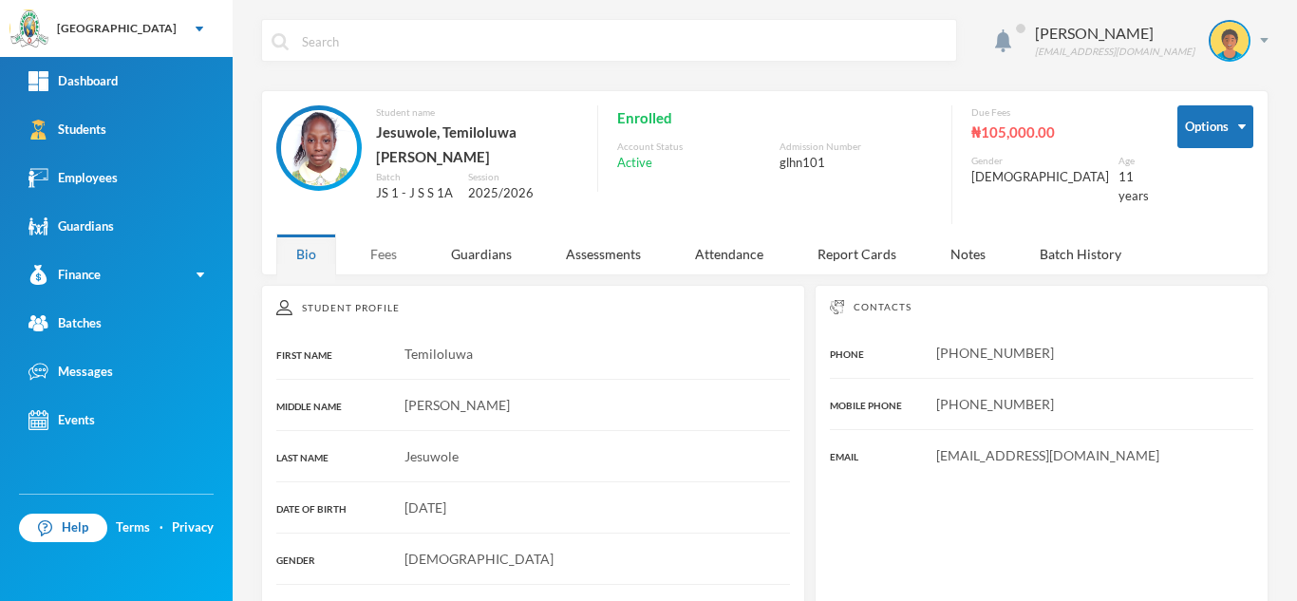
click at [392, 244] on div "Fees" at bounding box center [383, 253] width 66 height 41
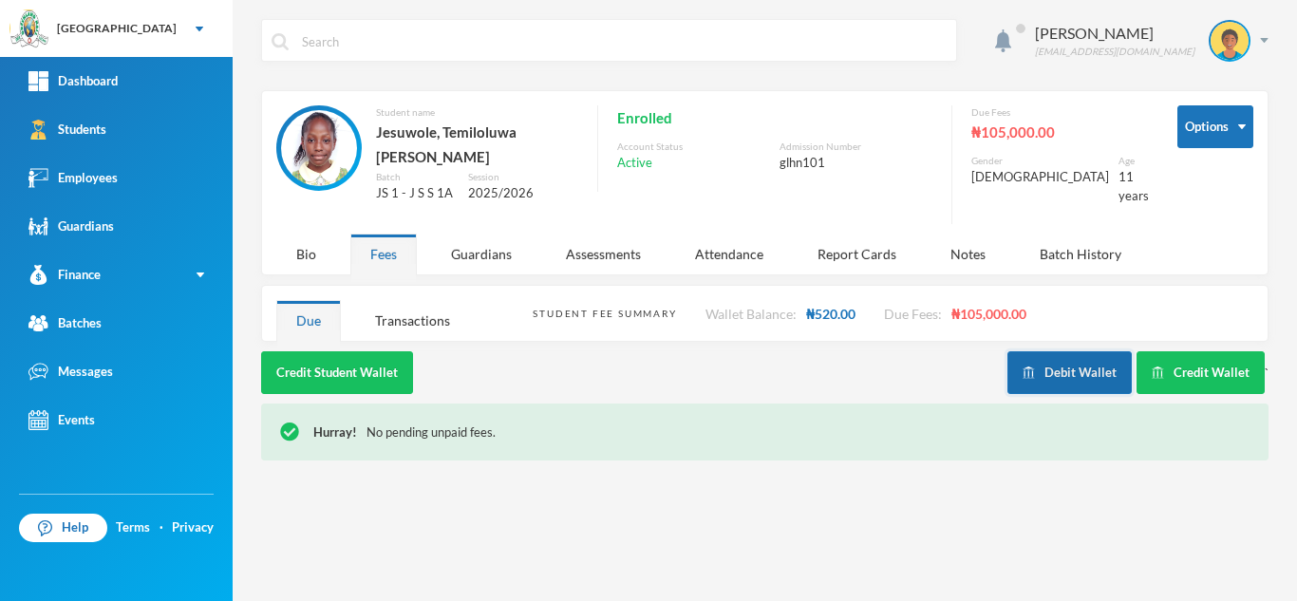
click at [1041, 351] on button "Debit Wallet" at bounding box center [1069, 372] width 124 height 43
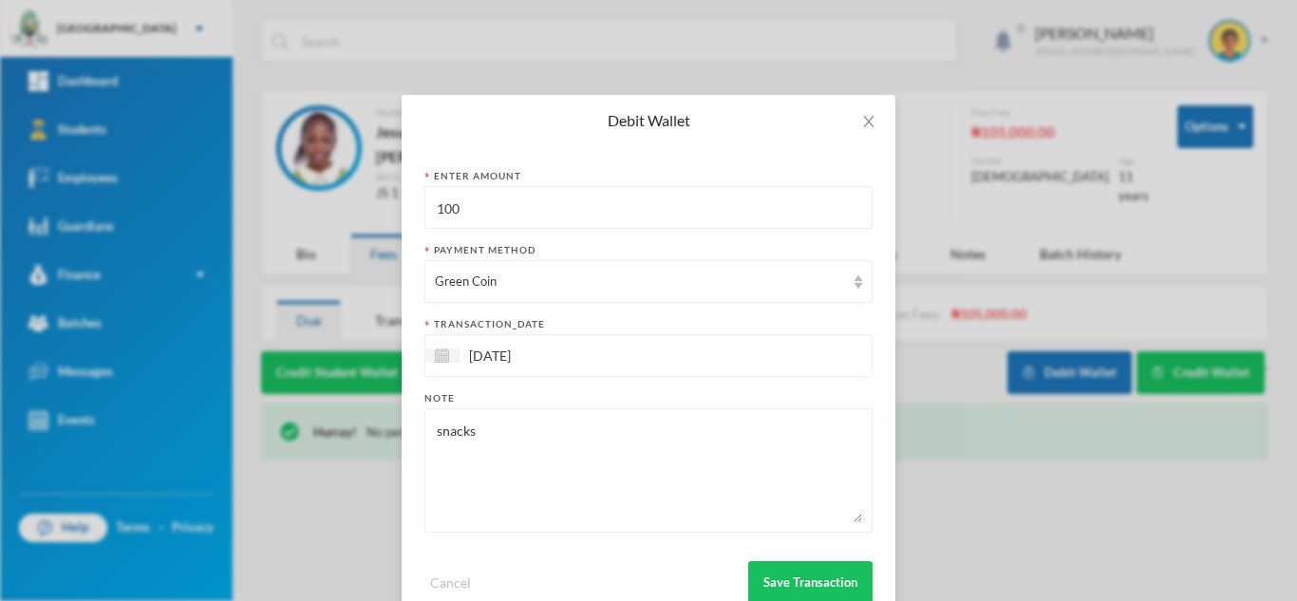
drag, startPoint x: 476, startPoint y: 217, endPoint x: 362, endPoint y: 200, distance: 115.2
click at [362, 200] on div "Debit Wallet Enter Amount 100 Payment Method Green Coin transaction_date 02/10/…" at bounding box center [648, 300] width 1297 height 601
type input "200"
click at [790, 575] on button "Save Transaction" at bounding box center [810, 582] width 124 height 43
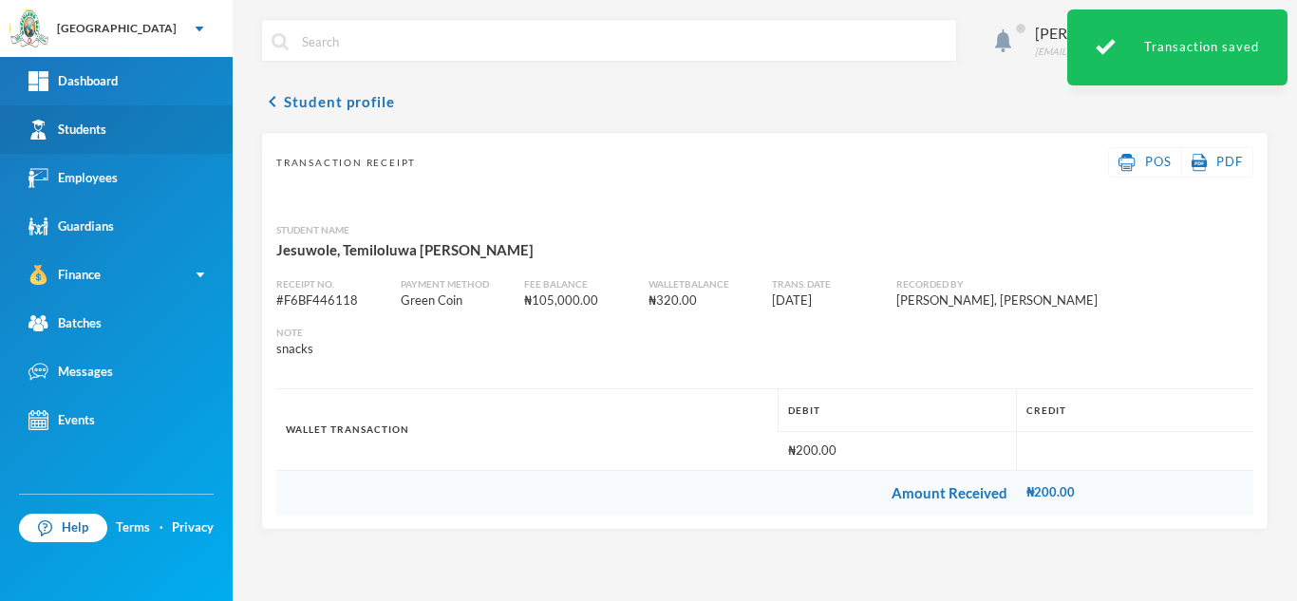
click at [113, 121] on link "Students" at bounding box center [116, 129] width 233 height 48
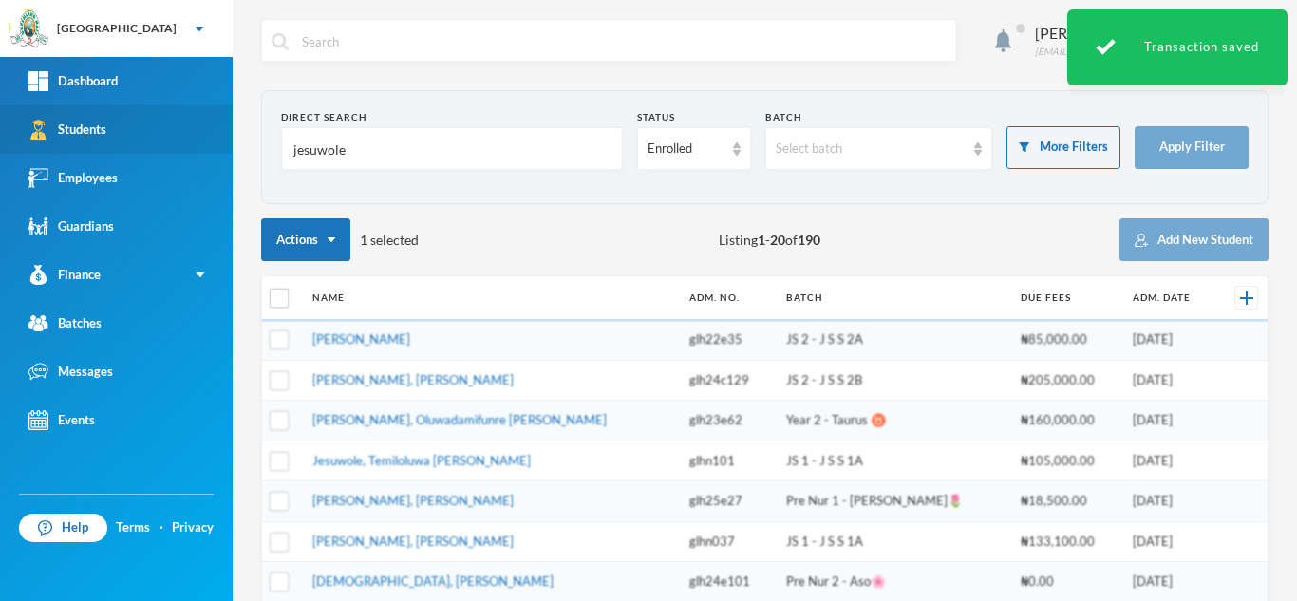
drag, startPoint x: 354, startPoint y: 159, endPoint x: 142, endPoint y: 136, distance: 213.0
click at [165, 135] on div "Greenland Hall Your Bluebic Account Greenland Hall Add a New School Dashboard S…" at bounding box center [648, 300] width 1297 height 601
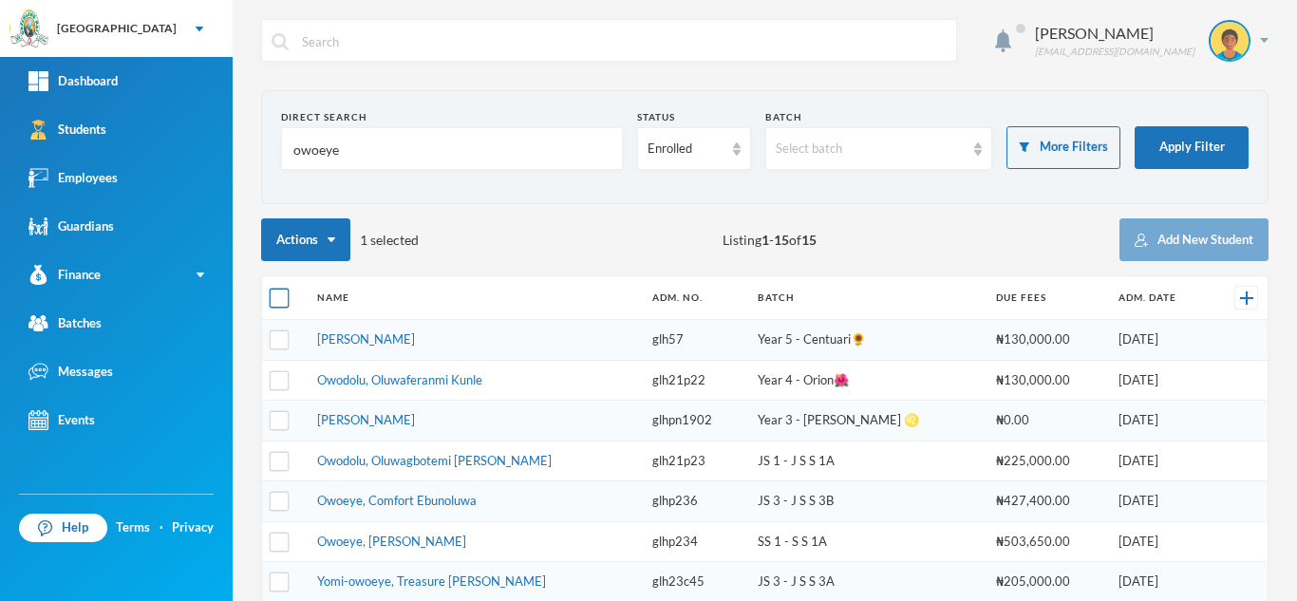
type input "owoeye"
click at [277, 295] on input "checkbox" at bounding box center [280, 299] width 20 height 20
checkbox input "true"
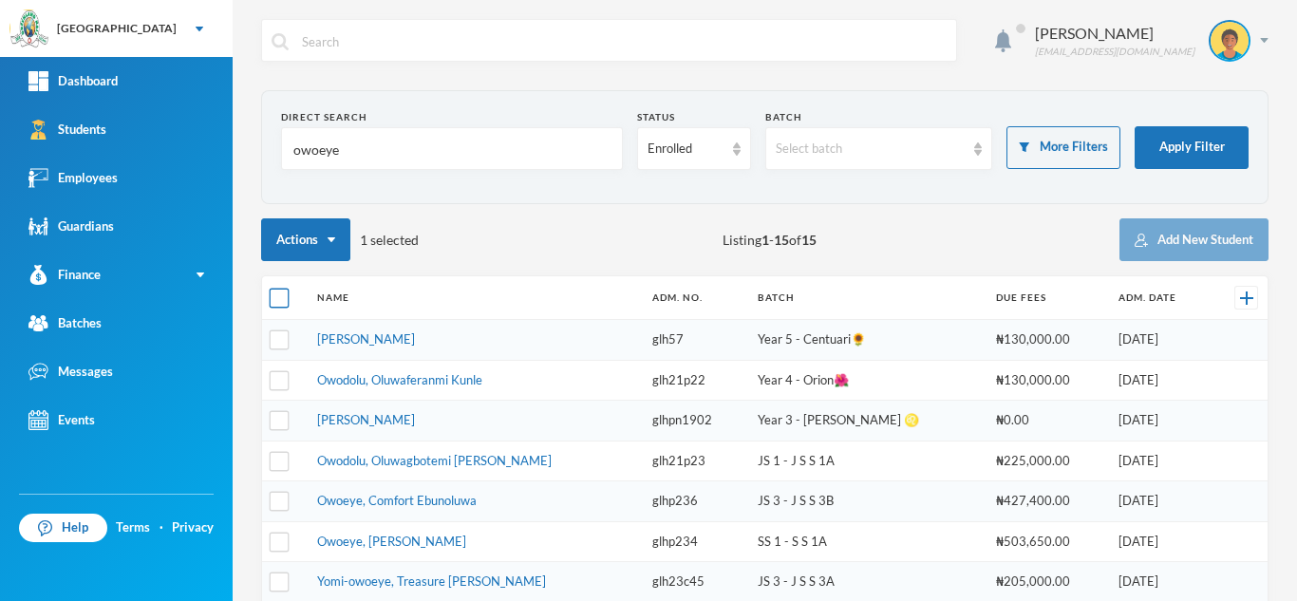
checkbox input "true"
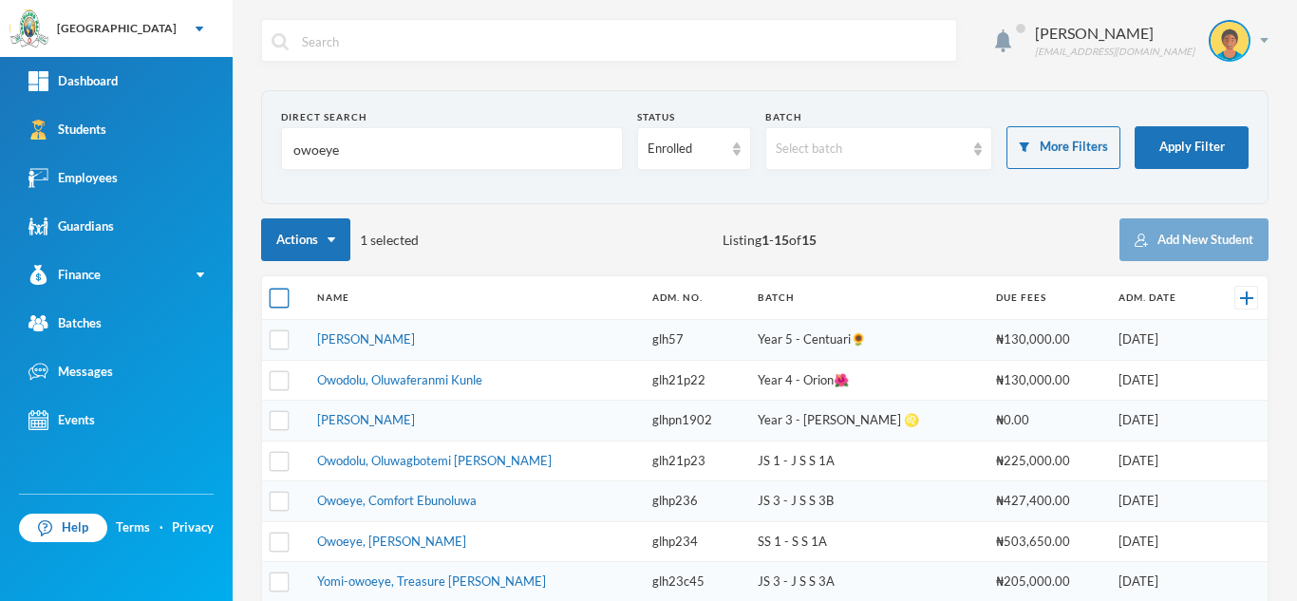
checkbox input "true"
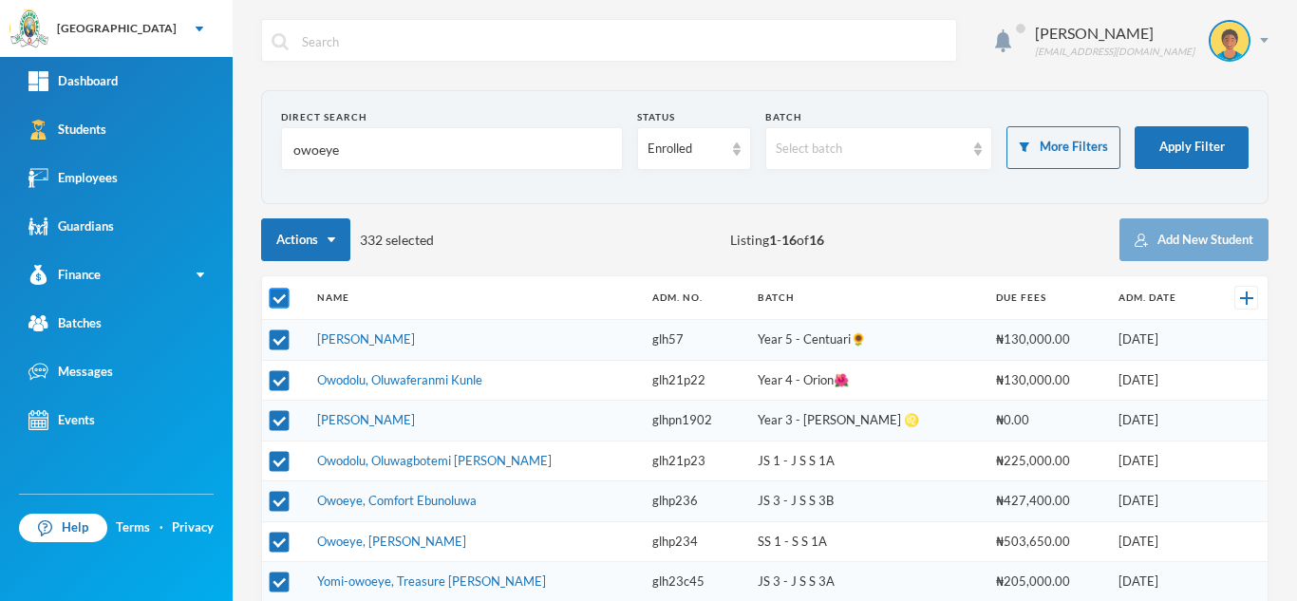
click at [277, 295] on input "checkbox" at bounding box center [280, 299] width 20 height 20
checkbox input "false"
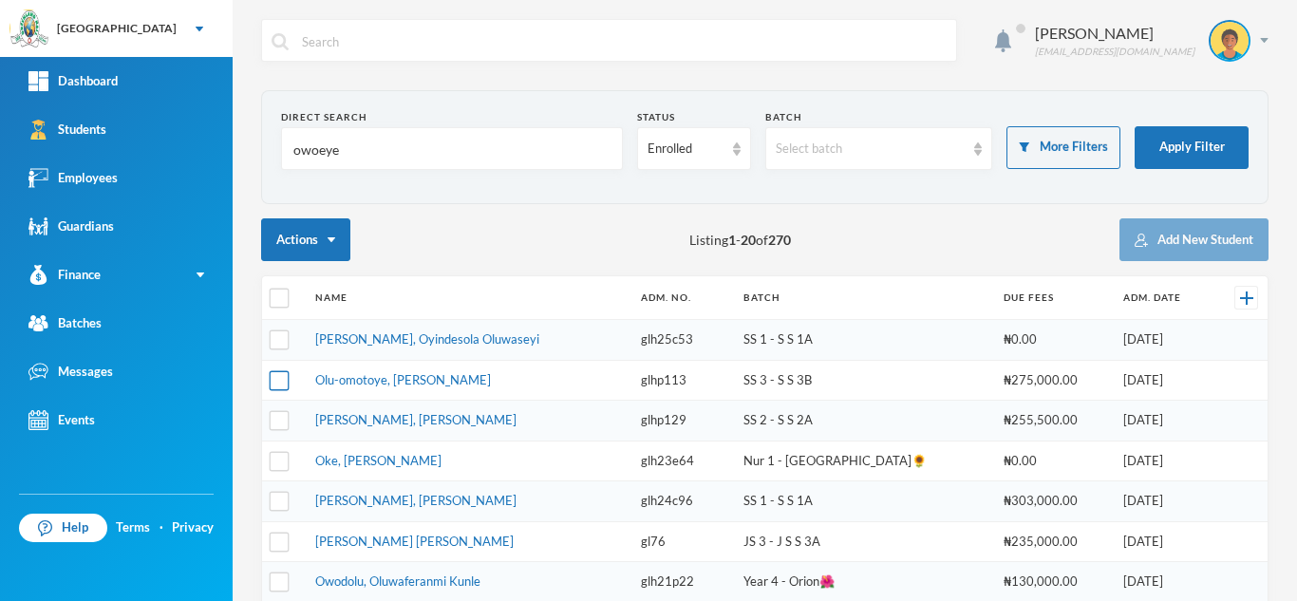
click at [282, 387] on input "checkbox" at bounding box center [280, 380] width 20 height 20
checkbox input "false"
click at [1166, 152] on button "Apply Filter" at bounding box center [1191, 147] width 114 height 43
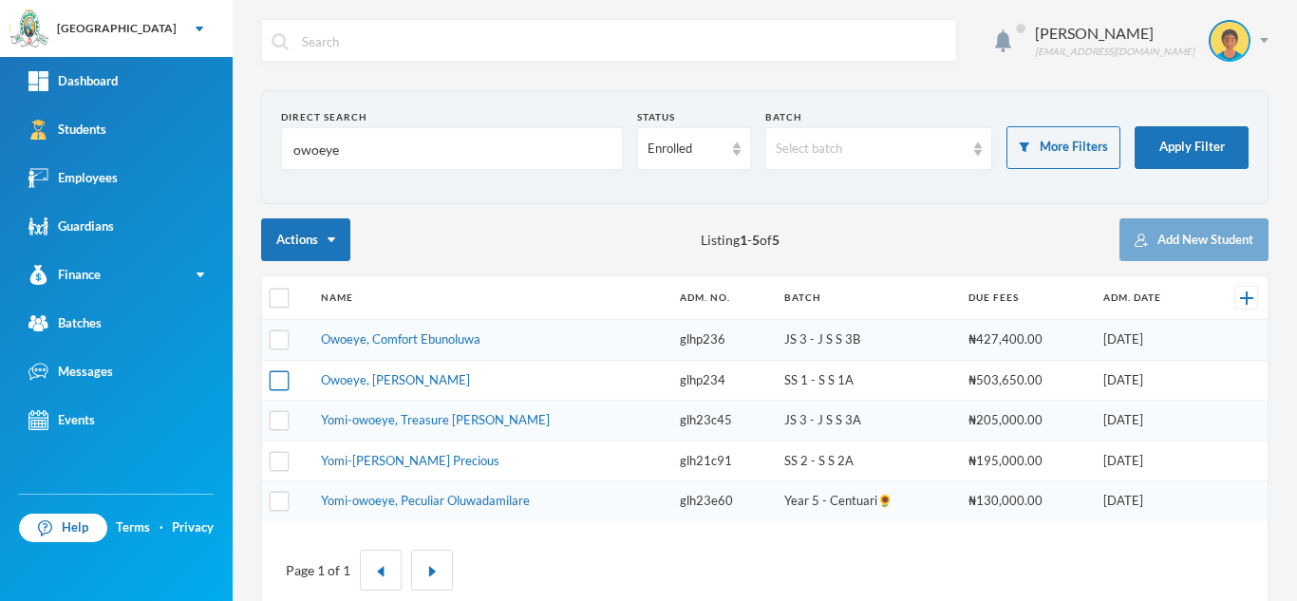
click at [278, 383] on input "checkbox" at bounding box center [280, 380] width 20 height 20
checkbox input "true"
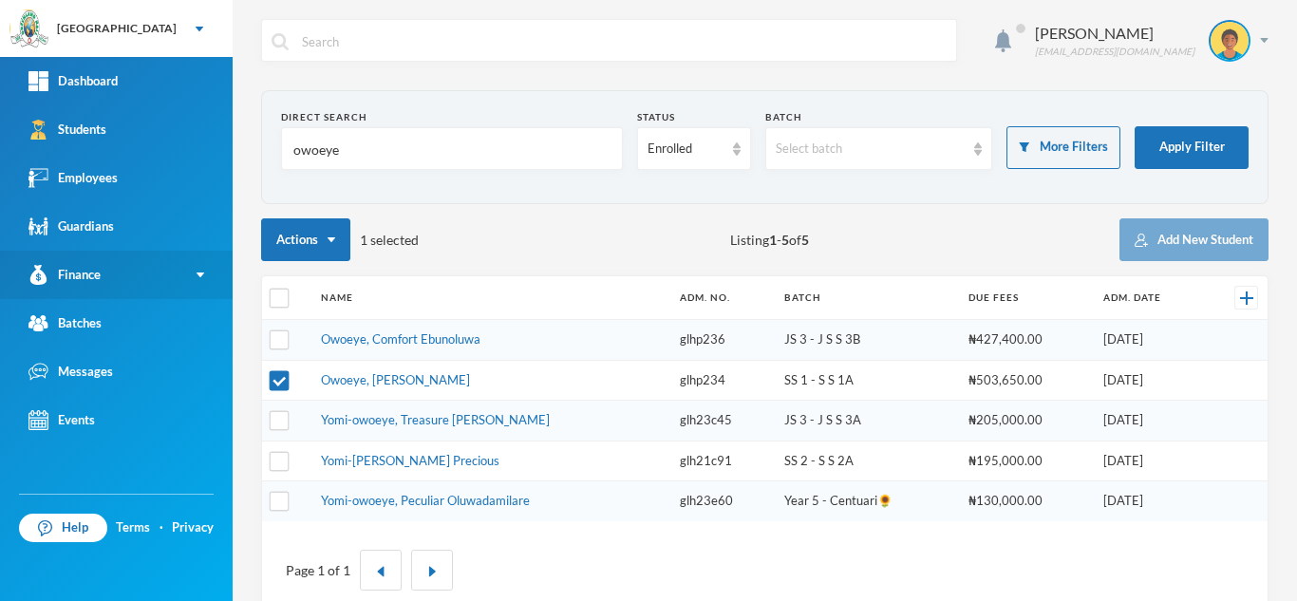
click at [174, 269] on link "Finance" at bounding box center [116, 275] width 233 height 48
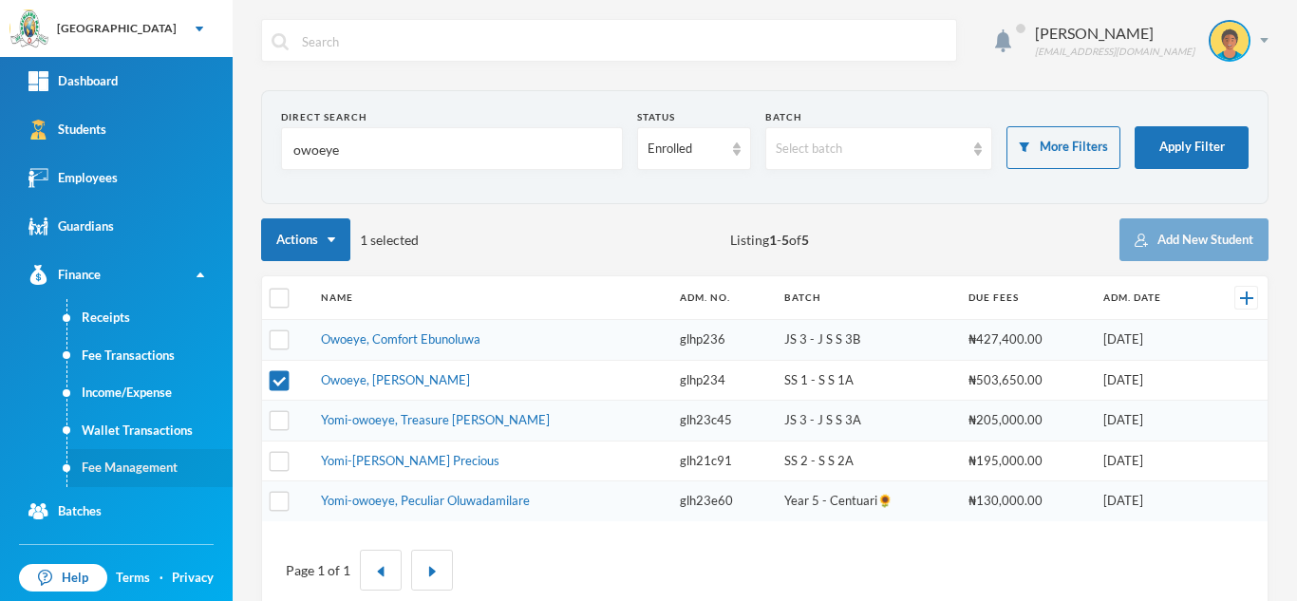
click at [146, 469] on link "Fee Management" at bounding box center [149, 468] width 165 height 38
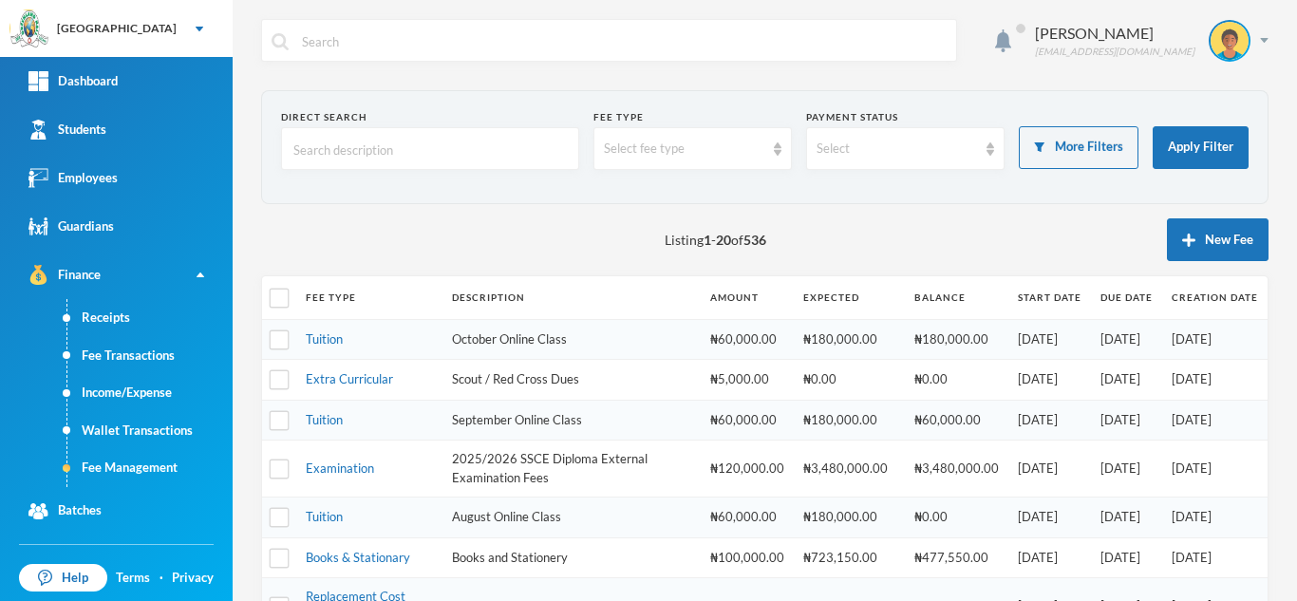
scroll to position [688, 0]
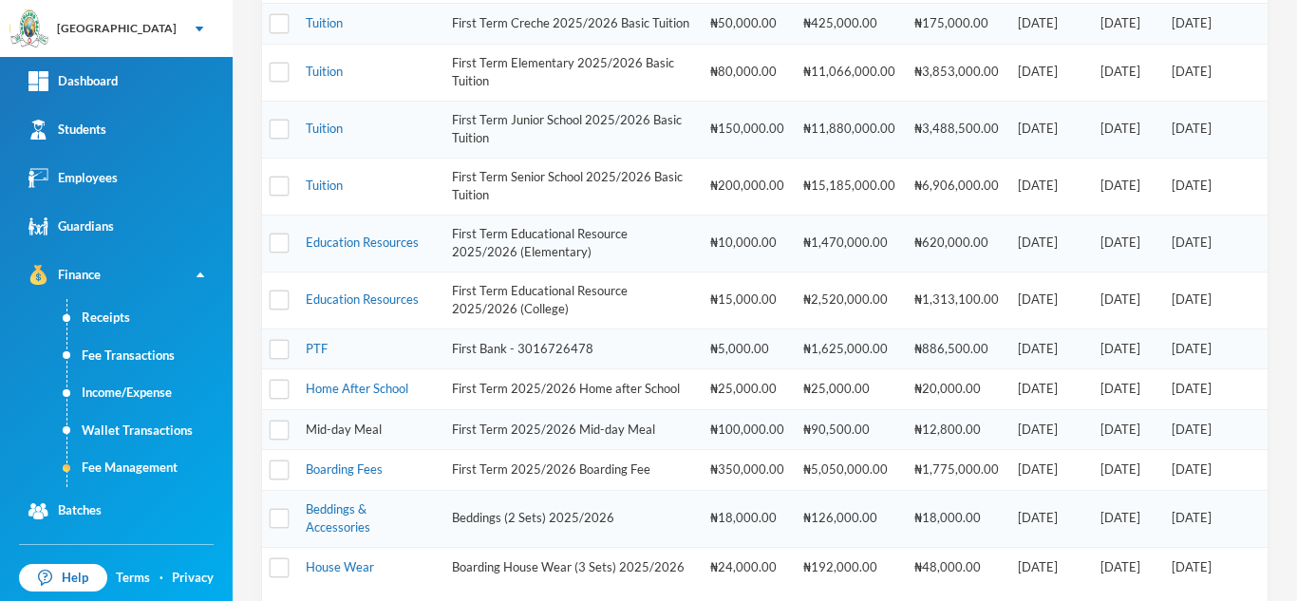
click at [342, 437] on link "Mid-day Meal" at bounding box center [344, 428] width 76 height 15
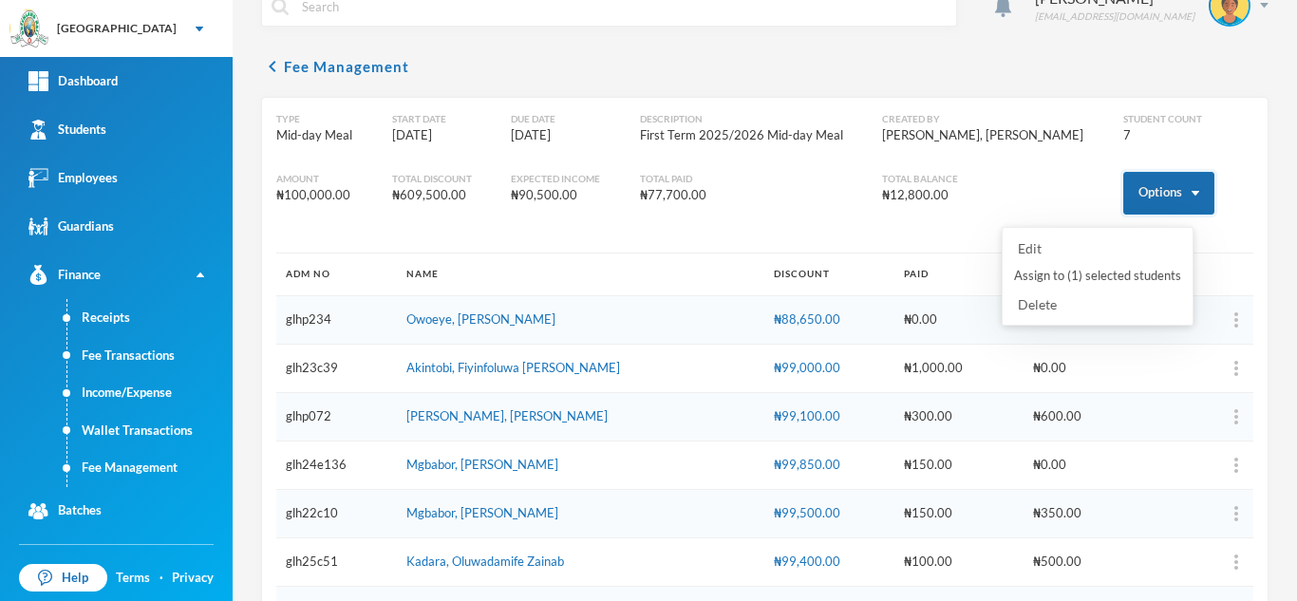
click at [1131, 199] on button "Options" at bounding box center [1168, 193] width 91 height 43
click at [1089, 279] on button "Assign to ( 1 ) selected students" at bounding box center [1097, 276] width 171 height 34
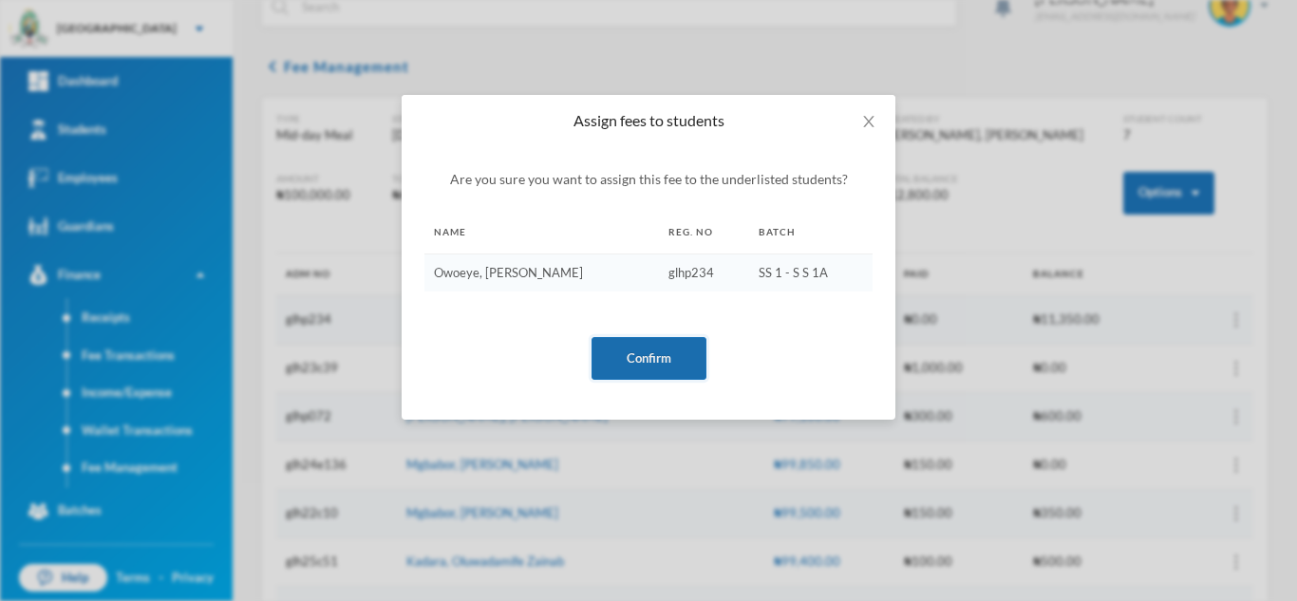
click at [632, 352] on button "Confirm" at bounding box center [648, 358] width 115 height 43
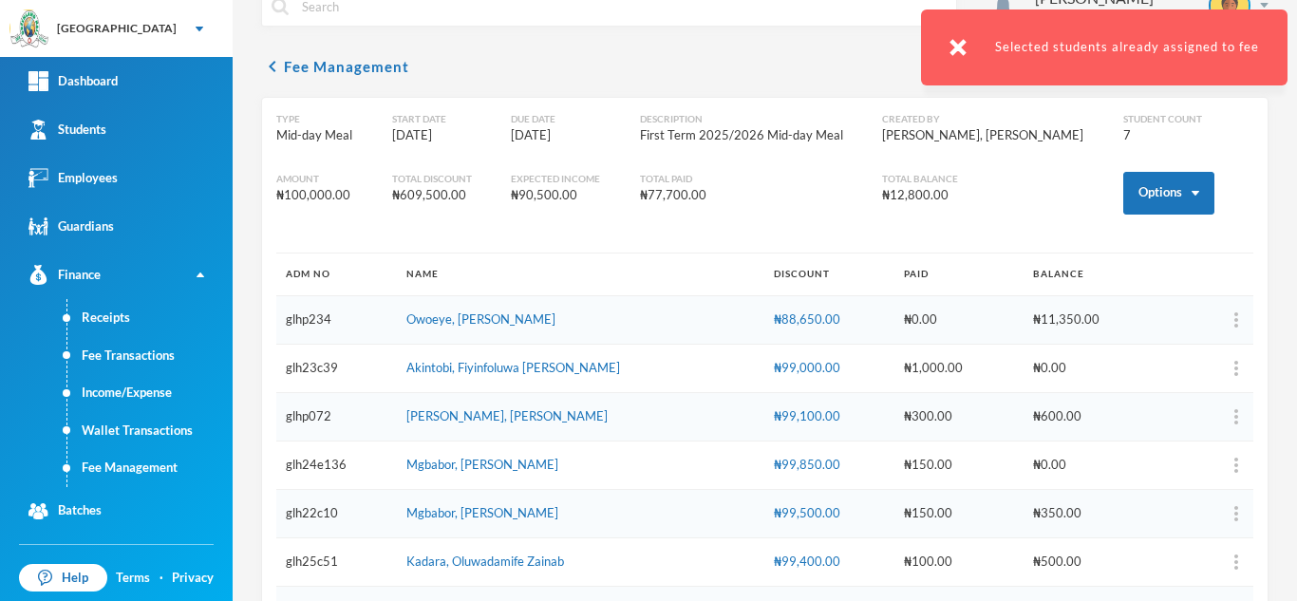
click at [804, 319] on div "₦88,650.00" at bounding box center [829, 319] width 110 height 19
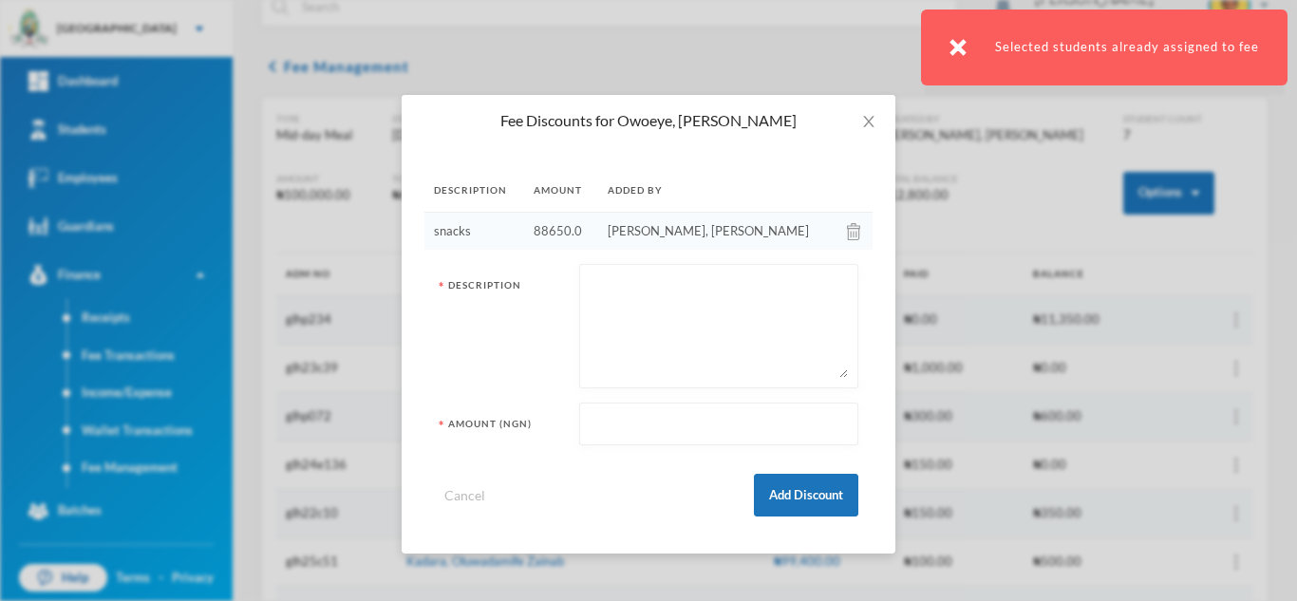
click at [847, 233] on img at bounding box center [853, 231] width 13 height 17
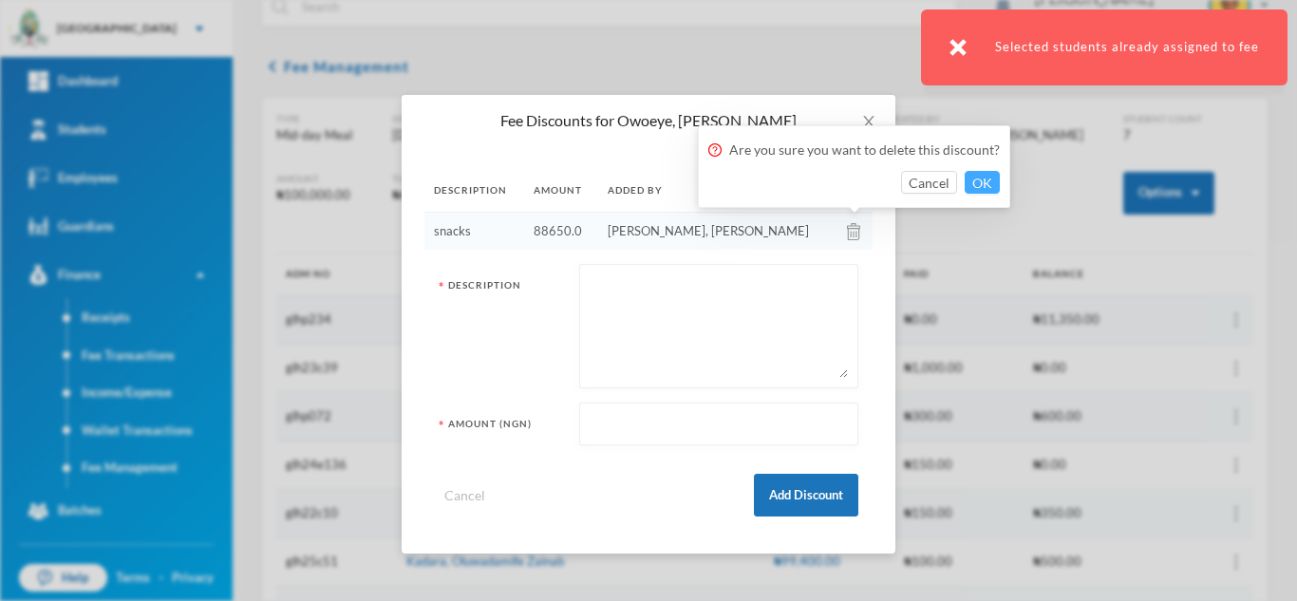
click at [977, 180] on button "OK" at bounding box center [981, 182] width 35 height 23
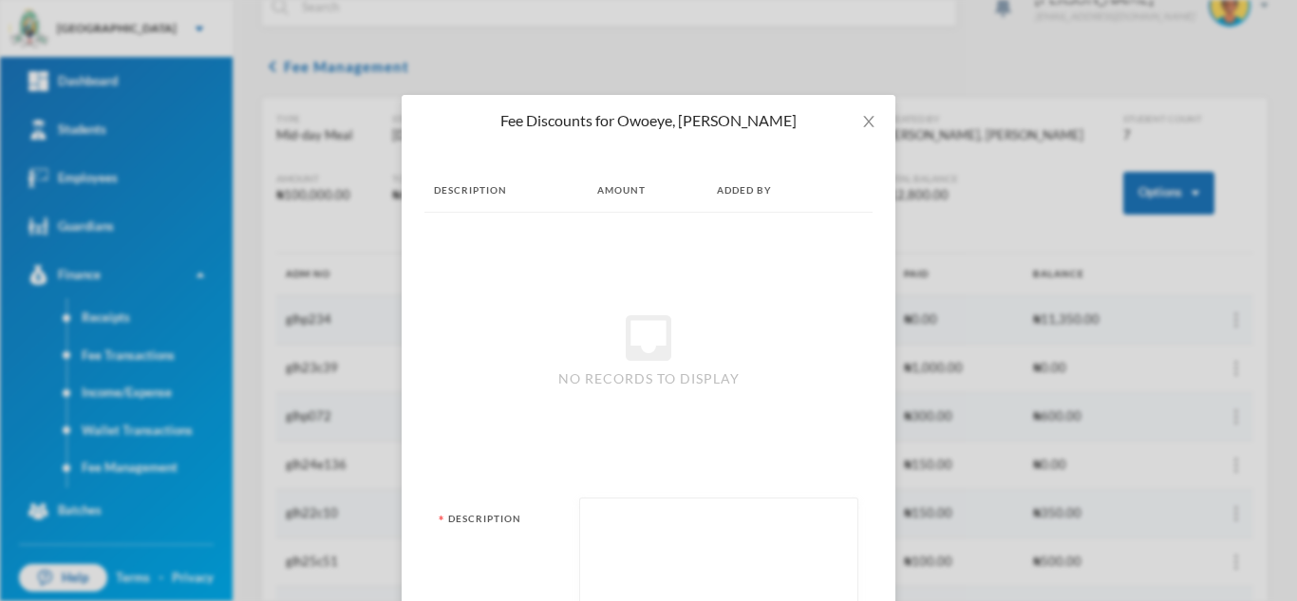
click at [762, 532] on textarea at bounding box center [718, 559] width 258 height 103
type textarea "snacks"
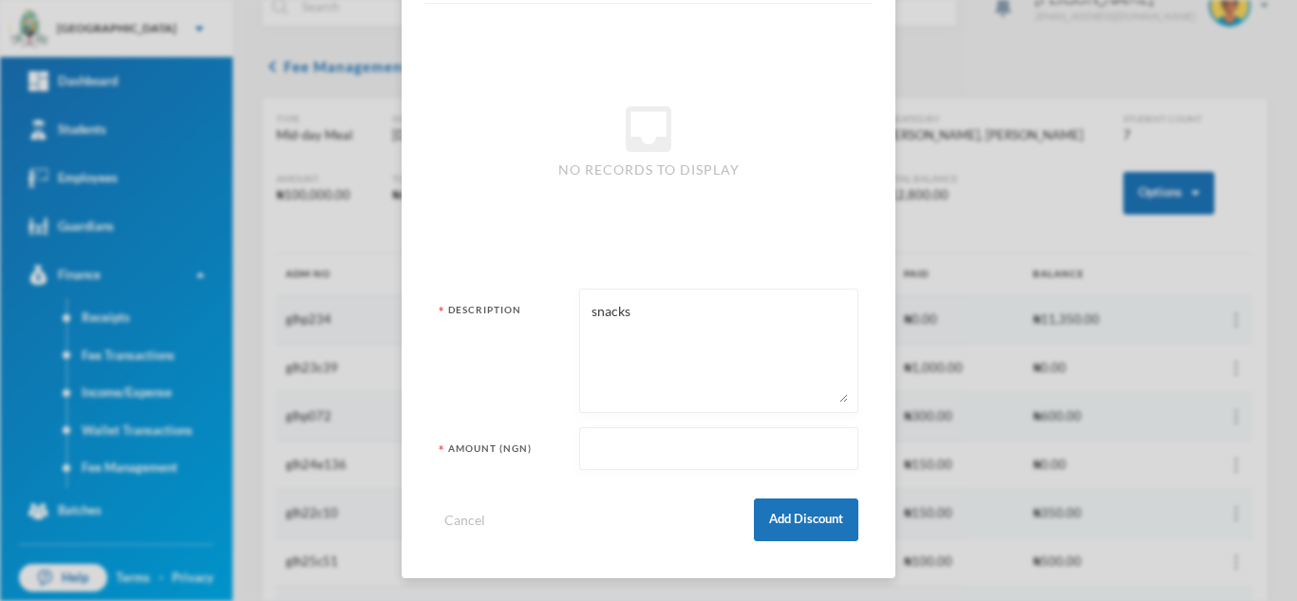
click at [648, 463] on input "text" at bounding box center [718, 449] width 258 height 43
type input "87550"
click at [799, 514] on button "Add Discount" at bounding box center [806, 519] width 104 height 43
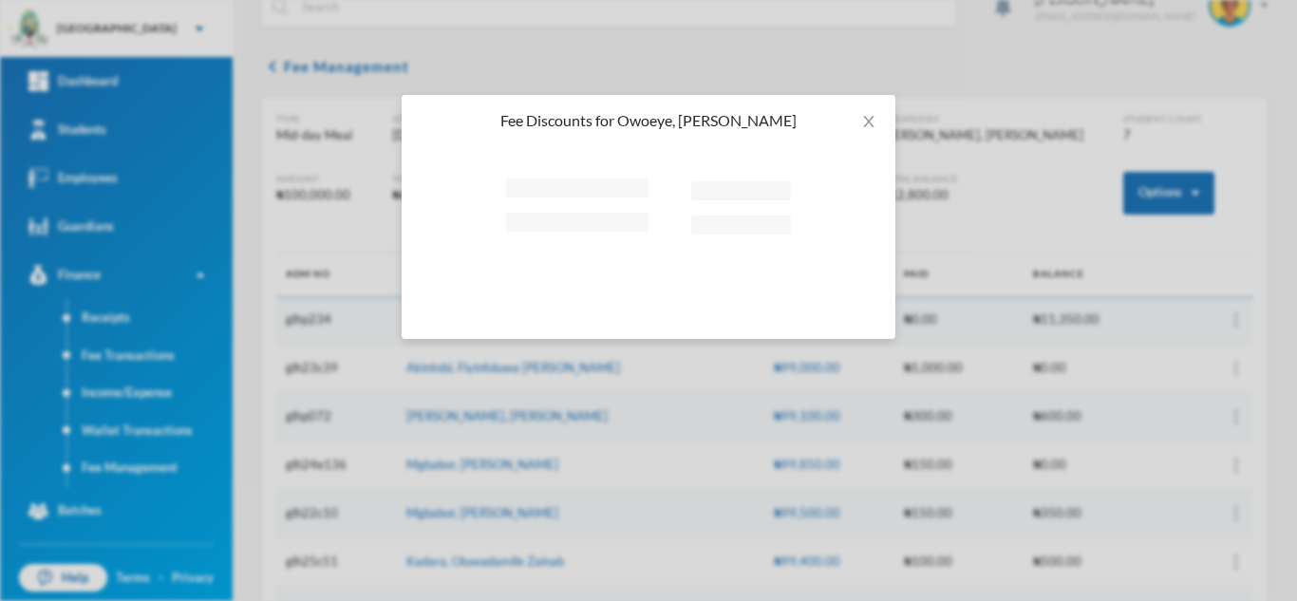
scroll to position [0, 0]
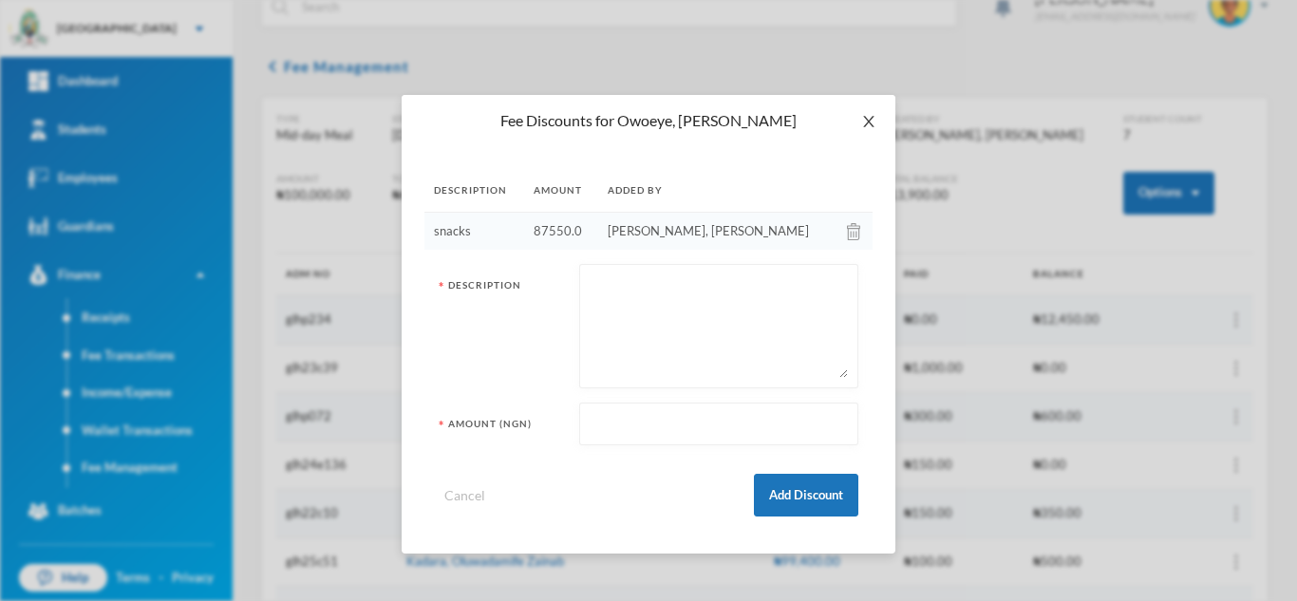
click at [864, 119] on icon "icon: close" at bounding box center [868, 121] width 15 height 15
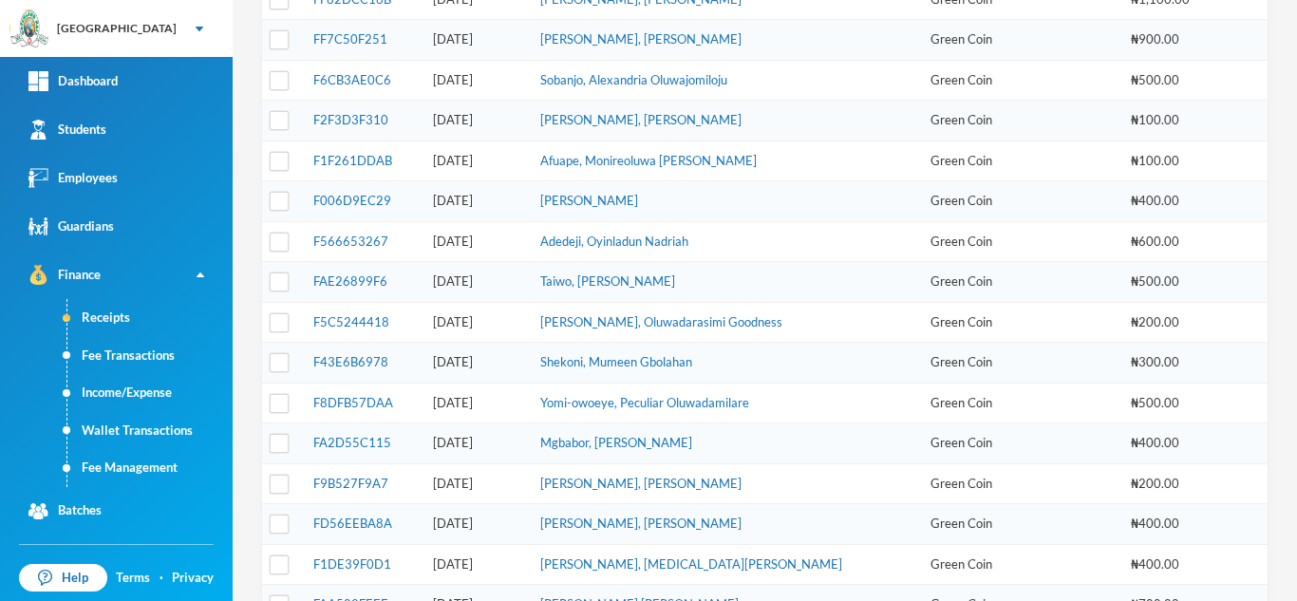
scroll to position [241, 0]
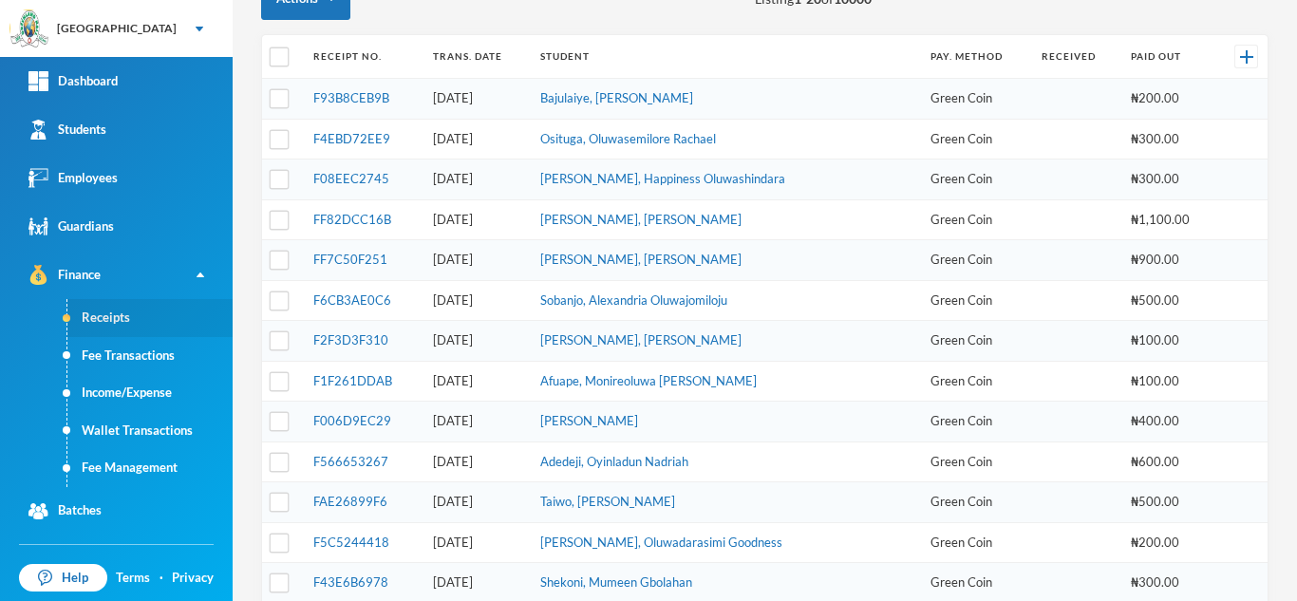
click at [103, 311] on link "Receipts" at bounding box center [149, 318] width 165 height 38
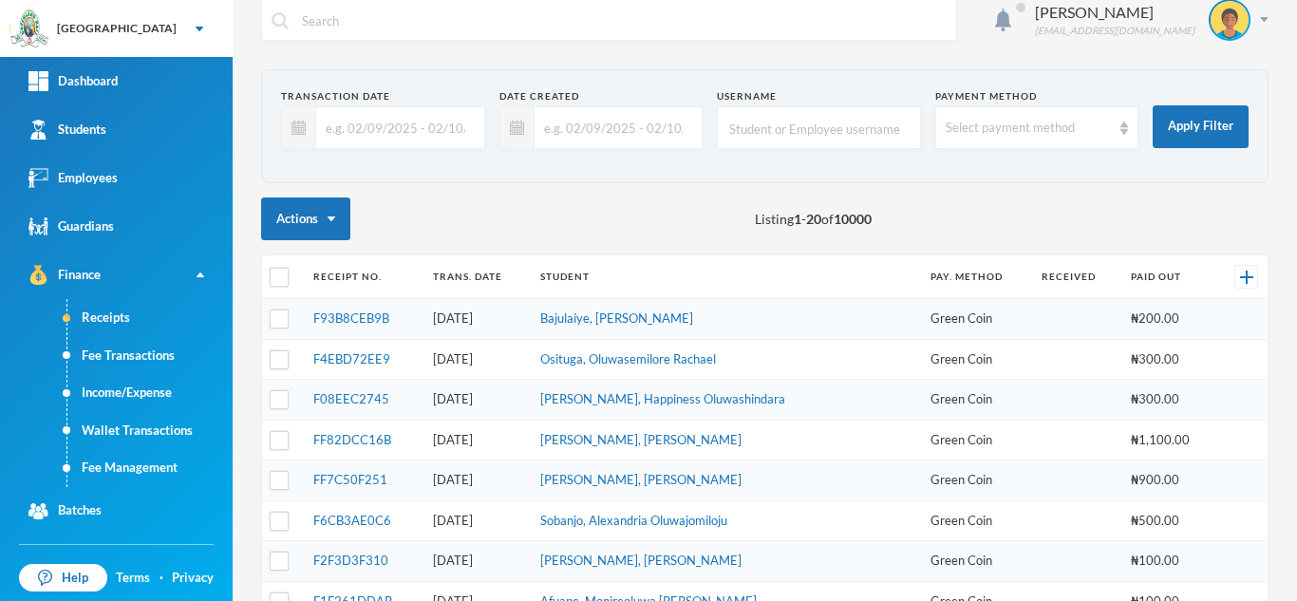
scroll to position [0, 0]
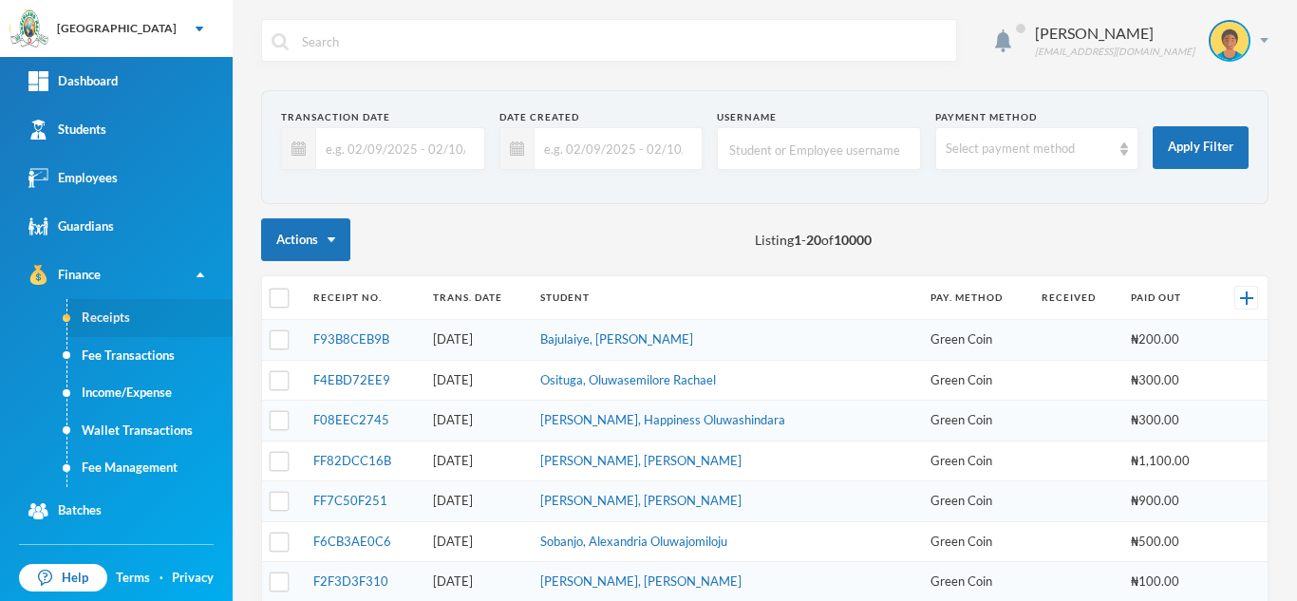
click at [109, 321] on link "Receipts" at bounding box center [149, 318] width 165 height 38
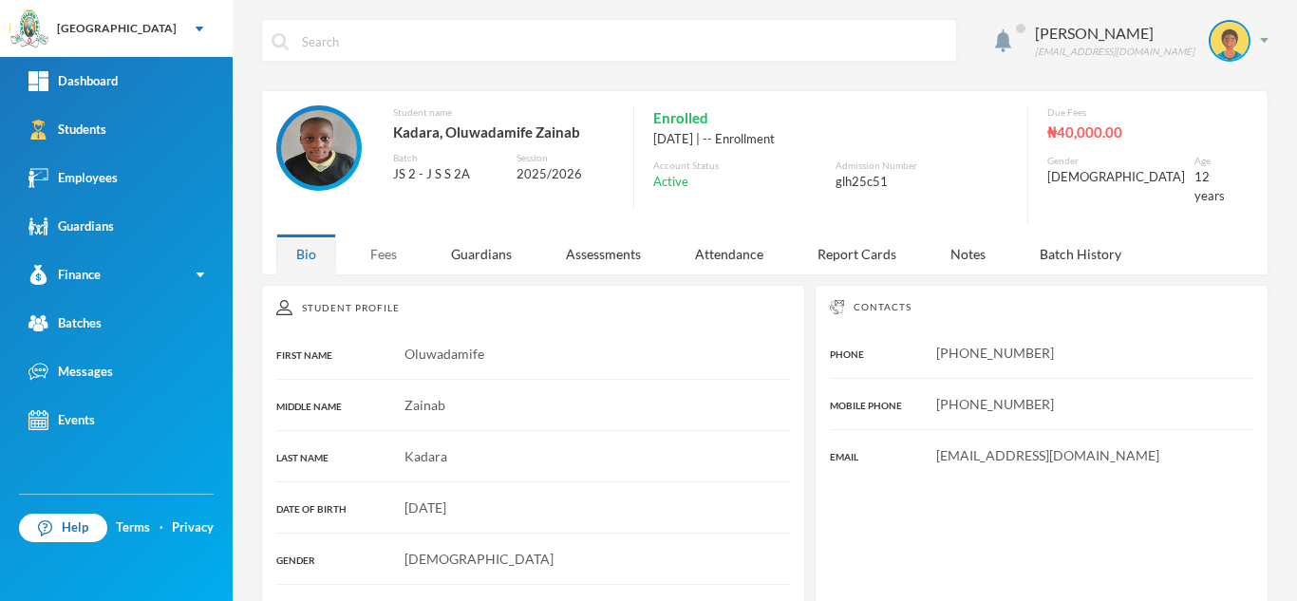
click at [378, 233] on div "Fees" at bounding box center [383, 253] width 66 height 41
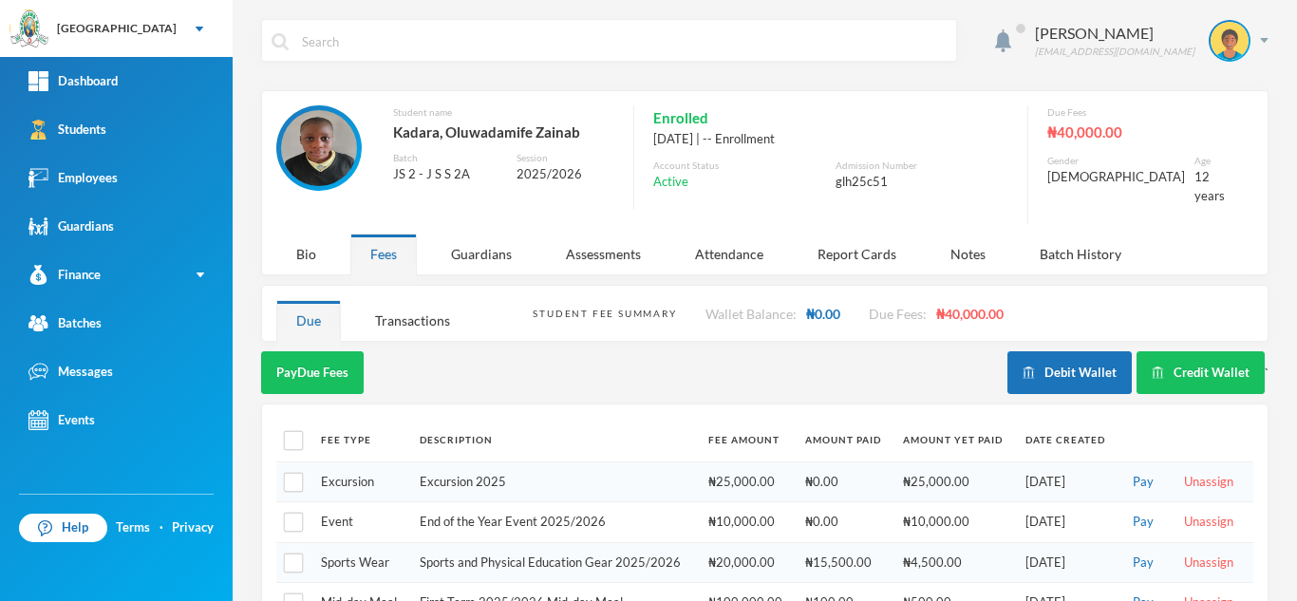
scroll to position [42, 0]
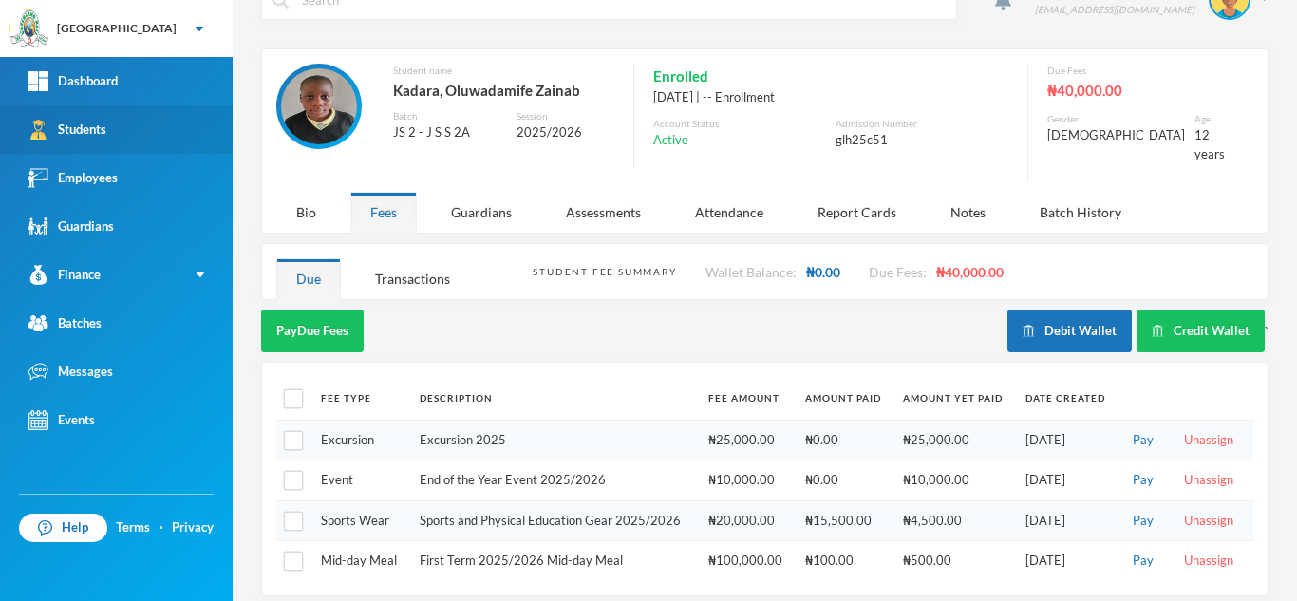
click at [141, 134] on link "Students" at bounding box center [116, 129] width 233 height 48
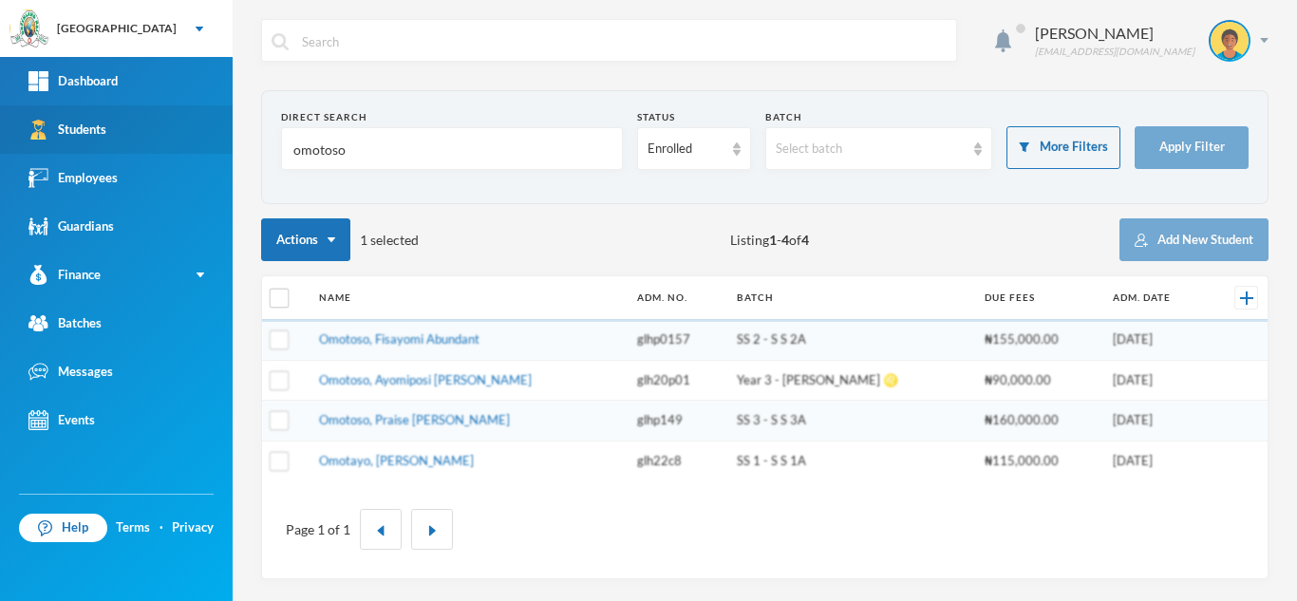
drag, startPoint x: 383, startPoint y: 169, endPoint x: 211, endPoint y: 143, distance: 173.7
click at [211, 143] on div "Greenland Hall Your Bluebic Account Greenland Hall Add a New School Dashboard S…" at bounding box center [648, 300] width 1297 height 601
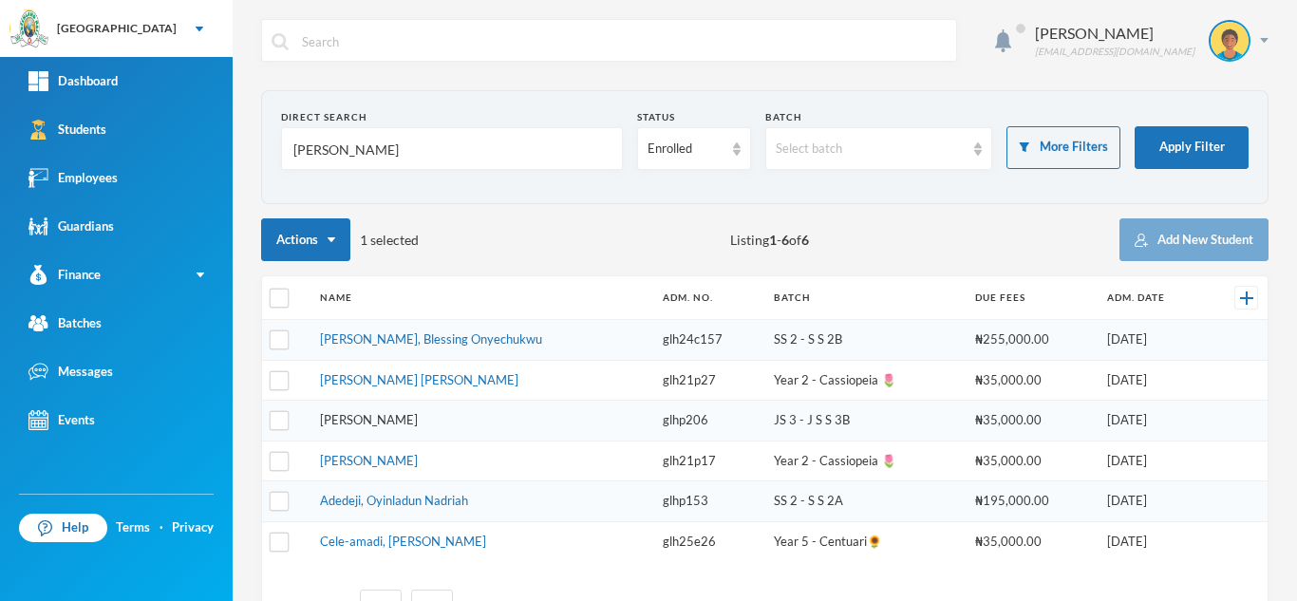
type input "[PERSON_NAME]"
click at [367, 420] on link "[PERSON_NAME]" at bounding box center [369, 419] width 98 height 15
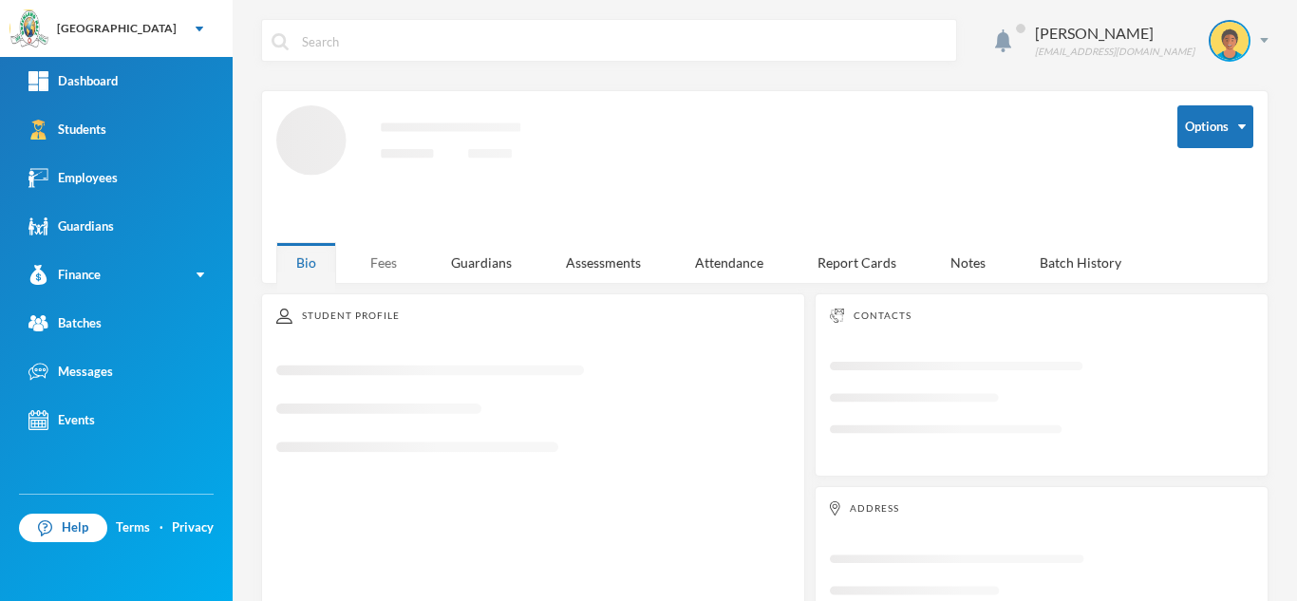
click at [379, 251] on div "Fees" at bounding box center [383, 262] width 66 height 41
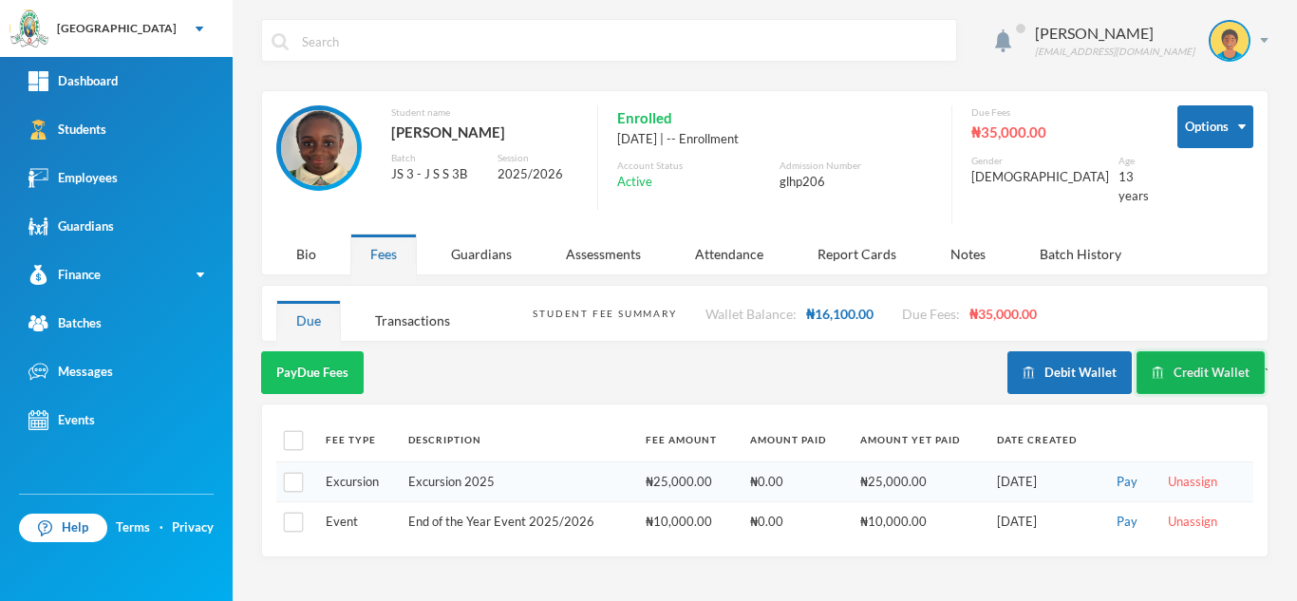
click at [1168, 357] on button "Credit Wallet" at bounding box center [1200, 372] width 128 height 43
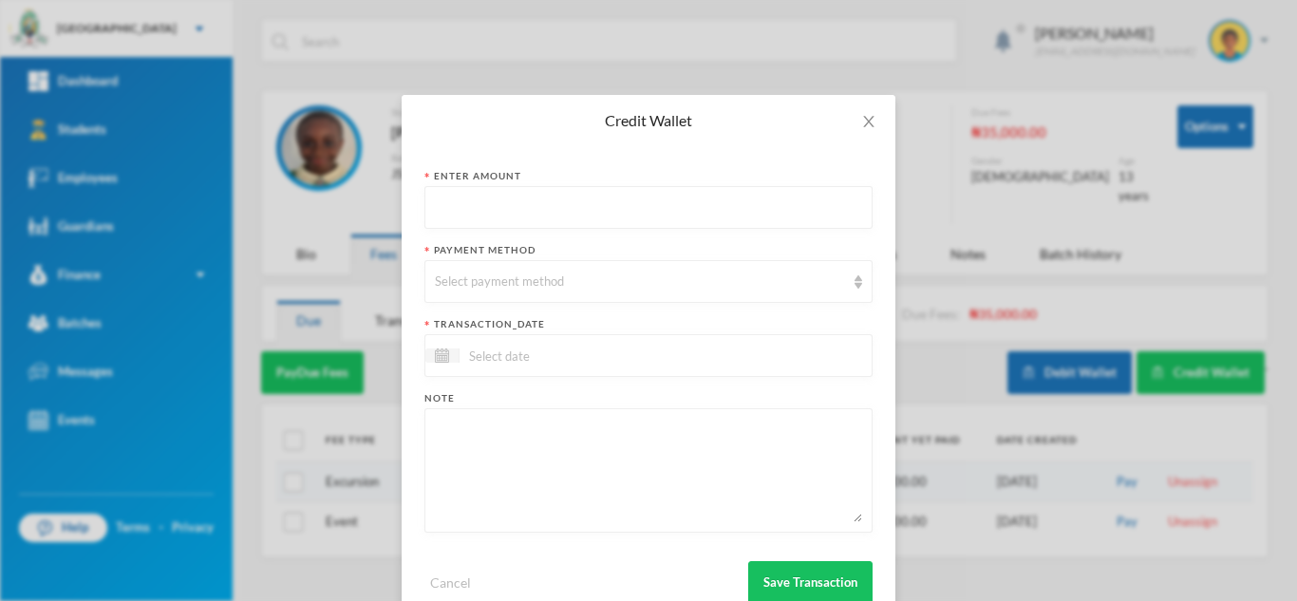
click at [448, 202] on input "text" at bounding box center [648, 208] width 427 height 43
type input "700"
click at [482, 279] on div "Select payment method" at bounding box center [640, 281] width 410 height 19
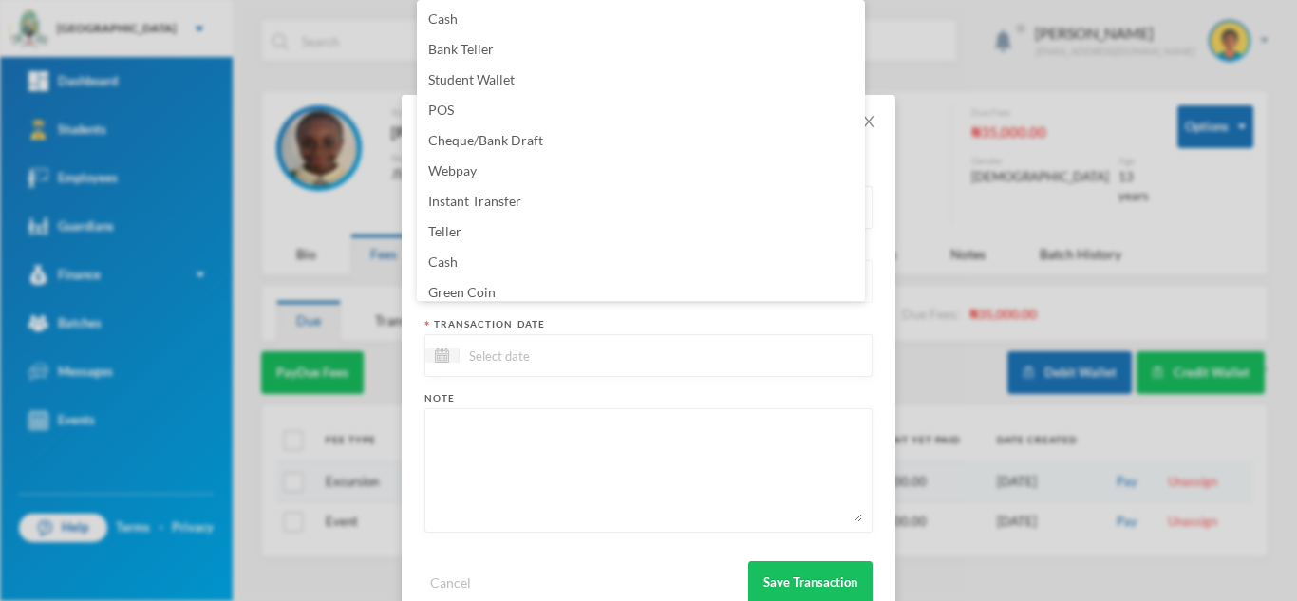
scroll to position [7, 0]
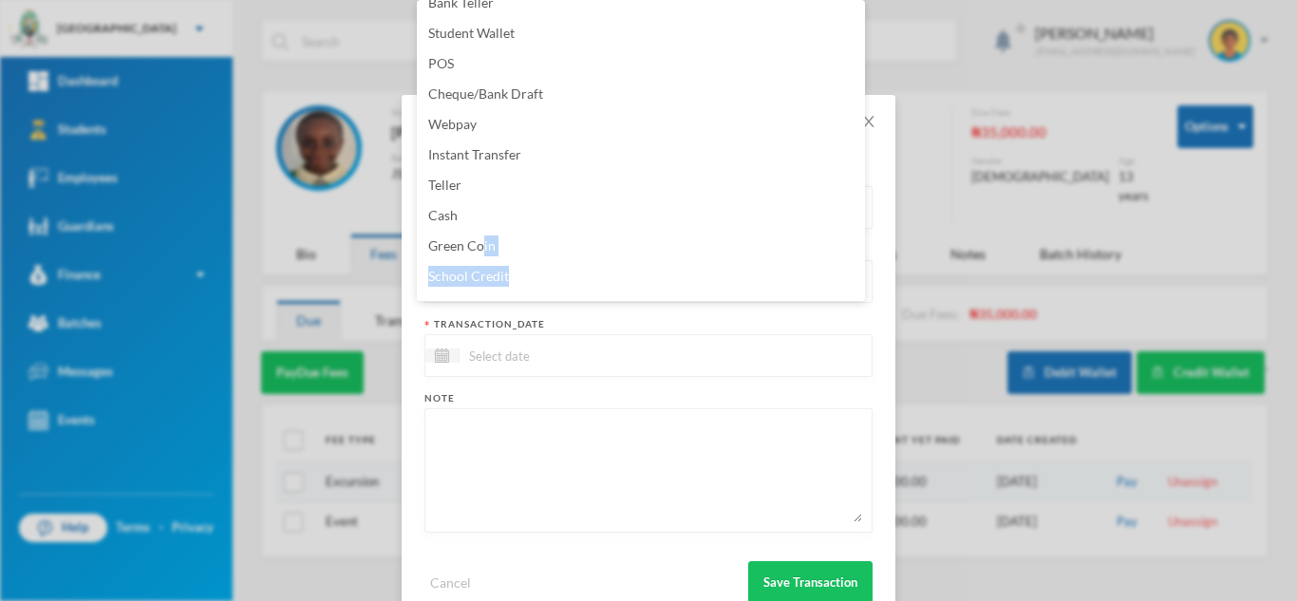
drag, startPoint x: 482, startPoint y: 279, endPoint x: 851, endPoint y: 270, distance: 369.3
click at [851, 270] on ul "Cash Bank Teller Student Wallet POS Cheque/Bank Draft Webpay Instant Transfer T…" at bounding box center [641, 150] width 448 height 301
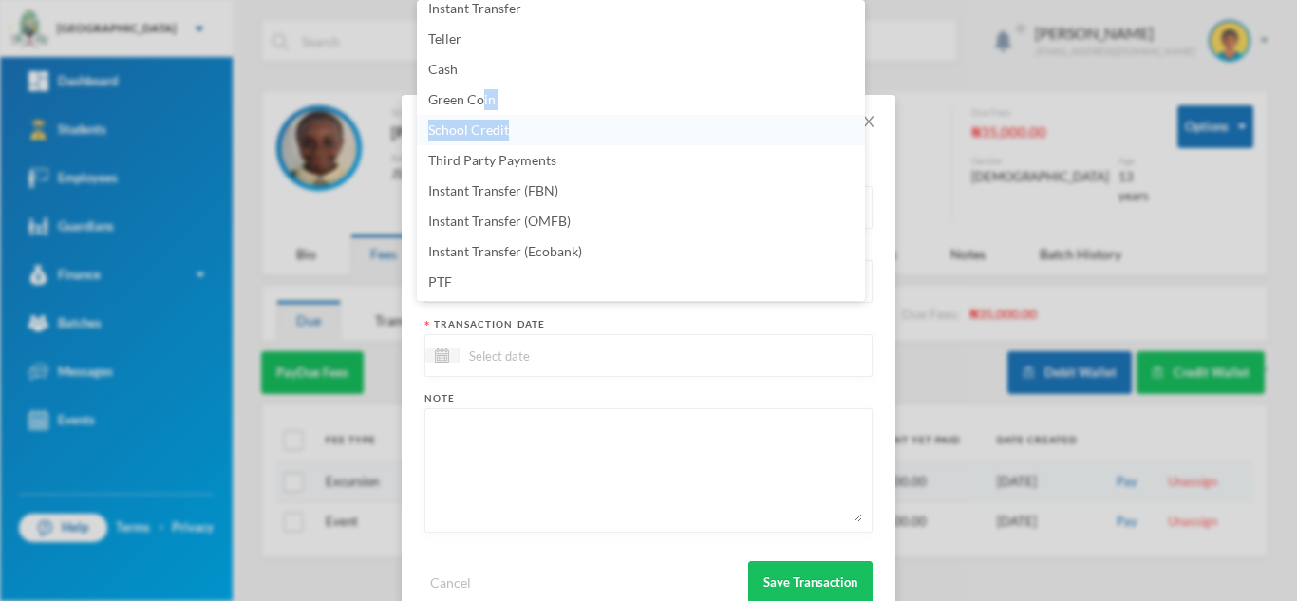
click at [454, 125] on span "School Credit" at bounding box center [468, 129] width 81 height 16
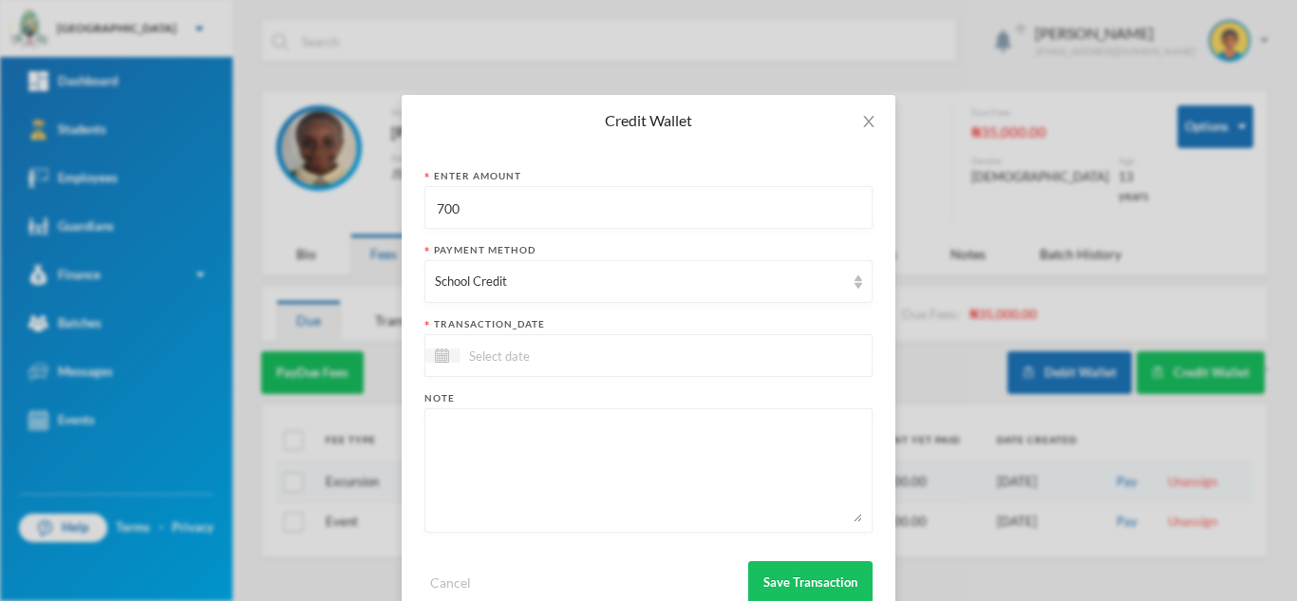
click at [510, 366] on div at bounding box center [648, 355] width 448 height 43
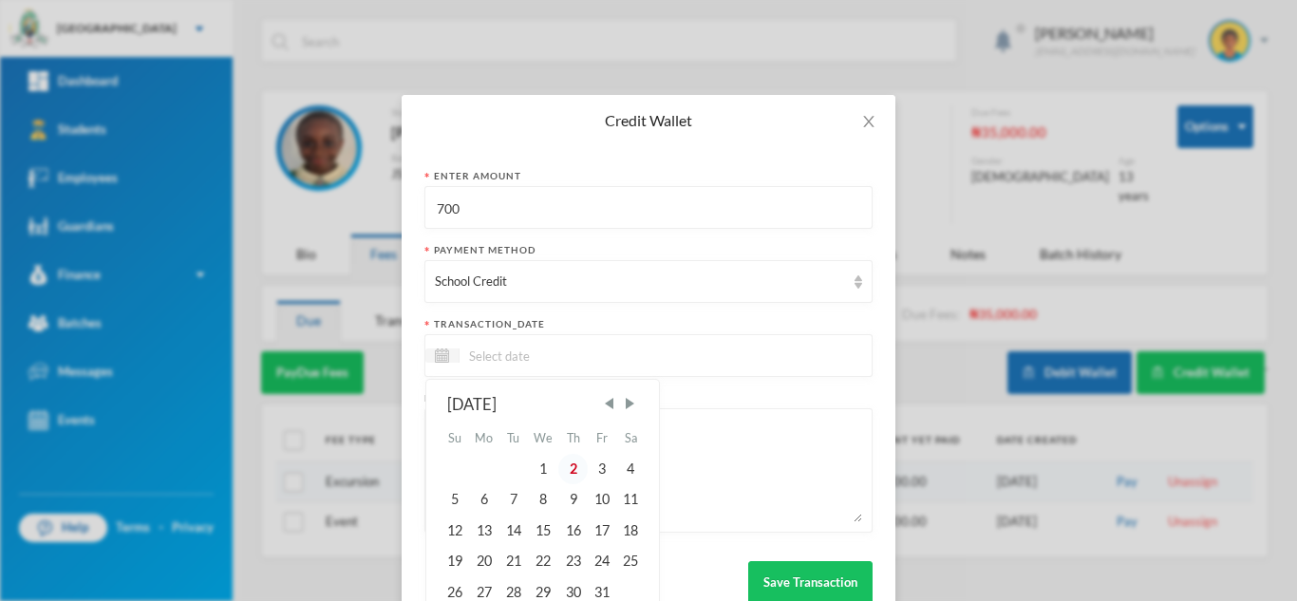
click at [563, 473] on div "2" at bounding box center [572, 469] width 28 height 30
type input "[DATE]"
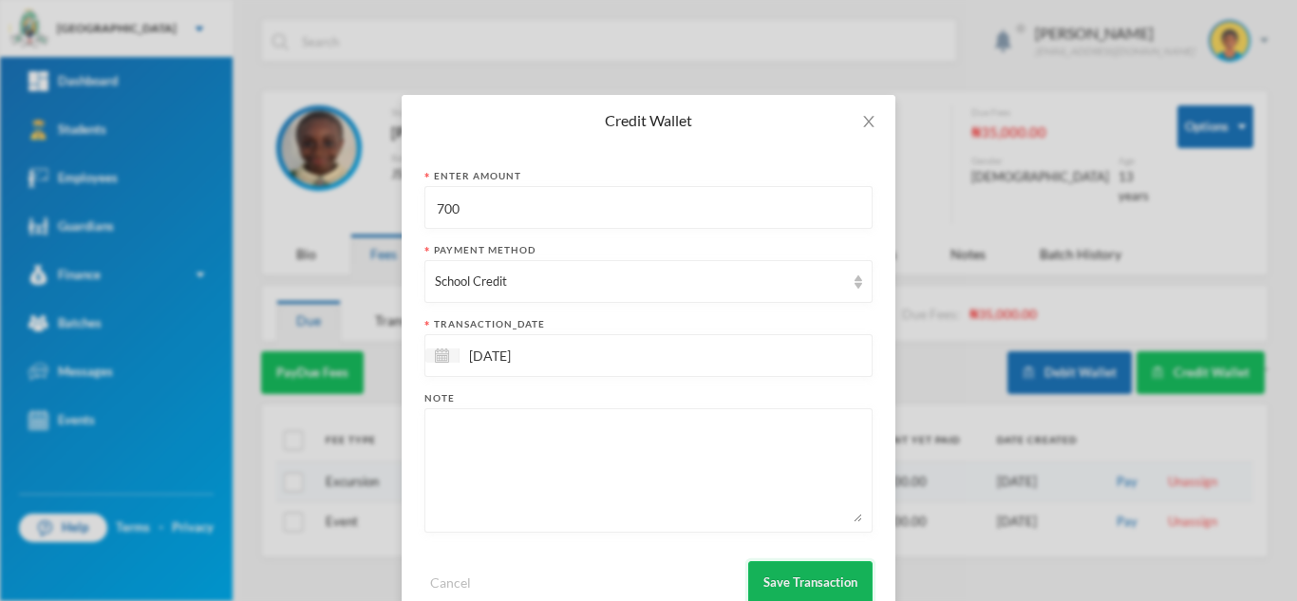
click at [756, 575] on button "Save Transaction" at bounding box center [810, 582] width 124 height 43
